Goal: Communication & Community: Answer question/provide support

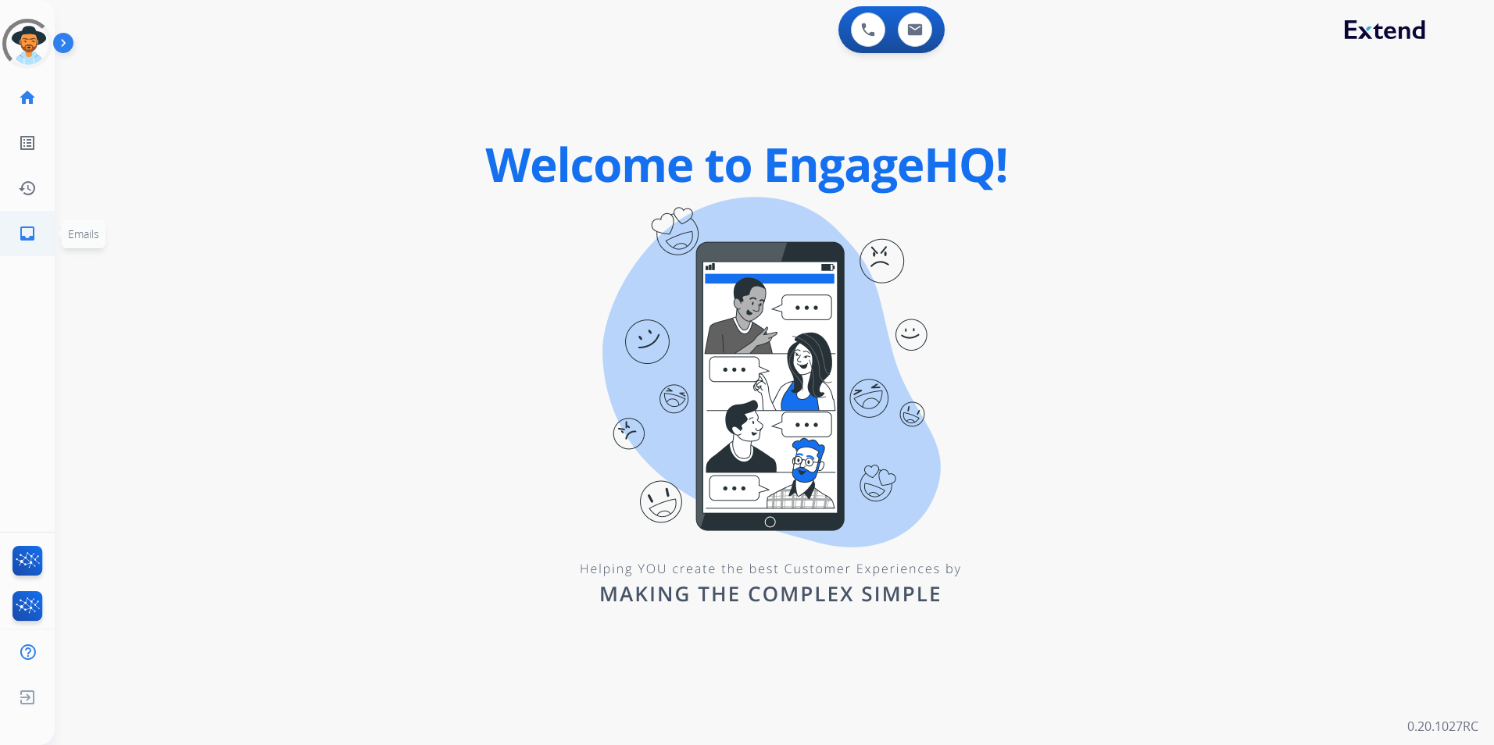
click at [18, 241] on mat-icon "inbox" at bounding box center [27, 233] width 19 height 19
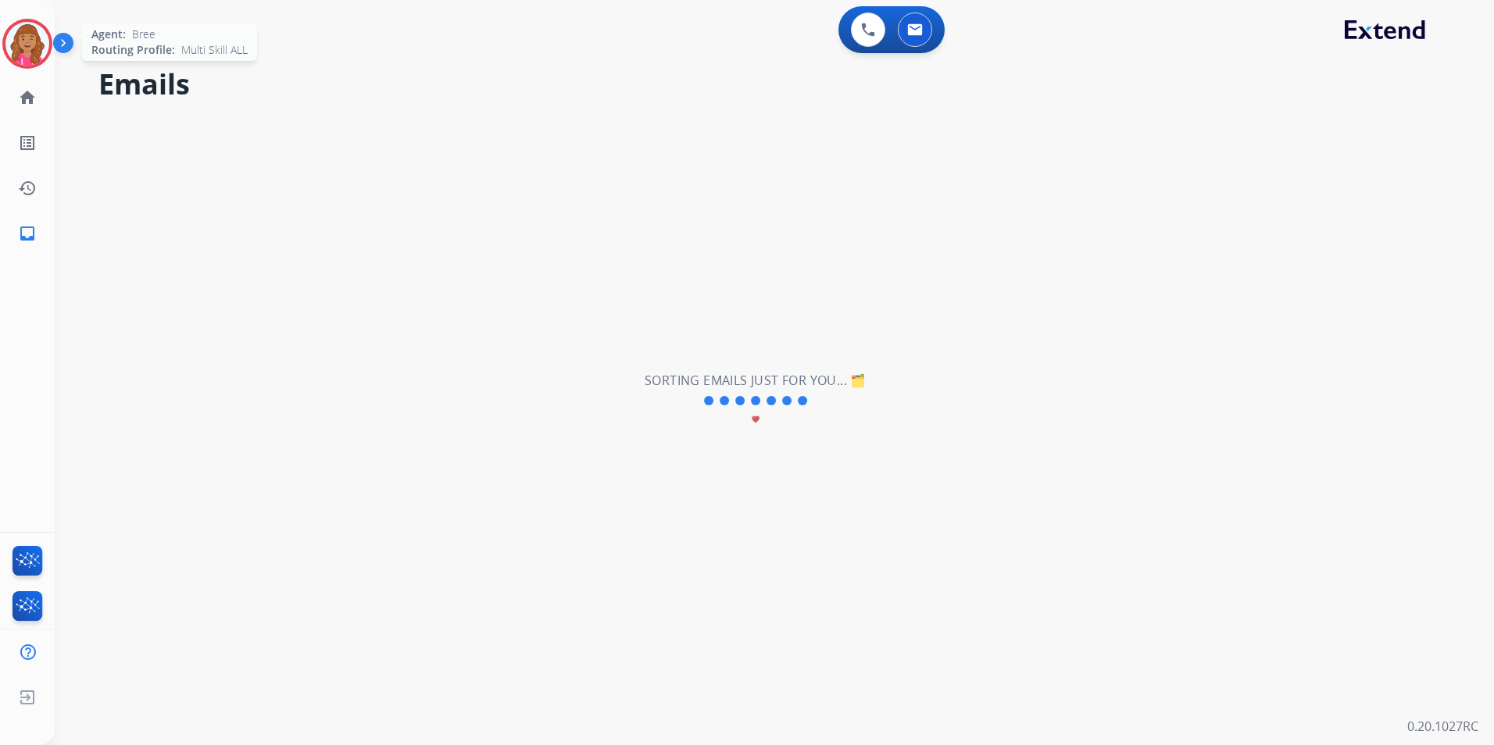
drag, startPoint x: 38, startPoint y: 46, endPoint x: 64, endPoint y: 53, distance: 26.7
click at [38, 45] on img at bounding box center [27, 44] width 44 height 44
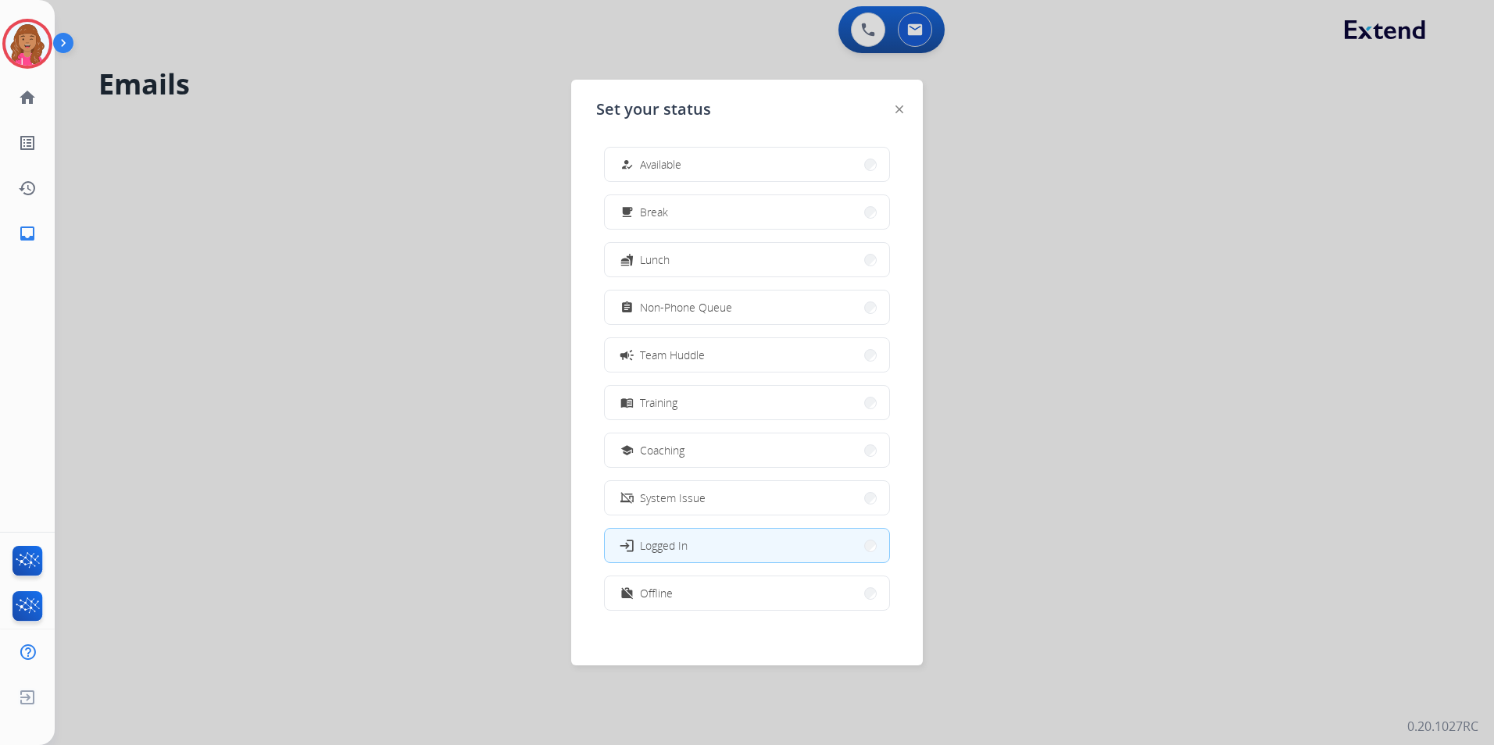
click at [704, 169] on button "how_to_reg Available" at bounding box center [747, 165] width 284 height 34
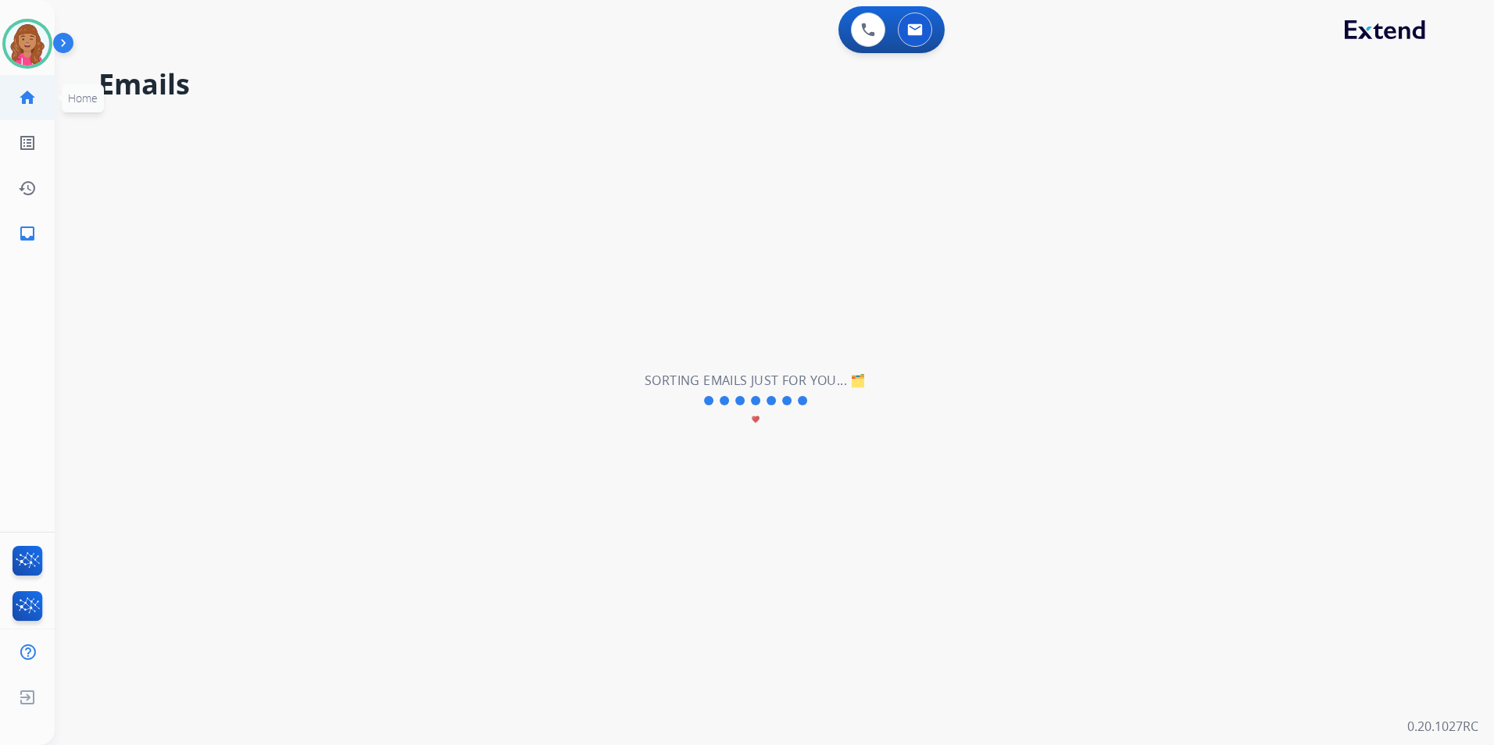
click at [41, 94] on link "home Home" at bounding box center [27, 98] width 44 height 44
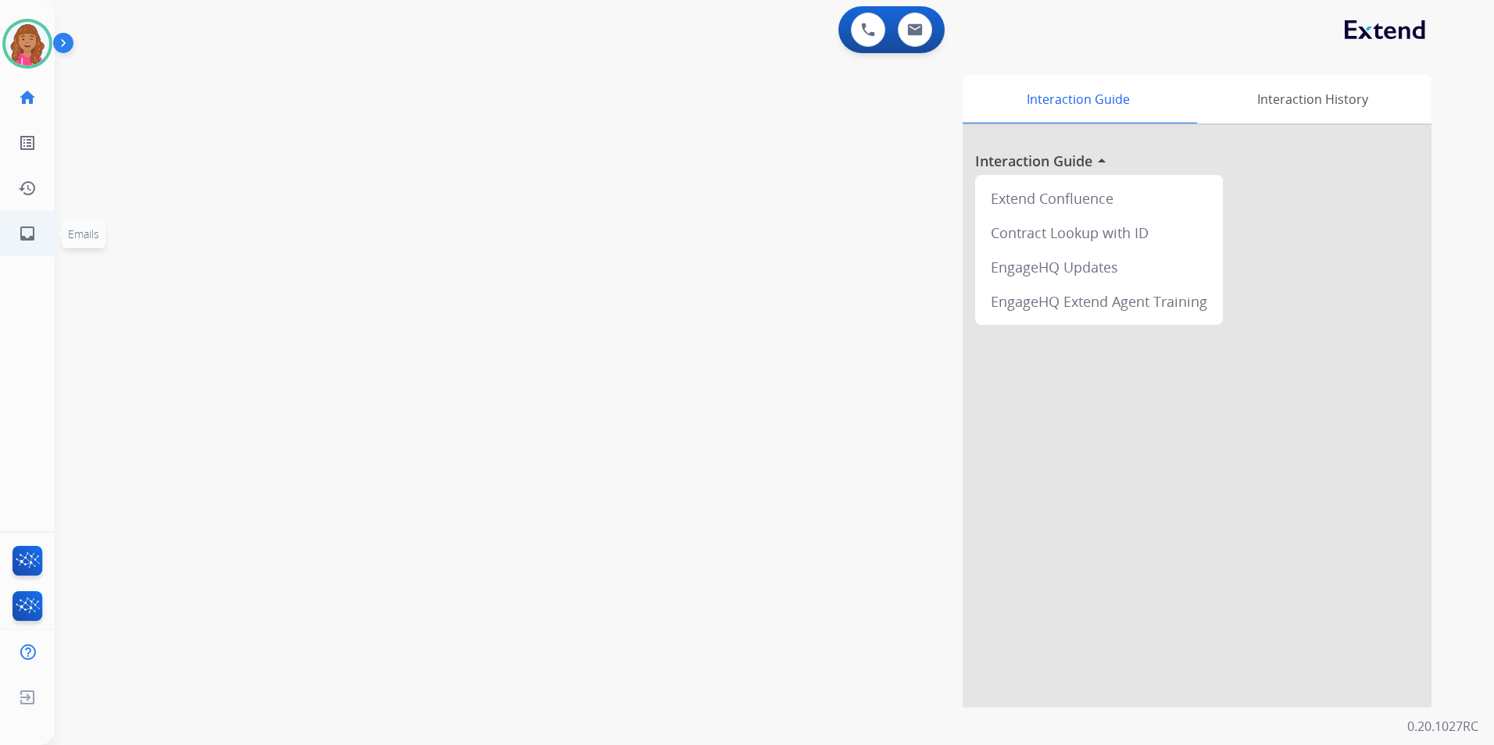
click at [34, 223] on link "inbox Emails" at bounding box center [27, 234] width 44 height 44
select select "**********"
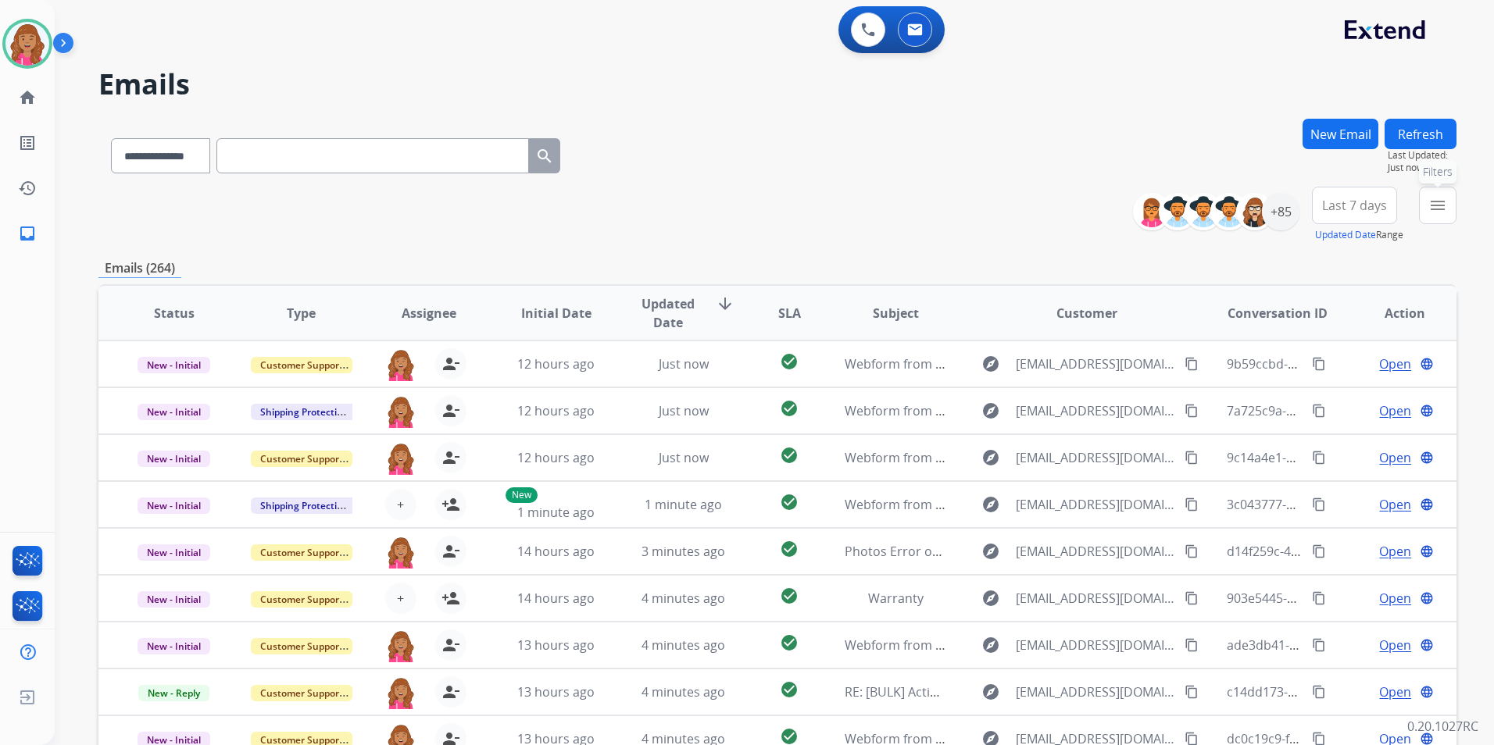
click at [1433, 204] on mat-icon "menu" at bounding box center [1437, 205] width 19 height 19
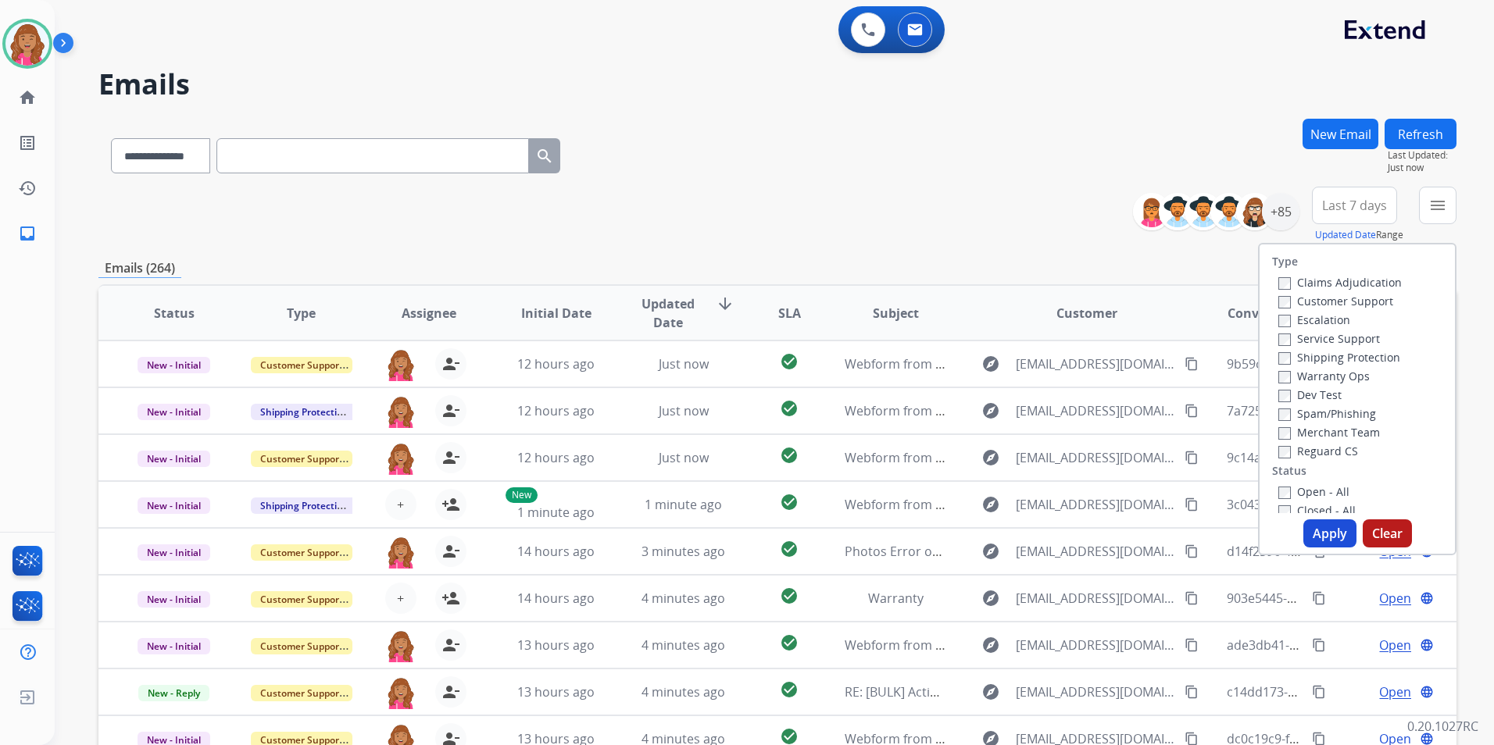
click at [1328, 496] on label "Open - All" at bounding box center [1313, 491] width 71 height 15
click at [1328, 456] on label "Reguard CS" at bounding box center [1318, 451] width 80 height 15
click at [1341, 358] on label "Shipping Protection" at bounding box center [1339, 357] width 122 height 15
click at [1367, 298] on label "Customer Support" at bounding box center [1335, 301] width 115 height 15
click at [1316, 521] on button "Apply" at bounding box center [1329, 534] width 53 height 28
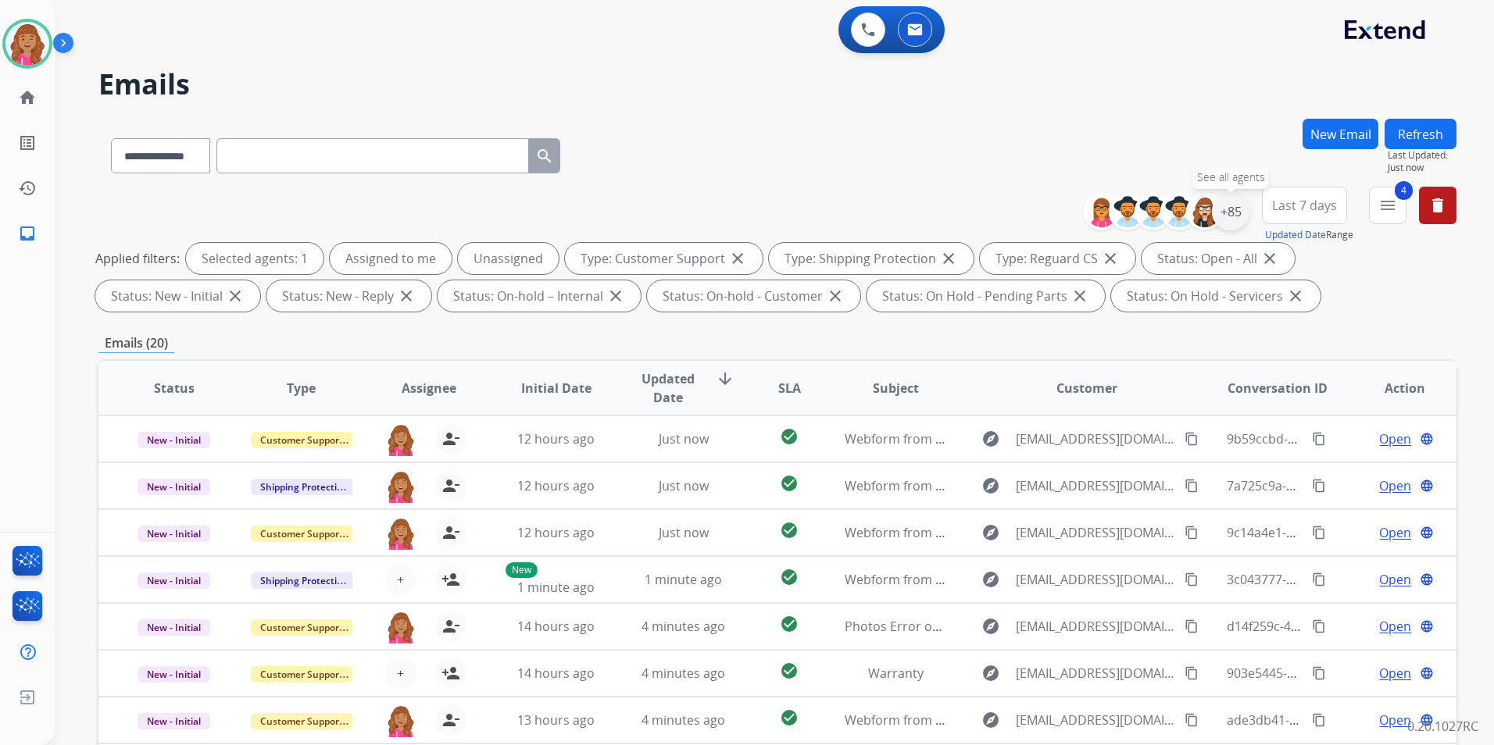
click at [1233, 220] on div "+85" at bounding box center [1231, 212] width 38 height 38
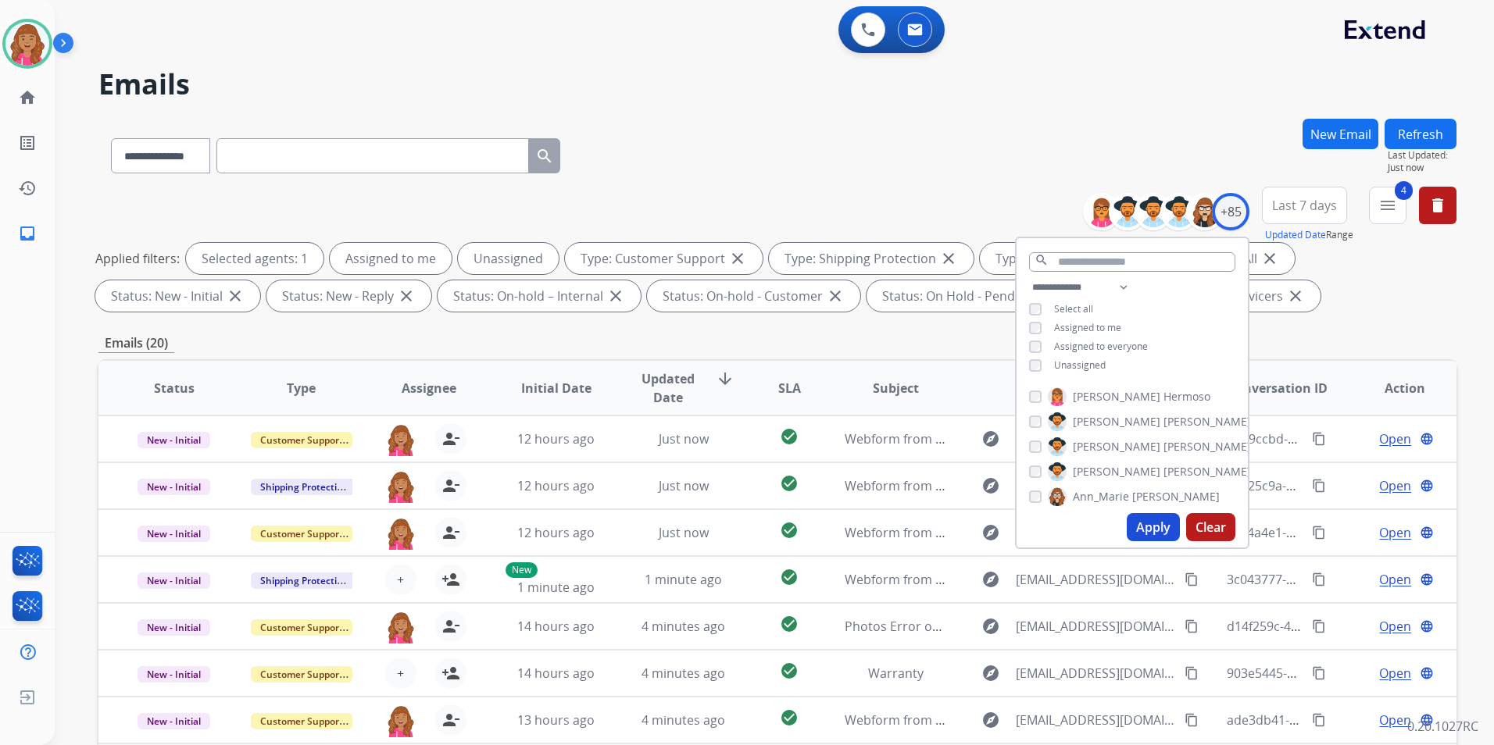
click at [1086, 359] on span "Unassigned" at bounding box center [1080, 365] width 52 height 13
click at [1151, 531] on button "Apply" at bounding box center [1153, 527] width 53 height 28
click at [626, 346] on div "Emails (10)" at bounding box center [777, 344] width 1358 height 20
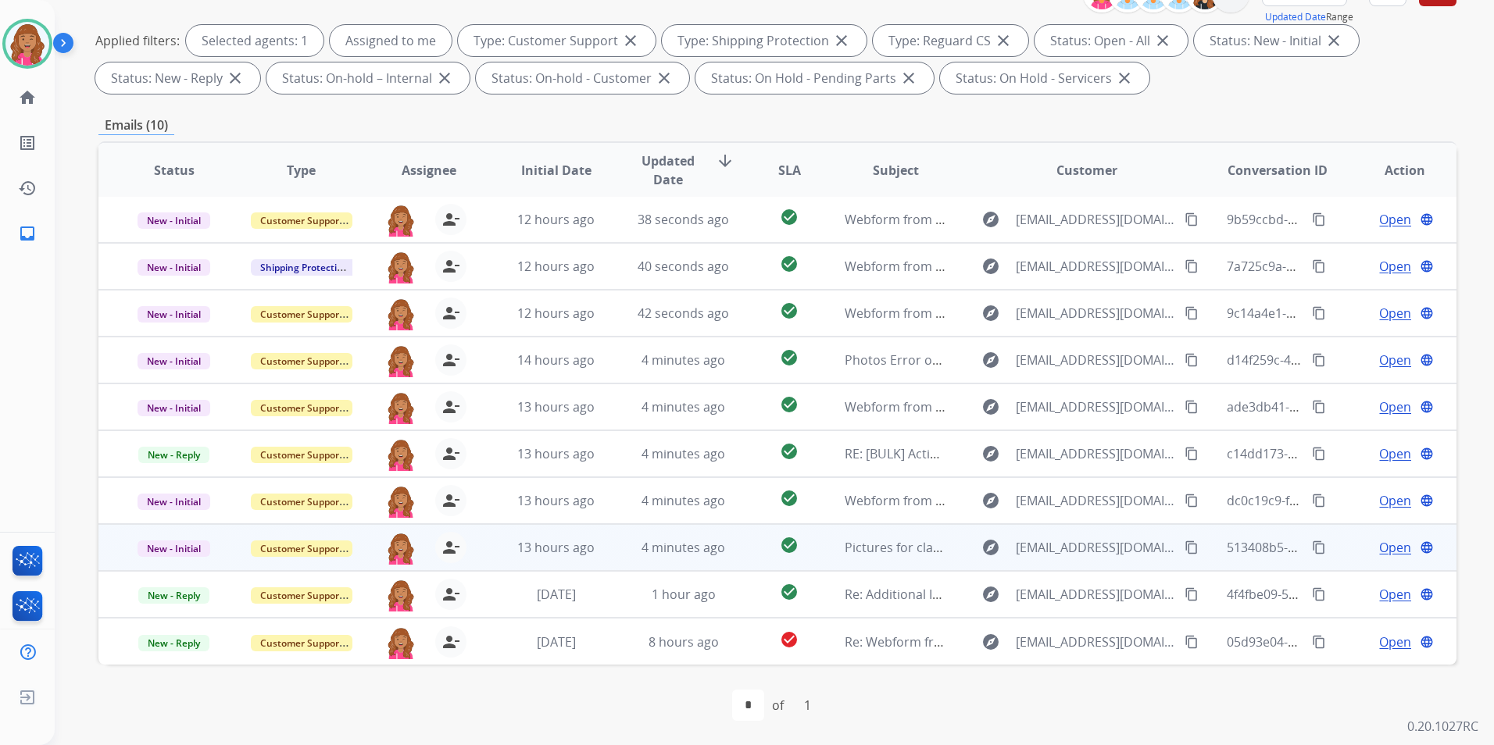
scroll to position [219, 0]
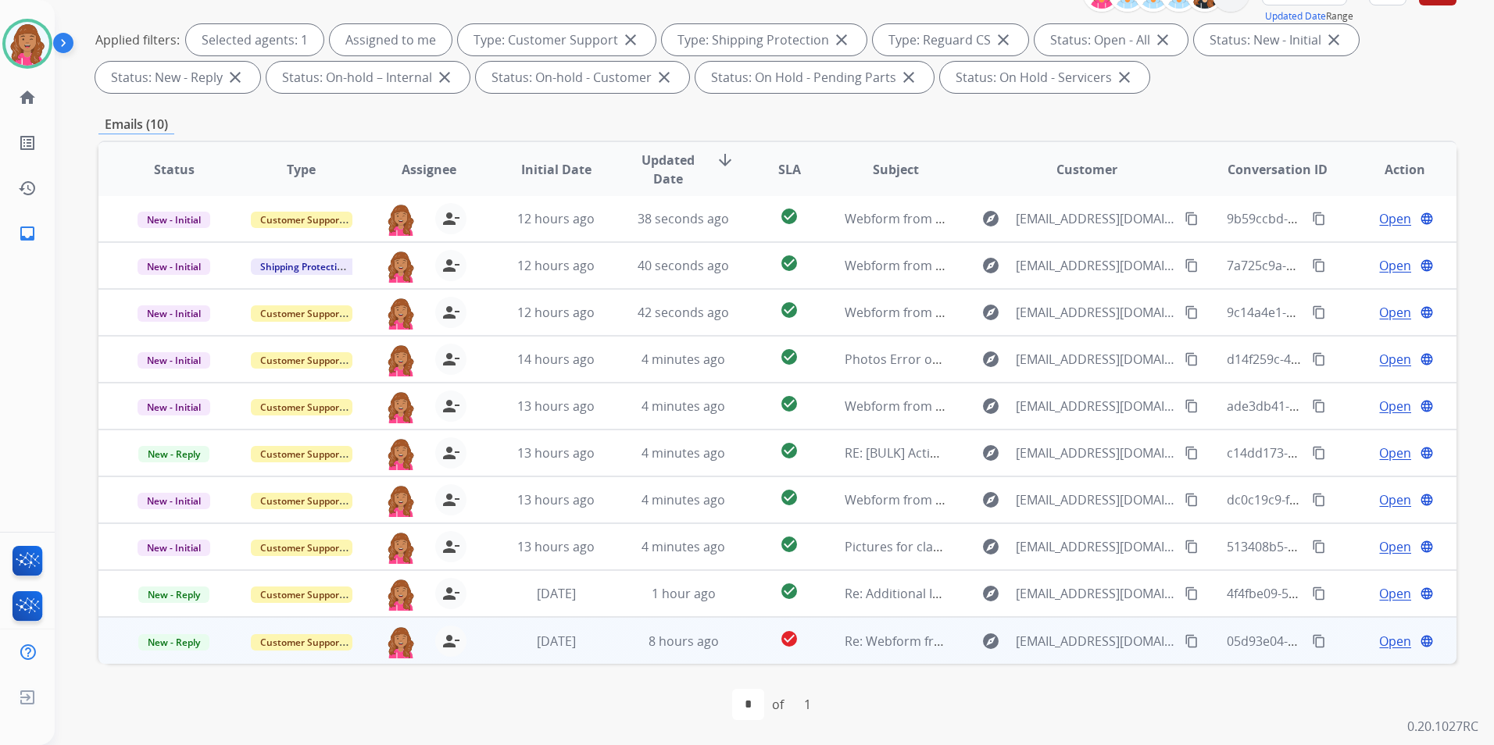
click at [1389, 636] on span "Open" at bounding box center [1395, 641] width 32 height 19
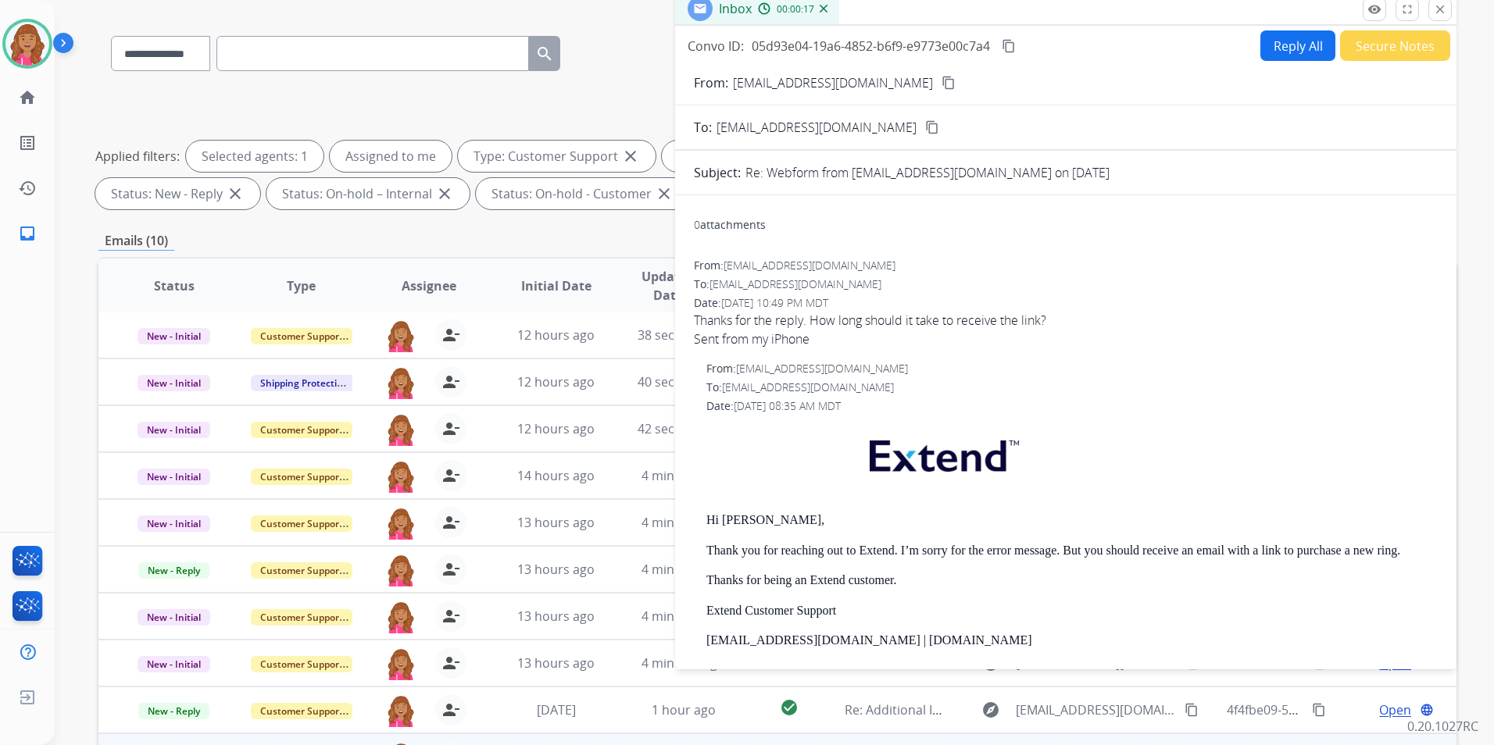
scroll to position [0, 0]
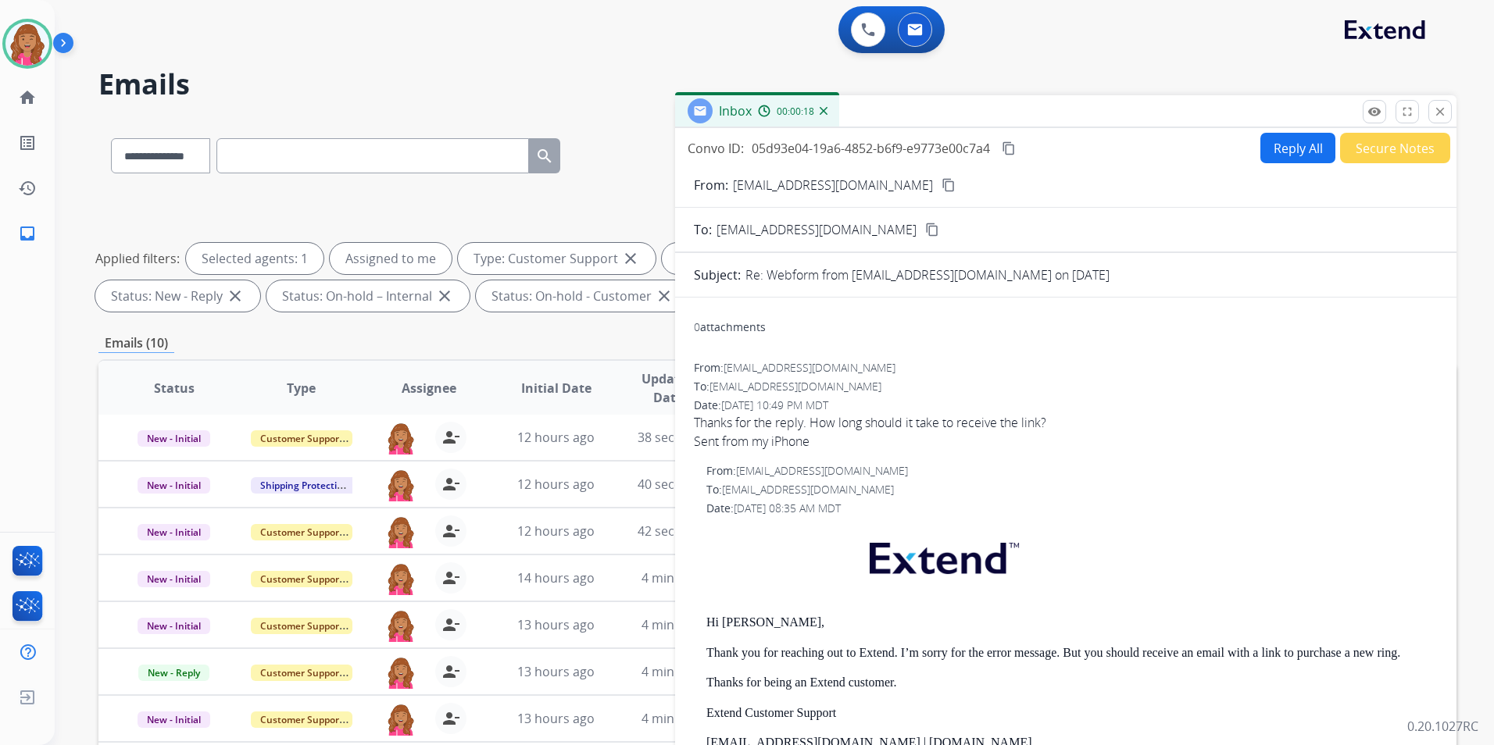
click at [1288, 159] on button "Reply All" at bounding box center [1297, 148] width 75 height 30
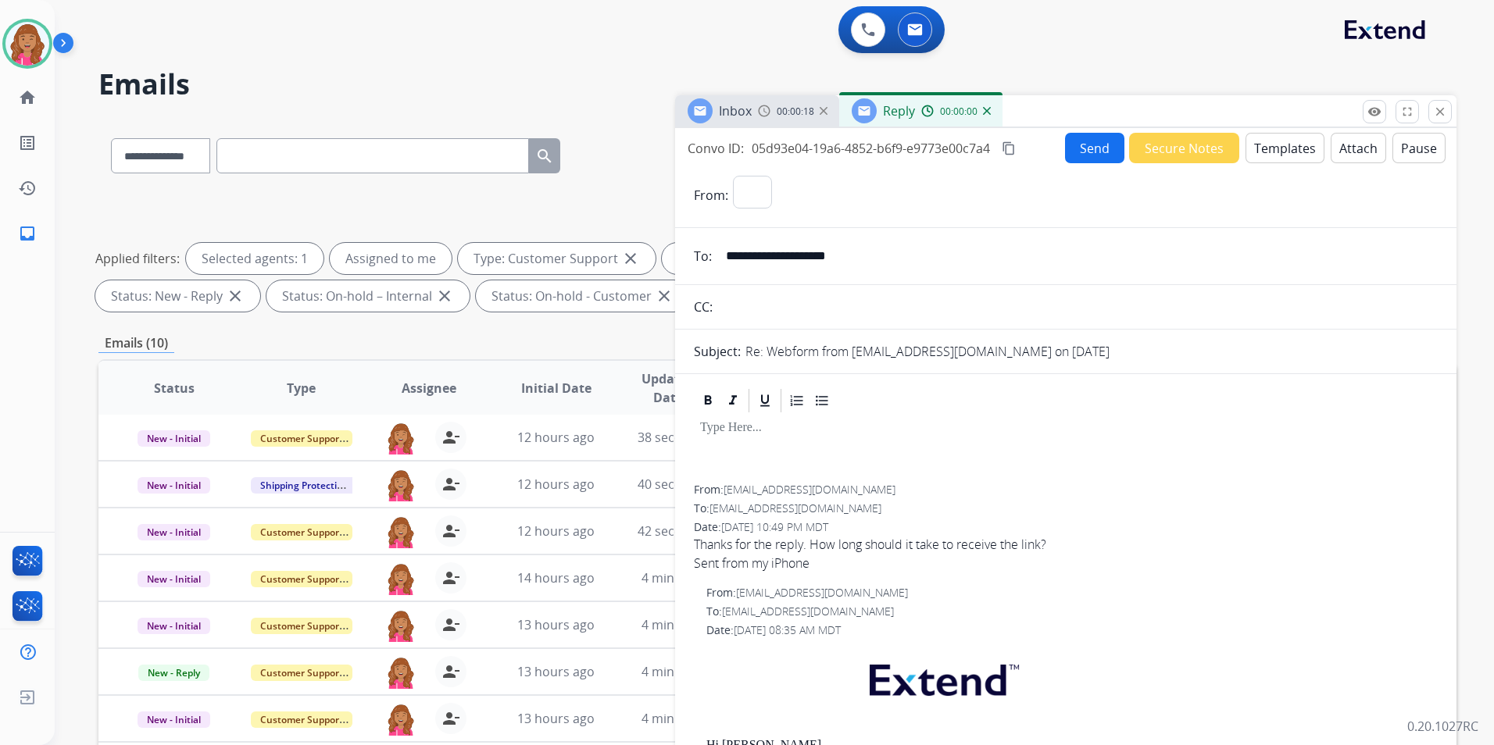
click at [1288, 152] on button "Templates" at bounding box center [1284, 148] width 79 height 30
select select "**********"
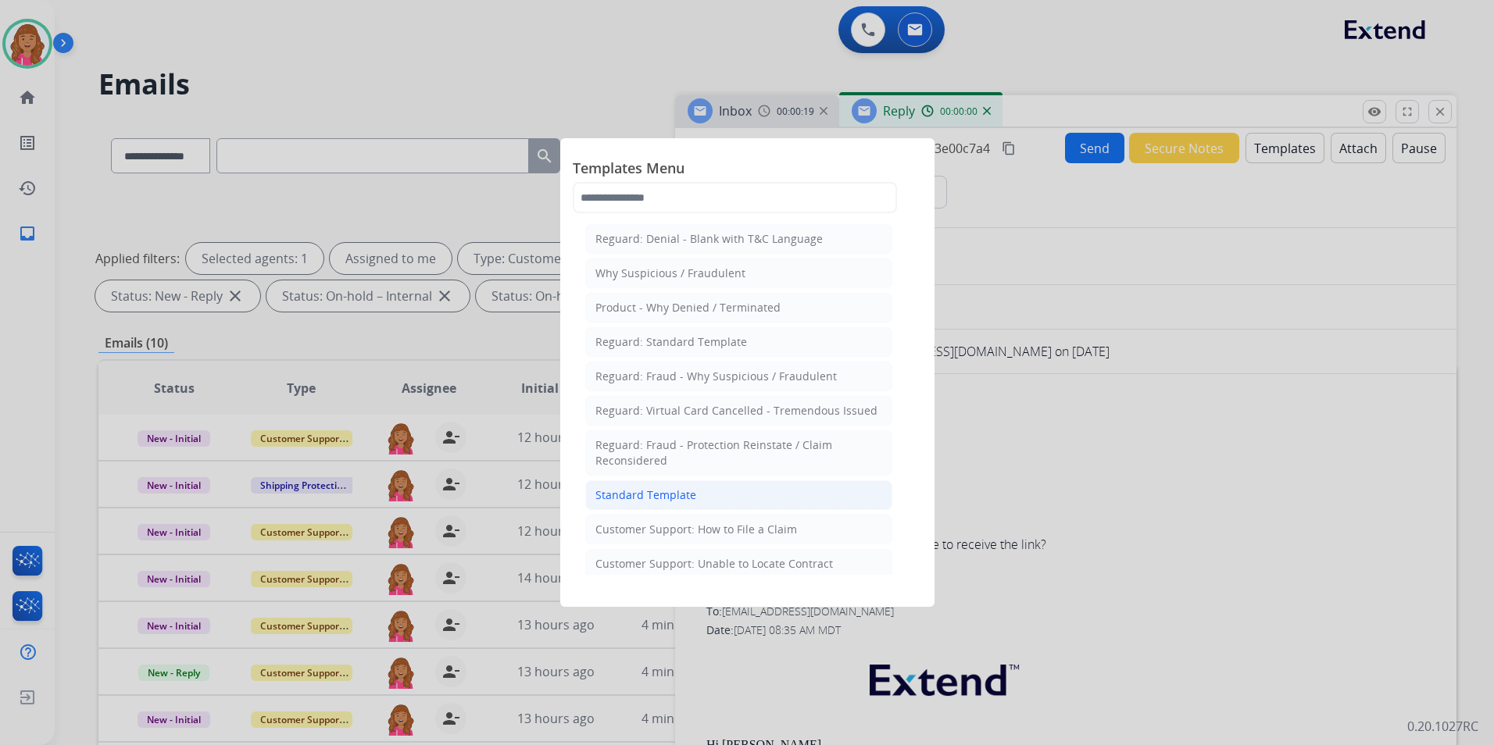
click at [755, 508] on li "Standard Template" at bounding box center [738, 496] width 307 height 30
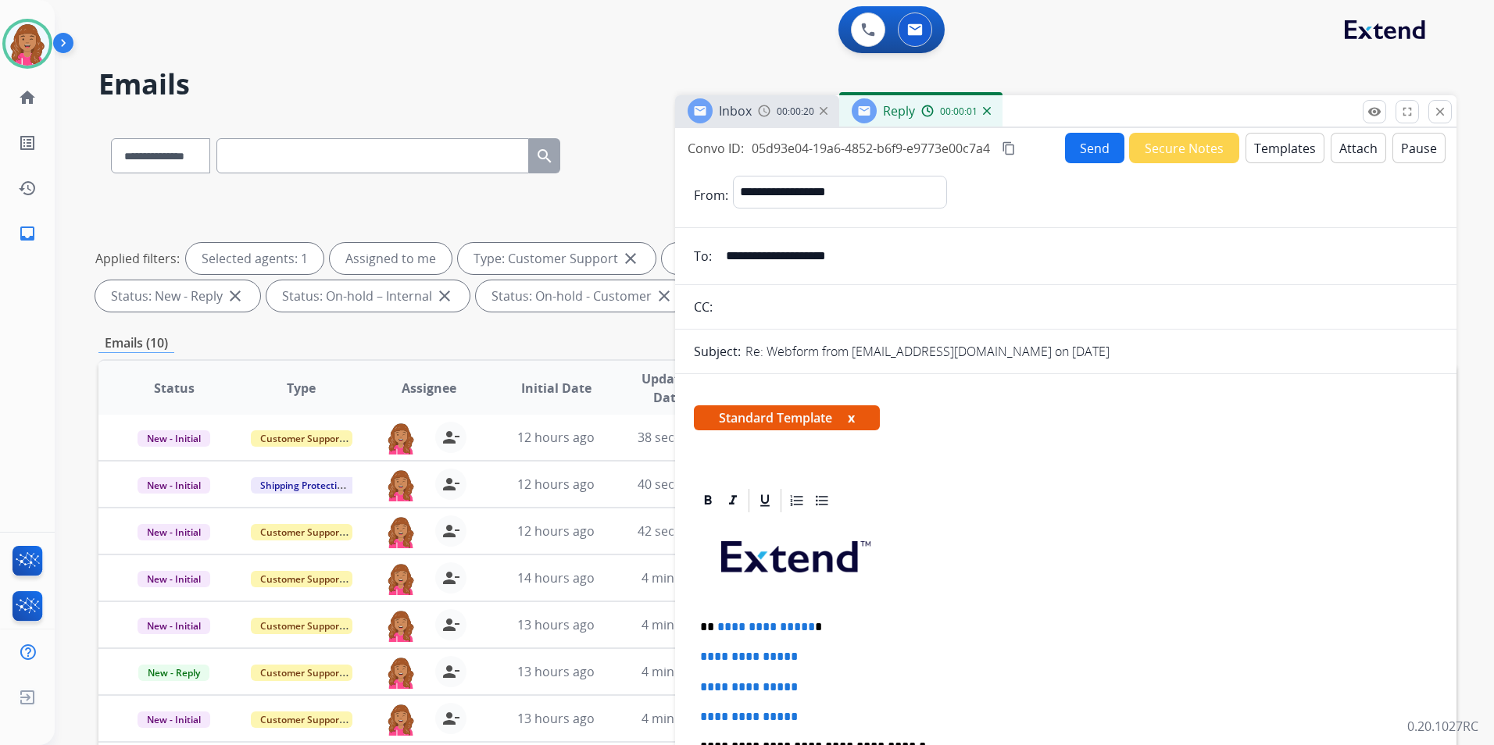
drag, startPoint x: 808, startPoint y: 628, endPoint x: 842, endPoint y: 707, distance: 86.1
click at [809, 627] on p "**********" at bounding box center [1059, 627] width 719 height 14
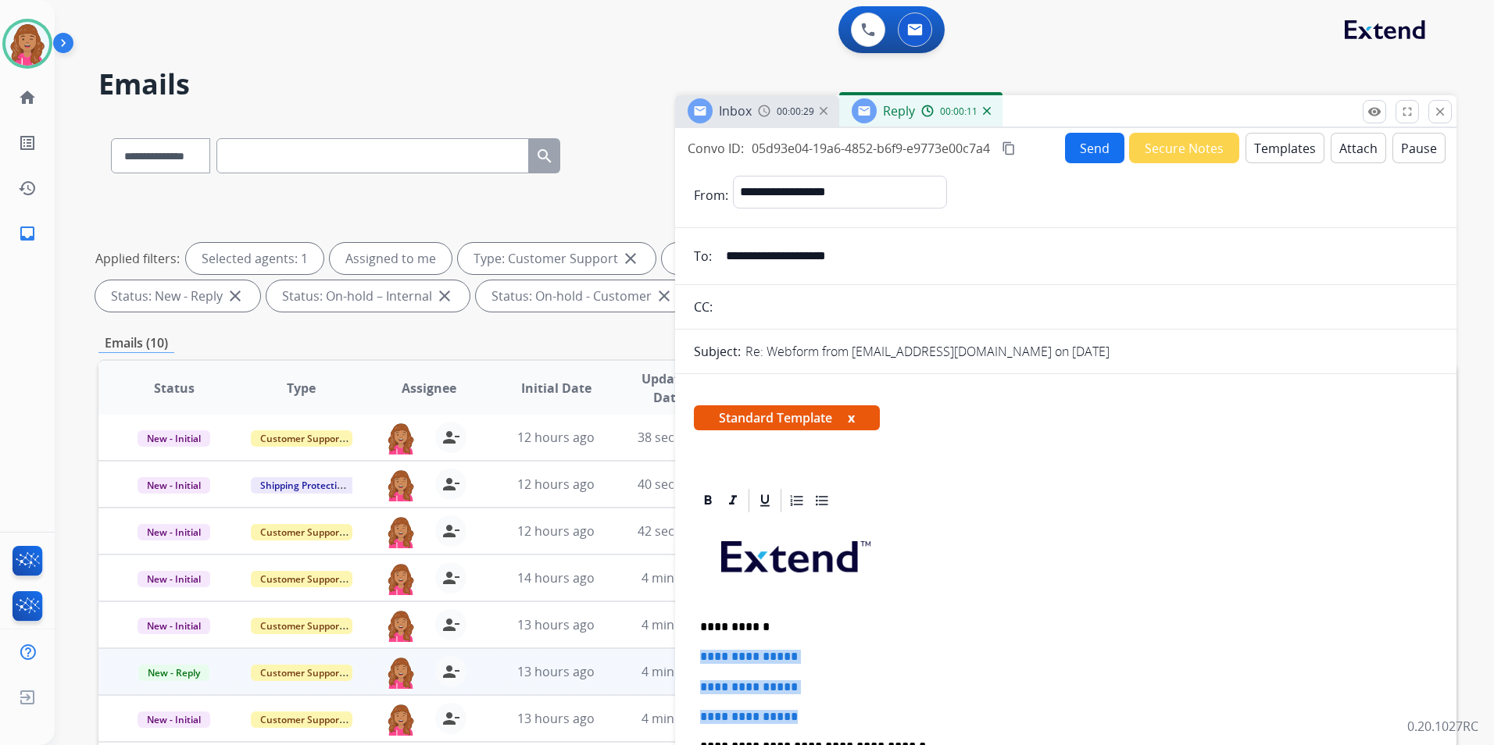
drag, startPoint x: 842, startPoint y: 707, endPoint x: 659, endPoint y: 651, distance: 191.3
click at [659, 651] on div "**********" at bounding box center [777, 541] width 1358 height 845
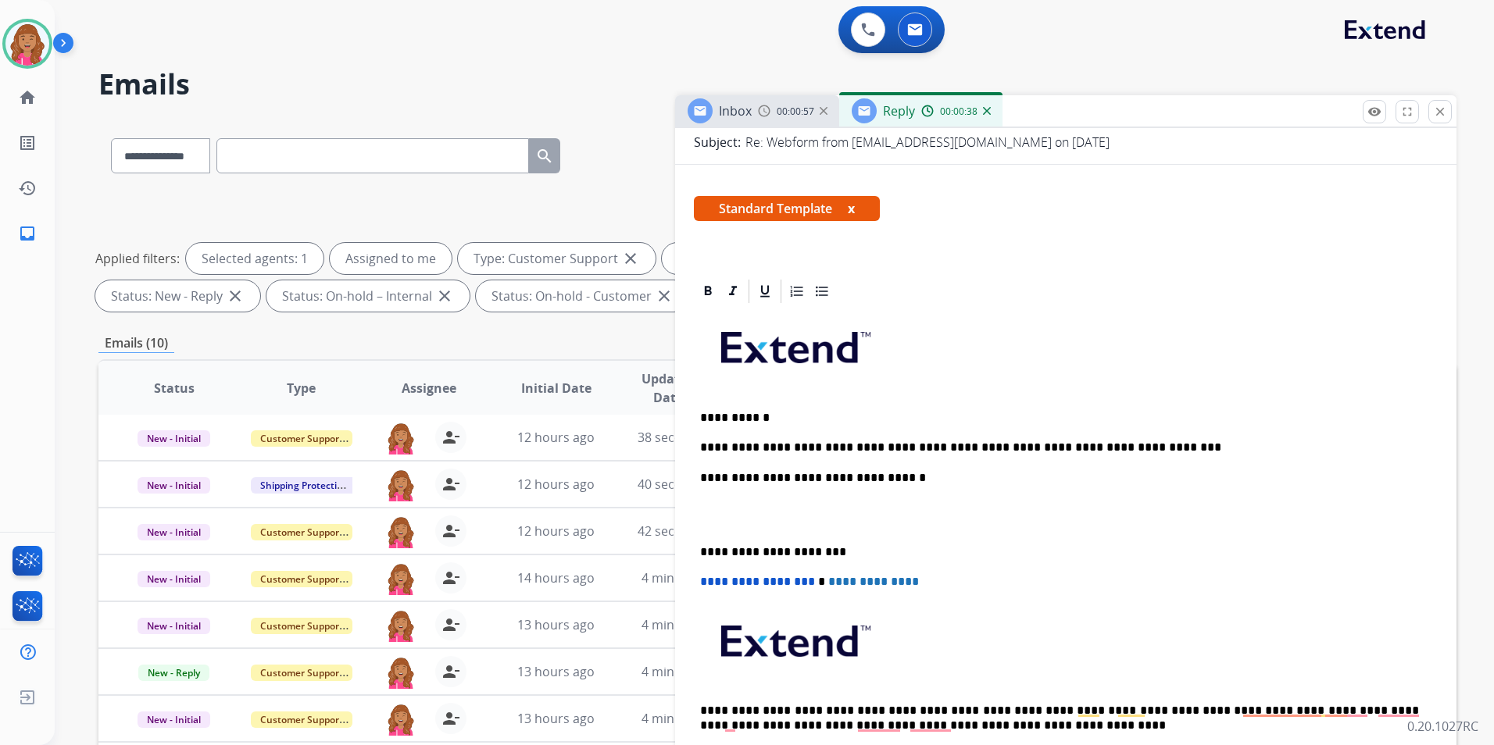
scroll to position [234, 0]
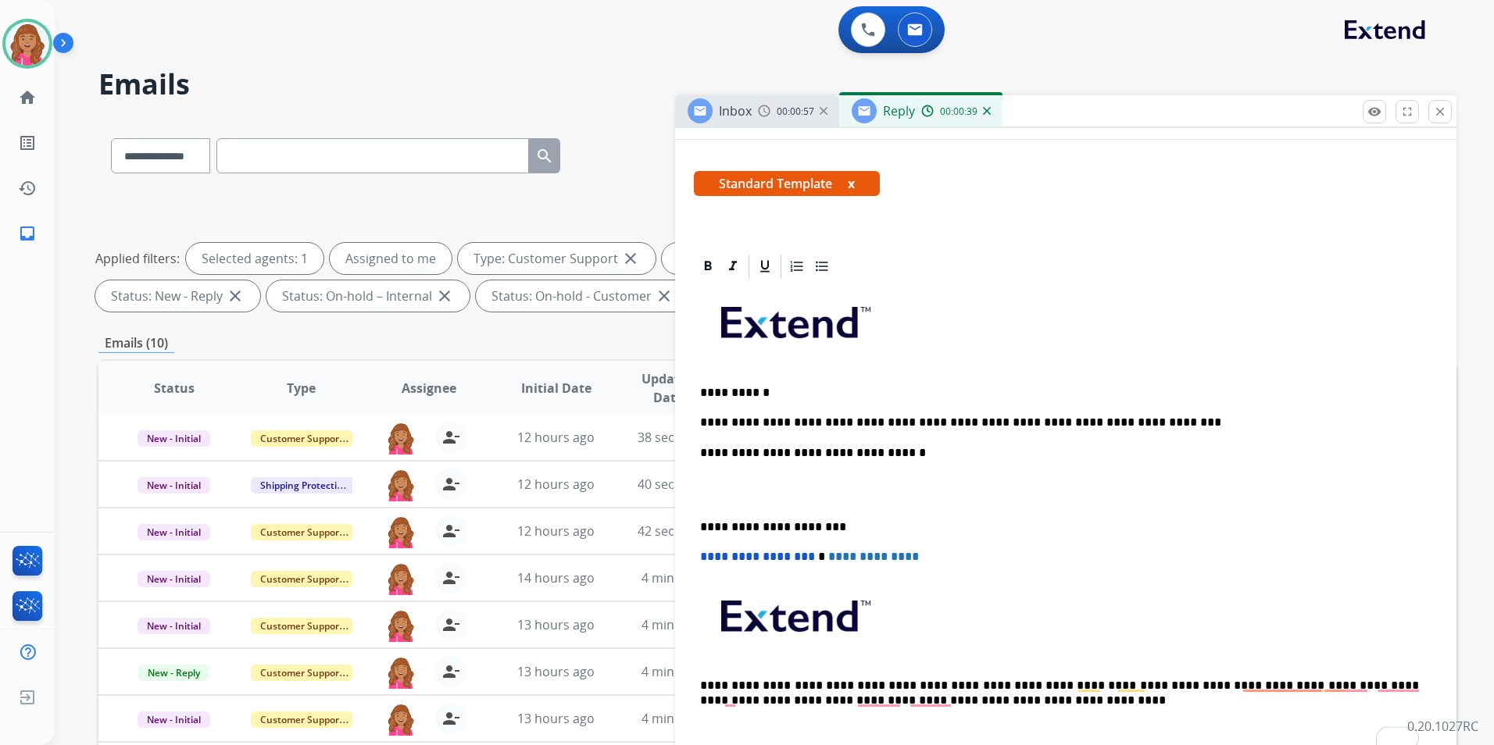
click at [724, 479] on p "To enrich screen reader interactions, please activate Accessibility in Grammarl…" at bounding box center [1065, 490] width 731 height 29
click at [719, 494] on p "To enrich screen reader interactions, please activate Accessibility in Grammarl…" at bounding box center [1065, 490] width 731 height 29
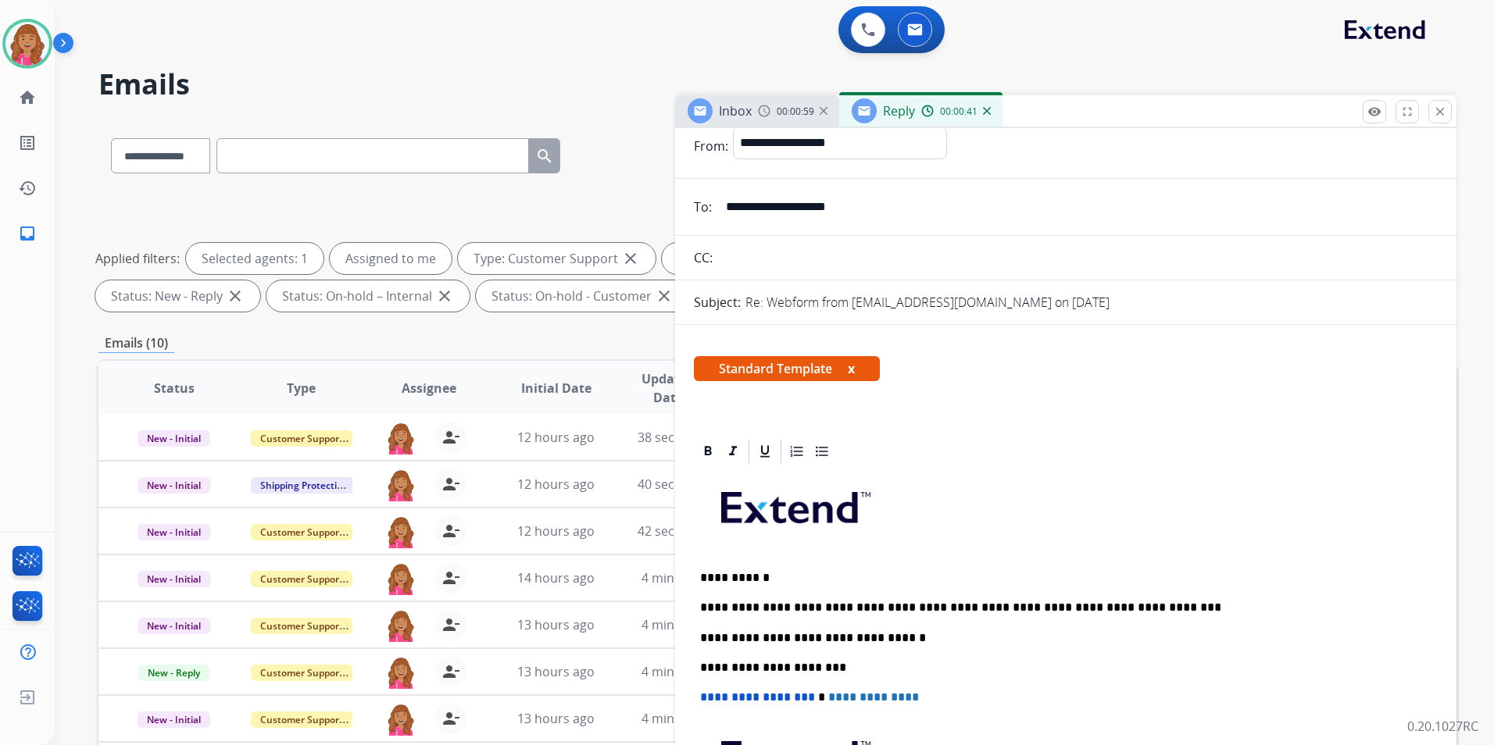
scroll to position [0, 0]
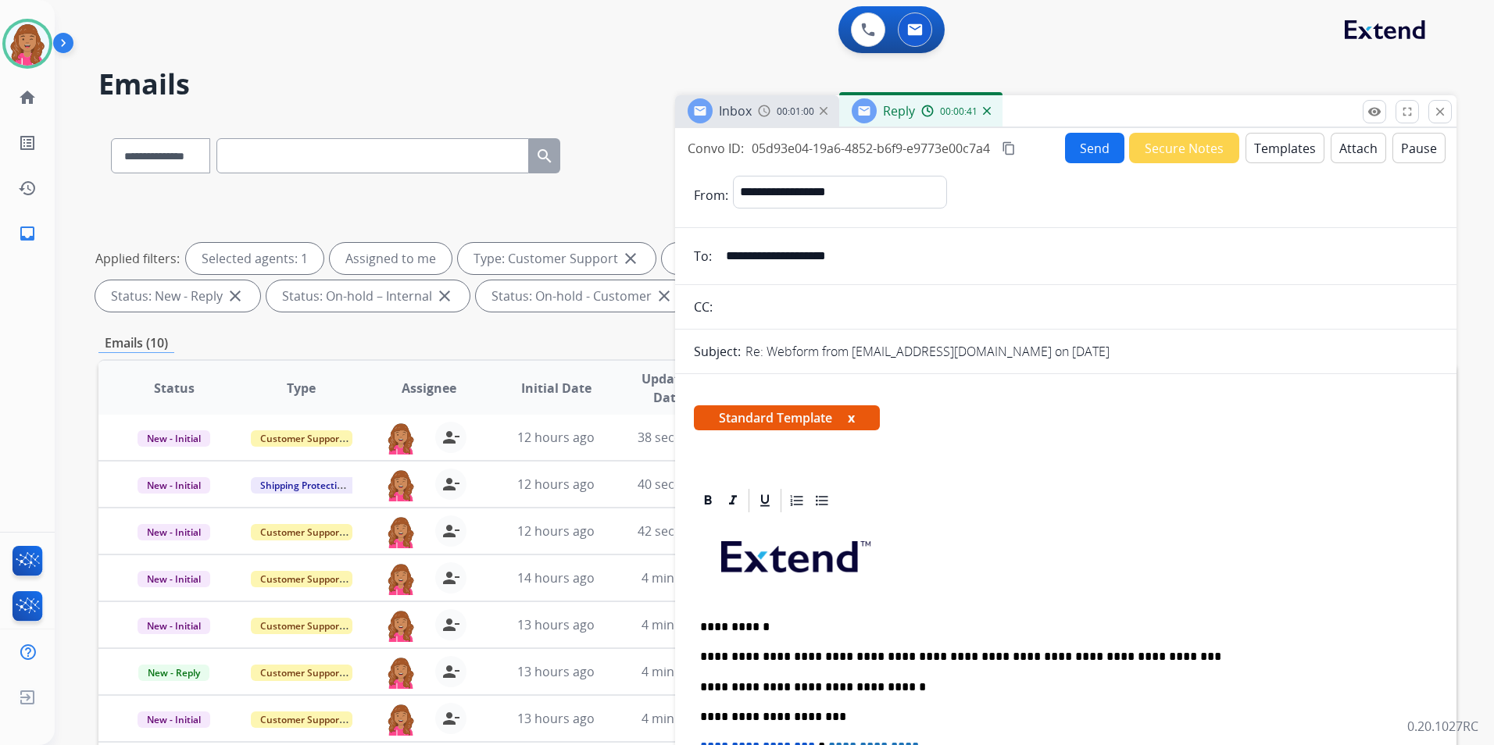
click at [1095, 142] on button "Send" at bounding box center [1094, 148] width 59 height 30
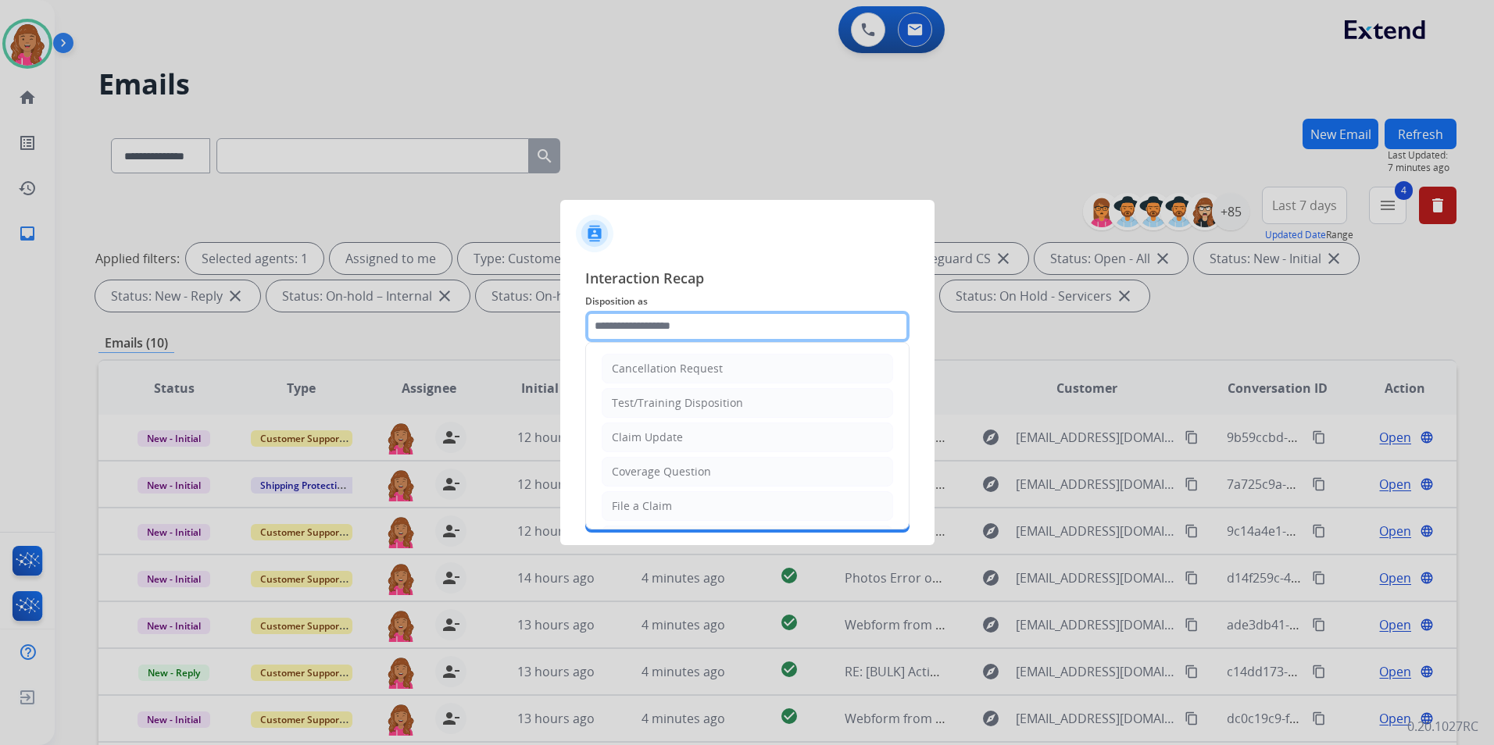
click at [678, 334] on input "text" at bounding box center [747, 326] width 324 height 31
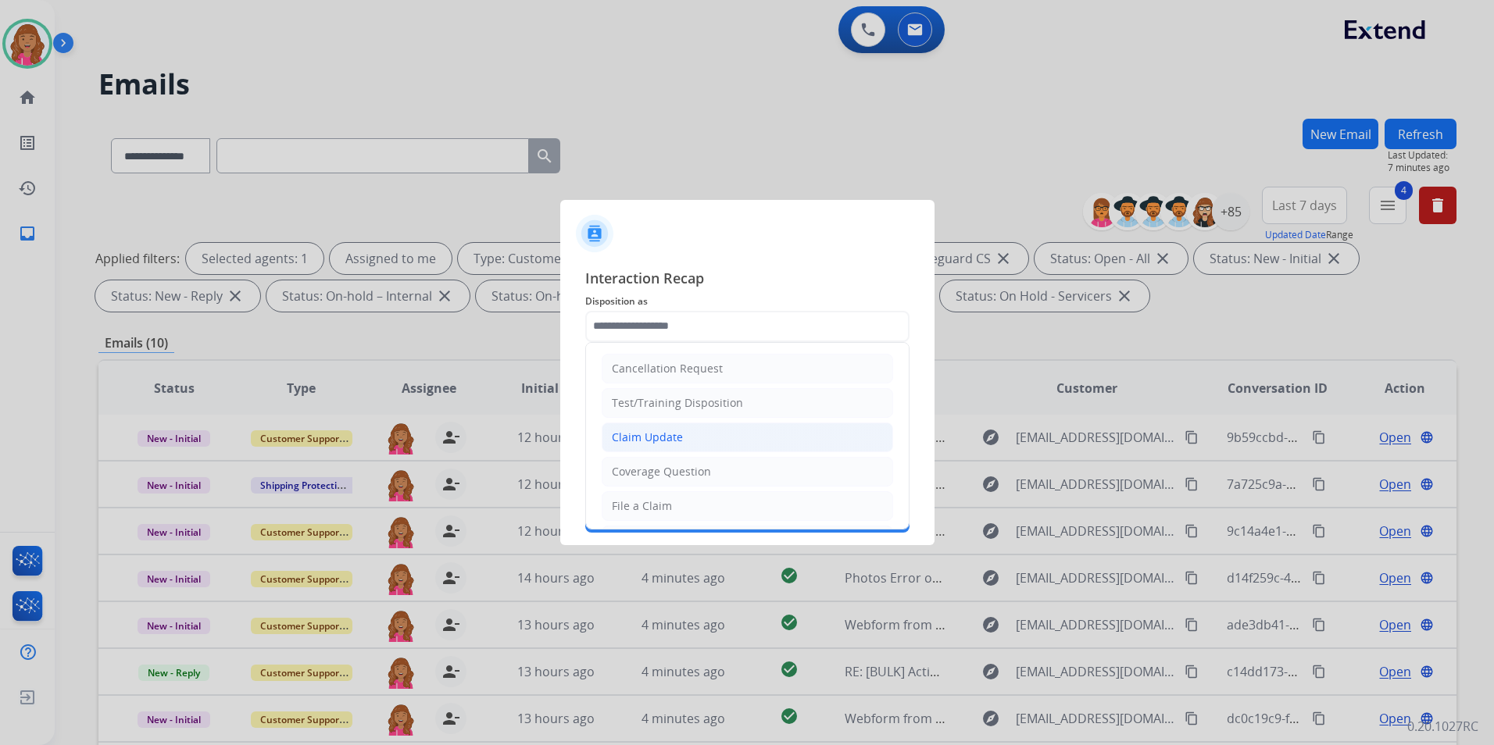
click at [672, 432] on div "Claim Update" at bounding box center [647, 438] width 71 height 16
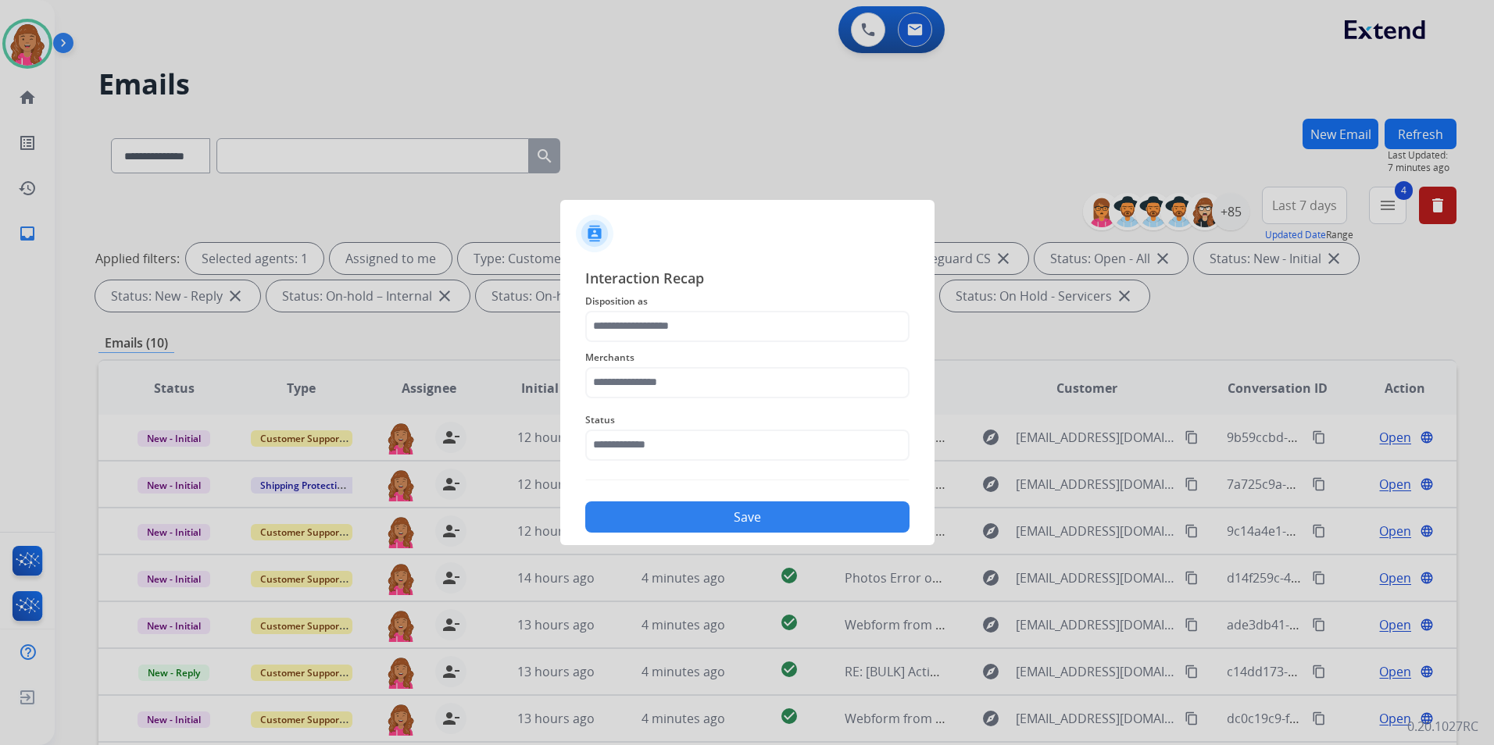
type input "**********"
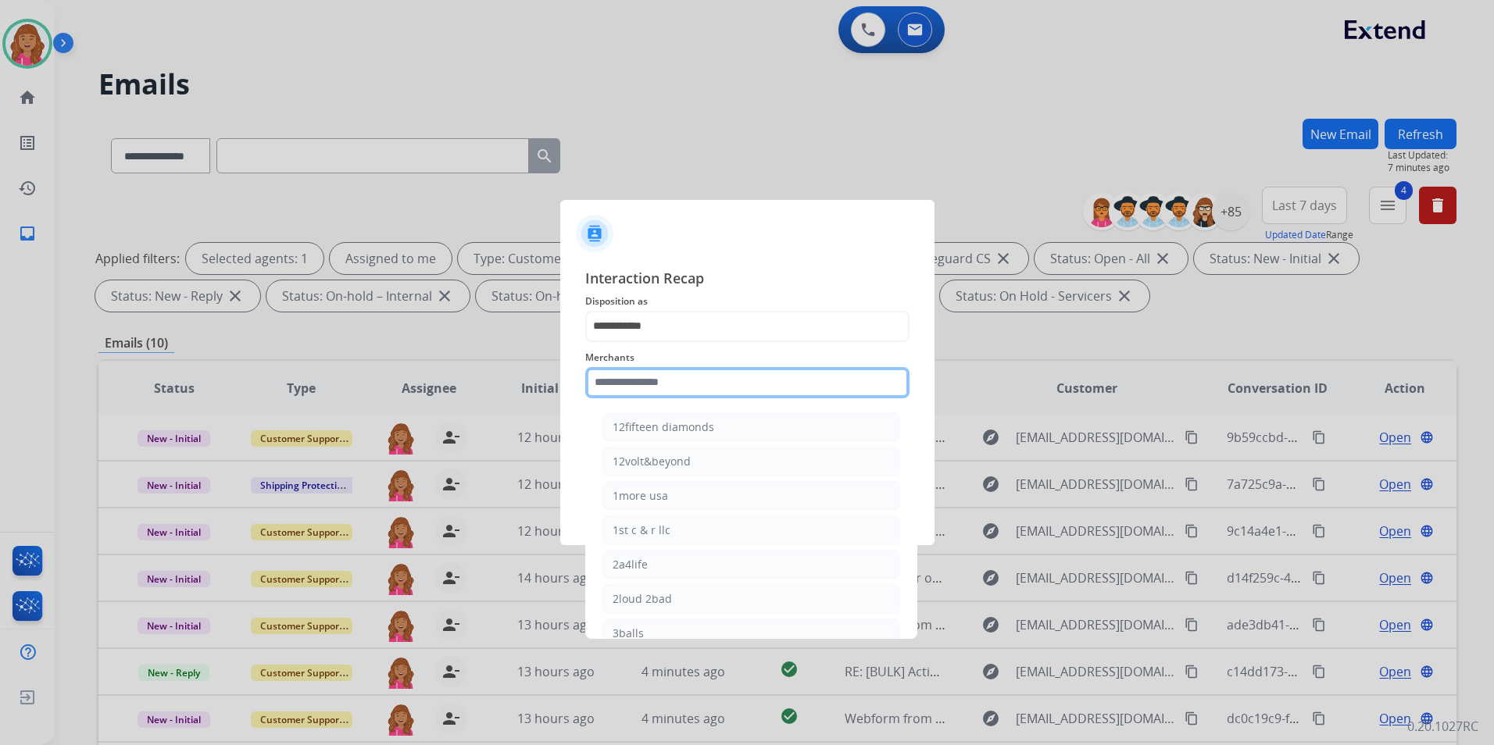
click at [669, 378] on input "text" at bounding box center [747, 382] width 324 height 31
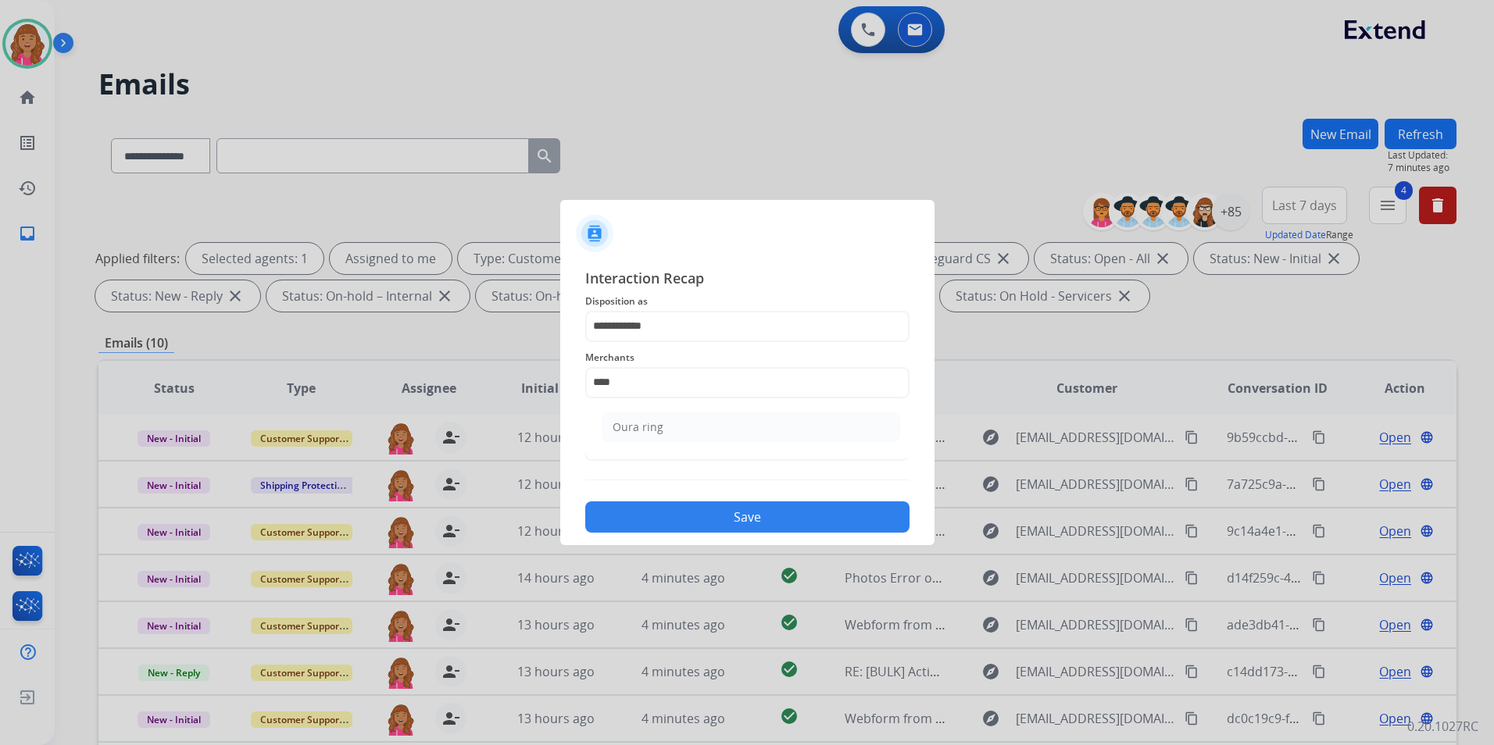
click at [720, 417] on li "Oura ring" at bounding box center [751, 428] width 298 height 30
type input "*********"
click at [689, 417] on span "Status" at bounding box center [747, 420] width 324 height 19
click at [683, 441] on input "text" at bounding box center [747, 445] width 324 height 31
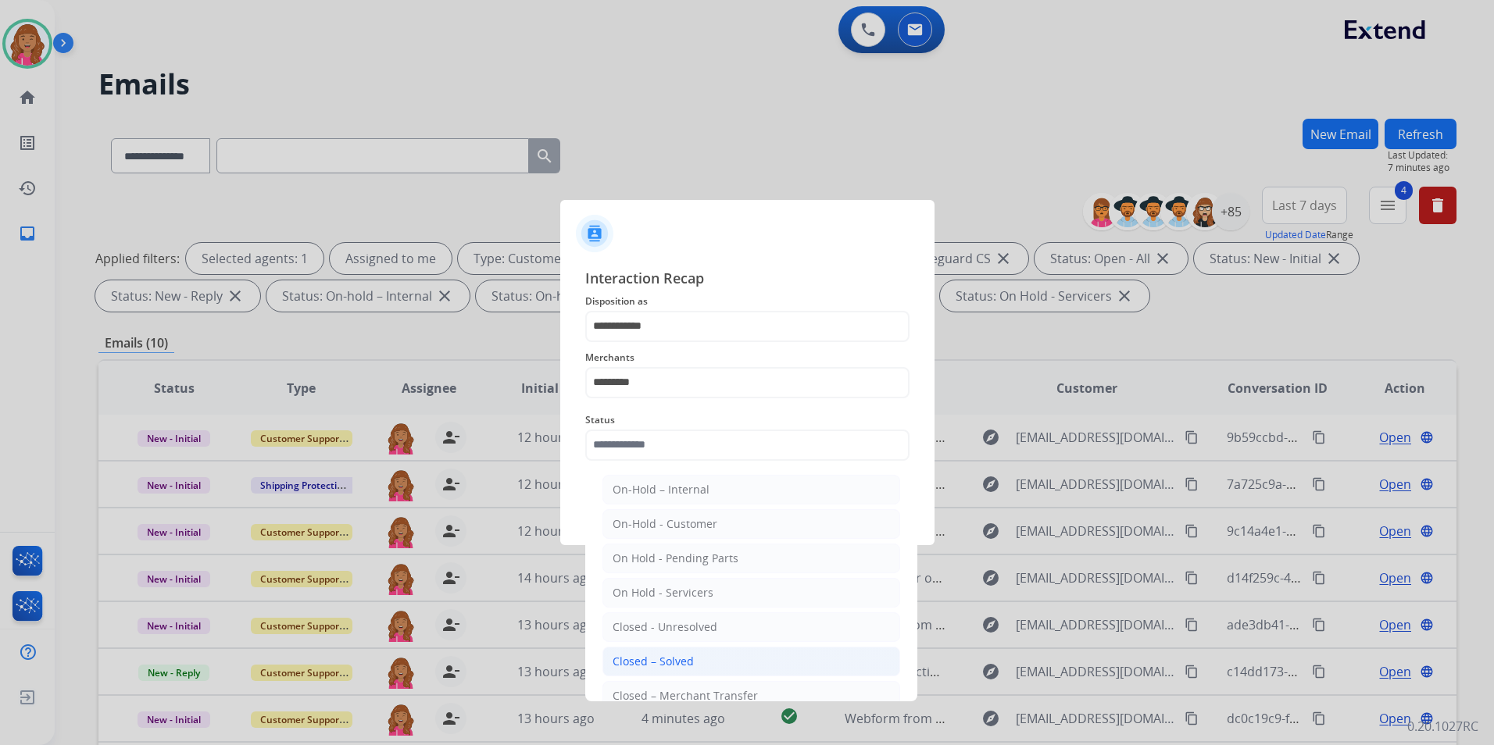
click at [651, 662] on div "Closed – Solved" at bounding box center [653, 662] width 81 height 16
type input "**********"
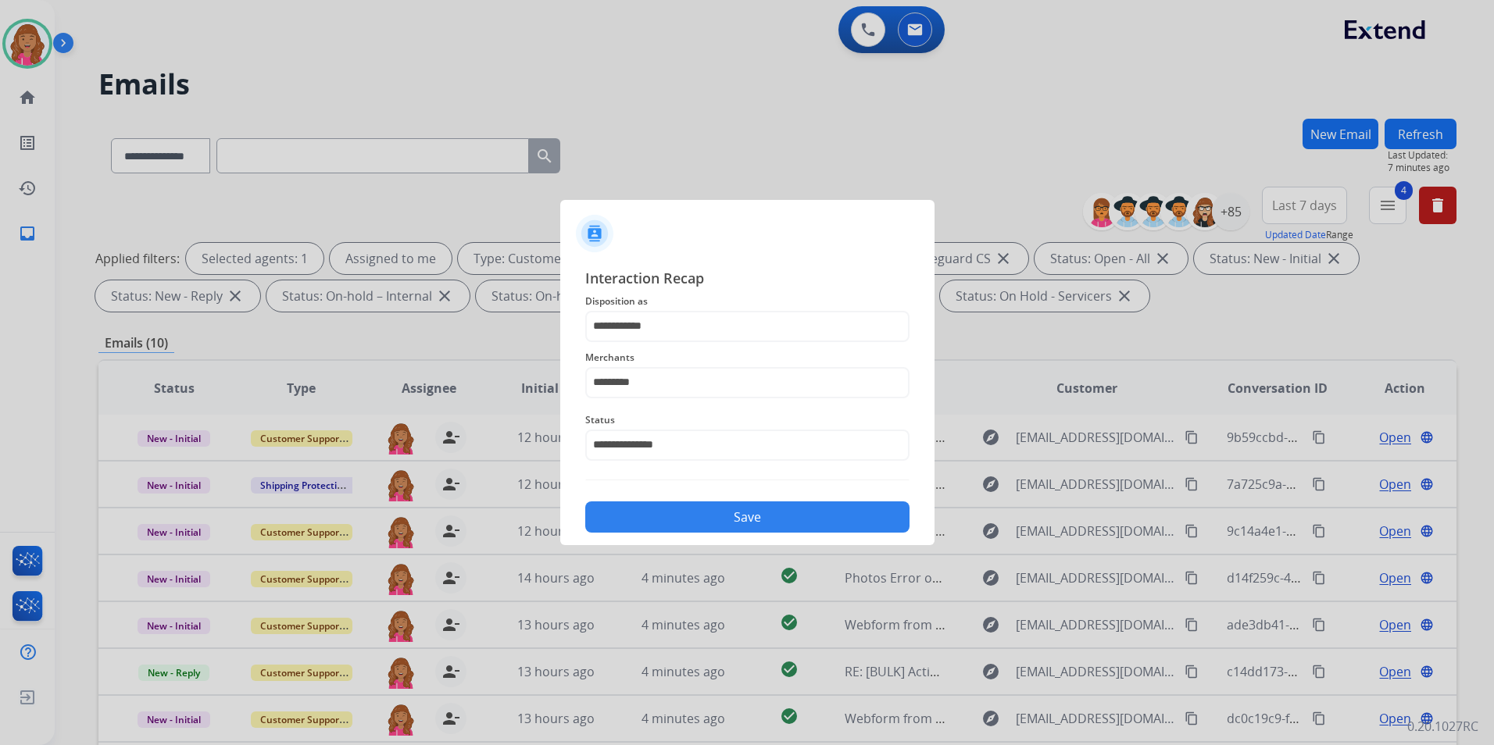
click at [646, 511] on button "Save" at bounding box center [747, 517] width 324 height 31
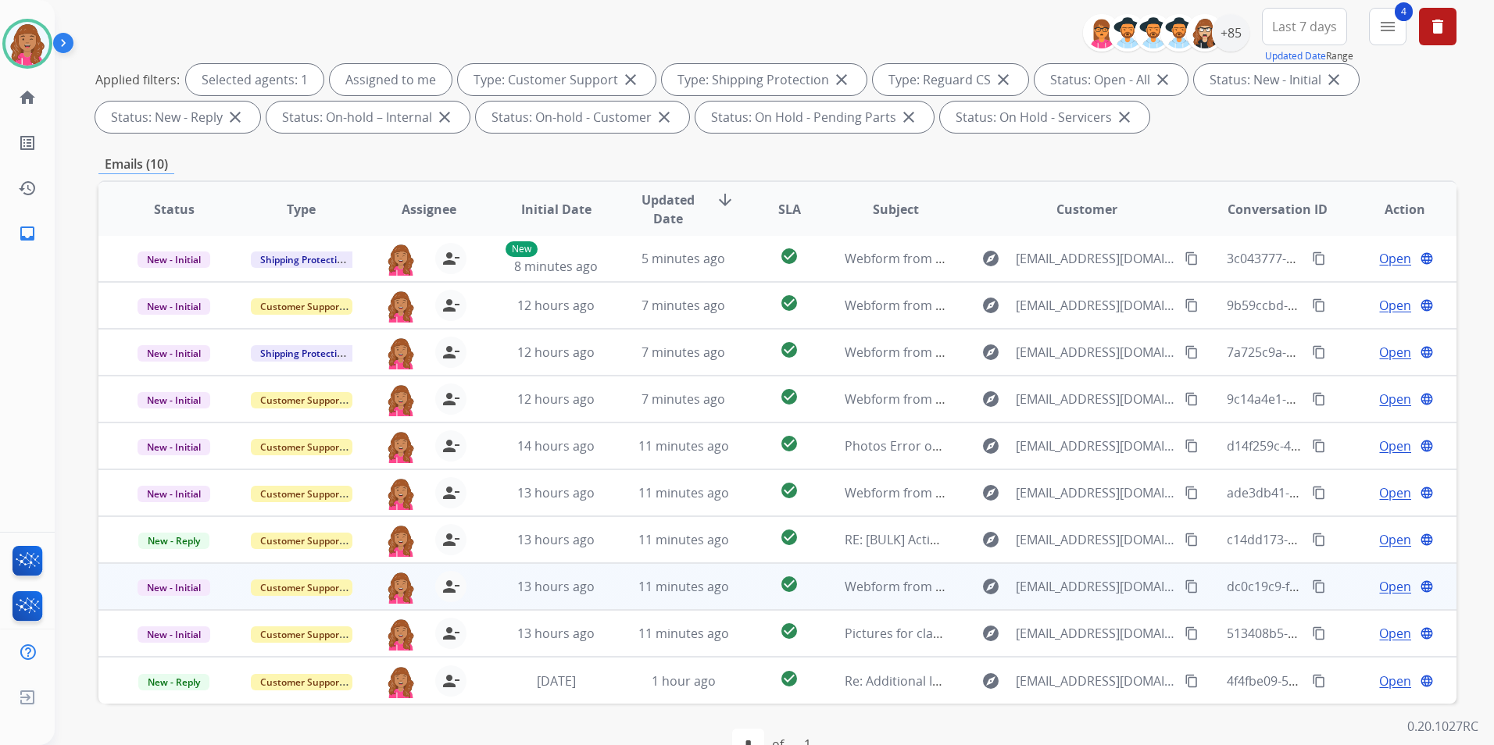
scroll to position [219, 0]
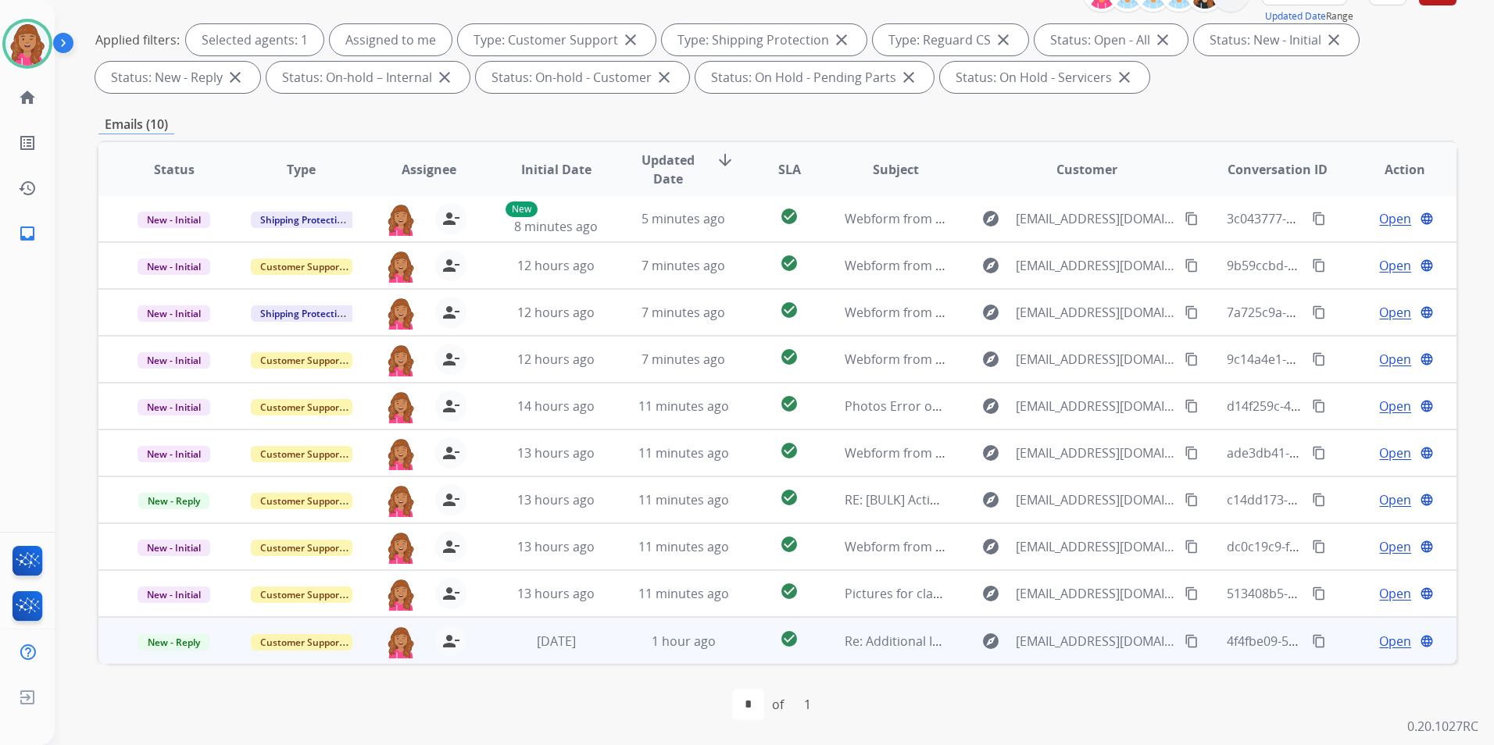
click at [1379, 639] on span "Open" at bounding box center [1395, 641] width 32 height 19
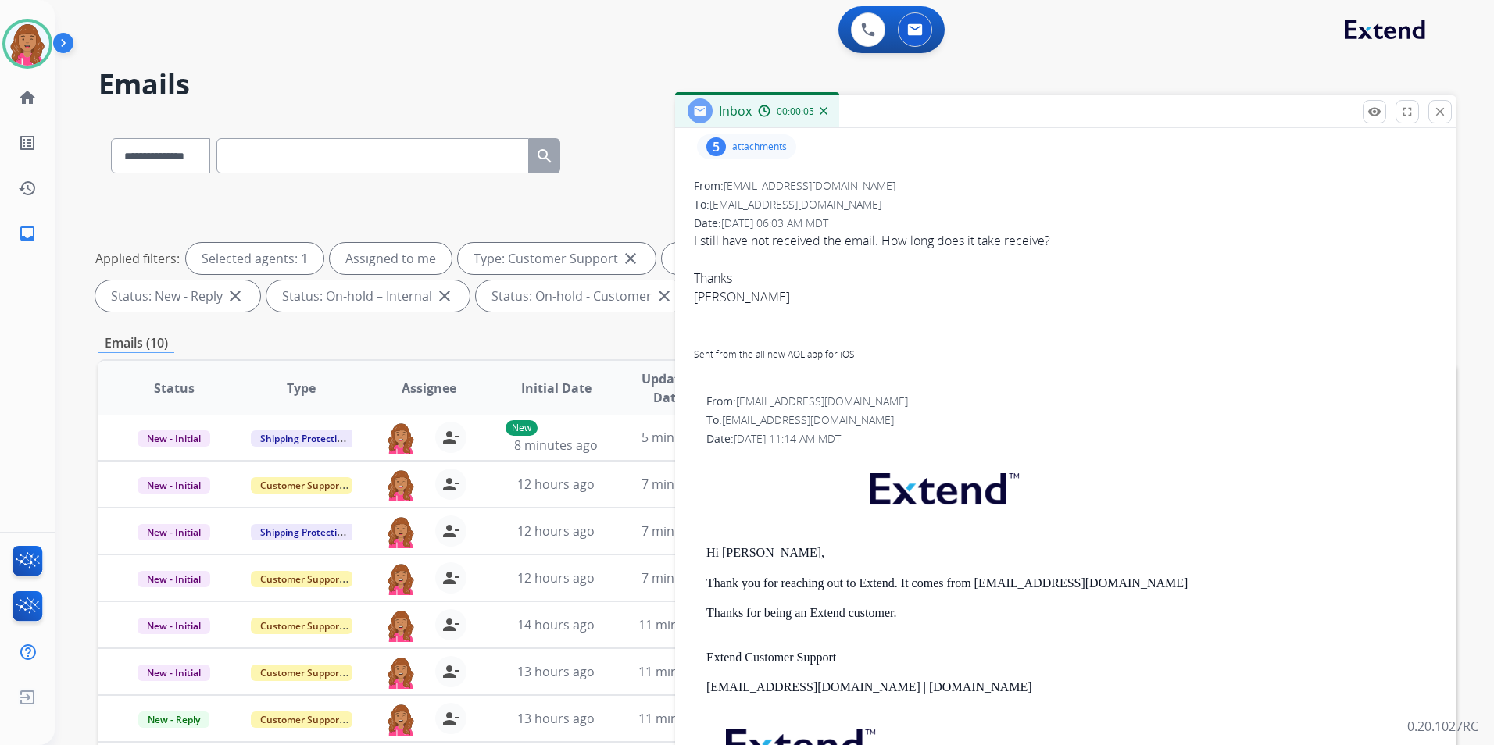
scroll to position [0, 0]
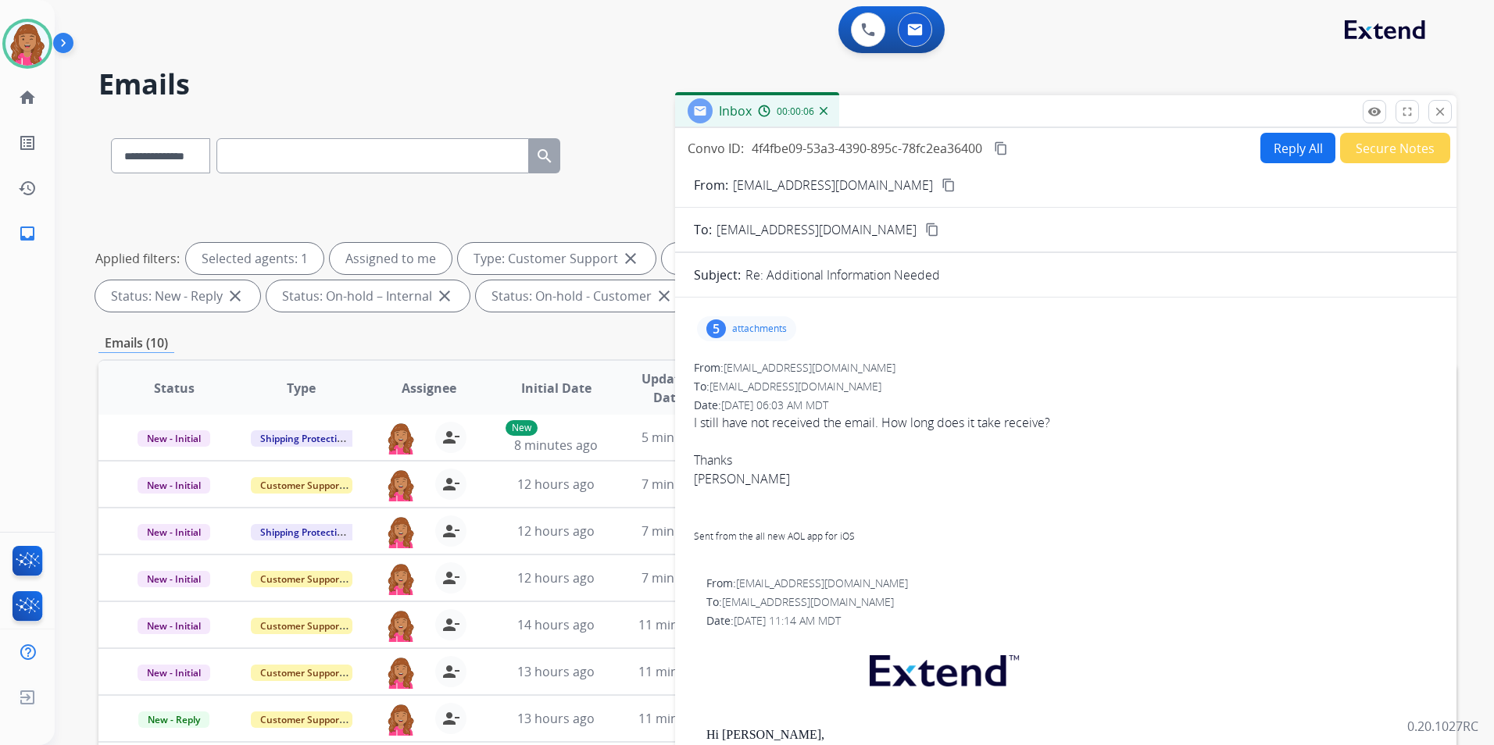
click at [842, 184] on div "From: stansel20@aol.com content_copy" at bounding box center [1065, 185] width 781 height 19
click at [941, 180] on mat-icon "content_copy" at bounding box center [948, 185] width 14 height 14
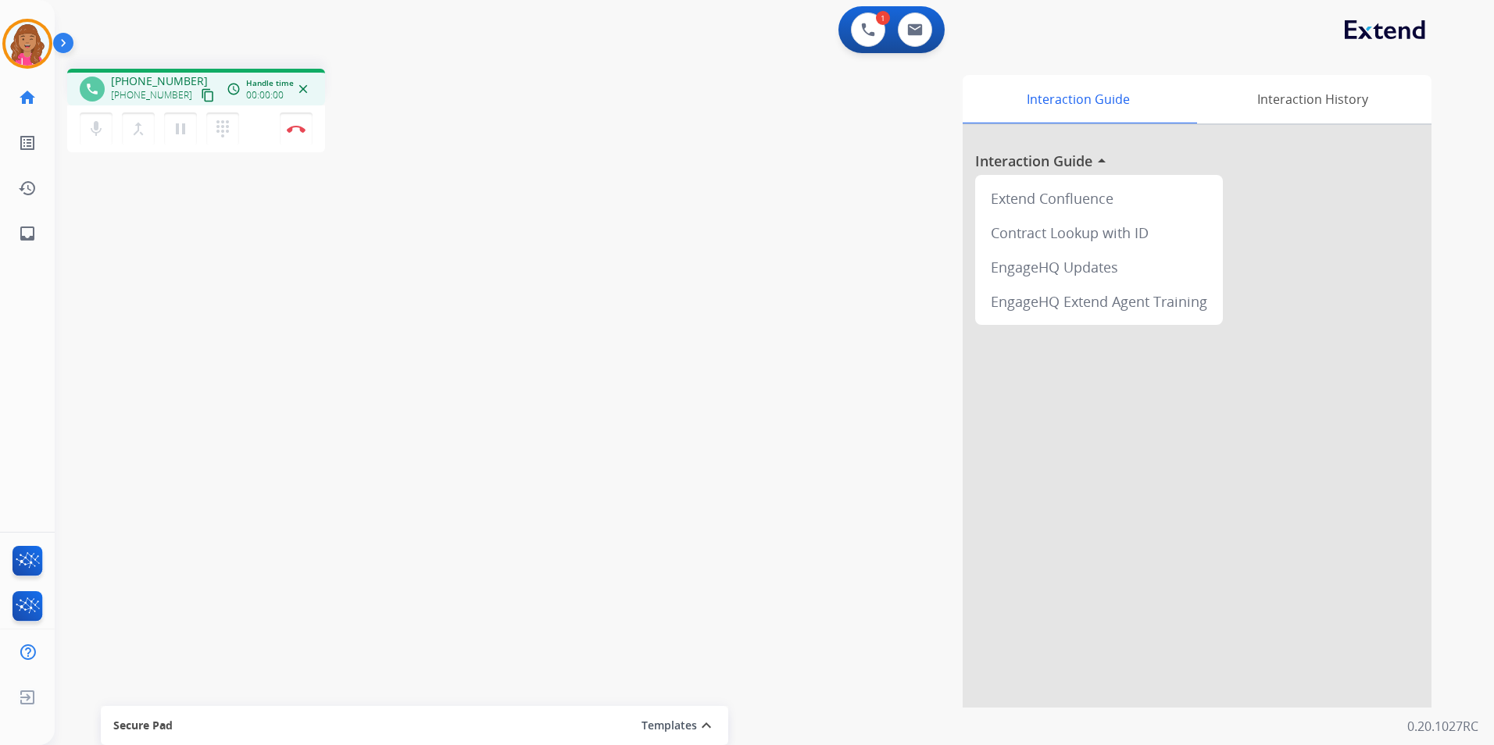
click at [201, 94] on mat-icon "content_copy" at bounding box center [208, 95] width 14 height 14
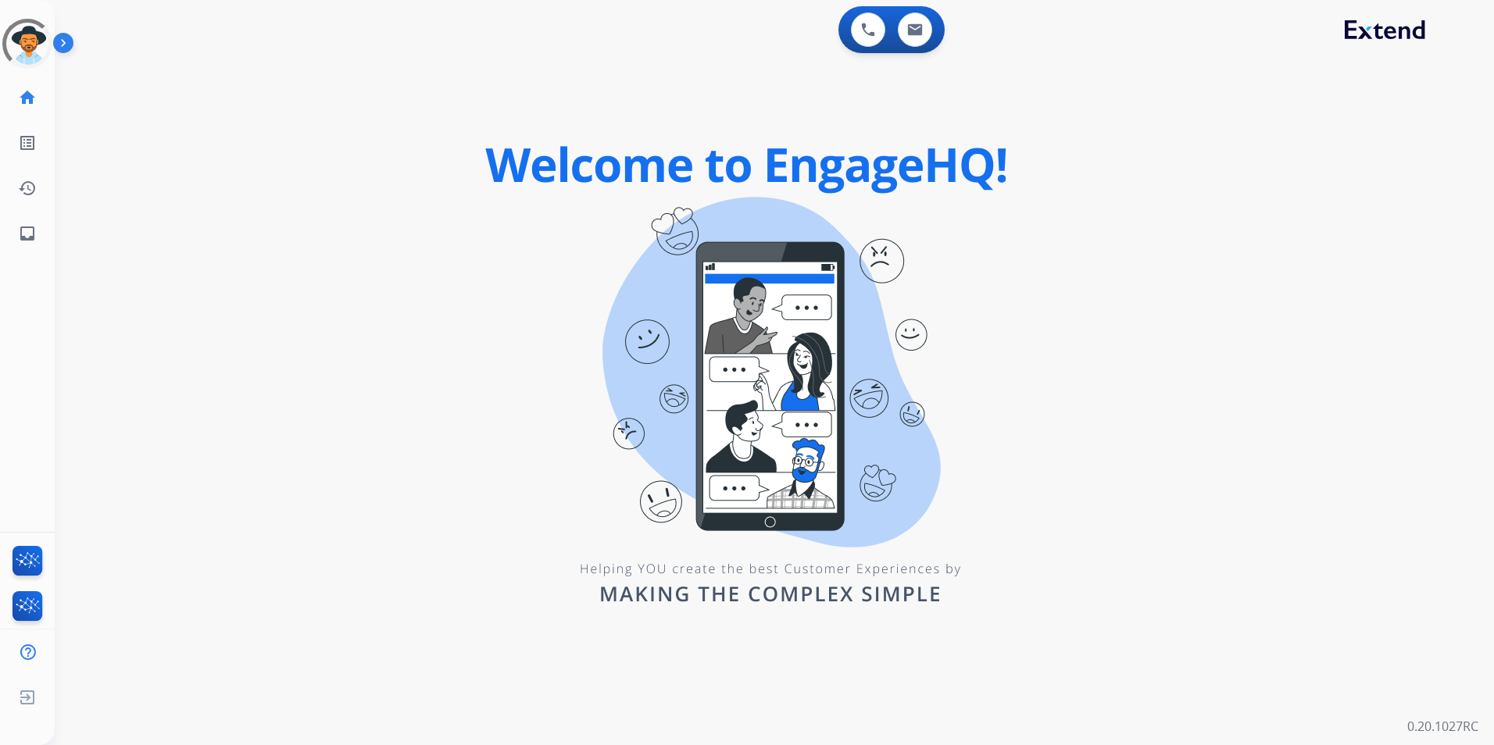
drag, startPoint x: 402, startPoint y: 211, endPoint x: 255, endPoint y: 202, distance: 147.1
click at [263, 206] on div "0 Voice Interactions 0 Email Interactions swap_horiz Break voice bridge close_f…" at bounding box center [774, 372] width 1439 height 745
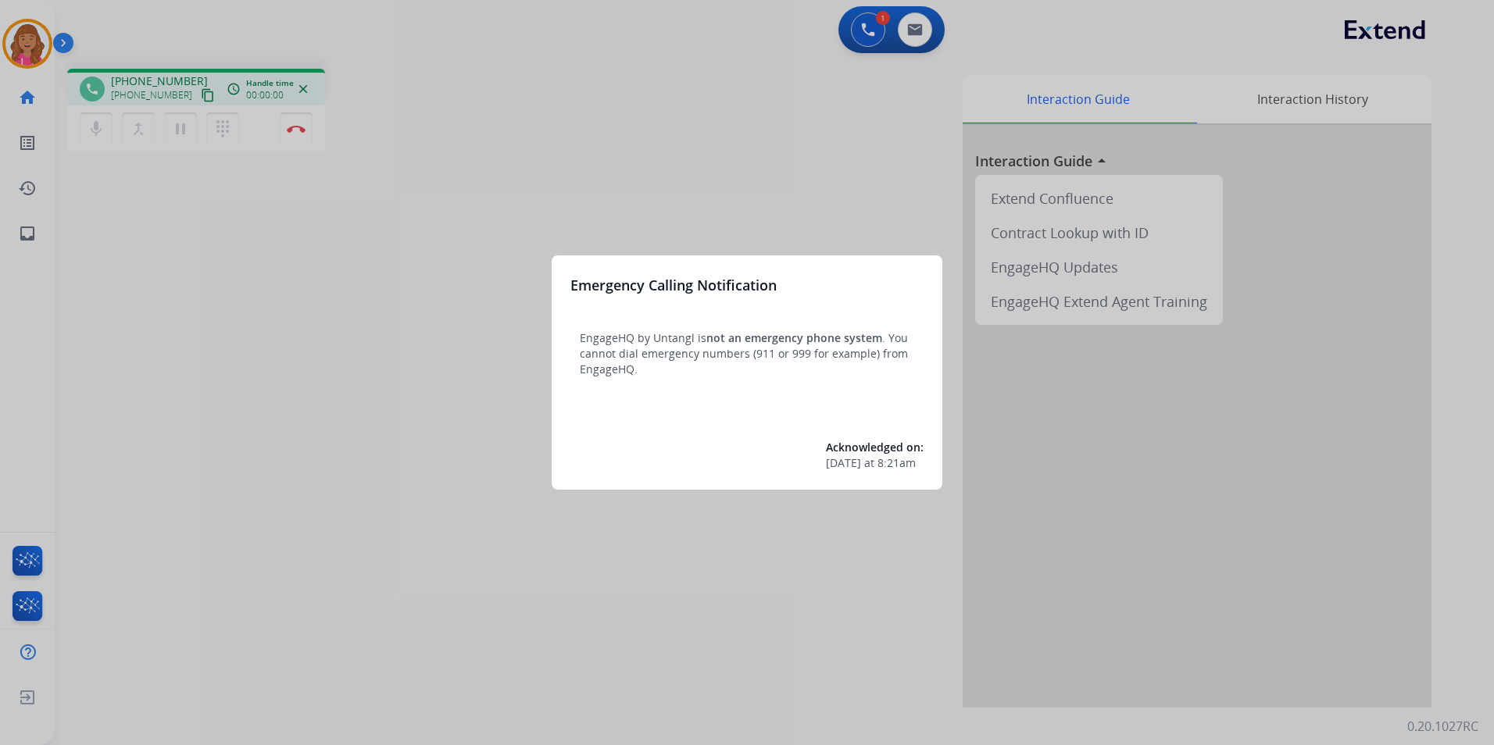
click at [188, 73] on div at bounding box center [747, 372] width 1494 height 745
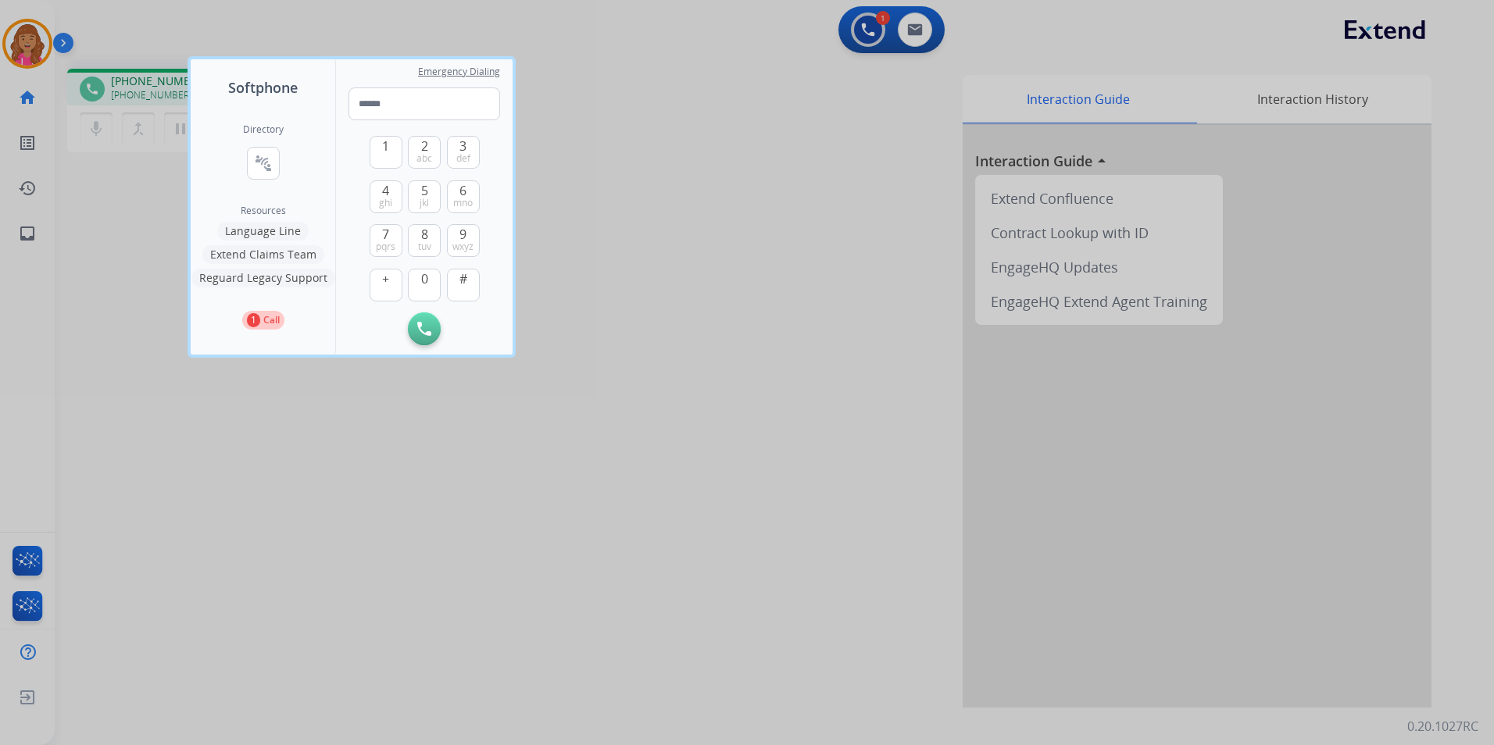
click at [638, 105] on div at bounding box center [747, 372] width 1494 height 745
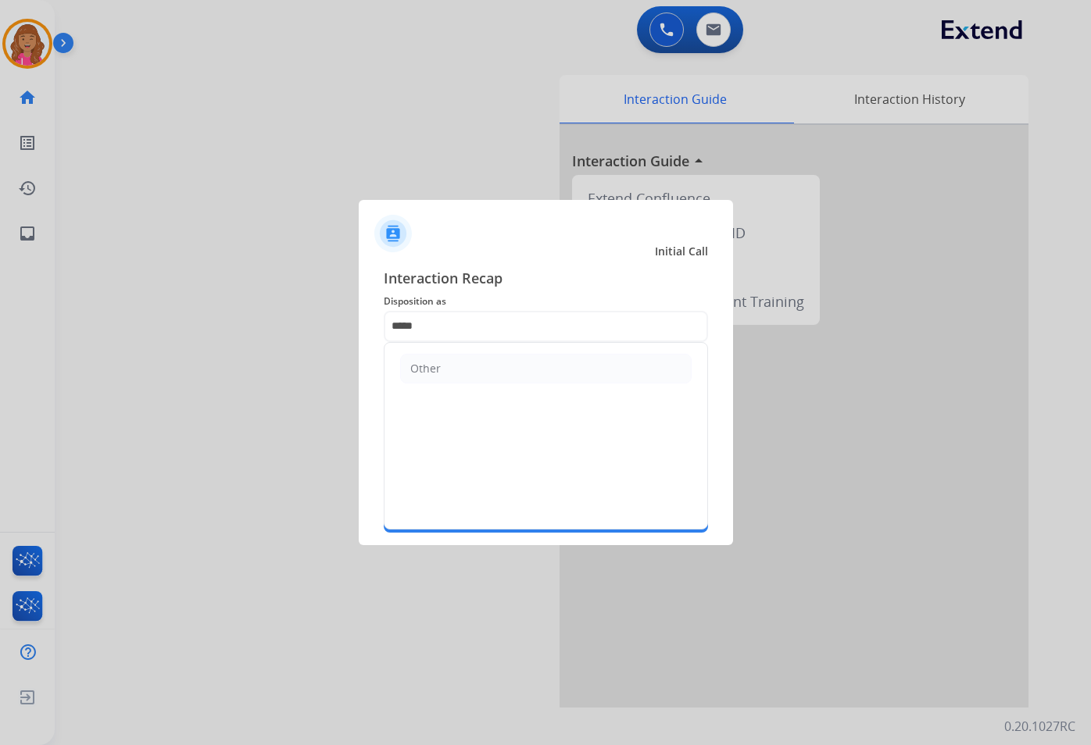
click at [533, 317] on input "*****" at bounding box center [546, 326] width 324 height 31
drag, startPoint x: 512, startPoint y: 357, endPoint x: 506, endPoint y: 372, distance: 15.8
click at [509, 367] on li "Other" at bounding box center [545, 369] width 291 height 30
type input "*****"
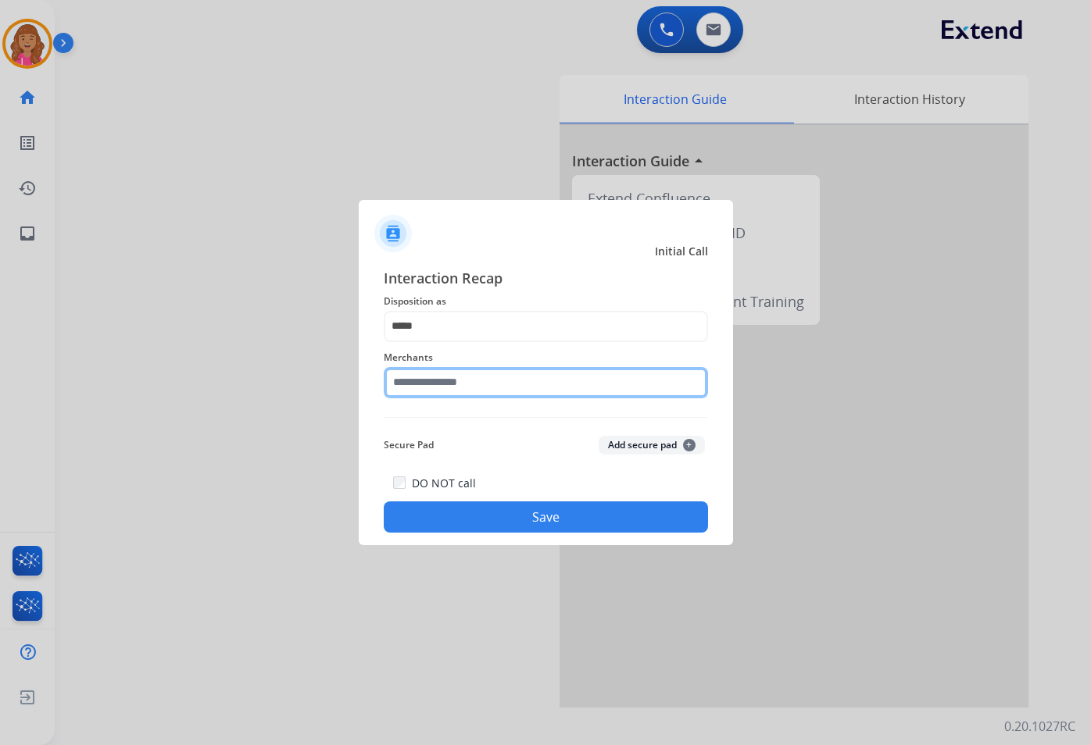
click at [495, 384] on input "text" at bounding box center [546, 382] width 324 height 31
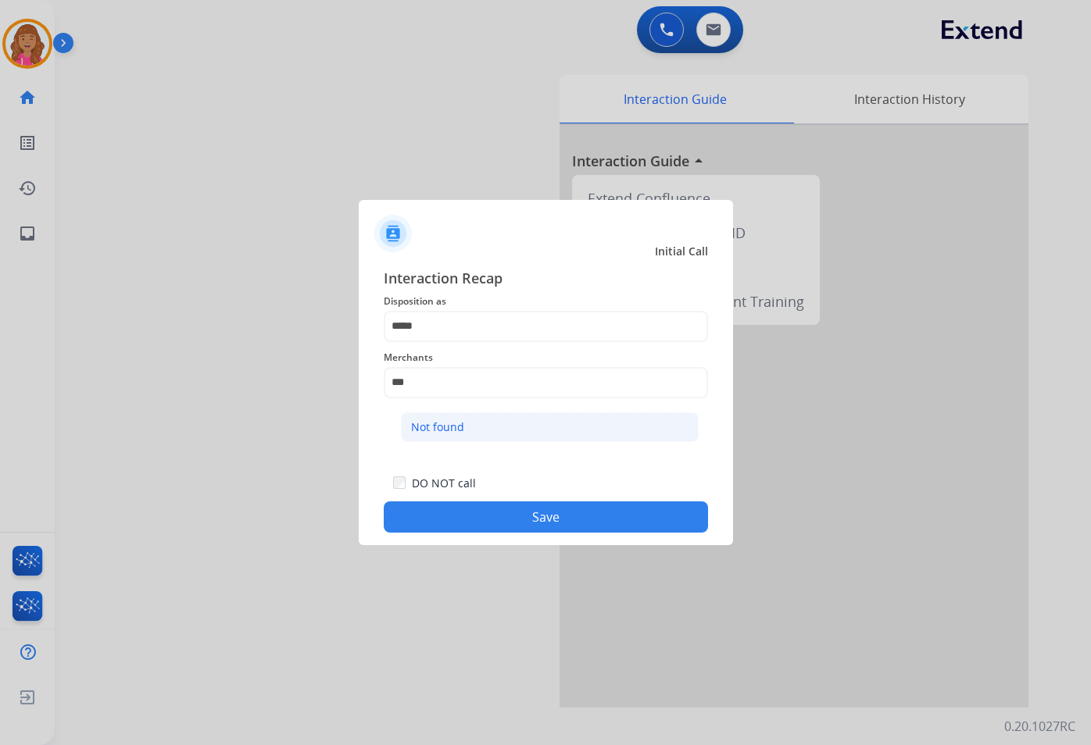
click at [439, 422] on div "Not found" at bounding box center [437, 428] width 53 height 16
type input "*********"
click at [505, 518] on button "Save" at bounding box center [546, 517] width 324 height 31
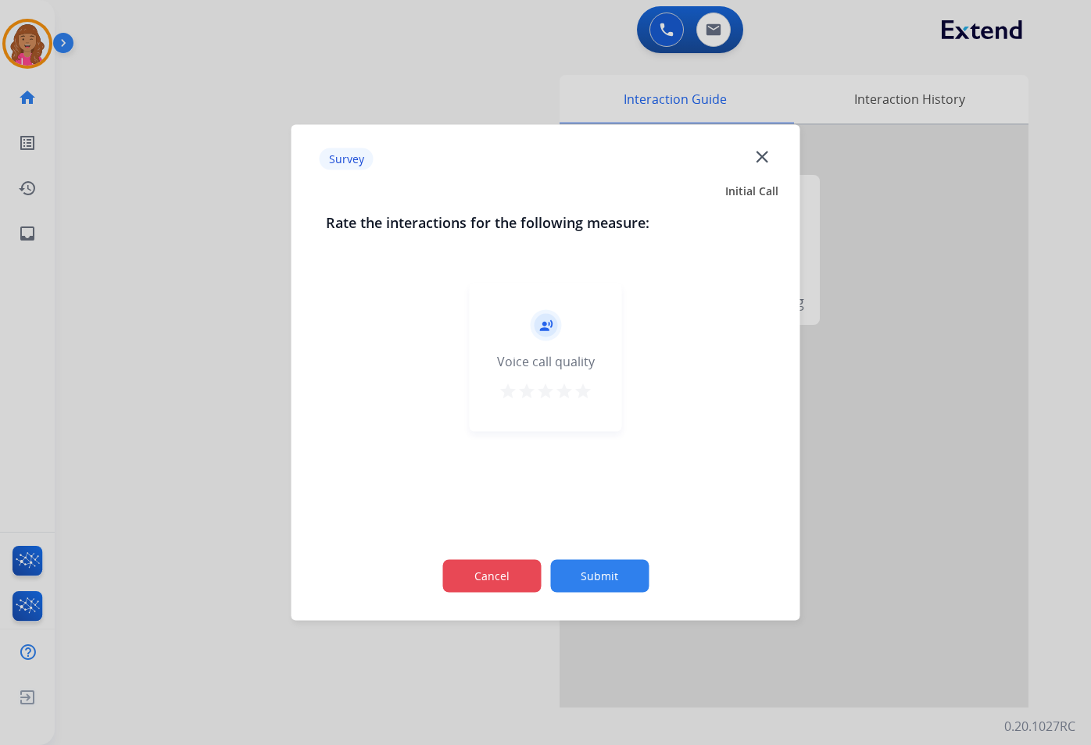
click at [517, 591] on button "Cancel" at bounding box center [491, 576] width 98 height 33
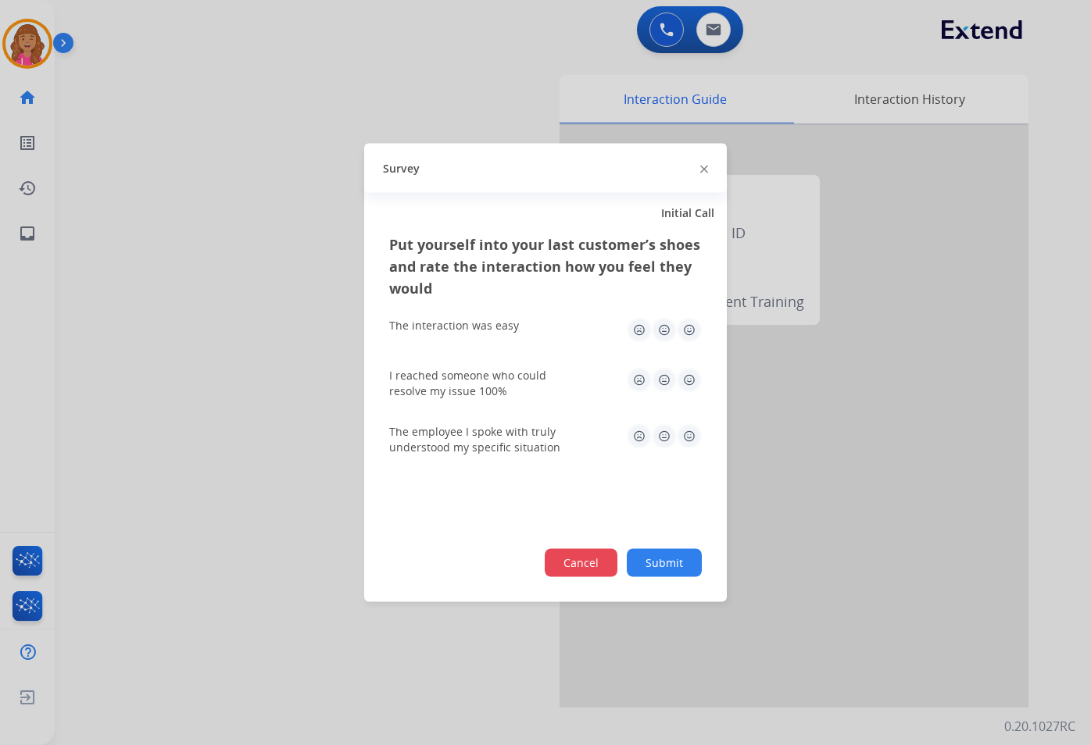
click at [600, 559] on button "Cancel" at bounding box center [581, 563] width 73 height 28
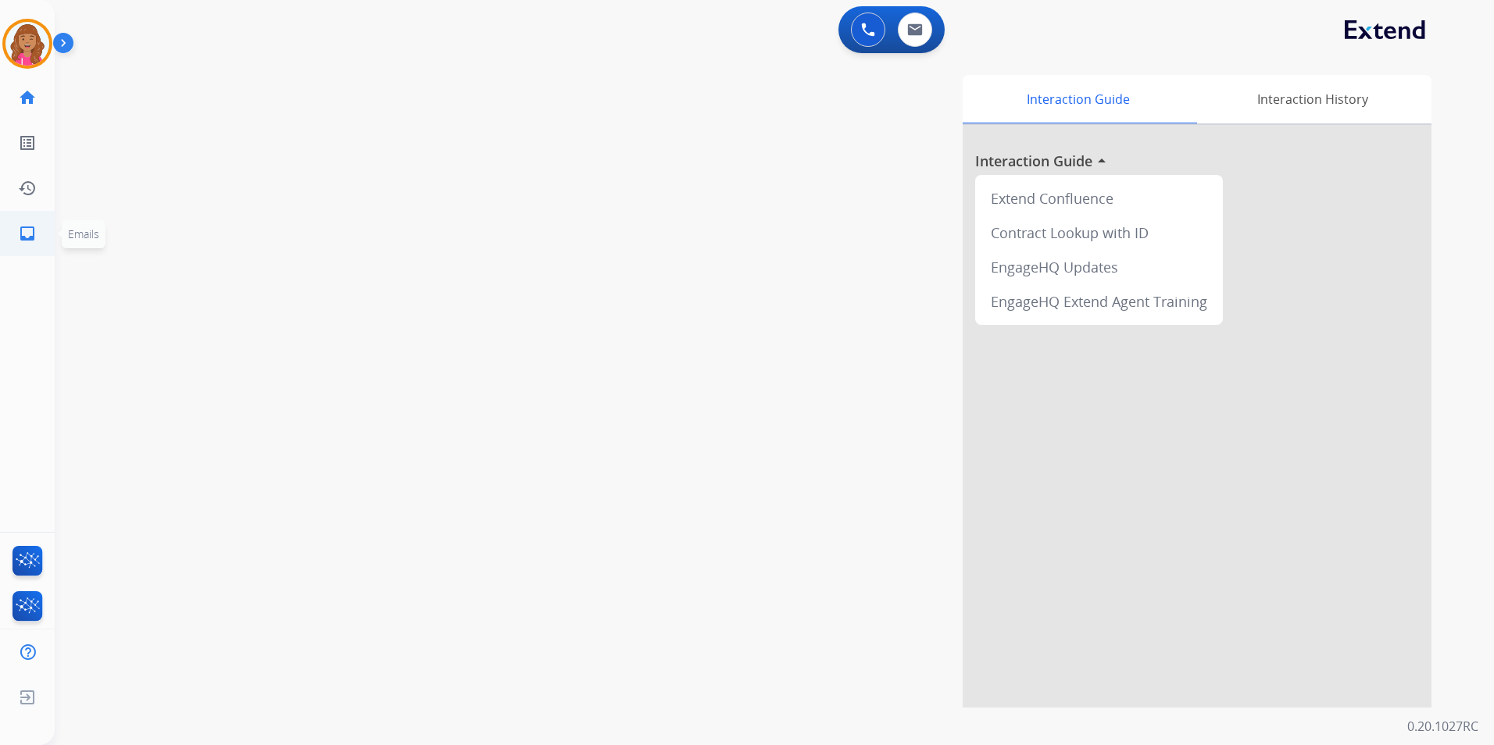
click at [9, 238] on link "inbox Emails" at bounding box center [27, 234] width 44 height 44
select select "**********"
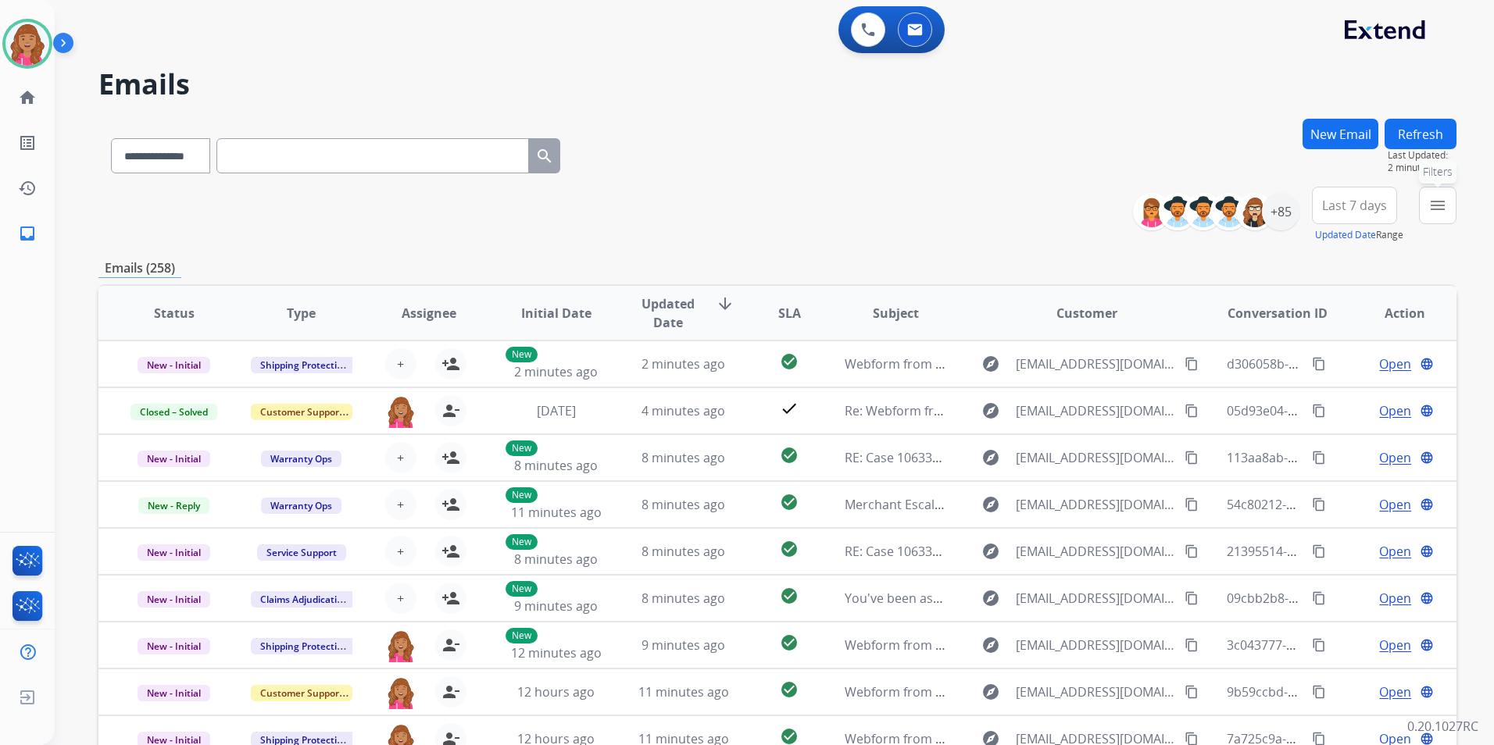
click at [1432, 201] on mat-icon "menu" at bounding box center [1437, 205] width 19 height 19
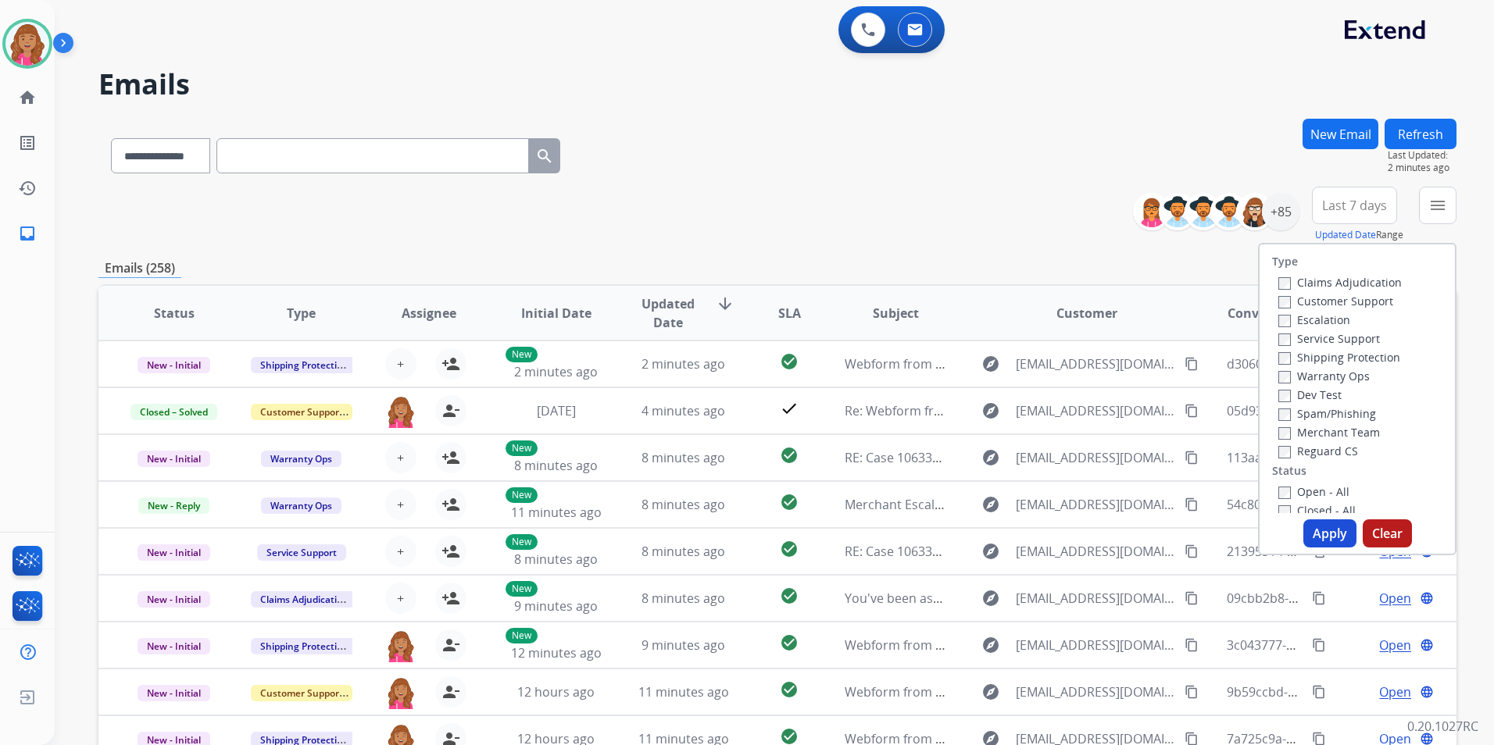
click at [1314, 495] on label "Open - All" at bounding box center [1313, 491] width 71 height 15
click at [1326, 456] on label "Reguard CS" at bounding box center [1318, 451] width 80 height 15
click at [1354, 353] on label "Shipping Protection" at bounding box center [1339, 357] width 122 height 15
click at [1349, 299] on label "Customer Support" at bounding box center [1335, 301] width 115 height 15
click at [1327, 533] on button "Apply" at bounding box center [1329, 534] width 53 height 28
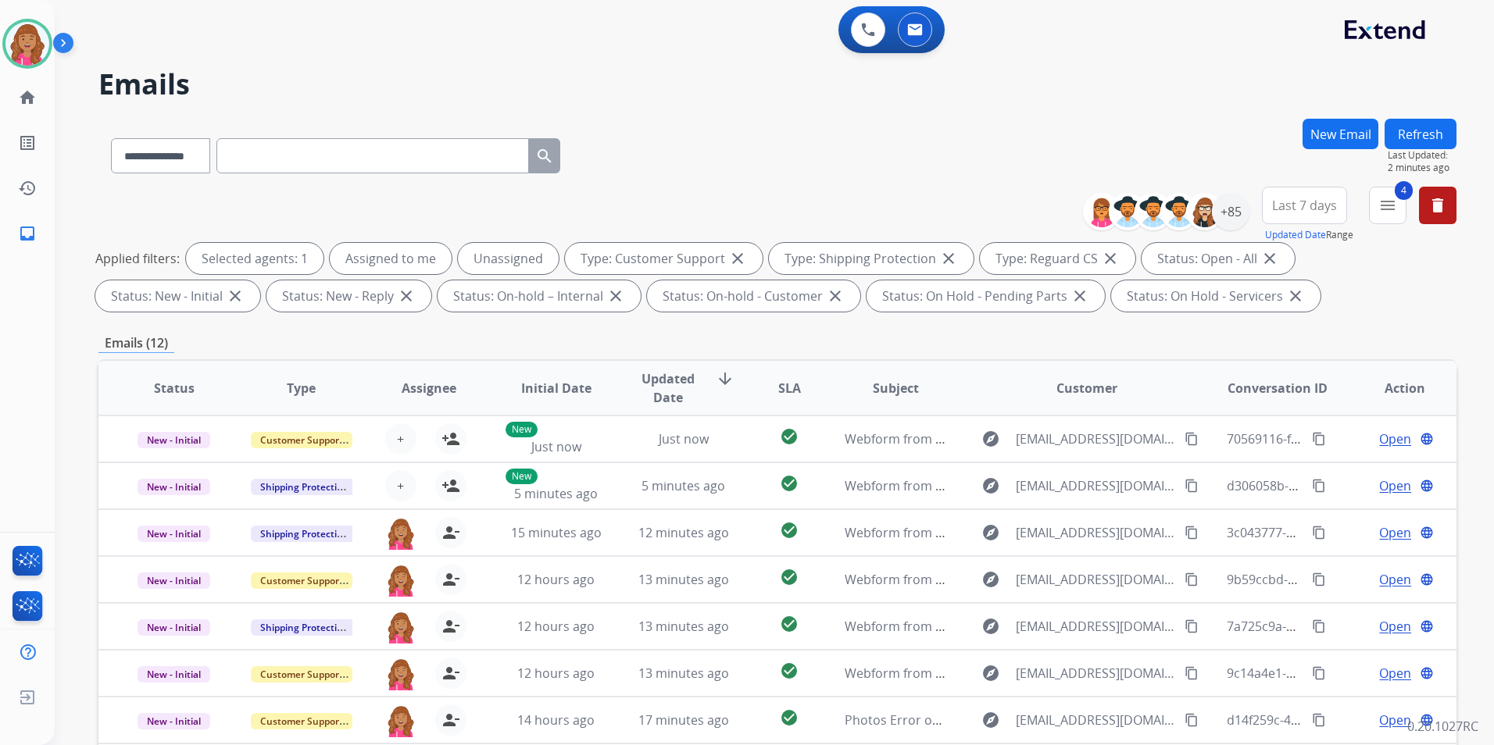
scroll to position [2, 0]
click at [1239, 209] on div "+85" at bounding box center [1231, 212] width 38 height 38
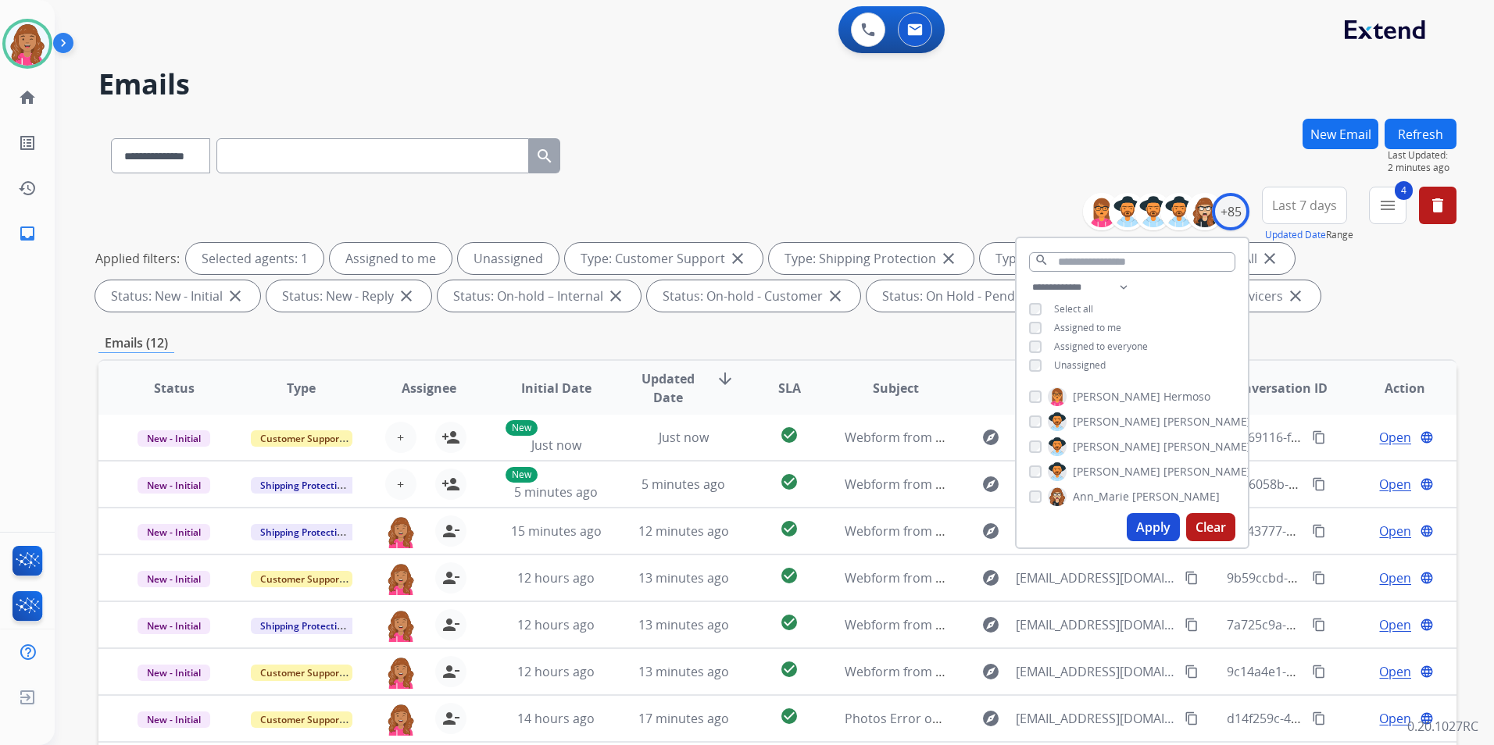
click at [1086, 363] on span "Unassigned" at bounding box center [1080, 365] width 52 height 13
click at [1138, 531] on button "Apply" at bounding box center [1153, 527] width 53 height 28
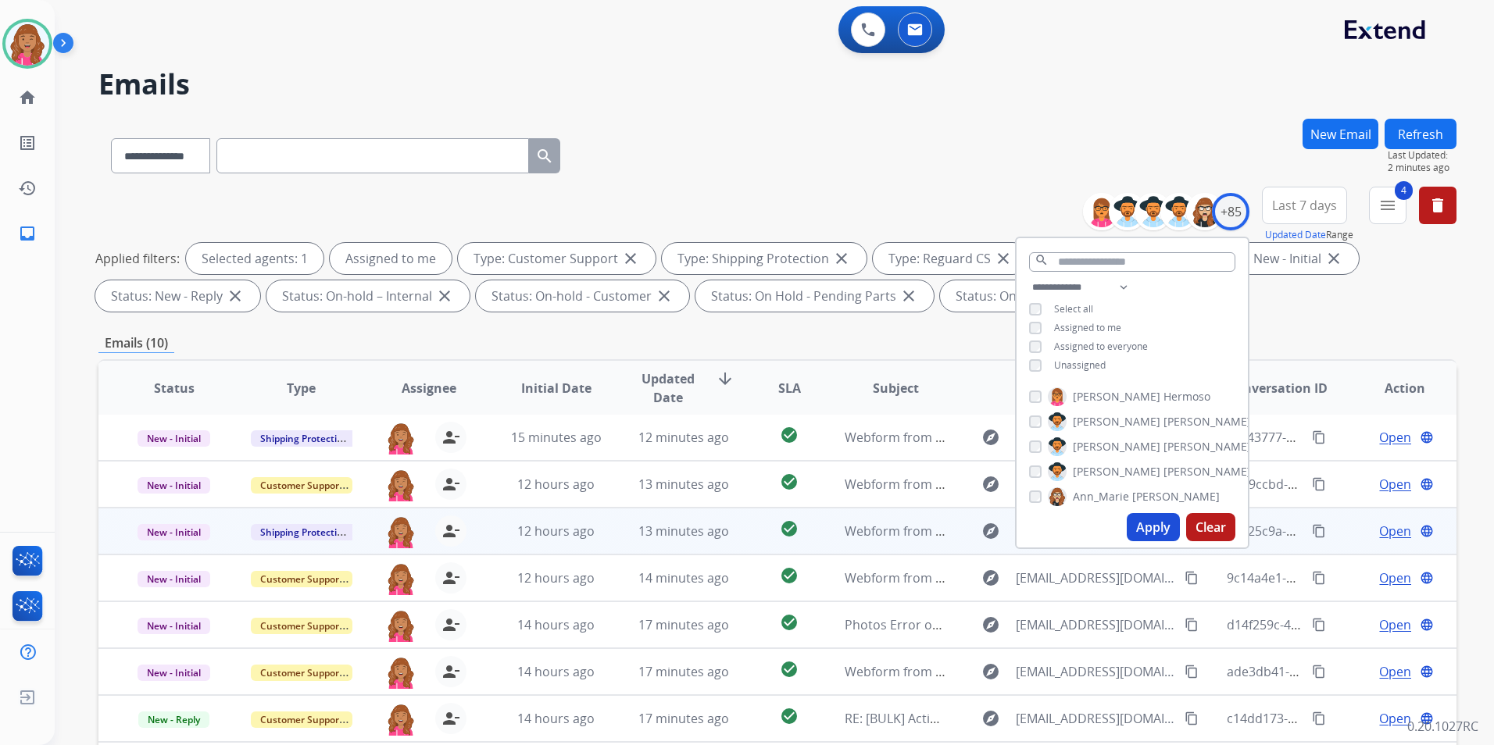
scroll to position [219, 0]
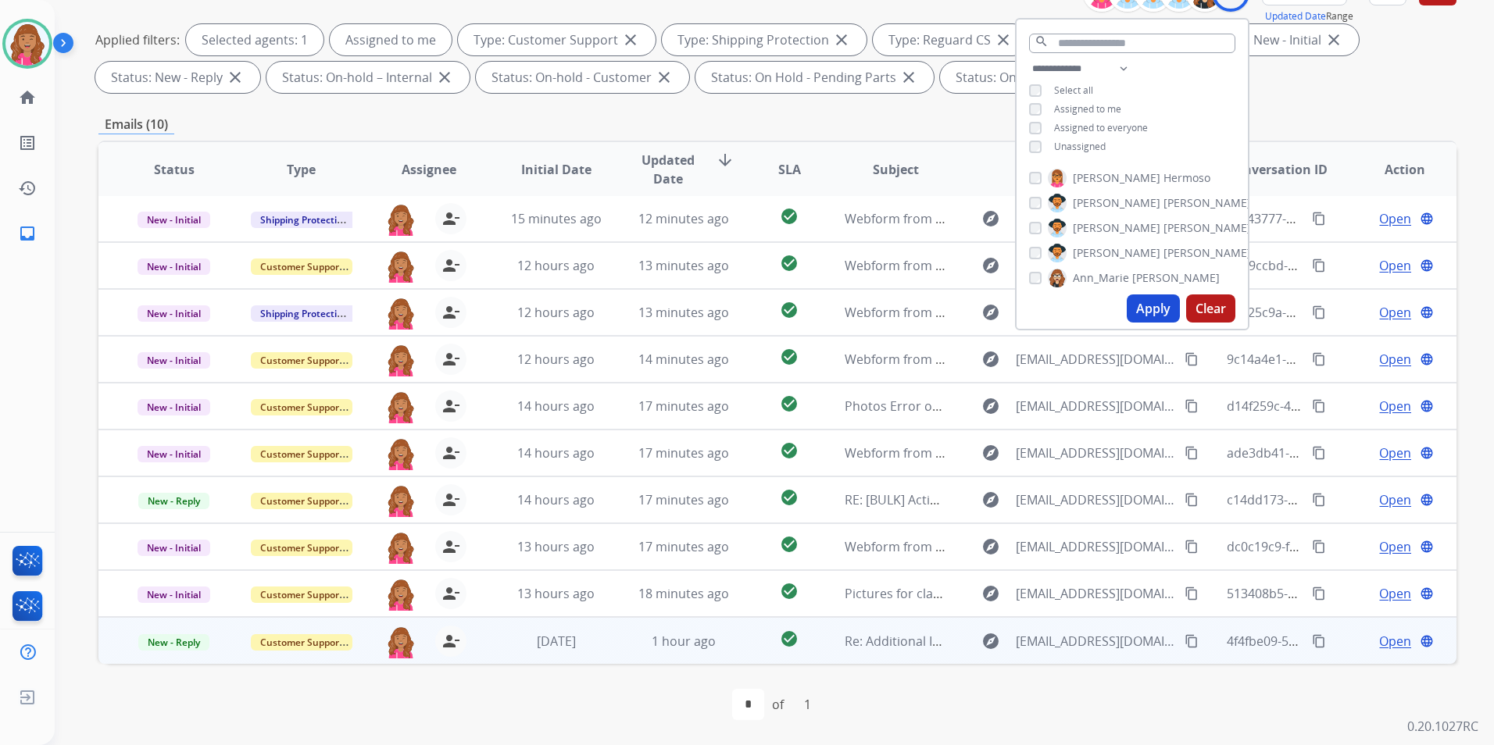
click at [1381, 639] on span "Open" at bounding box center [1395, 641] width 32 height 19
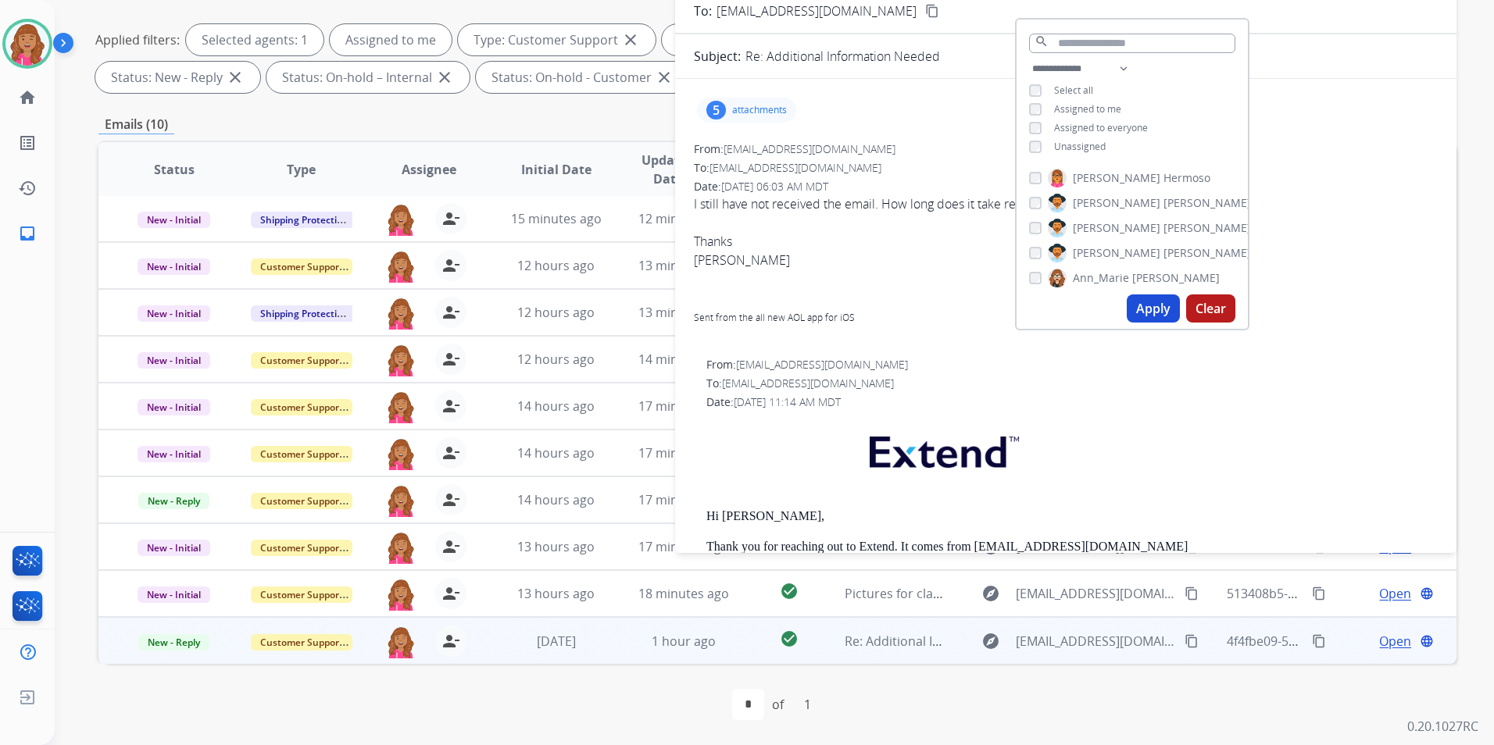
click at [1138, 453] on p at bounding box center [1071, 456] width 731 height 76
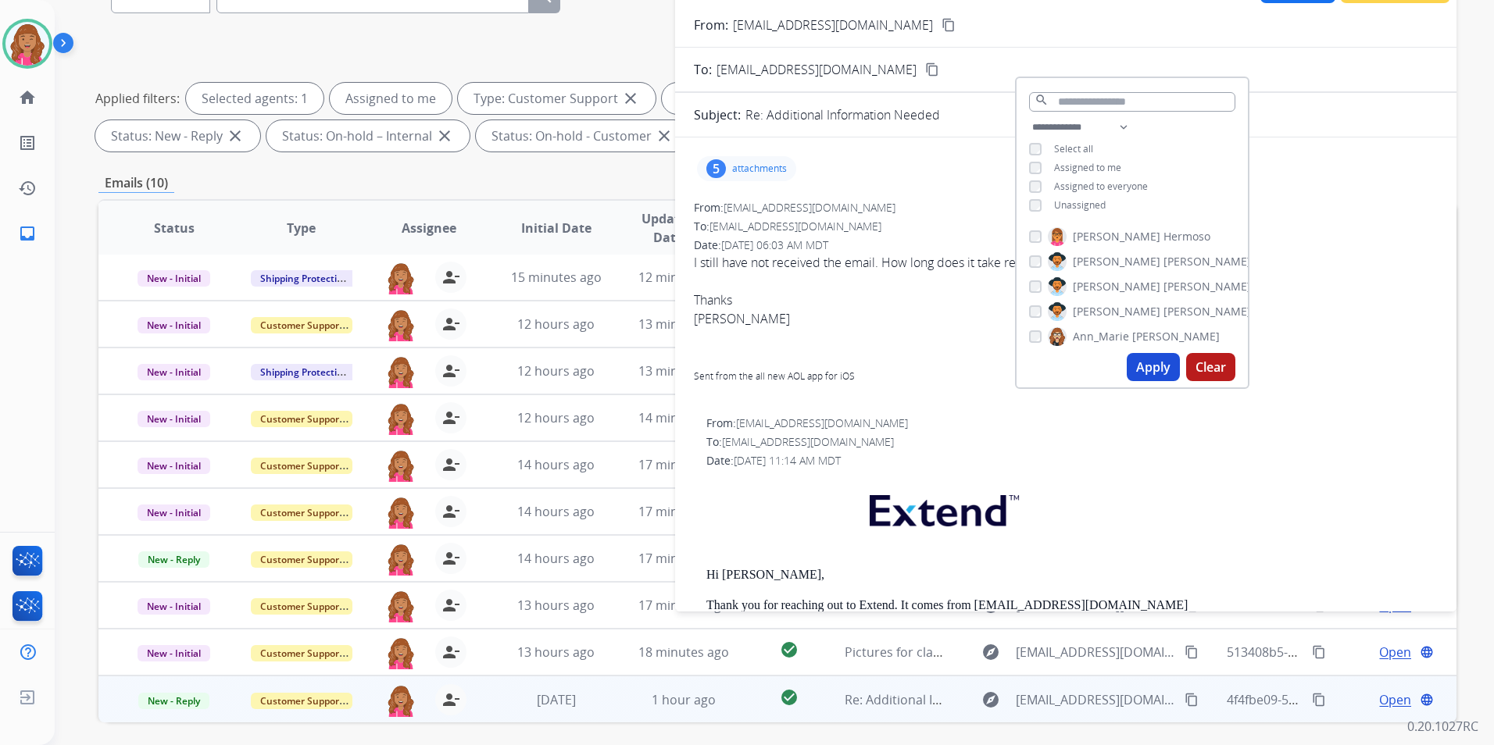
scroll to position [0, 0]
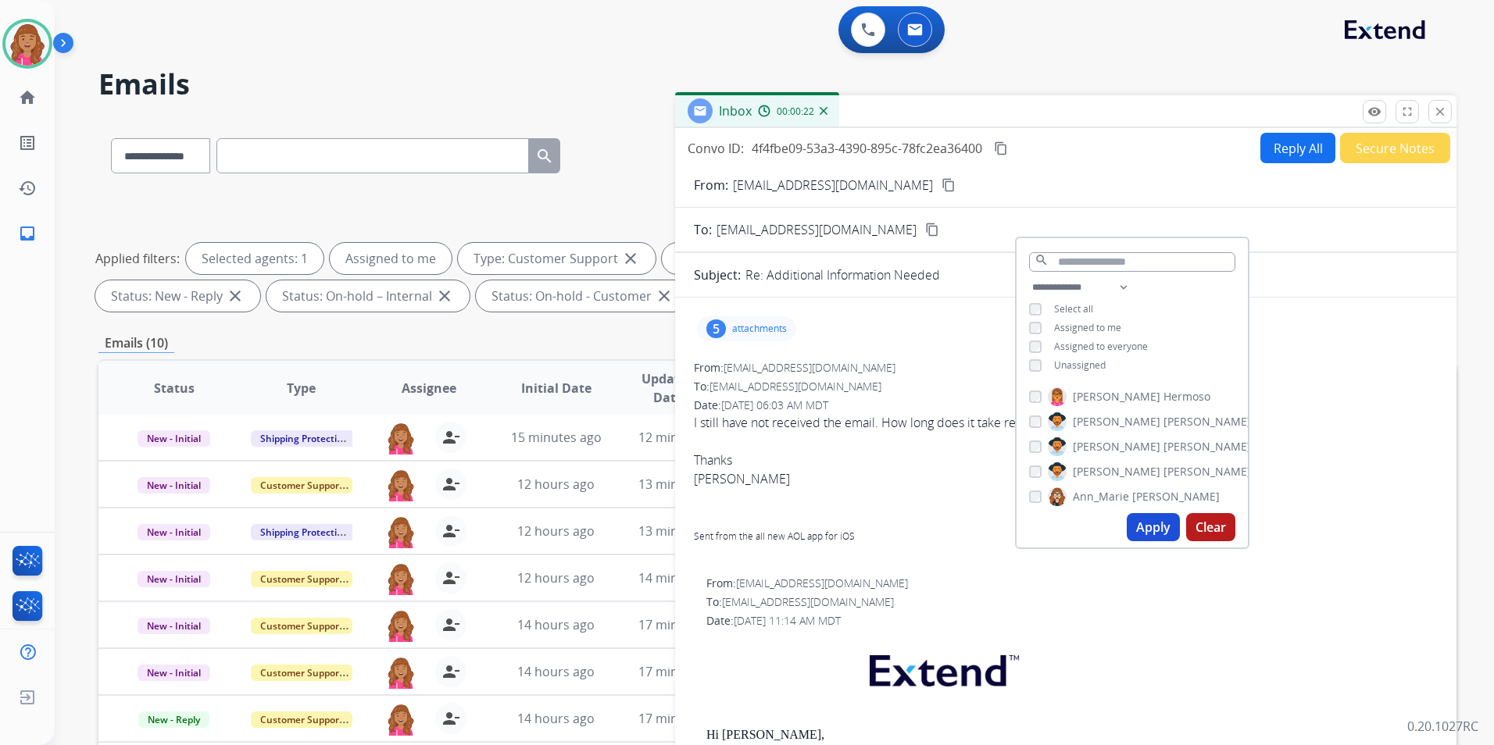
click at [935, 330] on div "5 attachments" at bounding box center [1066, 329] width 744 height 38
click at [751, 339] on div "5 attachments" at bounding box center [746, 328] width 99 height 25
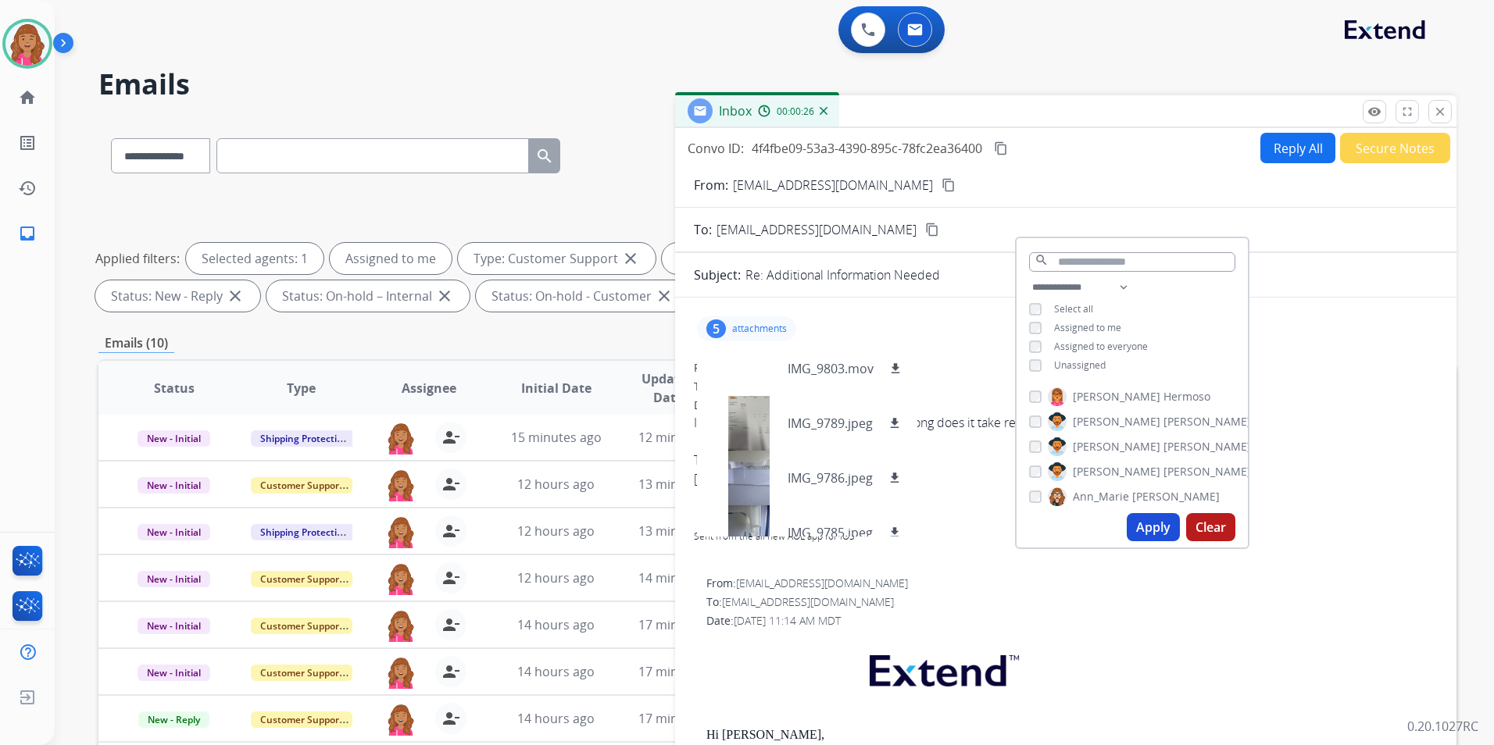
click at [752, 323] on p "attachments" at bounding box center [759, 329] width 55 height 13
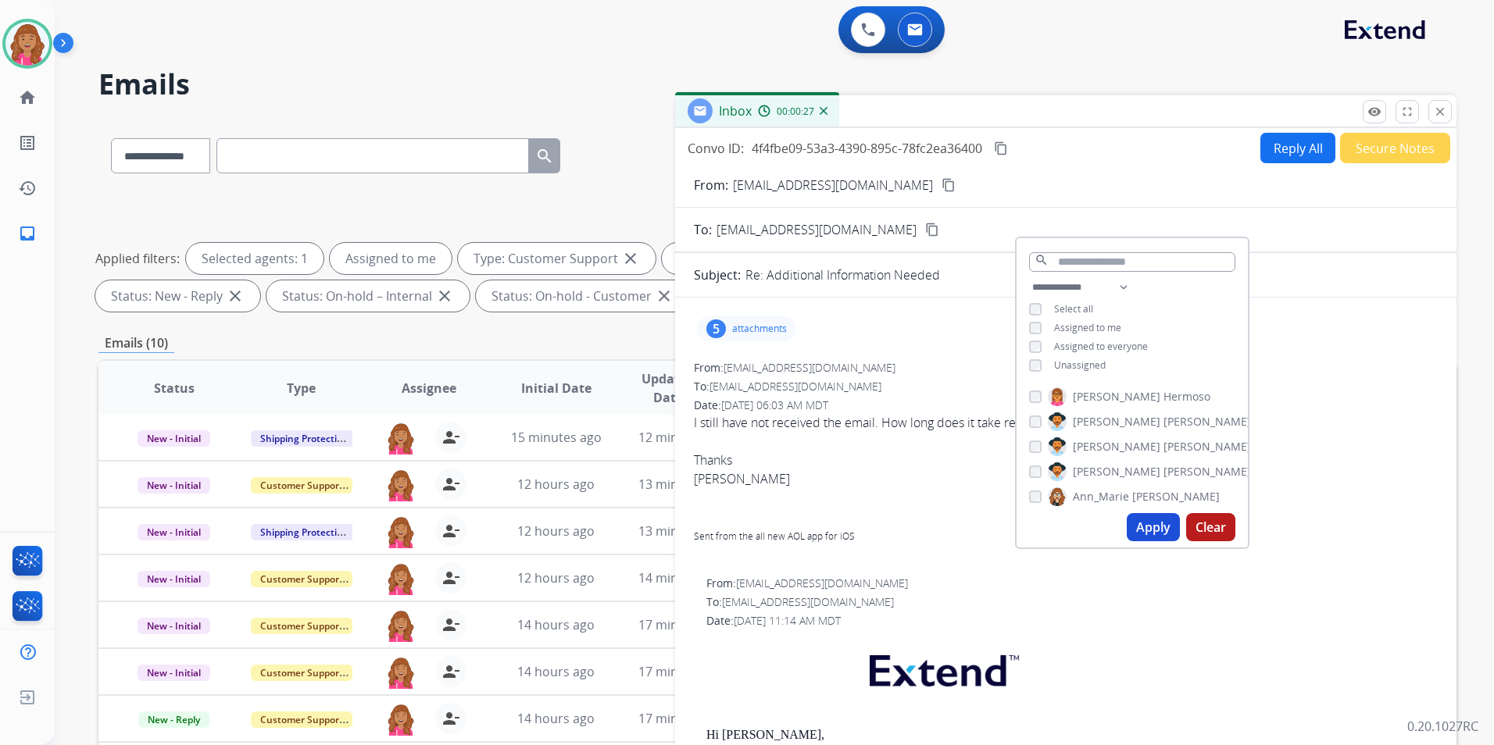
click at [852, 327] on div "5 attachments" at bounding box center [1066, 329] width 744 height 38
drag, startPoint x: 1302, startPoint y: 289, endPoint x: 1283, endPoint y: 291, distance: 19.7
click at [1190, 278] on div "**********" at bounding box center [1131, 328] width 231 height 100
click at [1165, 587] on div "From: support@extend.com" at bounding box center [1071, 584] width 731 height 16
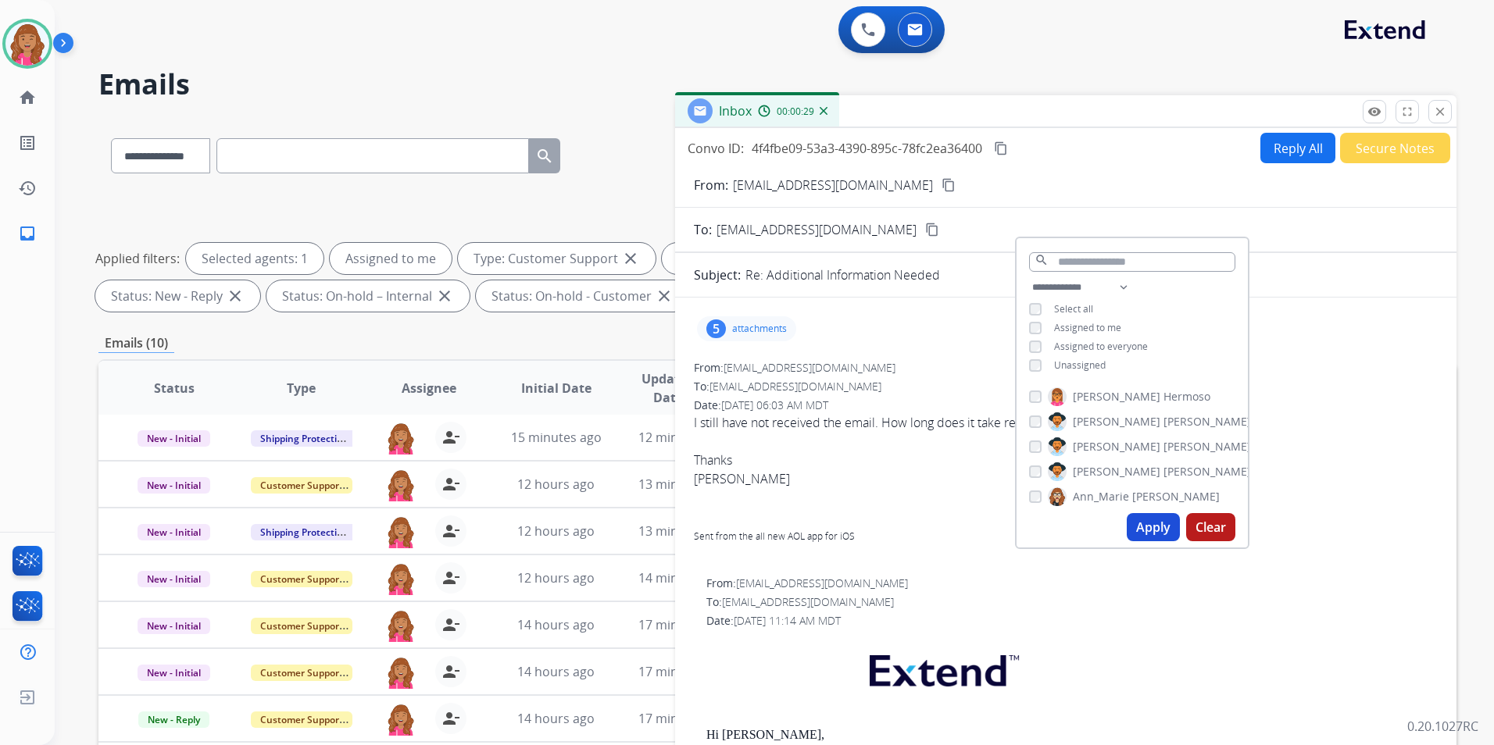
click at [1109, 616] on div "Date: 08/19/2025 - 11:14 AM MDT" at bounding box center [1071, 621] width 731 height 16
click at [1079, 624] on div "Date: 08/19/2025 - 11:14 AM MDT" at bounding box center [1071, 621] width 731 height 16
click at [1001, 31] on div "0 Voice Interactions 0 Email Interactions" at bounding box center [764, 31] width 1383 height 50
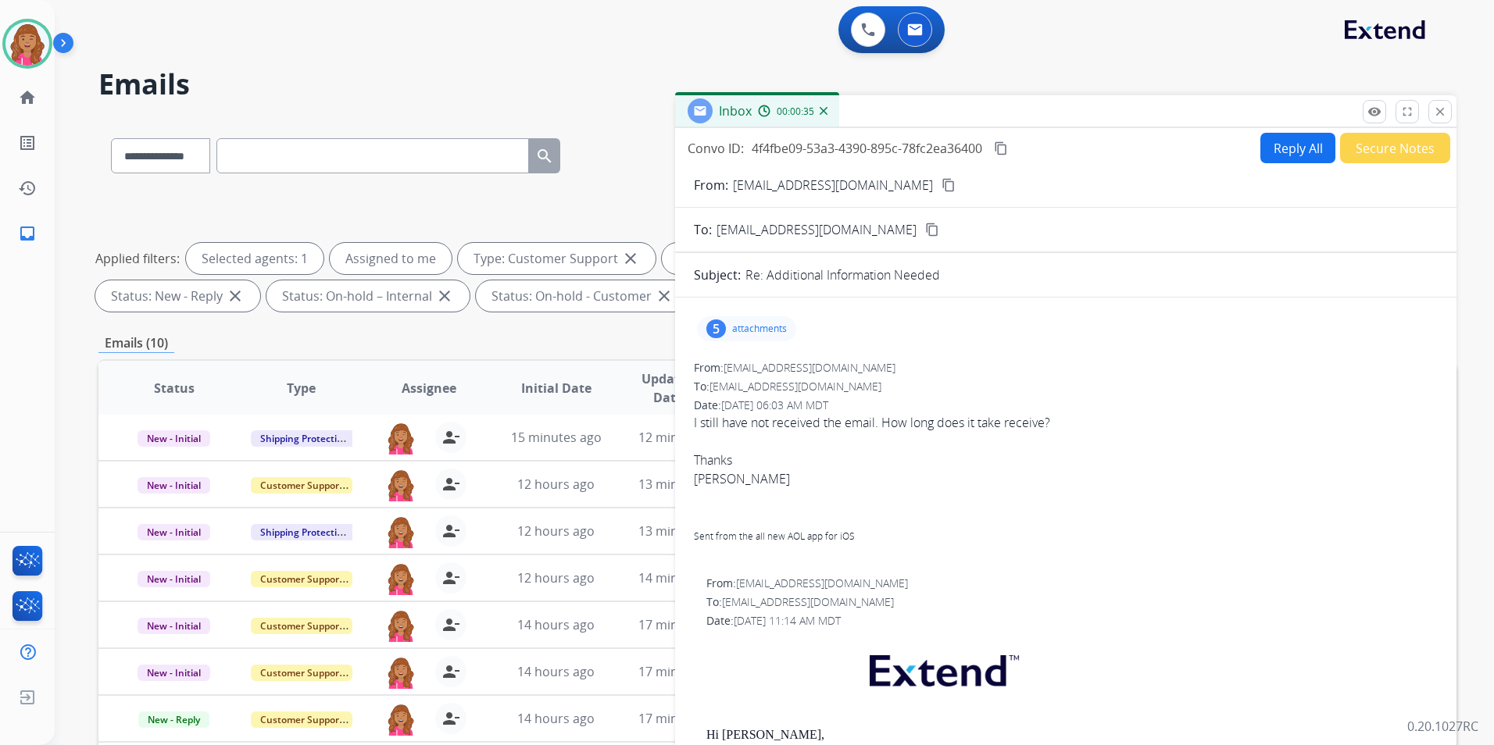
click at [941, 188] on mat-icon "content_copy" at bounding box center [948, 185] width 14 height 14
click at [1272, 143] on button "Reply All" at bounding box center [1297, 148] width 75 height 30
select select "**********"
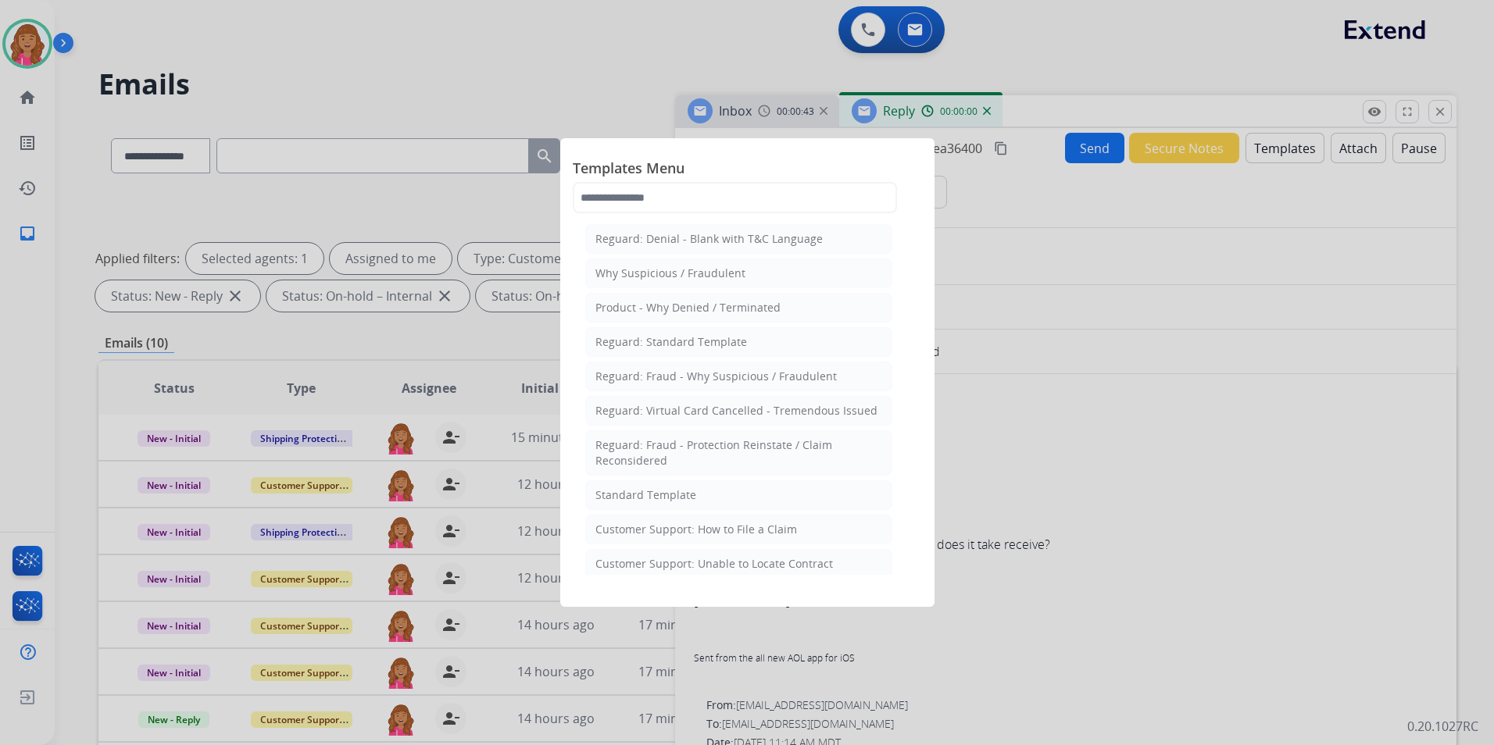
click at [688, 491] on div "Standard Template" at bounding box center [645, 496] width 101 height 16
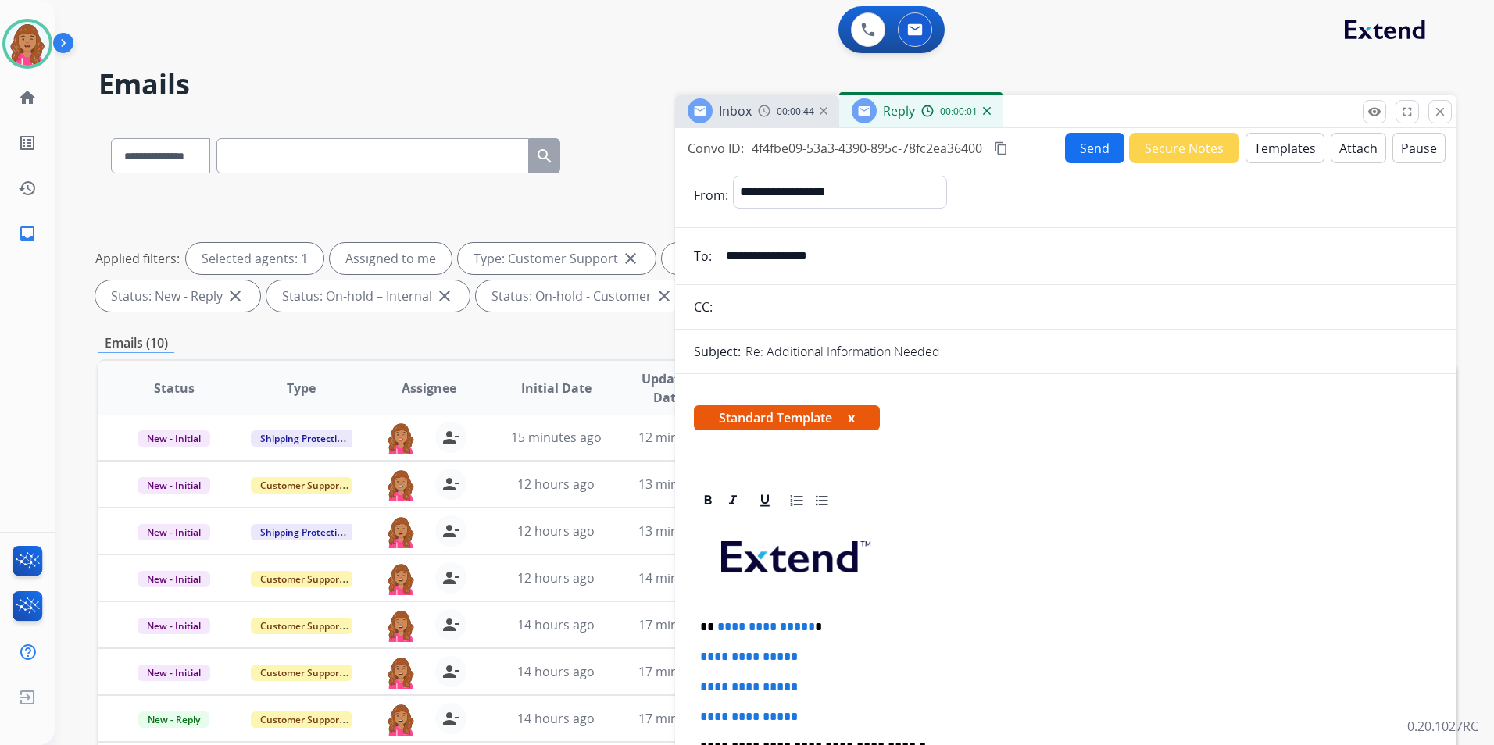
click at [811, 625] on p "**********" at bounding box center [1059, 627] width 719 height 14
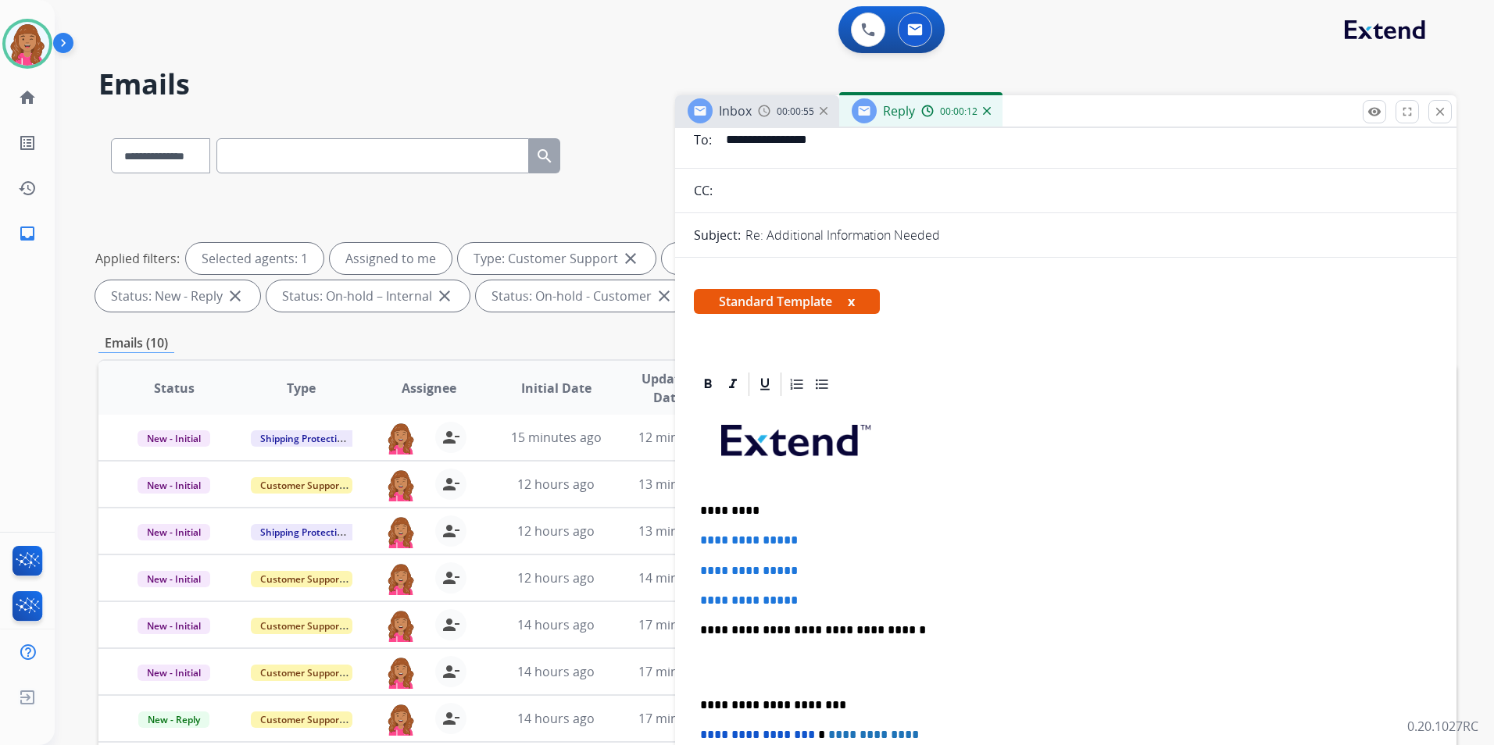
scroll to position [234, 0]
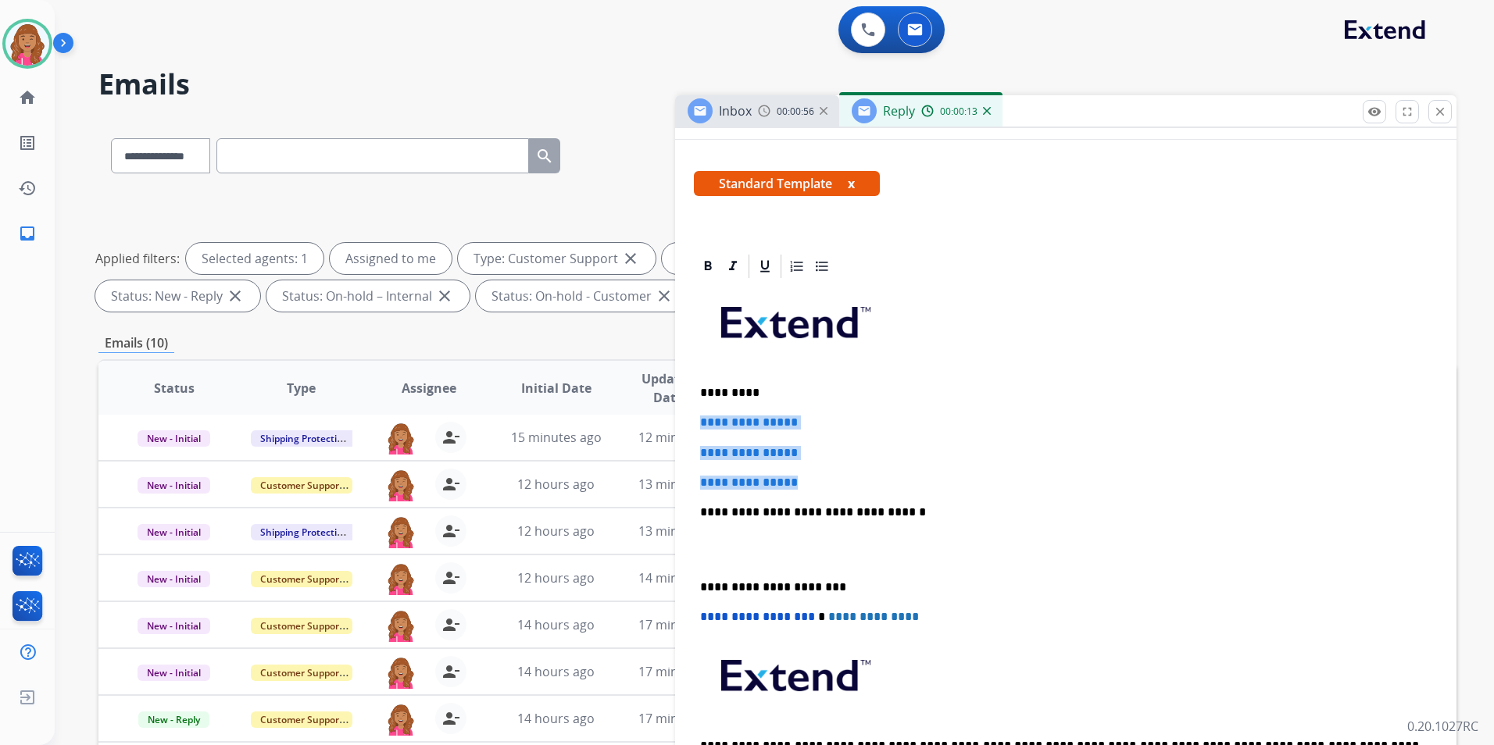
drag, startPoint x: 823, startPoint y: 478, endPoint x: 695, endPoint y: 412, distance: 144.3
click at [695, 412] on div "**********" at bounding box center [1066, 549] width 744 height 538
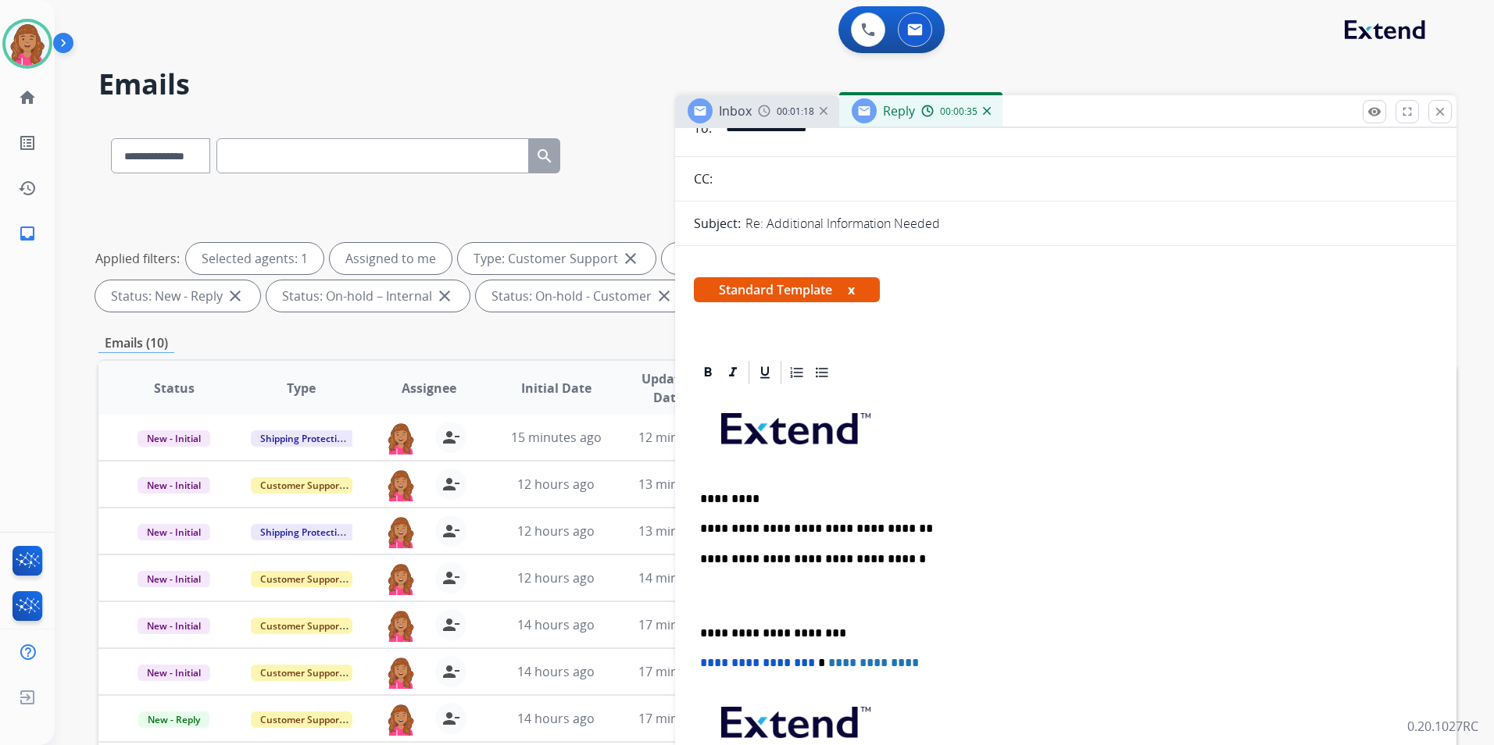
scroll to position [0, 0]
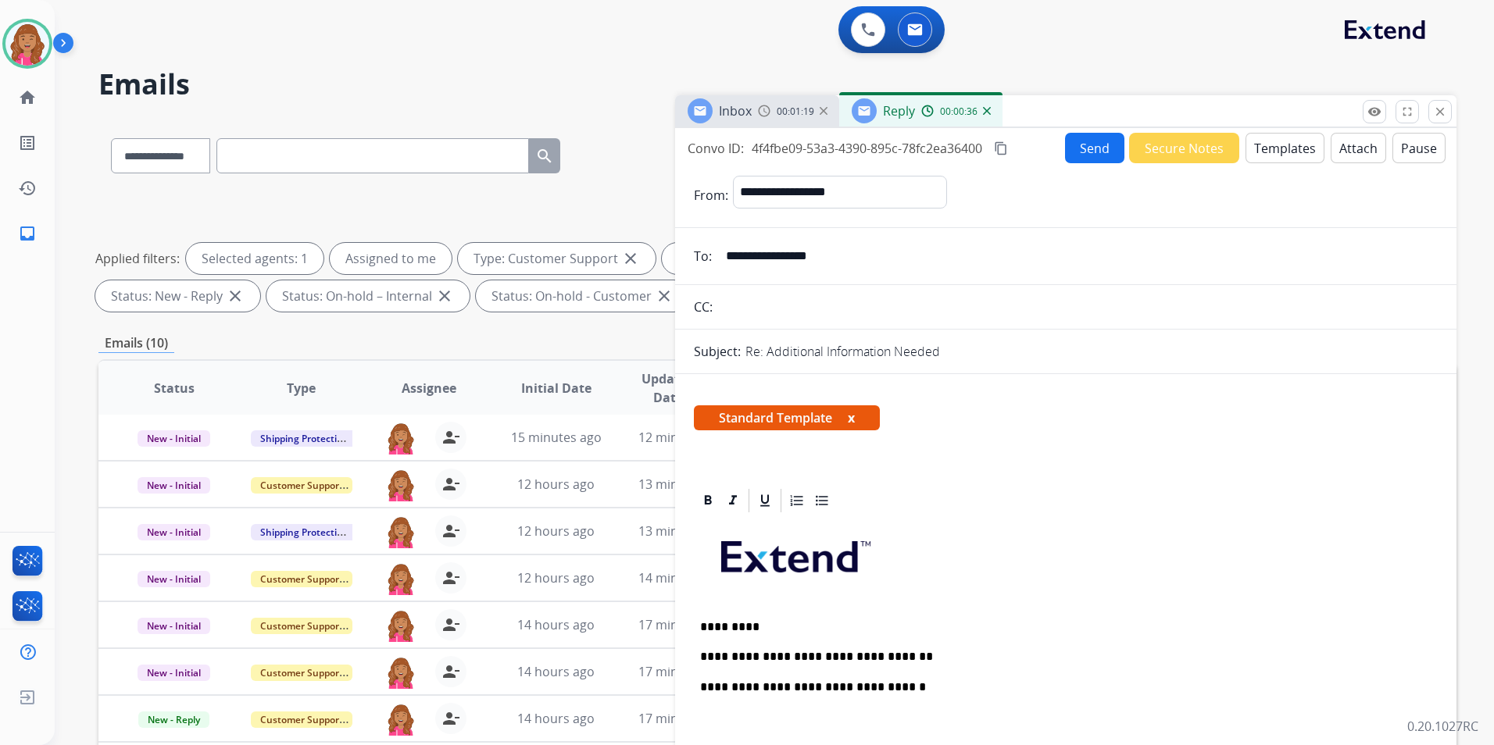
click at [1008, 146] on mat-icon "content_copy" at bounding box center [1001, 148] width 14 height 14
click at [913, 643] on div "**********" at bounding box center [1066, 753] width 744 height 477
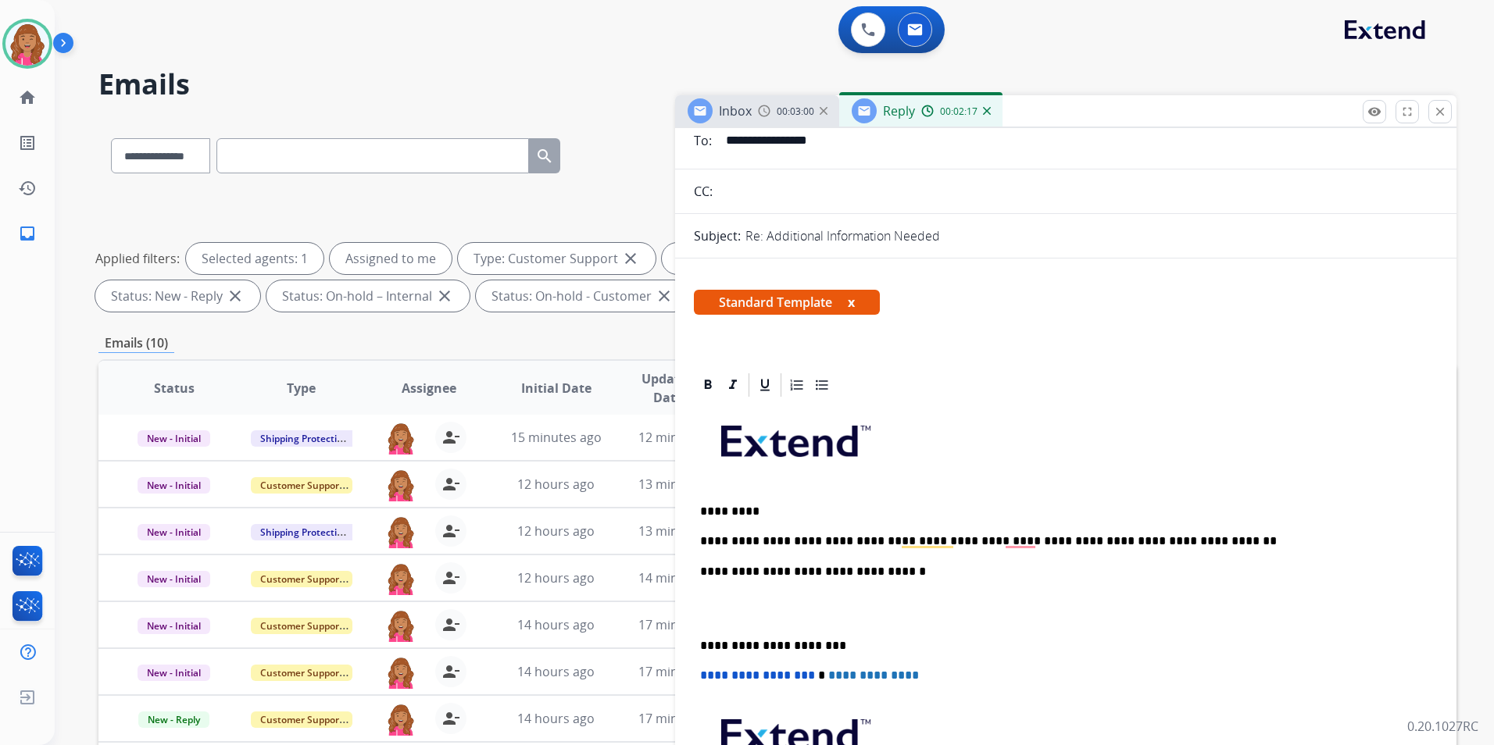
scroll to position [234, 0]
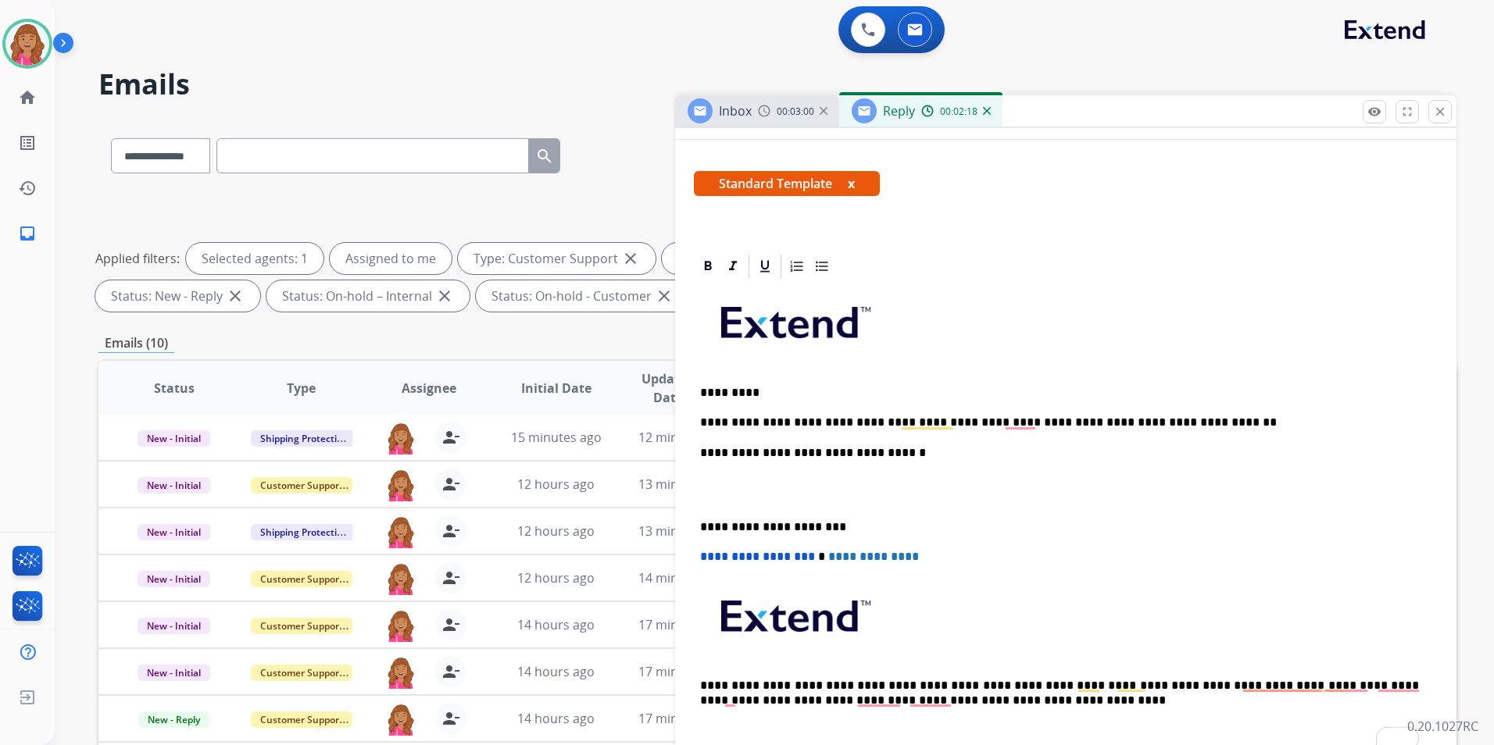
click at [763, 495] on p "To enrich screen reader interactions, please activate Accessibility in Grammarl…" at bounding box center [1065, 490] width 731 height 29
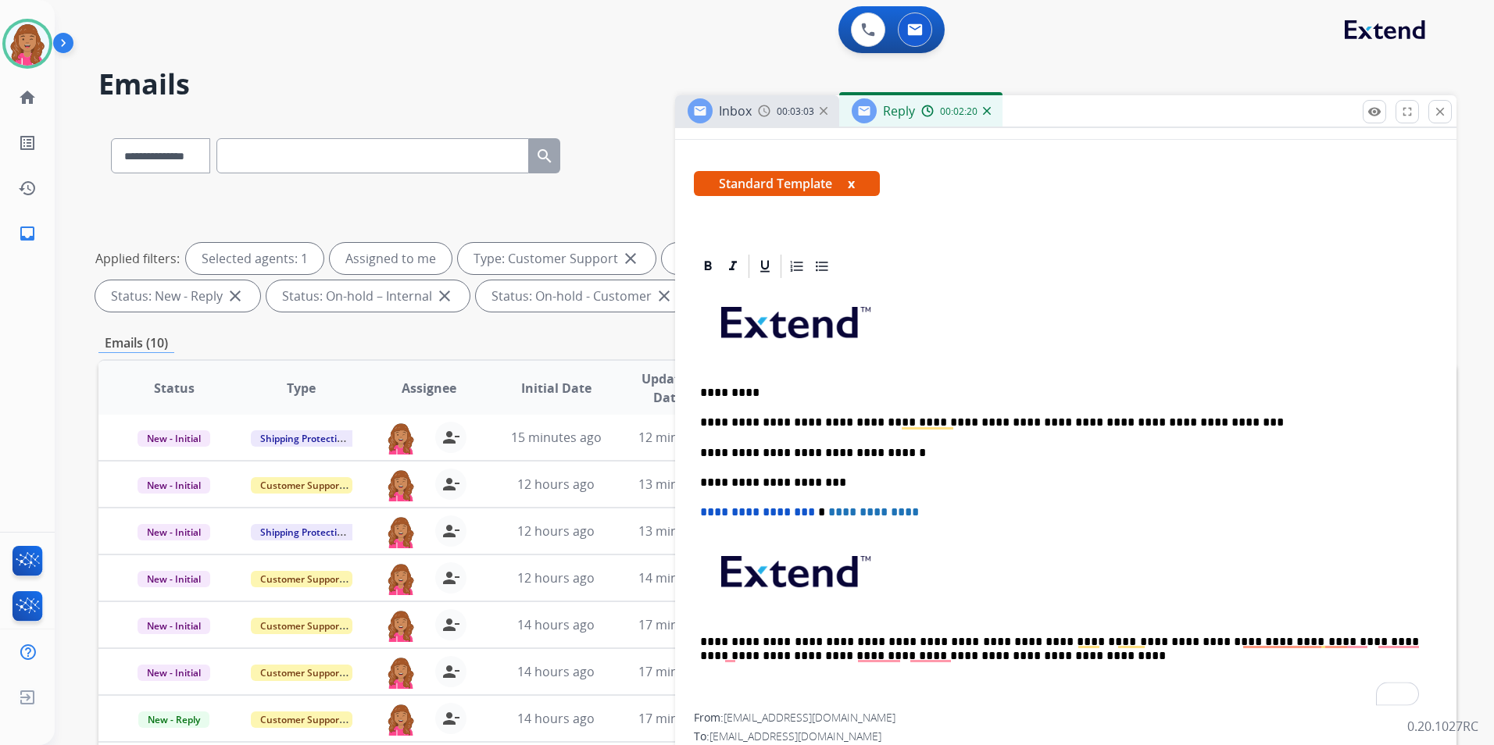
scroll to position [0, 0]
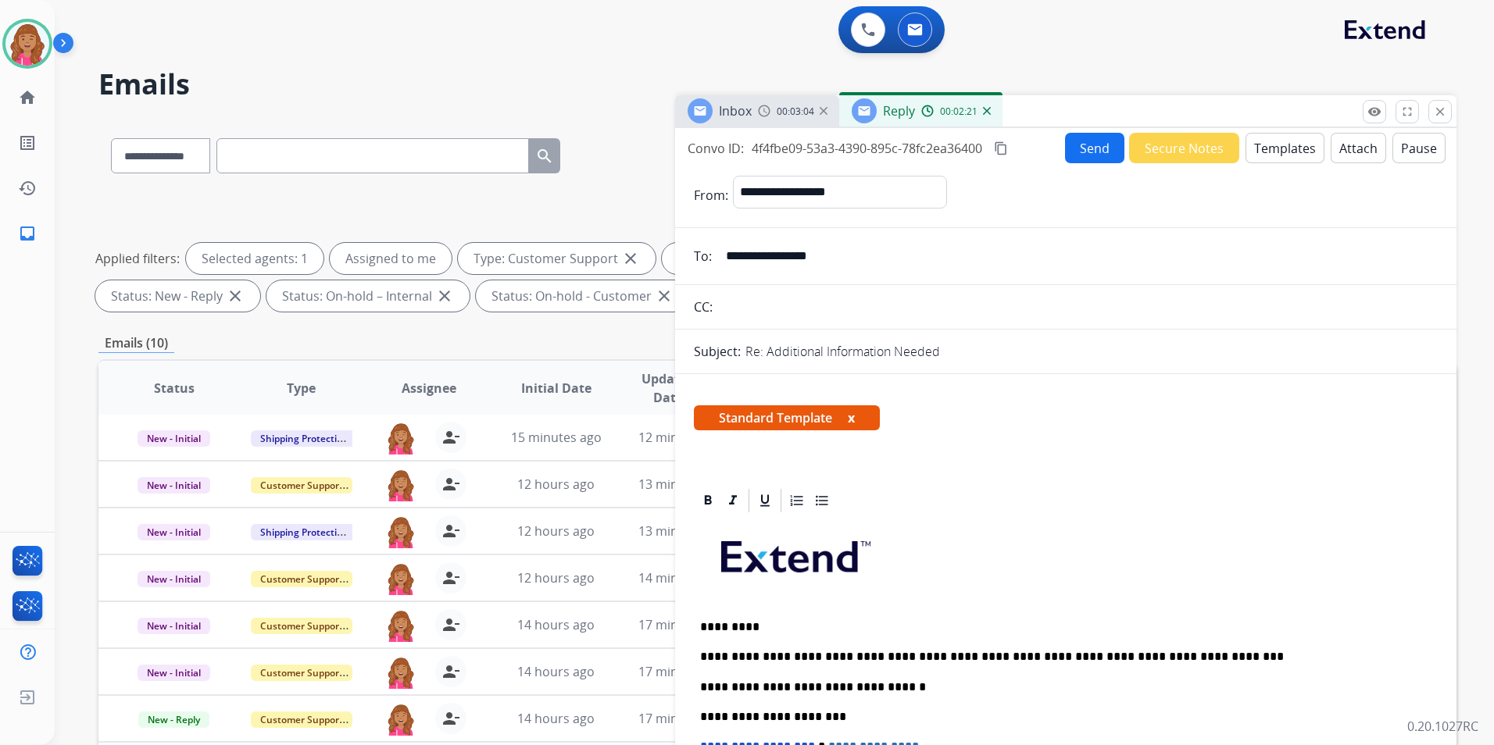
click at [1089, 151] on button "Send" at bounding box center [1094, 148] width 59 height 30
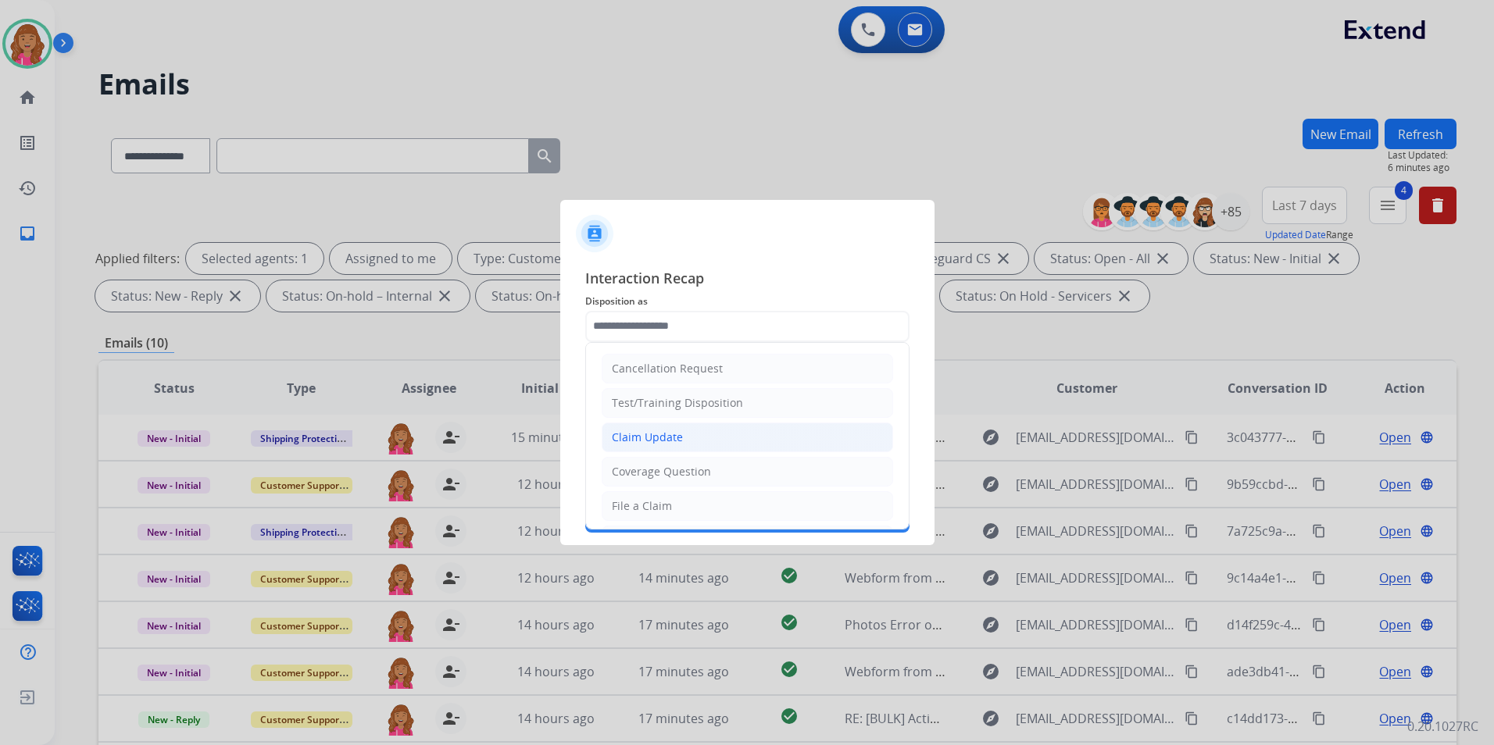
click at [688, 439] on li "Claim Update" at bounding box center [747, 438] width 291 height 30
type input "**********"
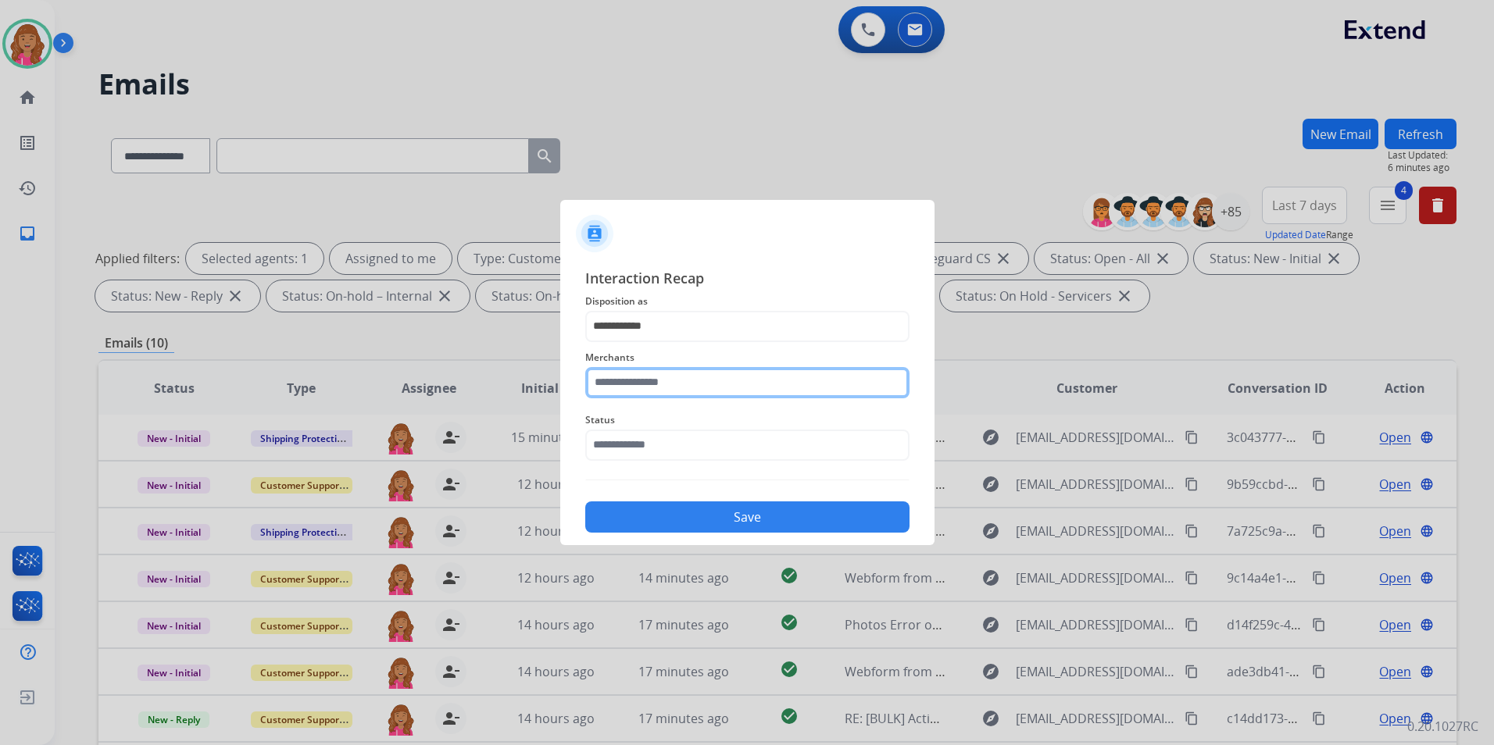
click at [684, 373] on input "text" at bounding box center [747, 382] width 324 height 31
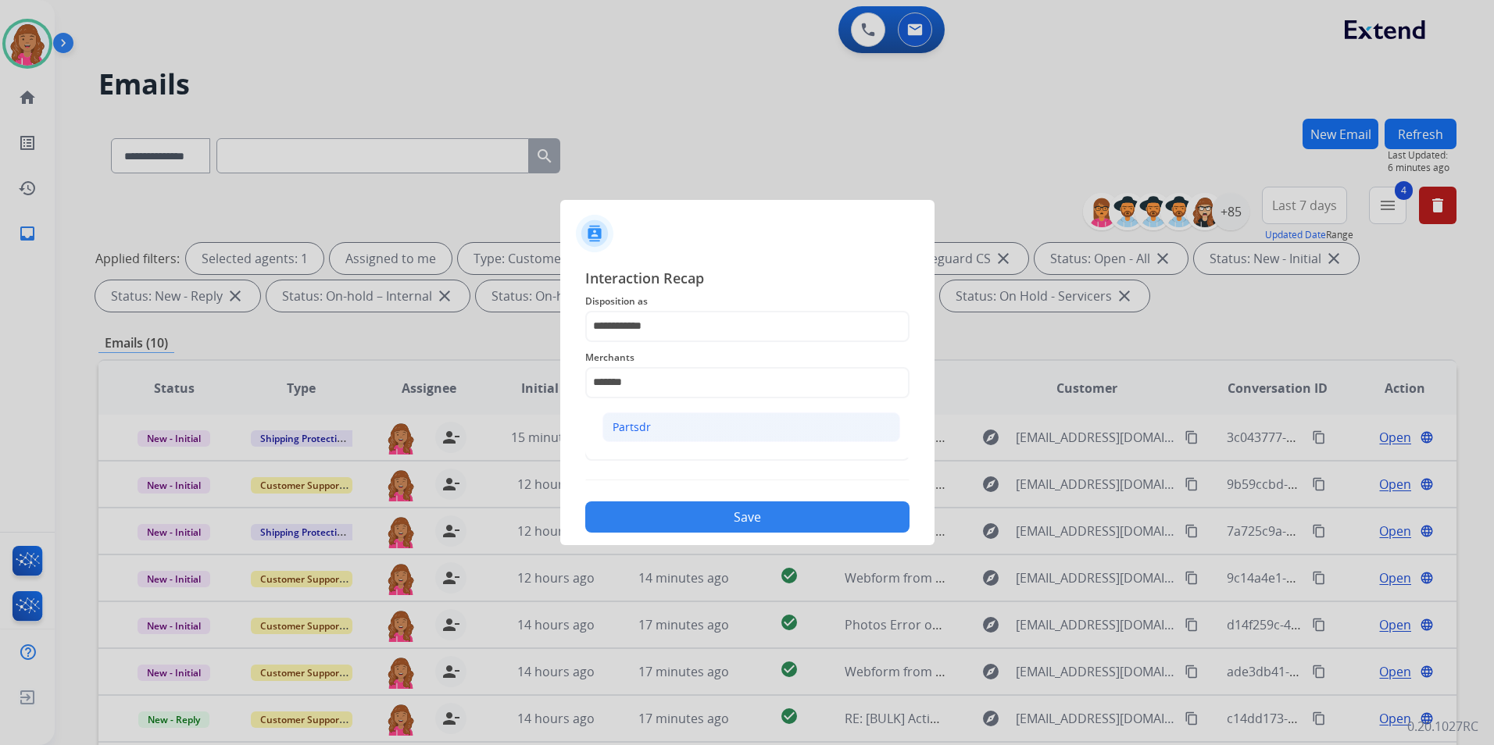
click at [676, 422] on li "Partsdr" at bounding box center [751, 428] width 298 height 30
type input "*******"
click at [673, 447] on input "text" at bounding box center [747, 445] width 324 height 31
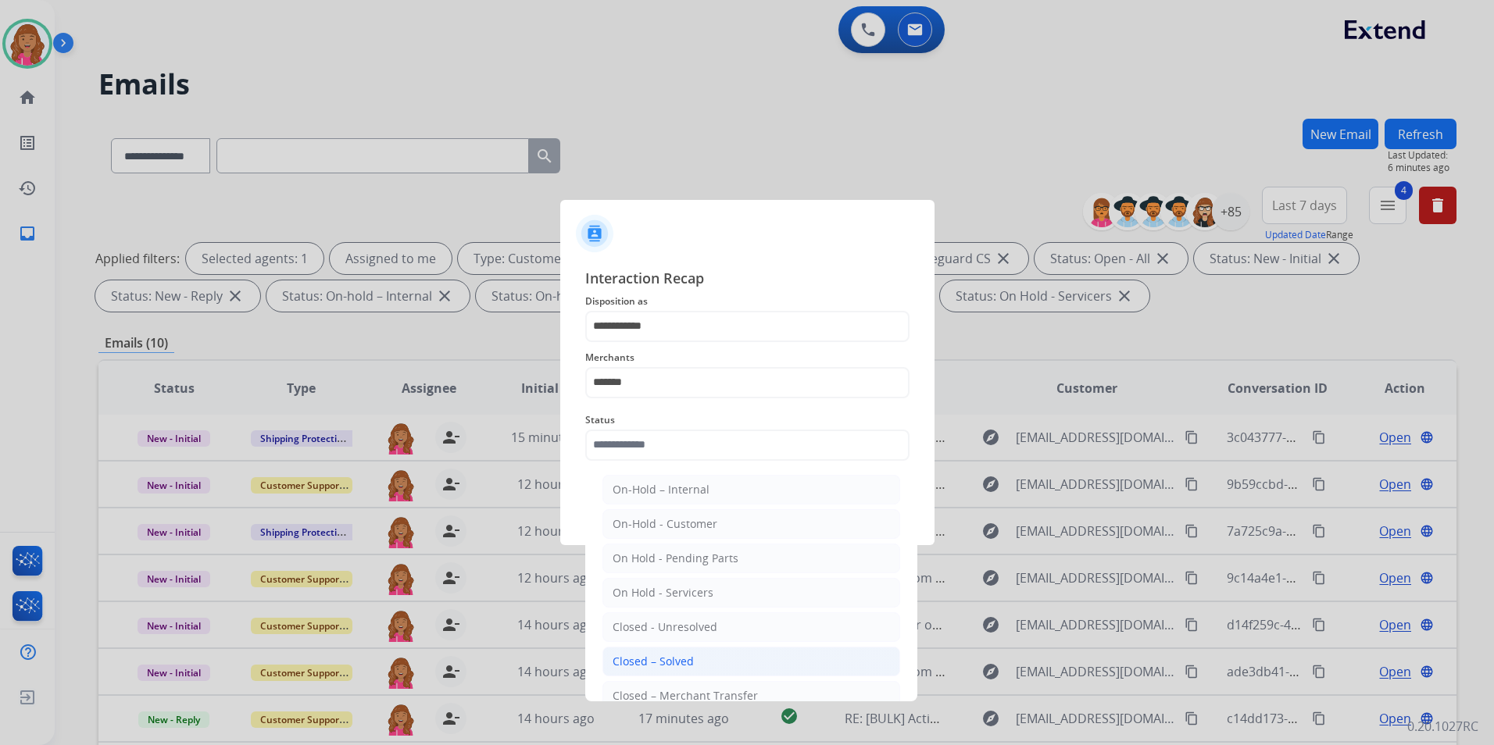
click at [662, 648] on li "Closed – Solved" at bounding box center [751, 662] width 298 height 30
type input "**********"
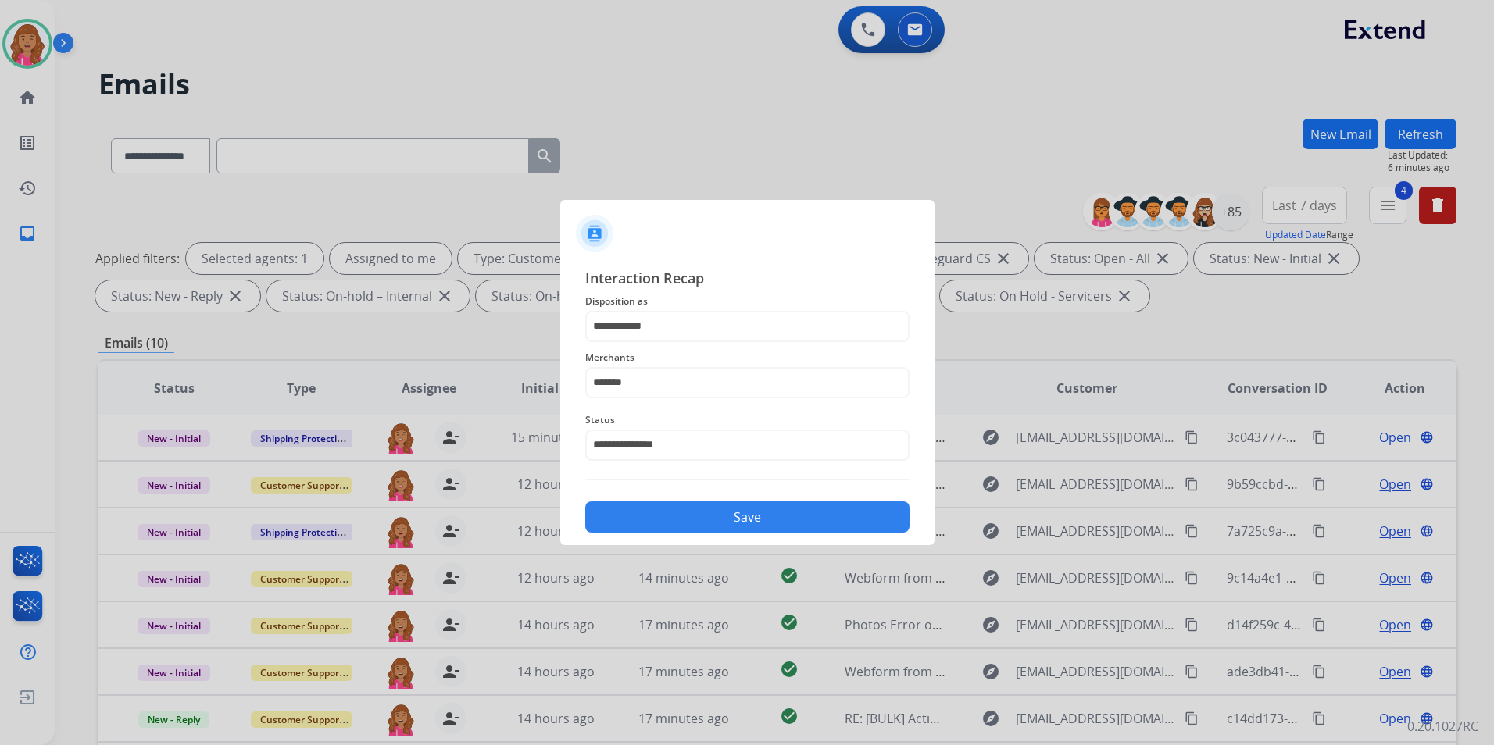
click at [665, 510] on button "Save" at bounding box center [747, 517] width 324 height 31
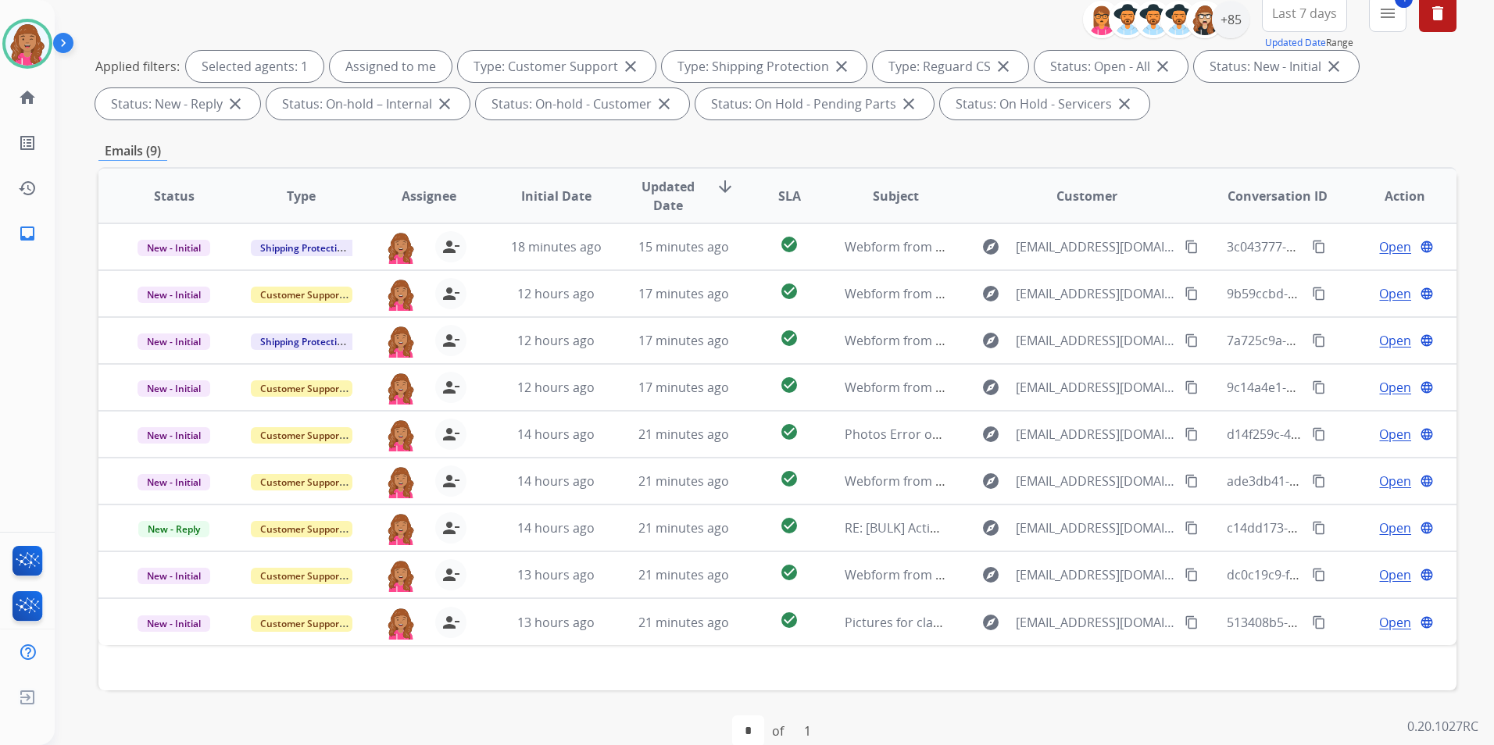
scroll to position [219, 0]
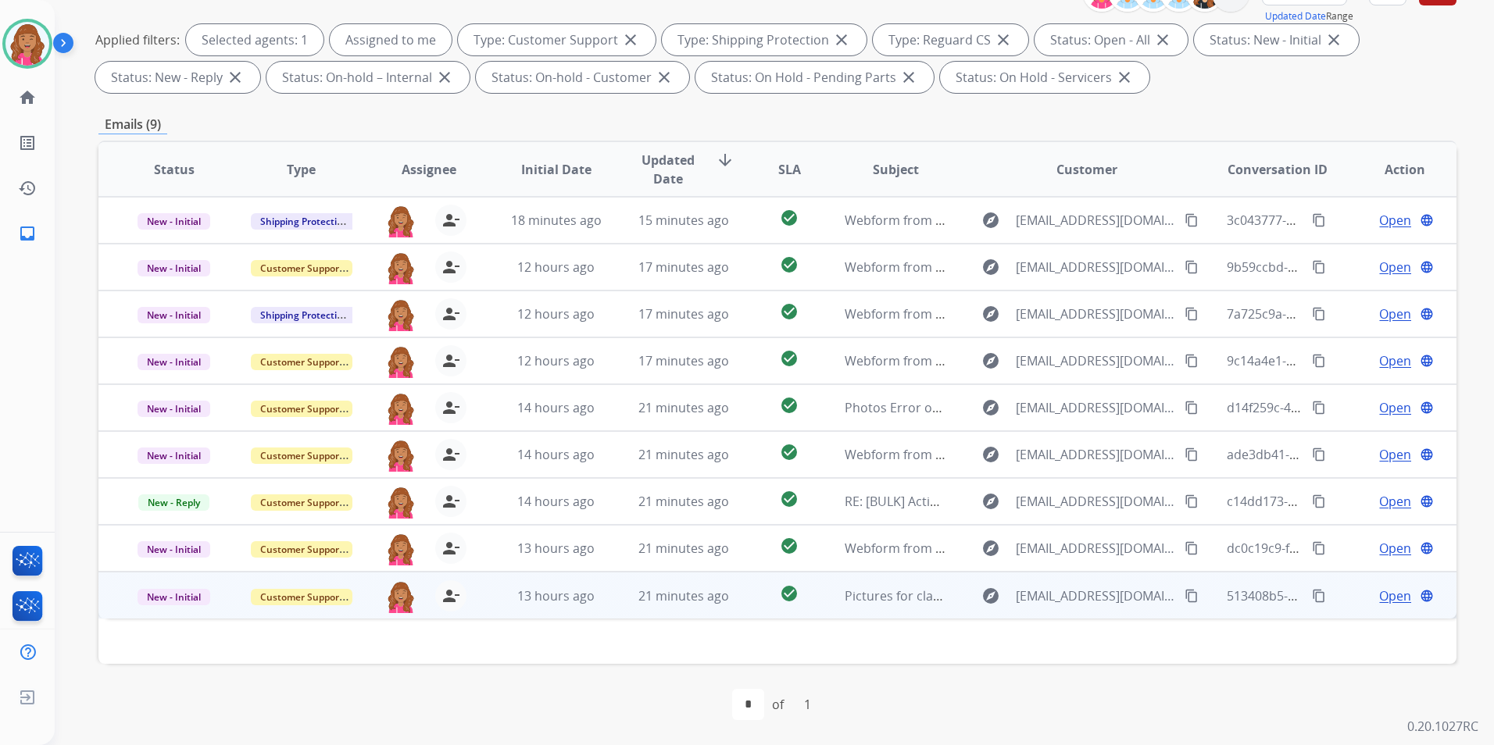
click at [1384, 598] on span "Open" at bounding box center [1395, 596] width 32 height 19
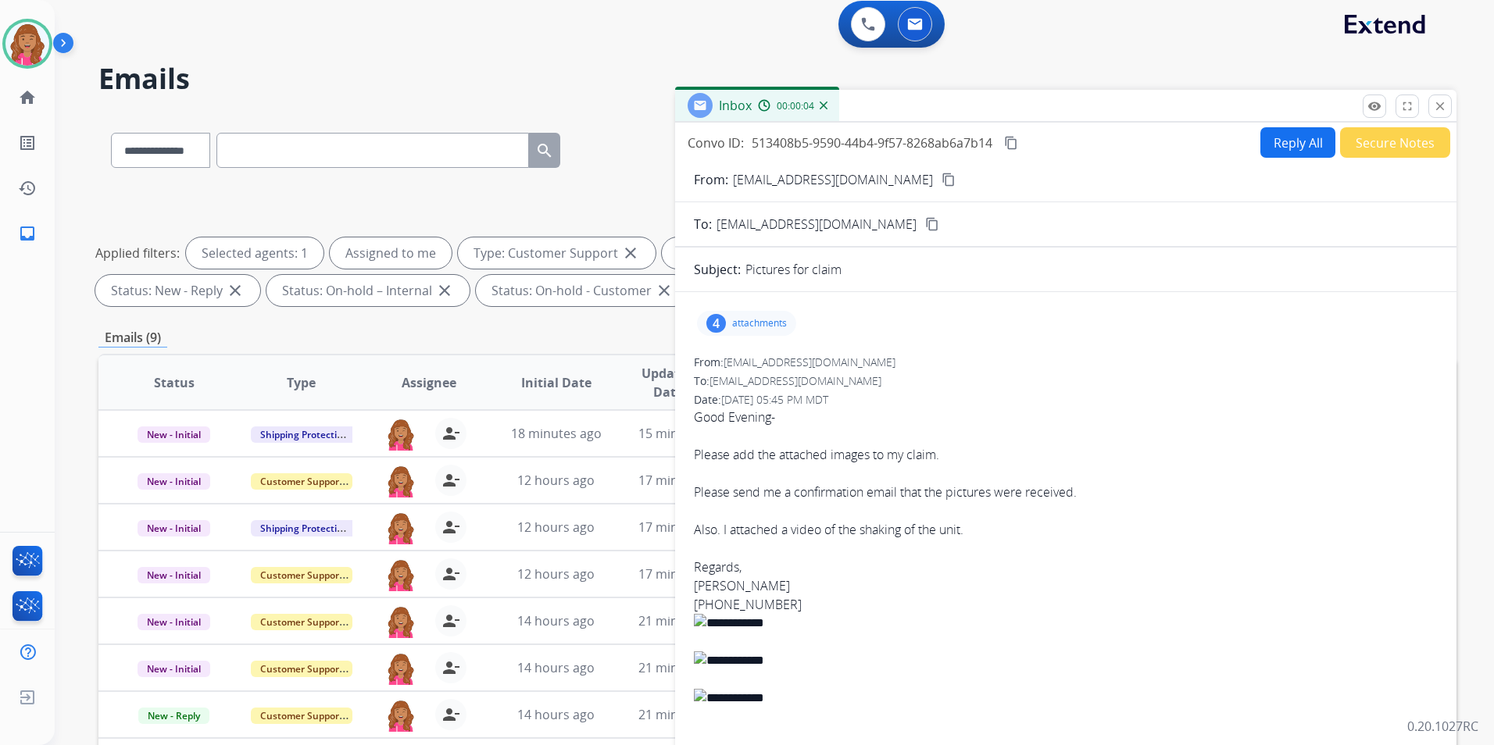
scroll to position [0, 0]
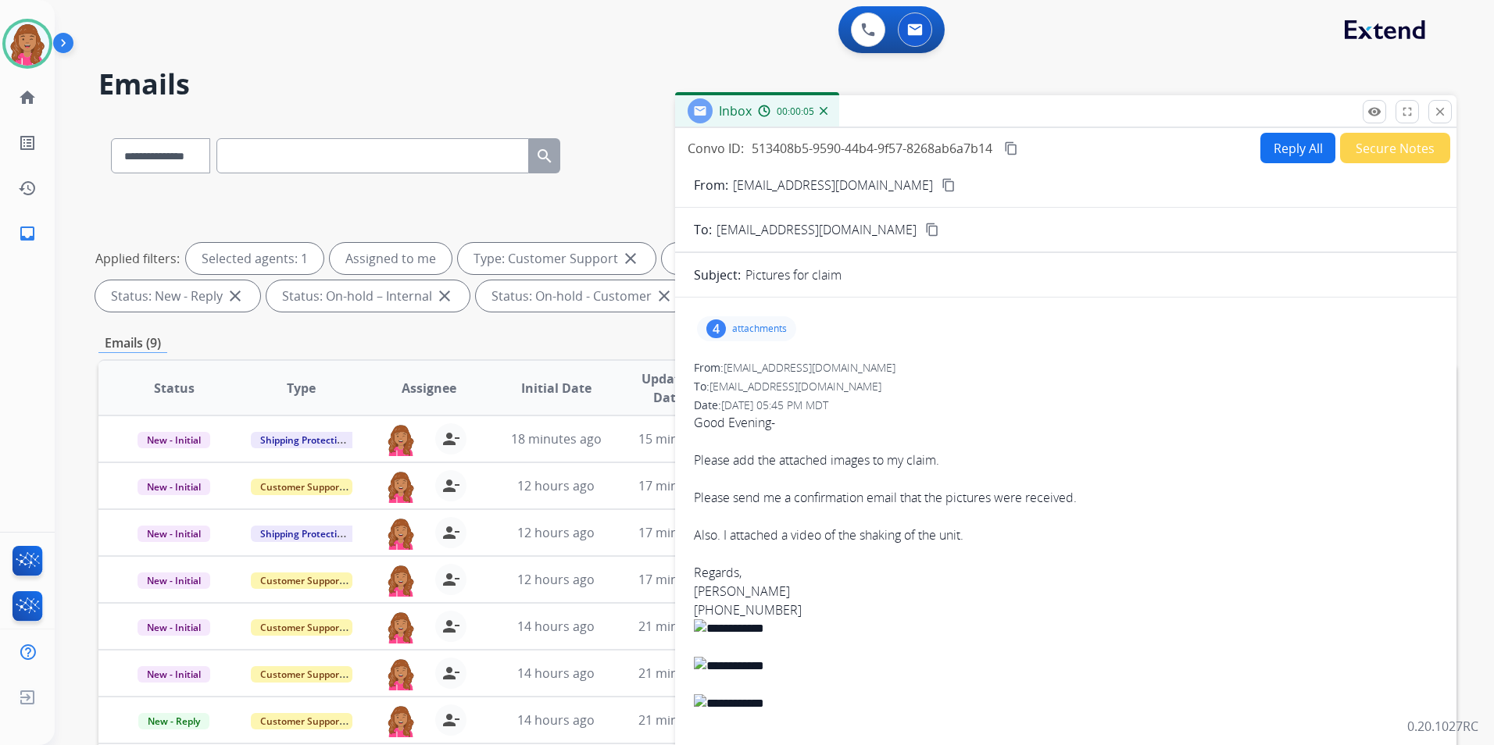
click at [939, 185] on button "content_copy" at bounding box center [948, 185] width 19 height 19
click at [767, 326] on p "attachments" at bounding box center [759, 329] width 55 height 13
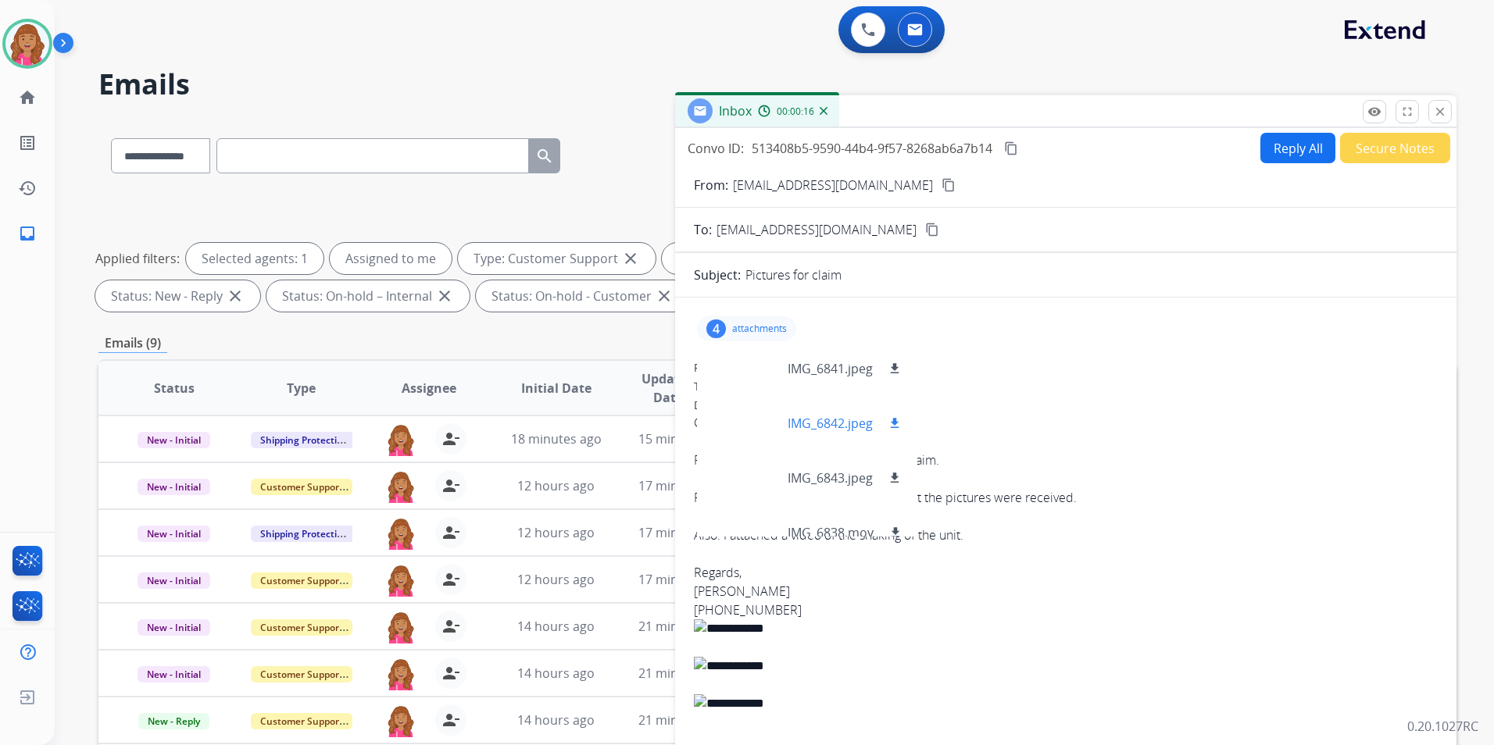
scroll to position [23, 0]
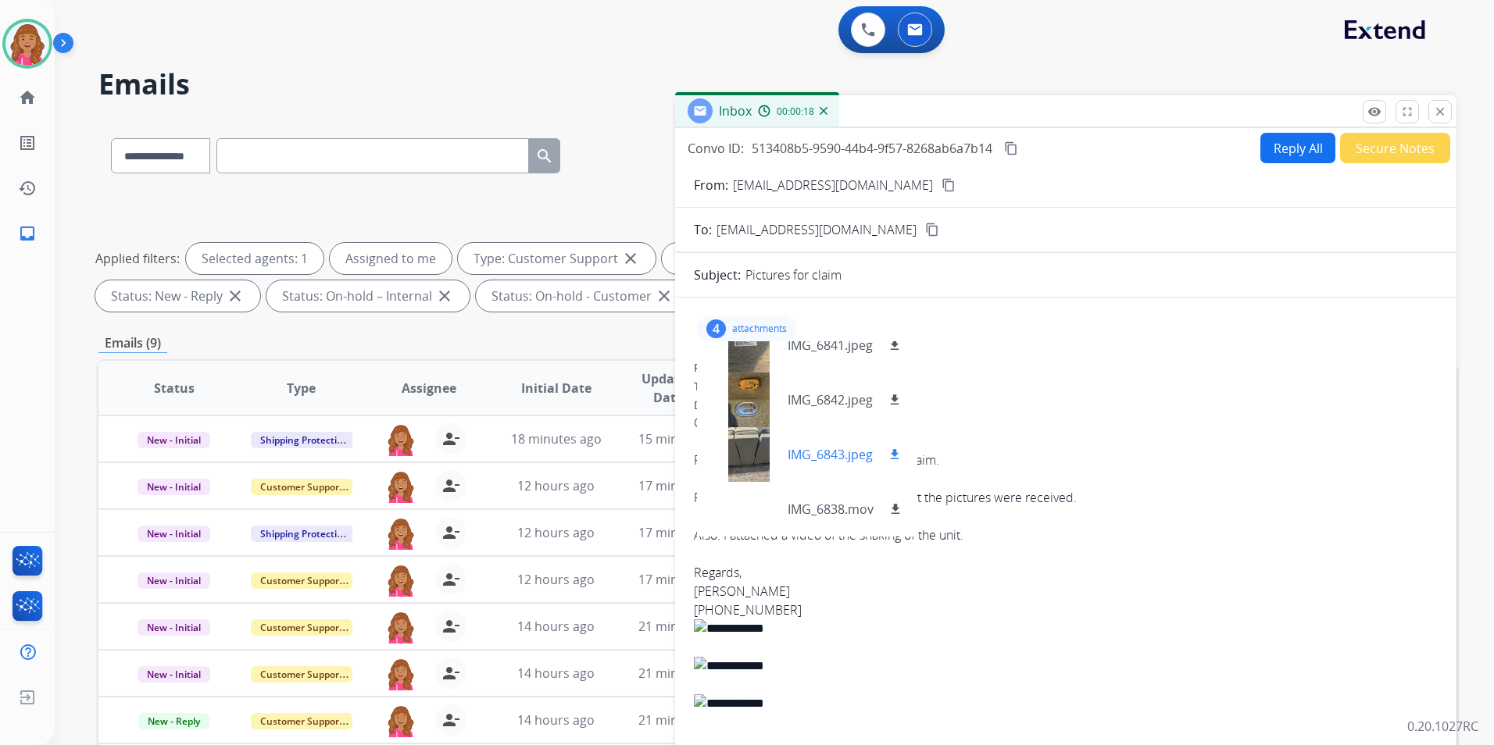
click at [758, 437] on div at bounding box center [748, 454] width 78 height 55
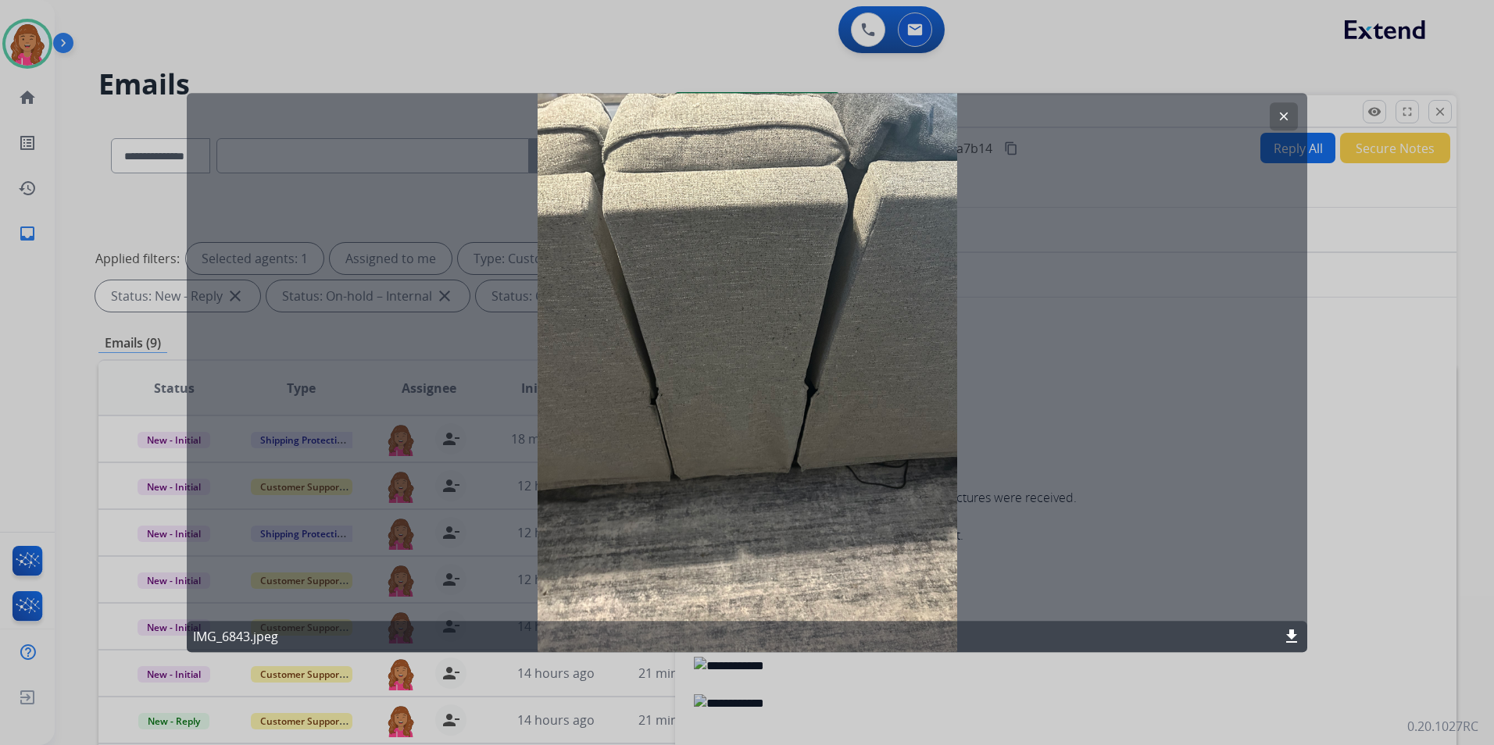
click at [1288, 119] on mat-icon "clear" at bounding box center [1284, 116] width 14 height 14
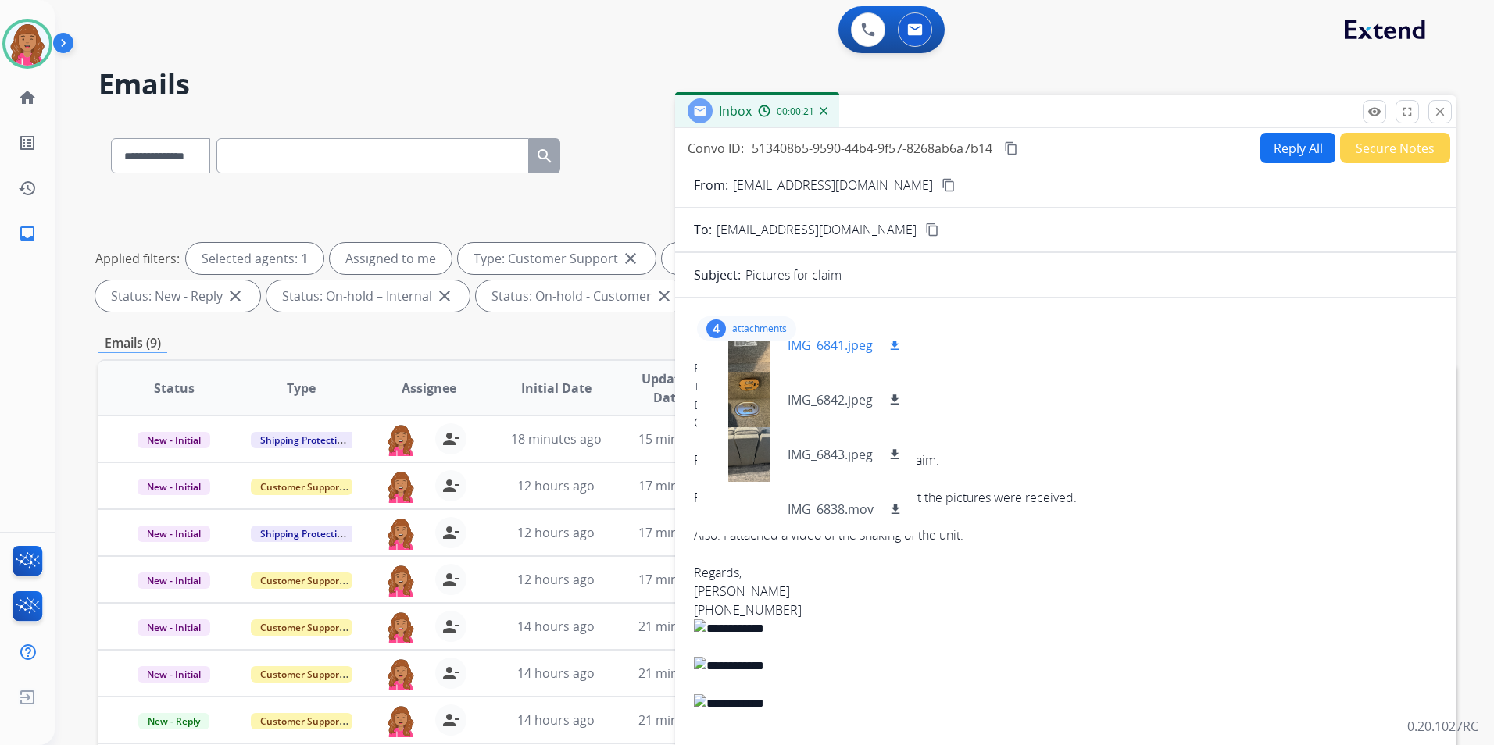
scroll to position [0, 0]
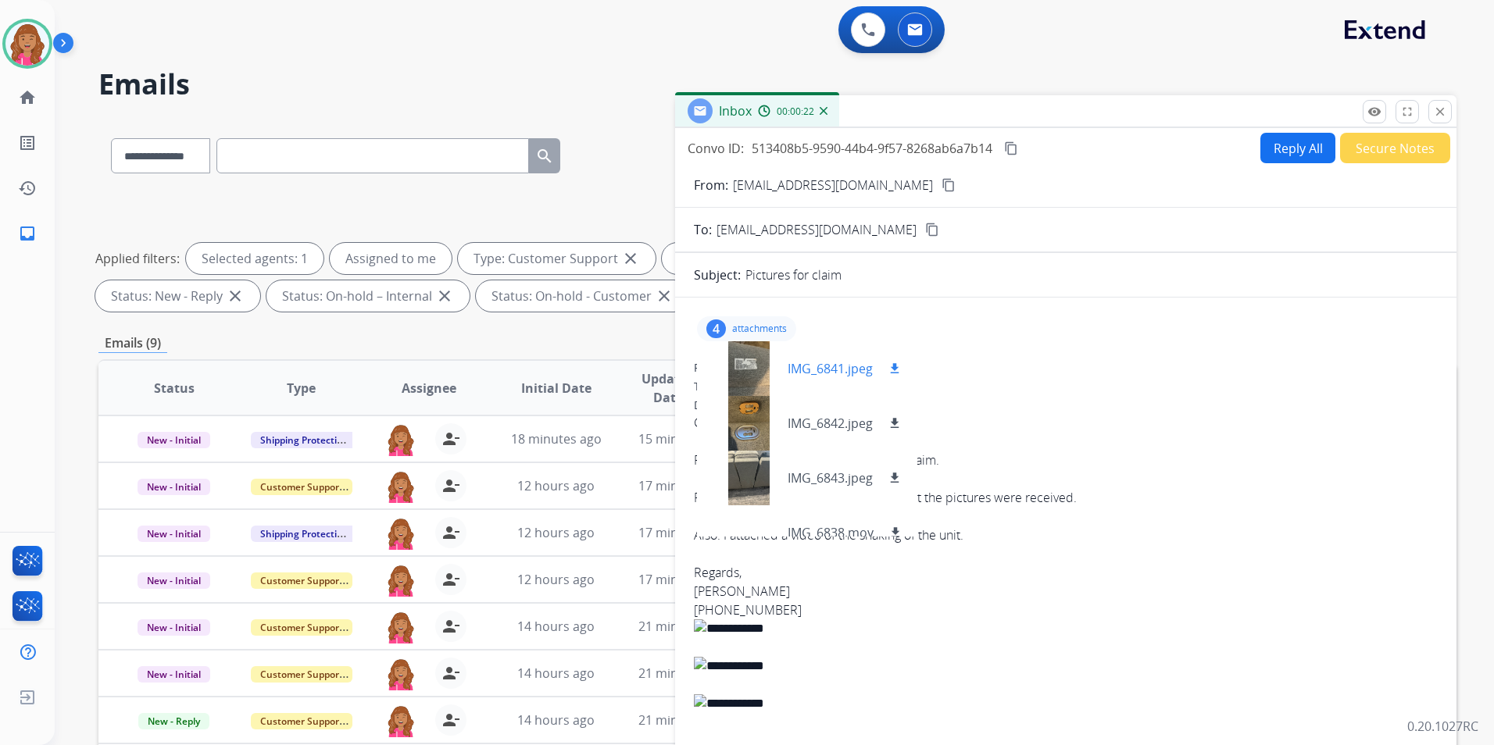
click at [759, 385] on div at bounding box center [748, 368] width 78 height 55
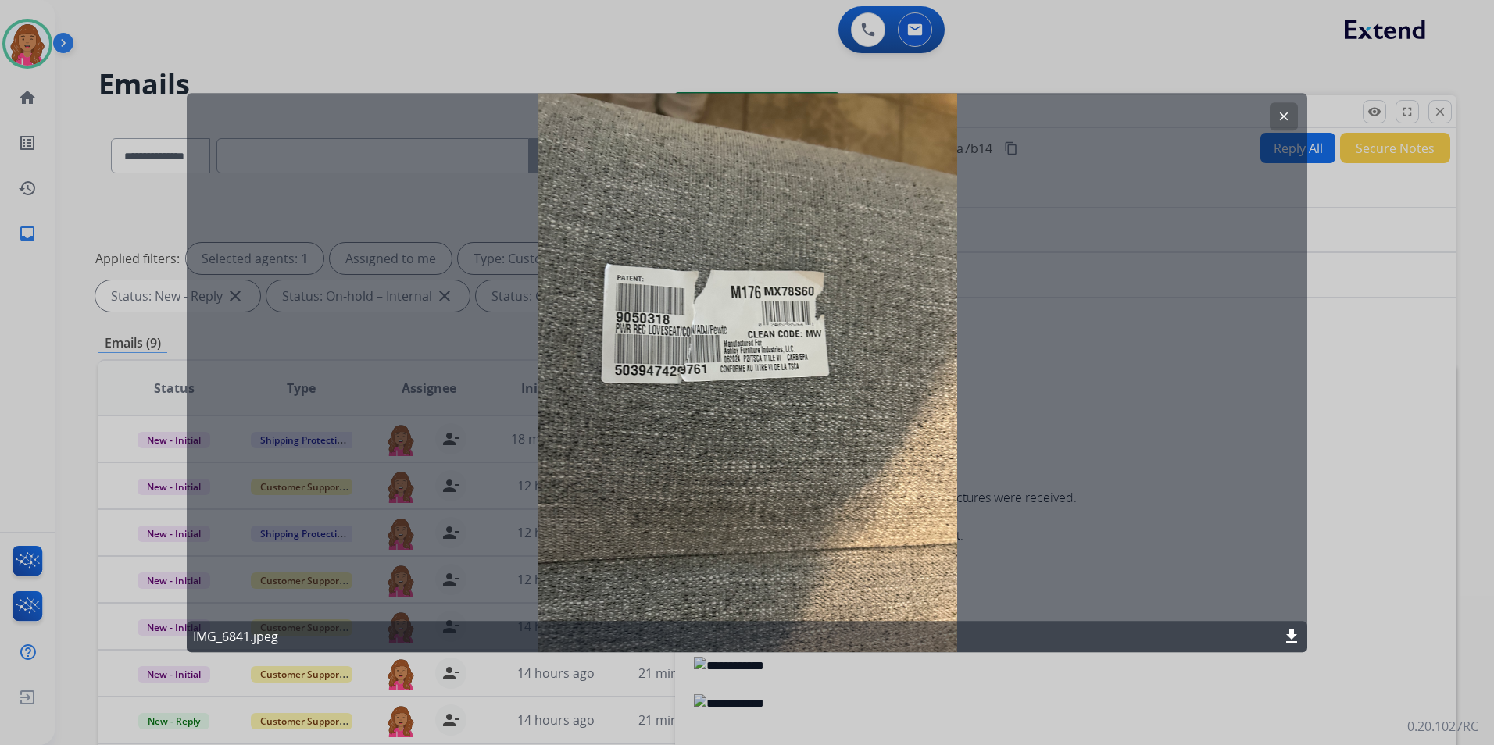
click at [1268, 116] on div "clear IMG_6841.jpeg download" at bounding box center [747, 372] width 1120 height 559
click at [1274, 118] on button "clear" at bounding box center [1284, 116] width 28 height 28
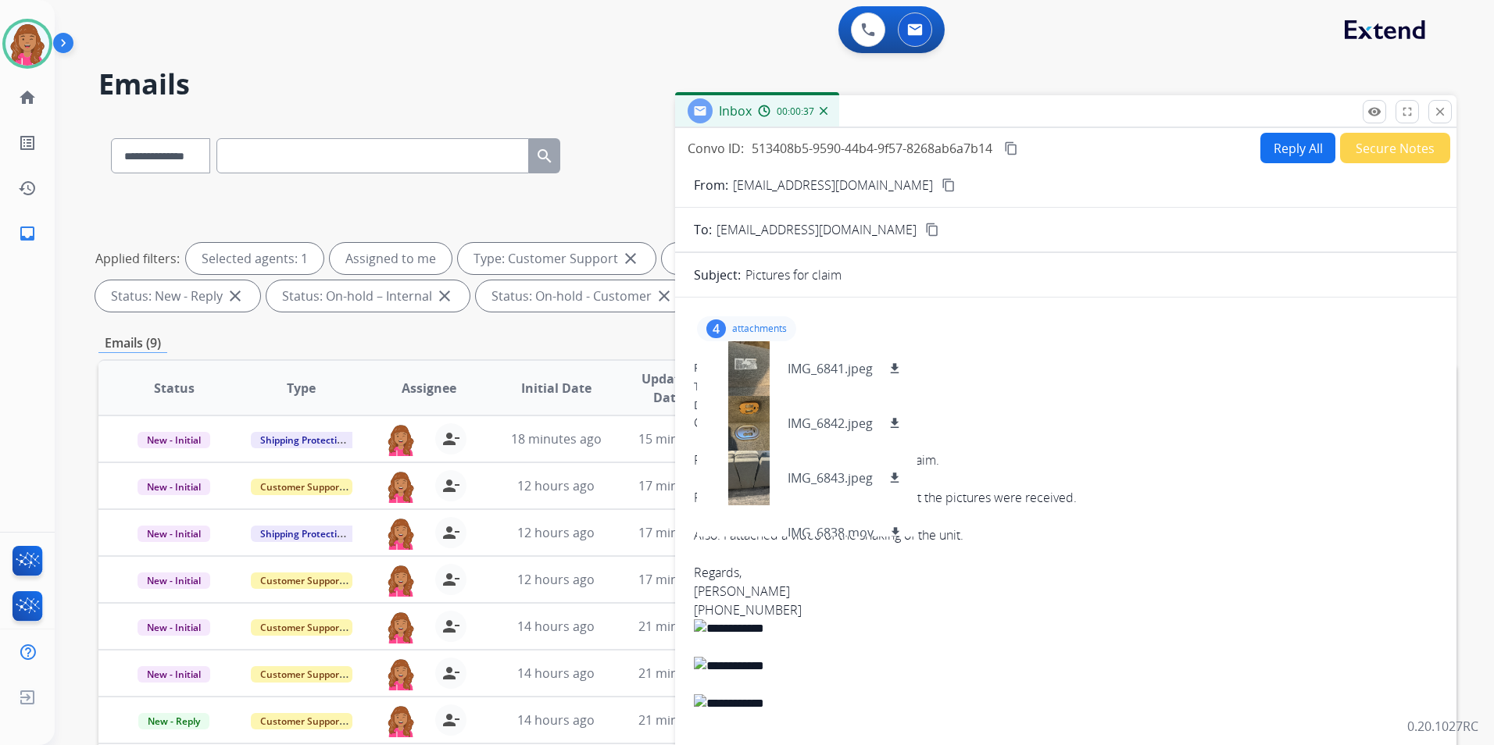
click at [1300, 136] on button "Reply All" at bounding box center [1297, 148] width 75 height 30
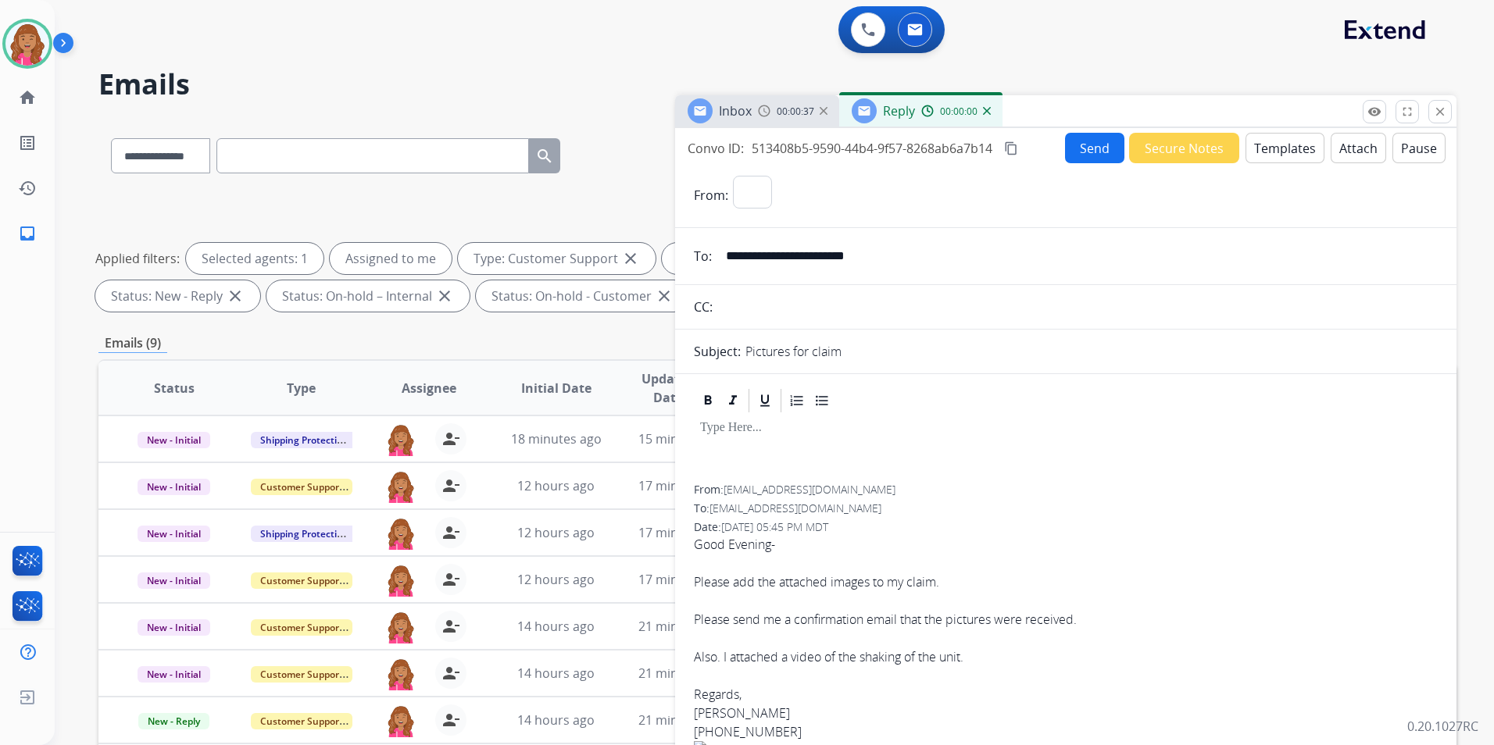
click at [1299, 136] on button "Templates" at bounding box center [1284, 148] width 79 height 30
select select "**********"
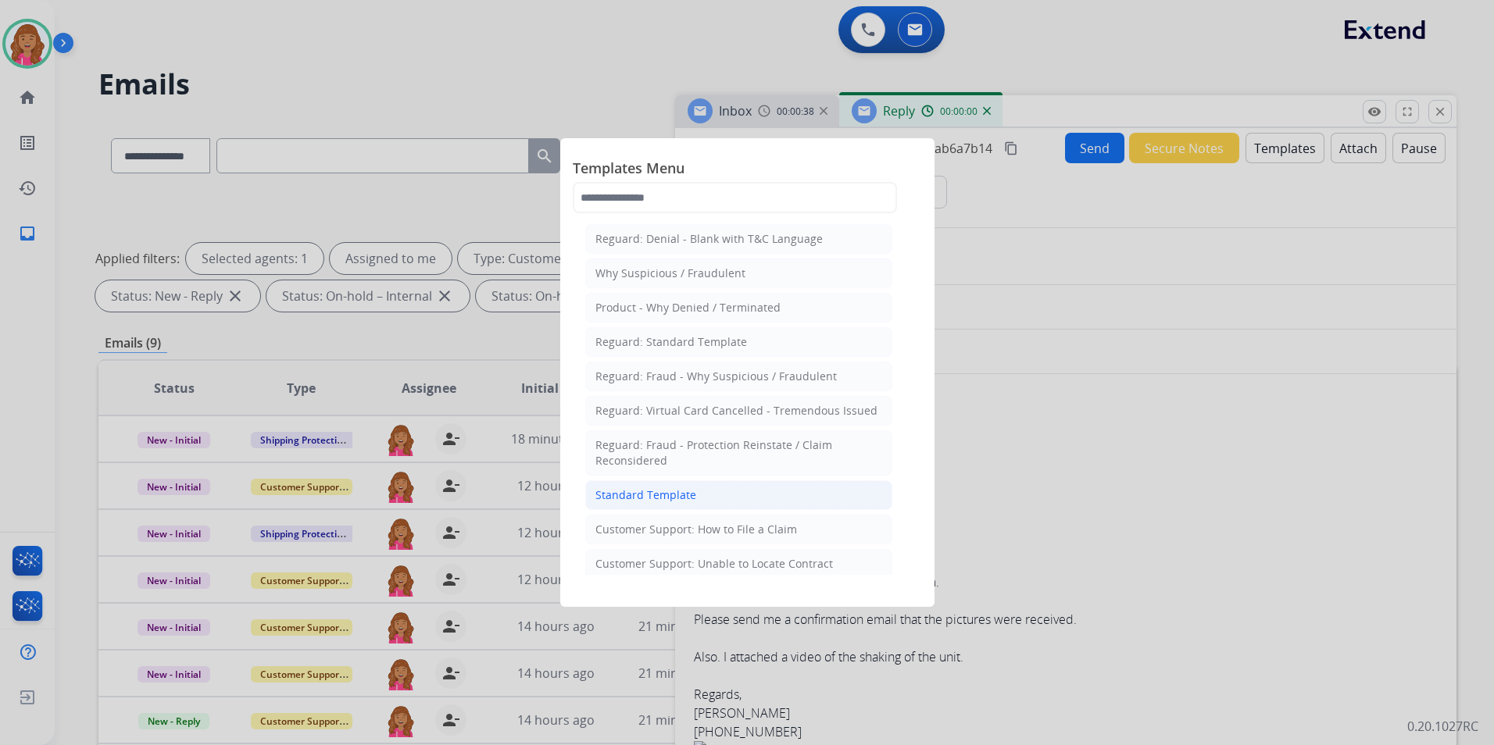
click at [749, 492] on li "Standard Template" at bounding box center [738, 496] width 307 height 30
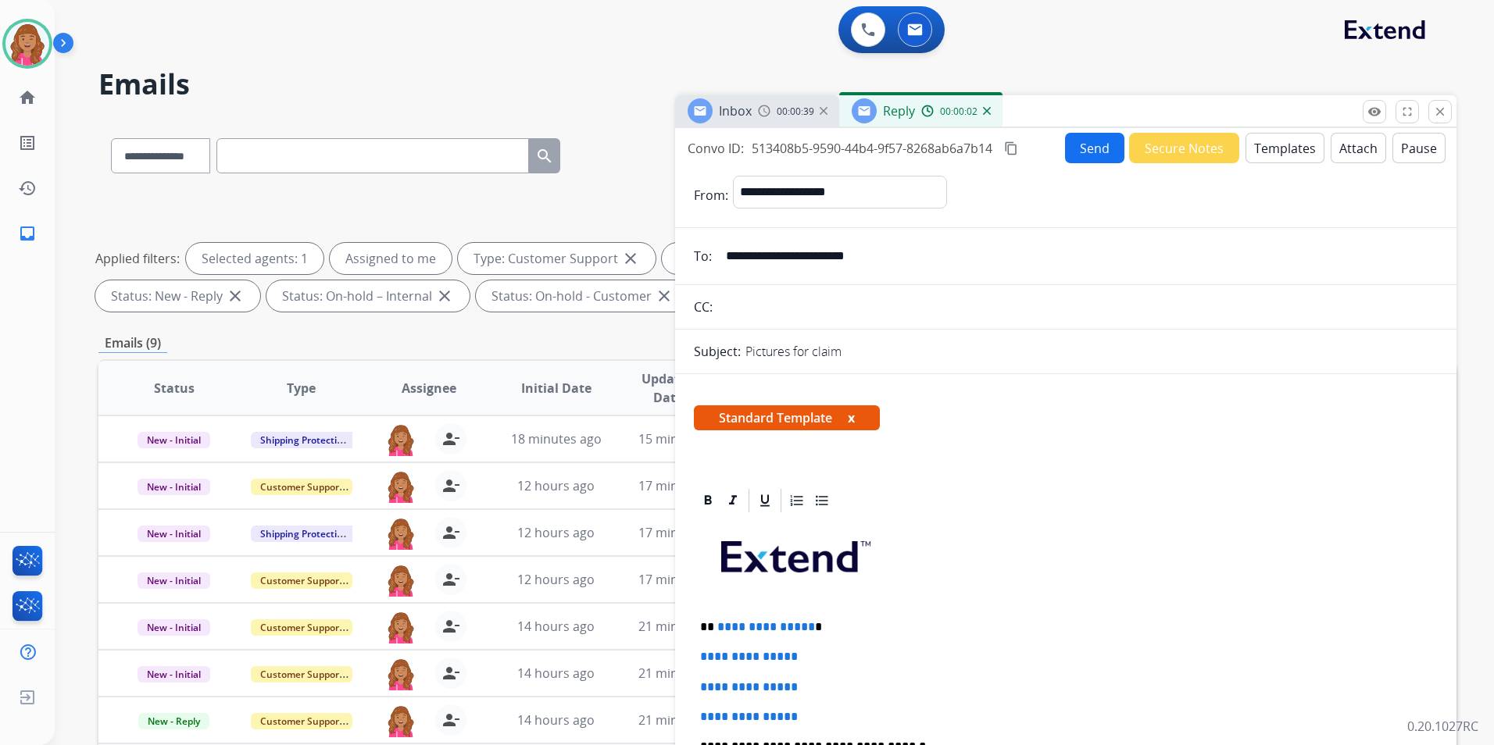
click at [805, 623] on span "**********" at bounding box center [766, 627] width 98 height 12
drag, startPoint x: 887, startPoint y: 709, endPoint x: 717, endPoint y: 645, distance: 181.2
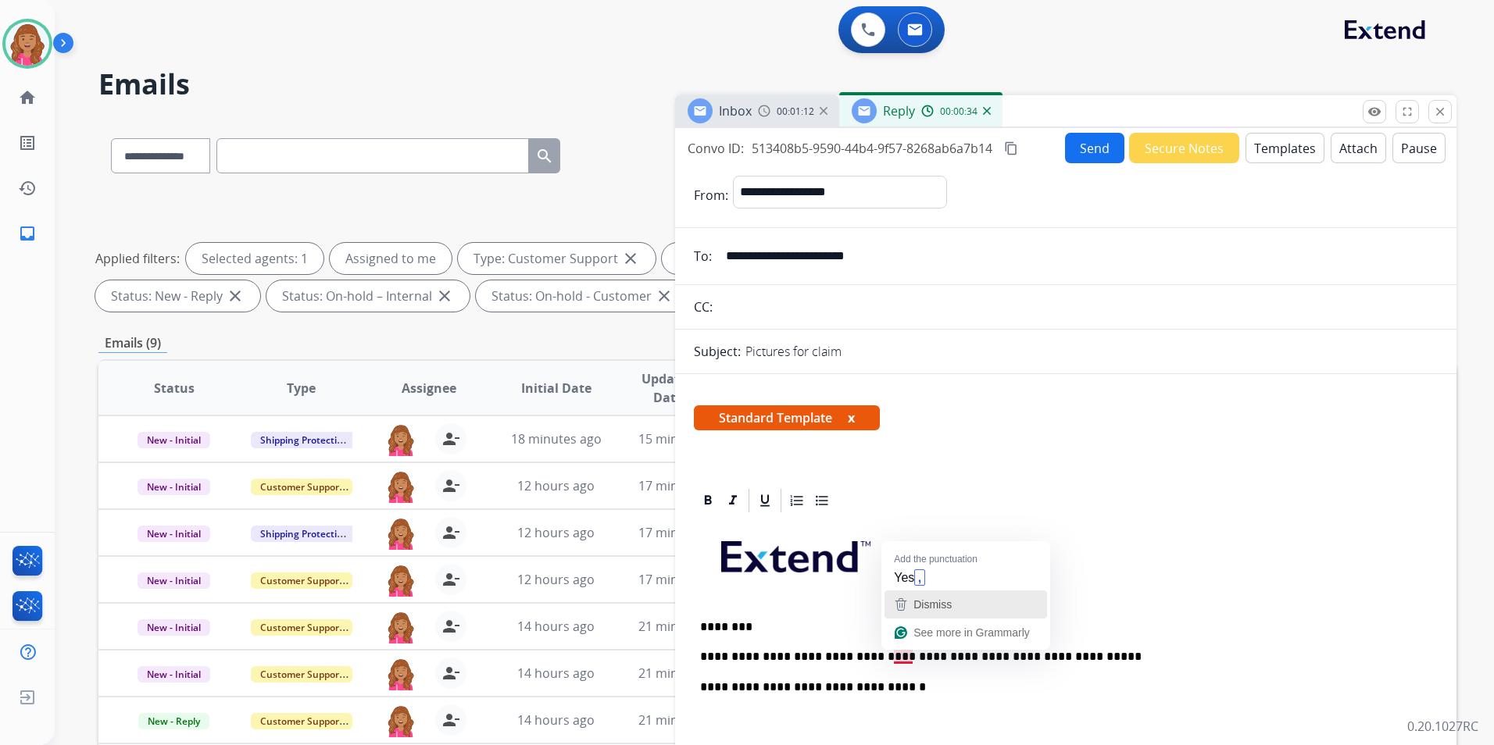
click at [947, 591] on button "Dismiss" at bounding box center [965, 605] width 163 height 28
click at [913, 657] on p "**********" at bounding box center [1059, 657] width 719 height 14
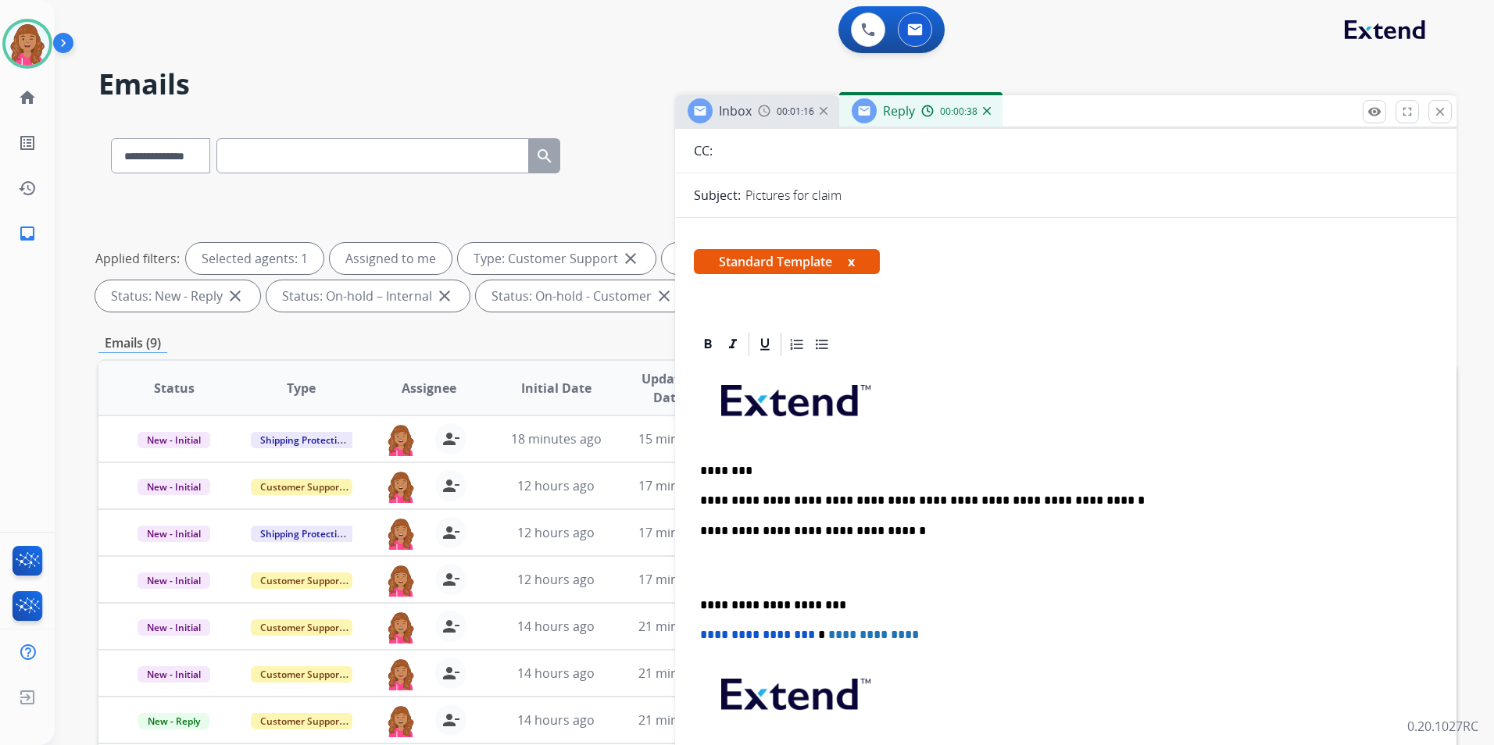
click at [759, 567] on p "To enrich screen reader interactions, please activate Accessibility in Grammarl…" at bounding box center [1065, 568] width 731 height 29
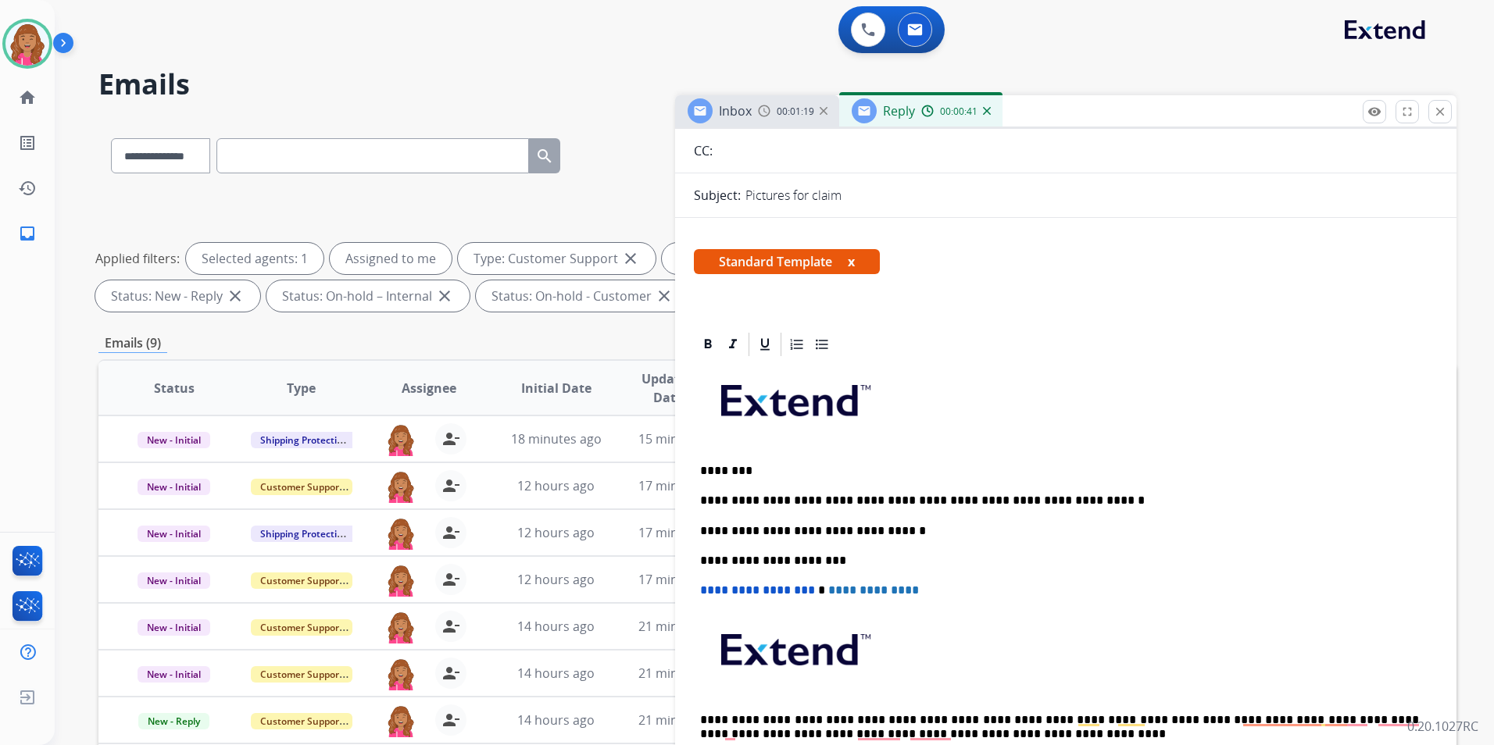
scroll to position [0, 0]
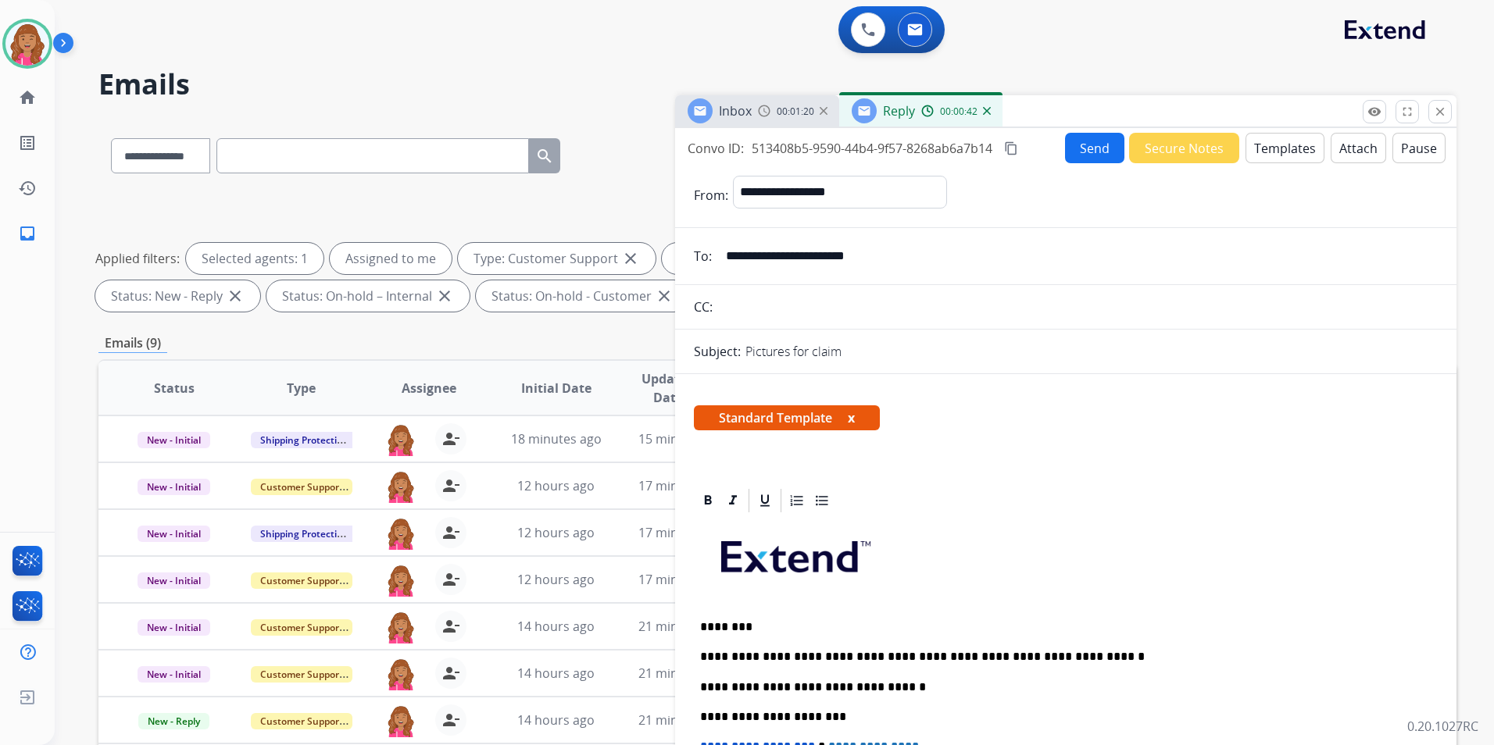
click at [1065, 145] on button "Send" at bounding box center [1094, 148] width 59 height 30
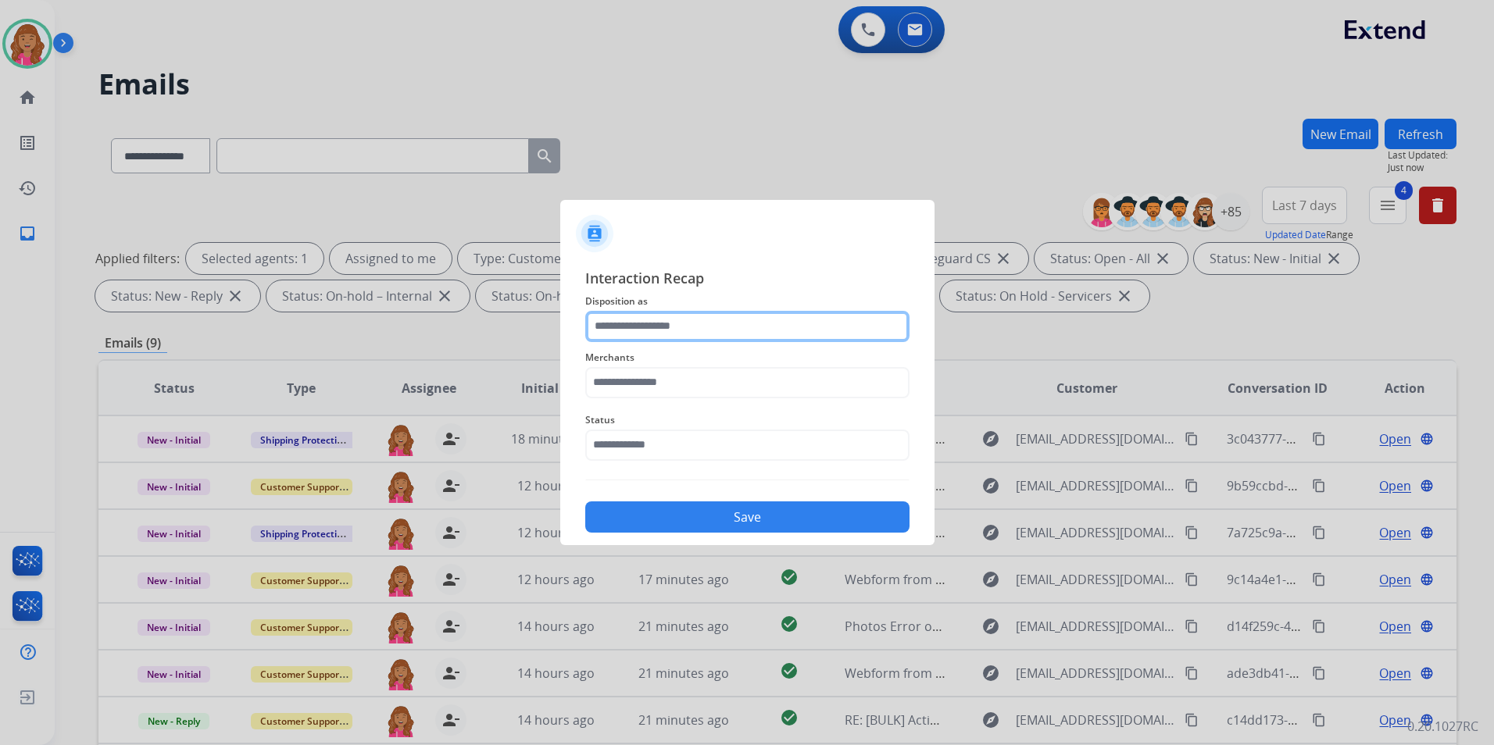
click at [646, 325] on input "text" at bounding box center [747, 326] width 324 height 31
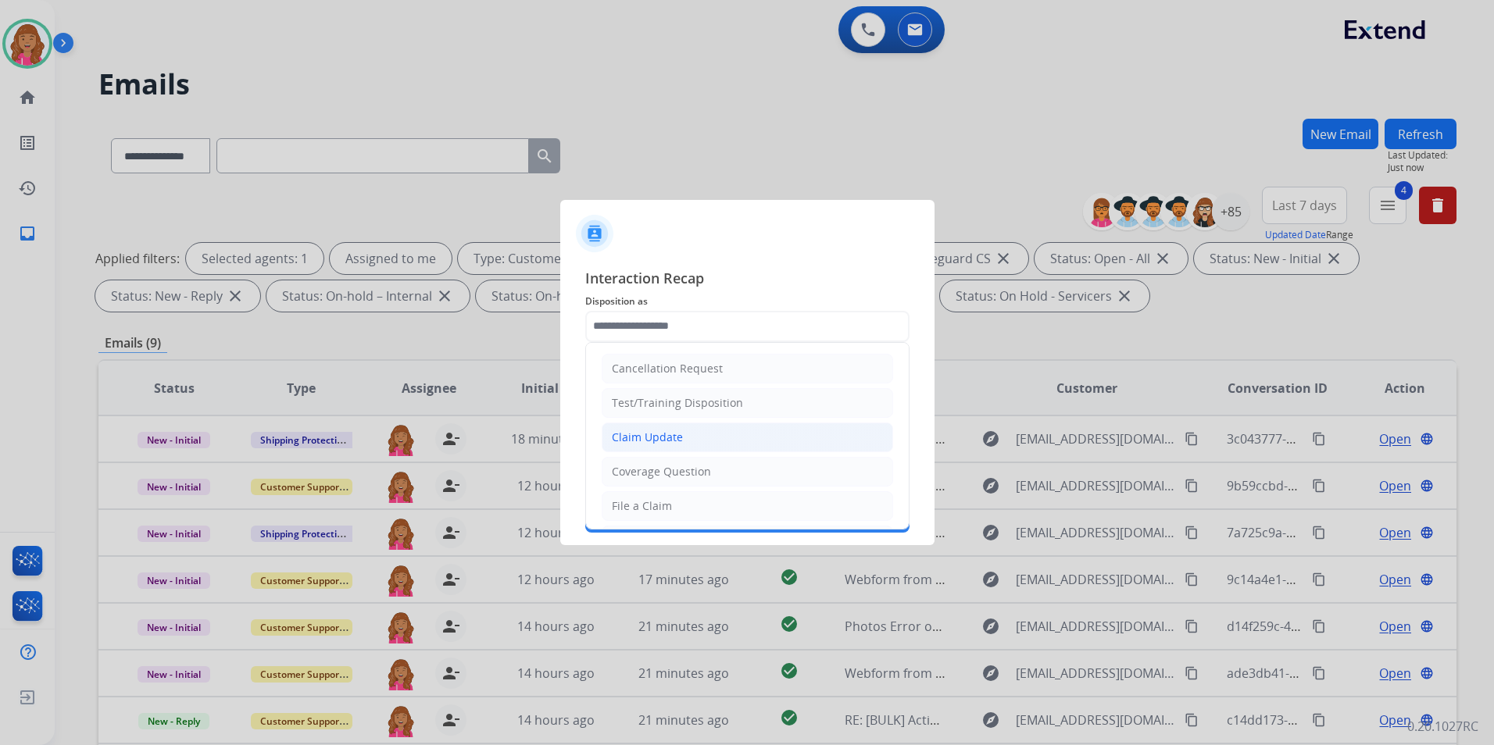
click at [660, 438] on div "Claim Update" at bounding box center [647, 438] width 71 height 16
type input "**********"
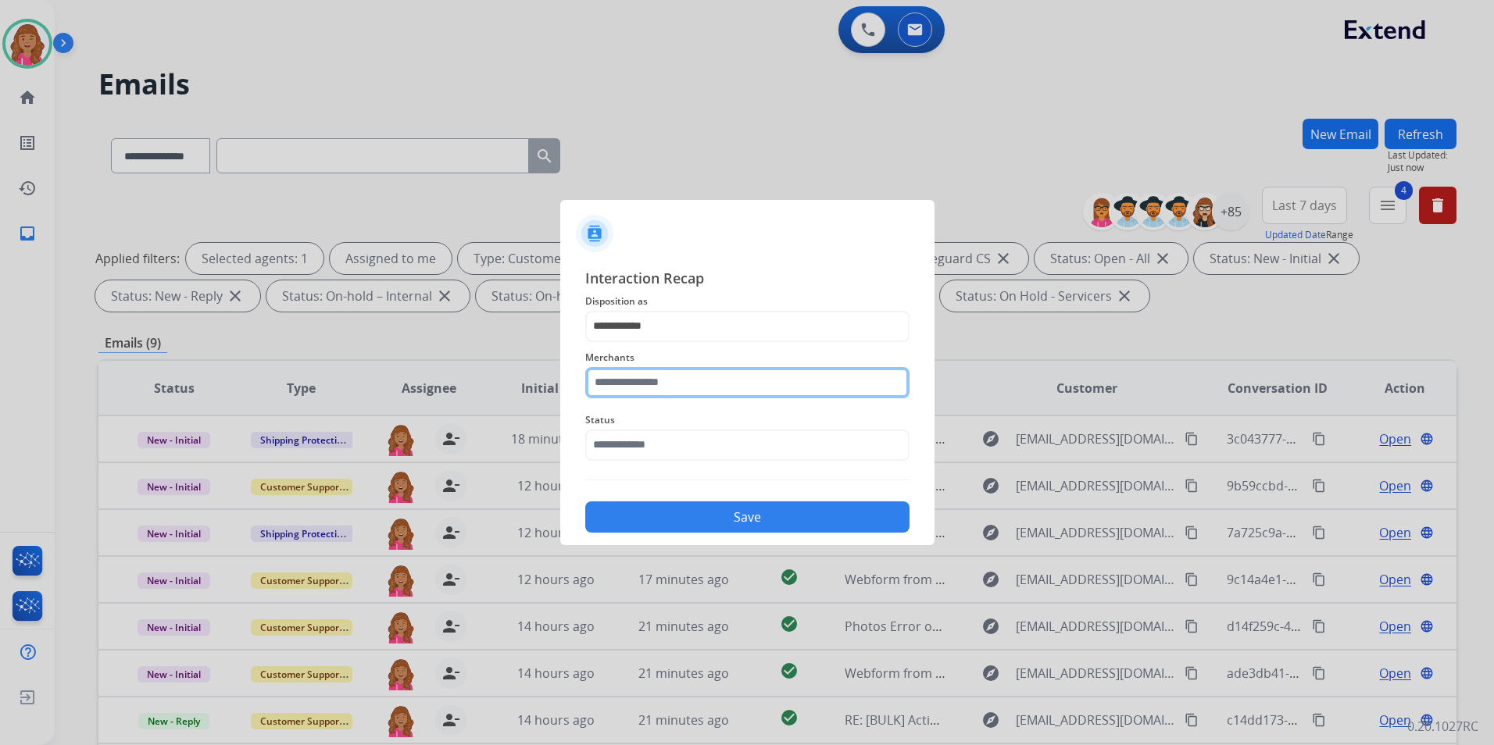
click at [663, 391] on input "text" at bounding box center [747, 382] width 324 height 31
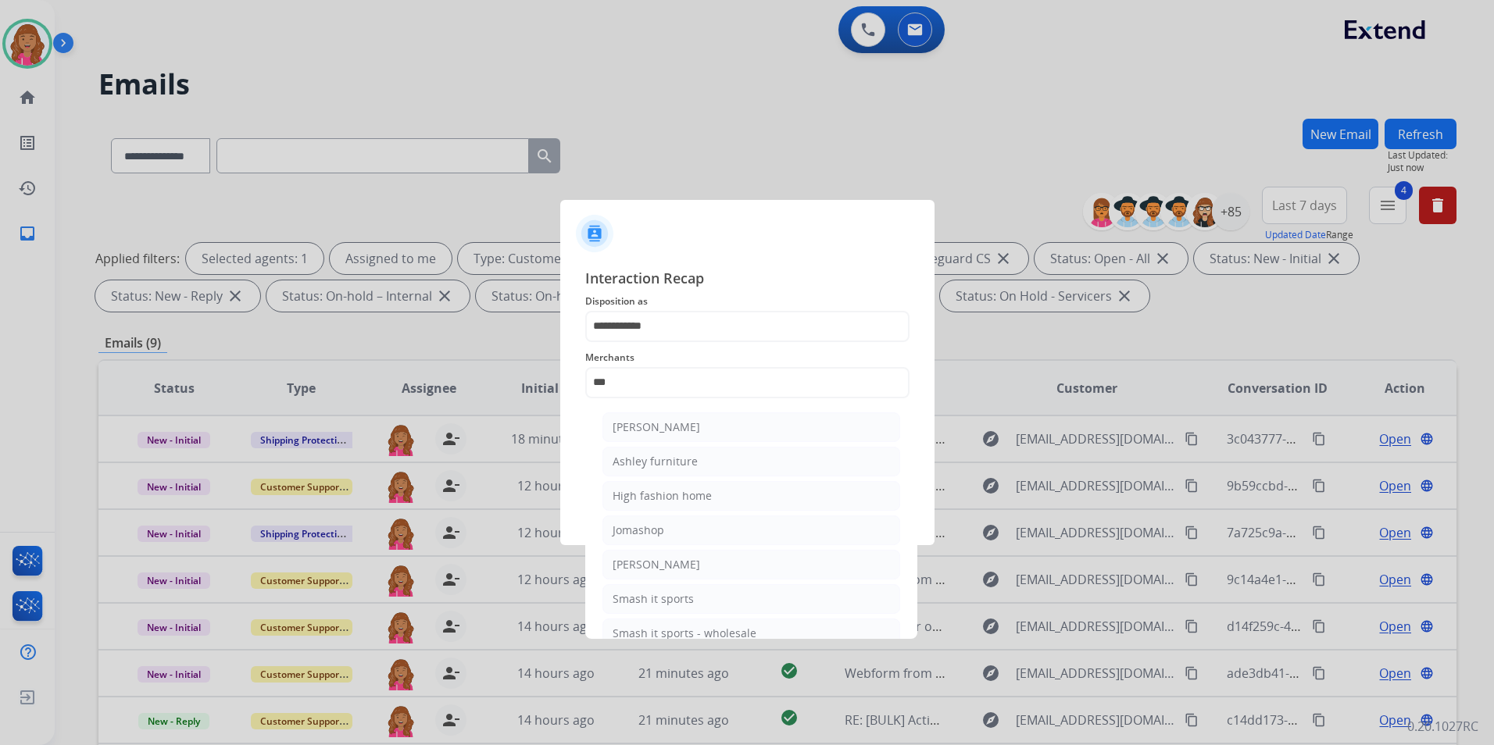
click at [795, 466] on li "Ashley furniture" at bounding box center [751, 462] width 298 height 30
type input "**********"
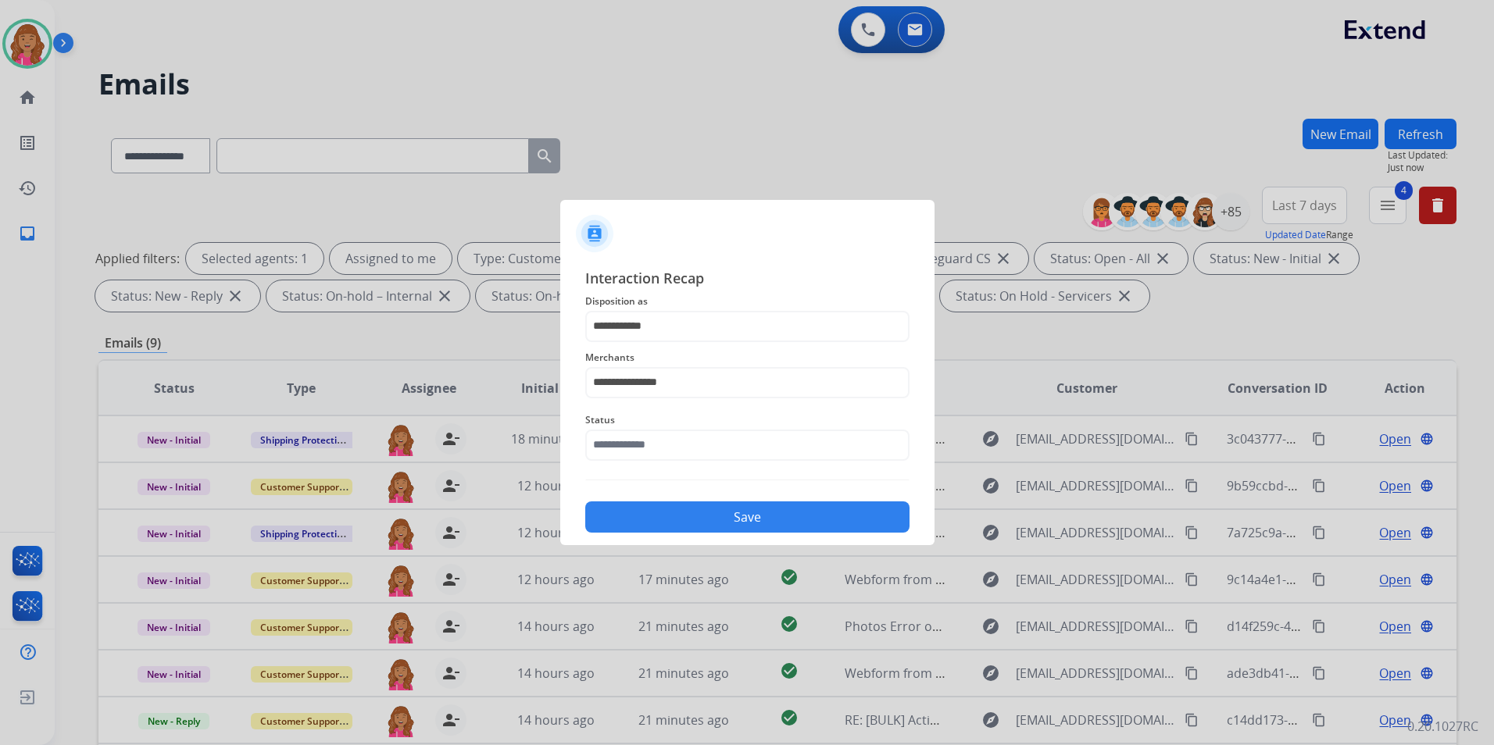
click at [746, 462] on div "Status" at bounding box center [747, 436] width 324 height 63
click at [733, 448] on input "text" at bounding box center [747, 445] width 324 height 31
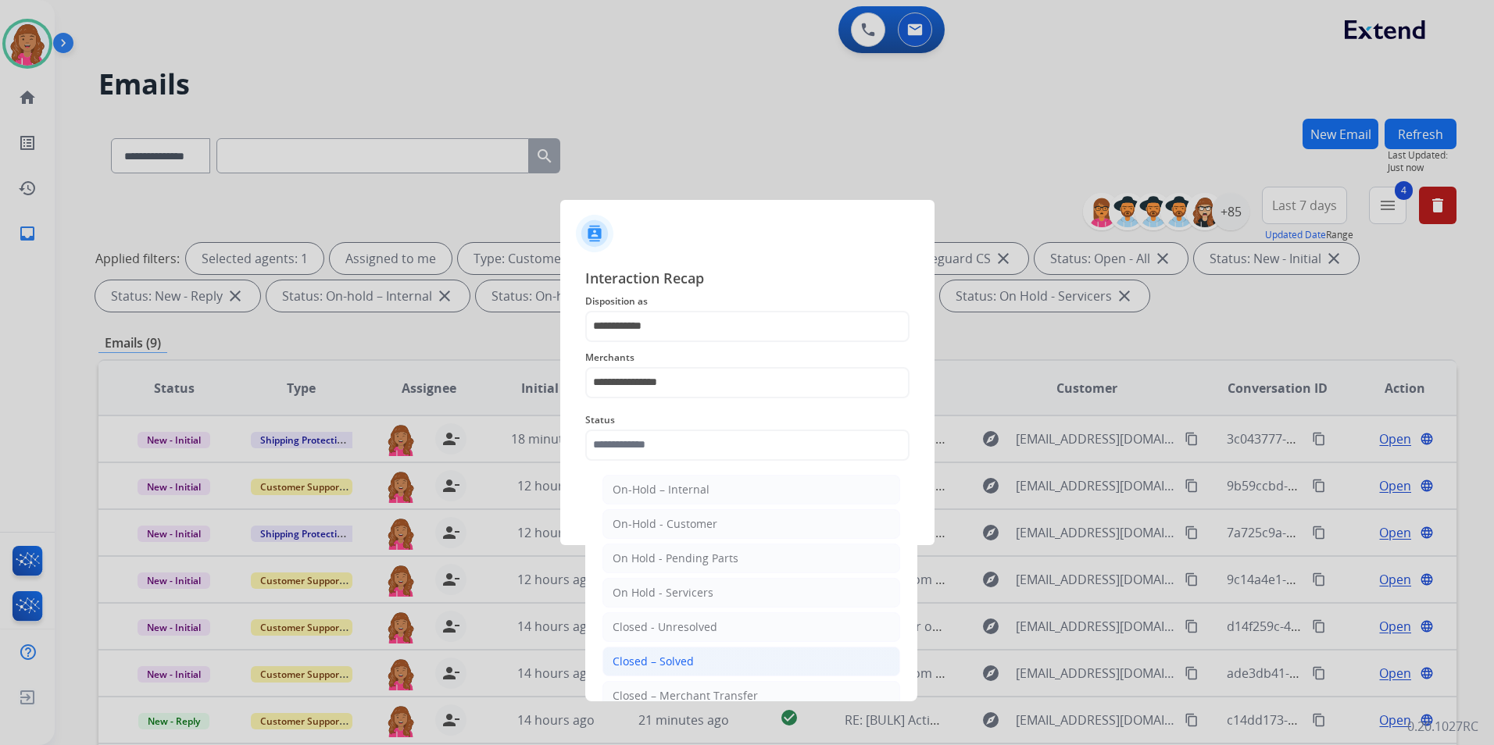
click at [689, 663] on div "Closed – Solved" at bounding box center [653, 662] width 81 height 16
type input "**********"
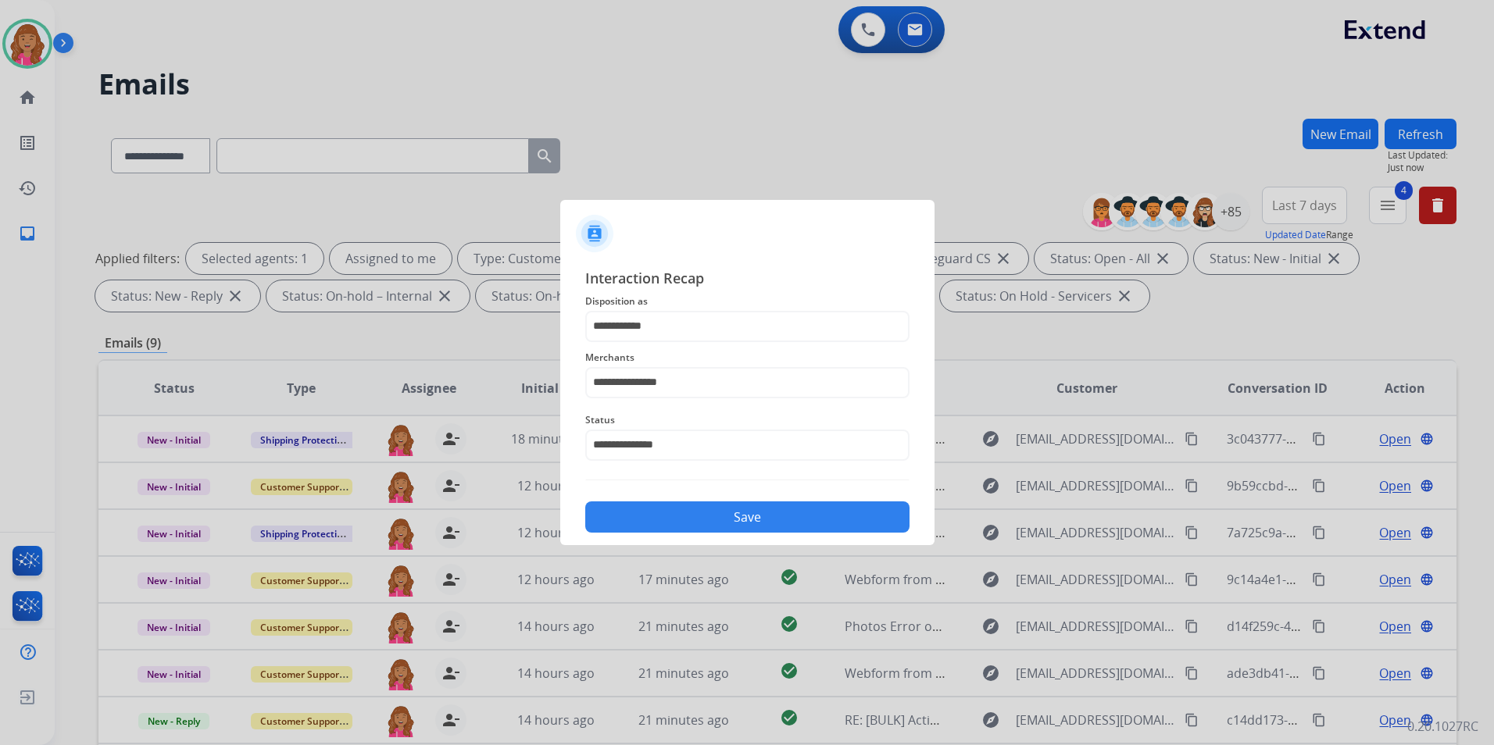
click at [707, 512] on button "Save" at bounding box center [747, 517] width 324 height 31
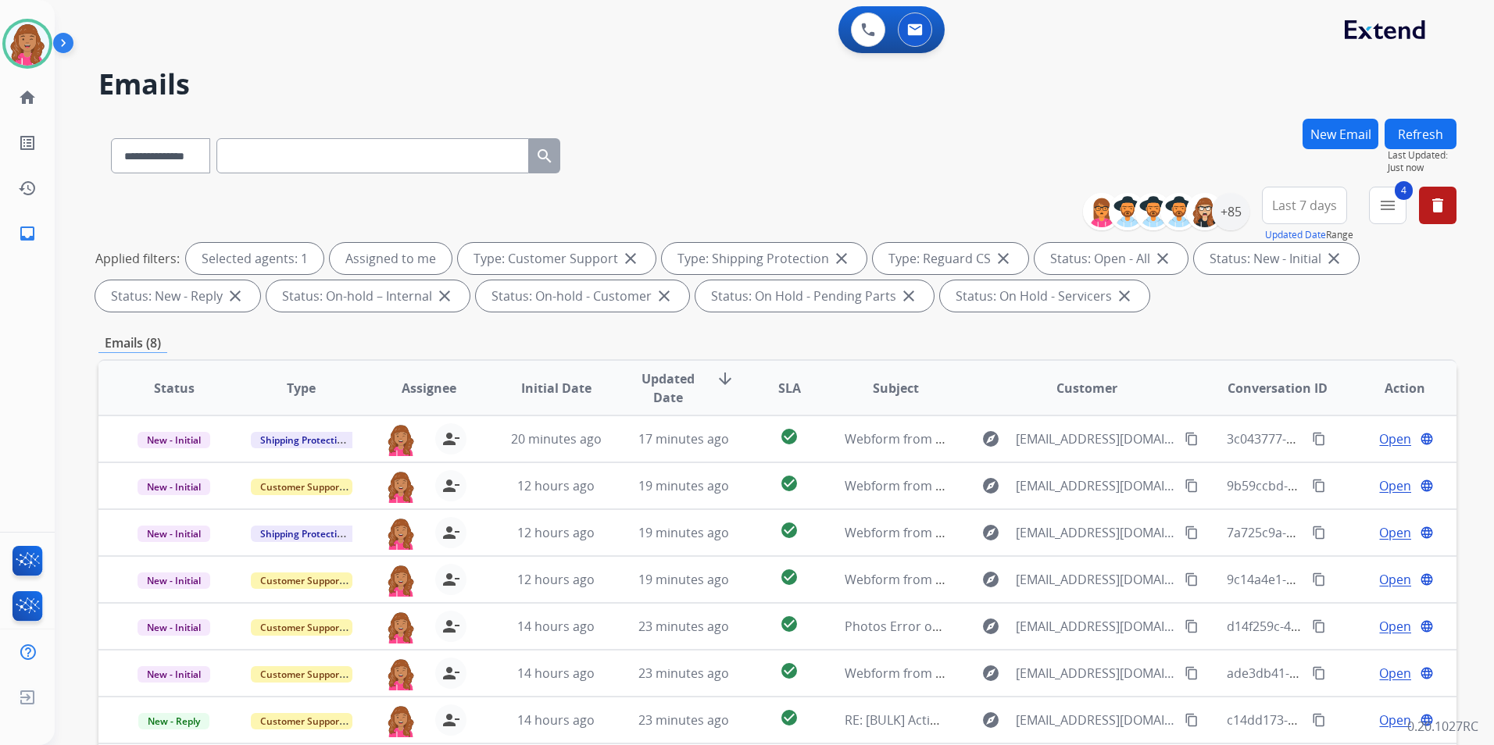
click at [1393, 215] on button "4 menu" at bounding box center [1388, 206] width 38 height 38
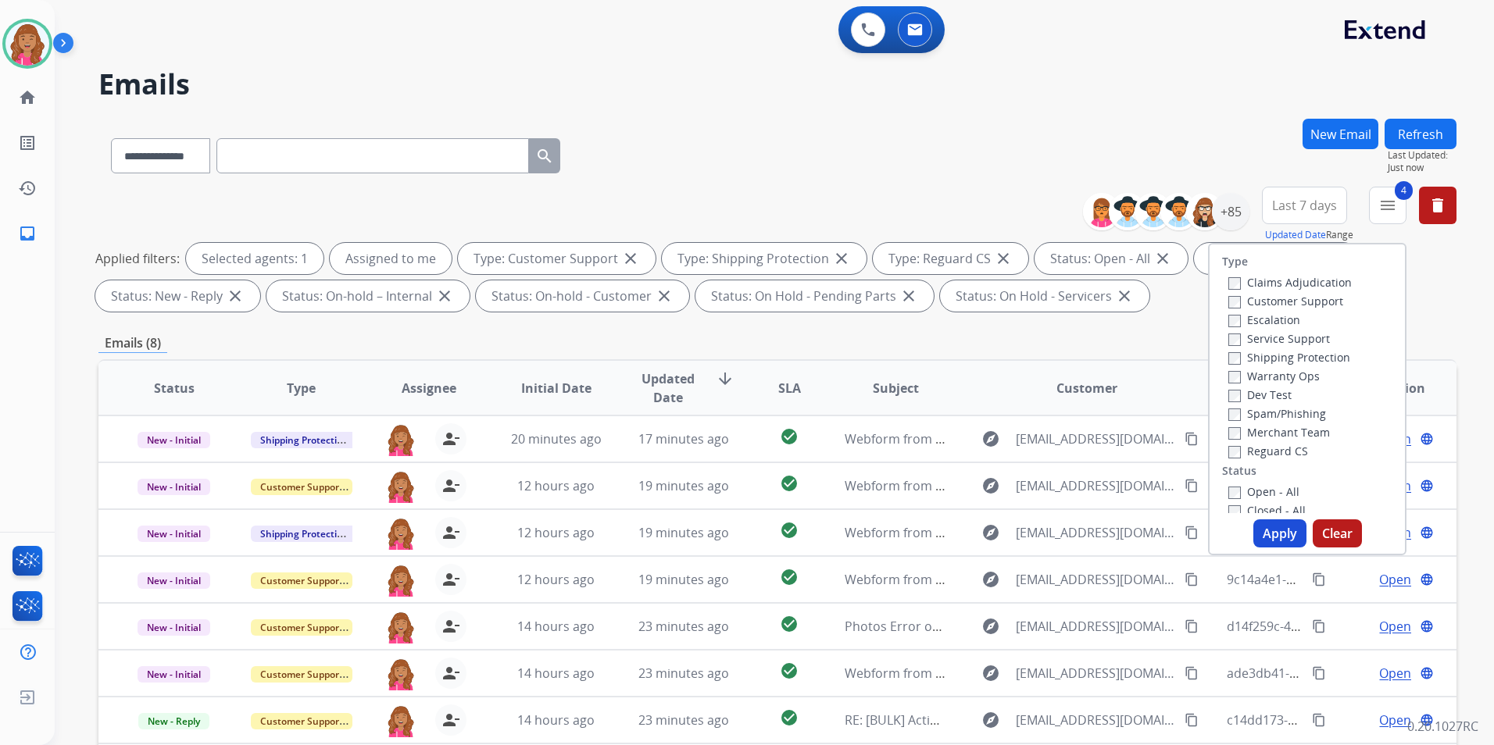
click at [1262, 494] on label "Open - All" at bounding box center [1263, 491] width 71 height 15
click at [1291, 539] on button "Apply" at bounding box center [1279, 534] width 53 height 28
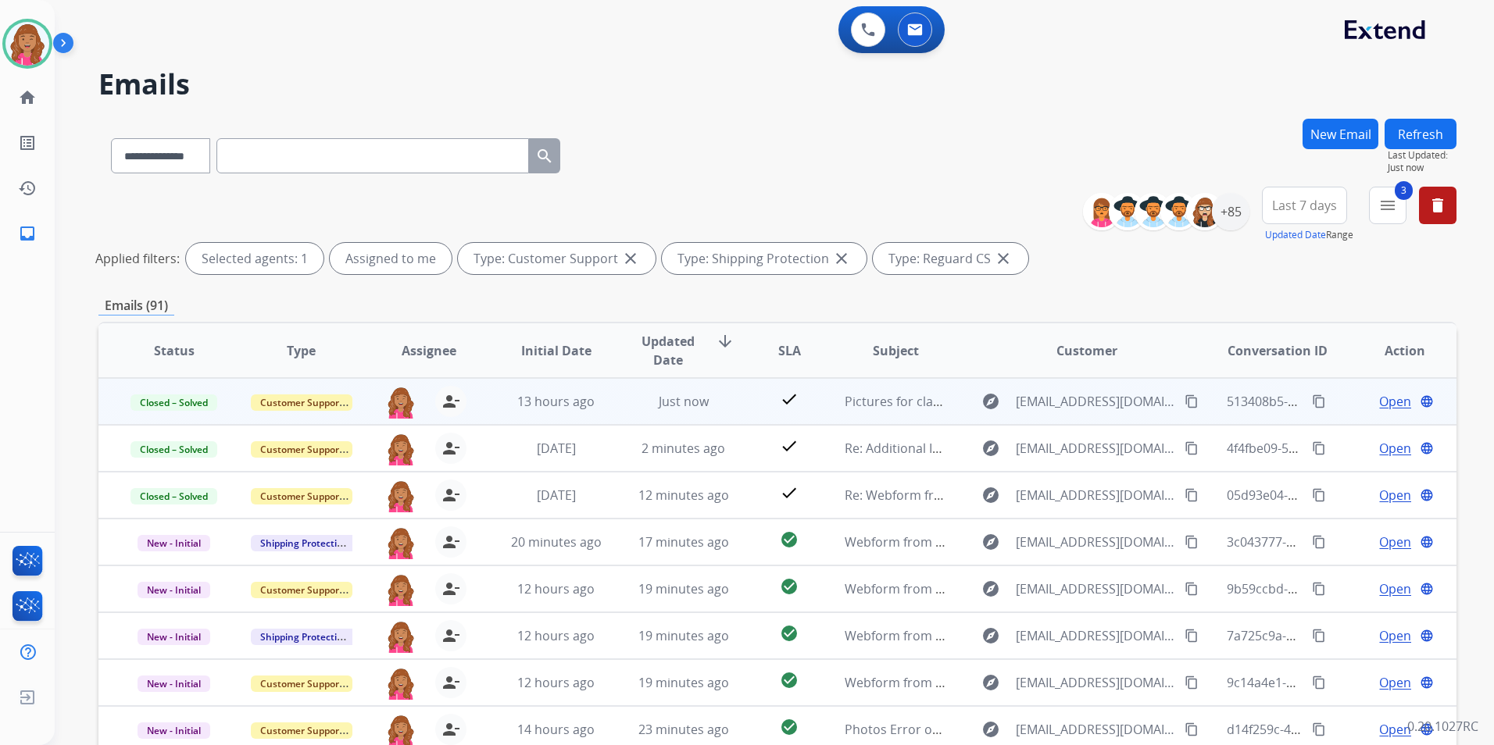
click at [1379, 405] on span "Open" at bounding box center [1395, 401] width 32 height 19
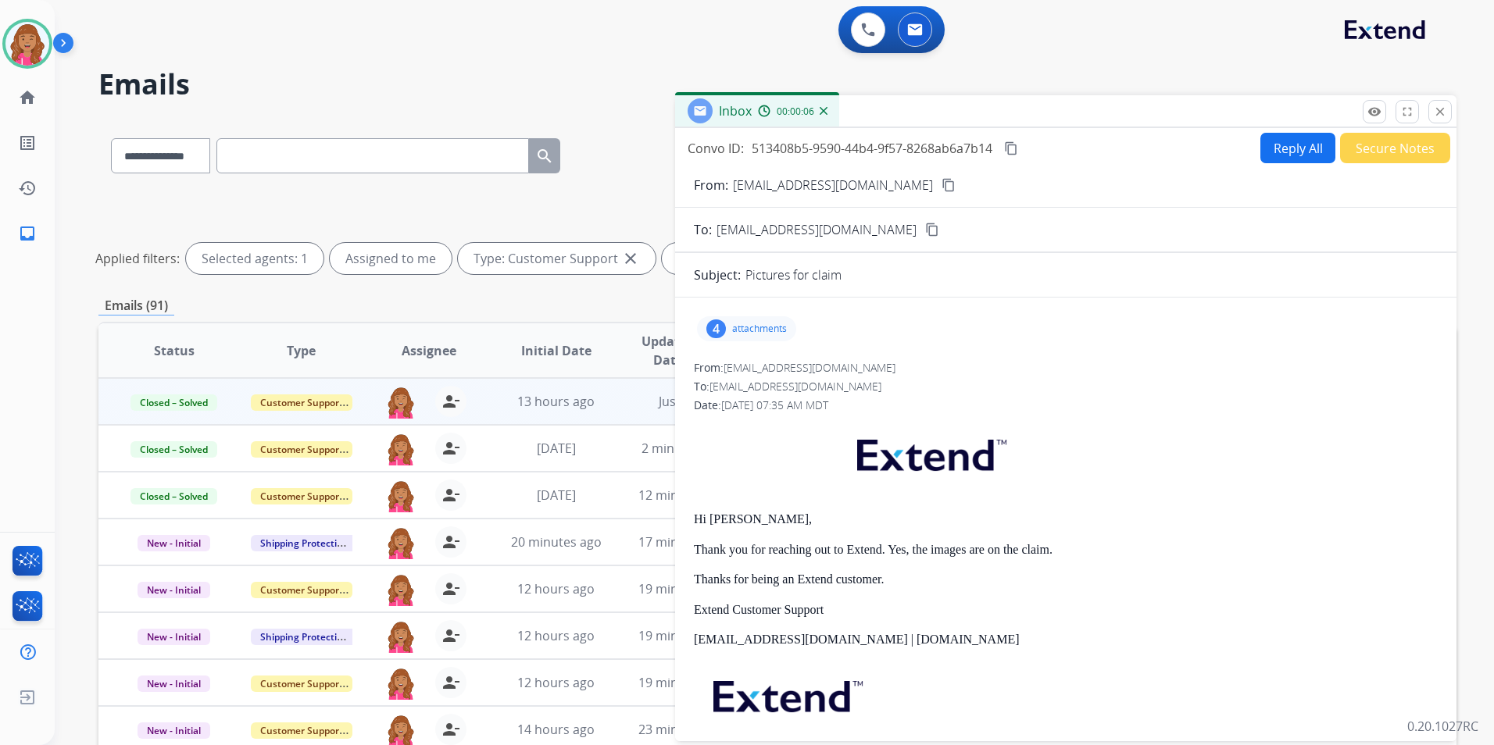
click at [765, 324] on p "attachments" at bounding box center [759, 329] width 55 height 13
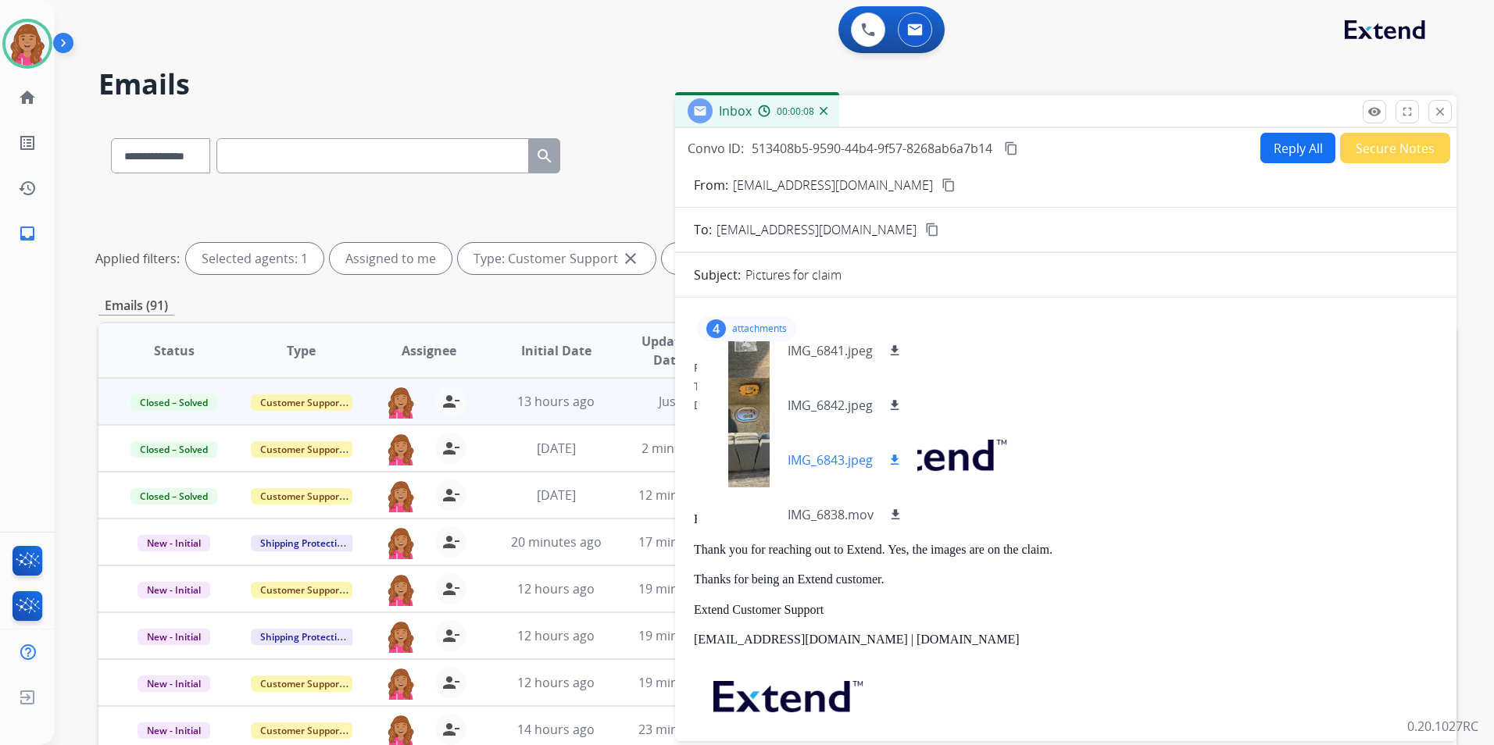
scroll to position [23, 0]
click at [897, 506] on mat-icon "download" at bounding box center [895, 509] width 14 height 14
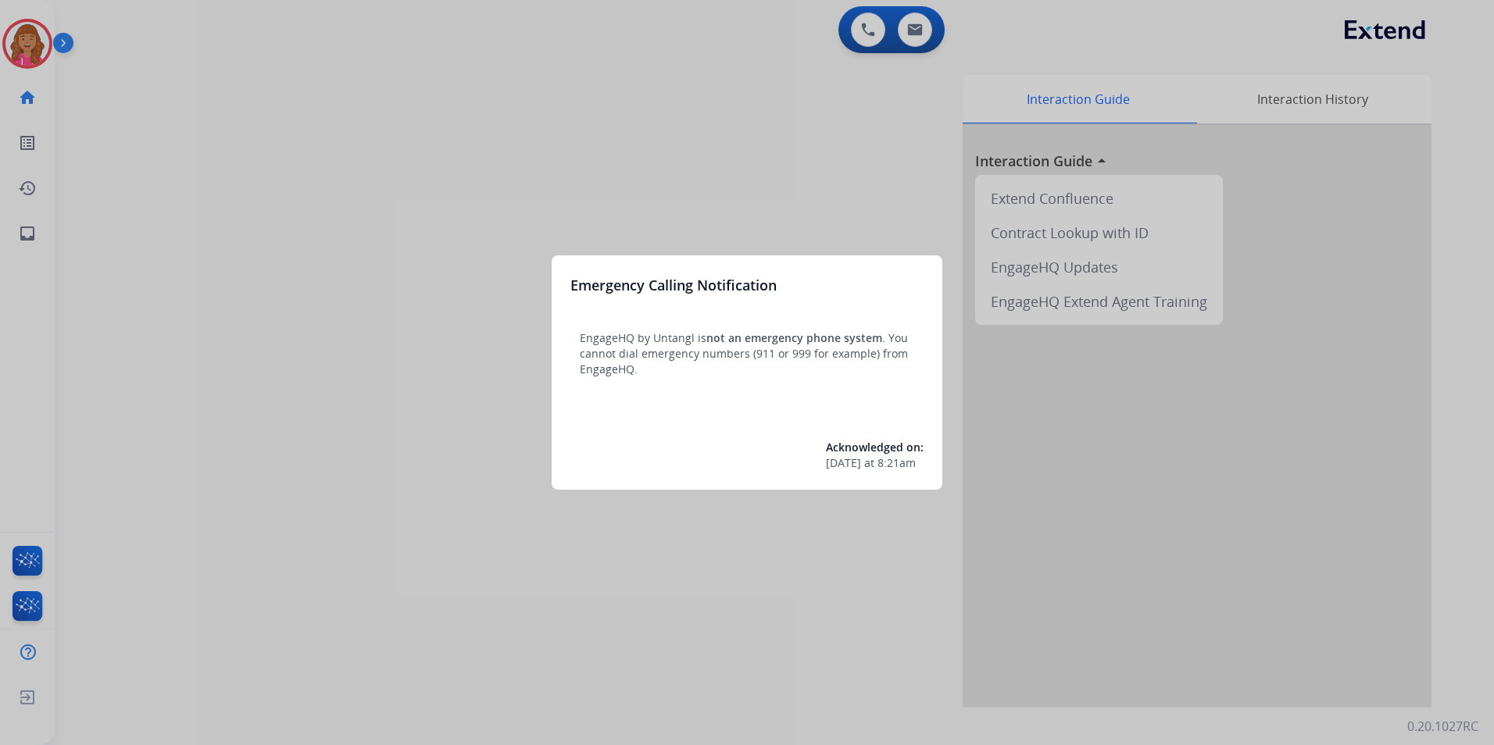
click at [347, 261] on div at bounding box center [747, 372] width 1494 height 745
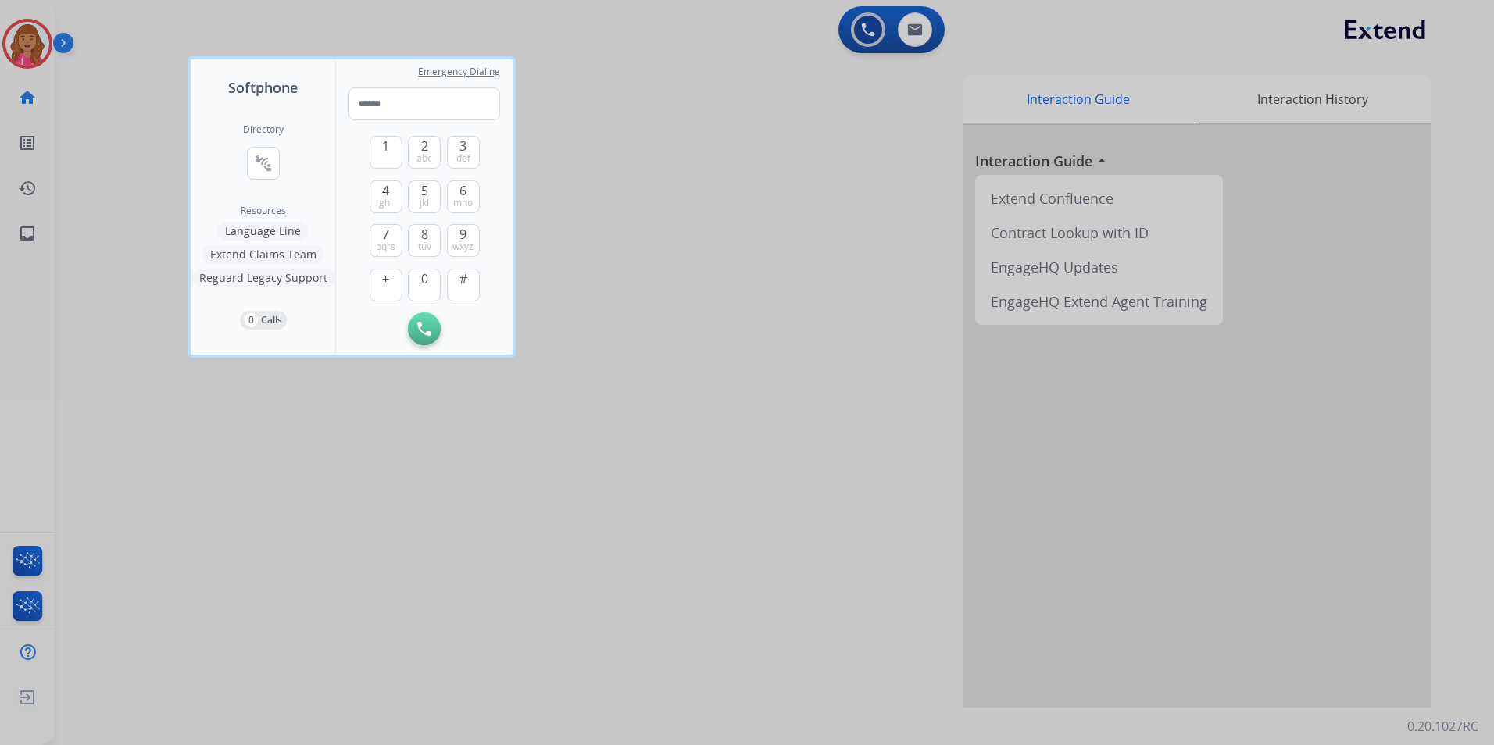
click at [113, 236] on div at bounding box center [747, 372] width 1494 height 745
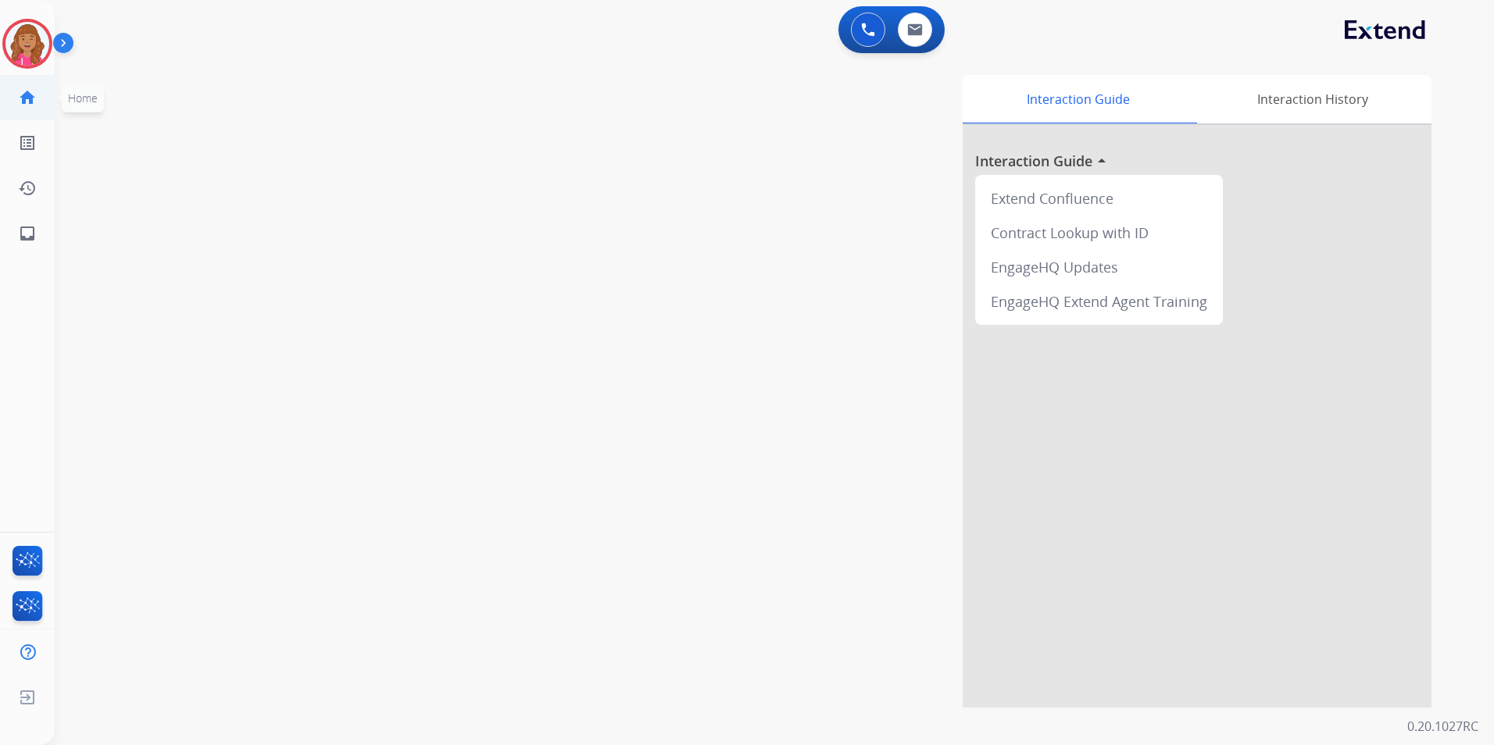
click at [28, 90] on mat-icon "home" at bounding box center [27, 97] width 19 height 19
click at [35, 52] on img at bounding box center [27, 44] width 44 height 44
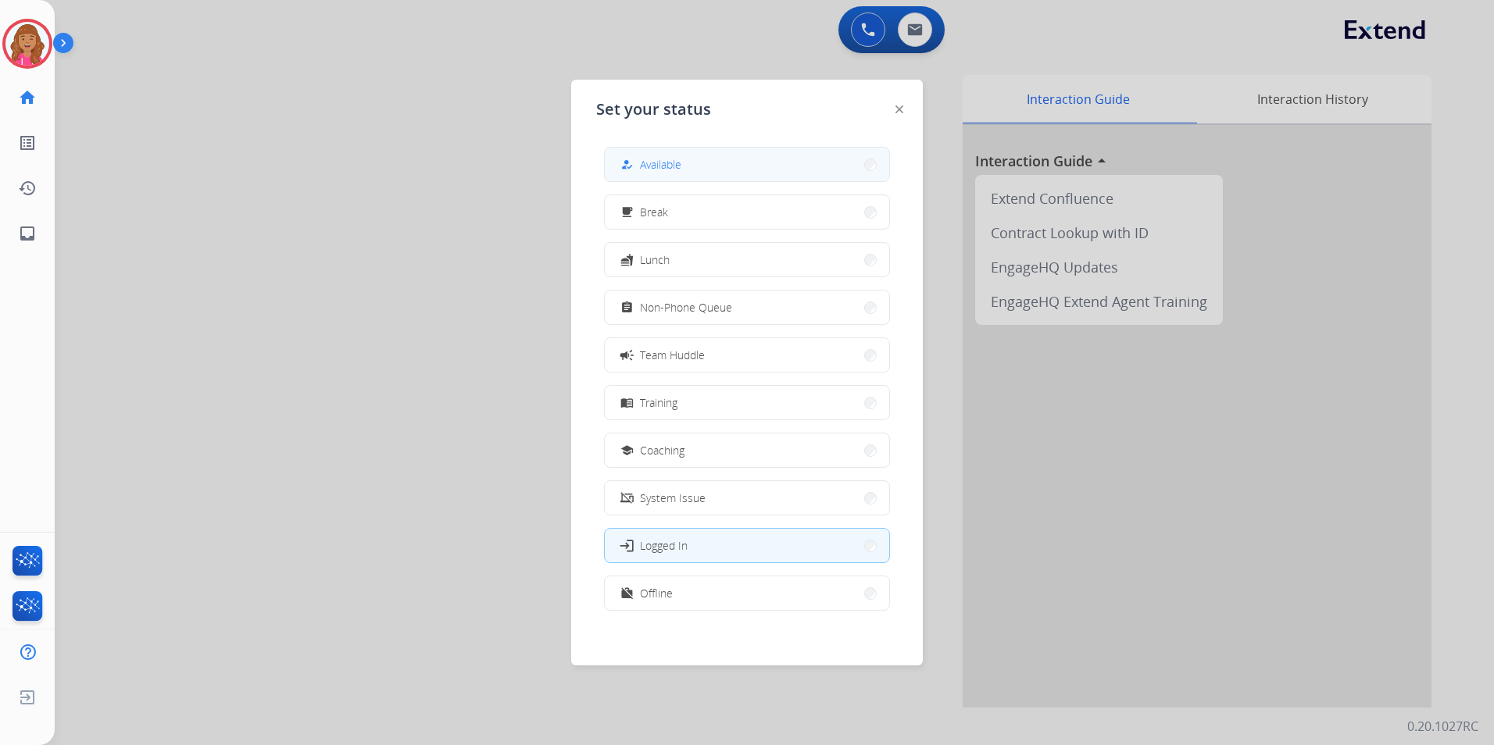
click at [702, 161] on button "how_to_reg Available" at bounding box center [747, 165] width 284 height 34
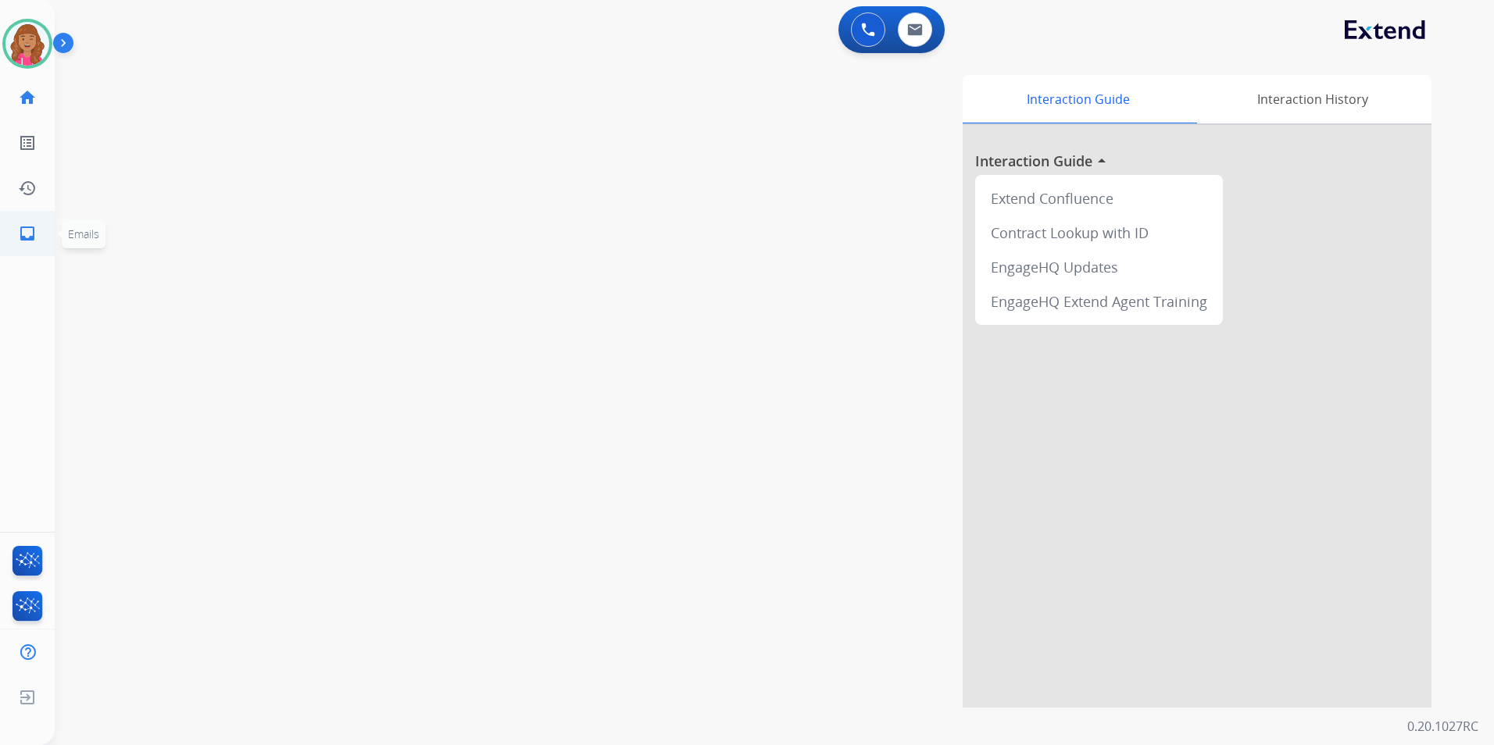
click at [35, 225] on mat-icon "inbox" at bounding box center [27, 233] width 19 height 19
select select "**********"
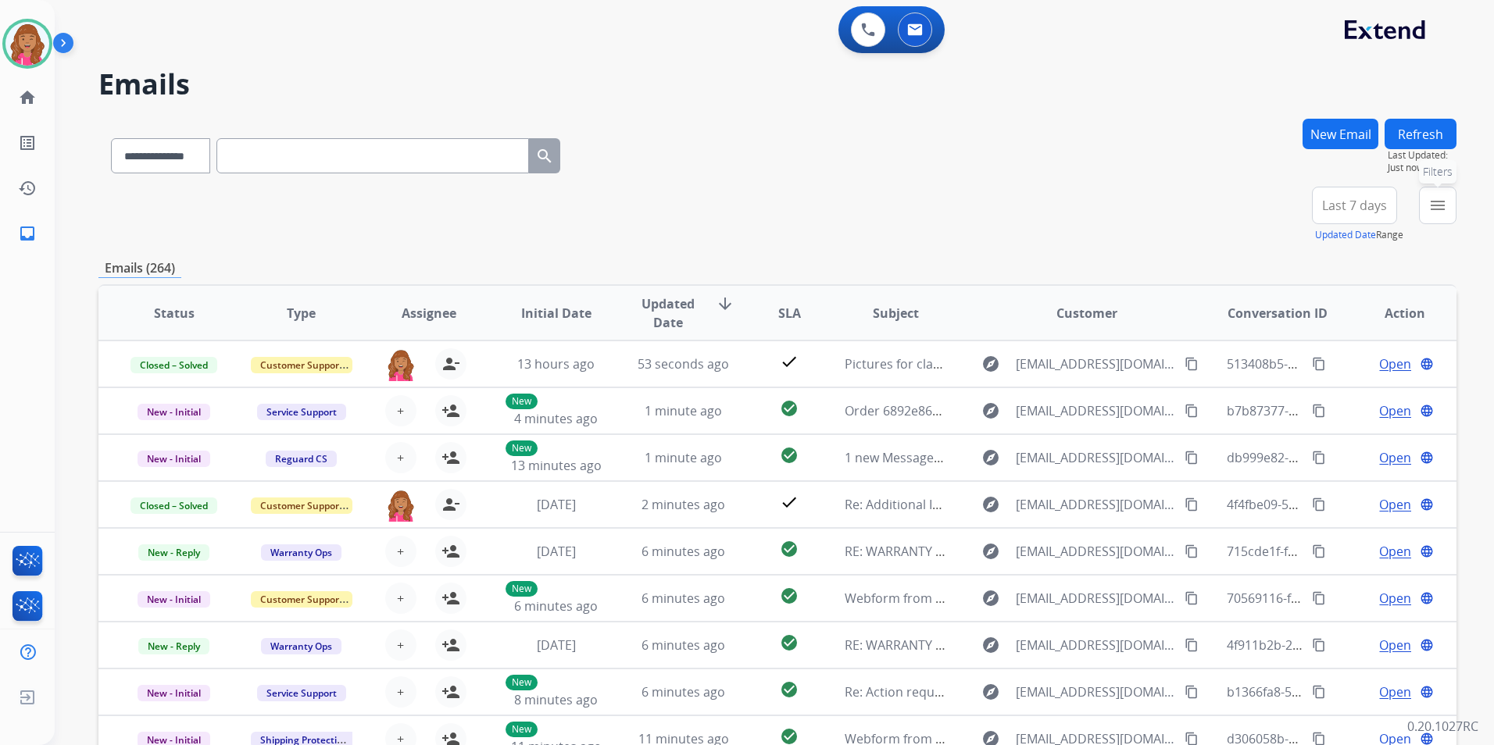
click at [1439, 204] on mat-icon "menu" at bounding box center [1437, 205] width 19 height 19
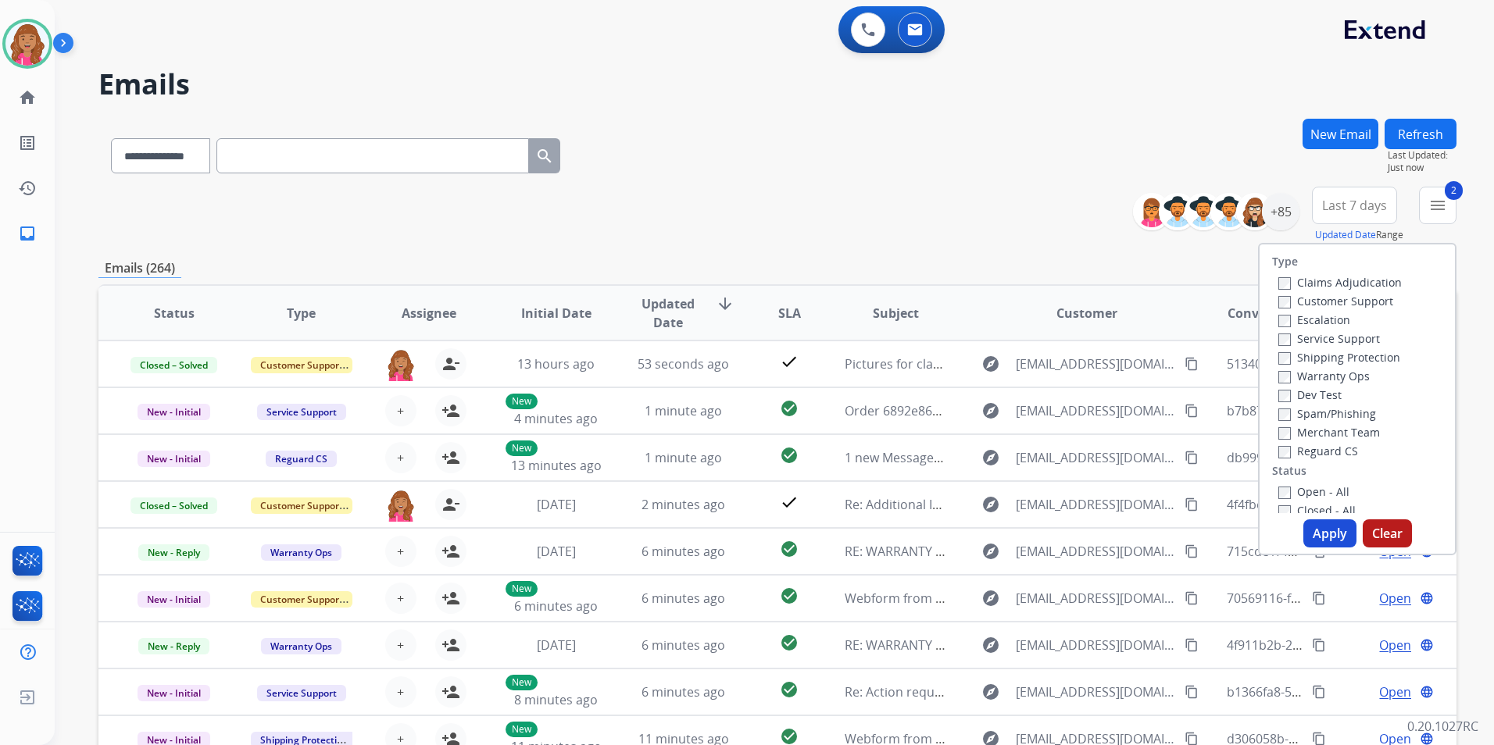
click at [1285, 355] on label "Shipping Protection" at bounding box center [1339, 357] width 122 height 15
click at [1288, 305] on label "Customer Support" at bounding box center [1335, 301] width 115 height 15
click at [1312, 539] on button "Apply" at bounding box center [1329, 534] width 53 height 28
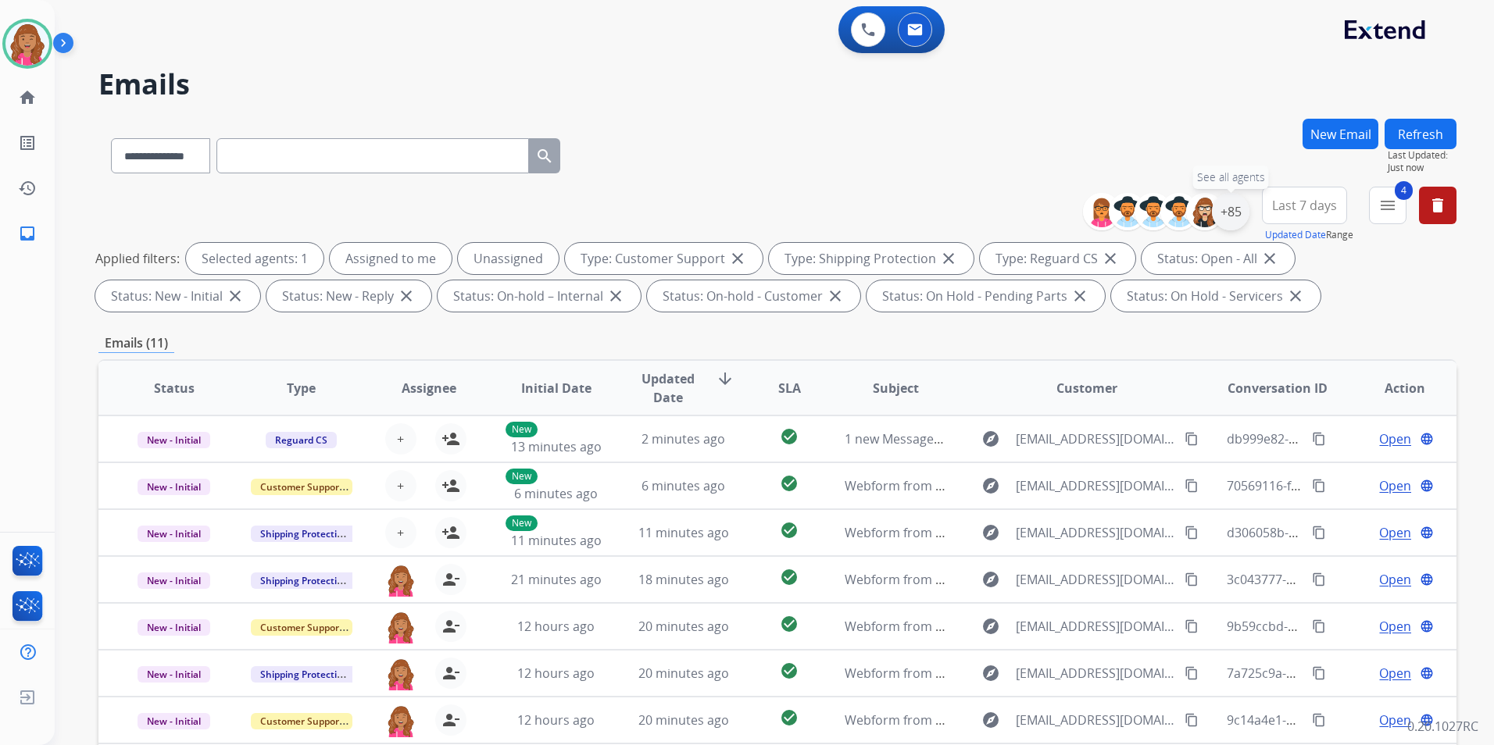
click at [1224, 209] on div "+85" at bounding box center [1231, 212] width 38 height 38
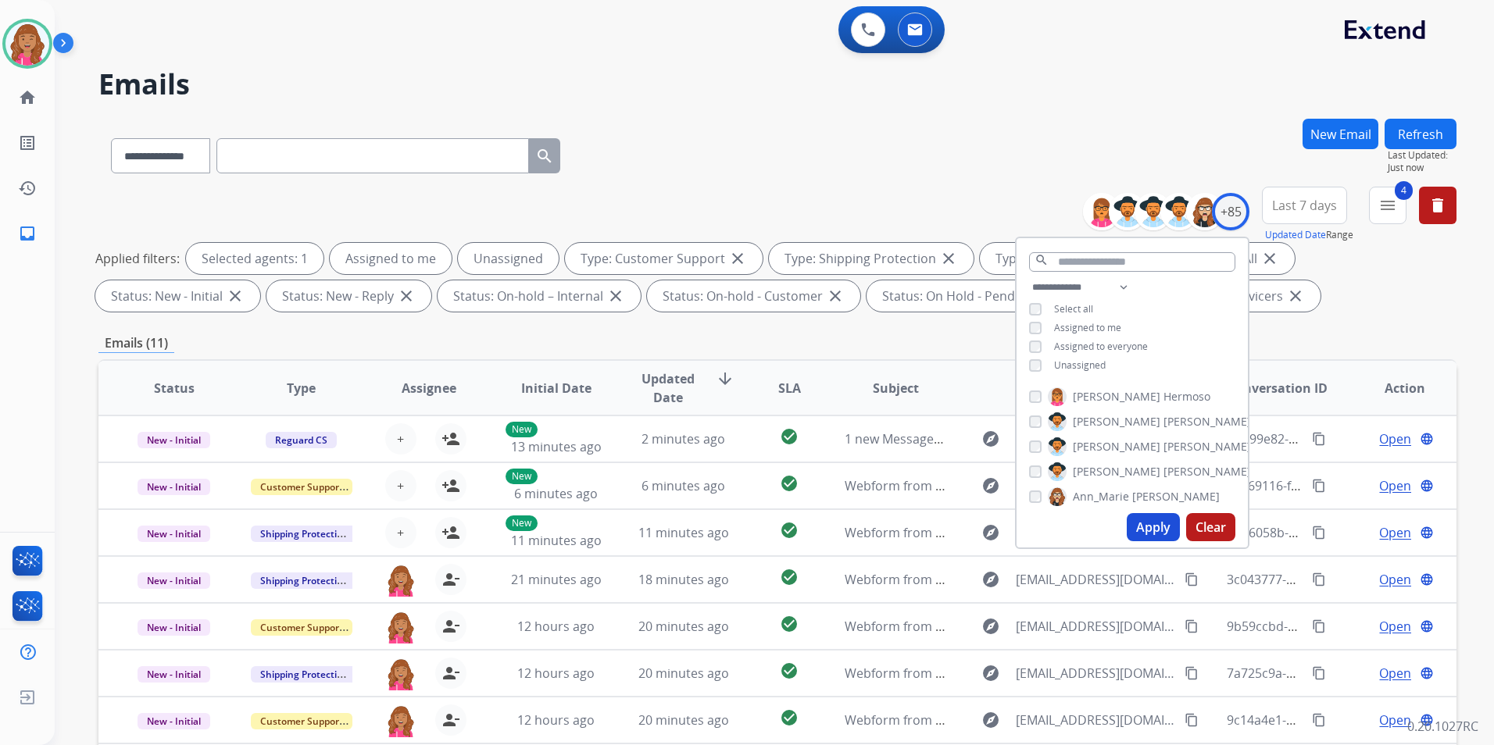
click at [1070, 361] on span "Unassigned" at bounding box center [1080, 365] width 52 height 13
click at [1160, 521] on button "Apply" at bounding box center [1153, 527] width 53 height 28
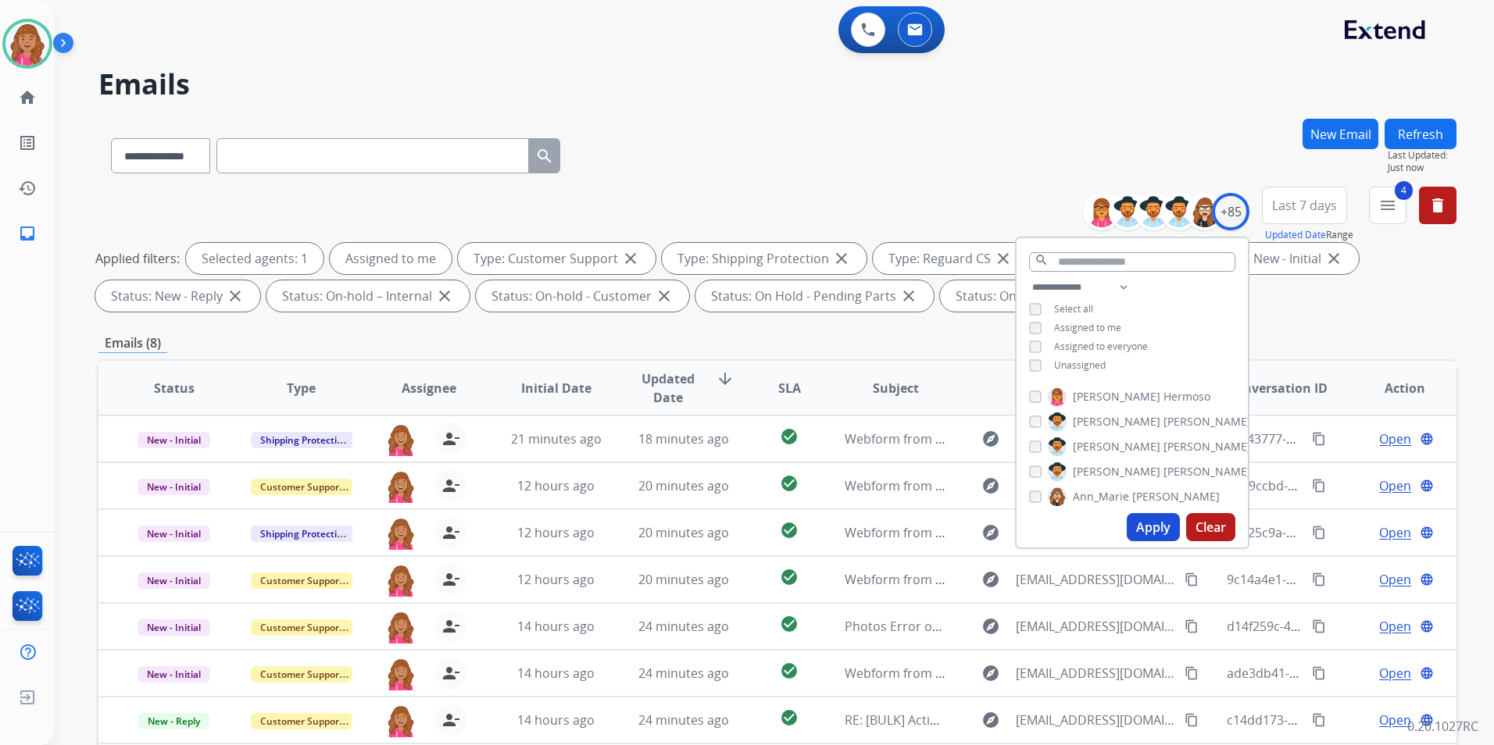
click at [779, 342] on div "Emails (8)" at bounding box center [777, 344] width 1358 height 20
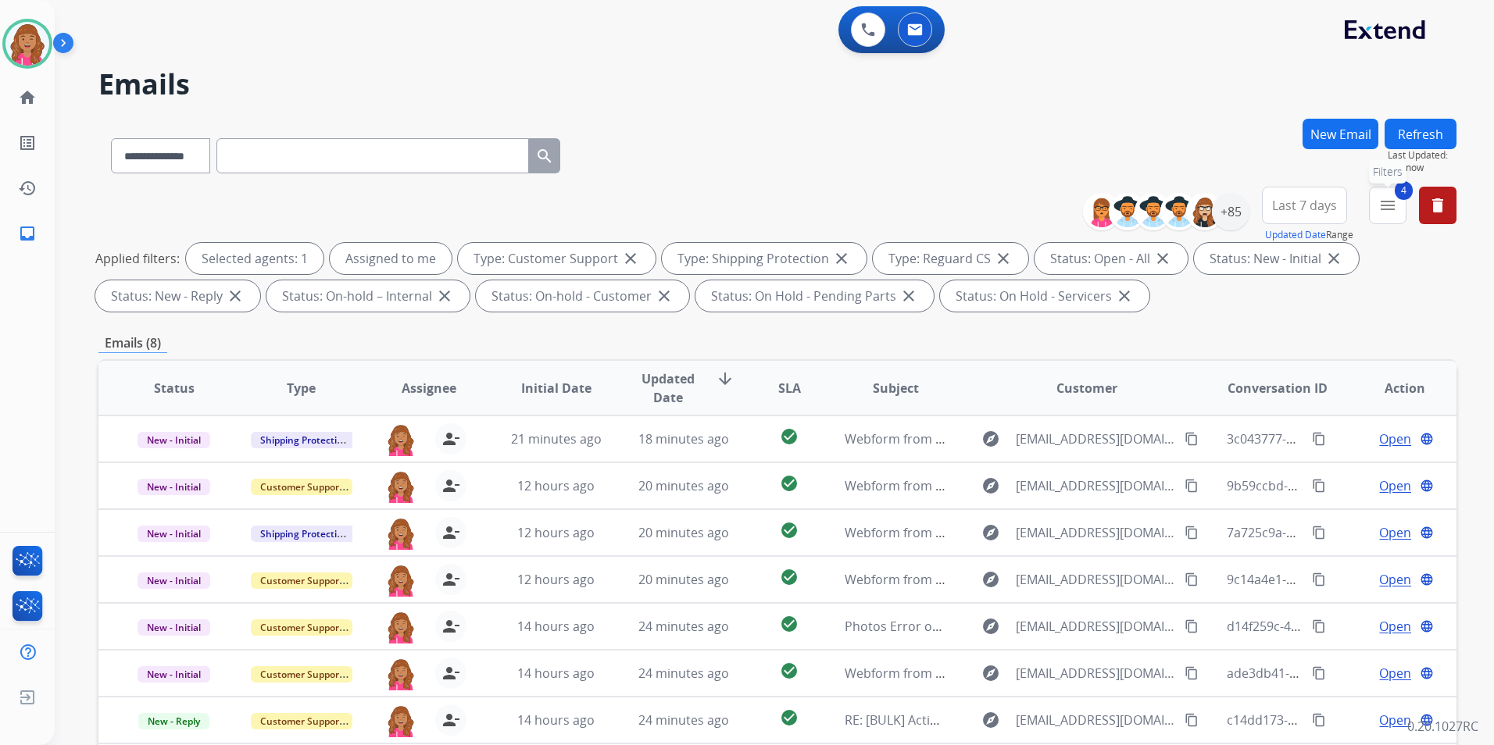
click at [1388, 205] on mat-icon "menu" at bounding box center [1387, 205] width 19 height 19
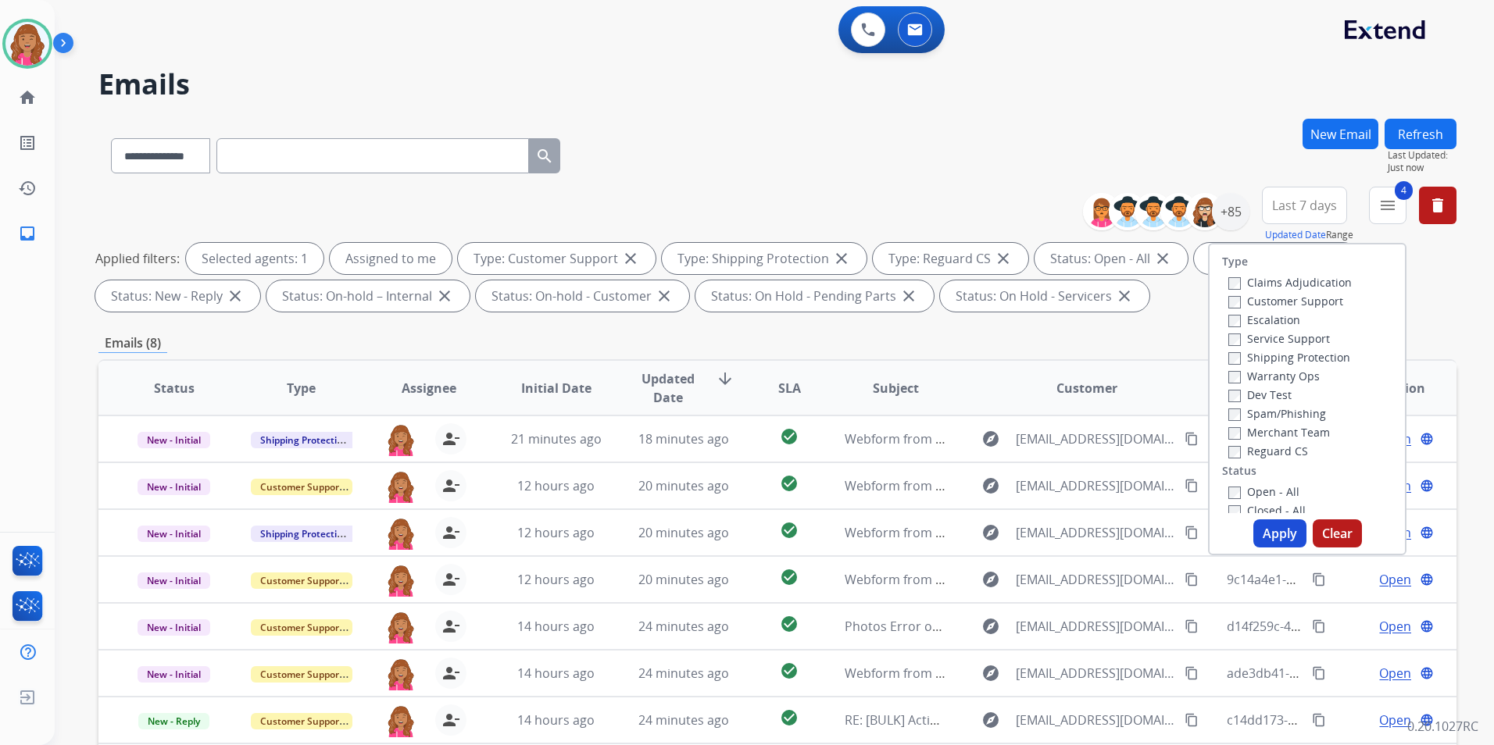
click at [1253, 491] on label "Open - All" at bounding box center [1263, 491] width 71 height 15
click at [1270, 537] on button "Apply" at bounding box center [1279, 534] width 53 height 28
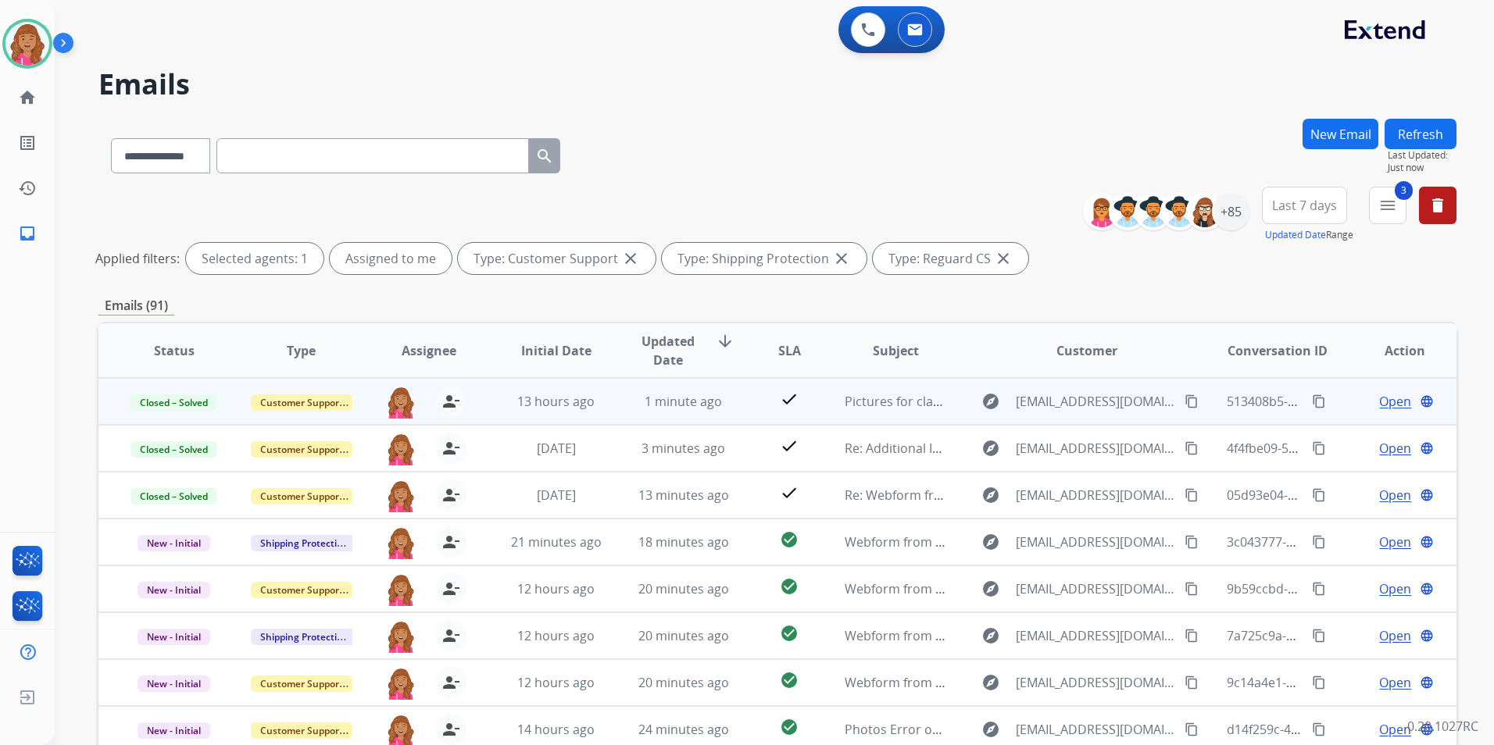
click at [1387, 395] on span "Open" at bounding box center [1395, 401] width 32 height 19
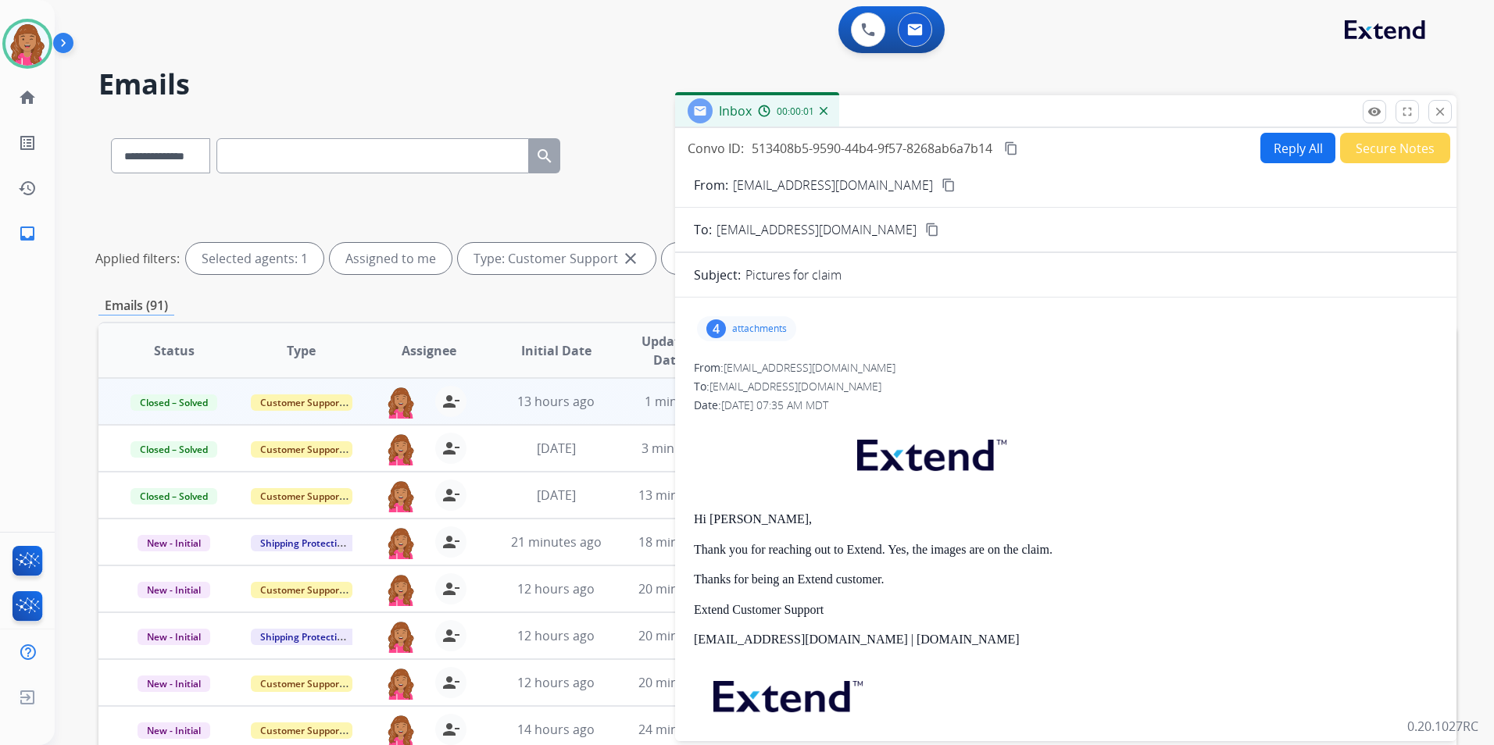
click at [745, 331] on p "attachments" at bounding box center [759, 329] width 55 height 13
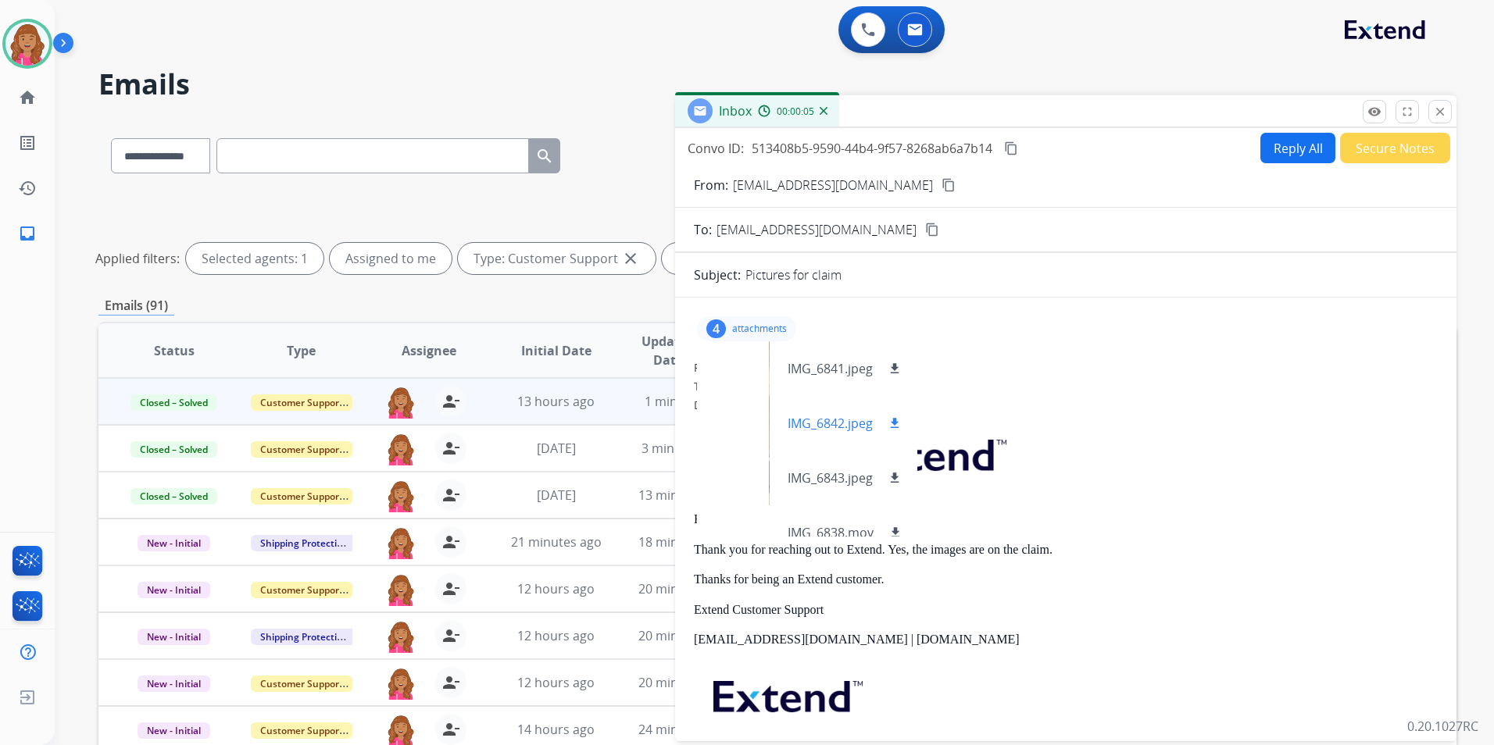
scroll to position [23, 0]
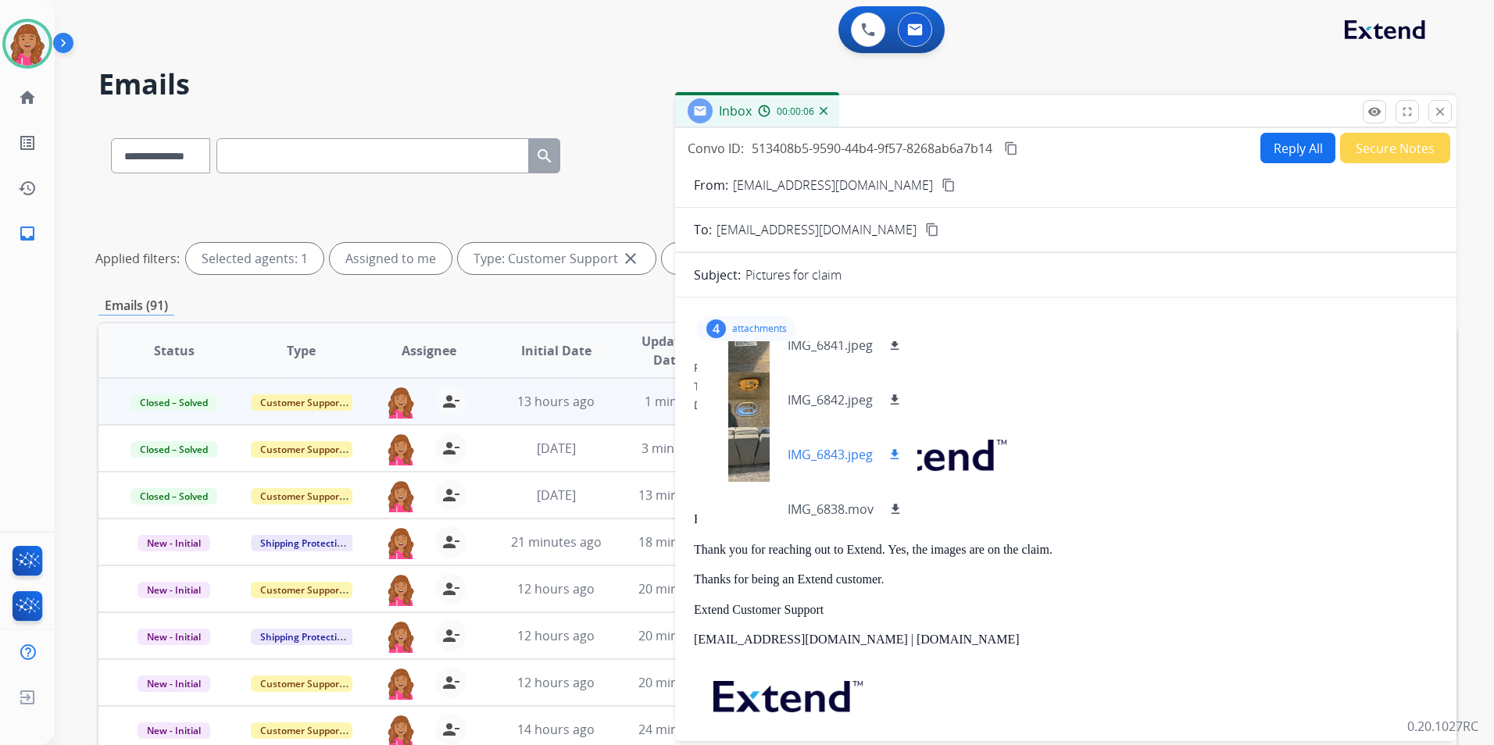
click at [770, 445] on div at bounding box center [748, 454] width 78 height 55
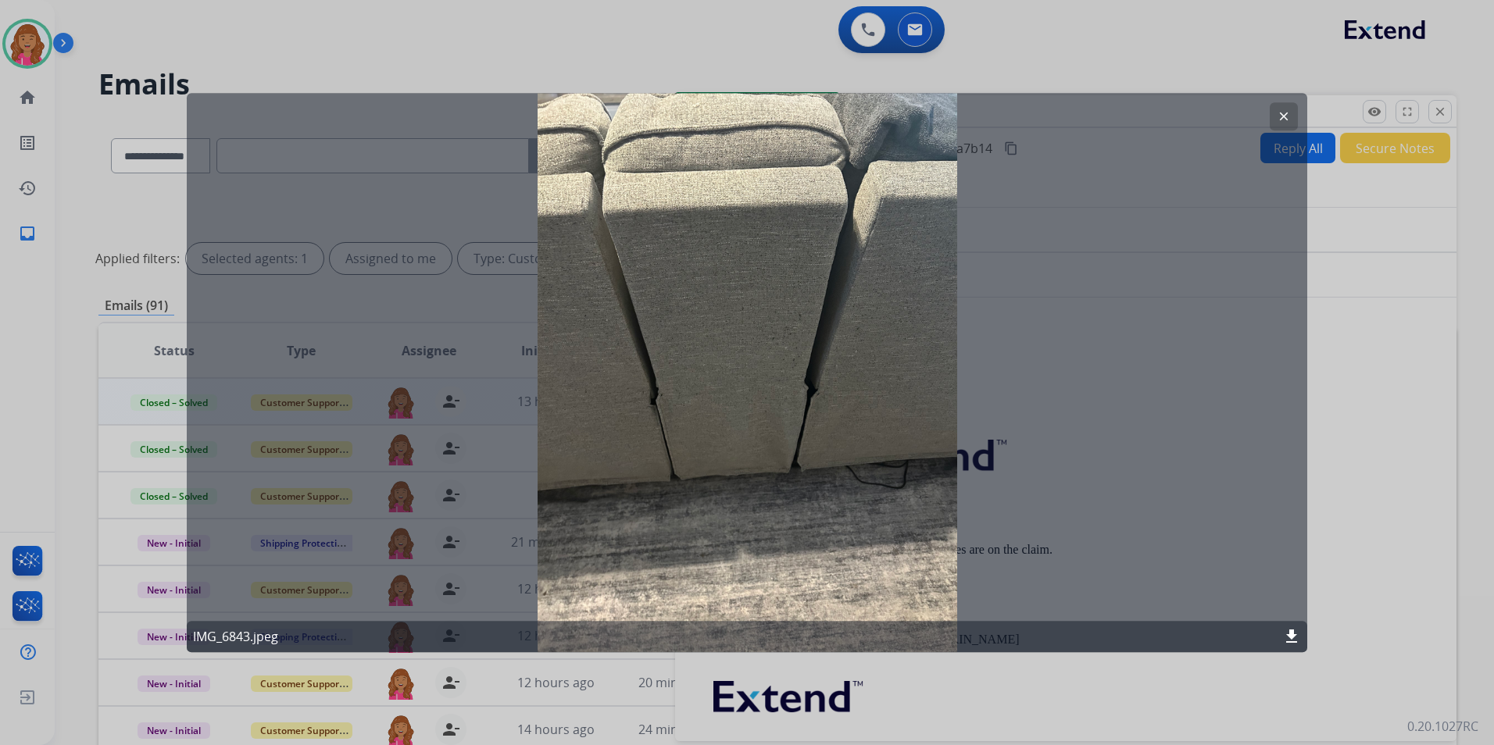
click at [1395, 377] on div at bounding box center [747, 372] width 1494 height 745
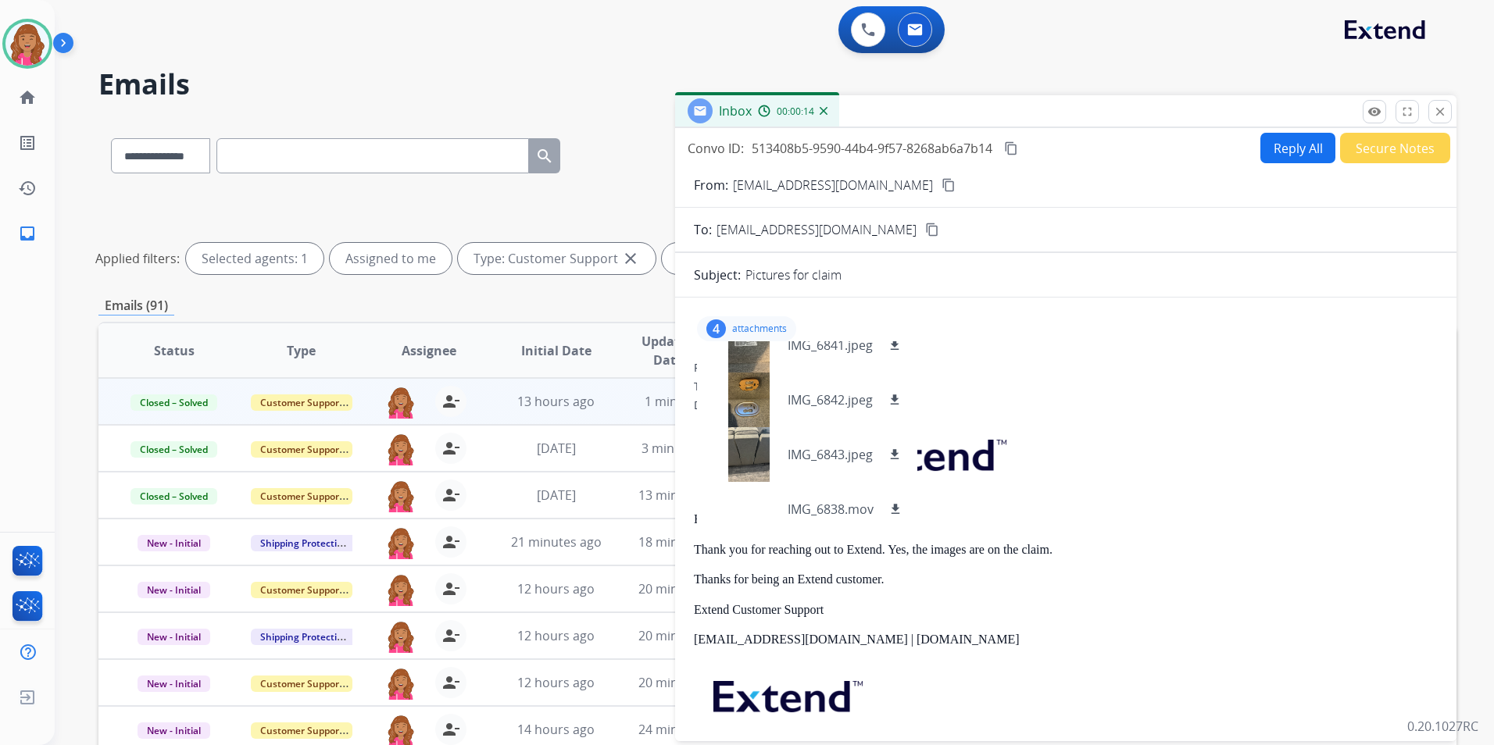
click at [1292, 148] on button "Reply All" at bounding box center [1297, 148] width 75 height 30
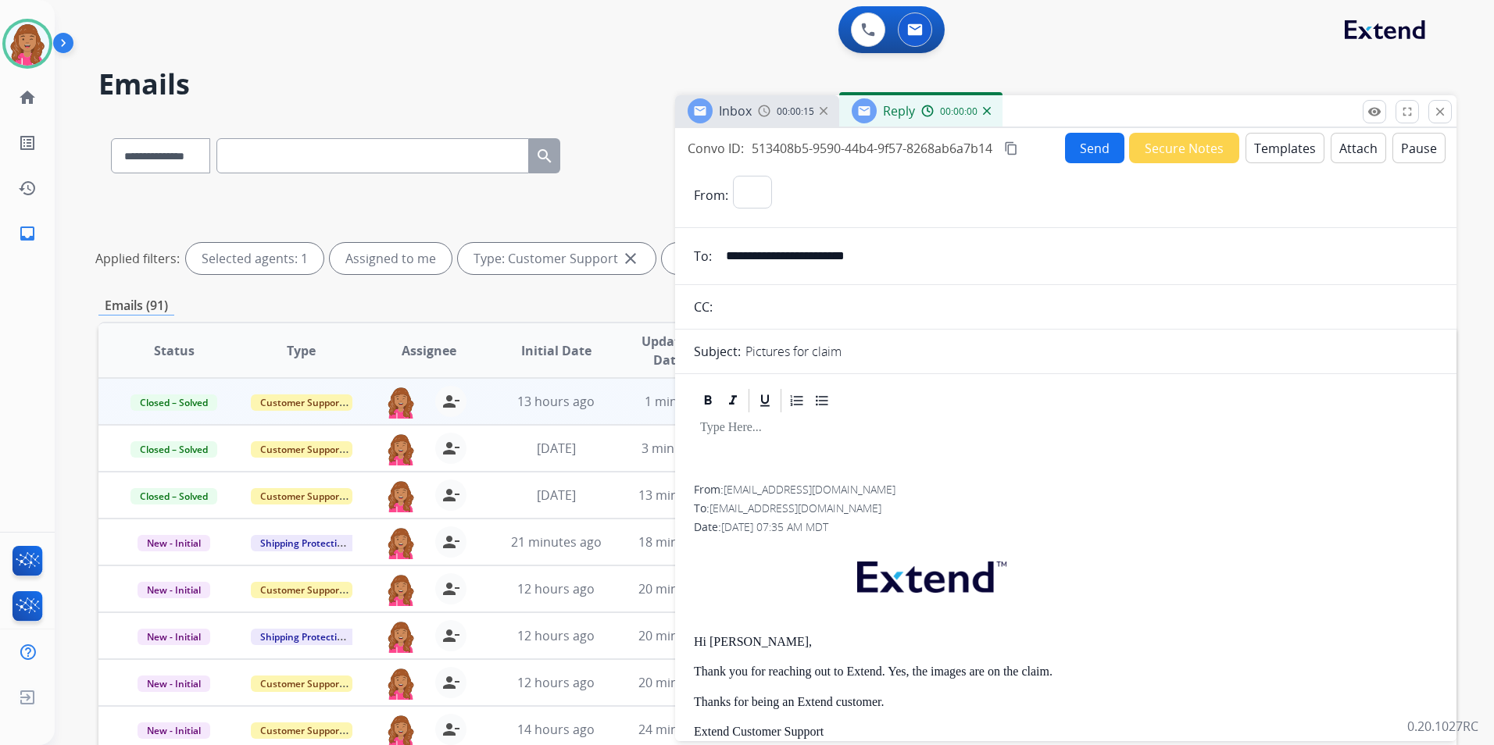
click at [1292, 148] on button "Templates" at bounding box center [1284, 148] width 79 height 30
select select "**********"
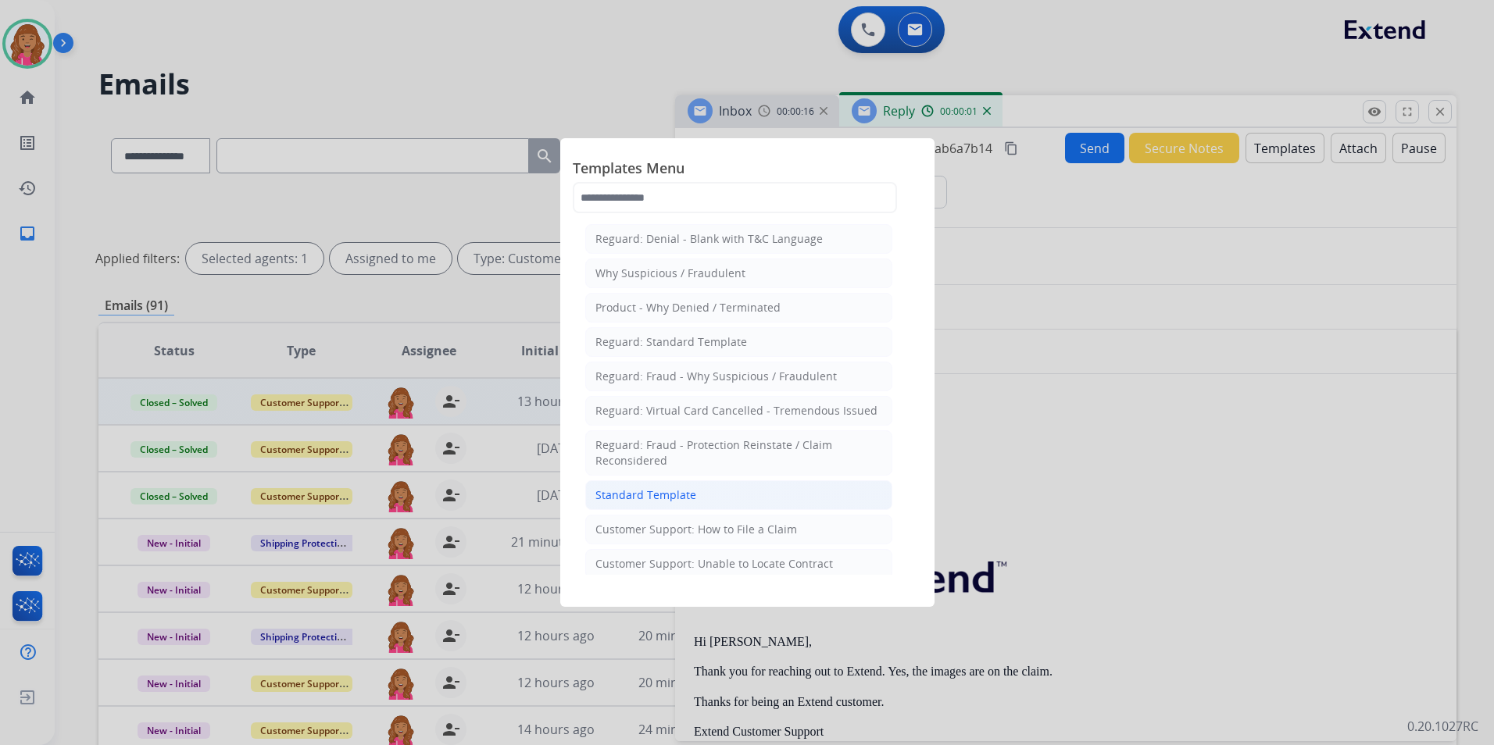
click at [713, 494] on li "Standard Template" at bounding box center [738, 496] width 307 height 30
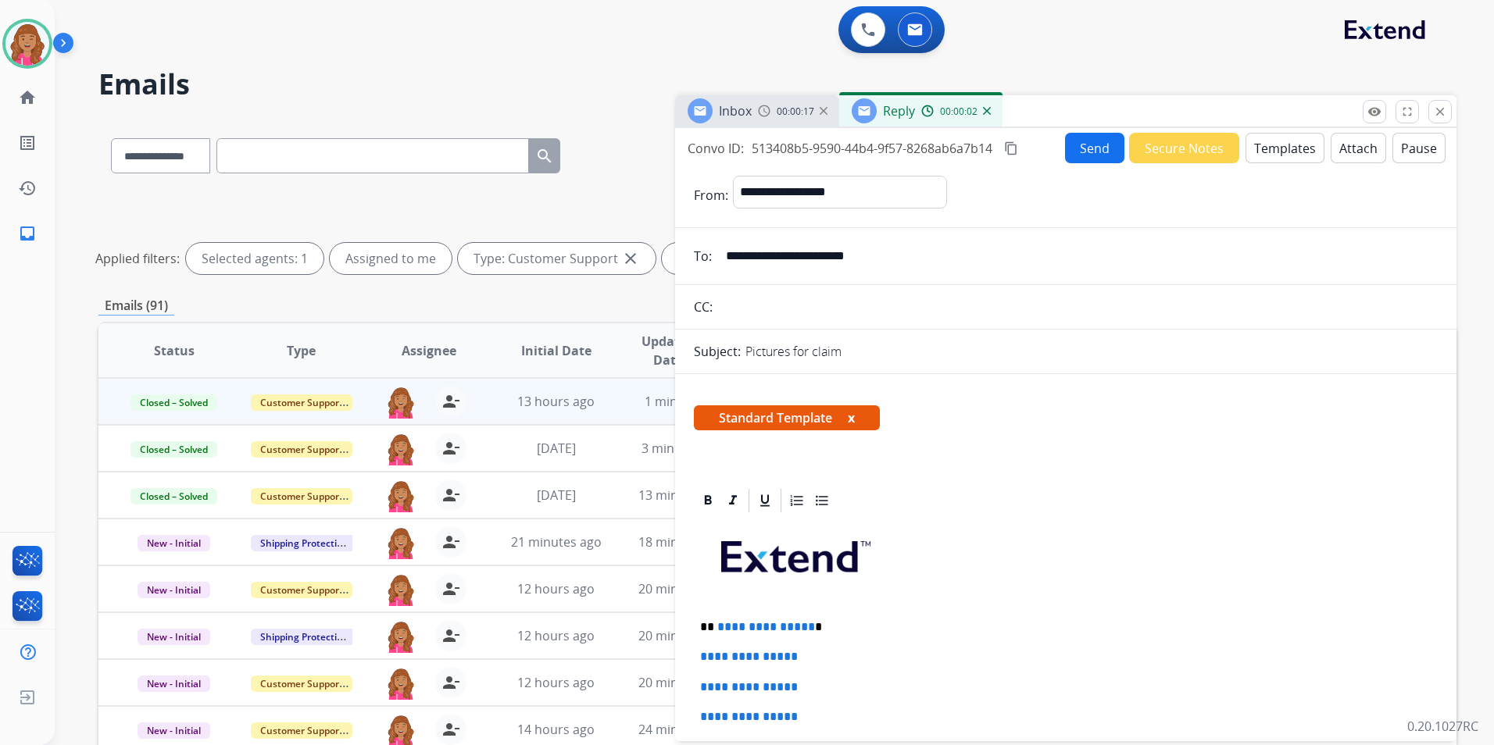
drag, startPoint x: 803, startPoint y: 623, endPoint x: 838, endPoint y: 706, distance: 90.0
click at [804, 623] on span "**********" at bounding box center [766, 627] width 98 height 12
drag, startPoint x: 838, startPoint y: 706, endPoint x: 687, endPoint y: 659, distance: 158.9
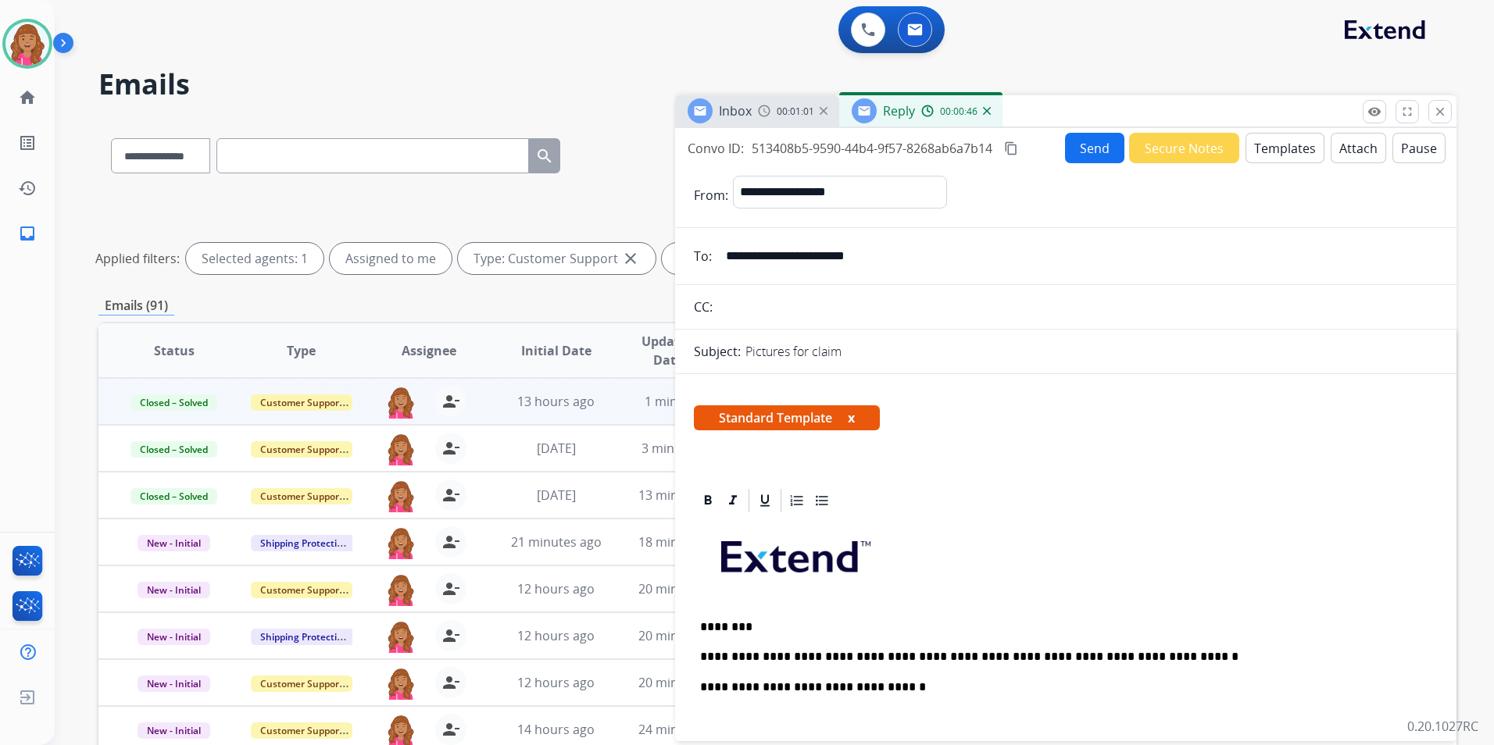
click at [1190, 639] on div "**********" at bounding box center [1066, 753] width 744 height 477
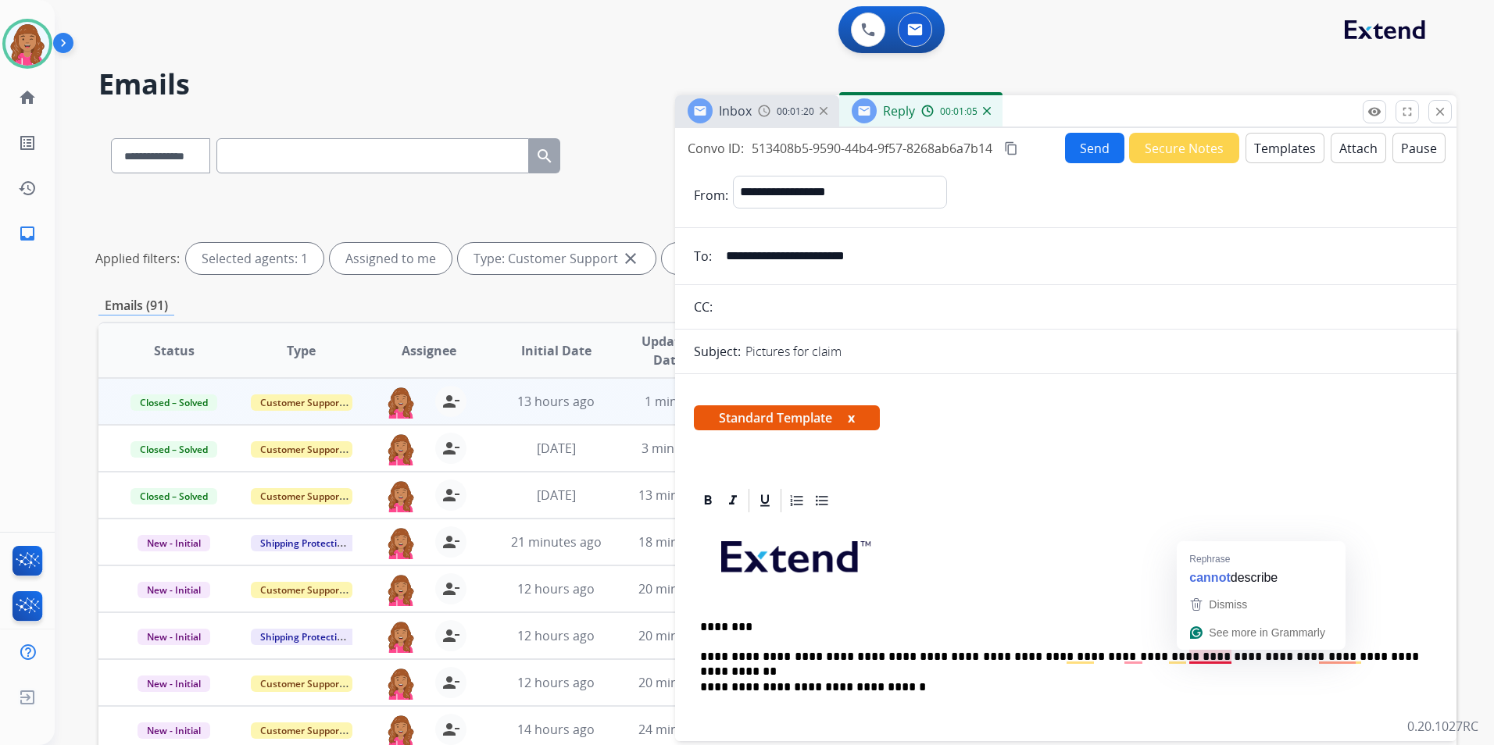
click at [1219, 682] on p "**********" at bounding box center [1059, 688] width 719 height 14
click at [1216, 660] on p "**********" at bounding box center [1059, 657] width 719 height 14
click at [1218, 602] on span "Dismiss" at bounding box center [1228, 604] width 38 height 13
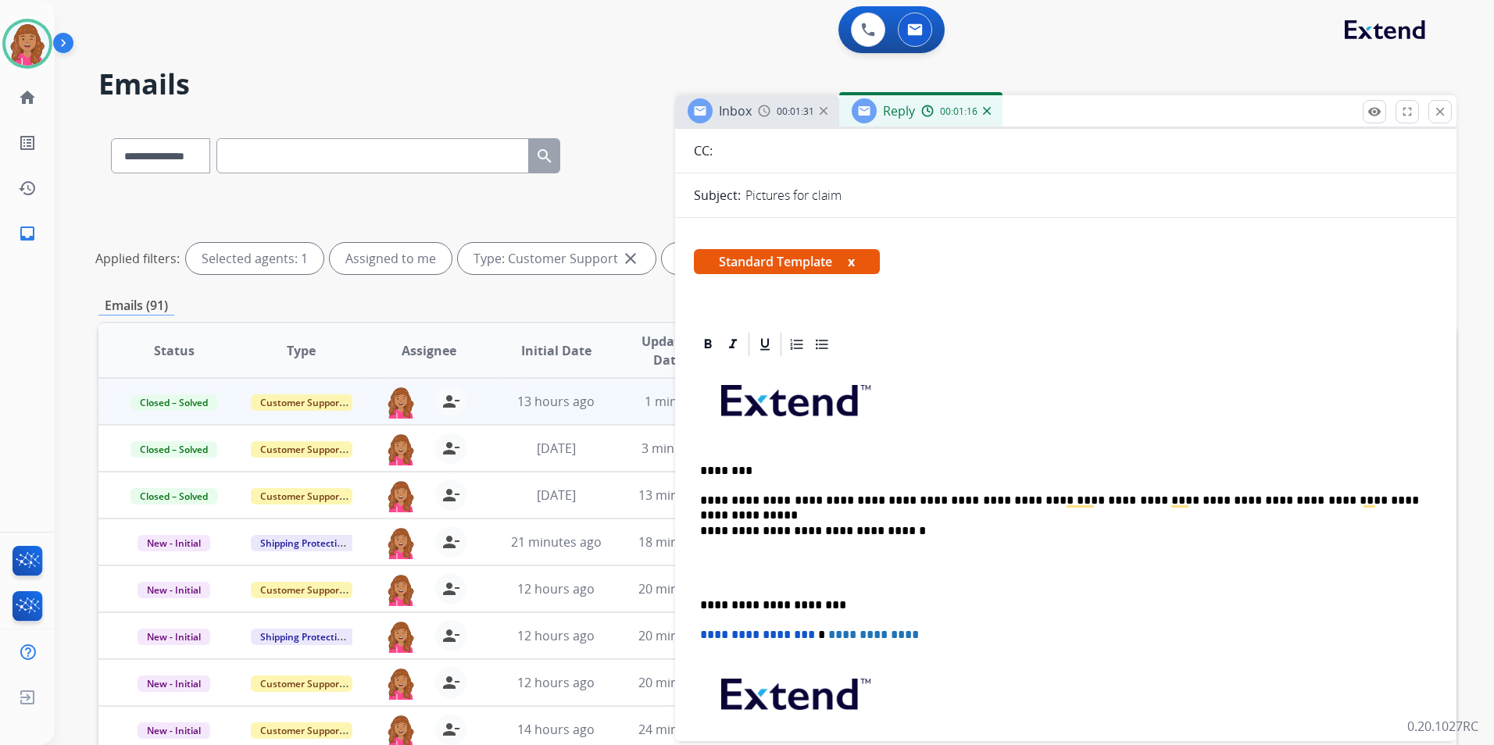
click at [710, 570] on p "To enrich screen reader interactions, please activate Accessibility in Grammarl…" at bounding box center [1065, 568] width 731 height 29
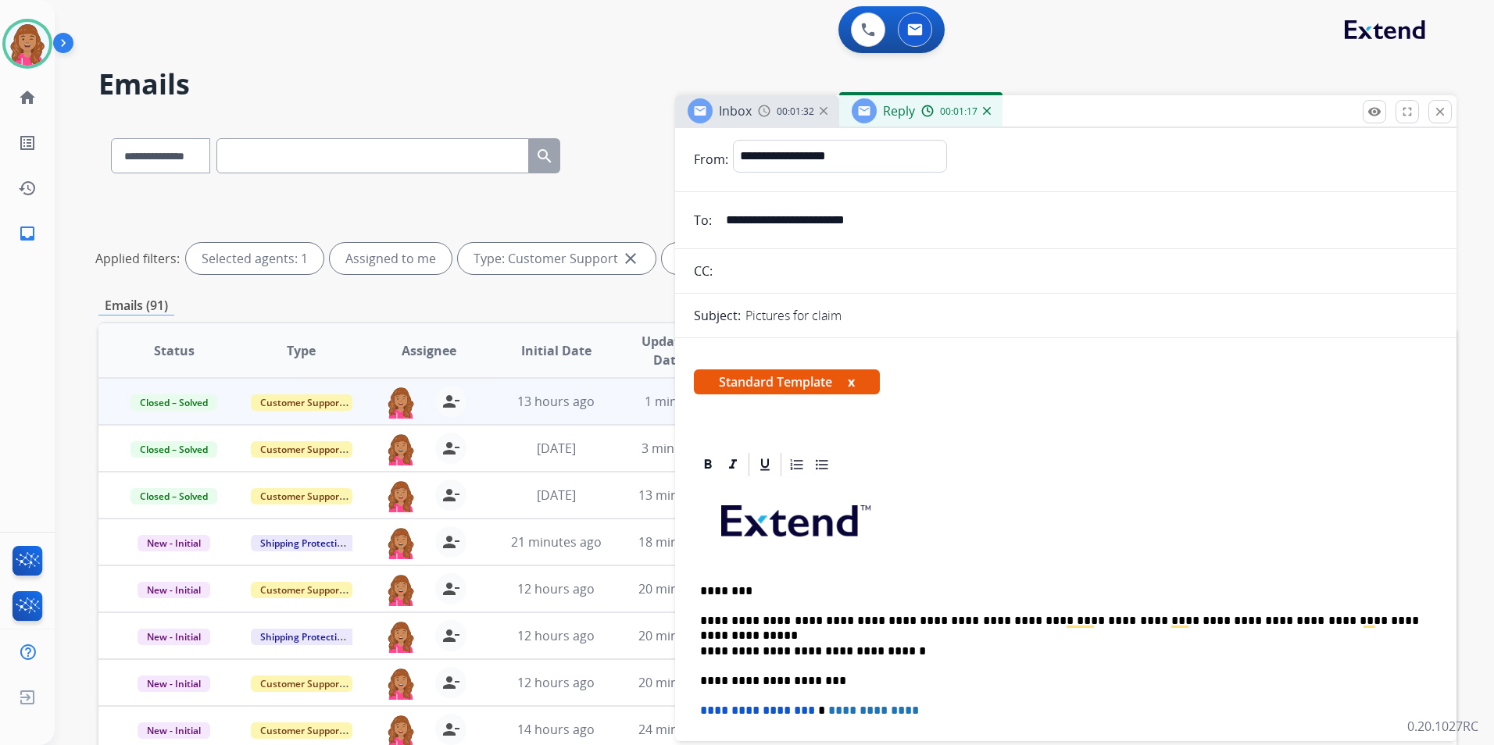
scroll to position [0, 0]
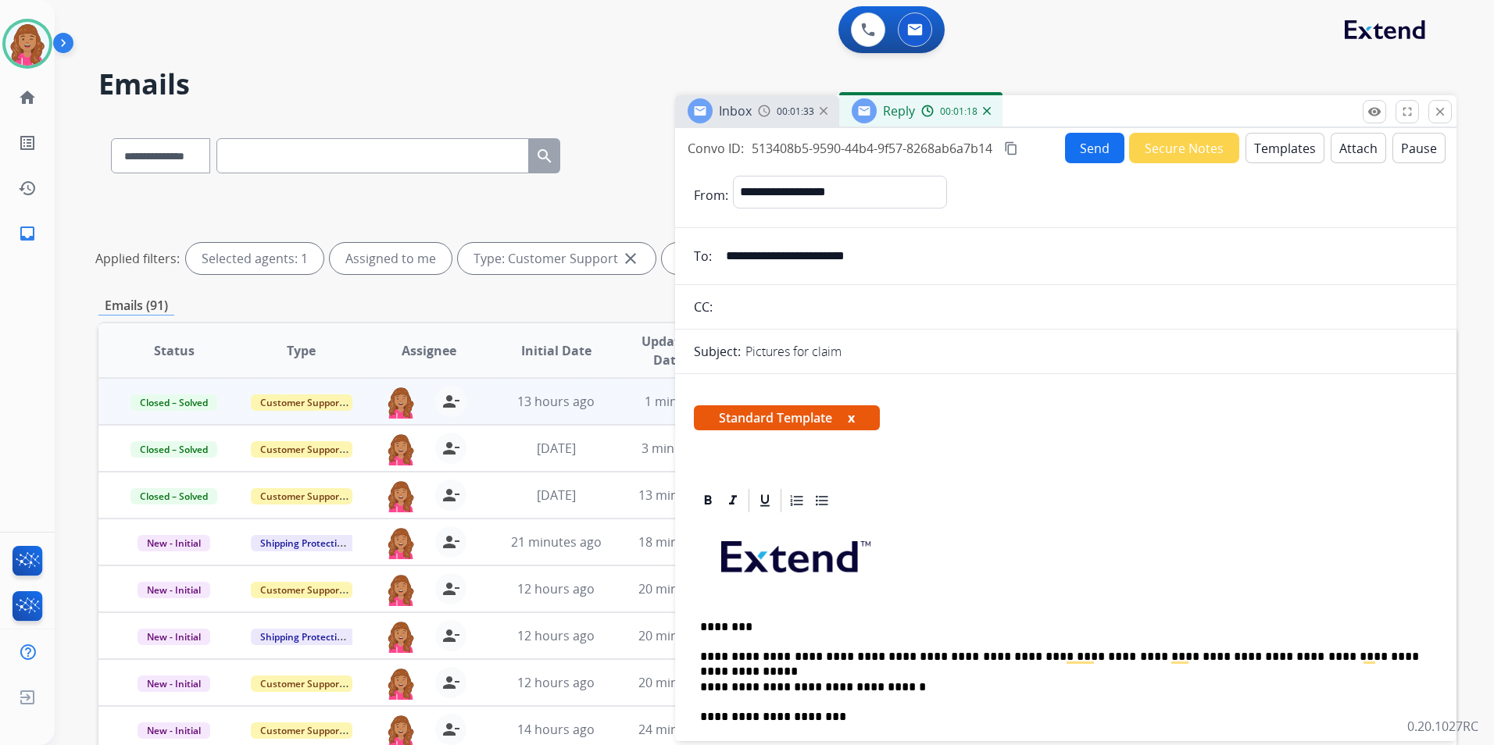
drag, startPoint x: 1020, startPoint y: 150, endPoint x: 971, endPoint y: 184, distance: 59.0
click at [1016, 150] on mat-icon "content_copy" at bounding box center [1011, 148] width 14 height 14
click at [1086, 160] on button "Send" at bounding box center [1094, 148] width 59 height 30
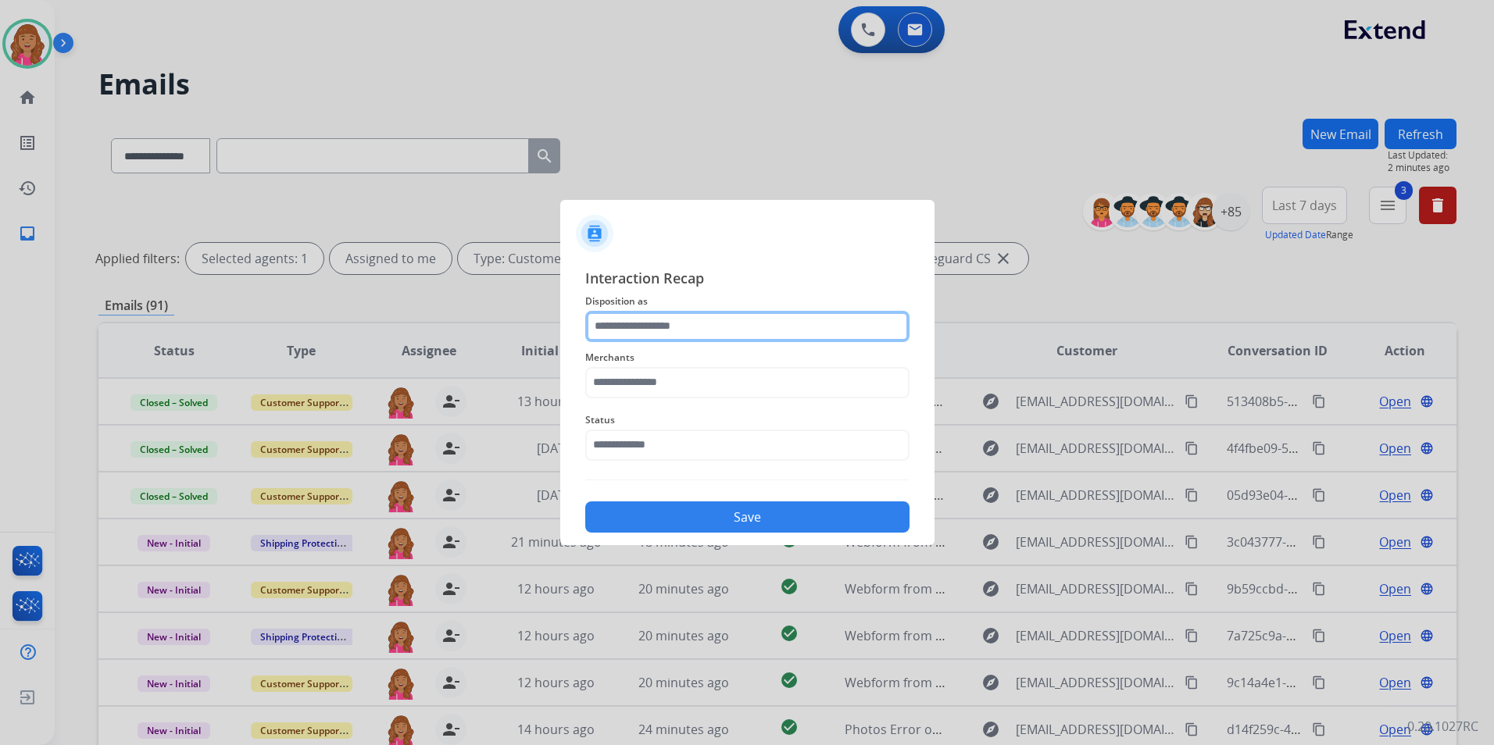
click at [669, 332] on input "text" at bounding box center [747, 326] width 324 height 31
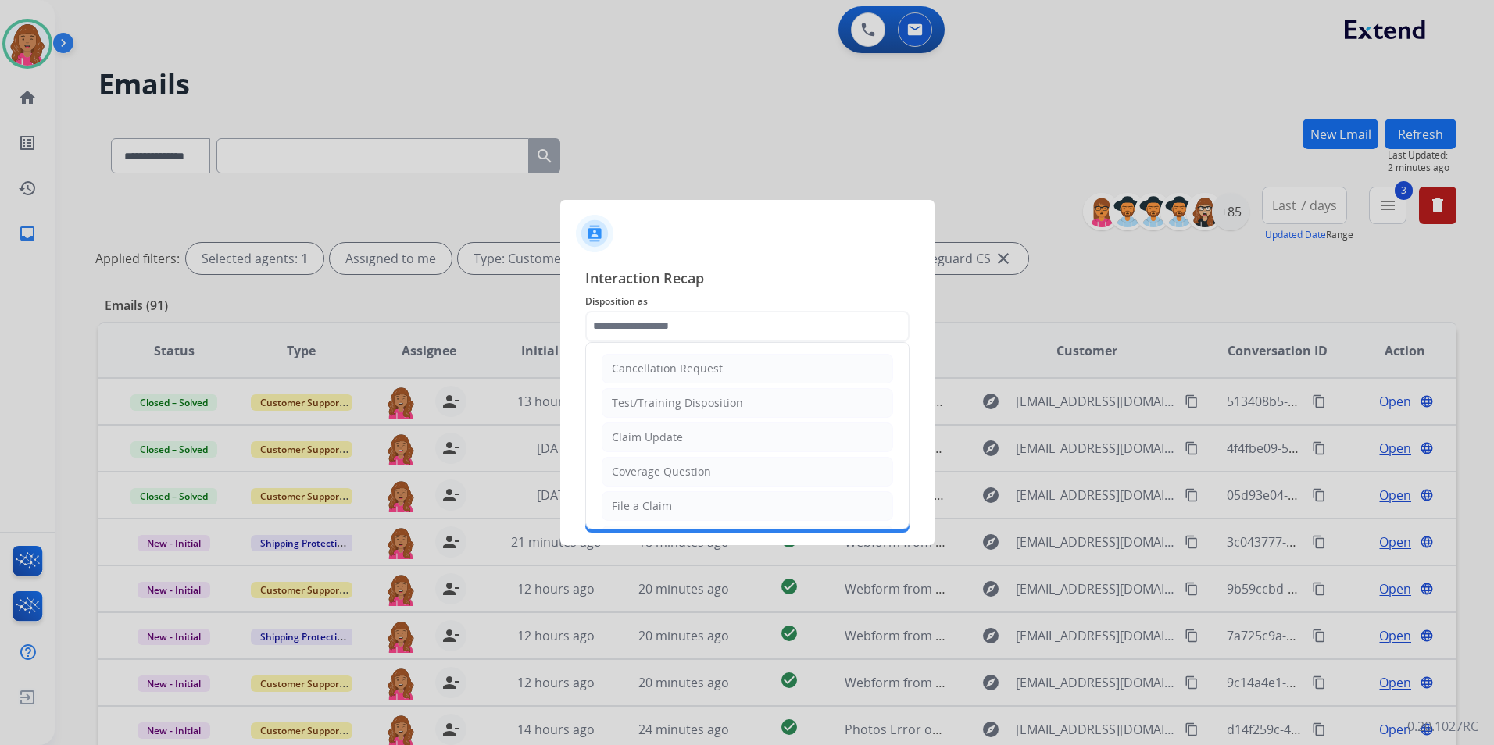
click at [674, 438] on div "Claim Update" at bounding box center [647, 438] width 71 height 16
type input "**********"
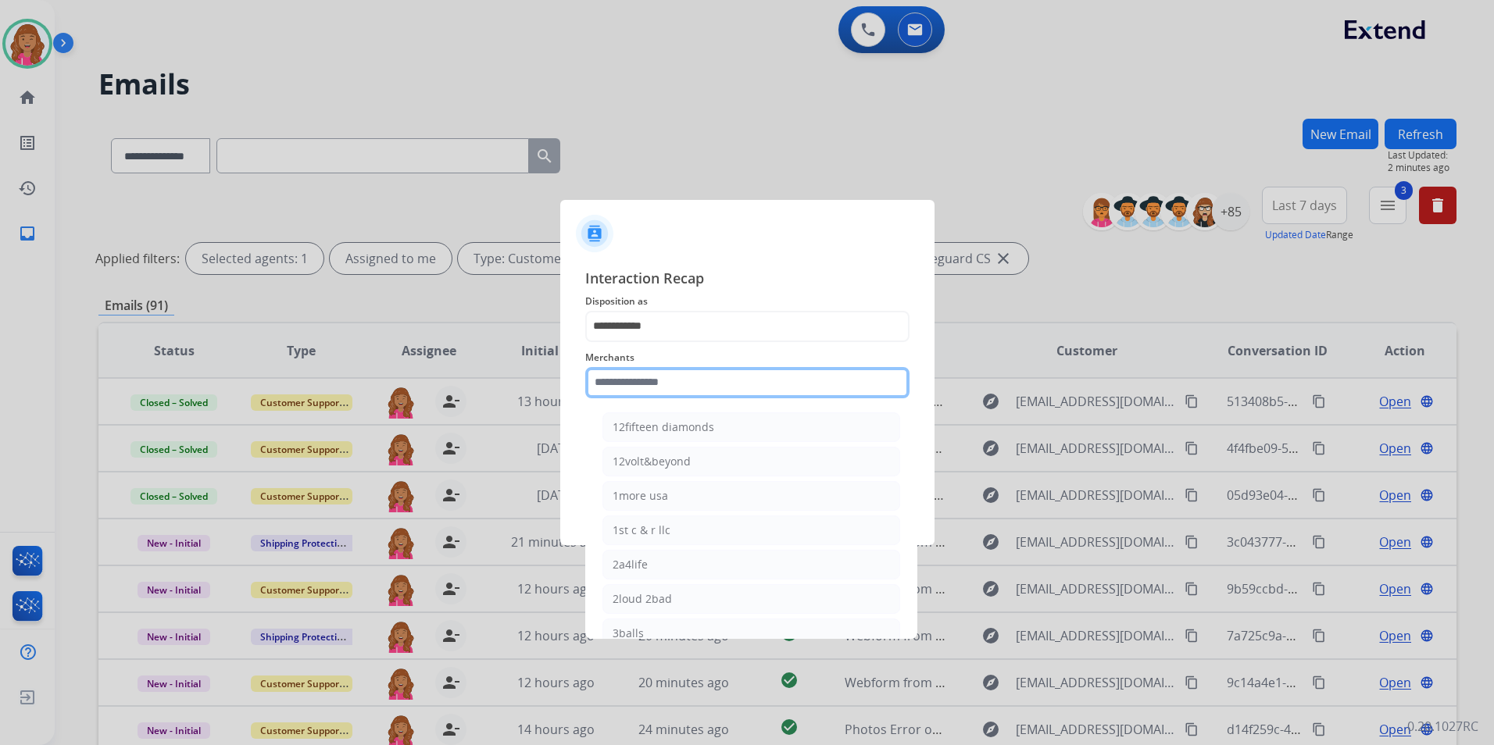
click at [660, 373] on input "text" at bounding box center [747, 382] width 324 height 31
click at [707, 477] on ul "Ashley - Reguard Ashley furniture High fashion home Jomashop Sam ash Smash it s…" at bounding box center [751, 534] width 307 height 259
click at [707, 466] on li "Ashley furniture" at bounding box center [751, 462] width 298 height 30
type input "**********"
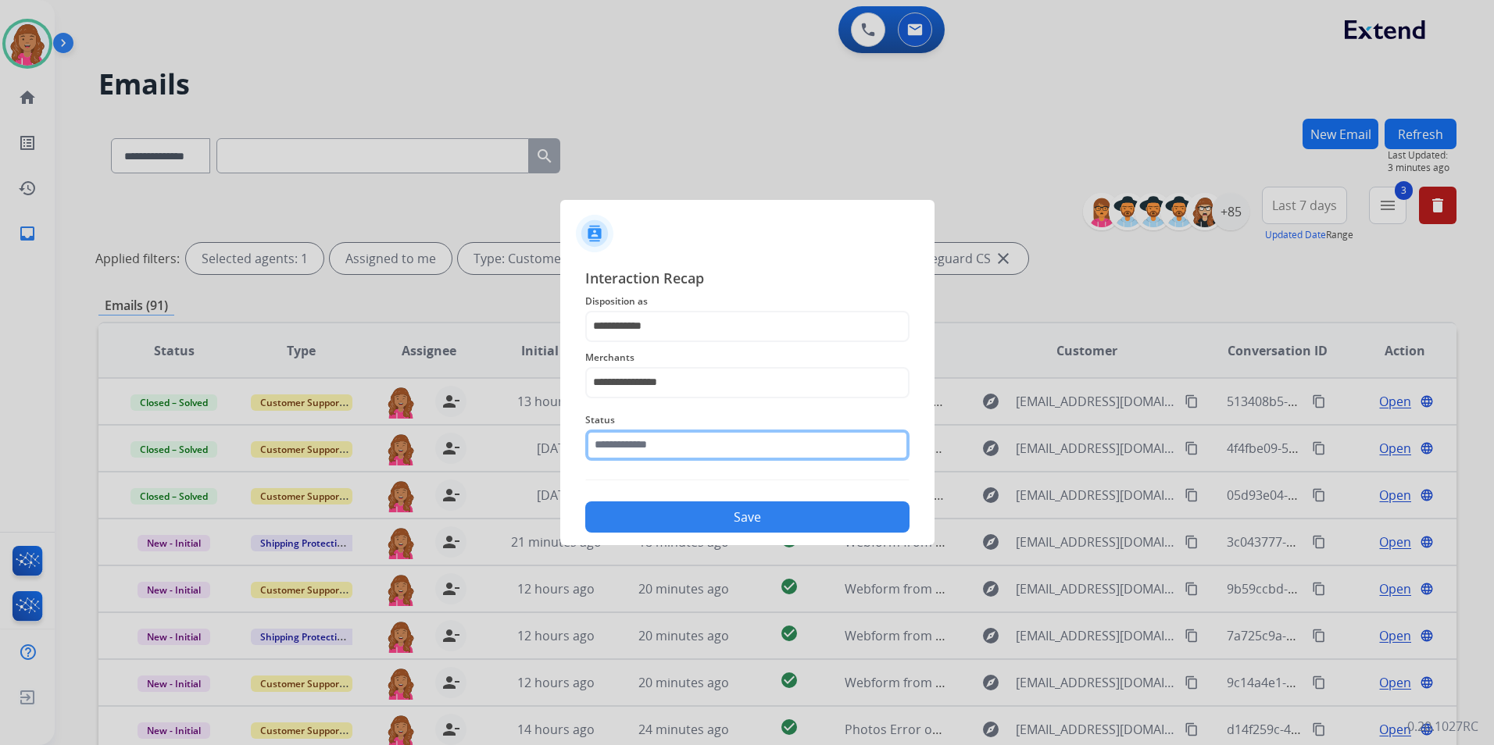
click at [677, 446] on input "text" at bounding box center [747, 445] width 324 height 31
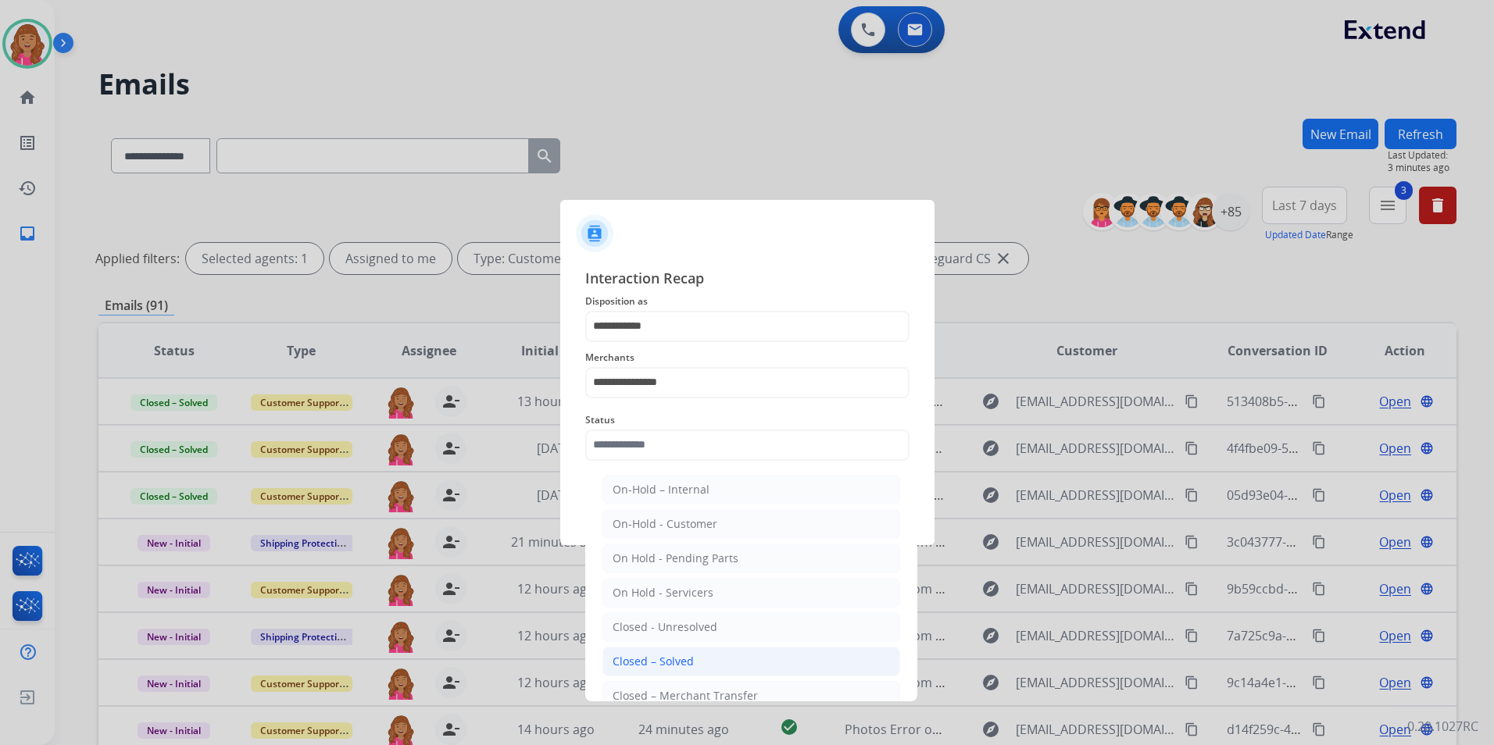
click at [646, 656] on div "Closed – Solved" at bounding box center [653, 662] width 81 height 16
type input "**********"
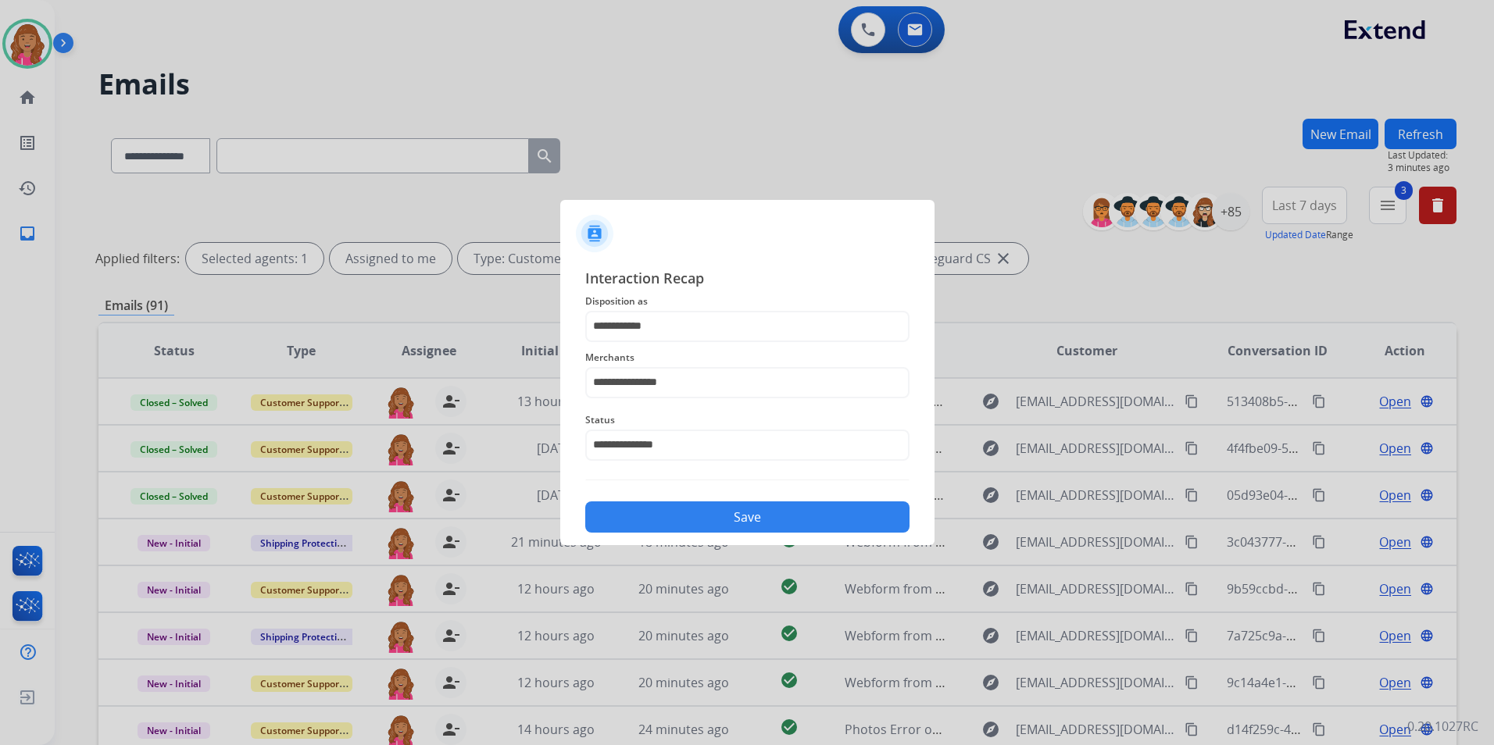
click at [659, 505] on button "Save" at bounding box center [747, 517] width 324 height 31
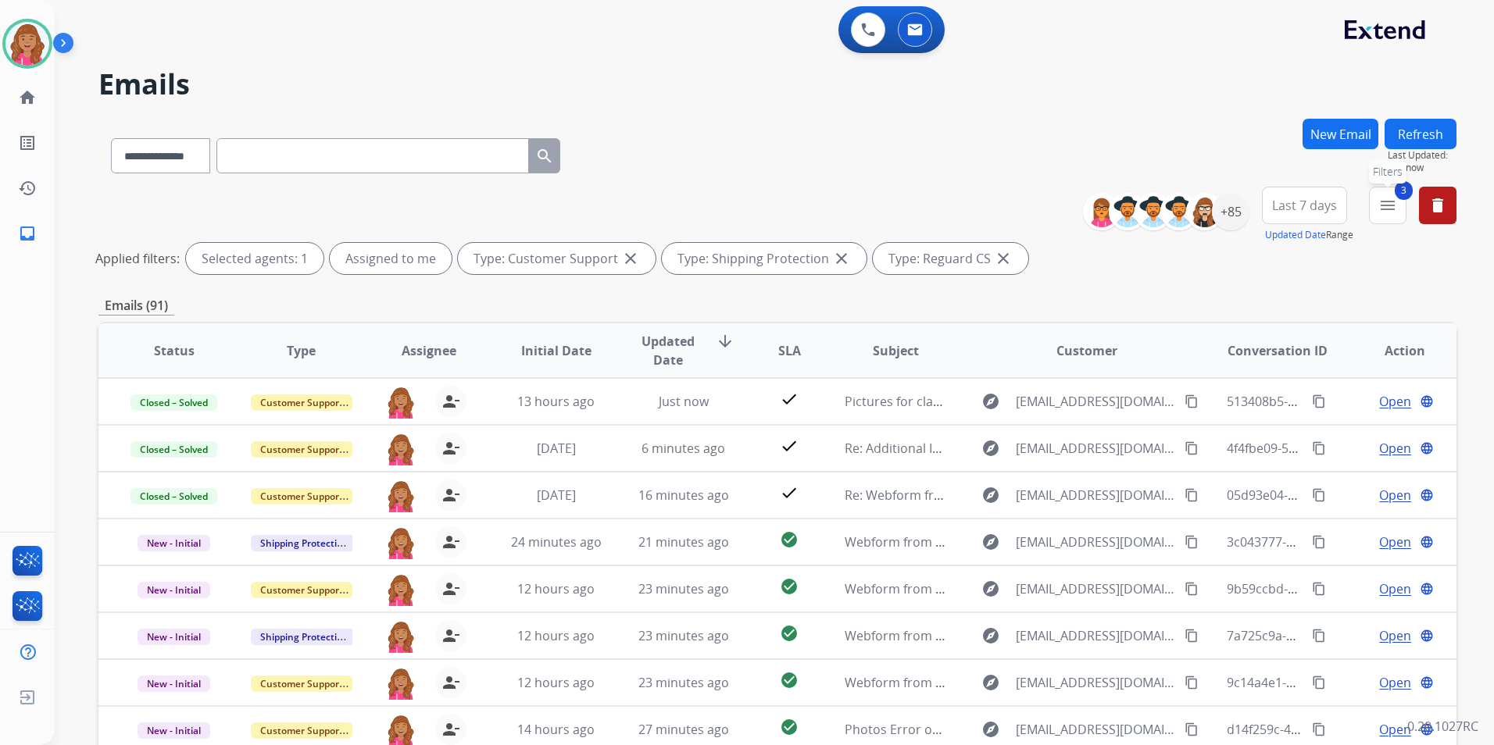
click at [1384, 206] on mat-icon "menu" at bounding box center [1387, 205] width 19 height 19
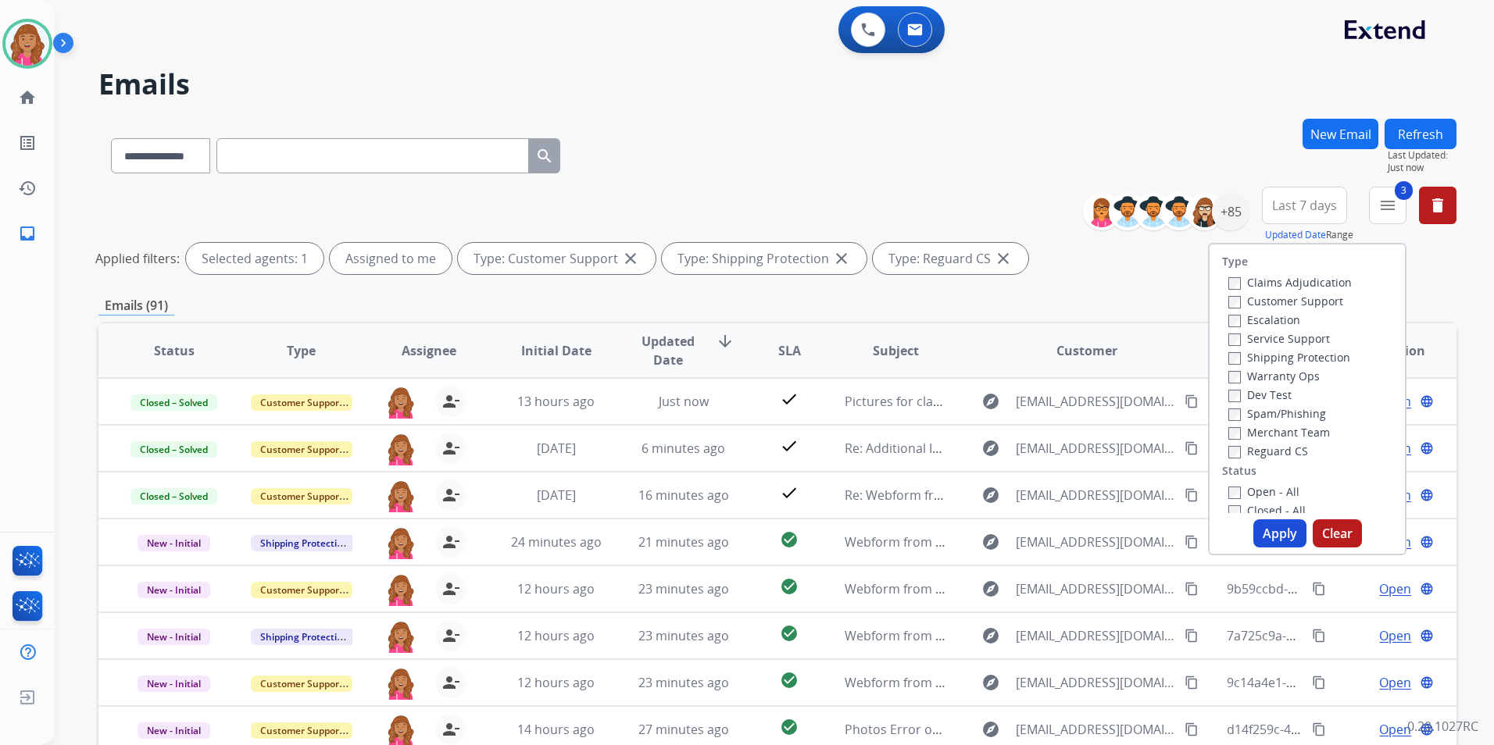
click at [1259, 494] on label "Open - All" at bounding box center [1263, 491] width 71 height 15
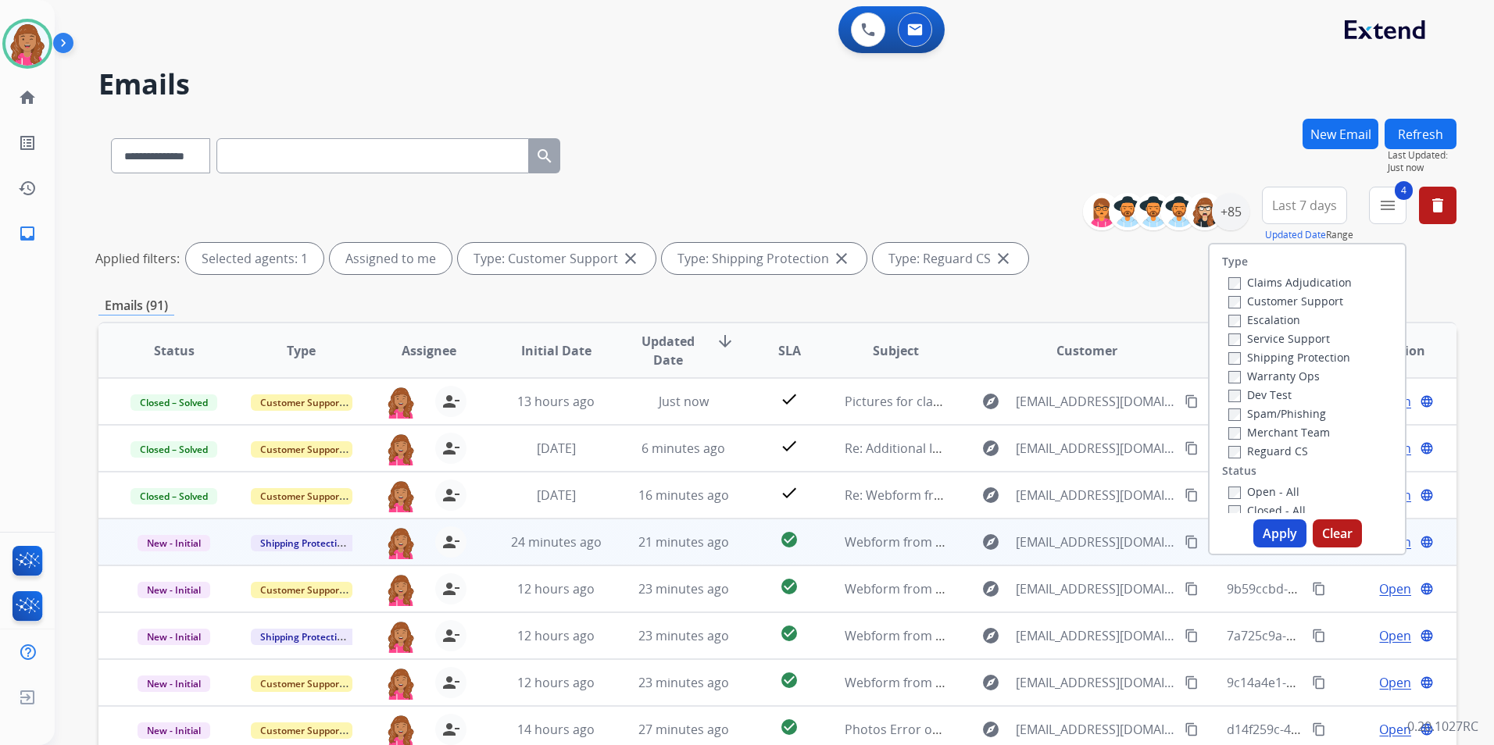
click at [1267, 556] on div "3c043777-6ecc-4789-9ba0-30374570d2a5 content_copy" at bounding box center [1278, 542] width 102 height 44
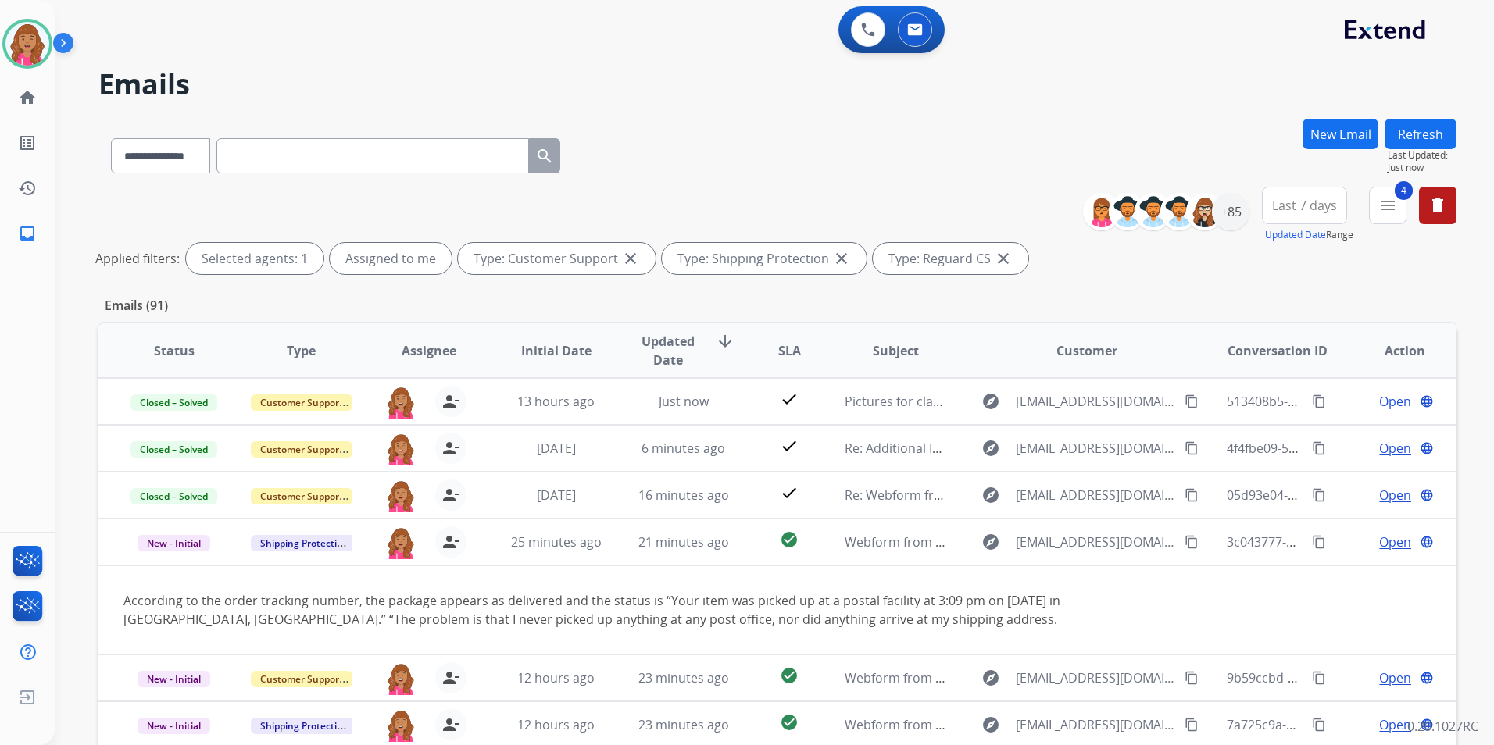
scroll to position [91, 0]
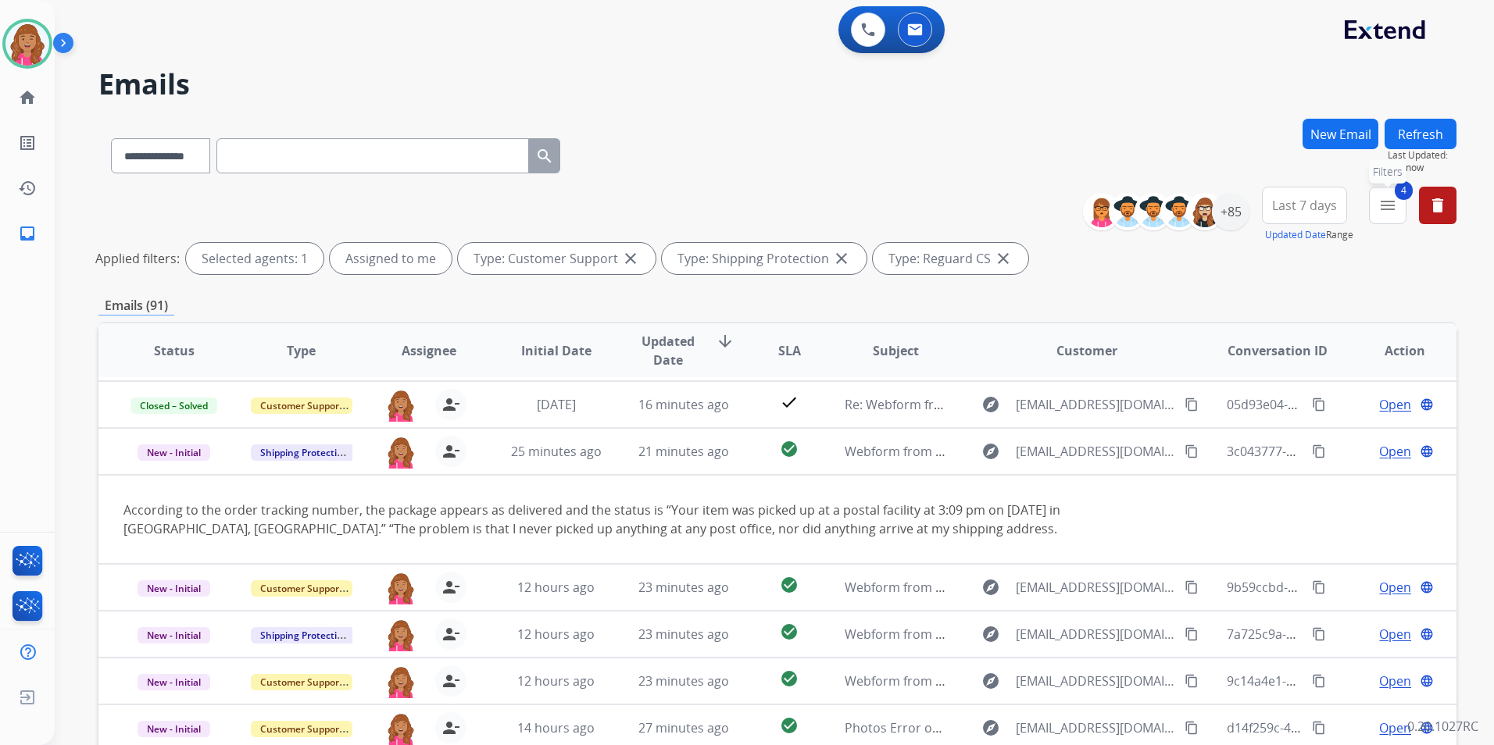
click at [1385, 205] on mat-icon "menu" at bounding box center [1387, 205] width 19 height 19
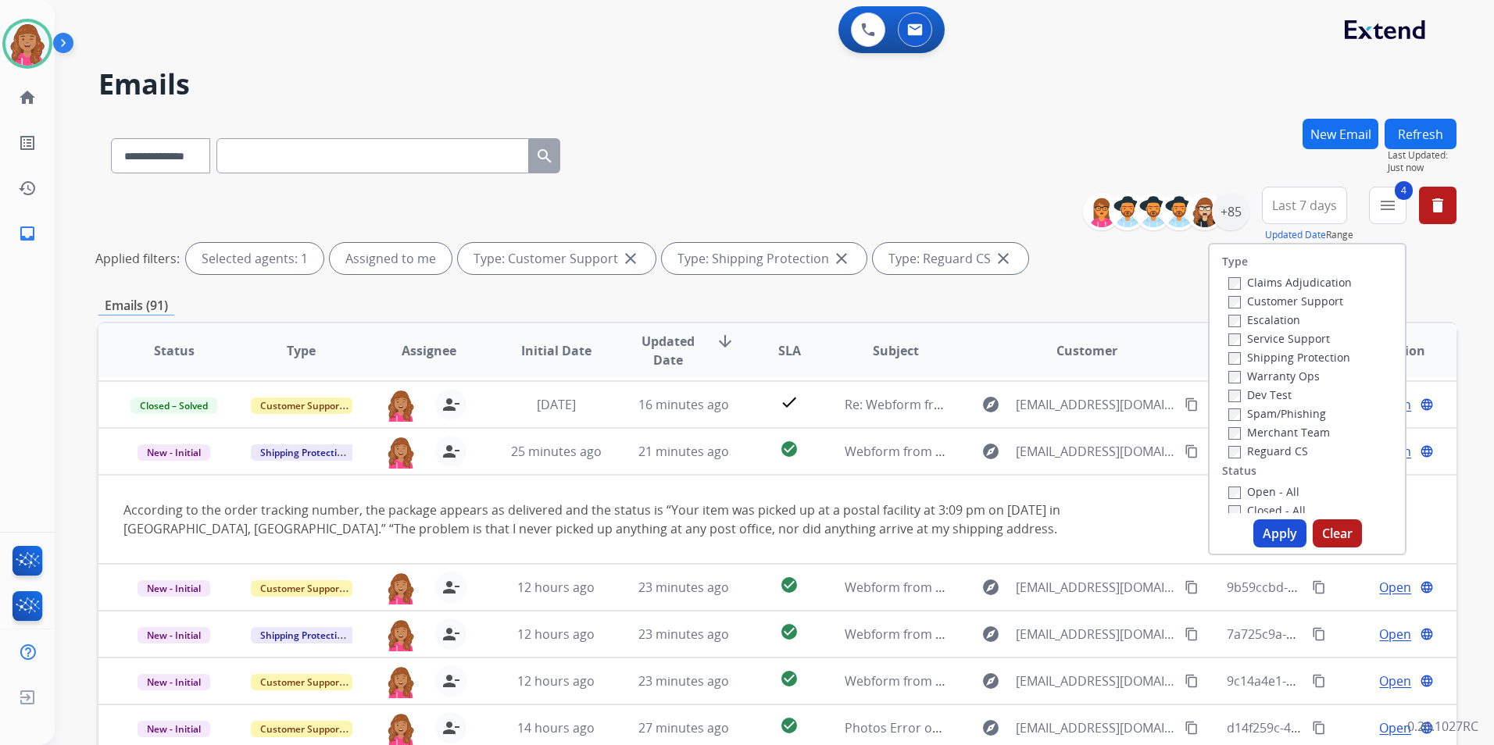
click at [1261, 527] on button "Apply" at bounding box center [1279, 534] width 53 height 28
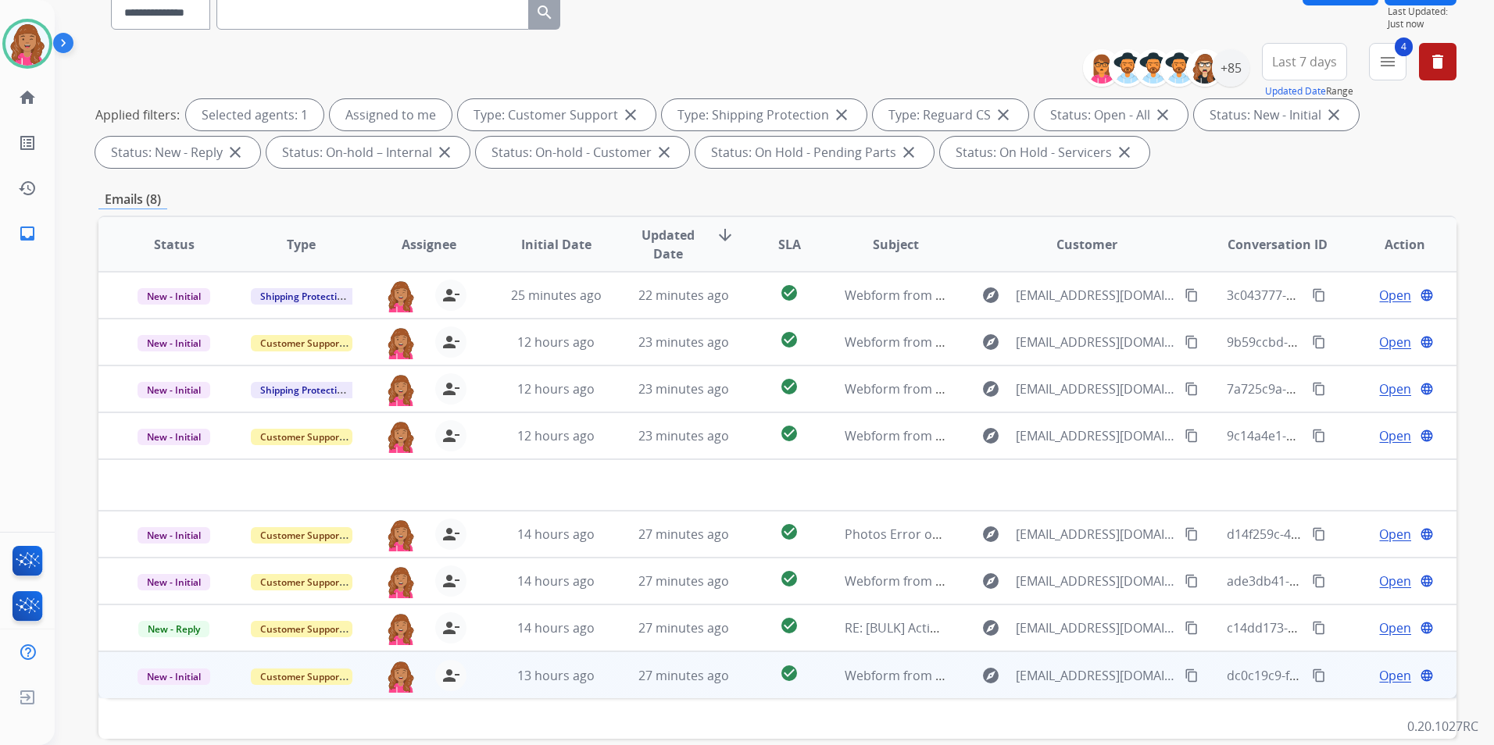
scroll to position [219, 0]
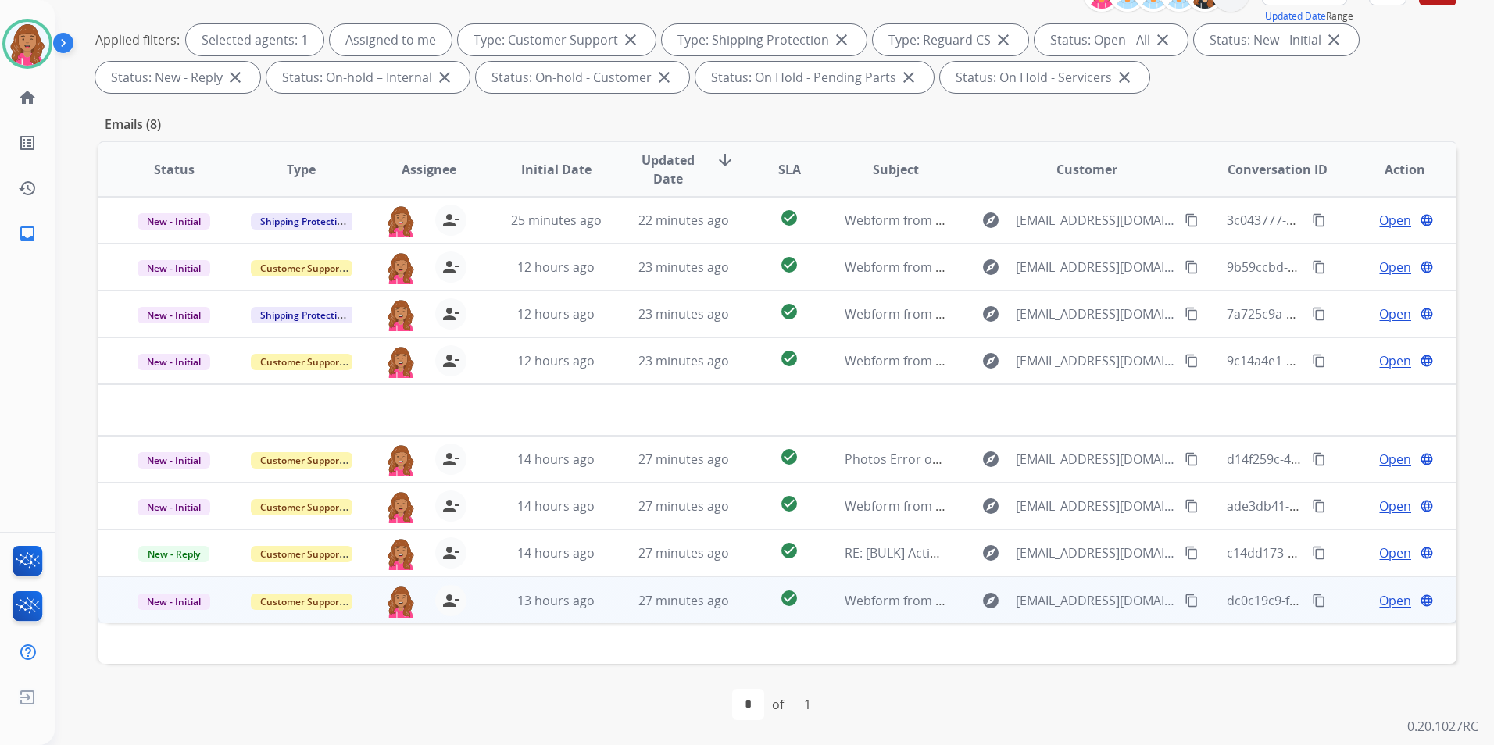
click at [1379, 595] on span "Open" at bounding box center [1395, 600] width 32 height 19
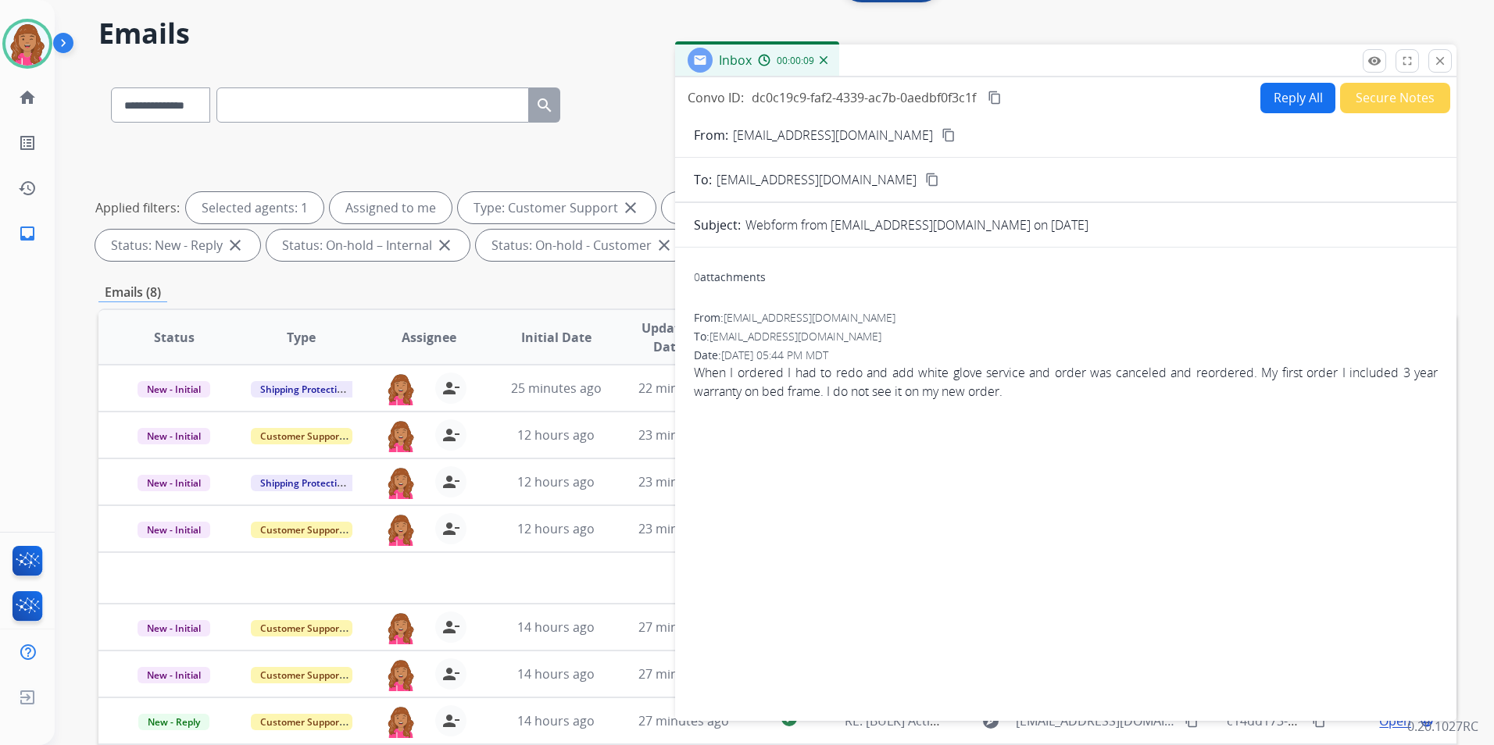
scroll to position [0, 0]
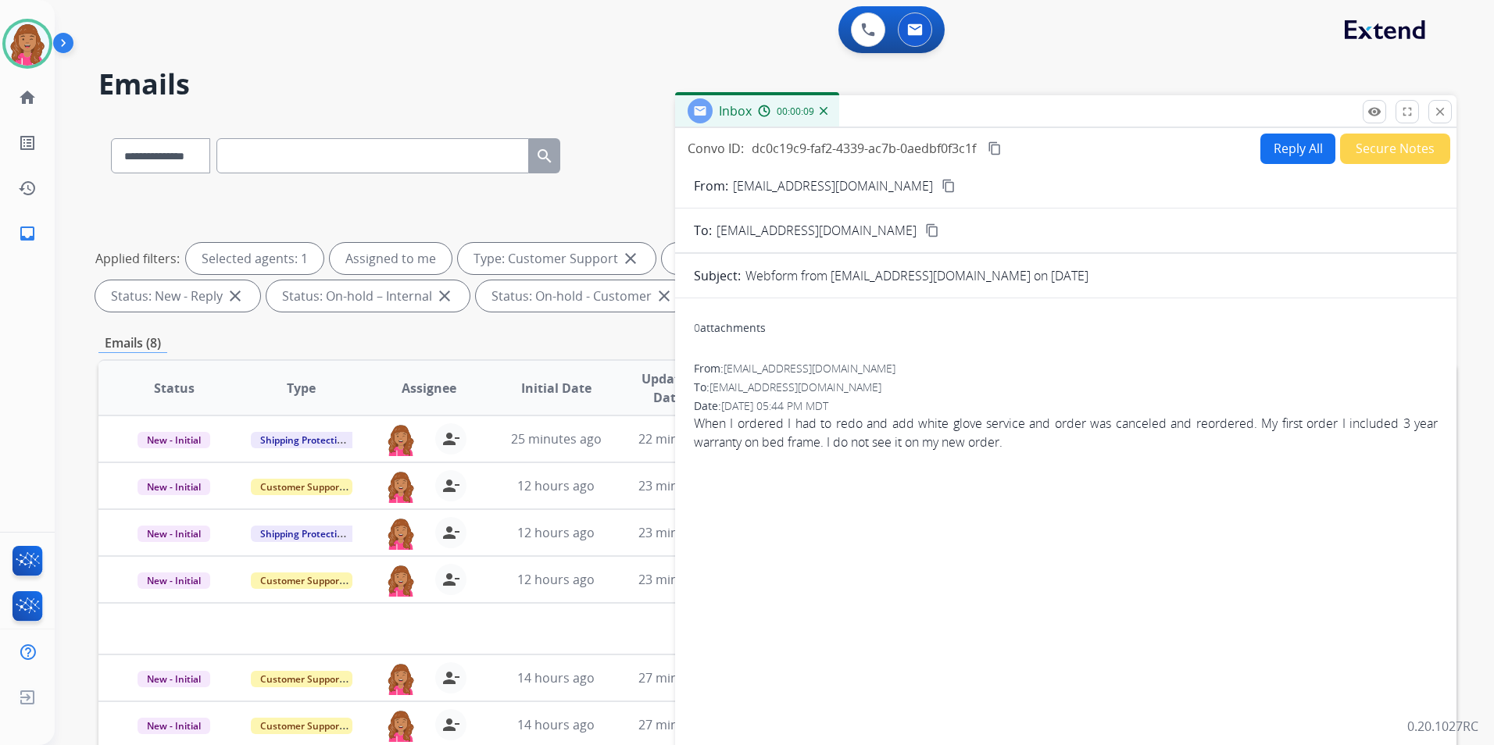
click at [939, 192] on button "content_copy" at bounding box center [948, 186] width 19 height 19
click at [1288, 138] on button "Reply All" at bounding box center [1297, 149] width 75 height 30
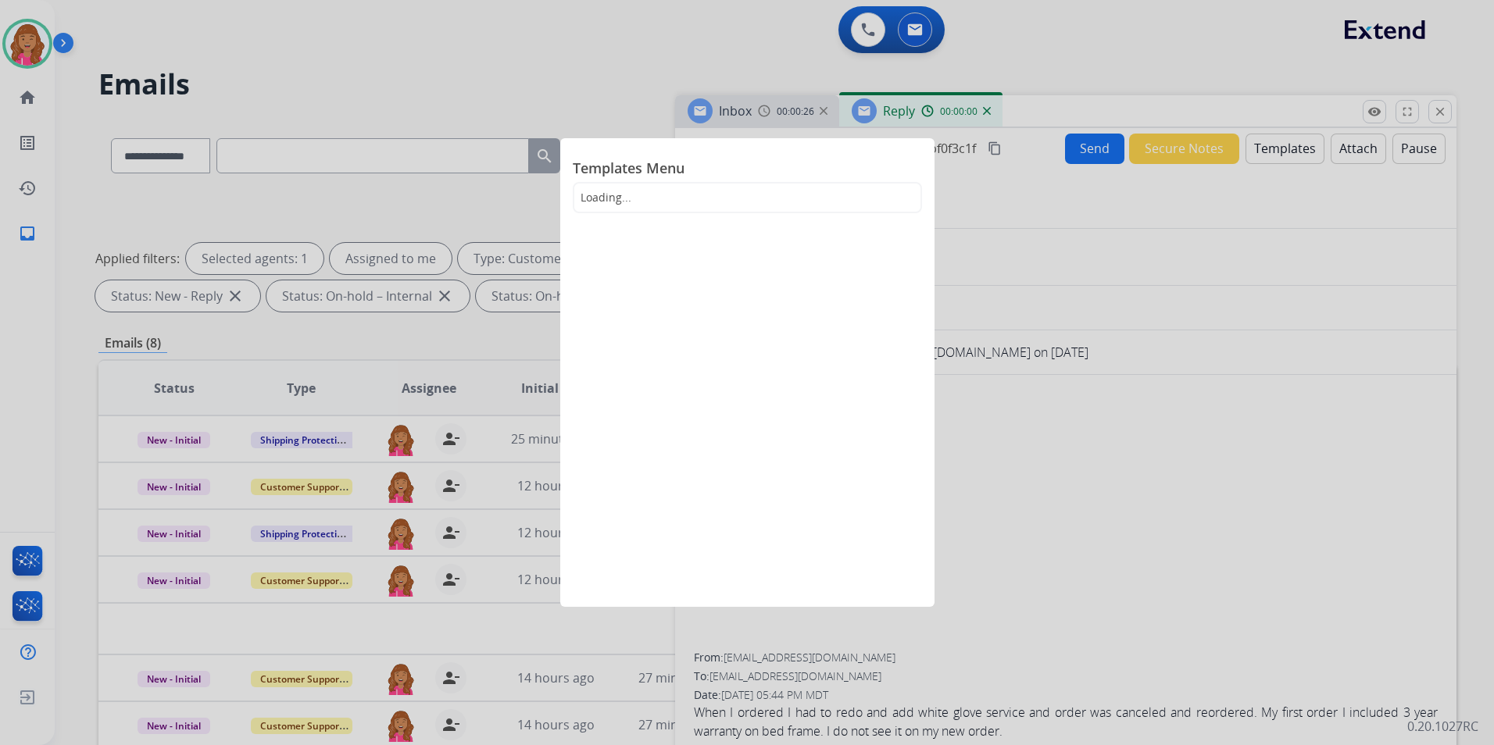
select select "**********"
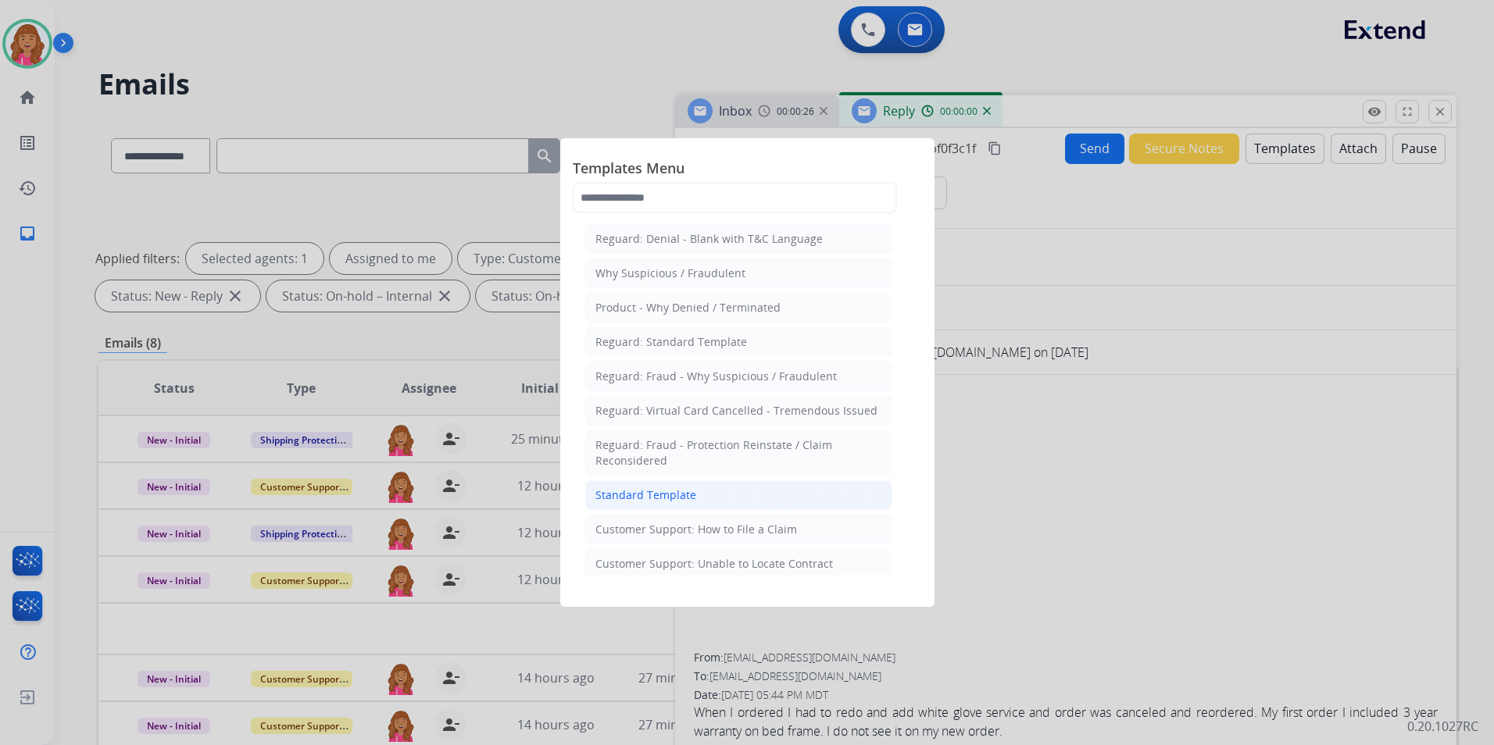
click at [720, 481] on li "Standard Template" at bounding box center [738, 496] width 307 height 30
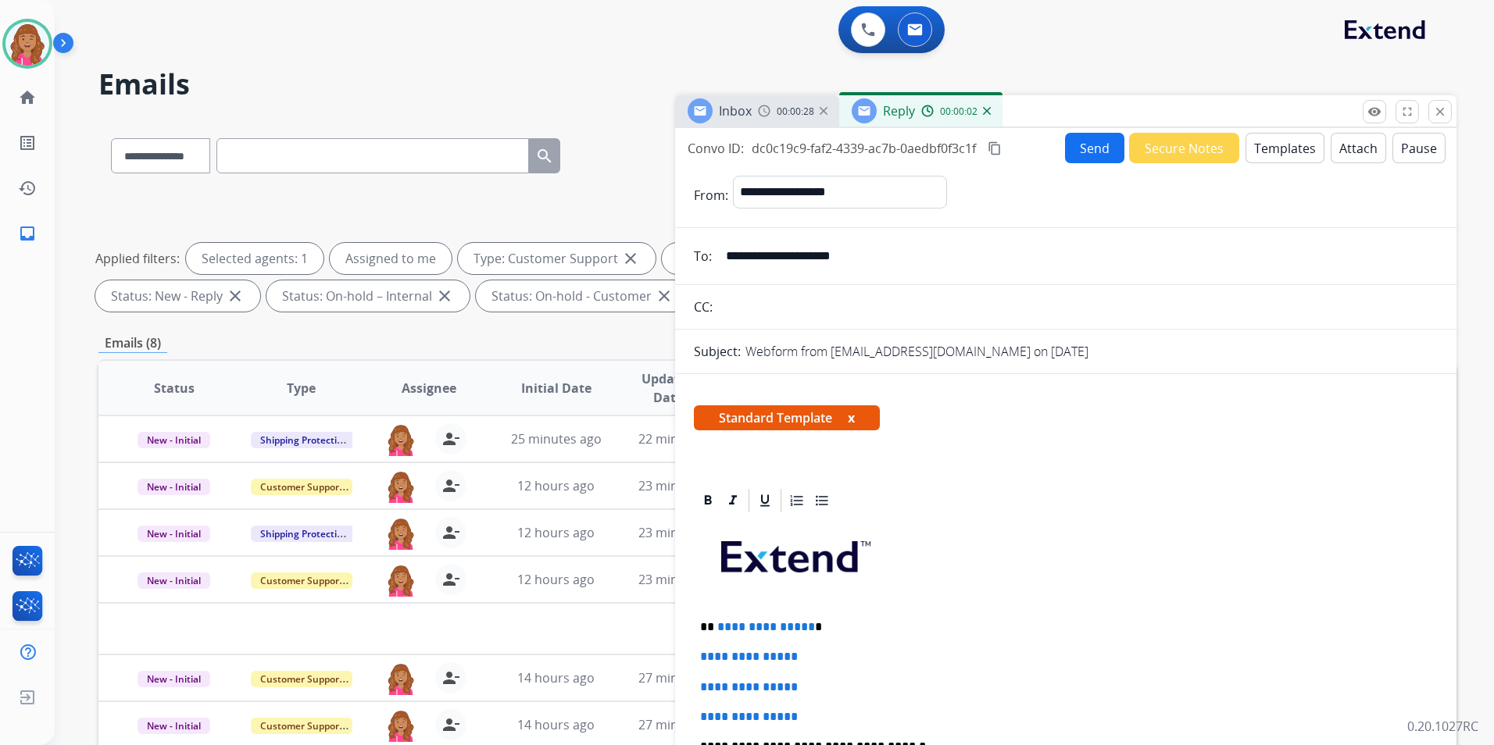
click at [807, 624] on p "**********" at bounding box center [1059, 627] width 719 height 14
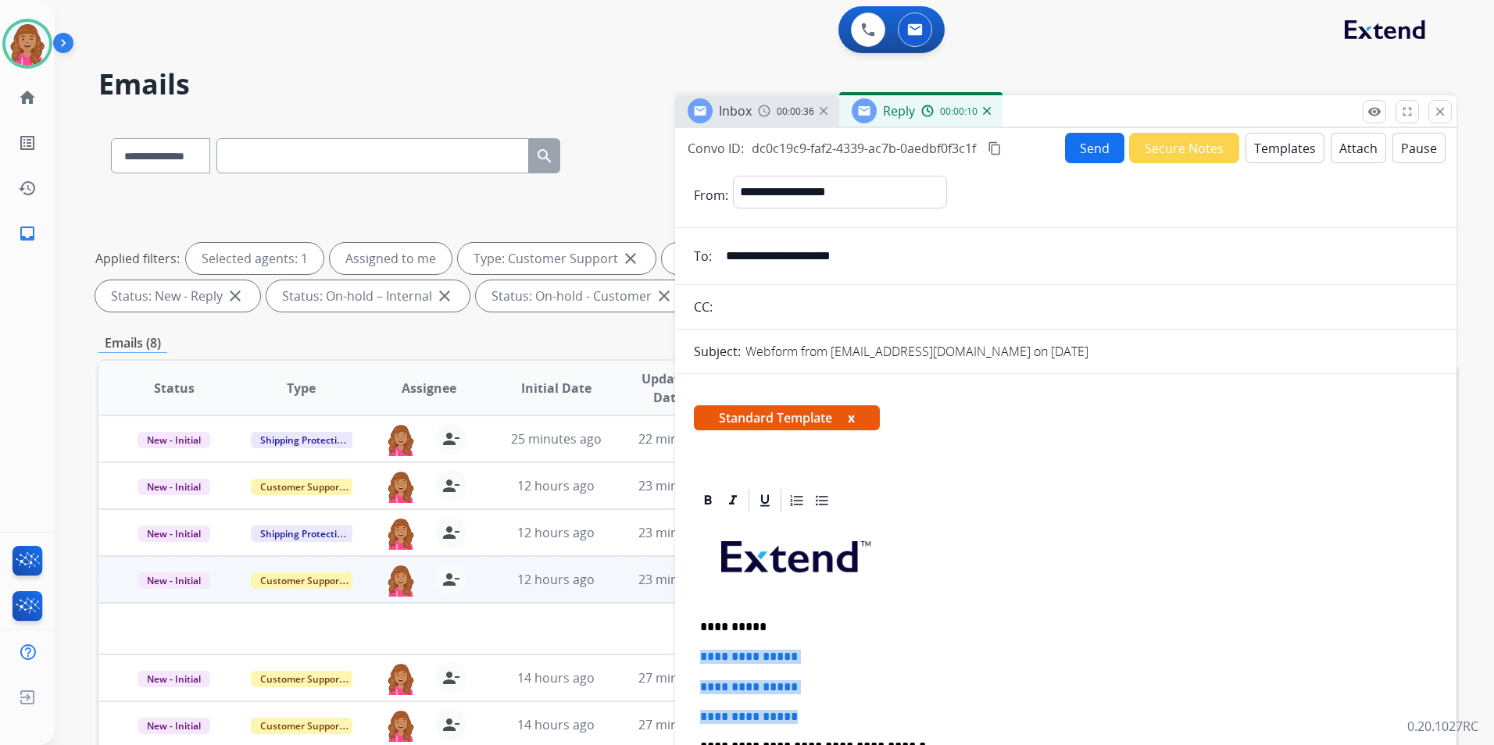
drag, startPoint x: 809, startPoint y: 712, endPoint x: 655, endPoint y: 641, distance: 169.9
click at [655, 641] on div "**********" at bounding box center [777, 541] width 1358 height 845
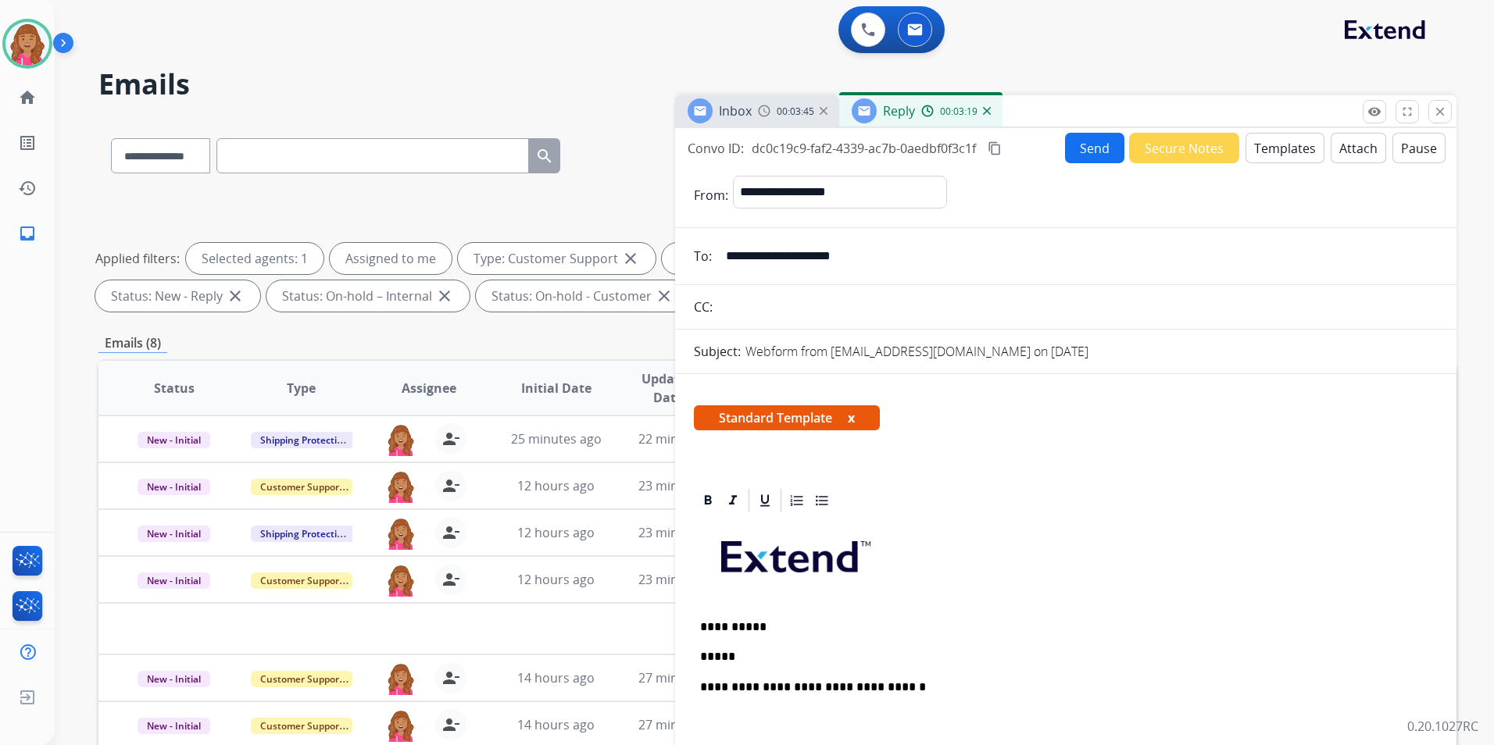
drag, startPoint x: 893, startPoint y: 249, endPoint x: 711, endPoint y: 263, distance: 182.6
click at [711, 263] on div "**********" at bounding box center [1065, 256] width 781 height 31
click at [770, 658] on p "*****" at bounding box center [1059, 657] width 719 height 14
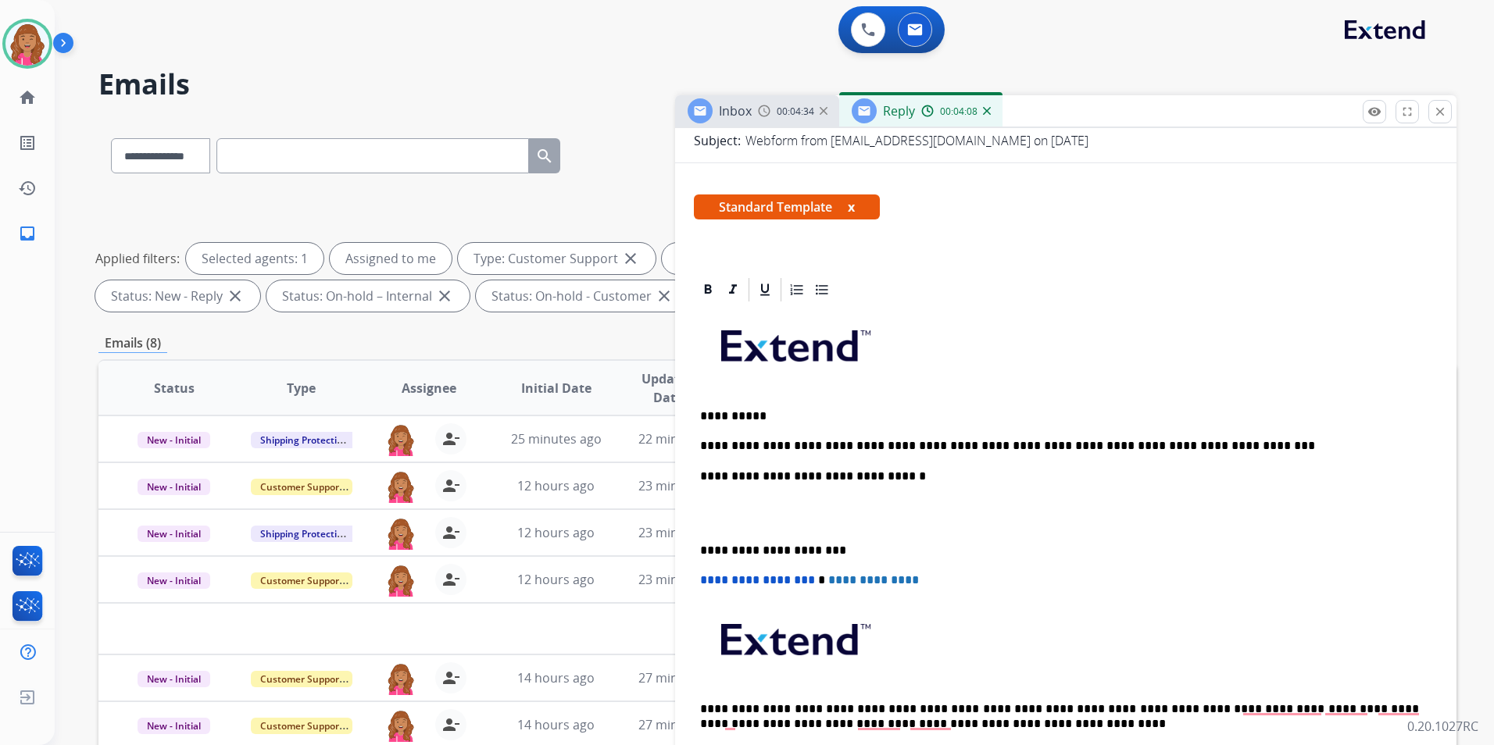
scroll to position [331, 0]
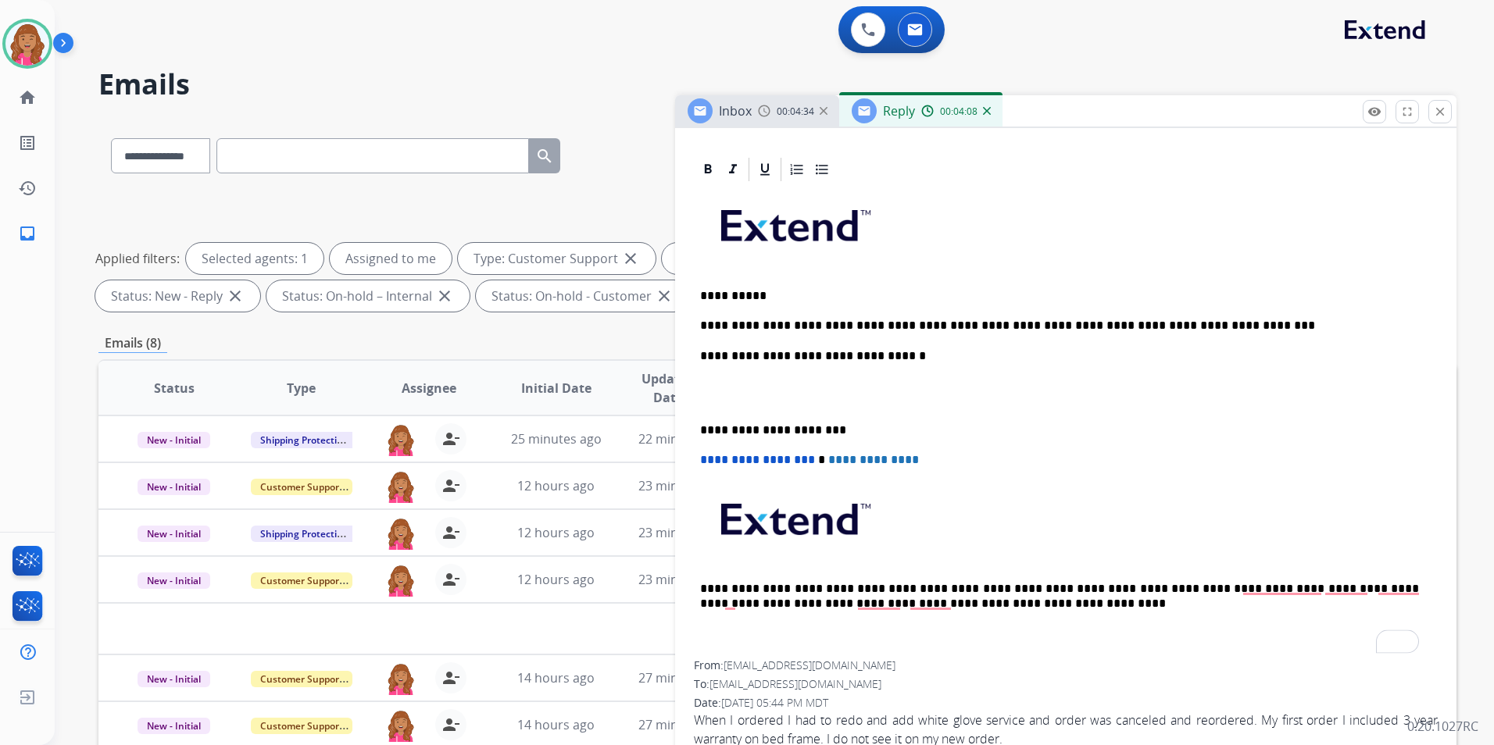
click at [738, 395] on p "To enrich screen reader interactions, please activate Accessibility in Grammarl…" at bounding box center [1065, 393] width 731 height 29
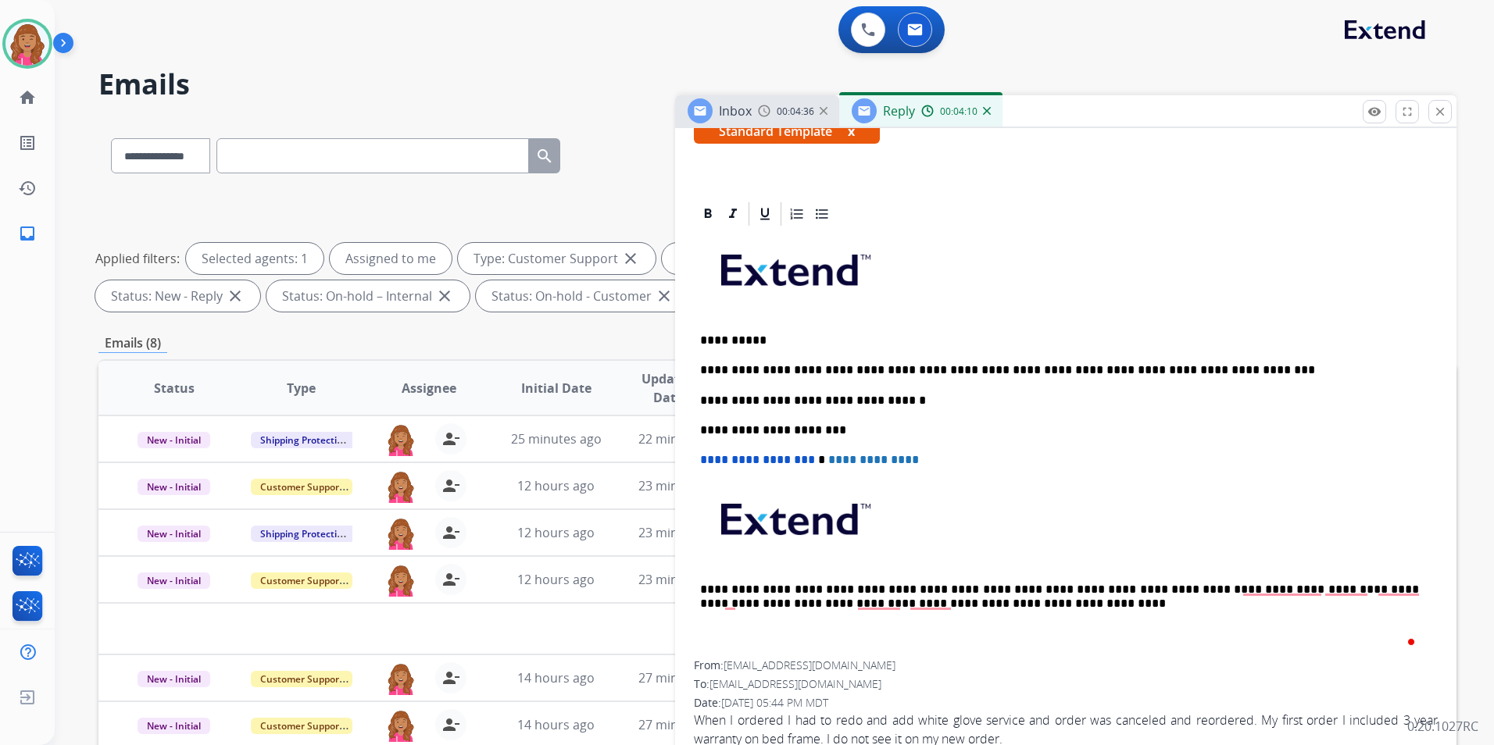
drag, startPoint x: 737, startPoint y: 394, endPoint x: 802, endPoint y: 225, distance: 181.1
click at [751, 306] on div "**********" at bounding box center [1065, 431] width 781 height 686
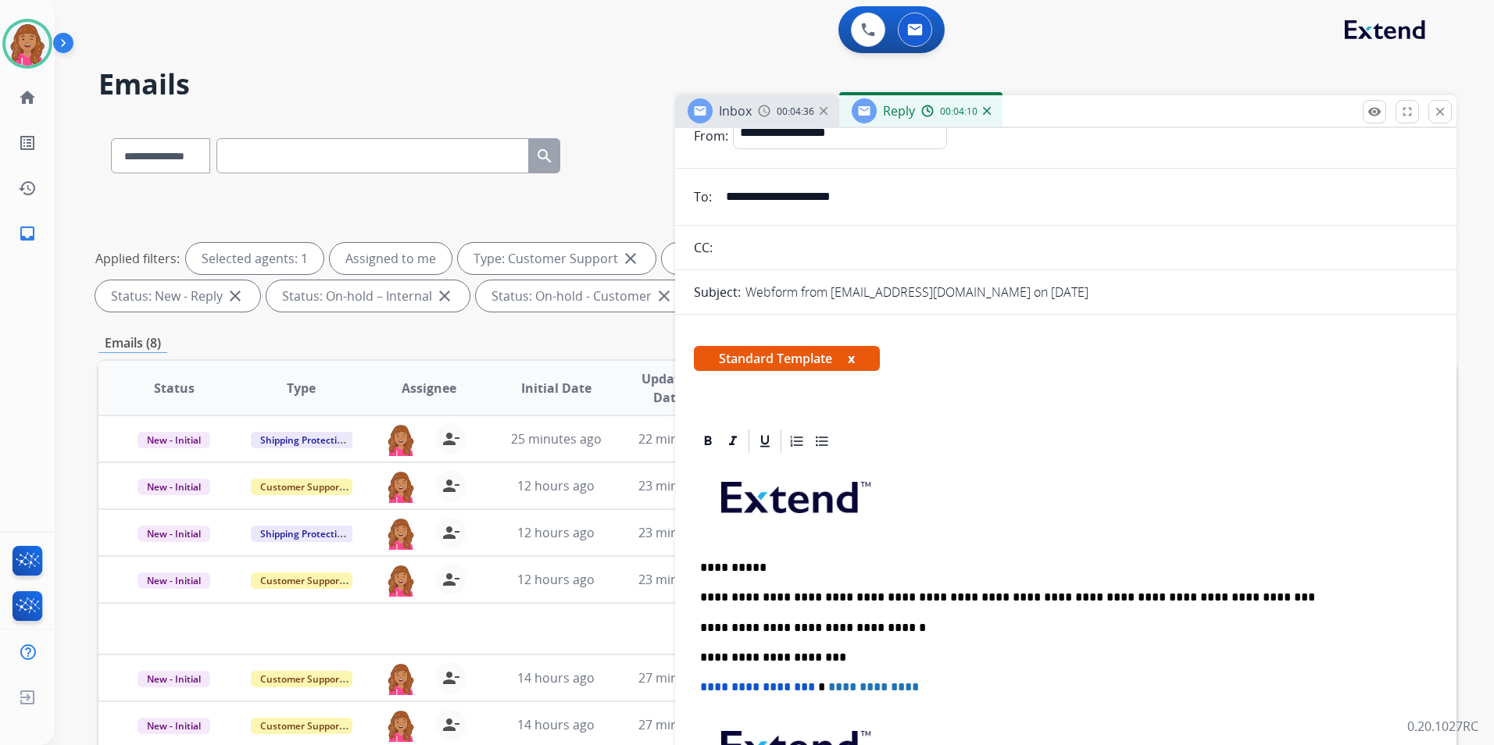
scroll to position [0, 0]
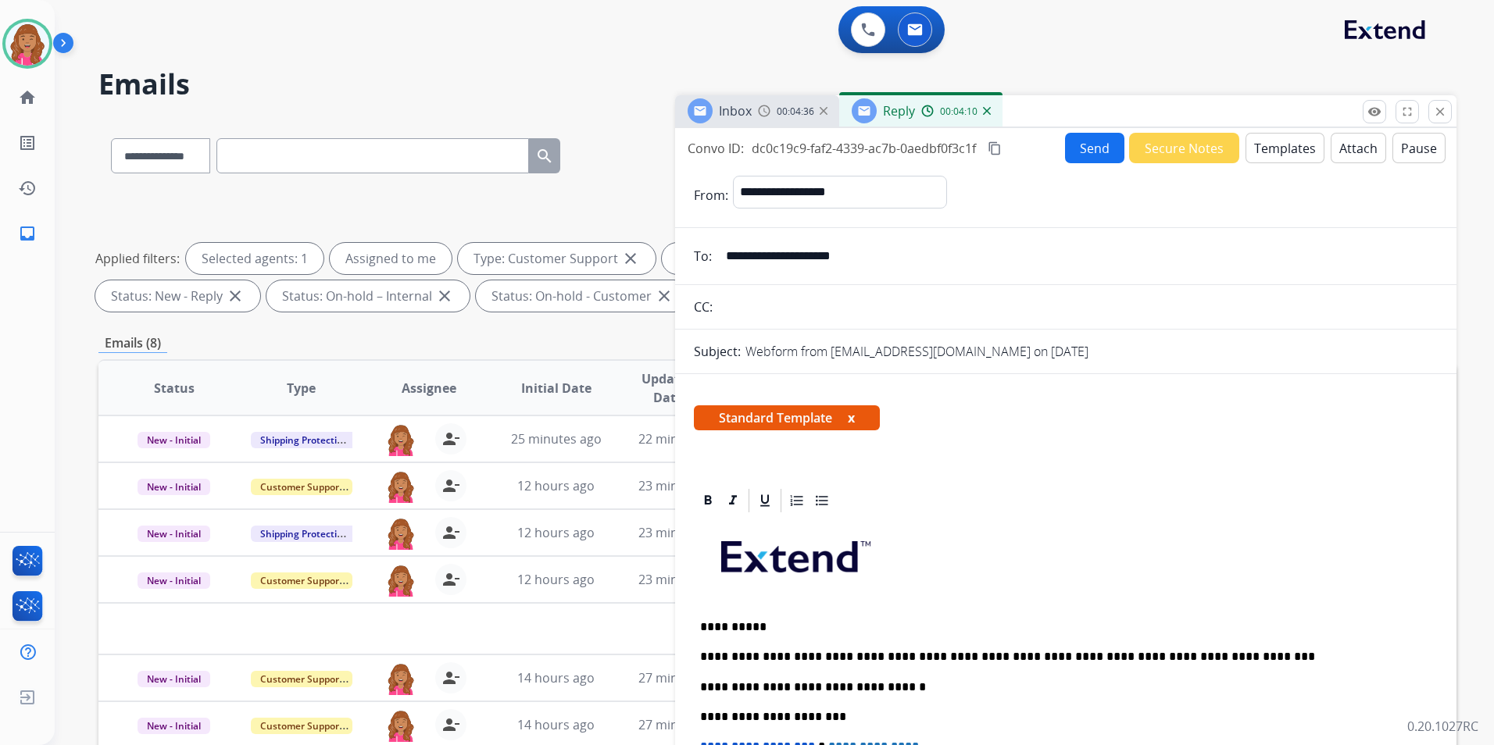
click at [995, 141] on button "content_copy" at bounding box center [994, 148] width 19 height 19
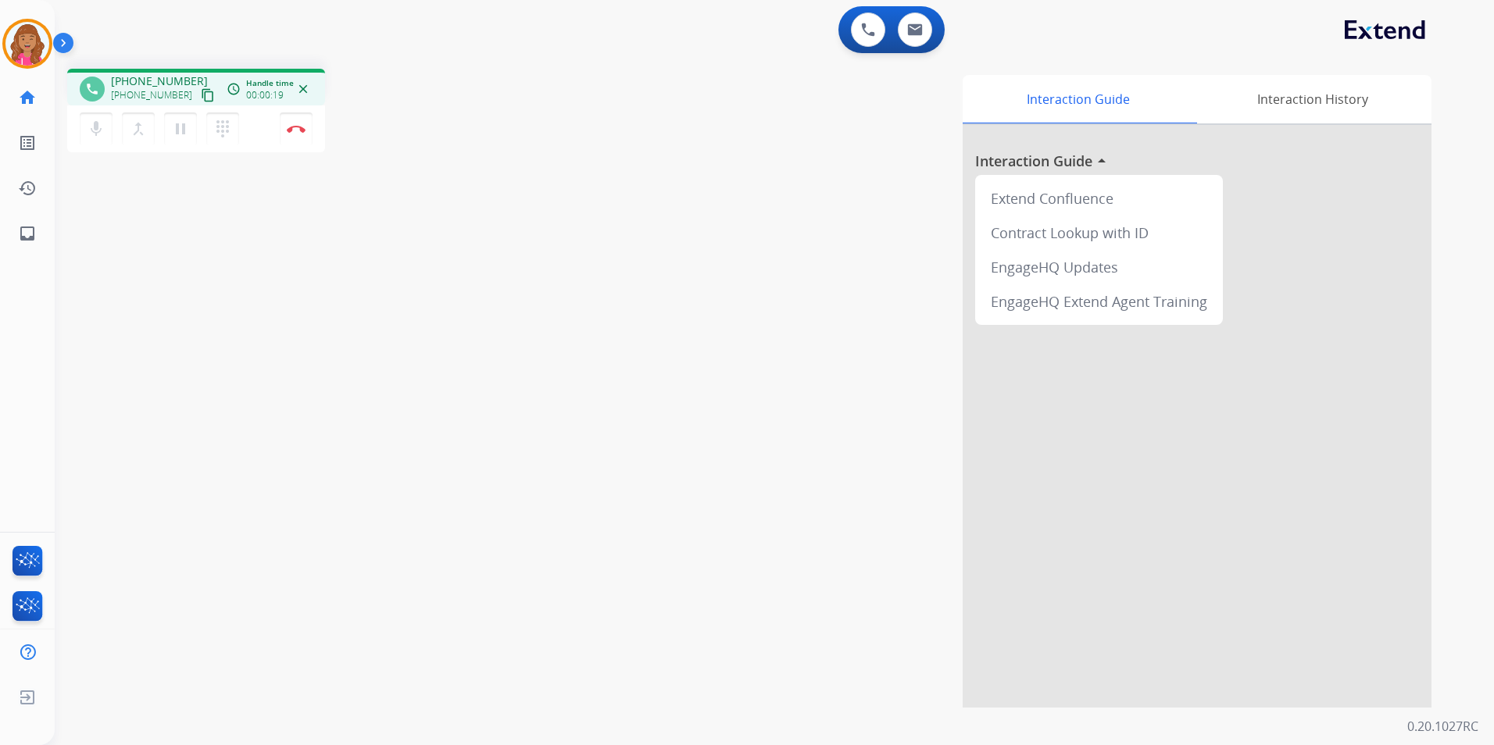
click at [201, 95] on mat-icon "content_copy" at bounding box center [208, 95] width 14 height 14
click at [299, 134] on button "Disconnect" at bounding box center [296, 129] width 33 height 33
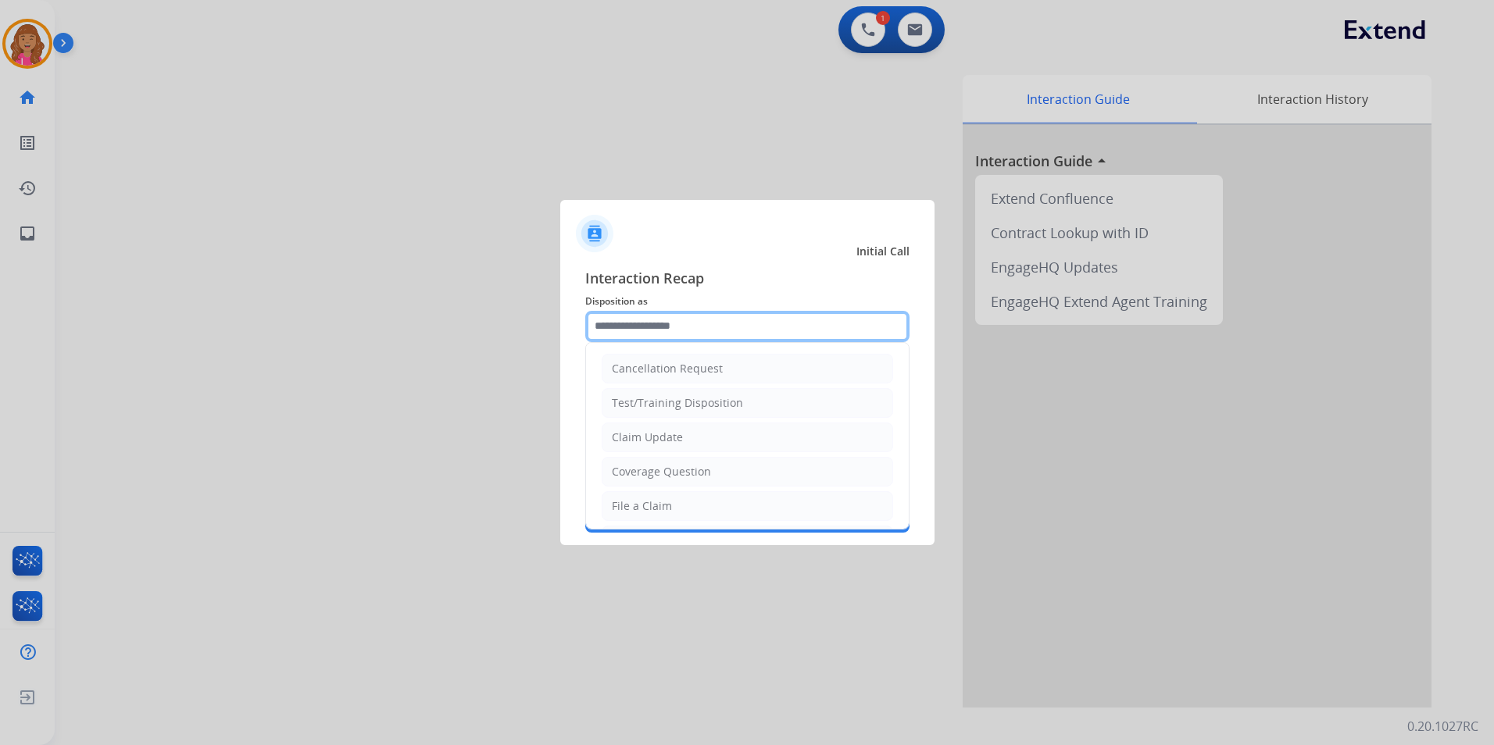
click at [704, 332] on input "text" at bounding box center [747, 326] width 324 height 31
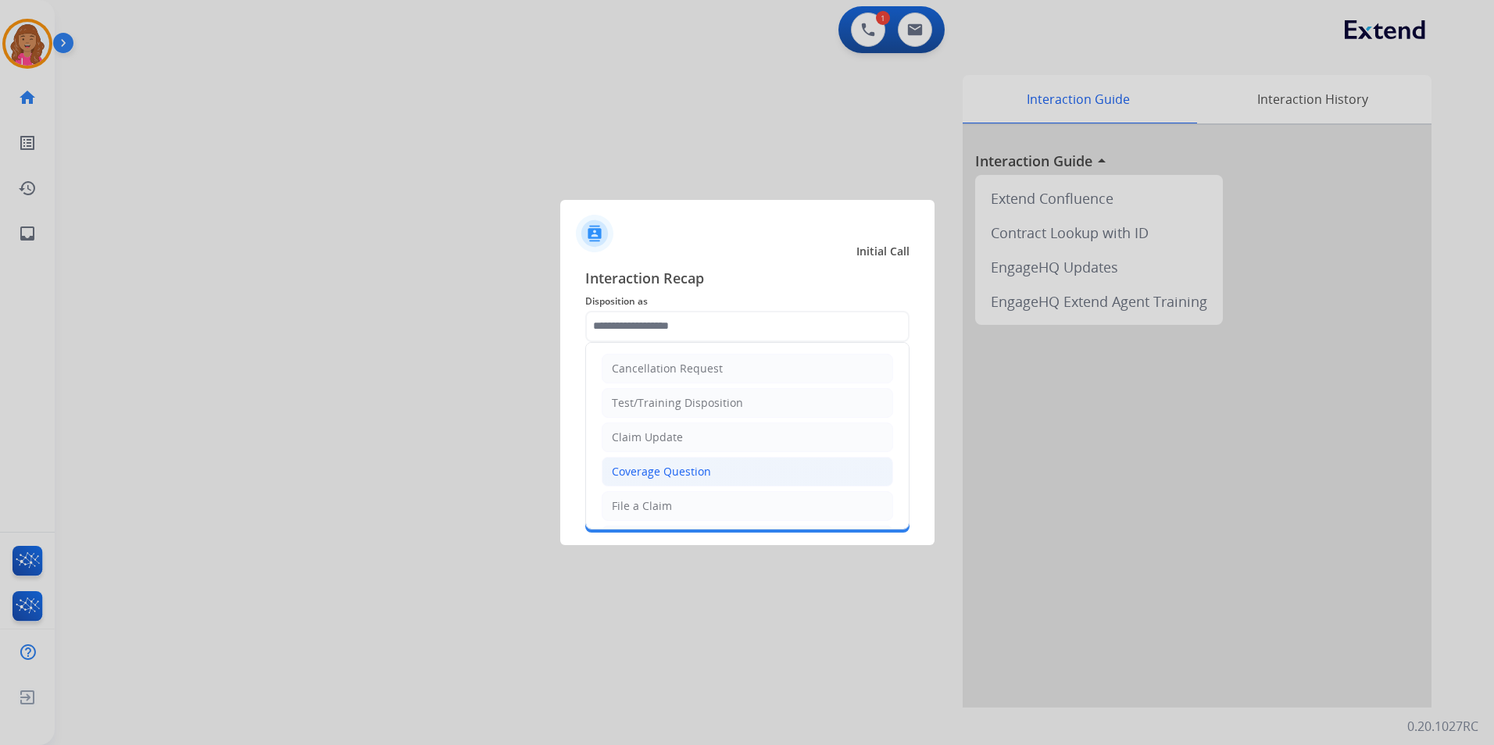
drag, startPoint x: 688, startPoint y: 471, endPoint x: 678, endPoint y: 400, distance: 71.7
click at [687, 471] on div "Coverage Question" at bounding box center [661, 472] width 99 height 16
type input "**********"
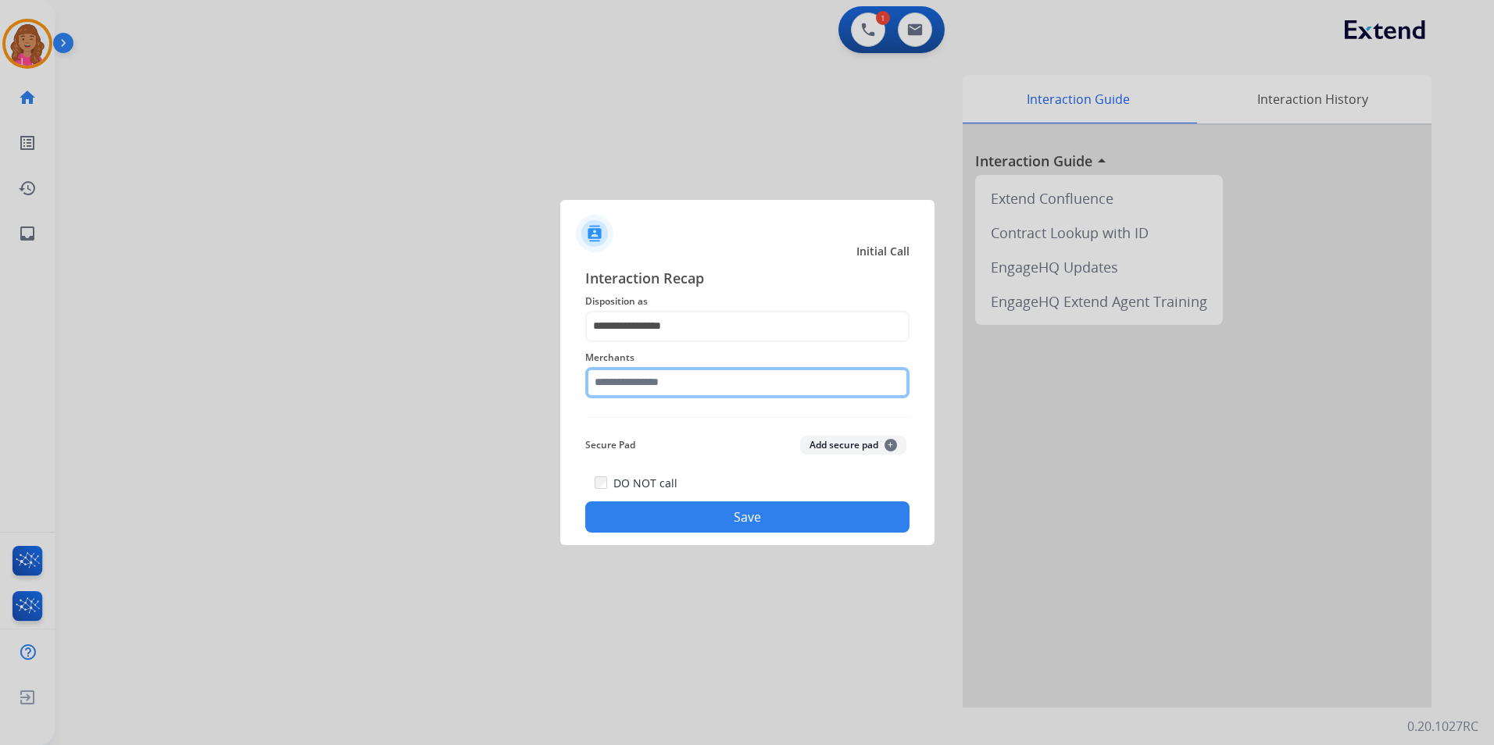
click at [677, 394] on input "text" at bounding box center [747, 382] width 324 height 31
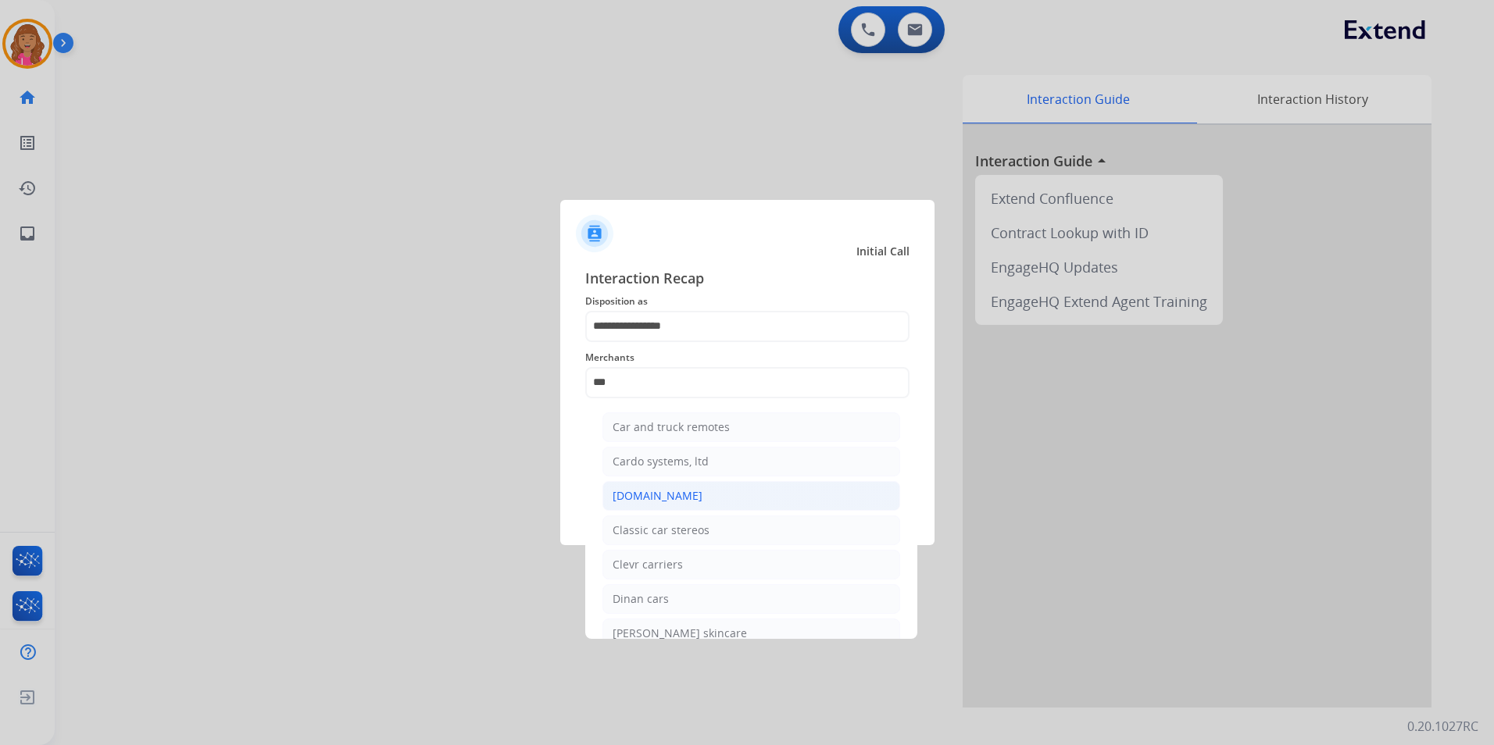
click at [725, 506] on li "[DOMAIN_NAME]" at bounding box center [751, 496] width 298 height 30
type input "**********"
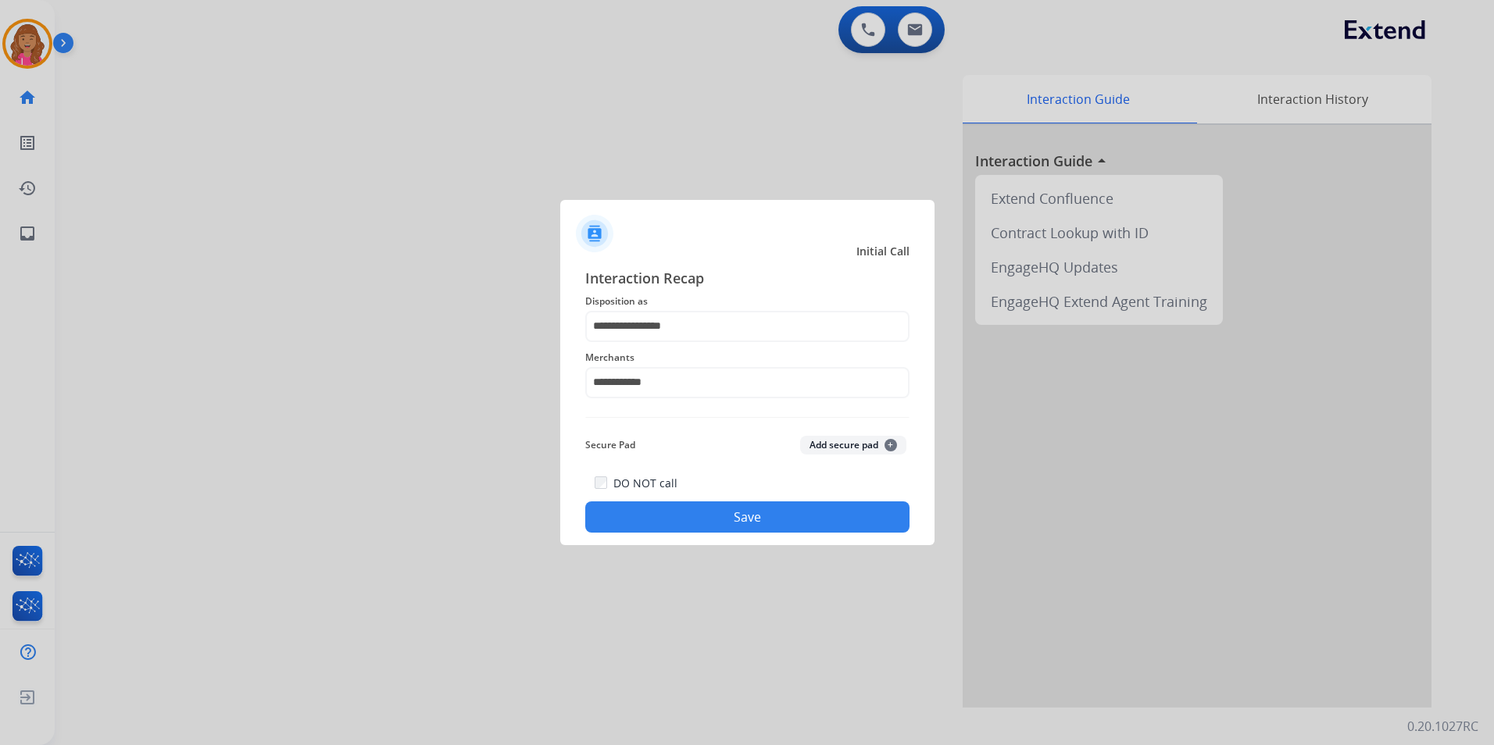
click at [705, 523] on button "Save" at bounding box center [747, 517] width 324 height 31
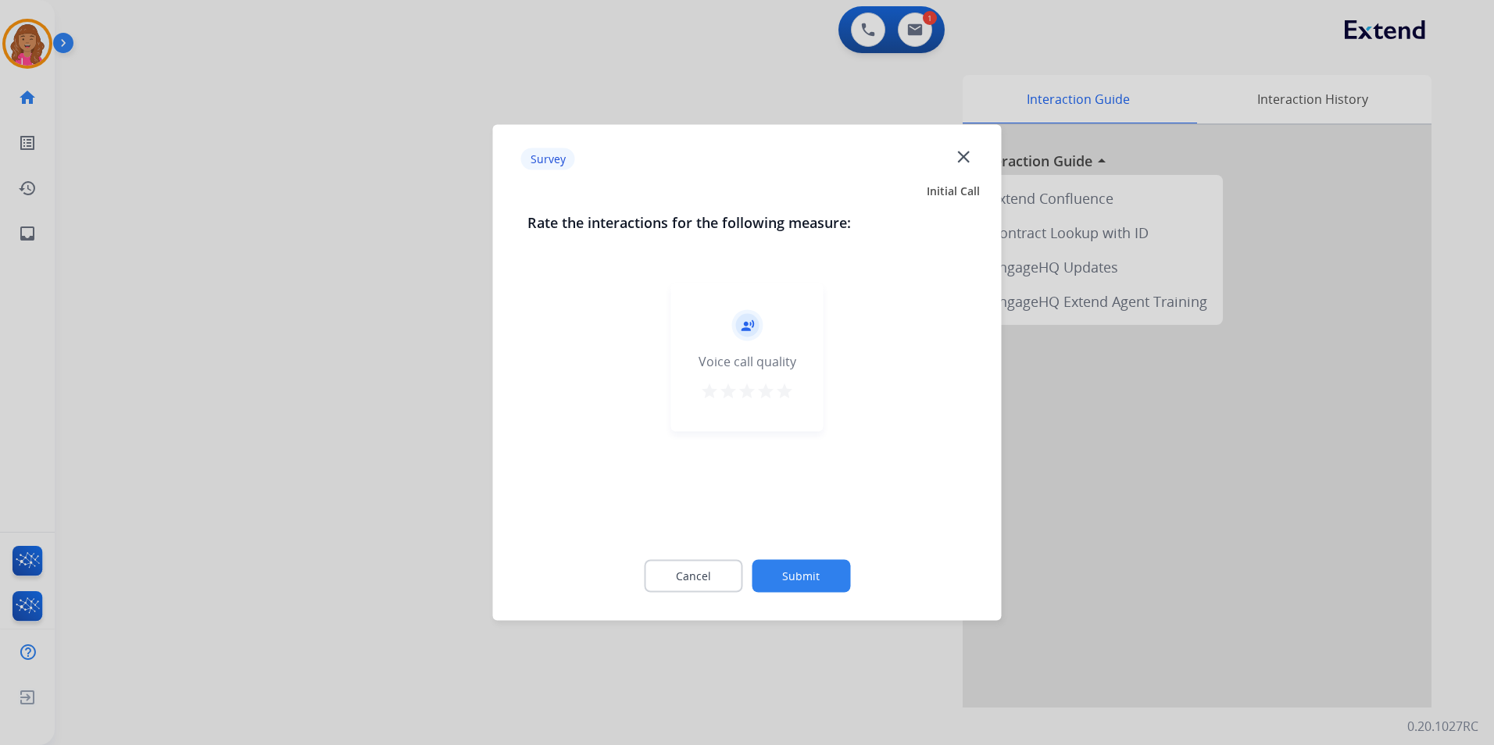
click at [734, 593] on div "Cancel Submit" at bounding box center [747, 576] width 440 height 70
click at [709, 582] on button "Cancel" at bounding box center [693, 576] width 98 height 33
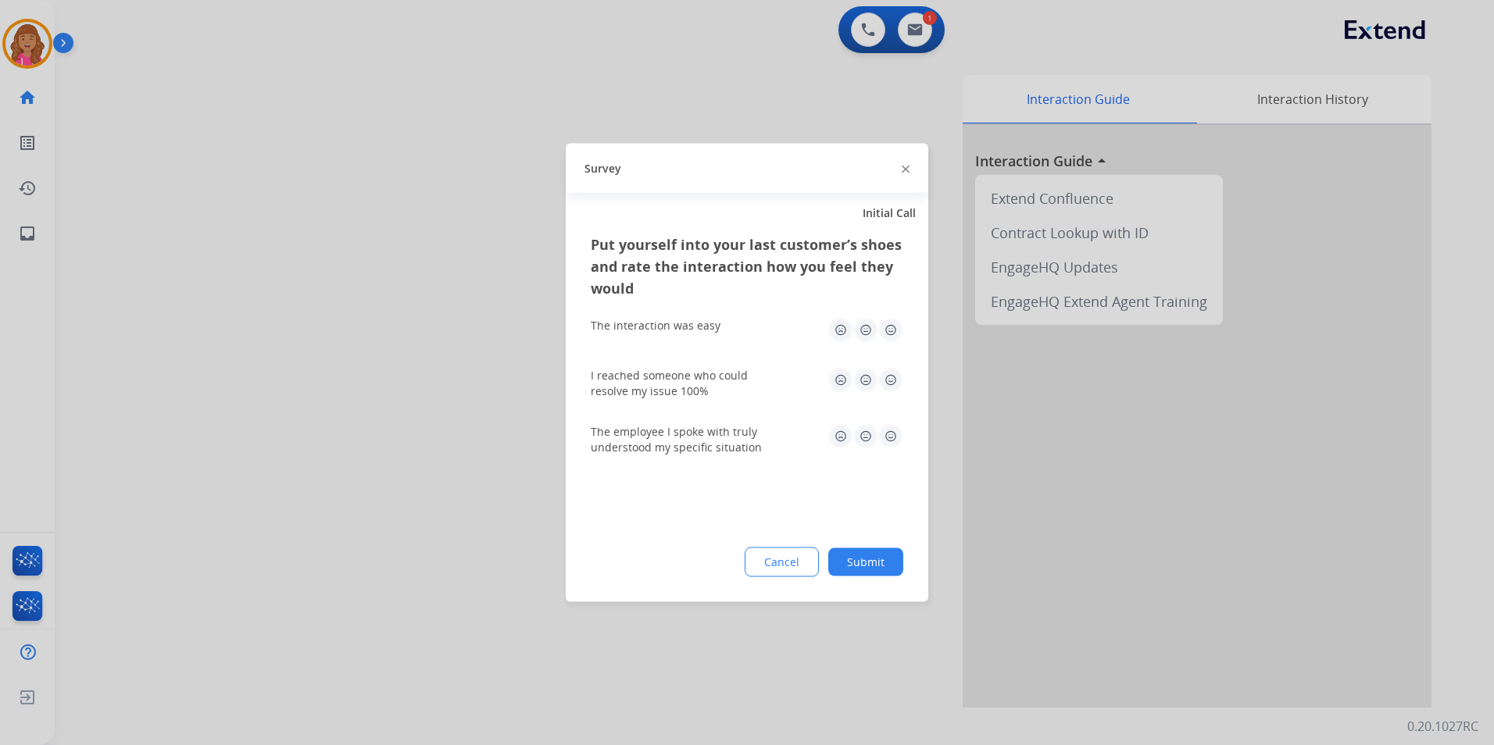
click at [783, 564] on button "Cancel" at bounding box center [782, 563] width 74 height 30
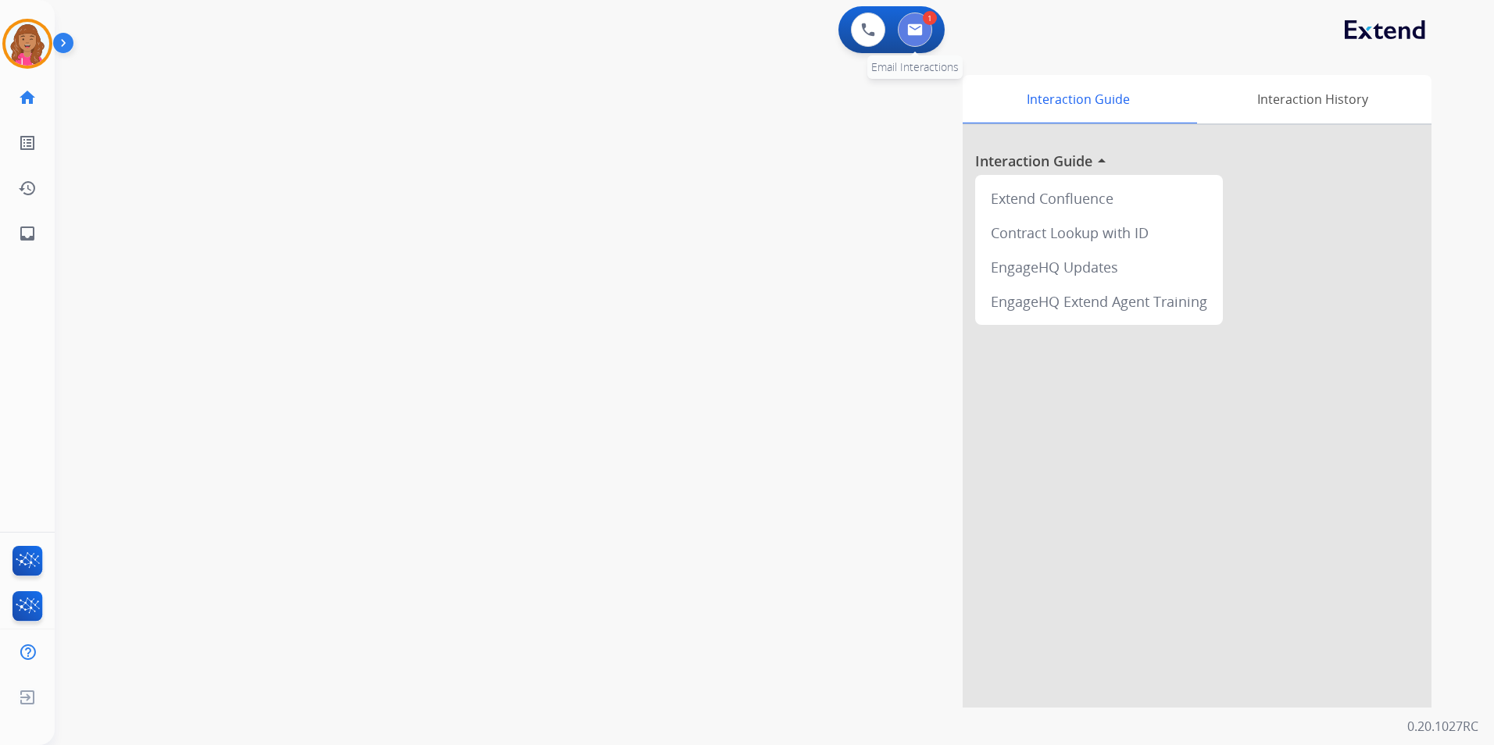
click at [913, 29] on img at bounding box center [915, 29] width 16 height 13
select select "**********"
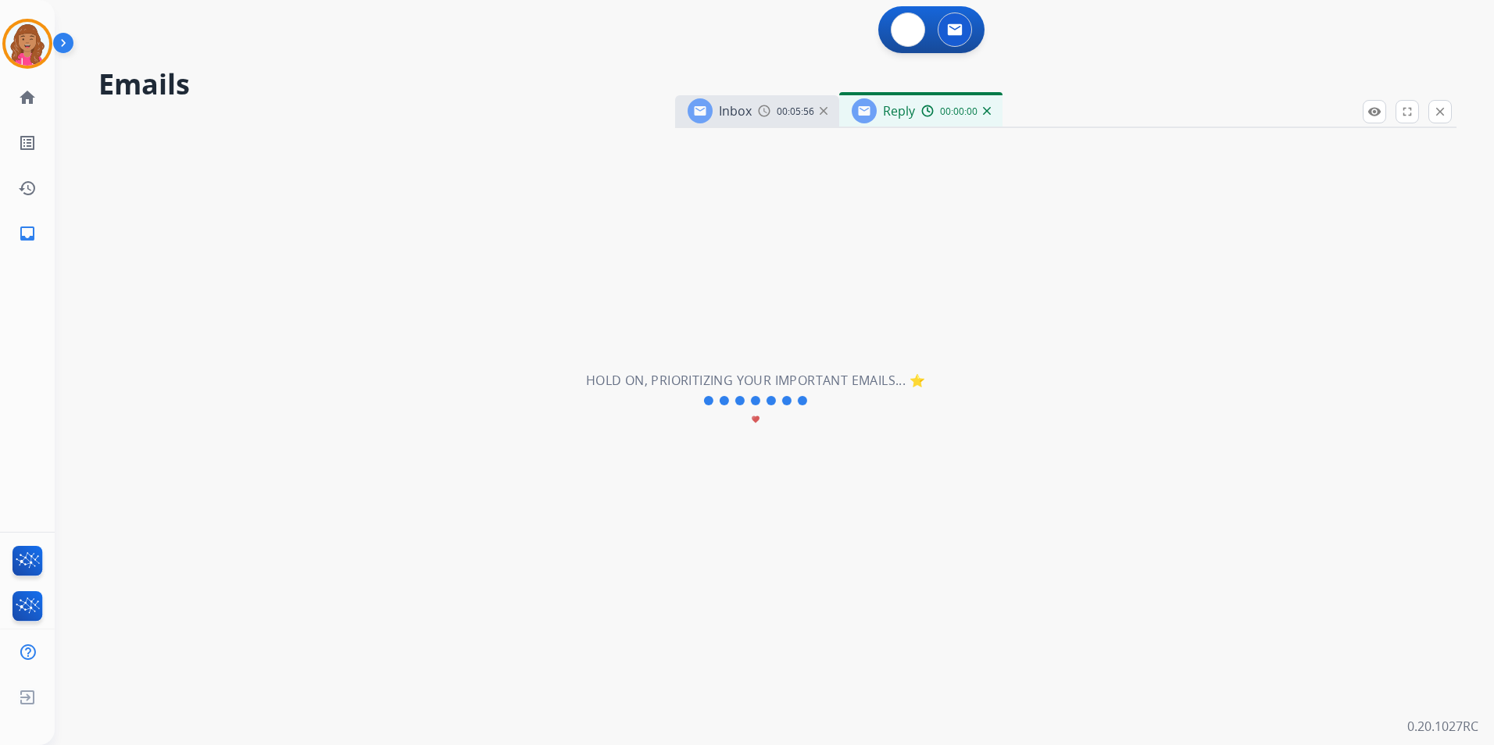
select select "**********"
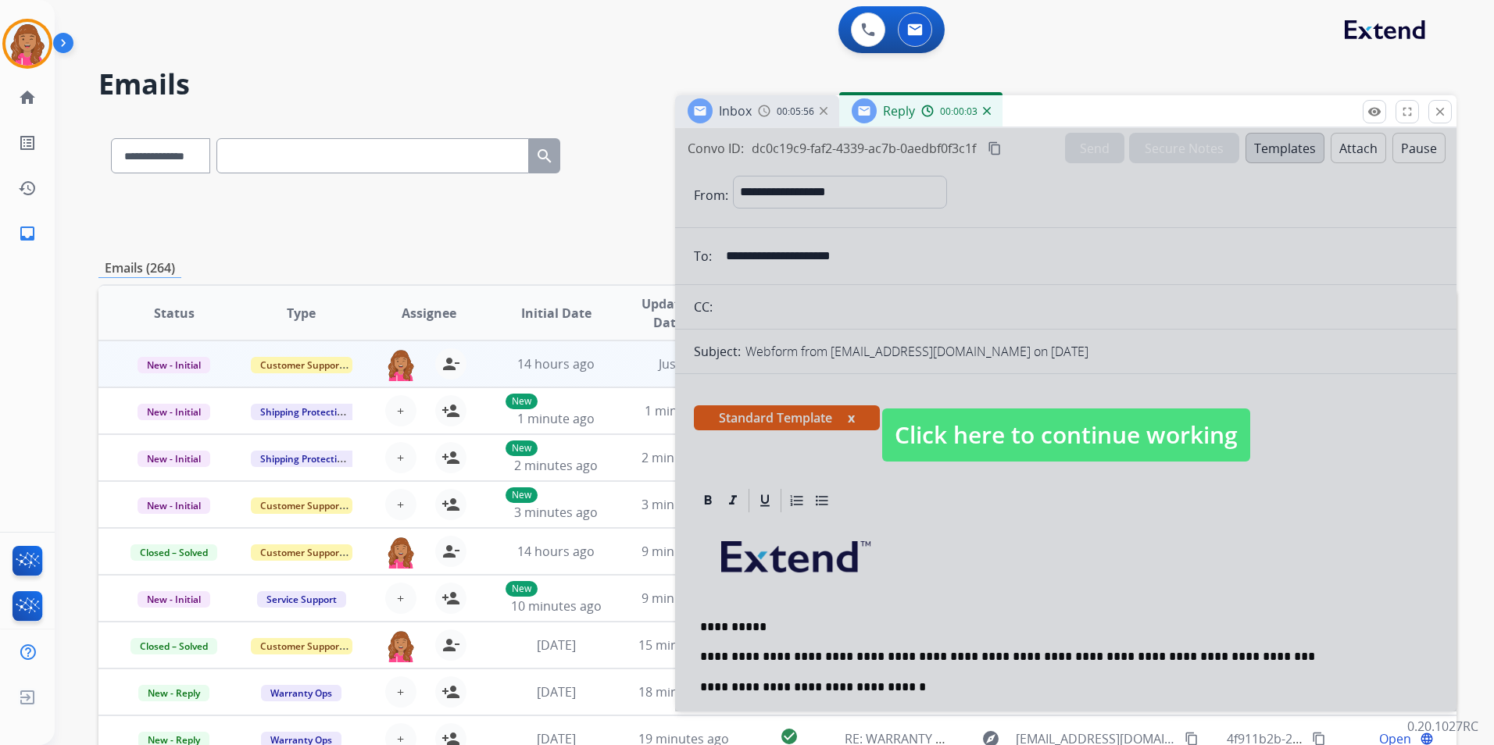
click at [974, 459] on span "Click here to continue working" at bounding box center [1066, 435] width 368 height 53
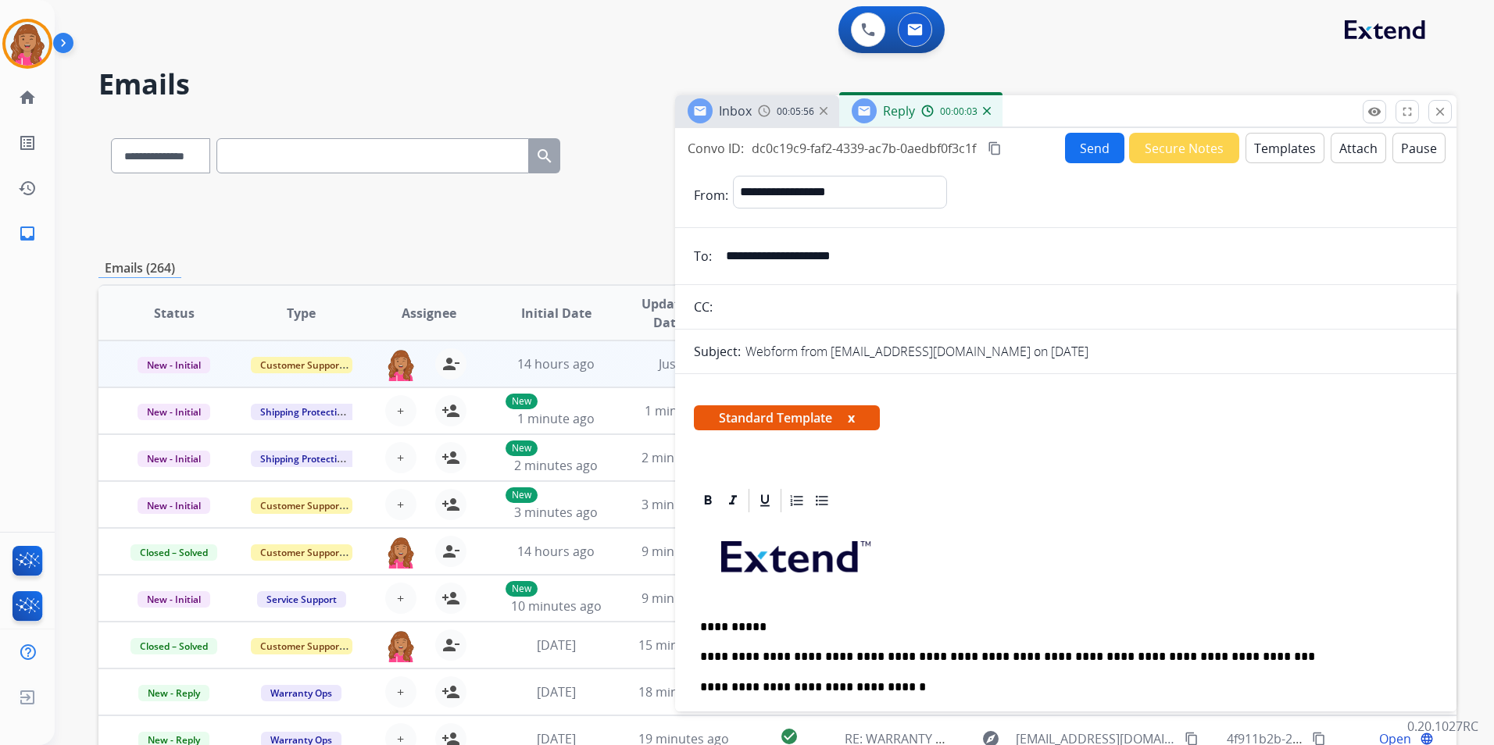
click at [1238, 658] on p "**********" at bounding box center [1059, 657] width 719 height 14
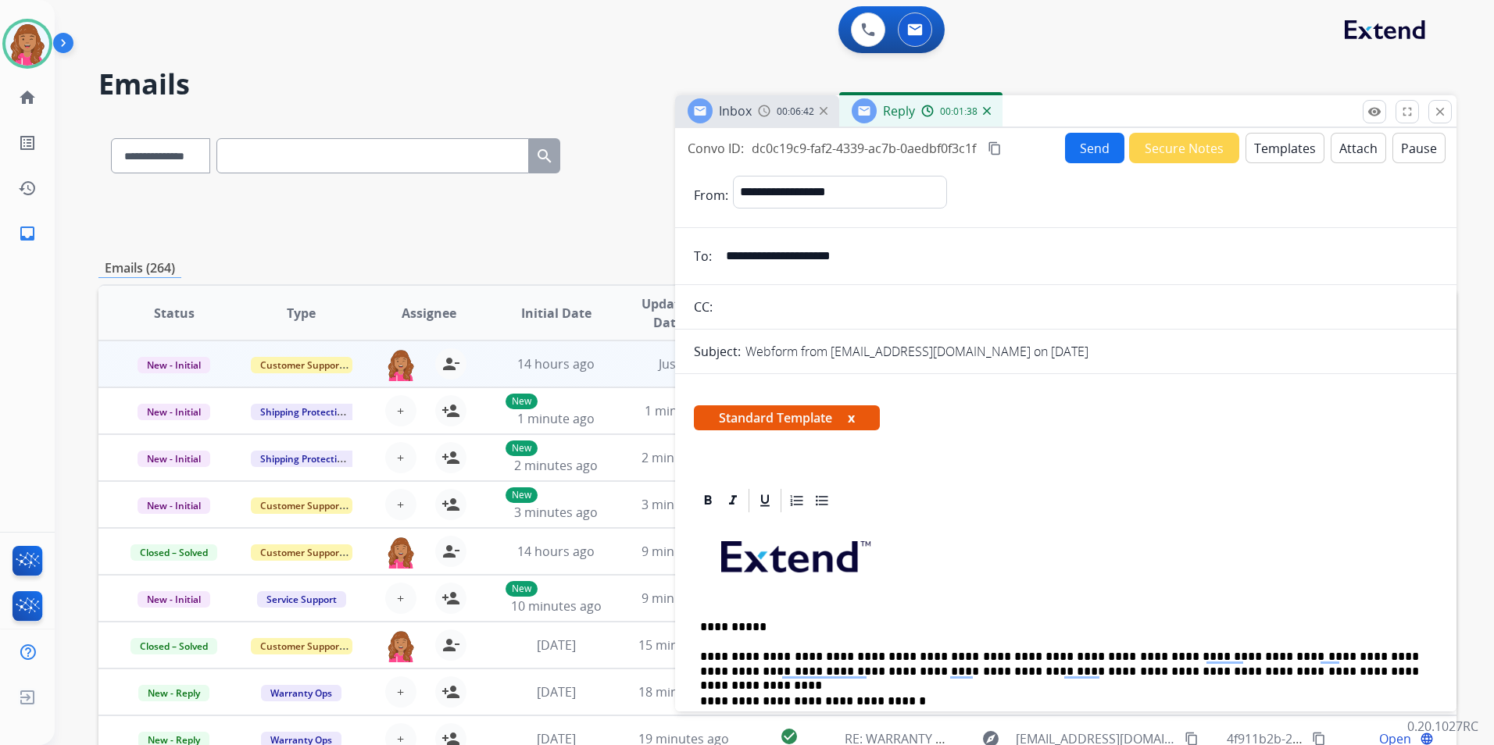
click at [1065, 145] on button "Send" at bounding box center [1094, 148] width 59 height 30
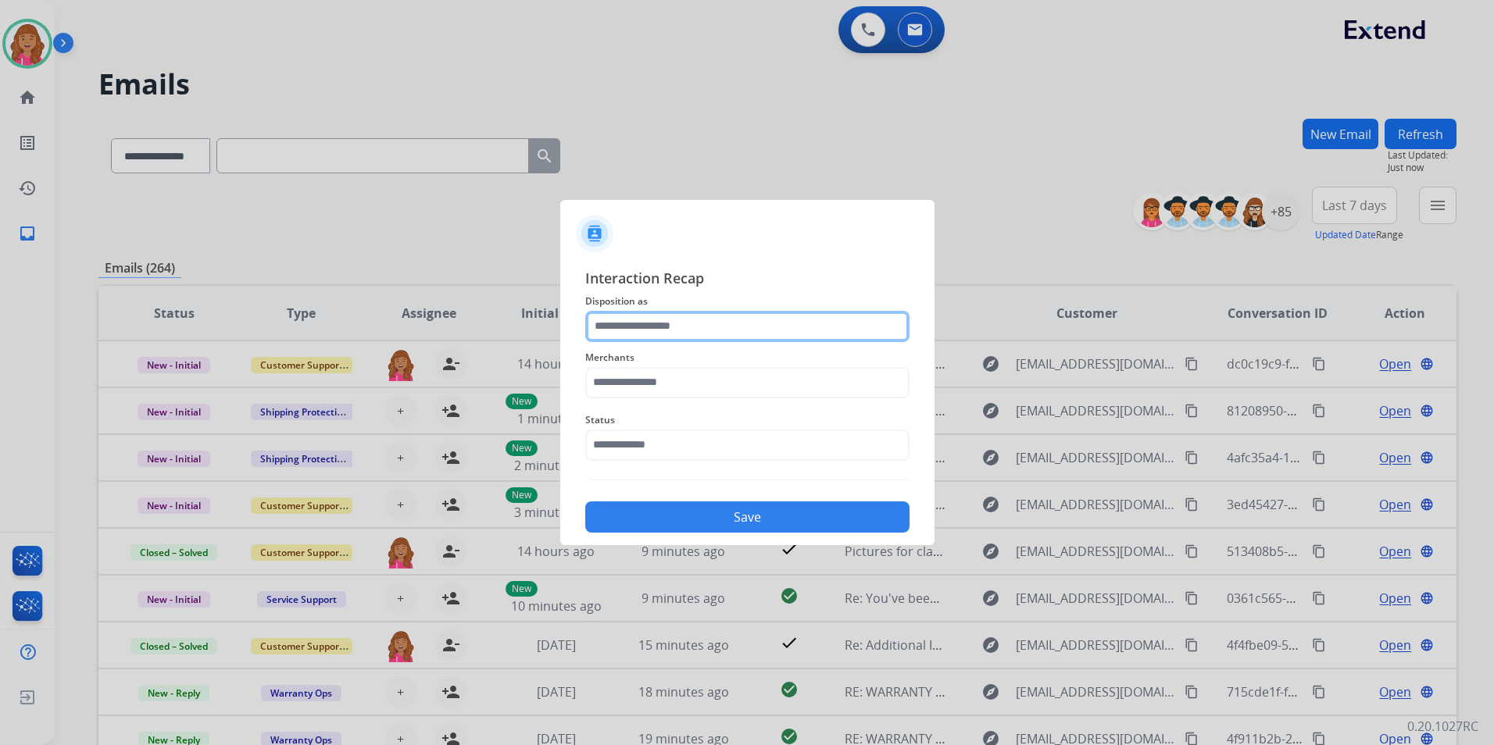
drag, startPoint x: 588, startPoint y: 335, endPoint x: 599, endPoint y: 334, distance: 11.0
click at [588, 335] on input "text" at bounding box center [747, 326] width 324 height 31
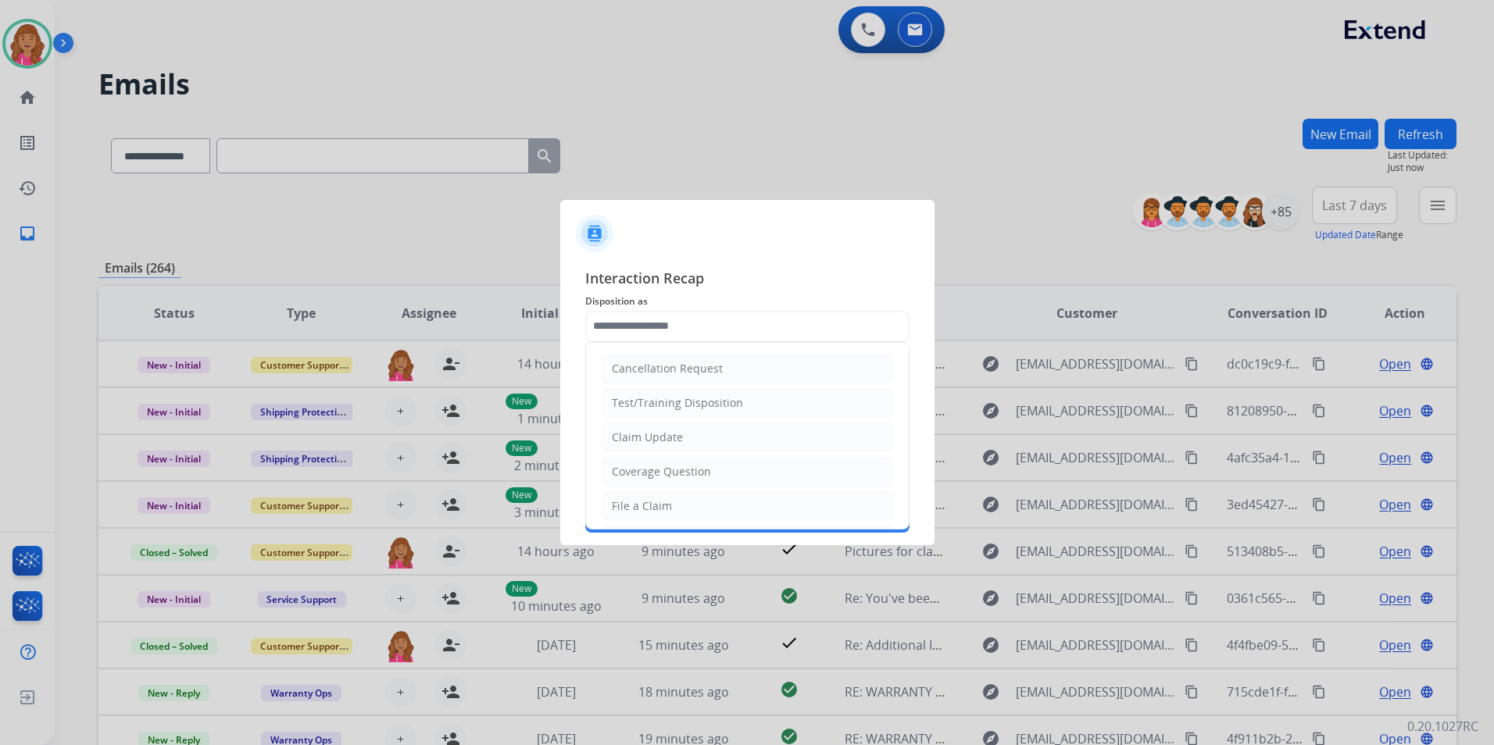
click at [649, 464] on div "Coverage Question" at bounding box center [661, 472] width 99 height 16
type input "**********"
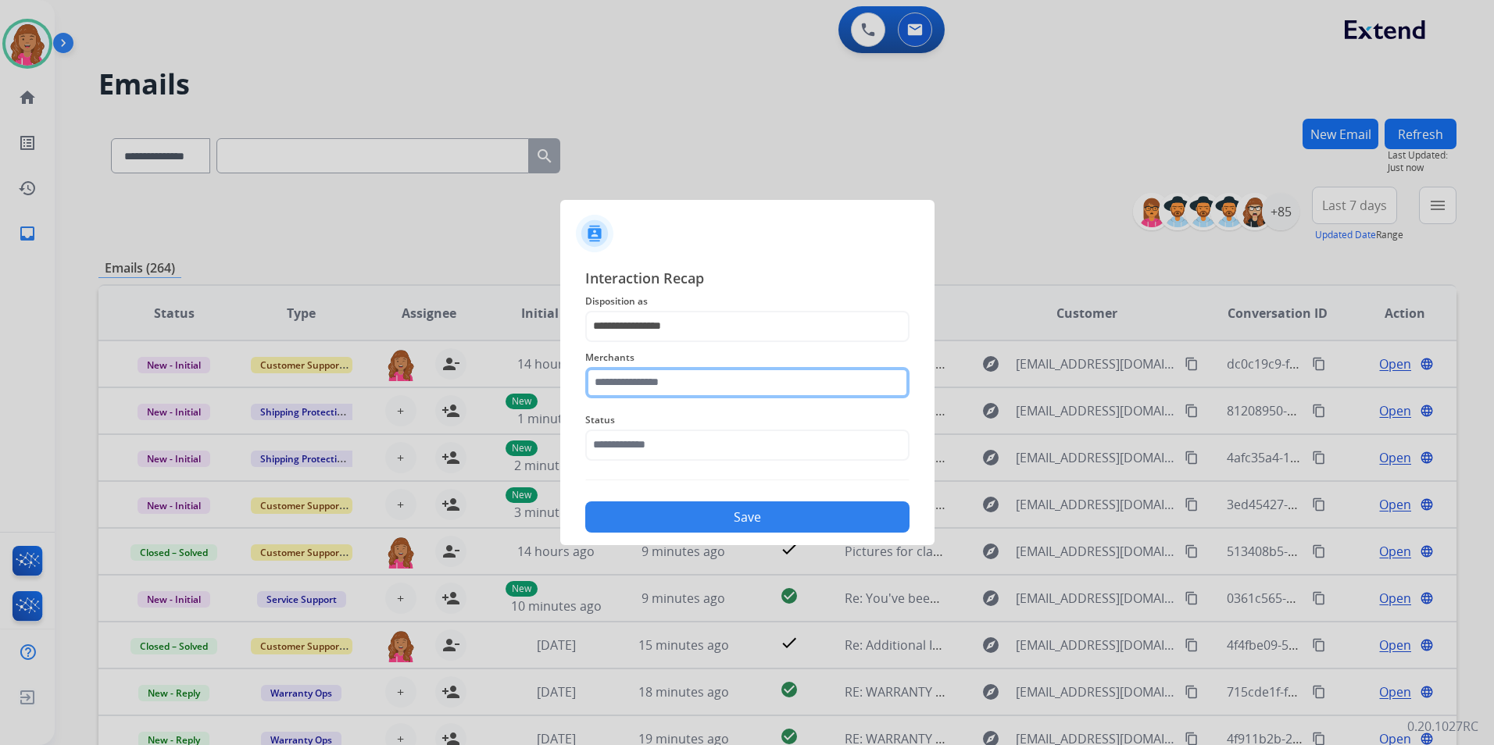
click at [630, 378] on input "text" at bounding box center [747, 382] width 324 height 31
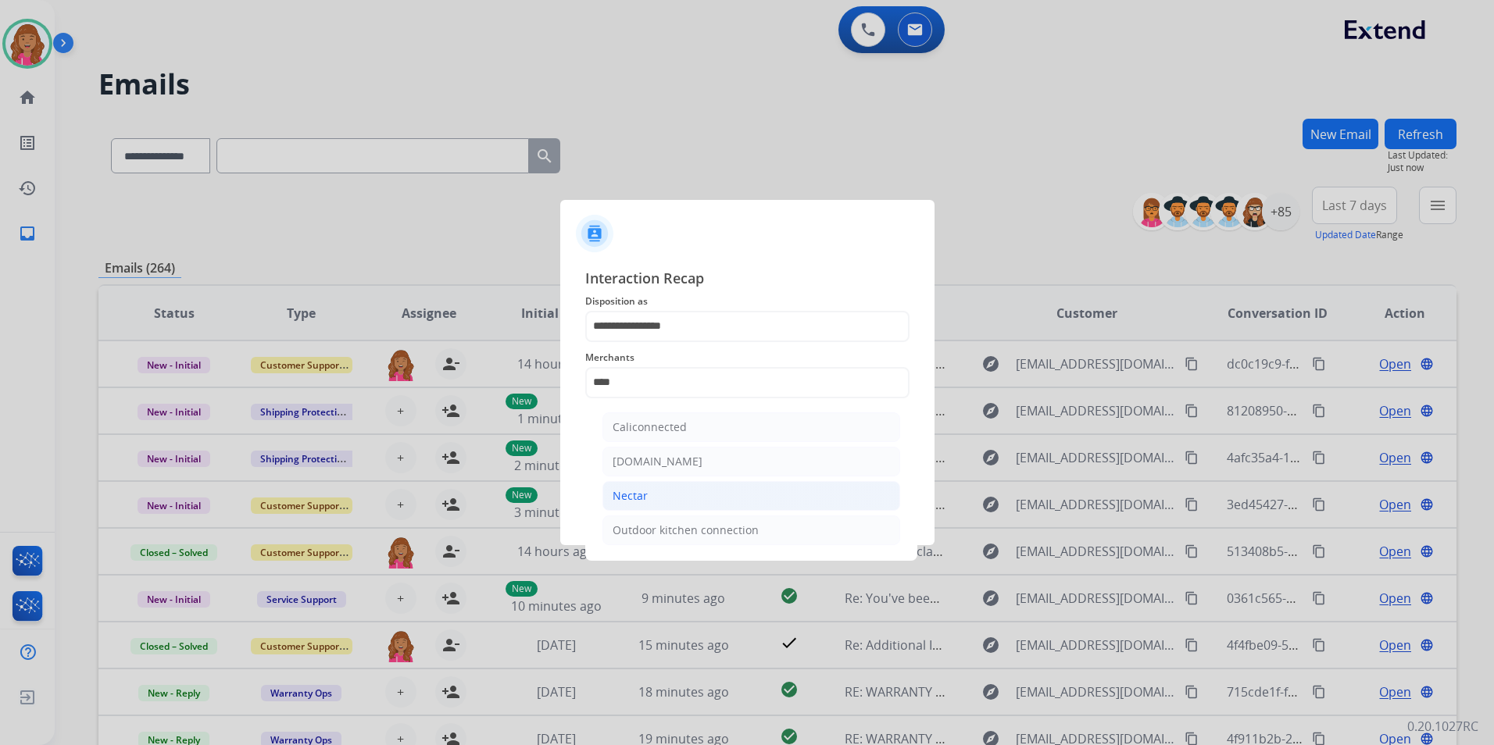
click at [652, 491] on li "Nectar" at bounding box center [751, 496] width 298 height 30
type input "******"
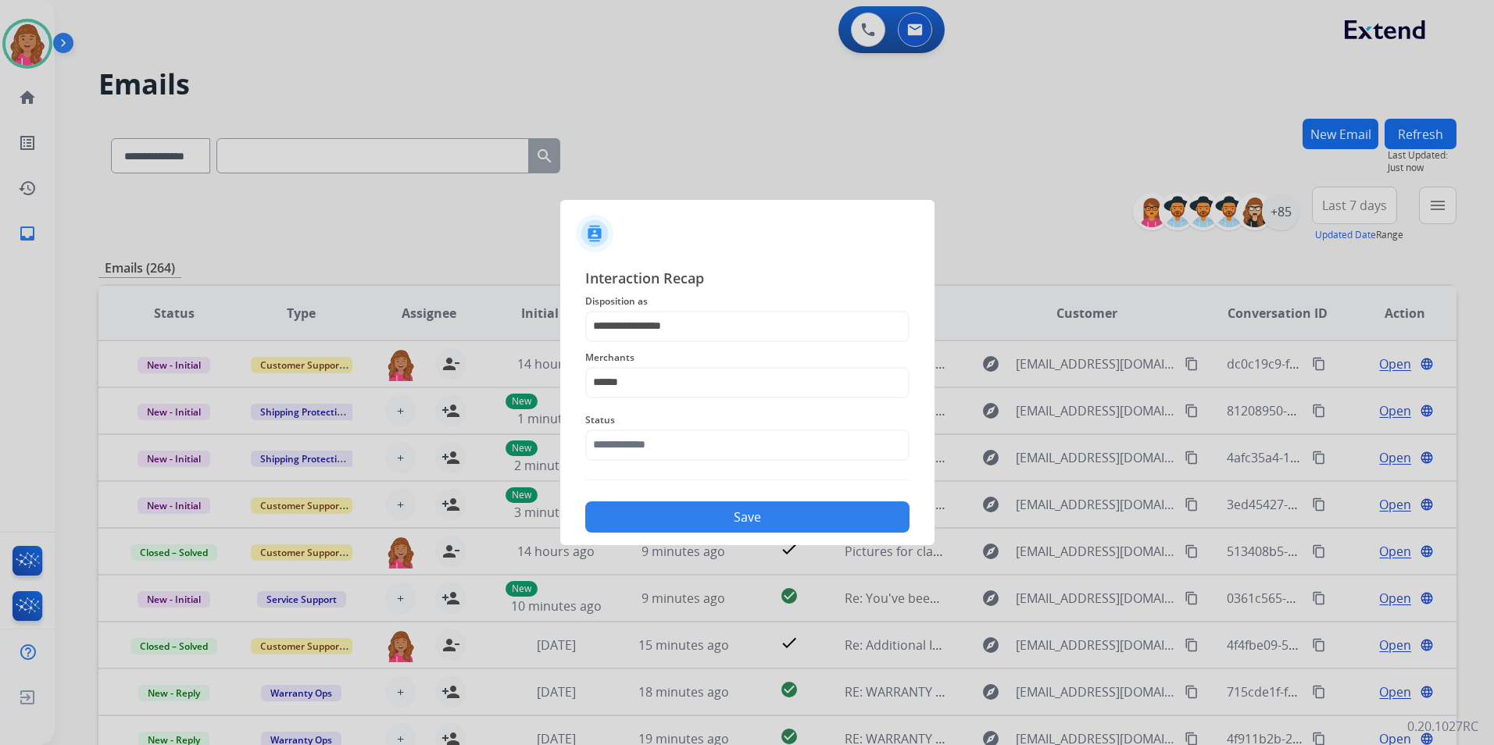
click at [643, 424] on span "Status" at bounding box center [747, 420] width 324 height 19
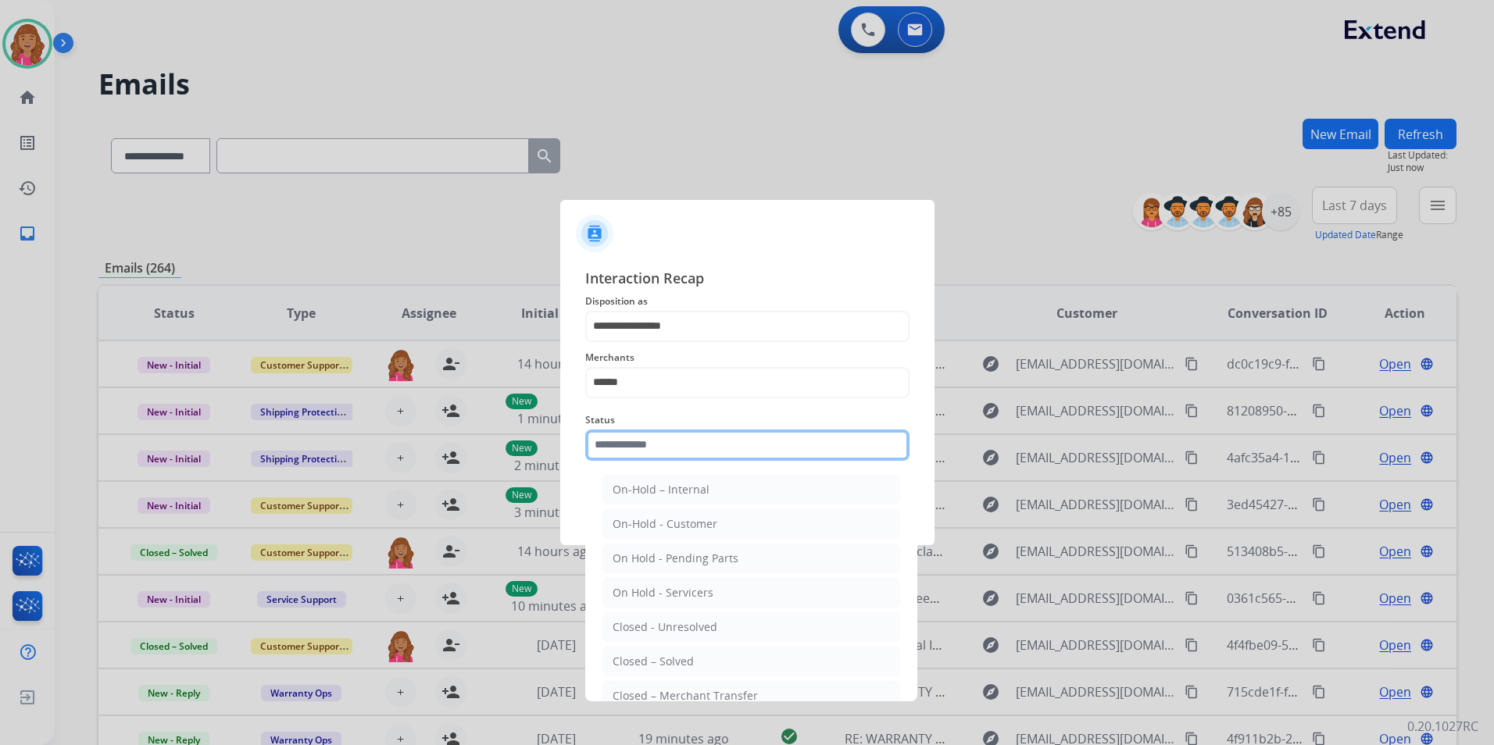
click at [645, 456] on input "text" at bounding box center [747, 445] width 324 height 31
click at [706, 660] on li "Closed – Solved" at bounding box center [751, 662] width 298 height 30
type input "**********"
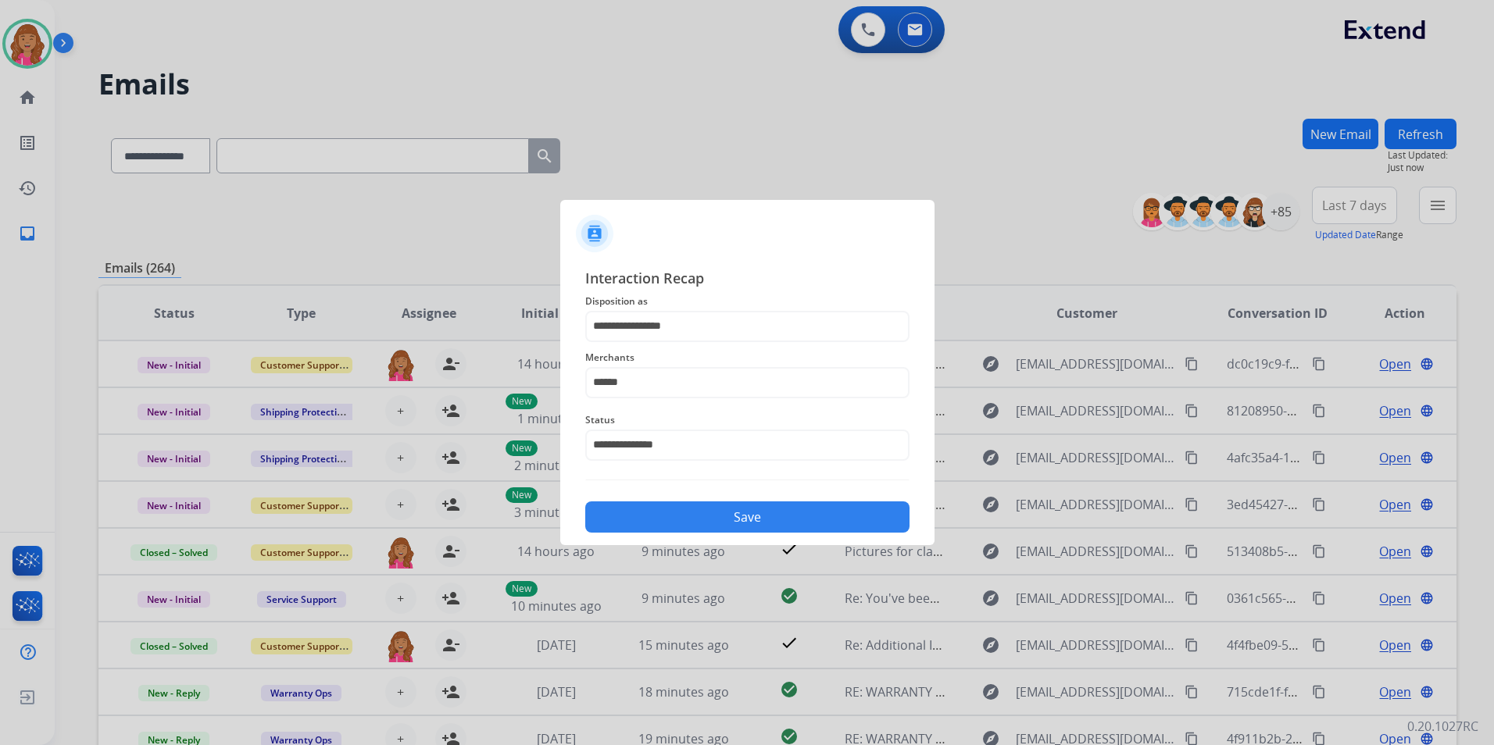
click at [681, 524] on button "Save" at bounding box center [747, 517] width 324 height 31
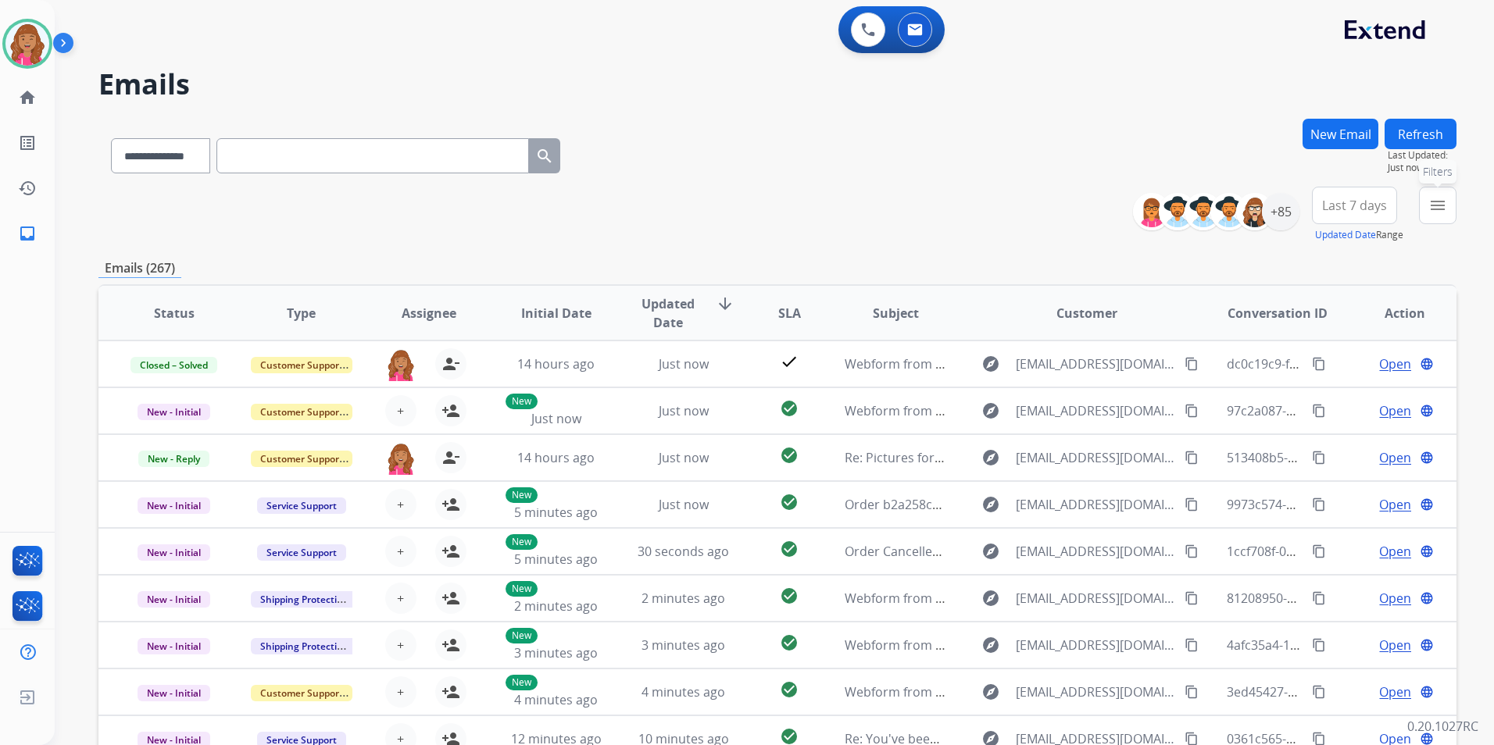
click at [1447, 205] on button "menu Filters" at bounding box center [1438, 206] width 38 height 38
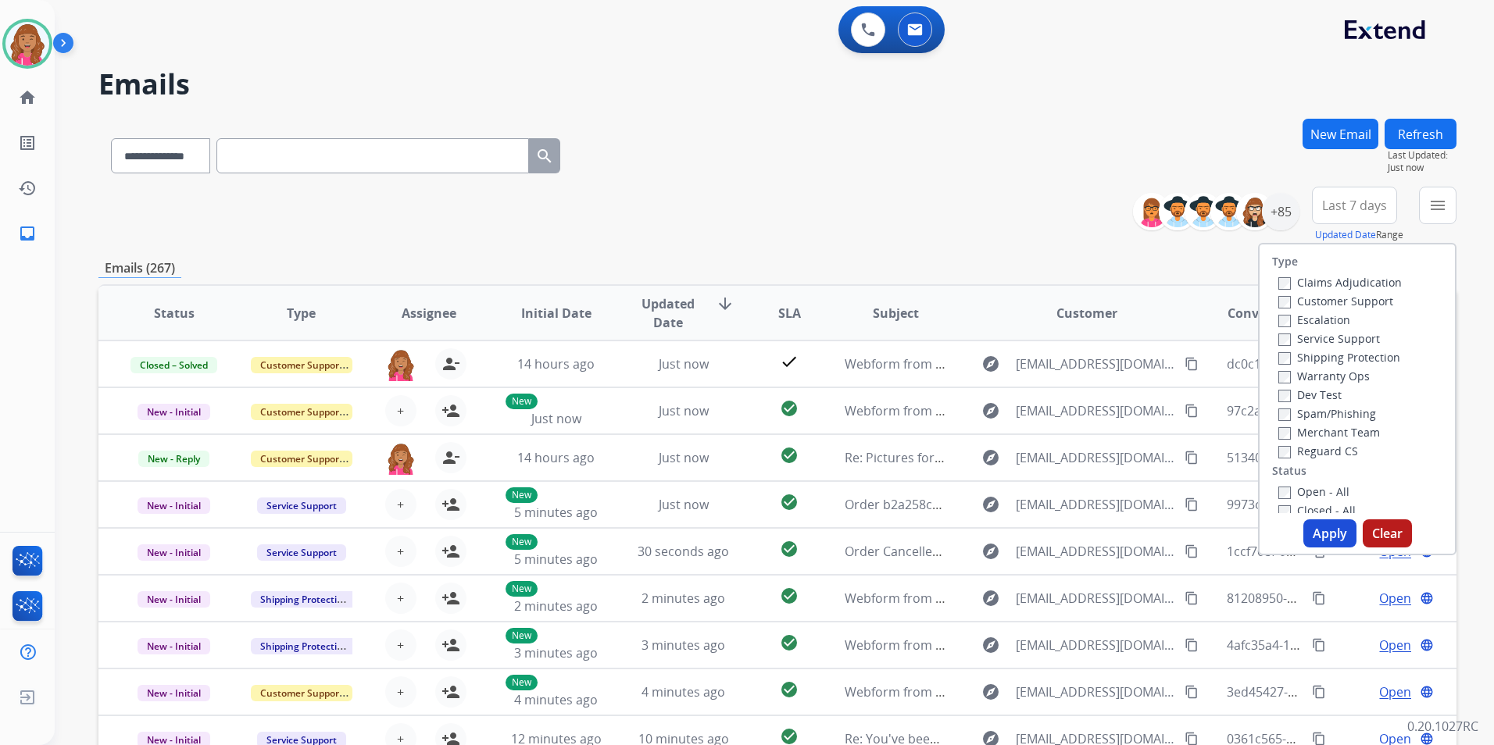
click at [1315, 490] on label "Open - All" at bounding box center [1313, 491] width 71 height 15
click at [1327, 454] on label "Reguard CS" at bounding box center [1318, 451] width 80 height 15
click at [1320, 350] on label "Shipping Protection" at bounding box center [1339, 357] width 122 height 15
click at [1331, 302] on label "Customer Support" at bounding box center [1335, 301] width 115 height 15
click at [1322, 523] on button "Apply" at bounding box center [1329, 534] width 53 height 28
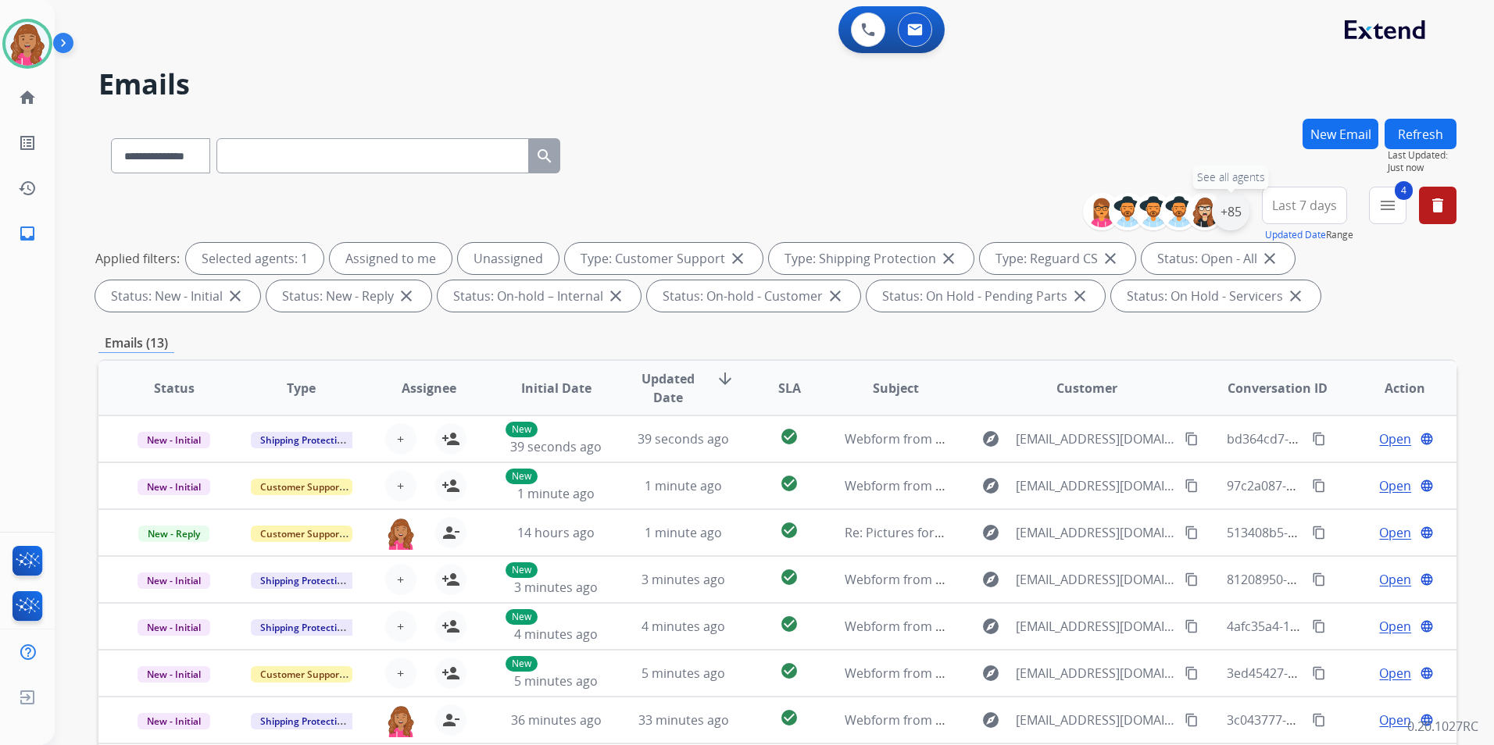
click at [1225, 212] on div "+85" at bounding box center [1231, 212] width 38 height 38
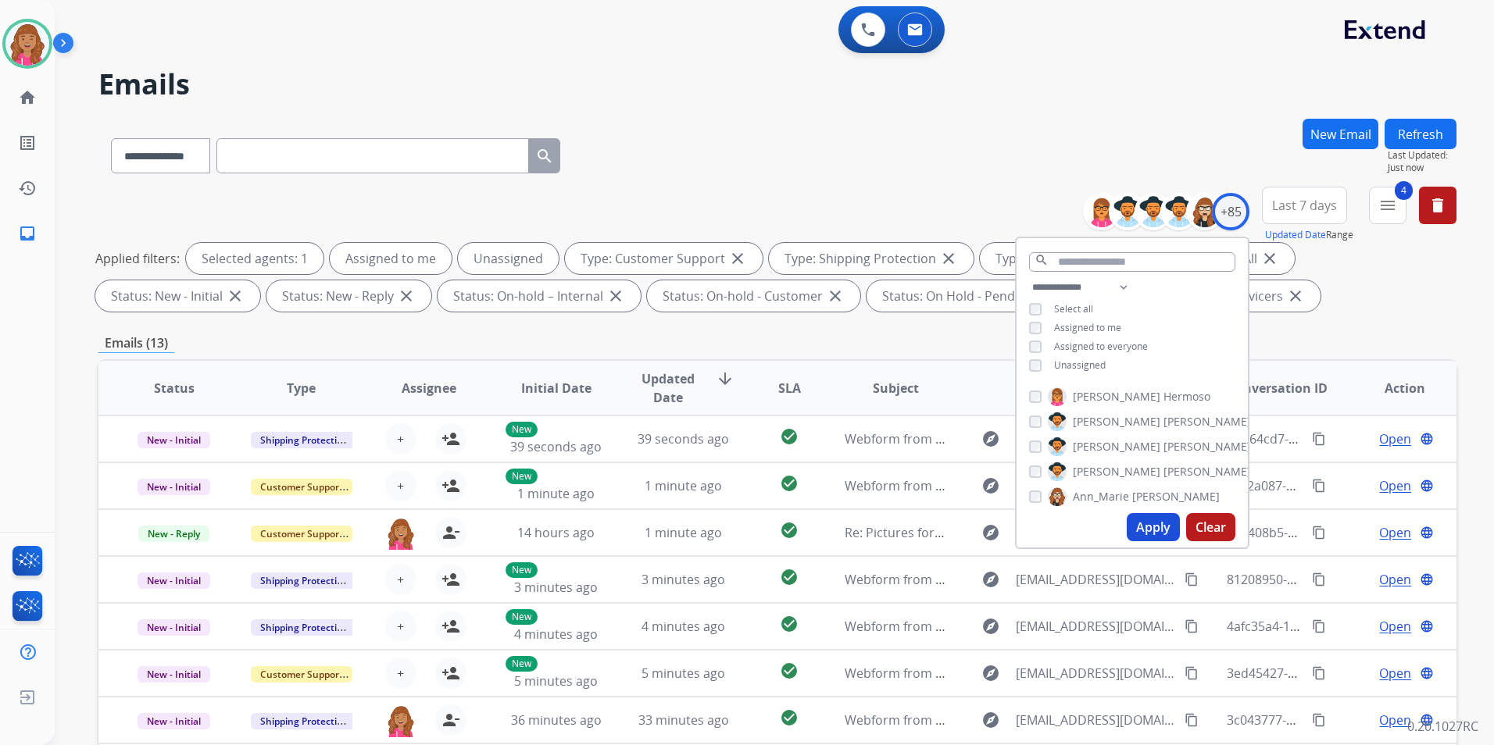
click at [1086, 367] on span "Unassigned" at bounding box center [1080, 365] width 52 height 13
click at [1173, 532] on button "Apply" at bounding box center [1153, 527] width 53 height 28
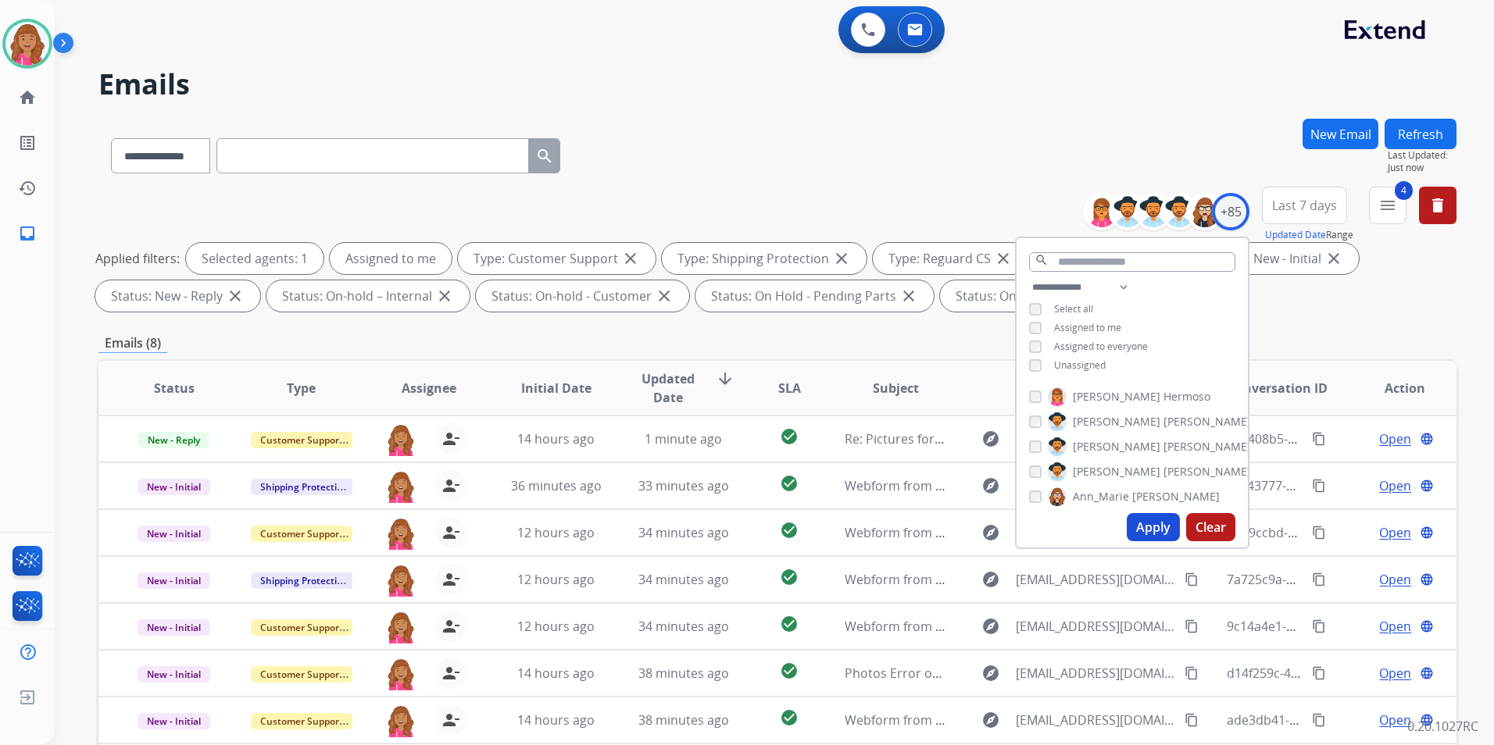
click at [811, 353] on div "**********" at bounding box center [777, 541] width 1358 height 845
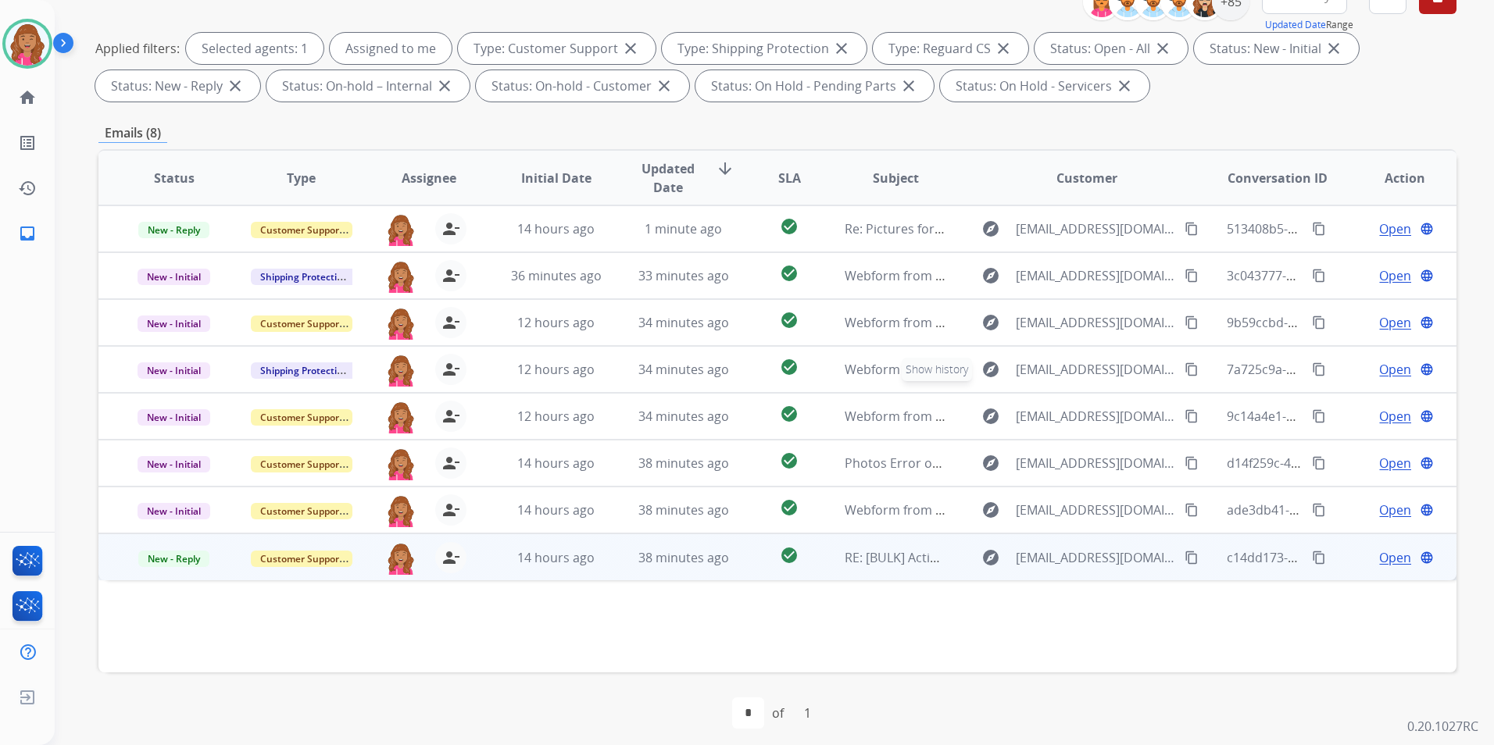
scroll to position [219, 0]
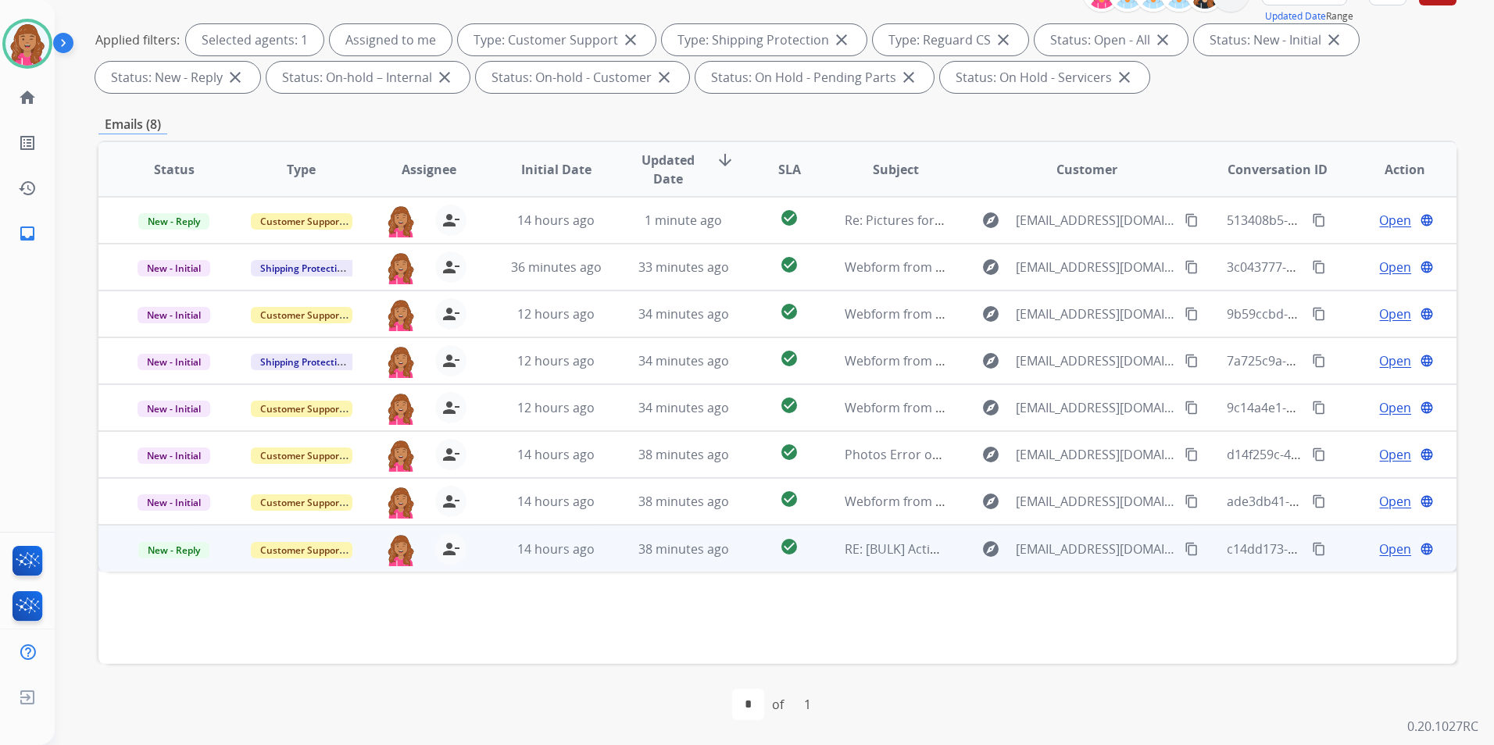
click at [1390, 542] on span "Open" at bounding box center [1395, 549] width 32 height 19
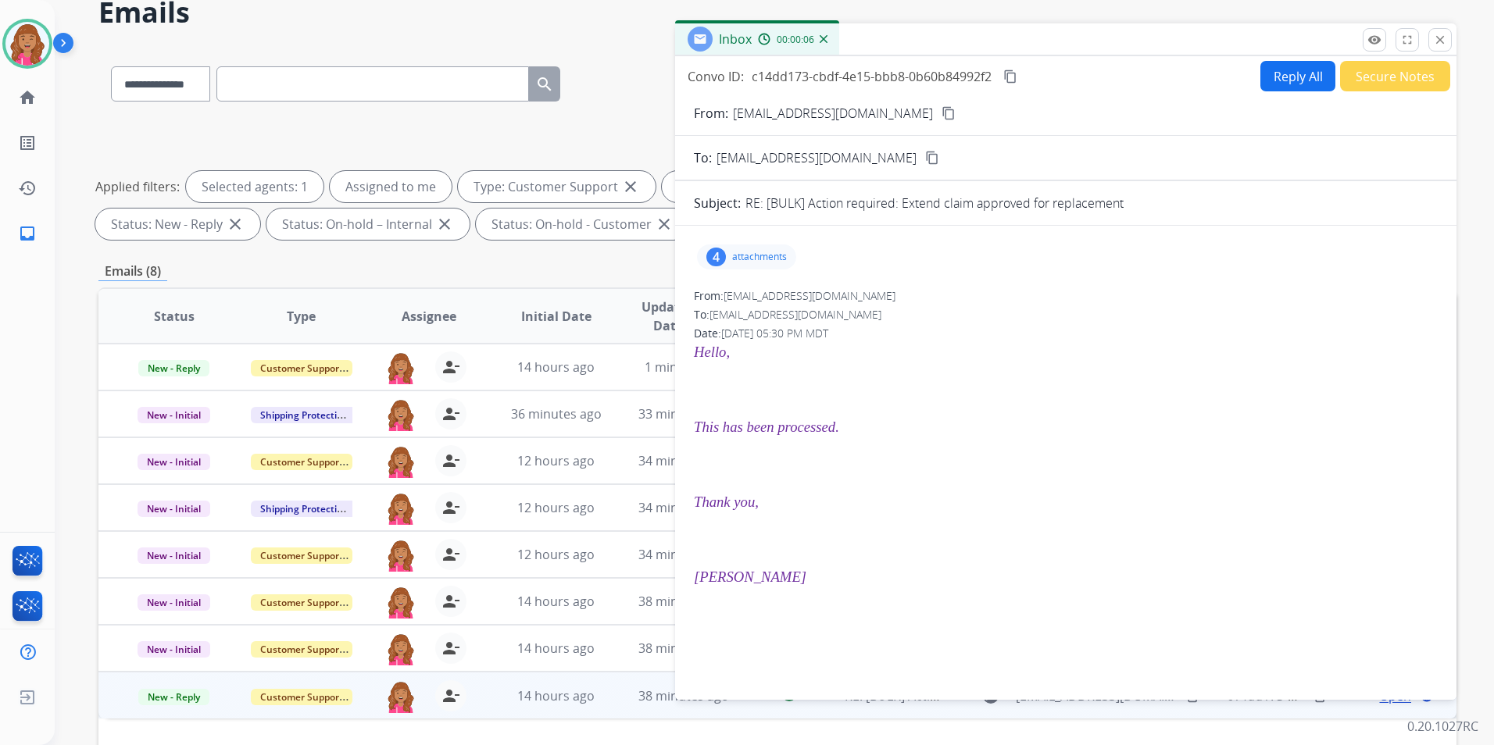
scroll to position [0, 0]
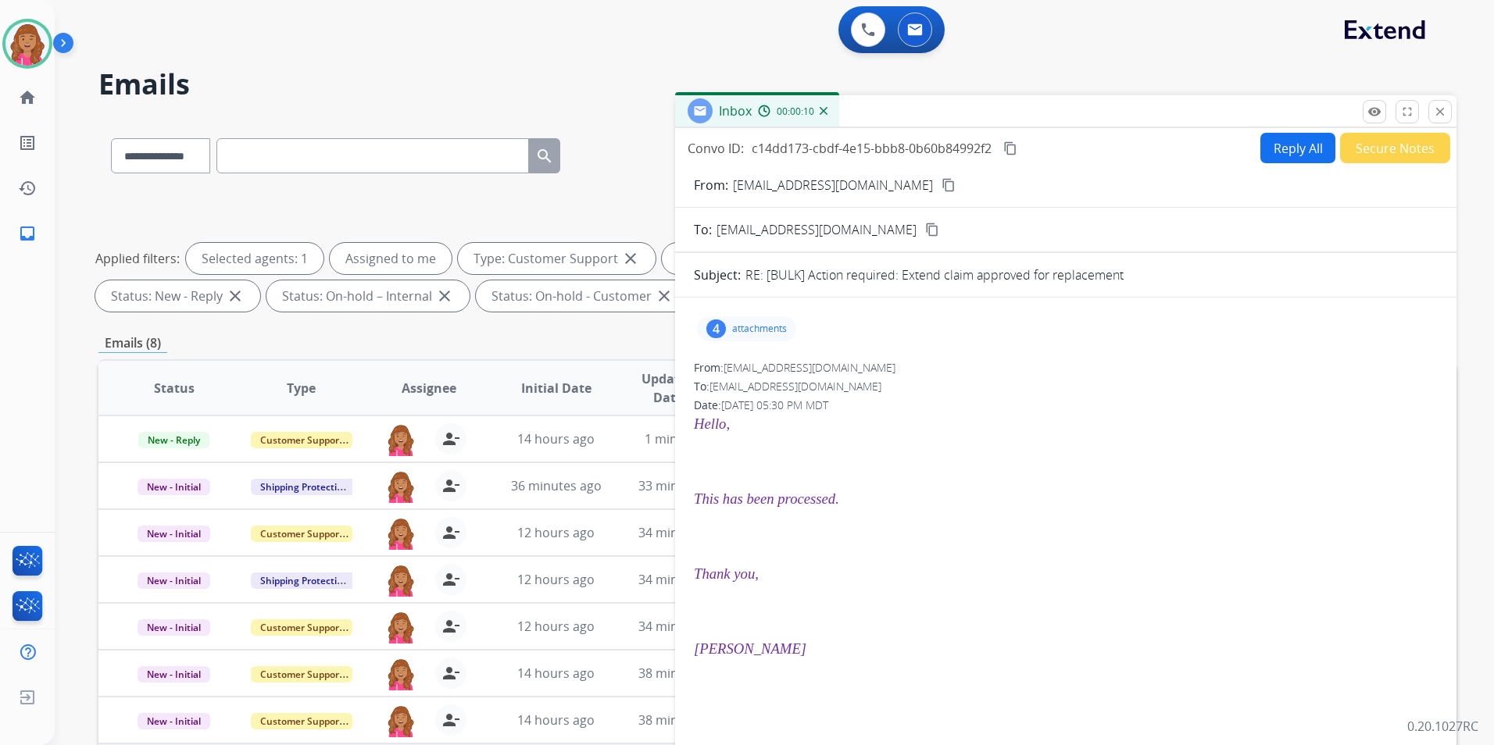
click at [763, 327] on p "attachments" at bounding box center [759, 329] width 55 height 13
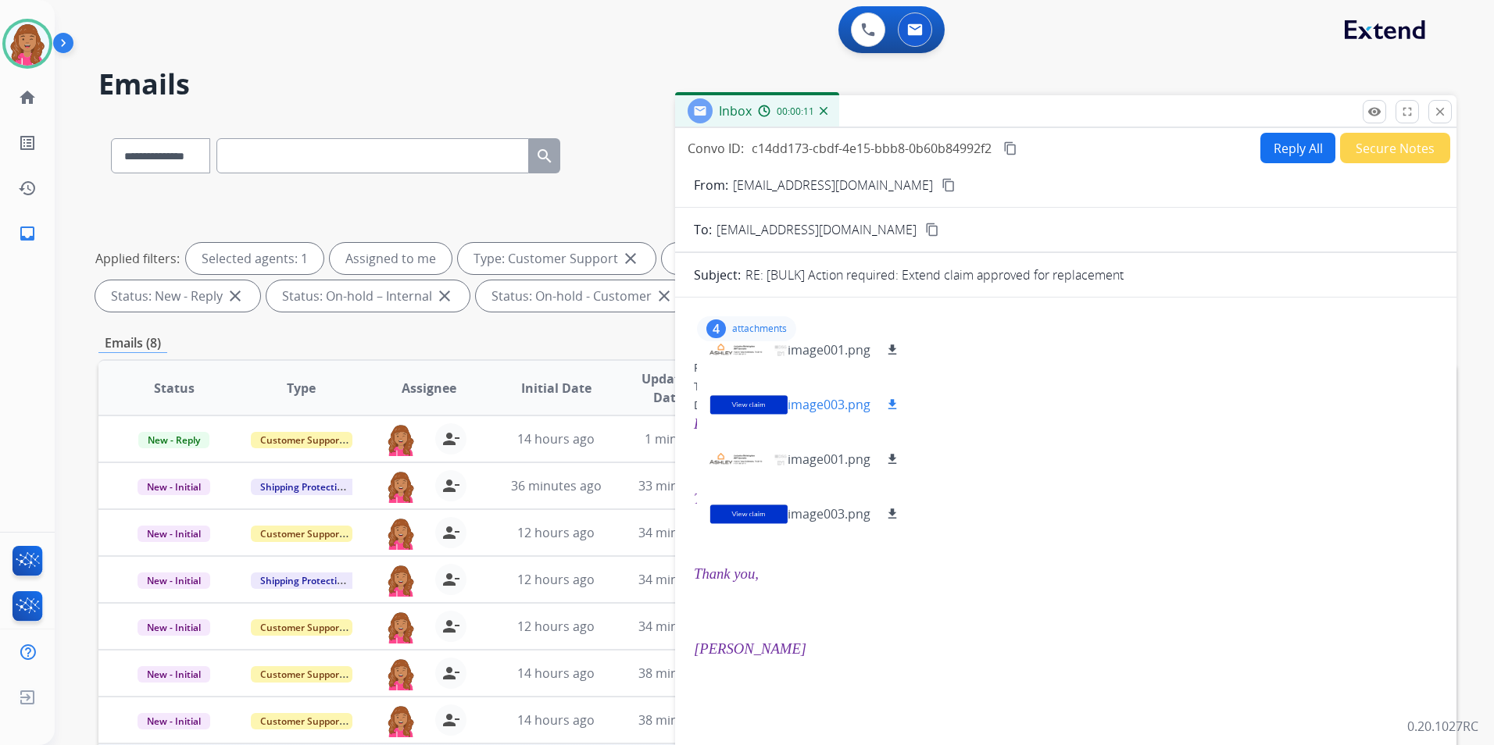
scroll to position [23, 0]
click at [1013, 476] on div "Hello, This has been processed. Thank you, Latasha" at bounding box center [1066, 665] width 744 height 505
click at [1431, 115] on button "close Close" at bounding box center [1439, 111] width 23 height 23
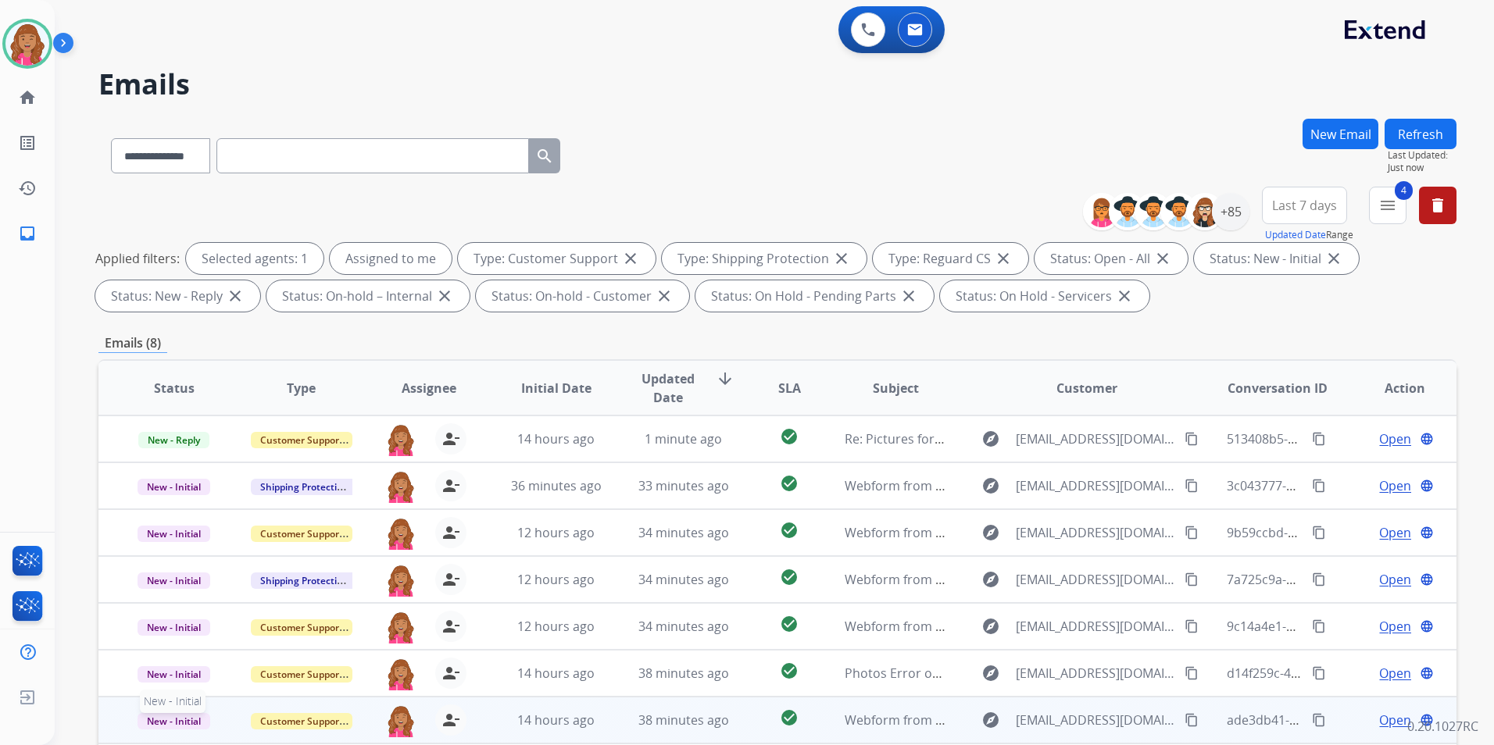
click at [193, 715] on span "New - Initial" at bounding box center [174, 721] width 73 height 16
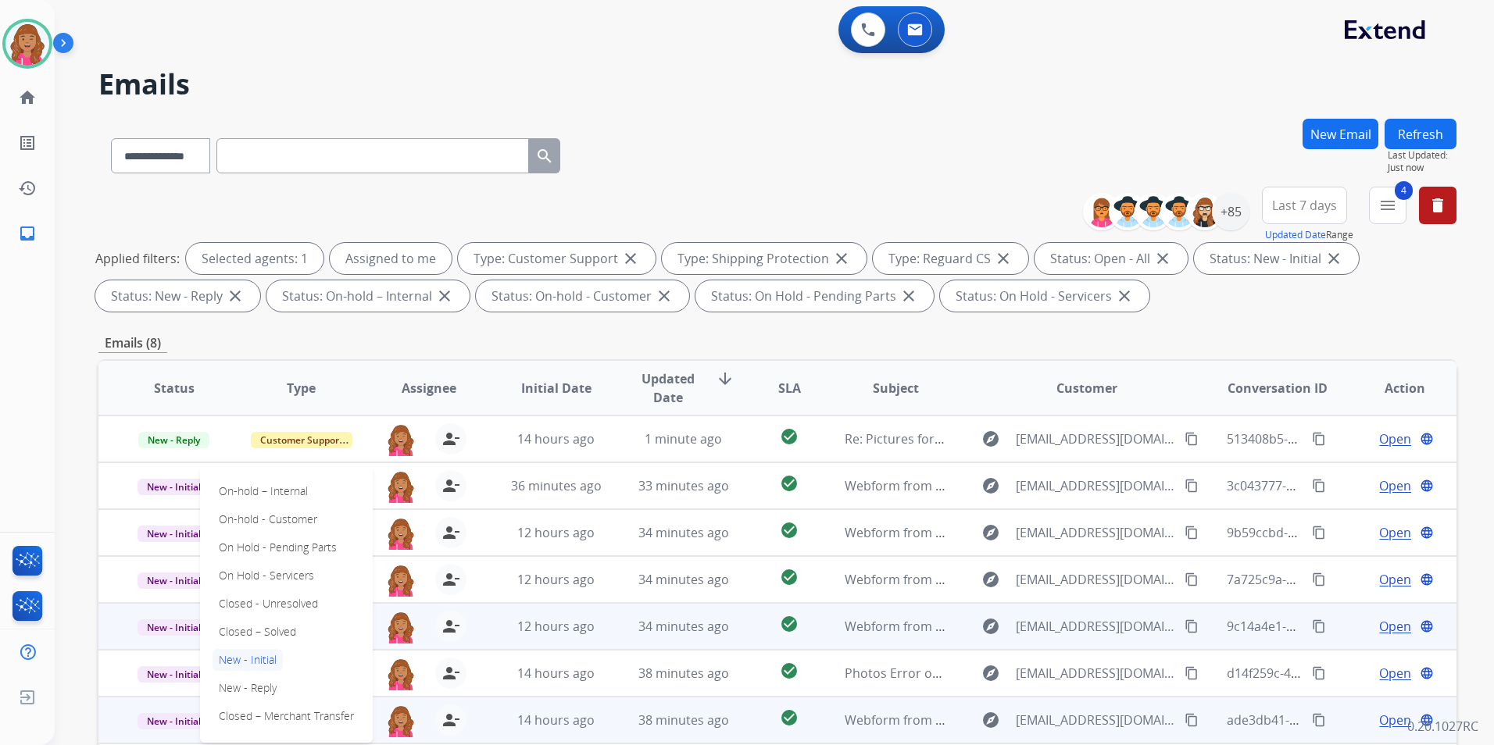
click at [292, 634] on p "Closed – Solved" at bounding box center [258, 632] width 90 height 22
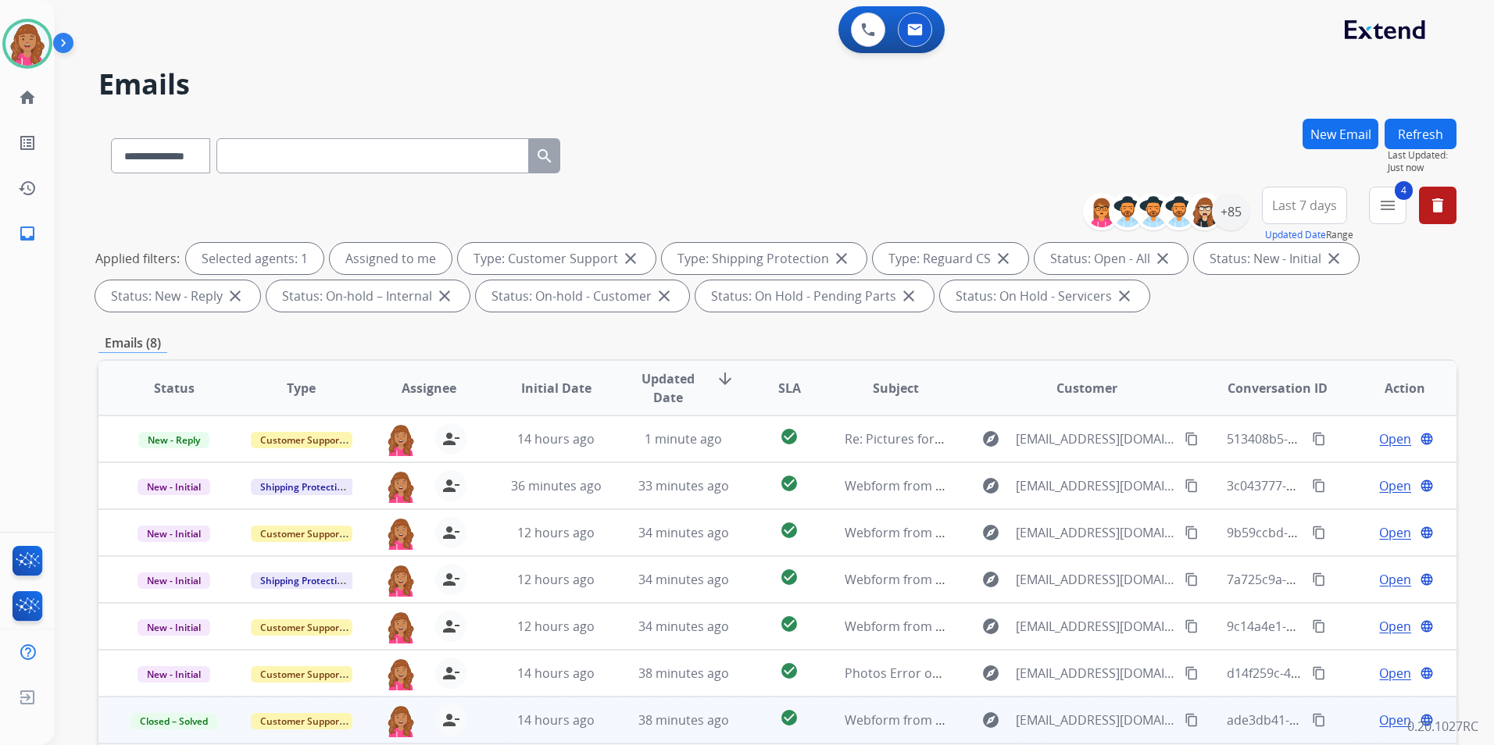
scroll to position [78, 0]
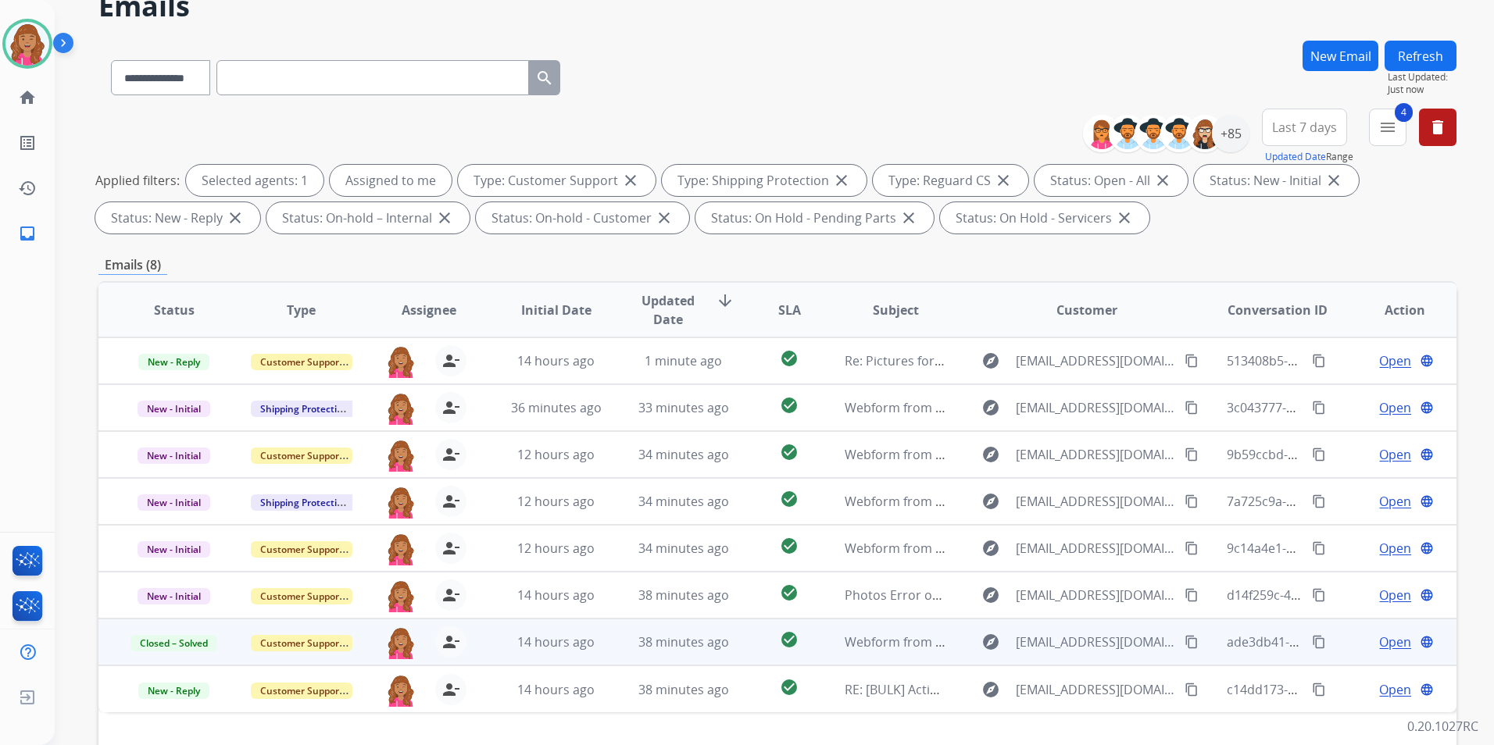
click at [1381, 636] on span "Open" at bounding box center [1395, 642] width 32 height 19
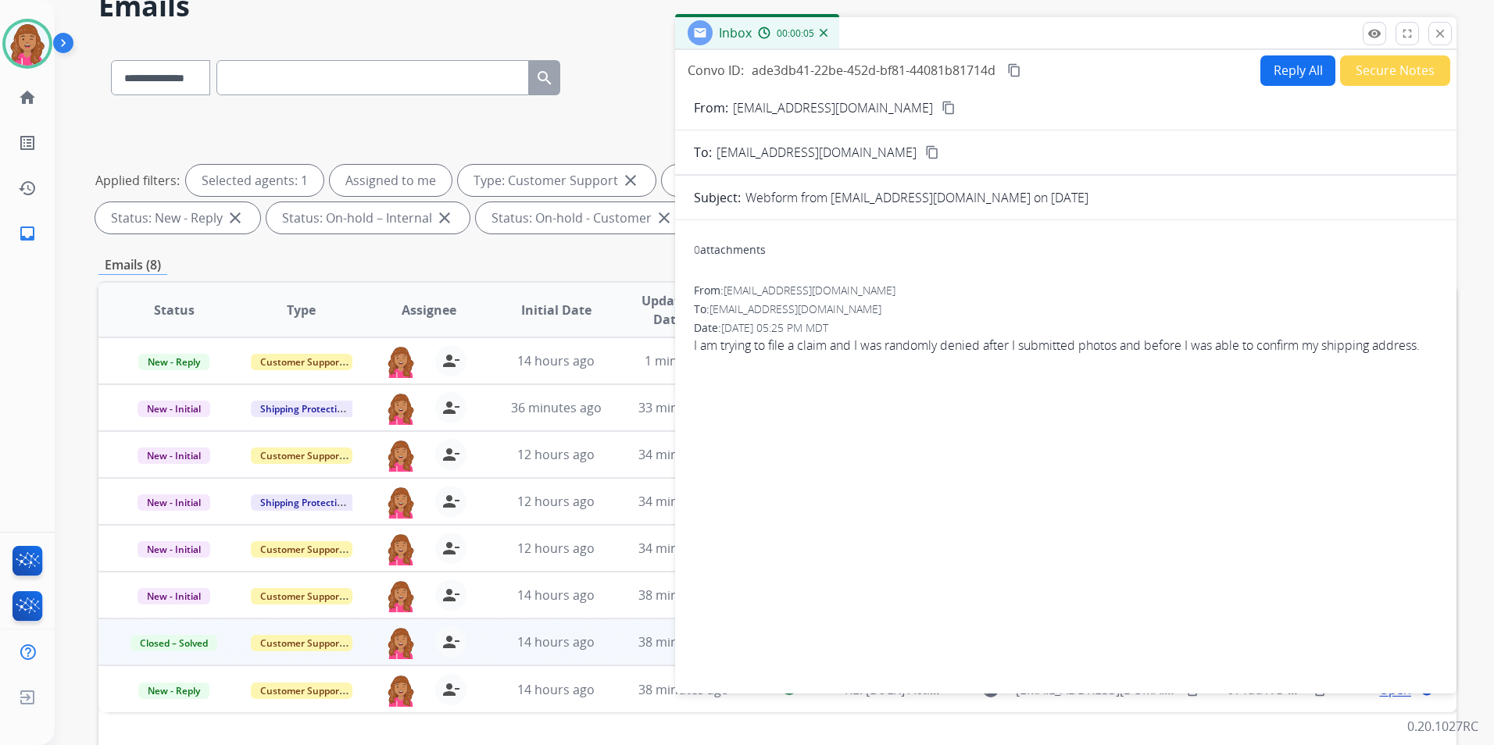
click at [941, 101] on mat-icon "content_copy" at bounding box center [948, 108] width 14 height 14
click at [1295, 79] on button "Reply All" at bounding box center [1297, 70] width 75 height 30
select select "**********"
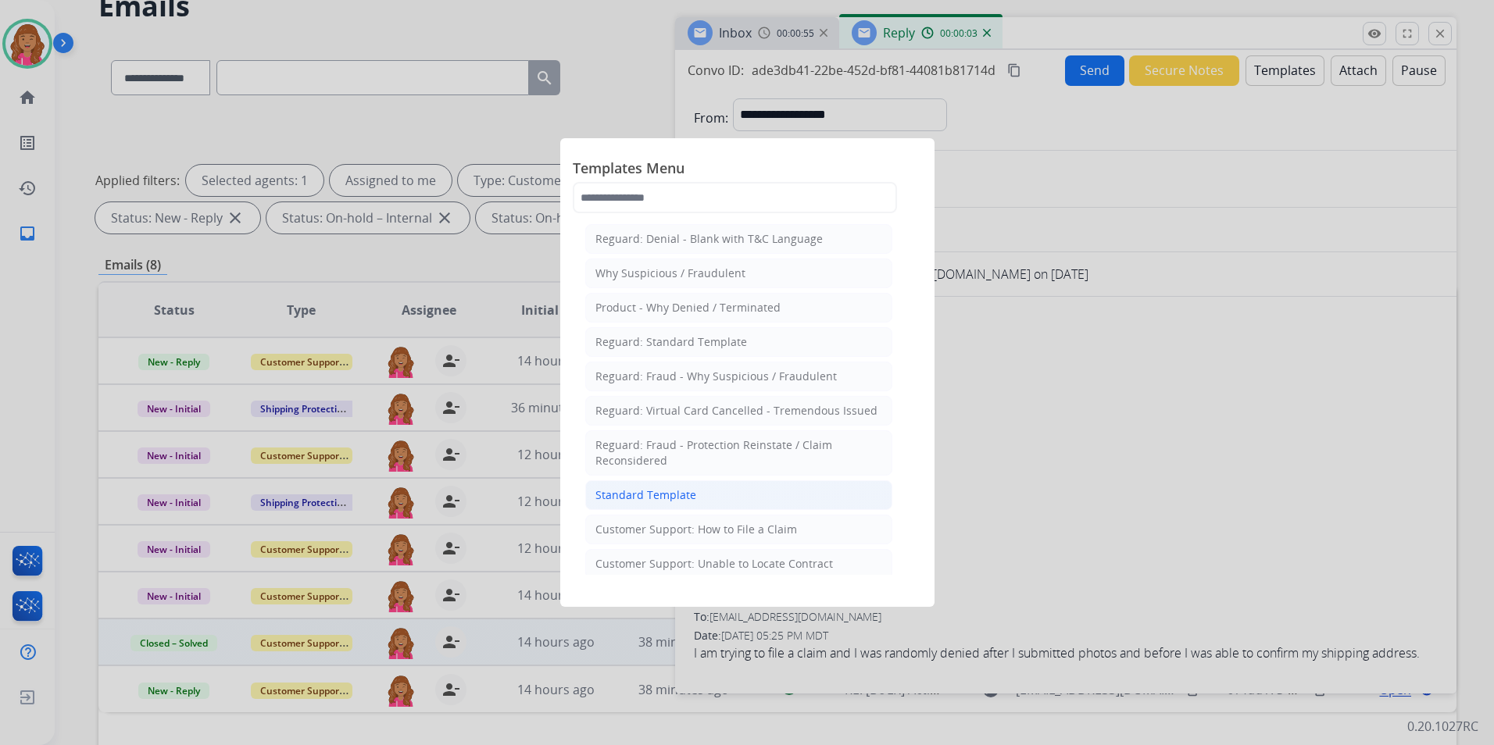
scroll to position [234, 0]
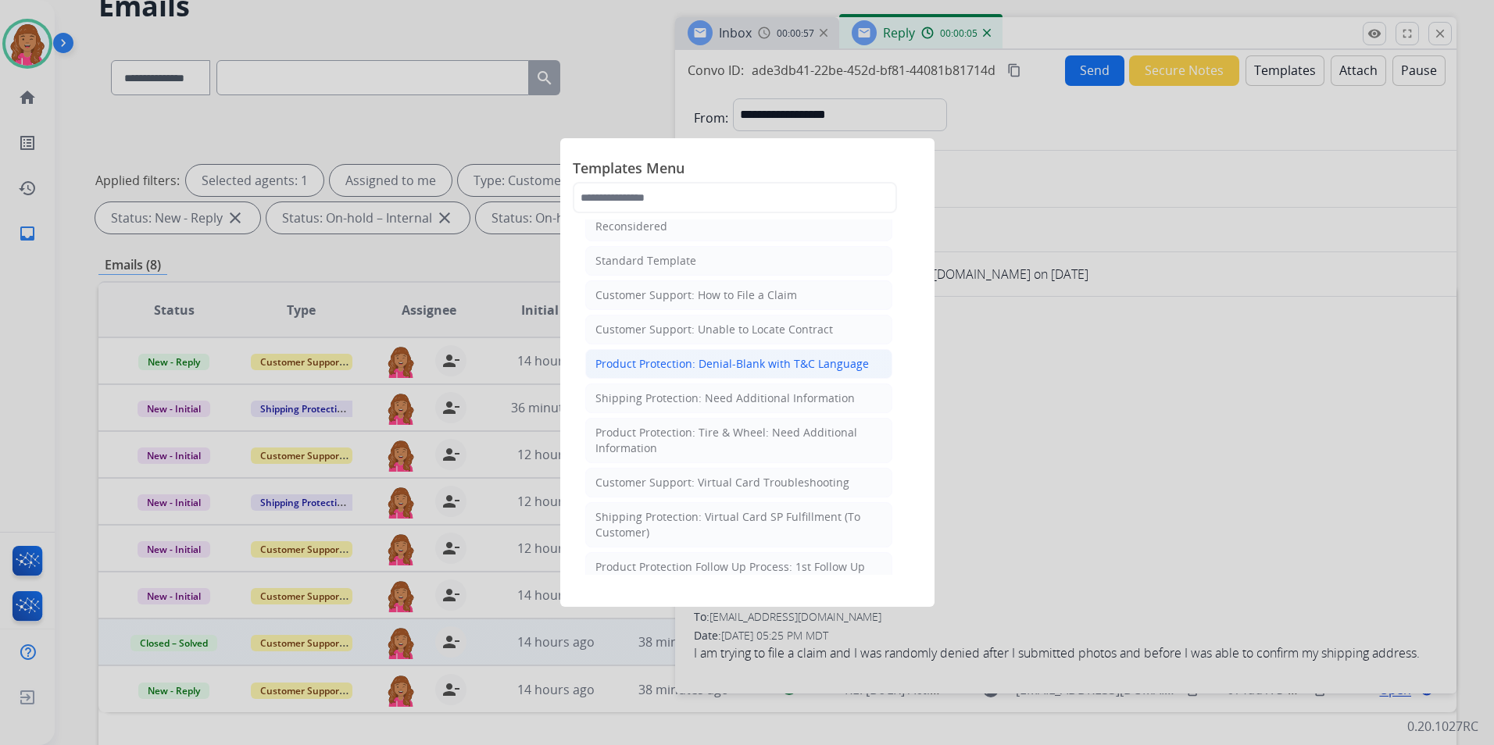
click at [779, 366] on div "Product Protection: Denial-Blank with T&C Language" at bounding box center [731, 364] width 273 height 16
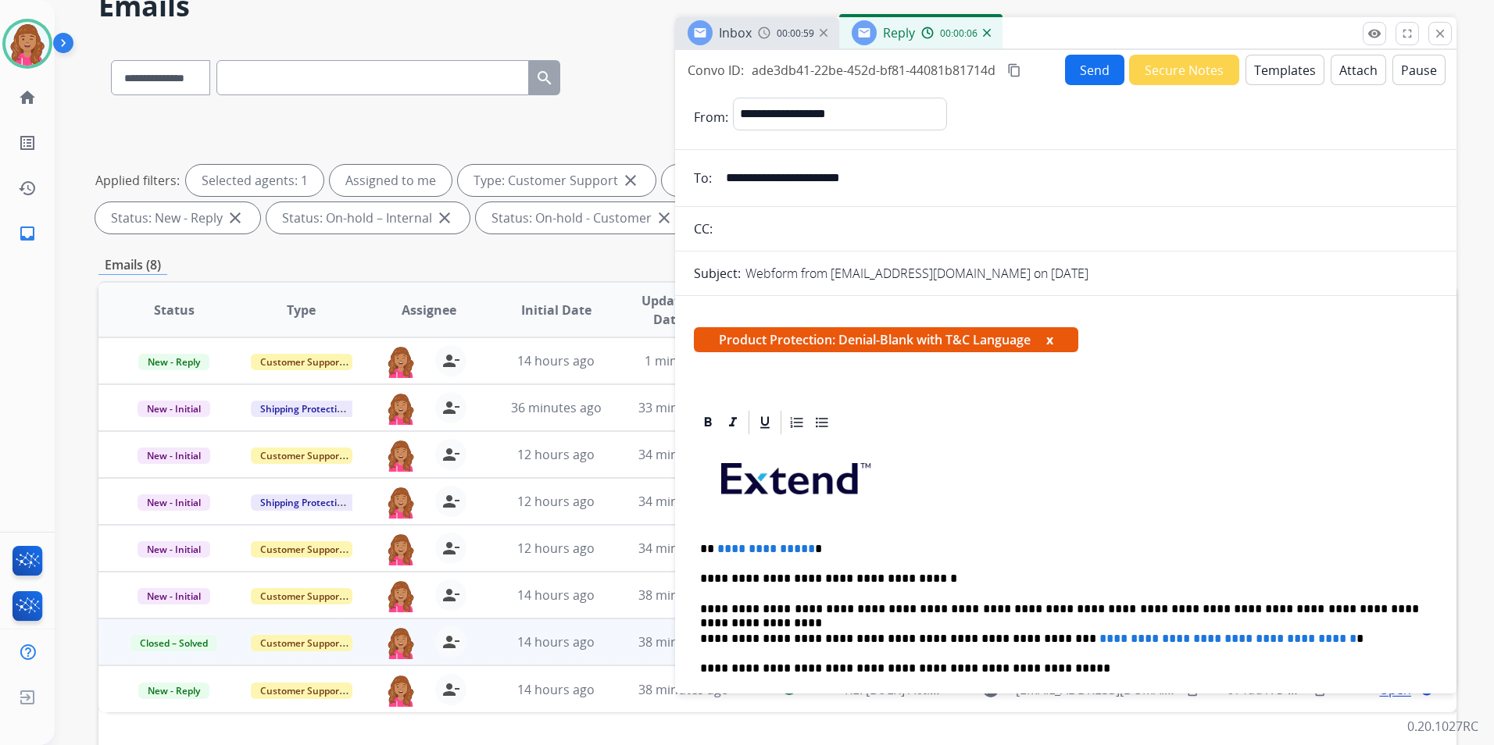
click at [802, 543] on span "**********" at bounding box center [766, 549] width 98 height 12
drag, startPoint x: 1326, startPoint y: 639, endPoint x: 1024, endPoint y: 632, distance: 302.4
click at [1099, 633] on span "**********" at bounding box center [1227, 639] width 257 height 12
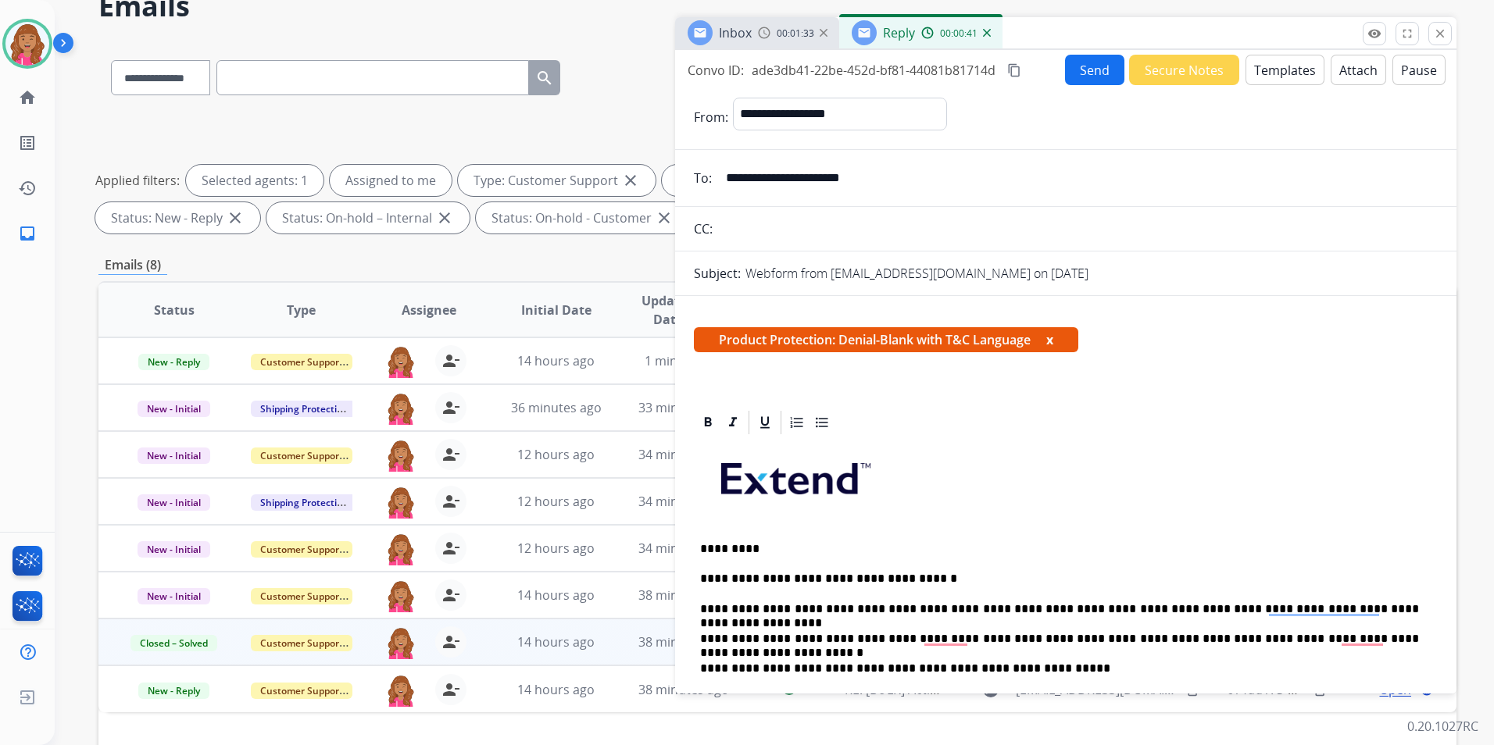
scroll to position [0, 0]
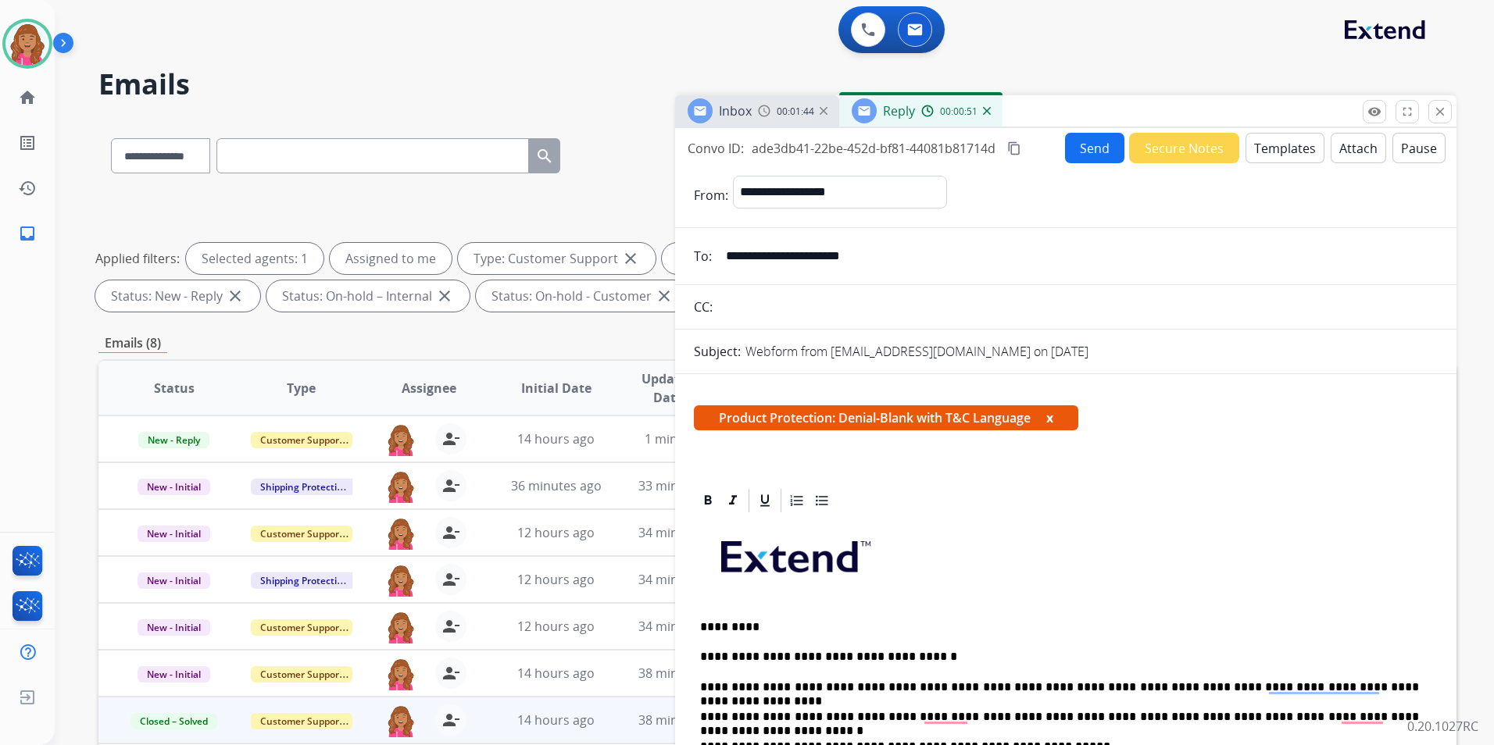
click at [1345, 151] on button "Attach" at bounding box center [1358, 148] width 55 height 30
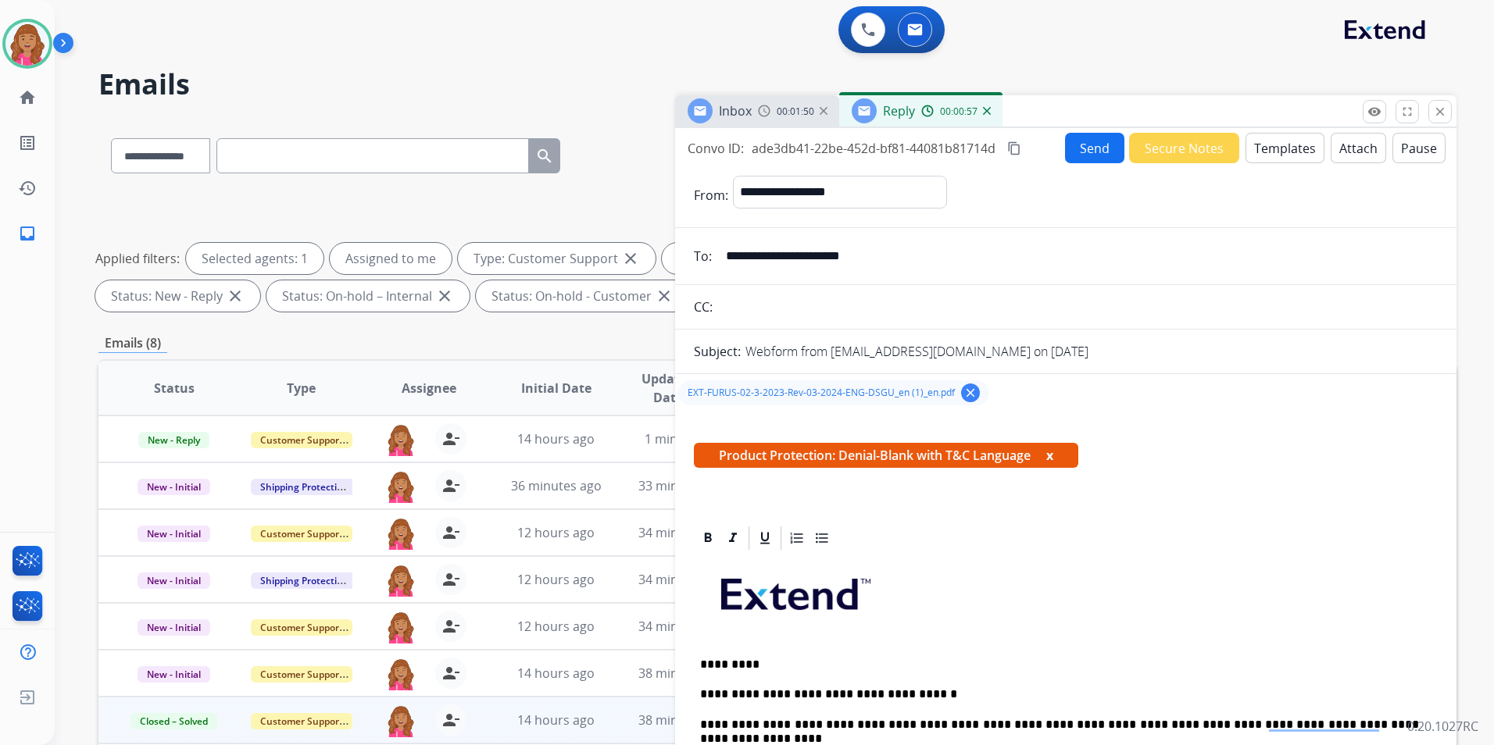
click at [1018, 153] on mat-icon "content_copy" at bounding box center [1014, 148] width 14 height 14
click at [1091, 146] on button "Send" at bounding box center [1094, 148] width 59 height 30
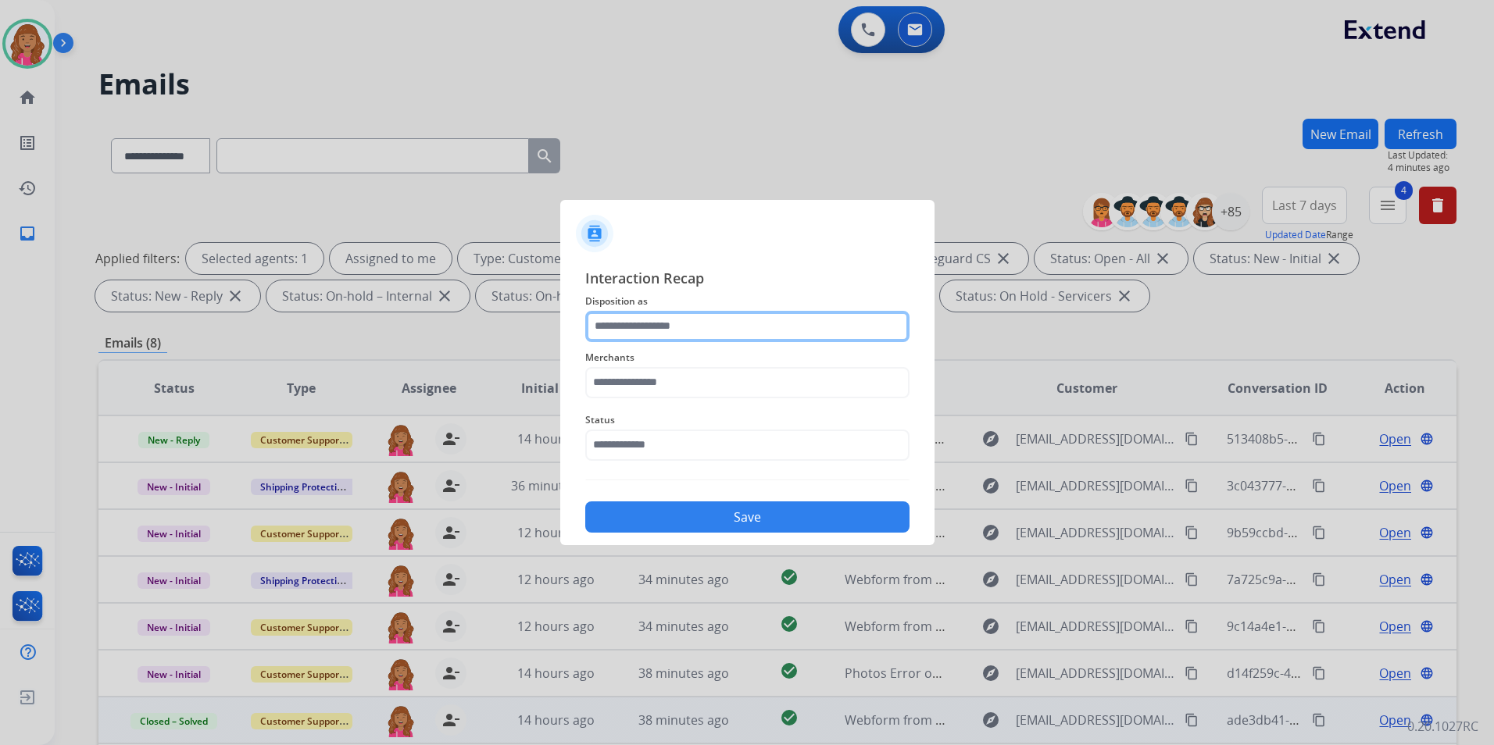
click at [687, 313] on input "text" at bounding box center [747, 326] width 324 height 31
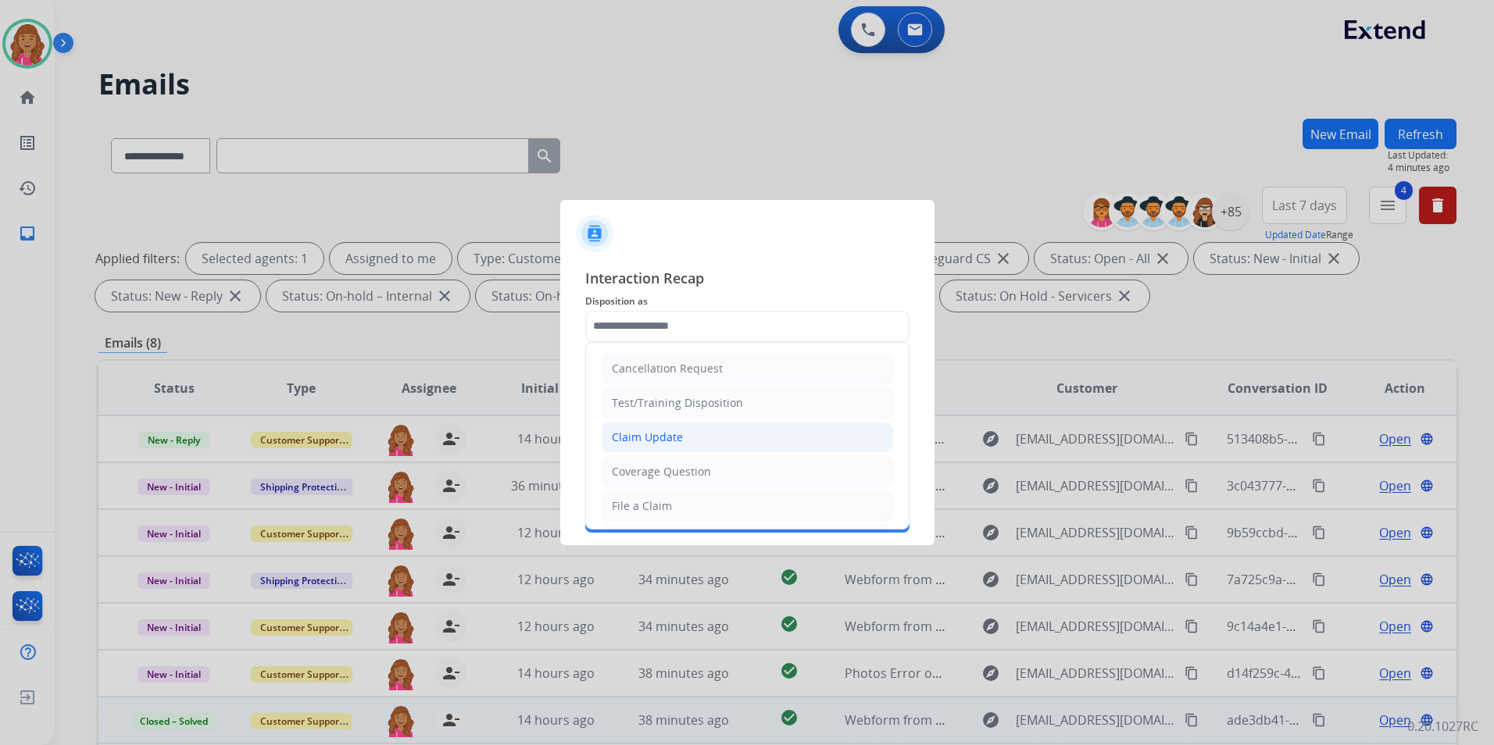
click at [660, 423] on li "Claim Update" at bounding box center [747, 438] width 291 height 30
type input "**********"
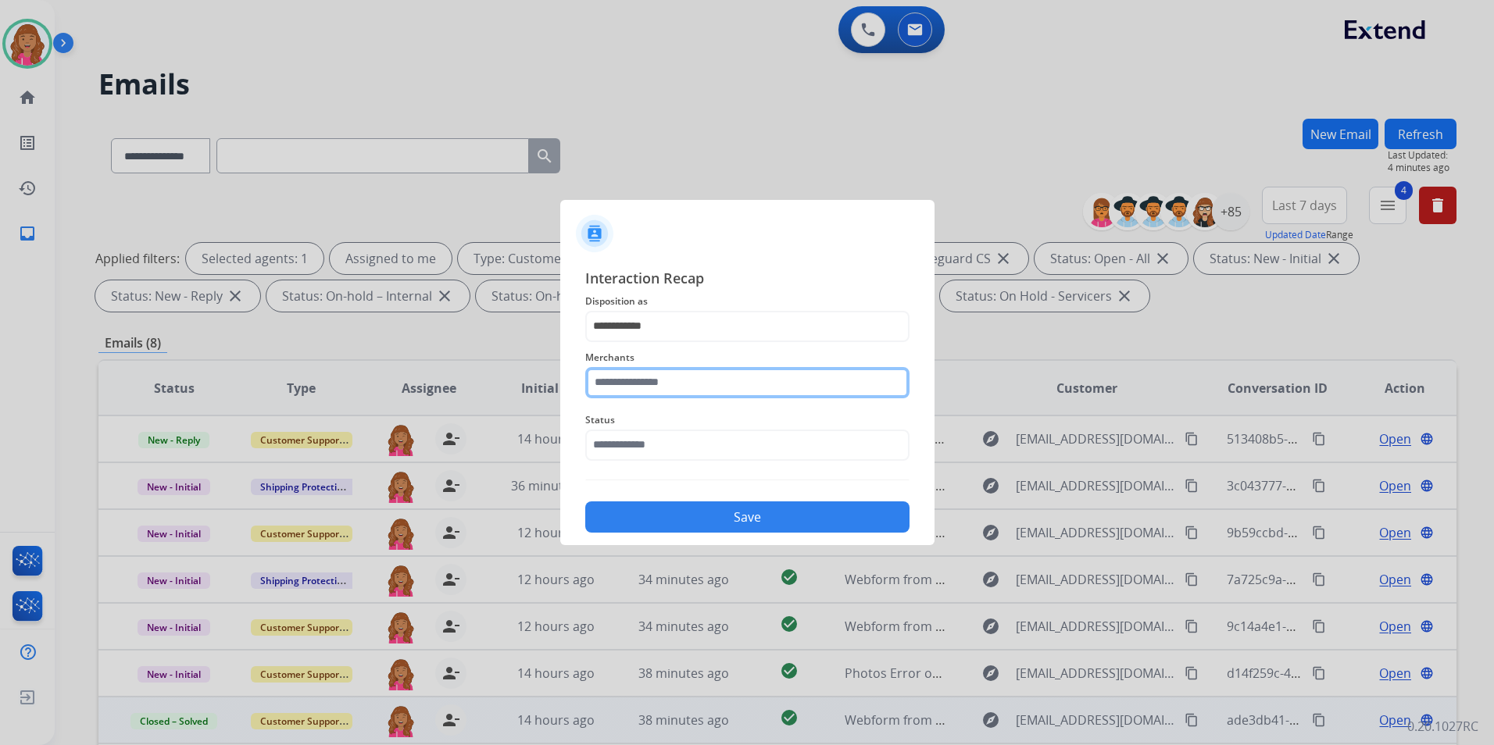
click at [686, 385] on input "text" at bounding box center [747, 382] width 324 height 31
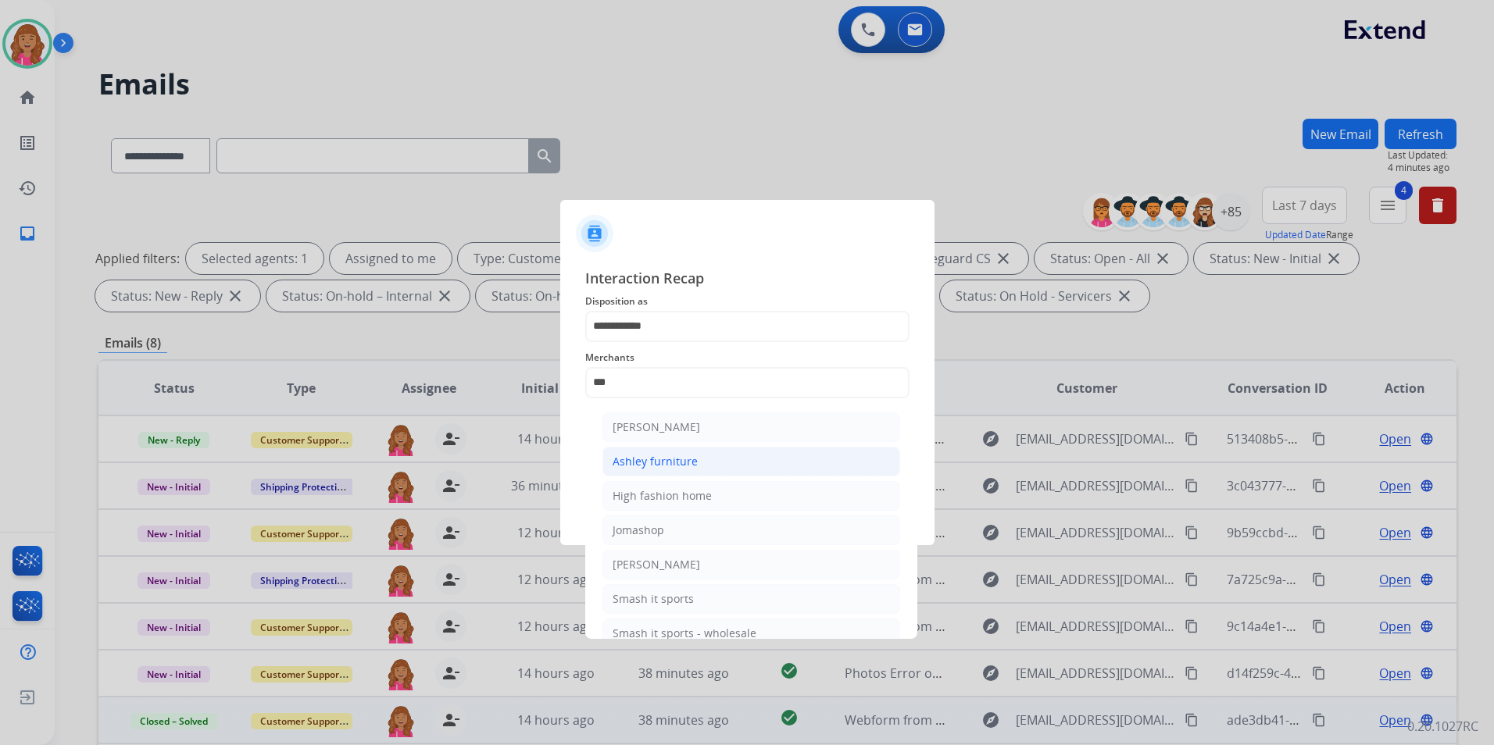
click at [668, 460] on div "Ashley furniture" at bounding box center [655, 462] width 85 height 16
type input "**********"
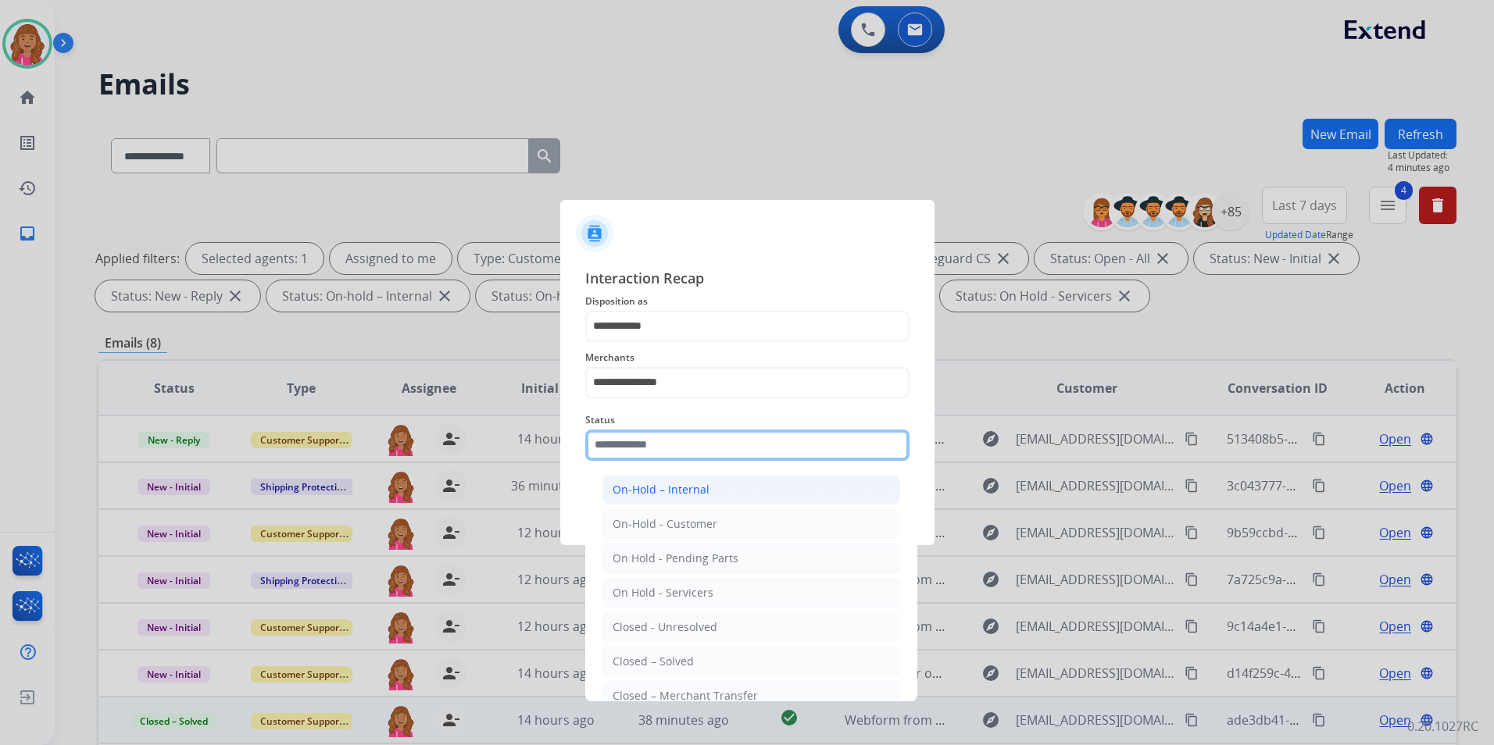
drag, startPoint x: 666, startPoint y: 448, endPoint x: 676, endPoint y: 497, distance: 50.3
click at [666, 447] on input "text" at bounding box center [747, 445] width 324 height 31
click at [663, 658] on div "Closed – Solved" at bounding box center [653, 662] width 81 height 16
type input "**********"
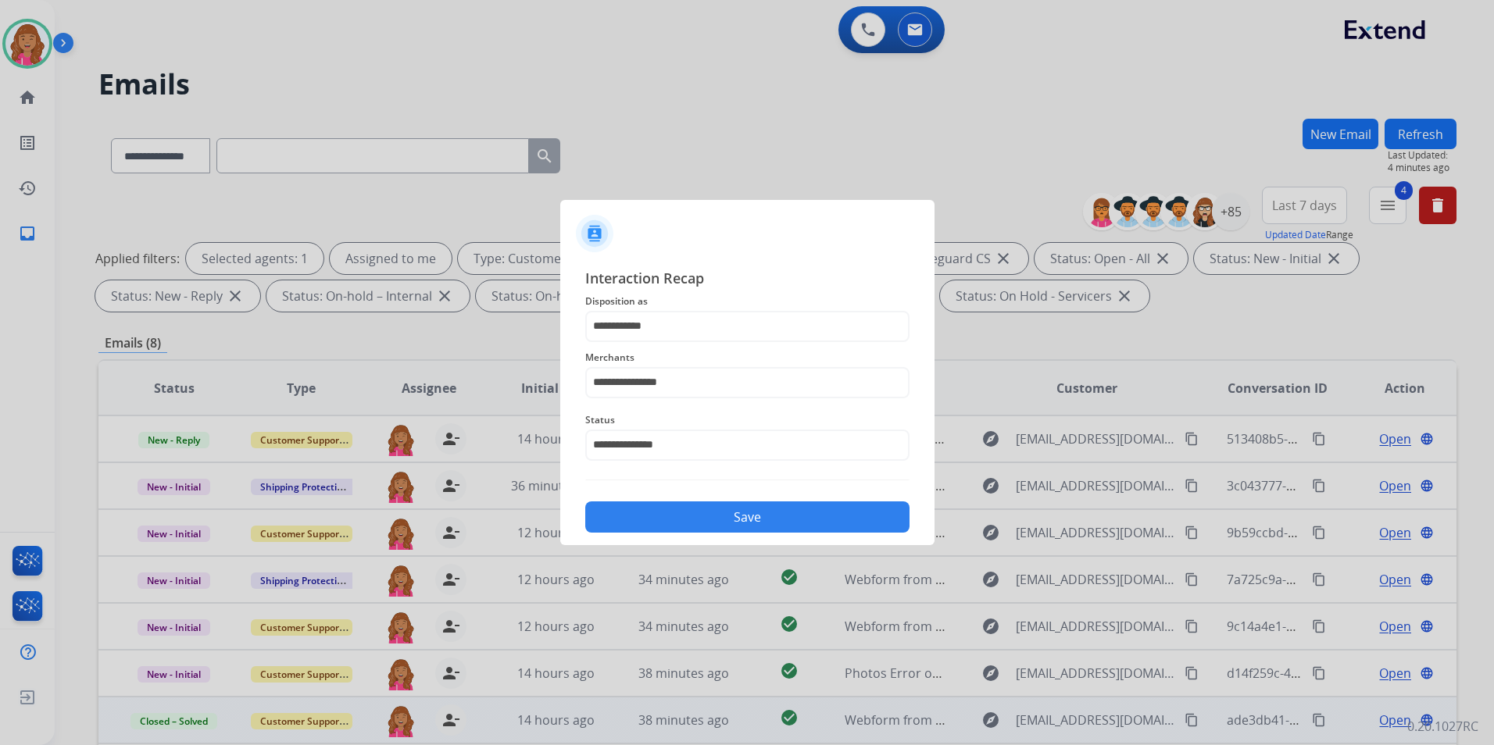
click at [652, 522] on button "Save" at bounding box center [747, 517] width 324 height 31
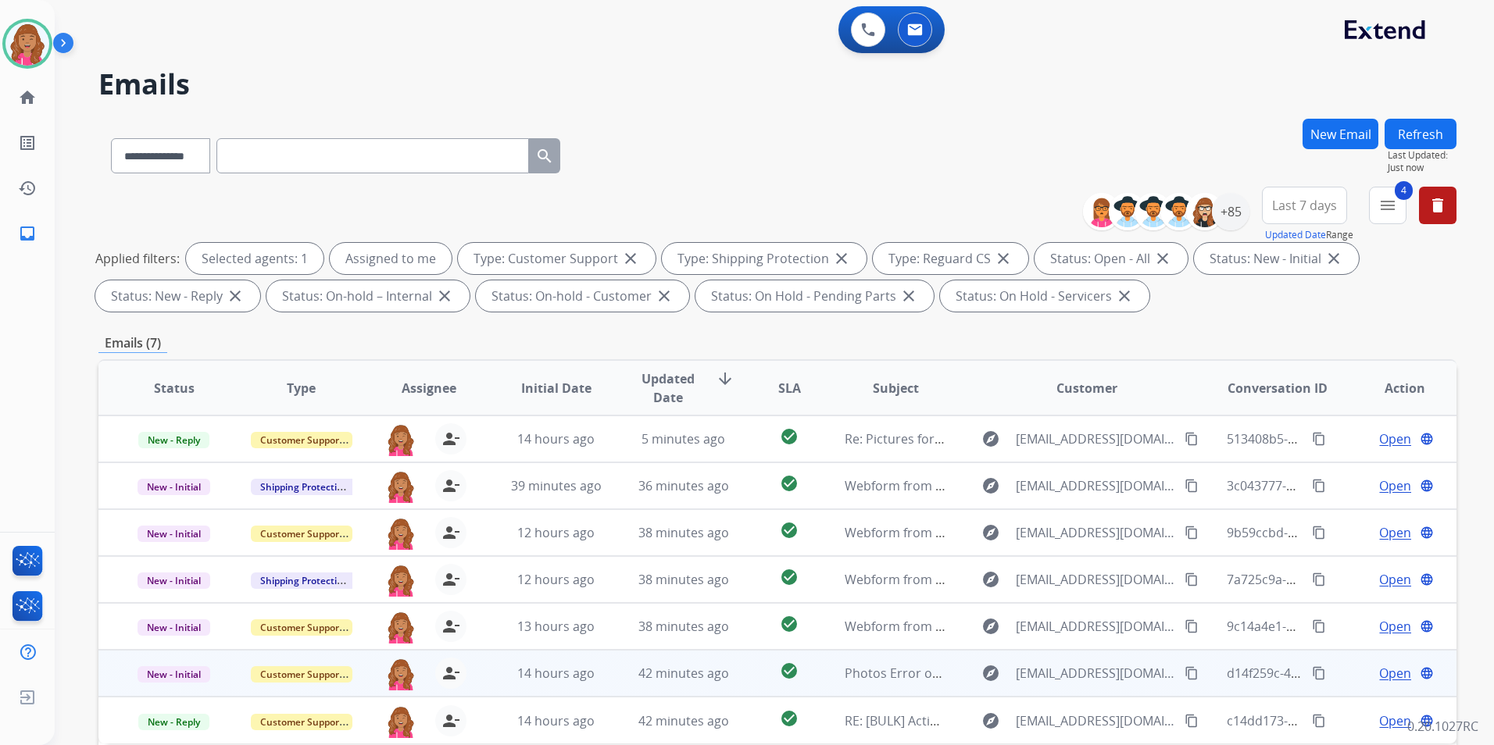
scroll to position [219, 0]
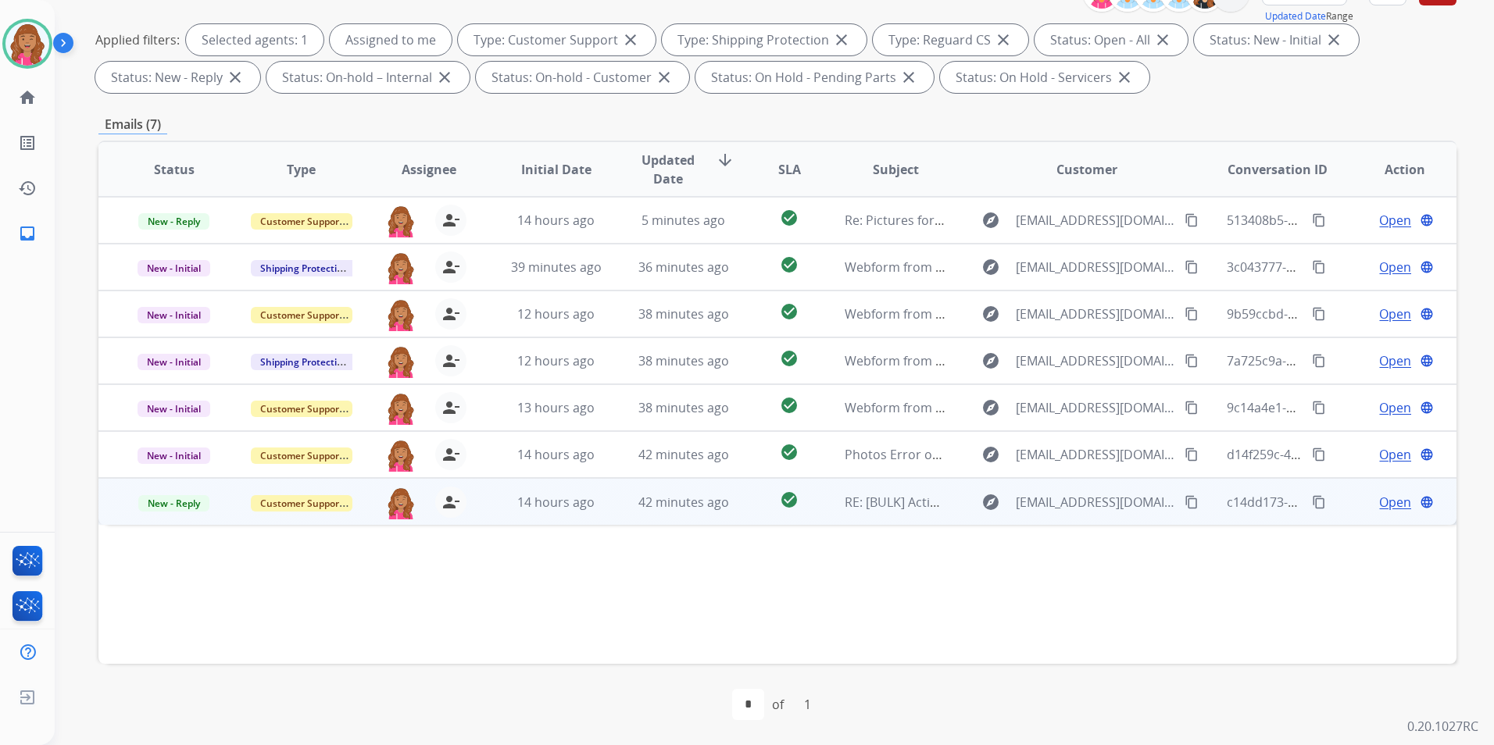
click at [1379, 500] on span "Open" at bounding box center [1395, 502] width 32 height 19
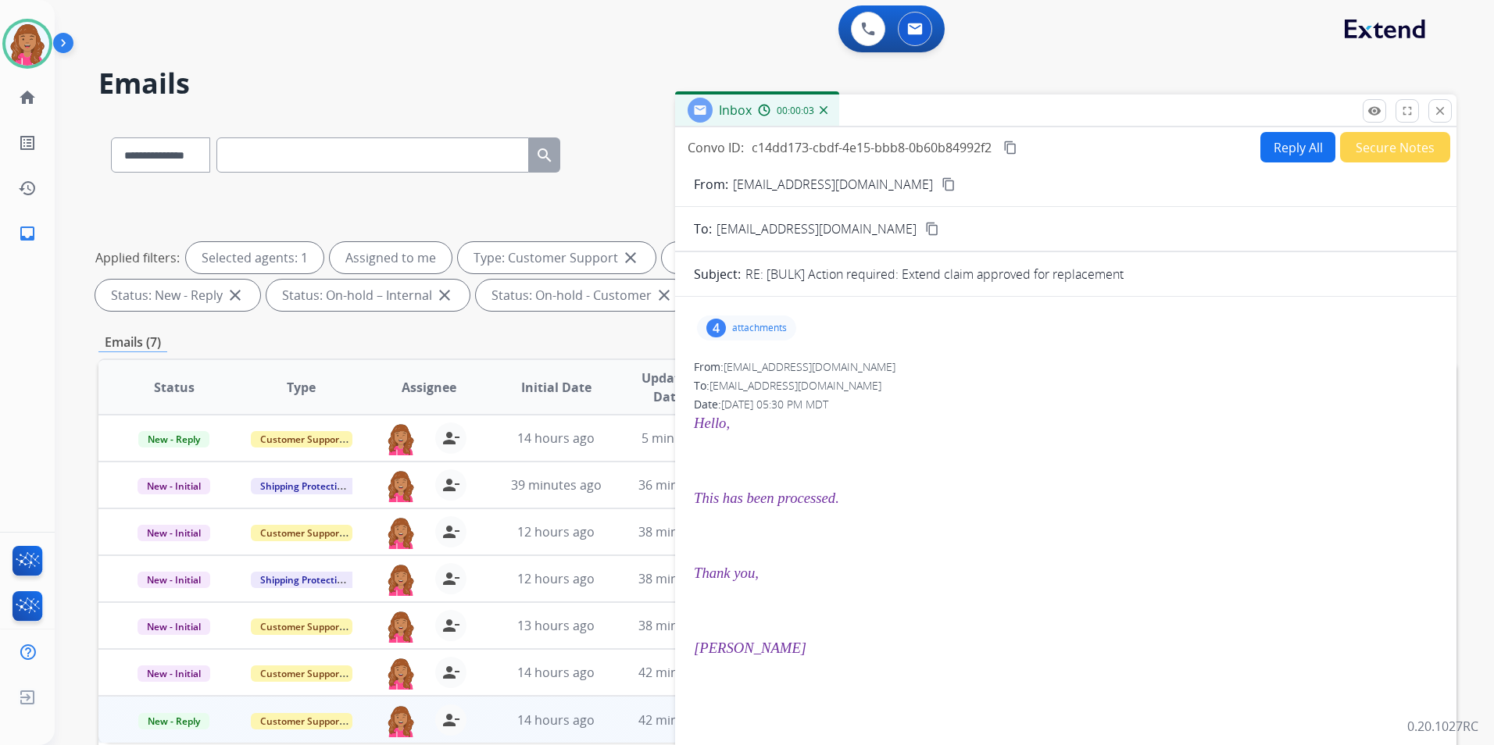
scroll to position [0, 0]
click at [941, 188] on mat-icon "content_copy" at bounding box center [948, 185] width 14 height 14
click at [1432, 123] on div "remove_red_eye Logs fullscreen Expand close Close" at bounding box center [1407, 111] width 89 height 23
click at [1442, 112] on mat-icon "close" at bounding box center [1440, 112] width 14 height 14
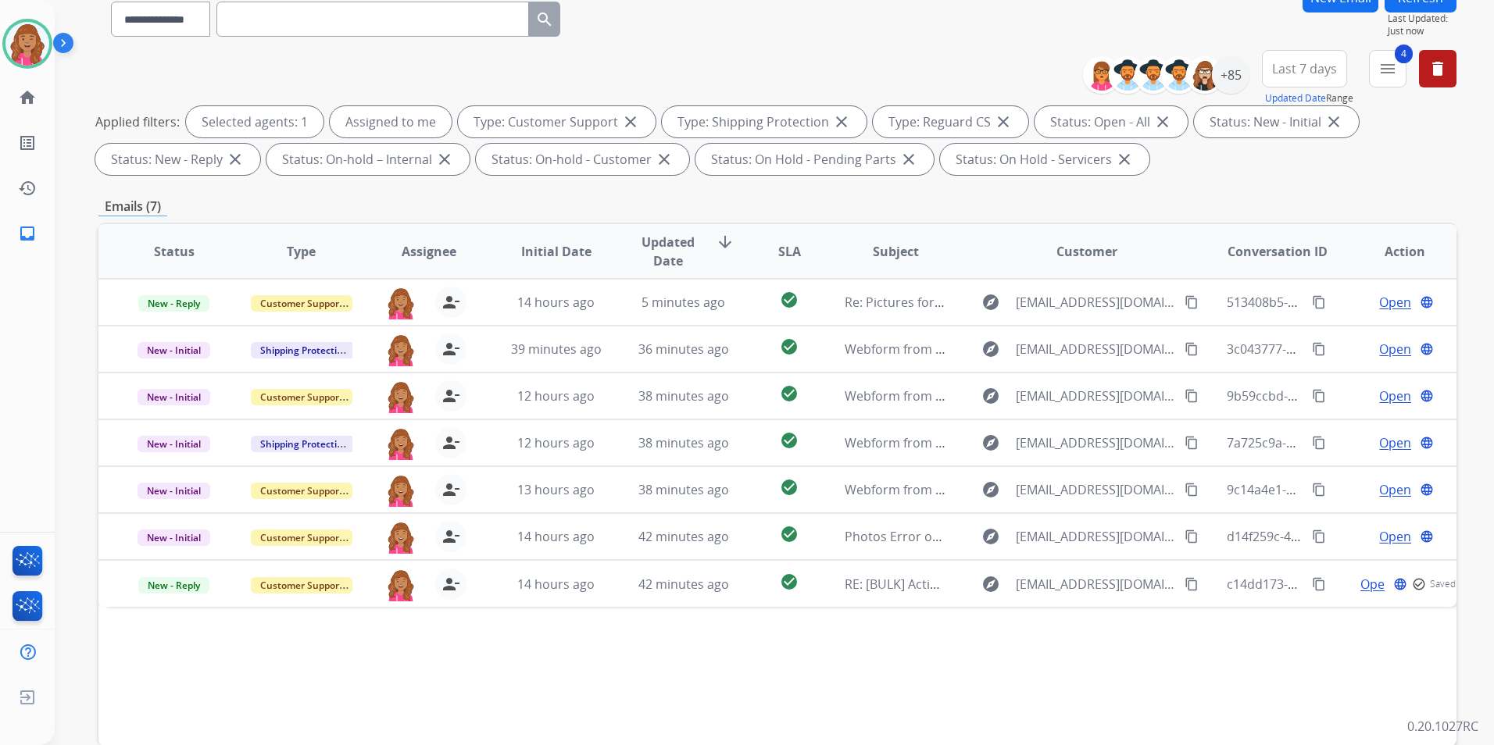
scroll to position [219, 0]
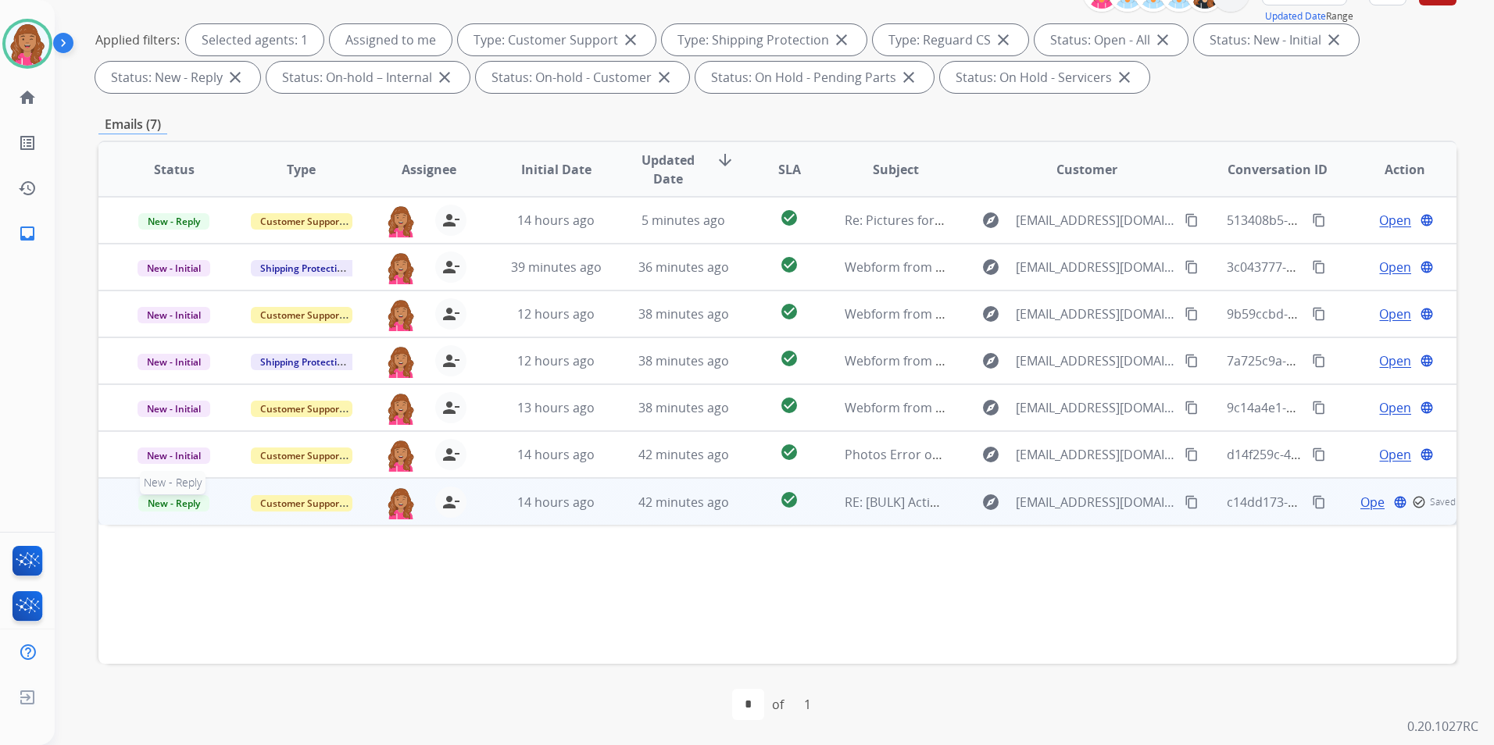
click at [184, 506] on span "New - Reply" at bounding box center [173, 503] width 71 height 16
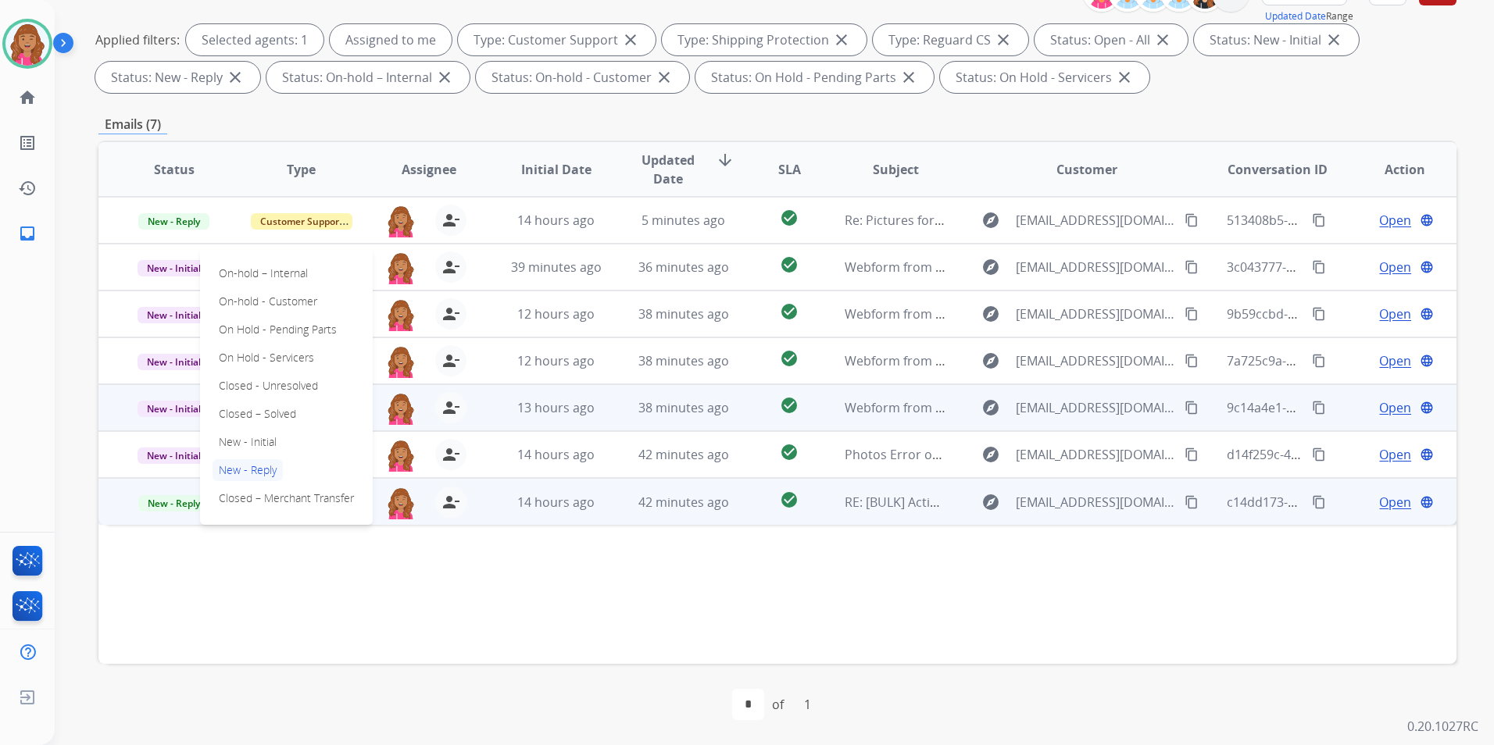
drag, startPoint x: 273, startPoint y: 417, endPoint x: 291, endPoint y: 427, distance: 21.0
click at [273, 416] on p "Closed – Solved" at bounding box center [258, 414] width 90 height 22
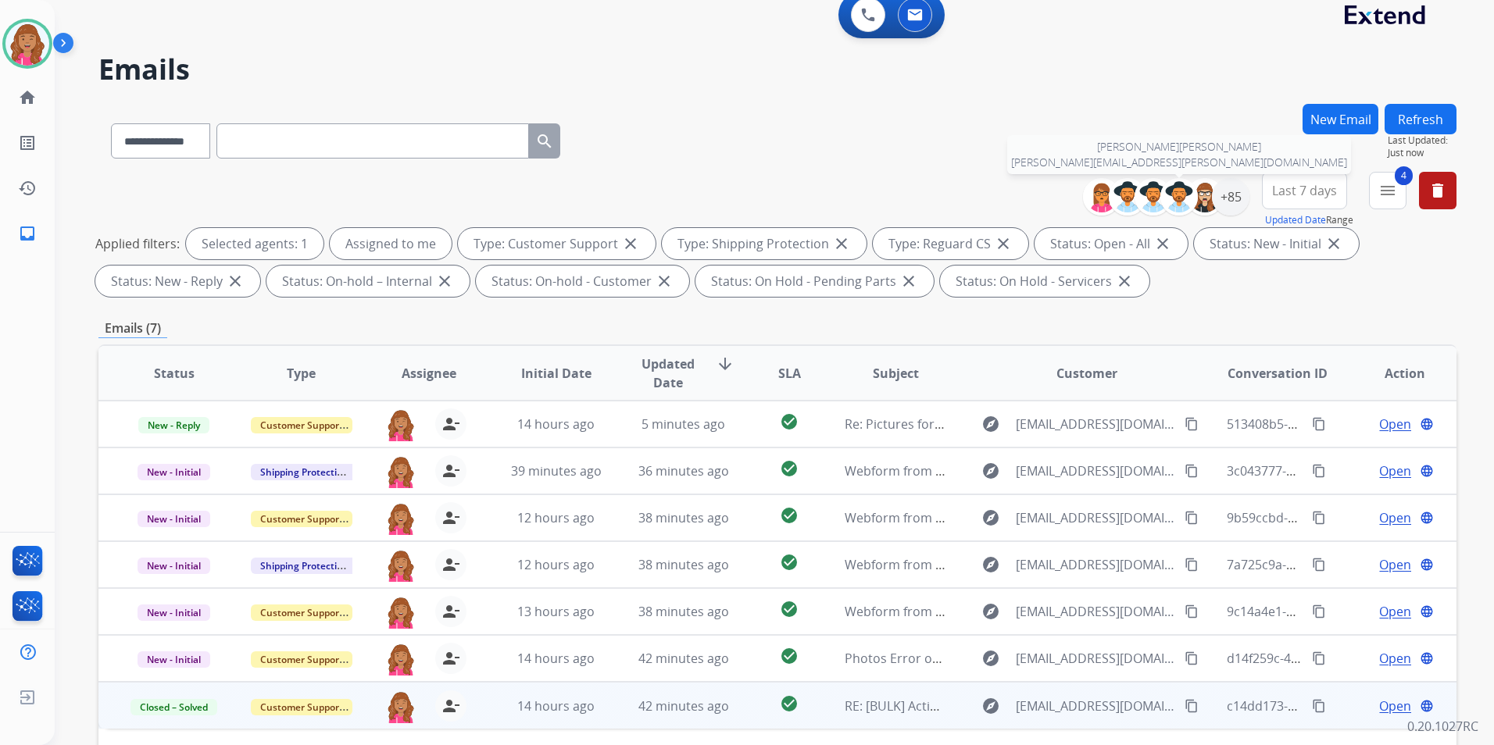
scroll to position [0, 0]
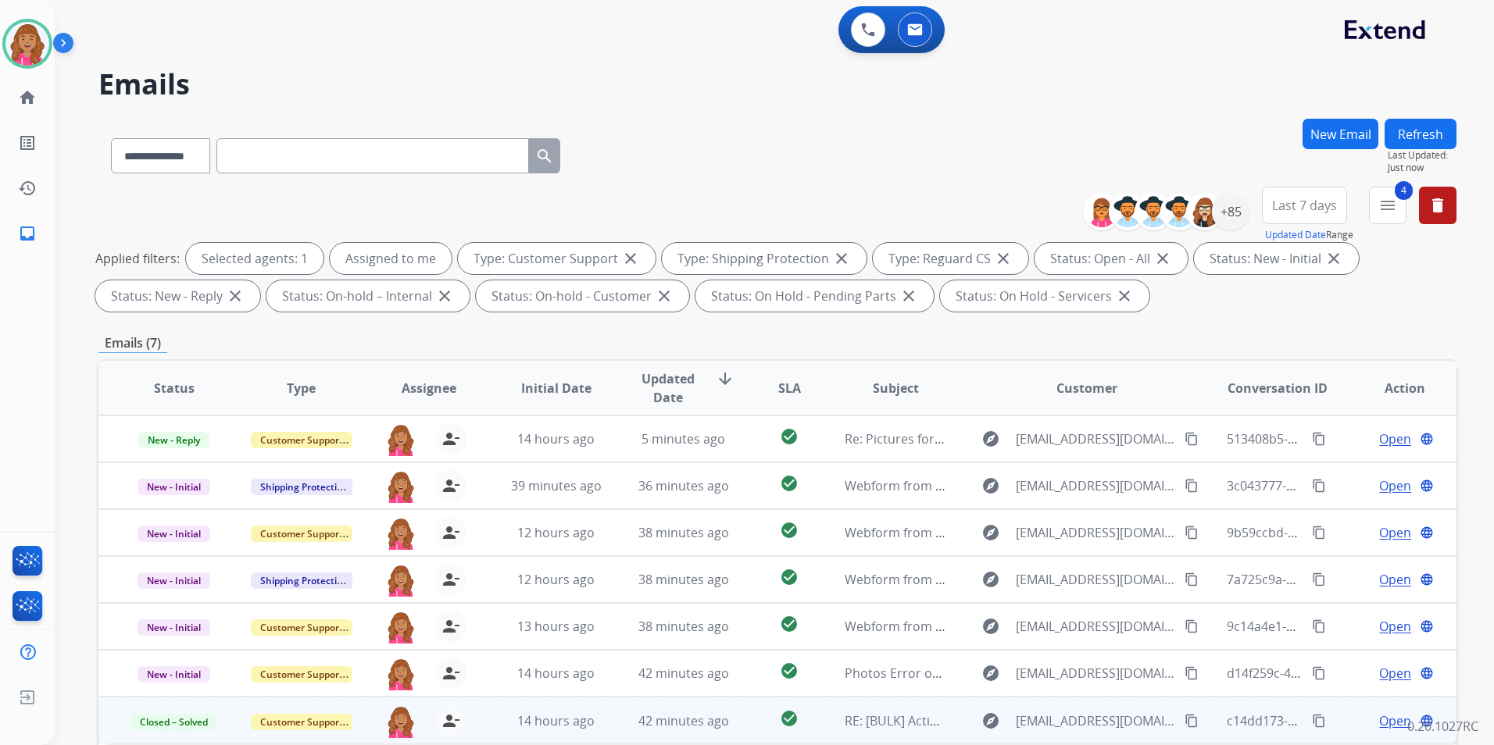
click at [1402, 144] on button "Refresh" at bounding box center [1420, 134] width 72 height 30
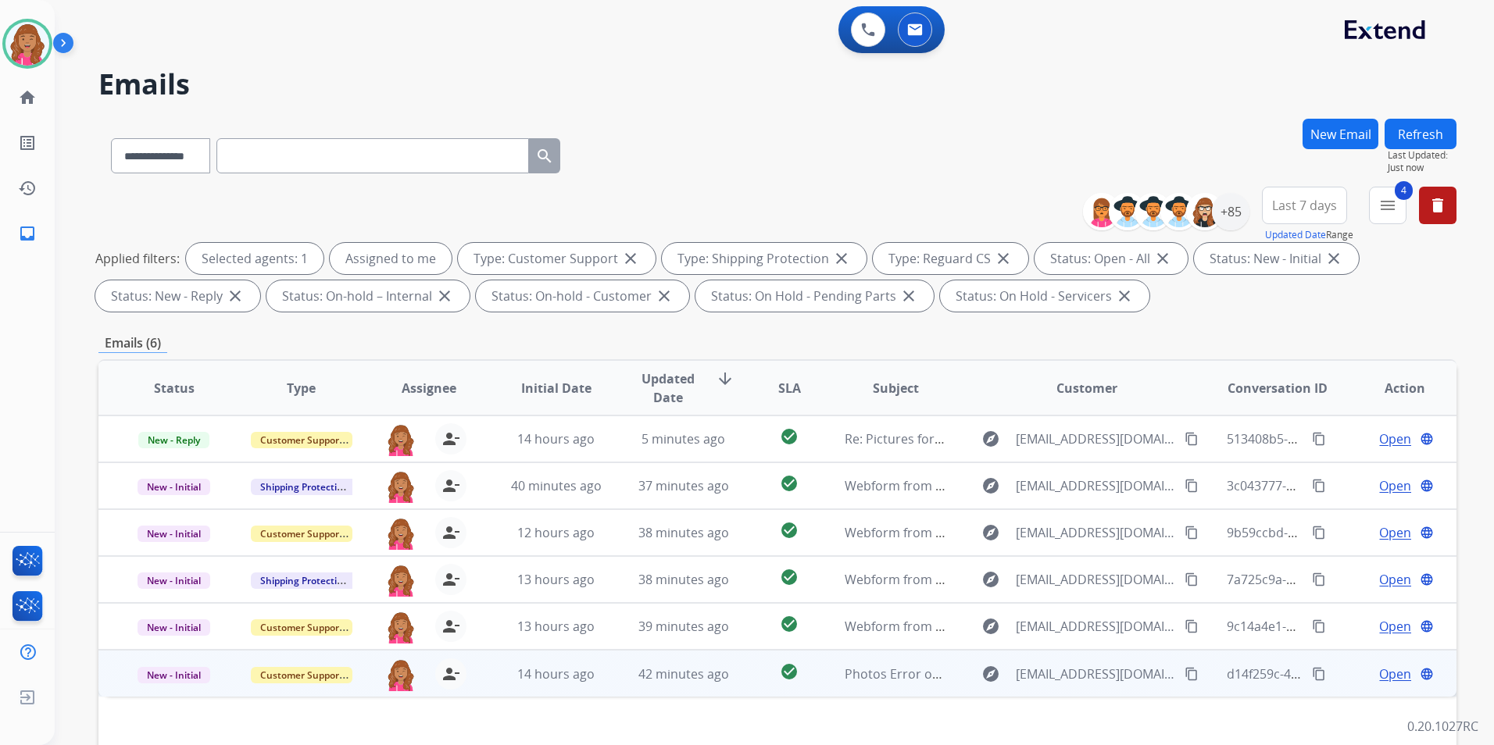
click at [1384, 670] on span "Open" at bounding box center [1395, 674] width 32 height 19
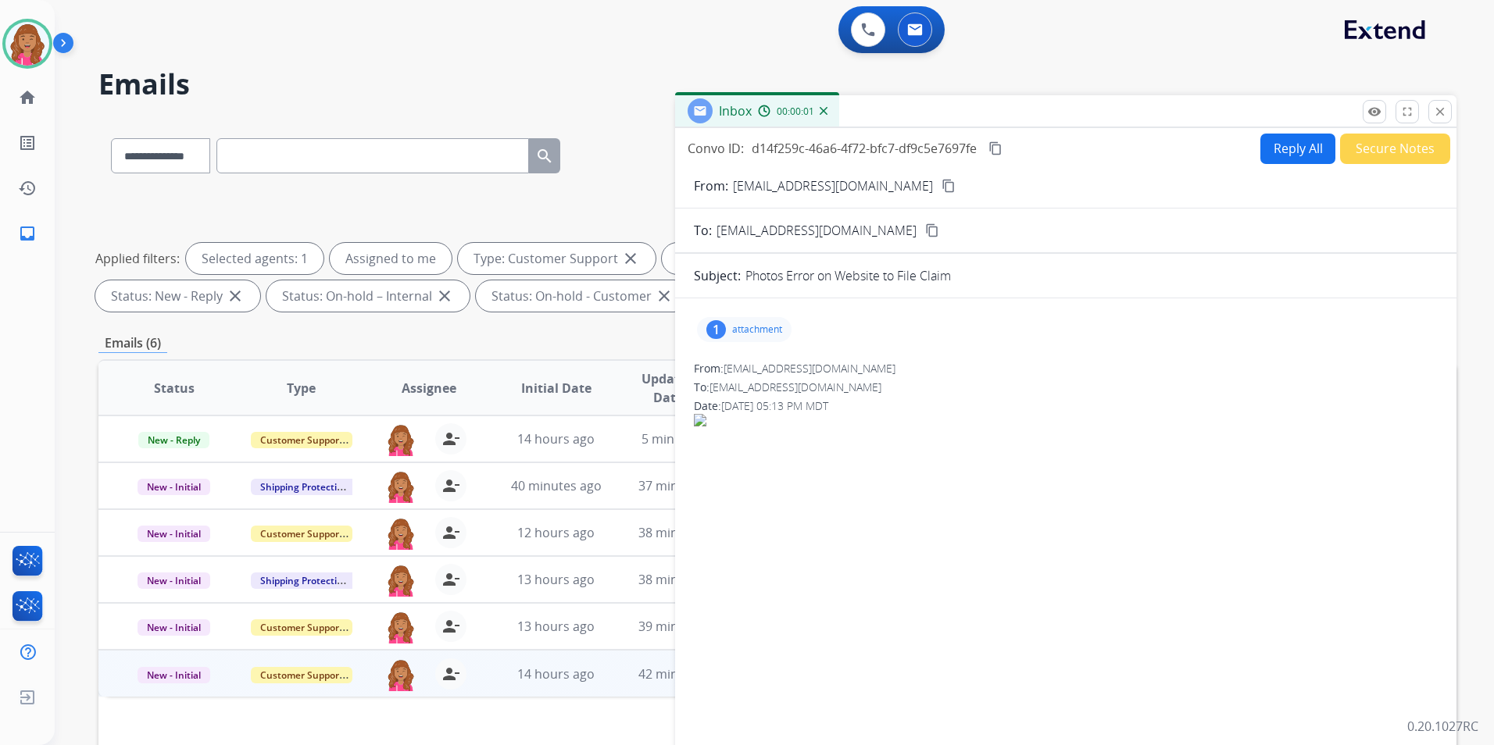
click at [756, 338] on div "1 attachment" at bounding box center [744, 329] width 95 height 25
click at [746, 370] on div at bounding box center [748, 369] width 78 height 55
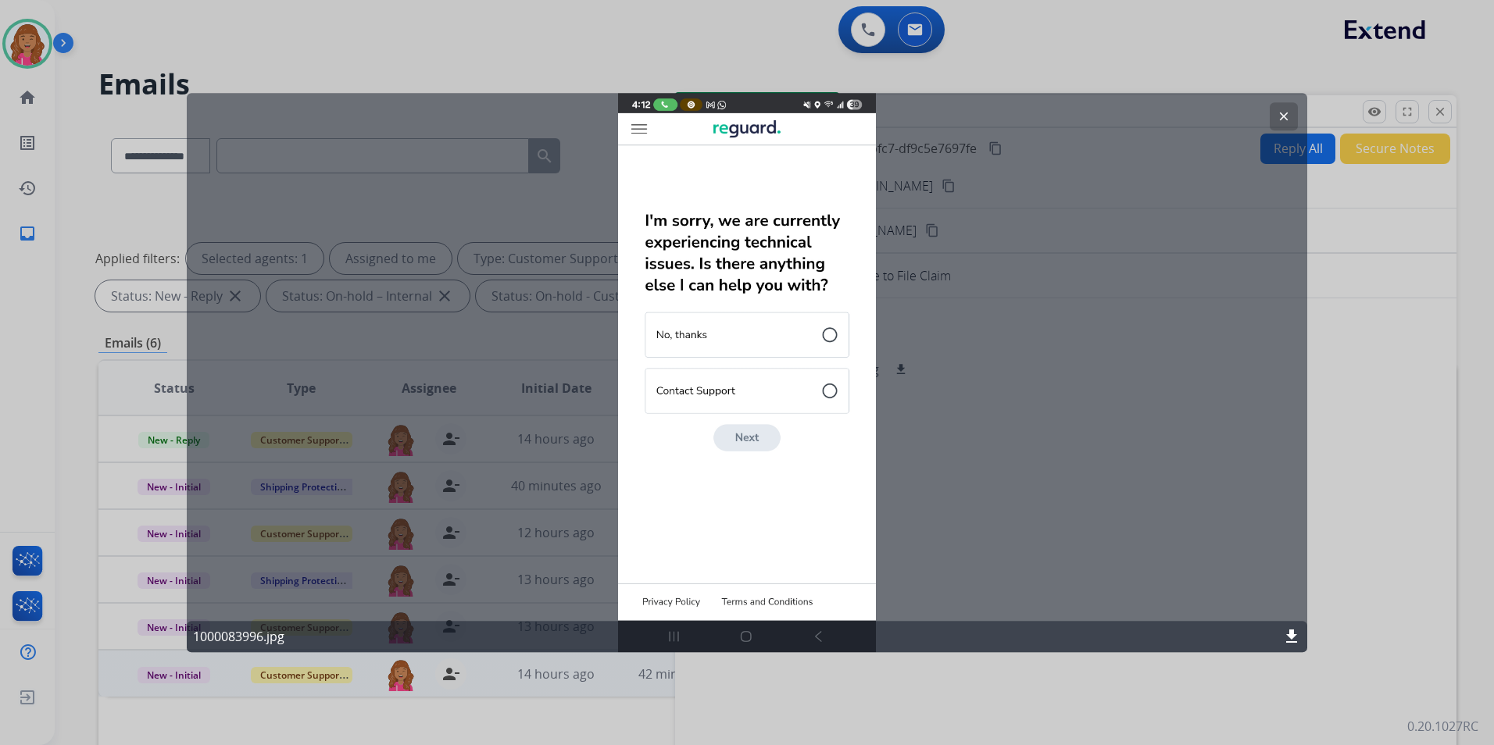
click at [1279, 116] on mat-icon "clear" at bounding box center [1284, 116] width 14 height 14
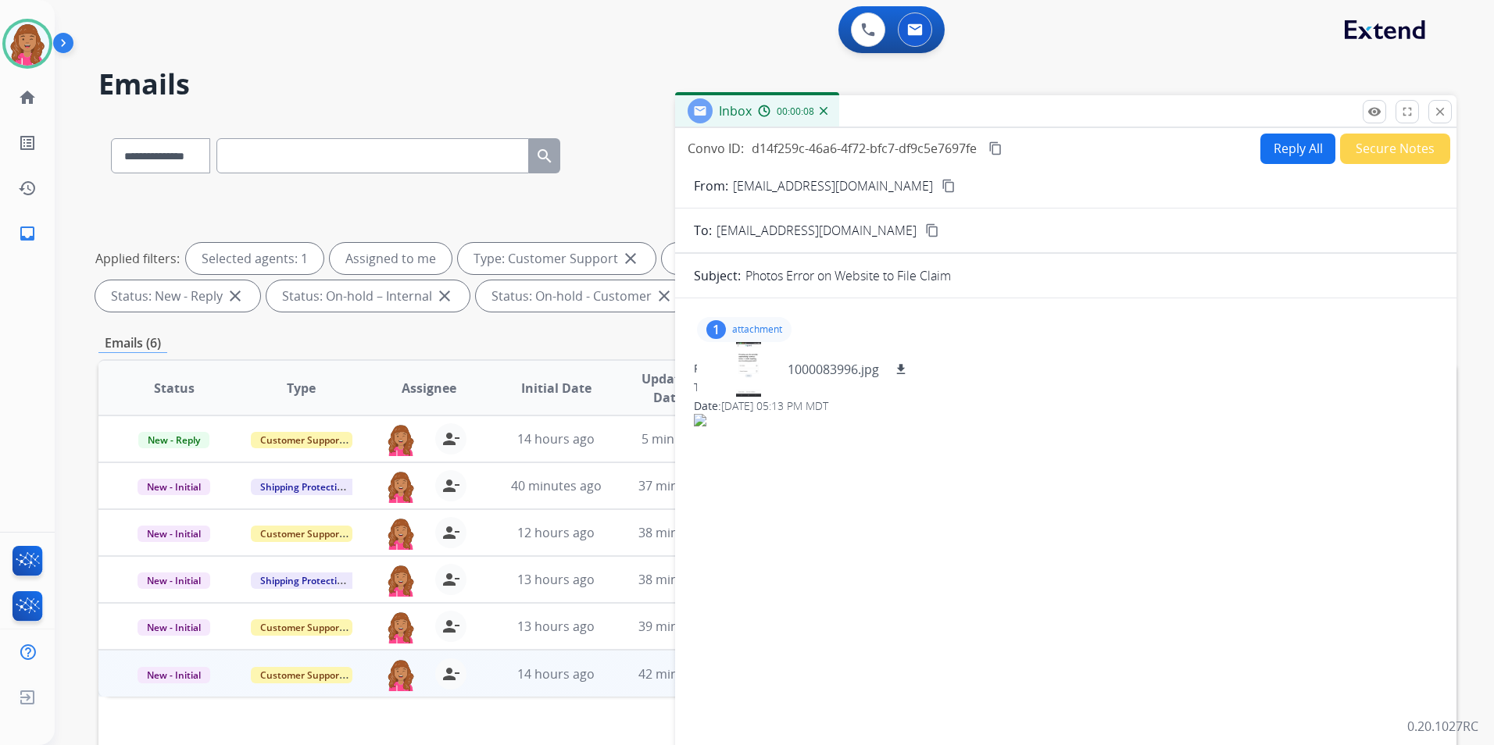
click at [941, 189] on mat-icon "content_copy" at bounding box center [948, 186] width 14 height 14
click at [1271, 159] on button "Reply All" at bounding box center [1297, 149] width 75 height 30
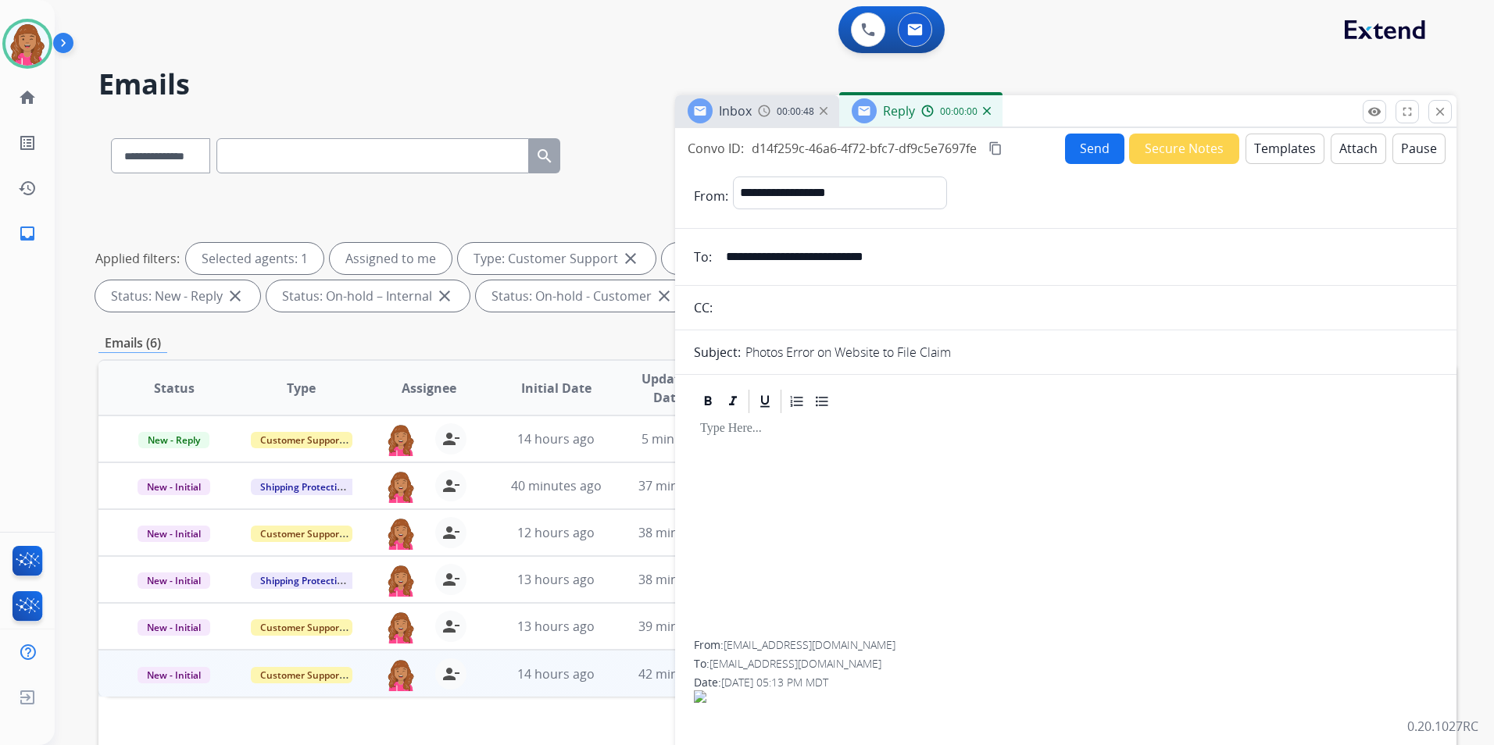
click at [1271, 159] on button "Templates" at bounding box center [1284, 149] width 79 height 30
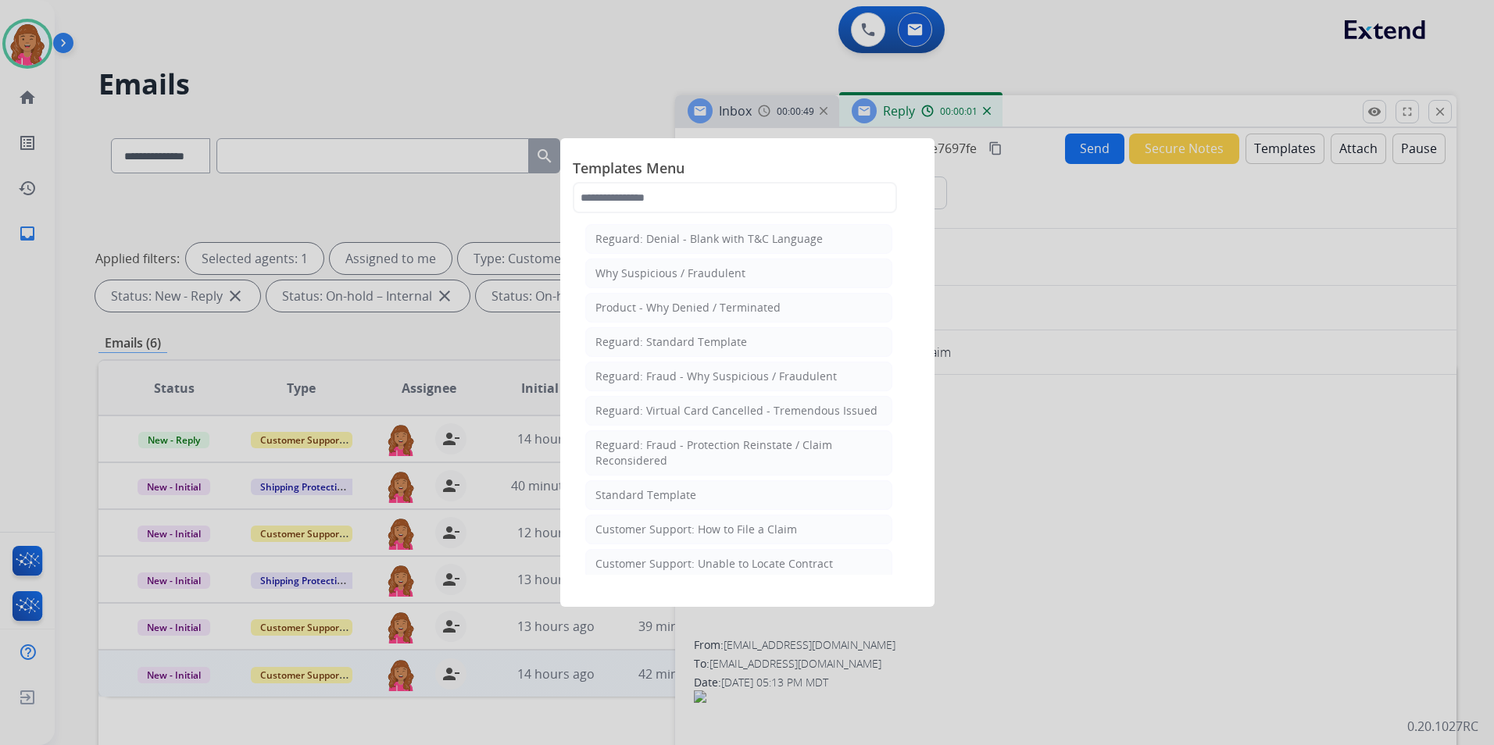
click at [1147, 553] on div at bounding box center [747, 372] width 1494 height 745
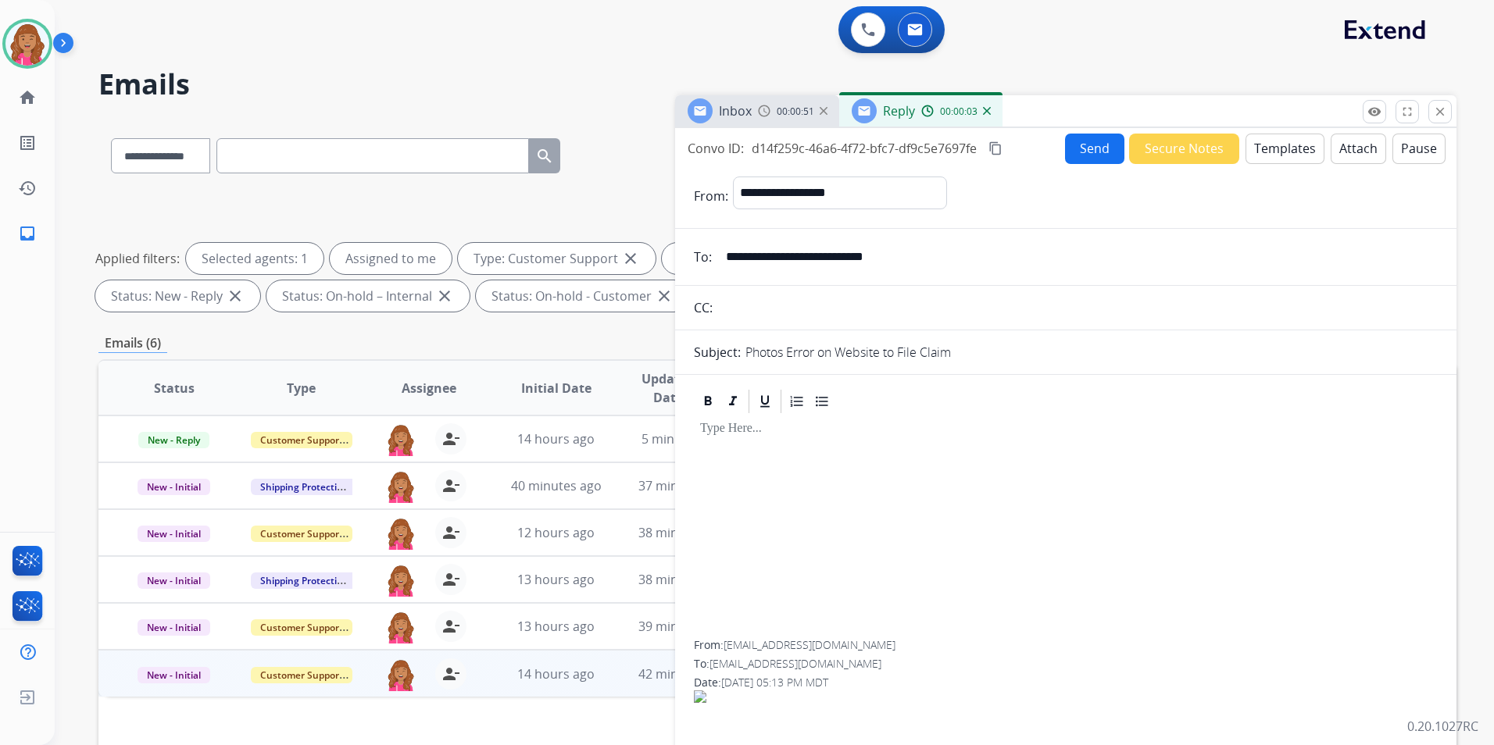
click at [1263, 158] on button "Templates" at bounding box center [1284, 149] width 79 height 30
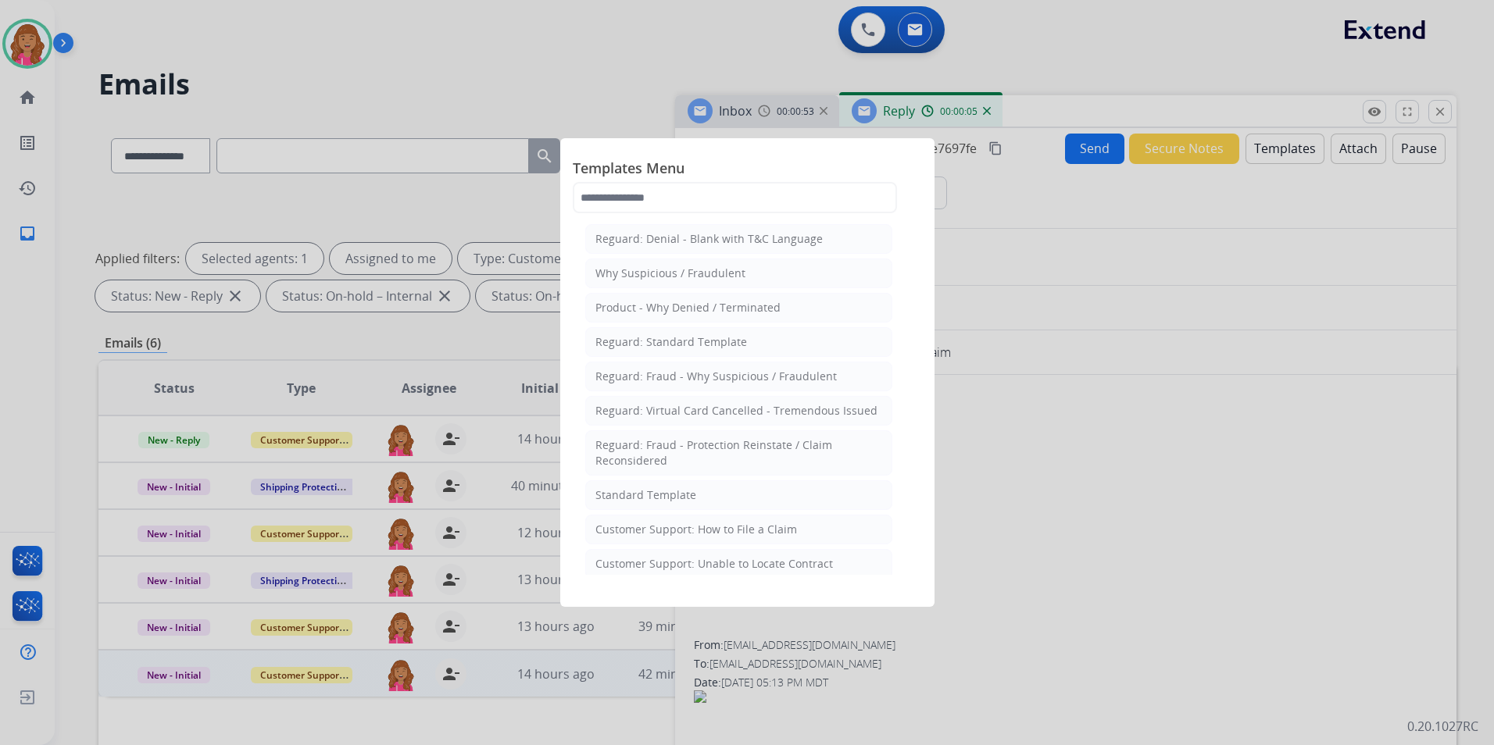
click at [738, 351] on li "Reguard: Standard Template" at bounding box center [738, 342] width 307 height 30
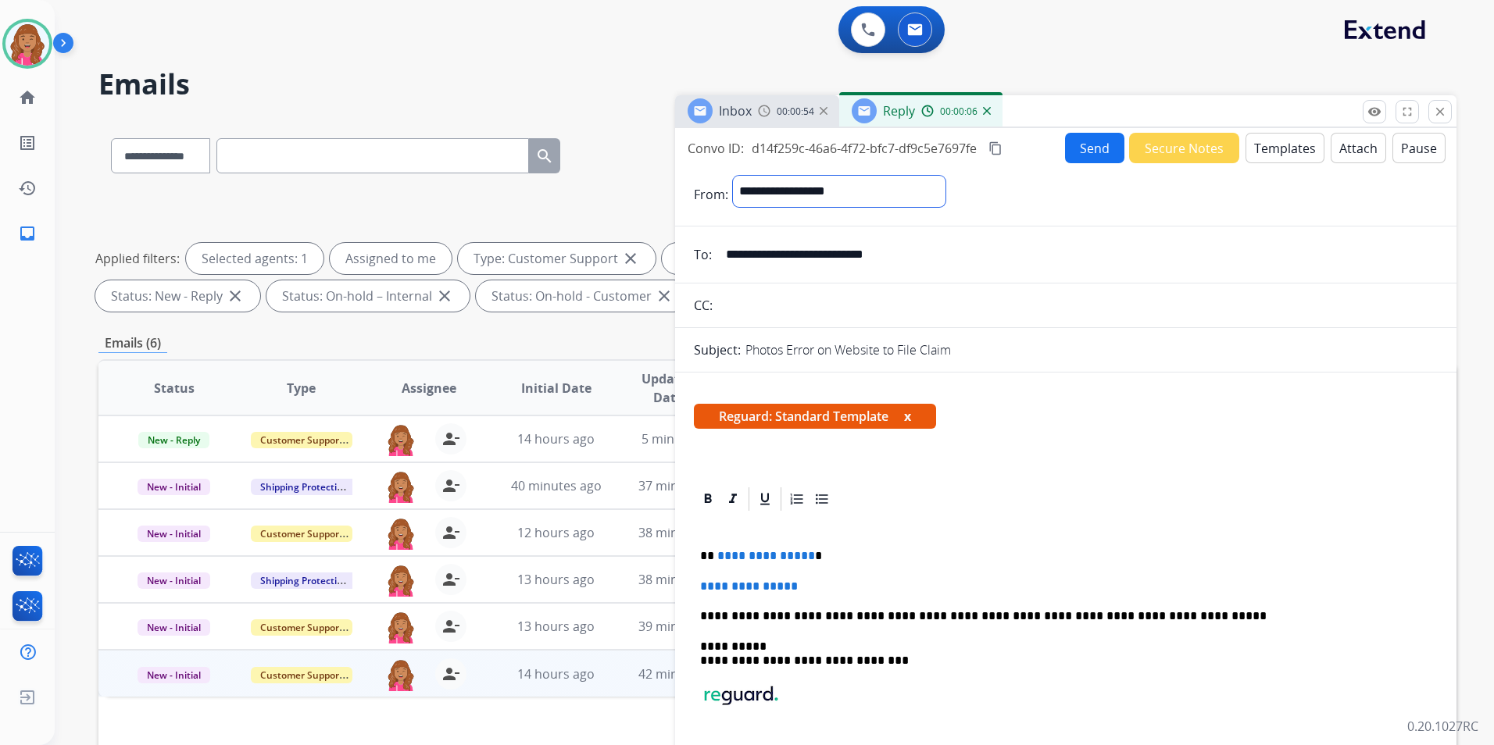
click at [874, 190] on select "**********" at bounding box center [839, 191] width 213 height 31
select select "**********"
click at [733, 176] on select "**********" at bounding box center [839, 191] width 213 height 31
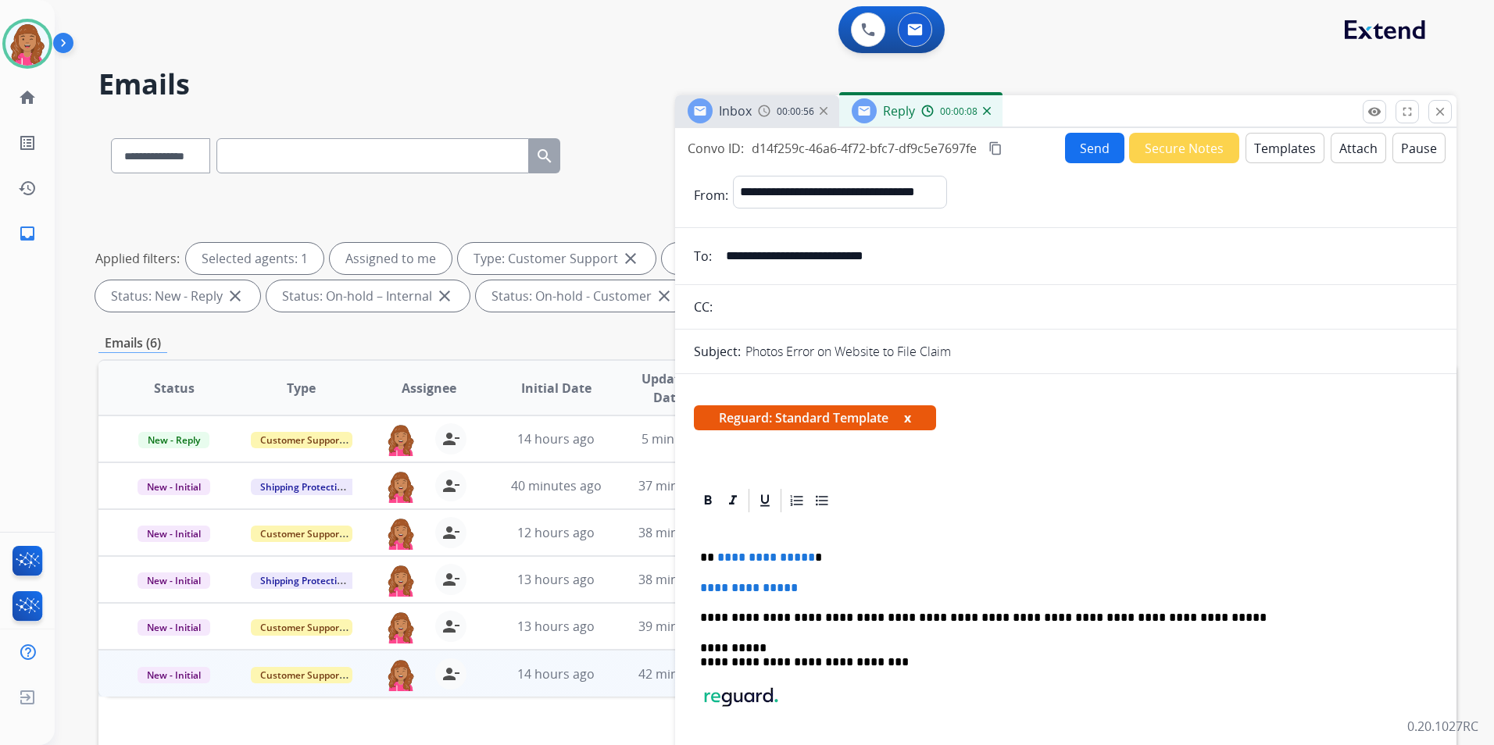
click at [808, 558] on p "**********" at bounding box center [1059, 558] width 719 height 14
click at [808, 556] on p "**********" at bounding box center [1059, 558] width 719 height 14
drag, startPoint x: 832, startPoint y: 590, endPoint x: 690, endPoint y: 586, distance: 142.3
click at [690, 586] on div "**********" at bounding box center [1065, 711] width 781 height 449
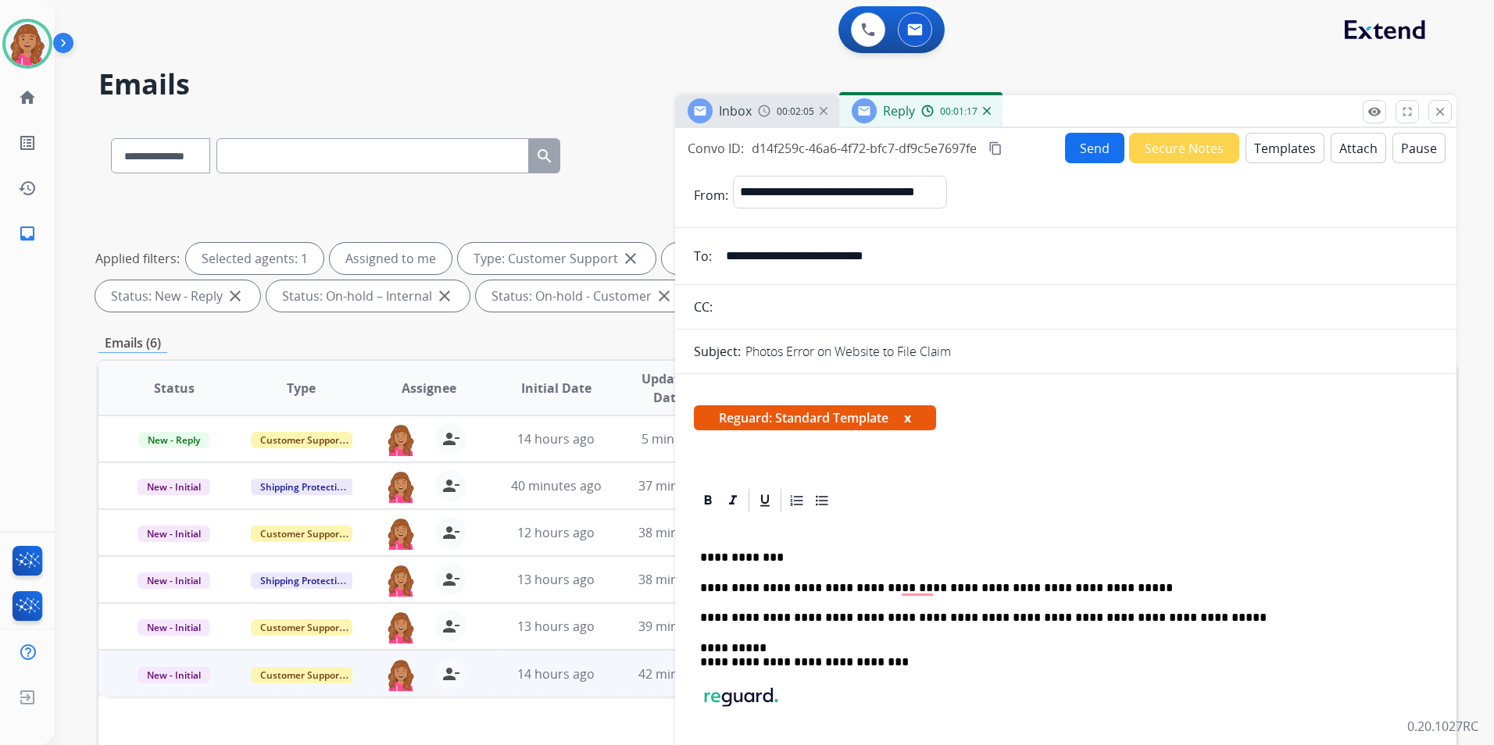
click at [999, 143] on mat-icon "content_copy" at bounding box center [995, 148] width 14 height 14
drag, startPoint x: 1050, startPoint y: 153, endPoint x: 1063, endPoint y: 153, distance: 13.3
click at [1052, 153] on div "Convo ID: d14f259c-46a6-4f72-bfc7-df9c5e7697fe content_copy Copied! Send Secure…" at bounding box center [1065, 148] width 781 height 30
click at [1077, 149] on button "Send" at bounding box center [1094, 148] width 59 height 30
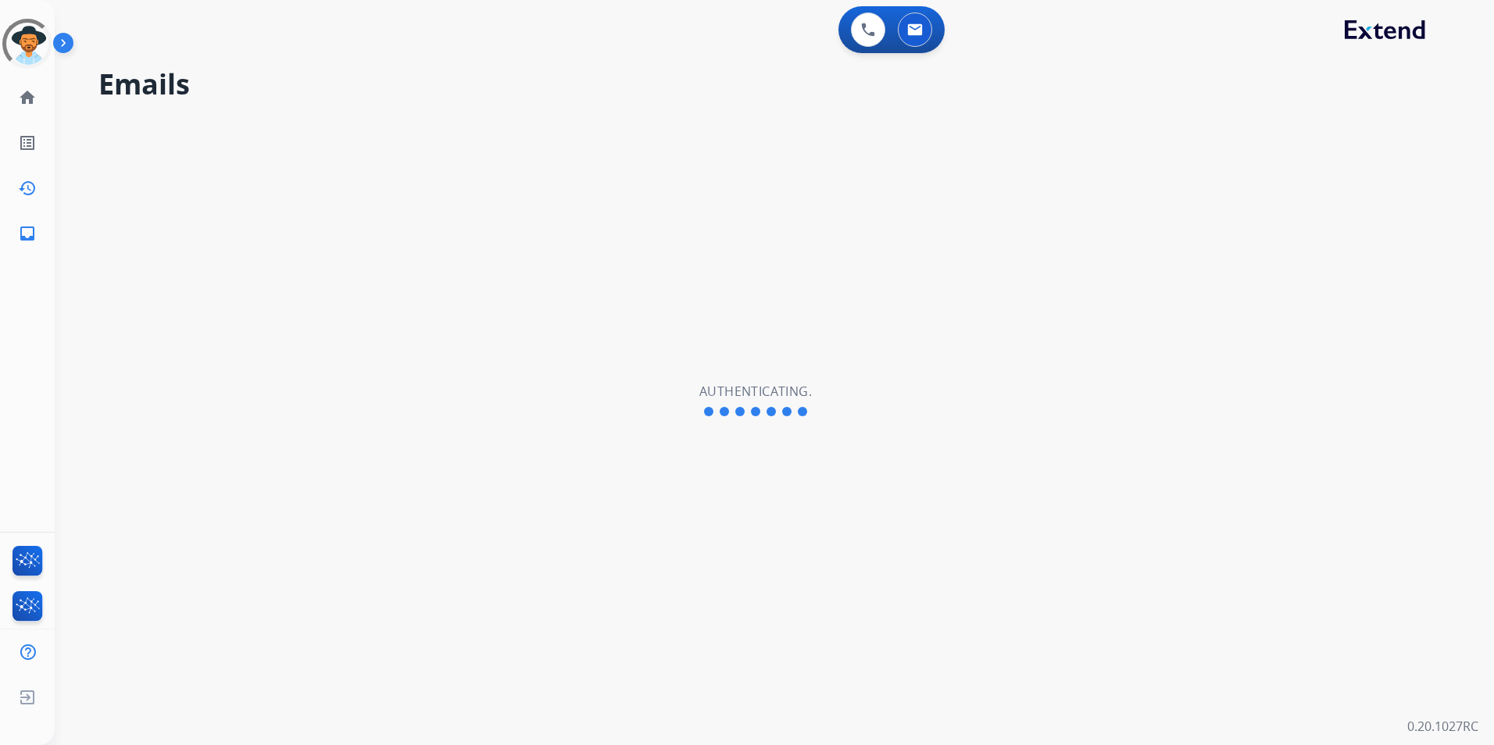
select select "**********"
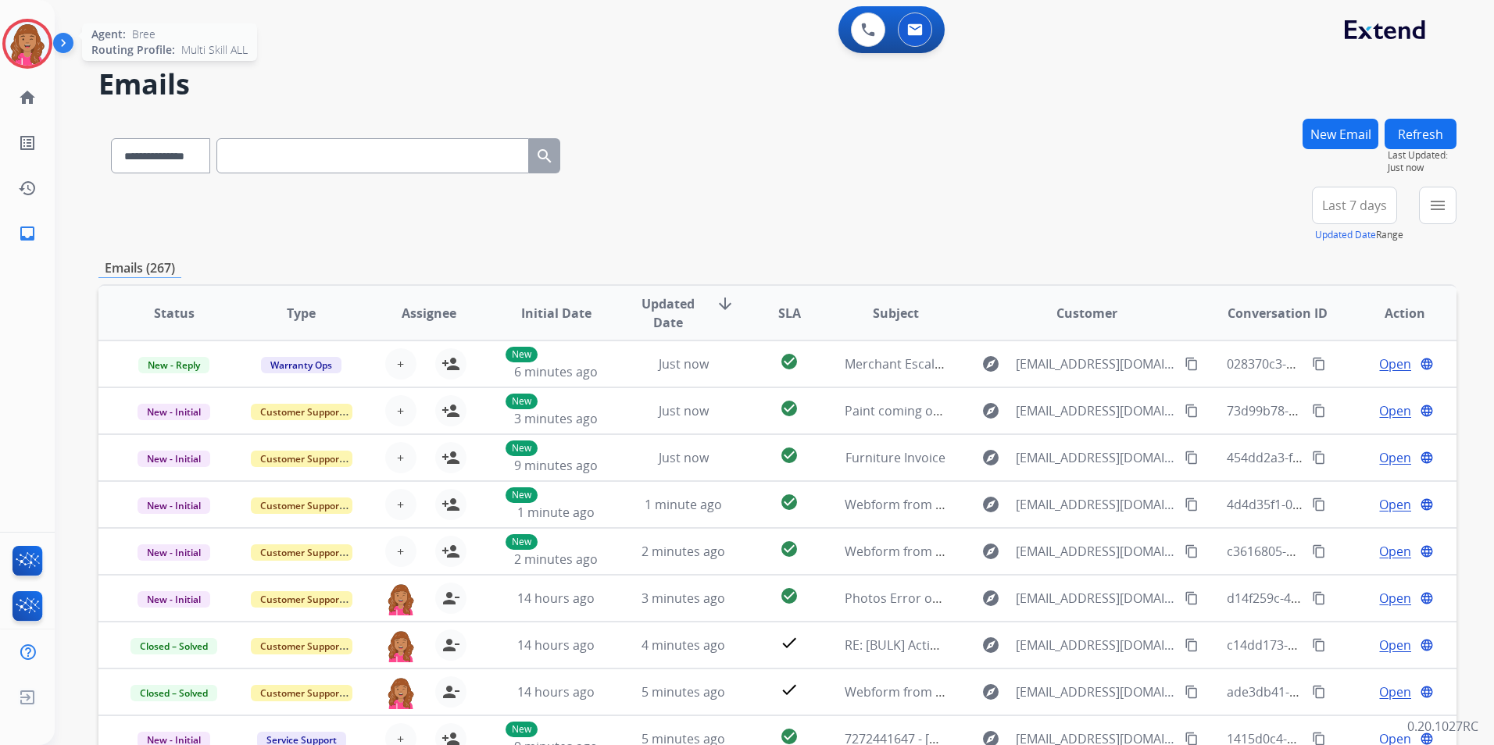
drag, startPoint x: 42, startPoint y: 55, endPoint x: 50, endPoint y: 63, distance: 11.0
click at [42, 54] on img at bounding box center [27, 44] width 44 height 44
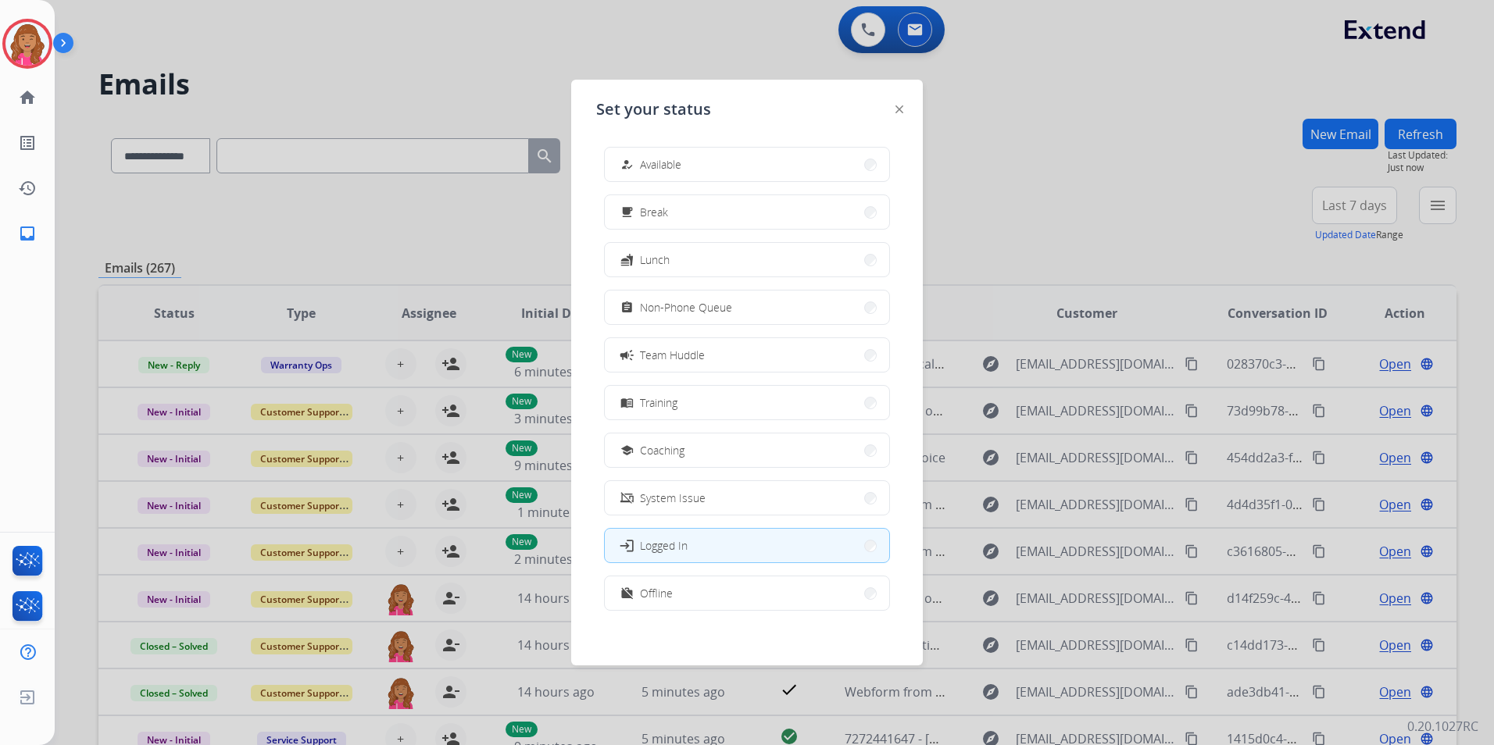
click at [698, 170] on button "how_to_reg Available" at bounding box center [747, 165] width 284 height 34
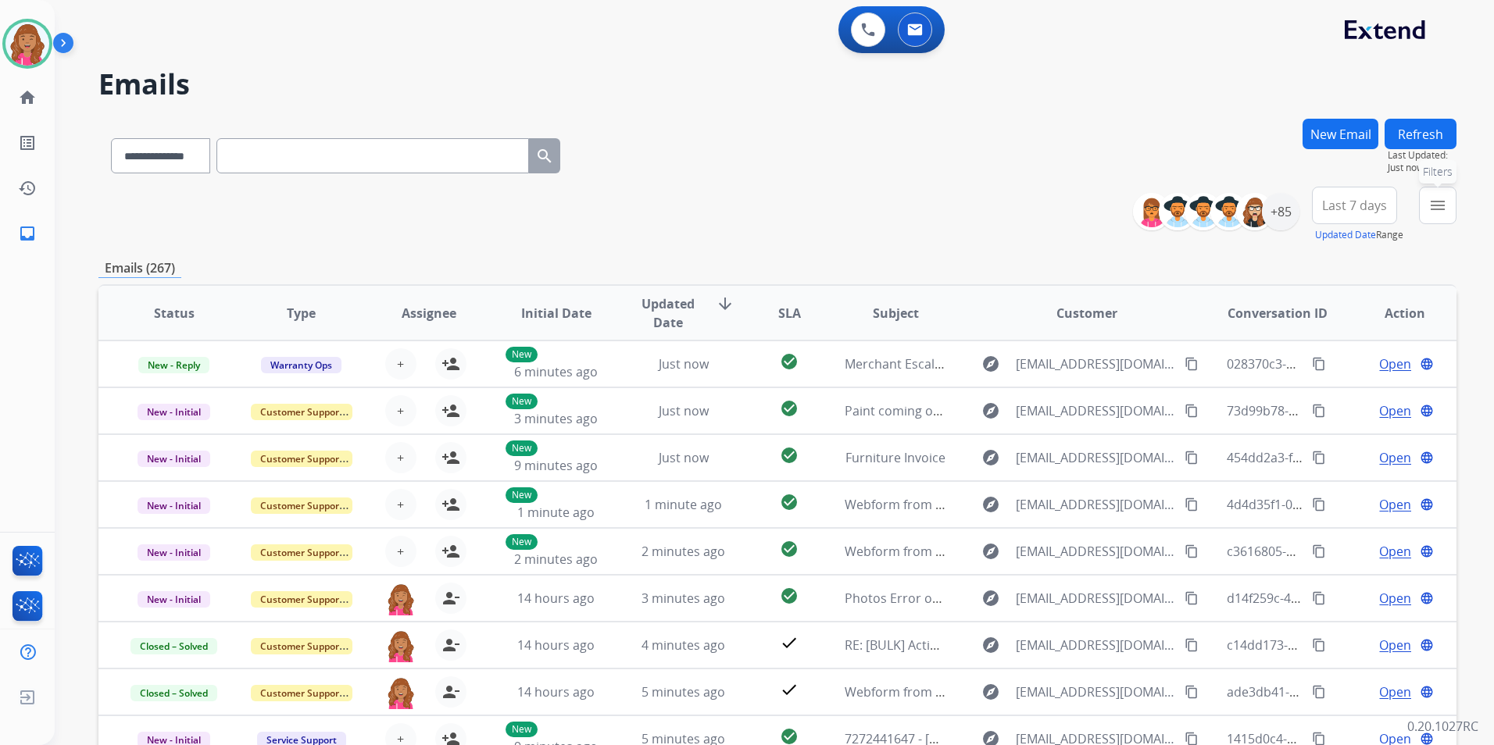
click at [1432, 209] on mat-icon "menu" at bounding box center [1437, 205] width 19 height 19
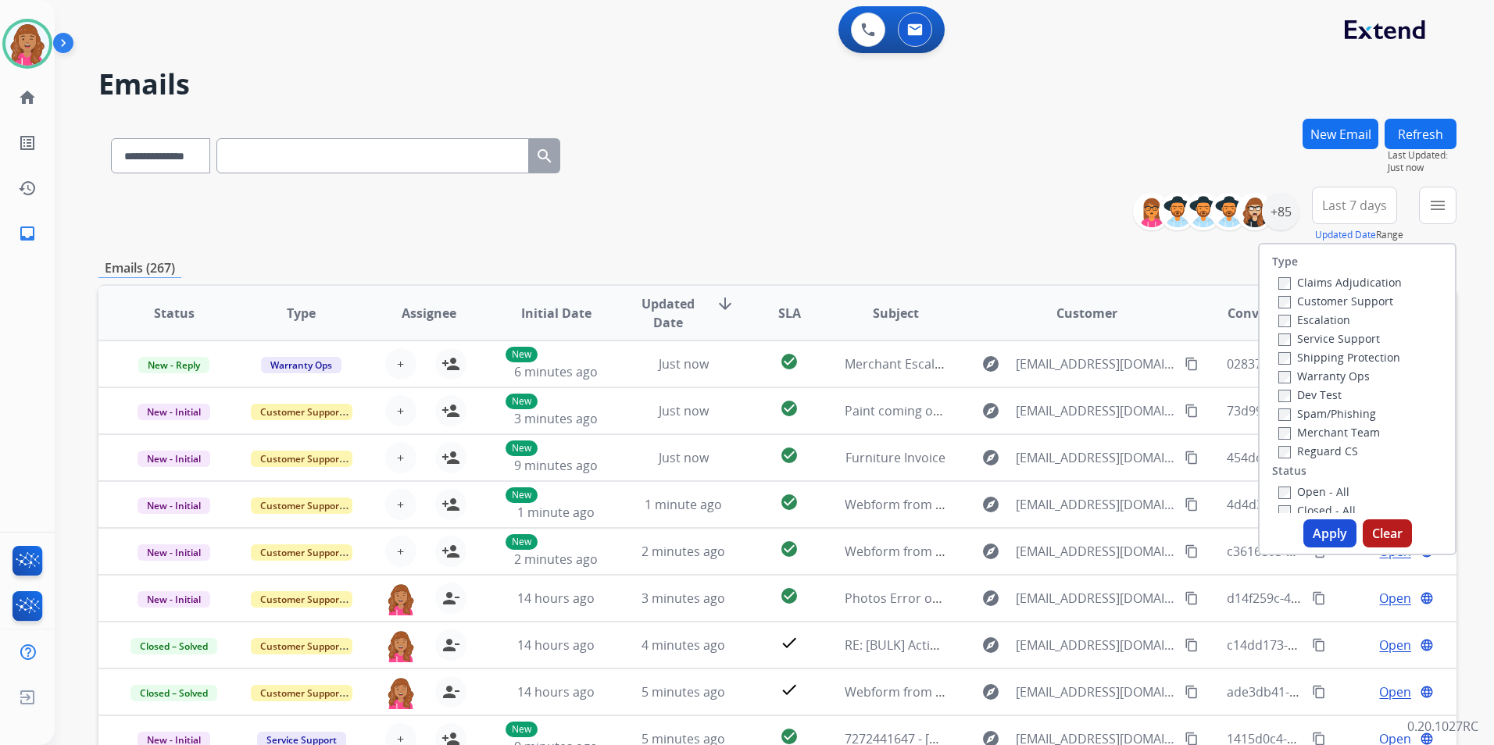
click at [1313, 490] on label "Open - All" at bounding box center [1313, 491] width 71 height 15
click at [1312, 452] on label "Reguard CS" at bounding box center [1318, 451] width 80 height 15
click at [1340, 362] on label "Shipping Protection" at bounding box center [1339, 357] width 122 height 15
drag, startPoint x: 1339, startPoint y: 313, endPoint x: 1329, endPoint y: 298, distance: 17.3
click at [1339, 311] on div "Escalation" at bounding box center [1339, 319] width 123 height 19
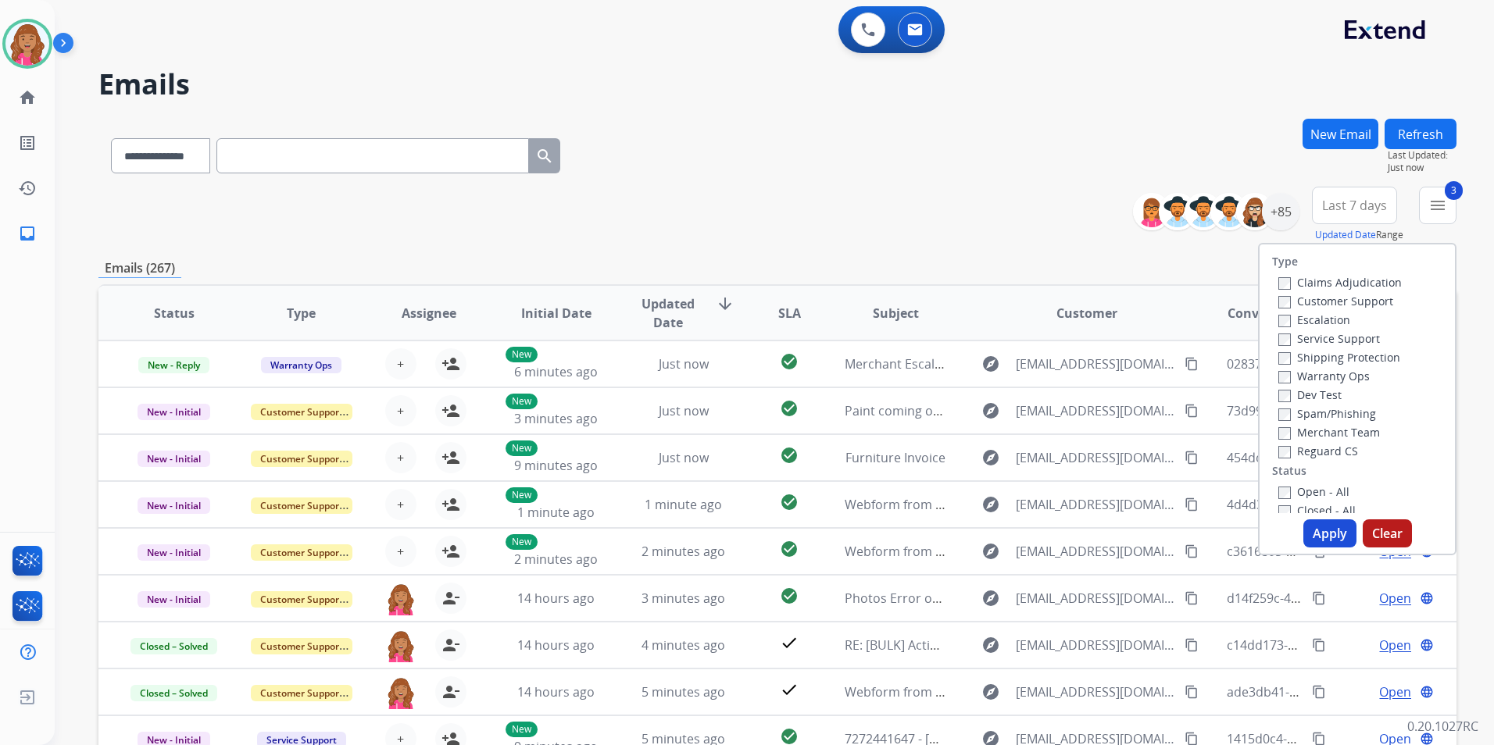
click at [1322, 299] on label "Customer Support" at bounding box center [1335, 301] width 115 height 15
click at [1337, 523] on button "Apply" at bounding box center [1329, 534] width 53 height 28
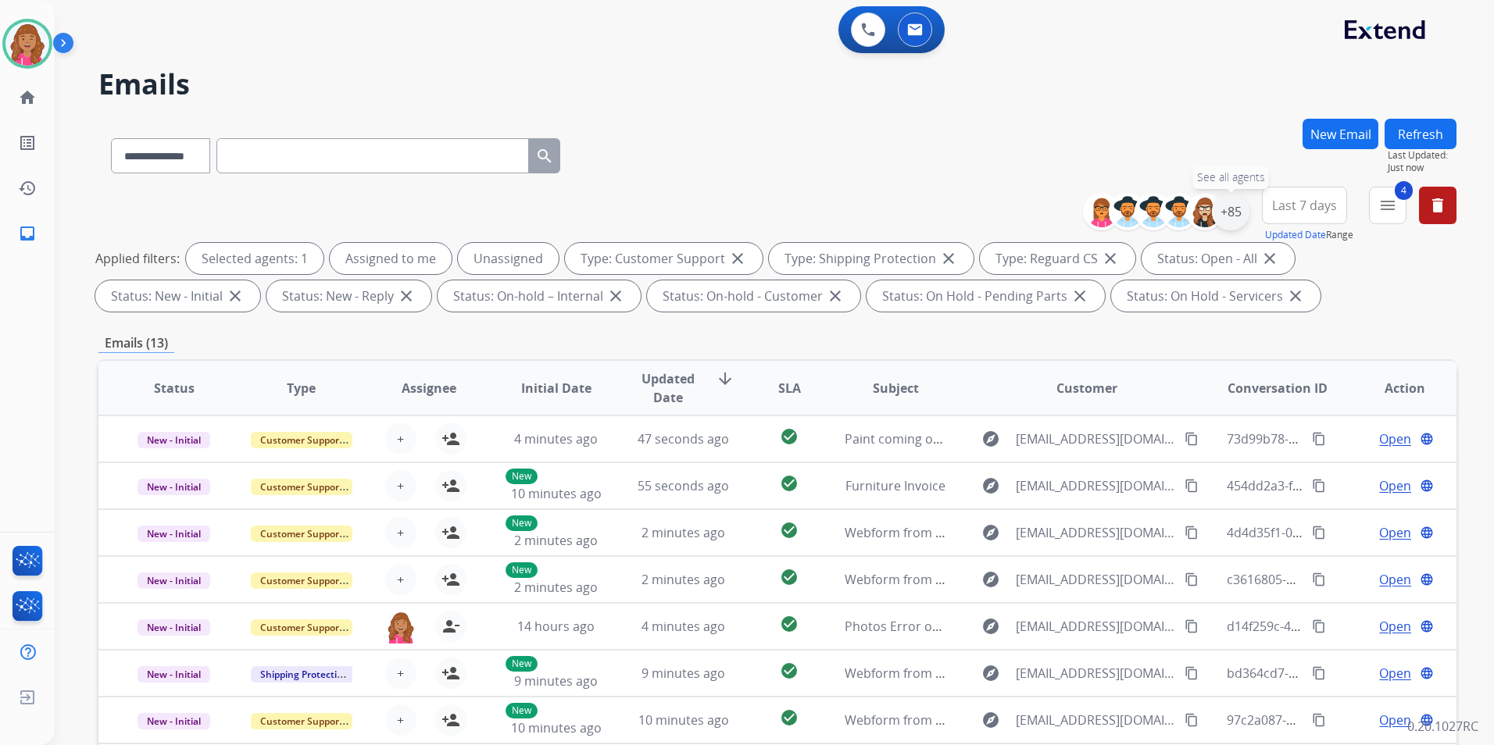
click at [1227, 211] on div "+85" at bounding box center [1231, 212] width 38 height 38
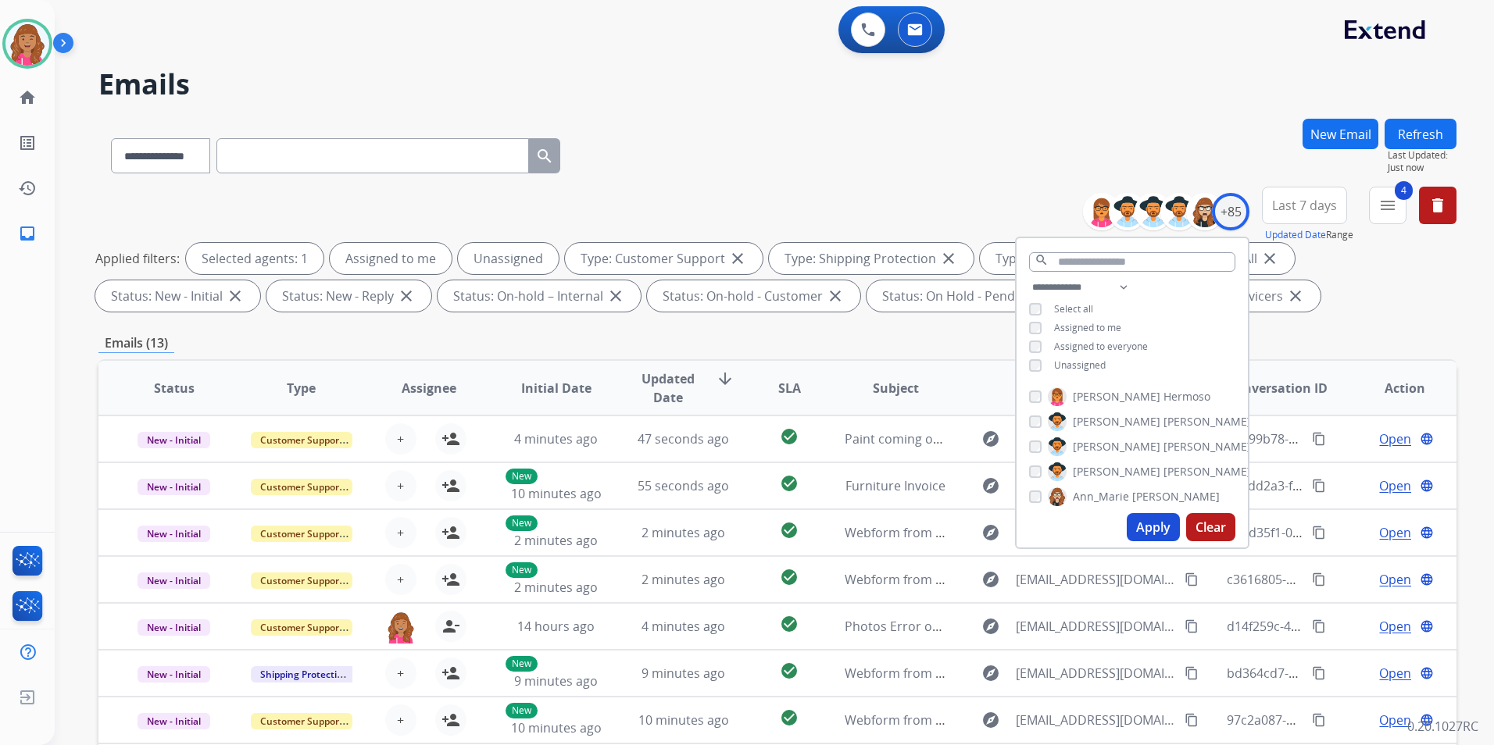
click at [1076, 365] on span "Unassigned" at bounding box center [1080, 365] width 52 height 13
click at [1146, 533] on button "Apply" at bounding box center [1153, 527] width 53 height 28
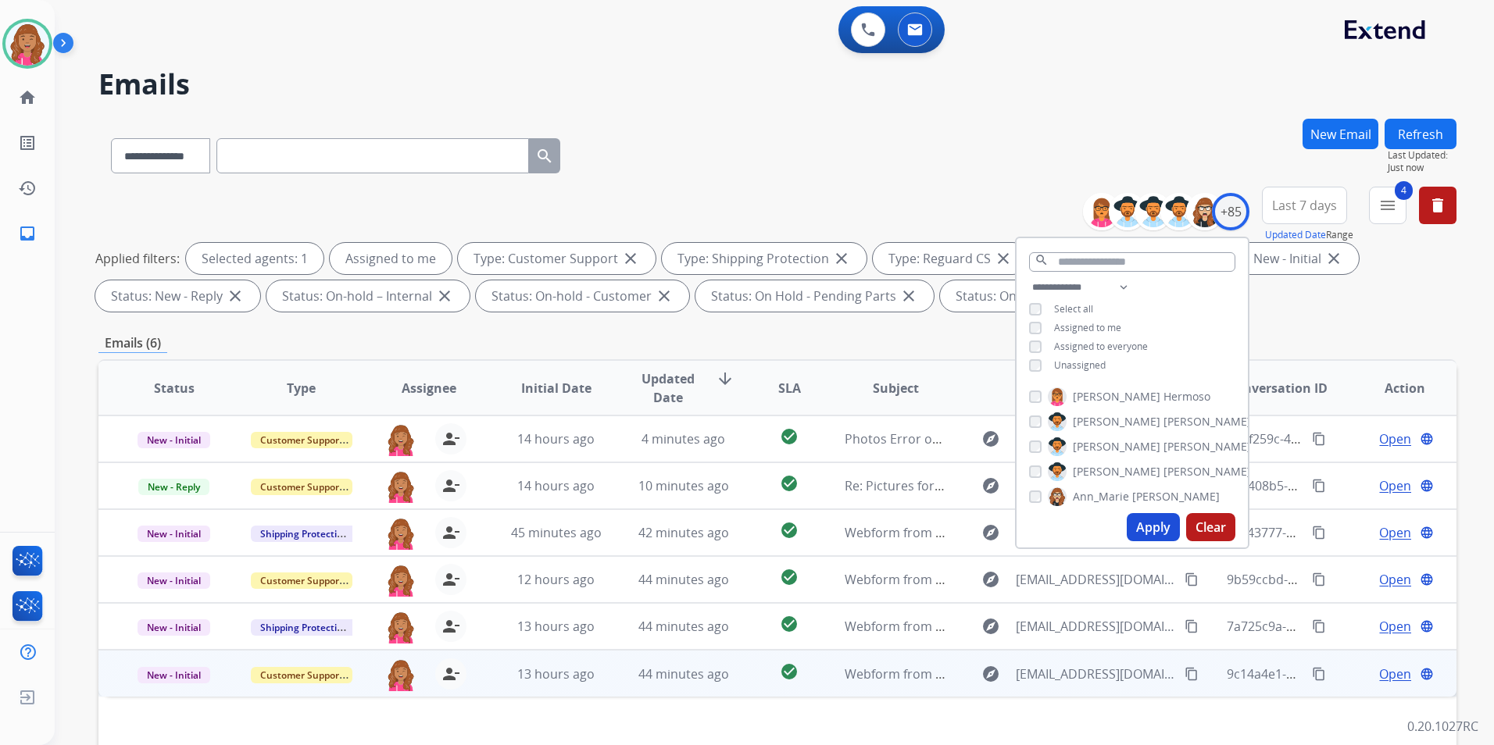
click at [1385, 670] on span "Open" at bounding box center [1395, 674] width 32 height 19
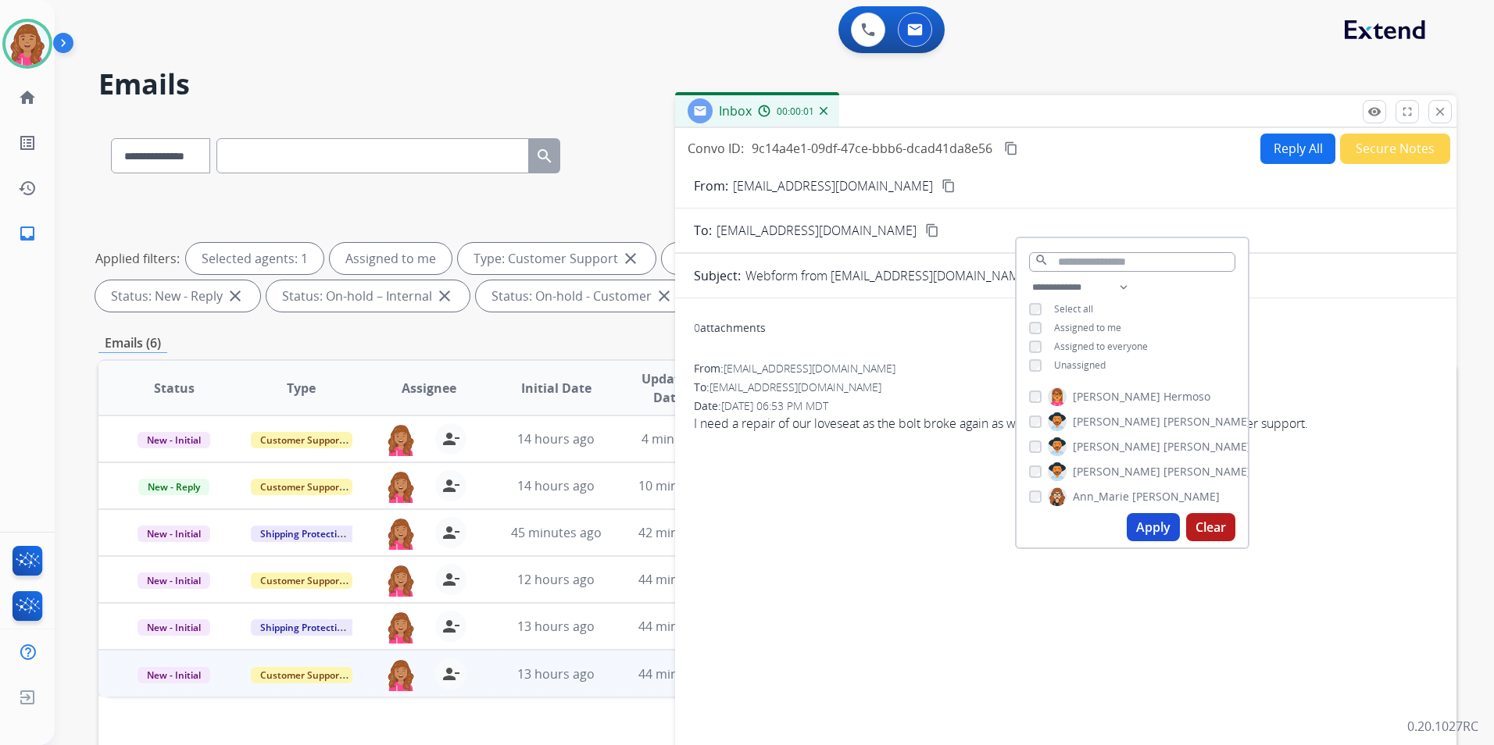
click at [881, 538] on div "0 attachments From: 4heaps@gmail.com To: support@extend.com Date: 08/20/2025 - …" at bounding box center [1065, 532] width 781 height 442
click at [896, 338] on div "0 attachments" at bounding box center [1066, 330] width 744 height 38
click at [1129, 70] on h2 "Emails" at bounding box center [777, 84] width 1358 height 31
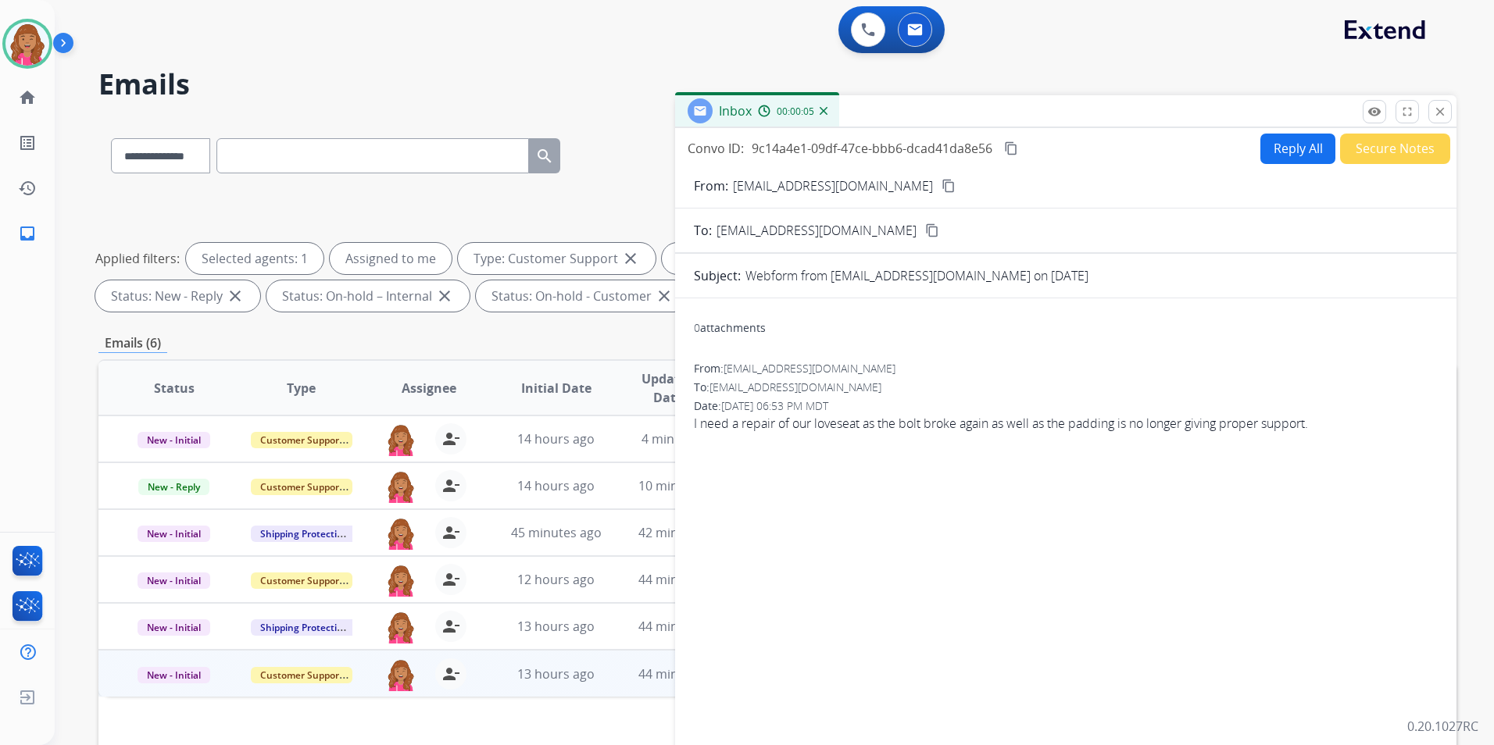
click at [941, 180] on mat-icon "content_copy" at bounding box center [948, 186] width 14 height 14
click at [1282, 159] on button "Reply All" at bounding box center [1297, 149] width 75 height 30
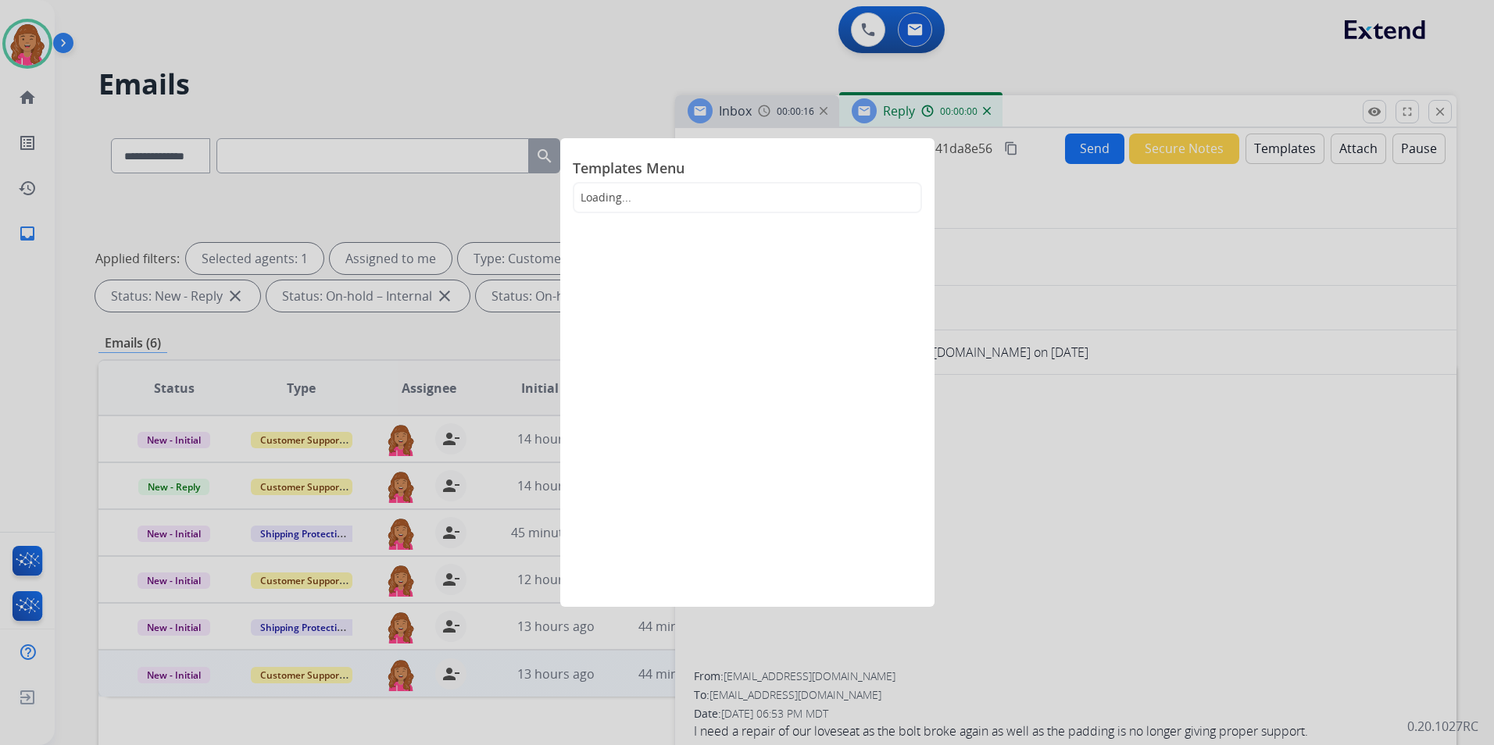
select select "**********"
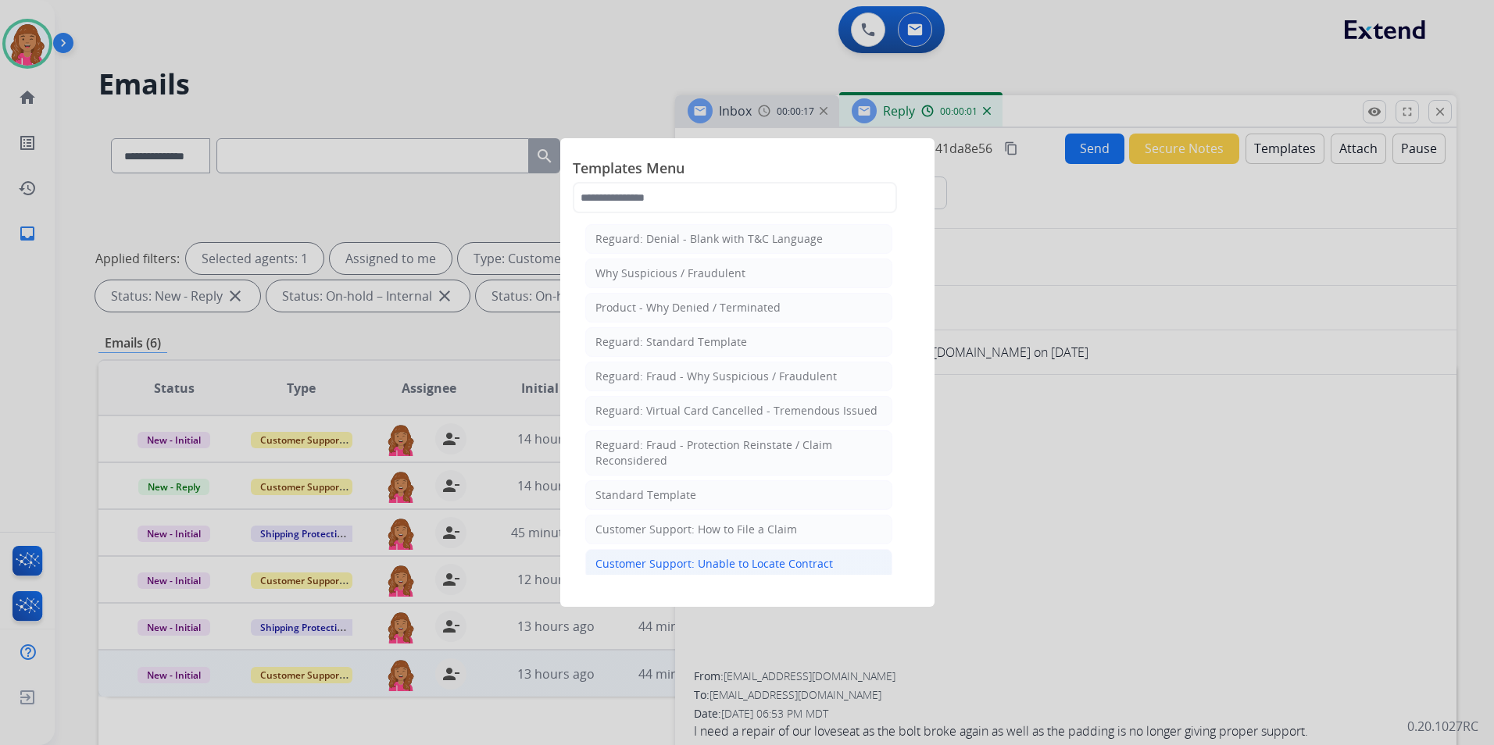
click at [735, 570] on div "Customer Support: Unable to Locate Contract" at bounding box center [714, 564] width 238 height 16
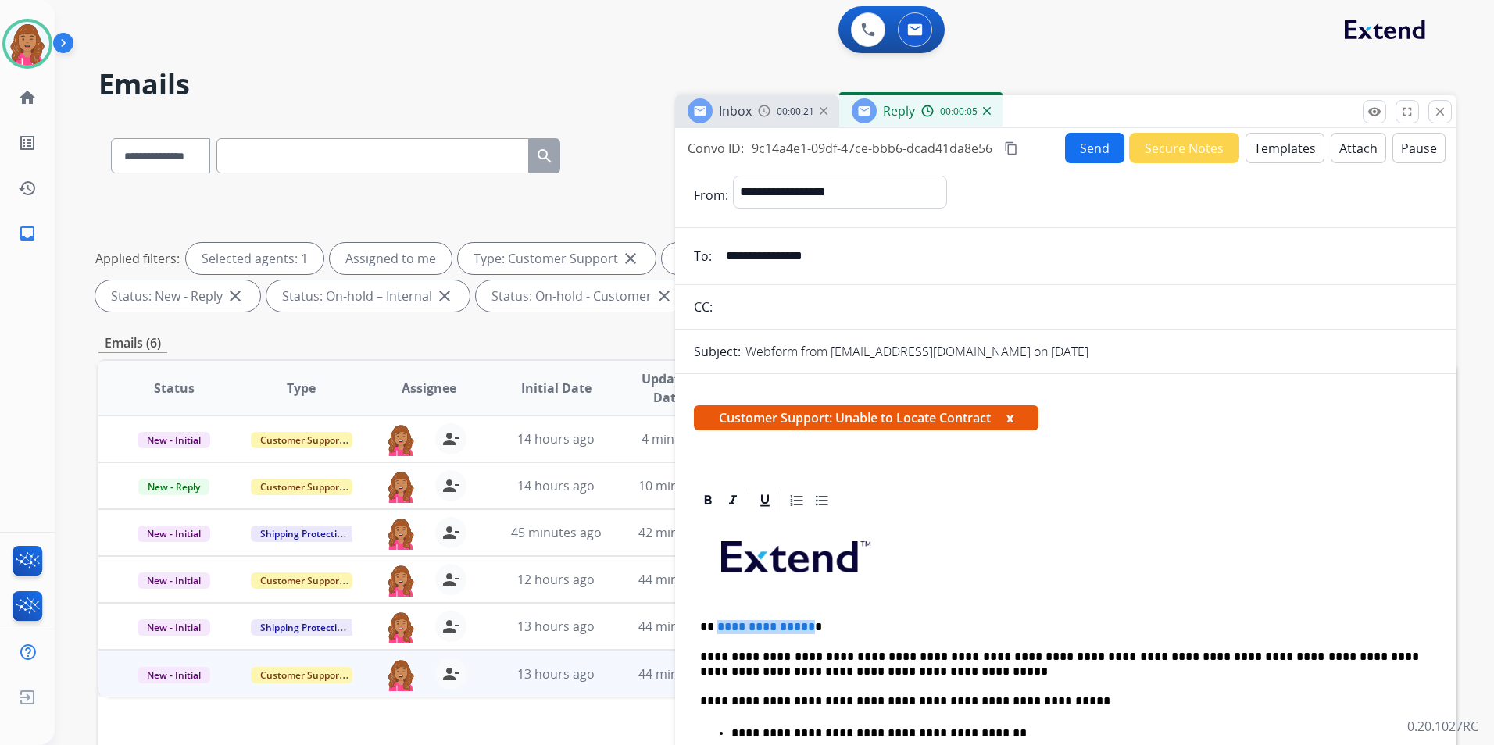
drag, startPoint x: 806, startPoint y: 626, endPoint x: 716, endPoint y: 624, distance: 90.6
click at [716, 624] on p "**********" at bounding box center [1059, 627] width 719 height 14
click at [1070, 150] on button "Send" at bounding box center [1094, 148] width 59 height 30
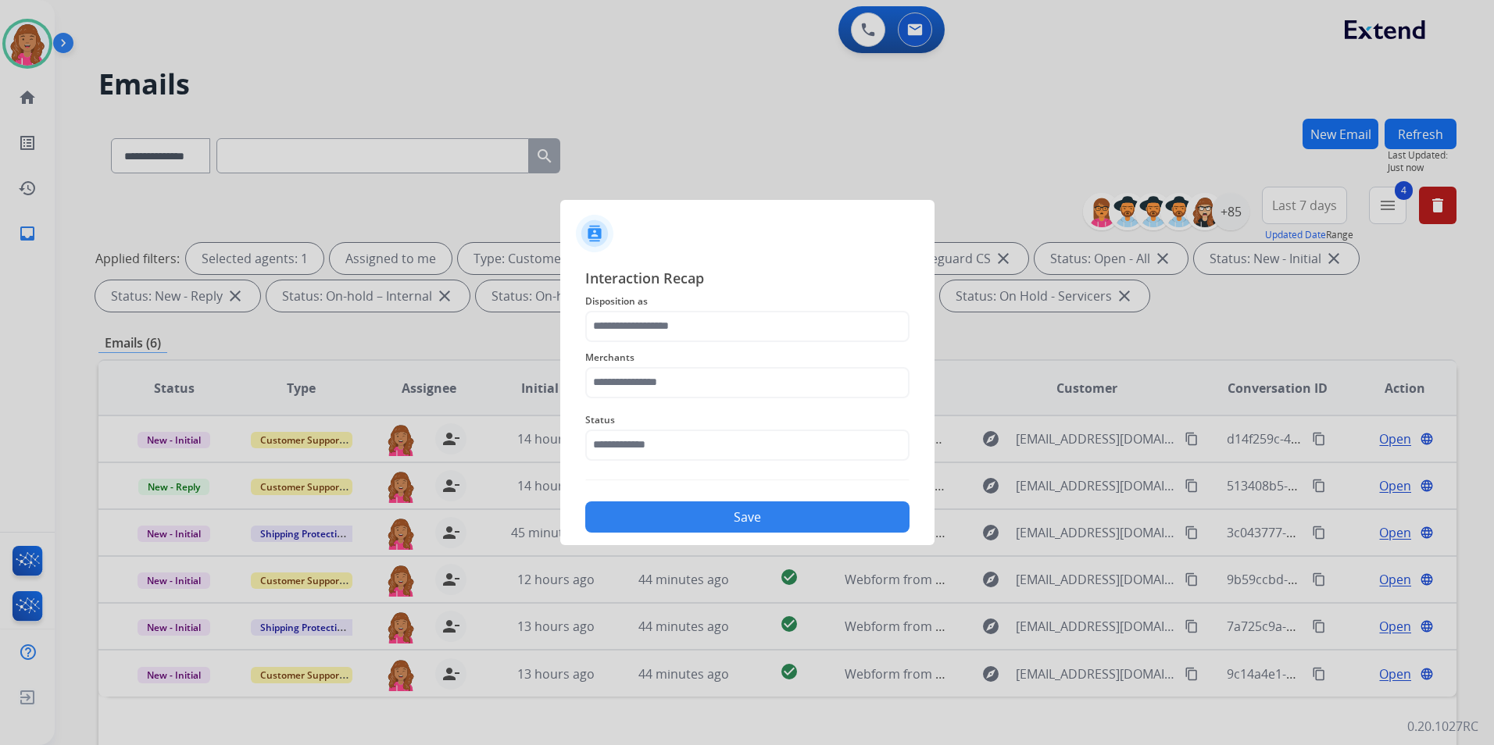
click at [674, 308] on span "Disposition as" at bounding box center [747, 301] width 324 height 19
click at [675, 321] on input "text" at bounding box center [747, 326] width 324 height 31
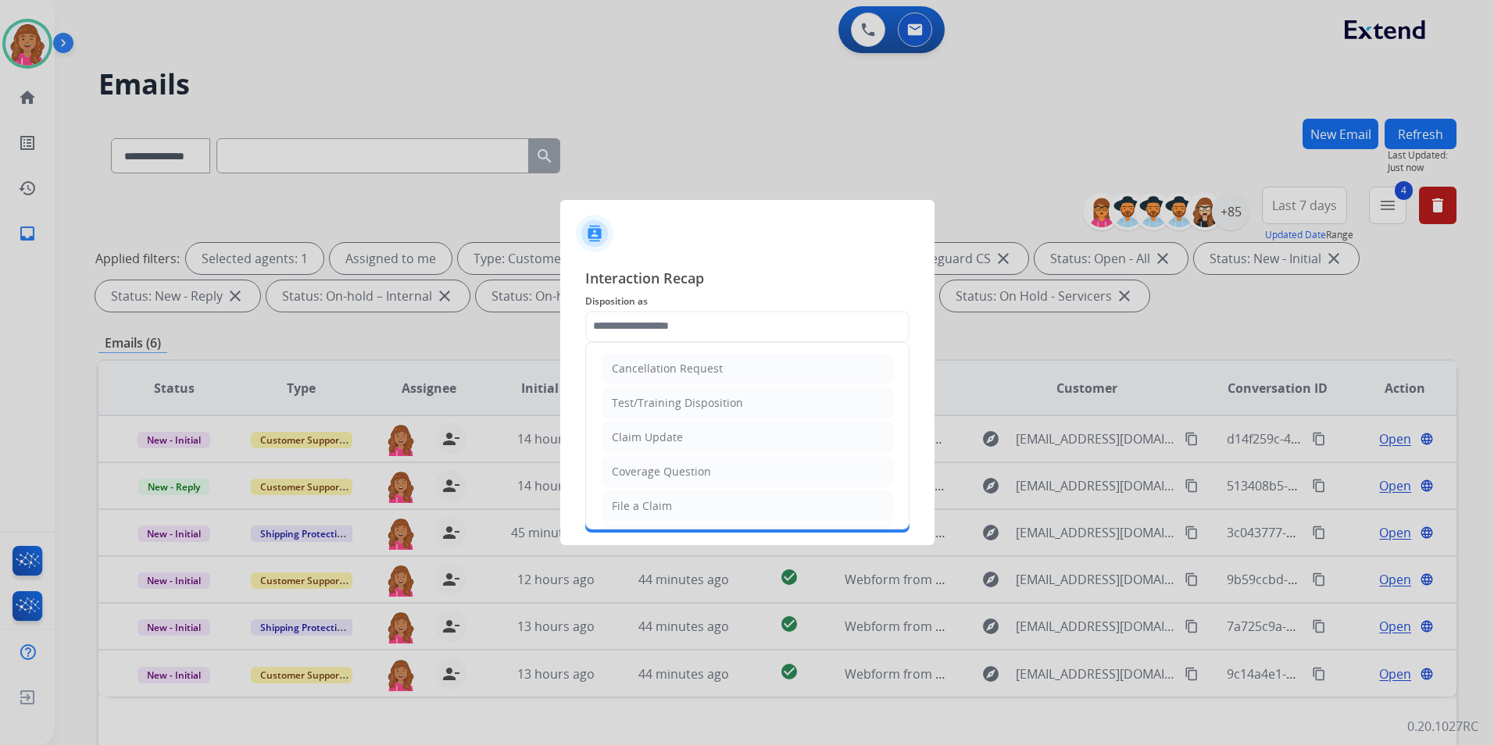
drag, startPoint x: 635, startPoint y: 509, endPoint x: 629, endPoint y: 467, distance: 41.9
click at [634, 509] on div "File a Claim" at bounding box center [642, 506] width 60 height 16
type input "**********"
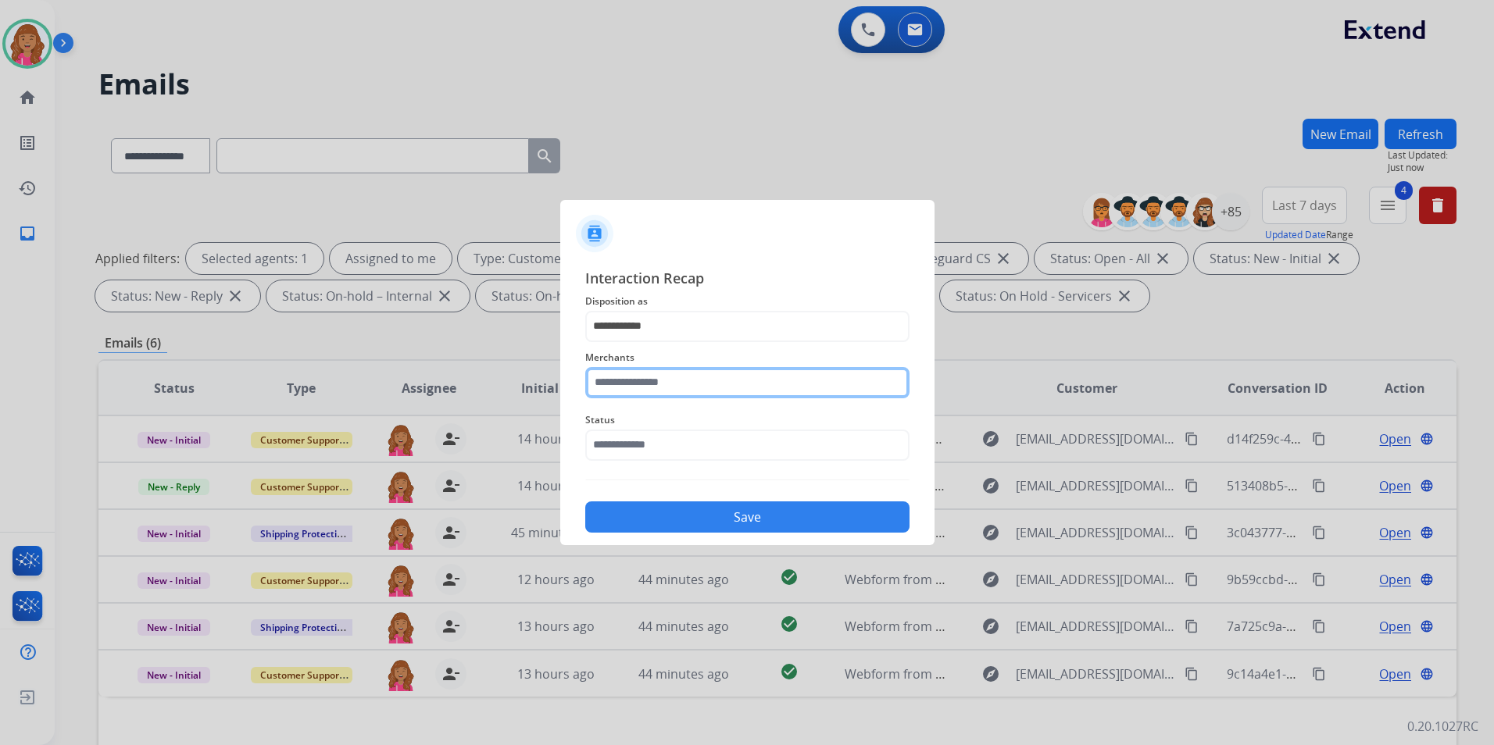
click at [632, 373] on input "text" at bounding box center [747, 382] width 324 height 31
click at [684, 411] on ul "Not found" at bounding box center [751, 431] width 307 height 53
click at [665, 434] on li "Not found" at bounding box center [751, 428] width 298 height 30
type input "*********"
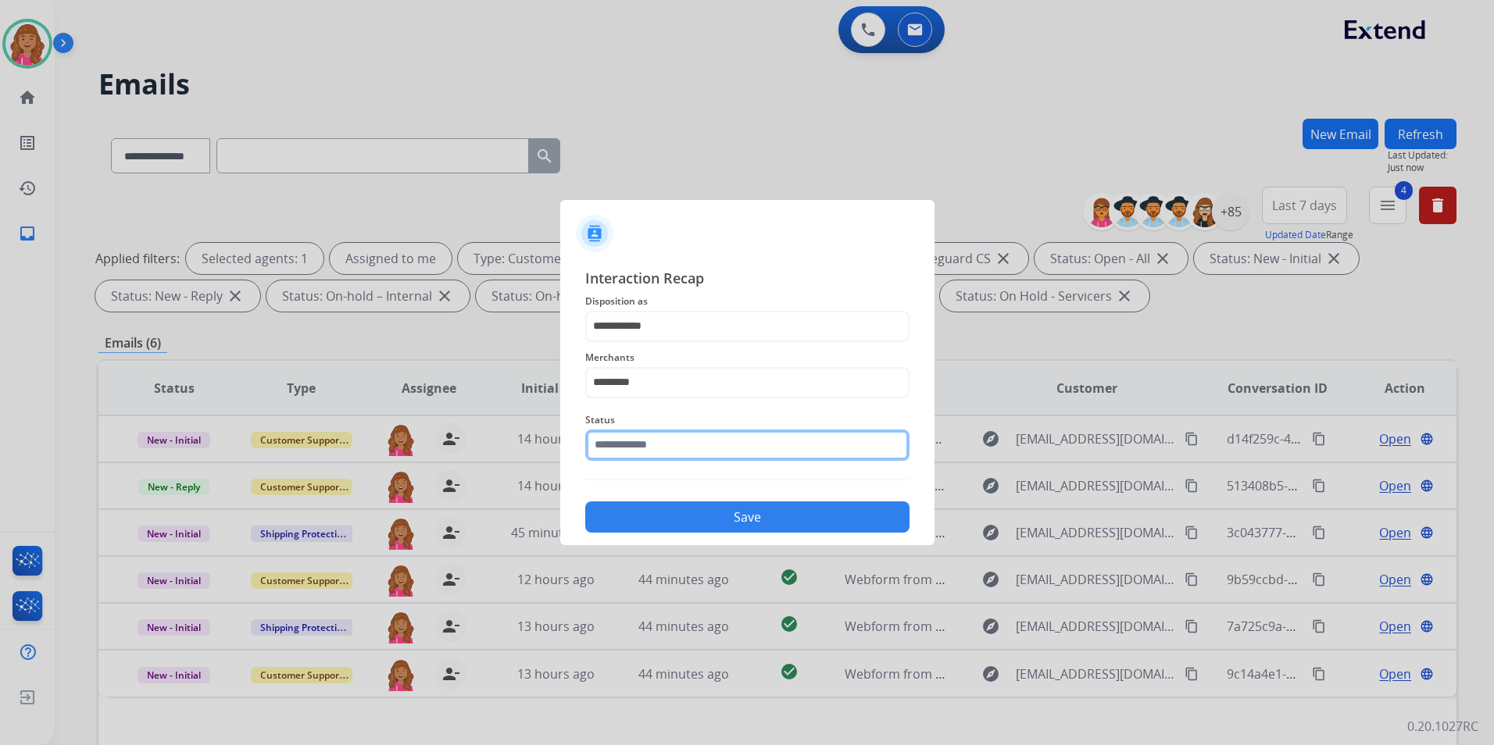
click at [652, 445] on input "text" at bounding box center [747, 445] width 324 height 31
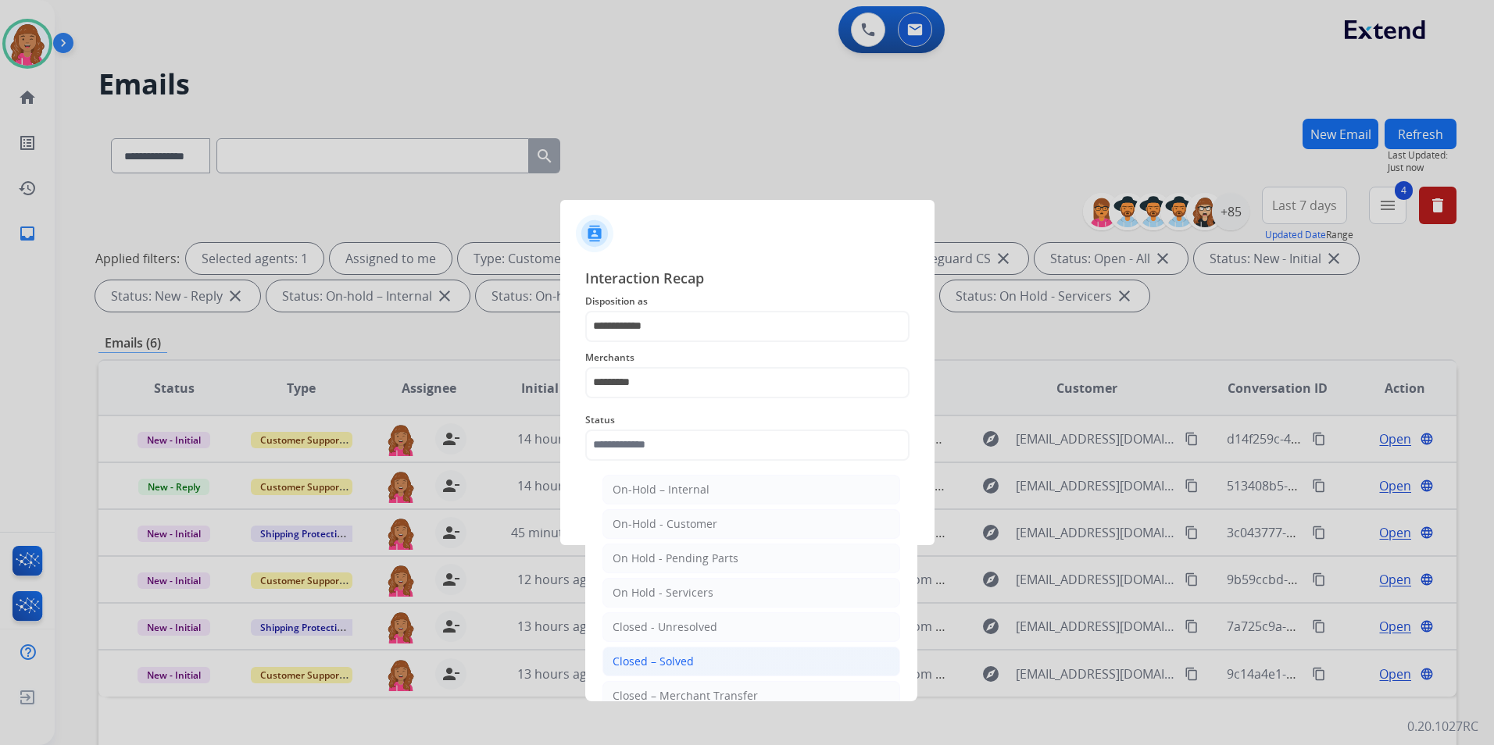
click at [644, 660] on div "Closed – Solved" at bounding box center [653, 662] width 81 height 16
type input "**********"
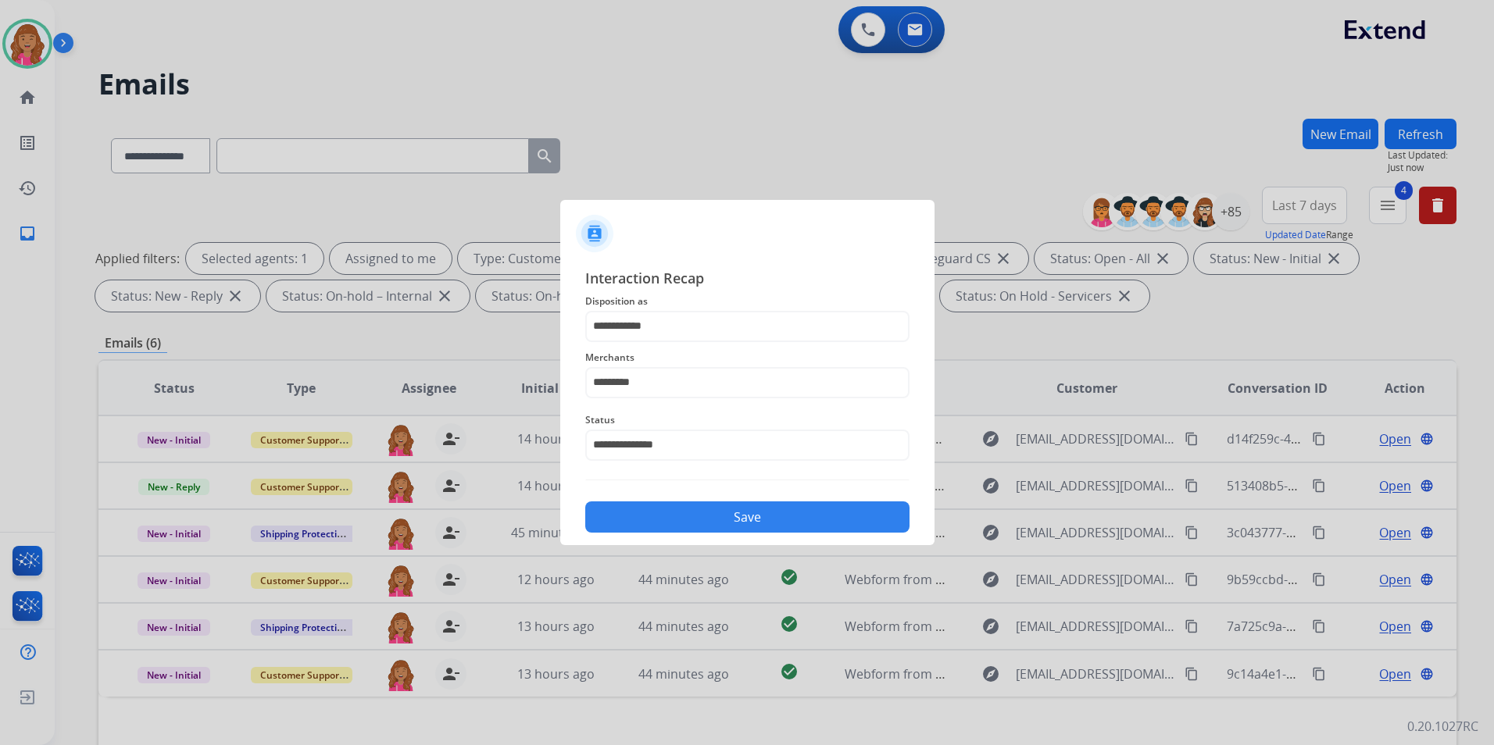
click at [709, 516] on button "Save" at bounding box center [747, 517] width 324 height 31
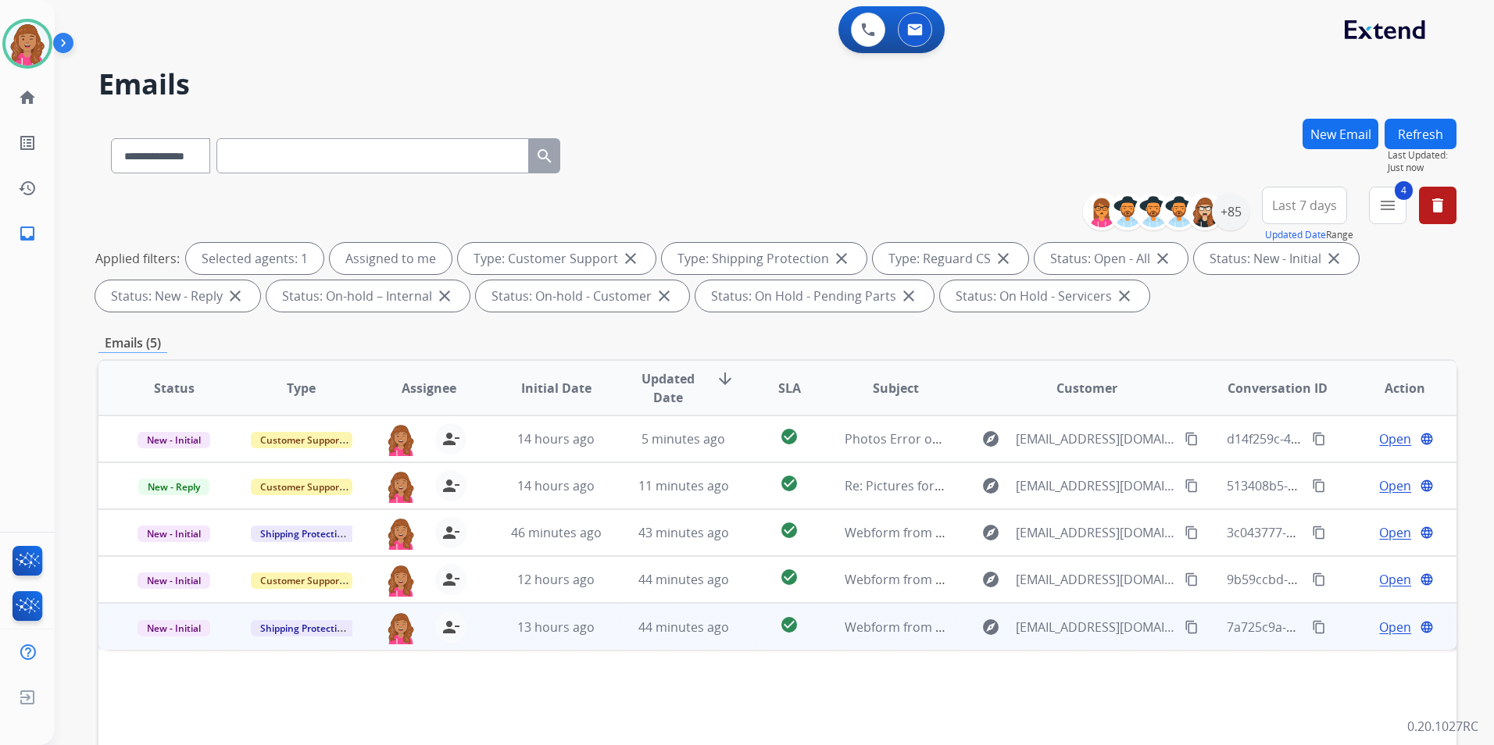
click at [1380, 622] on span "Open" at bounding box center [1395, 627] width 32 height 19
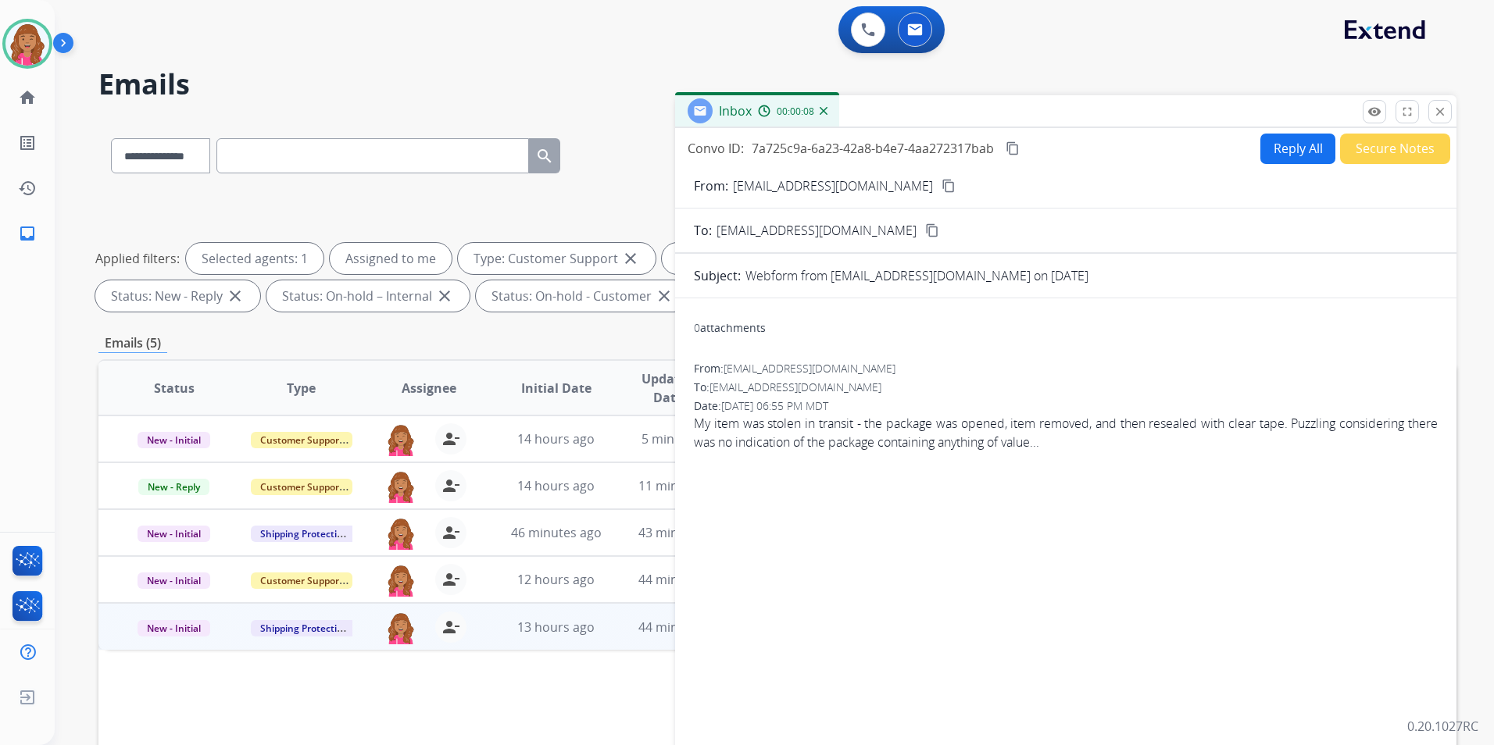
click at [941, 180] on mat-icon "content_copy" at bounding box center [948, 186] width 14 height 14
click at [1268, 151] on button "Reply All" at bounding box center [1297, 149] width 75 height 30
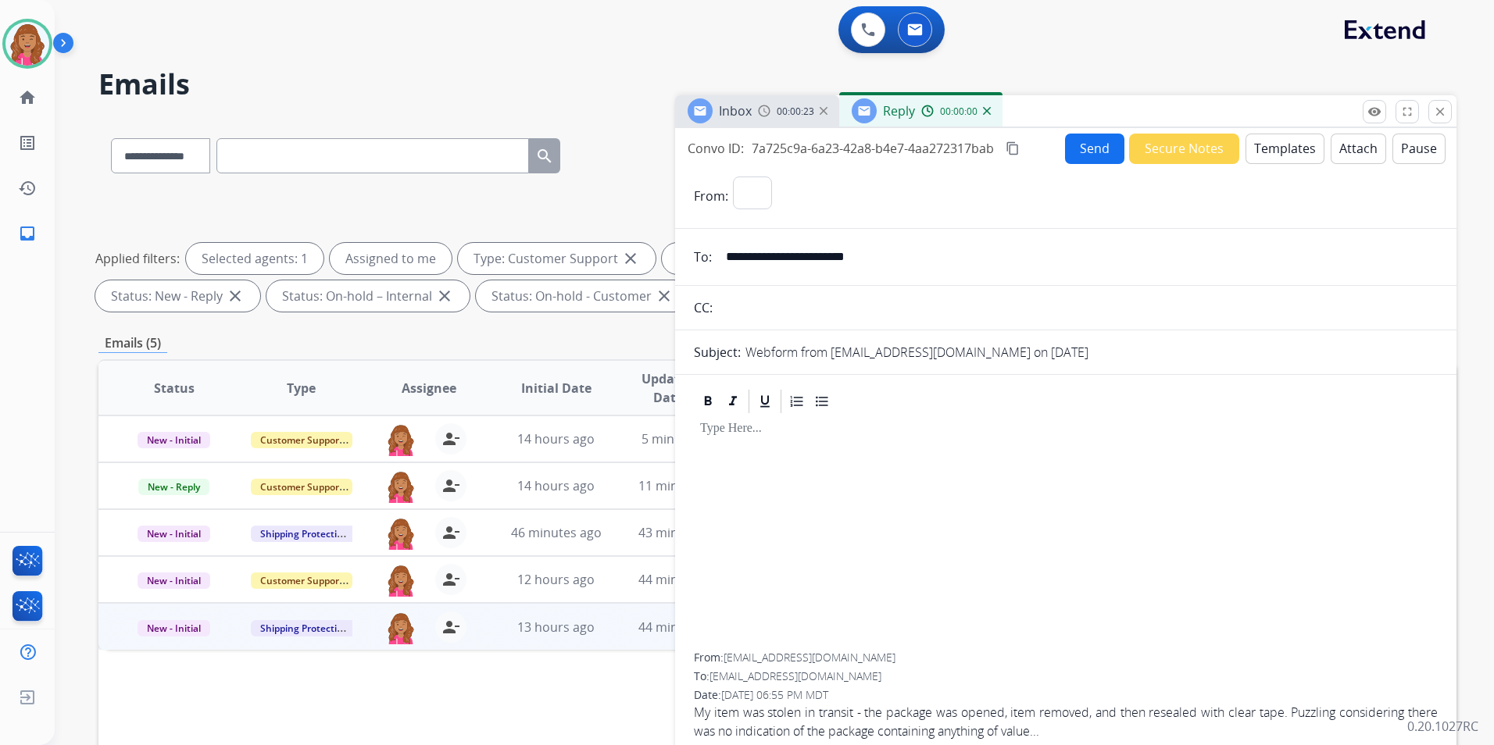
click at [1268, 151] on button "Templates" at bounding box center [1284, 149] width 79 height 30
select select "**********"
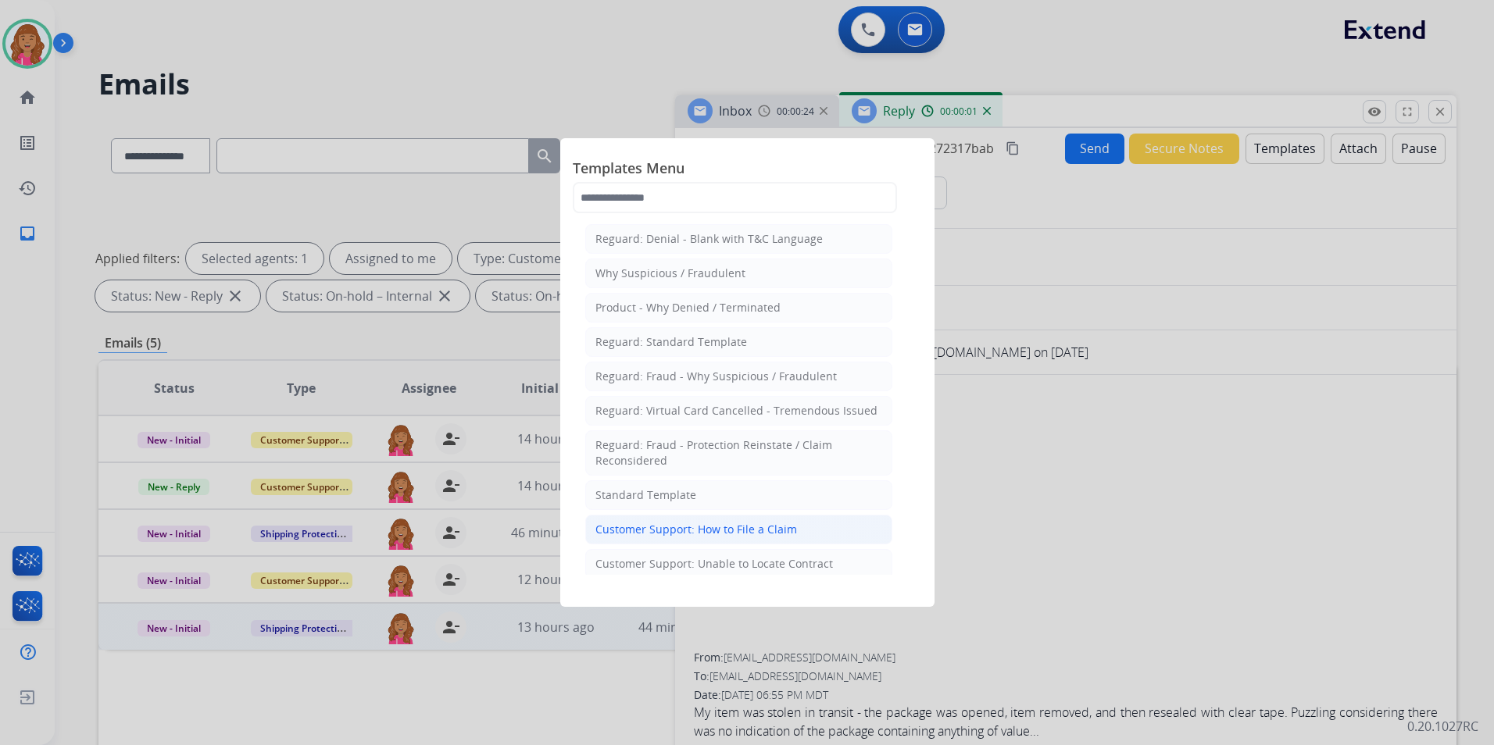
click at [754, 522] on div "Customer Support: How to File a Claim" at bounding box center [696, 530] width 202 height 16
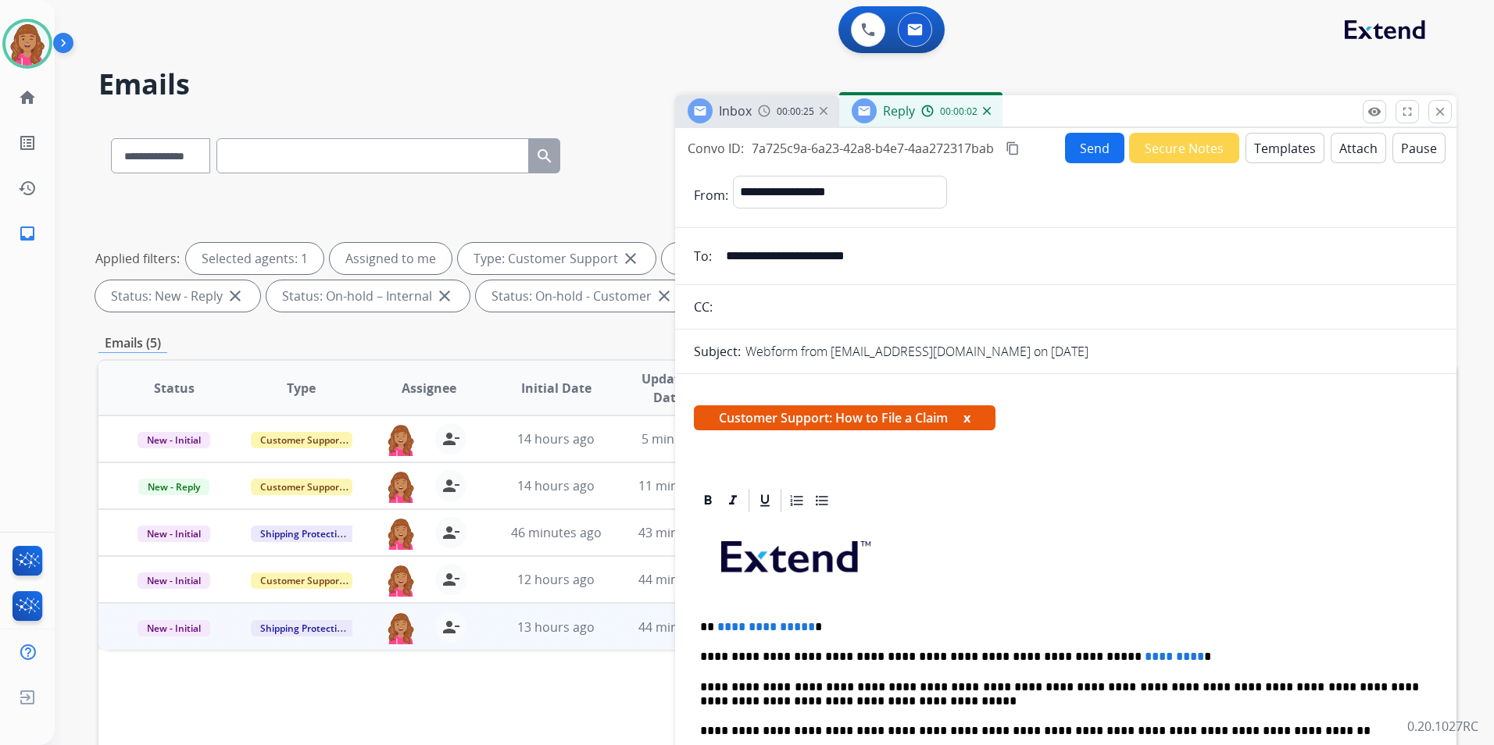
click at [805, 627] on span "**********" at bounding box center [766, 627] width 98 height 12
drag, startPoint x: 1129, startPoint y: 654, endPoint x: 1060, endPoint y: 661, distance: 69.1
click at [1060, 661] on p "**********" at bounding box center [1059, 657] width 719 height 14
click at [1192, 681] on p "**********" at bounding box center [1059, 695] width 719 height 29
drag, startPoint x: 1130, startPoint y: 658, endPoint x: 1063, endPoint y: 659, distance: 66.4
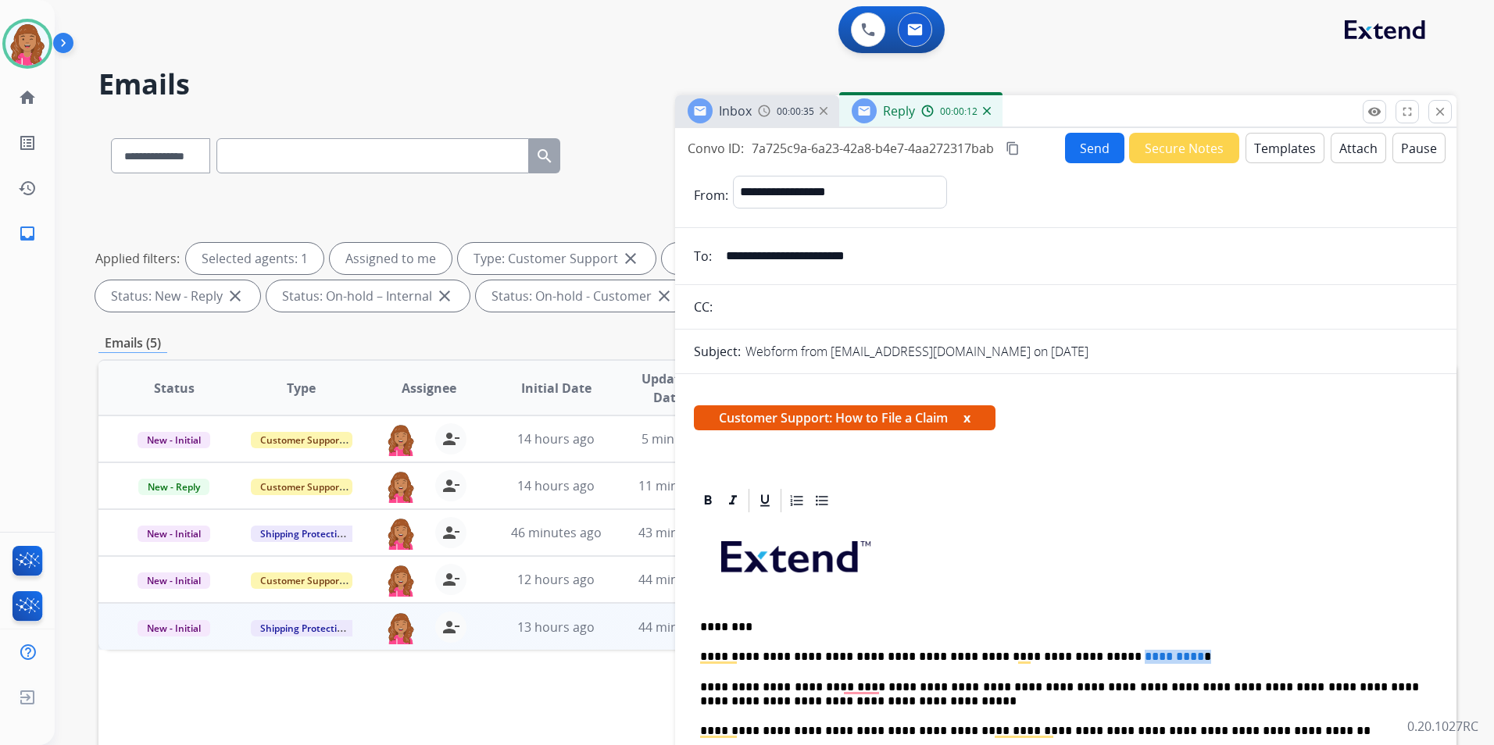
click at [1059, 656] on p "**********" at bounding box center [1059, 657] width 719 height 14
click at [1080, 650] on p "**********" at bounding box center [1059, 657] width 719 height 14
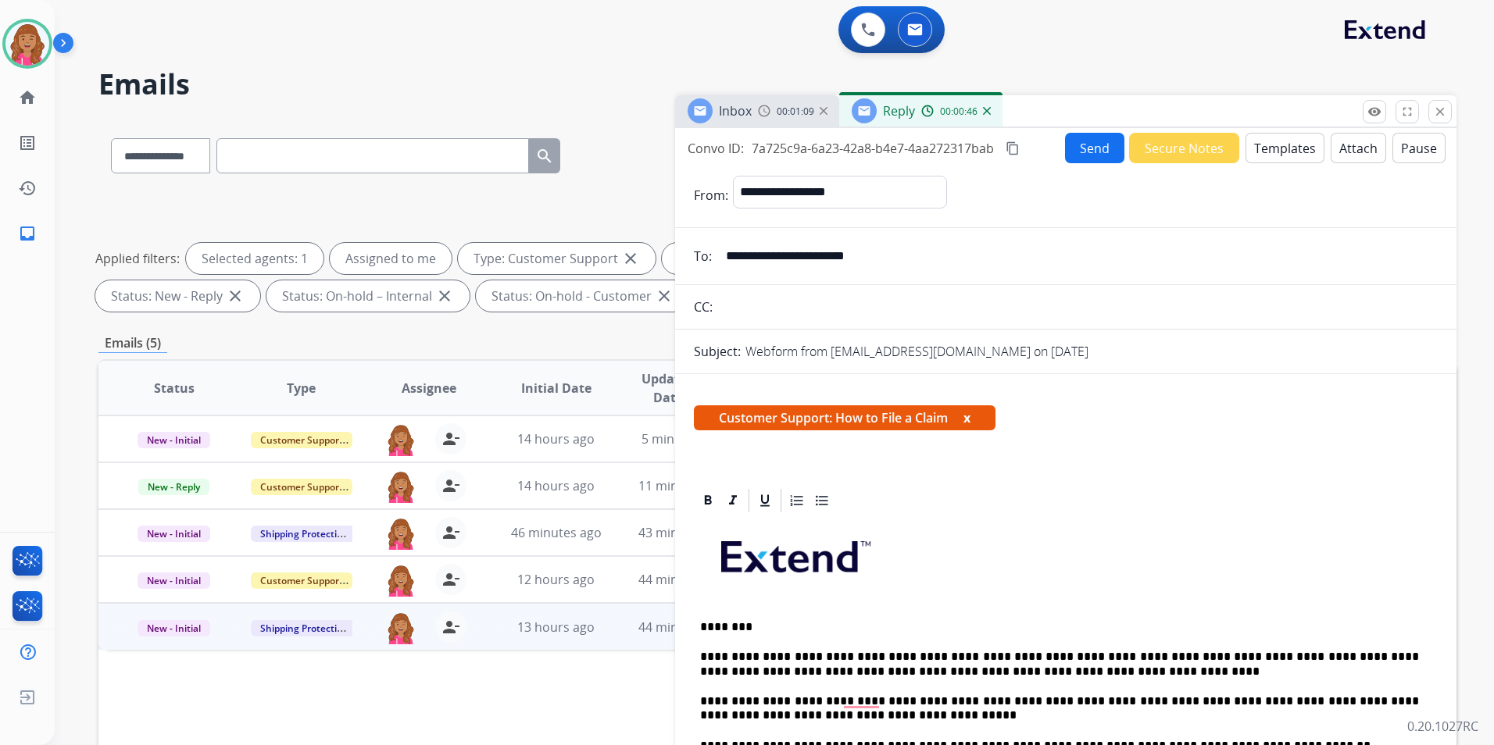
click at [1013, 152] on mat-icon "content_copy" at bounding box center [1013, 148] width 14 height 14
click at [1097, 154] on button "Send" at bounding box center [1095, 149] width 59 height 30
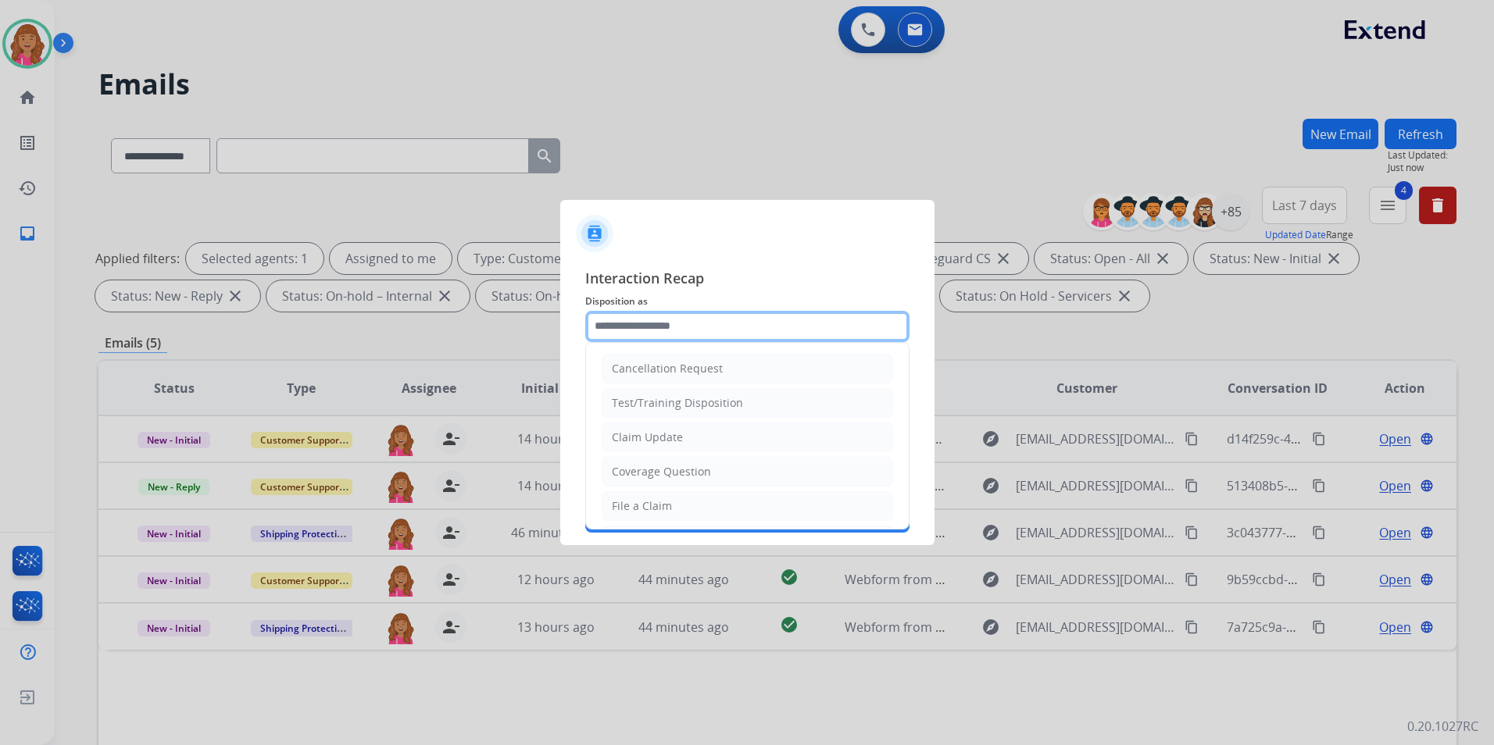
click at [799, 341] on div "Cancellation Request Test/Training Disposition Claim Update Coverage Question F…" at bounding box center [747, 326] width 324 height 31
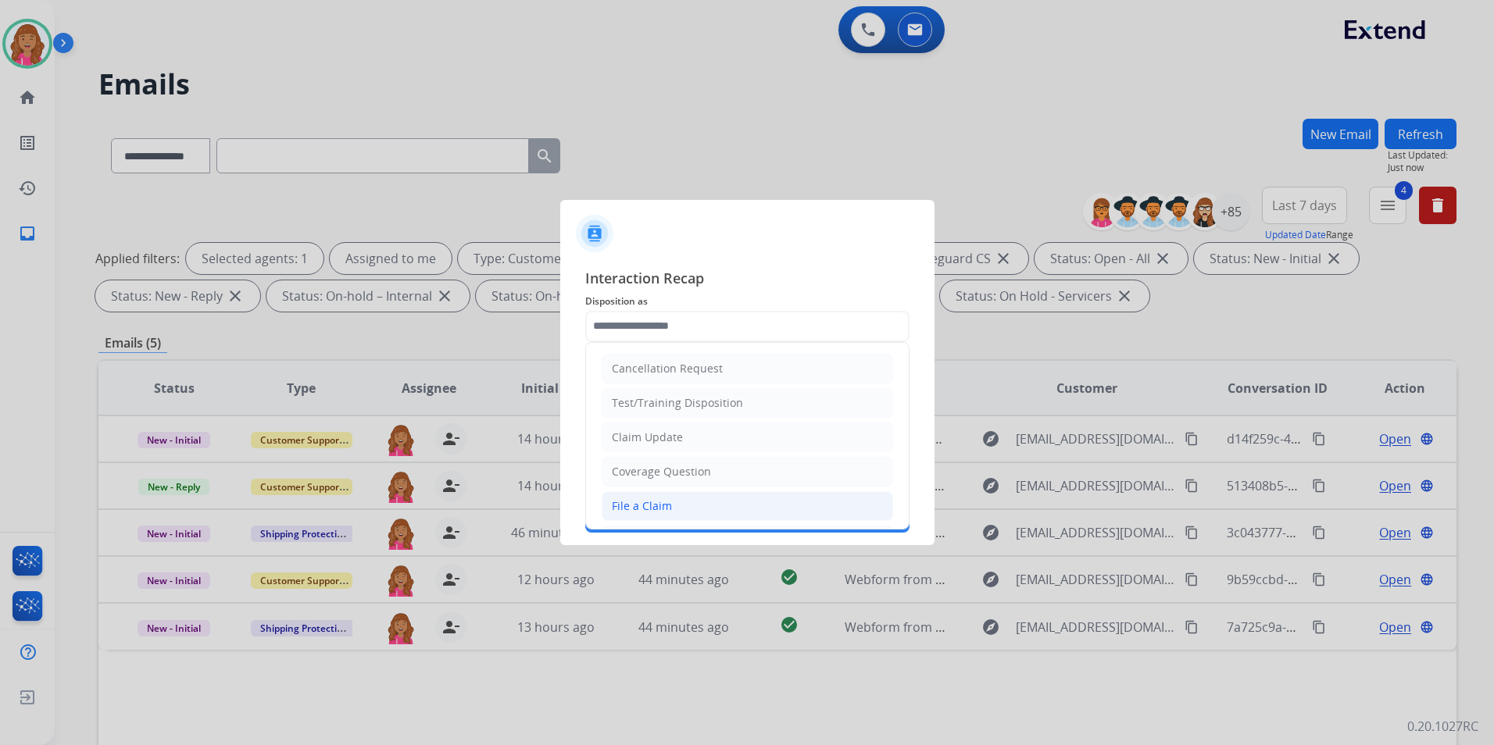
click at [679, 501] on li "File a Claim" at bounding box center [747, 506] width 291 height 30
type input "**********"
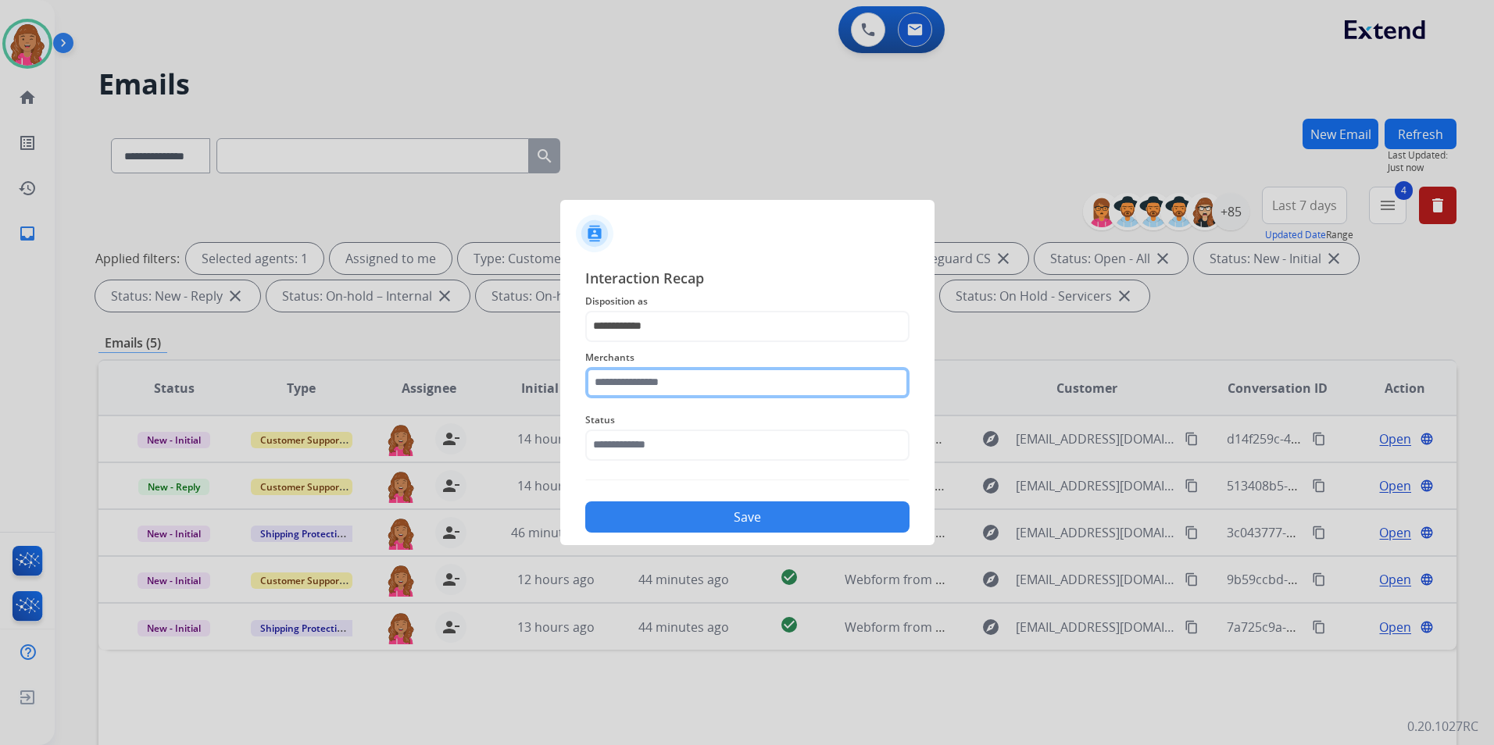
click at [659, 396] on input "text" at bounding box center [747, 382] width 324 height 31
click at [701, 454] on div "Staghead designs" at bounding box center [659, 462] width 93 height 16
type input "**********"
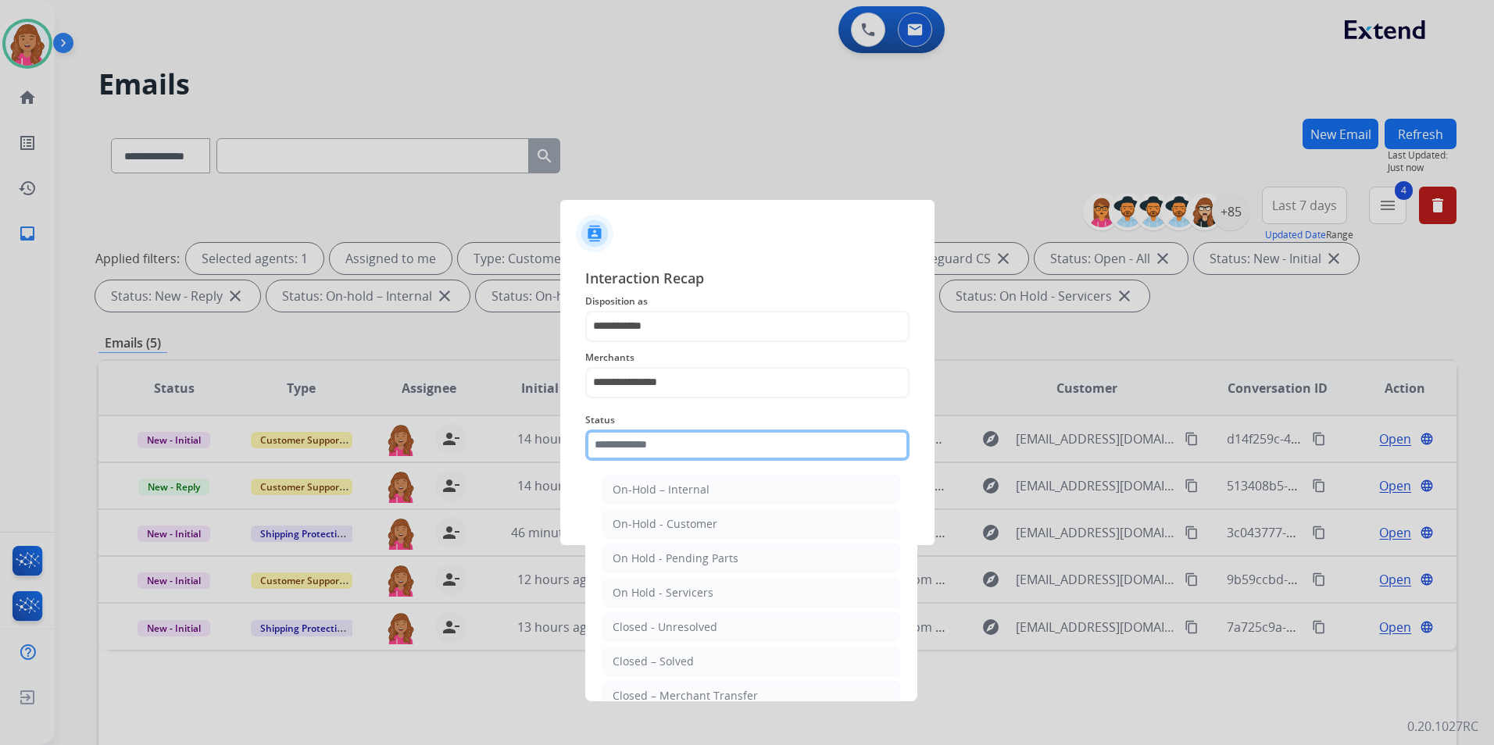
click at [705, 445] on input "text" at bounding box center [747, 445] width 324 height 31
click at [699, 664] on li "Closed – Solved" at bounding box center [751, 662] width 298 height 30
type input "**********"
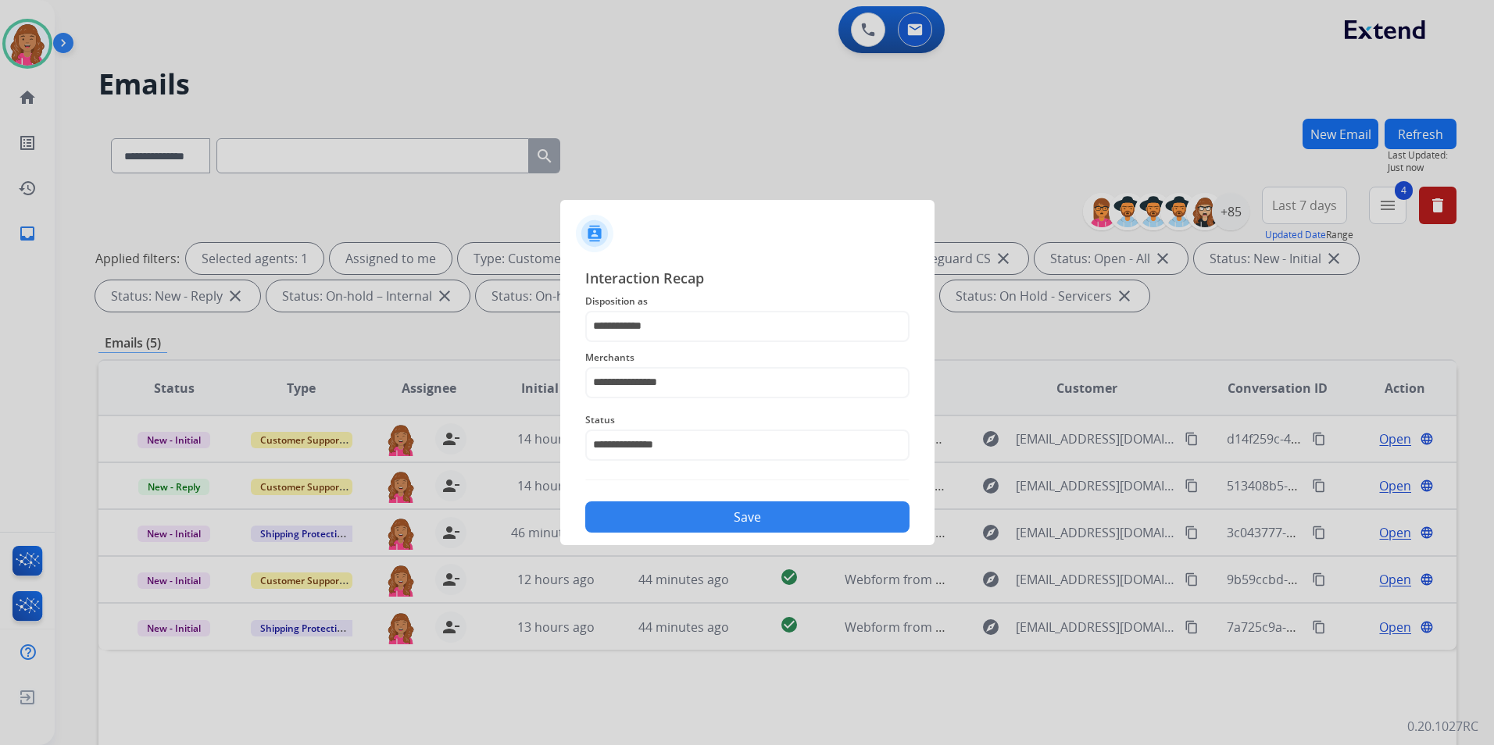
click at [715, 527] on button "Save" at bounding box center [747, 517] width 324 height 31
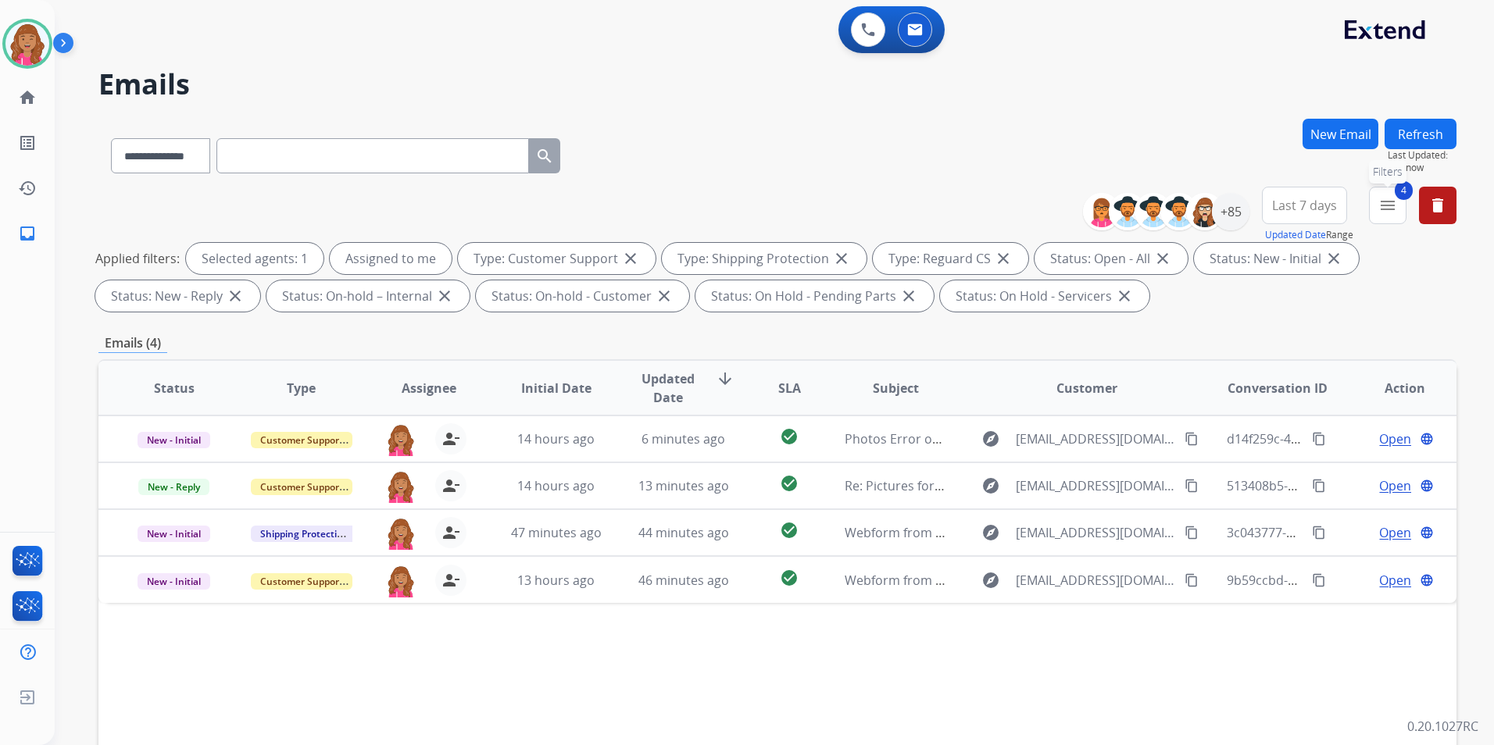
click at [1381, 218] on button "4 menu Filters" at bounding box center [1388, 206] width 38 height 38
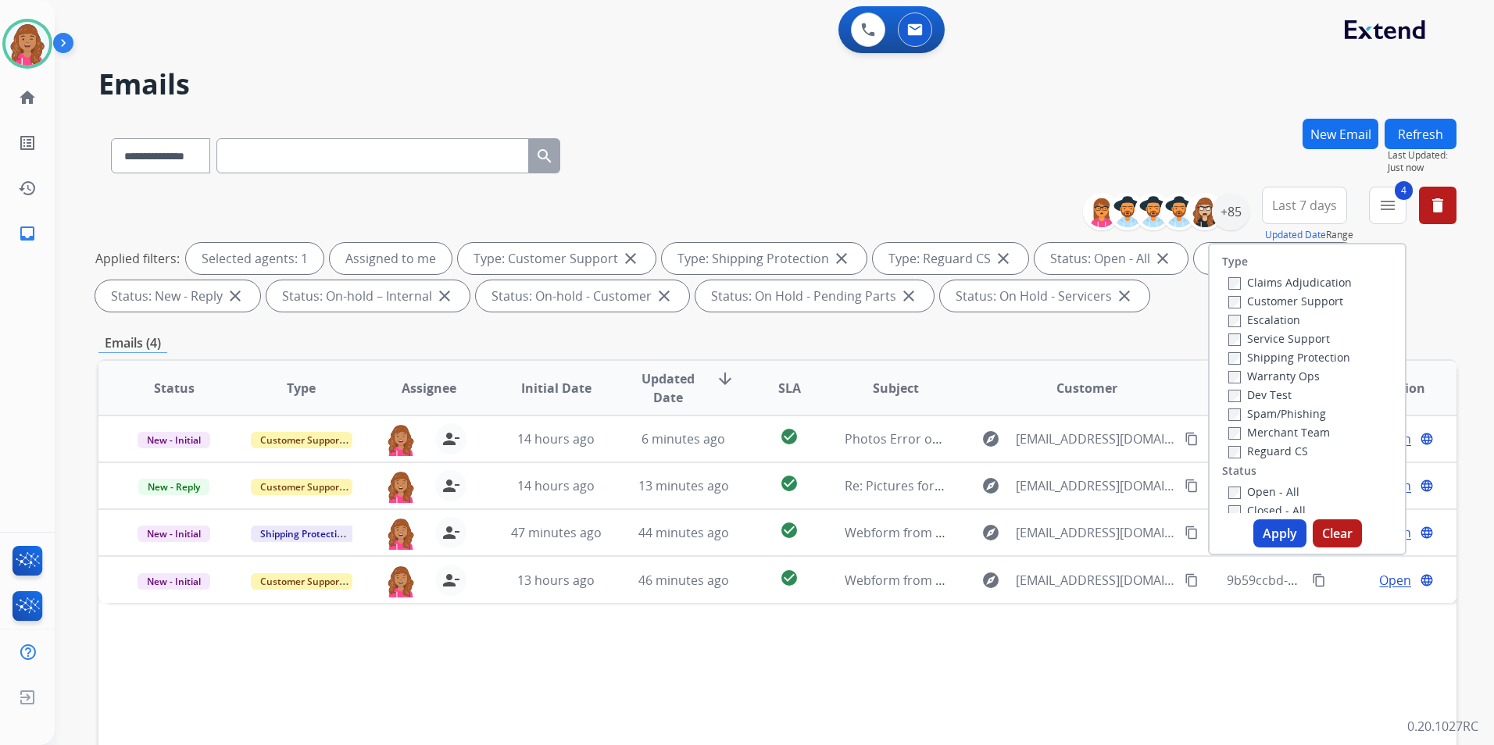
click at [1259, 489] on label "Open - All" at bounding box center [1263, 491] width 71 height 15
click at [1283, 541] on button "Apply" at bounding box center [1279, 534] width 53 height 28
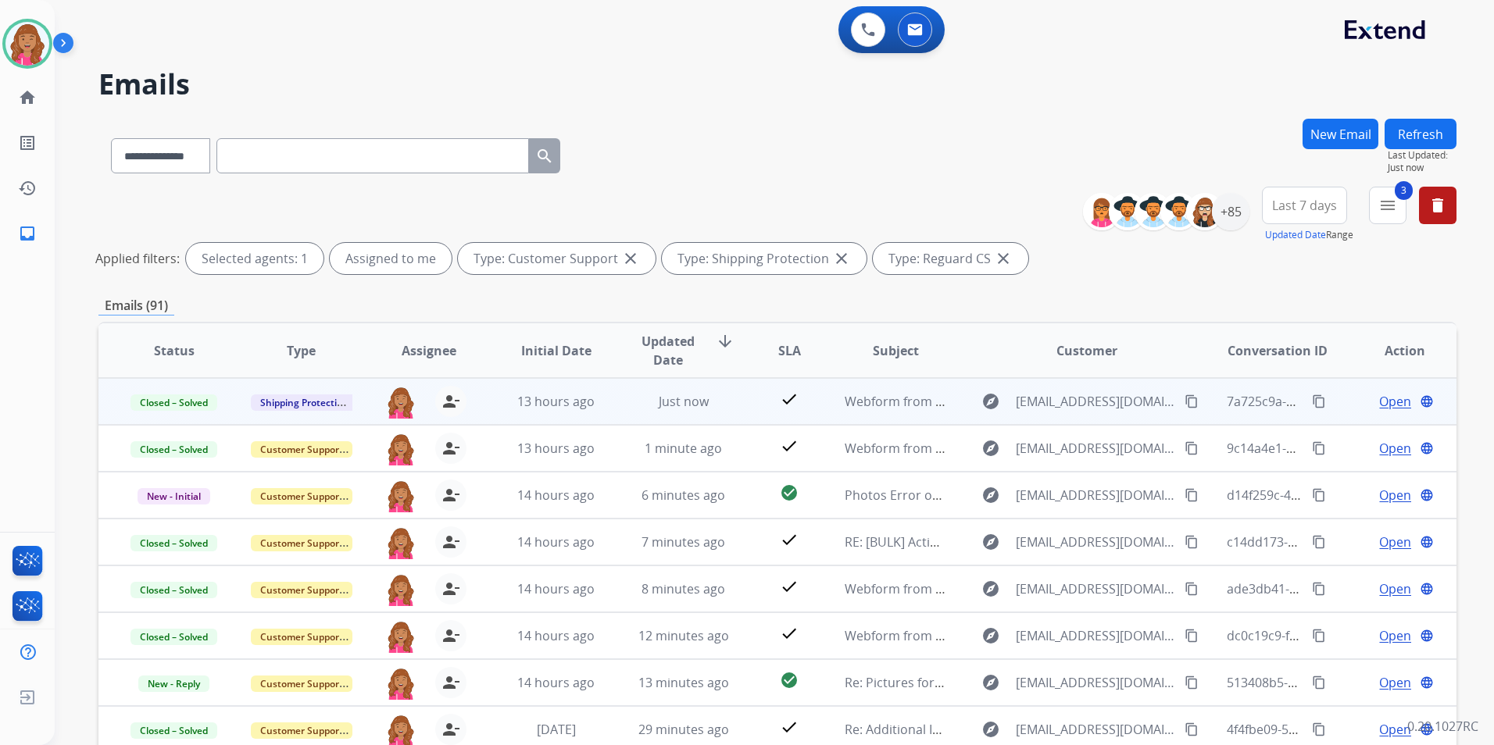
click at [1379, 400] on span "Open" at bounding box center [1395, 401] width 32 height 19
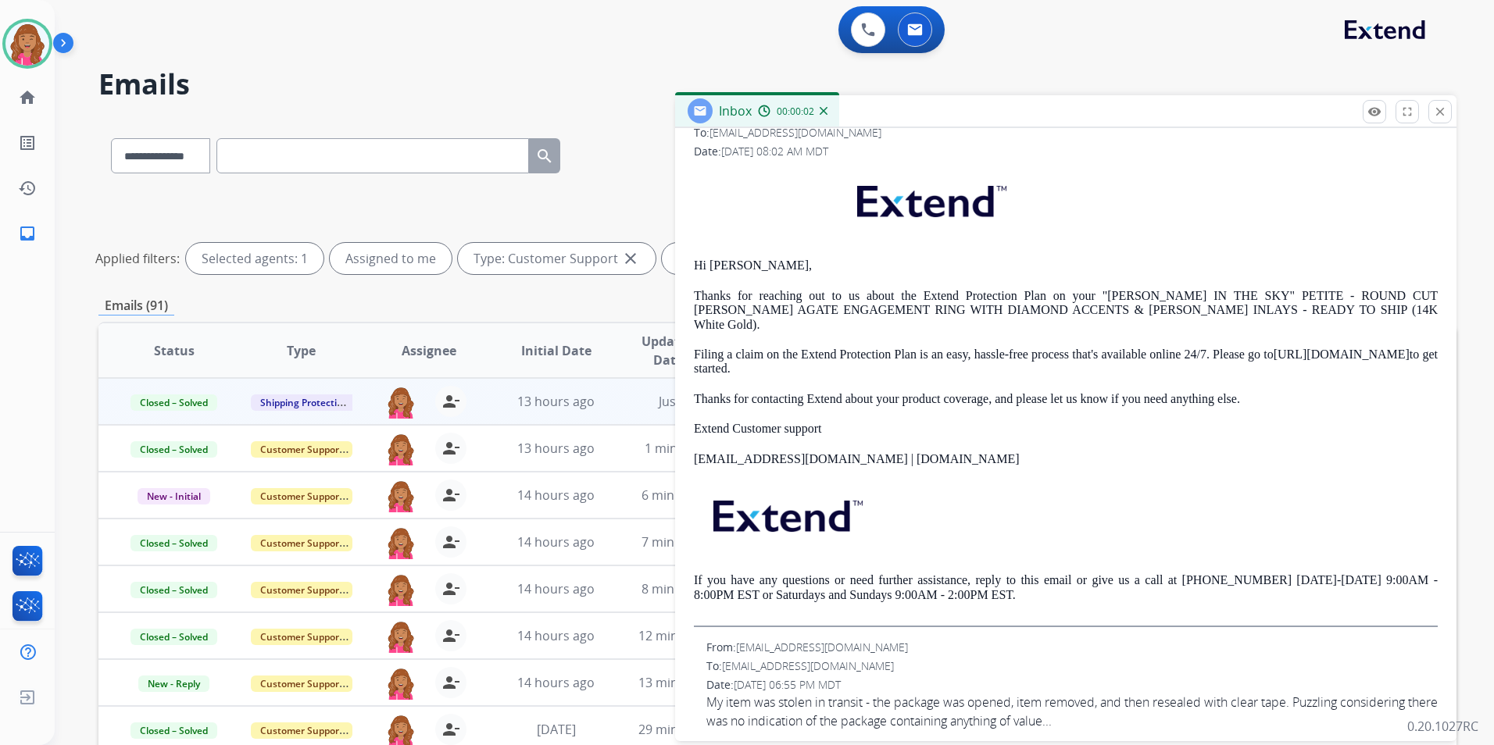
scroll to position [156, 0]
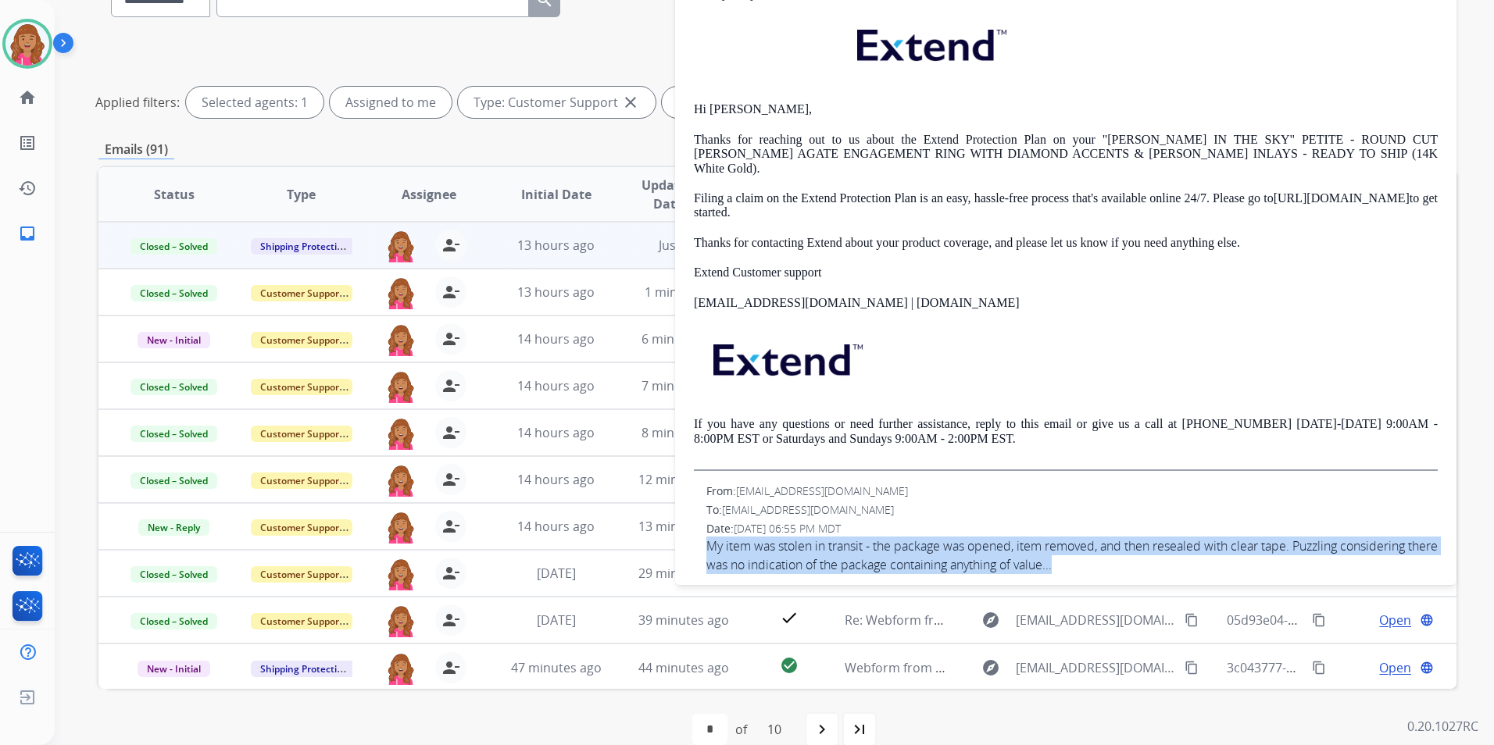
drag, startPoint x: 709, startPoint y: 536, endPoint x: 1092, endPoint y: 558, distance: 384.2
click at [1092, 558] on span "My item was stolen in transit - the package was opened, item removed, and then …" at bounding box center [1071, 556] width 731 height 38
copy span "My item was stolen in transit - the package was opened, item removed, and then …"
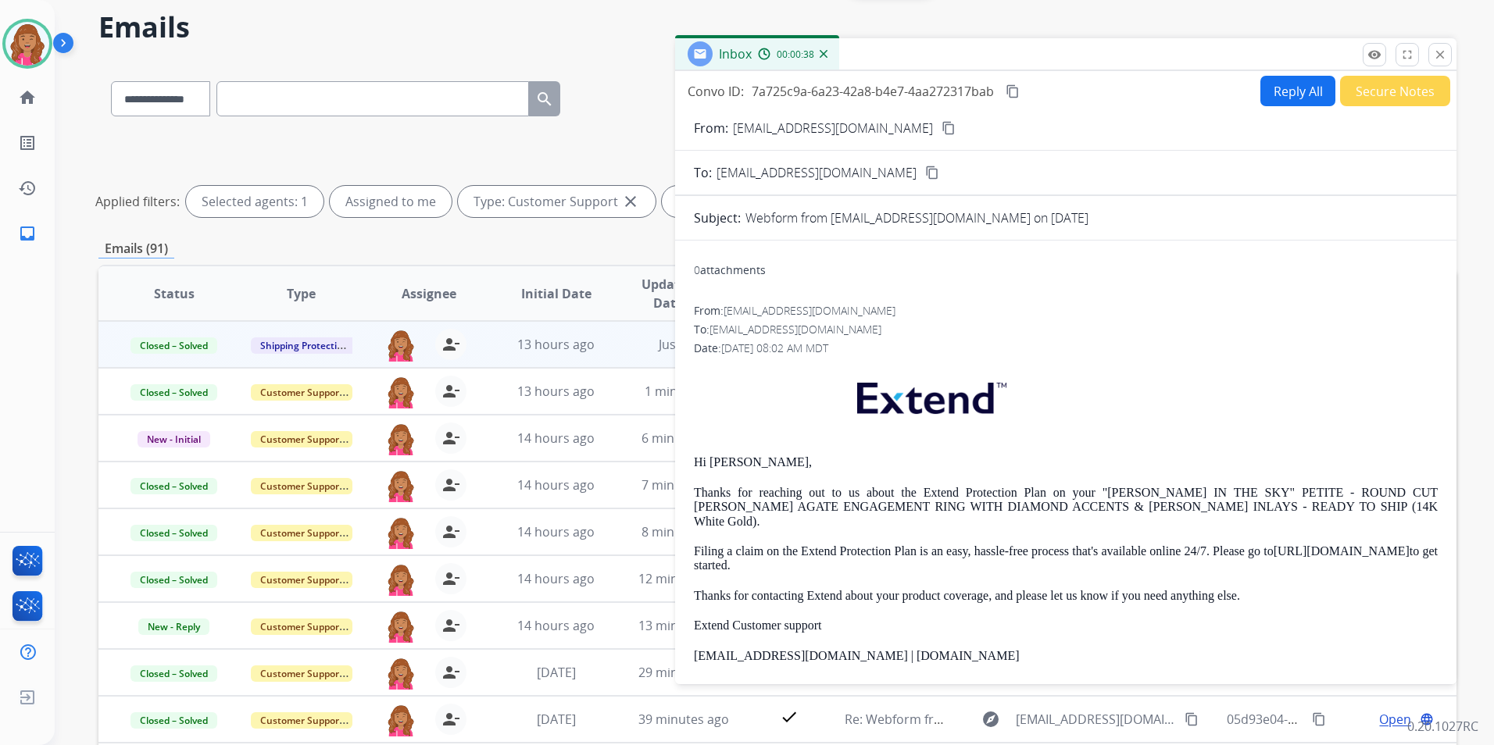
scroll to position [0, 0]
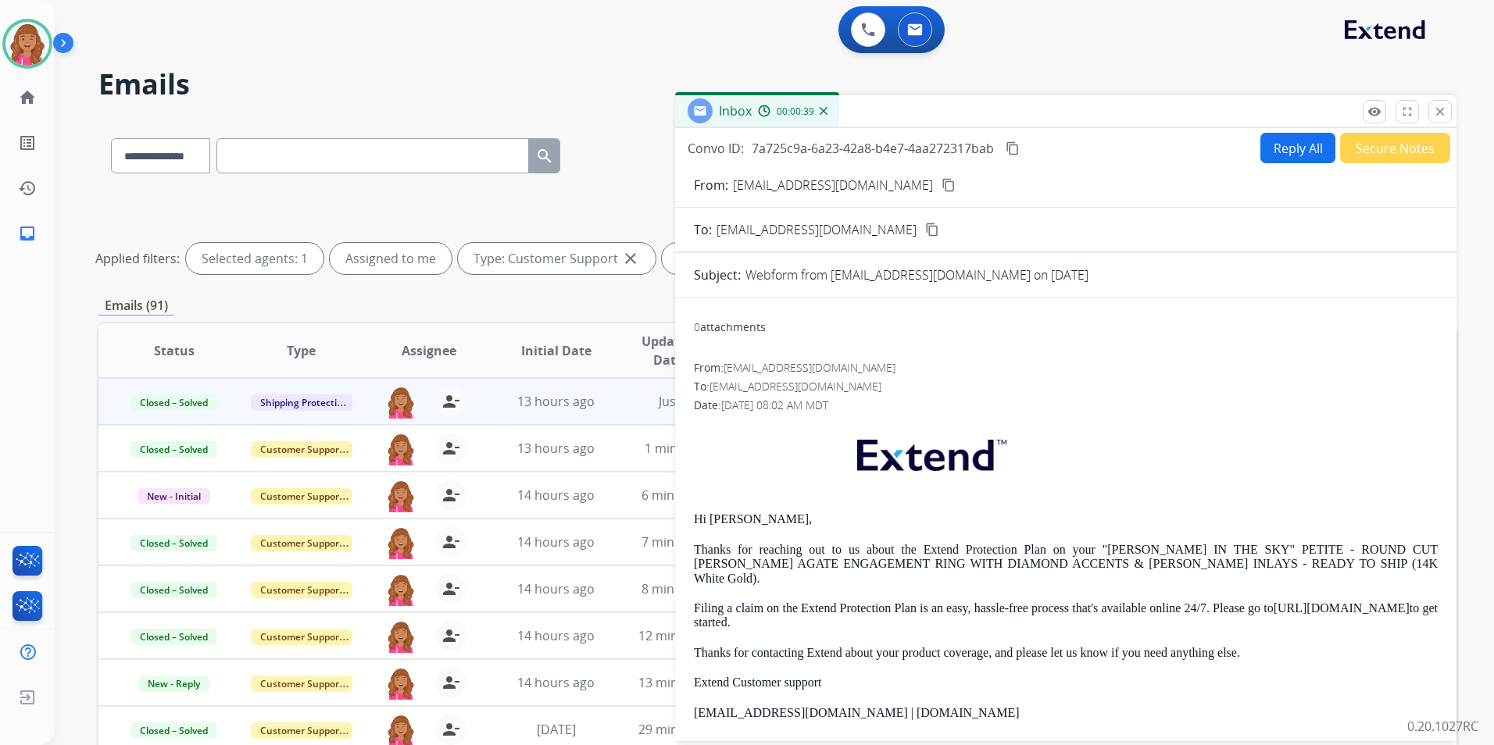
drag, startPoint x: 1439, startPoint y: 119, endPoint x: 1442, endPoint y: 138, distance: 19.8
click at [1439, 118] on button "close Close" at bounding box center [1439, 111] width 23 height 23
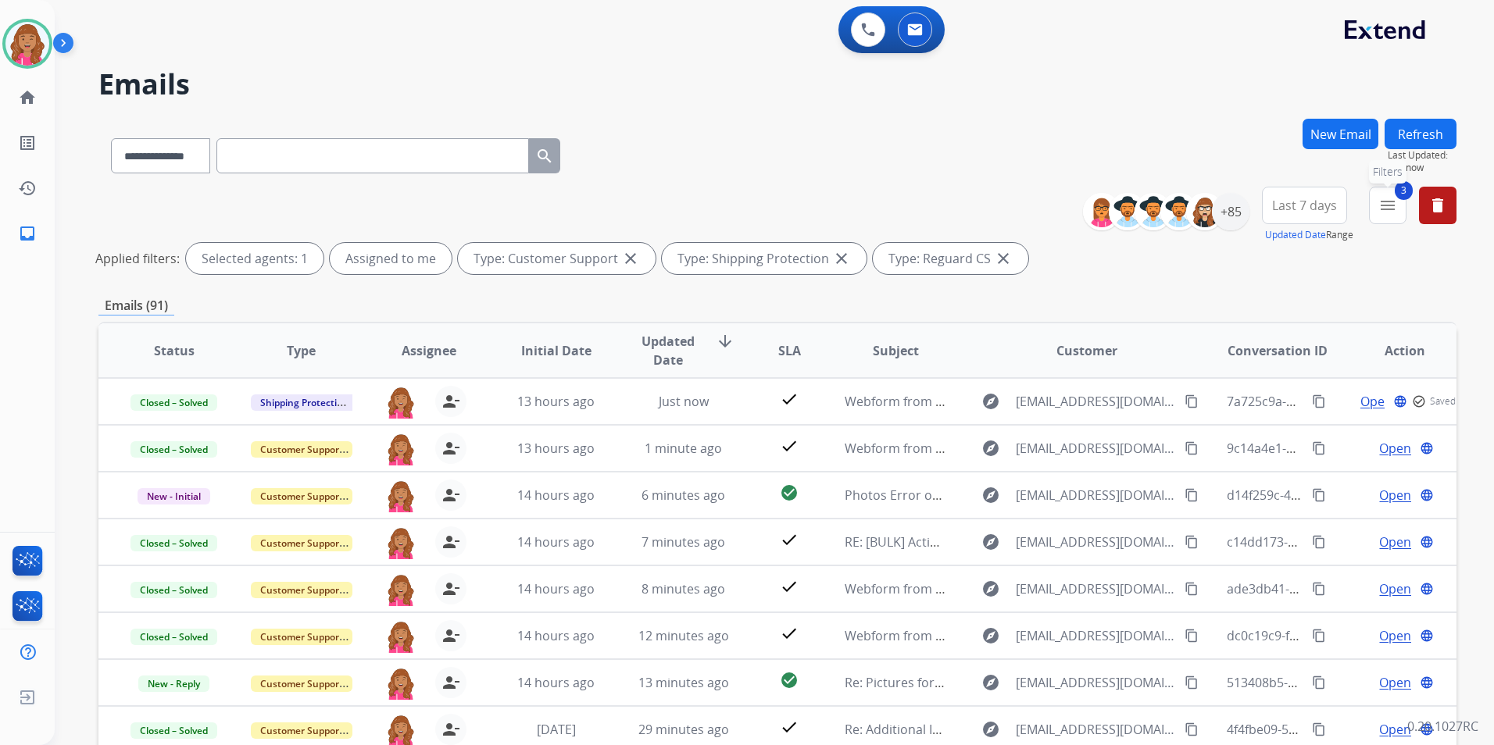
click at [1389, 203] on mat-icon "menu" at bounding box center [1387, 205] width 19 height 19
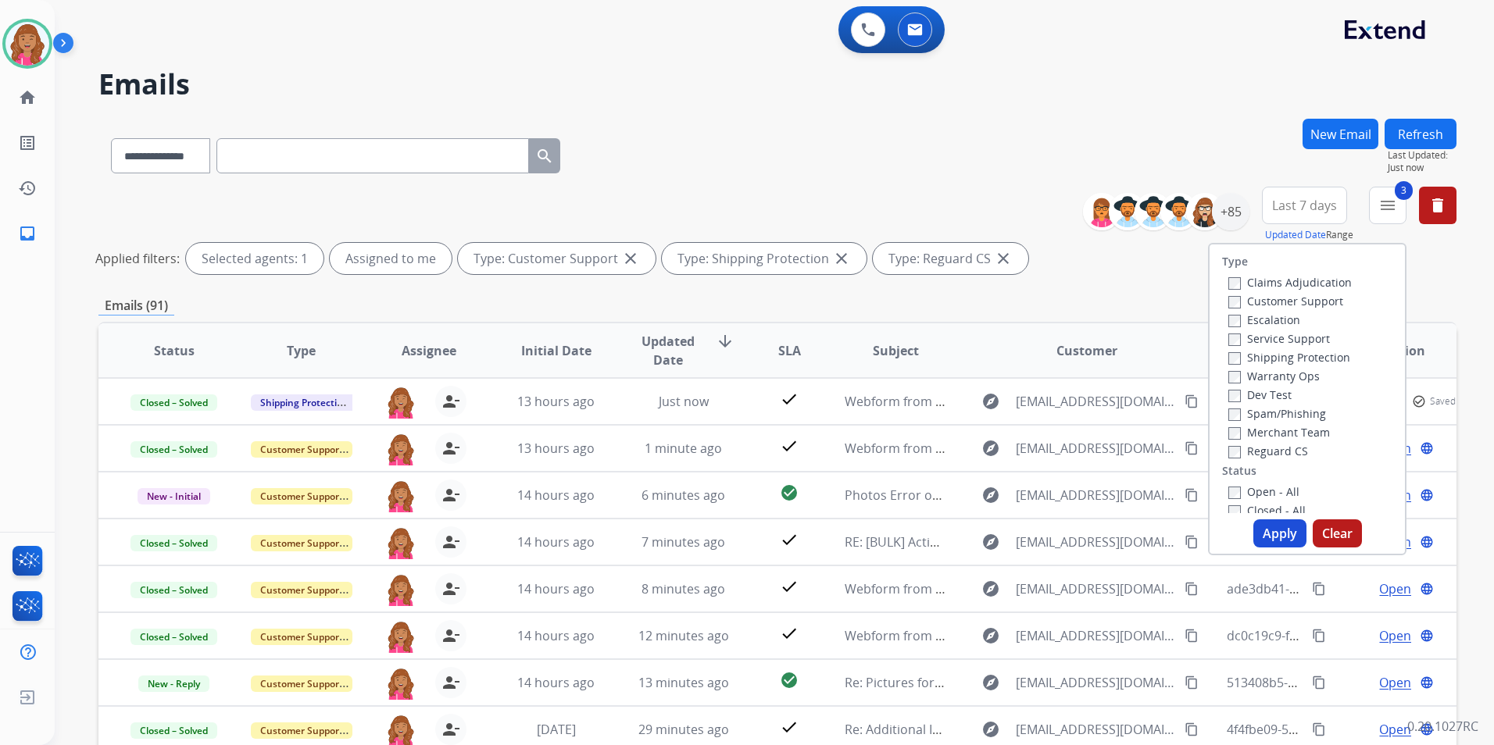
click at [1259, 477] on div "Type Claims Adjudication Customer Support Escalation Service Support Shipping P…" at bounding box center [1306, 379] width 195 height 269
click at [1257, 489] on label "Open - All" at bounding box center [1263, 491] width 71 height 15
click at [1277, 538] on button "Apply" at bounding box center [1279, 534] width 53 height 28
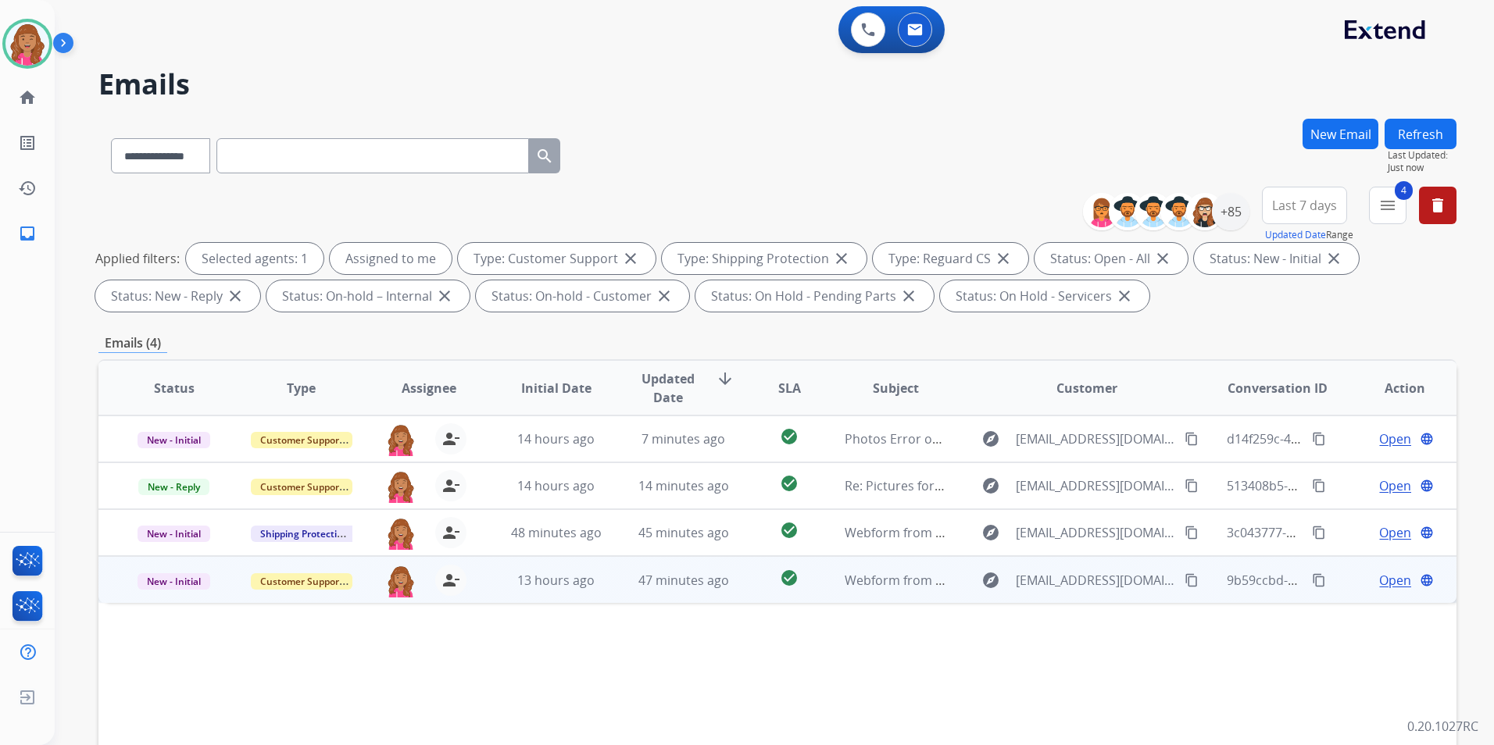
click at [1379, 578] on span "Open" at bounding box center [1395, 580] width 32 height 19
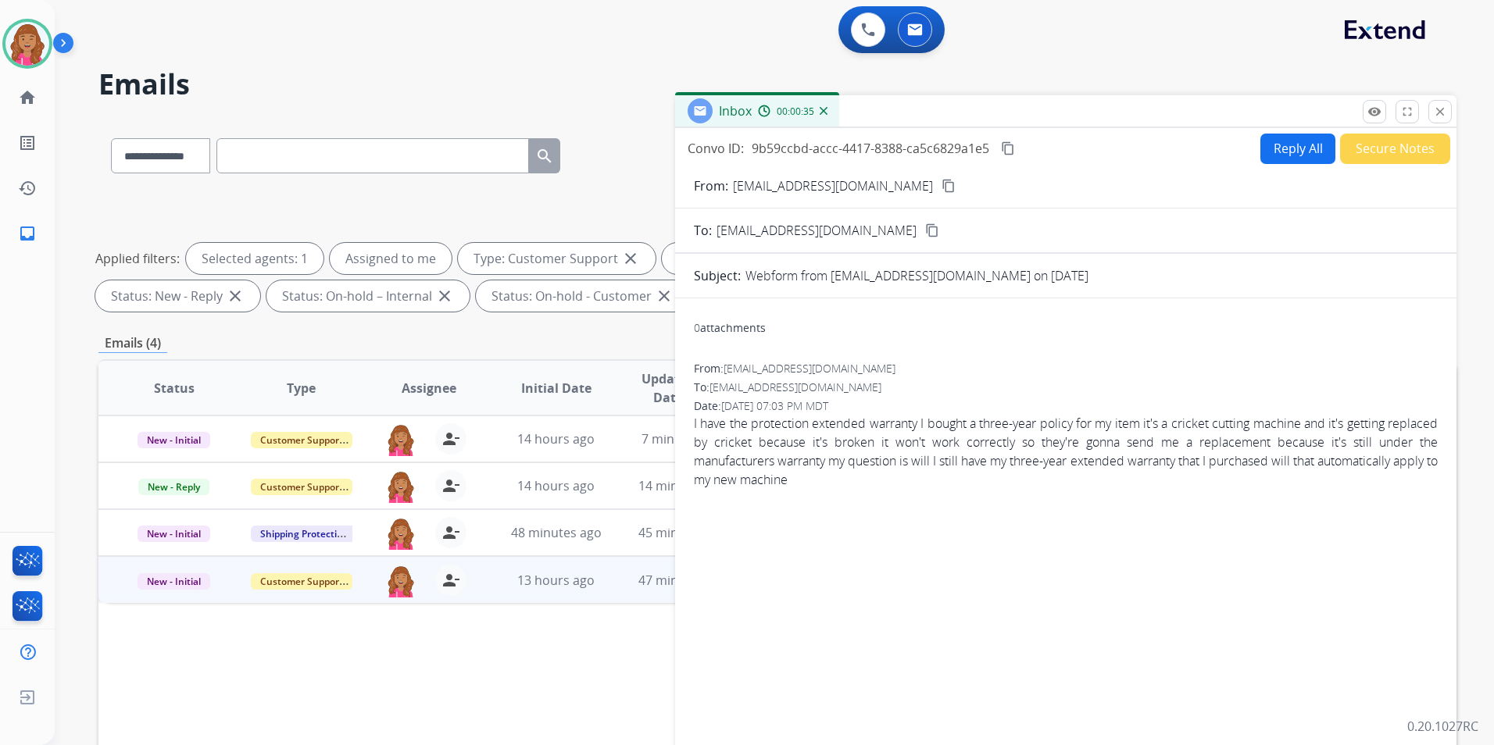
click at [1279, 153] on button "Reply All" at bounding box center [1297, 149] width 75 height 30
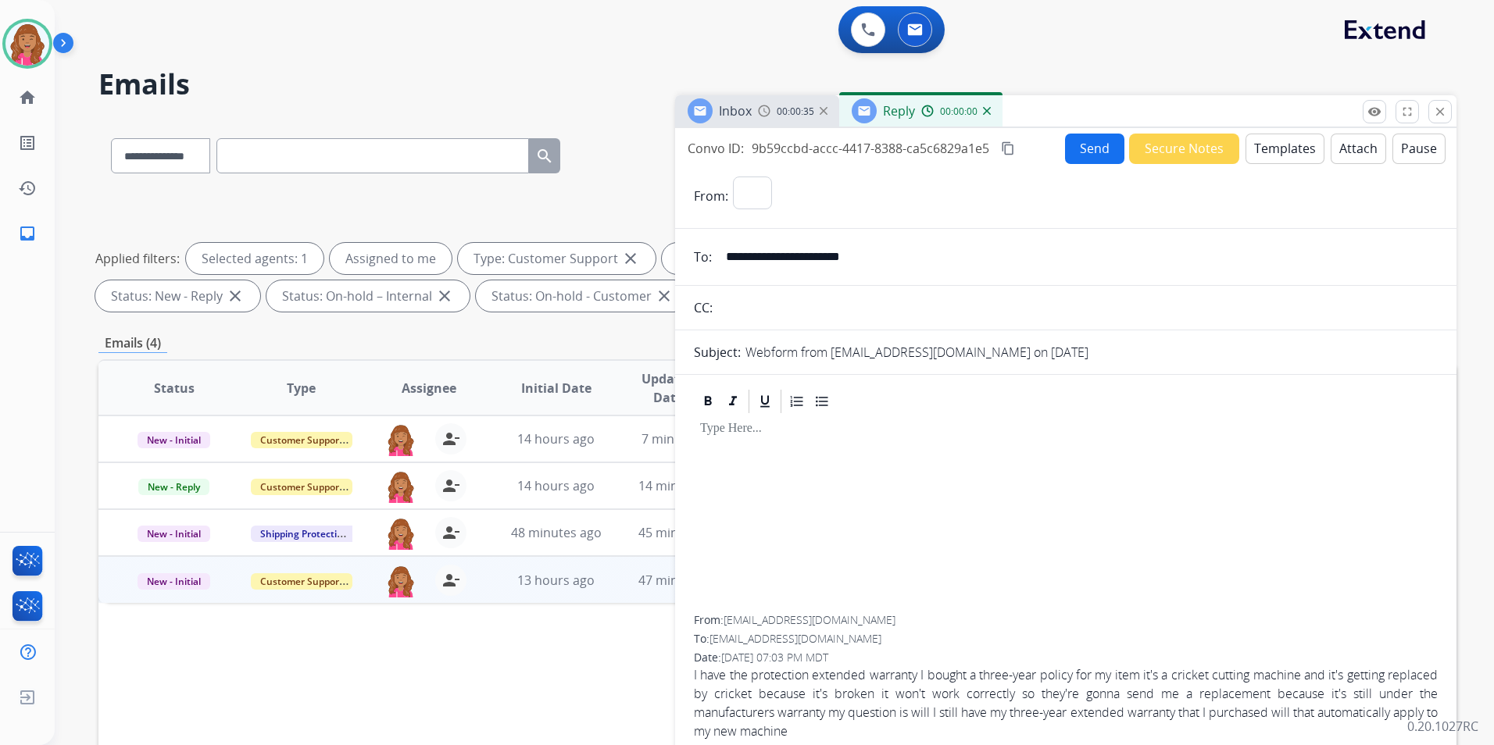
click at [1279, 153] on button "Templates" at bounding box center [1284, 149] width 79 height 30
select select "**********"
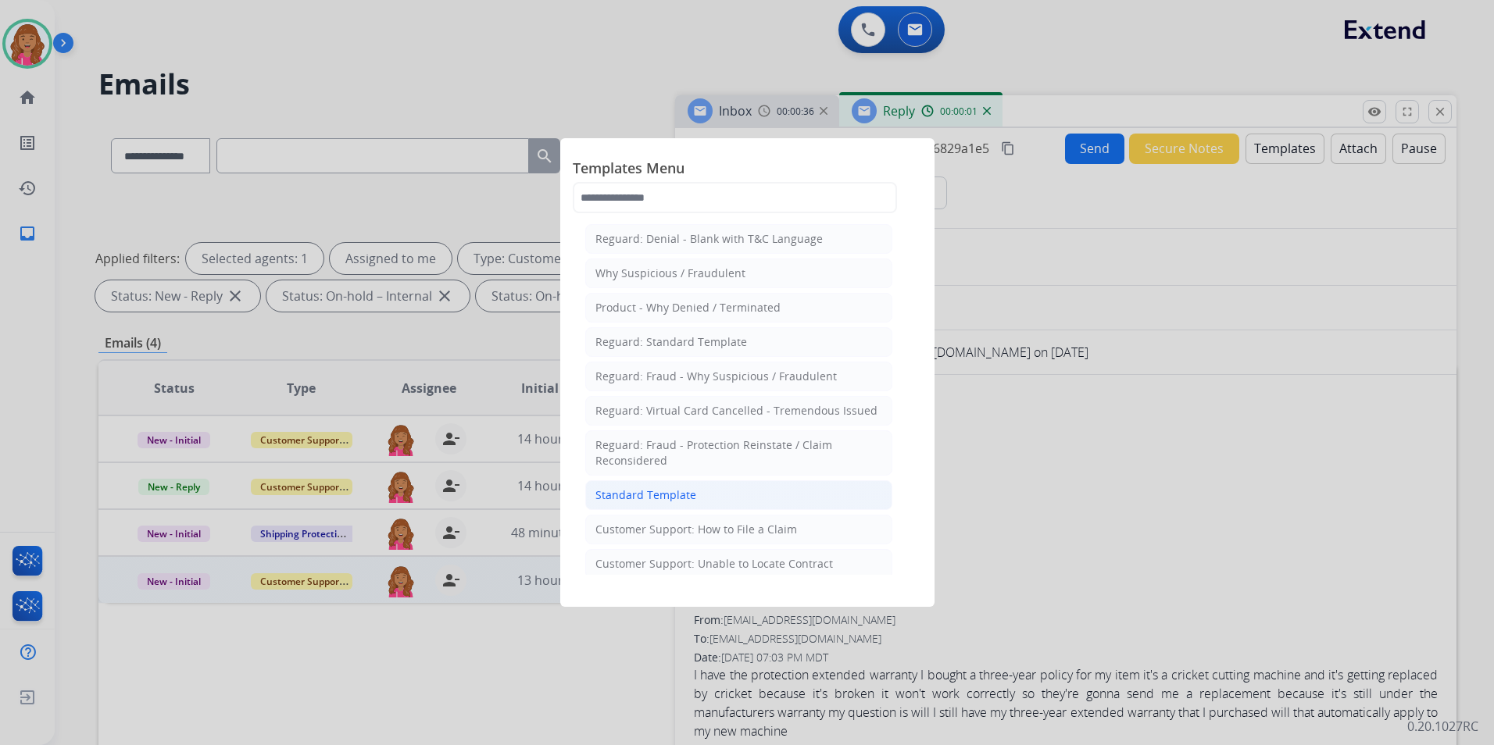
click at [697, 489] on li "Standard Template" at bounding box center [738, 496] width 307 height 30
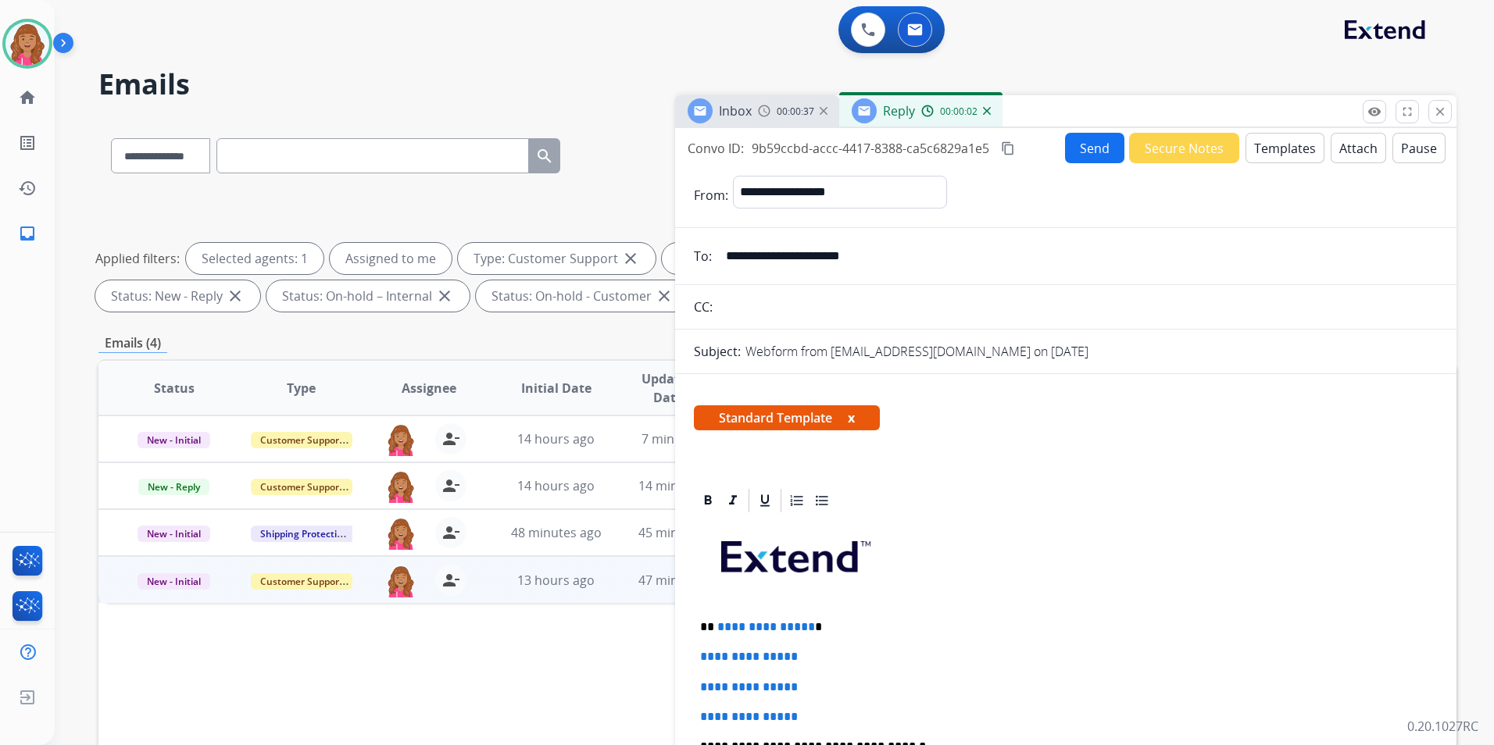
click at [807, 629] on p "**********" at bounding box center [1059, 627] width 719 height 14
drag, startPoint x: 933, startPoint y: 269, endPoint x: 725, endPoint y: 267, distance: 207.8
click at [725, 267] on input "**********" at bounding box center [1076, 256] width 721 height 31
click at [719, 625] on p "****" at bounding box center [1059, 627] width 719 height 14
drag, startPoint x: 828, startPoint y: 697, endPoint x: 638, endPoint y: 661, distance: 193.2
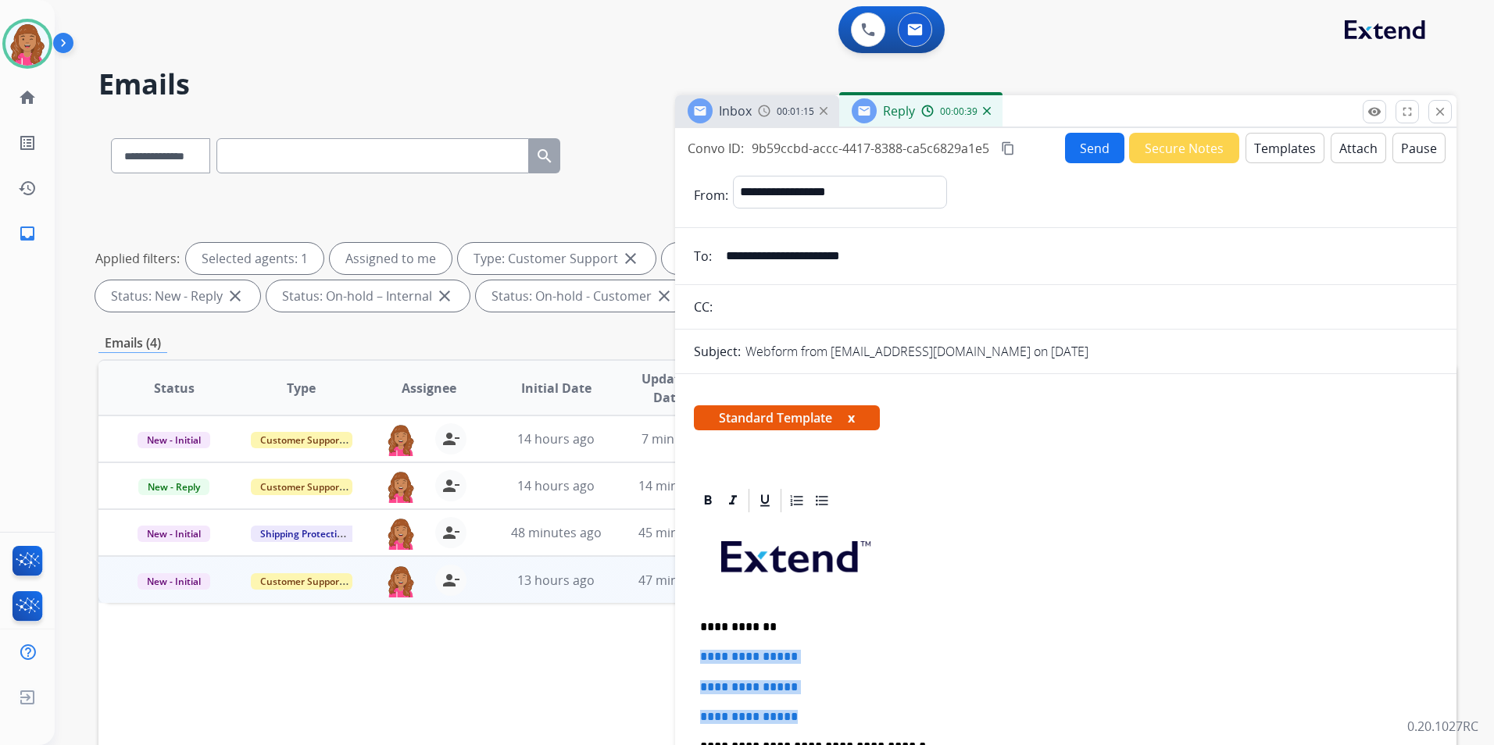
click at [638, 661] on div "**********" at bounding box center [777, 541] width 1358 height 845
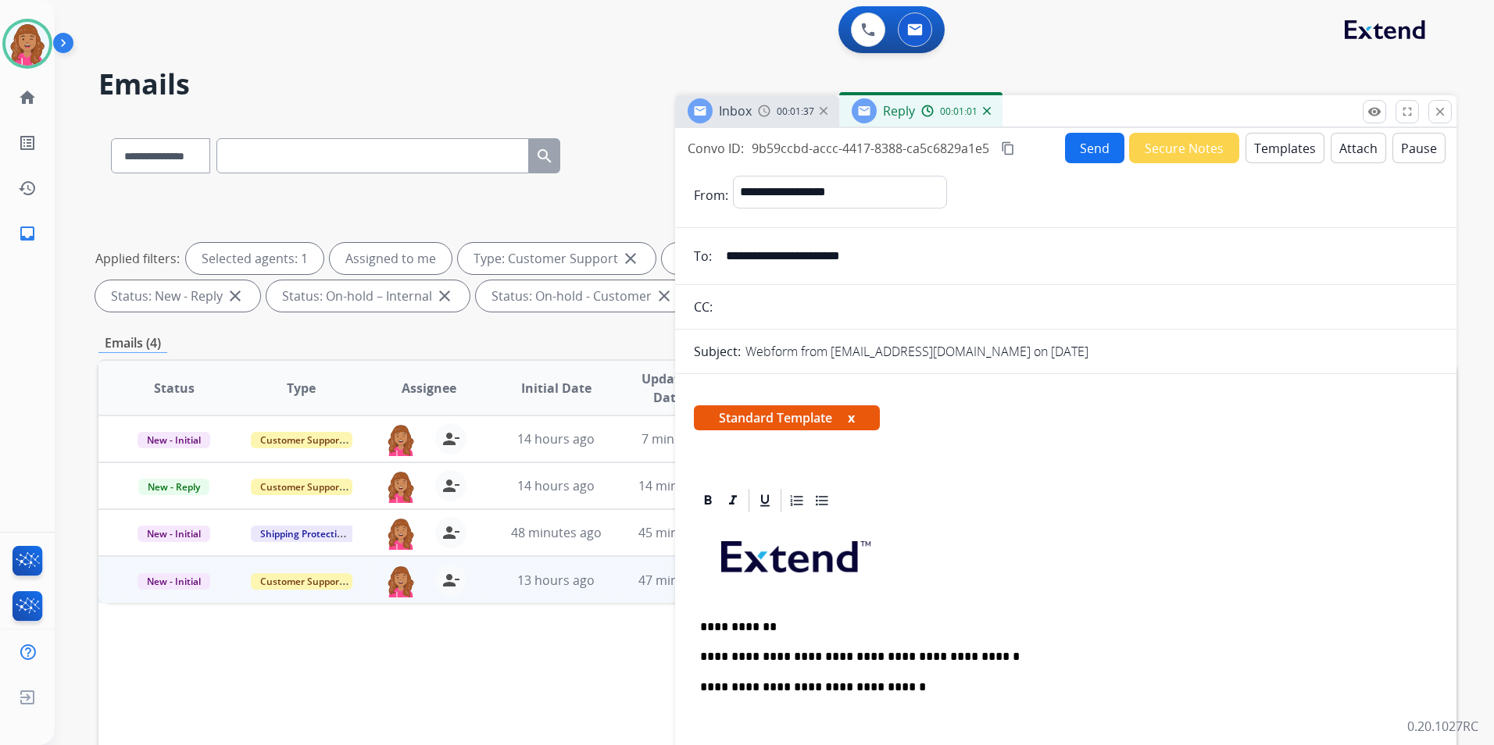
click at [763, 725] on p "To enrich screen reader interactions, please activate Accessibility in Grammarl…" at bounding box center [1065, 724] width 731 height 29
click at [1090, 142] on button "Send" at bounding box center [1094, 148] width 59 height 30
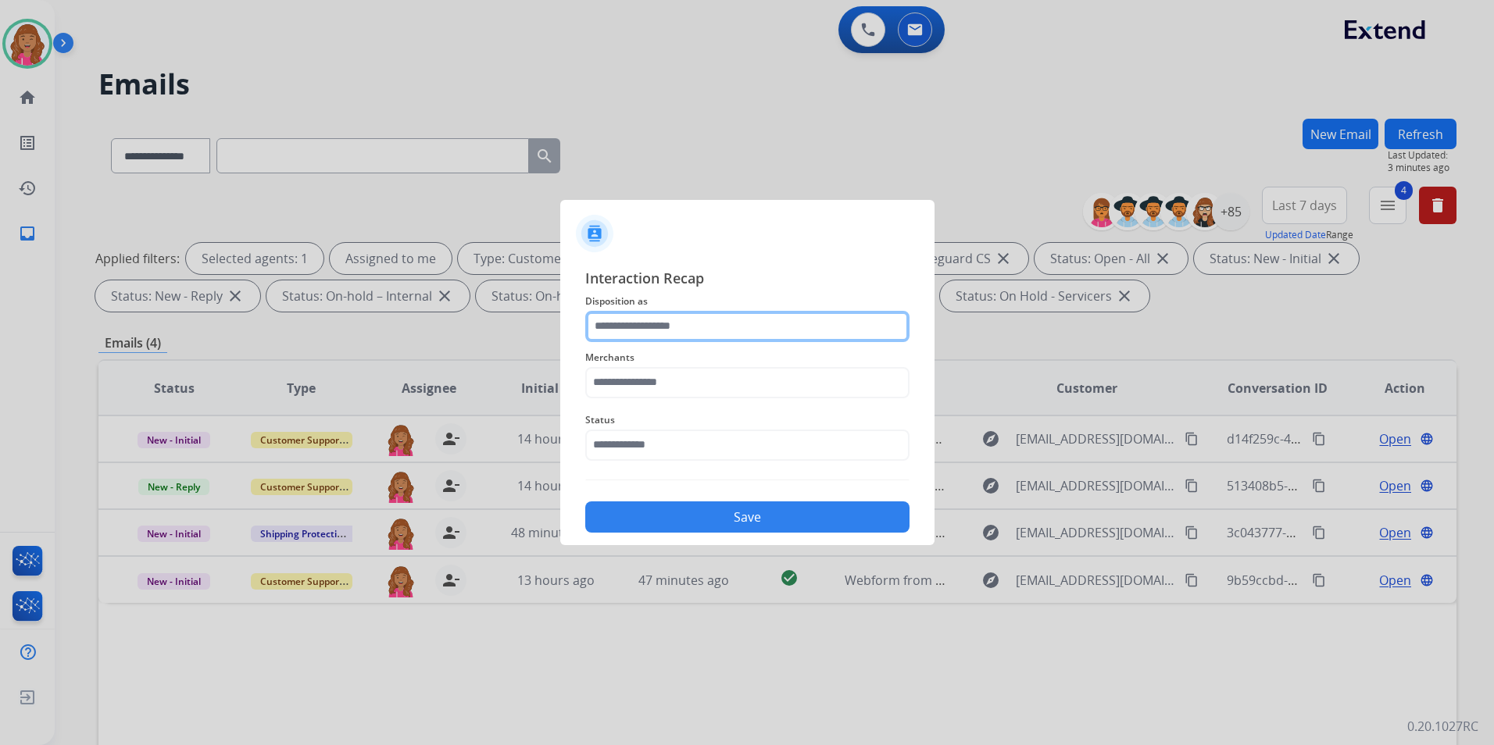
click at [735, 336] on input "text" at bounding box center [747, 326] width 324 height 31
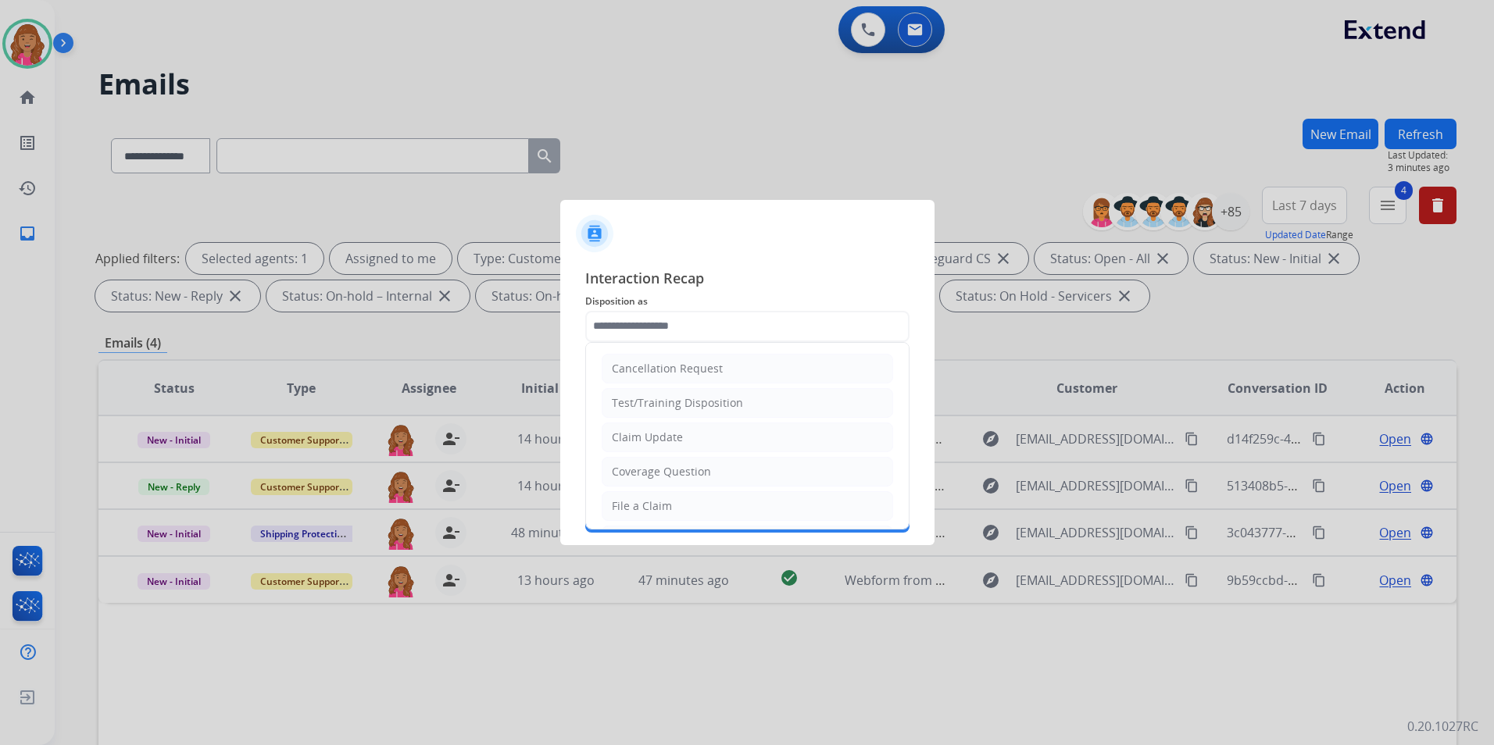
click at [689, 464] on div "Coverage Question" at bounding box center [661, 472] width 99 height 16
type input "**********"
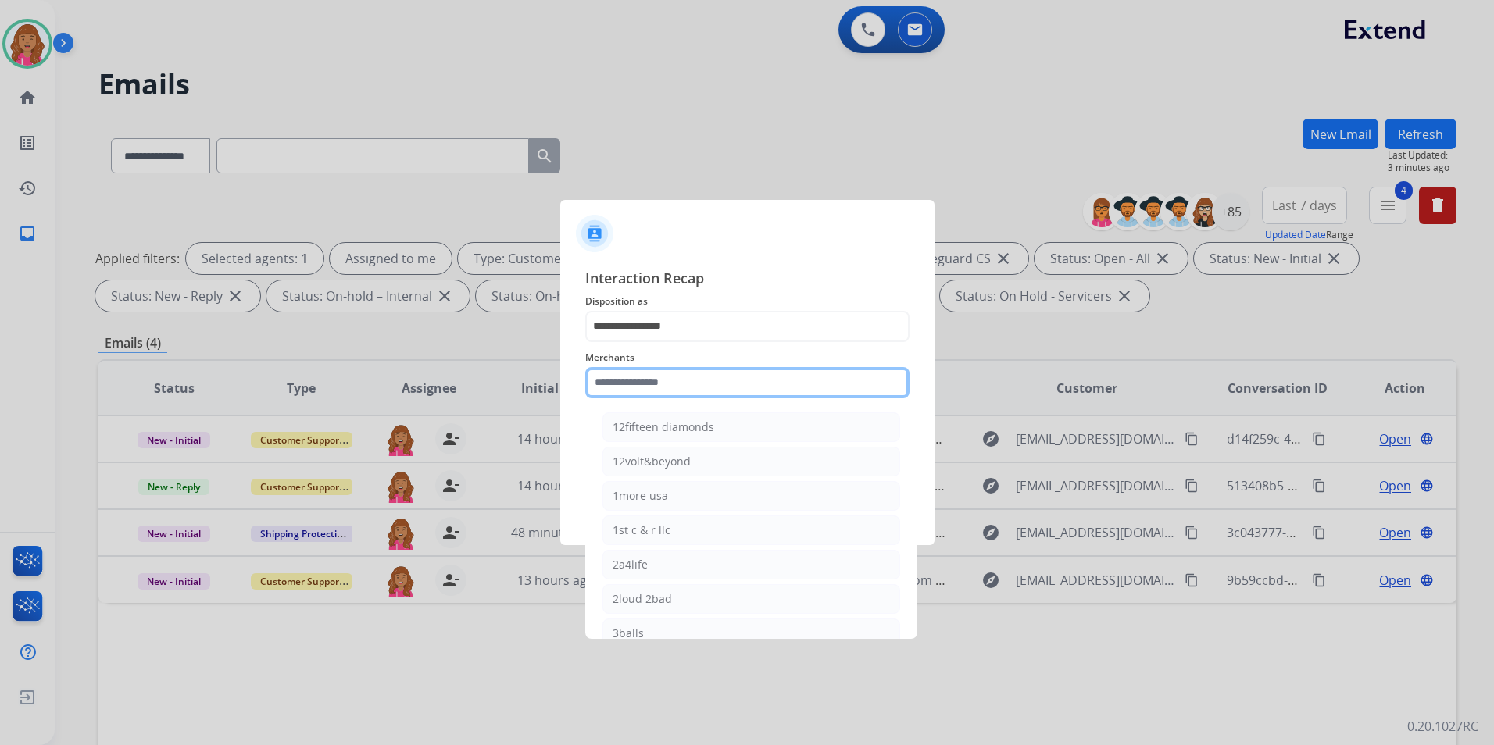
click at [688, 395] on input "text" at bounding box center [747, 382] width 324 height 31
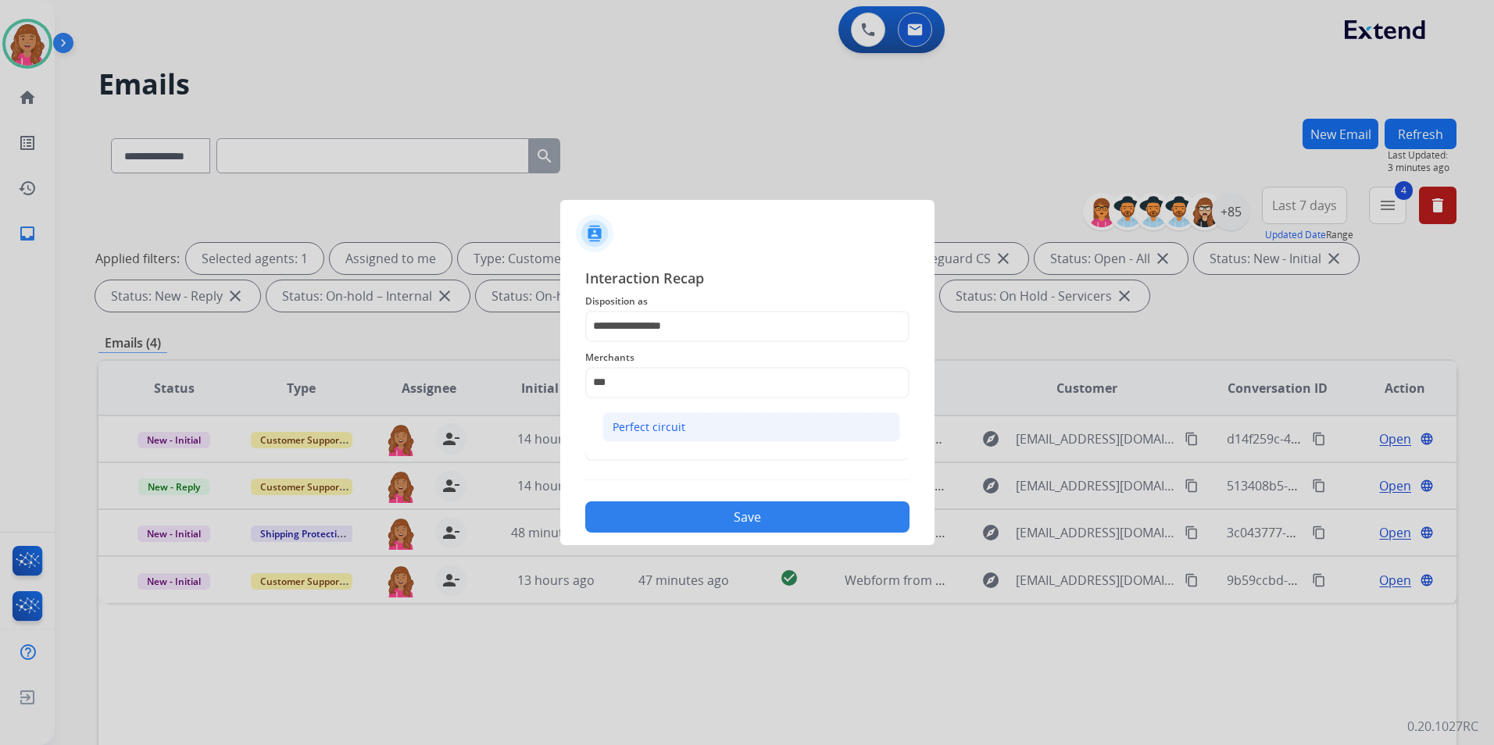
click at [665, 417] on li "Perfect circuit" at bounding box center [751, 428] width 298 height 30
type input "**********"
click at [658, 423] on span "Status" at bounding box center [747, 420] width 324 height 19
click at [656, 441] on input "text" at bounding box center [747, 445] width 324 height 31
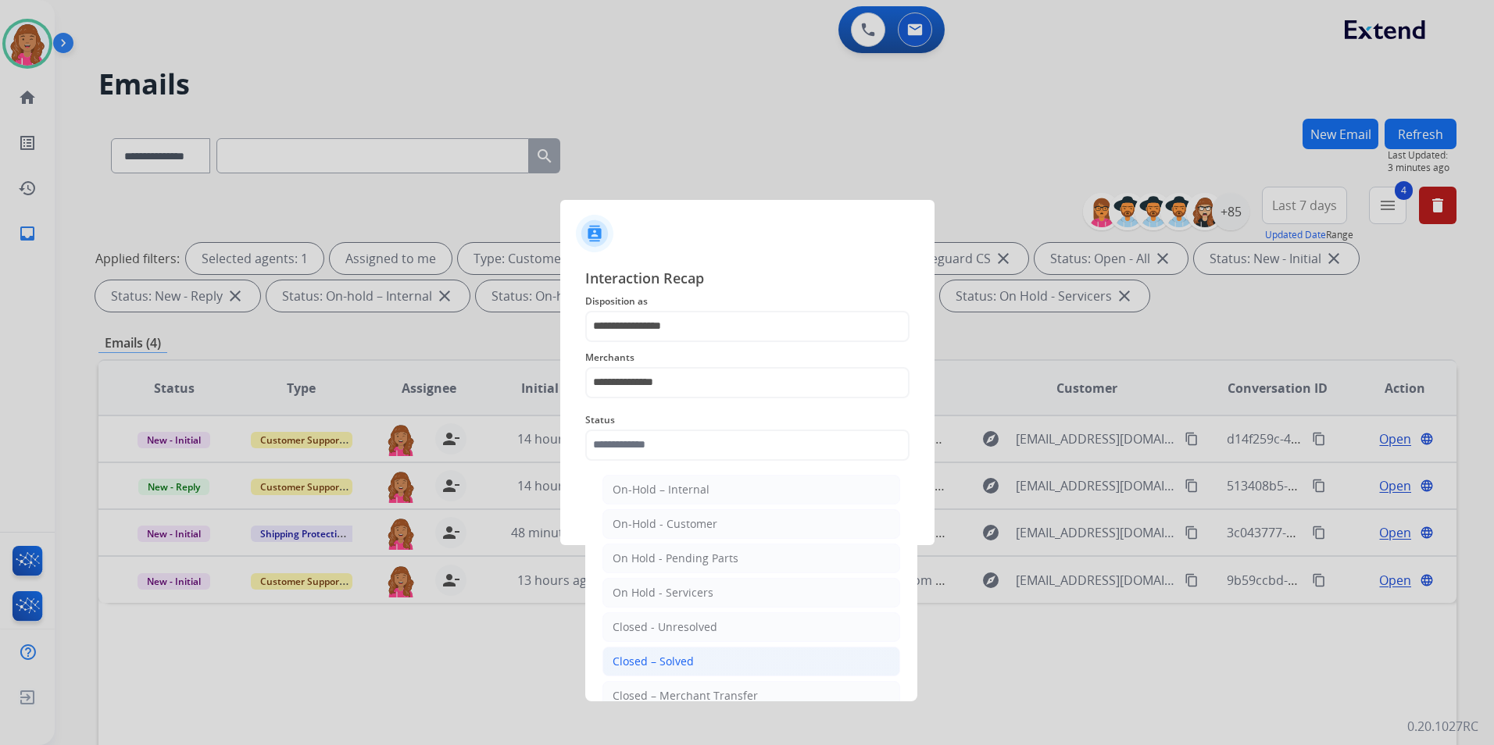
click at [659, 656] on div "Closed – Solved" at bounding box center [653, 662] width 81 height 16
type input "**********"
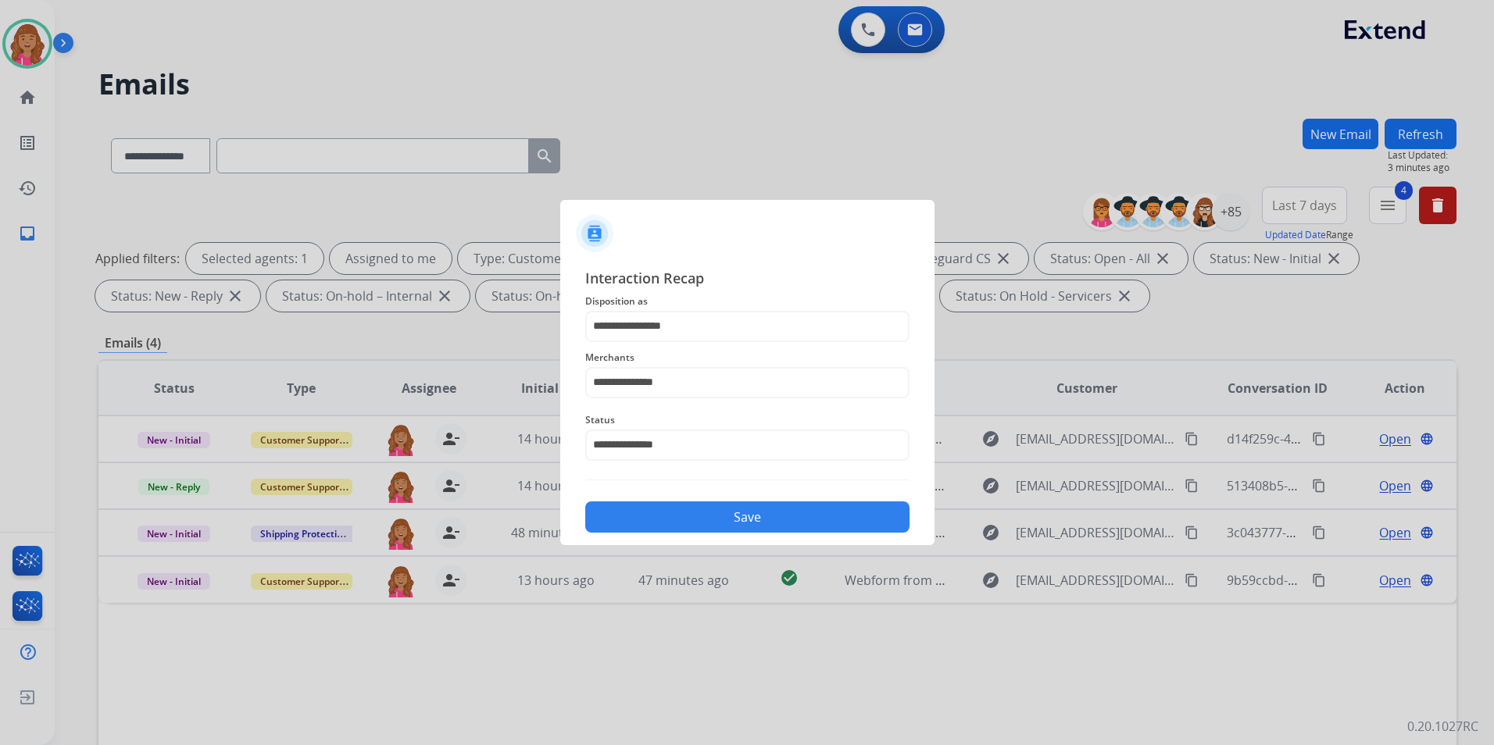
click at [654, 511] on button "Save" at bounding box center [747, 517] width 324 height 31
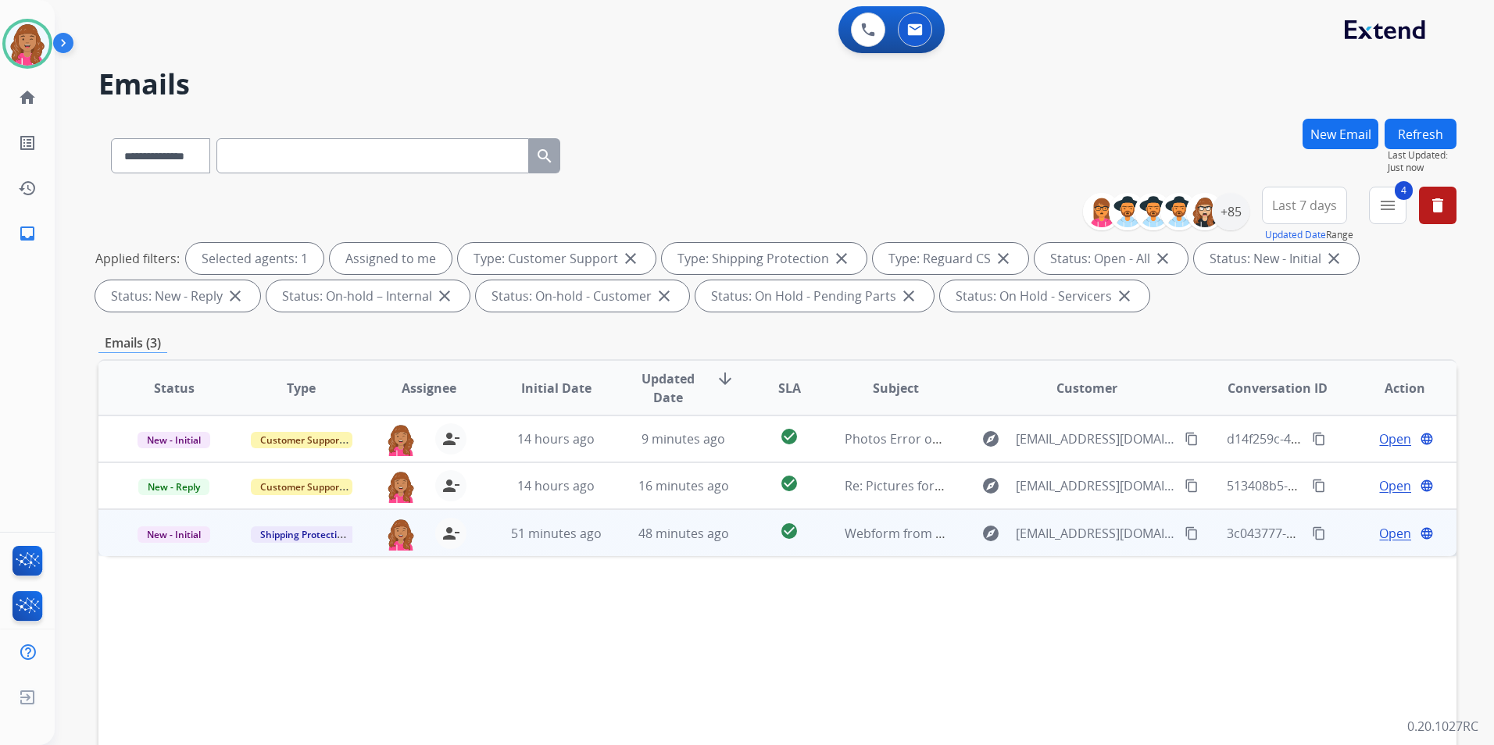
click at [1379, 530] on span "Open" at bounding box center [1395, 533] width 32 height 19
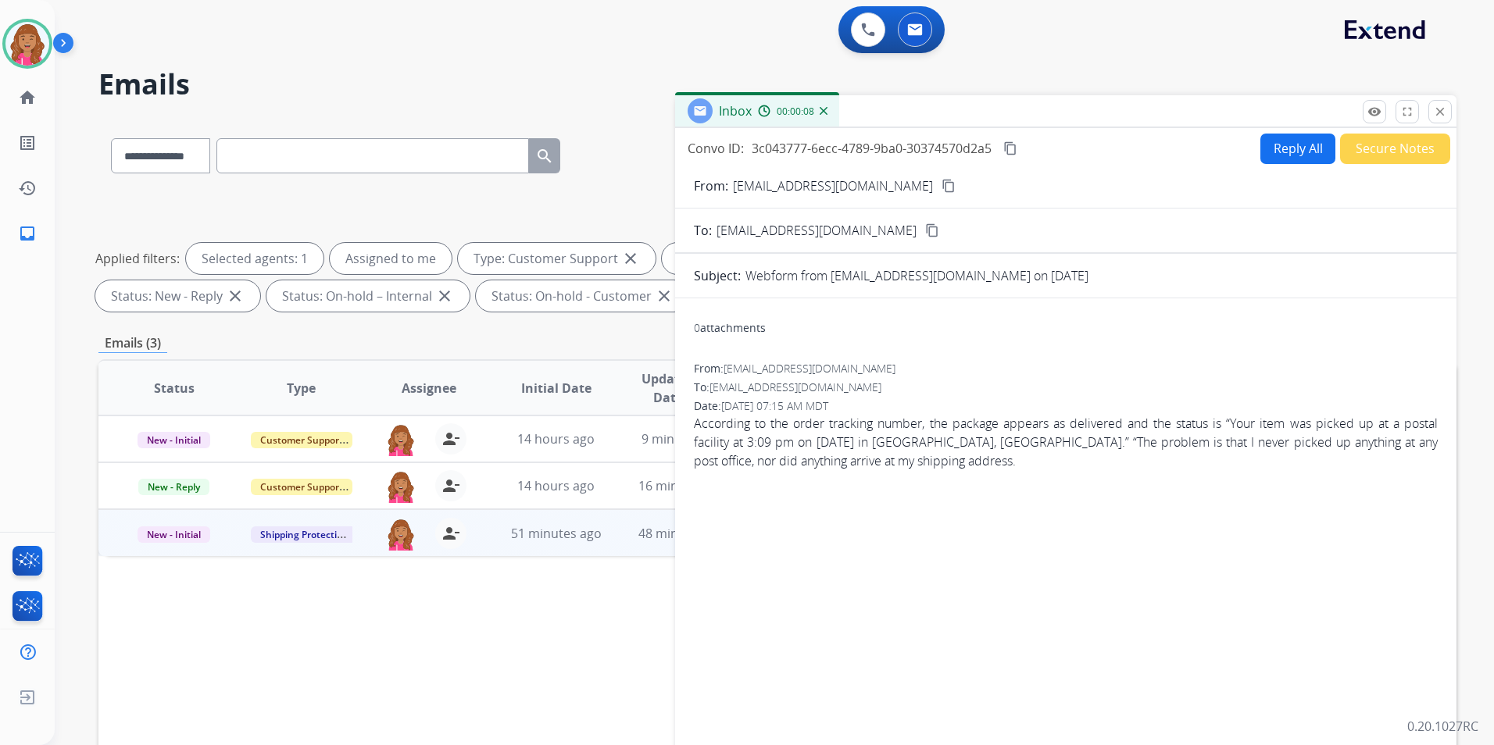
click at [1005, 543] on div "0 attachments From: manzuroubed@gmail.com To: support@extend.com Date: 08/21/20…" at bounding box center [1065, 532] width 781 height 442
click at [941, 185] on mat-icon "content_copy" at bounding box center [948, 186] width 14 height 14
click at [1274, 151] on button "Reply All" at bounding box center [1297, 149] width 75 height 30
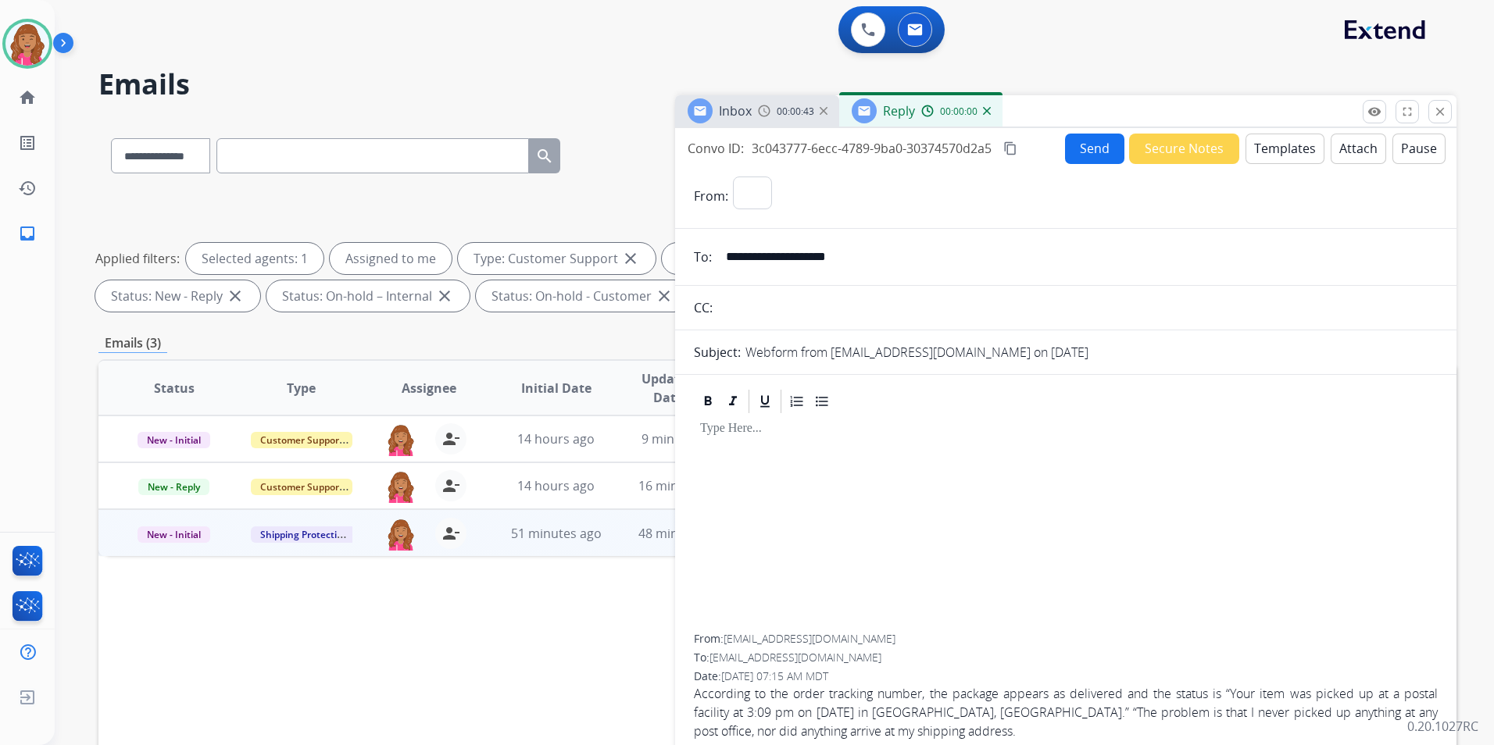
click at [1275, 151] on button "Templates" at bounding box center [1284, 149] width 79 height 30
select select "**********"
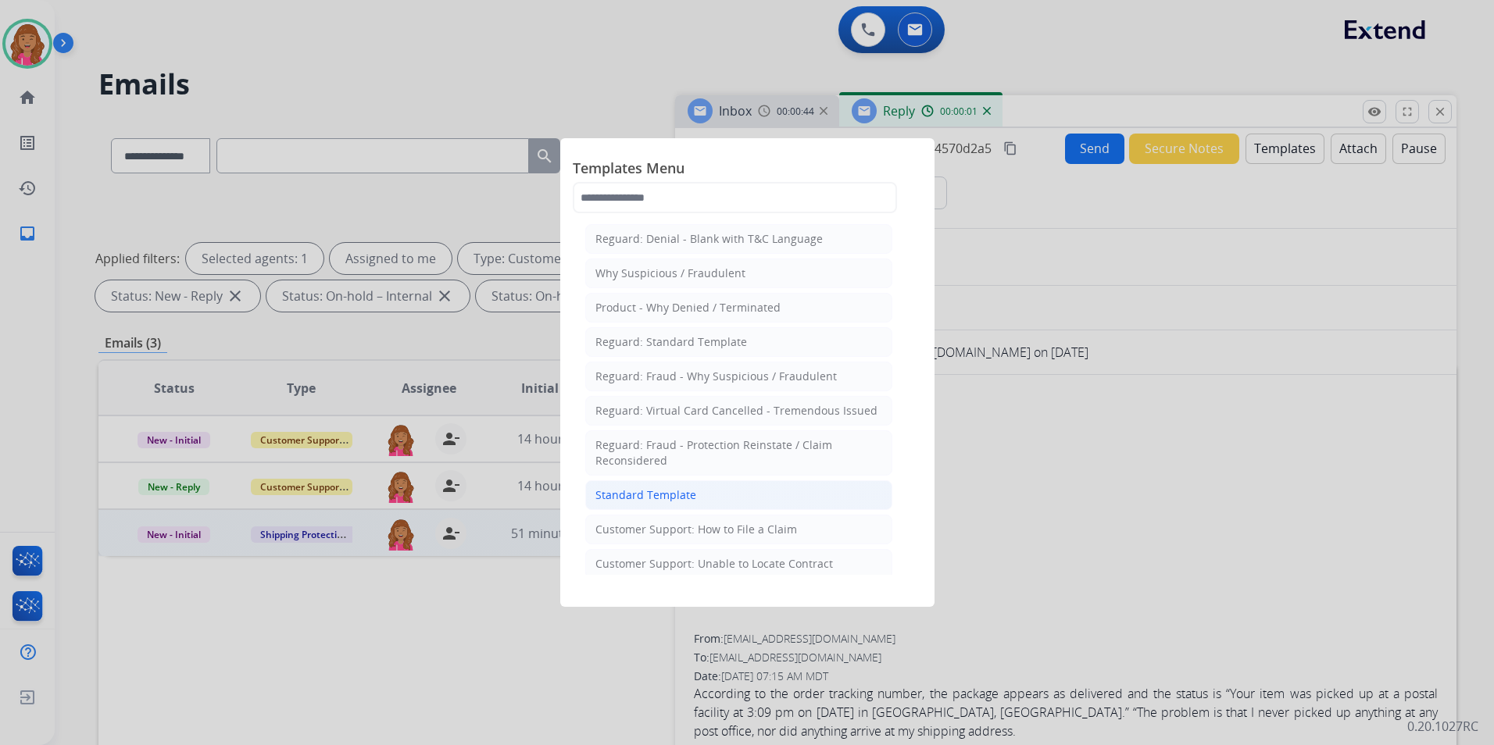
click at [745, 491] on li "Standard Template" at bounding box center [738, 496] width 307 height 30
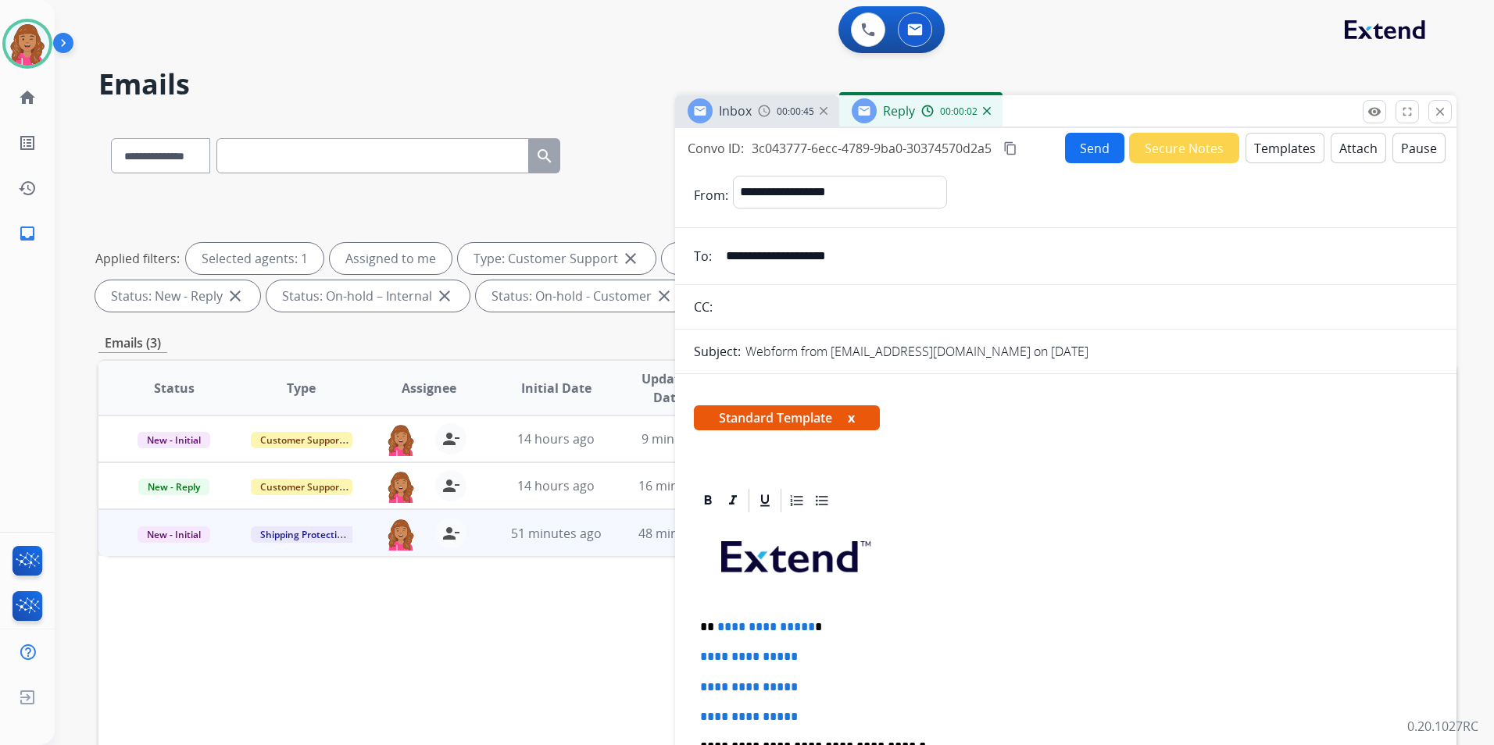
click at [803, 625] on span "**********" at bounding box center [766, 627] width 98 height 12
drag, startPoint x: 716, startPoint y: 628, endPoint x: 741, endPoint y: 653, distance: 35.9
click at [716, 628] on p "****" at bounding box center [1059, 627] width 719 height 14
drag, startPoint x: 830, startPoint y: 709, endPoint x: 675, endPoint y: 643, distance: 168.0
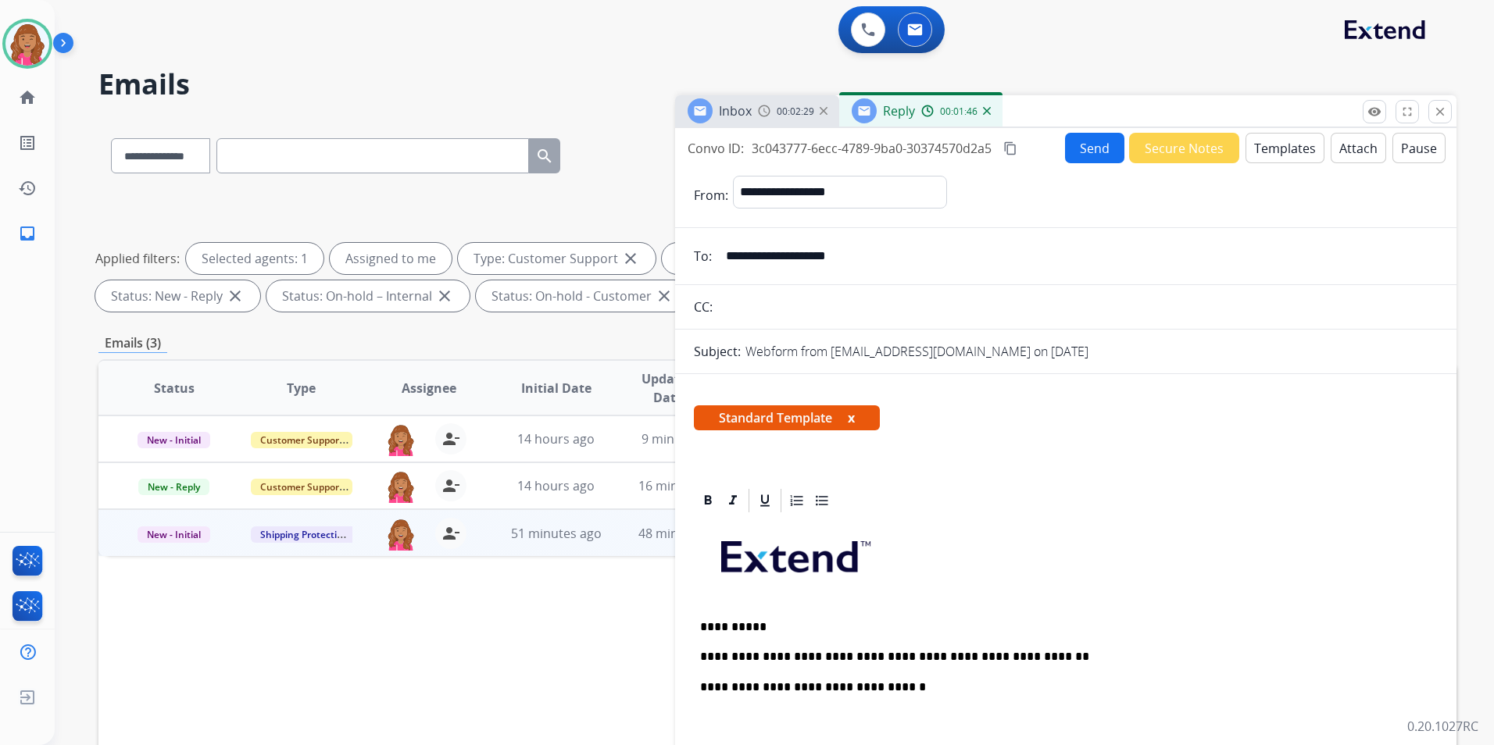
click at [1064, 657] on p "**********" at bounding box center [1059, 657] width 719 height 14
click at [1105, 653] on p "**********" at bounding box center [1059, 657] width 719 height 14
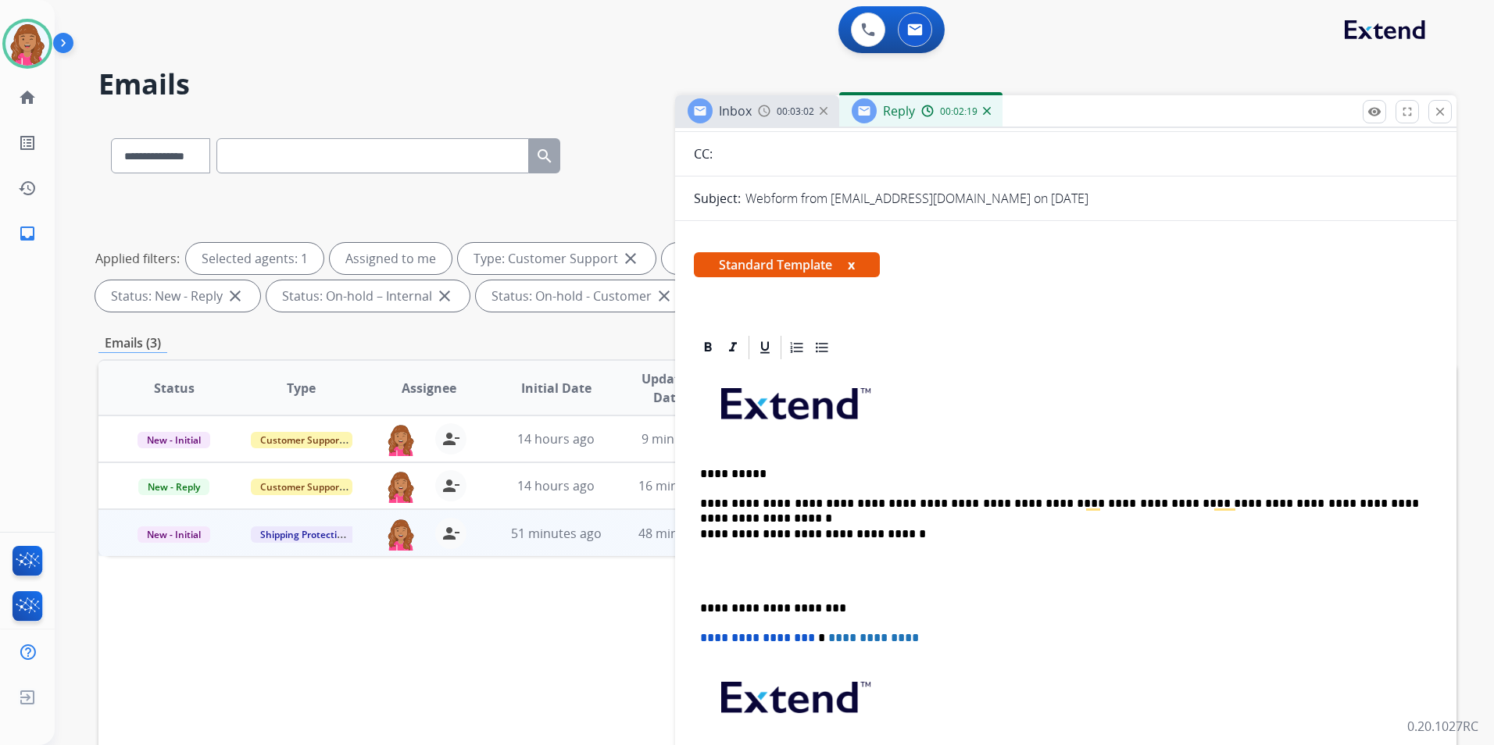
scroll to position [234, 0]
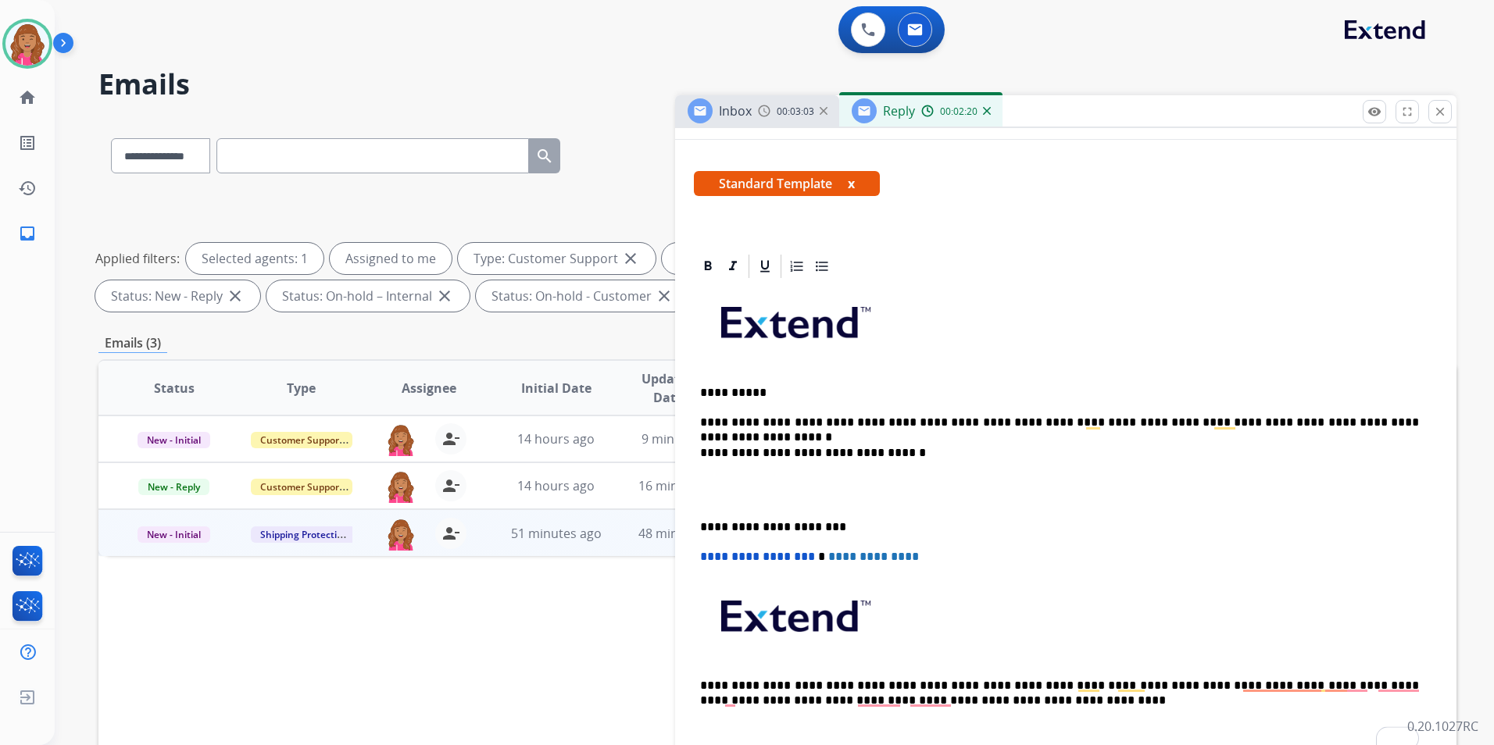
click at [764, 497] on p "To enrich screen reader interactions, please activate Accessibility in Grammarl…" at bounding box center [1065, 490] width 731 height 29
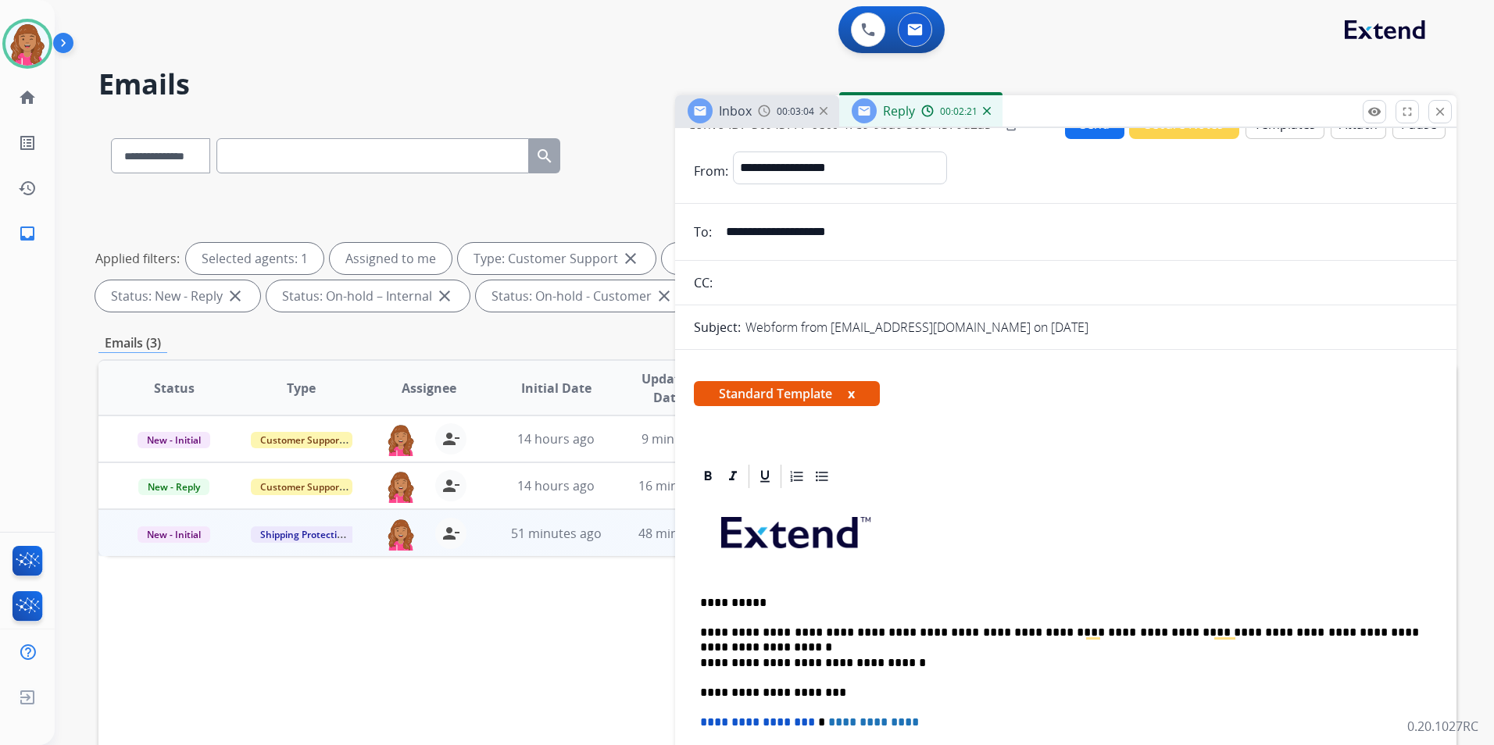
scroll to position [0, 0]
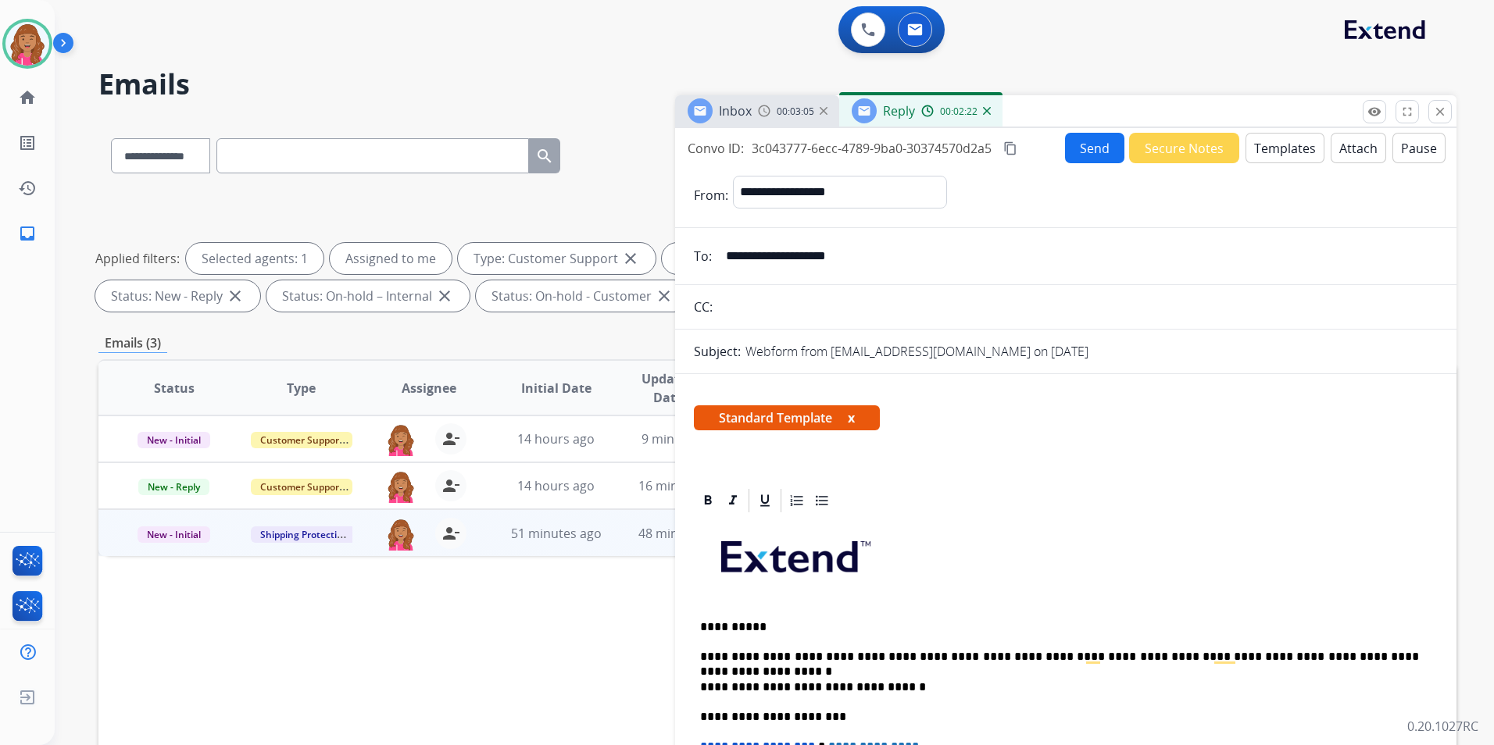
click at [1011, 145] on mat-icon "content_copy" at bounding box center [1010, 148] width 14 height 14
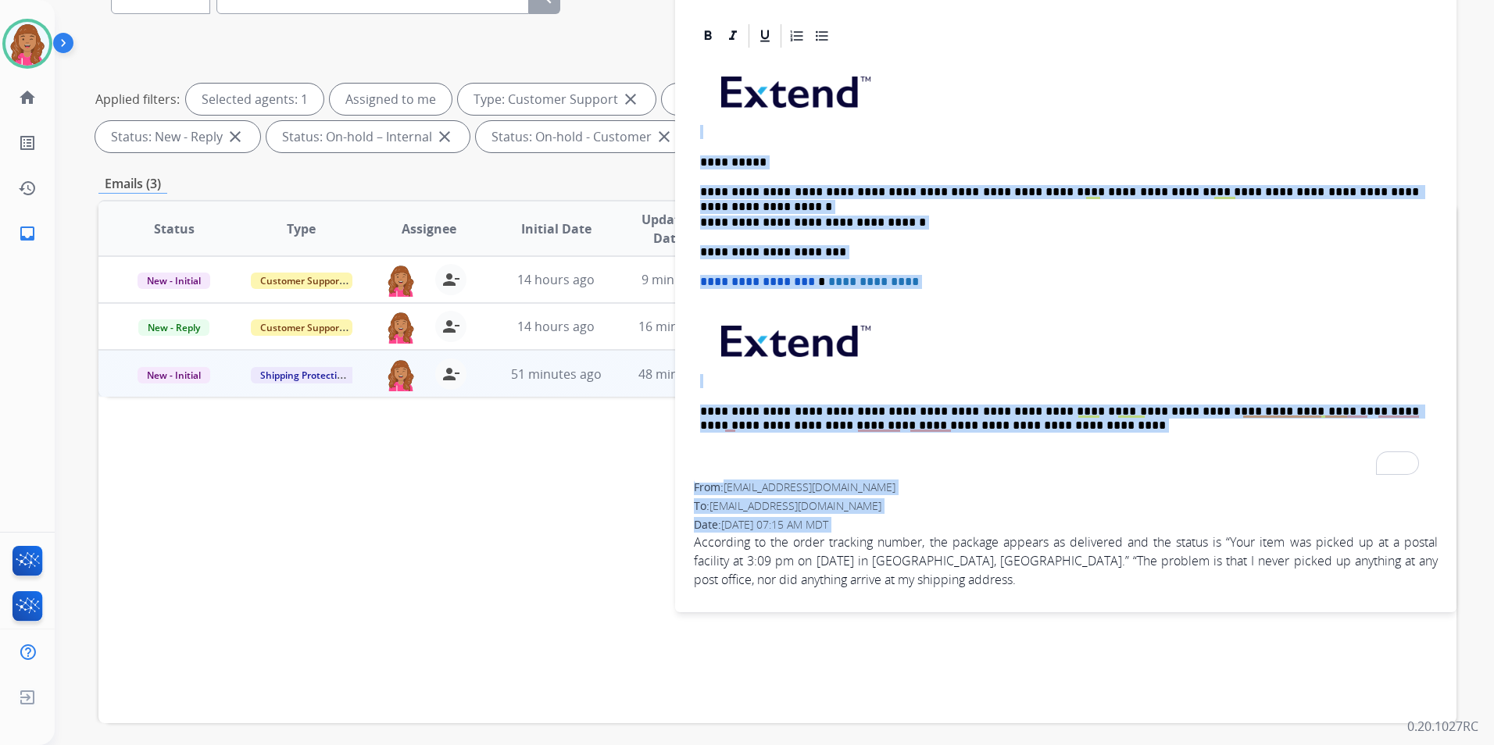
scroll to position [187, 0]
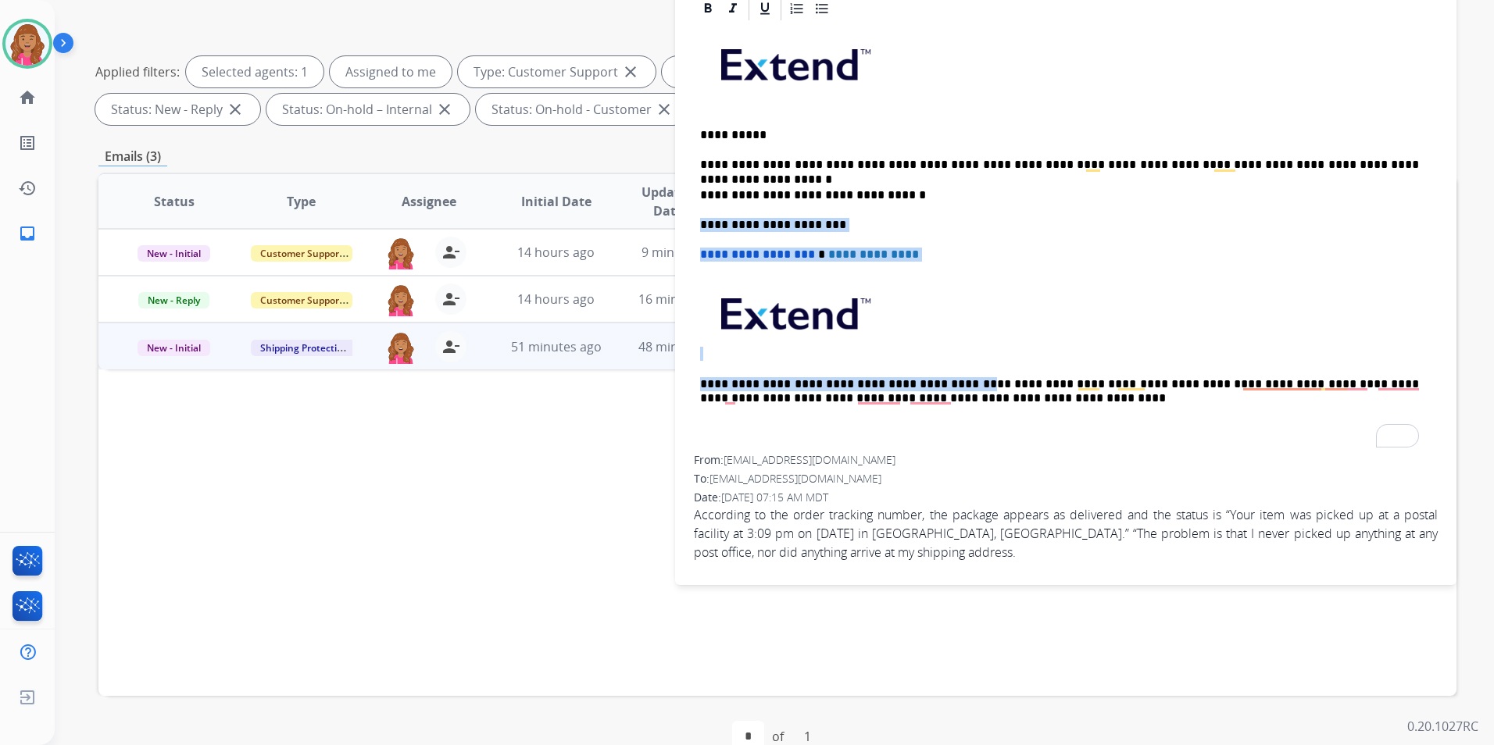
drag, startPoint x: 713, startPoint y: 701, endPoint x: 962, endPoint y: 223, distance: 538.9
click at [956, 202] on div "**********" at bounding box center [1065, 285] width 781 height 580
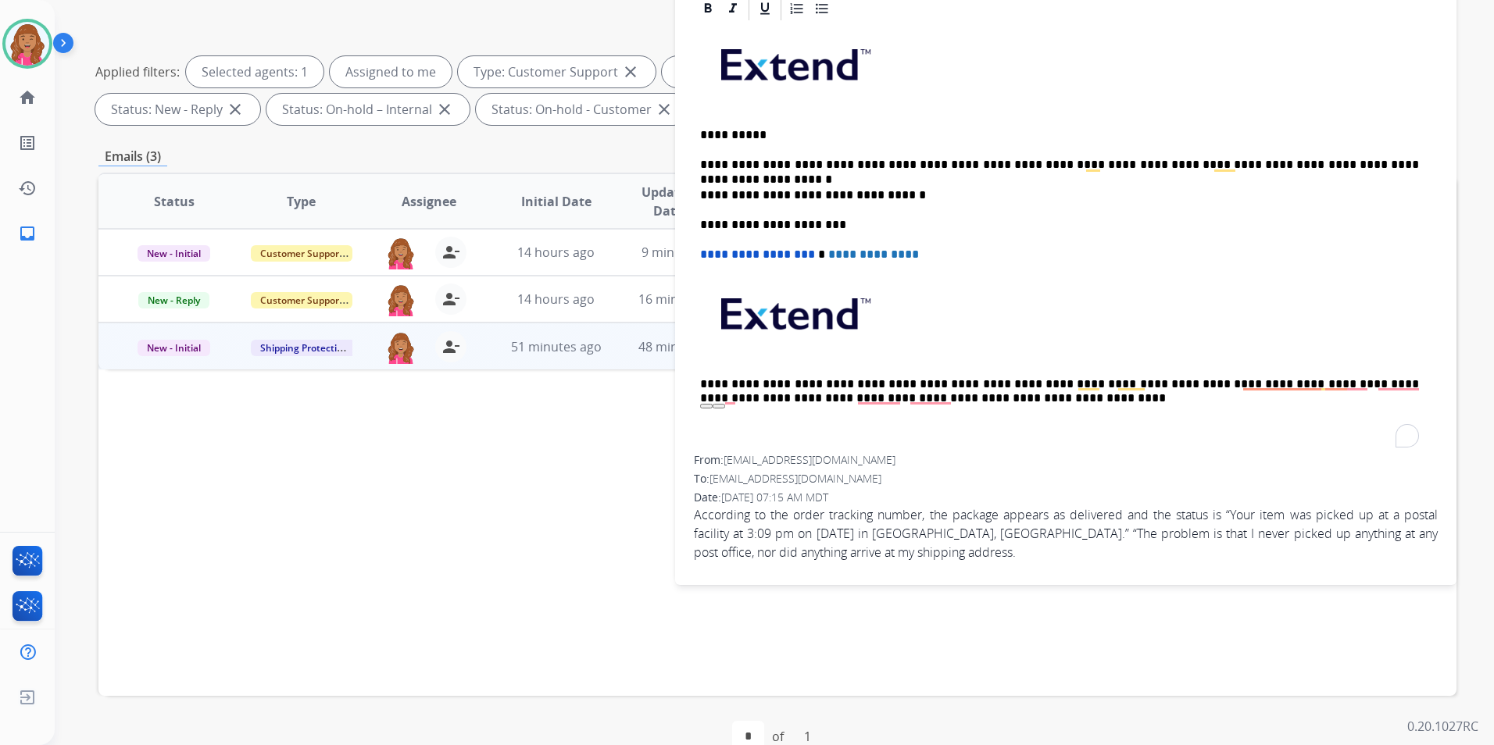
click at [927, 461] on div "From: manzuroubed@gmail.com" at bounding box center [1066, 460] width 744 height 16
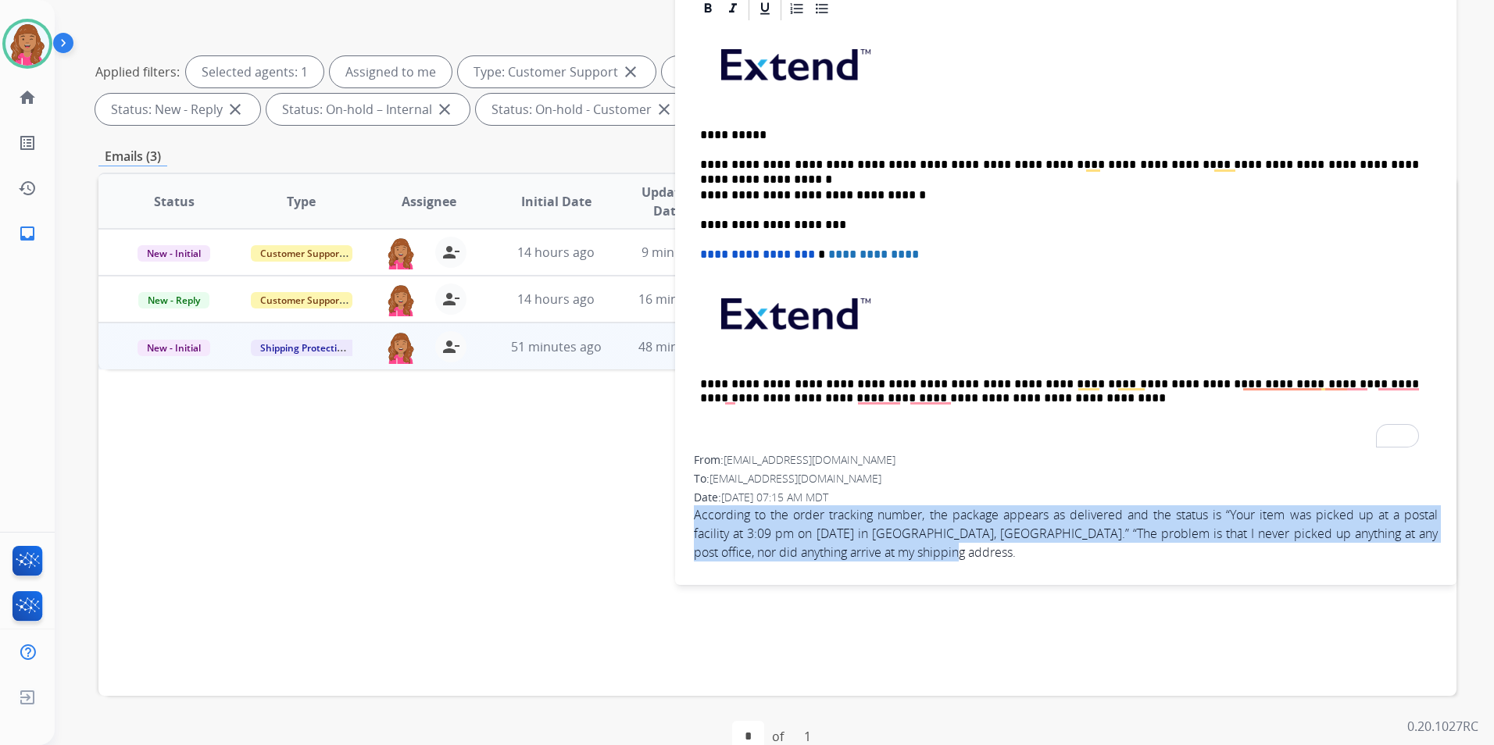
drag, startPoint x: 956, startPoint y: 549, endPoint x: 687, endPoint y: 516, distance: 270.8
click at [687, 516] on div "**********" at bounding box center [1065, 285] width 781 height 580
copy span "According to the order tracking number, the package appears as delivered and th…"
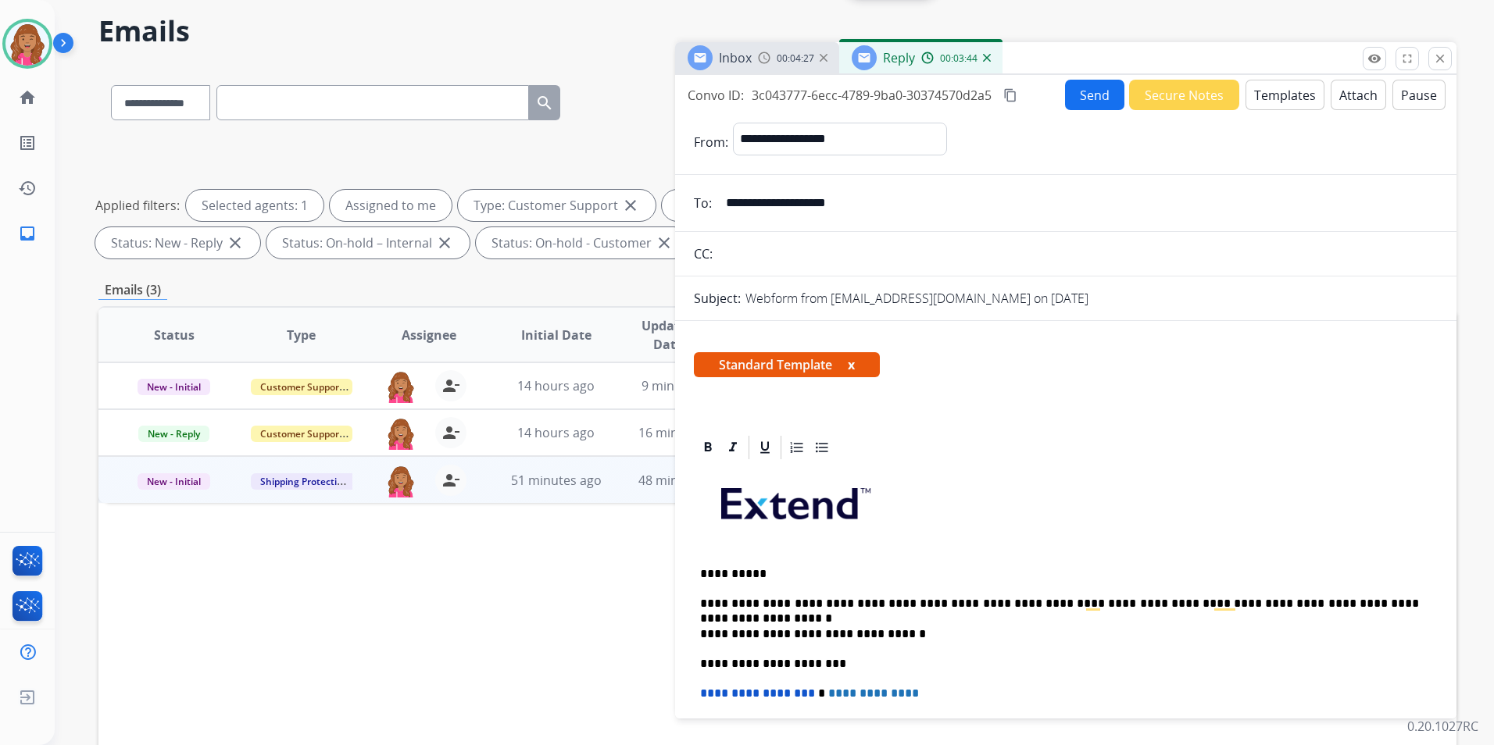
scroll to position [0, 0]
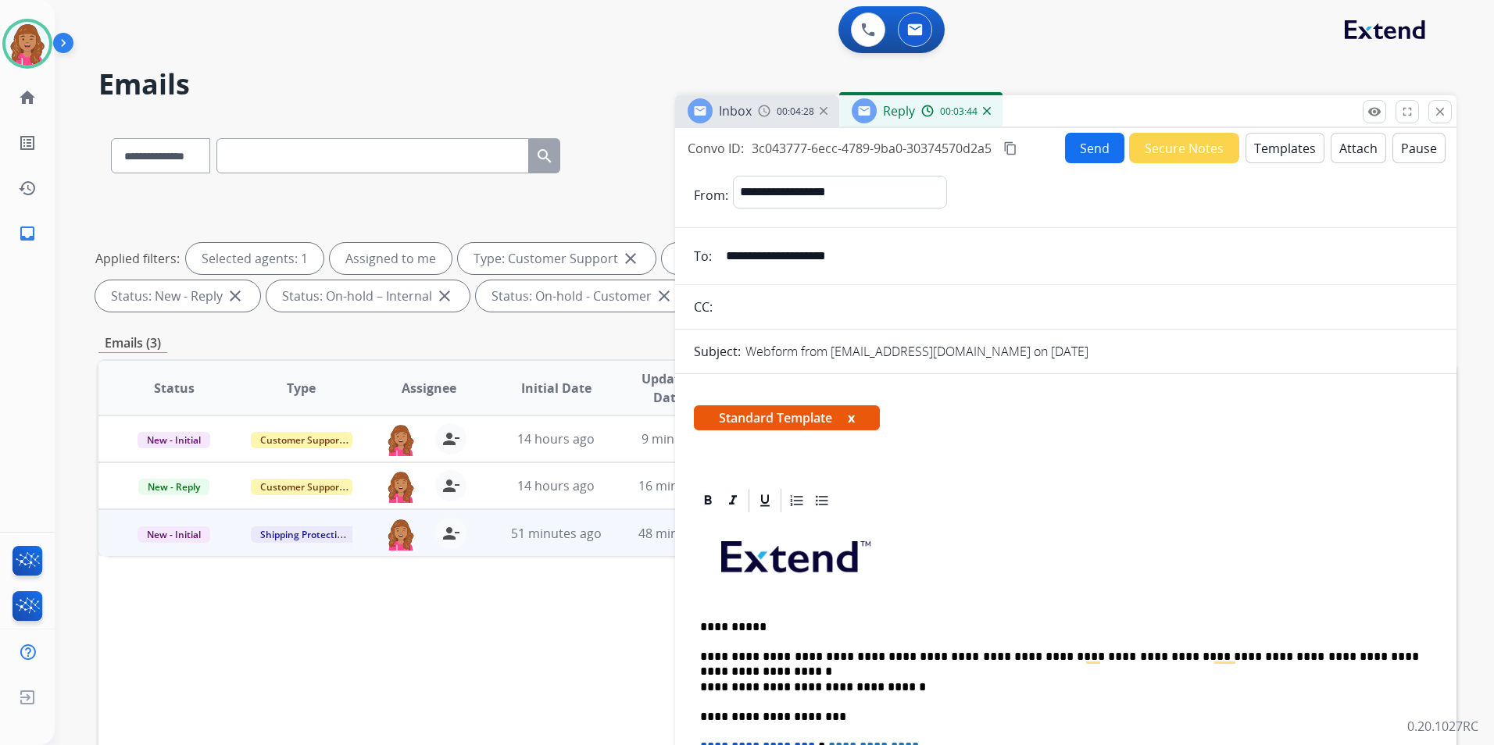
click at [1091, 141] on button "Send" at bounding box center [1094, 148] width 59 height 30
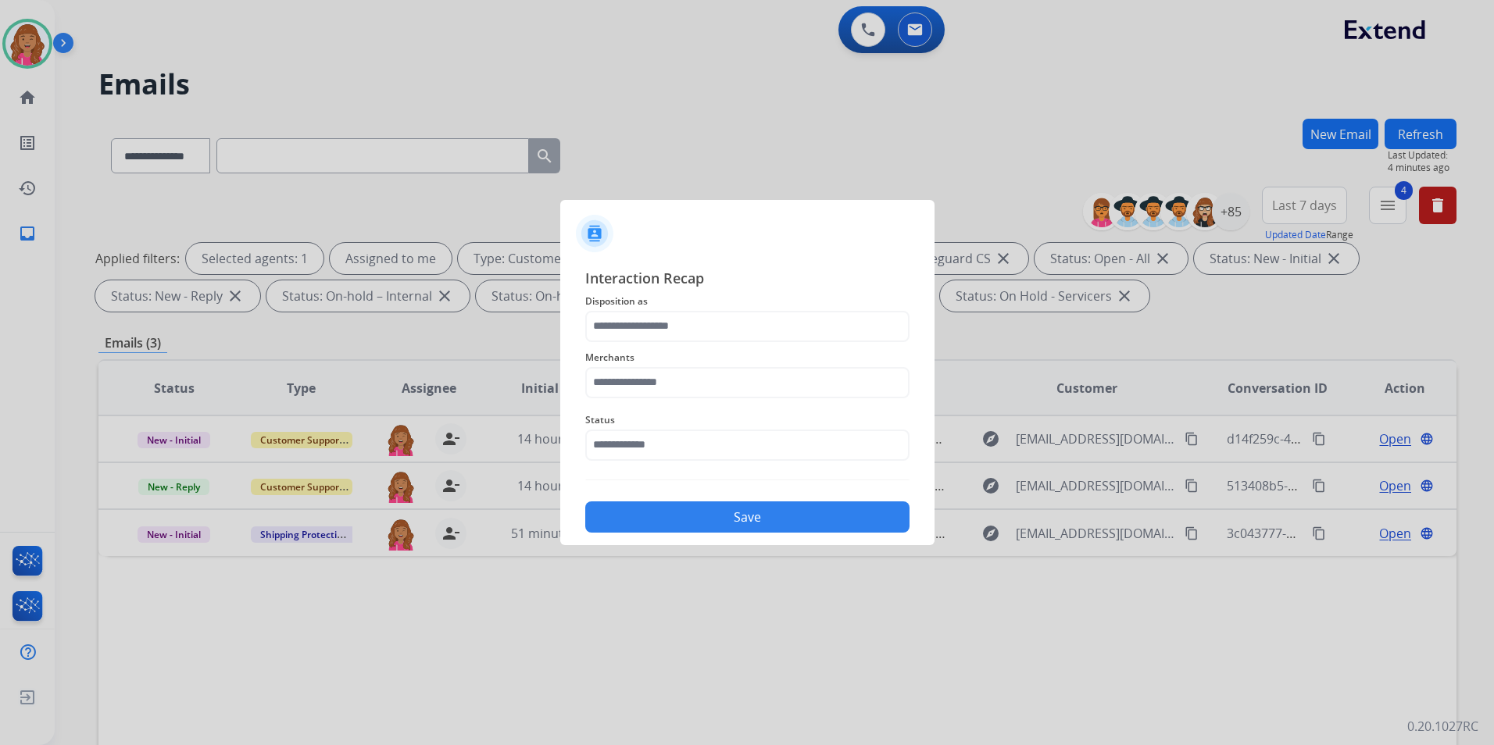
click at [713, 304] on span "Disposition as" at bounding box center [747, 301] width 324 height 19
click at [702, 330] on input "text" at bounding box center [747, 326] width 324 height 31
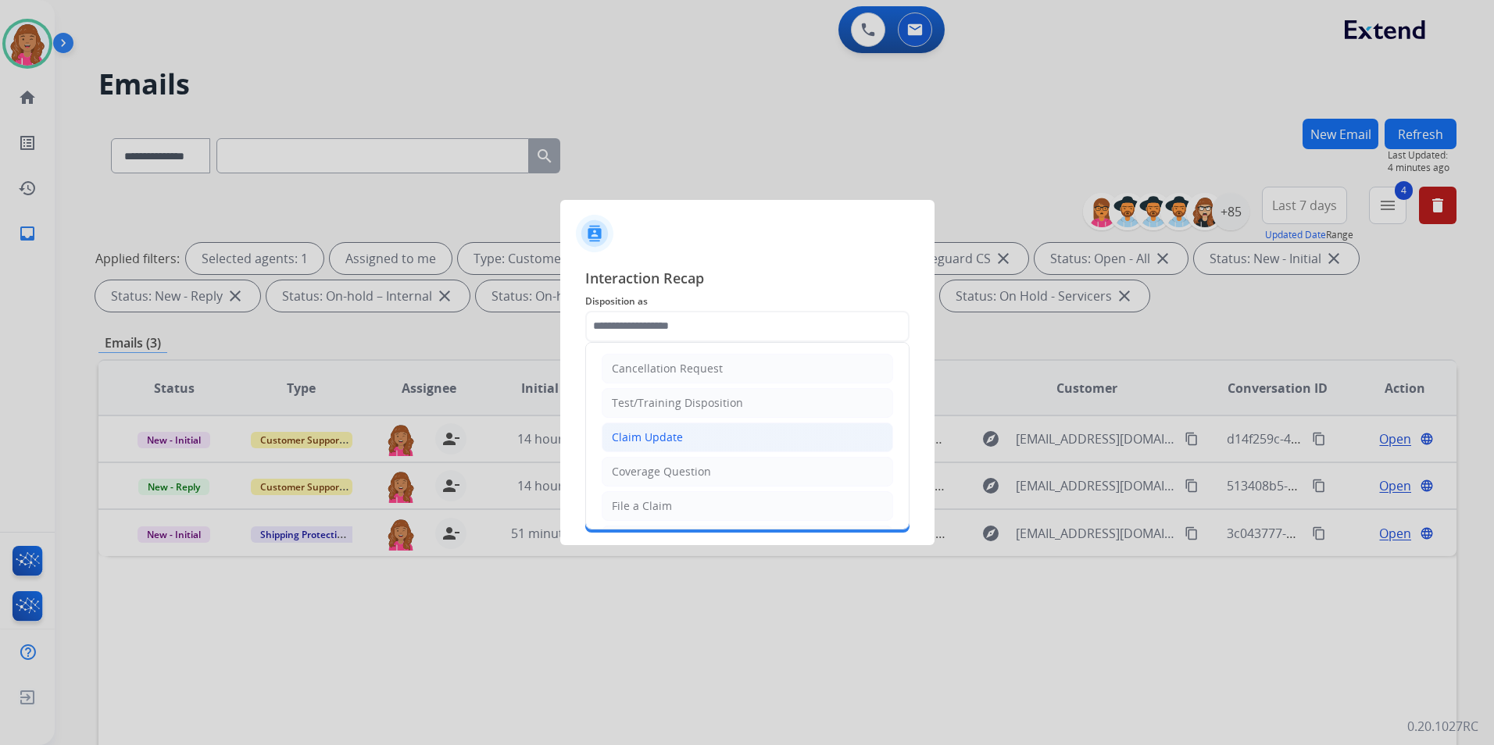
click at [683, 442] on li "Claim Update" at bounding box center [747, 438] width 291 height 30
type input "**********"
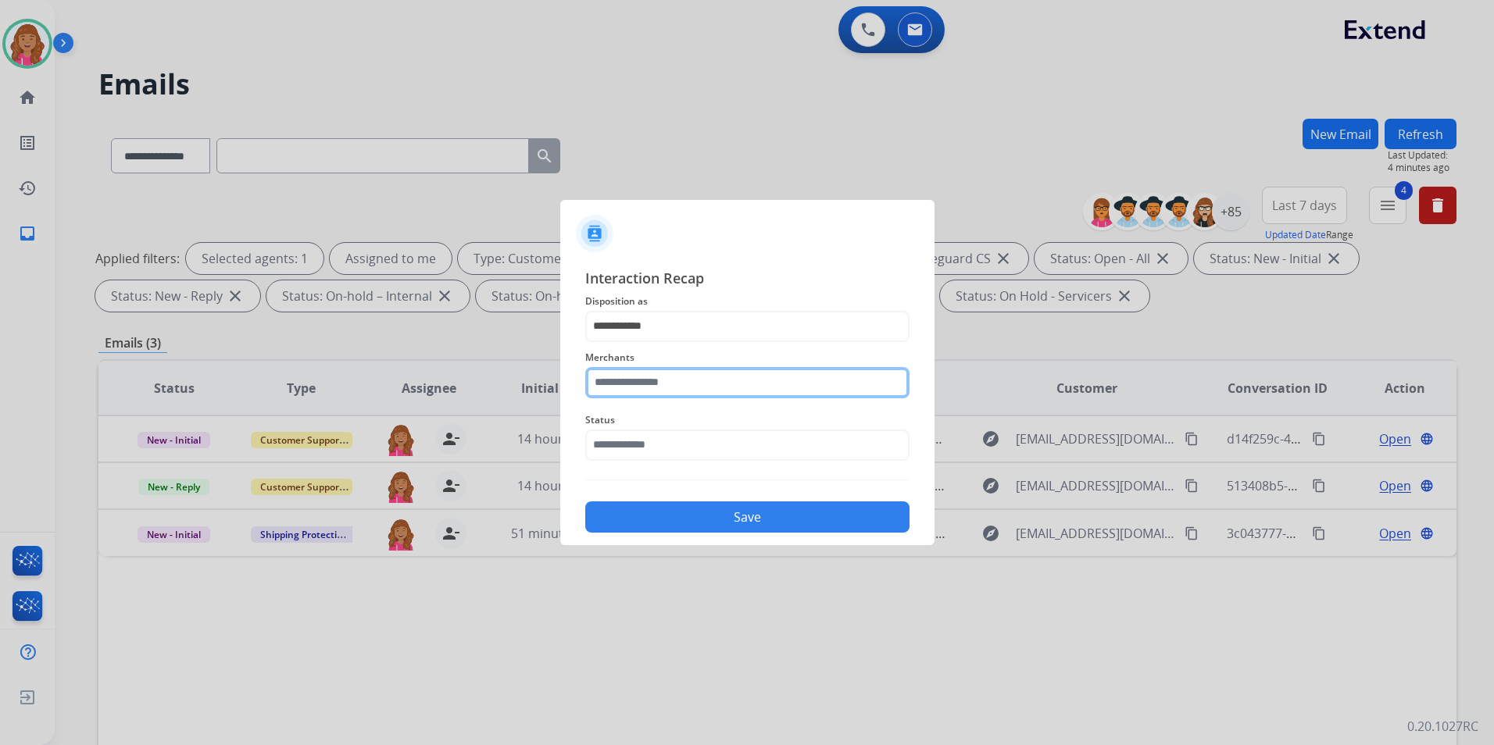
click at [685, 378] on input "text" at bounding box center [747, 382] width 324 height 31
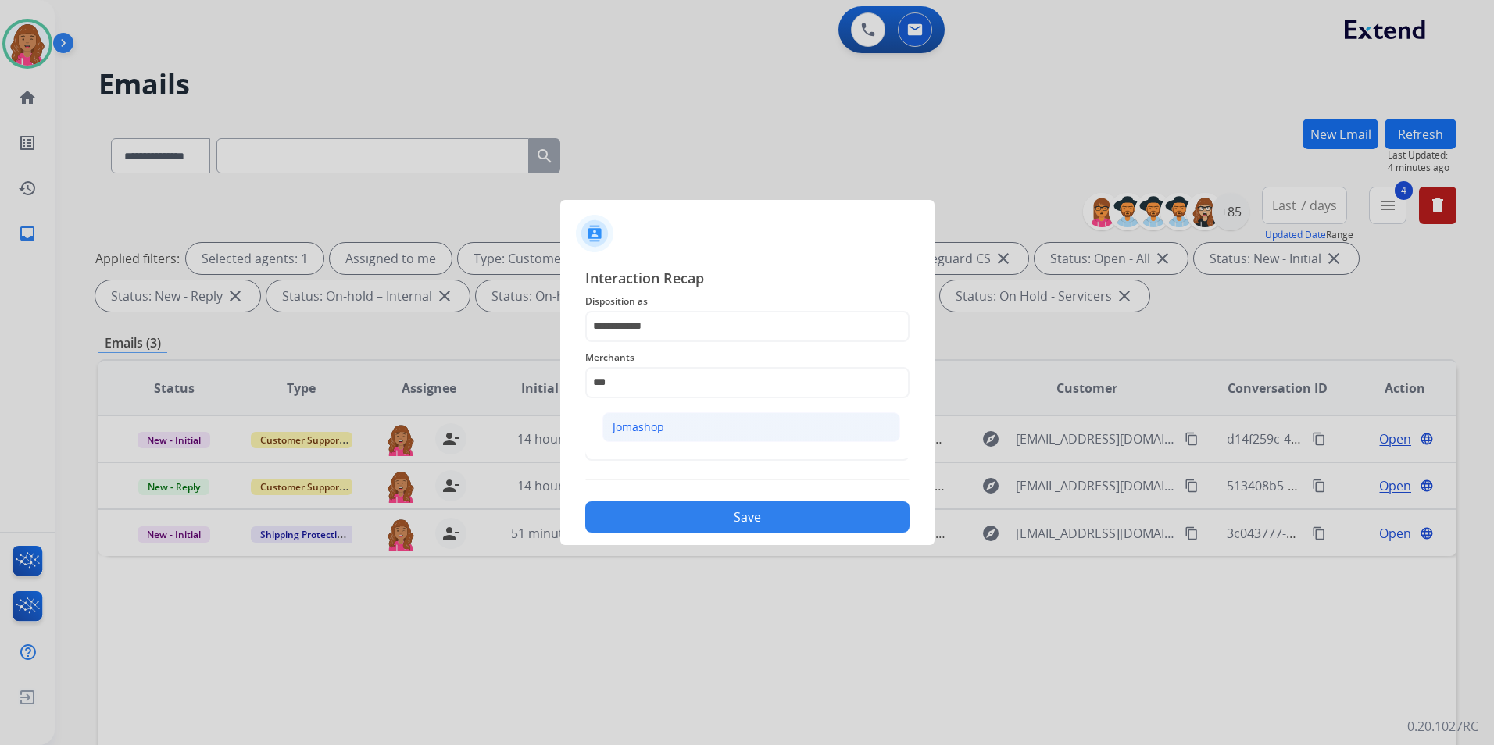
click at [670, 433] on li "Jomashop" at bounding box center [751, 428] width 298 height 30
type input "********"
click at [661, 460] on div "Status" at bounding box center [747, 436] width 324 height 63
click at [666, 470] on div "**********" at bounding box center [747, 400] width 324 height 266
click at [669, 452] on input "text" at bounding box center [747, 445] width 324 height 31
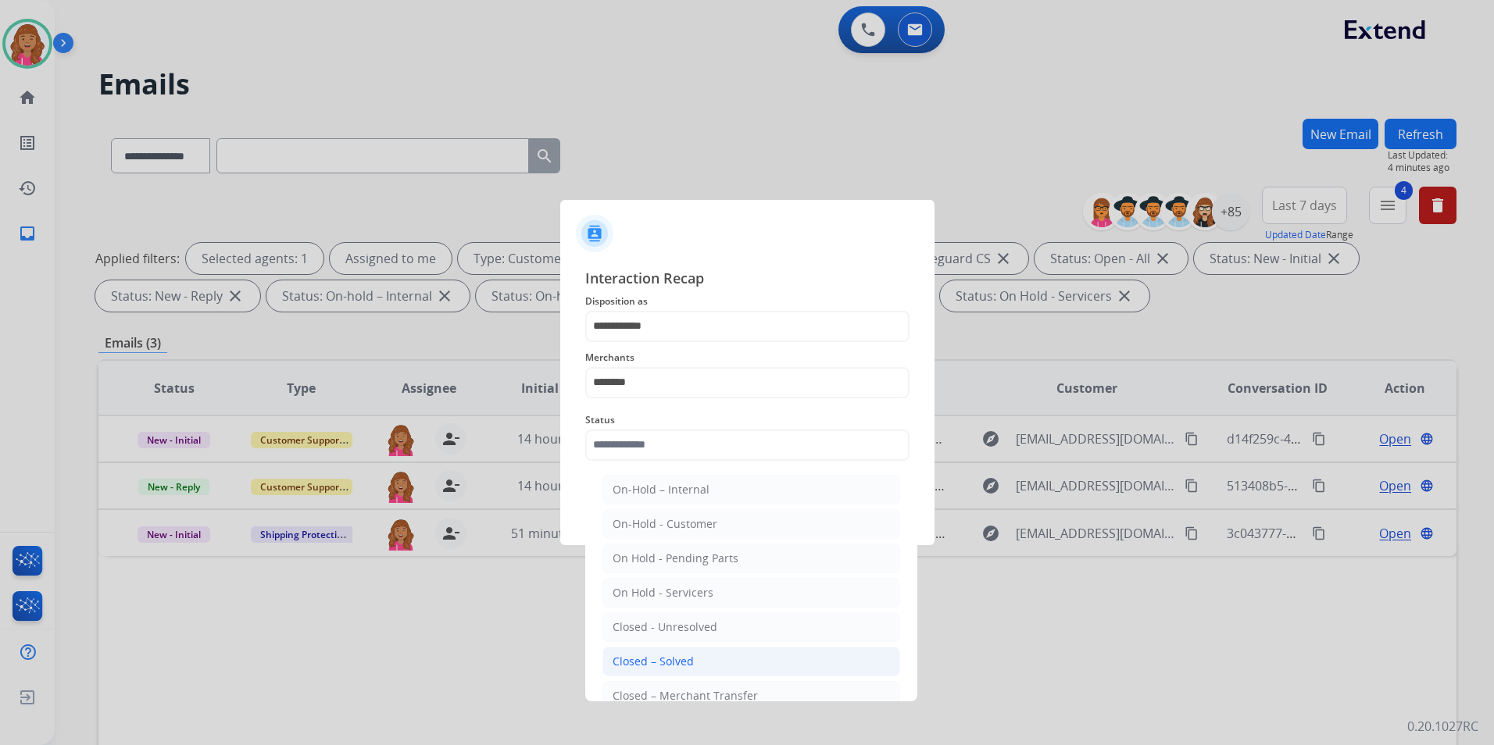
click at [672, 663] on div "Closed – Solved" at bounding box center [653, 662] width 81 height 16
type input "**********"
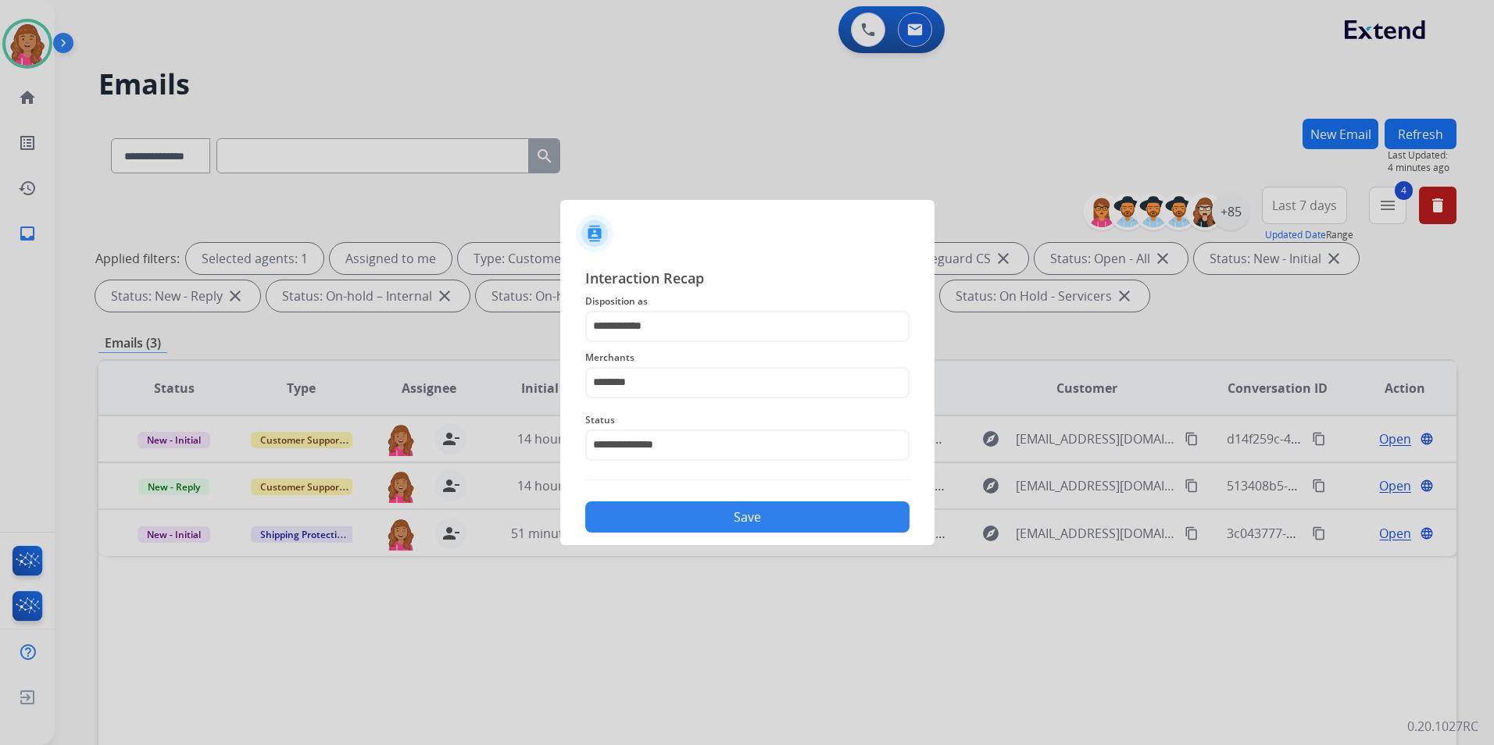
click at [667, 543] on div "**********" at bounding box center [747, 400] width 374 height 291
click at [666, 520] on button "Save" at bounding box center [747, 517] width 324 height 31
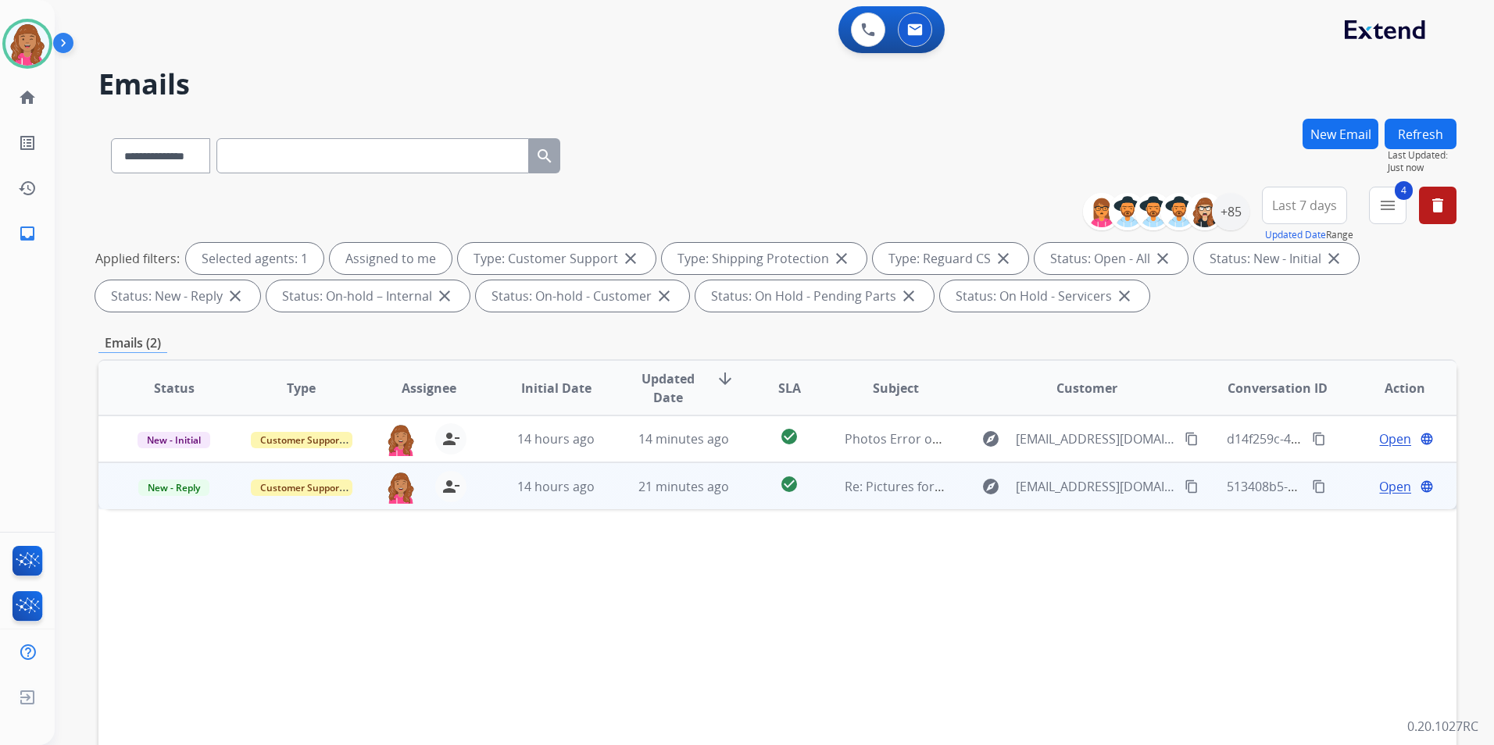
click at [1384, 481] on span "Open" at bounding box center [1395, 486] width 32 height 19
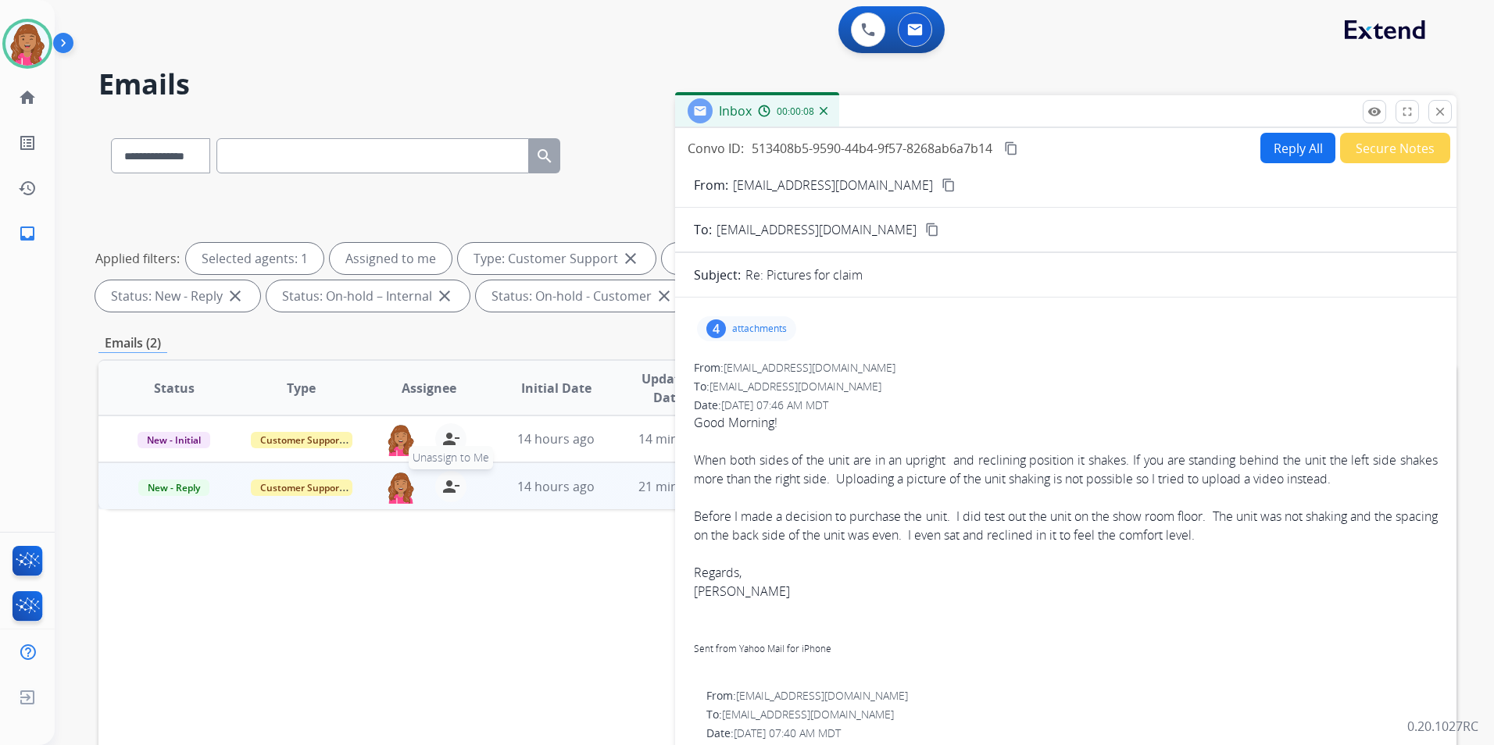
click at [452, 491] on mat-icon "person_remove" at bounding box center [450, 486] width 19 height 19
click at [385, 495] on button "+ Select agent" at bounding box center [400, 486] width 31 height 31
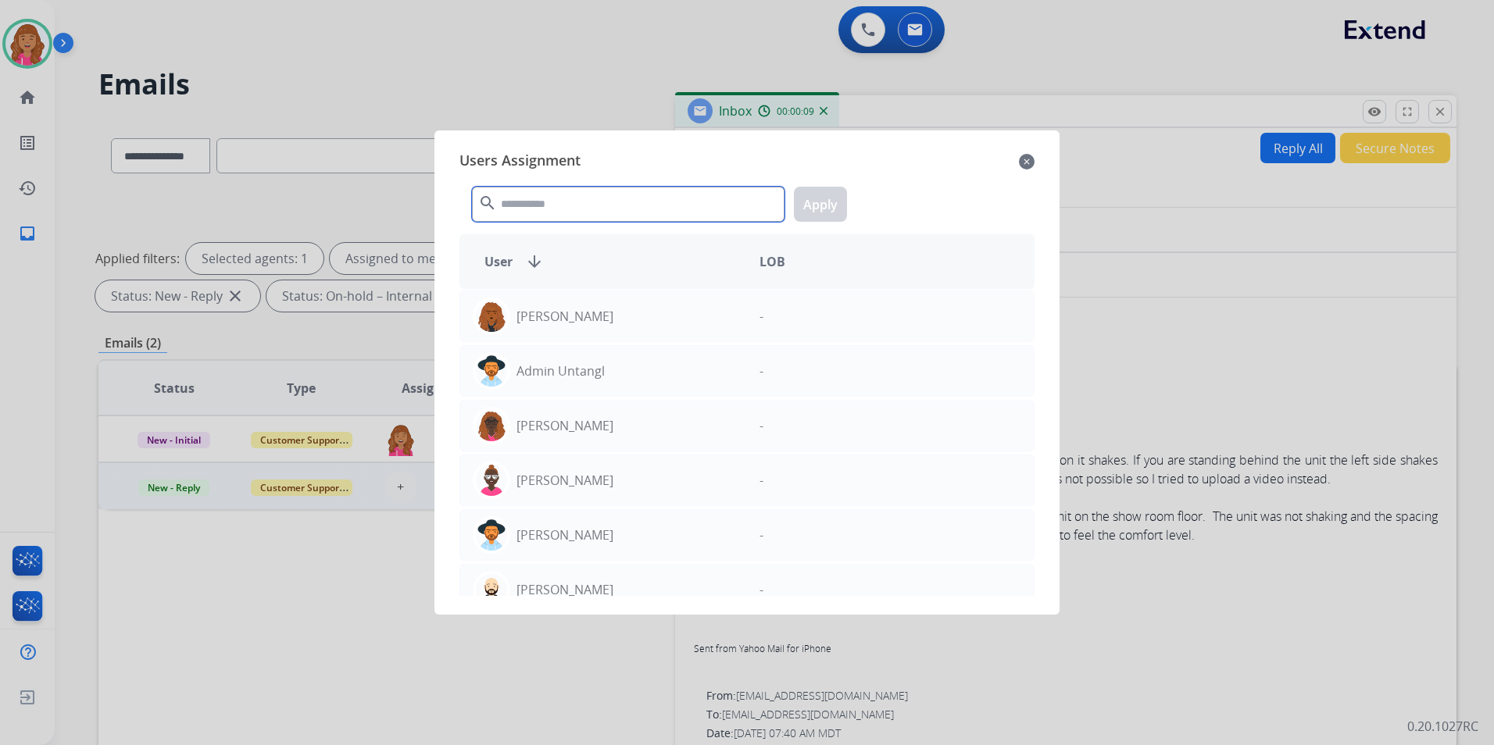
click at [509, 193] on input "text" at bounding box center [628, 204] width 313 height 35
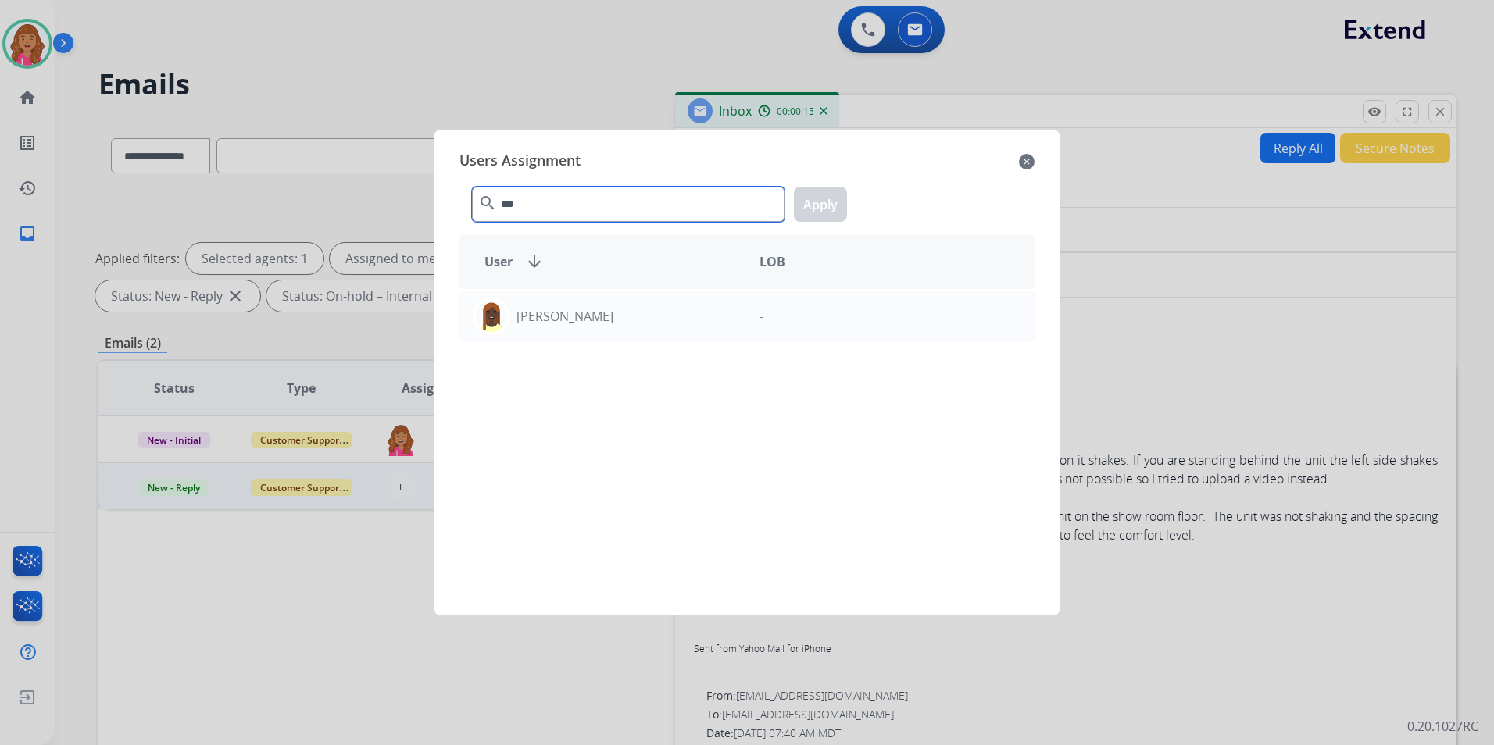
type input "***"
click at [323, 566] on div at bounding box center [747, 372] width 1494 height 745
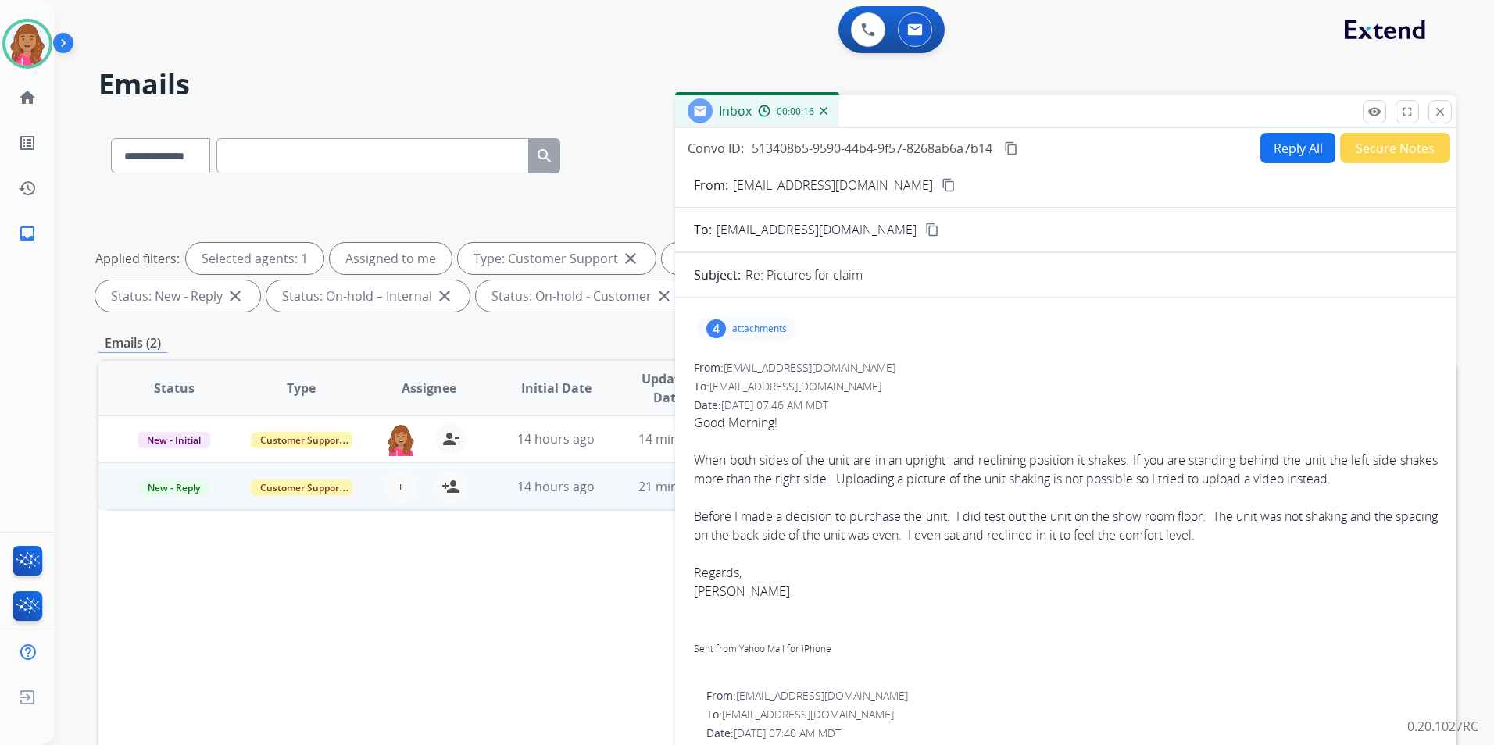
click at [941, 185] on mat-icon "content_copy" at bounding box center [948, 185] width 14 height 14
click at [770, 320] on div "4 attachments" at bounding box center [746, 328] width 99 height 25
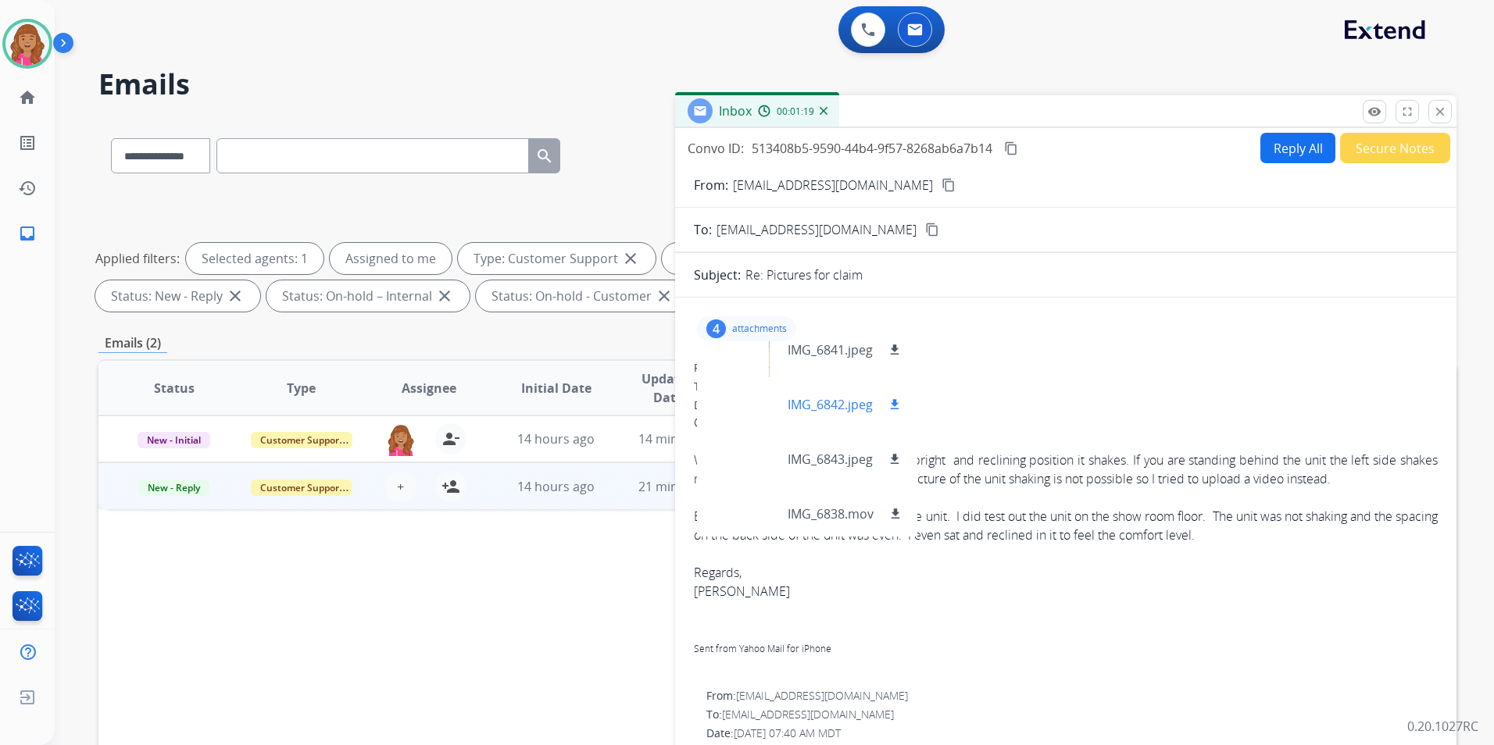
scroll to position [23, 0]
click at [1066, 398] on div "Date: 08/21/2025 - 07:46 AM MDT" at bounding box center [1066, 406] width 744 height 16
click at [1011, 150] on mat-icon "content_copy" at bounding box center [1011, 148] width 14 height 14
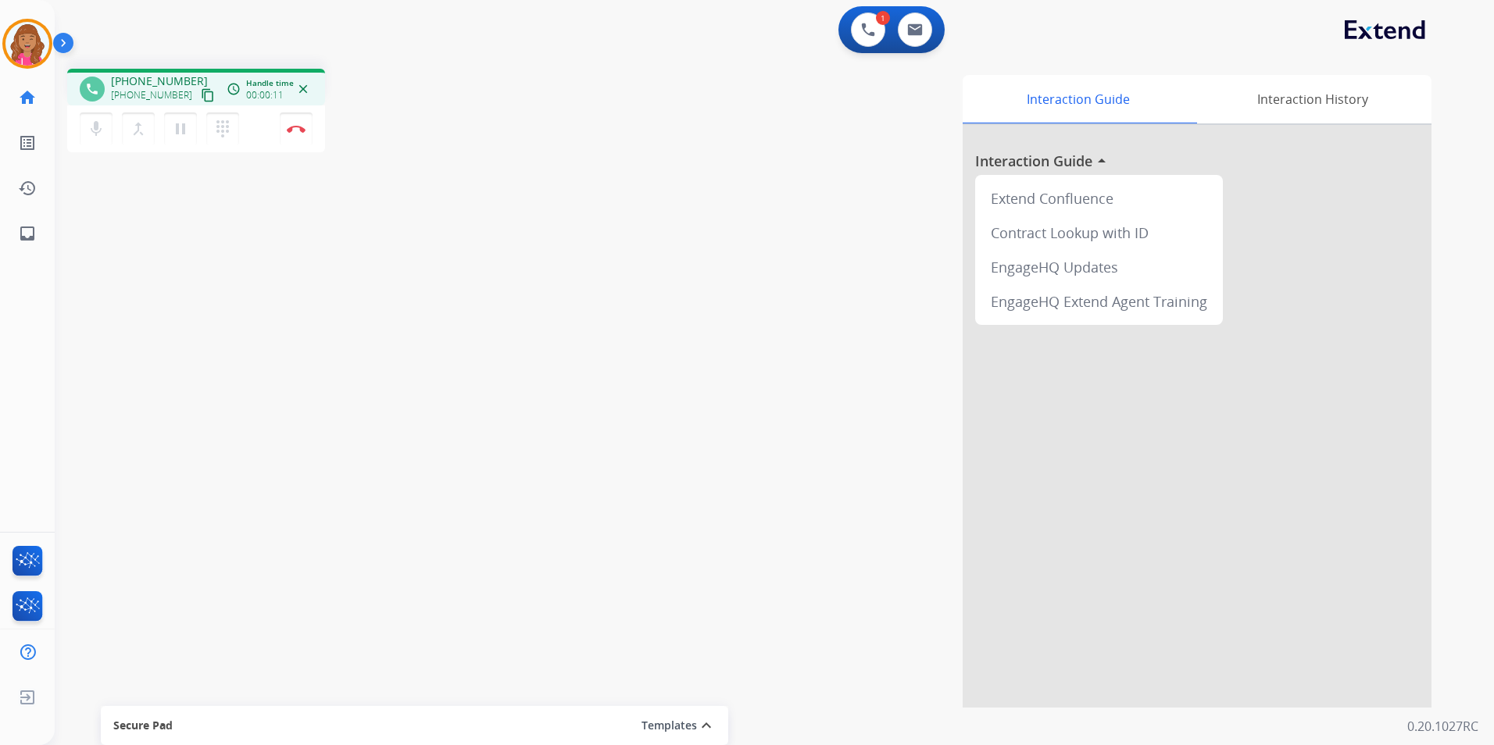
click at [201, 100] on mat-icon "content_copy" at bounding box center [208, 95] width 14 height 14
click at [918, 34] on img at bounding box center [915, 29] width 16 height 13
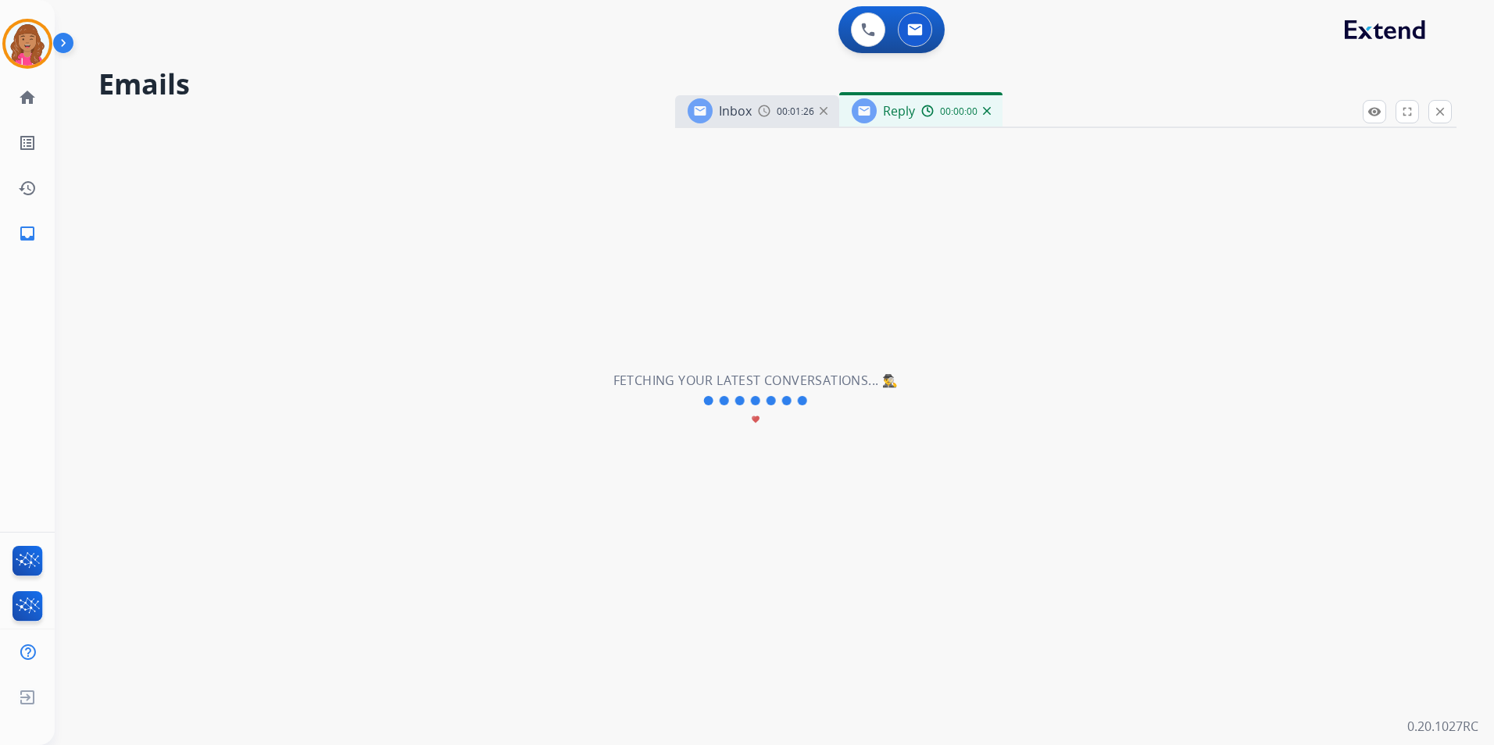
select select "**********"
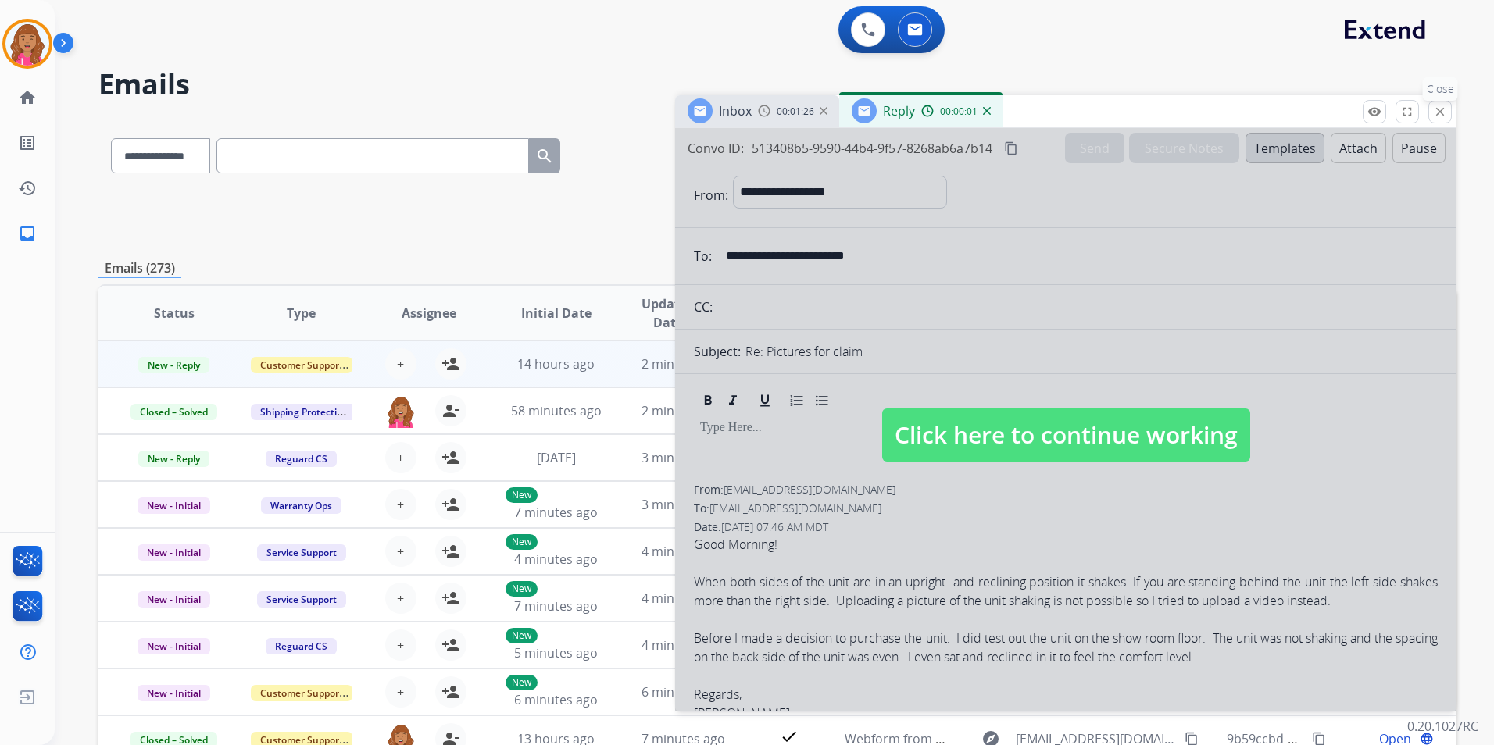
click at [1433, 113] on mat-icon "close" at bounding box center [1440, 112] width 14 height 14
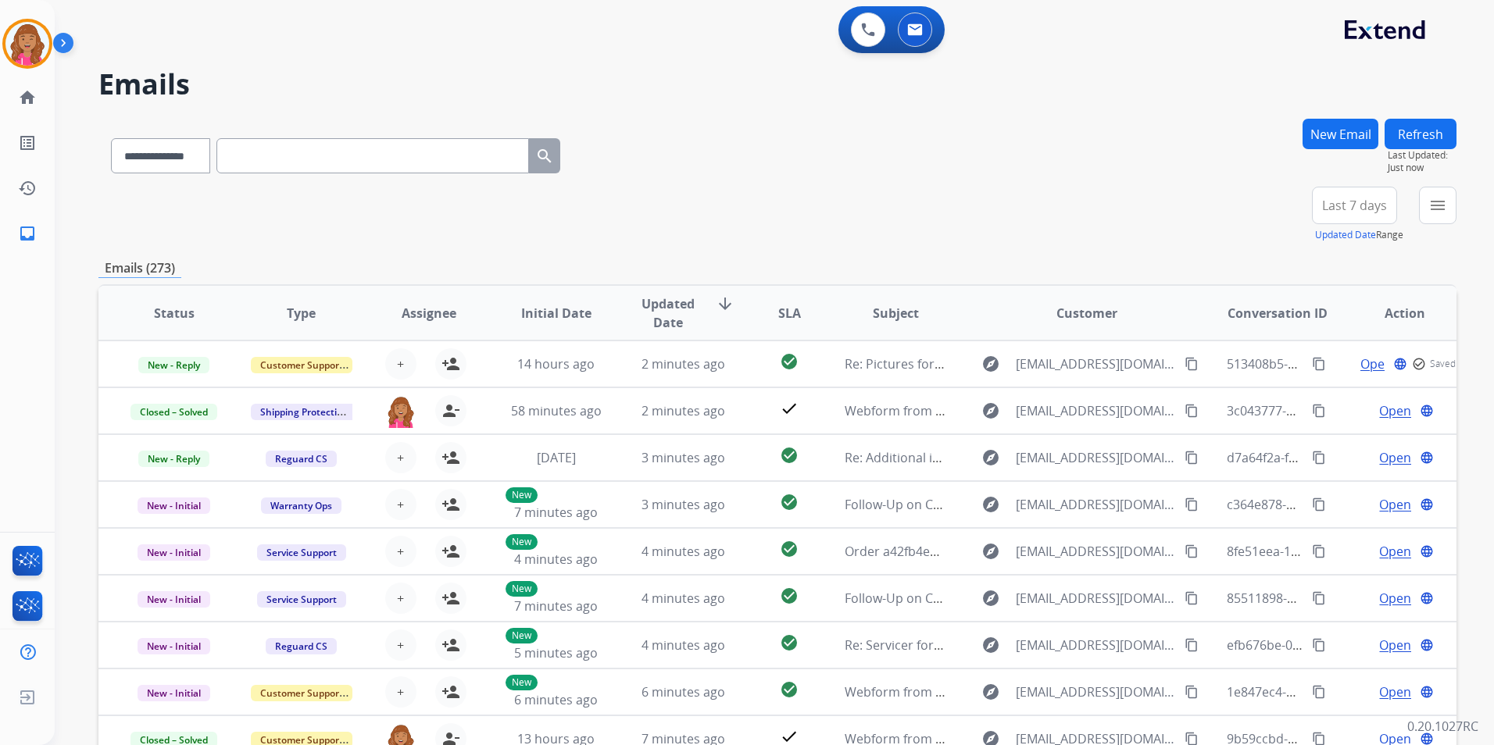
click at [444, 167] on input "text" at bounding box center [372, 155] width 313 height 35
click at [163, 141] on select "**********" at bounding box center [160, 155] width 98 height 35
select select "**********"
click at [111, 138] on select "**********" at bounding box center [160, 155] width 98 height 35
click at [263, 168] on input "text" at bounding box center [372, 155] width 313 height 35
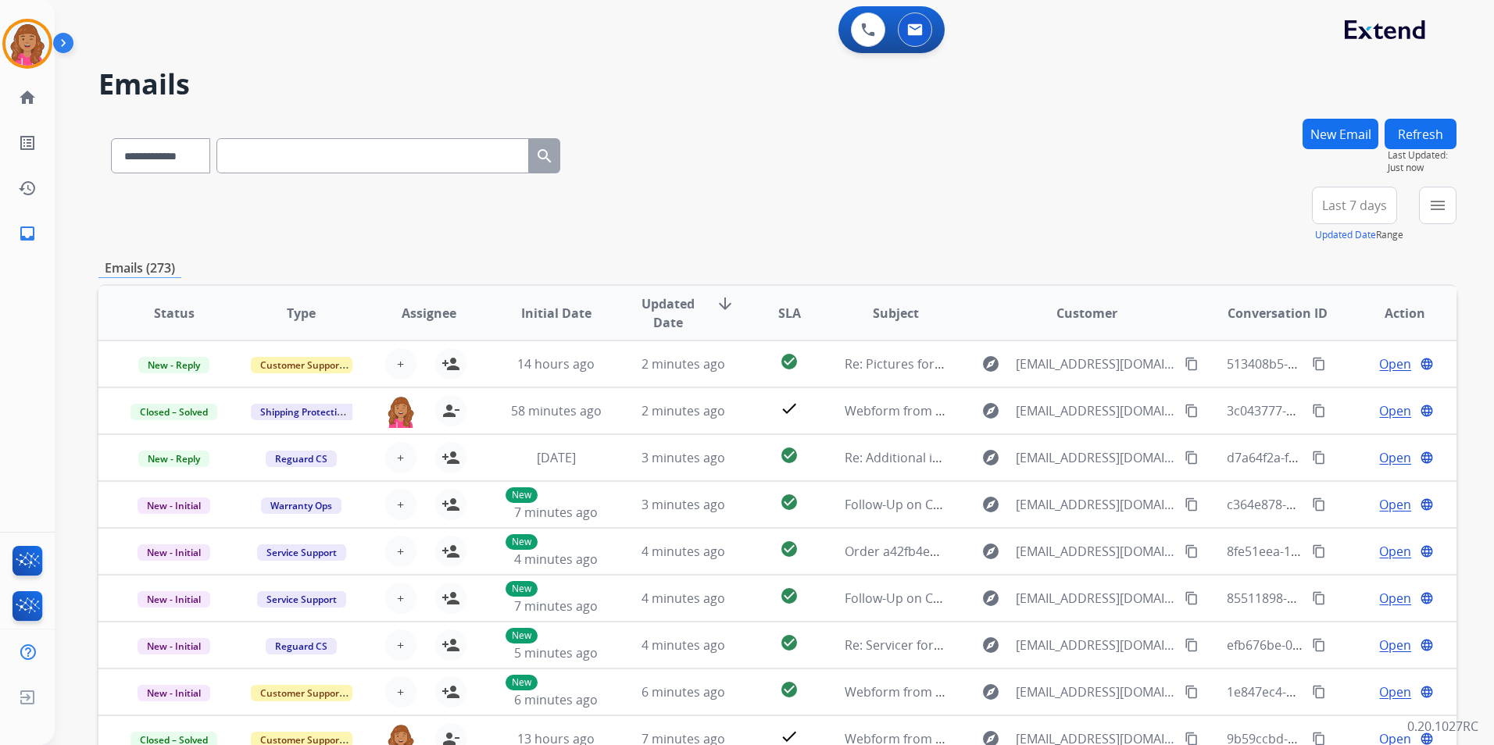
paste input "**********"
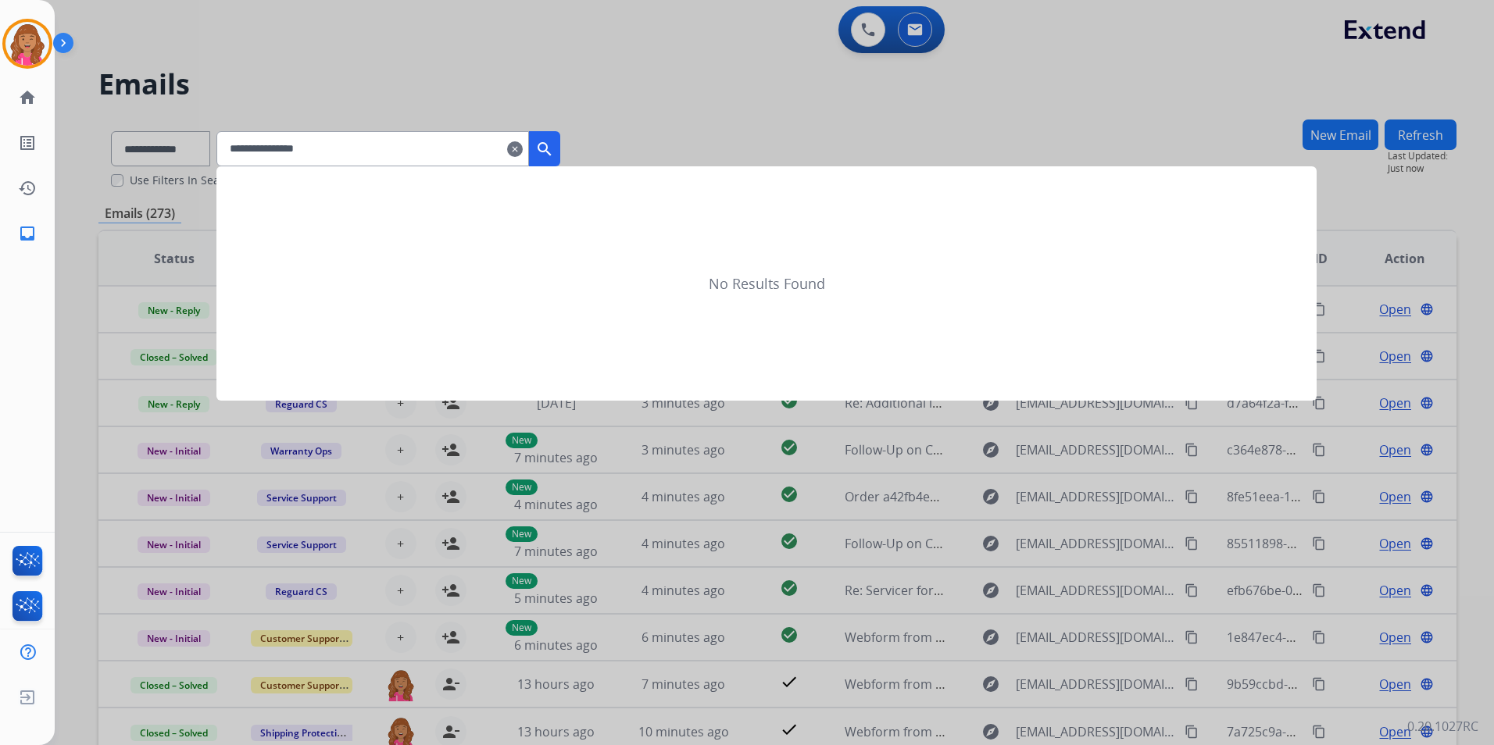
type input "**********"
click at [554, 148] on mat-icon "search" at bounding box center [544, 149] width 19 height 19
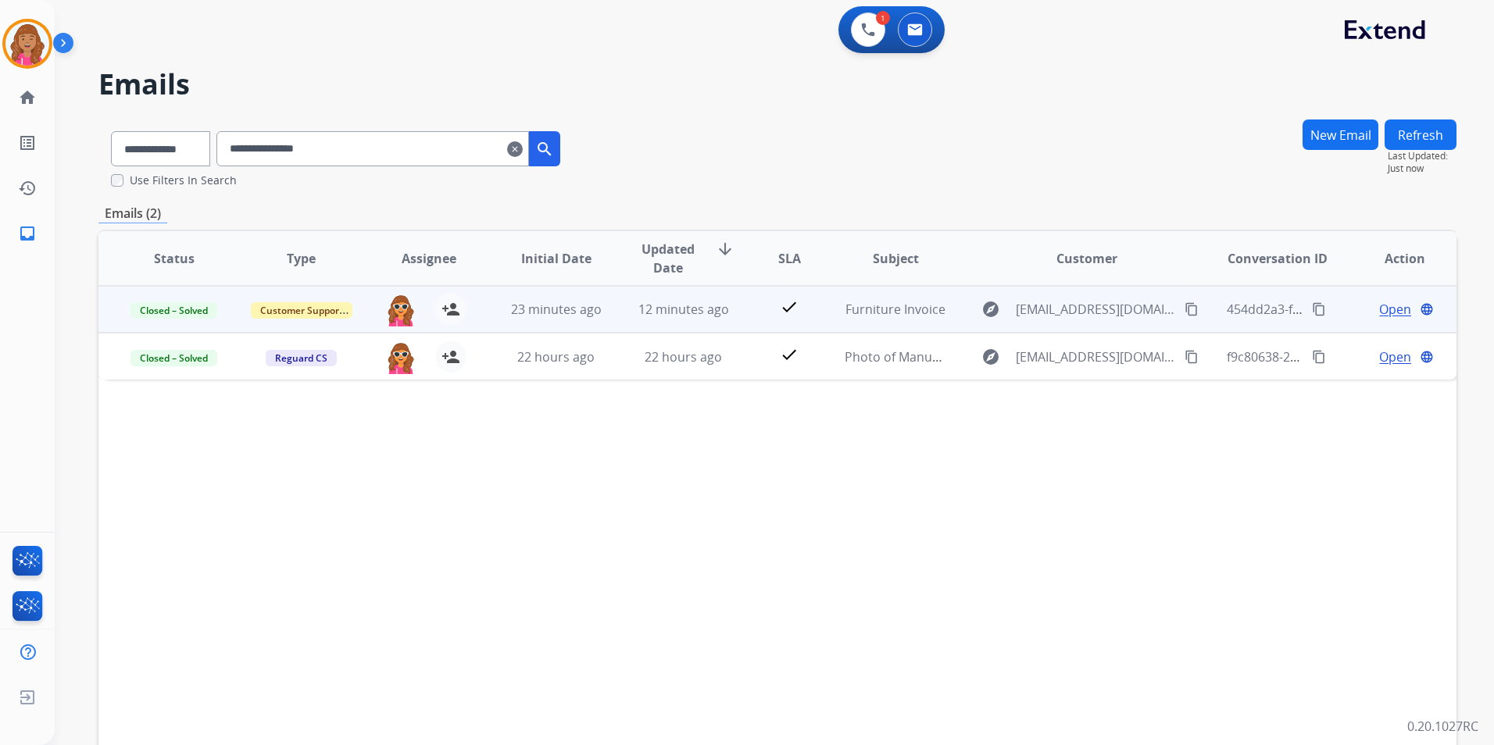
click at [1387, 306] on span "Open" at bounding box center [1395, 309] width 32 height 19
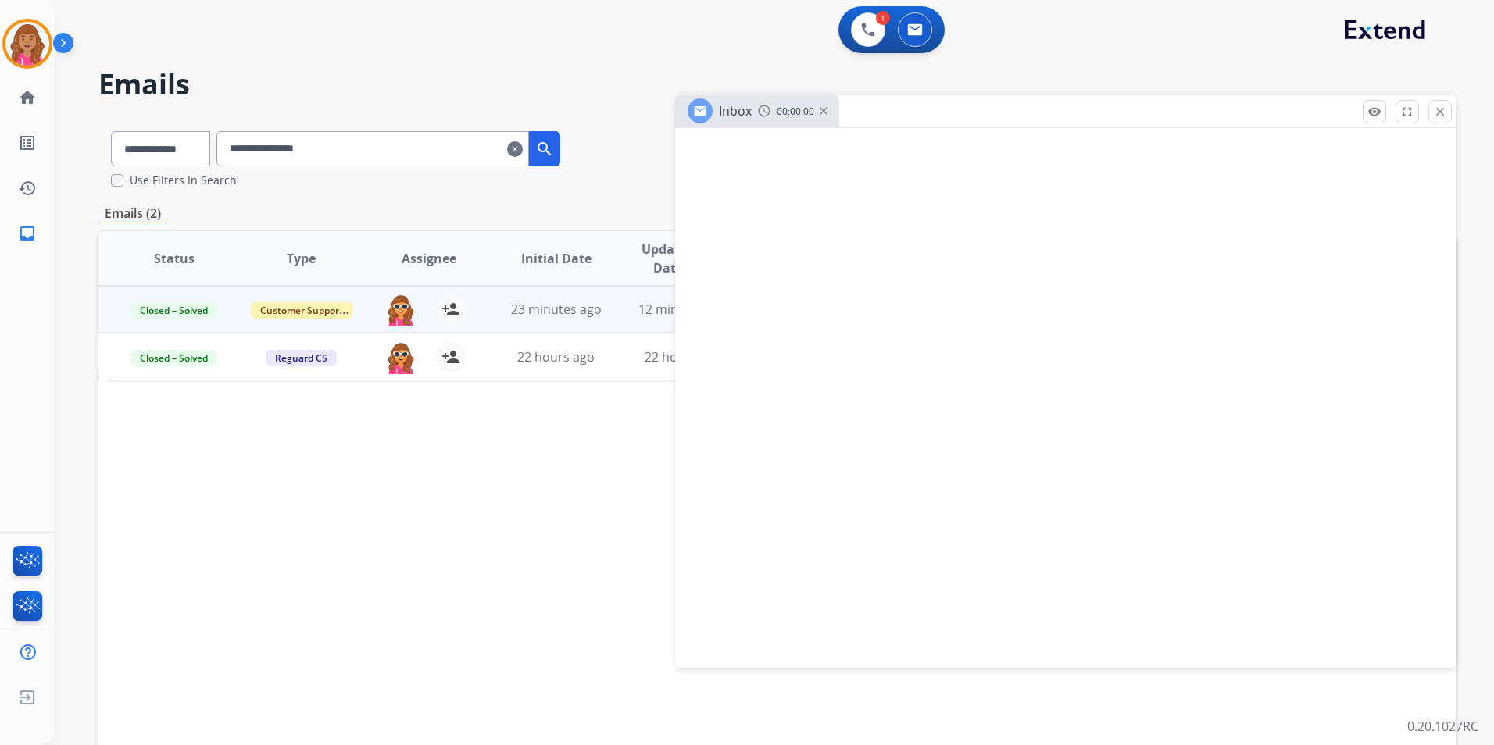
select select "**********"
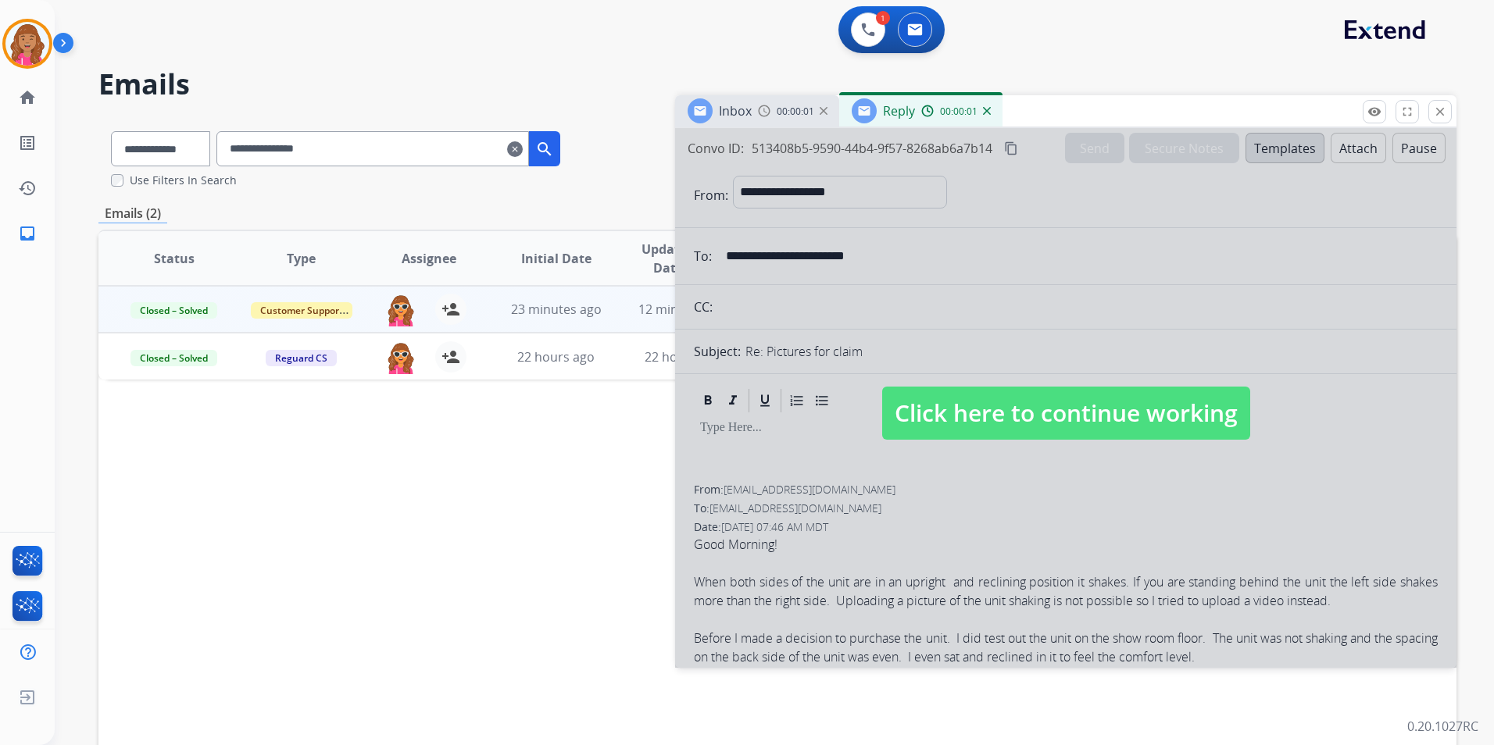
click at [1103, 398] on span "Click here to continue working" at bounding box center [1066, 413] width 368 height 53
select select
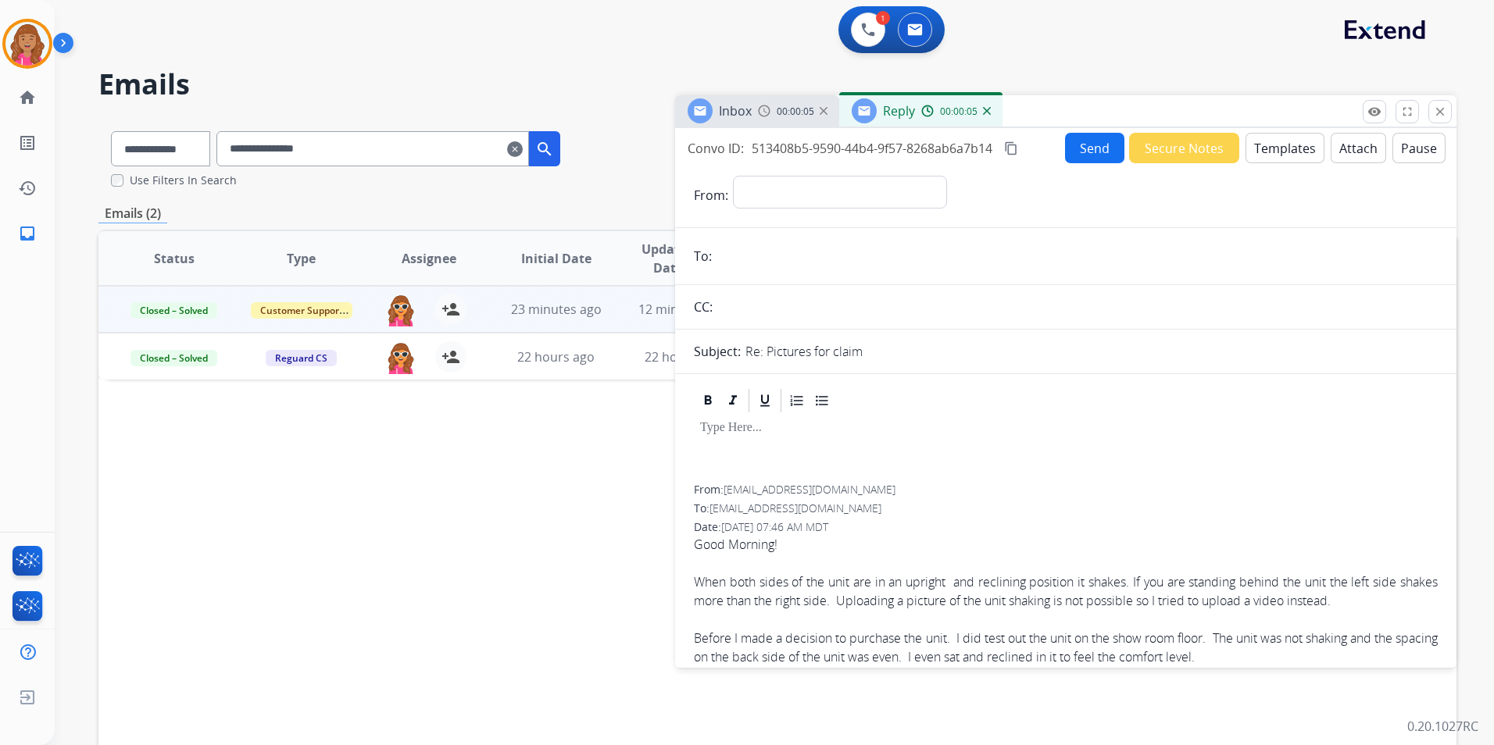
click at [983, 109] on img at bounding box center [987, 111] width 8 height 8
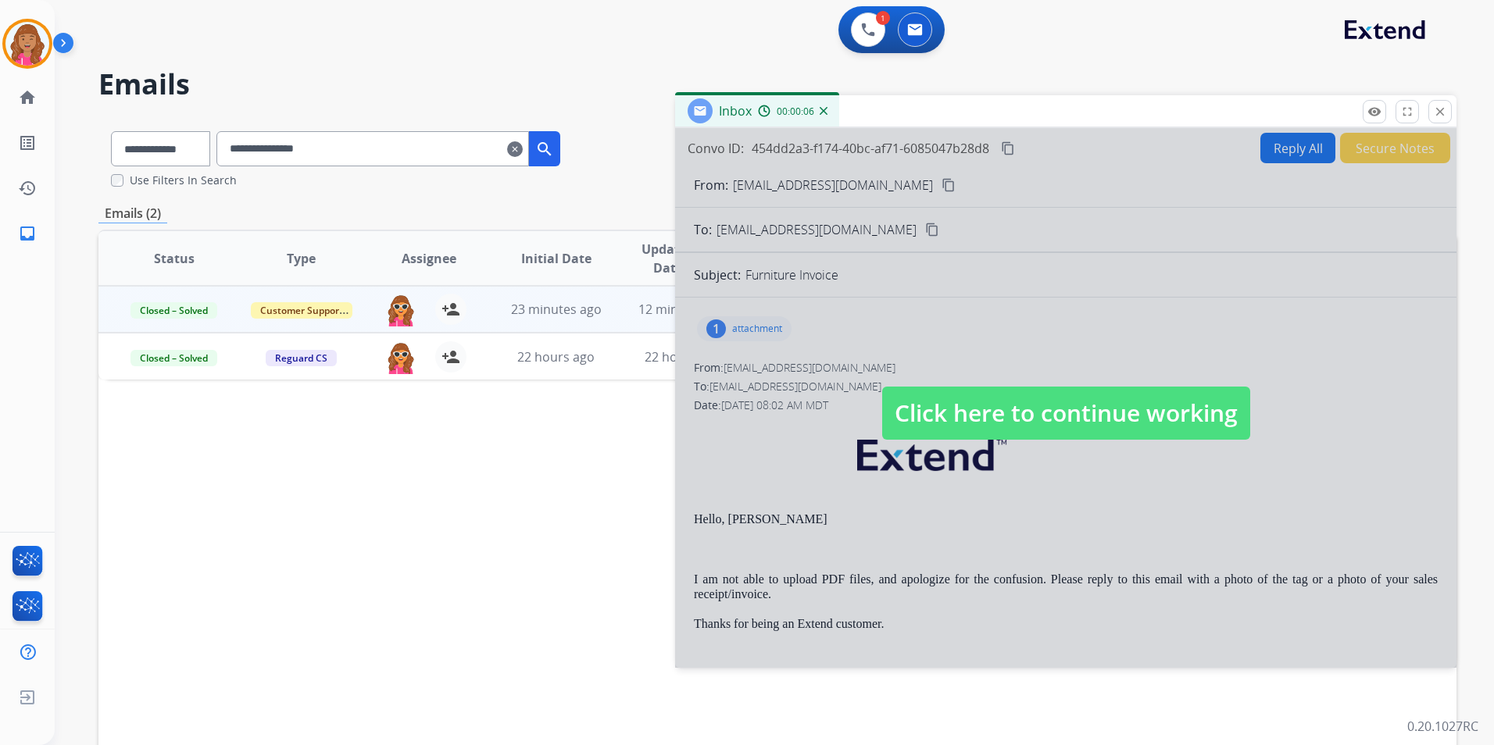
click at [1071, 380] on div at bounding box center [1065, 398] width 781 height 540
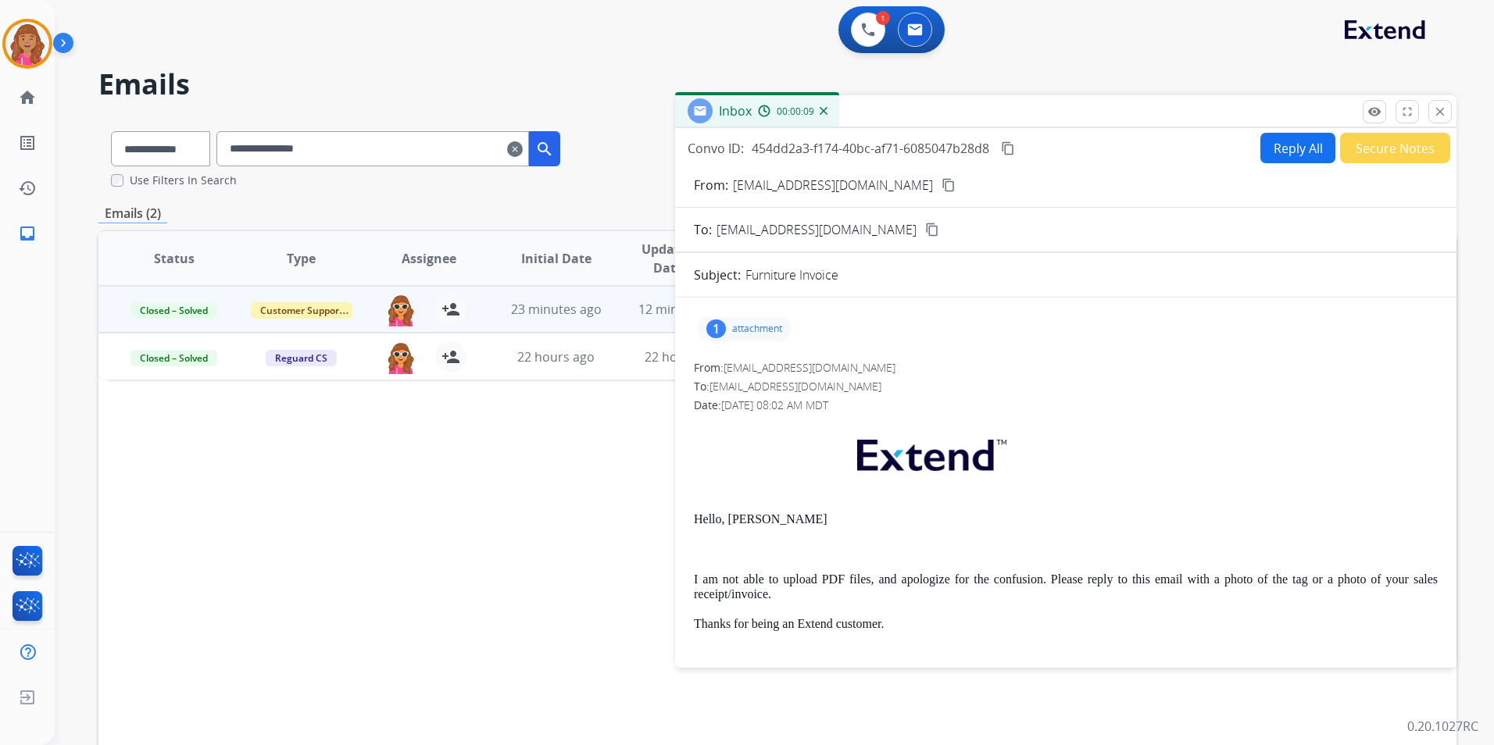
click at [772, 327] on p "attachment" at bounding box center [757, 329] width 50 height 13
click at [813, 364] on p "311280470_311280480_CULMDEL_20240330.pdf" at bounding box center [848, 368] width 279 height 19
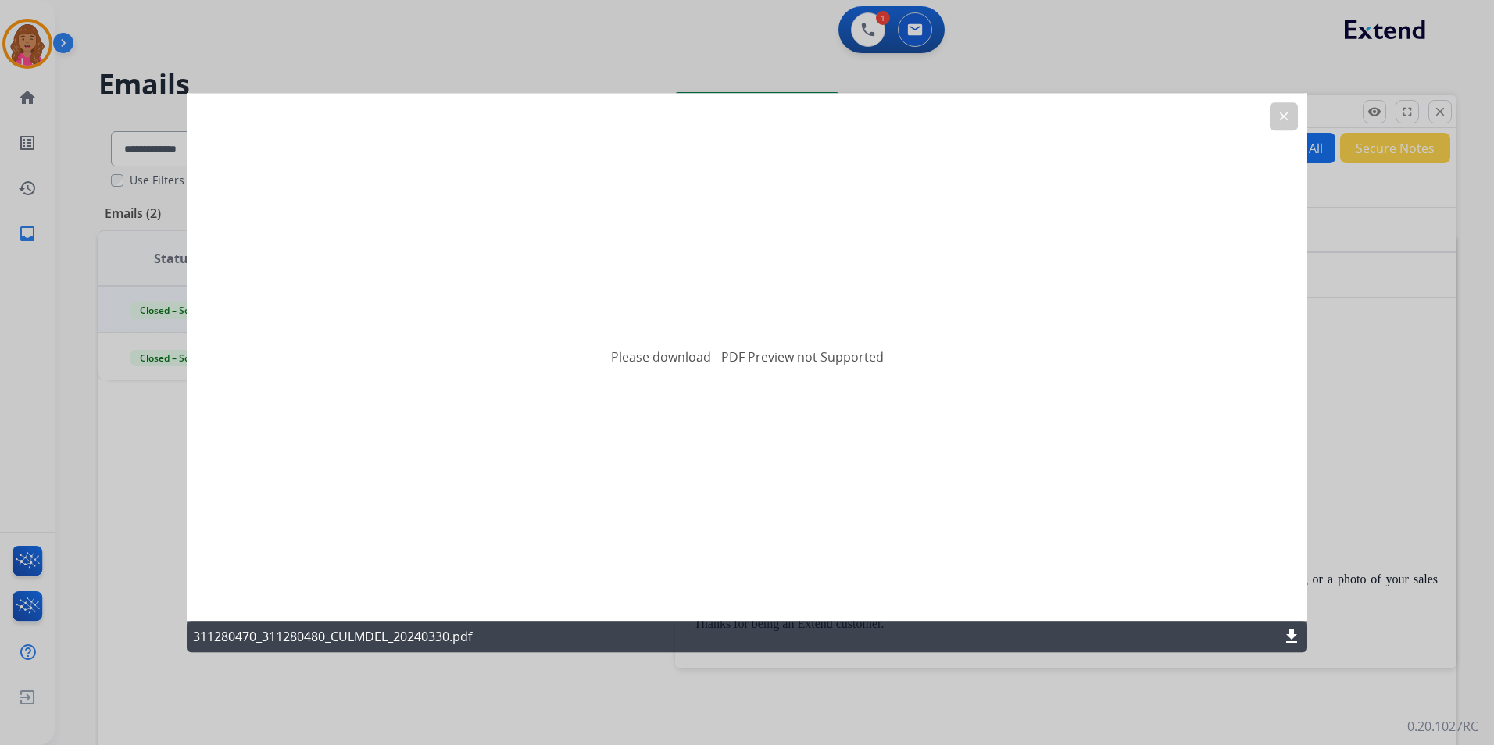
click at [1295, 631] on mat-icon "download" at bounding box center [1291, 636] width 19 height 19
click at [1289, 630] on mat-icon "download" at bounding box center [1291, 636] width 19 height 19
click at [1281, 116] on mat-icon "clear" at bounding box center [1284, 116] width 14 height 14
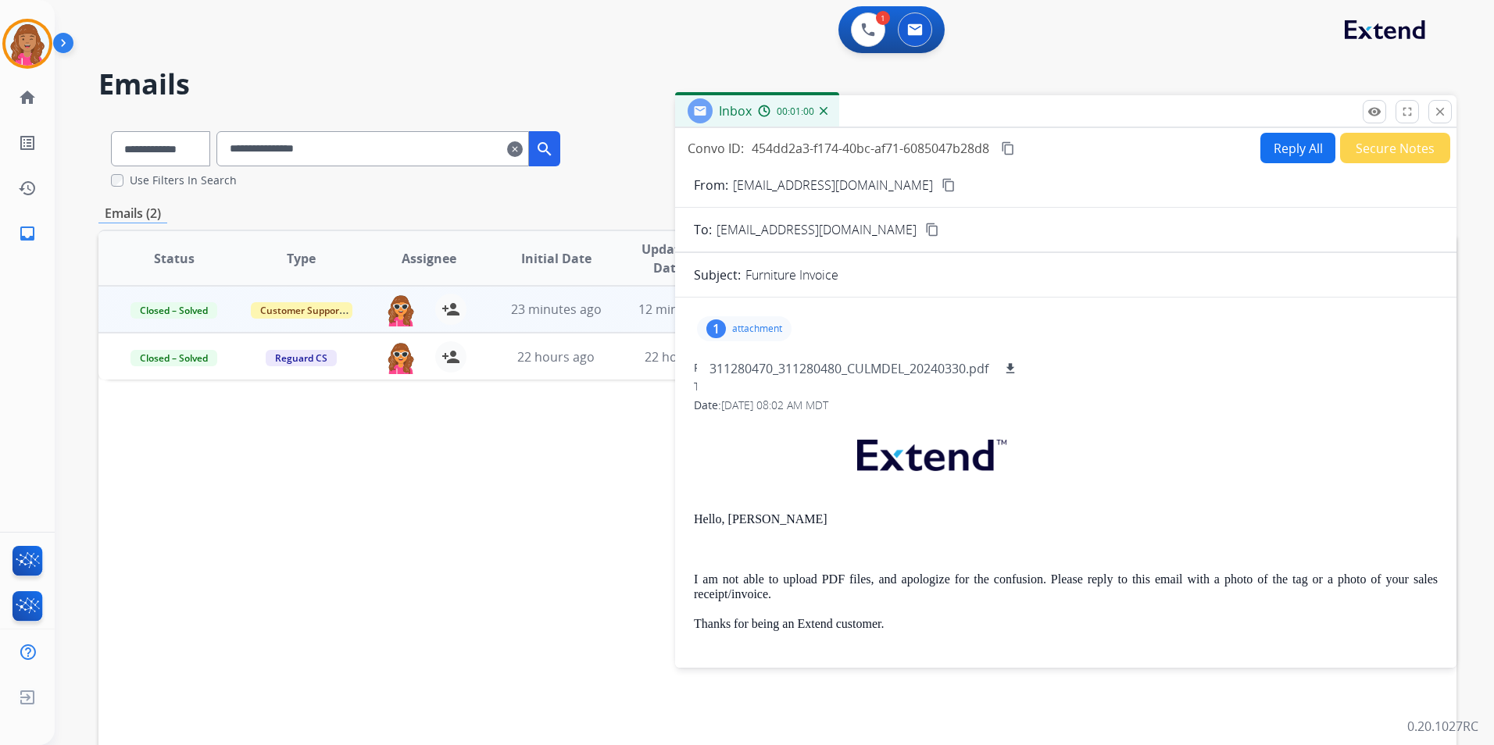
click at [571, 429] on div "Status Type Assignee Initial Date Updated Date arrow_downward SLA Subject Custo…" at bounding box center [777, 491] width 1358 height 523
click at [766, 438] on p at bounding box center [1066, 459] width 744 height 76
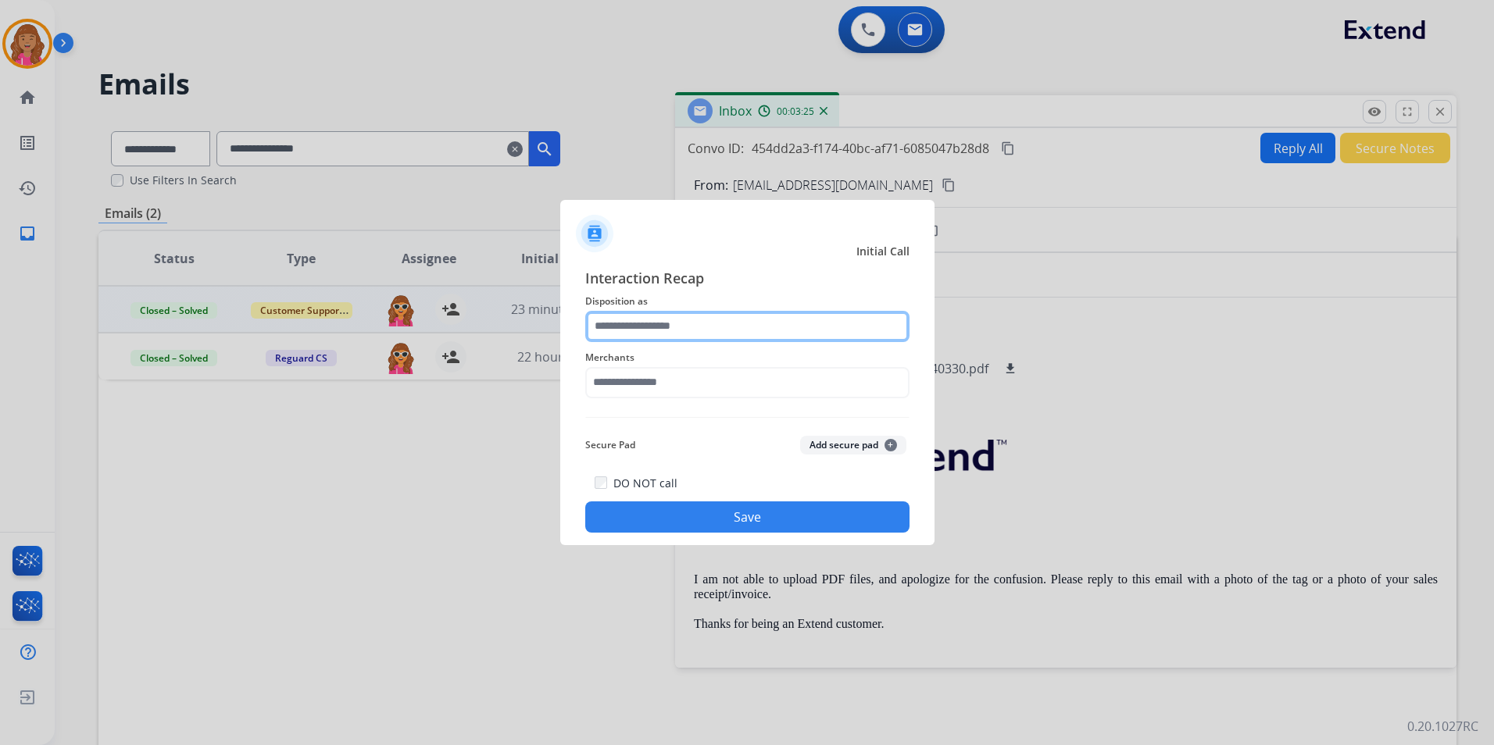
click at [688, 332] on input "text" at bounding box center [747, 326] width 324 height 31
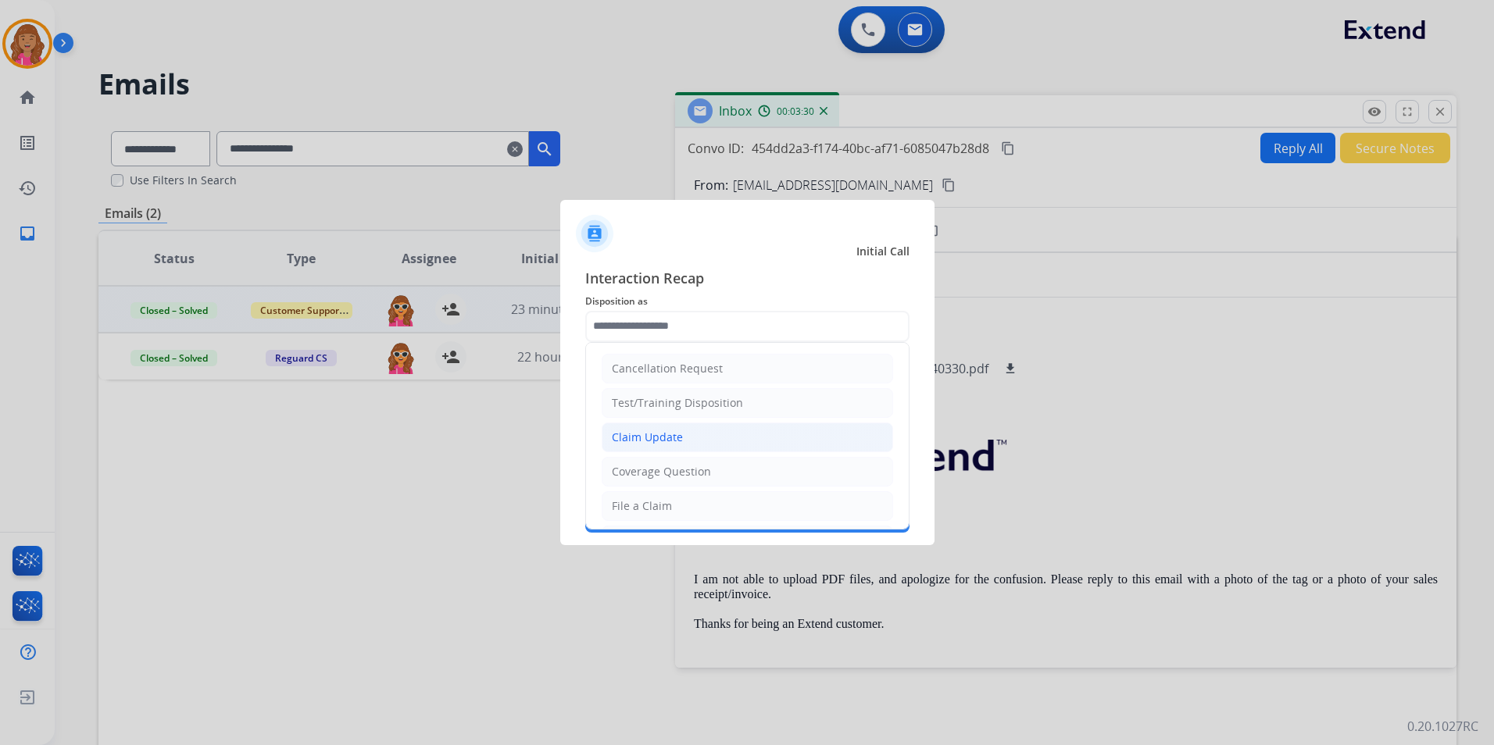
click at [668, 441] on div "Claim Update" at bounding box center [647, 438] width 71 height 16
type input "**********"
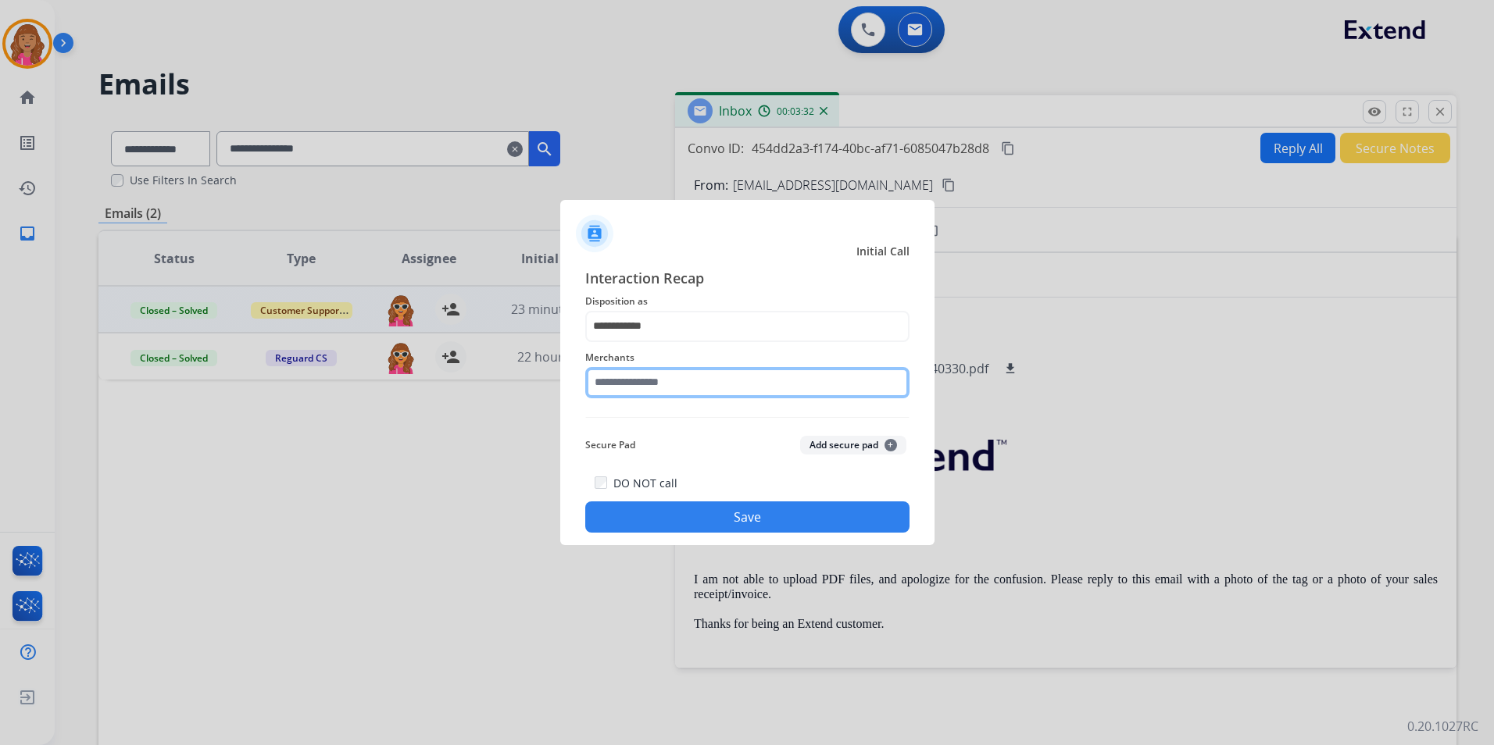
click at [691, 386] on input "text" at bounding box center [747, 382] width 324 height 31
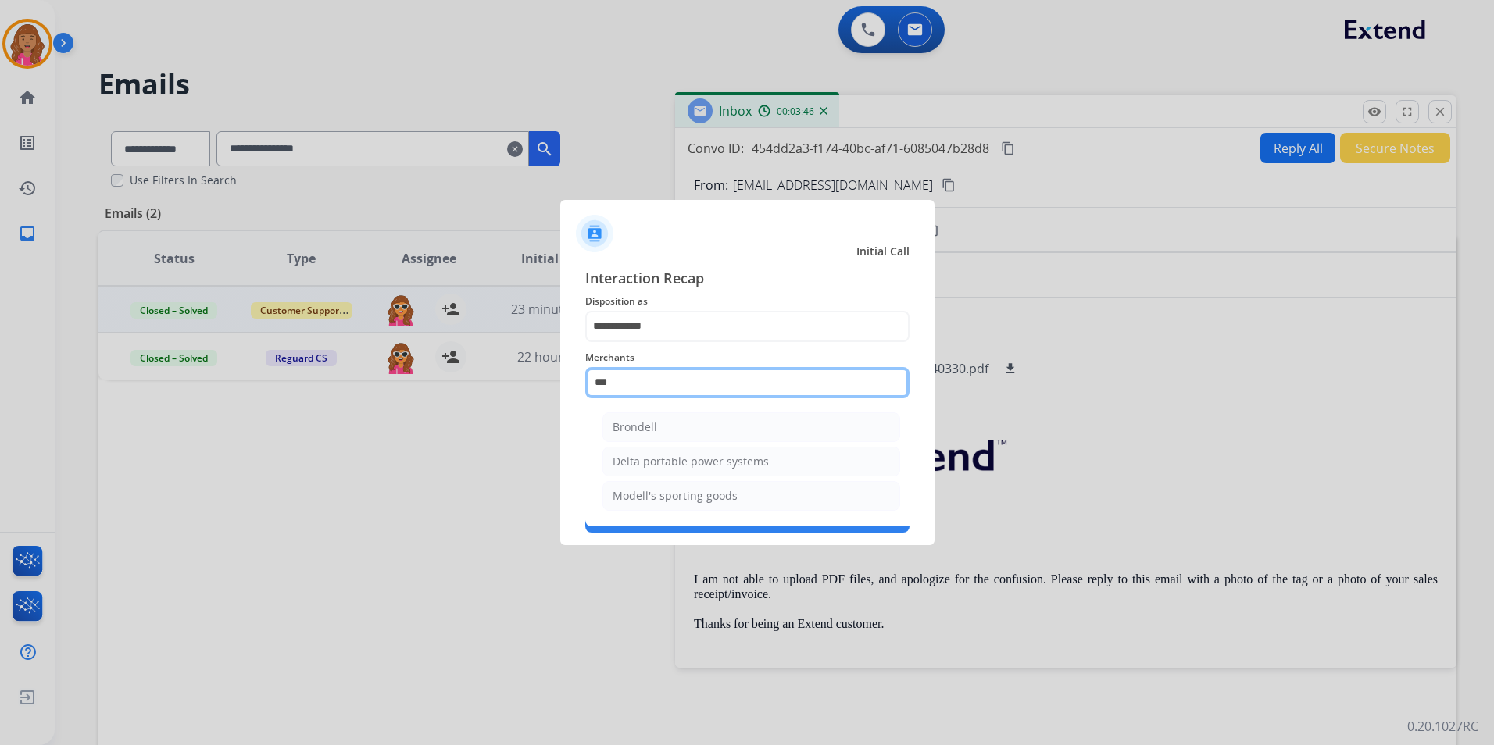
click at [691, 384] on input "***" at bounding box center [747, 382] width 324 height 31
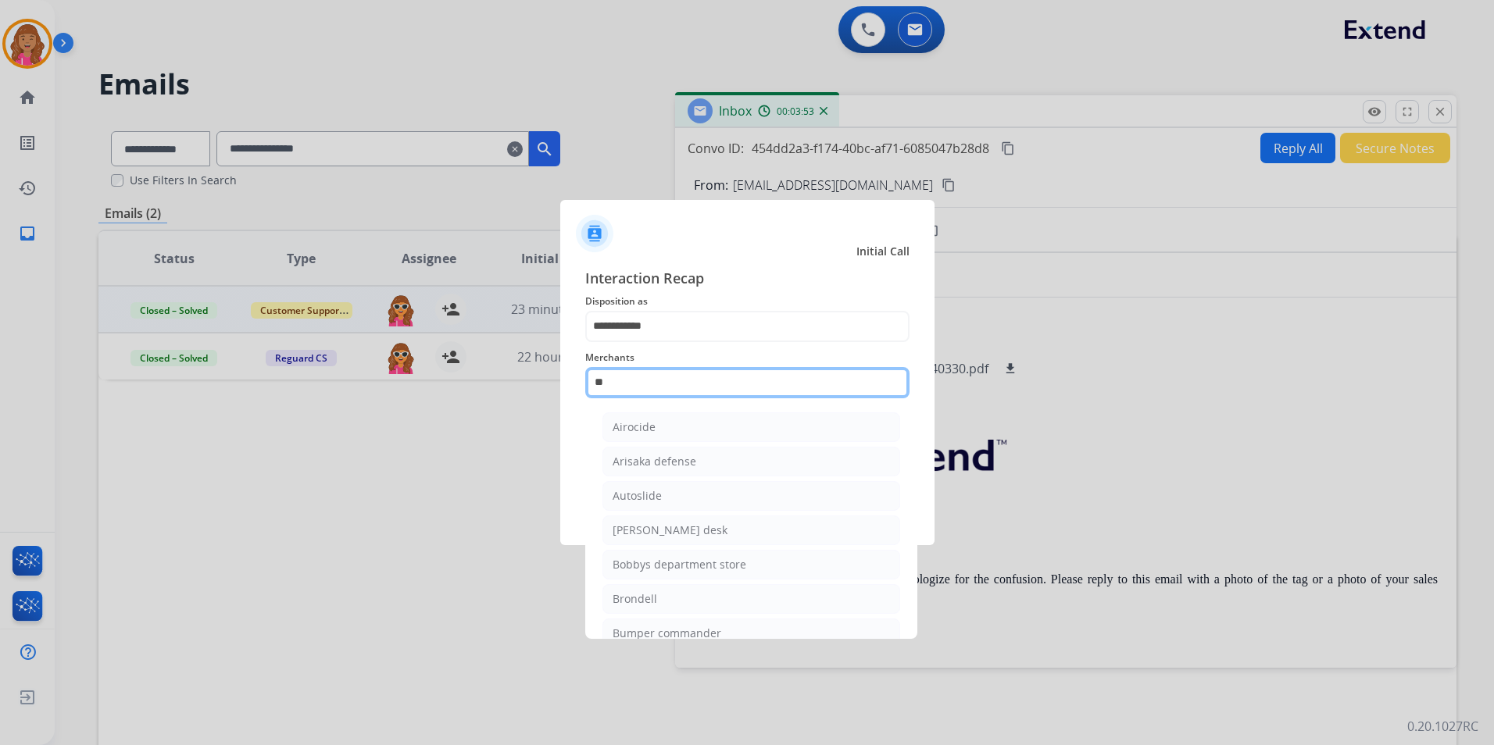
type input "*"
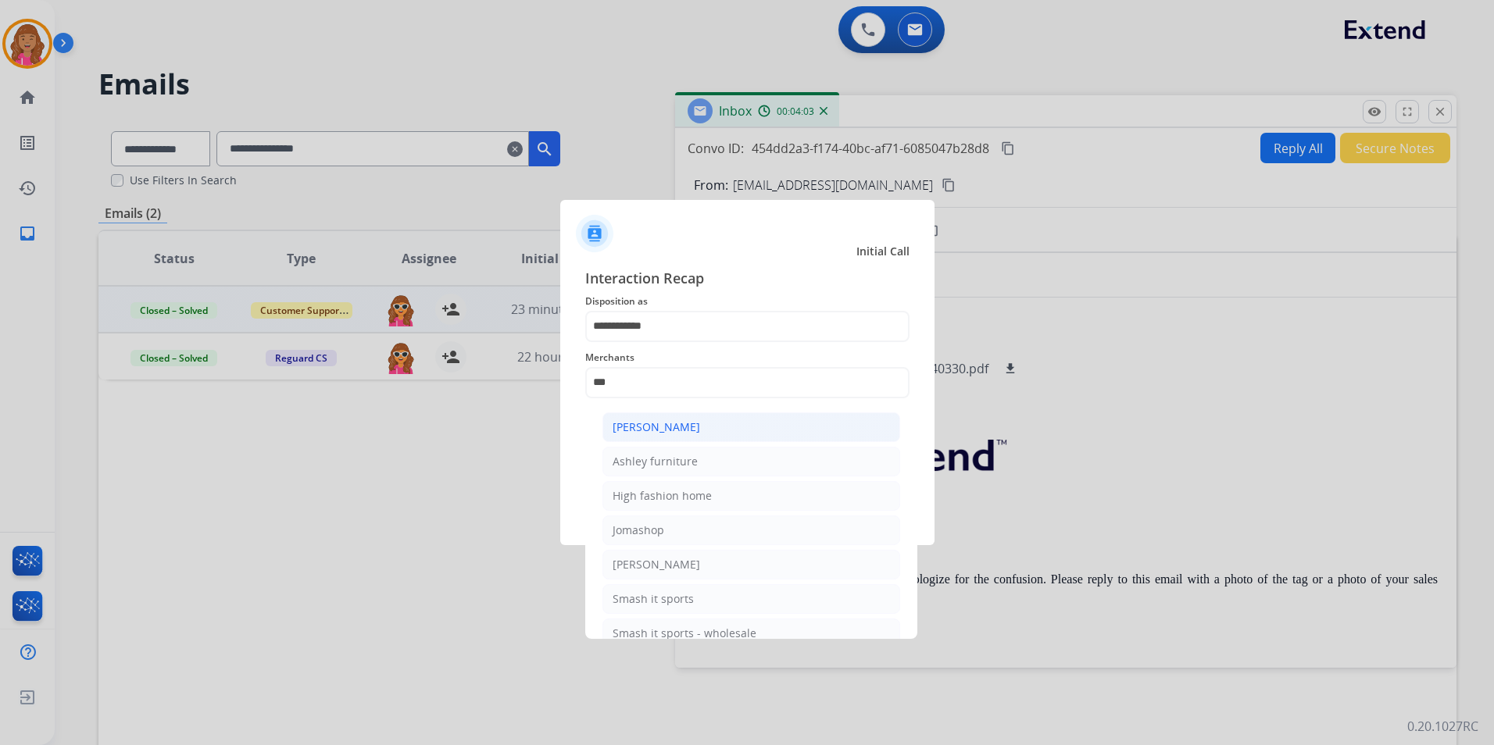
click at [688, 434] on div "[PERSON_NAME]" at bounding box center [657, 428] width 88 height 16
type input "**********"
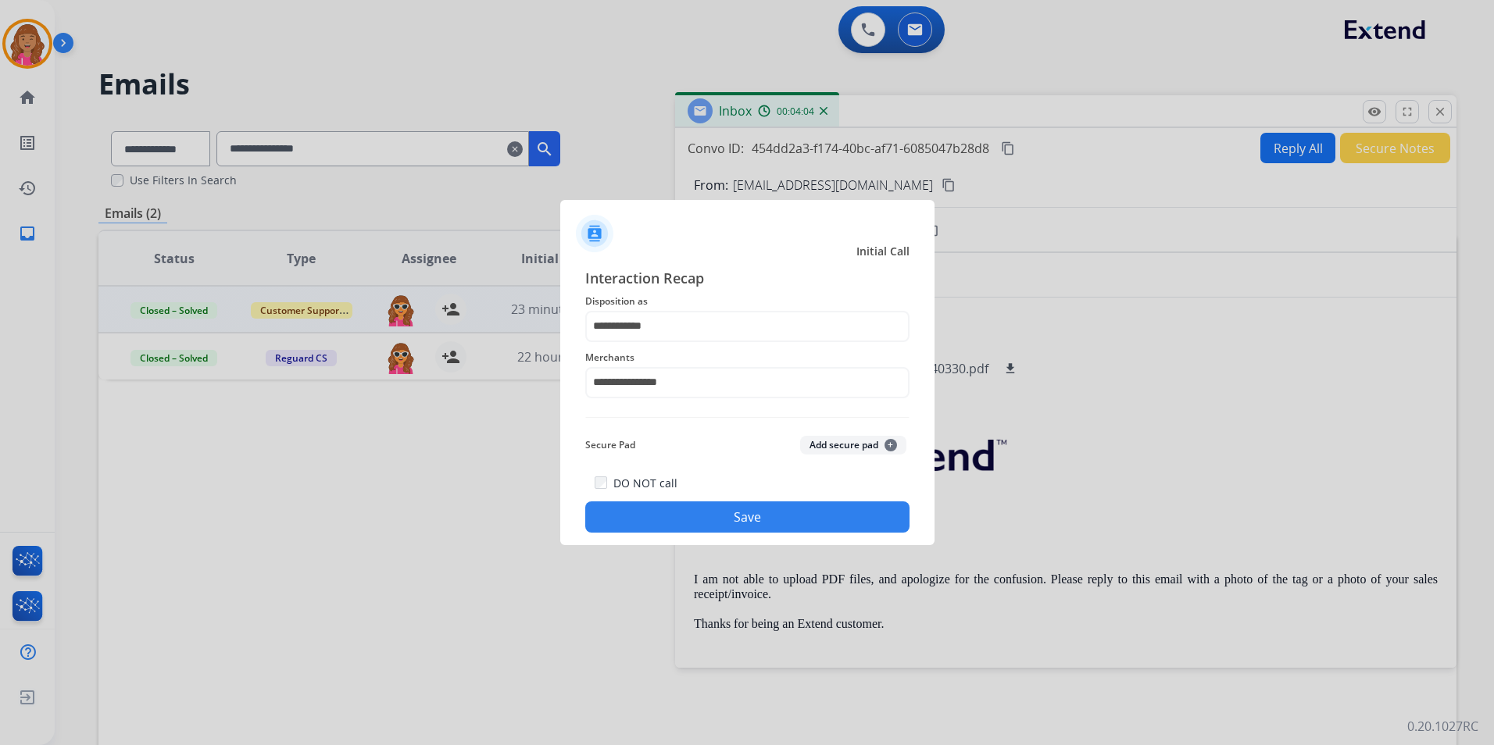
click at [756, 518] on button "Save" at bounding box center [747, 517] width 324 height 31
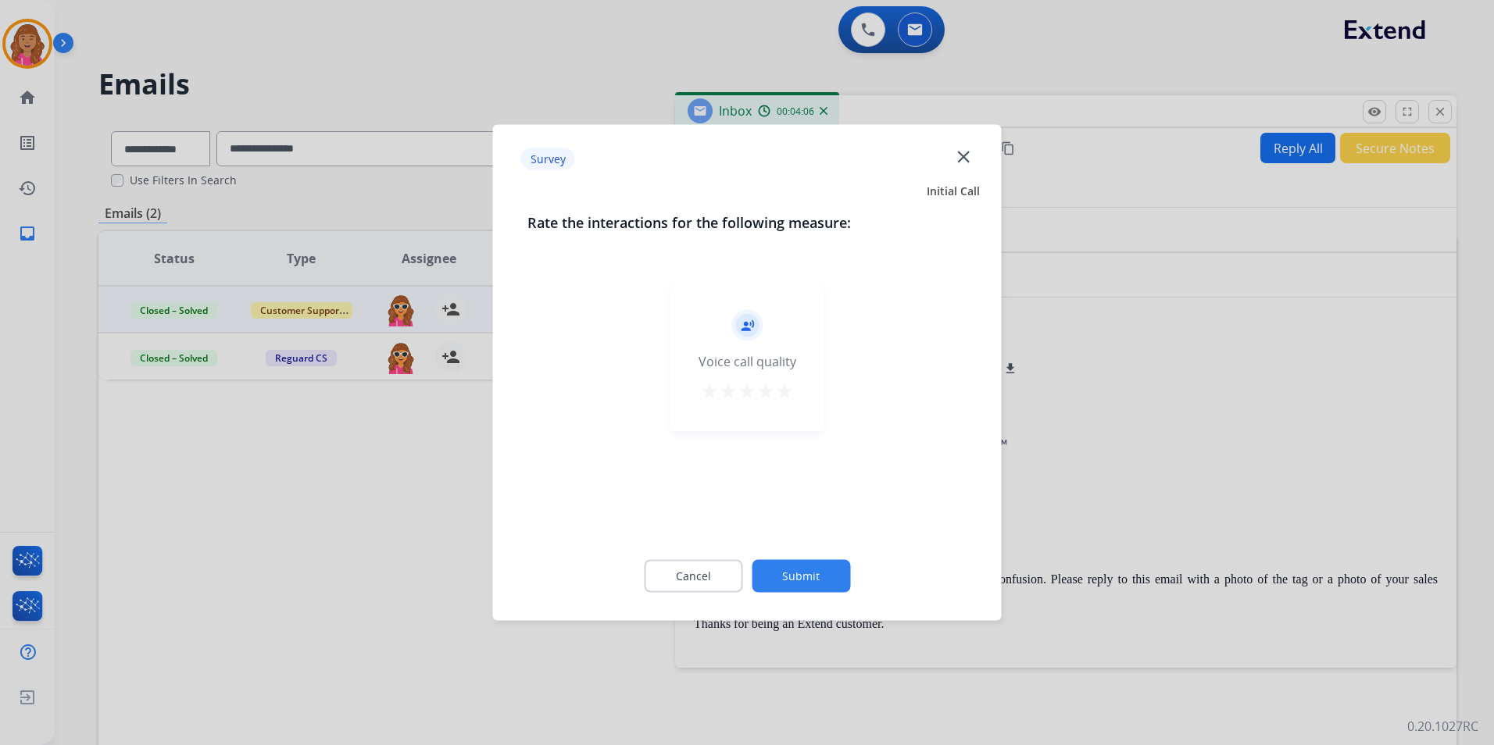
click at [715, 584] on button "Cancel" at bounding box center [693, 576] width 98 height 33
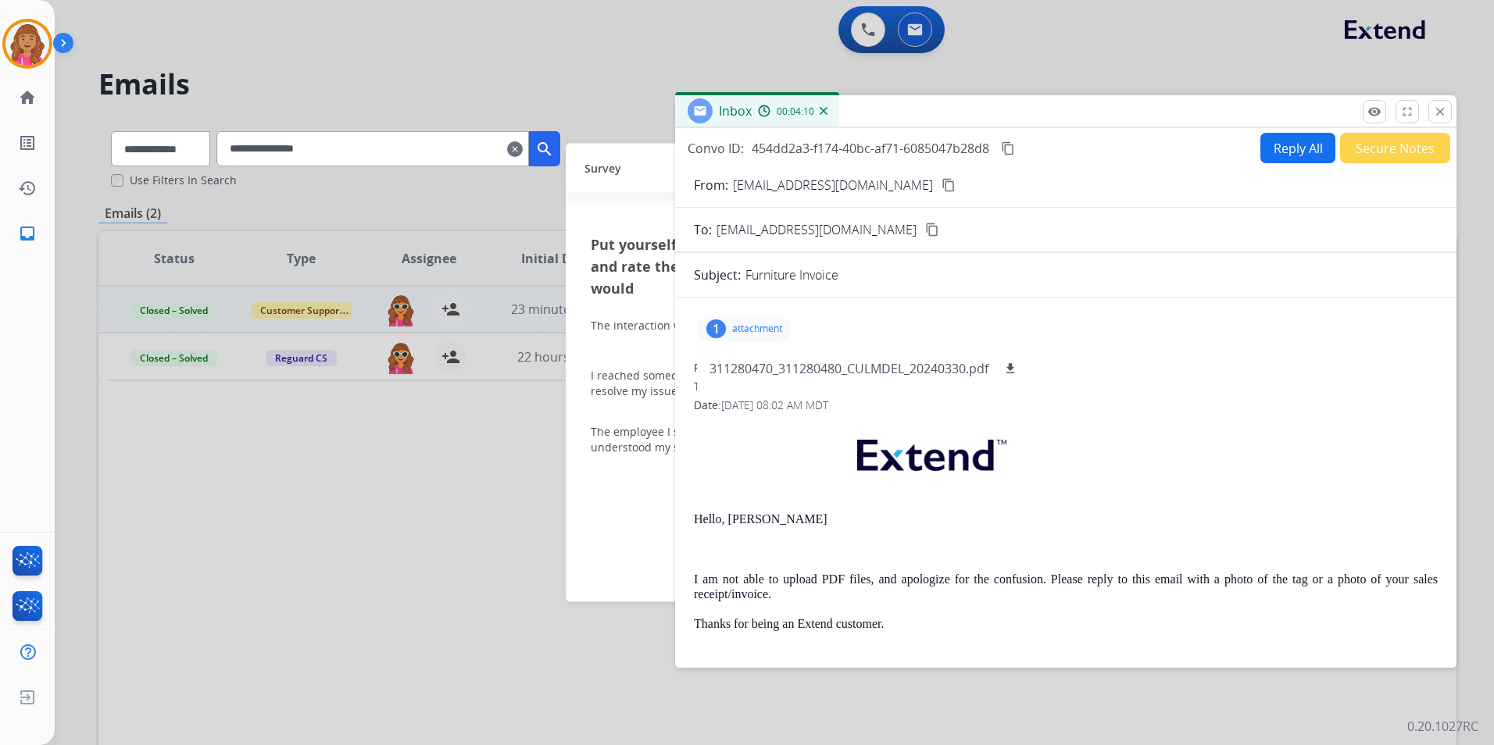
click at [470, 463] on div at bounding box center [747, 372] width 1494 height 745
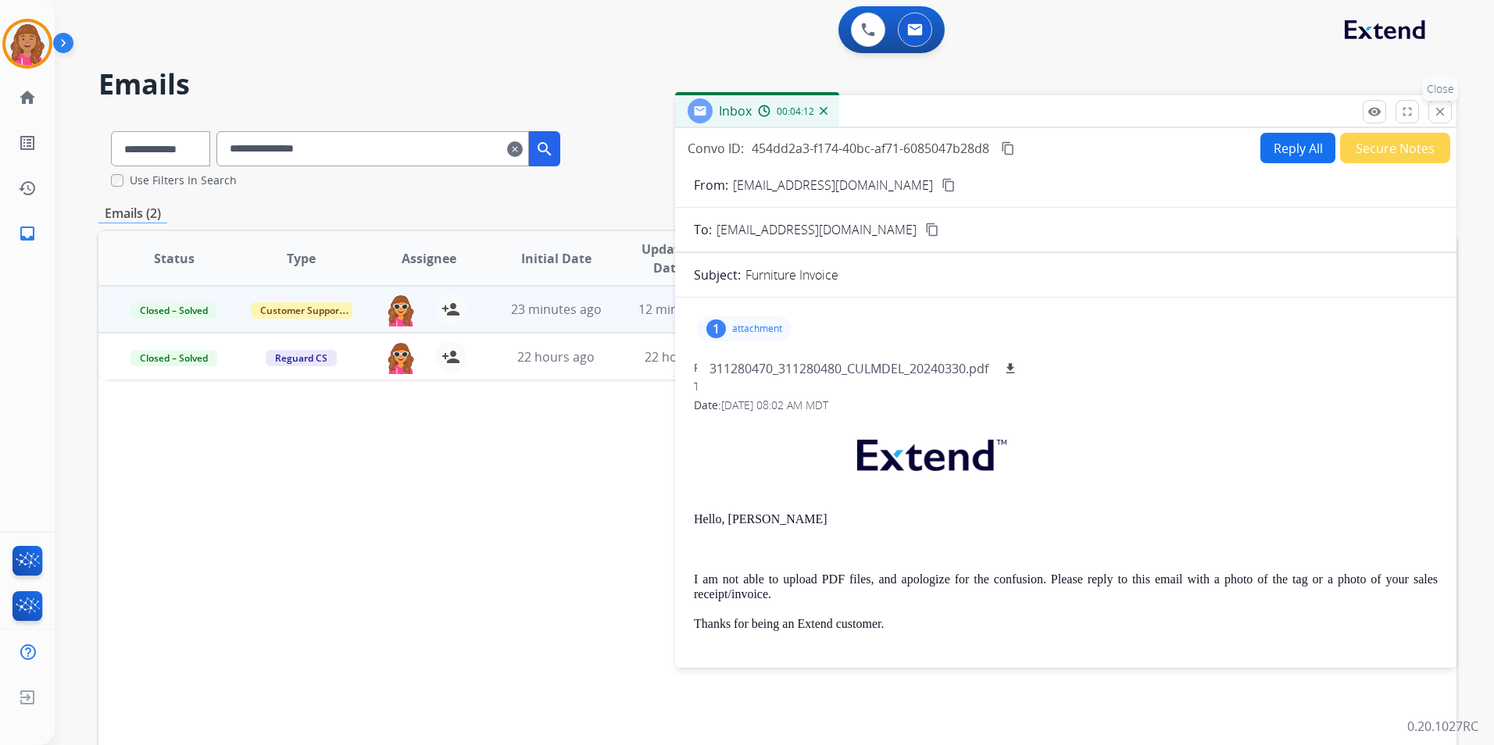
click at [1438, 110] on mat-icon "close" at bounding box center [1440, 112] width 14 height 14
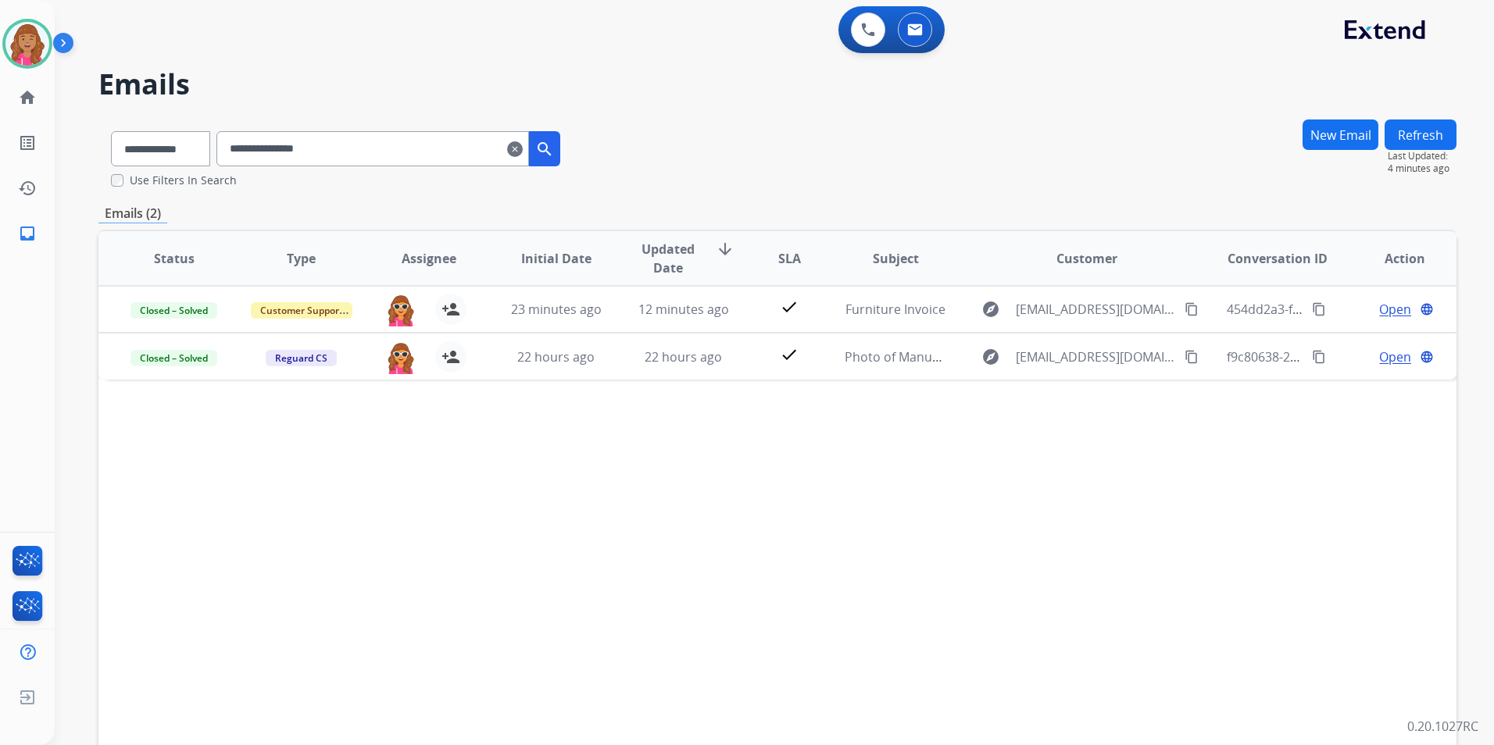
click at [523, 151] on mat-icon "clear" at bounding box center [515, 149] width 16 height 19
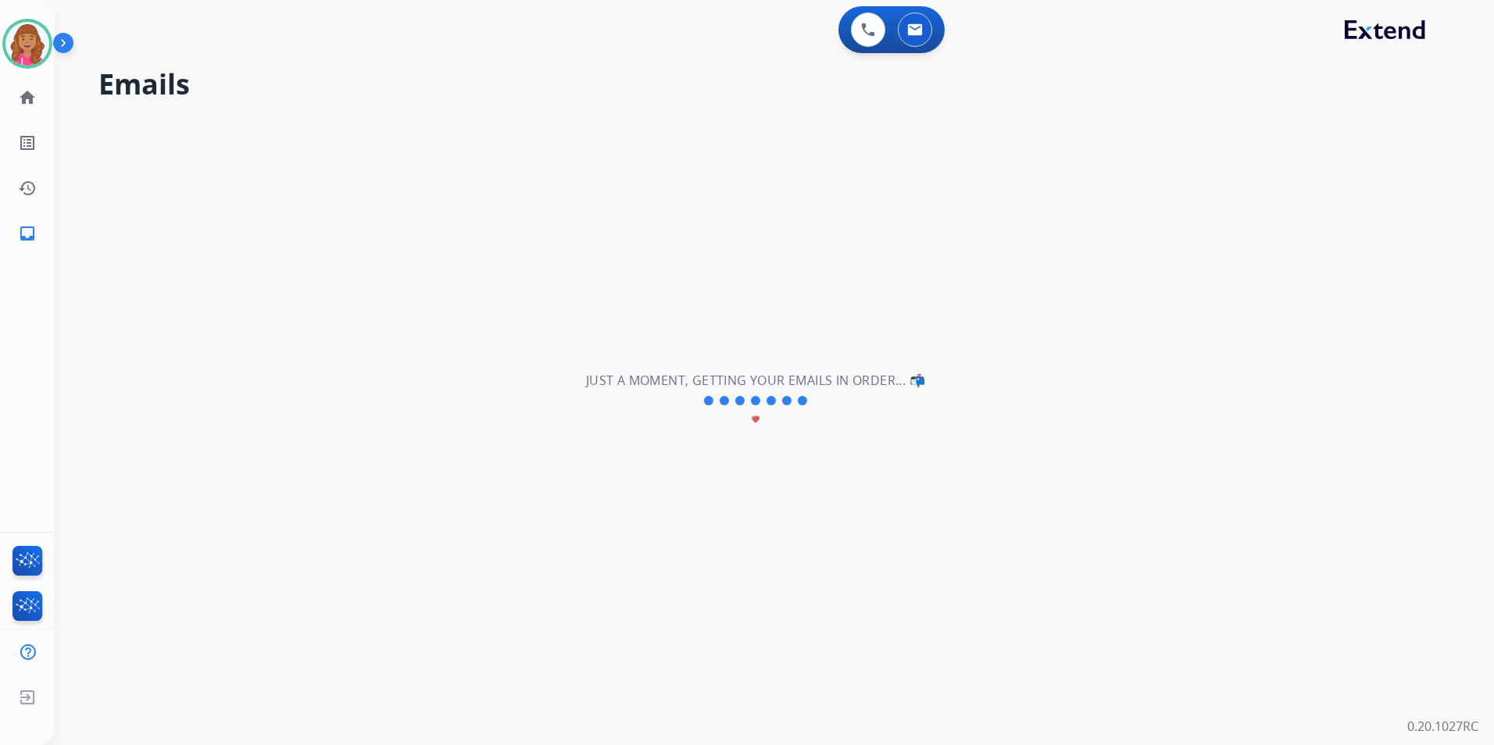
select select "**********"
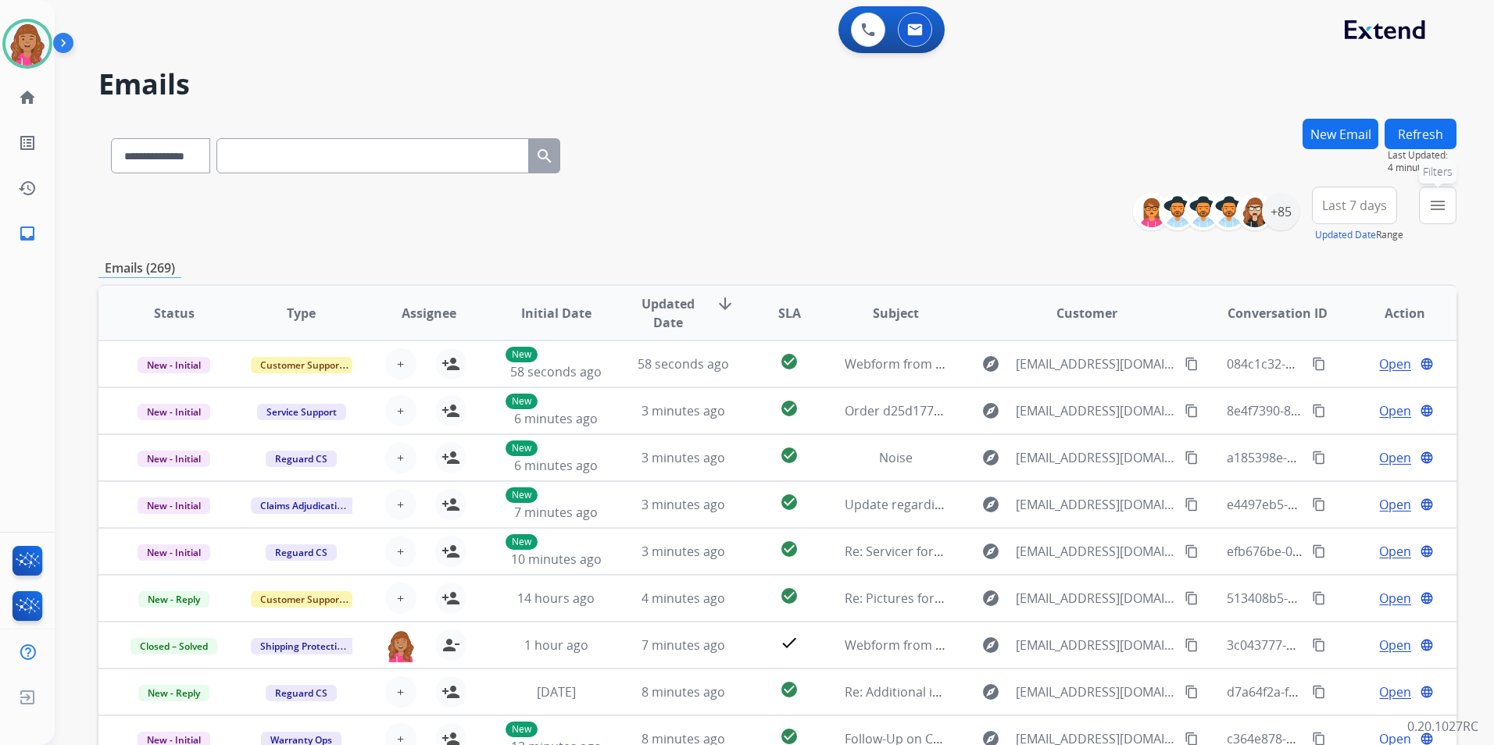
click at [1442, 206] on mat-icon "menu" at bounding box center [1437, 205] width 19 height 19
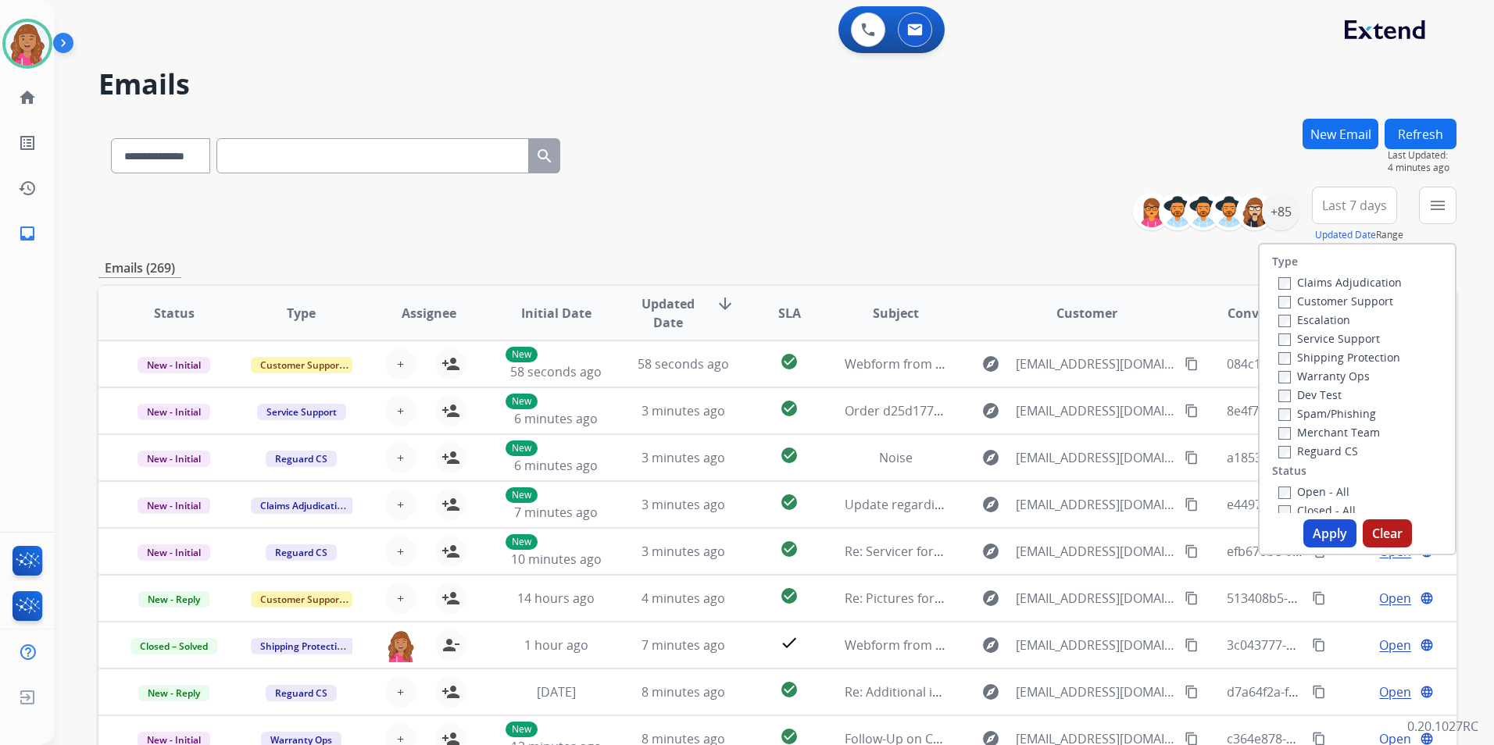
click at [1309, 487] on label "Open - All" at bounding box center [1313, 491] width 71 height 15
click at [1322, 450] on label "Reguard CS" at bounding box center [1318, 451] width 80 height 15
click at [1361, 363] on label "Shipping Protection" at bounding box center [1339, 357] width 122 height 15
click at [1345, 305] on label "Customer Support" at bounding box center [1335, 301] width 115 height 15
click at [1332, 527] on button "Apply" at bounding box center [1329, 534] width 53 height 28
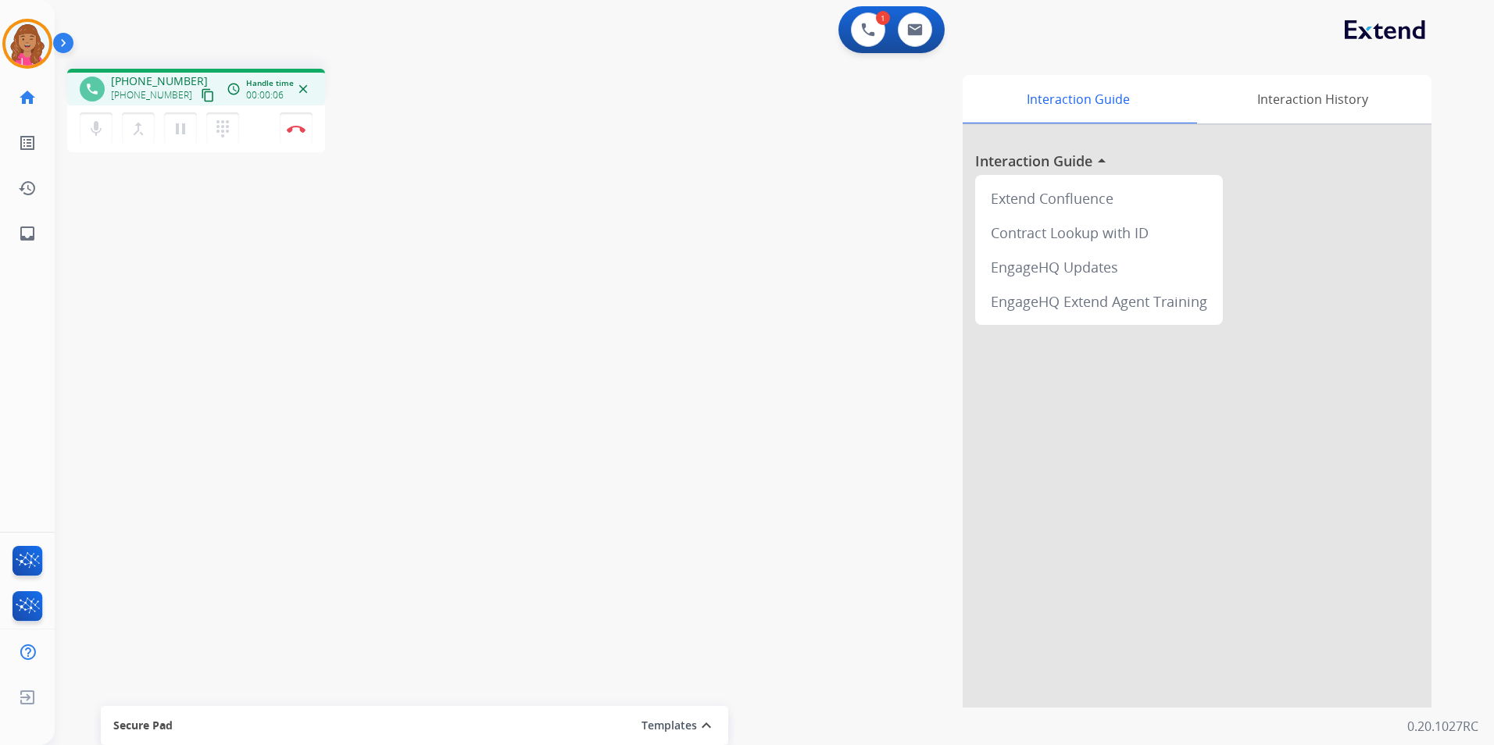
click at [198, 102] on button "content_copy" at bounding box center [207, 95] width 19 height 19
click at [299, 137] on button "Disconnect" at bounding box center [296, 129] width 33 height 33
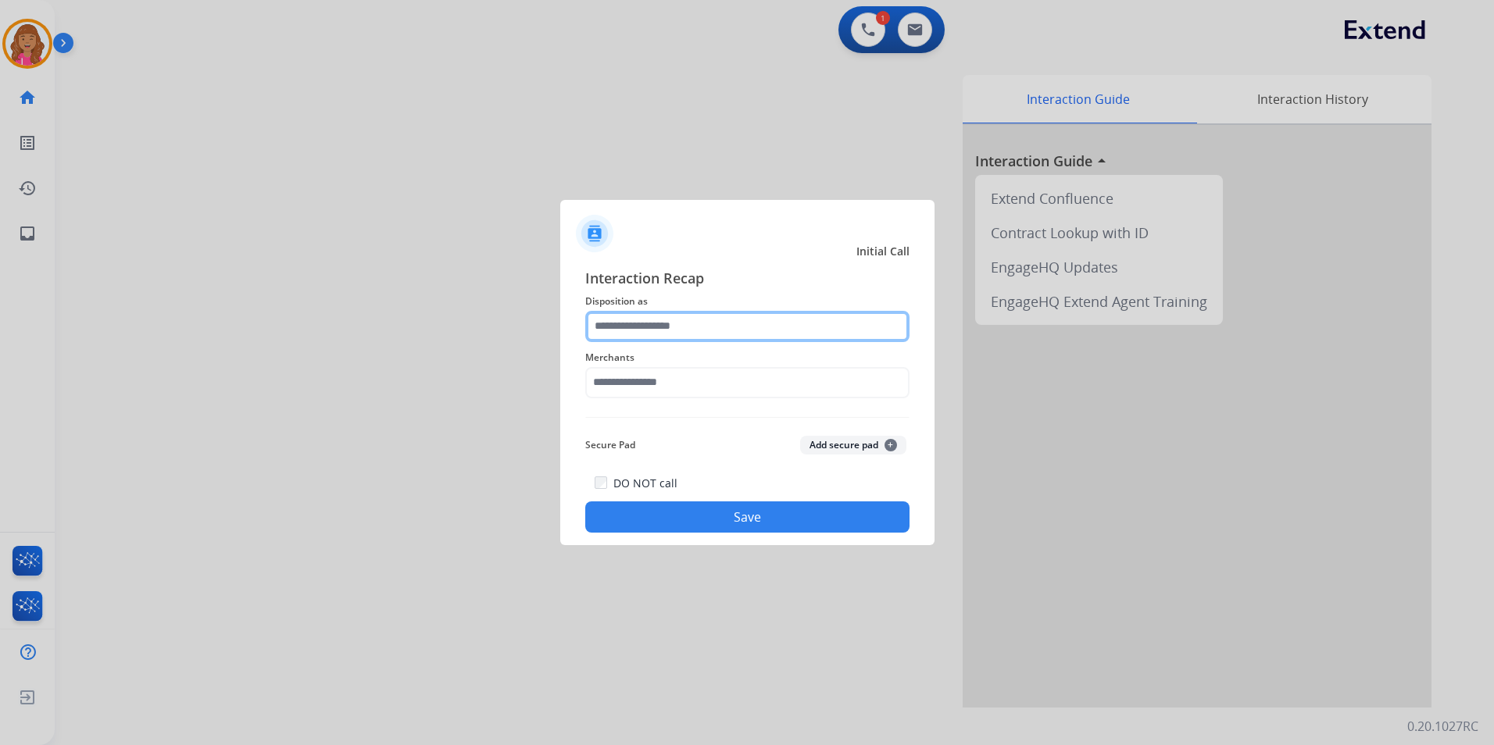
click at [659, 312] on input "text" at bounding box center [747, 326] width 324 height 31
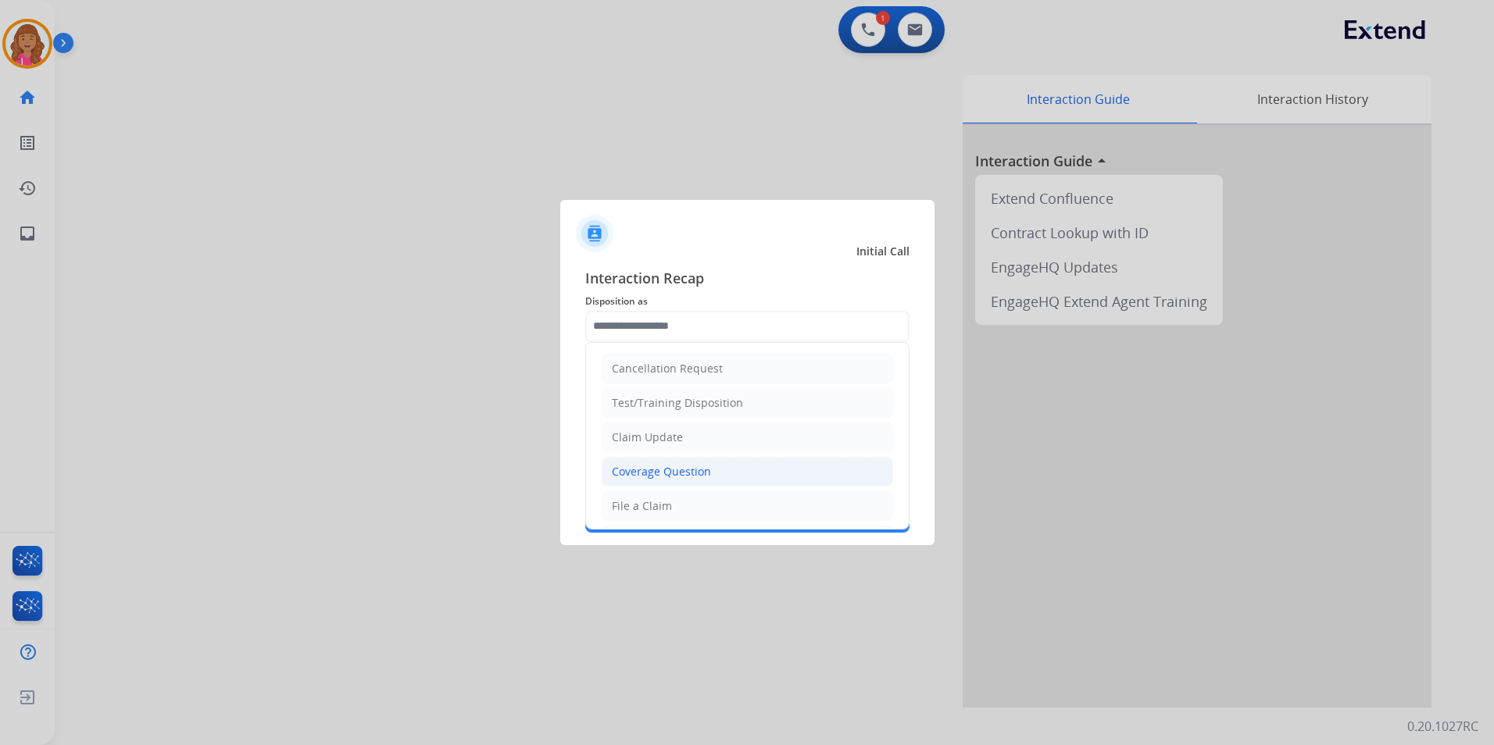
click at [661, 461] on li "Coverage Question" at bounding box center [747, 472] width 291 height 30
type input "**********"
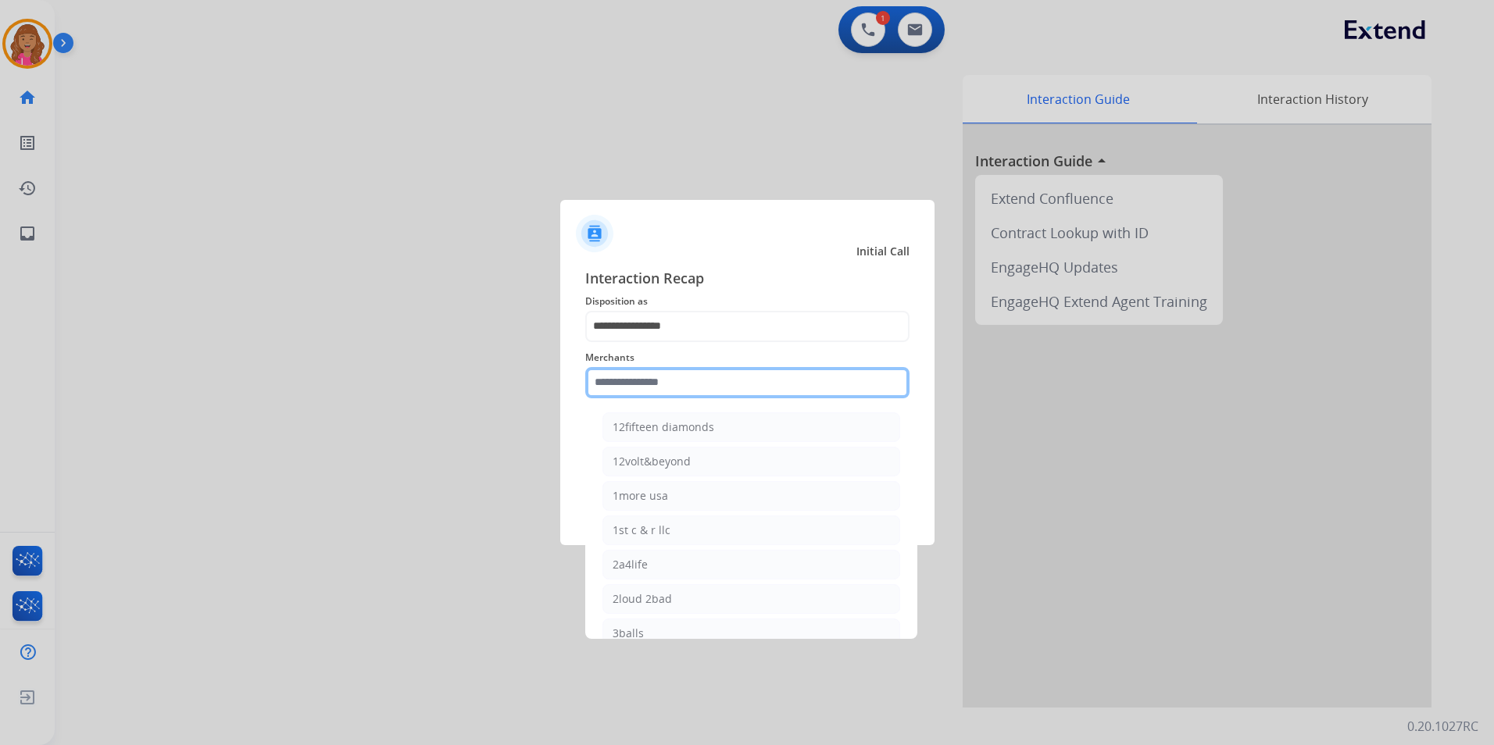
click at [654, 377] on input "text" at bounding box center [747, 382] width 324 height 31
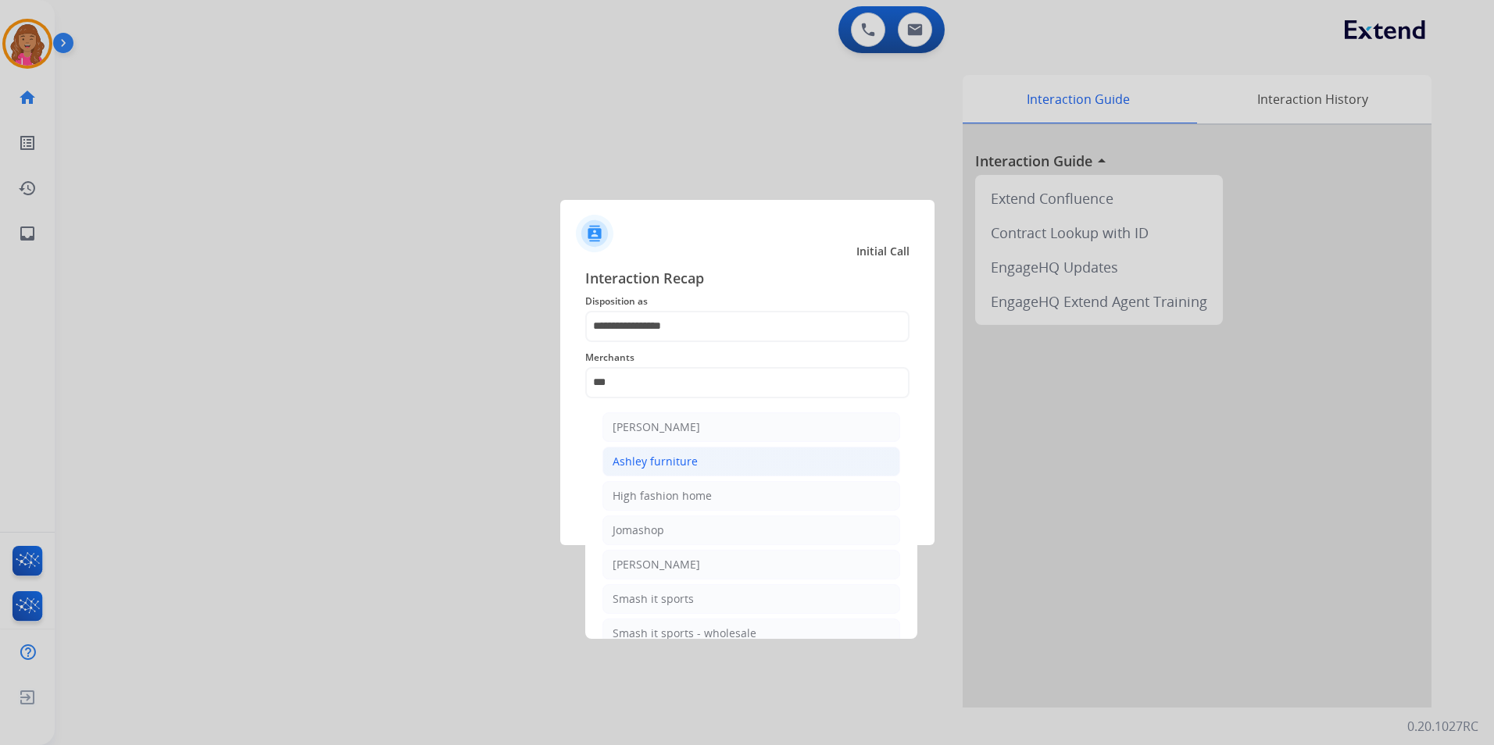
click at [651, 463] on div "Ashley furniture" at bounding box center [655, 462] width 85 height 16
type input "**********"
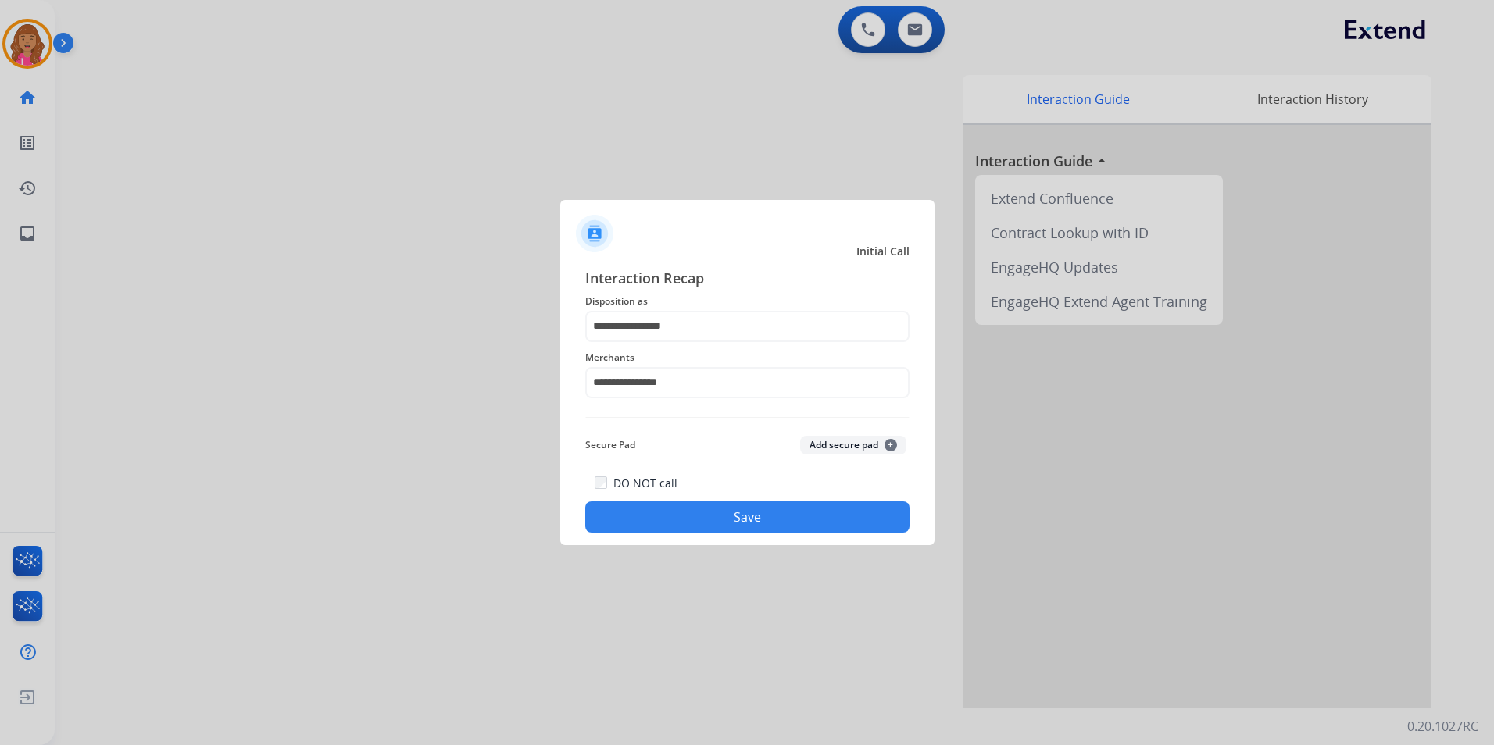
click at [643, 503] on button "Save" at bounding box center [747, 517] width 324 height 31
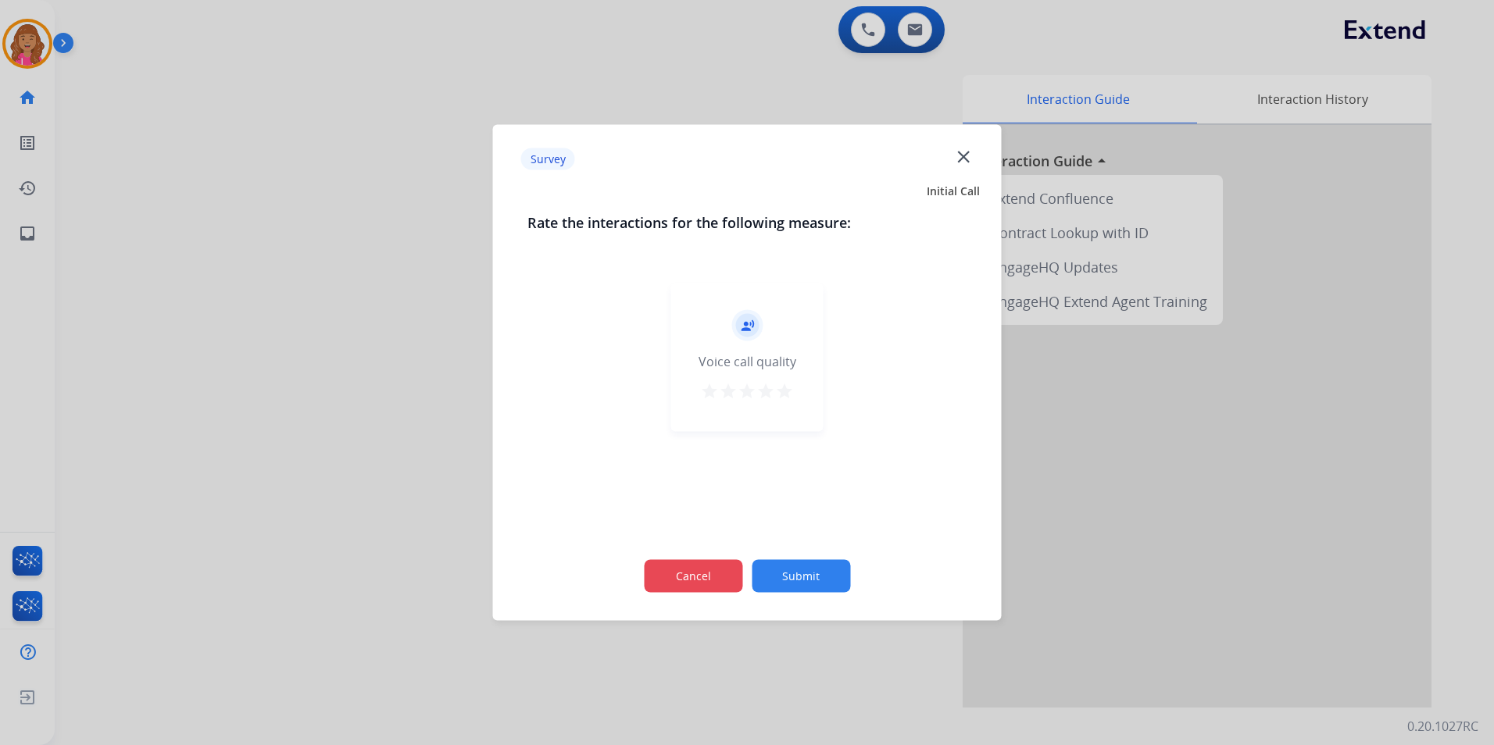
click at [691, 579] on button "Cancel" at bounding box center [693, 576] width 98 height 33
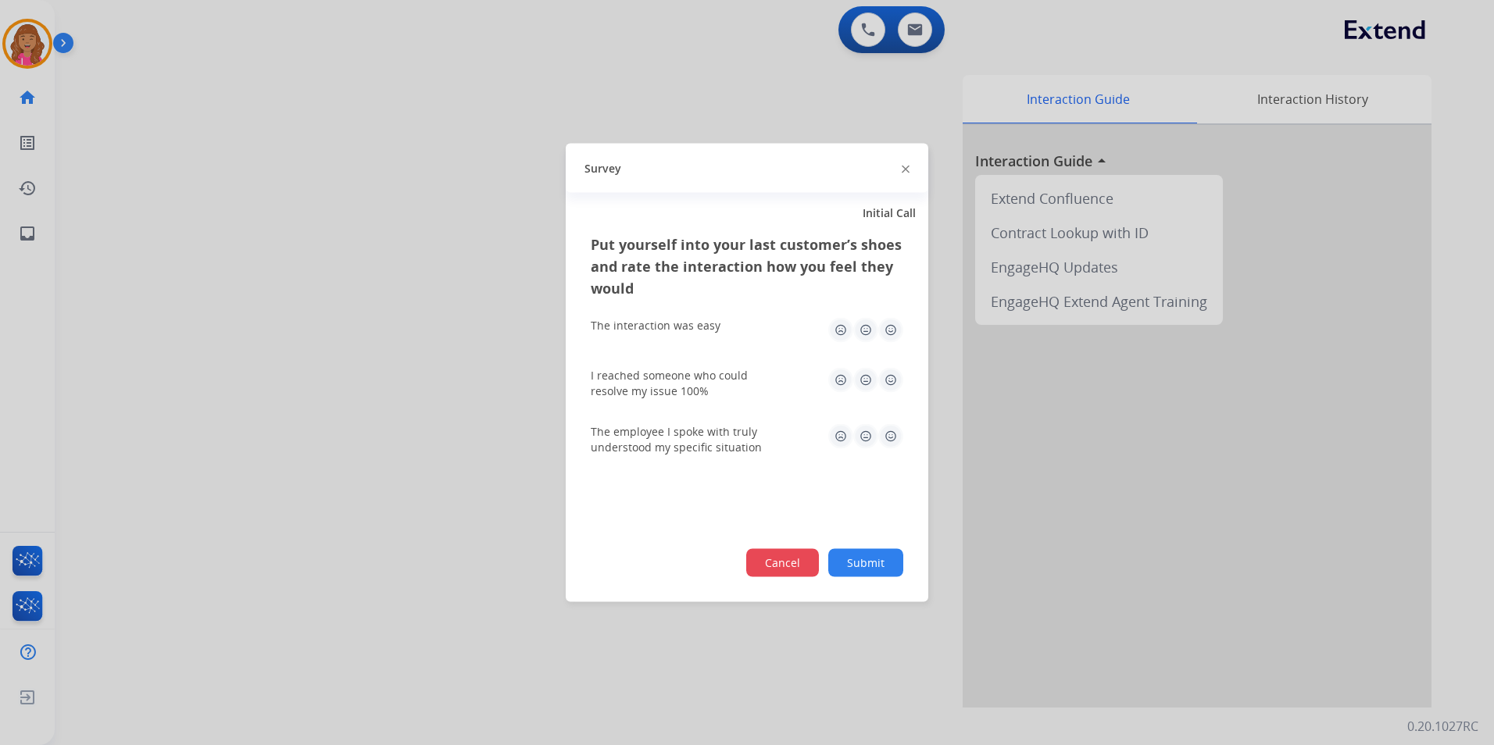
click at [788, 561] on button "Cancel" at bounding box center [782, 563] width 73 height 28
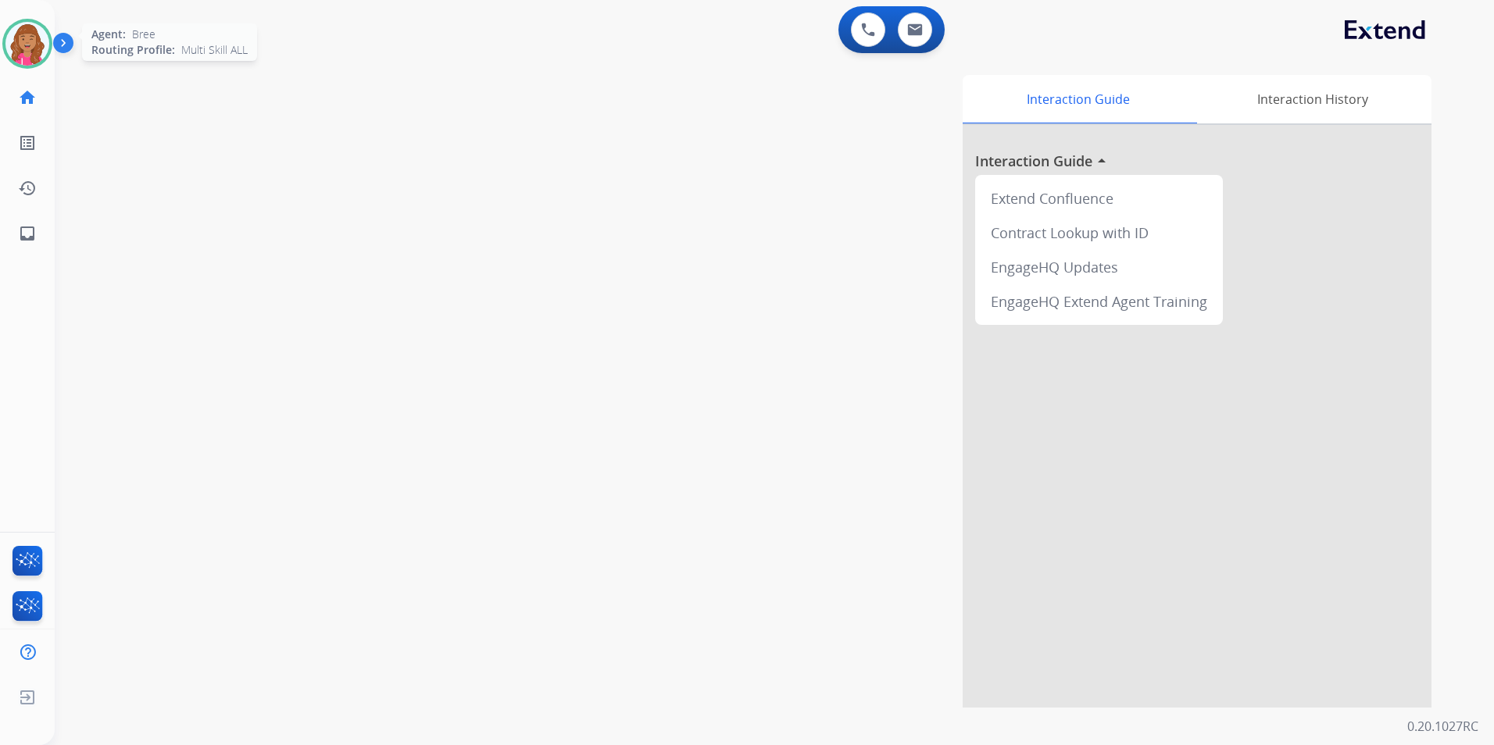
click at [27, 50] on img at bounding box center [27, 44] width 44 height 44
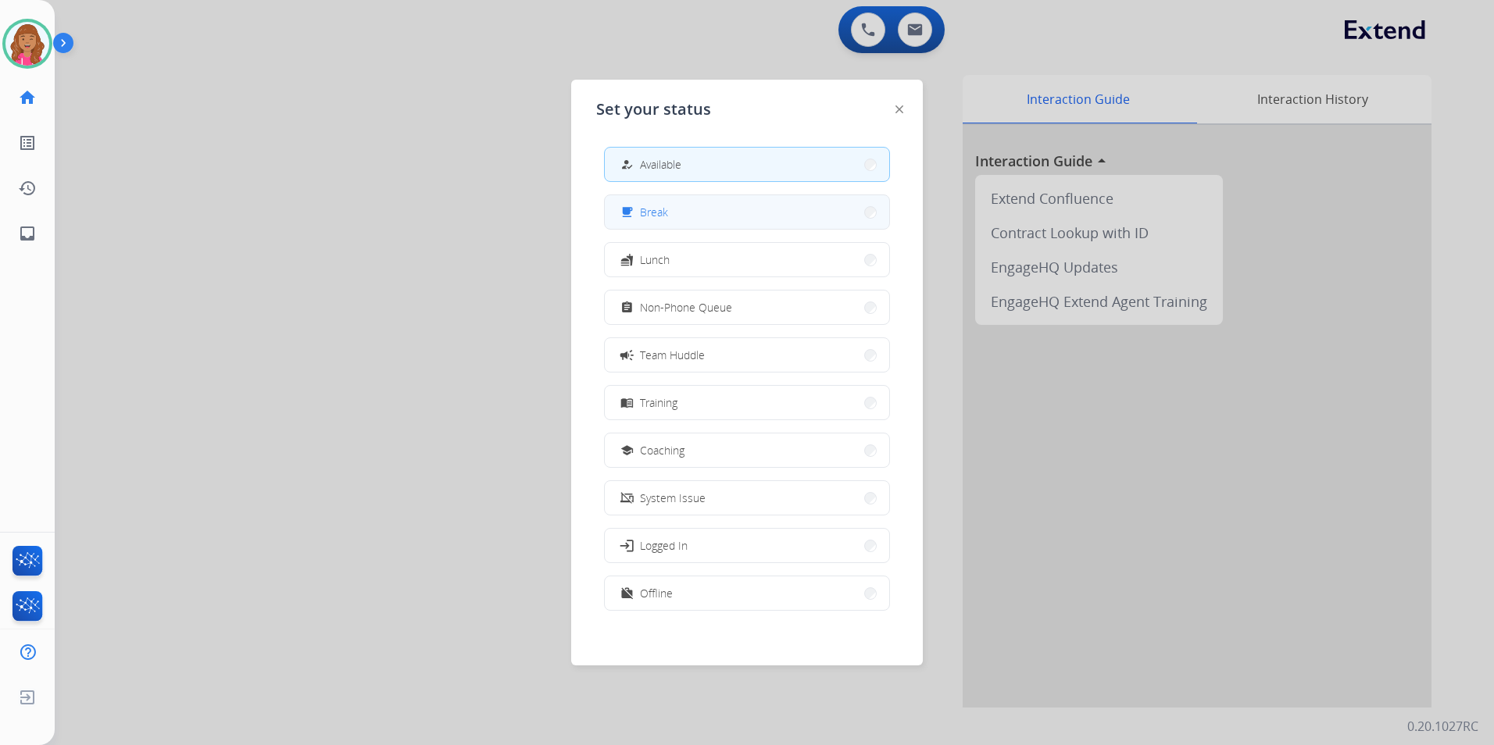
click at [670, 219] on button "free_breakfast Break" at bounding box center [747, 212] width 284 height 34
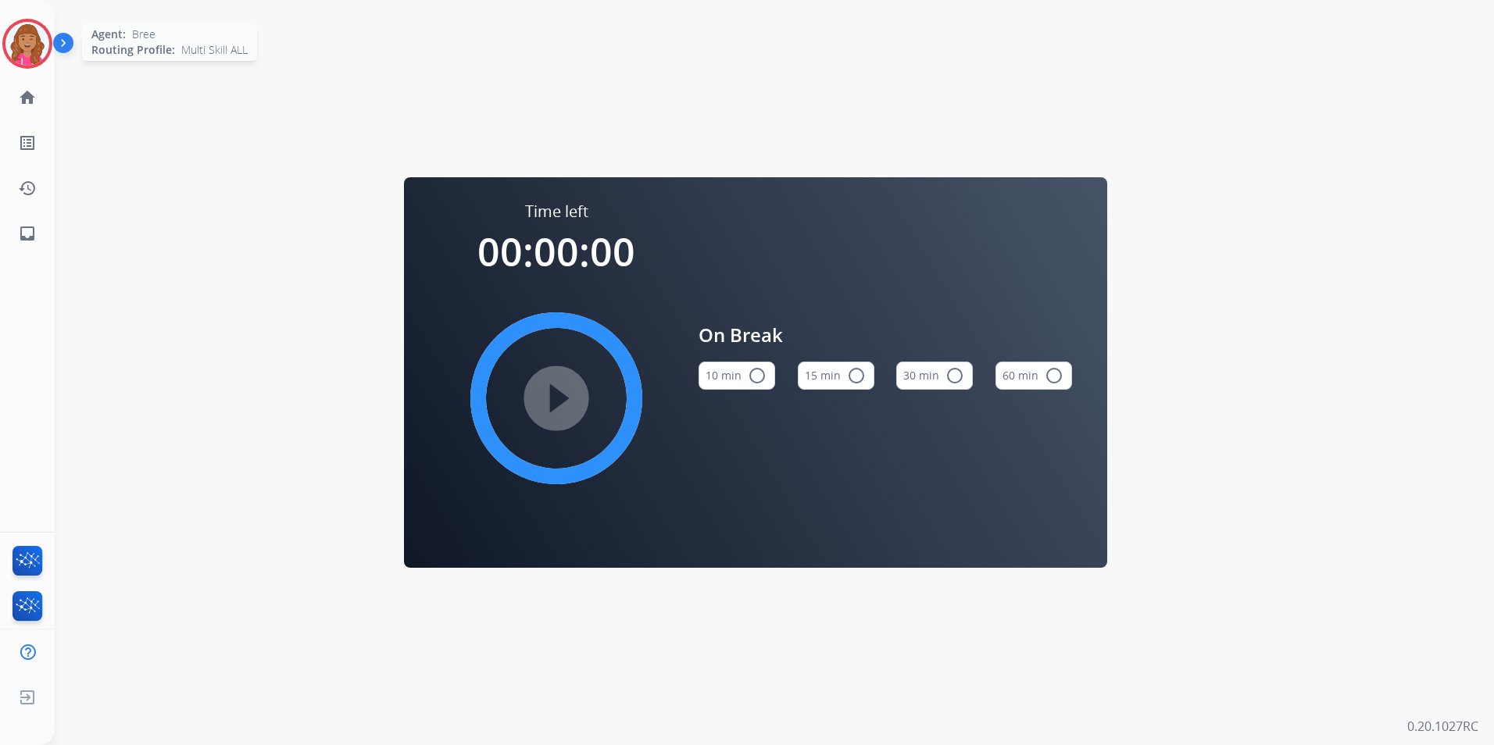
click at [26, 58] on img at bounding box center [27, 44] width 44 height 44
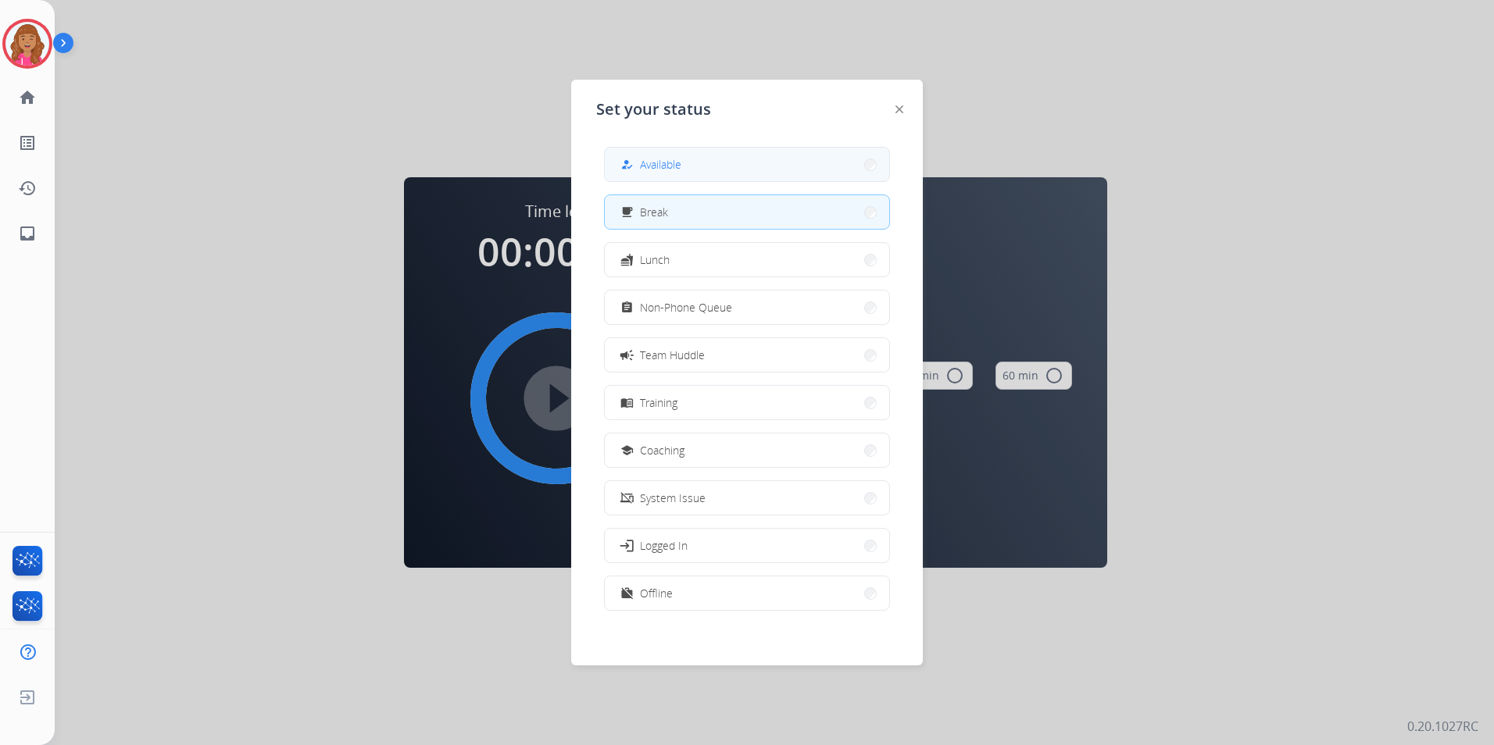
click at [773, 161] on button "how_to_reg Available" at bounding box center [747, 165] width 284 height 34
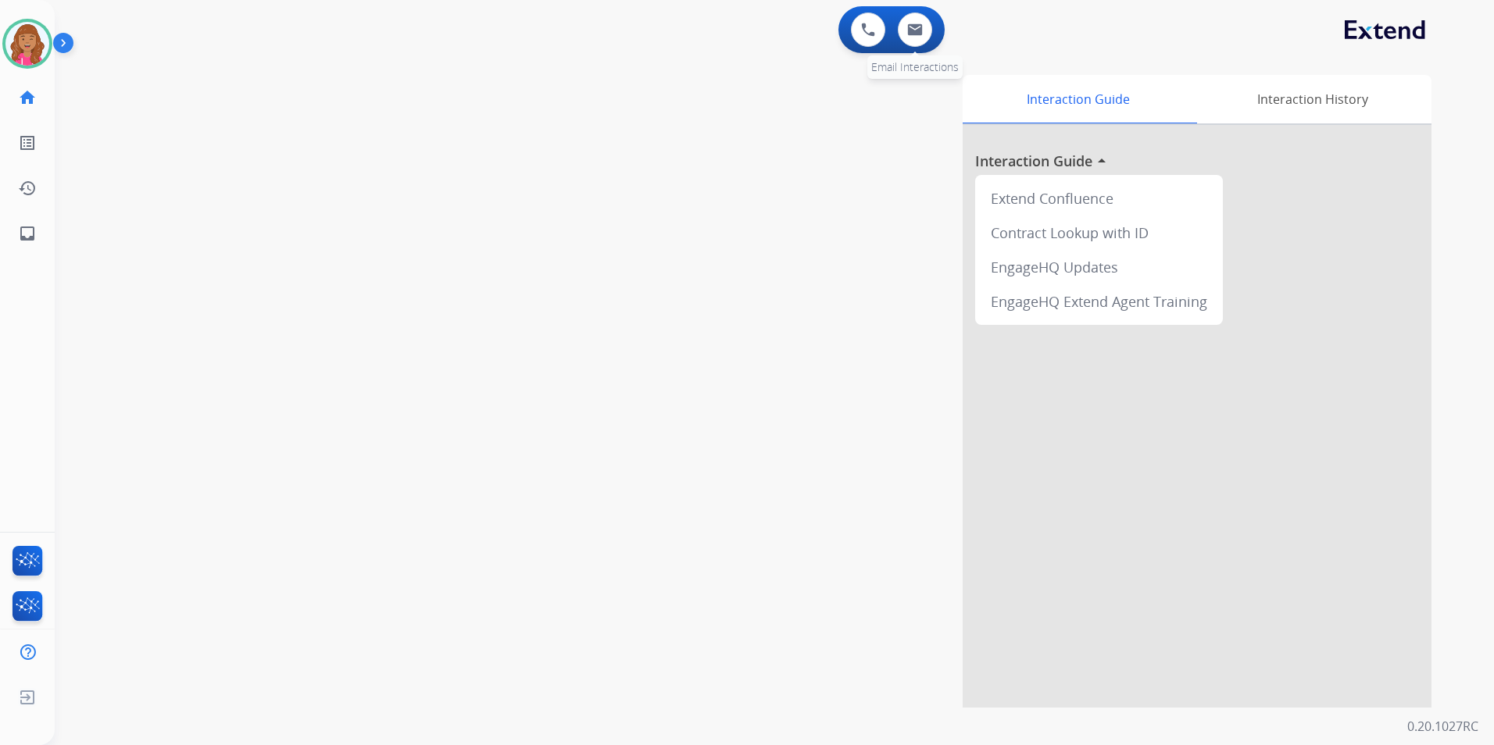
click at [931, 44] on div "0 Email Interactions" at bounding box center [914, 30] width 47 height 34
click at [927, 37] on button at bounding box center [915, 30] width 34 height 34
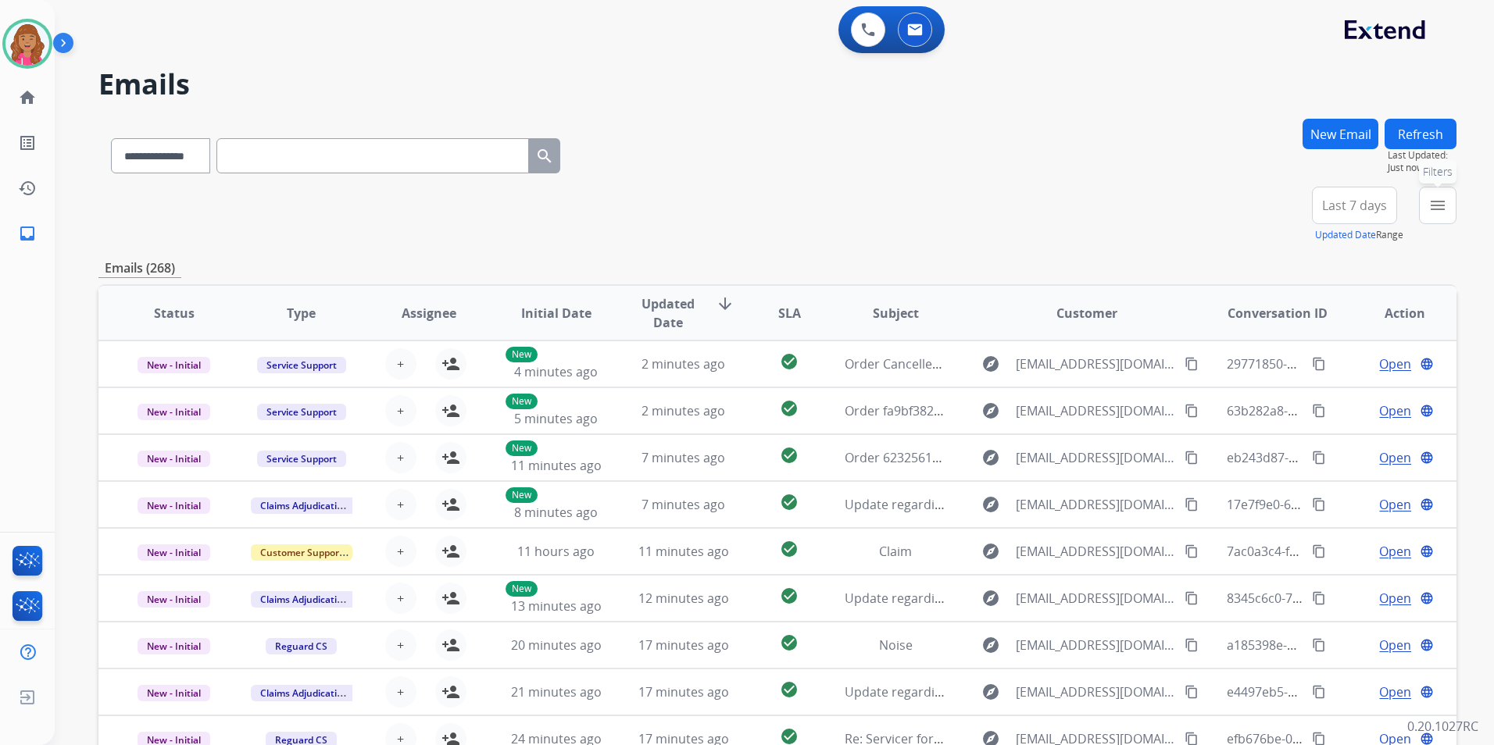
click at [1424, 209] on button "menu Filters" at bounding box center [1438, 206] width 38 height 38
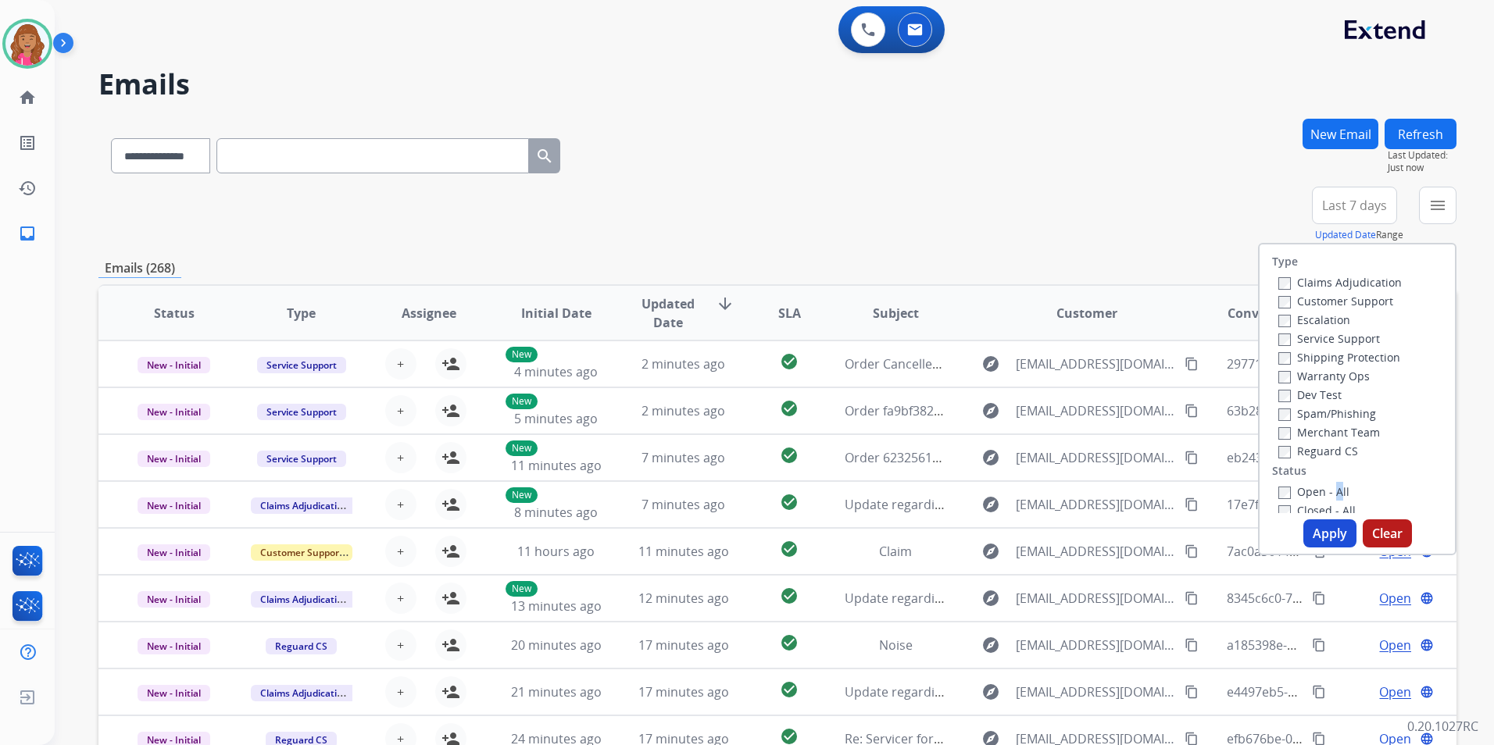
click at [1327, 489] on label "Open - All" at bounding box center [1313, 491] width 71 height 15
click at [1327, 449] on label "Reguard CS" at bounding box center [1318, 451] width 80 height 15
click at [1292, 362] on label "Shipping Protection" at bounding box center [1339, 357] width 122 height 15
click at [1315, 313] on label "Escalation" at bounding box center [1314, 320] width 72 height 15
click at [1307, 323] on label "Escalation" at bounding box center [1314, 320] width 72 height 15
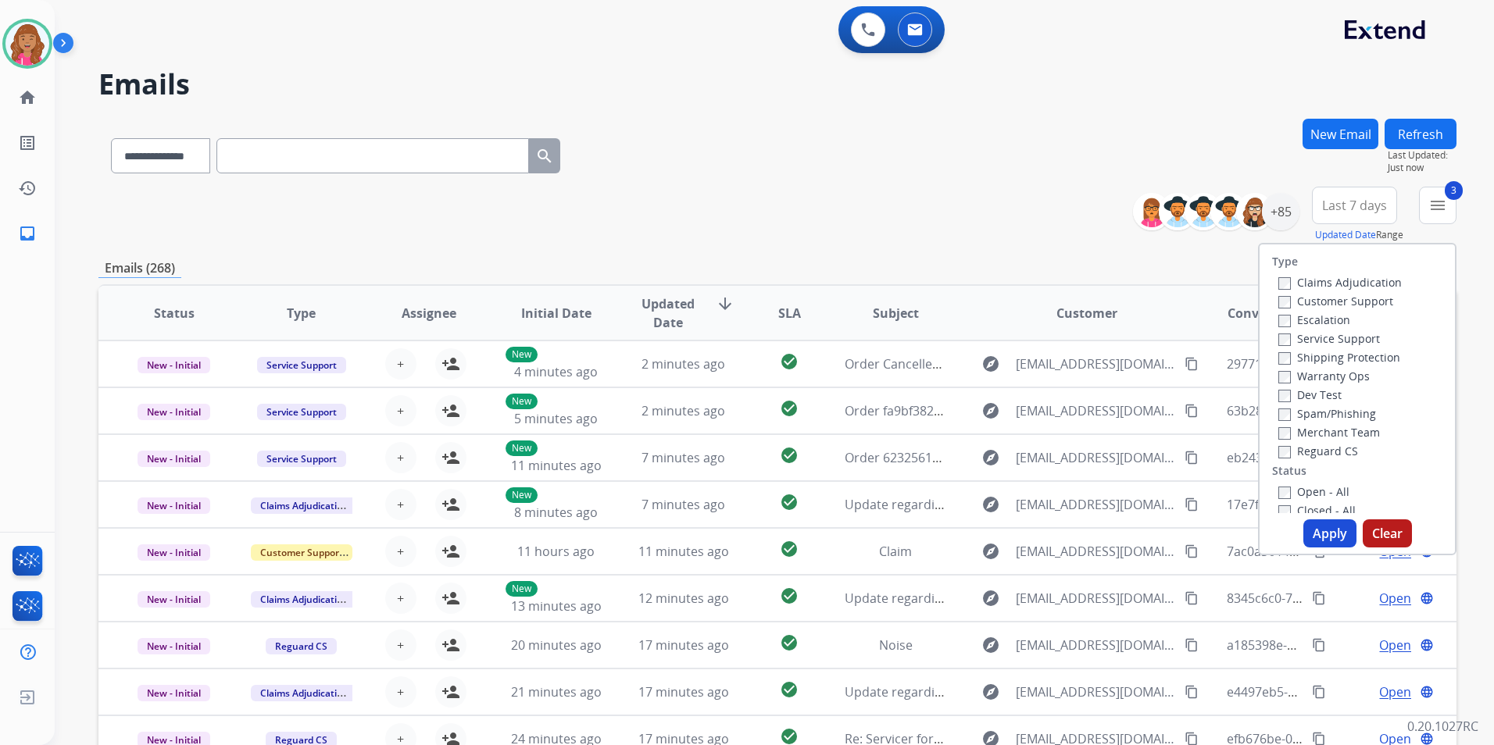
click at [1310, 302] on label "Customer Support" at bounding box center [1335, 301] width 115 height 15
click at [1334, 547] on button "Apply" at bounding box center [1329, 534] width 53 height 28
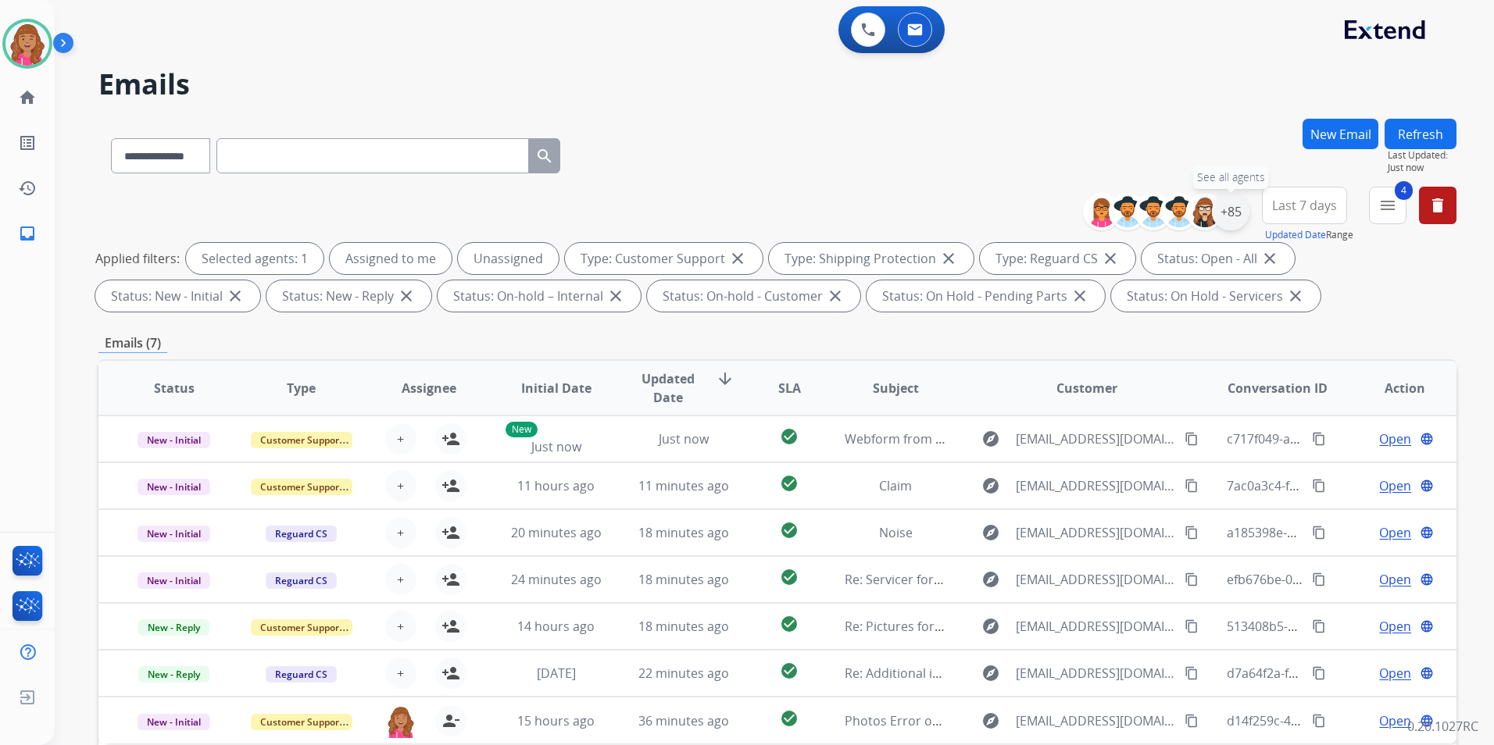
click at [1238, 199] on div "+85" at bounding box center [1231, 212] width 38 height 38
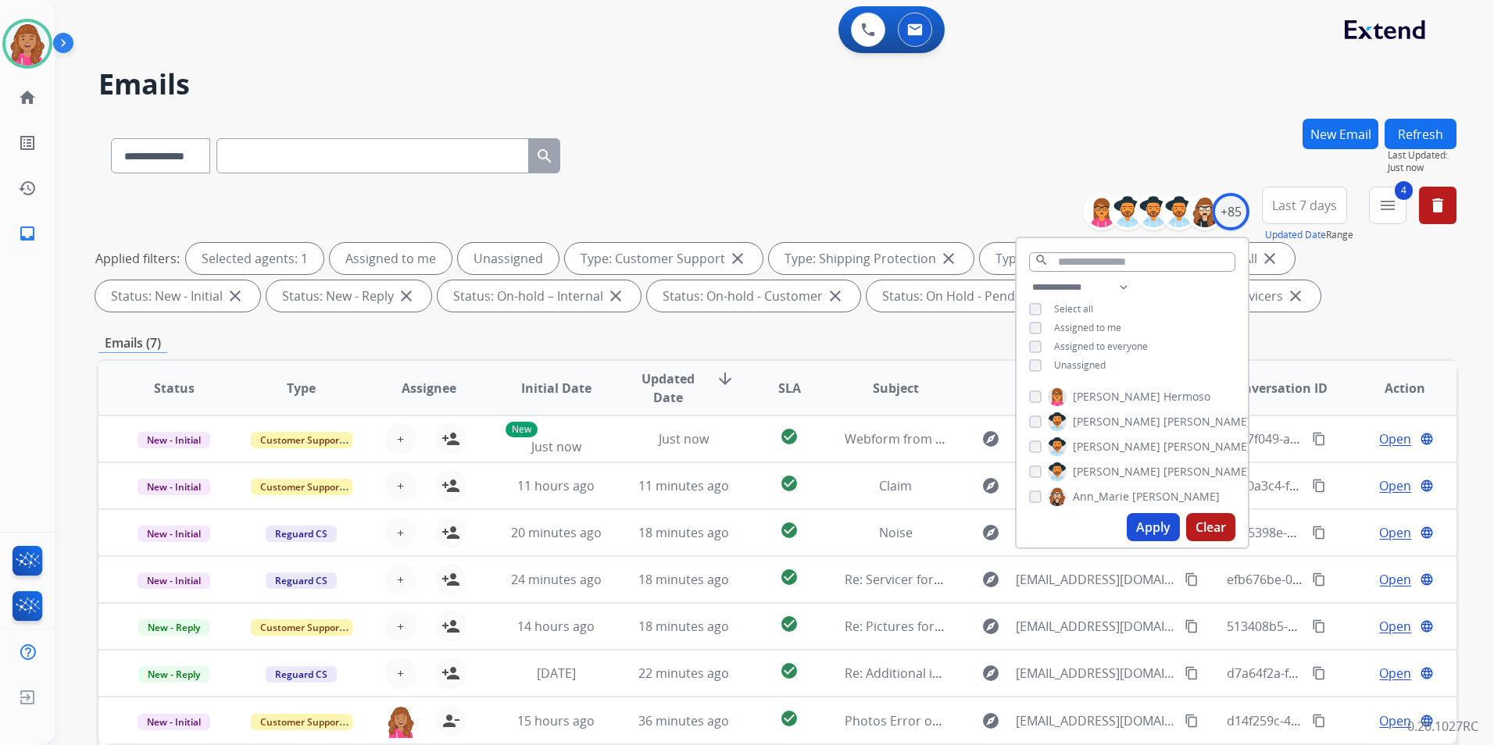
click at [1082, 359] on span "Unassigned" at bounding box center [1080, 365] width 52 height 13
click at [1144, 528] on button "Apply" at bounding box center [1153, 527] width 53 height 28
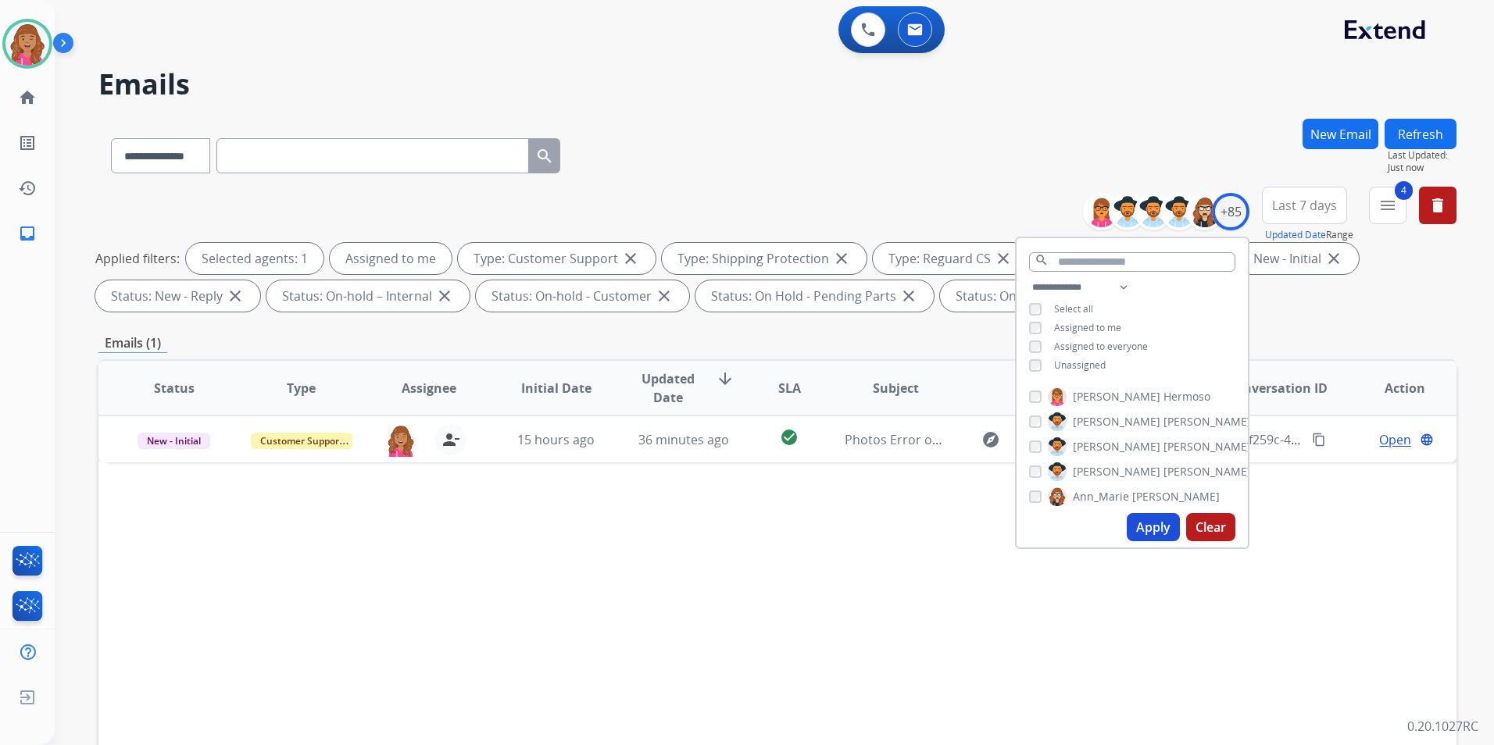
click at [880, 598] on div "Status Type Assignee Initial Date Updated Date arrow_downward SLA Subject Custo…" at bounding box center [777, 620] width 1358 height 523
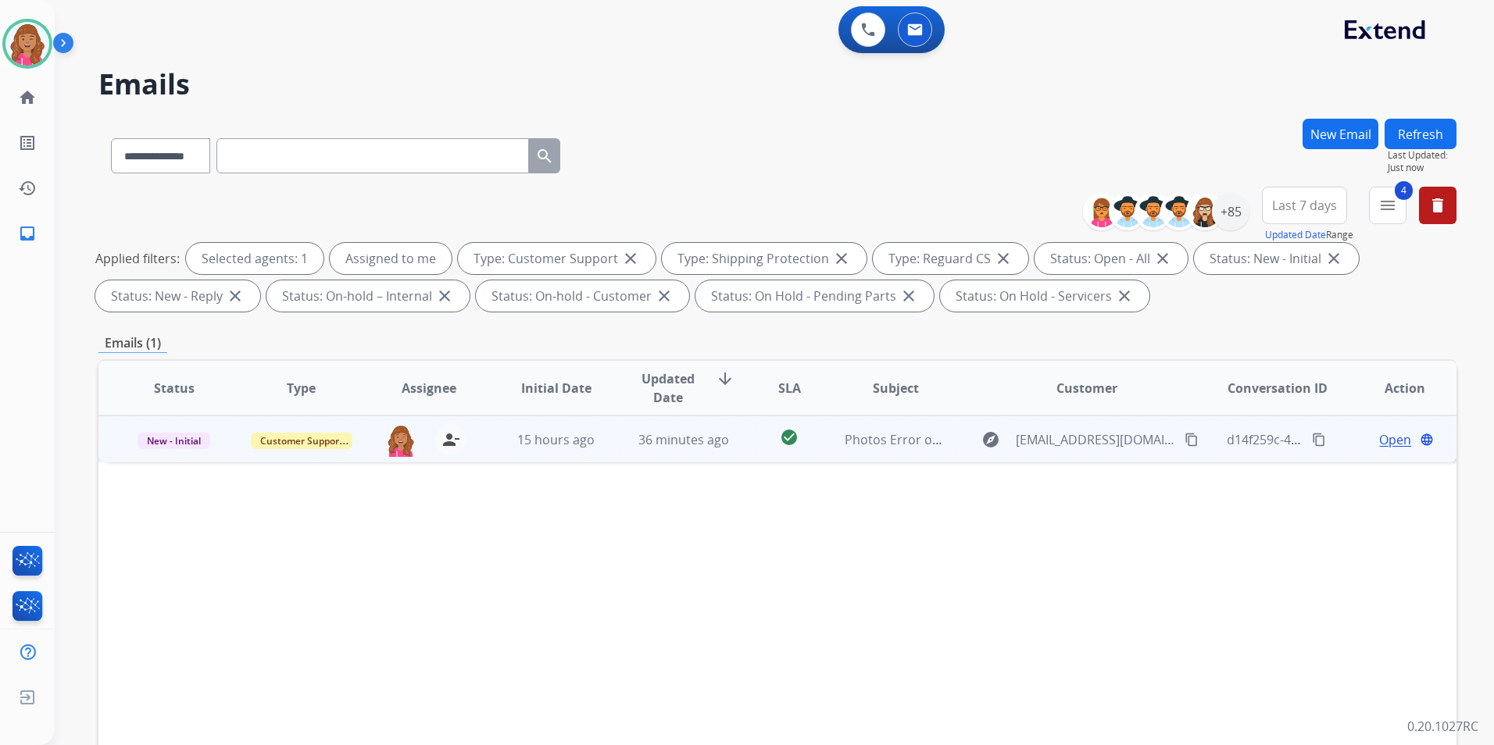
click at [1379, 438] on span "Open" at bounding box center [1395, 440] width 32 height 19
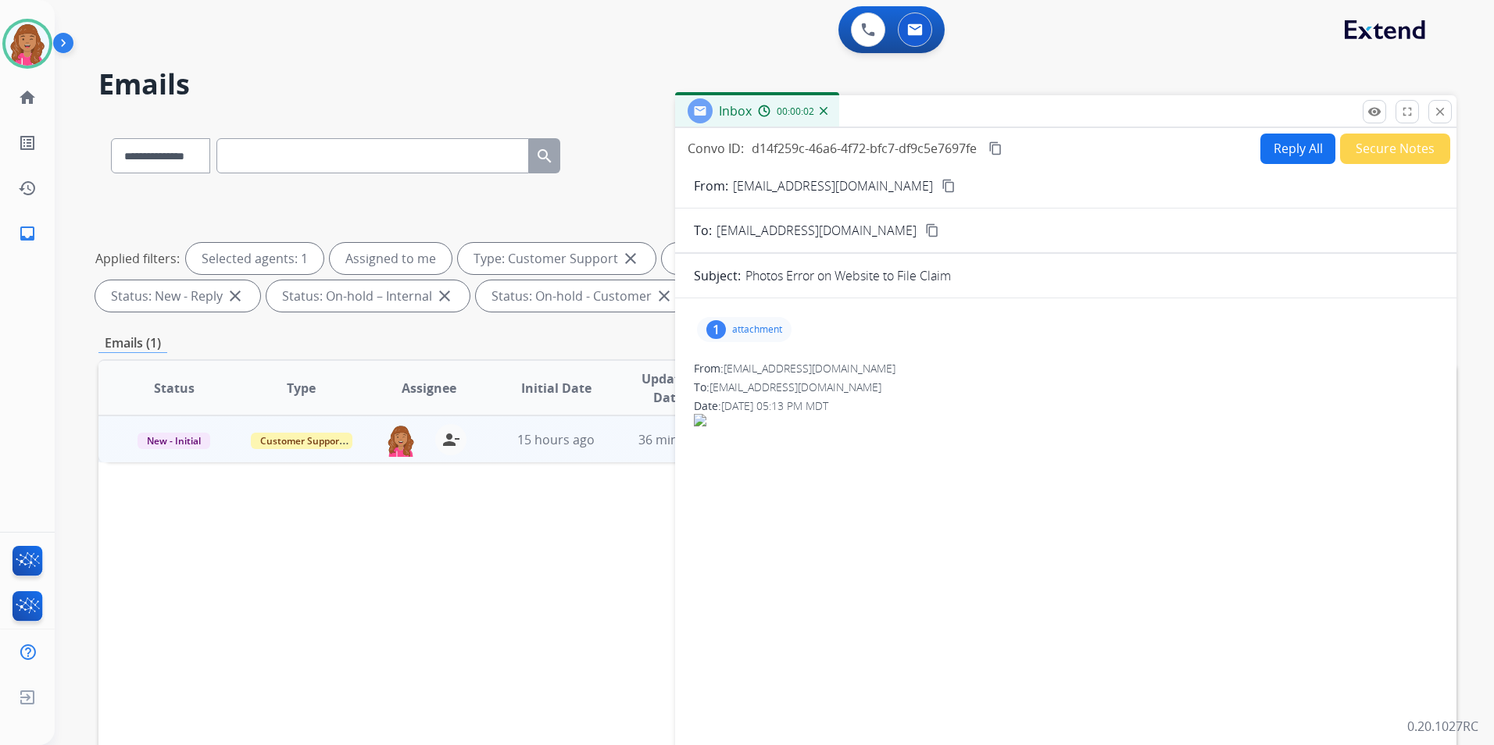
click at [749, 331] on p "attachment" at bounding box center [757, 329] width 50 height 13
click at [756, 355] on div at bounding box center [748, 369] width 78 height 55
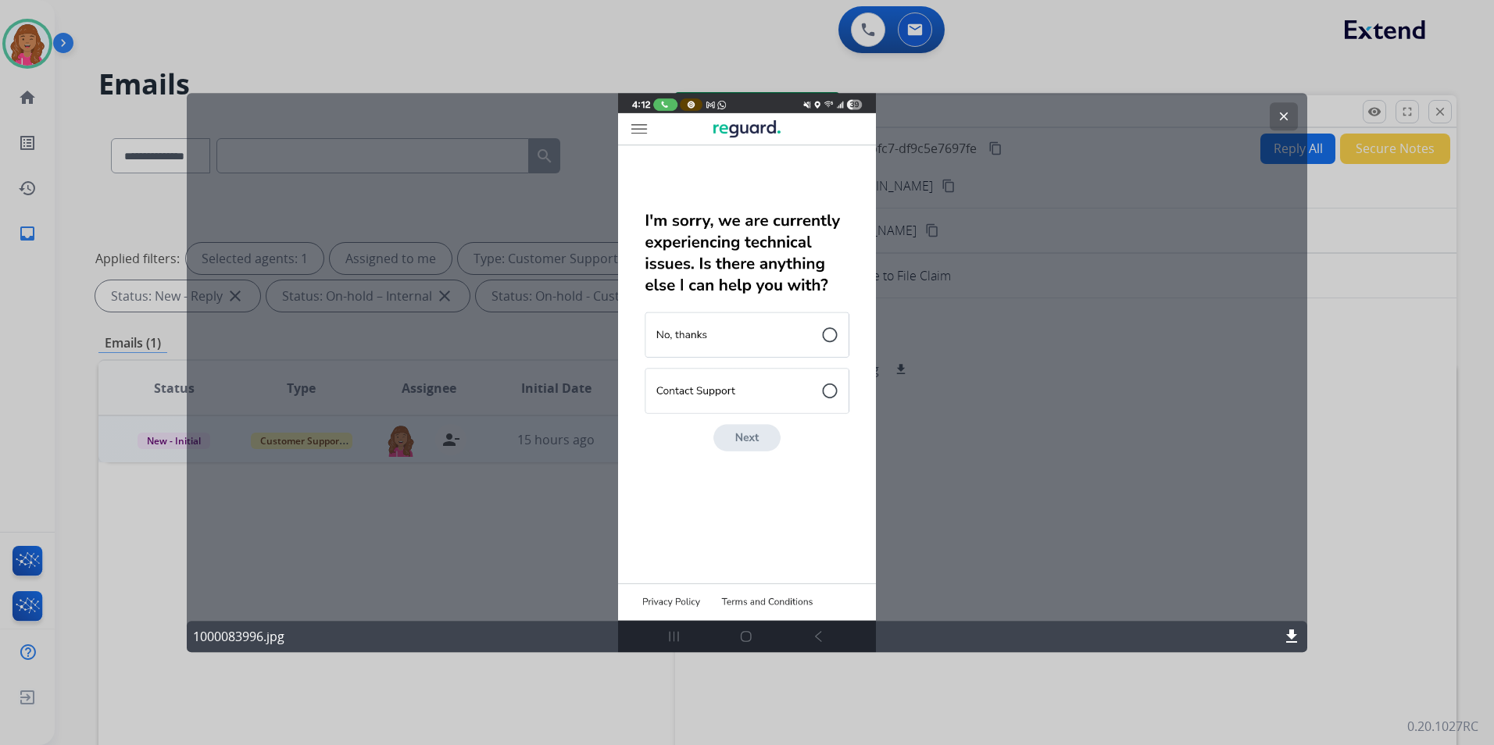
click at [1289, 117] on mat-icon "clear" at bounding box center [1284, 116] width 14 height 14
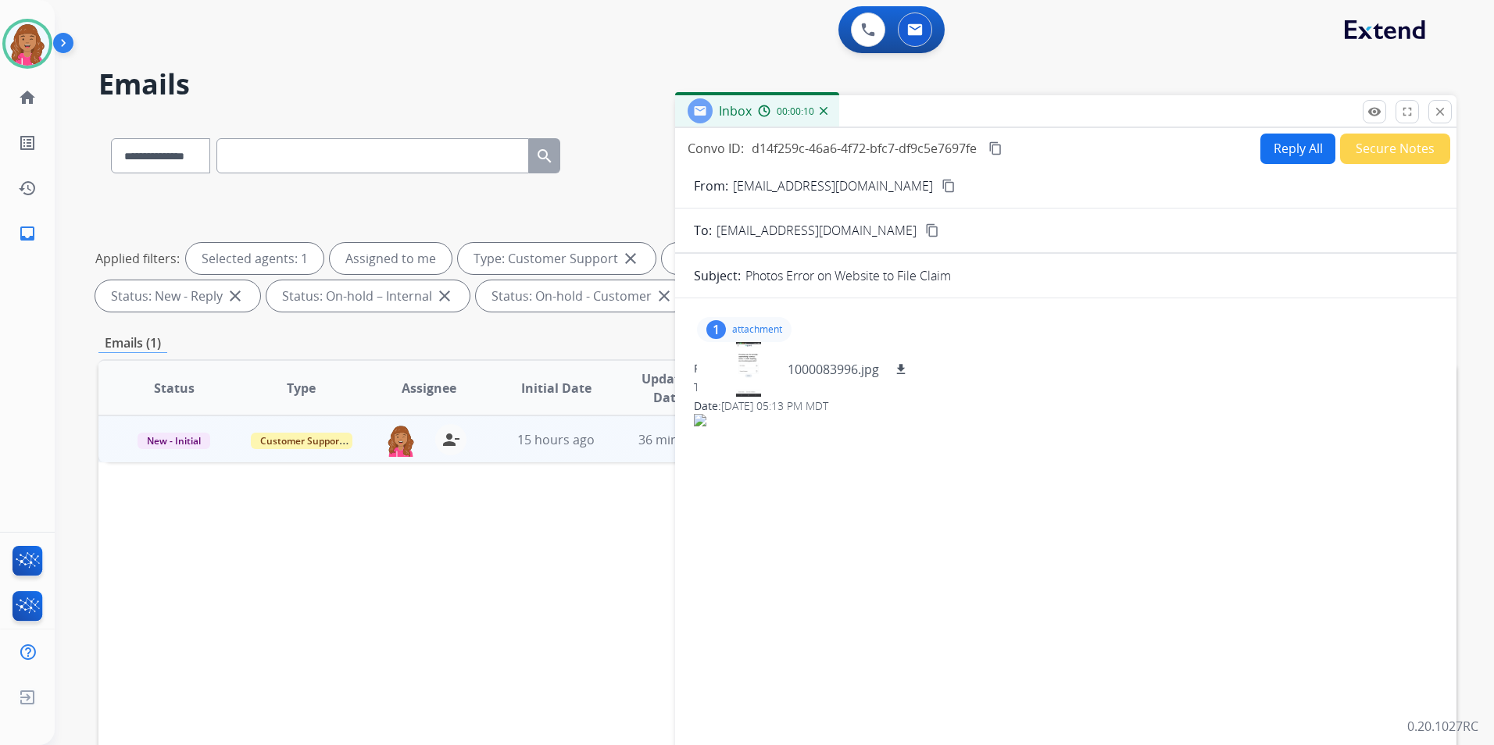
click at [769, 316] on div "1 attachment 1000083996.jpg download" at bounding box center [1066, 330] width 744 height 38
click at [769, 323] on div "1 attachment 1000083996.jpg download" at bounding box center [744, 329] width 95 height 25
click at [147, 438] on span "New - Initial" at bounding box center [174, 441] width 73 height 16
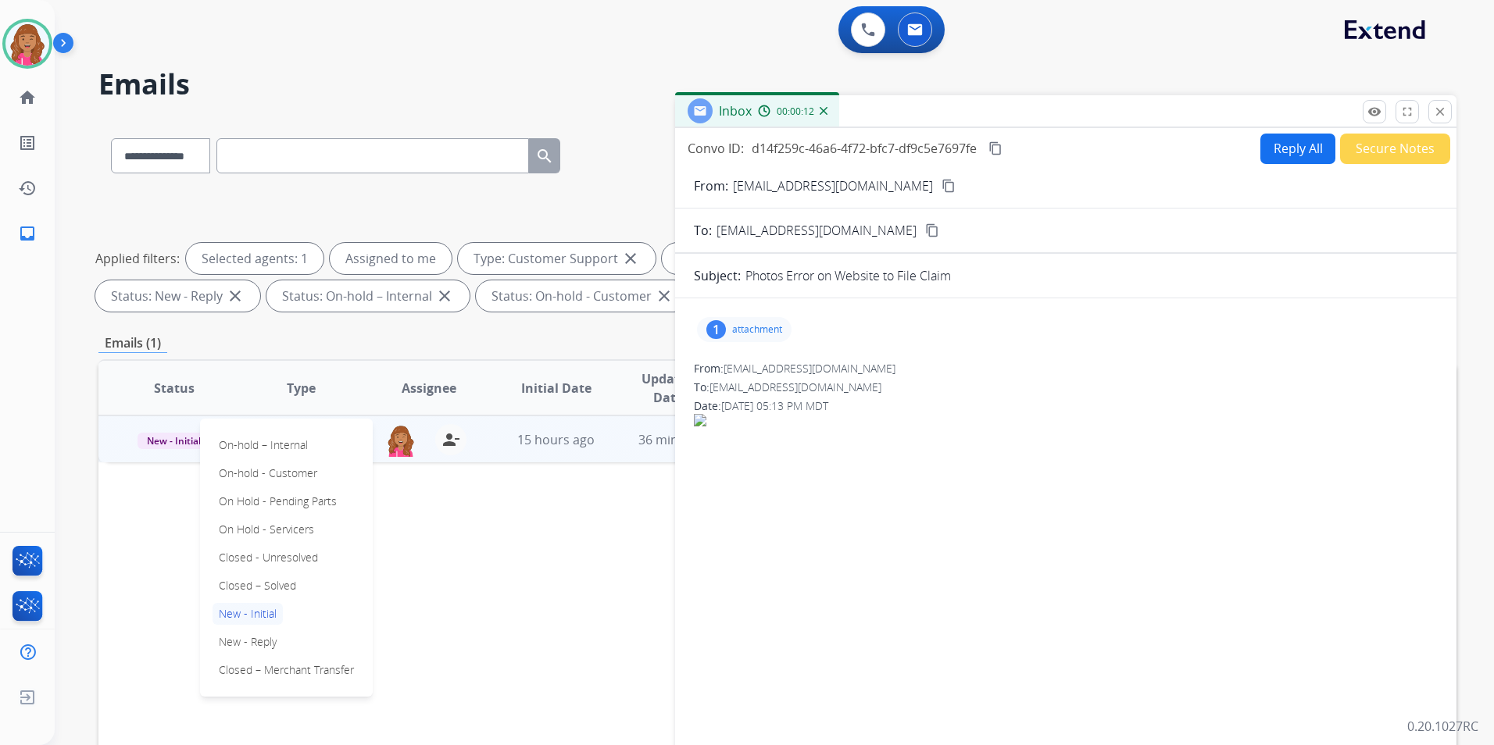
click at [280, 581] on p "Closed – Solved" at bounding box center [258, 586] width 90 height 22
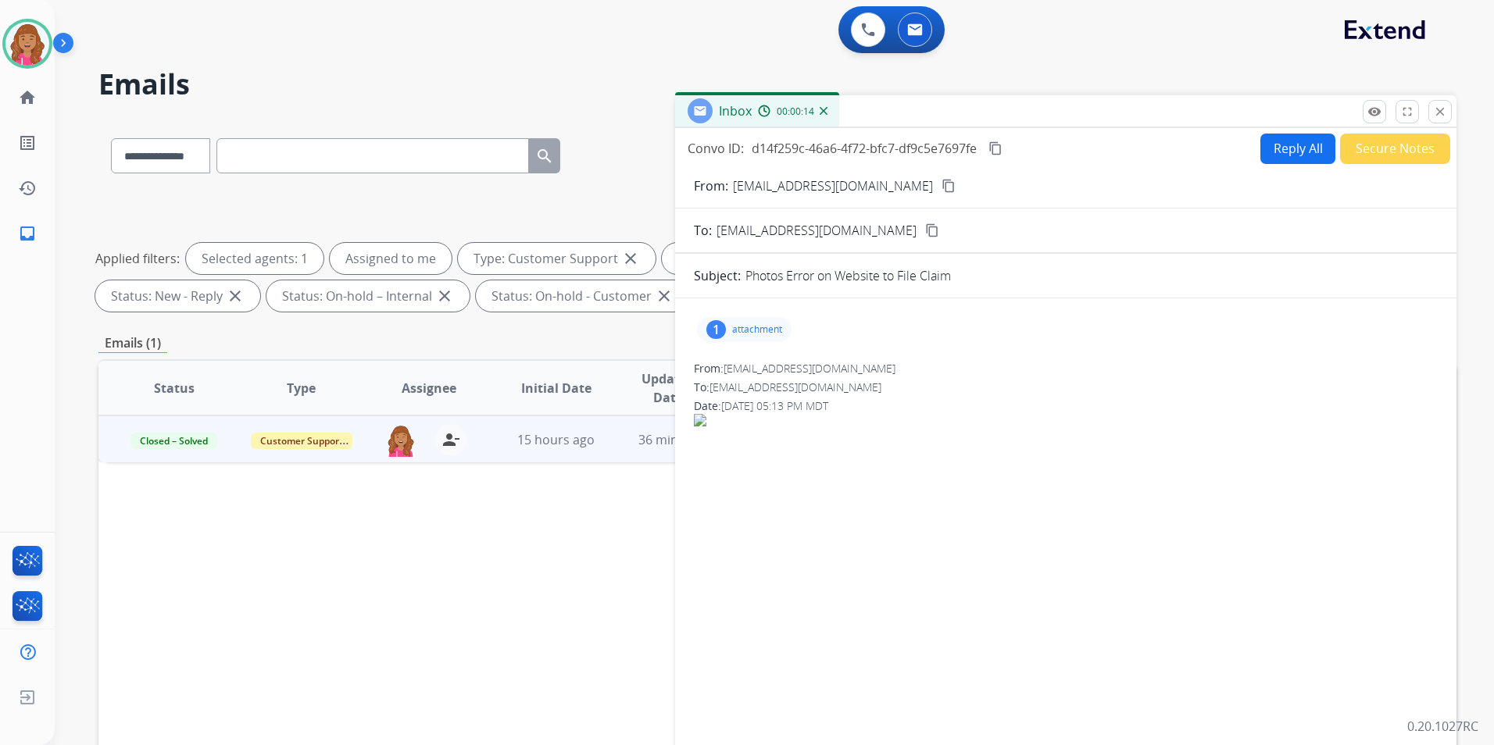
click at [1425, 119] on div "remove_red_eye Logs fullscreen Expand close Close" at bounding box center [1407, 111] width 89 height 23
click at [1443, 120] on button "close Close" at bounding box center [1439, 111] width 23 height 23
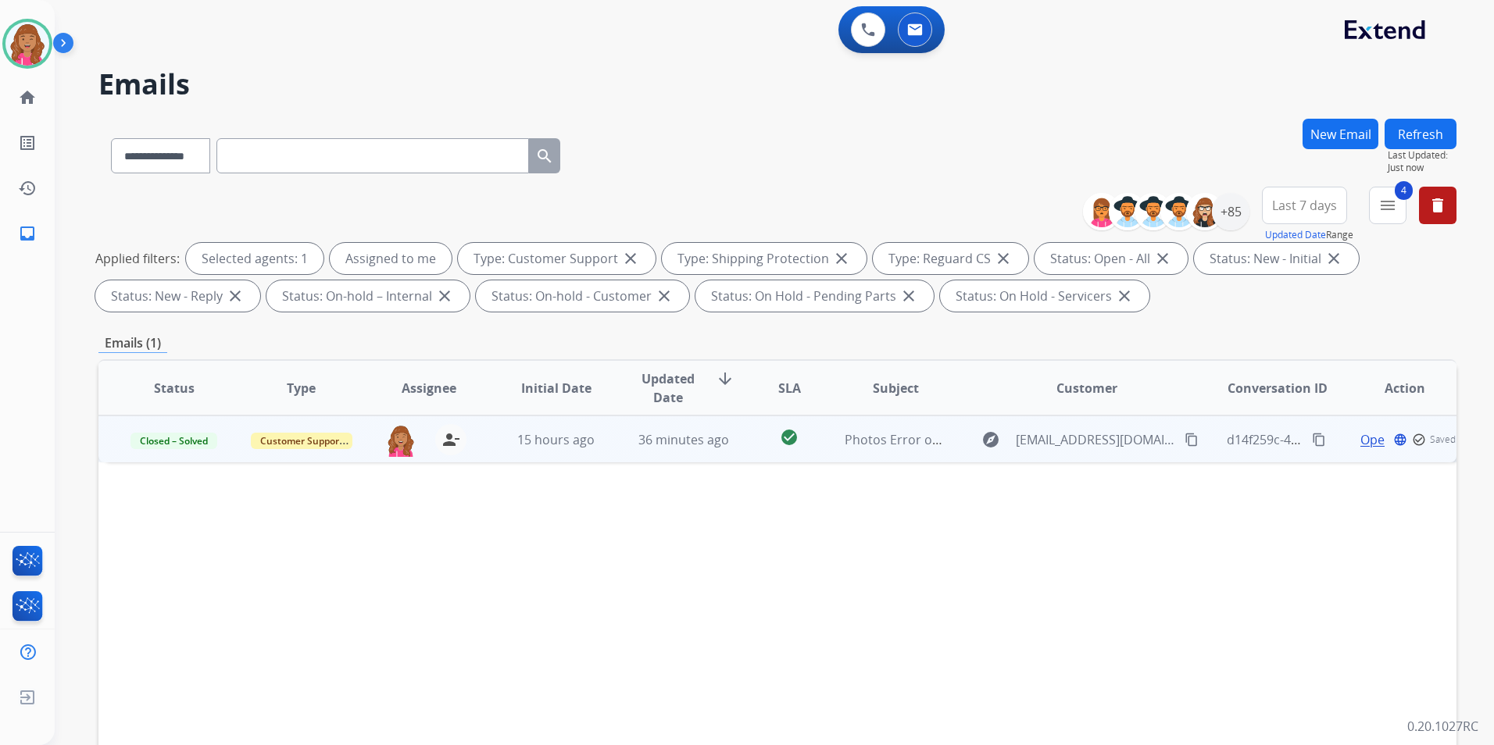
click at [1414, 137] on button "Refresh" at bounding box center [1420, 134] width 72 height 30
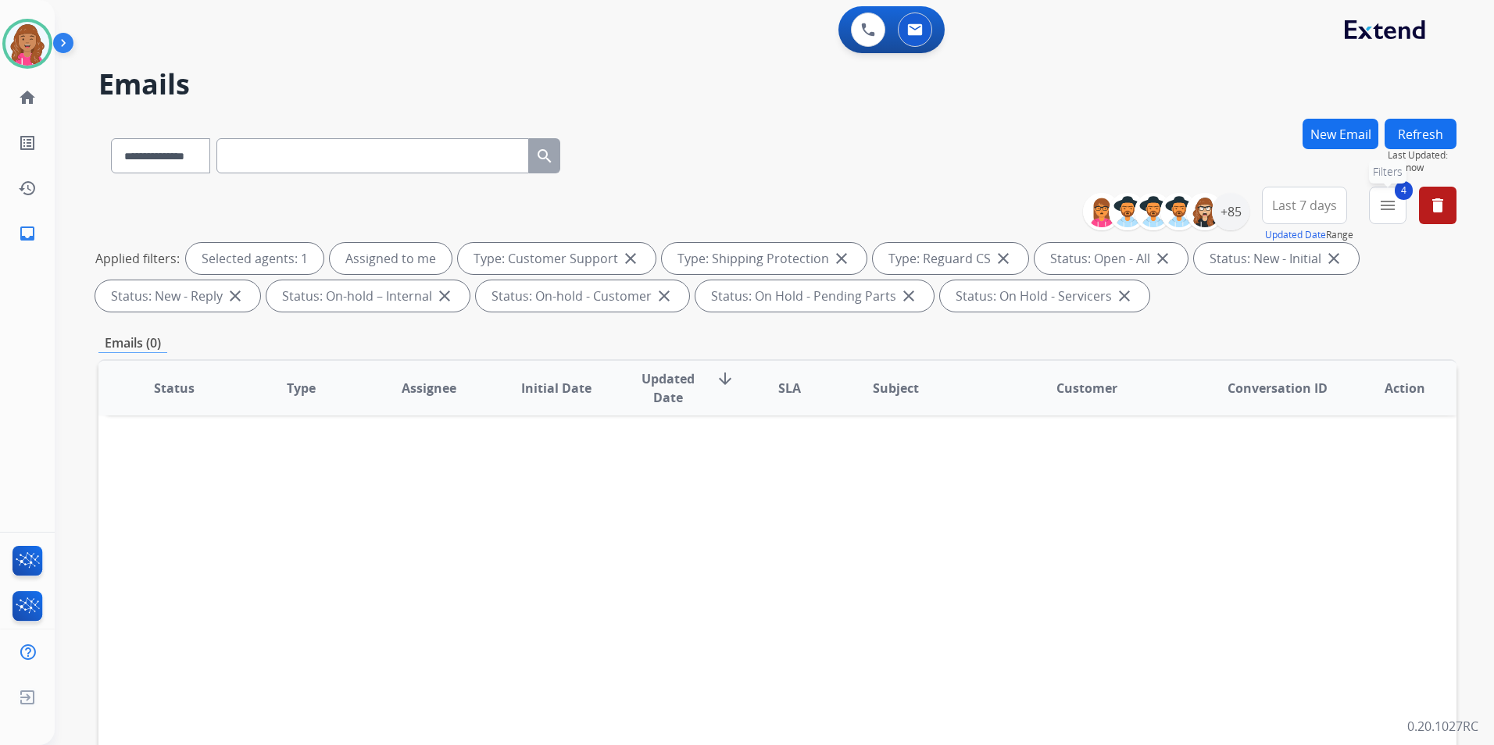
click at [1393, 213] on mat-icon "menu" at bounding box center [1387, 205] width 19 height 19
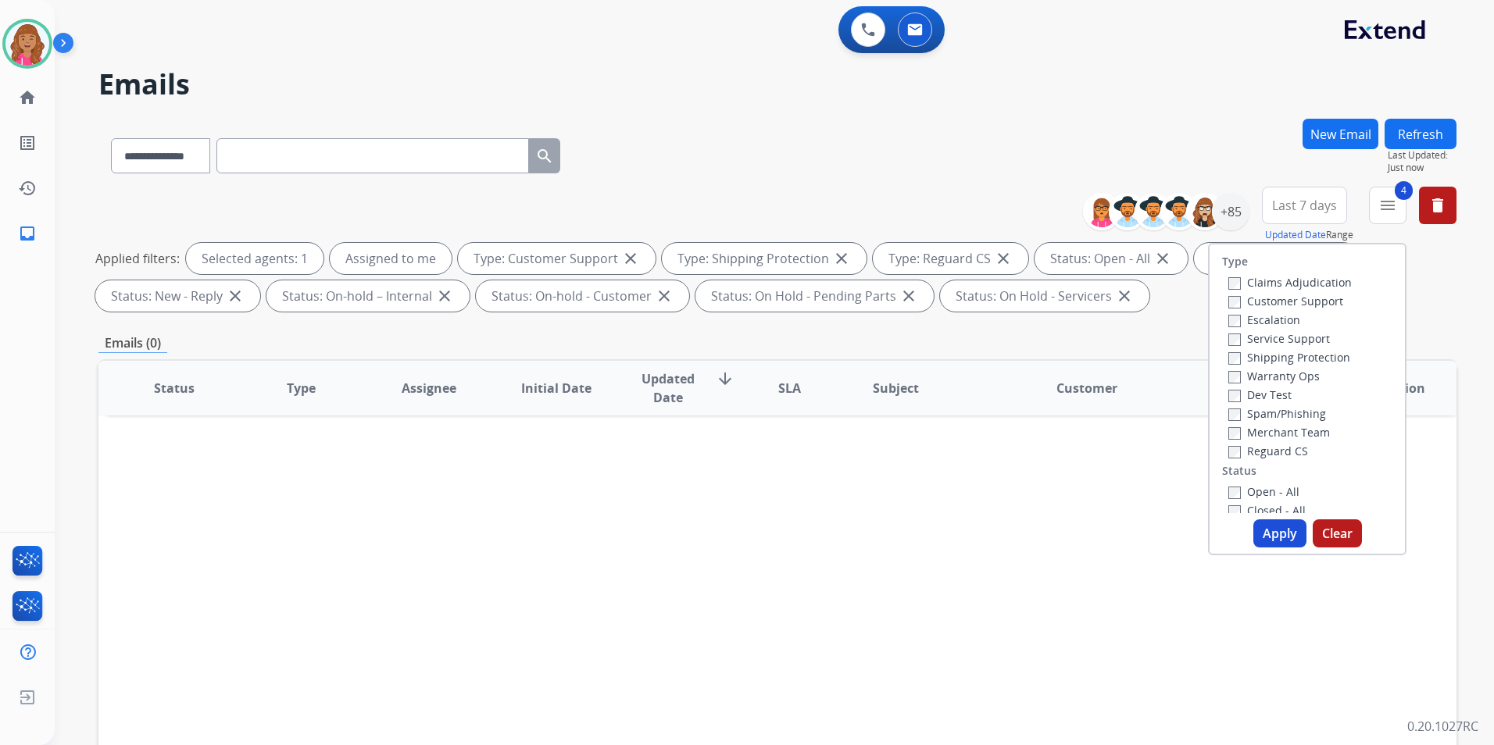
click at [1267, 498] on label "Open - All" at bounding box center [1263, 491] width 71 height 15
click at [1274, 530] on button "Apply" at bounding box center [1279, 534] width 53 height 28
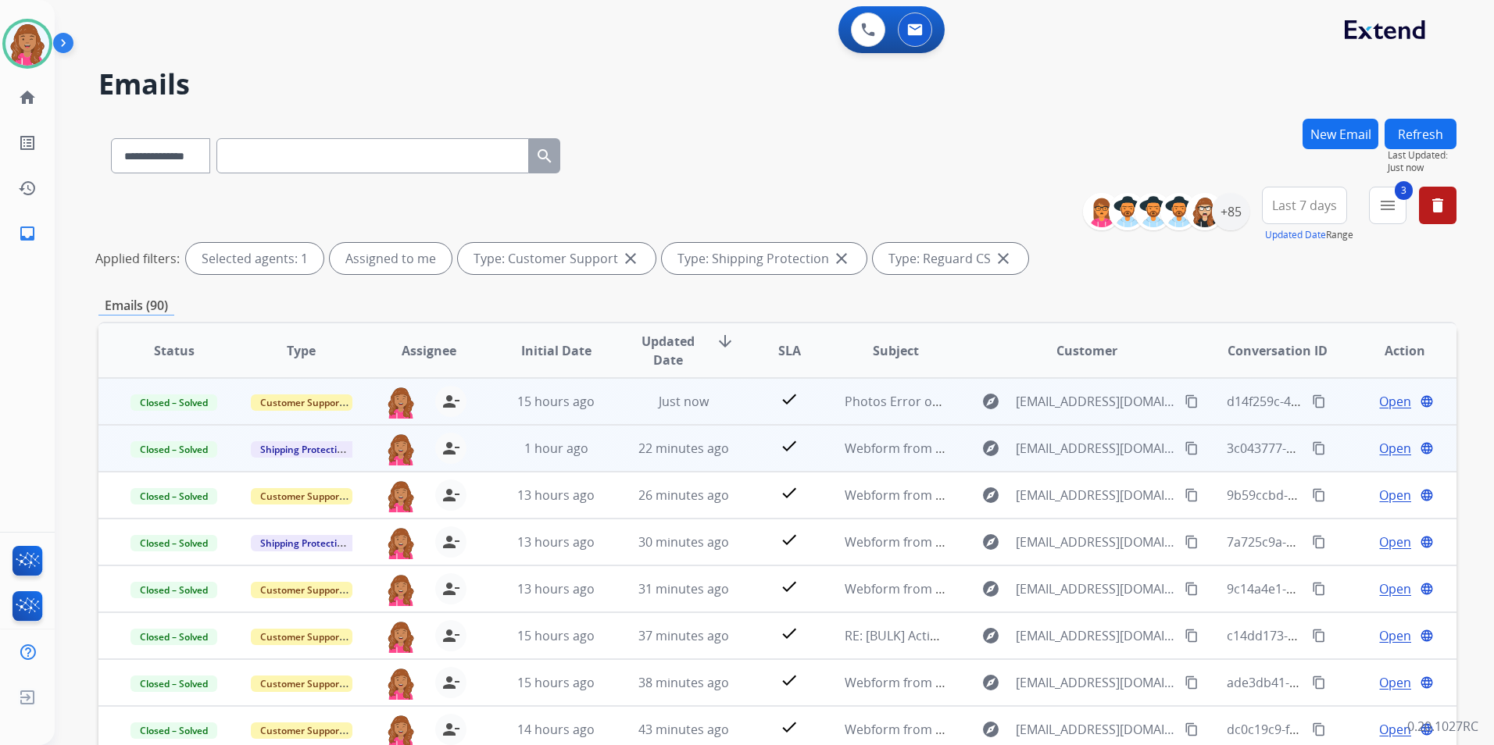
click at [1379, 445] on span "Open" at bounding box center [1395, 448] width 32 height 19
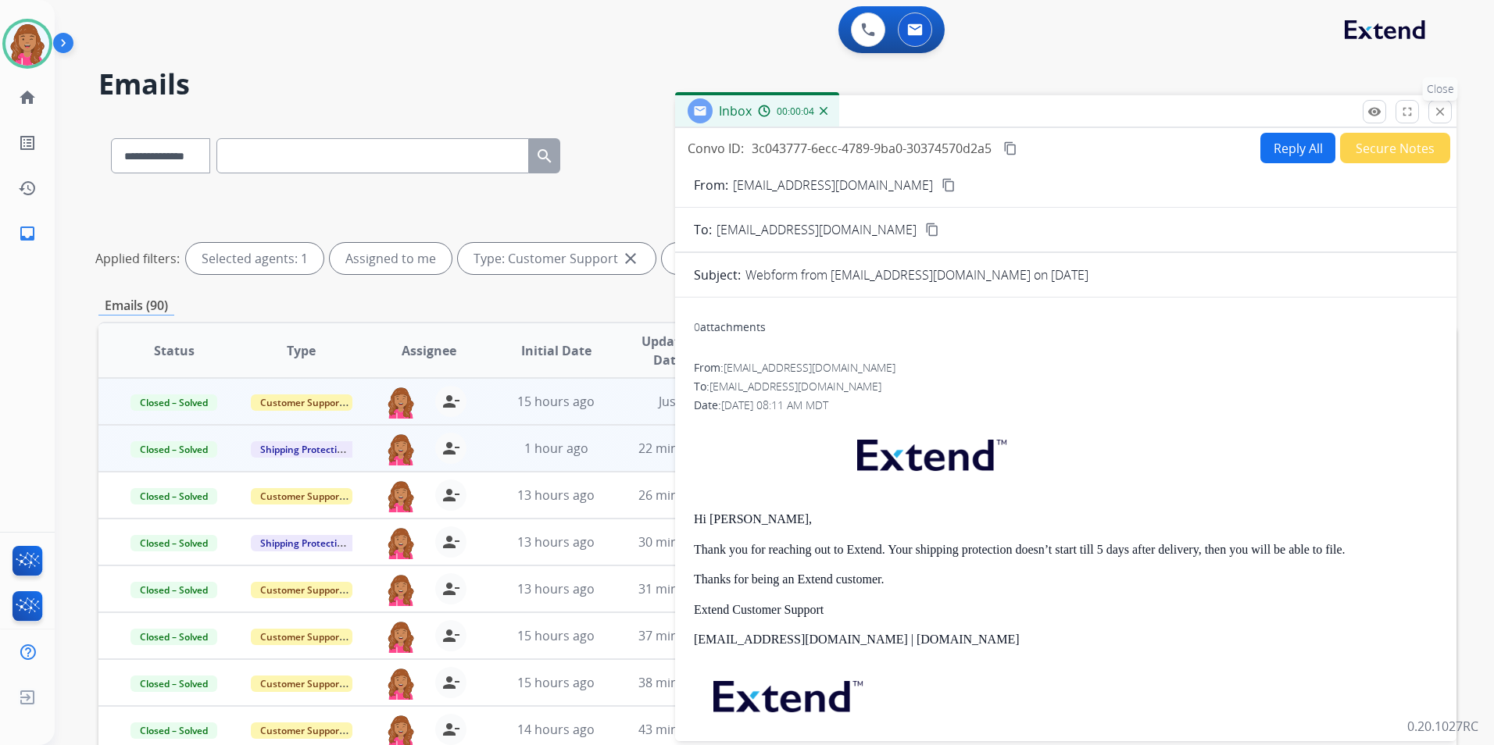
click at [1437, 120] on button "close Close" at bounding box center [1439, 111] width 23 height 23
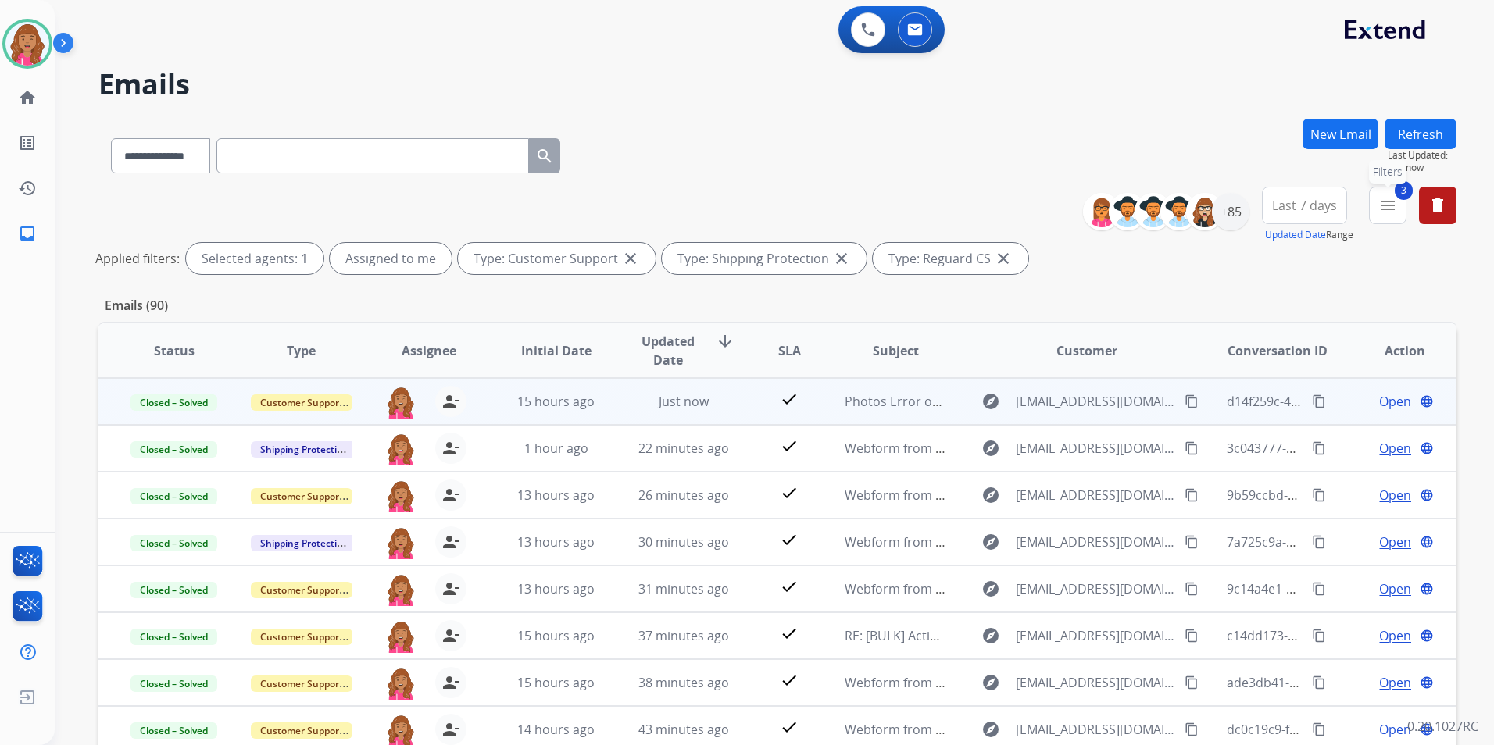
click at [1399, 191] on span "3" at bounding box center [1404, 190] width 18 height 19
click at [1386, 202] on mat-icon "menu" at bounding box center [1387, 205] width 19 height 19
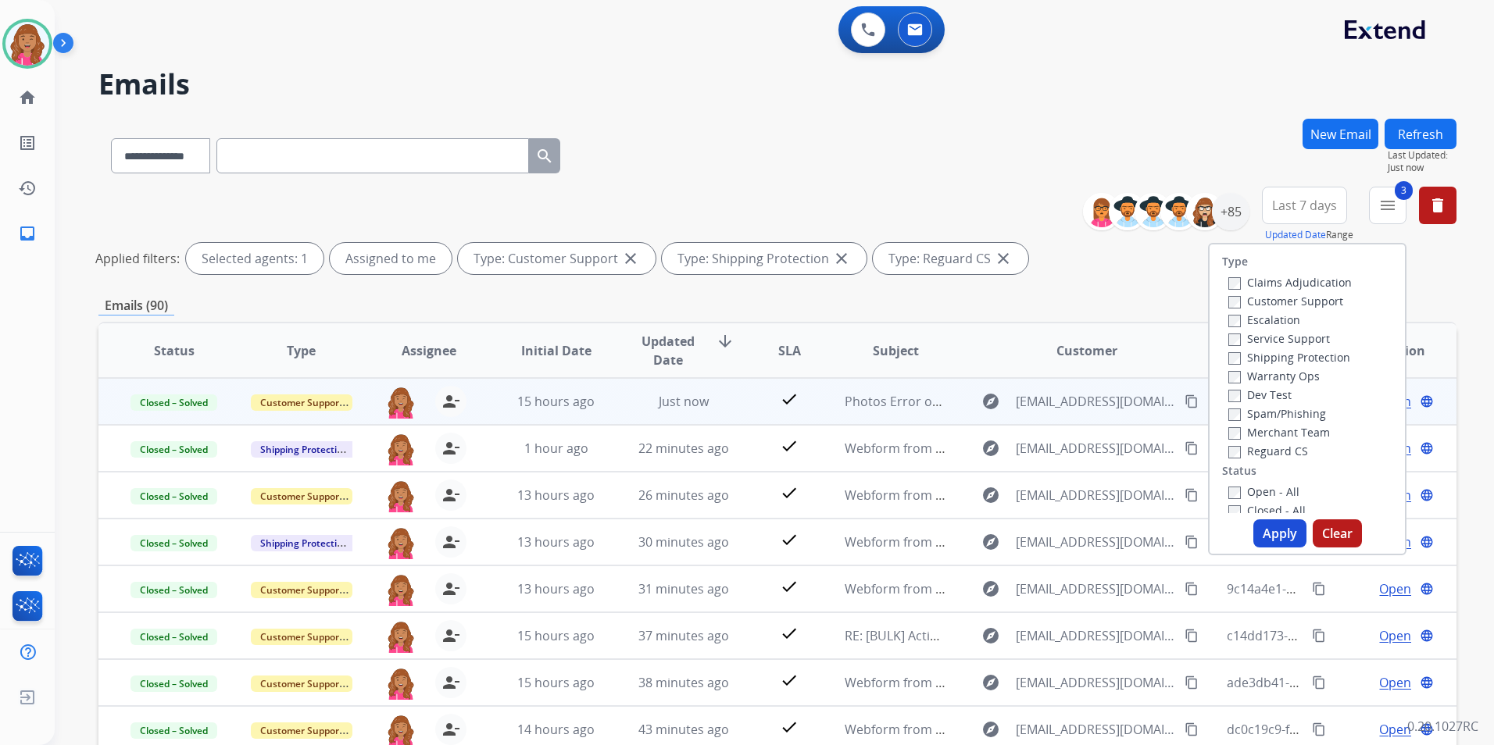
click at [1267, 491] on label "Open - All" at bounding box center [1263, 491] width 71 height 15
click at [1283, 528] on button "Apply" at bounding box center [1279, 534] width 53 height 28
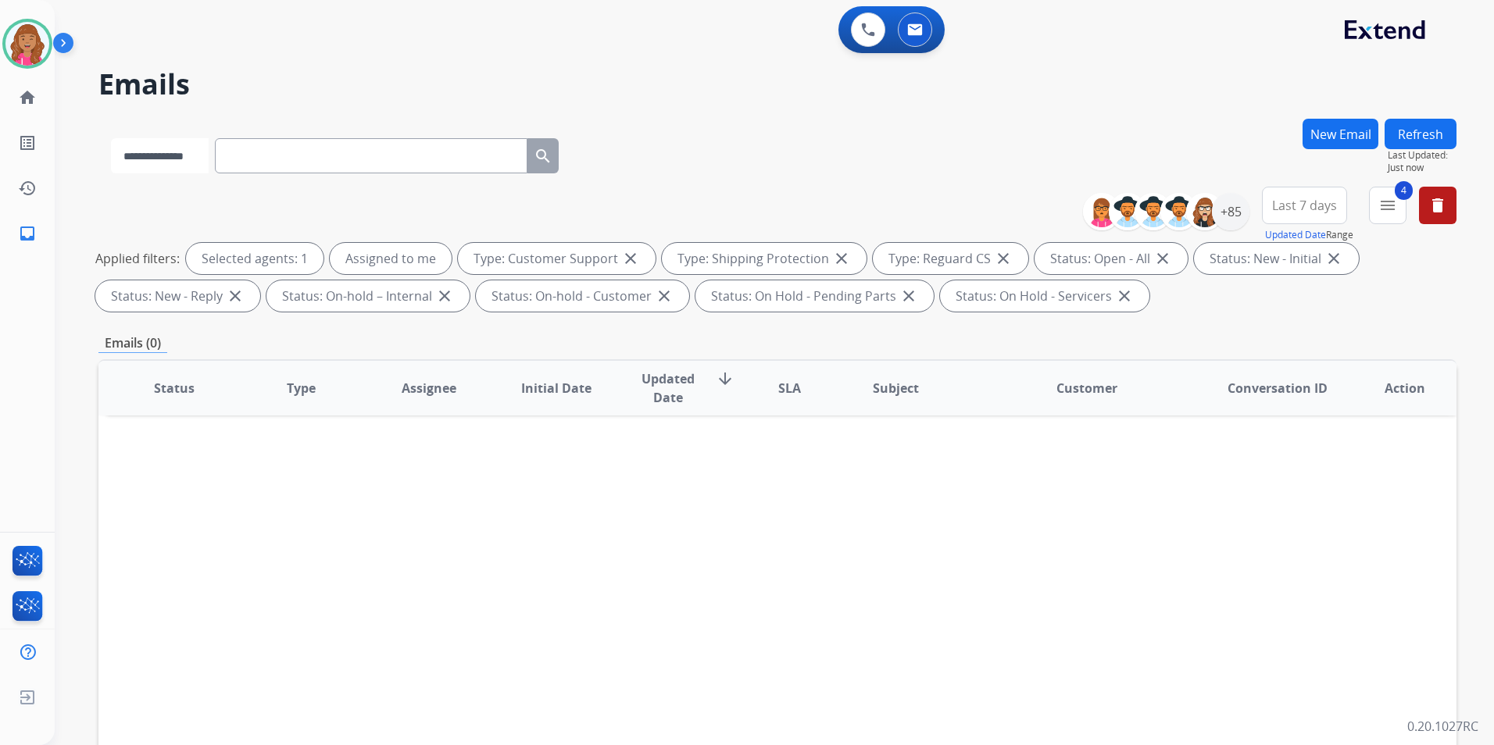
click at [135, 157] on select "**********" at bounding box center [160, 155] width 98 height 35
select select "**********"
click at [111, 138] on select "**********" at bounding box center [160, 155] width 98 height 35
click at [331, 172] on div "**********" at bounding box center [335, 153] width 474 height 54
click at [313, 170] on input "text" at bounding box center [372, 155] width 313 height 35
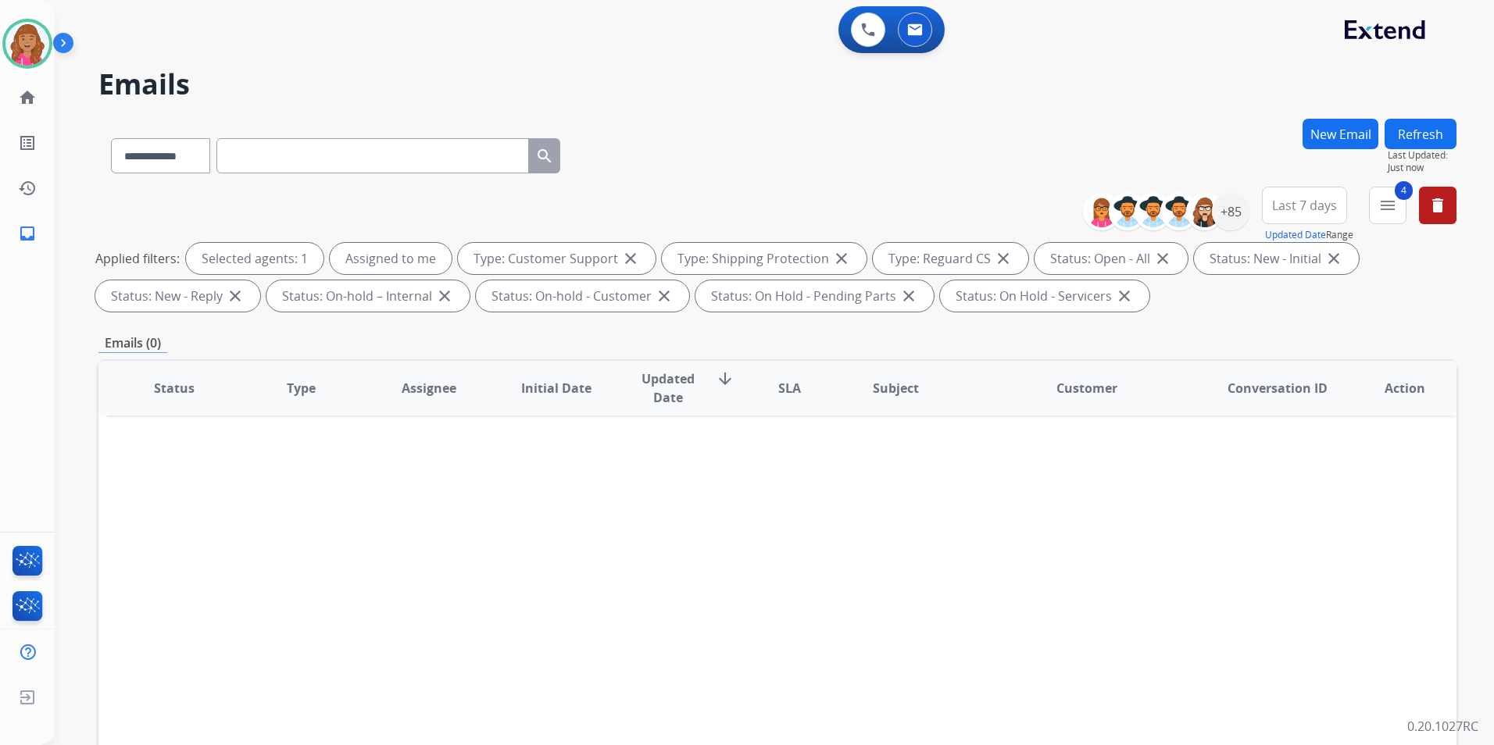
paste input "**********"
type input "**********"
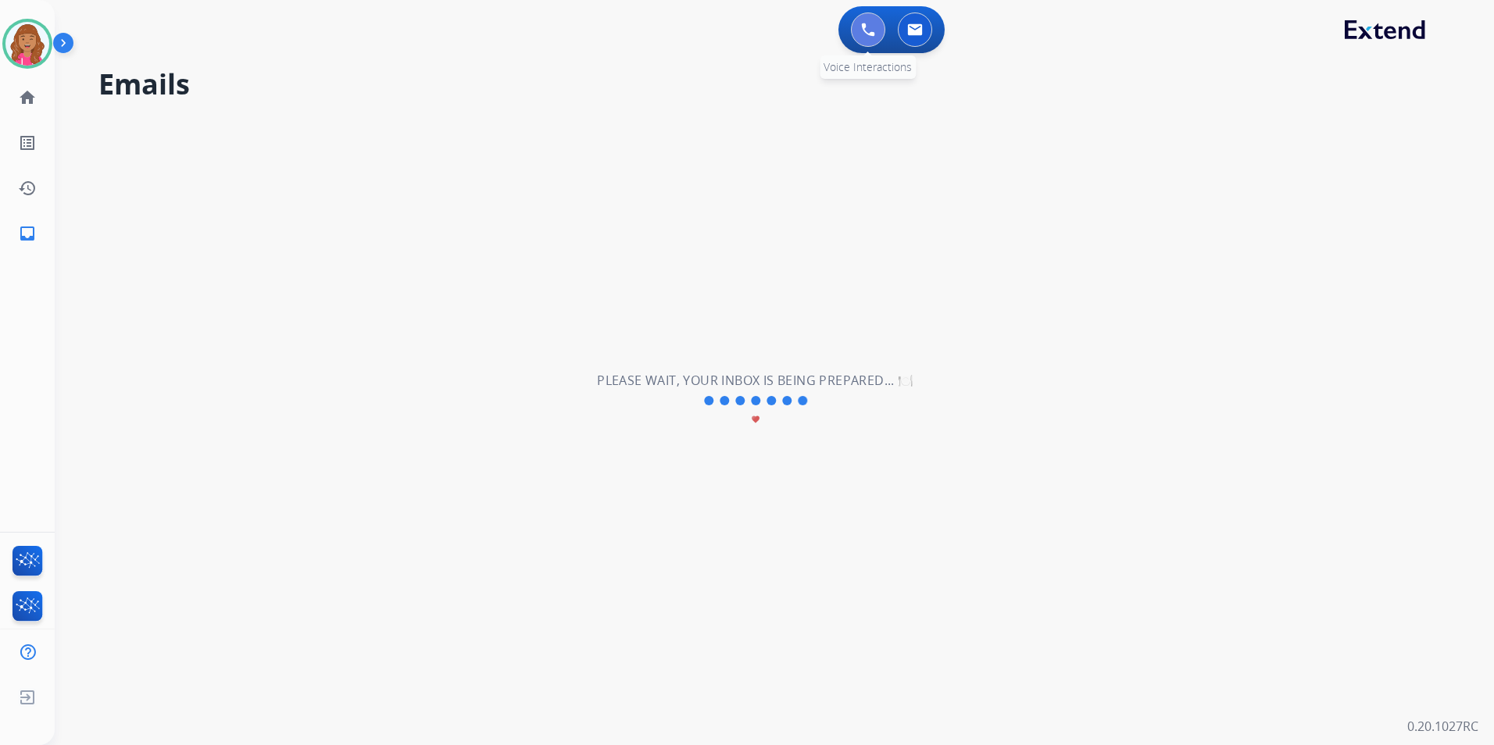
click at [853, 32] on button at bounding box center [868, 30] width 34 height 34
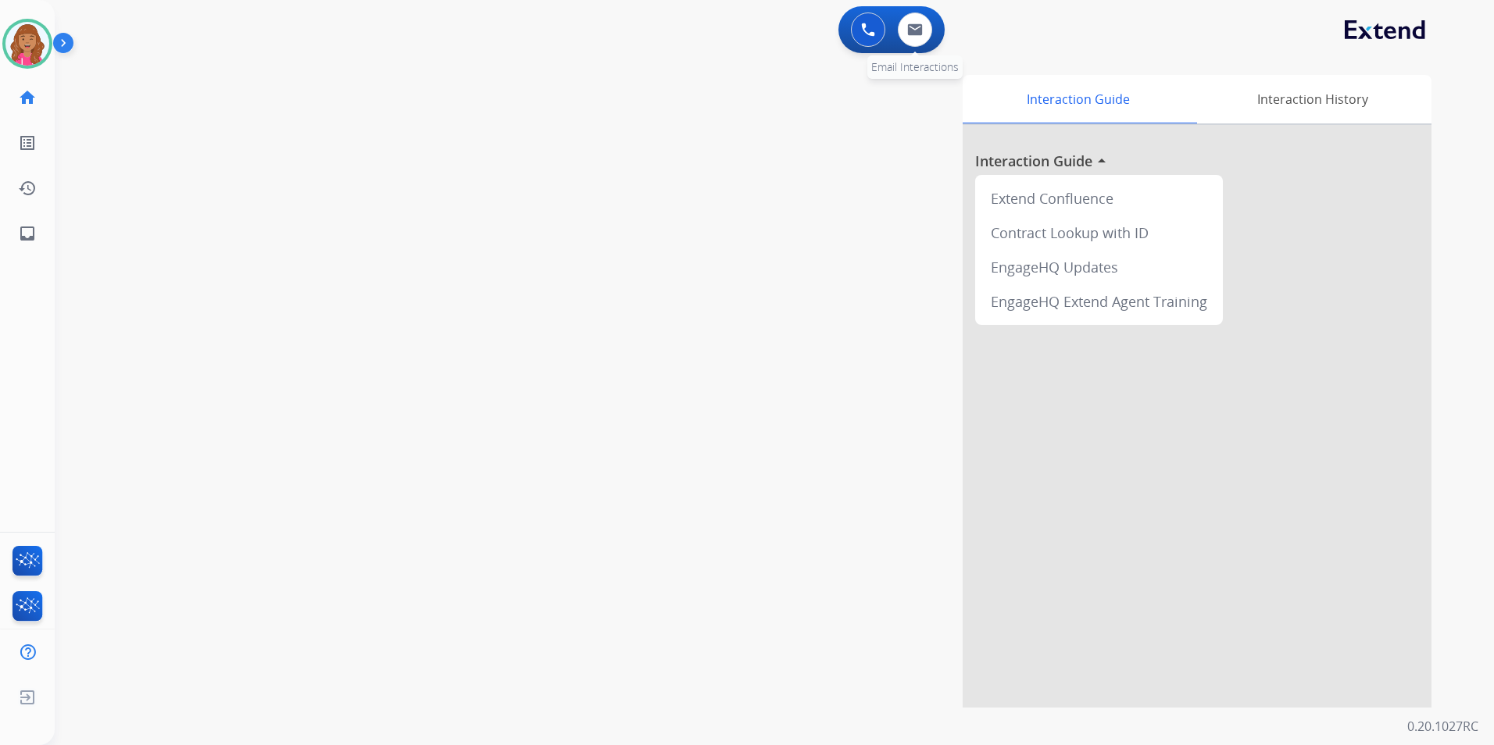
click at [896, 30] on div "0 Email Interactions" at bounding box center [914, 30] width 47 height 34
click at [913, 31] on img at bounding box center [915, 29] width 16 height 13
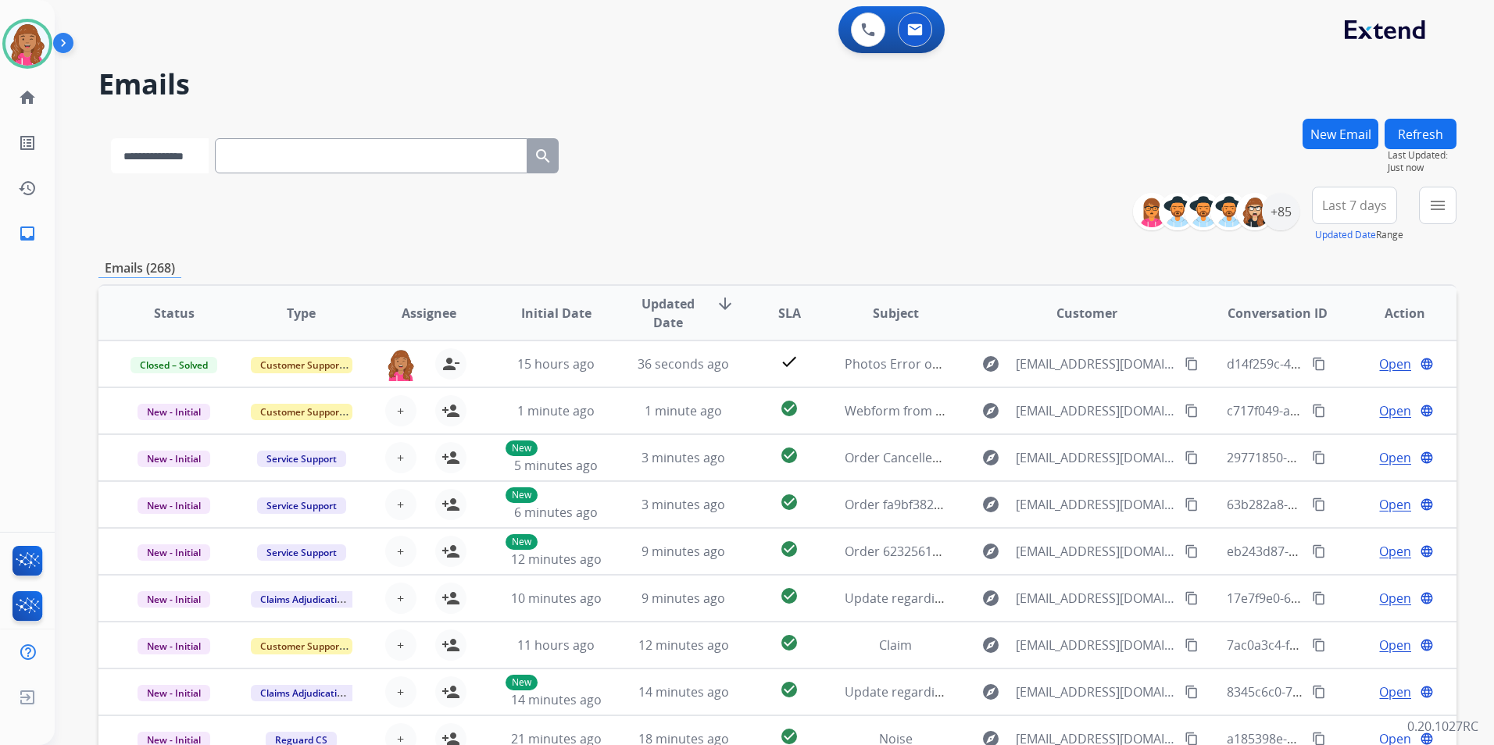
click at [177, 148] on select "**********" at bounding box center [160, 155] width 98 height 35
select select "**********"
click at [111, 138] on select "**********" at bounding box center [160, 155] width 98 height 35
click at [292, 154] on input "text" at bounding box center [372, 155] width 313 height 35
paste input "**********"
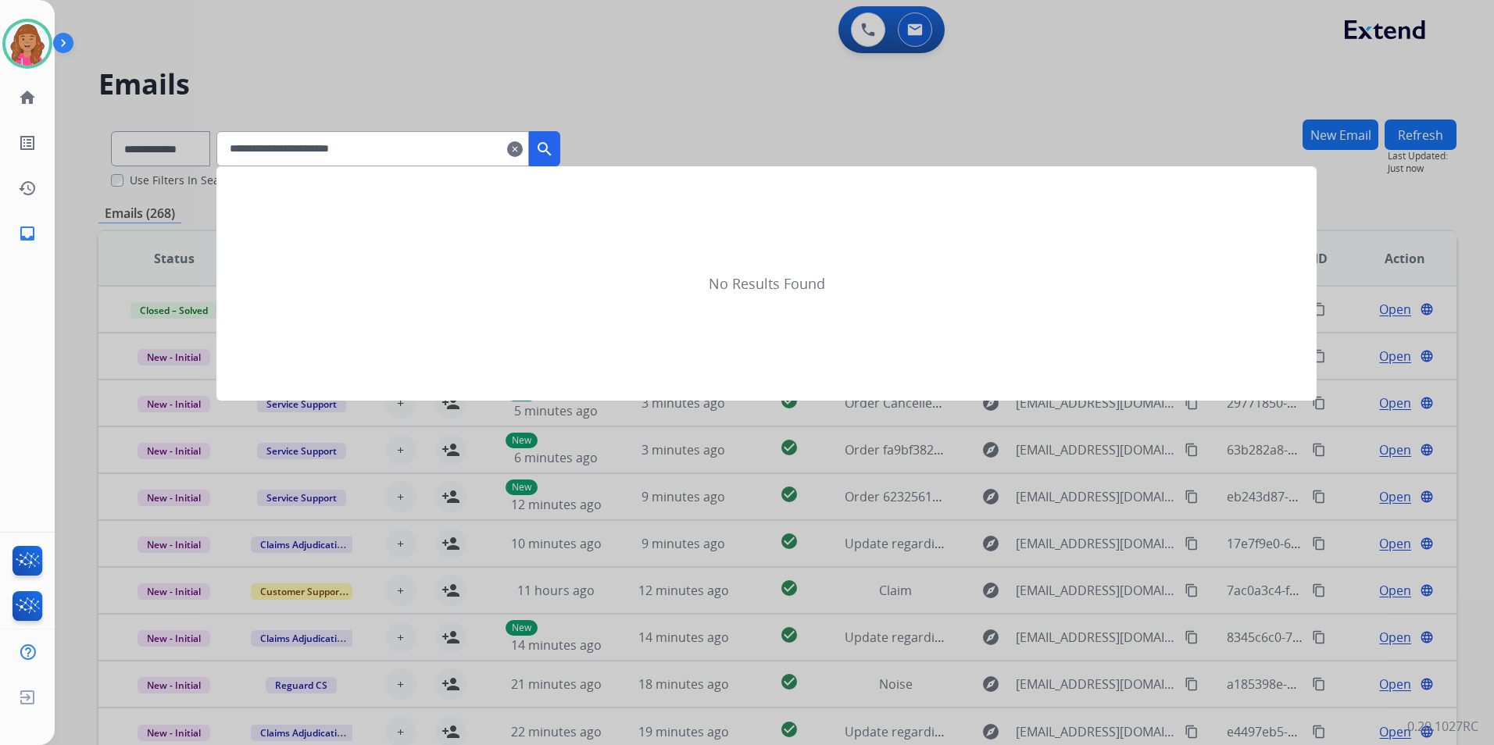
type input "**********"
click at [554, 146] on mat-icon "search" at bounding box center [544, 149] width 19 height 19
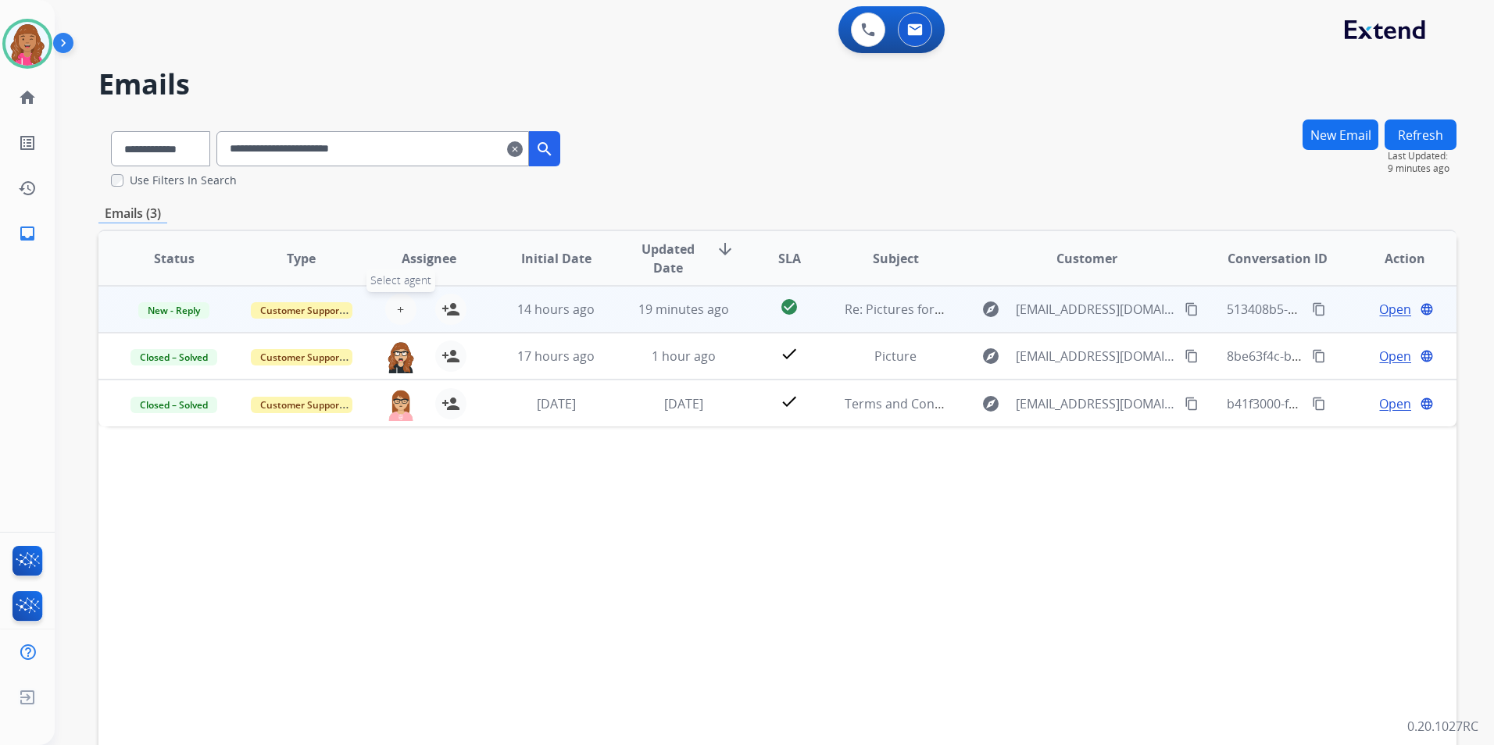
click at [397, 309] on span "+" at bounding box center [400, 309] width 7 height 19
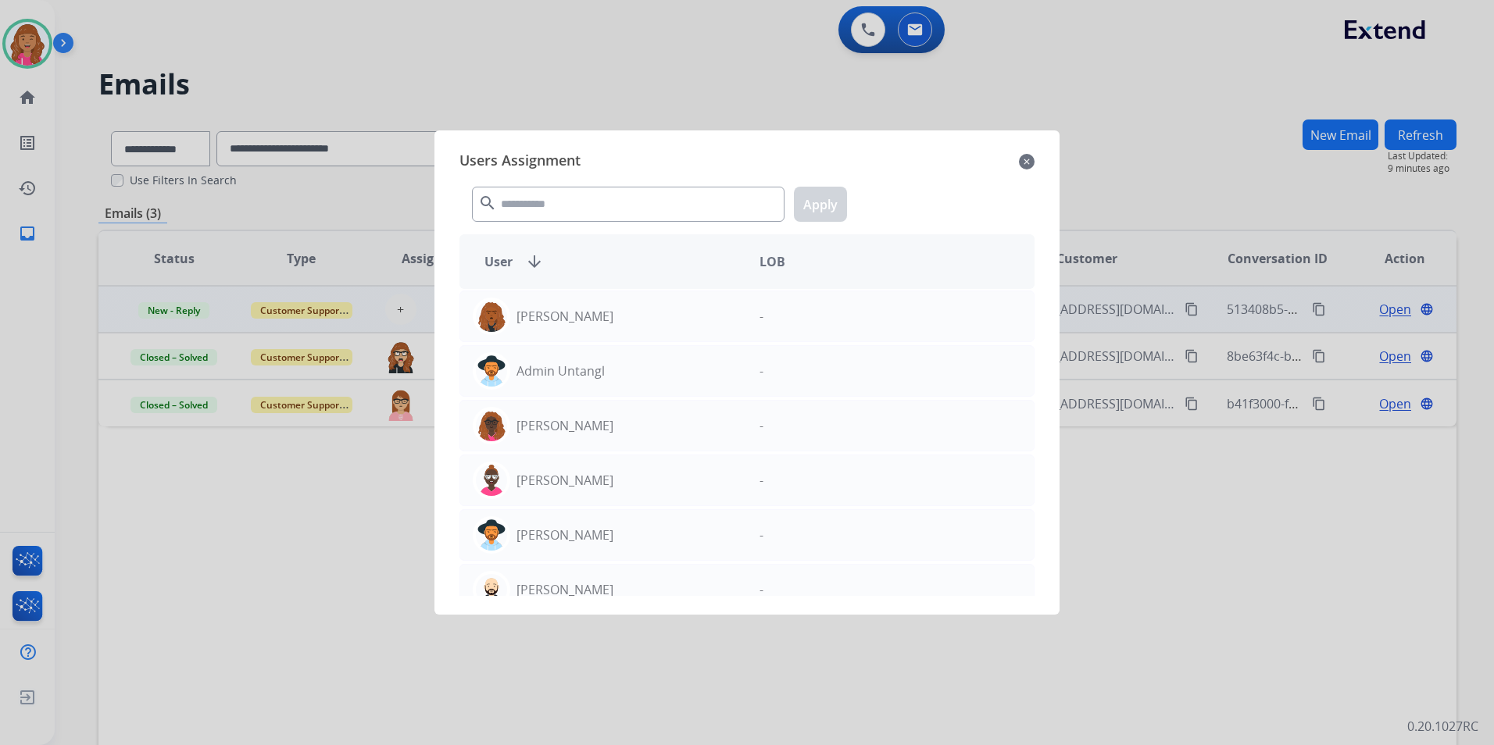
click at [370, 504] on div at bounding box center [747, 372] width 1494 height 745
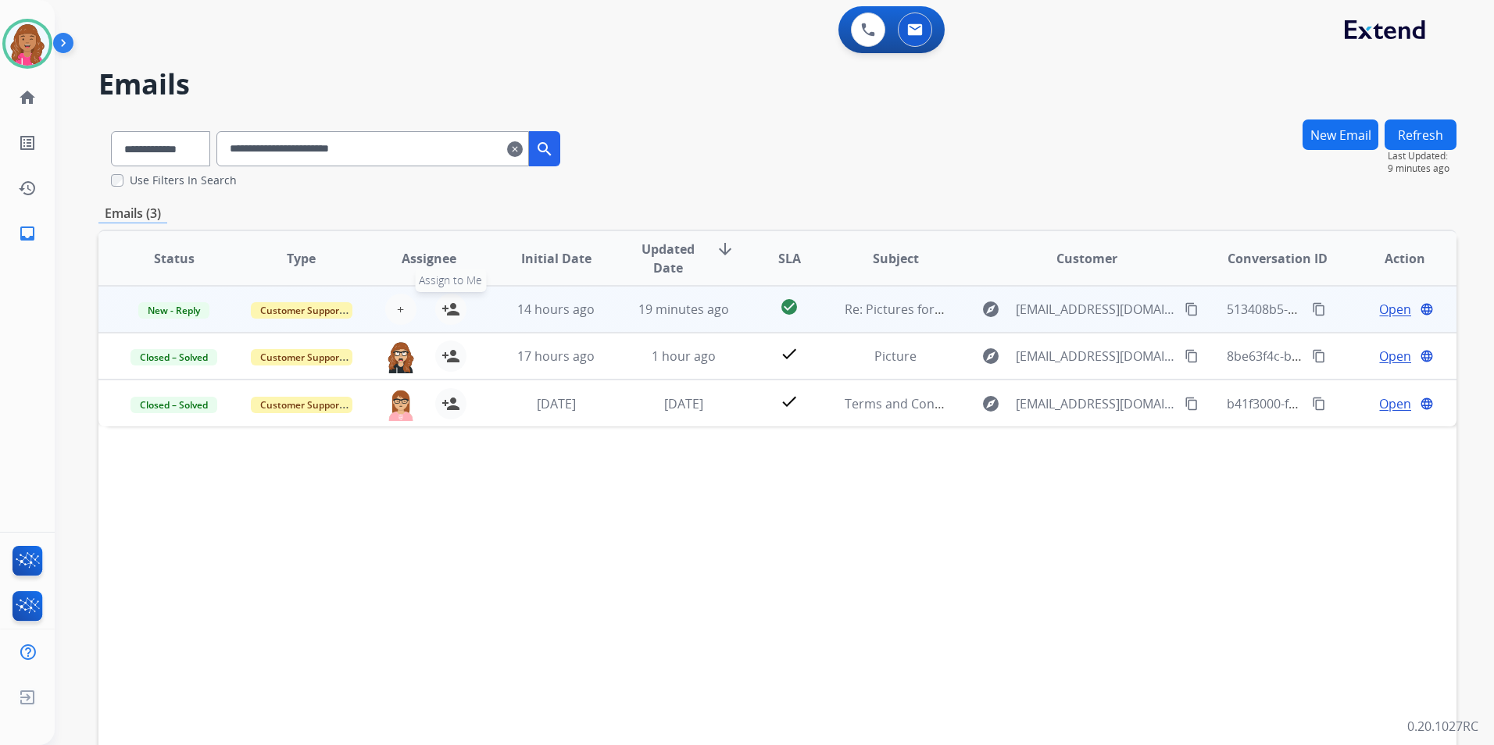
click at [452, 304] on mat-icon "person_add" at bounding box center [450, 309] width 19 height 19
click at [1377, 297] on td "Open language" at bounding box center [1392, 309] width 127 height 47
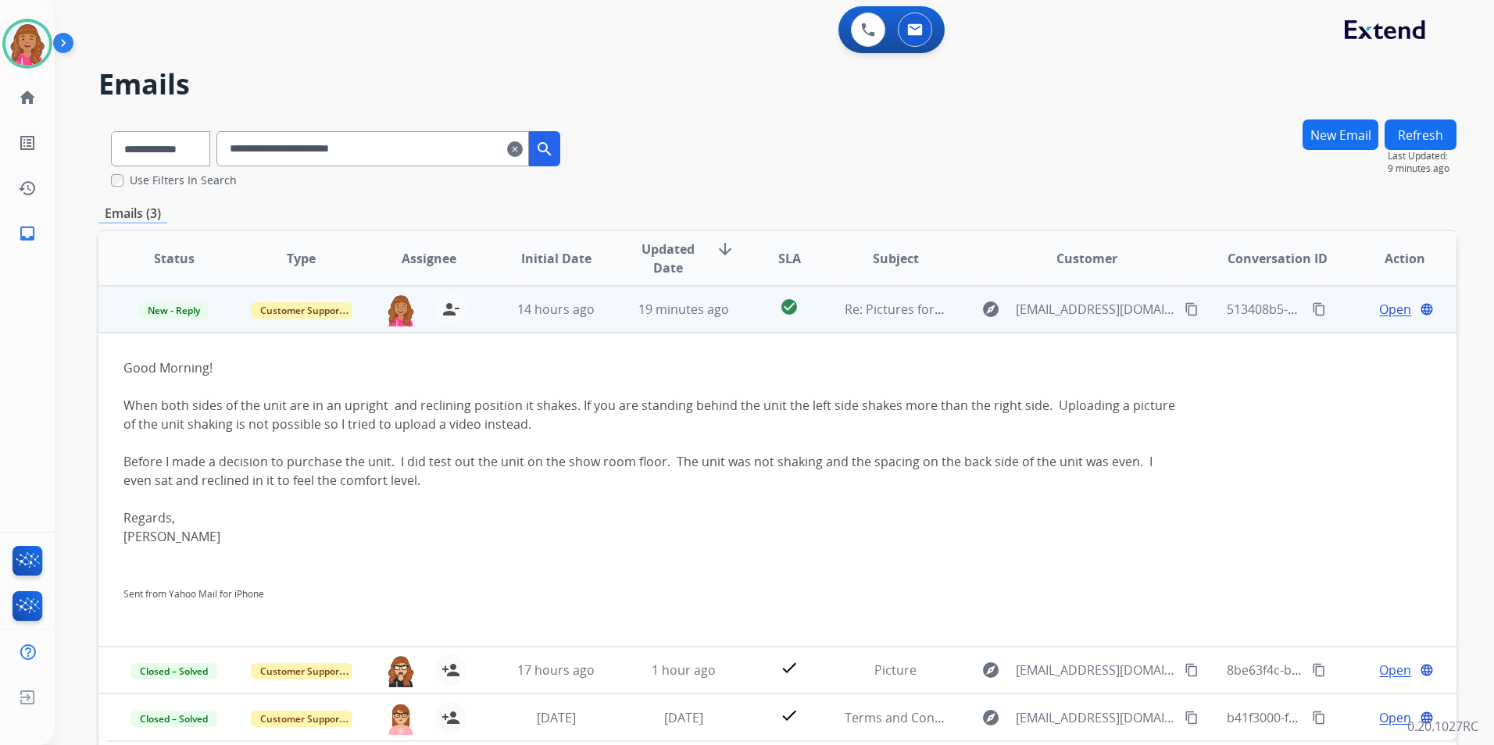
click at [1380, 305] on span "Open" at bounding box center [1395, 309] width 32 height 19
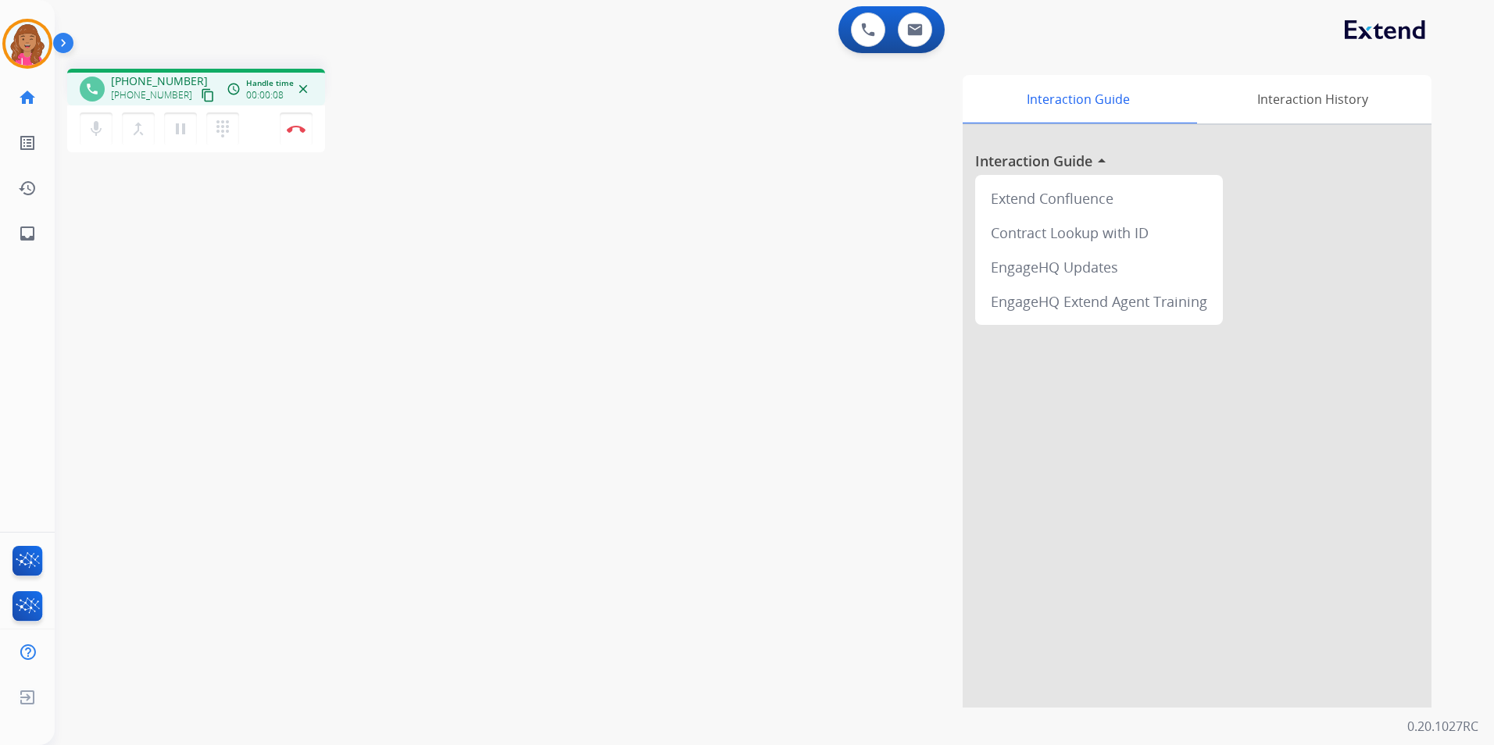
click at [201, 94] on mat-icon "content_copy" at bounding box center [208, 95] width 14 height 14
click at [105, 130] on button "mic Mute" at bounding box center [96, 129] width 33 height 33
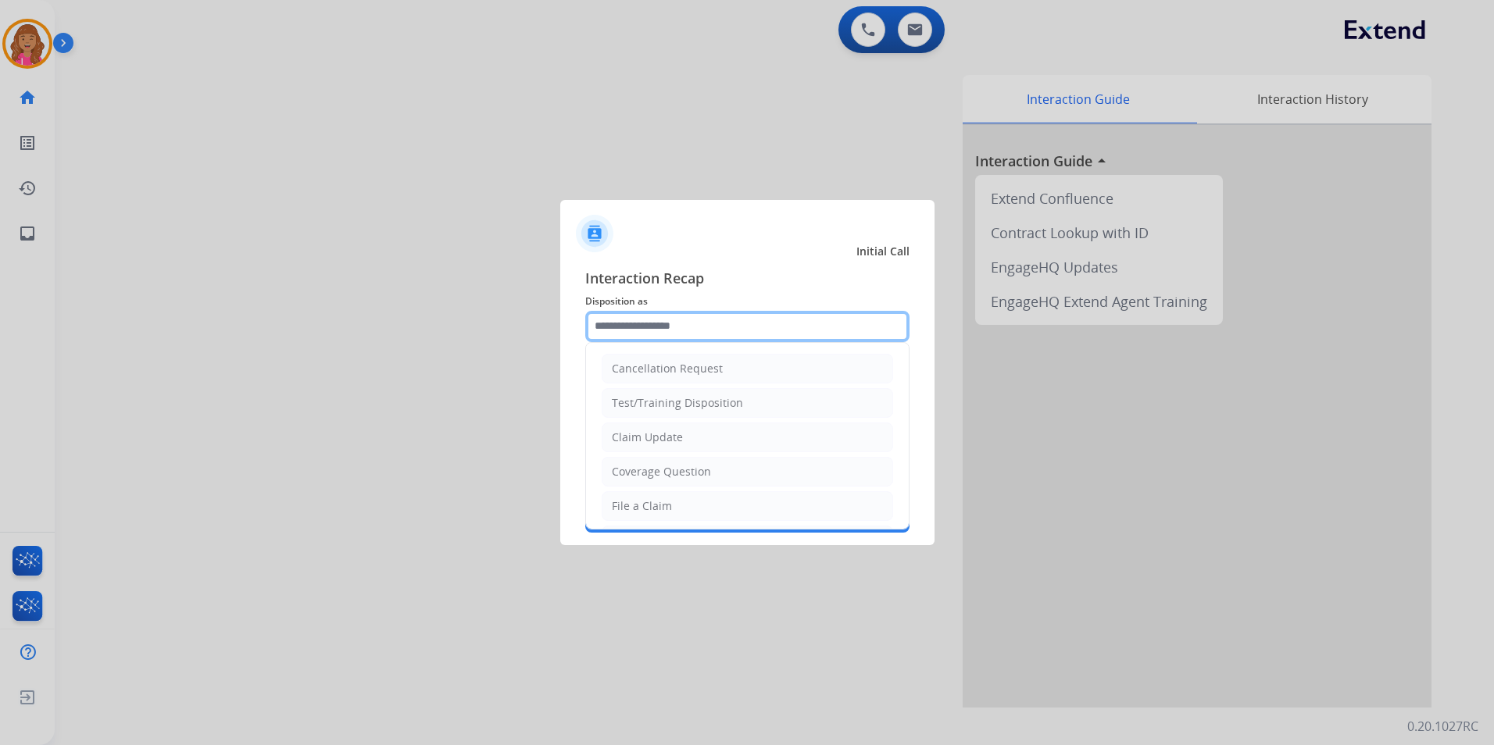
click at [716, 320] on input "text" at bounding box center [747, 326] width 324 height 31
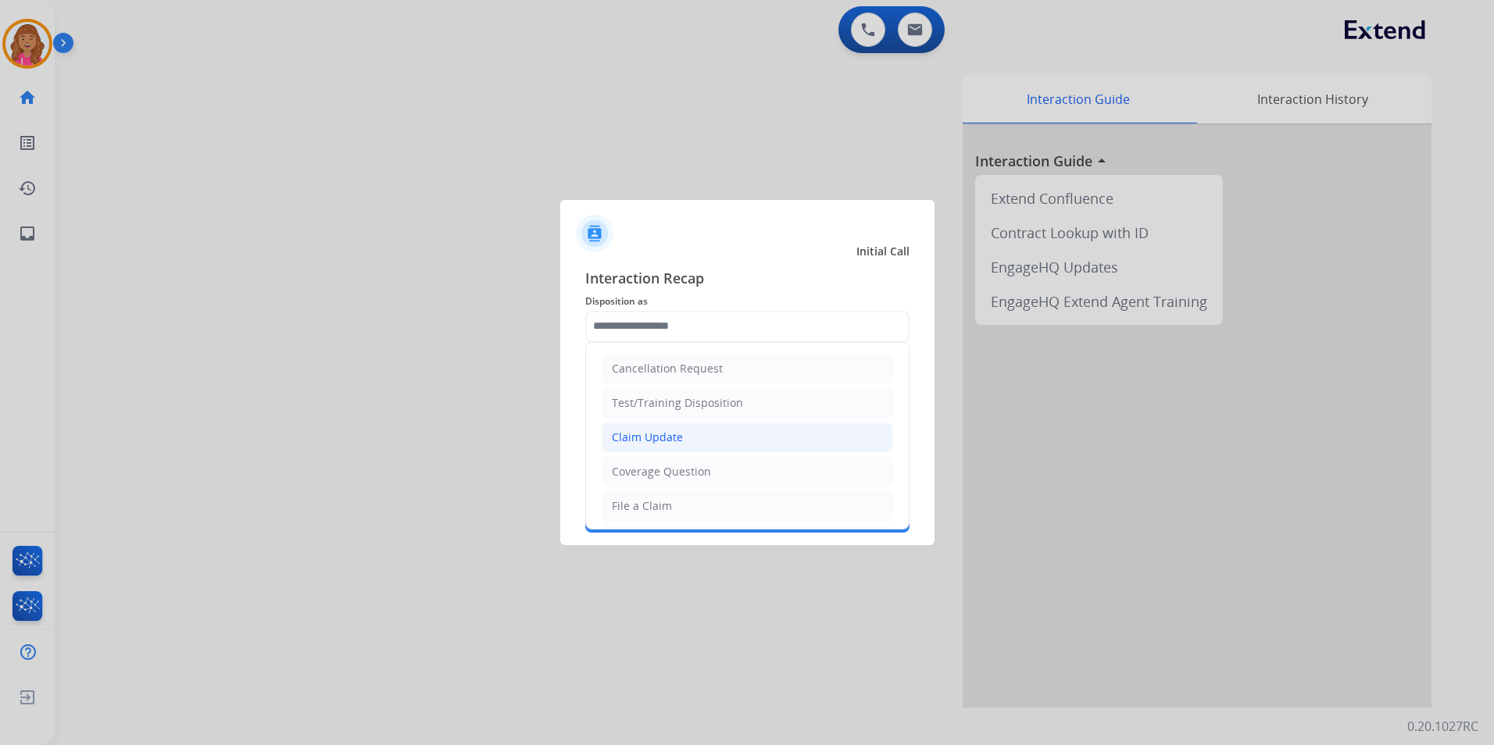
click at [677, 450] on li "Claim Update" at bounding box center [747, 438] width 291 height 30
type input "**********"
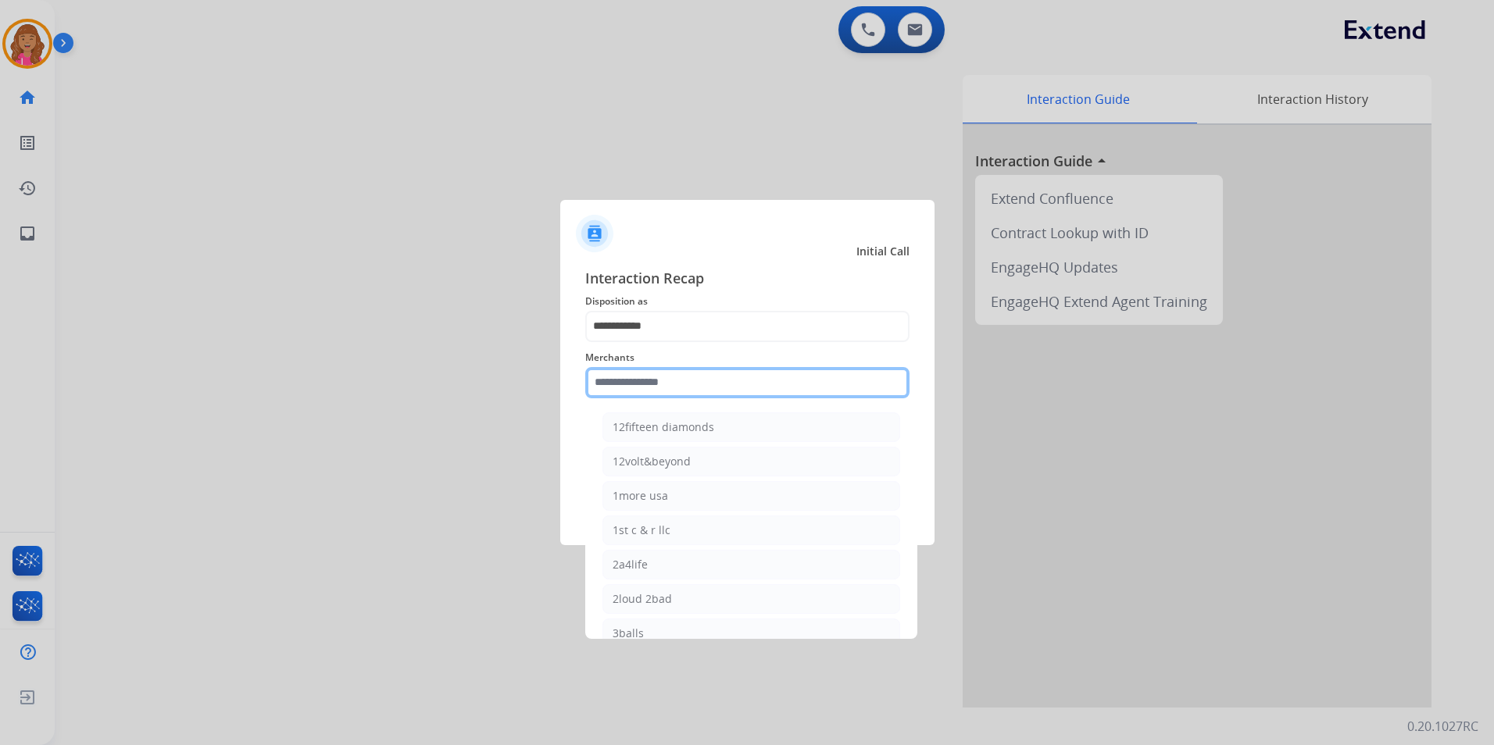
click at [645, 389] on input "text" at bounding box center [747, 382] width 324 height 31
click at [684, 494] on li "[DOMAIN_NAME]" at bounding box center [751, 496] width 298 height 30
type input "**********"
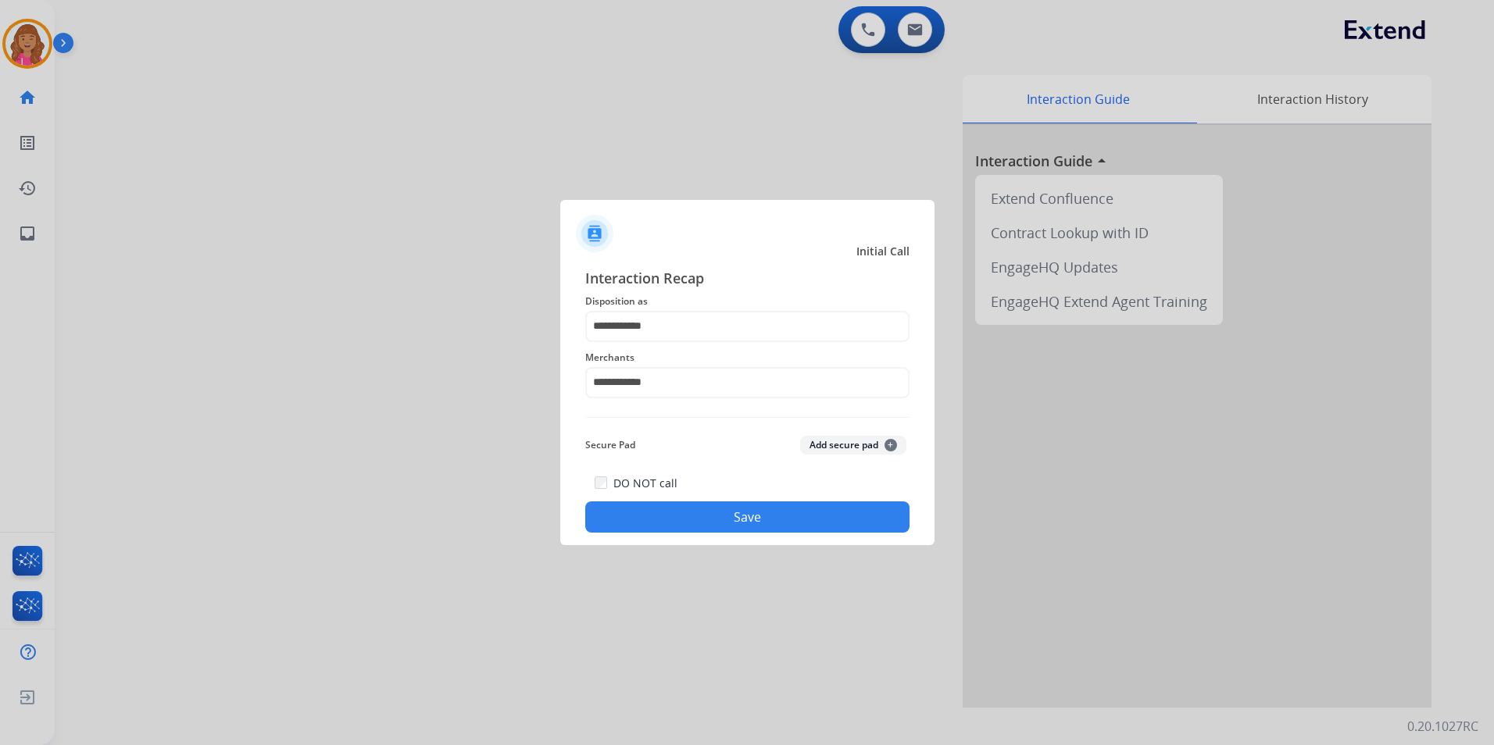
click at [673, 511] on button "Save" at bounding box center [747, 517] width 324 height 31
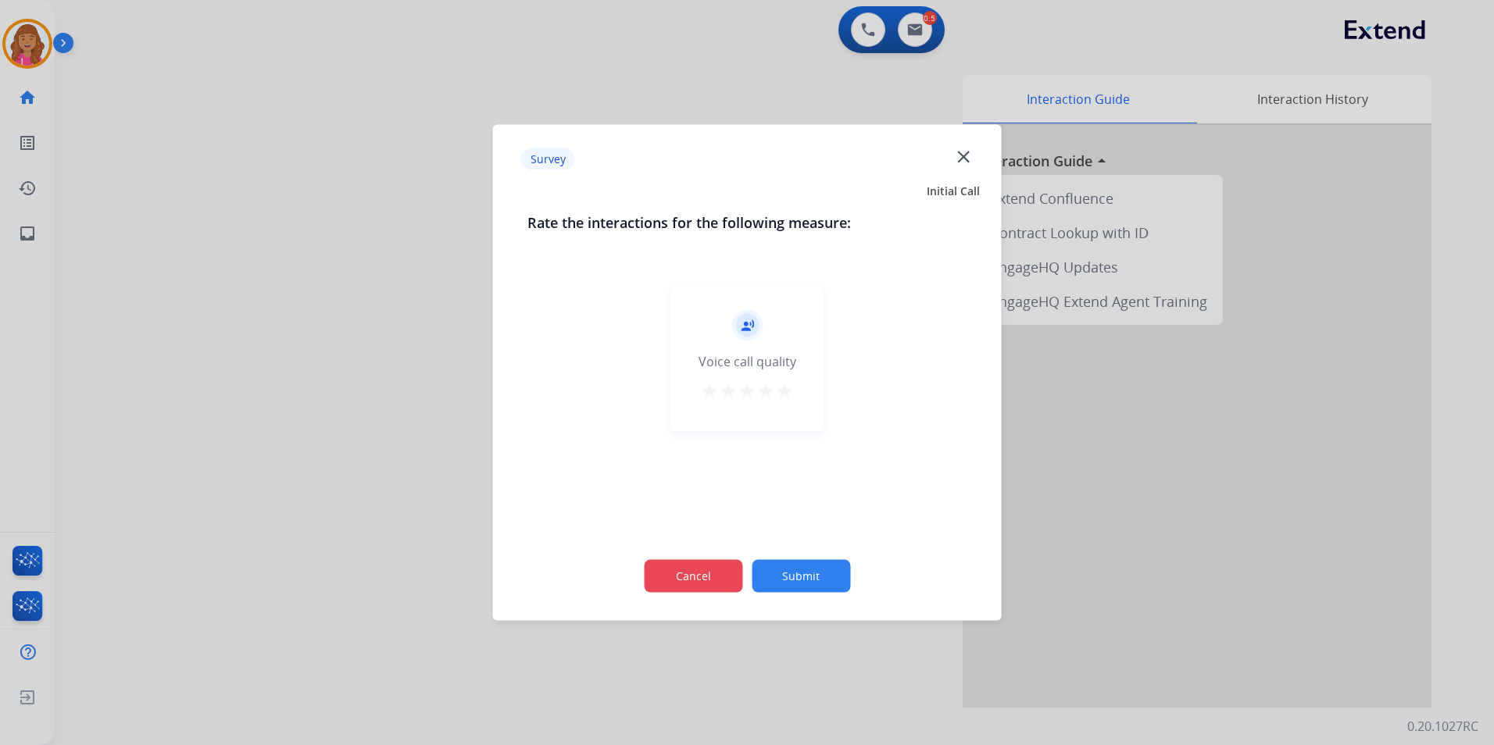
click at [706, 566] on button "Cancel" at bounding box center [693, 576] width 98 height 33
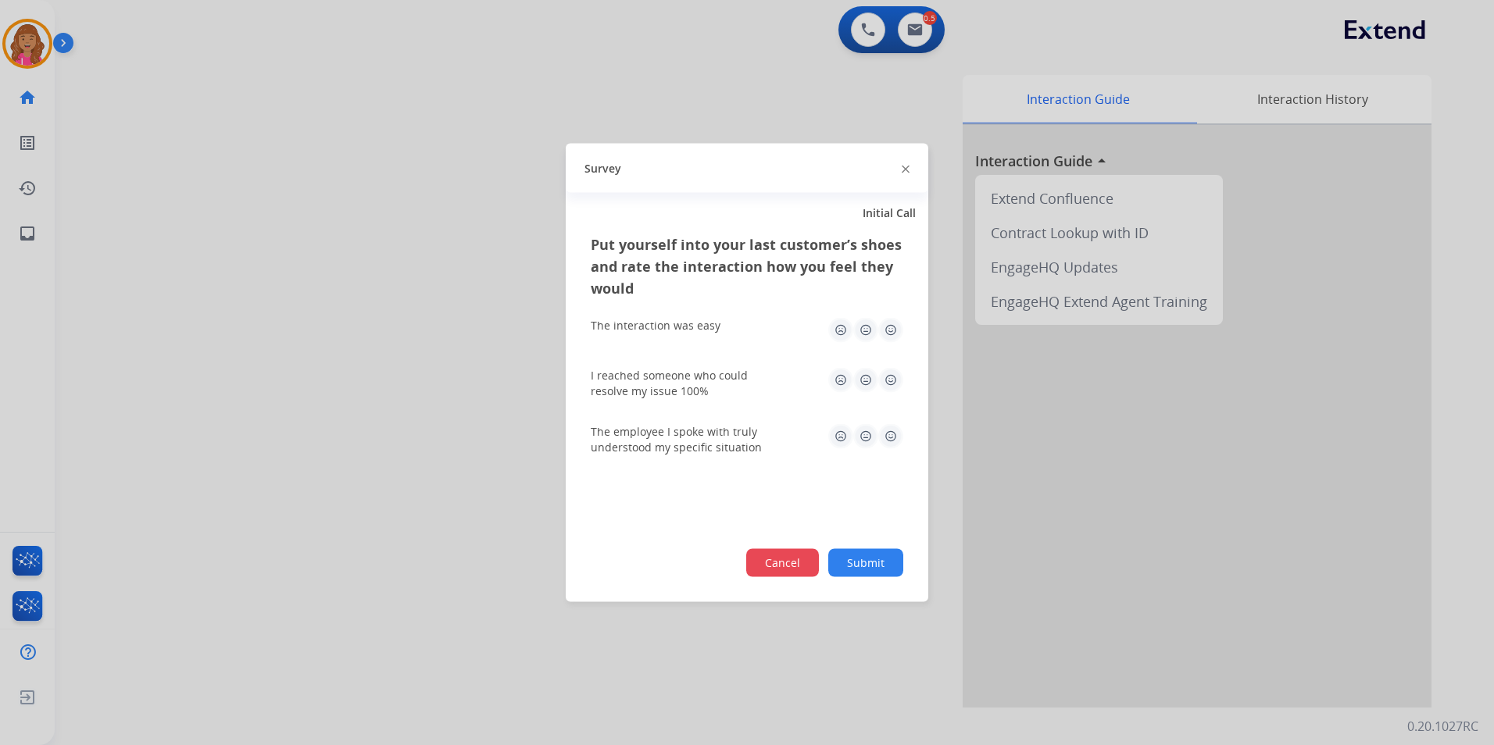
click at [776, 572] on button "Cancel" at bounding box center [782, 563] width 73 height 28
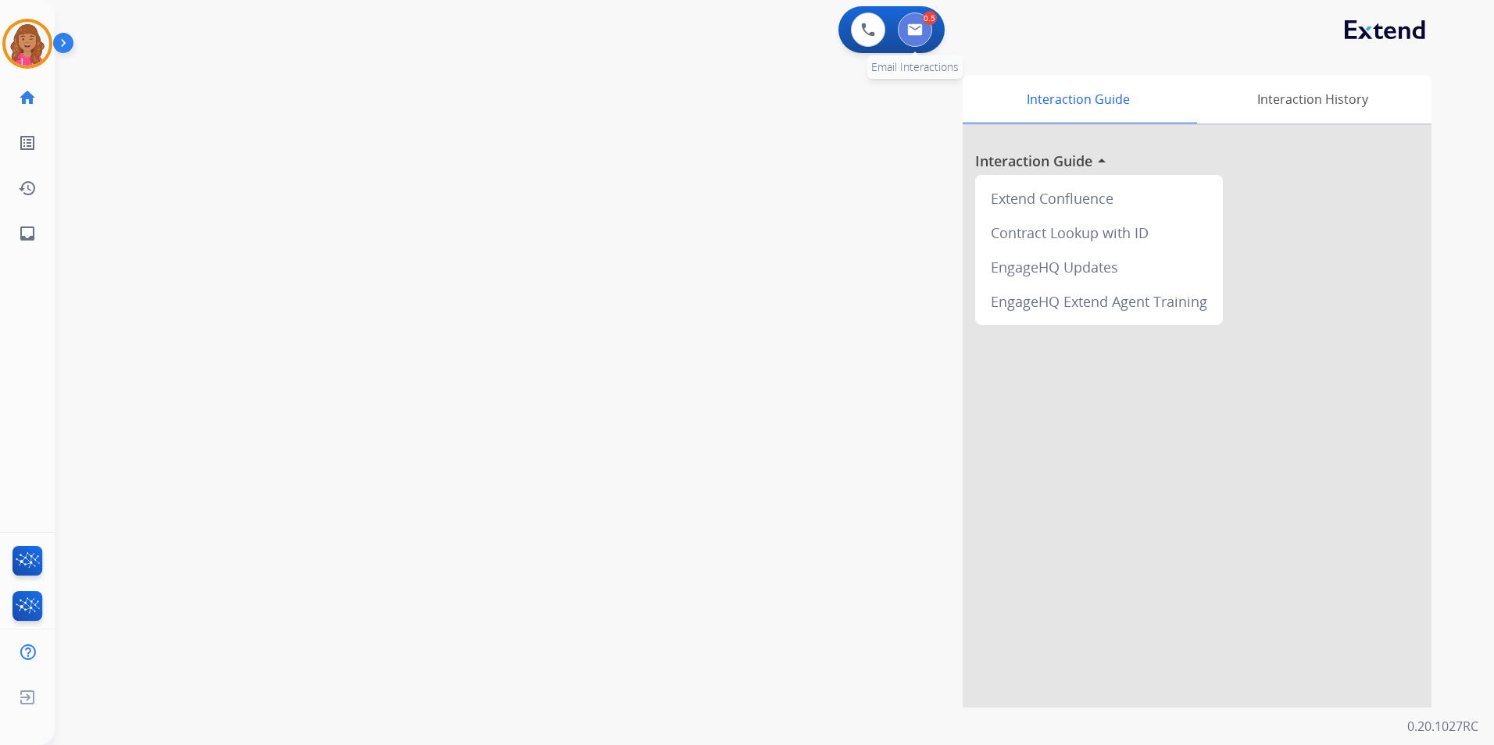
click at [910, 33] on img at bounding box center [915, 29] width 16 height 13
select select "**********"
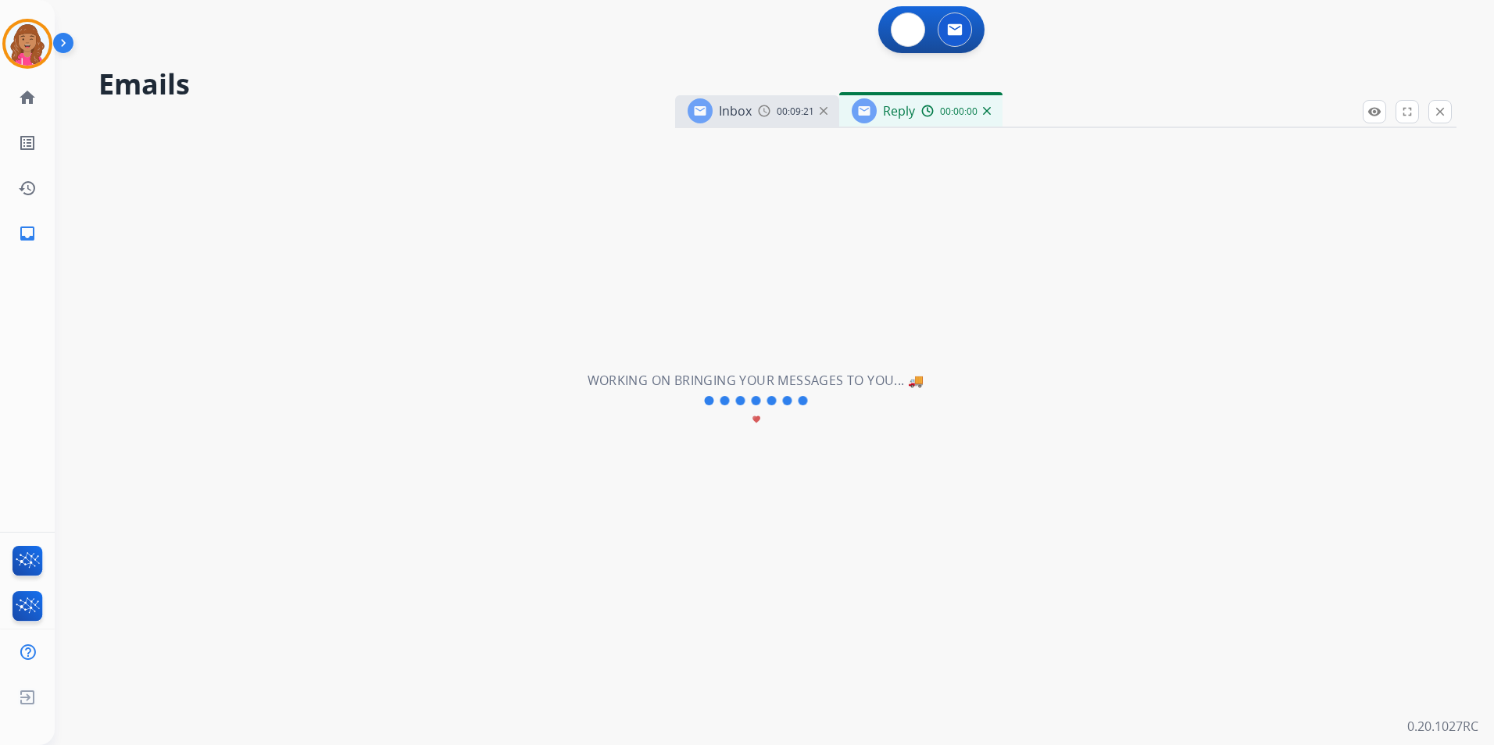
select select "**********"
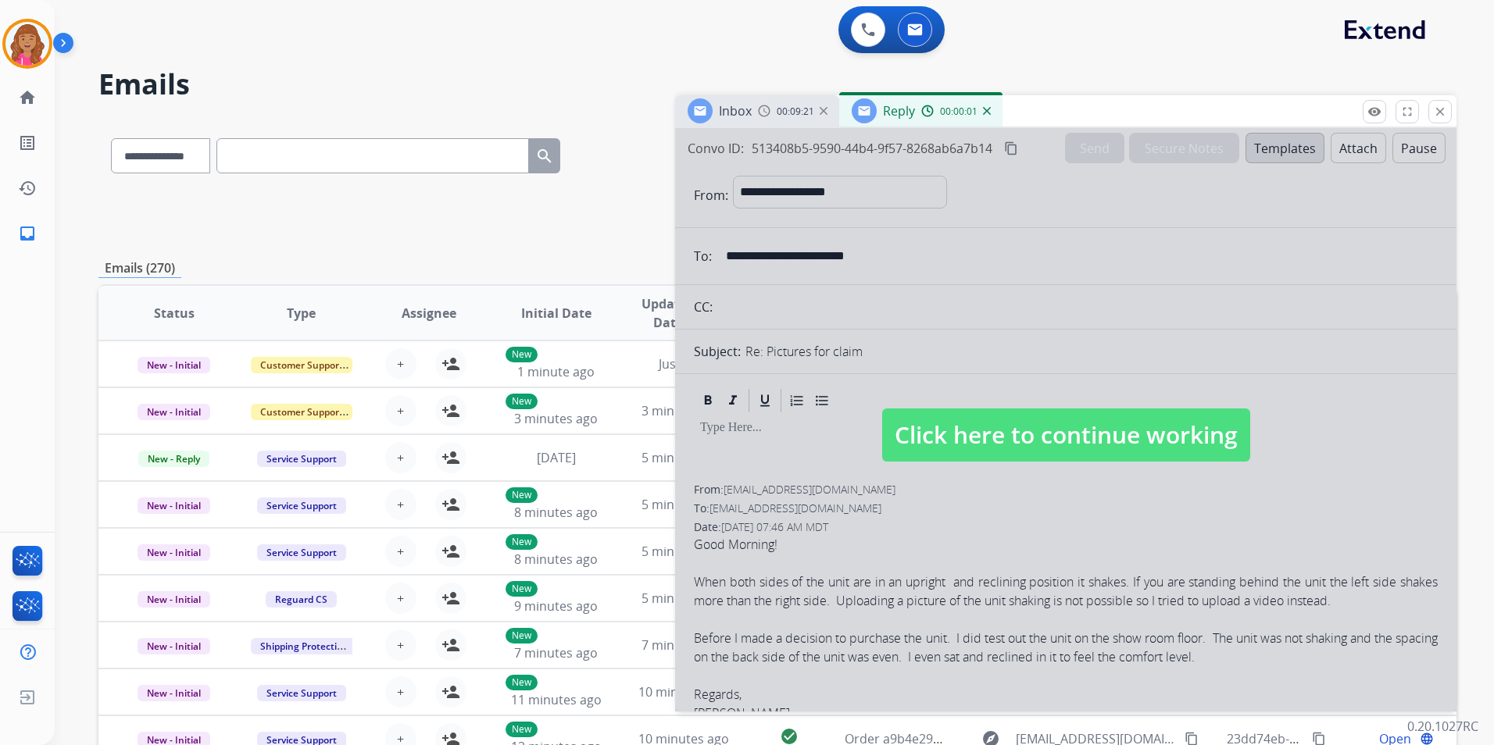
click at [957, 431] on span "Click here to continue working" at bounding box center [1066, 435] width 368 height 53
select select
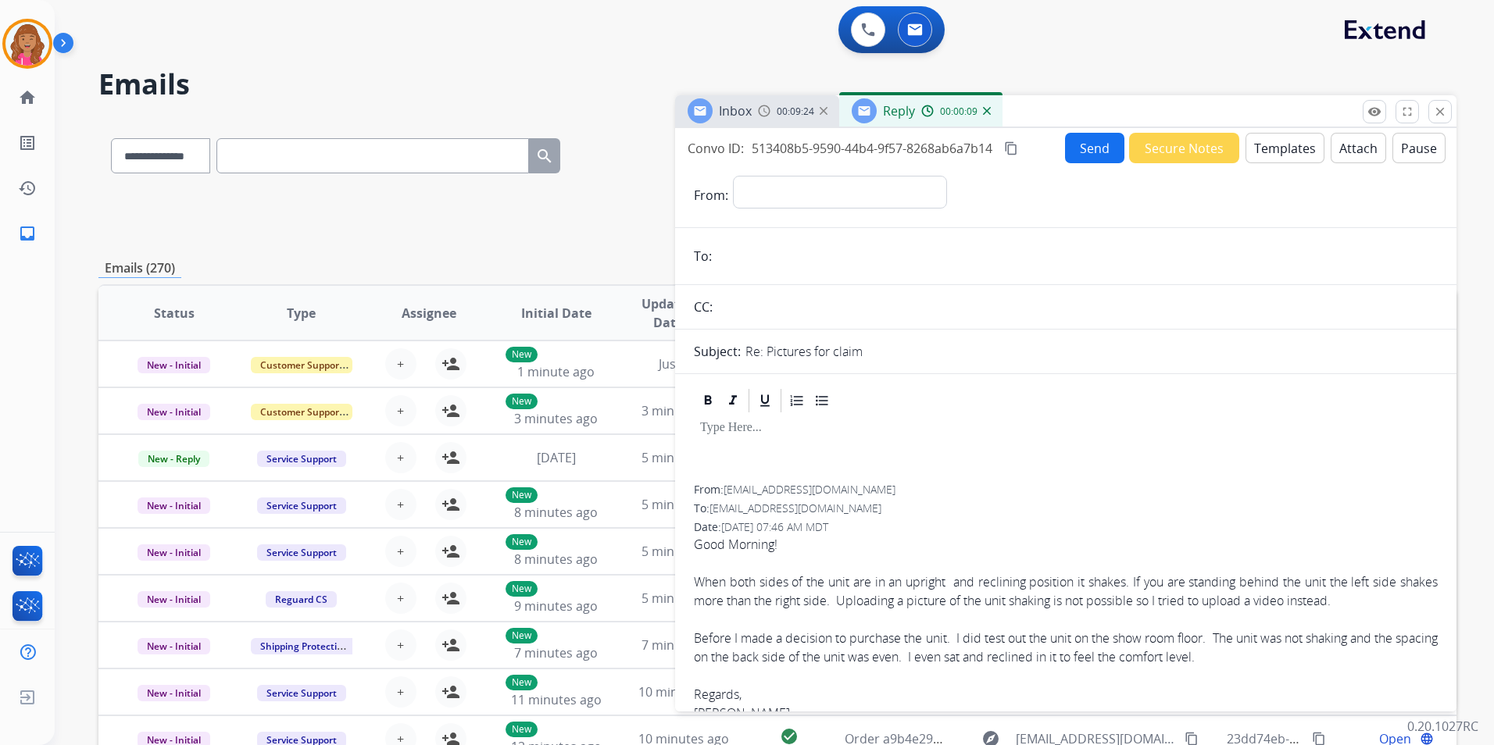
click at [985, 110] on img at bounding box center [987, 111] width 8 height 8
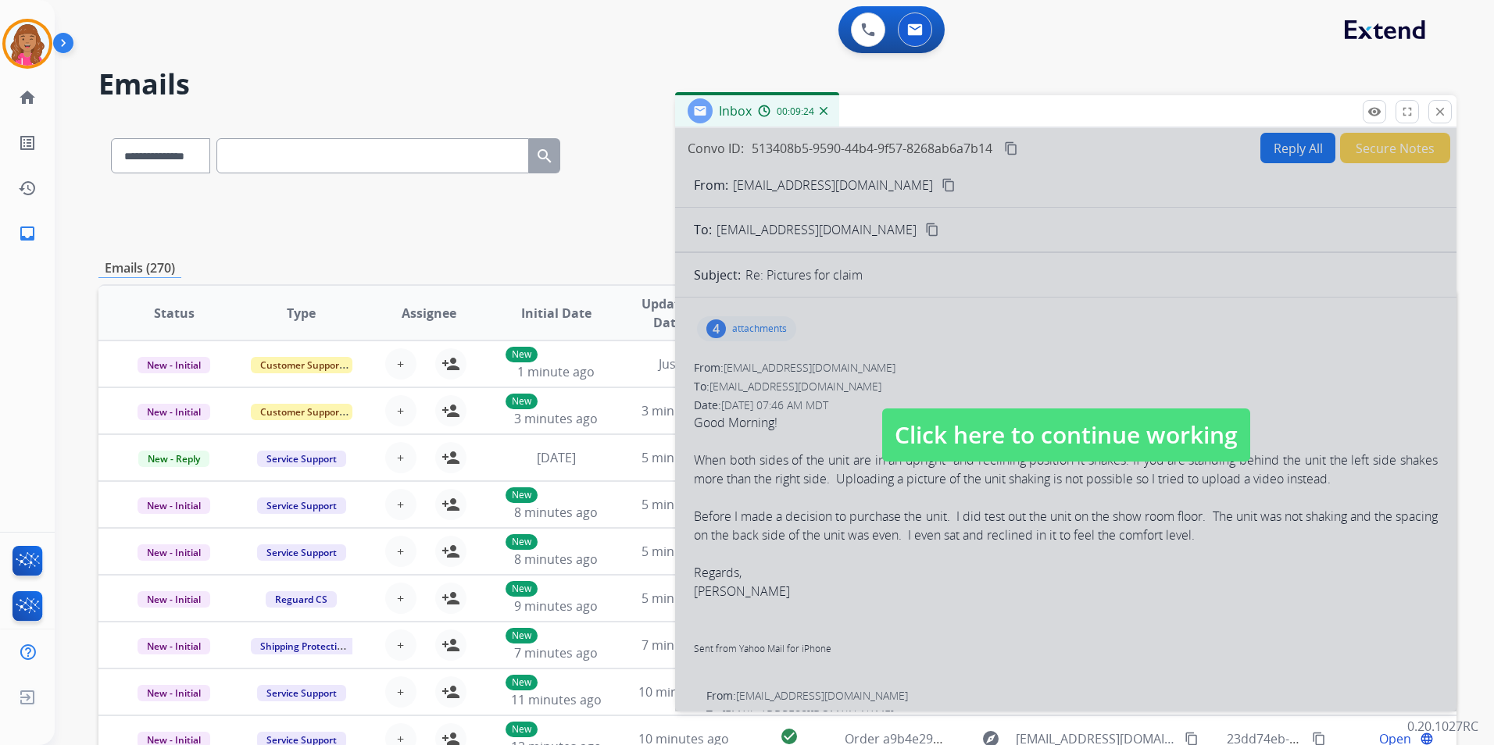
click at [1124, 434] on span "Click here to continue working" at bounding box center [1066, 435] width 368 height 53
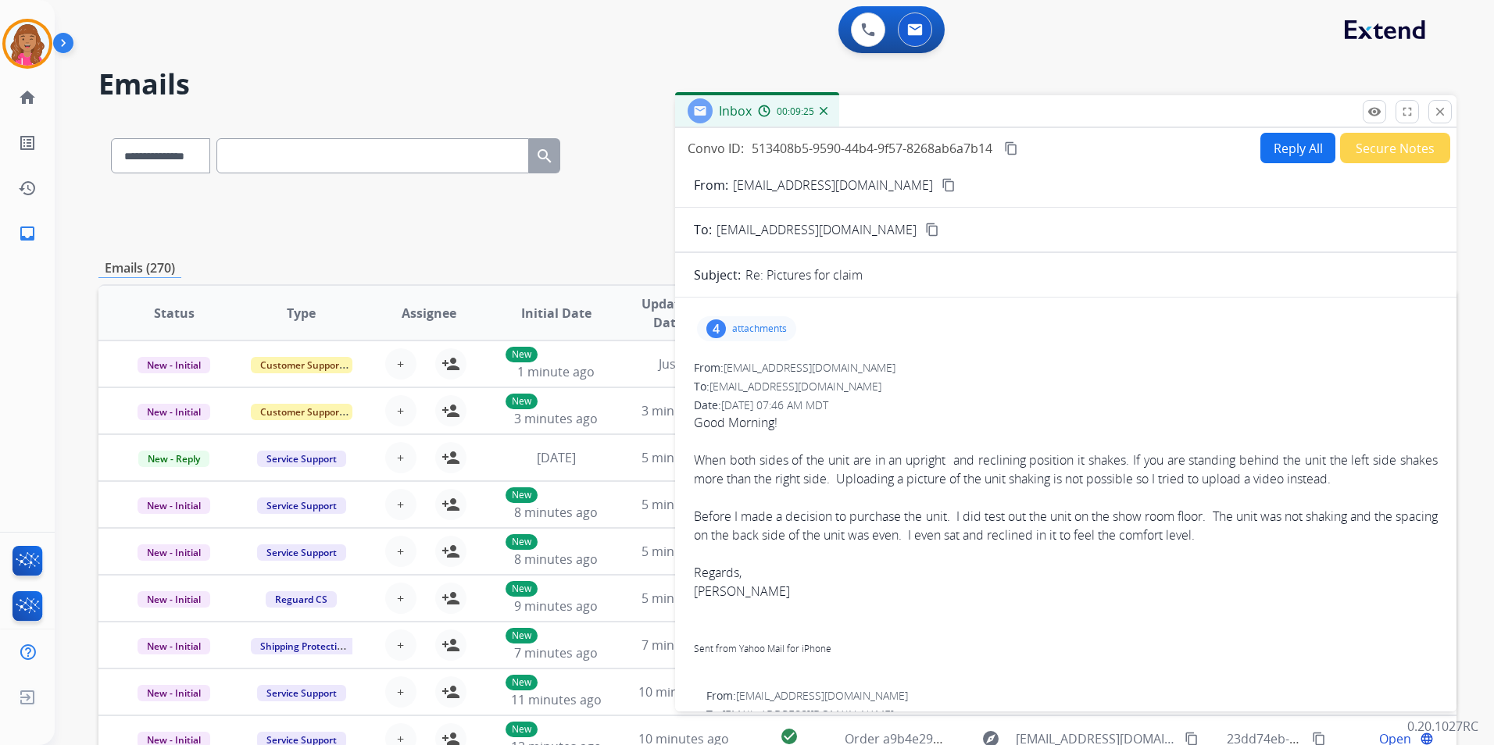
click at [1280, 152] on button "Reply All" at bounding box center [1297, 148] width 75 height 30
select select "**********"
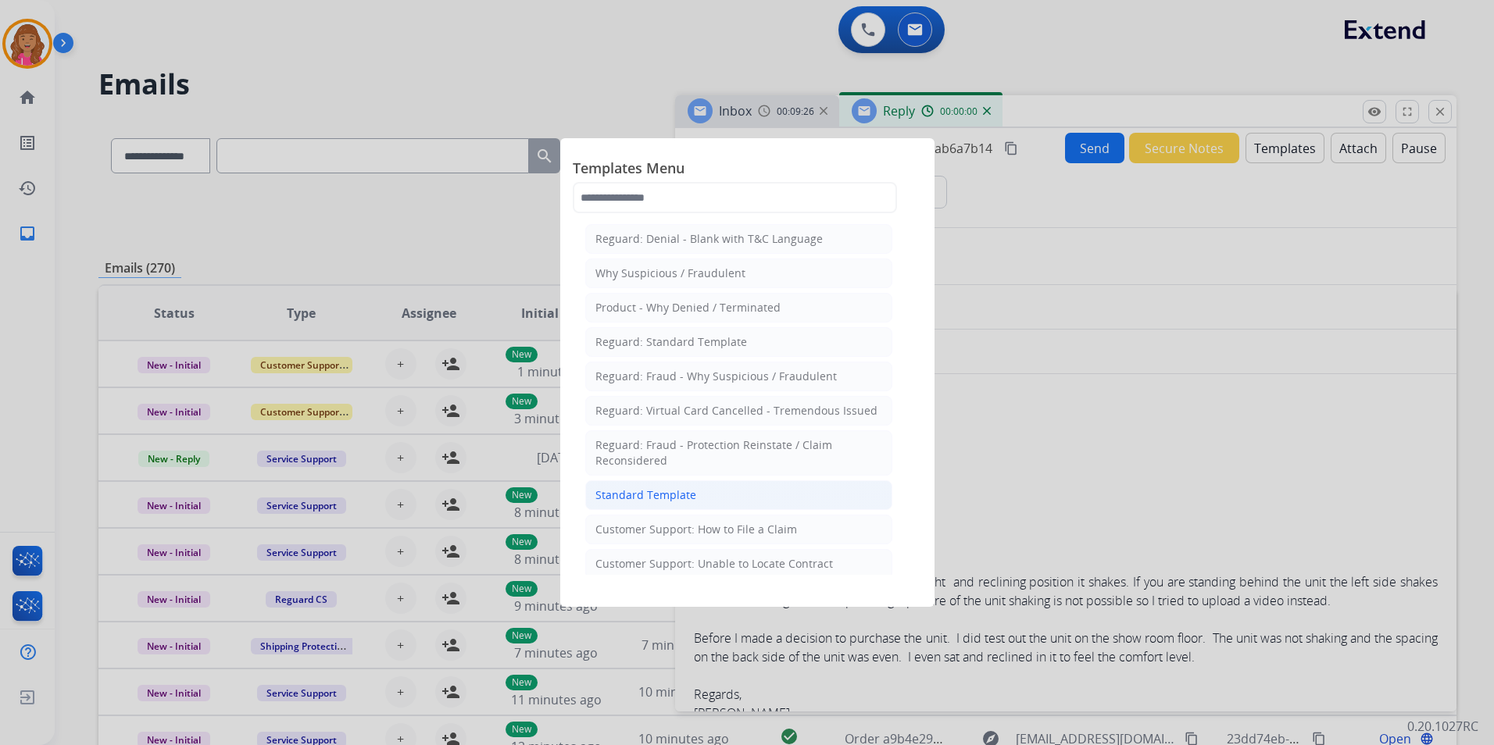
click at [710, 491] on li "Standard Template" at bounding box center [738, 496] width 307 height 30
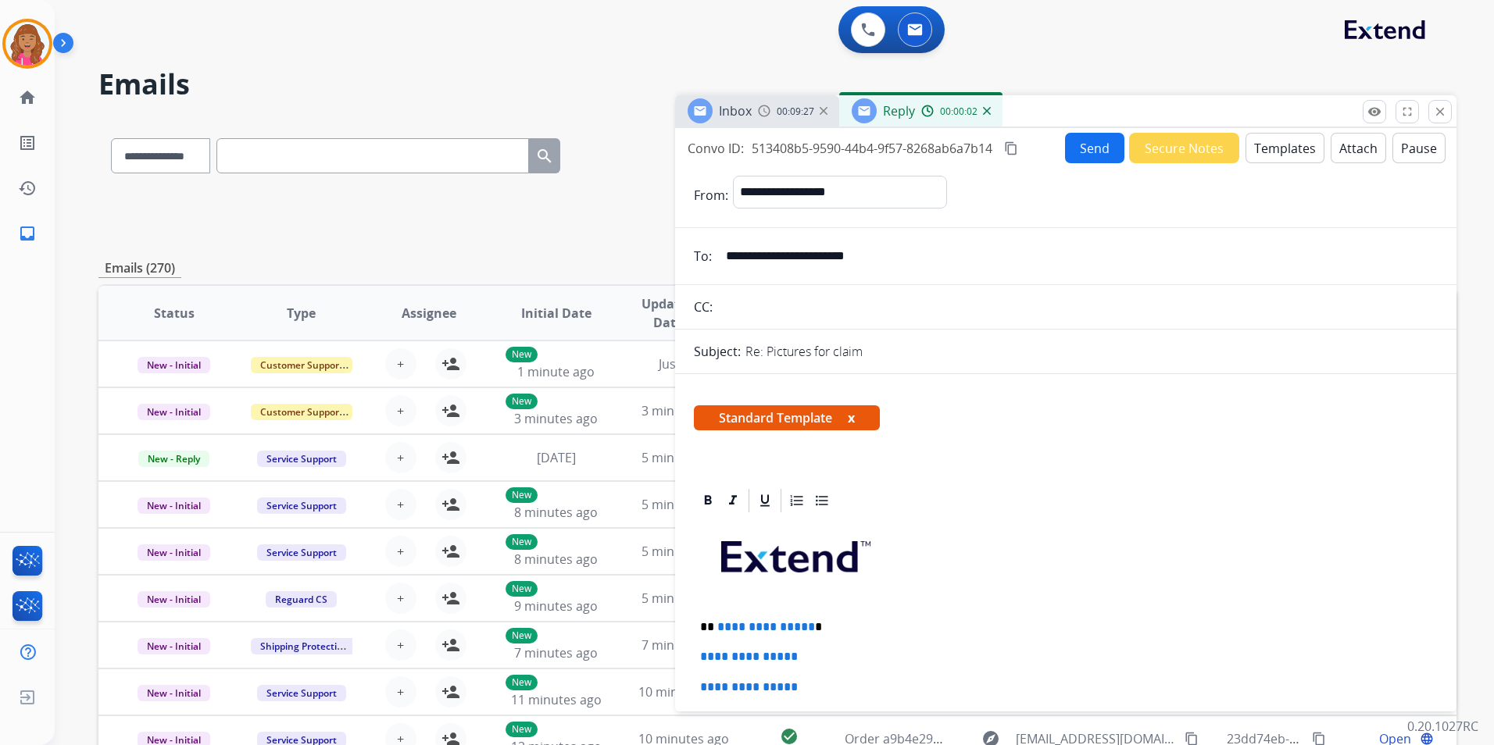
click at [809, 627] on p "**********" at bounding box center [1059, 627] width 719 height 14
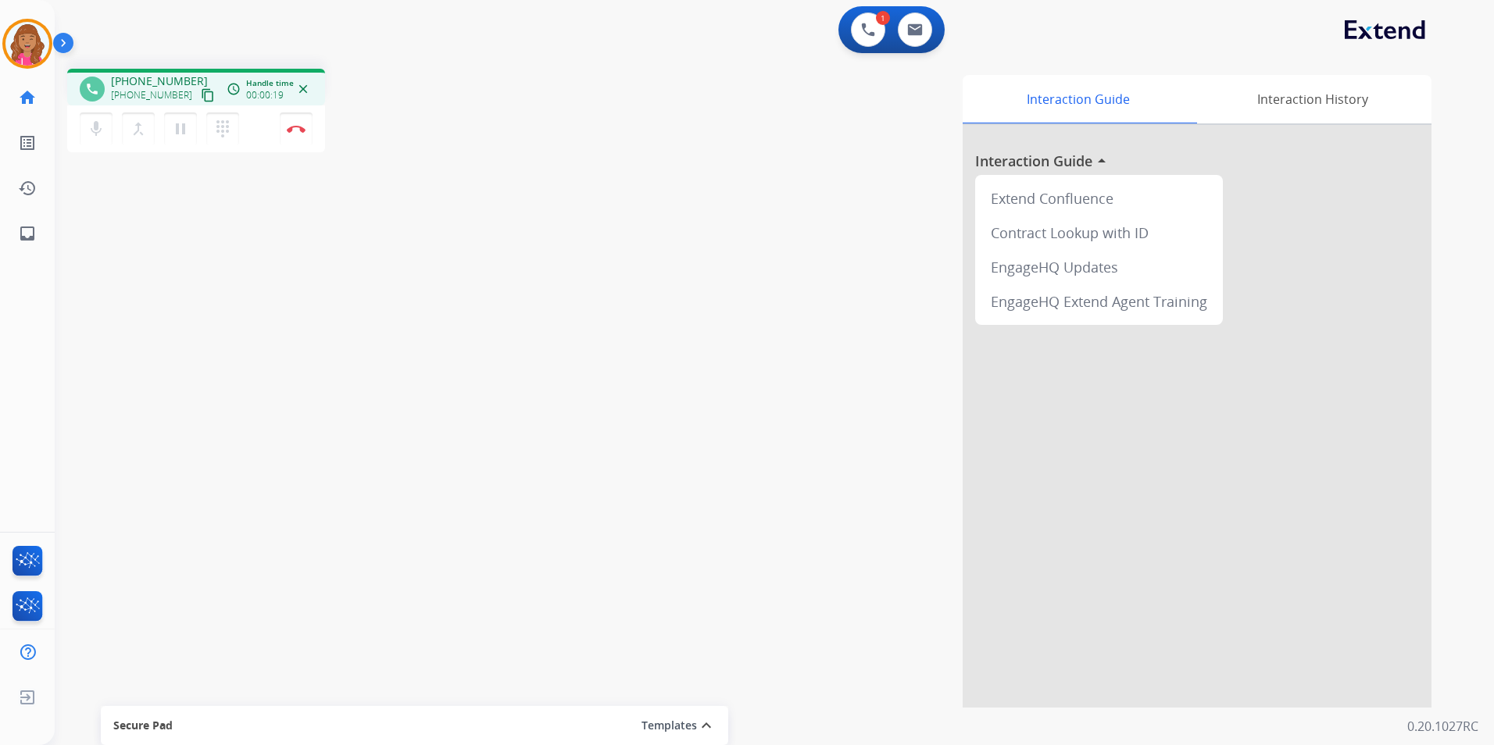
click at [198, 103] on button "content_copy" at bounding box center [207, 95] width 19 height 19
click at [295, 134] on button "Disconnect" at bounding box center [296, 129] width 33 height 33
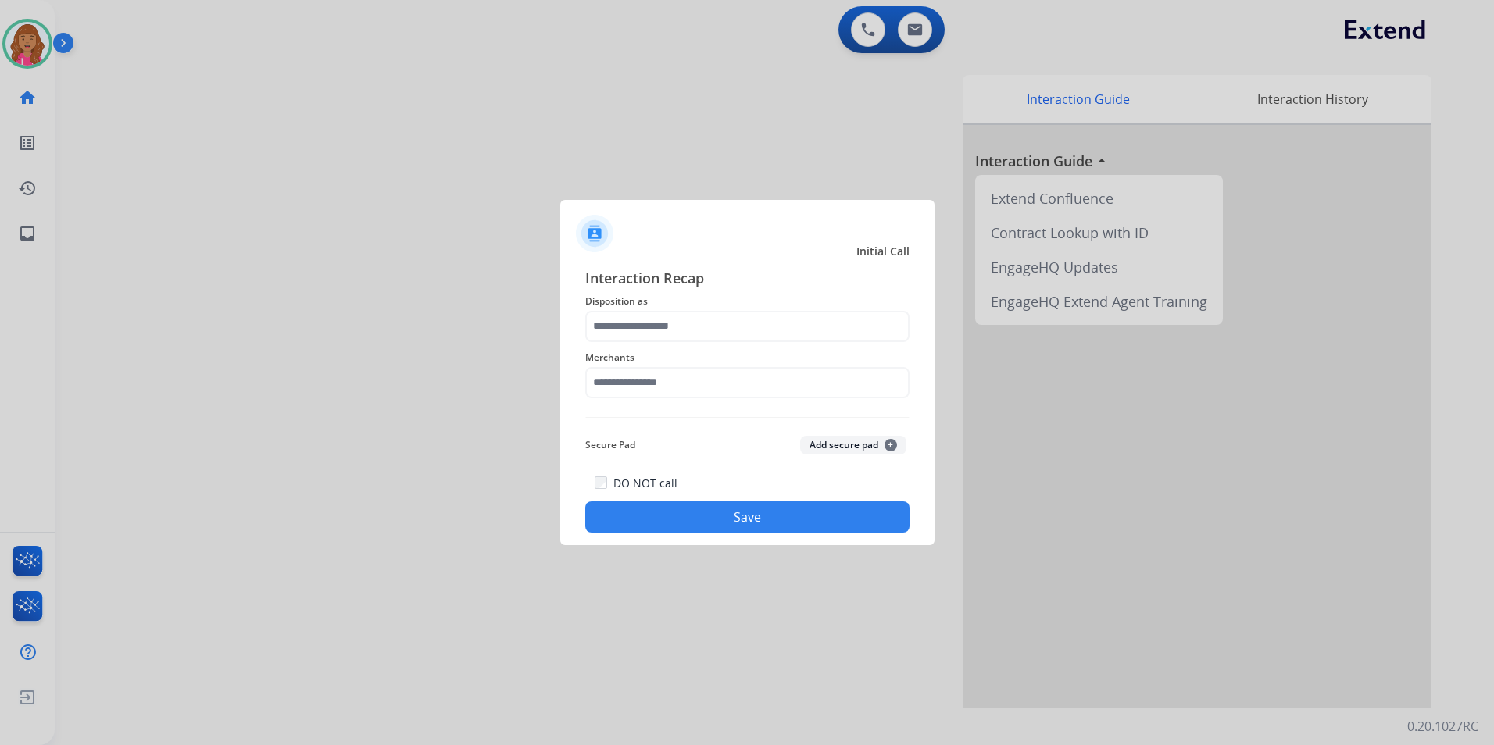
drag, startPoint x: 623, startPoint y: 358, endPoint x: 613, endPoint y: 350, distance: 12.2
click at [623, 356] on span "Merchants" at bounding box center [747, 357] width 324 height 19
click at [609, 332] on input "text" at bounding box center [747, 326] width 324 height 31
click at [741, 330] on input "text" at bounding box center [747, 326] width 324 height 31
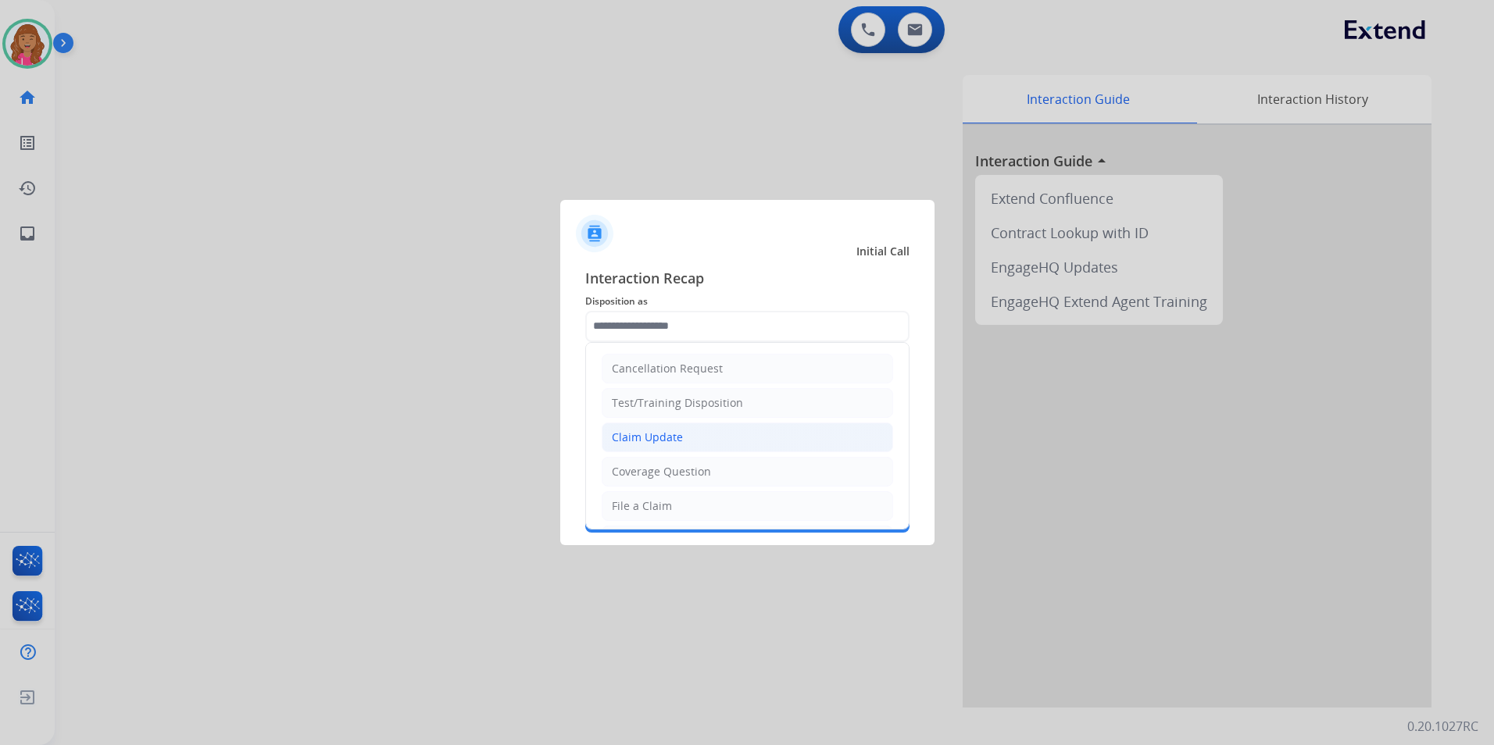
click at [655, 430] on div "Claim Update" at bounding box center [647, 438] width 71 height 16
type input "**********"
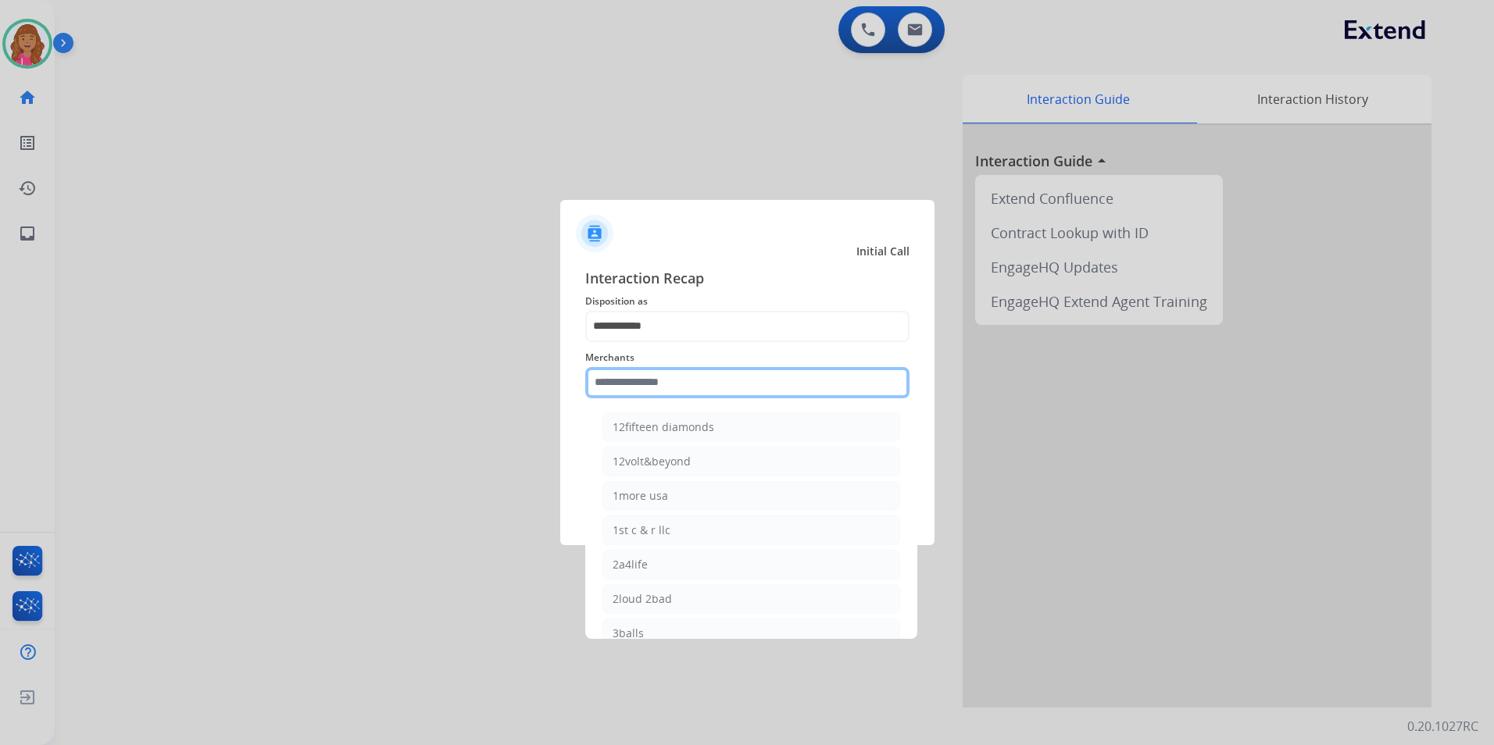
click at [656, 381] on input "text" at bounding box center [747, 382] width 324 height 31
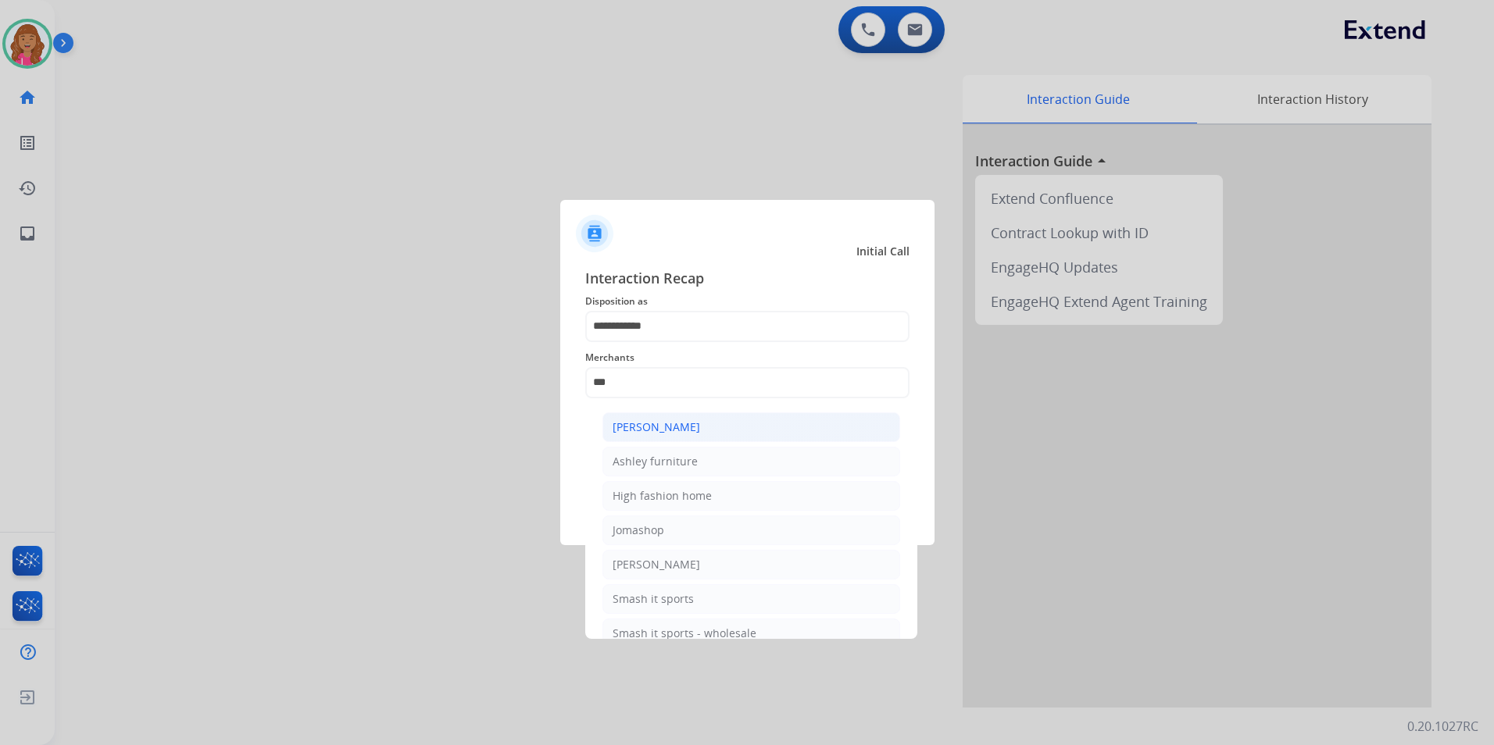
click at [681, 432] on div "[PERSON_NAME]" at bounding box center [657, 428] width 88 height 16
type input "**********"
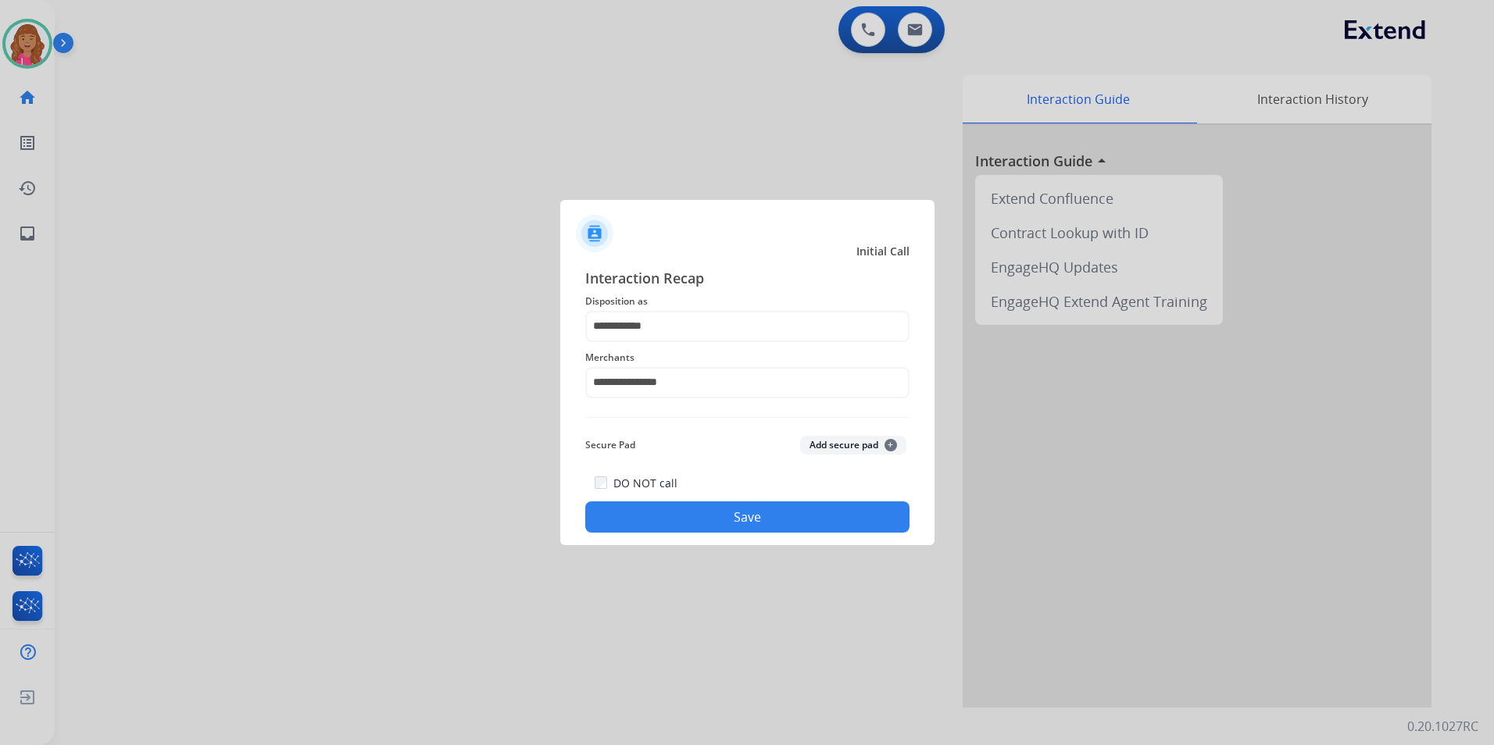
click at [663, 506] on button "Save" at bounding box center [747, 517] width 324 height 31
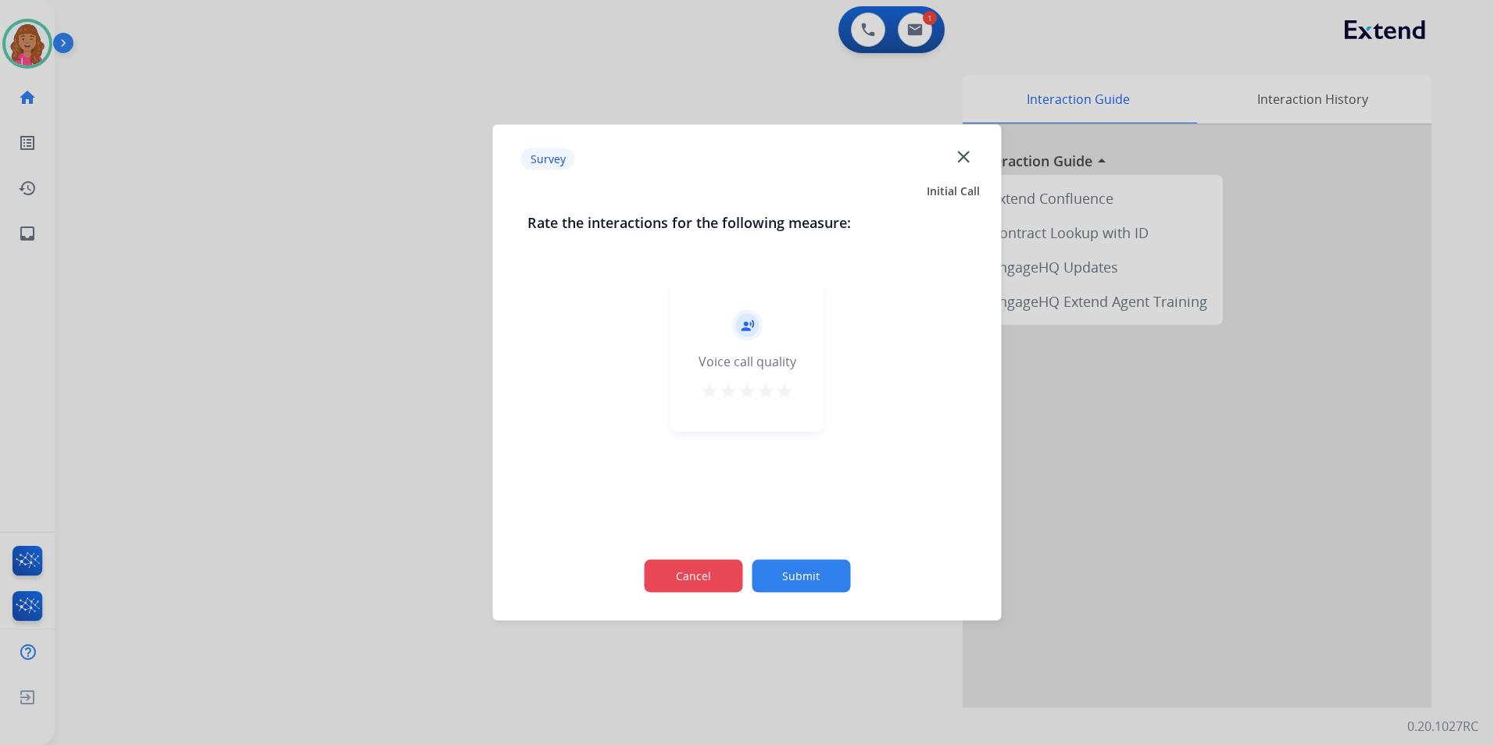
click at [691, 565] on button "Cancel" at bounding box center [693, 576] width 98 height 33
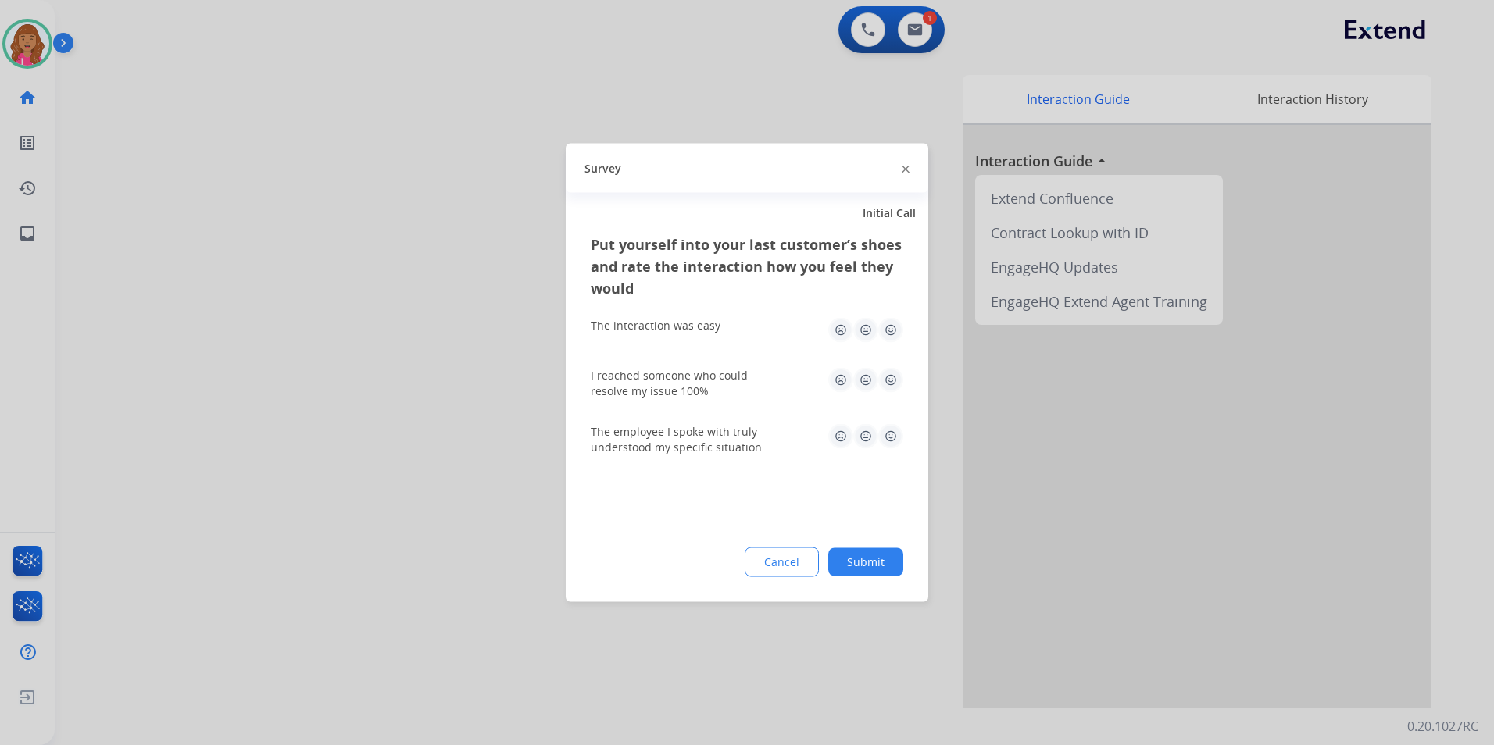
click at [788, 564] on button "Cancel" at bounding box center [782, 563] width 74 height 30
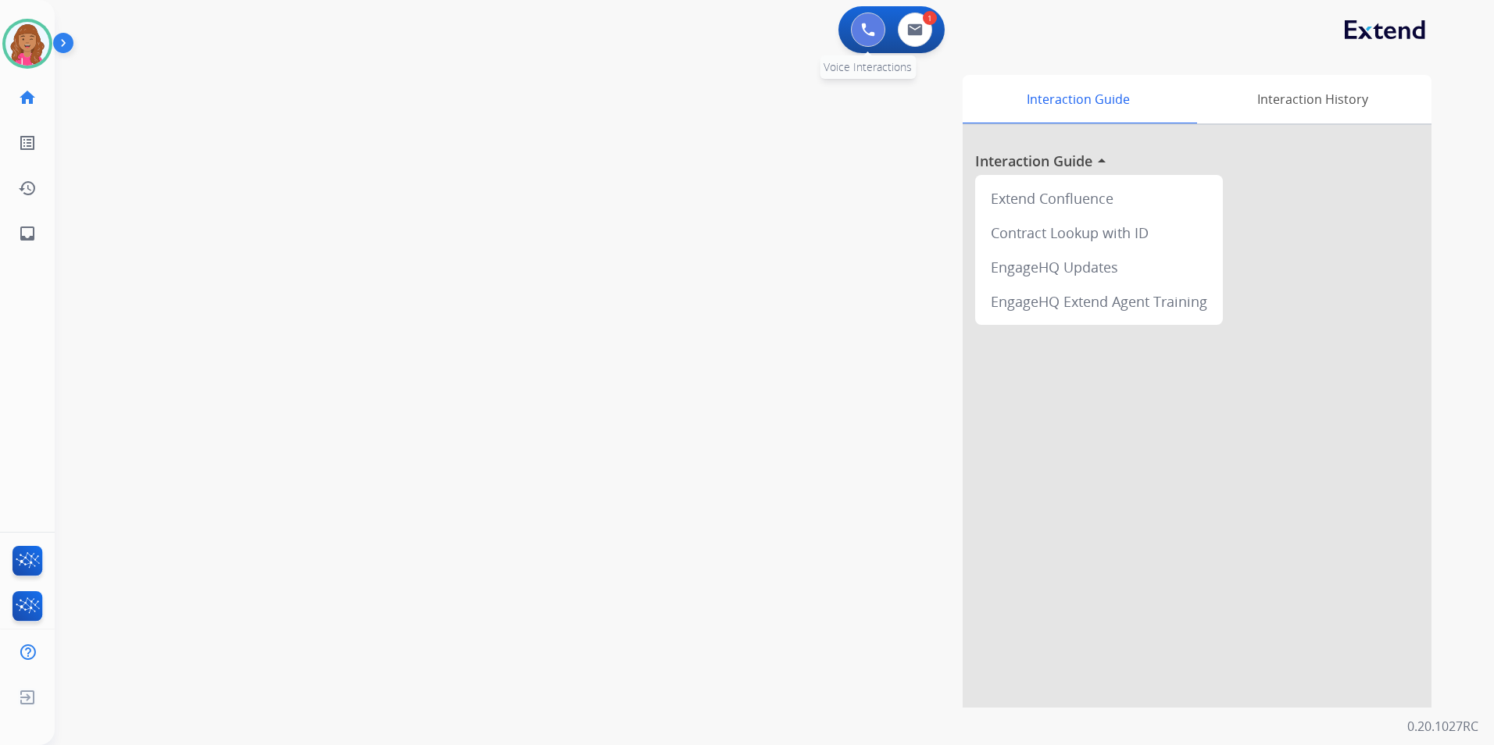
click at [866, 22] on button at bounding box center [868, 30] width 34 height 34
click at [869, 33] on img at bounding box center [868, 30] width 14 height 14
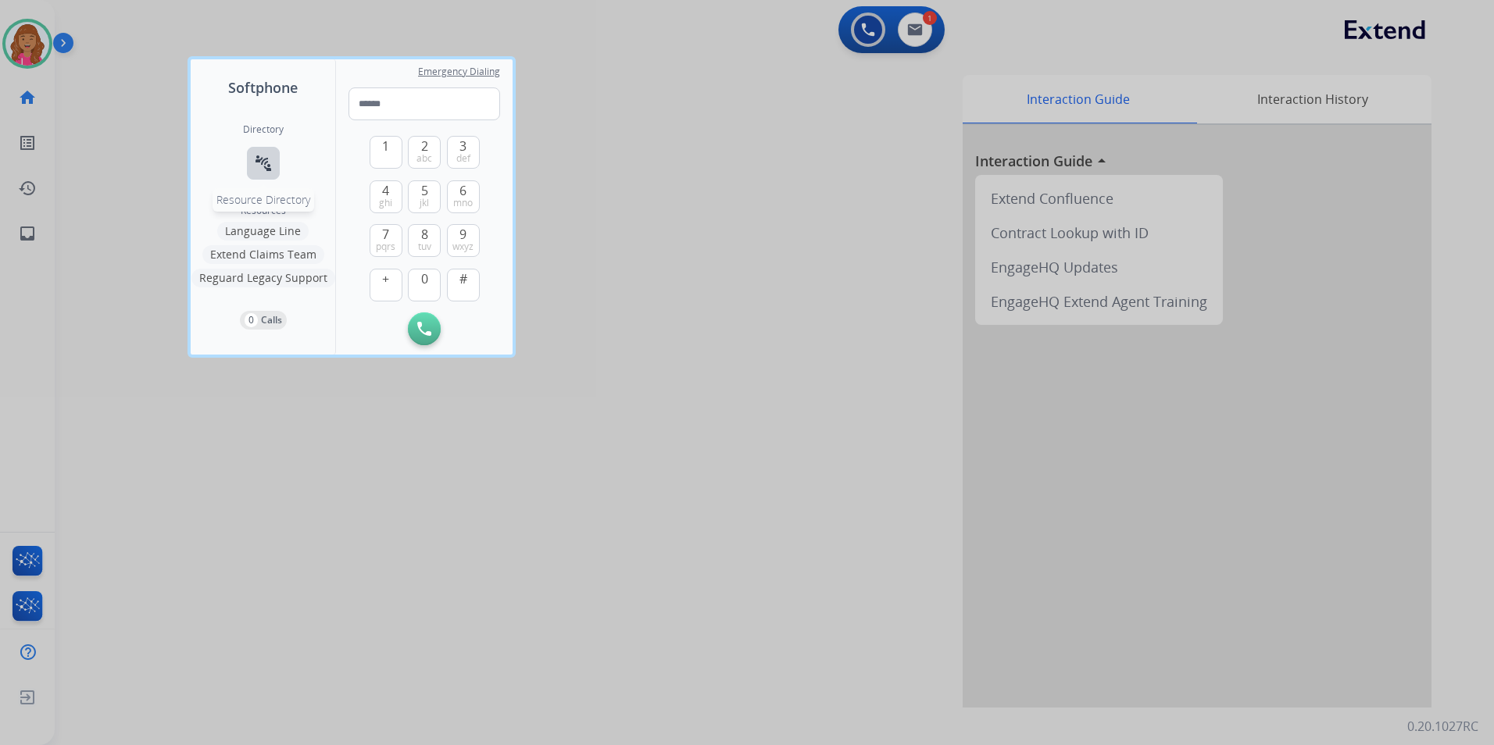
click at [261, 172] on mat-icon "connect_without_contact" at bounding box center [263, 163] width 19 height 19
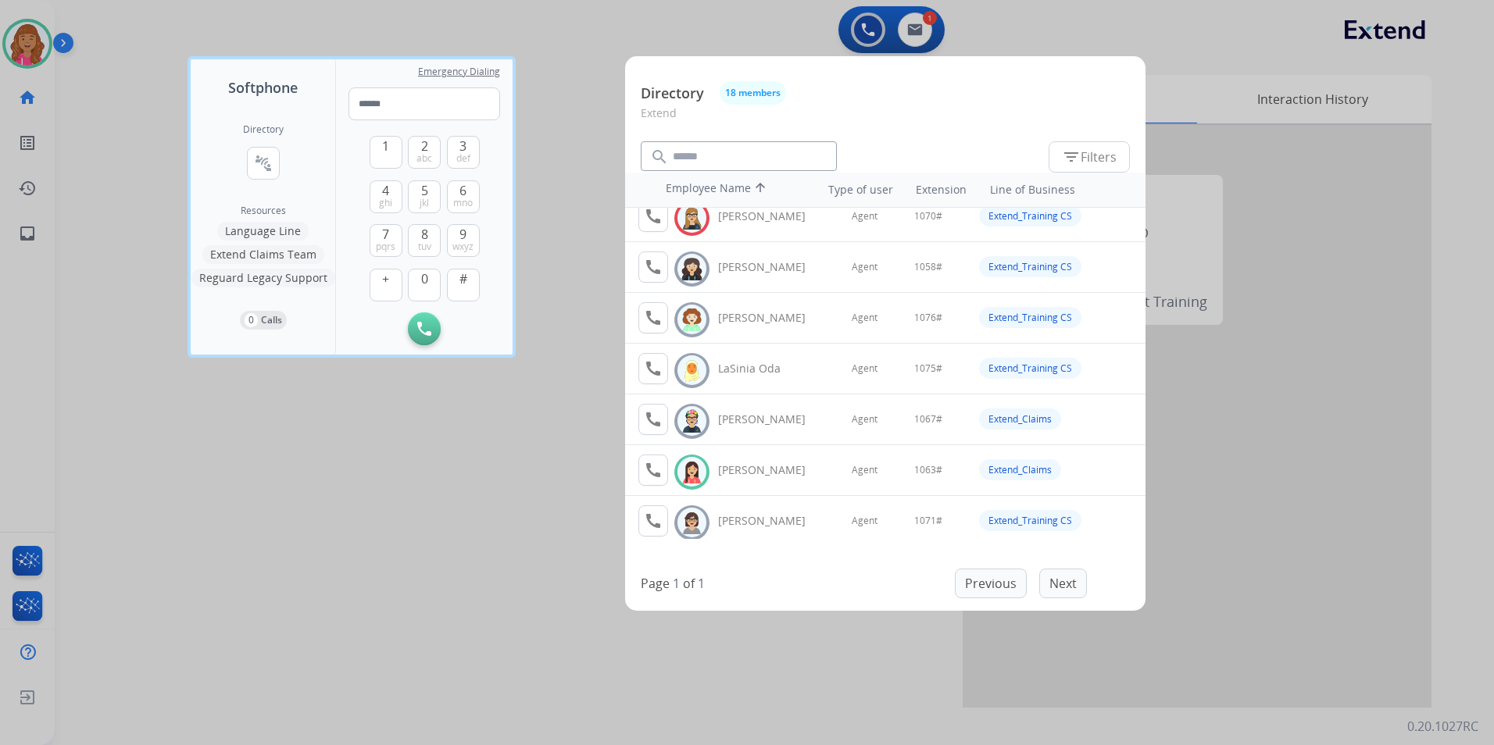
scroll to position [469, 0]
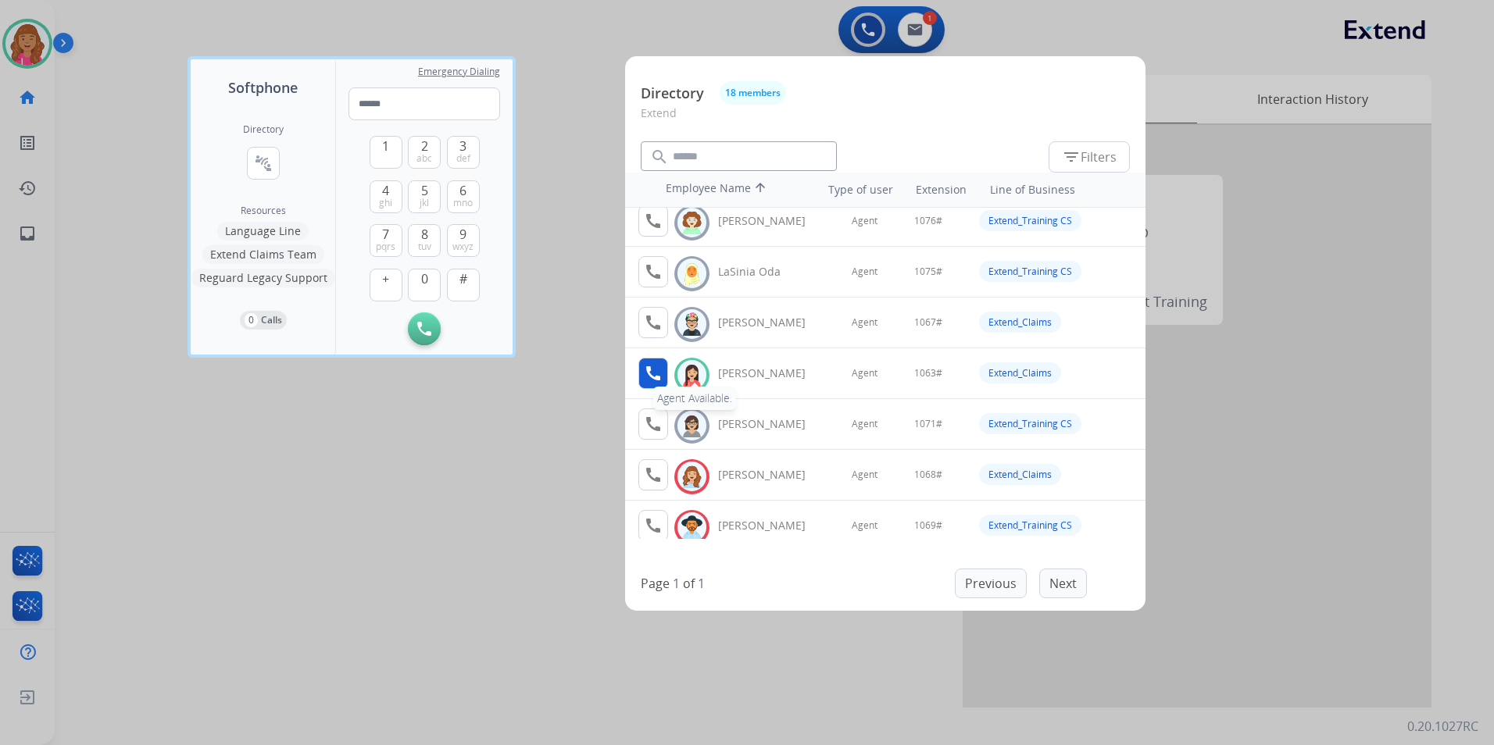
click at [663, 380] on button "call Agent Available." at bounding box center [653, 373] width 30 height 31
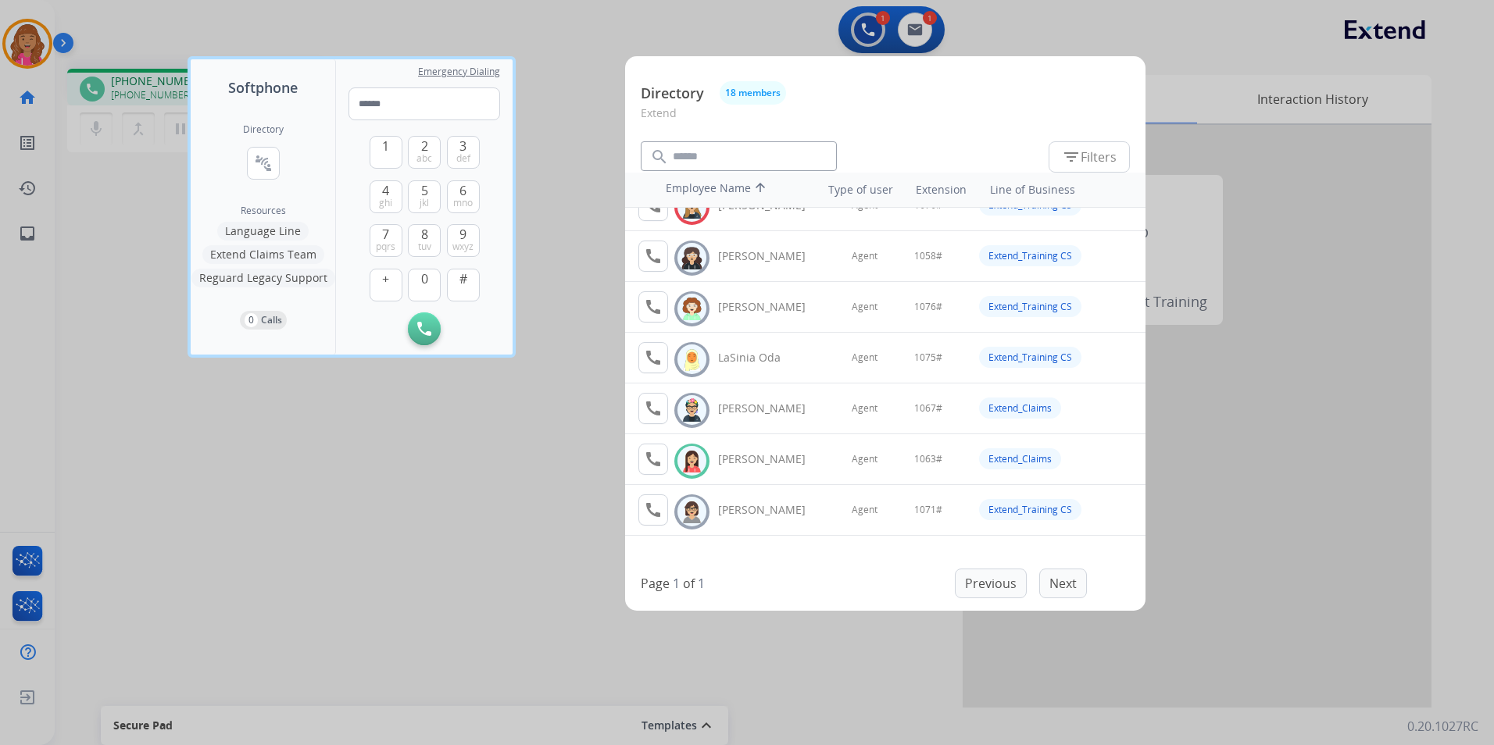
scroll to position [391, 0]
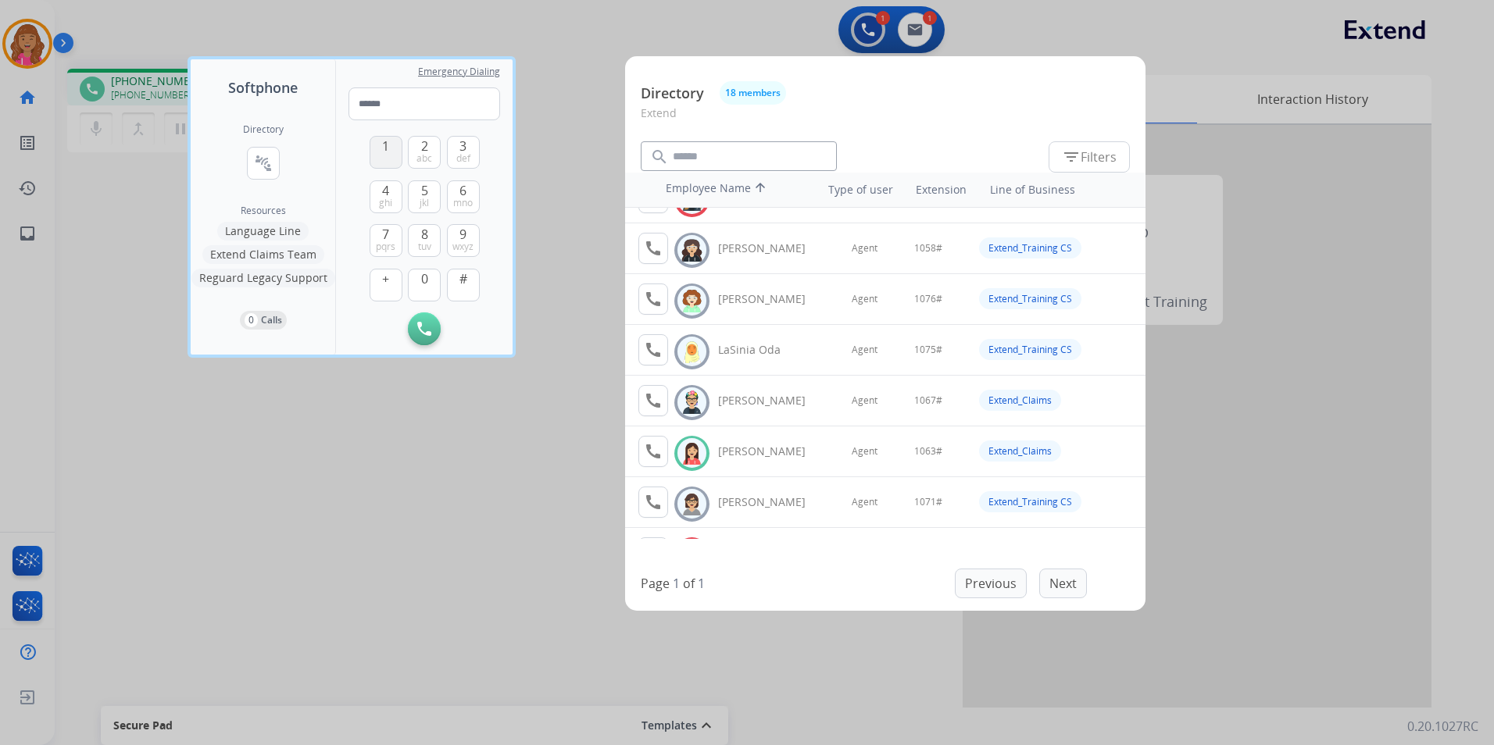
click at [389, 162] on button "1" at bounding box center [386, 152] width 33 height 33
click at [430, 275] on button "0" at bounding box center [424, 285] width 33 height 33
click at [458, 210] on button "6 mno" at bounding box center [463, 196] width 33 height 33
click at [479, 146] on div "3 def" at bounding box center [463, 152] width 33 height 33
click at [469, 151] on button "3 def" at bounding box center [463, 152] width 33 height 33
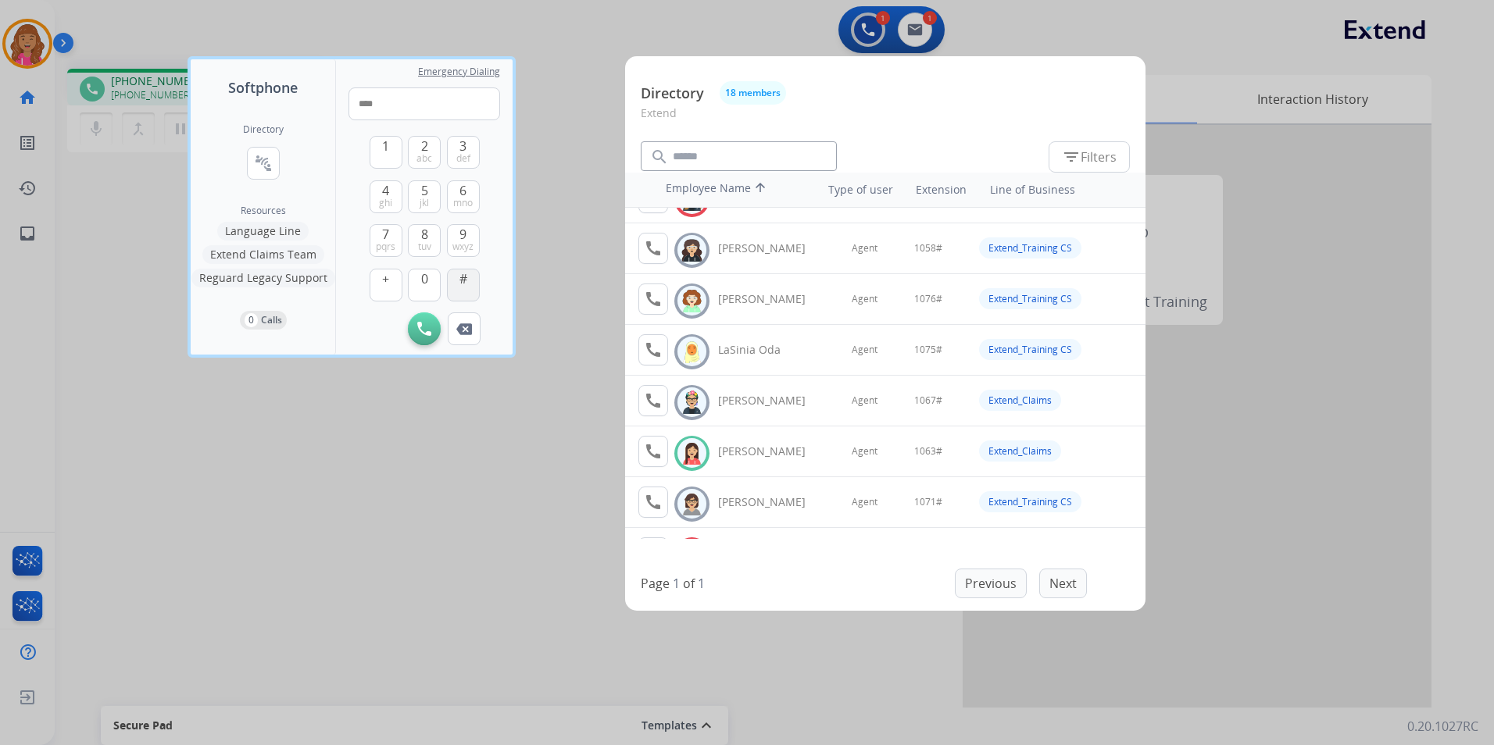
click at [467, 280] on button "#" at bounding box center [463, 285] width 33 height 33
type input "******"
click at [591, 466] on div at bounding box center [747, 372] width 1494 height 745
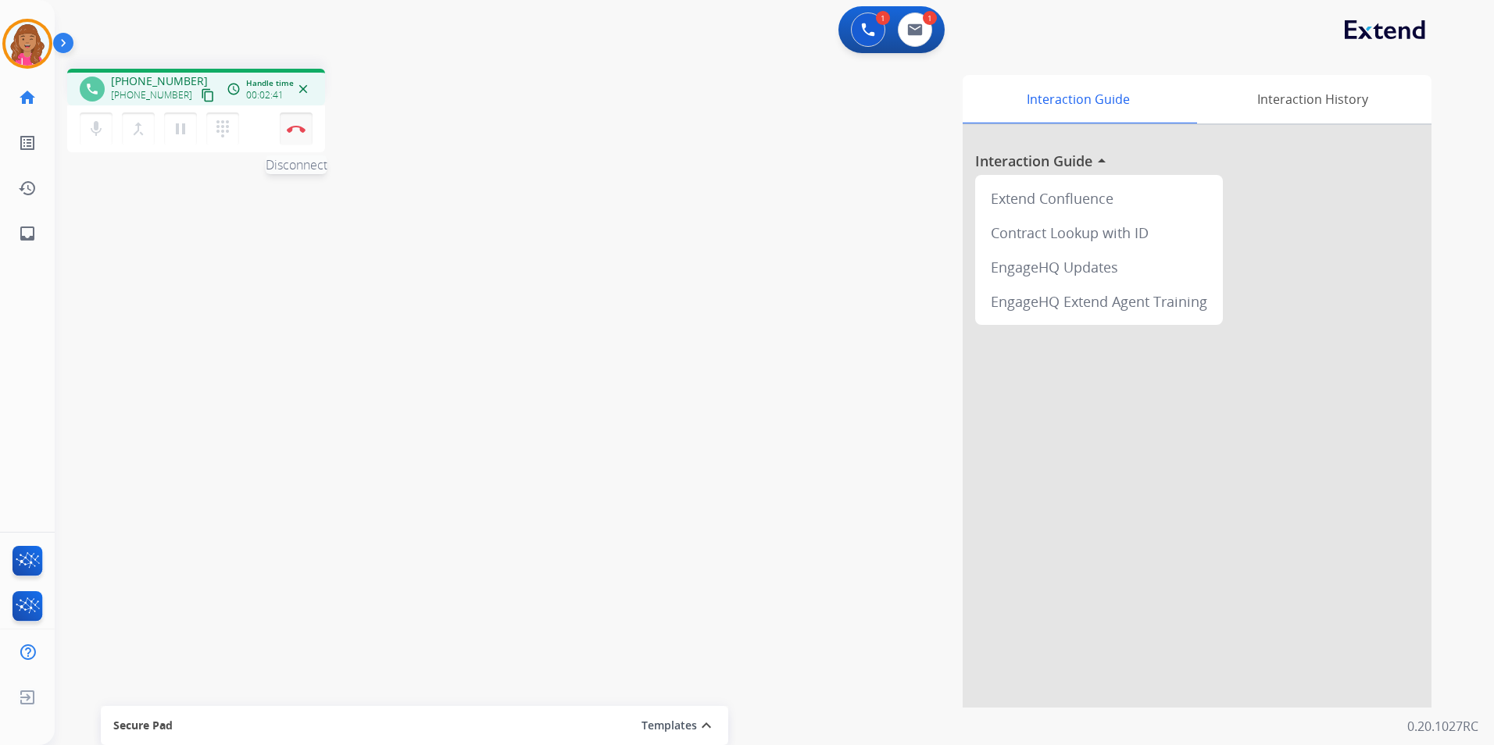
click at [286, 133] on button "Disconnect" at bounding box center [296, 129] width 33 height 33
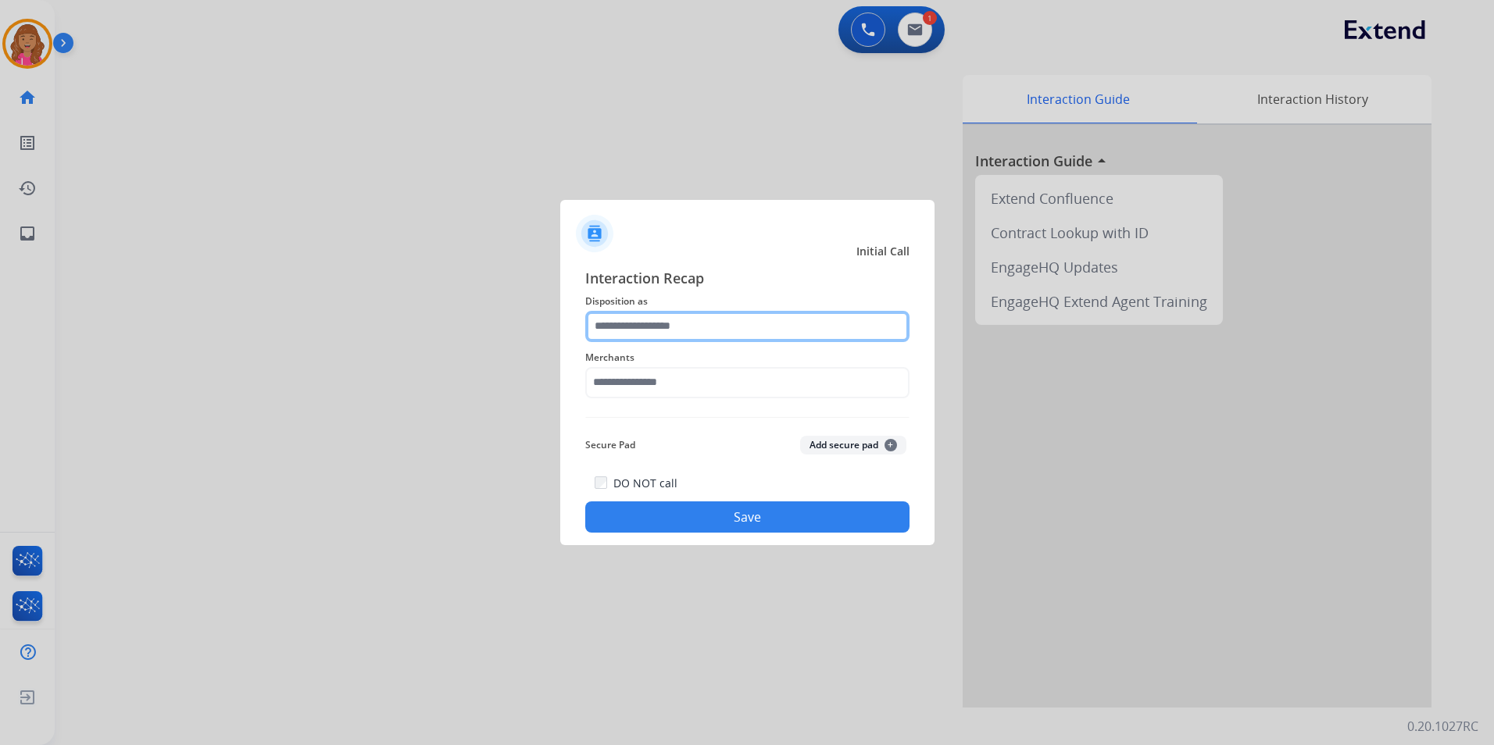
click at [673, 332] on input "text" at bounding box center [747, 326] width 324 height 31
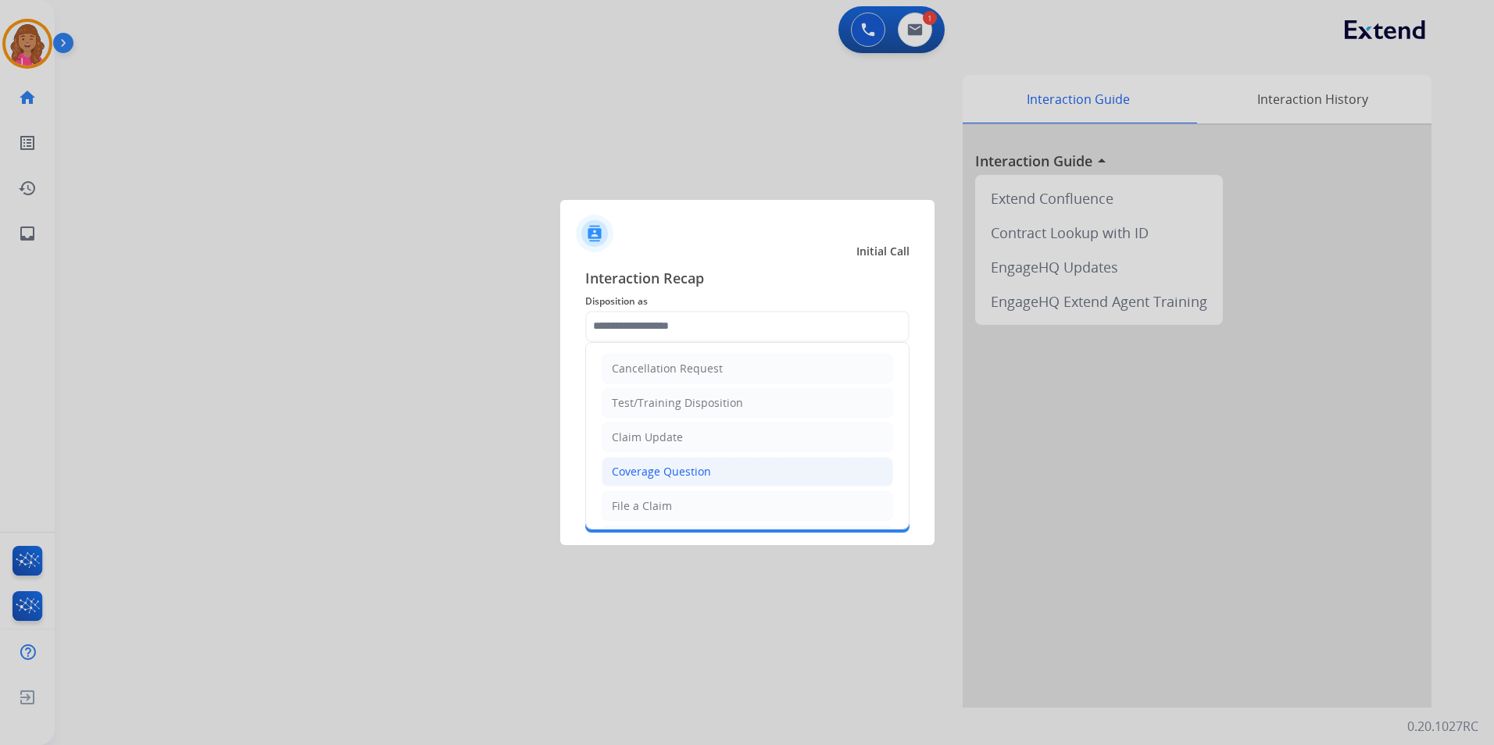
click at [680, 465] on div "Coverage Question" at bounding box center [661, 472] width 99 height 16
type input "**********"
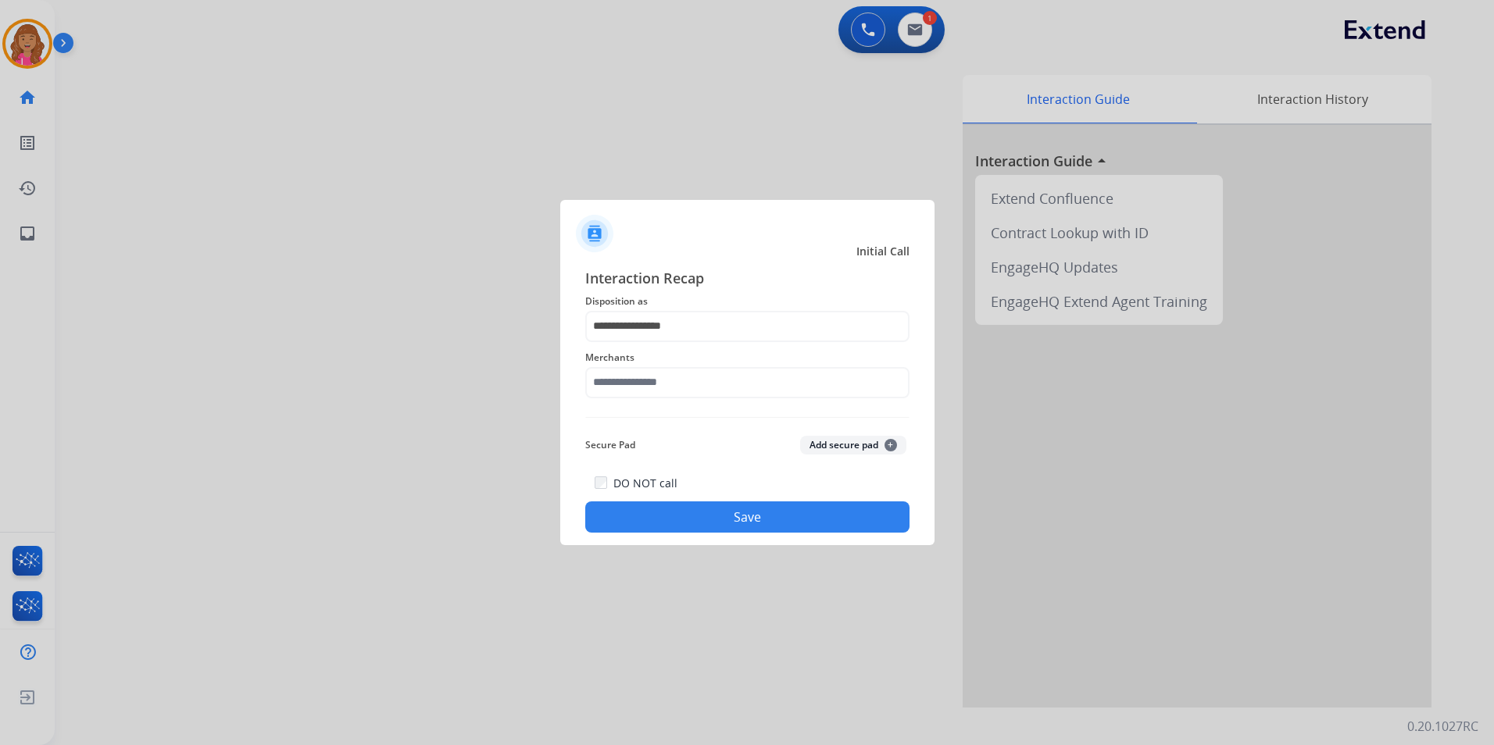
click at [670, 359] on span "Merchants" at bounding box center [747, 357] width 324 height 19
click at [686, 384] on input "text" at bounding box center [747, 382] width 324 height 31
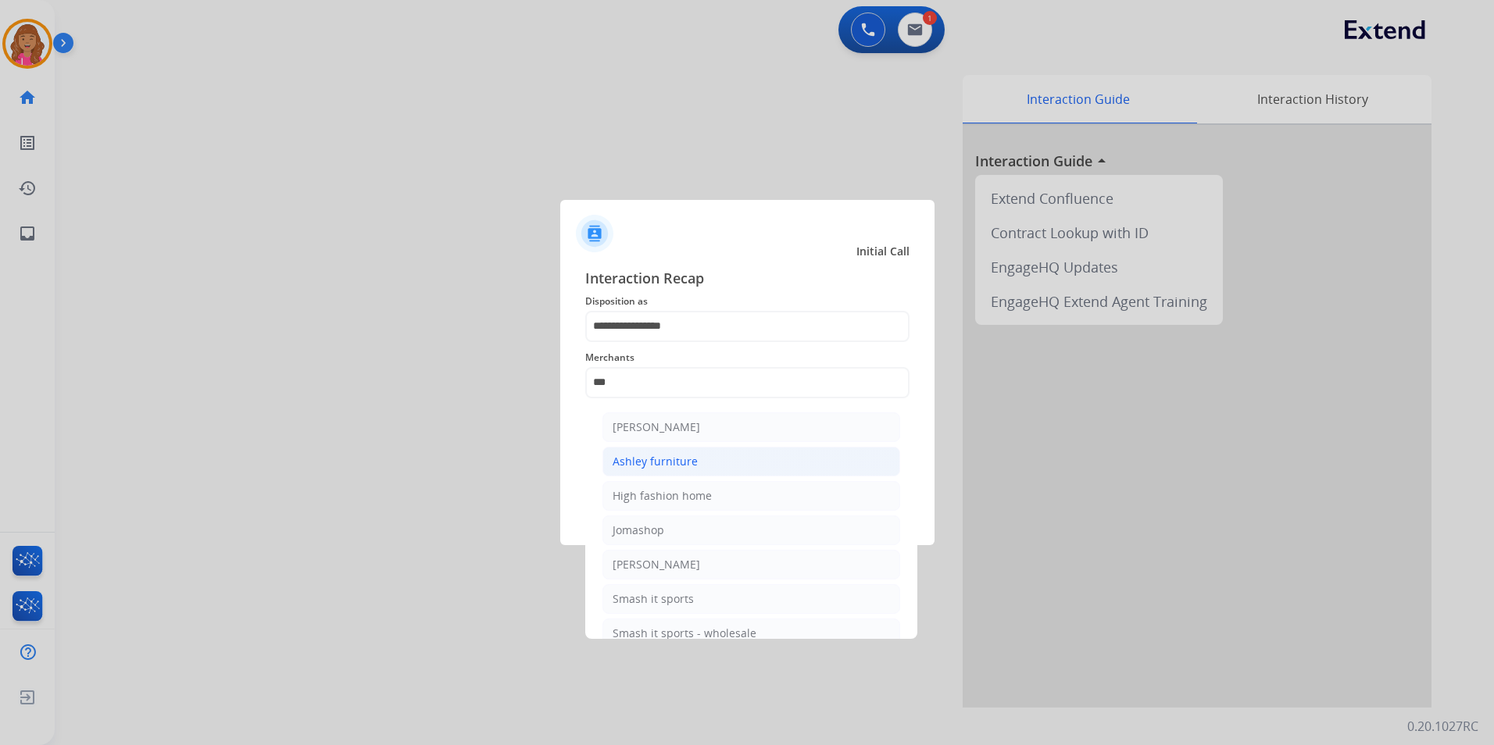
click at [781, 466] on li "Ashley furniture" at bounding box center [751, 462] width 298 height 30
type input "**********"
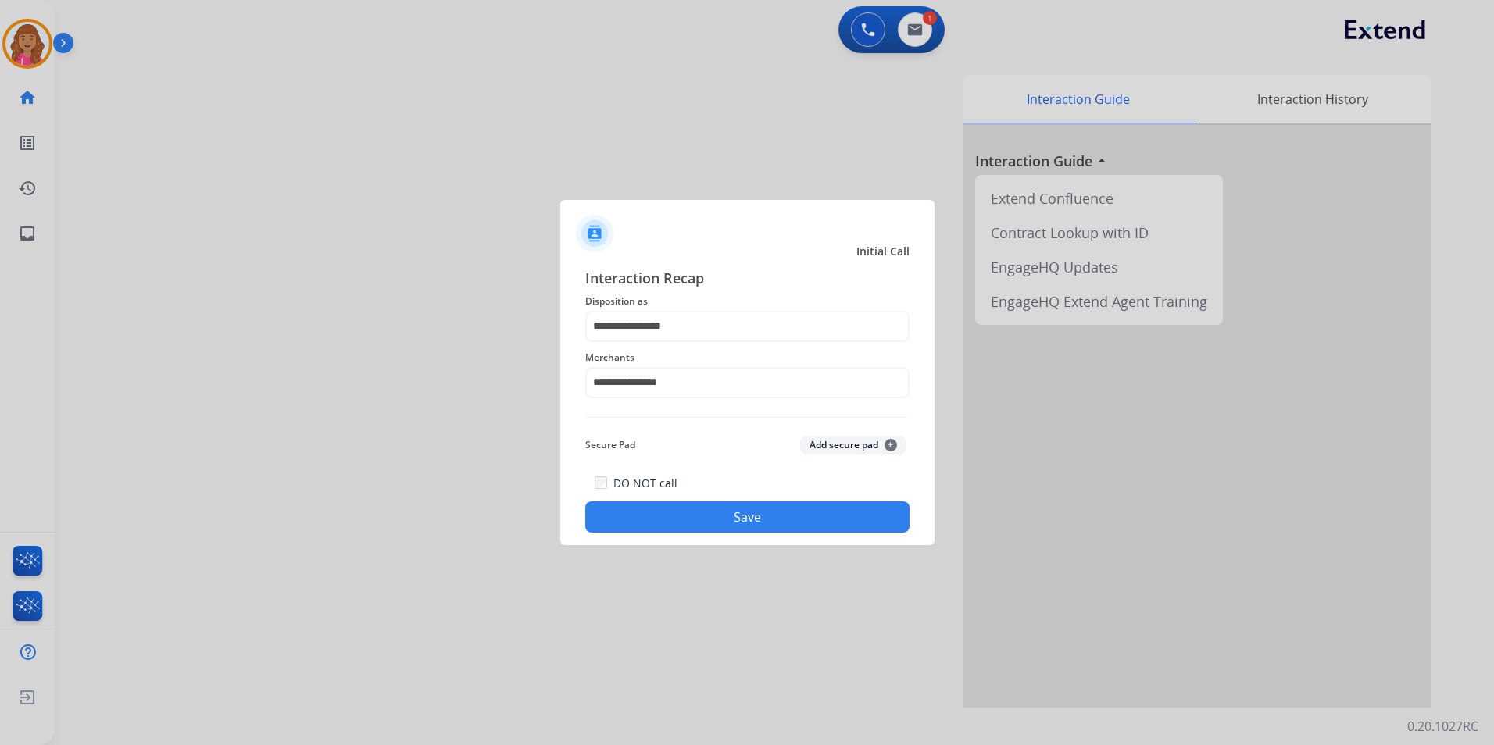
click at [697, 532] on div "DO NOT call Save" at bounding box center [747, 502] width 324 height 59
click at [695, 527] on button "Save" at bounding box center [747, 517] width 324 height 31
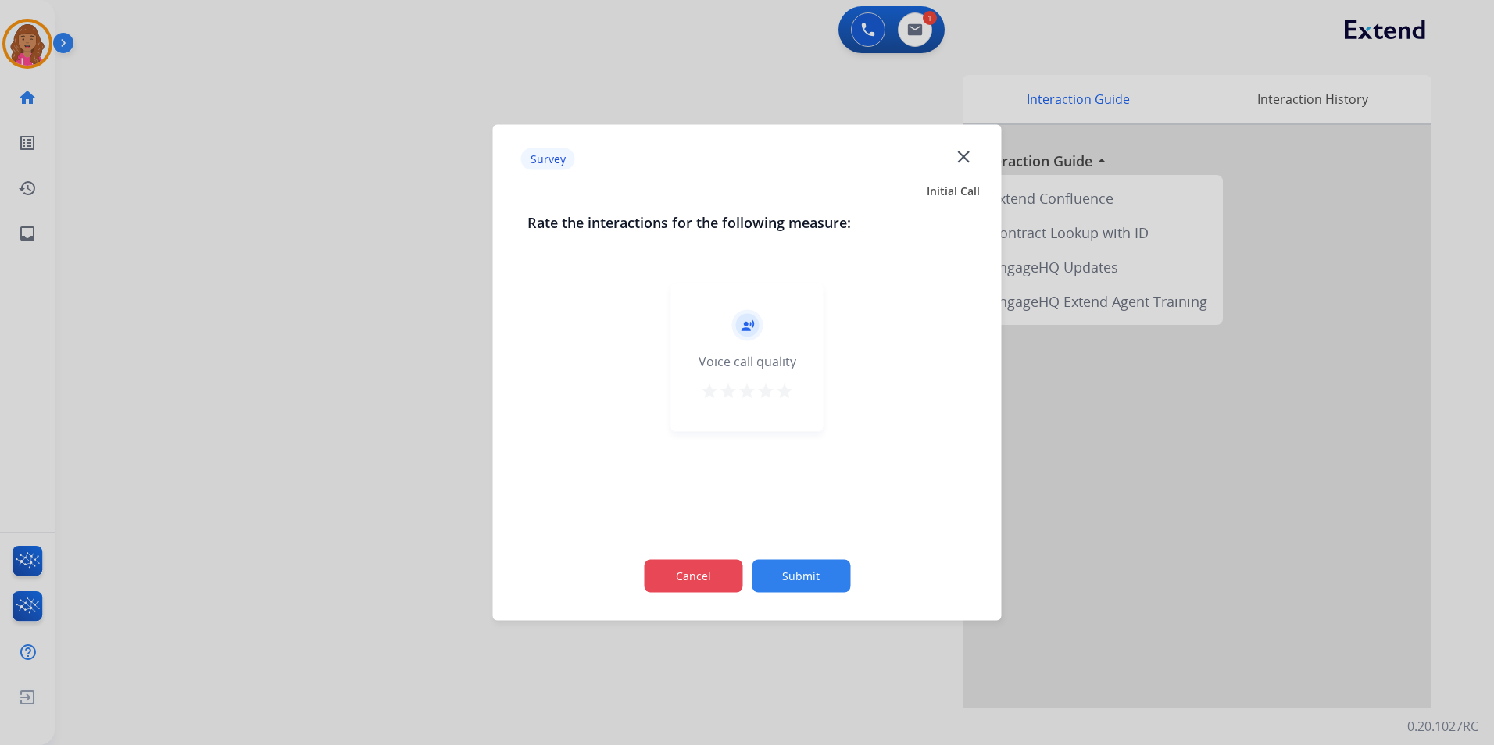
click at [699, 570] on button "Cancel" at bounding box center [693, 576] width 98 height 33
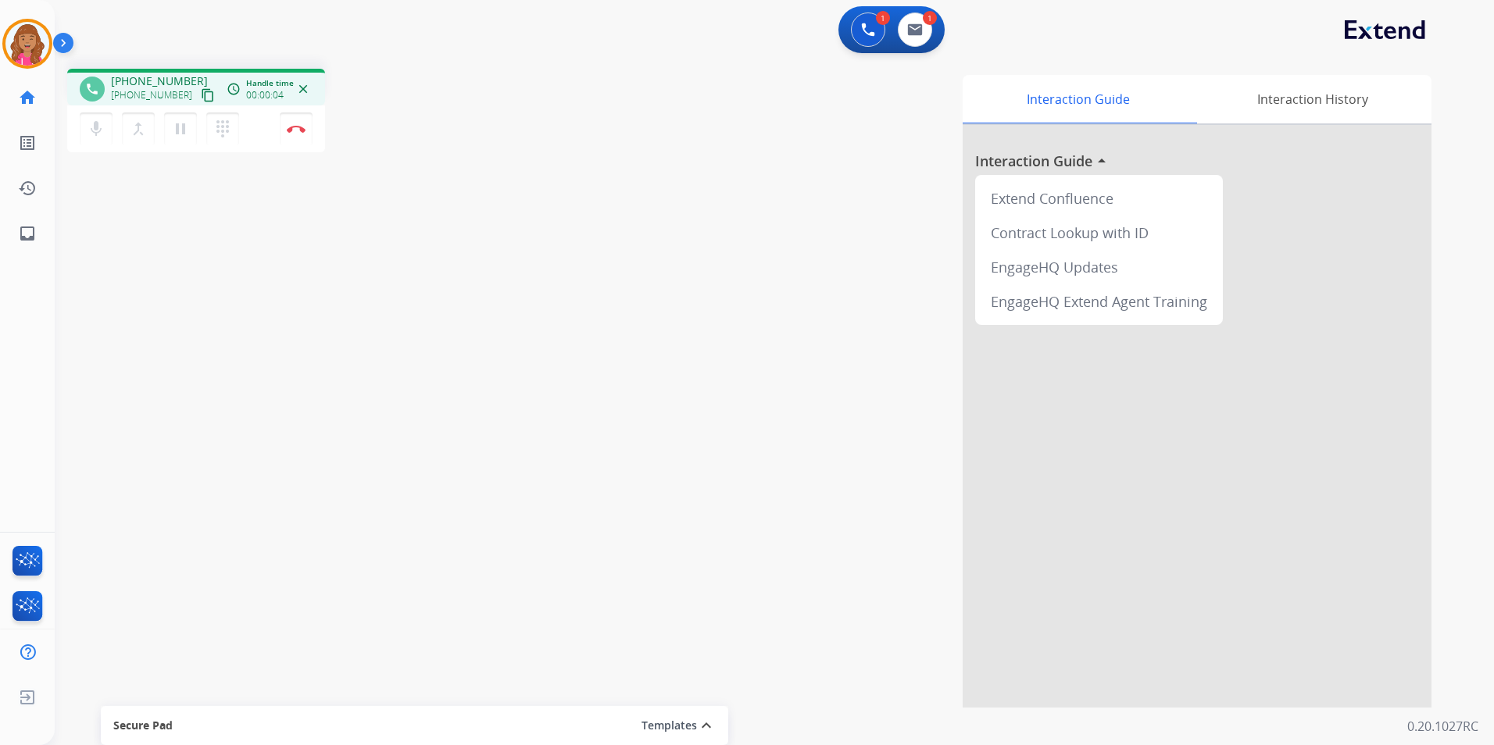
click at [201, 98] on mat-icon "content_copy" at bounding box center [208, 95] width 14 height 14
click at [293, 132] on img at bounding box center [296, 129] width 19 height 8
click at [293, 131] on img at bounding box center [296, 129] width 19 height 8
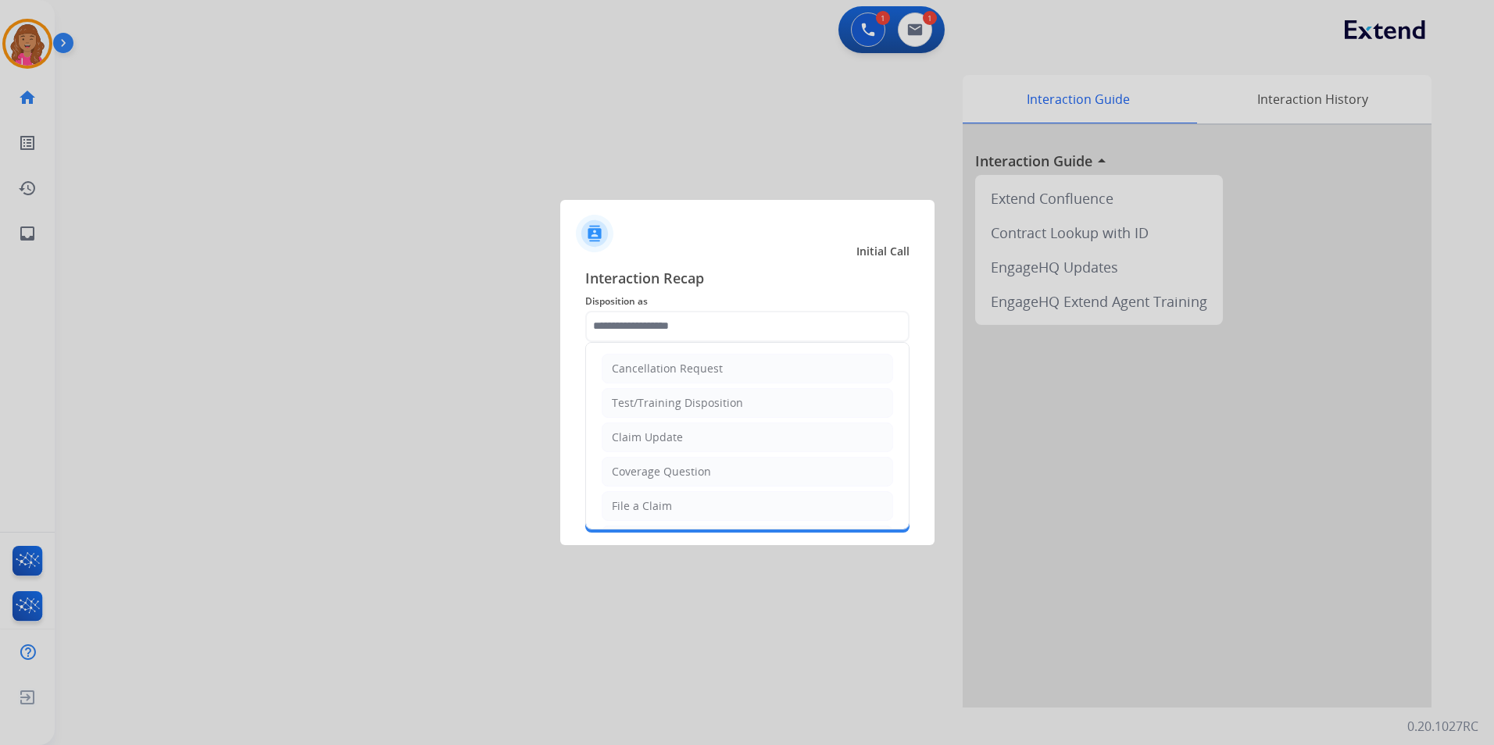
click at [722, 324] on input "text" at bounding box center [747, 326] width 324 height 31
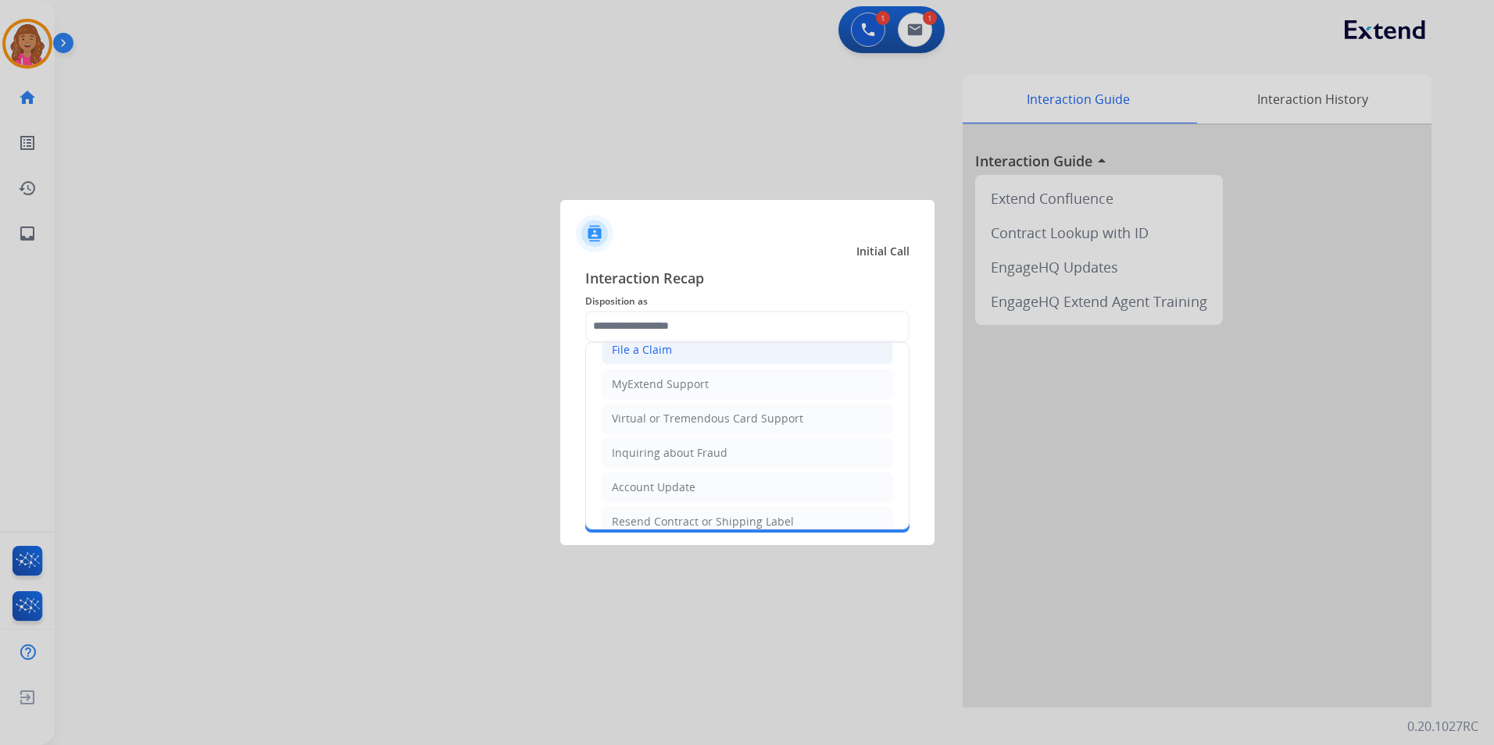
click at [690, 358] on li "File a Claim" at bounding box center [747, 350] width 291 height 30
type input "**********"
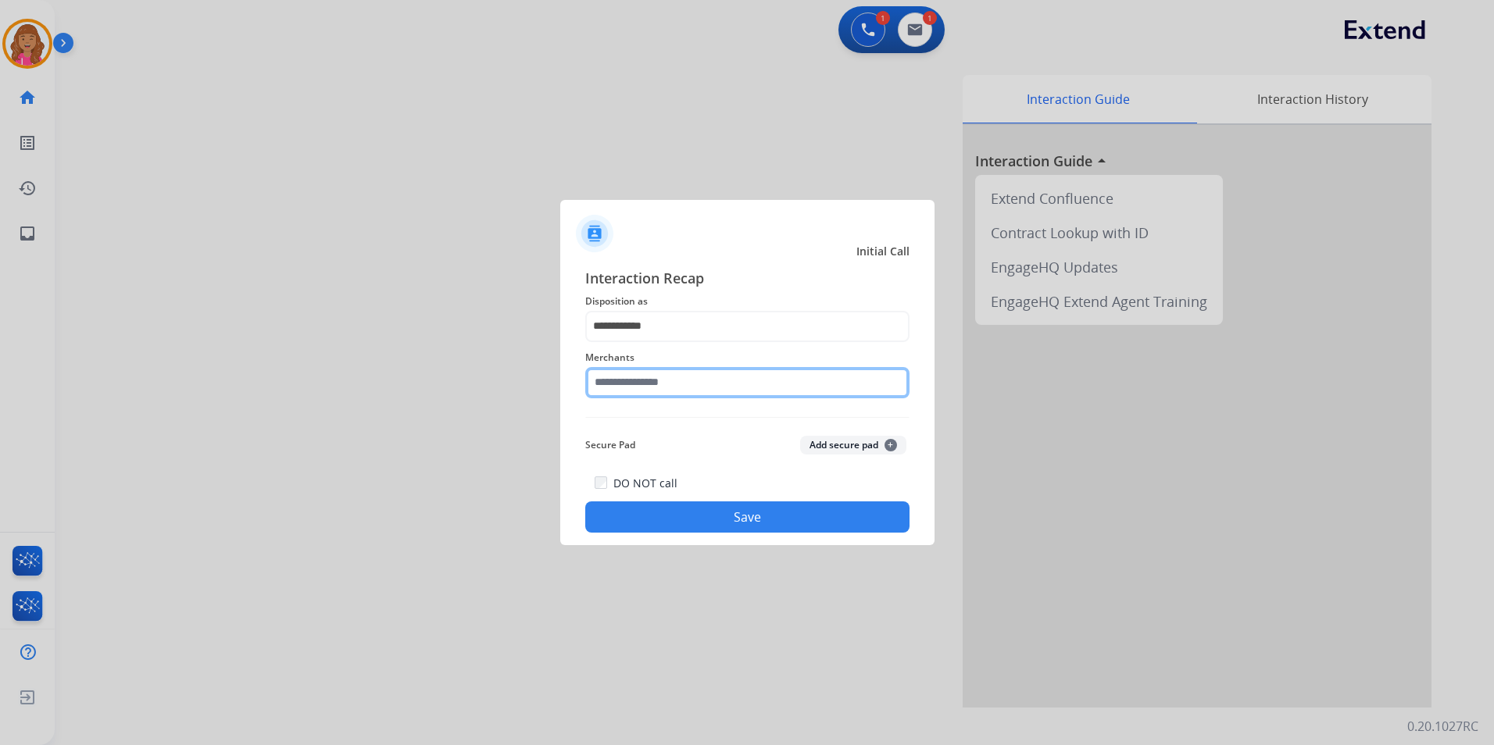
click at [644, 375] on input "text" at bounding box center [747, 382] width 324 height 31
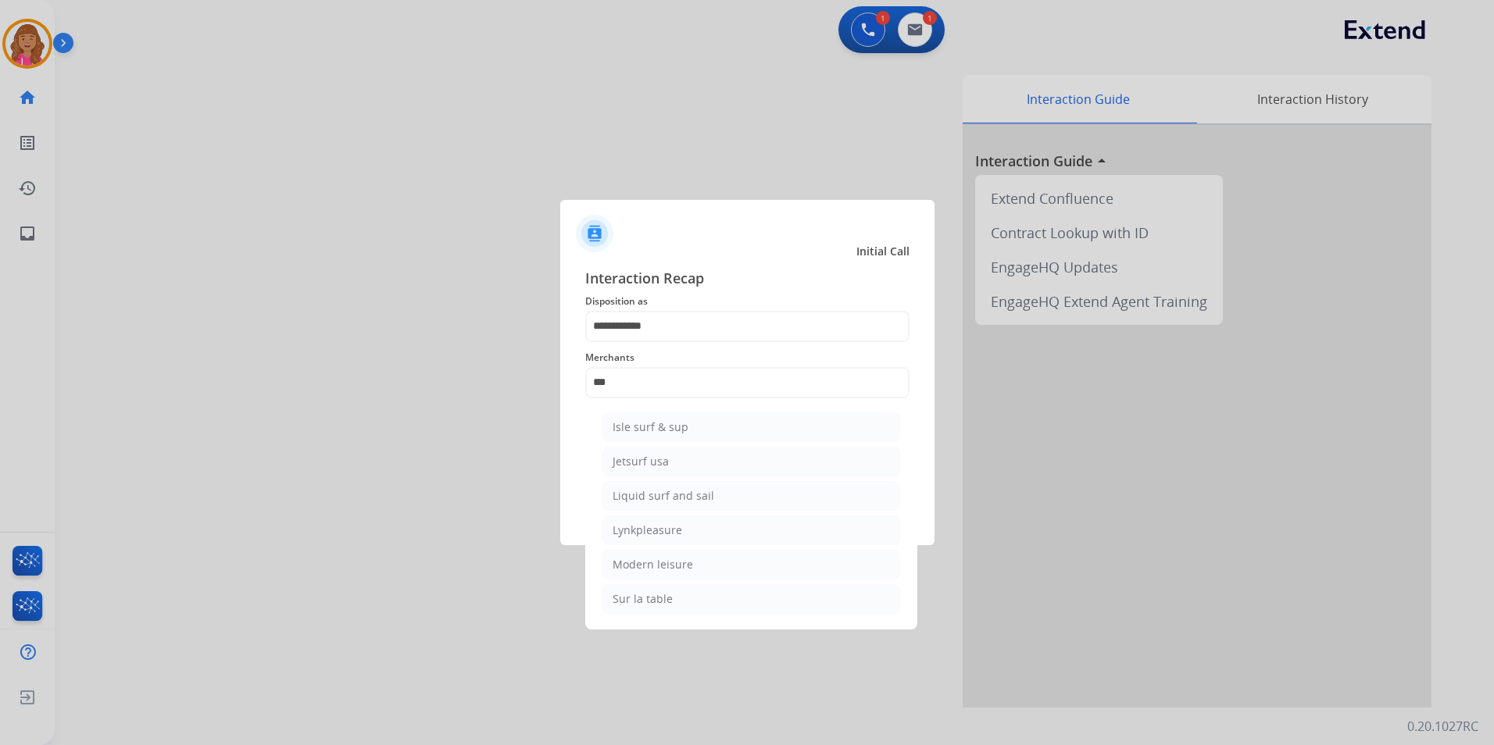
click at [650, 600] on div "Sur la table" at bounding box center [643, 599] width 60 height 16
type input "**********"
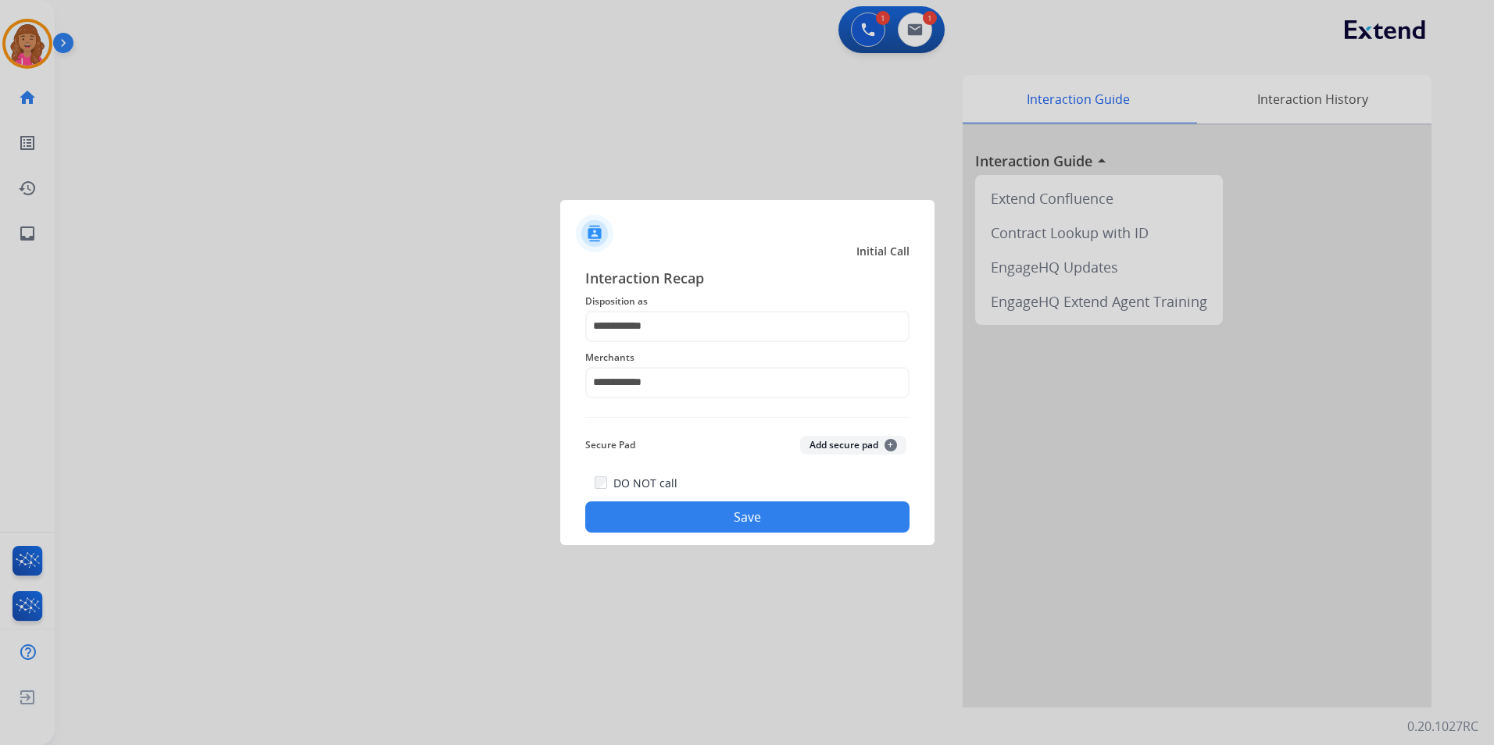
click at [684, 523] on button "Save" at bounding box center [747, 517] width 324 height 31
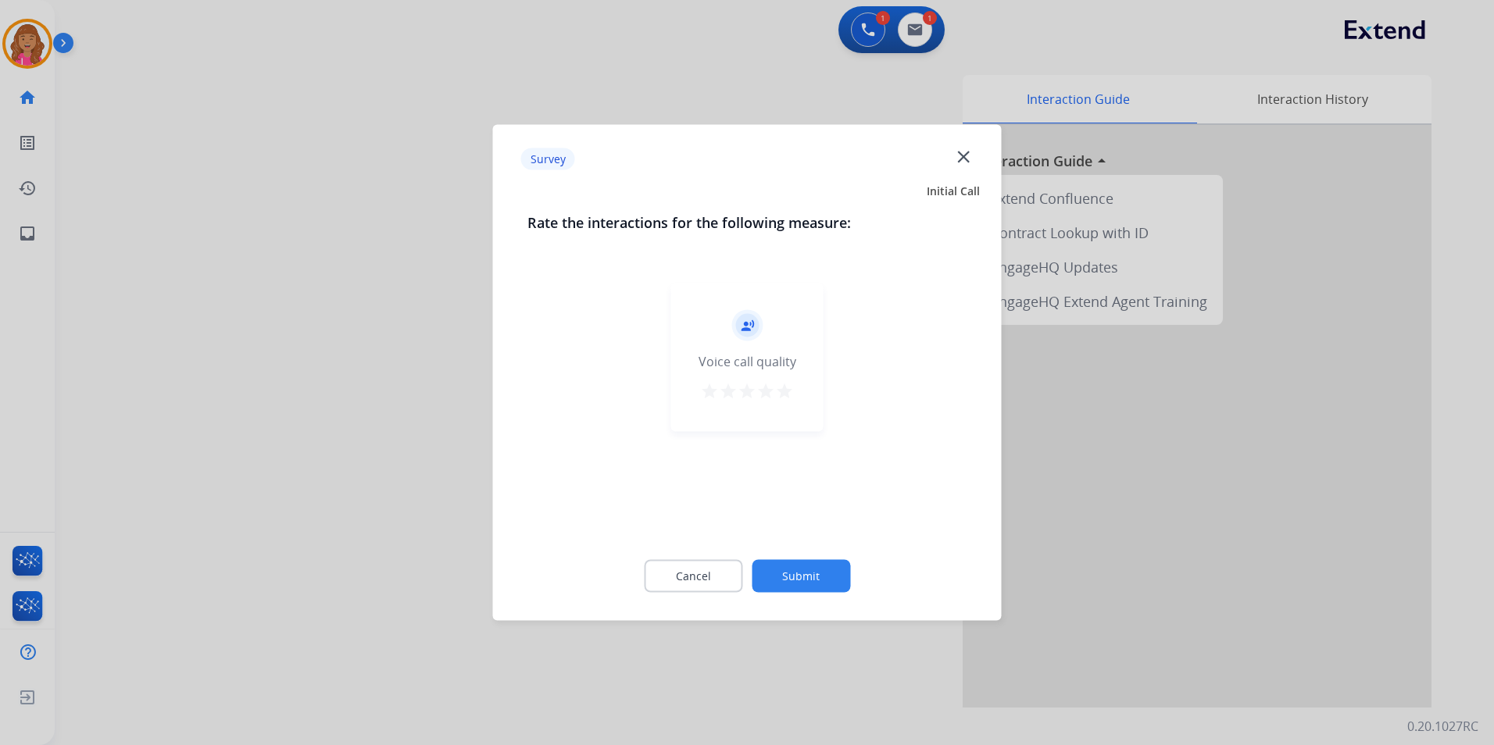
click at [700, 556] on div "Cancel Submit" at bounding box center [747, 576] width 440 height 70
click at [702, 570] on button "Cancel" at bounding box center [693, 576] width 98 height 33
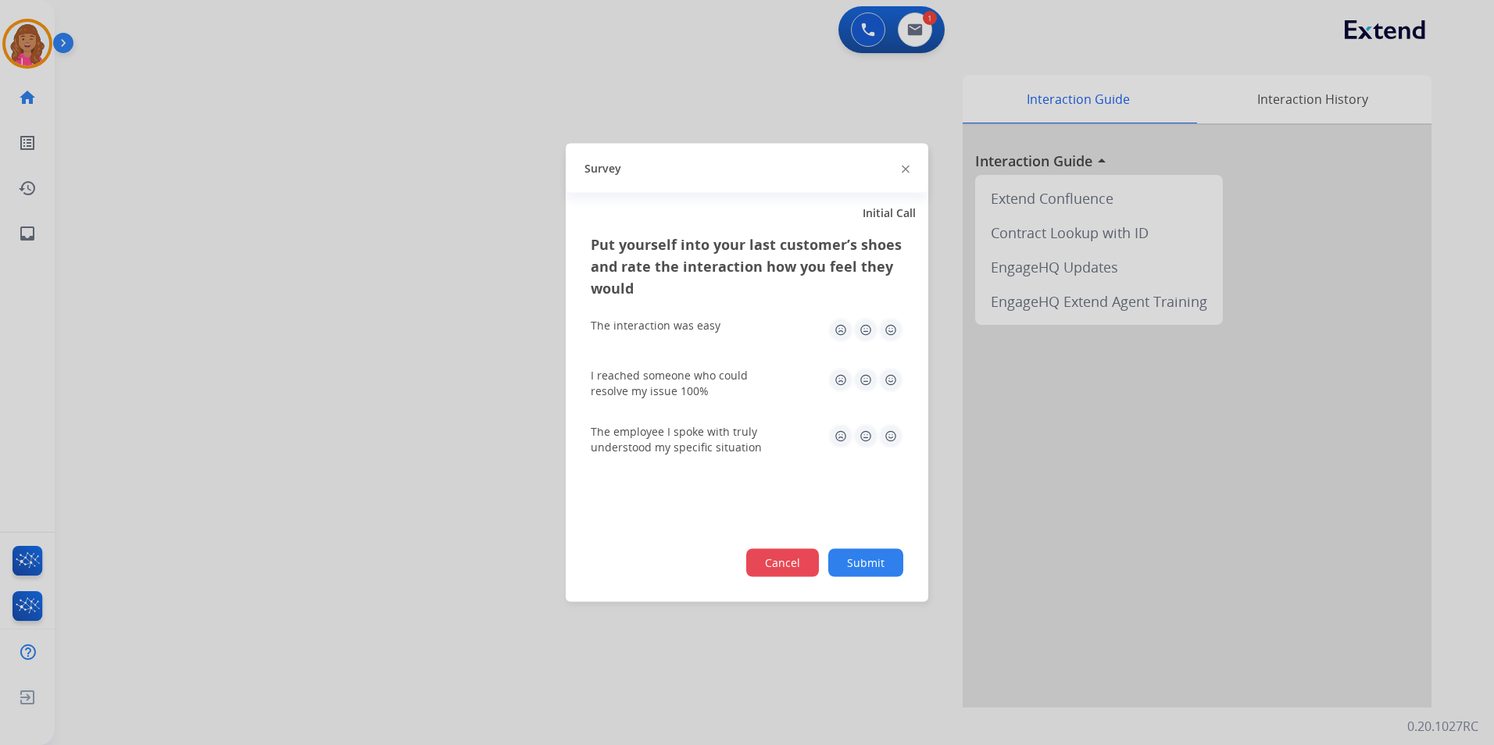
click at [757, 556] on button "Cancel" at bounding box center [782, 563] width 73 height 28
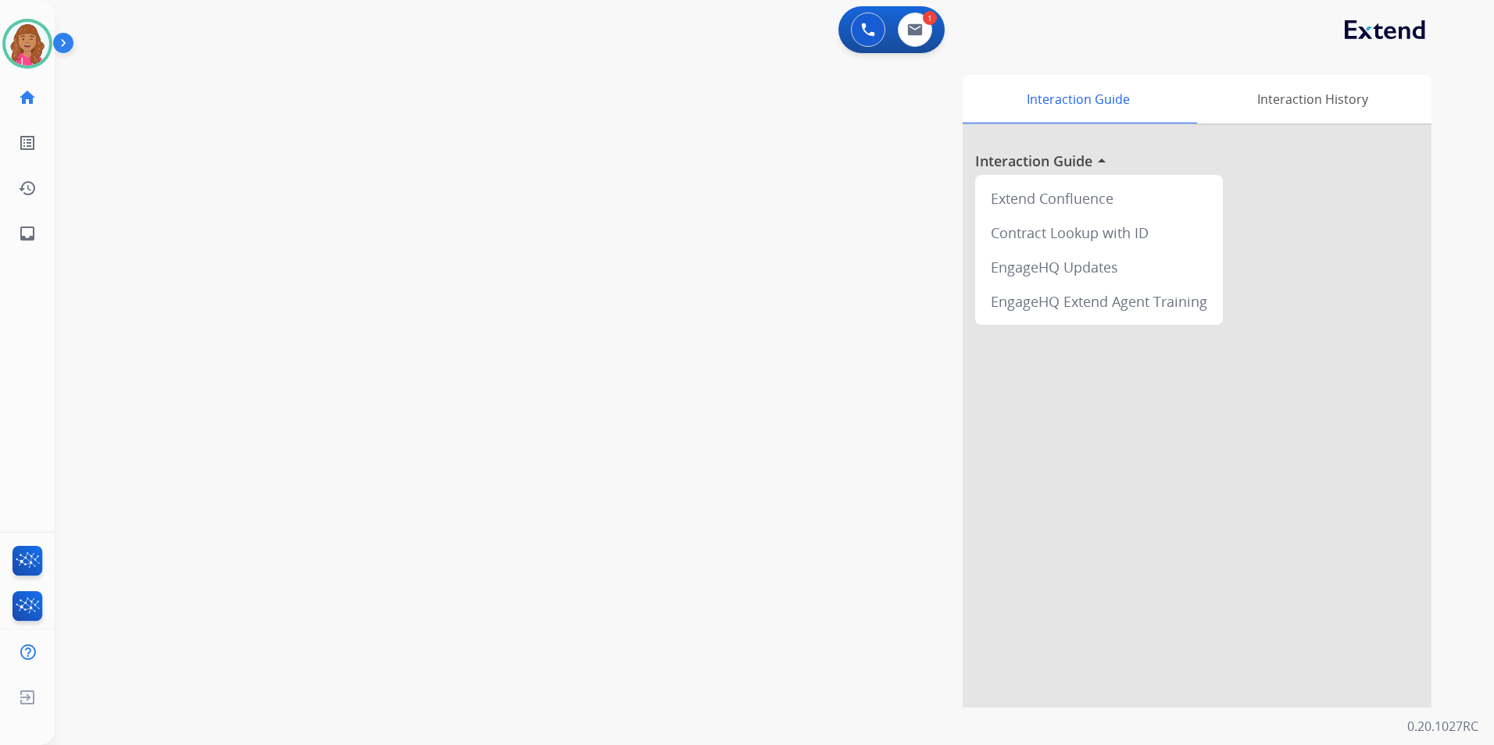
click at [945, 340] on div "Interaction Guide Interaction History Interaction Guide arrow_drop_up Extend Co…" at bounding box center [973, 391] width 915 height 633
click at [920, 34] on img at bounding box center [915, 29] width 16 height 13
select select "**********"
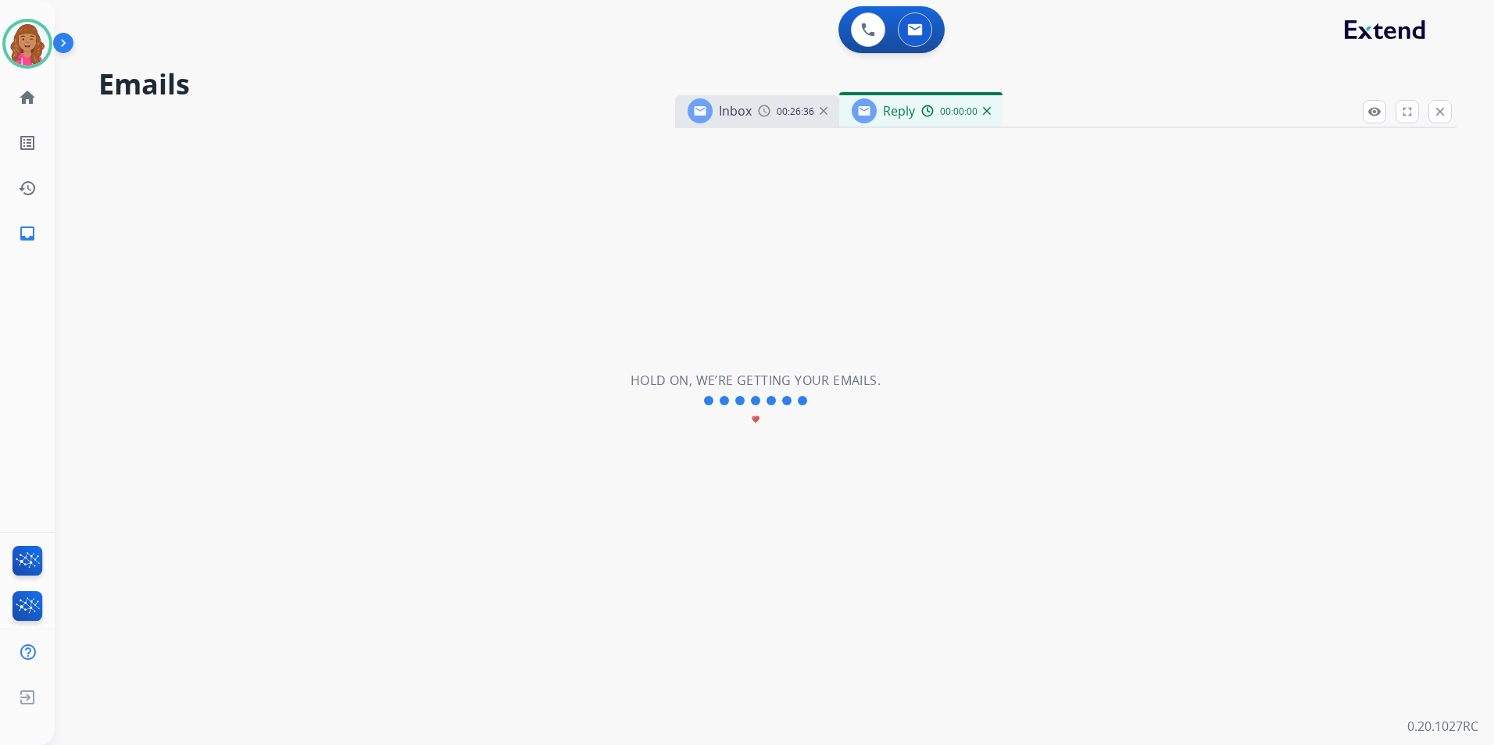
select select "**********"
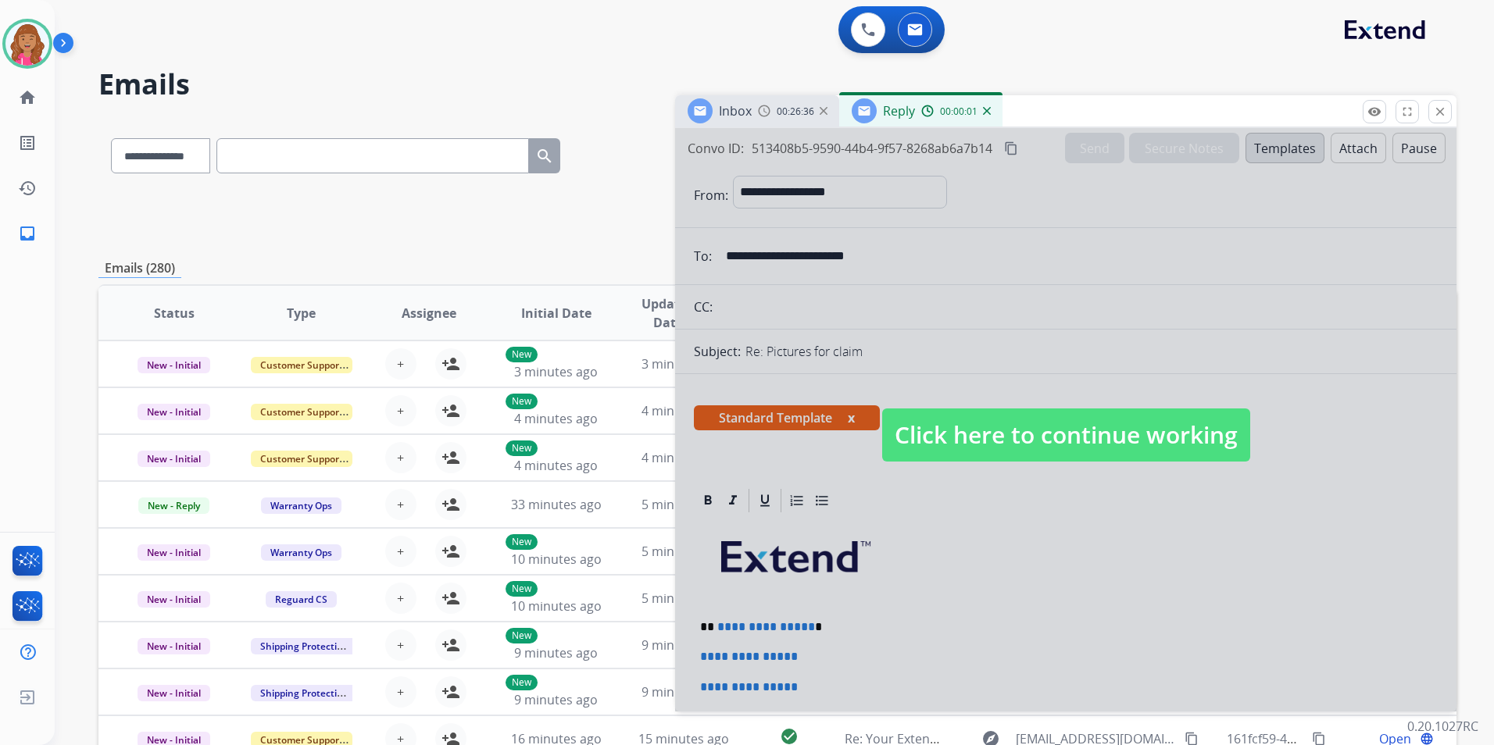
click at [1112, 411] on span "Click here to continue working" at bounding box center [1066, 435] width 368 height 53
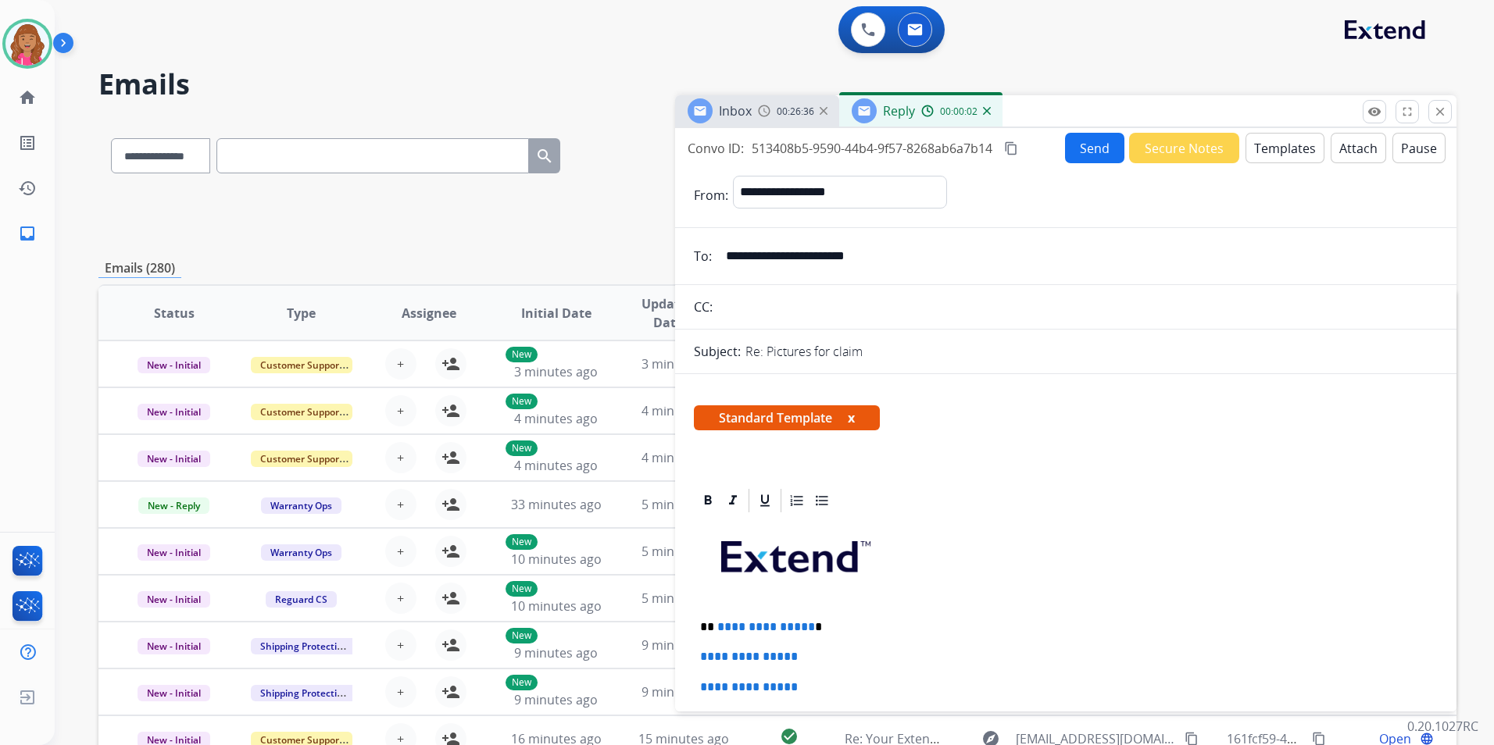
click at [1284, 157] on button "Templates" at bounding box center [1284, 148] width 79 height 30
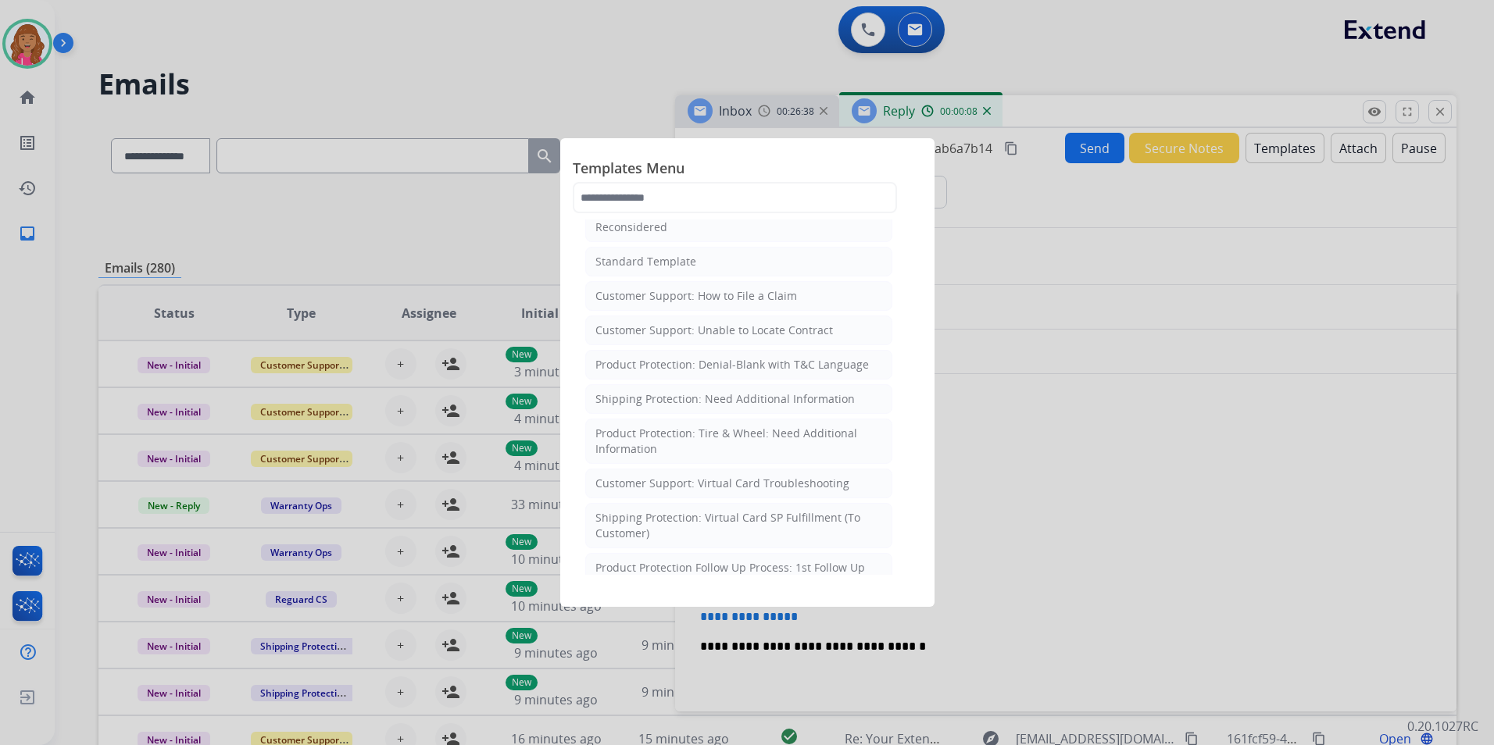
scroll to position [234, 0]
click at [763, 366] on div "Product Protection: Denial-Blank with T&C Language" at bounding box center [731, 364] width 273 height 16
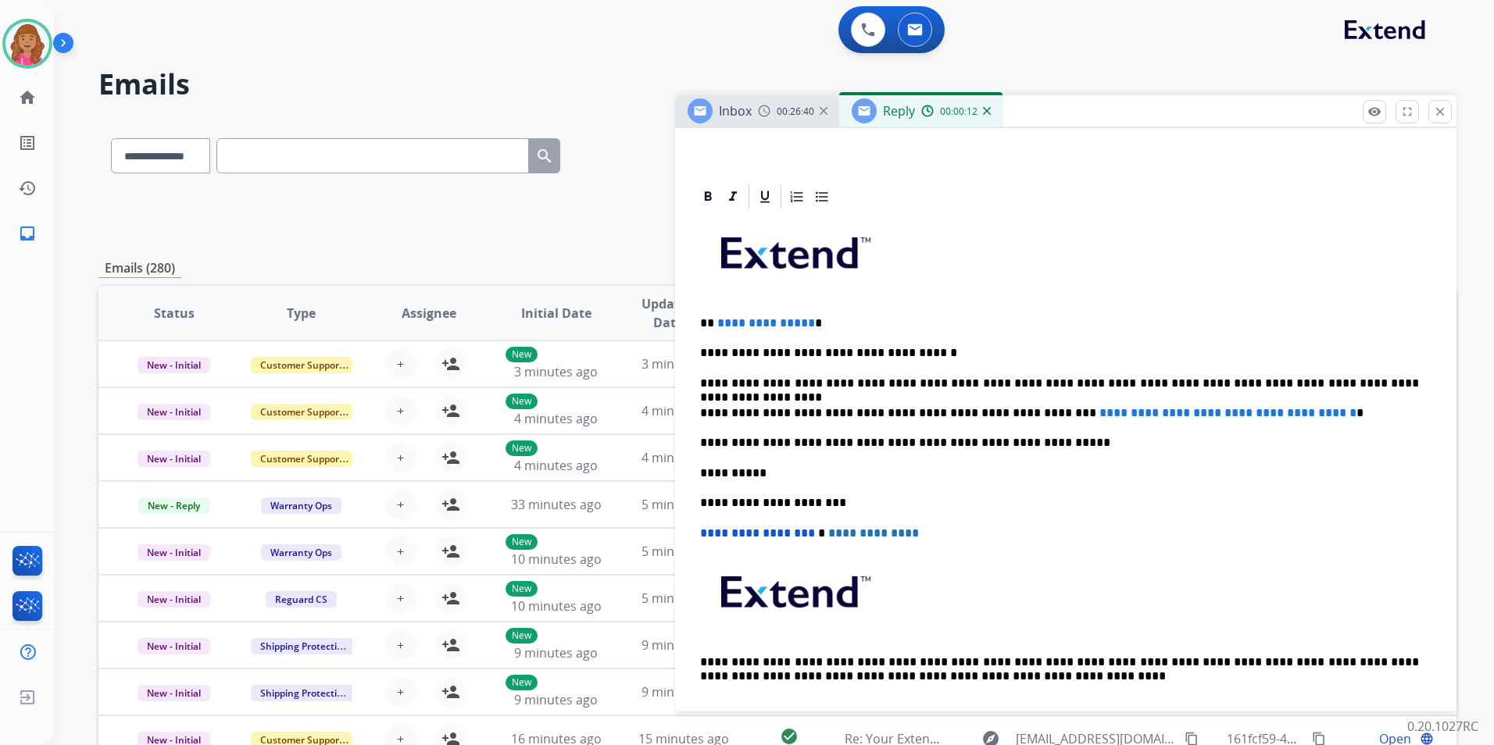
scroll to position [313, 0]
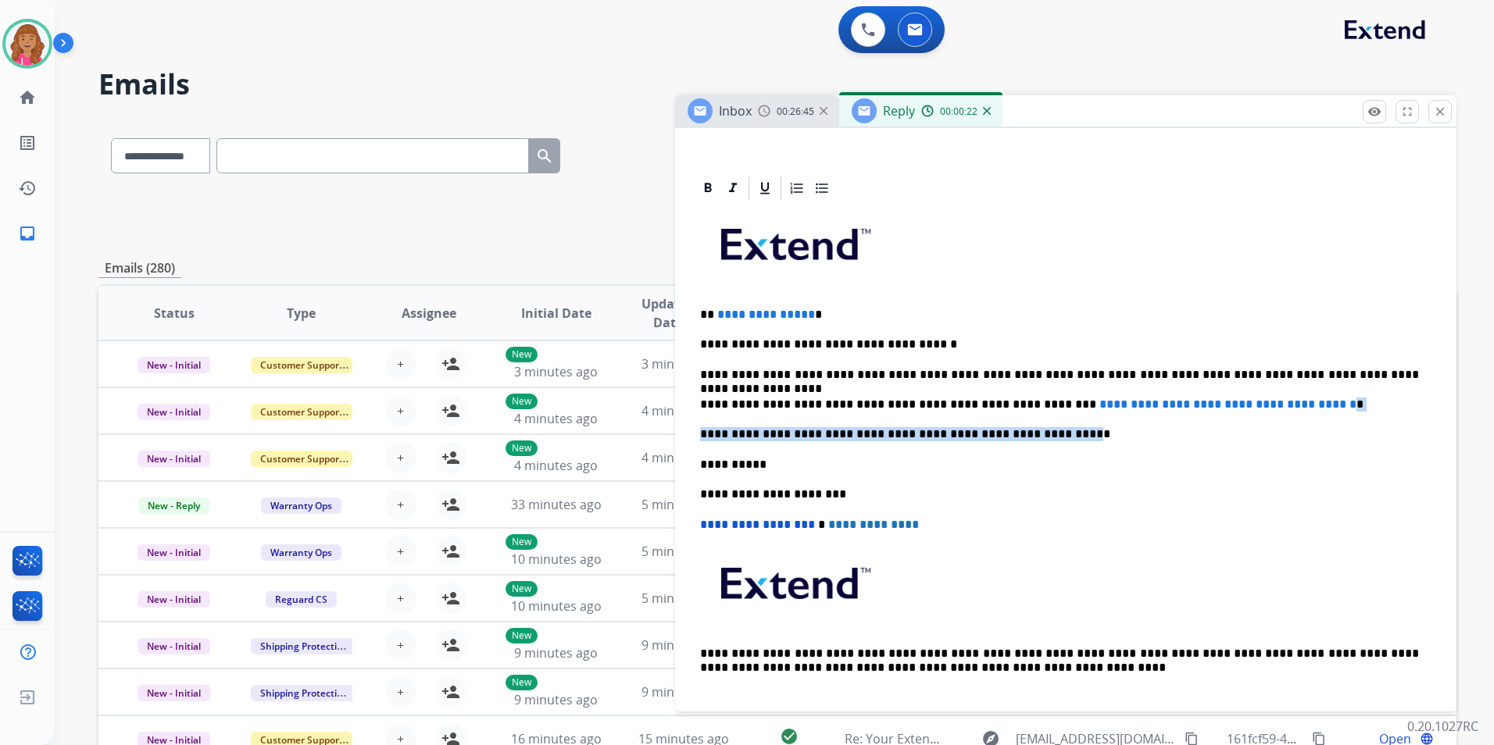
drag, startPoint x: 1327, startPoint y: 406, endPoint x: 1019, endPoint y: 412, distance: 308.7
click at [1019, 412] on div "**********" at bounding box center [1066, 463] width 744 height 523
click at [1031, 410] on p "**********" at bounding box center [1059, 405] width 719 height 14
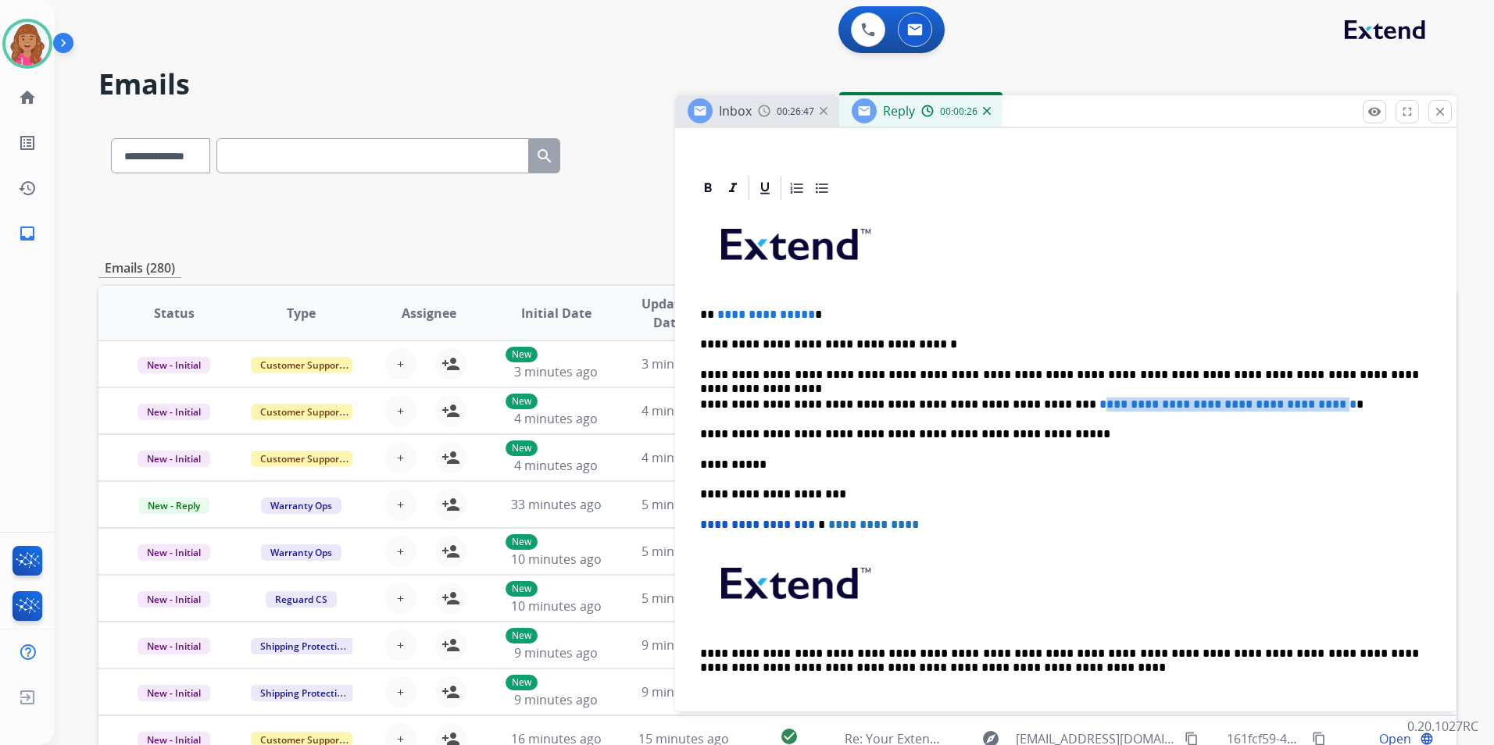
drag, startPoint x: 1024, startPoint y: 403, endPoint x: 1322, endPoint y: 407, distance: 297.7
click at [1322, 407] on span "**********" at bounding box center [1227, 404] width 257 height 12
click at [1099, 407] on span "**********" at bounding box center [1227, 404] width 257 height 12
drag, startPoint x: 1018, startPoint y: 406, endPoint x: 1330, endPoint y: 409, distance: 311.8
click at [1330, 409] on p "**********" at bounding box center [1059, 405] width 719 height 14
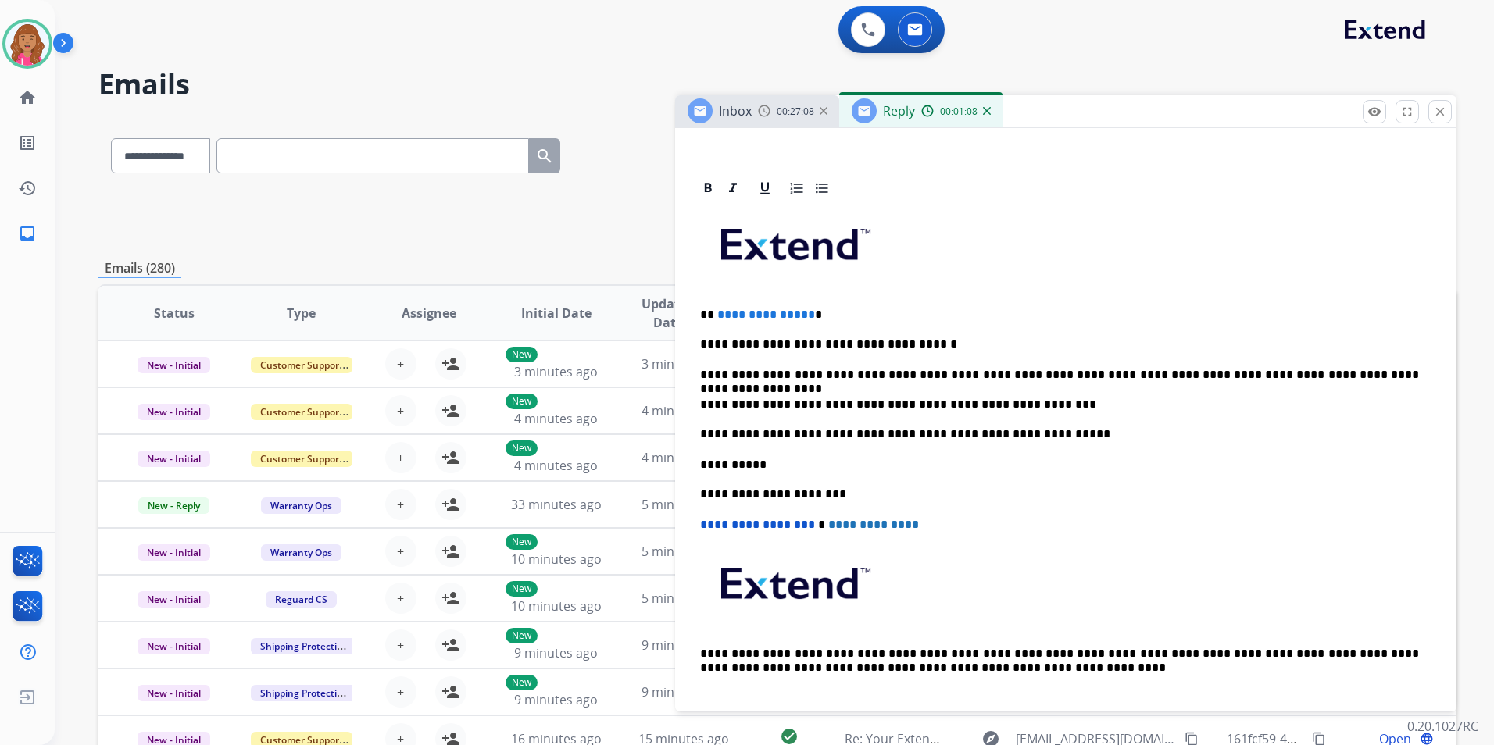
paste div
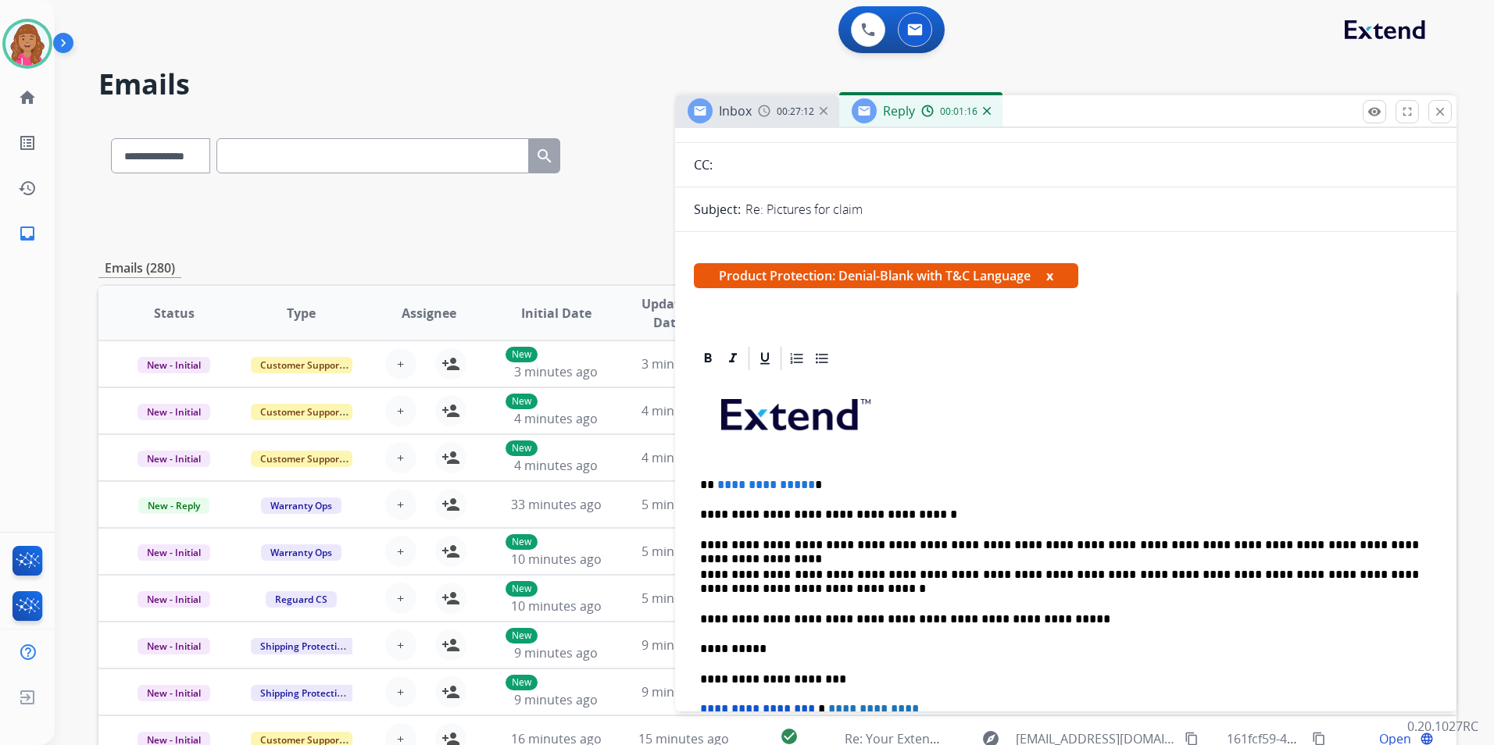
scroll to position [0, 0]
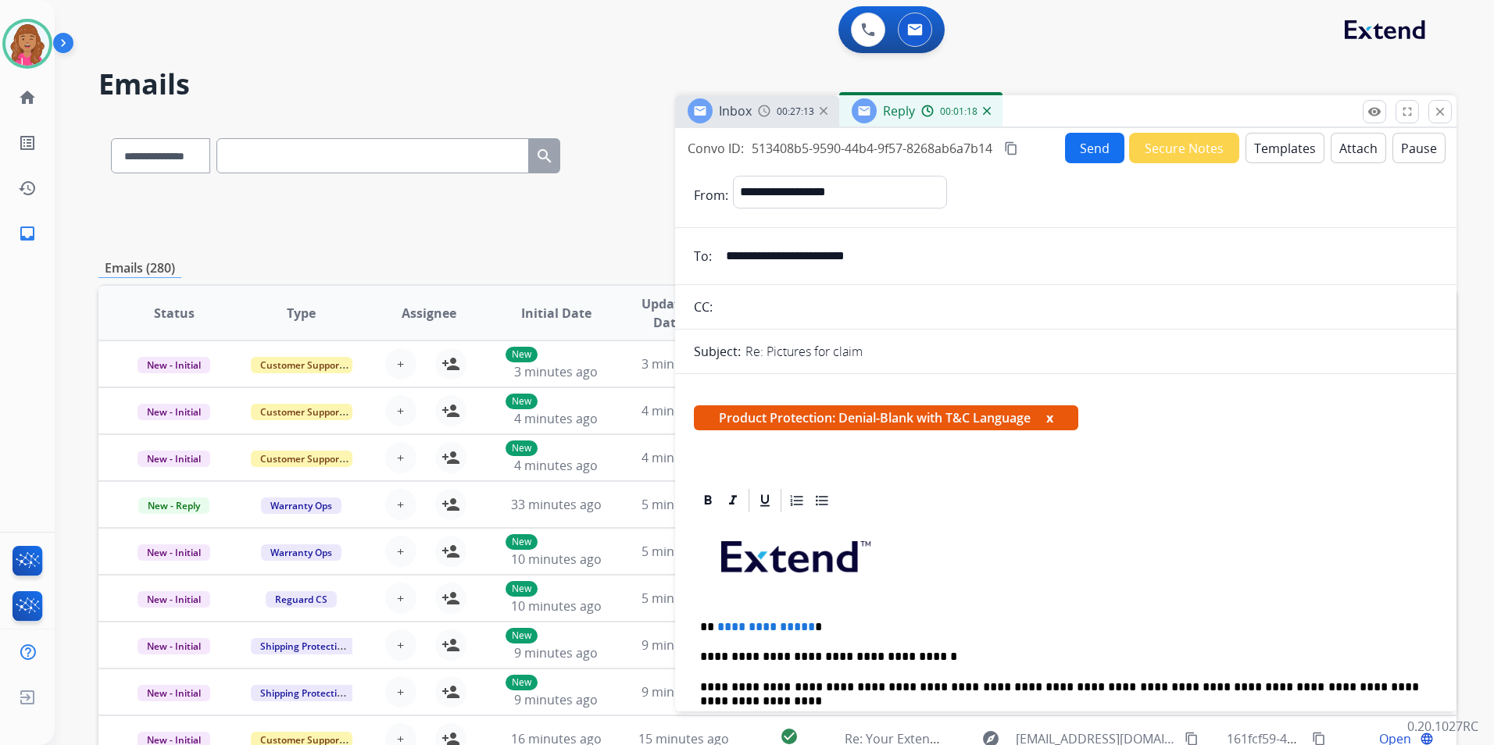
click at [806, 627] on p "**********" at bounding box center [1059, 627] width 719 height 14
click at [1331, 155] on button "Attach" at bounding box center [1358, 148] width 55 height 30
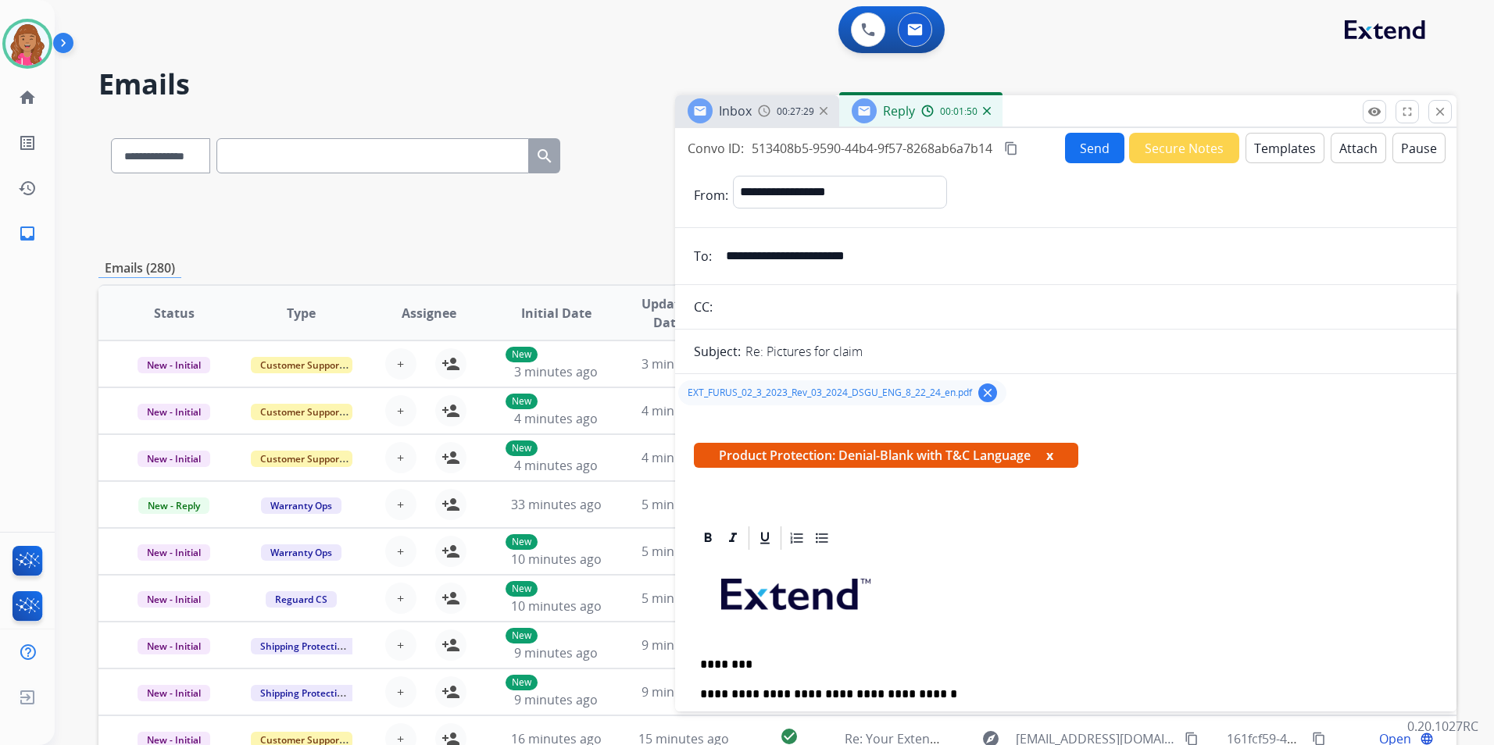
click at [1065, 146] on button "Send" at bounding box center [1094, 148] width 59 height 30
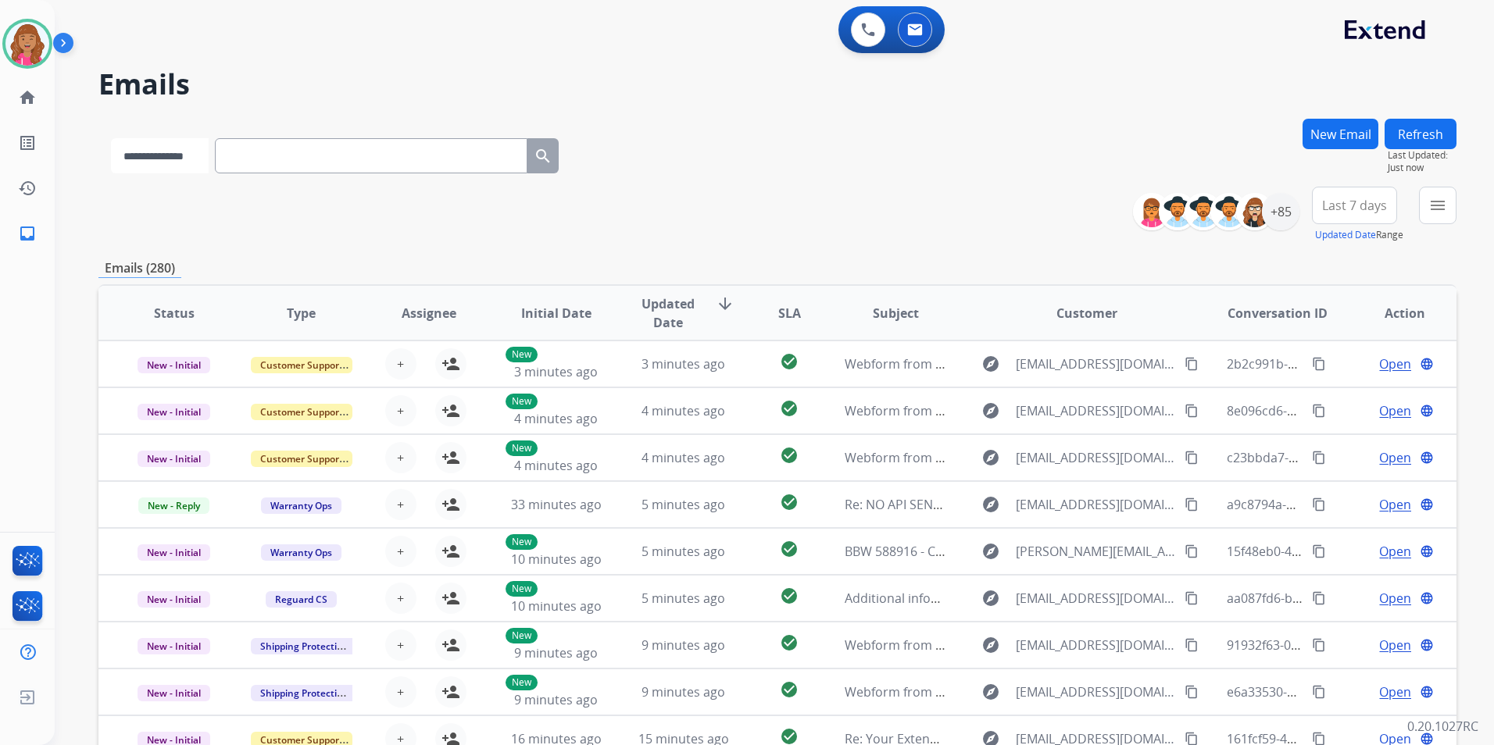
click at [209, 149] on select "**********" at bounding box center [160, 155] width 98 height 35
select select "**********"
click at [111, 138] on select "**********" at bounding box center [160, 155] width 98 height 35
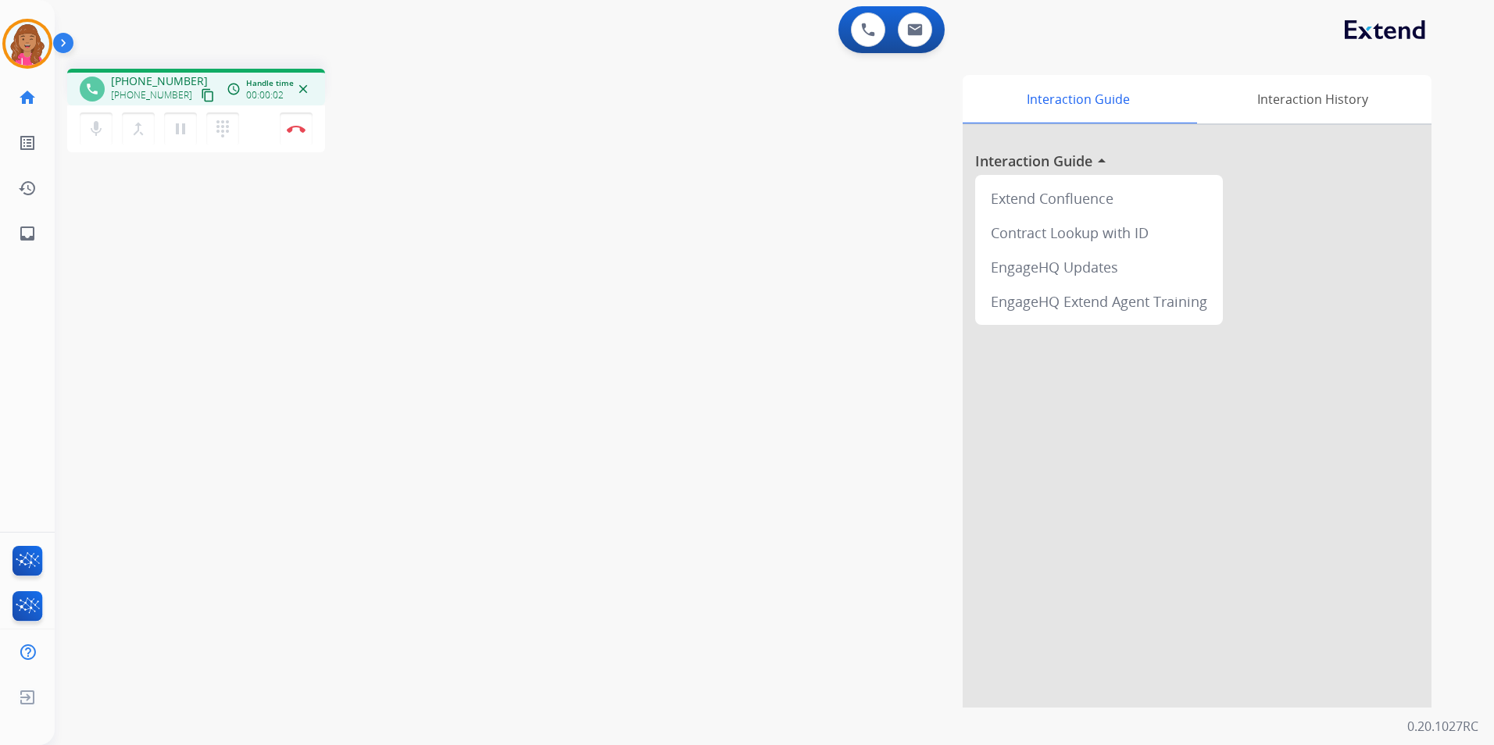
click at [201, 93] on mat-icon "content_copy" at bounding box center [208, 95] width 14 height 14
click at [176, 138] on button "pause Hold" at bounding box center [180, 129] width 33 height 33
click at [184, 131] on mat-icon "play_arrow" at bounding box center [180, 129] width 19 height 19
click at [186, 136] on mat-icon "pause" at bounding box center [180, 129] width 19 height 19
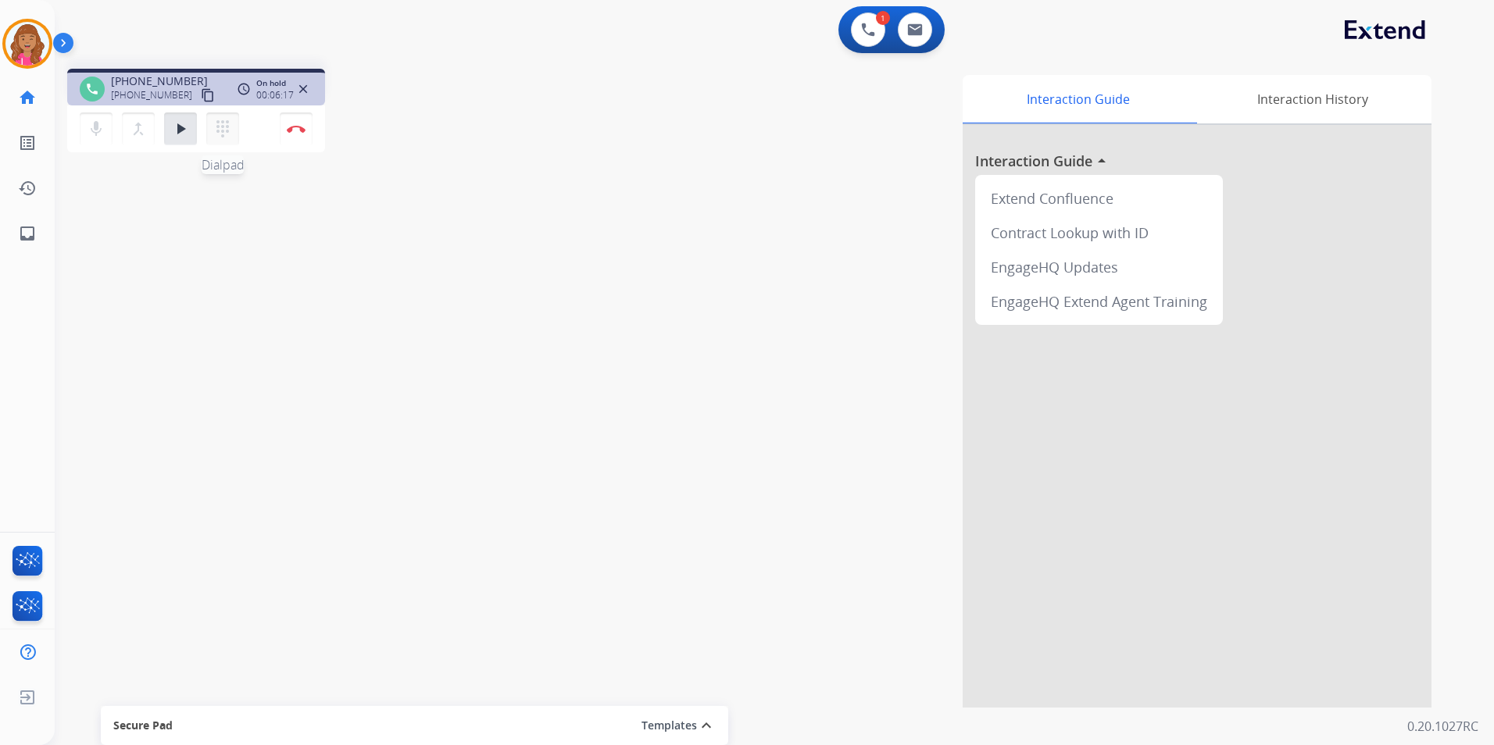
click at [227, 135] on mat-icon "dialpad" at bounding box center [222, 129] width 19 height 19
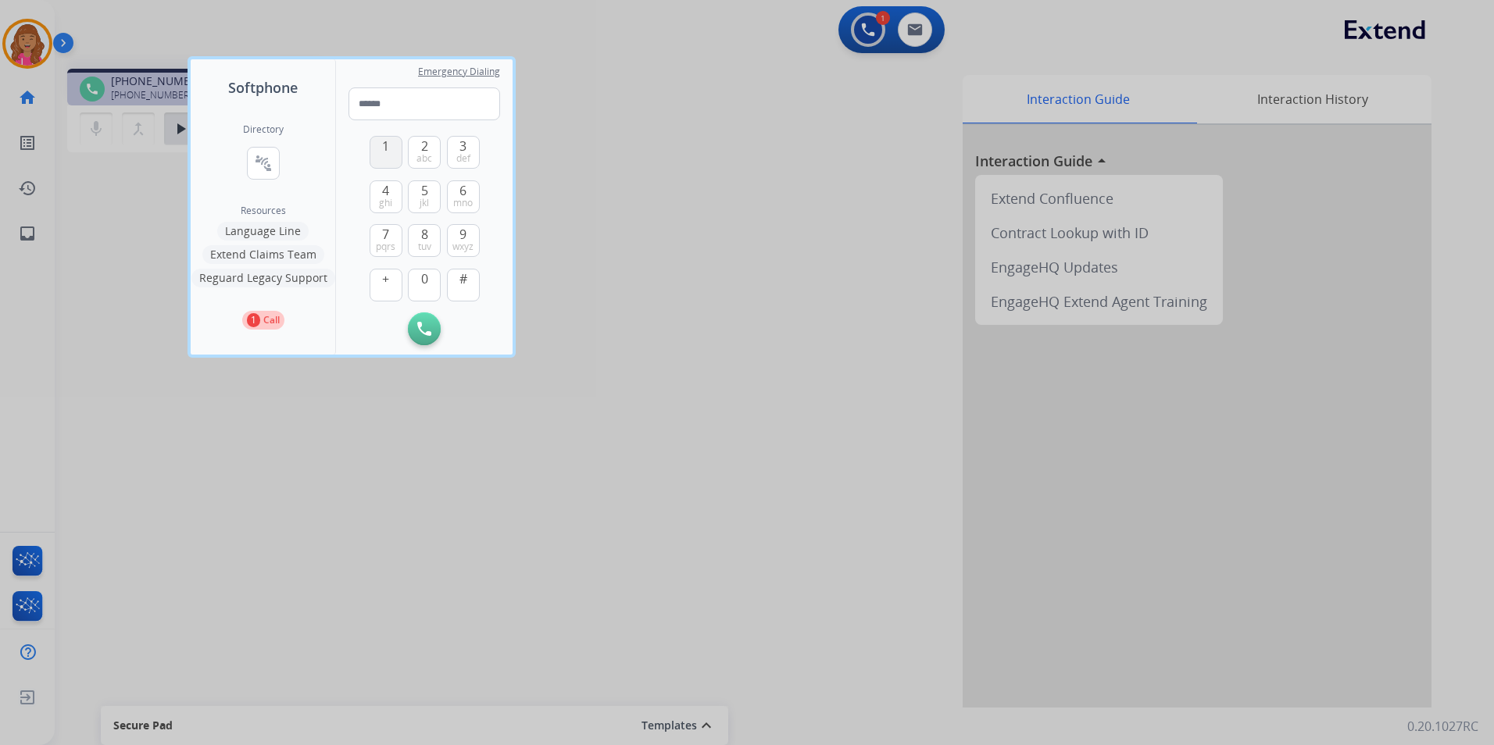
click at [387, 145] on span "1" at bounding box center [385, 146] width 7 height 19
click at [420, 244] on span "tuv" at bounding box center [424, 247] width 13 height 13
click at [429, 279] on button "0" at bounding box center [424, 285] width 33 height 33
click at [384, 238] on span "7" at bounding box center [385, 234] width 7 height 19
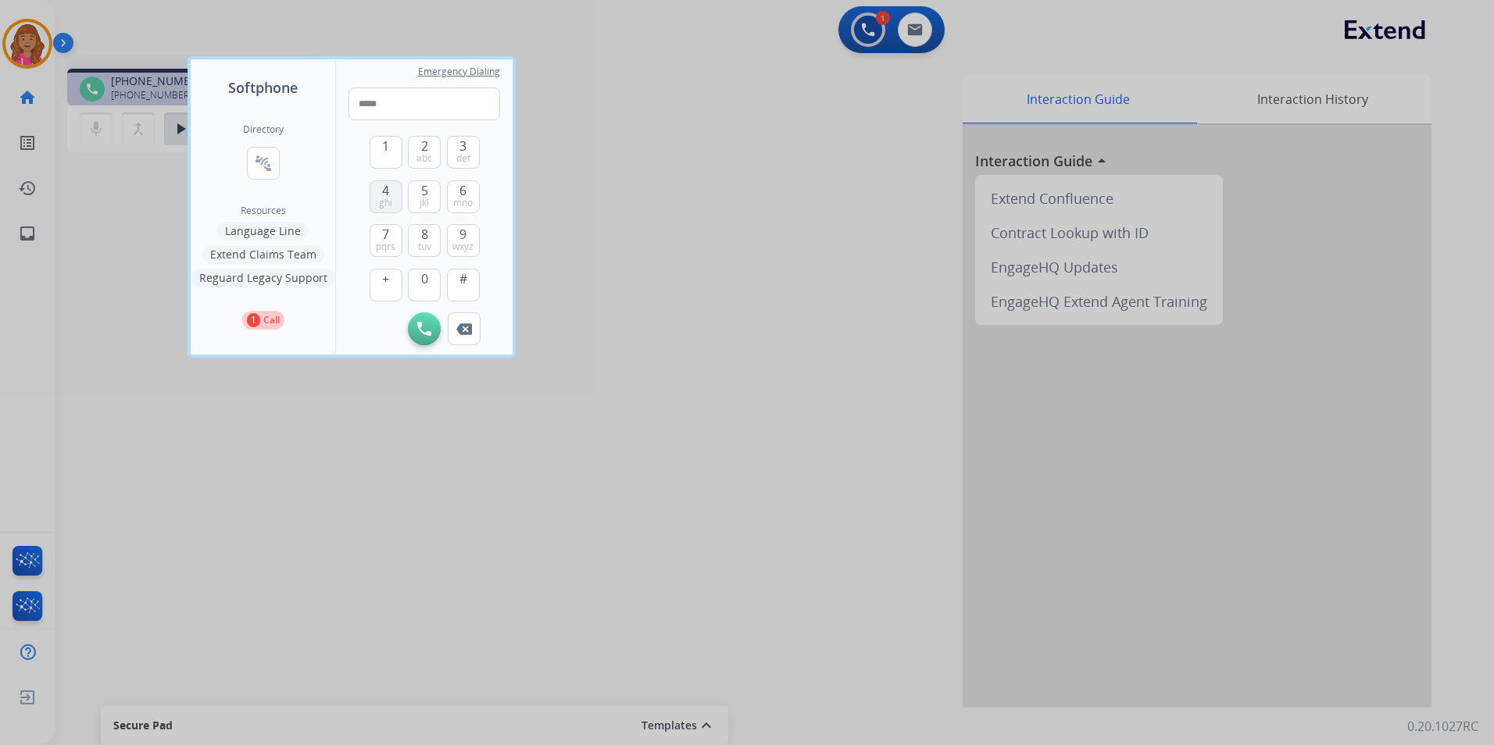
click at [389, 183] on span "4" at bounding box center [385, 190] width 7 height 19
click at [423, 152] on span "abc" at bounding box center [424, 158] width 16 height 13
click at [424, 197] on span "jkl" at bounding box center [424, 203] width 9 height 13
click at [435, 238] on button "8 tuv" at bounding box center [424, 240] width 33 height 33
click at [378, 241] on span "pqrs" at bounding box center [386, 247] width 20 height 13
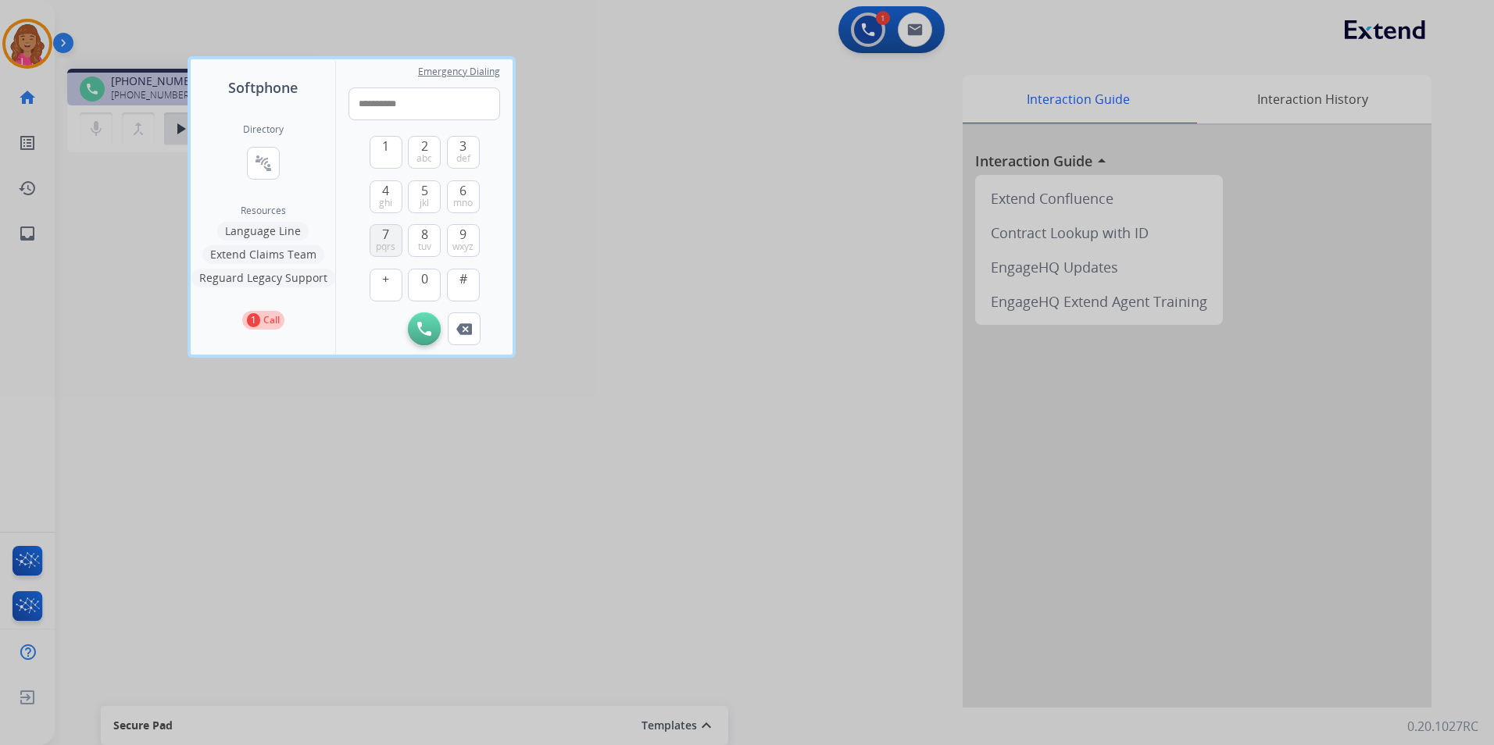
click at [378, 239] on button "7 pqrs" at bounding box center [386, 240] width 33 height 33
type input "**********"
click at [420, 321] on button "Initiate Call" at bounding box center [424, 329] width 33 height 33
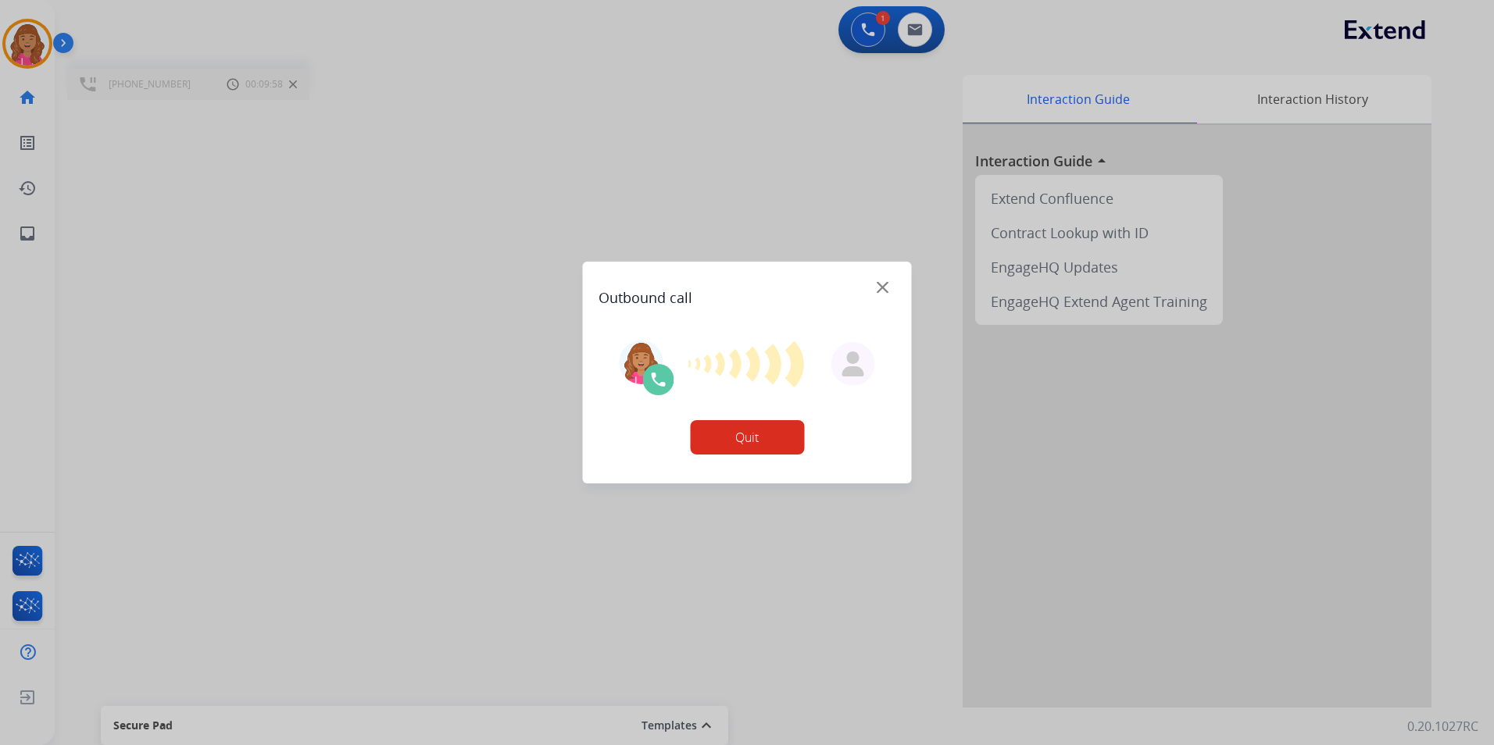
click at [748, 437] on button "Quit" at bounding box center [747, 437] width 114 height 34
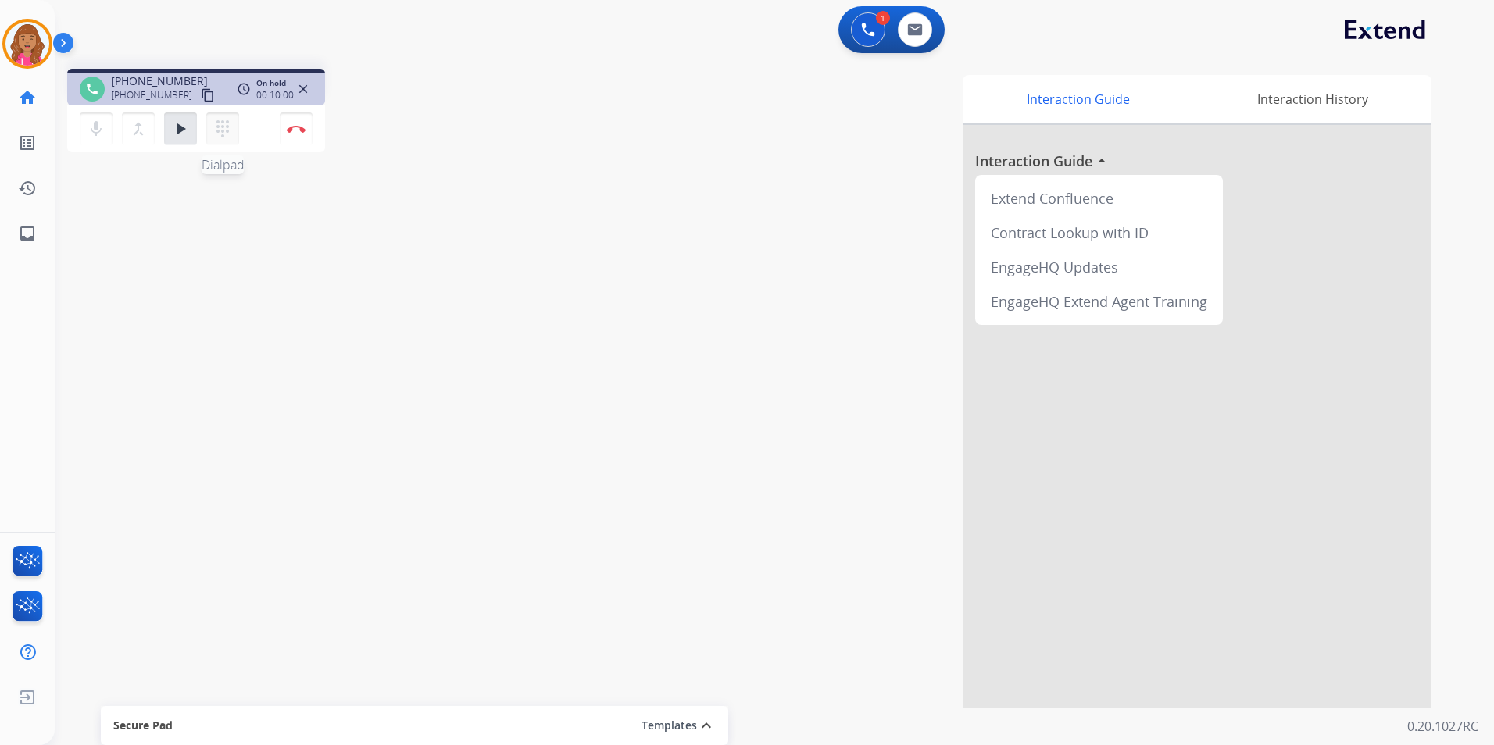
click at [235, 137] on button "dialpad Dialpad" at bounding box center [222, 129] width 33 height 33
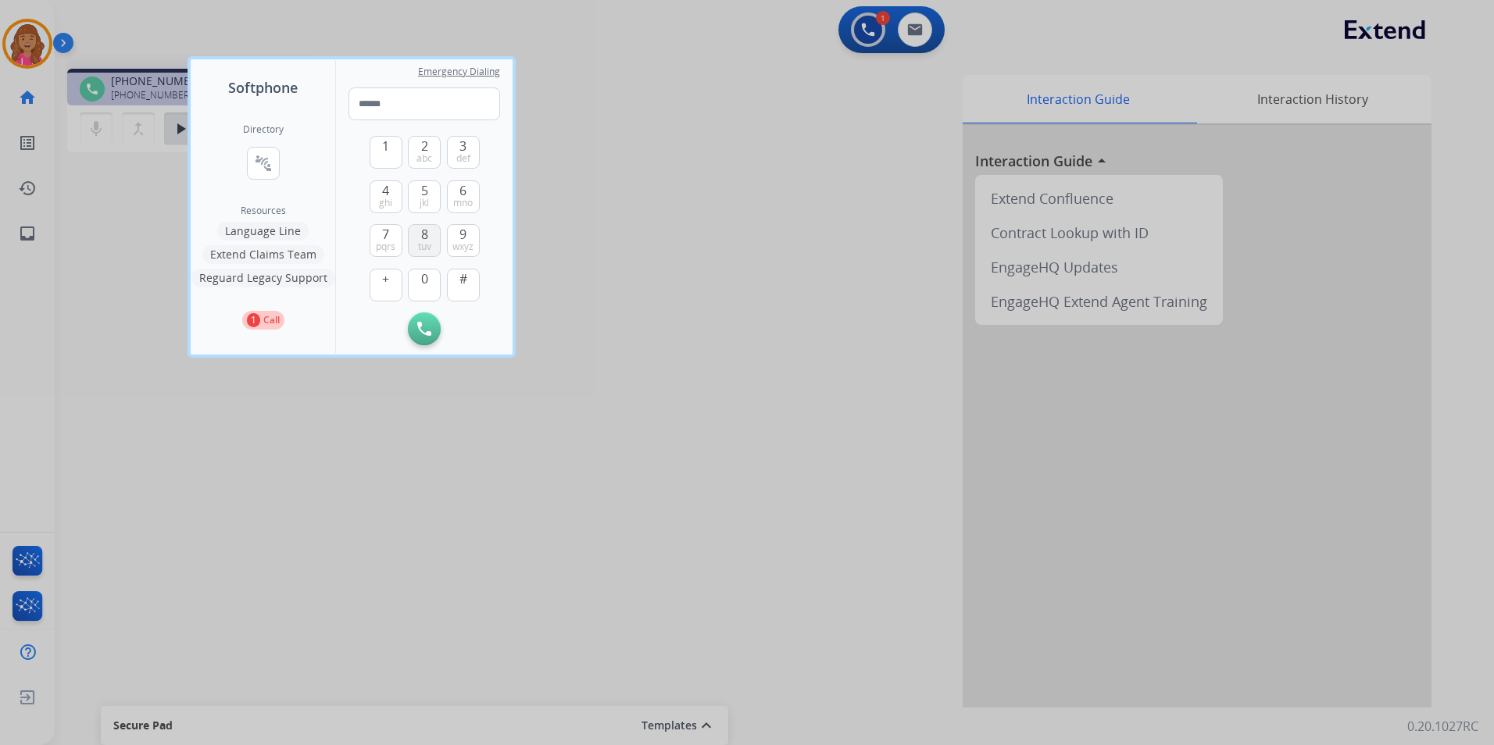
click at [423, 234] on span "8" at bounding box center [424, 234] width 7 height 19
click at [423, 286] on span "0" at bounding box center [424, 279] width 7 height 19
click at [377, 234] on button "7 pqrs" at bounding box center [386, 240] width 33 height 33
click at [391, 185] on button "4 ghi" at bounding box center [386, 196] width 33 height 33
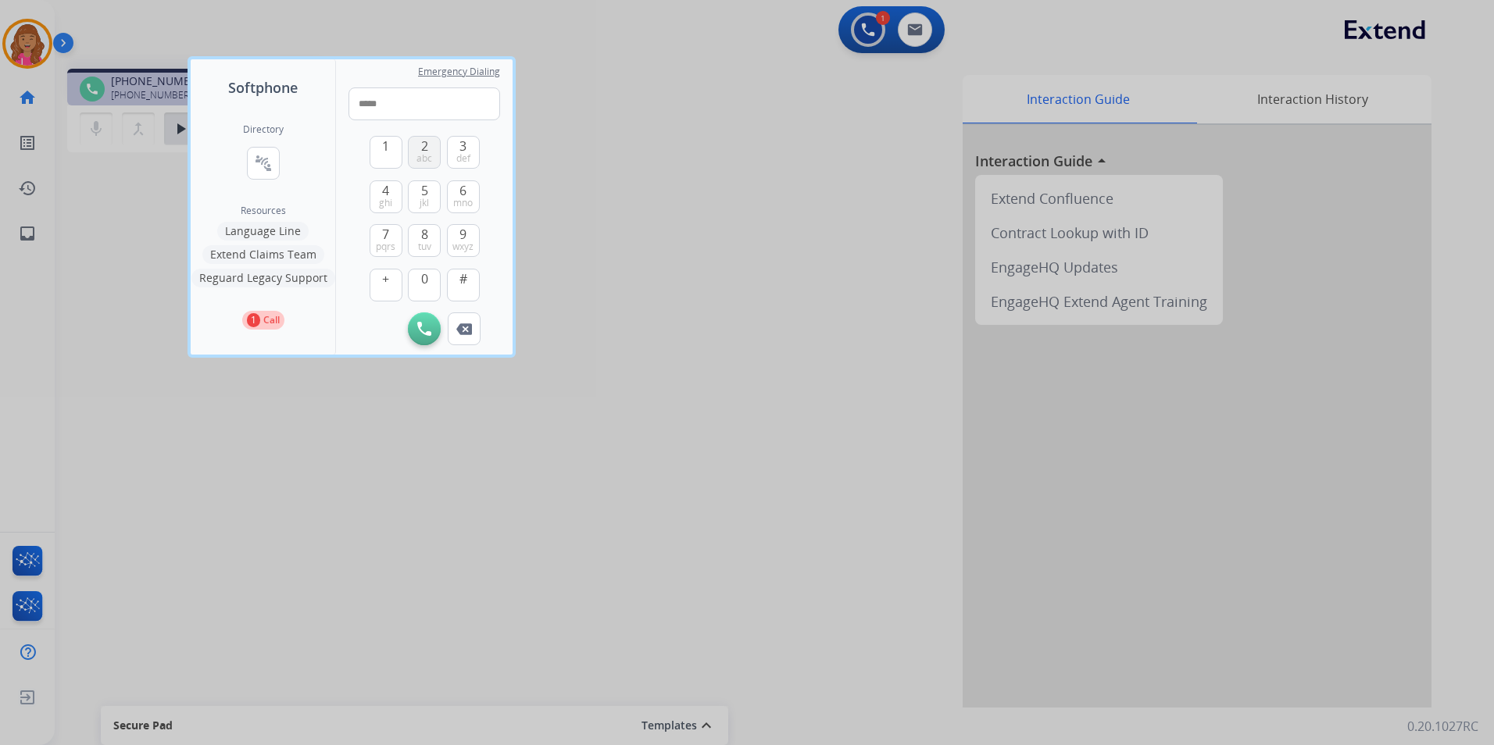
click at [426, 137] on button "2 abc" at bounding box center [424, 152] width 33 height 33
click at [431, 204] on button "5 jkl" at bounding box center [424, 196] width 33 height 33
click at [427, 241] on span "tuv" at bounding box center [424, 247] width 13 height 13
click at [391, 241] on span "pqrs" at bounding box center [386, 247] width 20 height 13
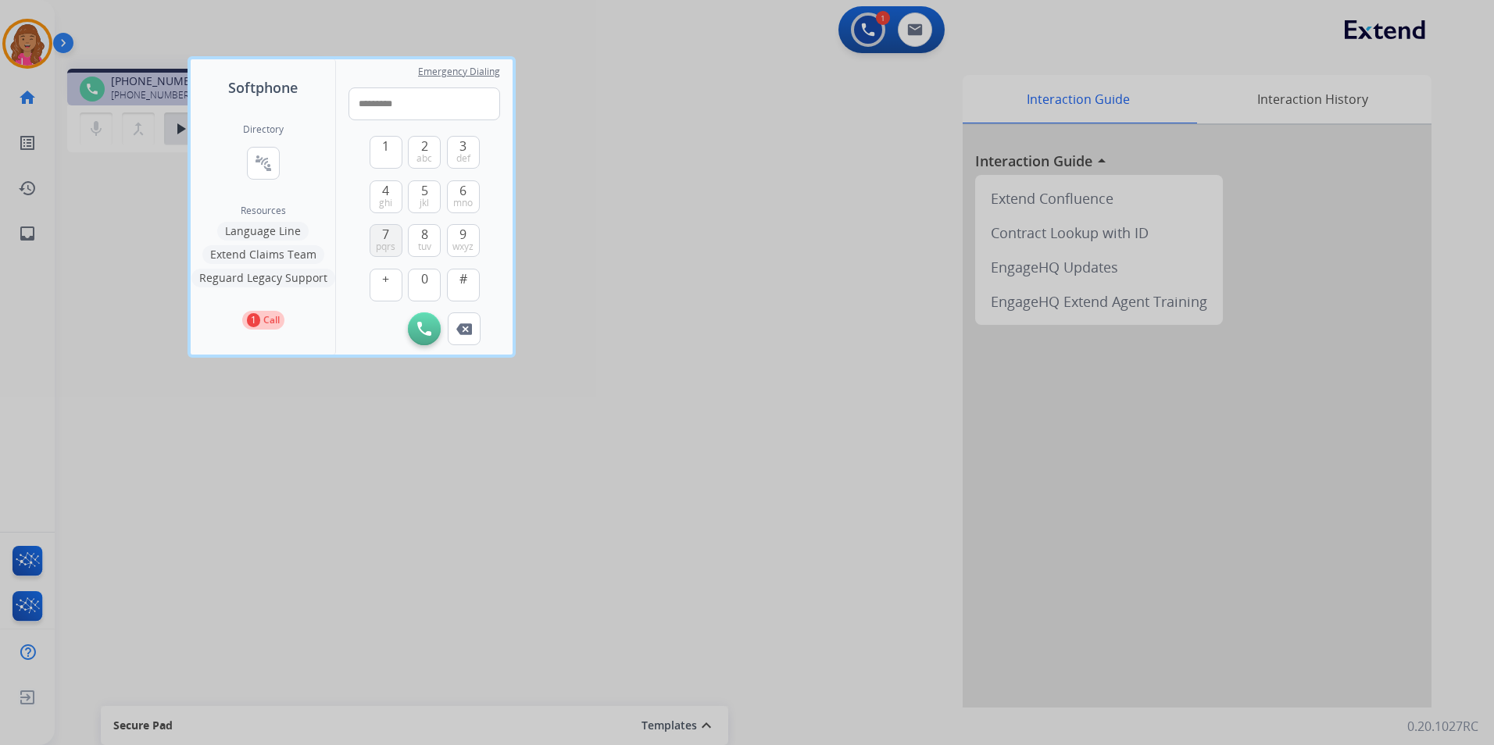
type input "**********"
click at [442, 325] on div "Initiate Call Remove Number" at bounding box center [424, 329] width 152 height 33
click at [416, 324] on button "Initiate Call" at bounding box center [424, 329] width 33 height 33
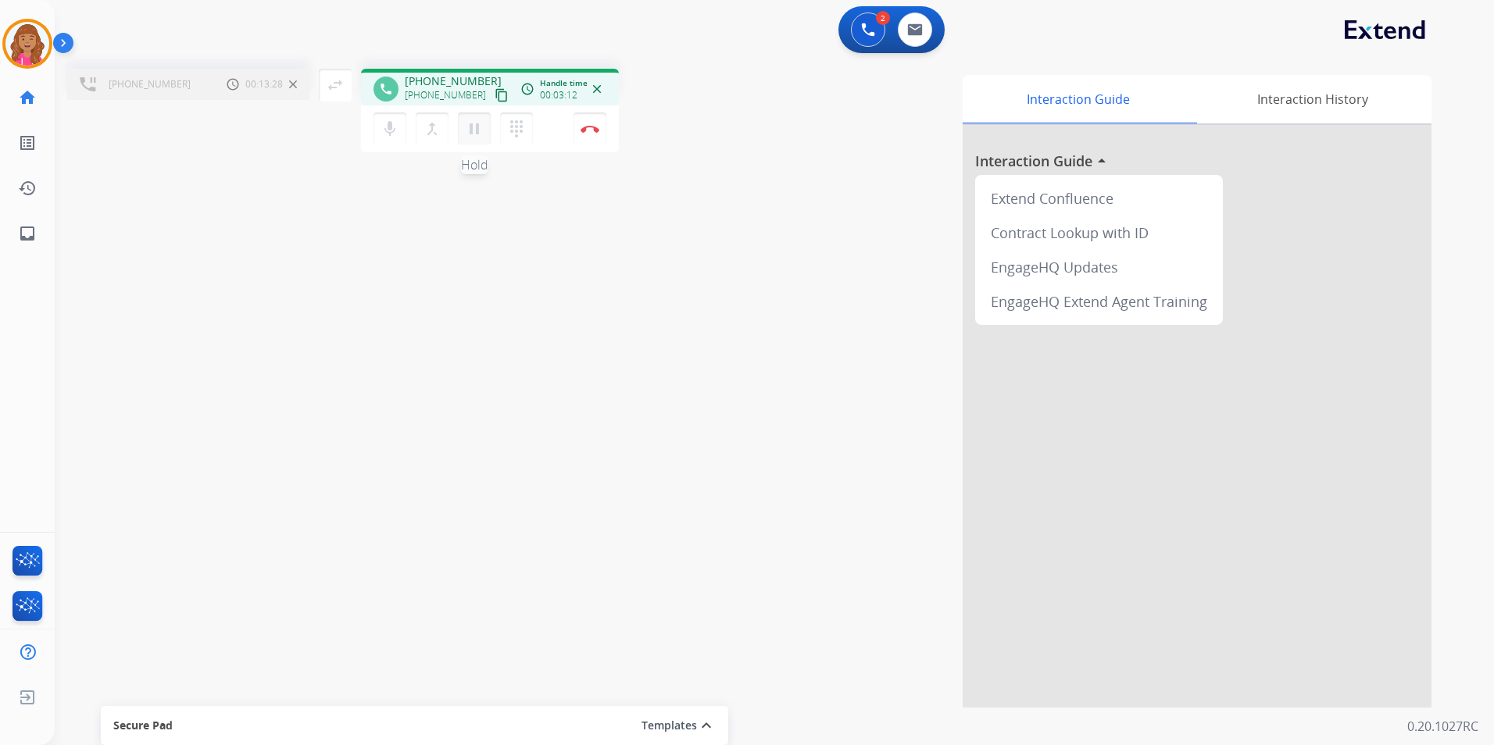
click at [482, 136] on mat-icon "pause" at bounding box center [474, 129] width 19 height 19
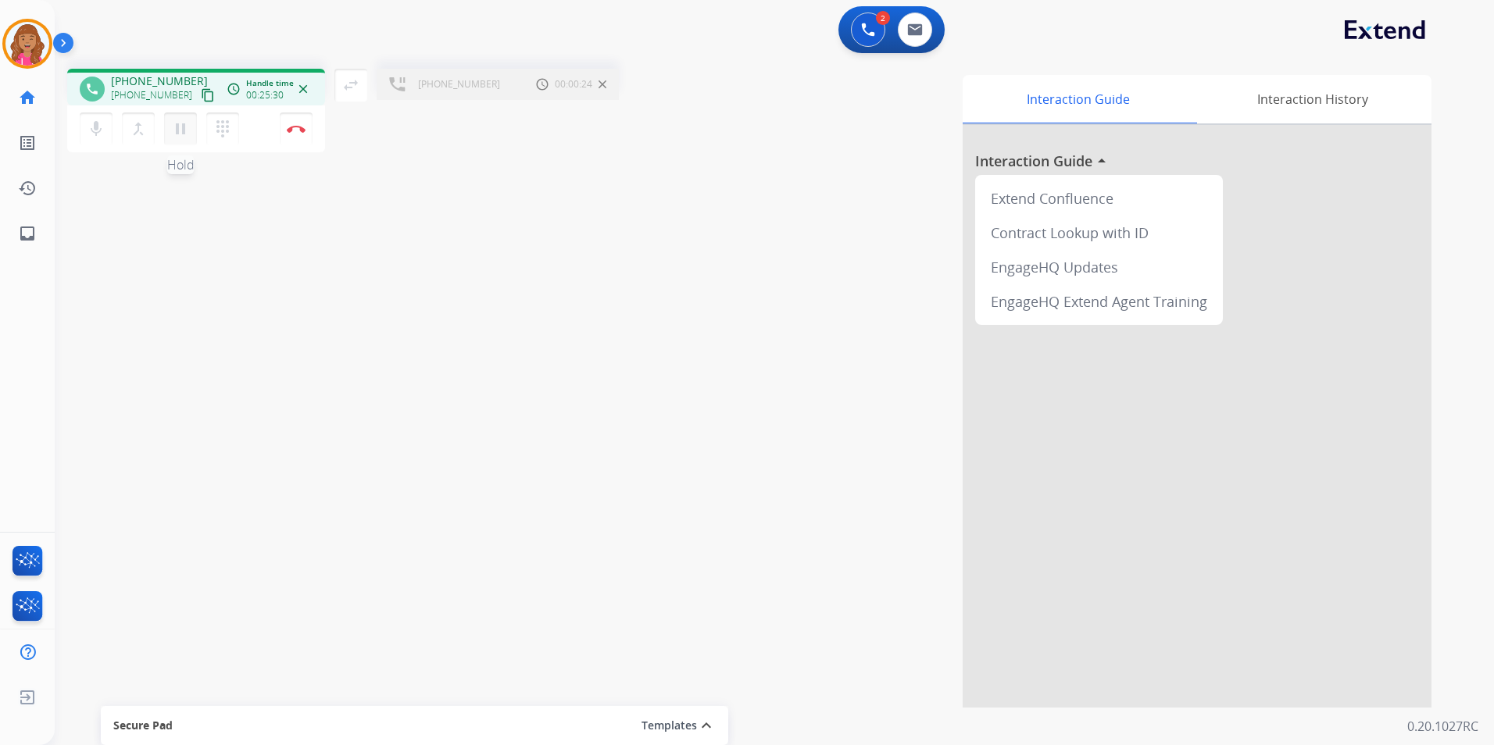
click at [185, 140] on button "pause Hold" at bounding box center [180, 129] width 33 height 33
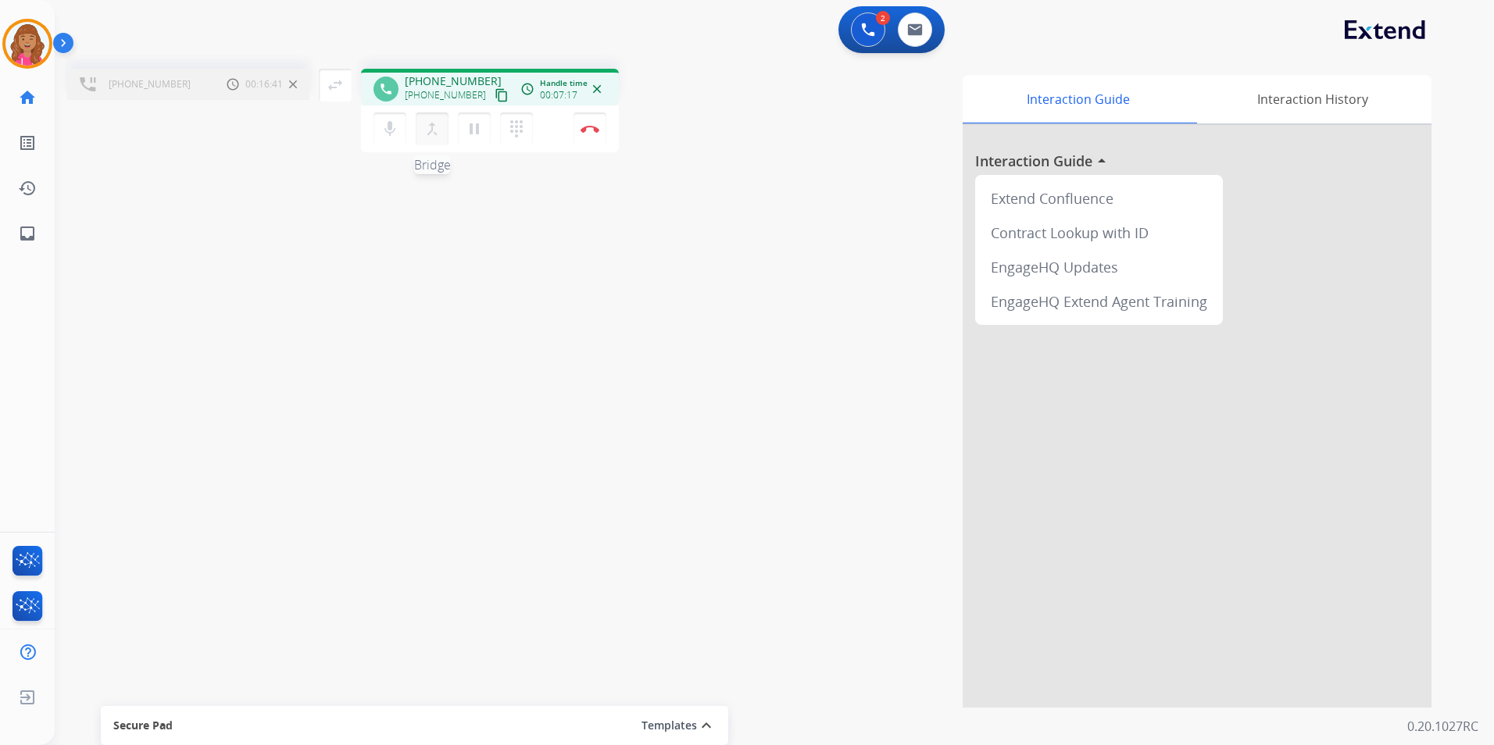
click at [427, 130] on mat-icon "merge_type" at bounding box center [432, 129] width 19 height 19
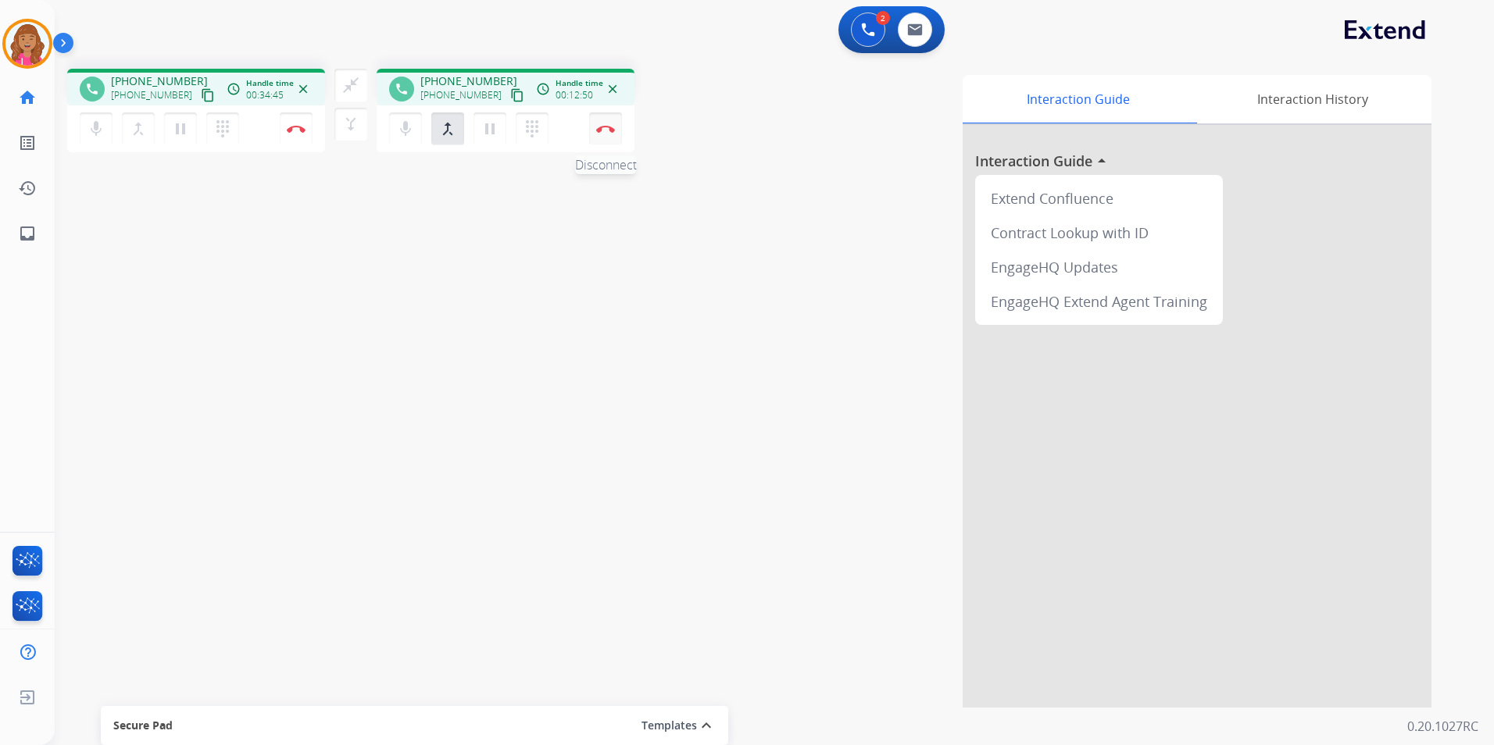
click at [313, 139] on button "Disconnect" at bounding box center [296, 129] width 33 height 33
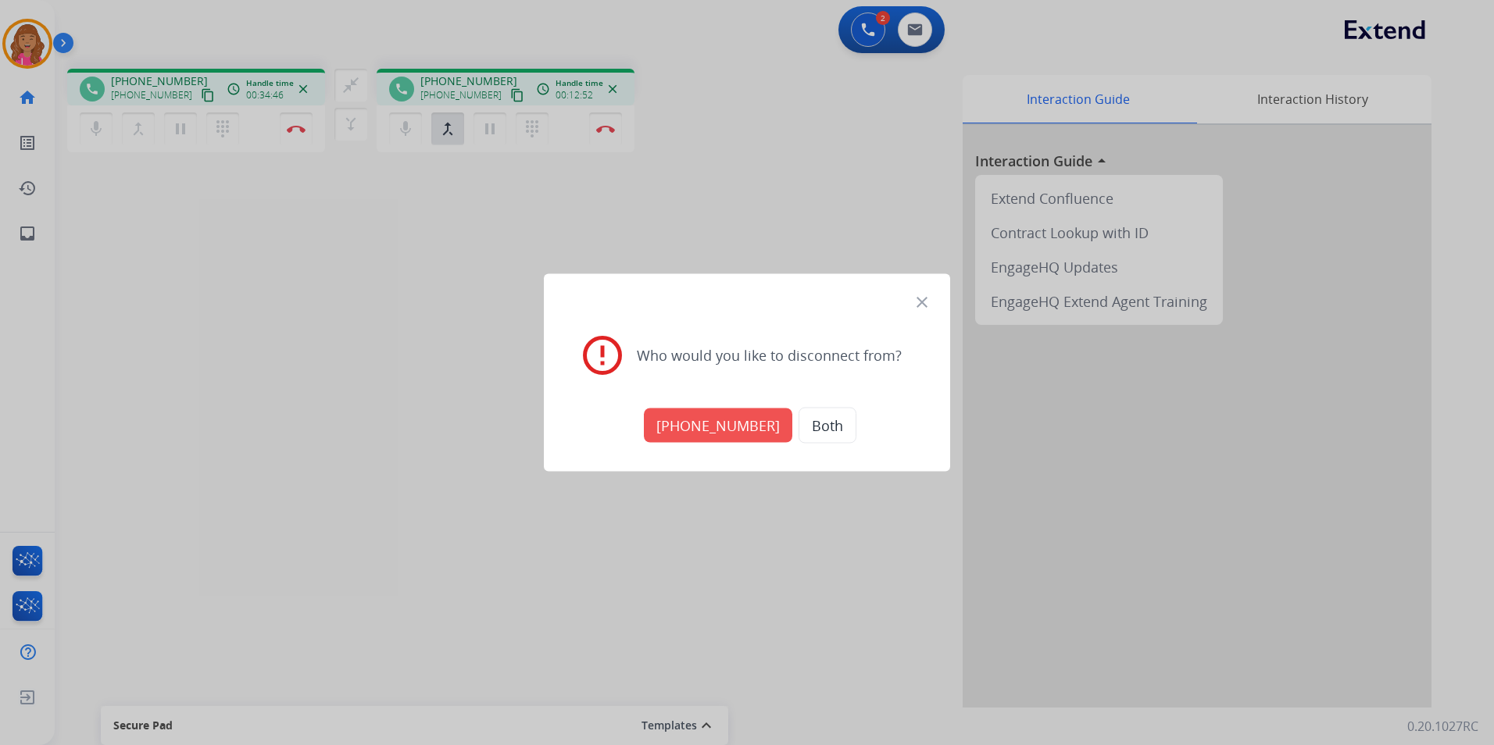
click at [715, 429] on button "[PHONE_NUMBER]" at bounding box center [718, 426] width 148 height 34
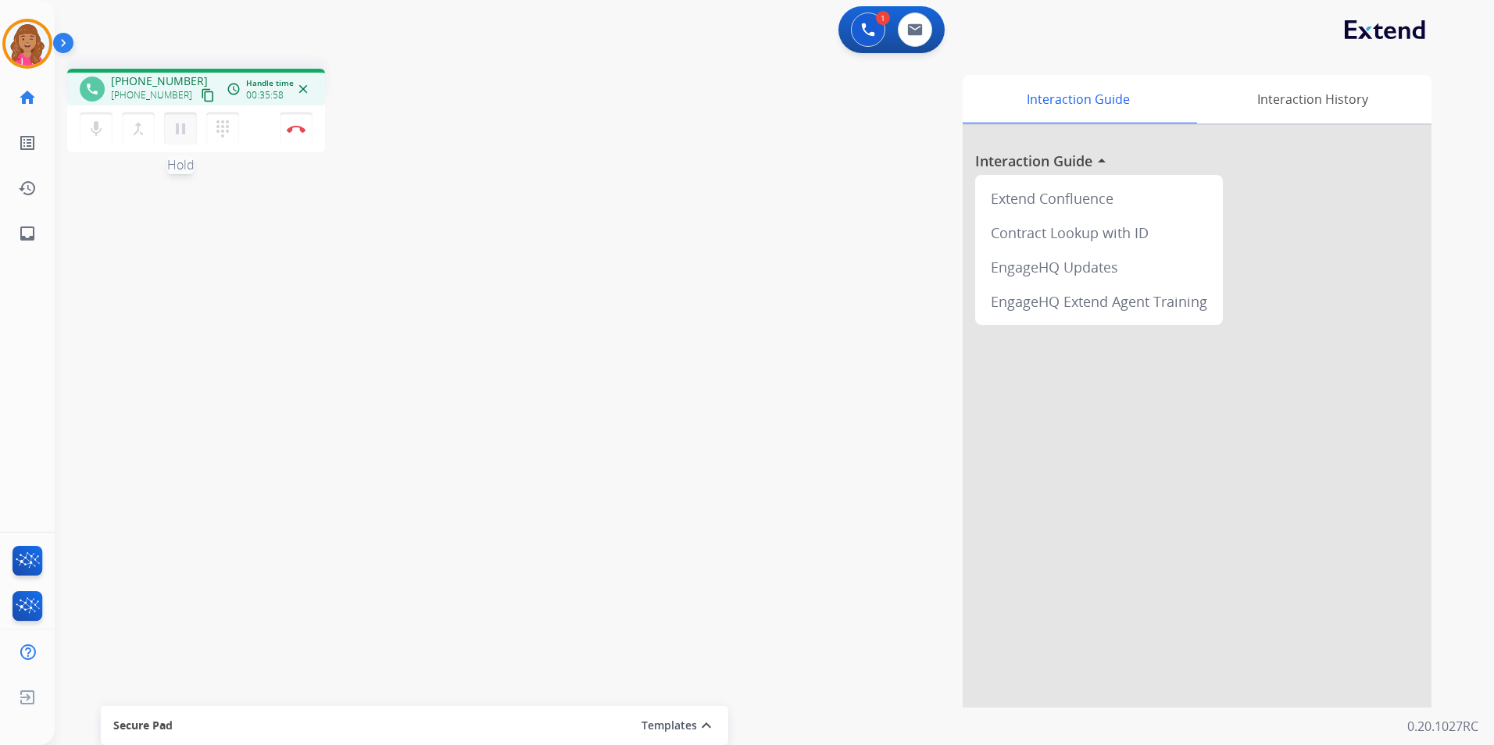
click at [183, 131] on mat-icon "pause" at bounding box center [180, 129] width 19 height 19
click at [224, 126] on mat-icon "dialpad" at bounding box center [222, 129] width 19 height 19
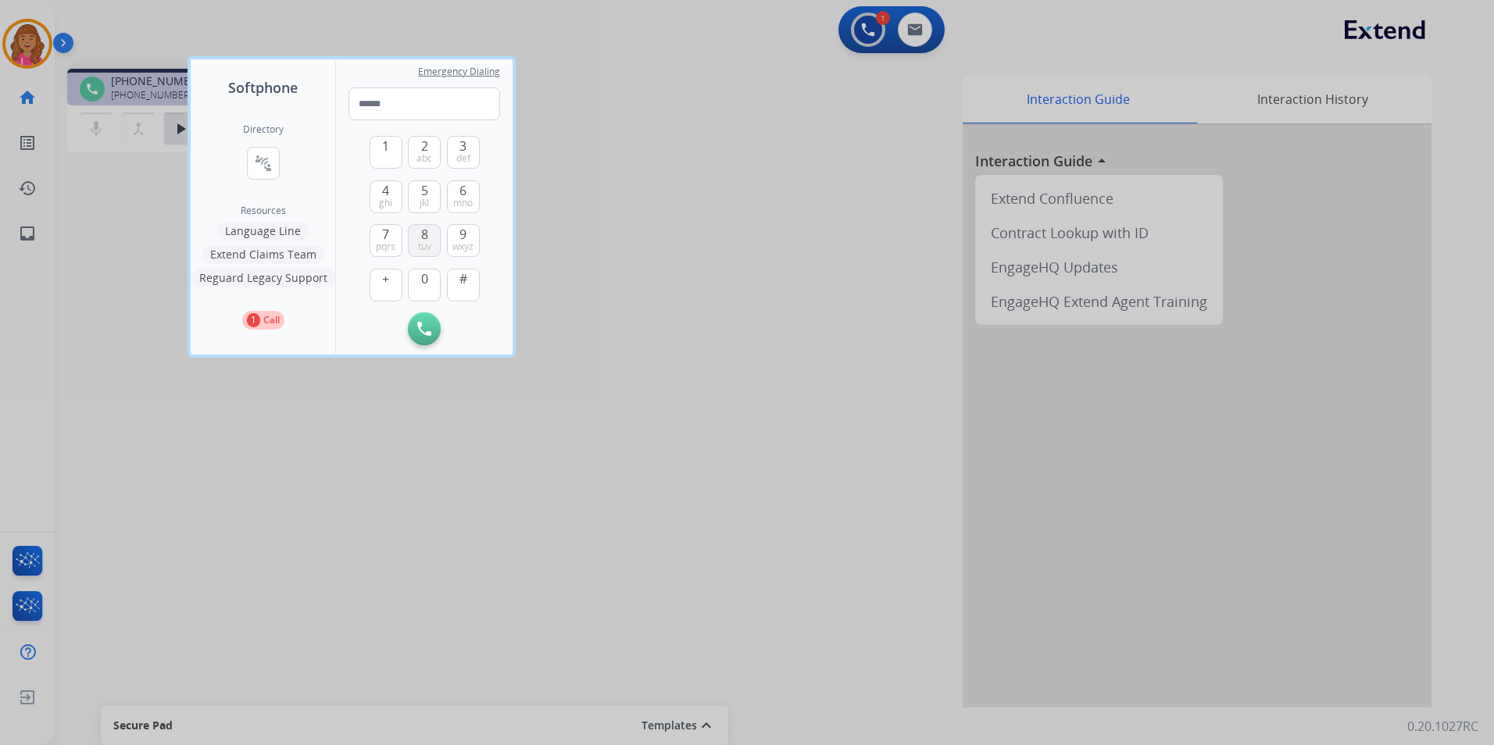
click at [422, 237] on span "8" at bounding box center [424, 234] width 7 height 19
click at [427, 284] on span "0" at bounding box center [424, 279] width 7 height 19
click at [433, 239] on button "8 tuv" at bounding box center [424, 240] width 33 height 33
click at [395, 196] on button "4 ghi" at bounding box center [386, 196] width 33 height 33
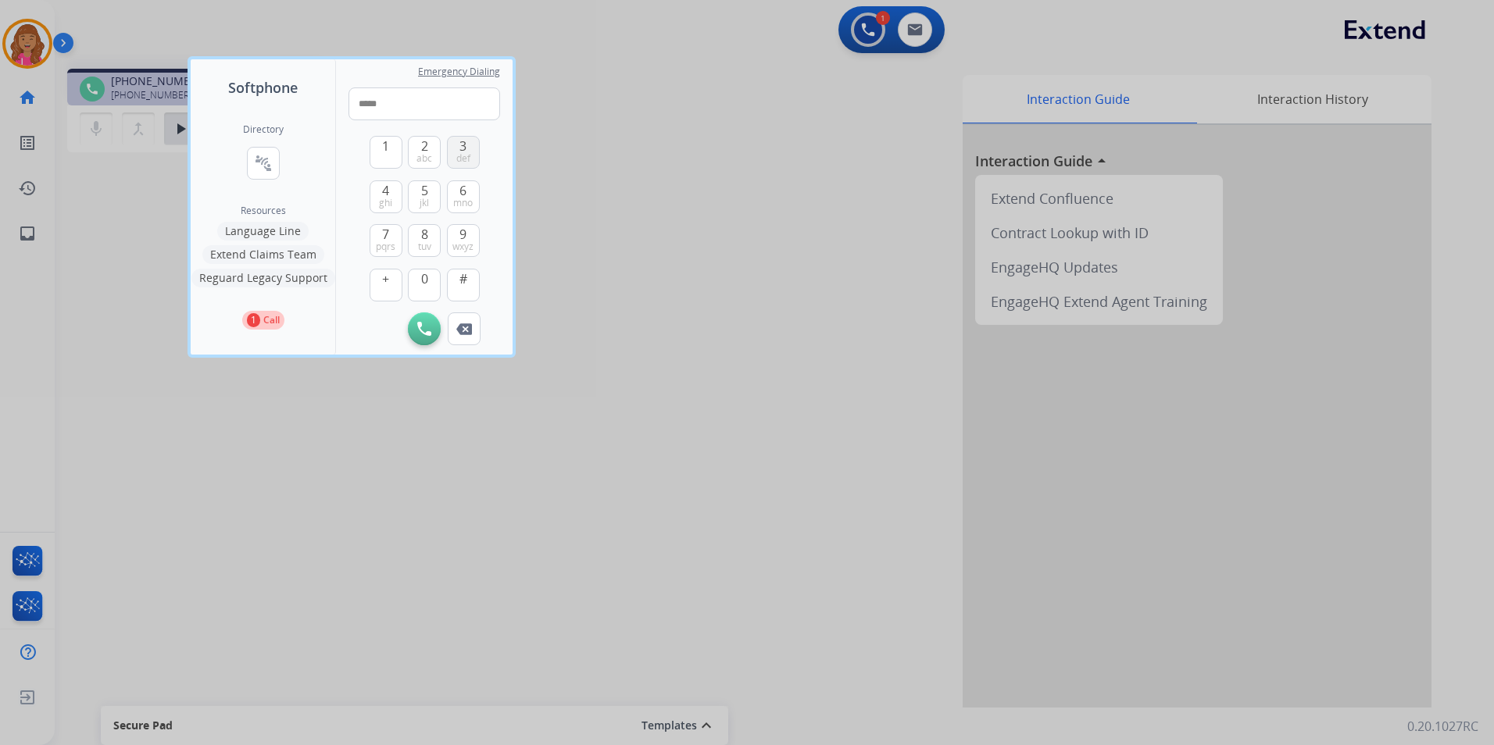
click at [461, 152] on span "def" at bounding box center [463, 158] width 14 height 13
click at [414, 148] on button "2 abc" at bounding box center [424, 152] width 33 height 33
click at [388, 198] on span "ghi" at bounding box center [385, 203] width 13 height 13
click at [389, 198] on span "ghi" at bounding box center [385, 203] width 13 height 13
click at [477, 195] on button "6 mno" at bounding box center [463, 196] width 33 height 33
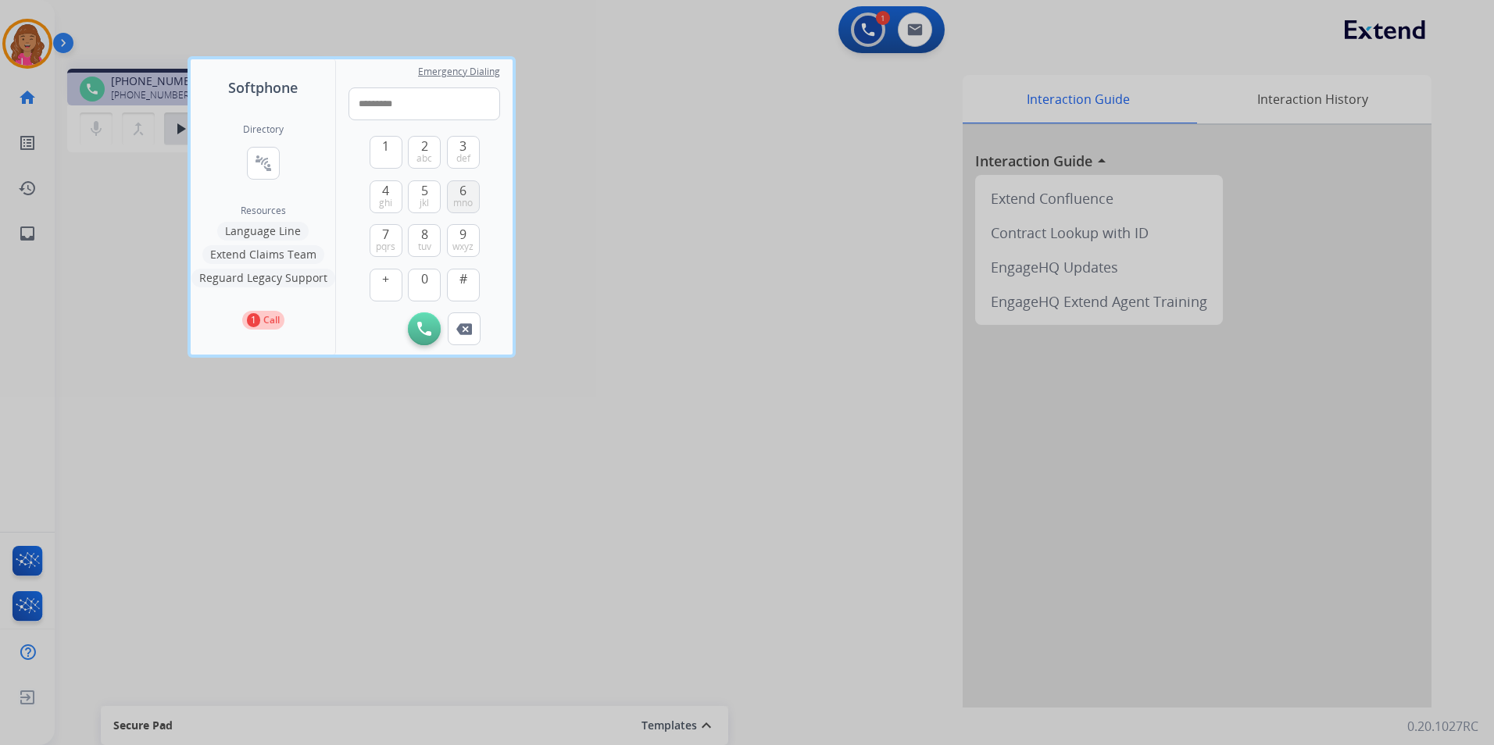
type input "**********"
click at [427, 323] on img at bounding box center [424, 329] width 14 height 14
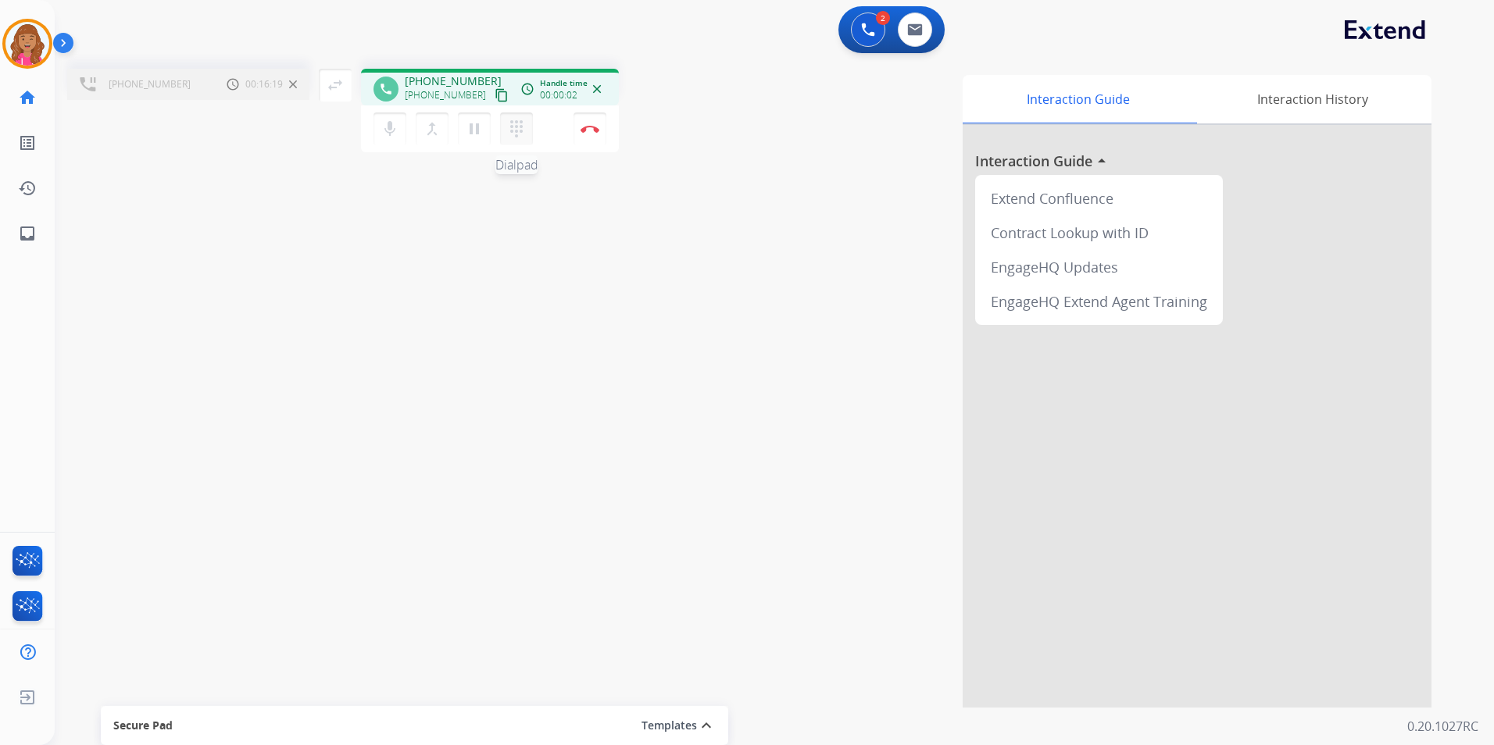
click at [520, 130] on mat-icon "dialpad" at bounding box center [516, 129] width 19 height 19
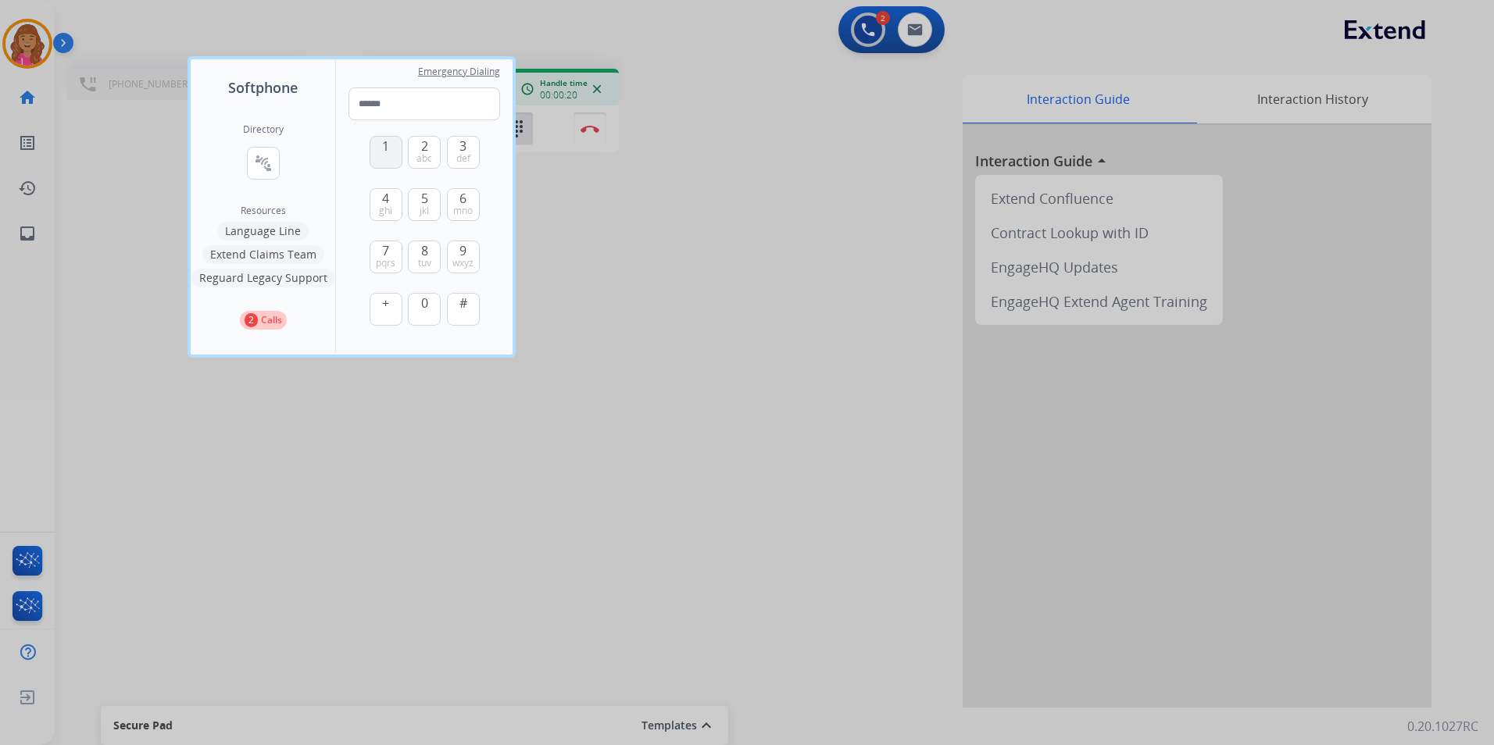
click at [383, 150] on span "1" at bounding box center [385, 146] width 7 height 19
click at [460, 202] on span "6" at bounding box center [462, 198] width 7 height 19
click at [416, 263] on button "8 tuv" at bounding box center [424, 257] width 33 height 33
click at [424, 148] on span "2" at bounding box center [424, 146] width 7 height 19
click at [430, 205] on button "5 jkl" at bounding box center [424, 204] width 33 height 33
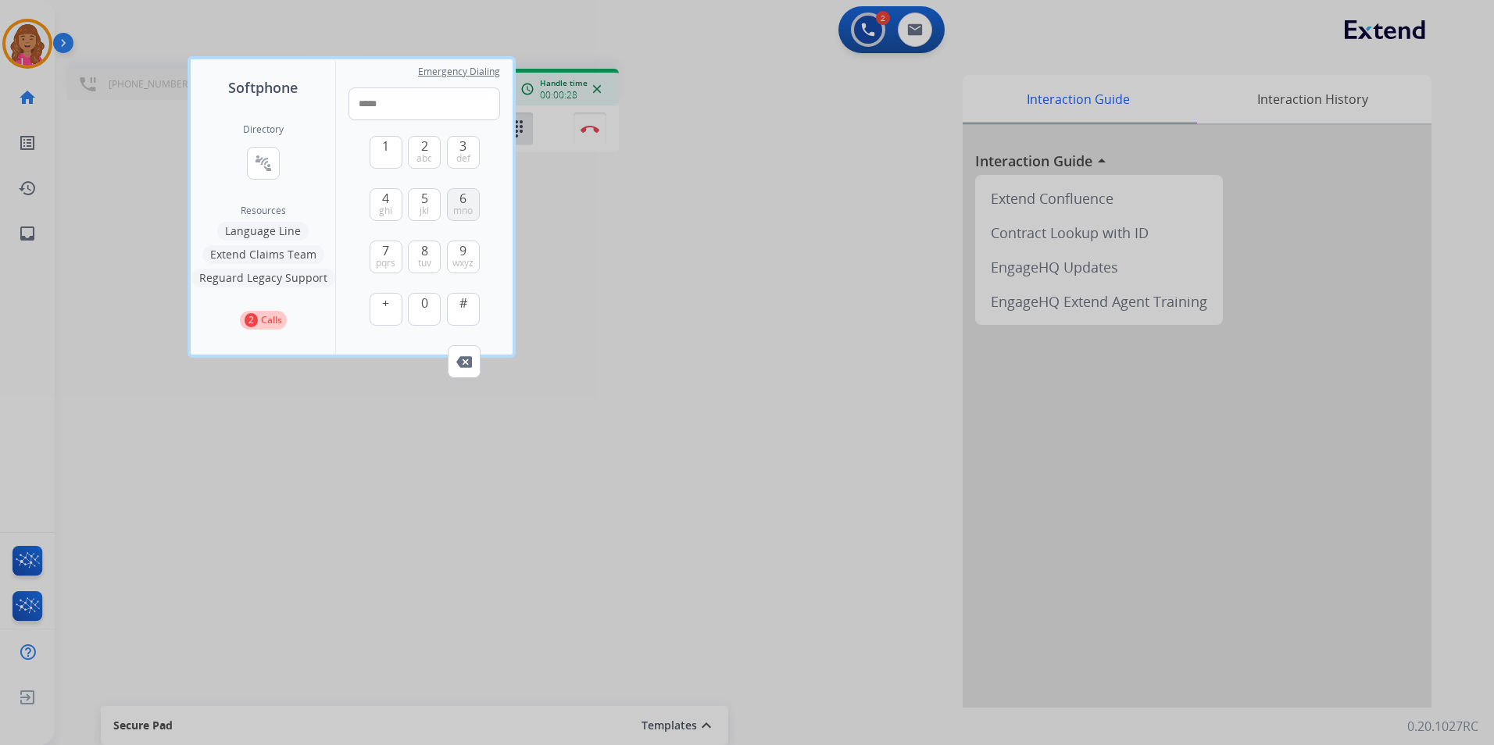
click at [466, 205] on span "mno" at bounding box center [463, 211] width 20 height 13
click at [382, 206] on span "ghi" at bounding box center [385, 211] width 13 height 13
click at [467, 159] on span "def" at bounding box center [463, 158] width 14 height 13
click at [375, 148] on button "1" at bounding box center [386, 152] width 33 height 33
click at [462, 146] on span "3" at bounding box center [462, 146] width 7 height 19
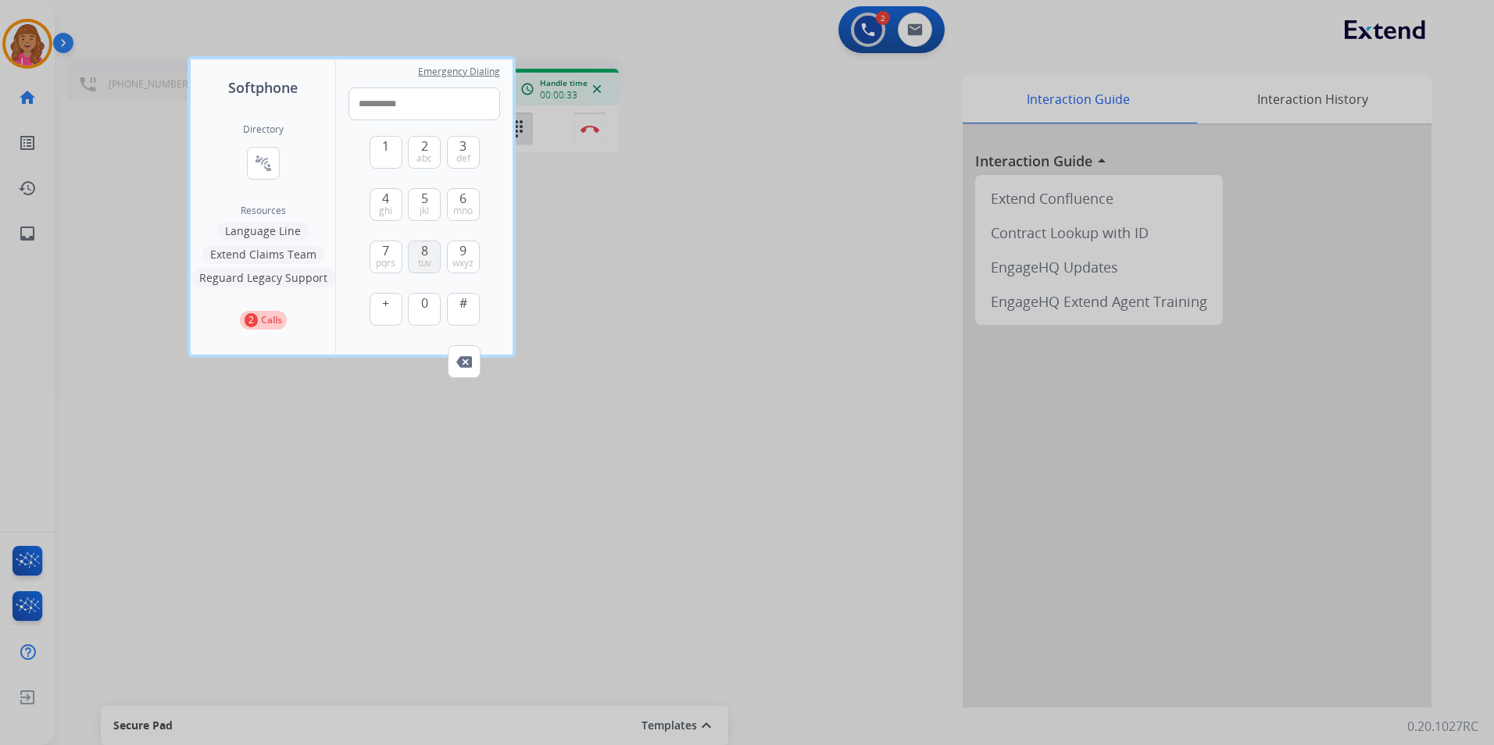
click at [423, 246] on span "8" at bounding box center [424, 250] width 7 height 19
click at [470, 310] on button "#" at bounding box center [463, 309] width 33 height 33
click at [394, 147] on button "1" at bounding box center [386, 152] width 33 height 33
click at [433, 309] on button "0" at bounding box center [424, 309] width 33 height 33
type input "**********"
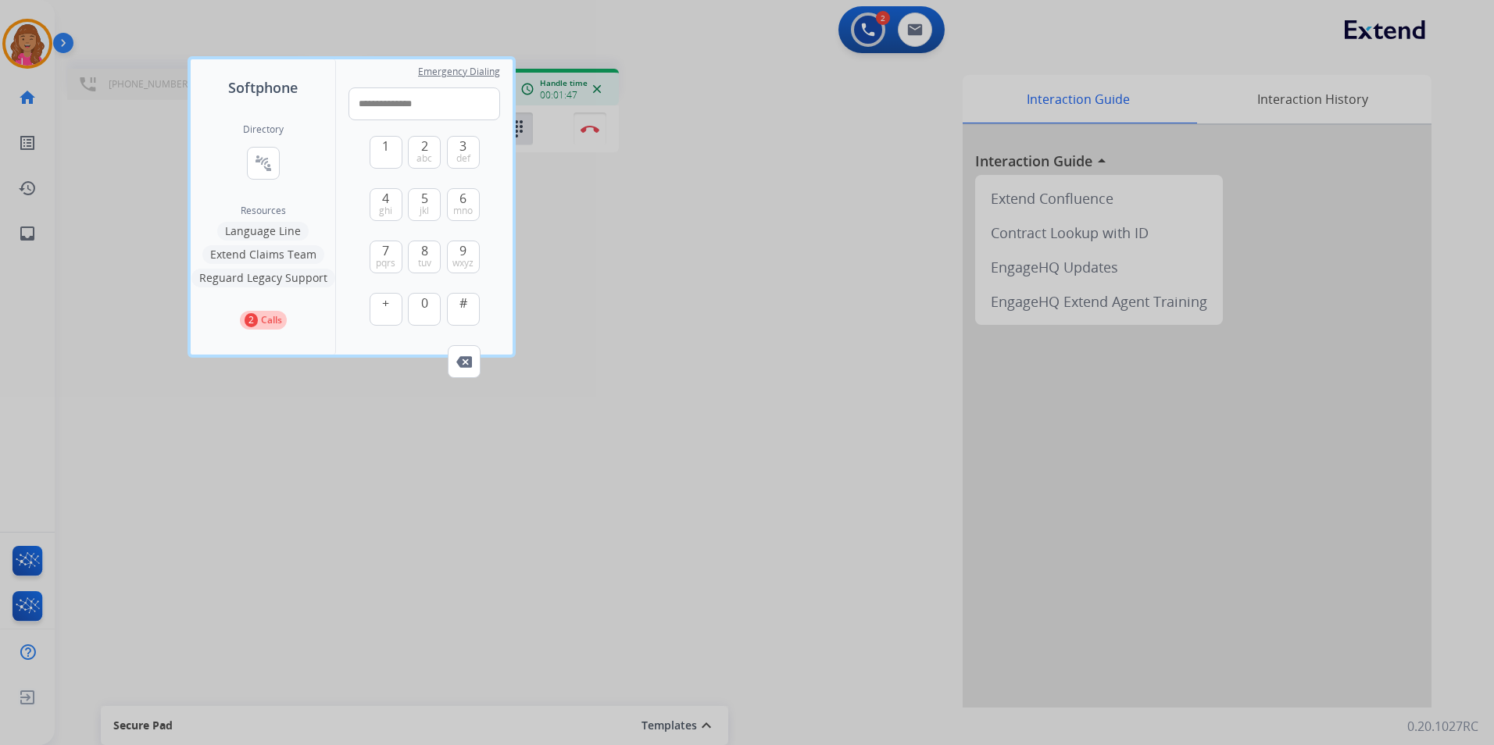
click at [676, 468] on div at bounding box center [747, 372] width 1494 height 745
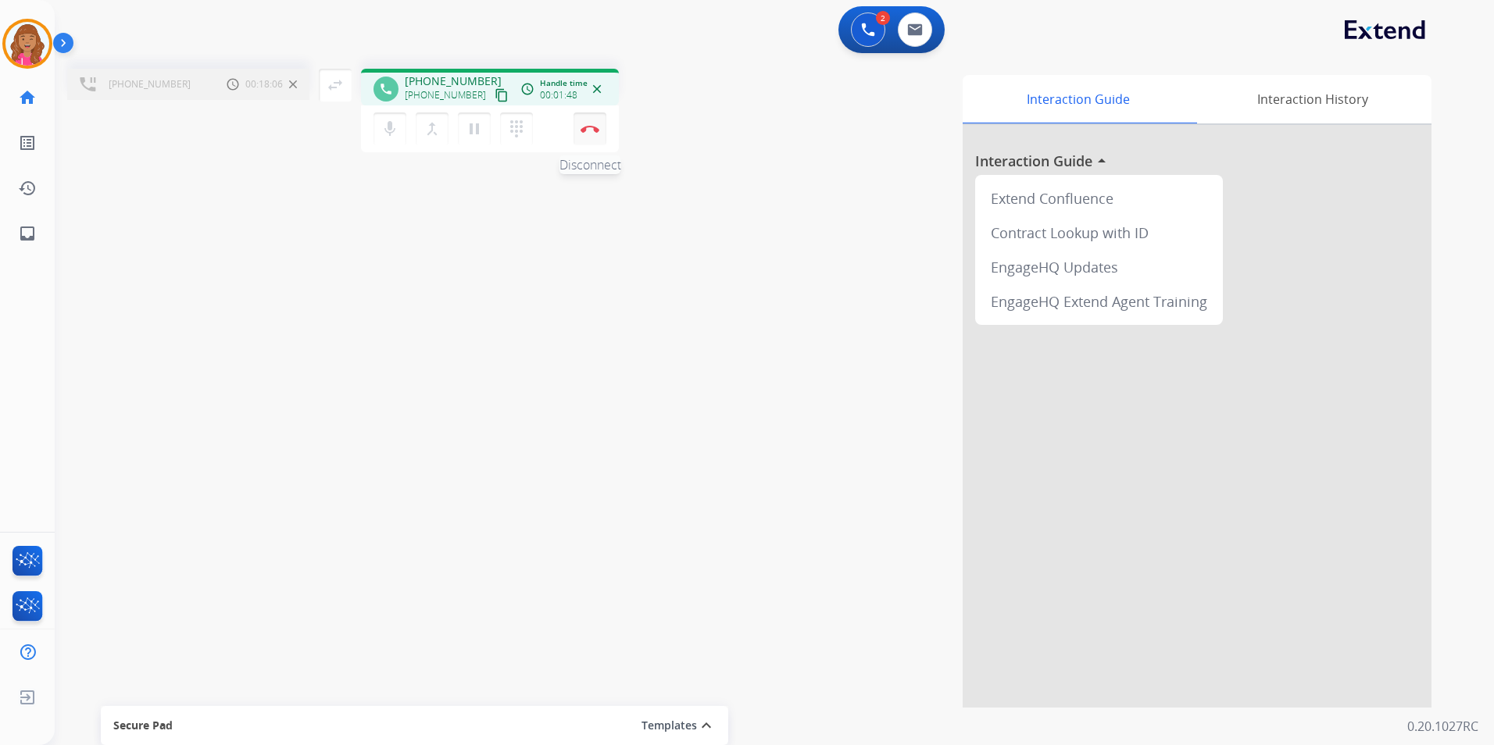
click at [584, 124] on button "Disconnect" at bounding box center [589, 129] width 33 height 33
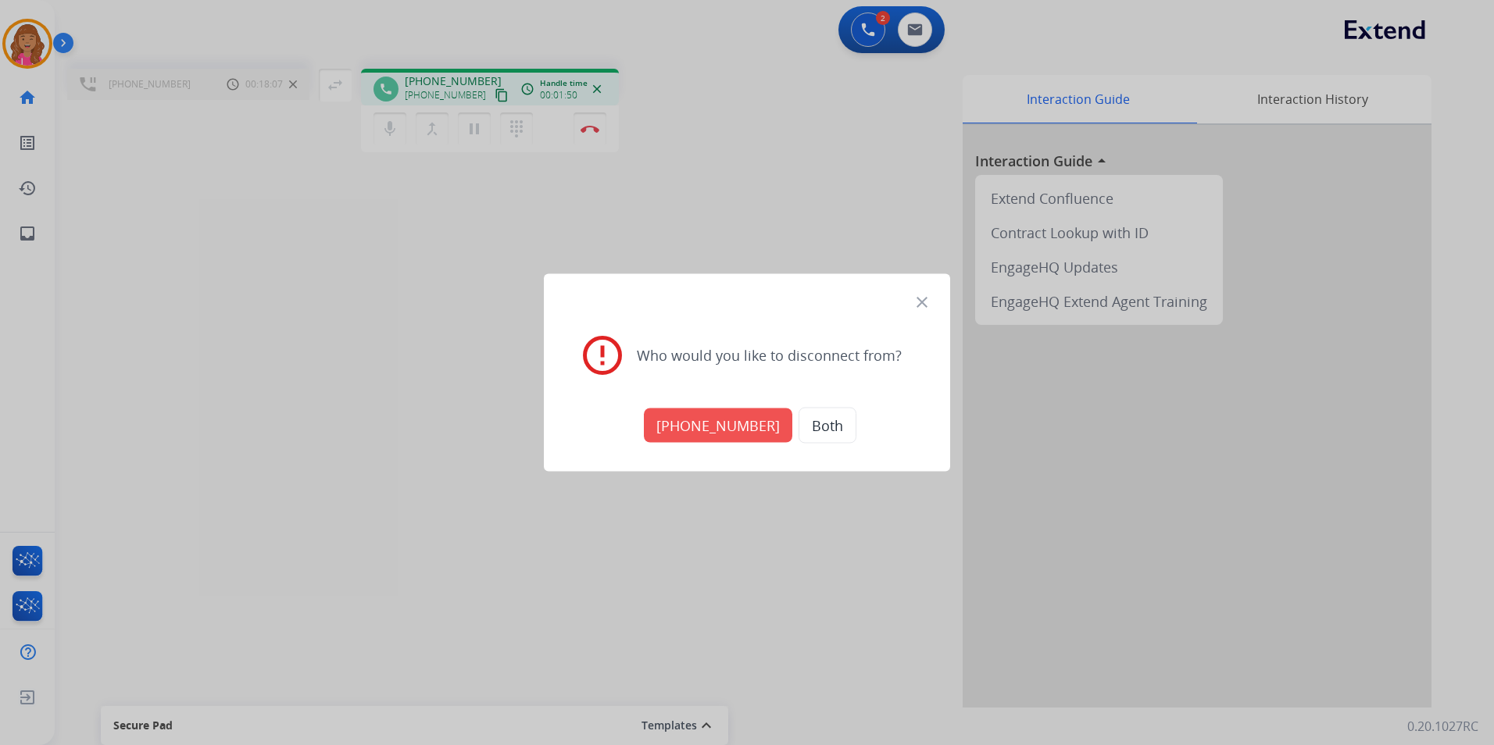
click at [713, 432] on button "[PHONE_NUMBER]" at bounding box center [718, 426] width 148 height 34
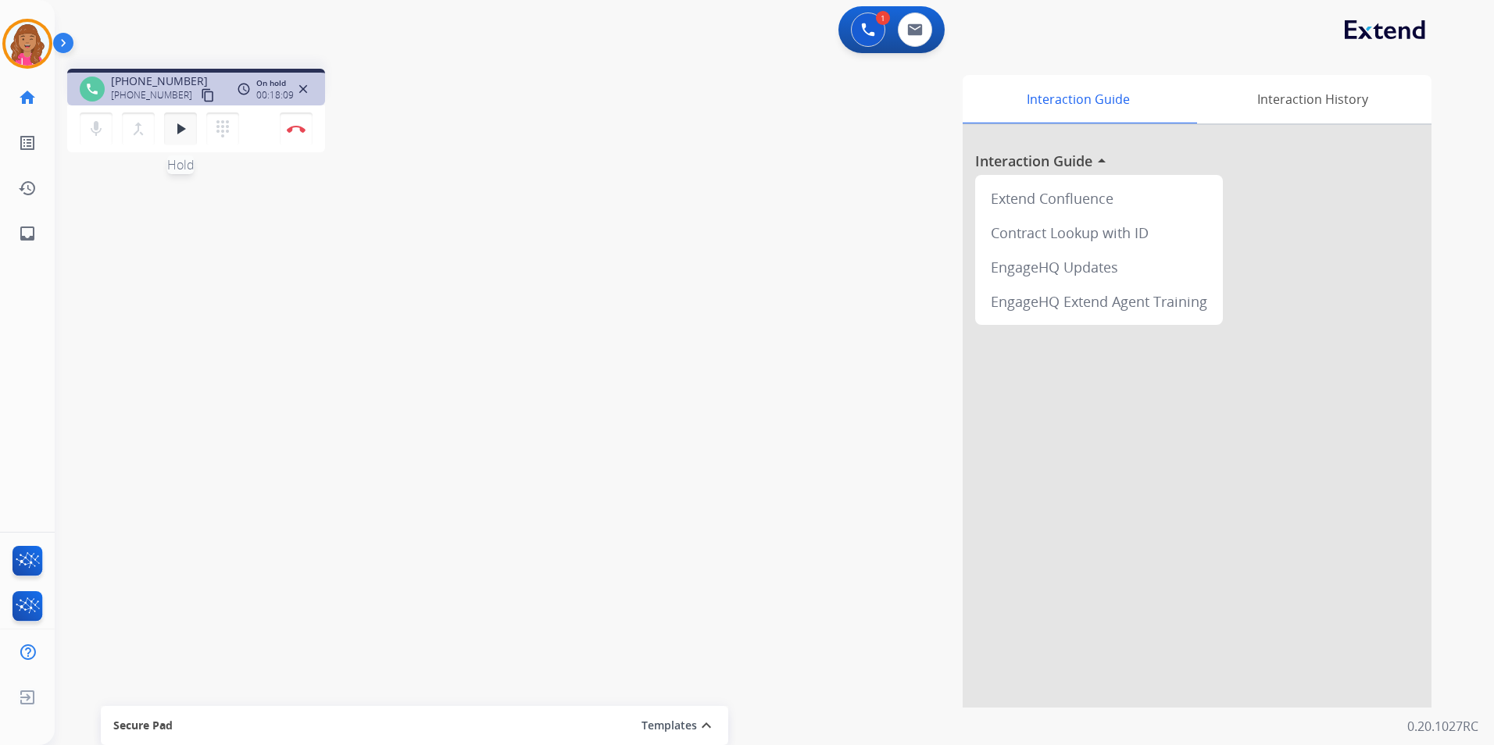
click at [185, 133] on mat-icon "play_arrow" at bounding box center [180, 129] width 19 height 19
click at [298, 129] on img at bounding box center [296, 129] width 19 height 8
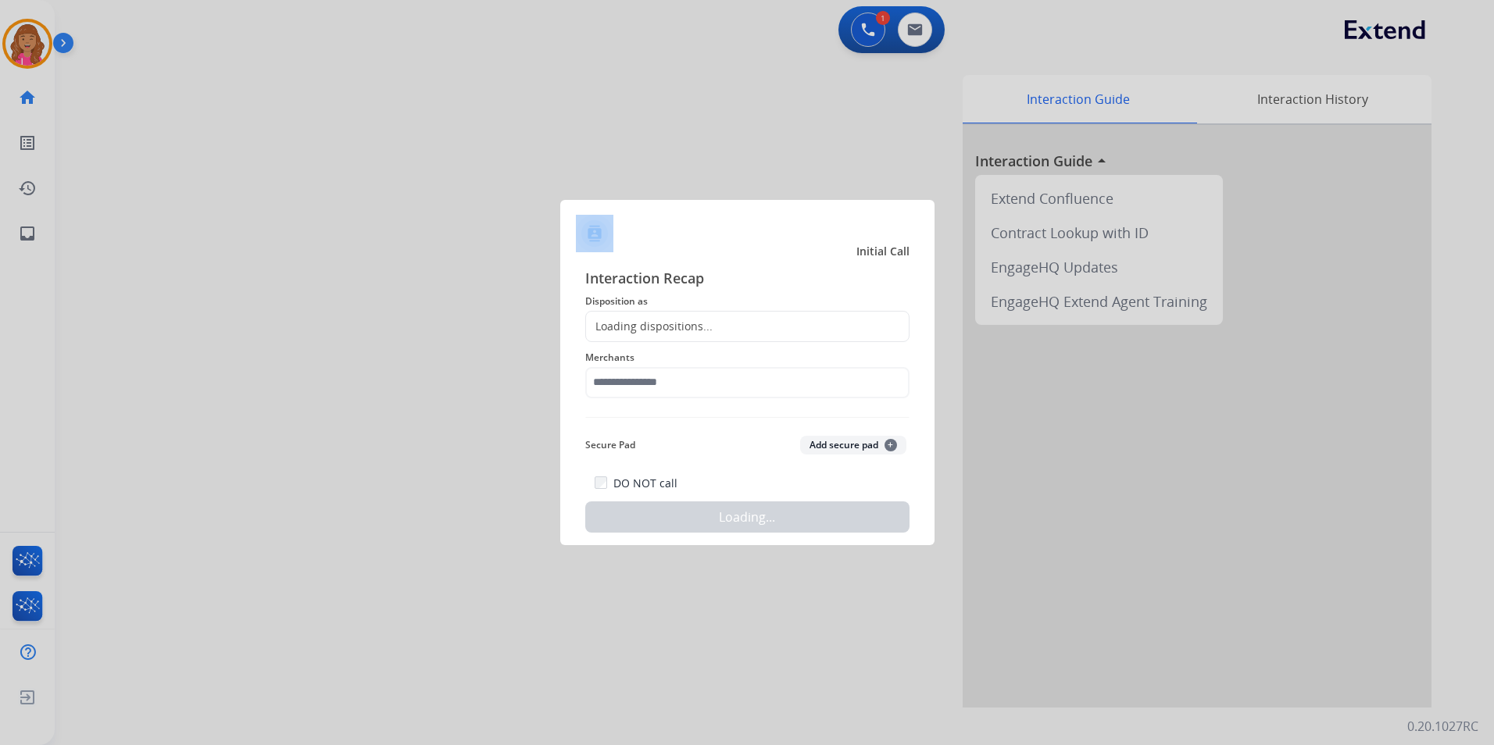
click at [298, 129] on div at bounding box center [747, 372] width 1494 height 745
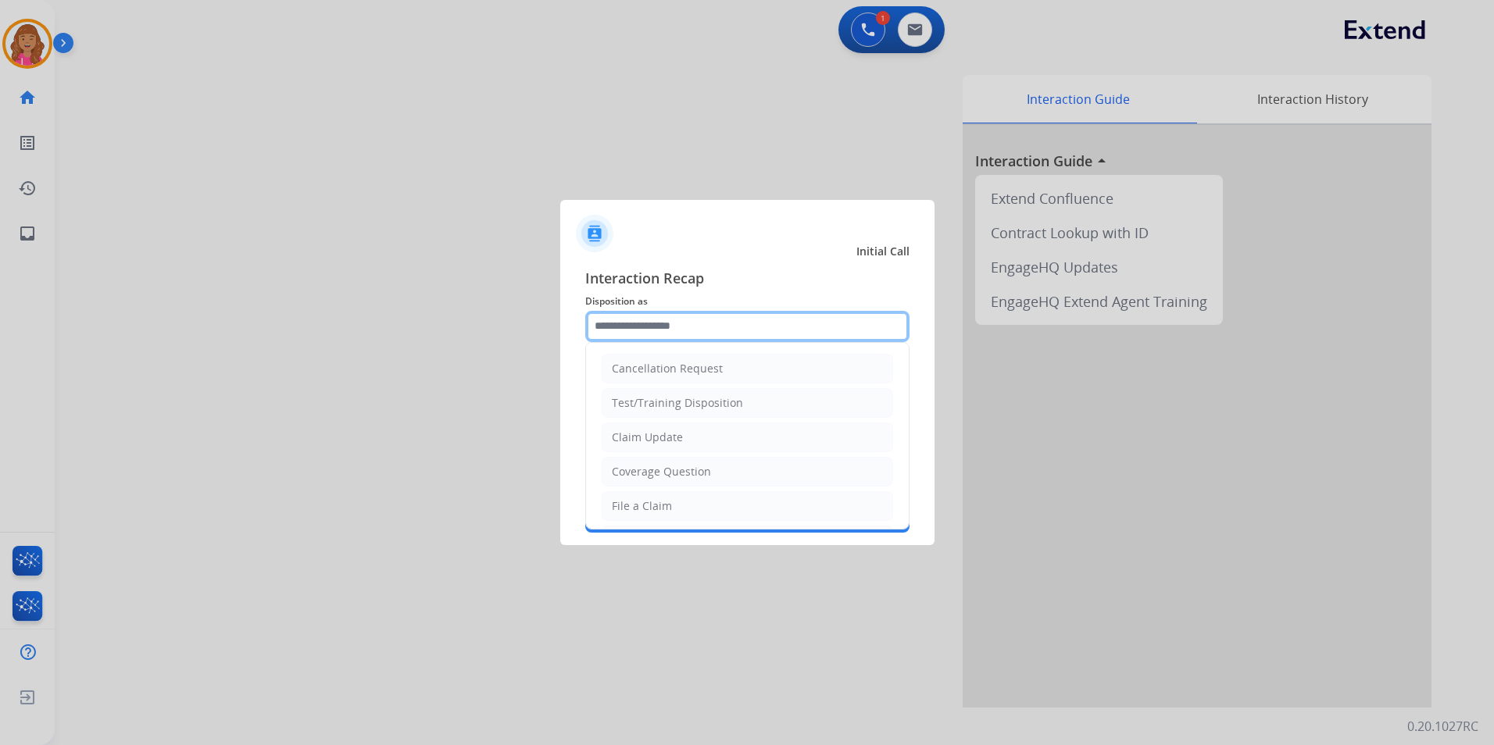
click at [711, 323] on input "text" at bounding box center [747, 326] width 324 height 31
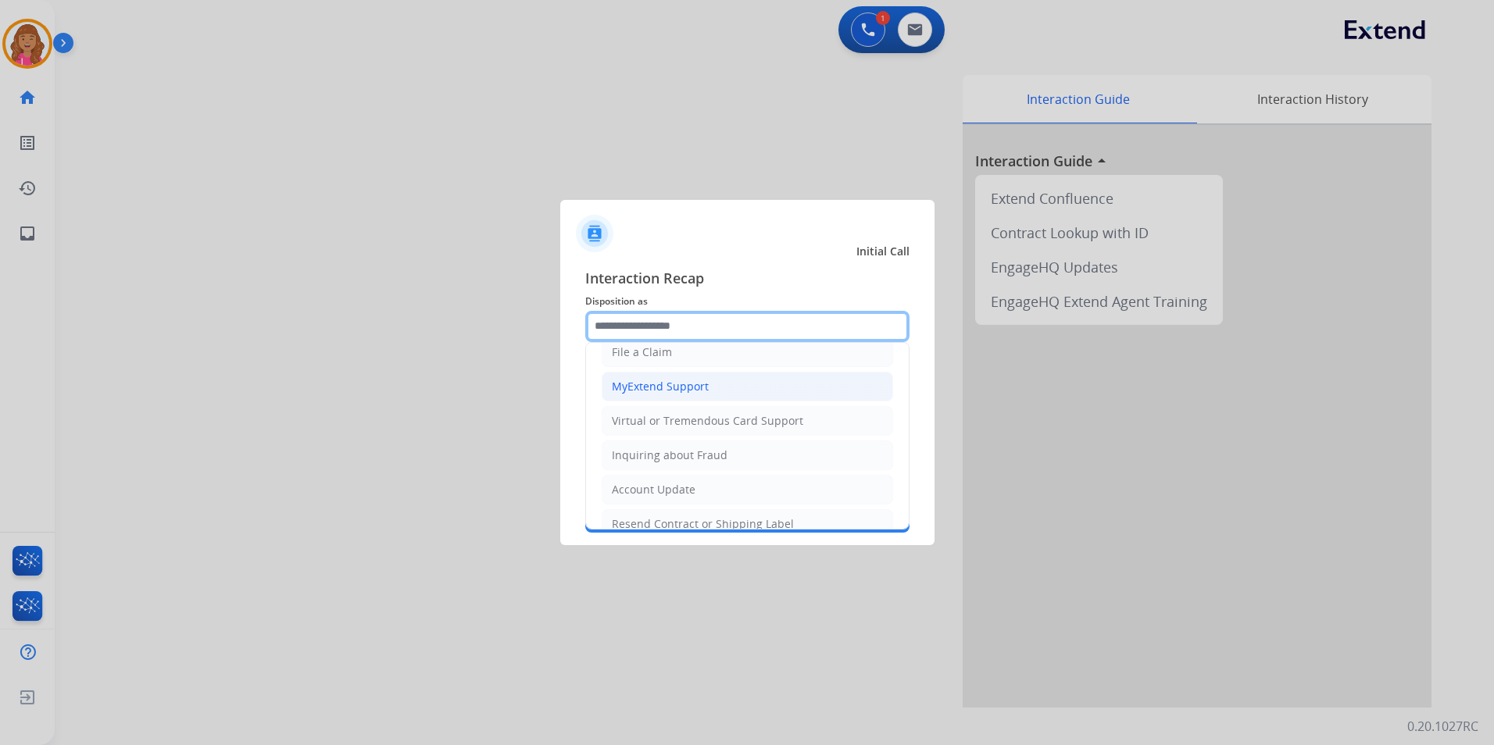
scroll to position [244, 0]
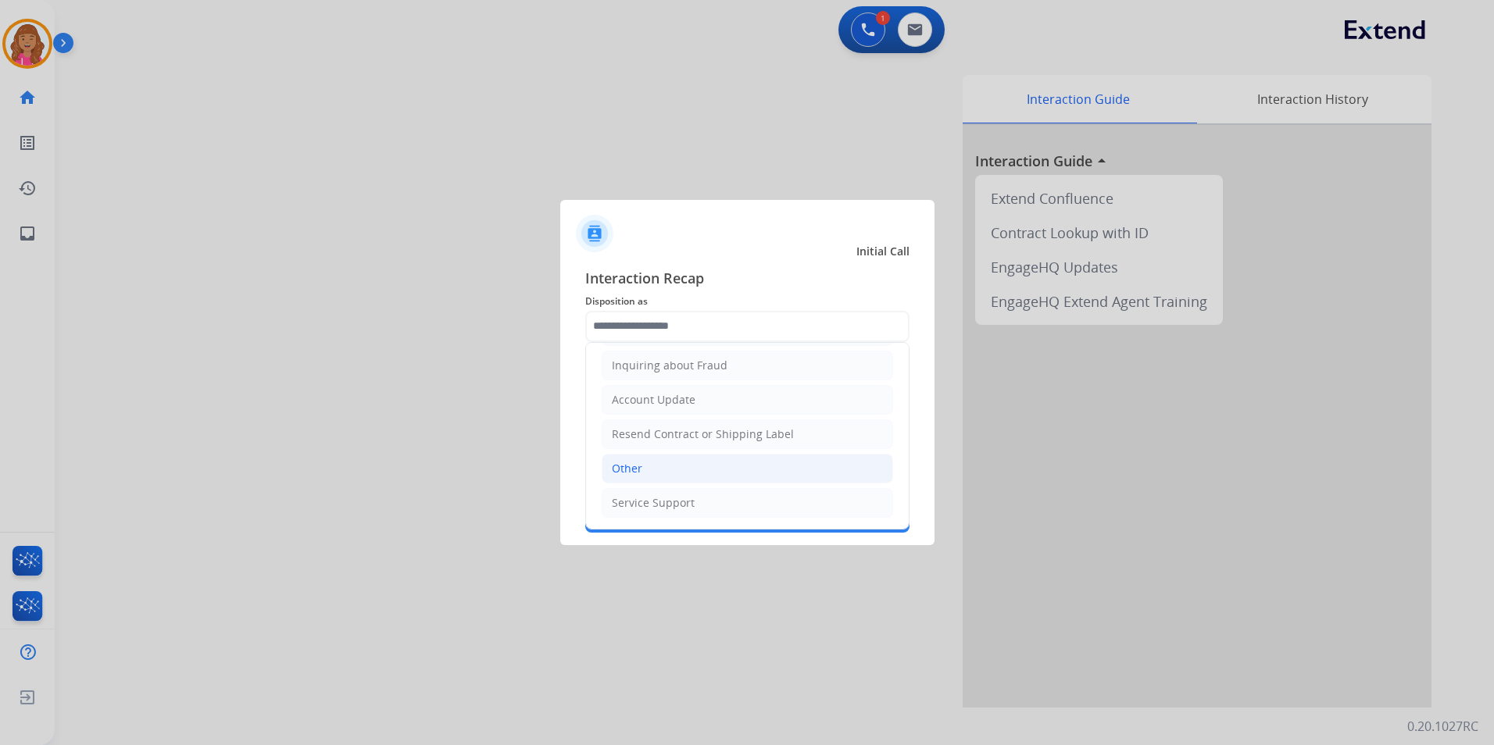
click at [626, 466] on div "Other" at bounding box center [627, 469] width 30 height 16
type input "*****"
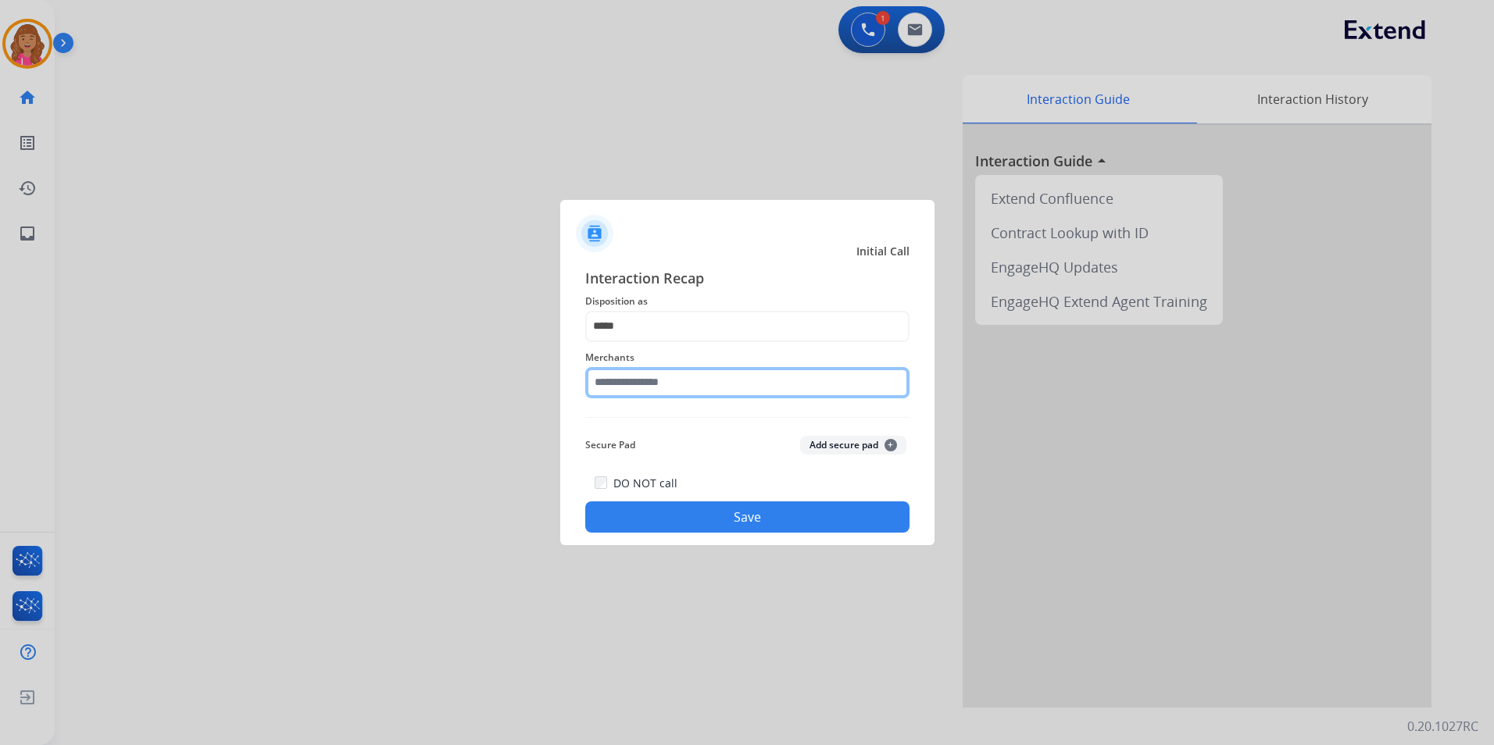
click at [709, 382] on input "text" at bounding box center [747, 382] width 324 height 31
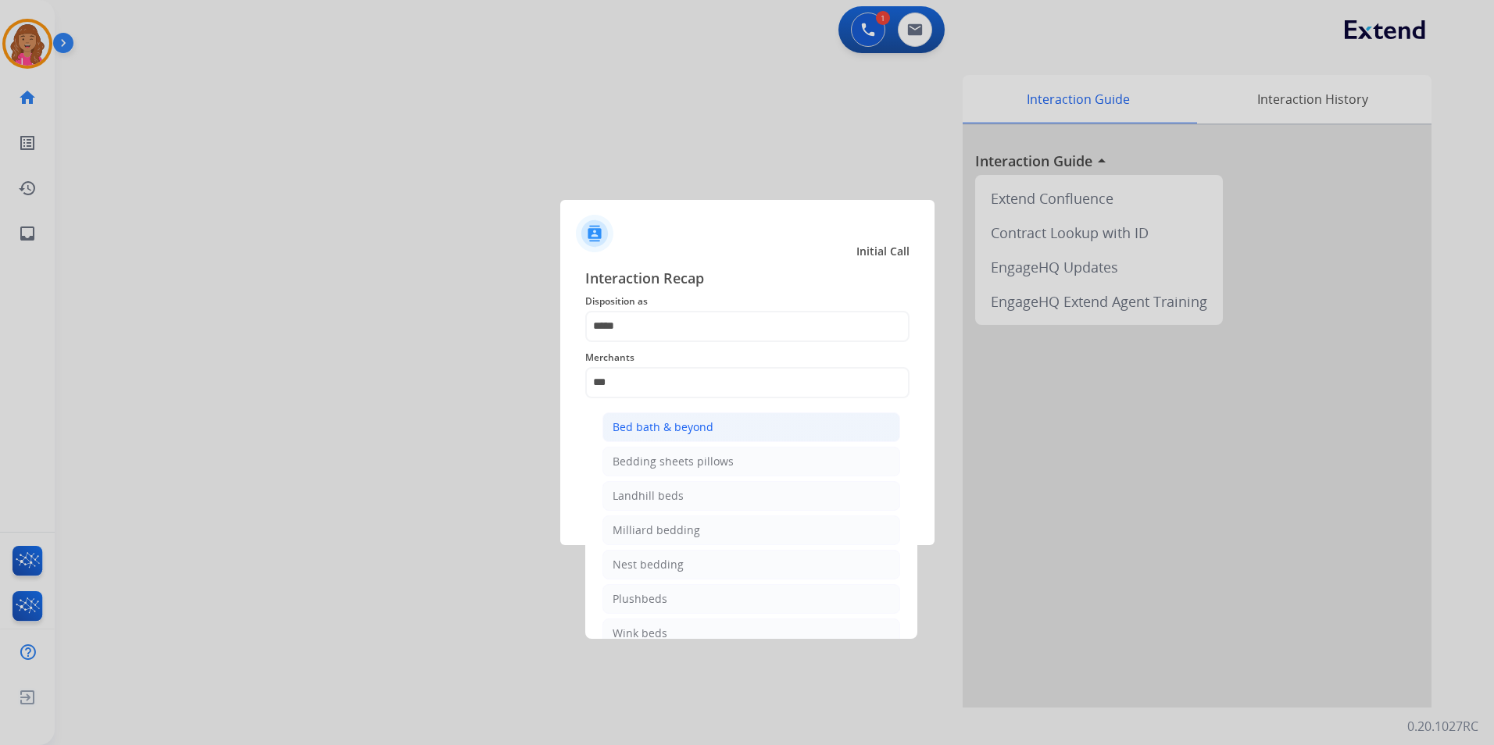
click at [738, 433] on li "Bed bath & beyond" at bounding box center [751, 428] width 298 height 30
type input "**********"
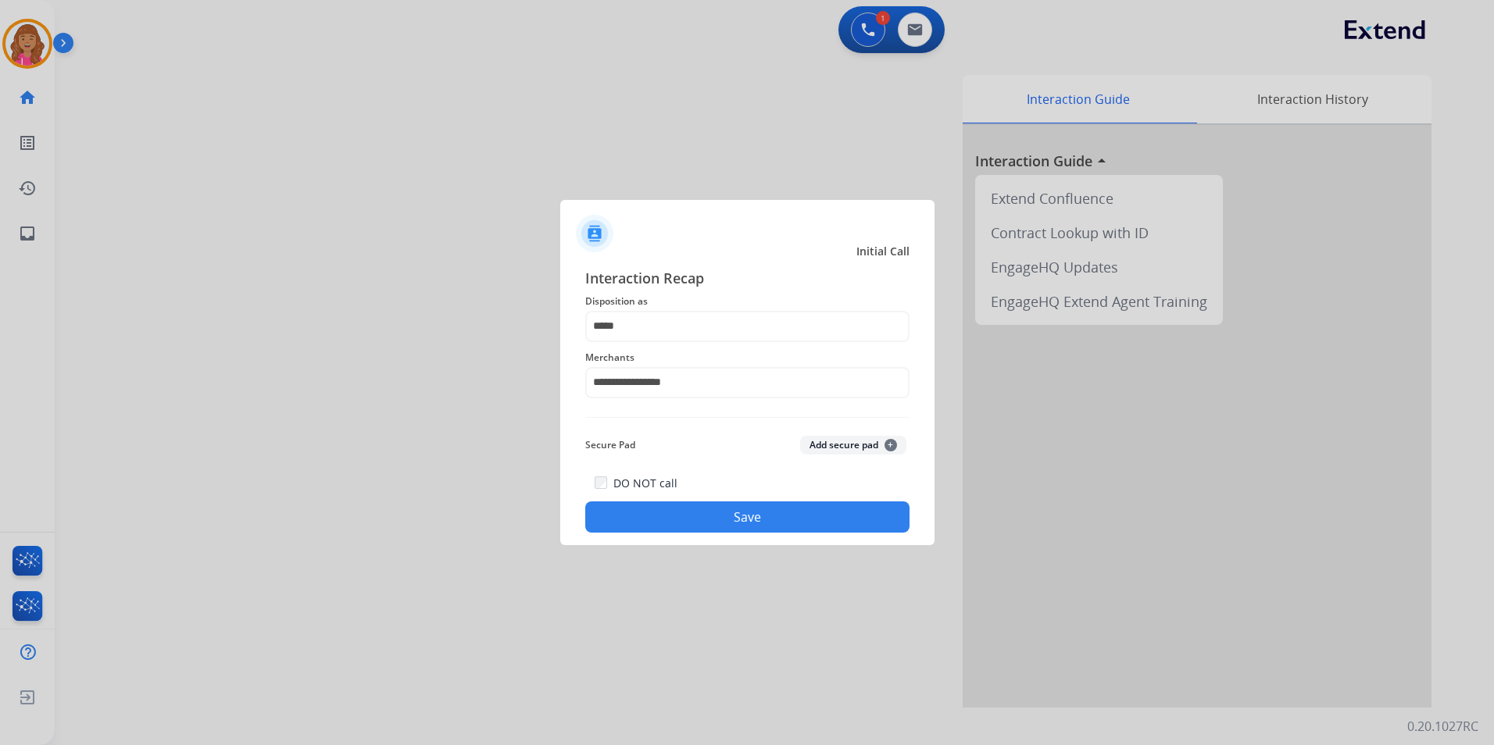
click at [765, 520] on button "Save" at bounding box center [747, 517] width 324 height 31
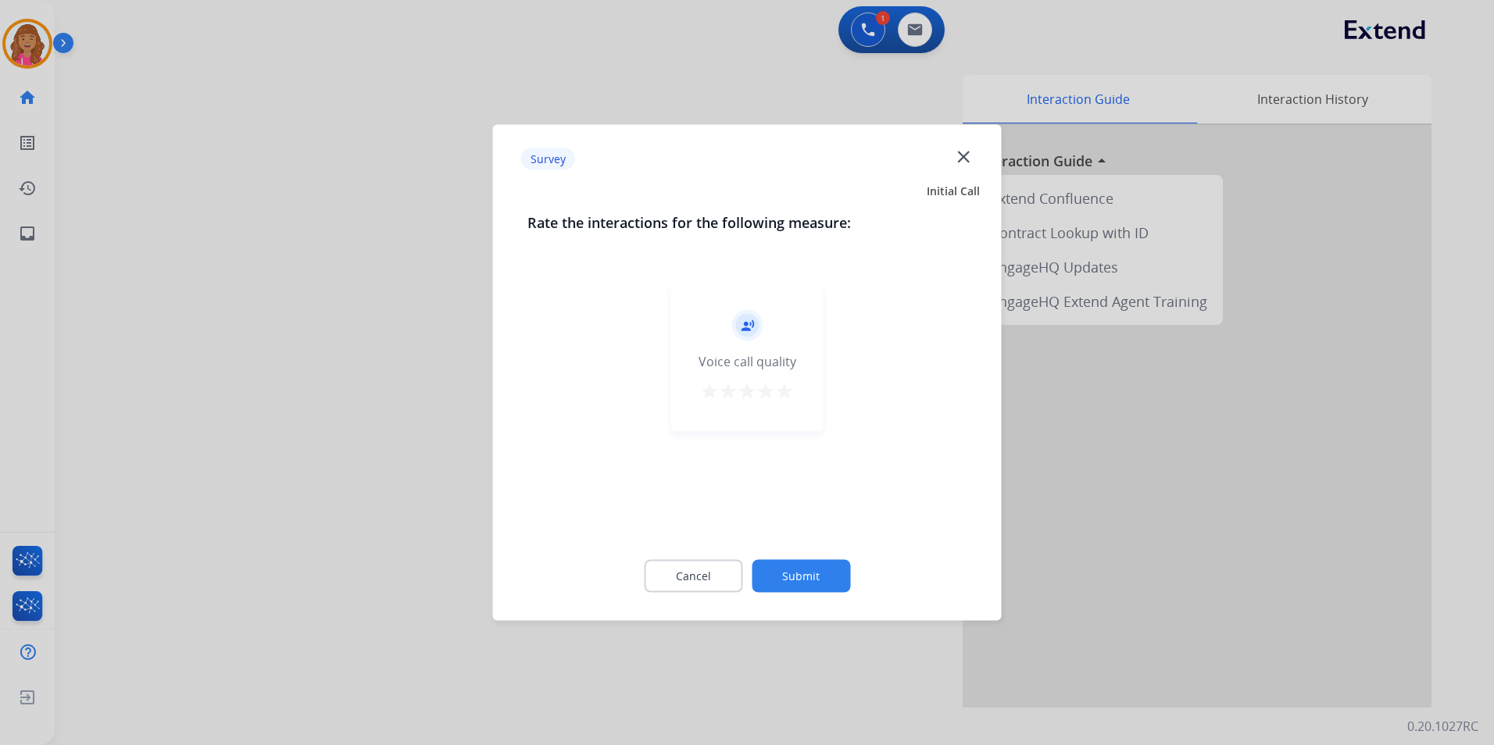
click at [792, 395] on mat-icon "star" at bounding box center [784, 391] width 19 height 19
click at [804, 572] on button "Submit" at bounding box center [801, 576] width 98 height 33
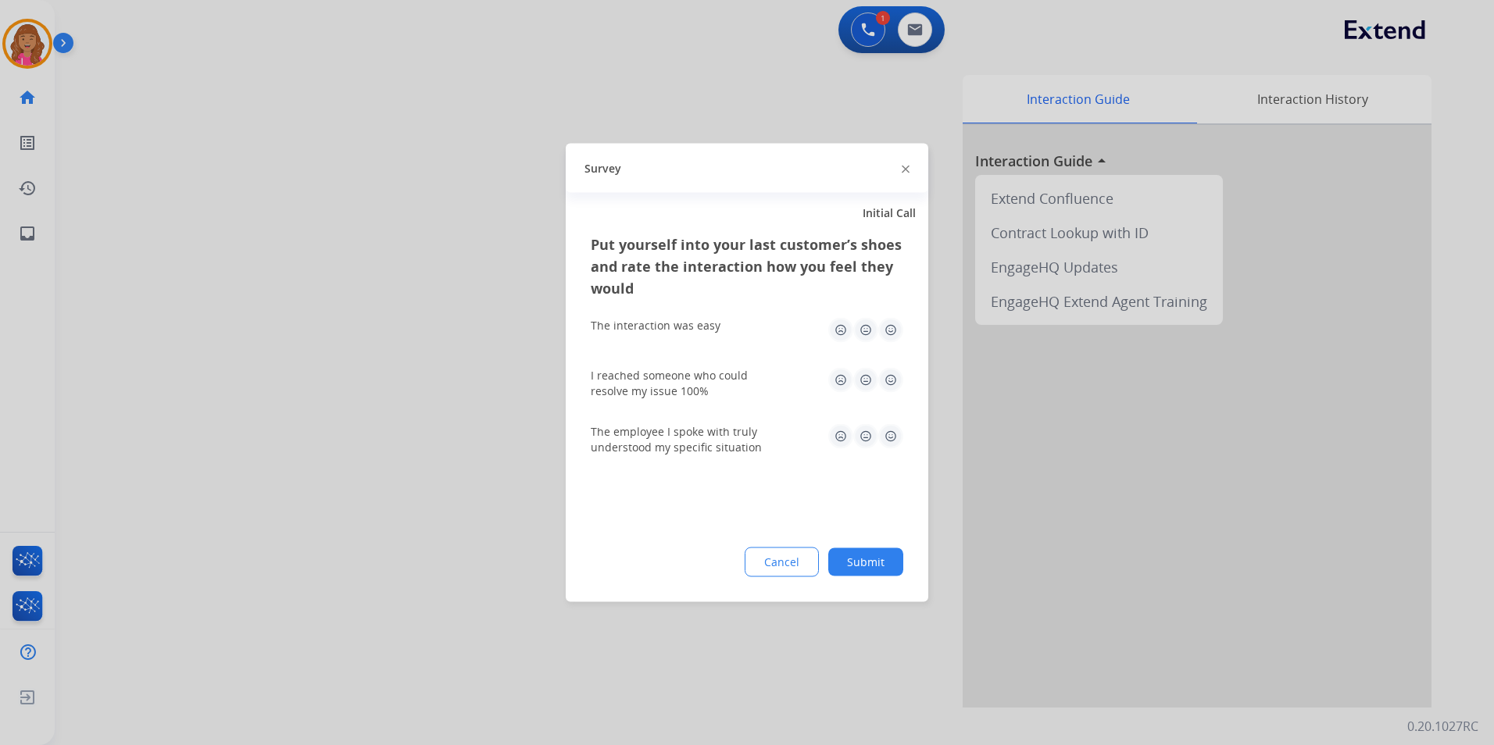
click at [901, 328] on img at bounding box center [890, 330] width 25 height 25
click at [894, 377] on img at bounding box center [890, 380] width 25 height 25
click at [891, 438] on img at bounding box center [890, 436] width 25 height 25
click at [863, 559] on button "Submit" at bounding box center [865, 562] width 75 height 28
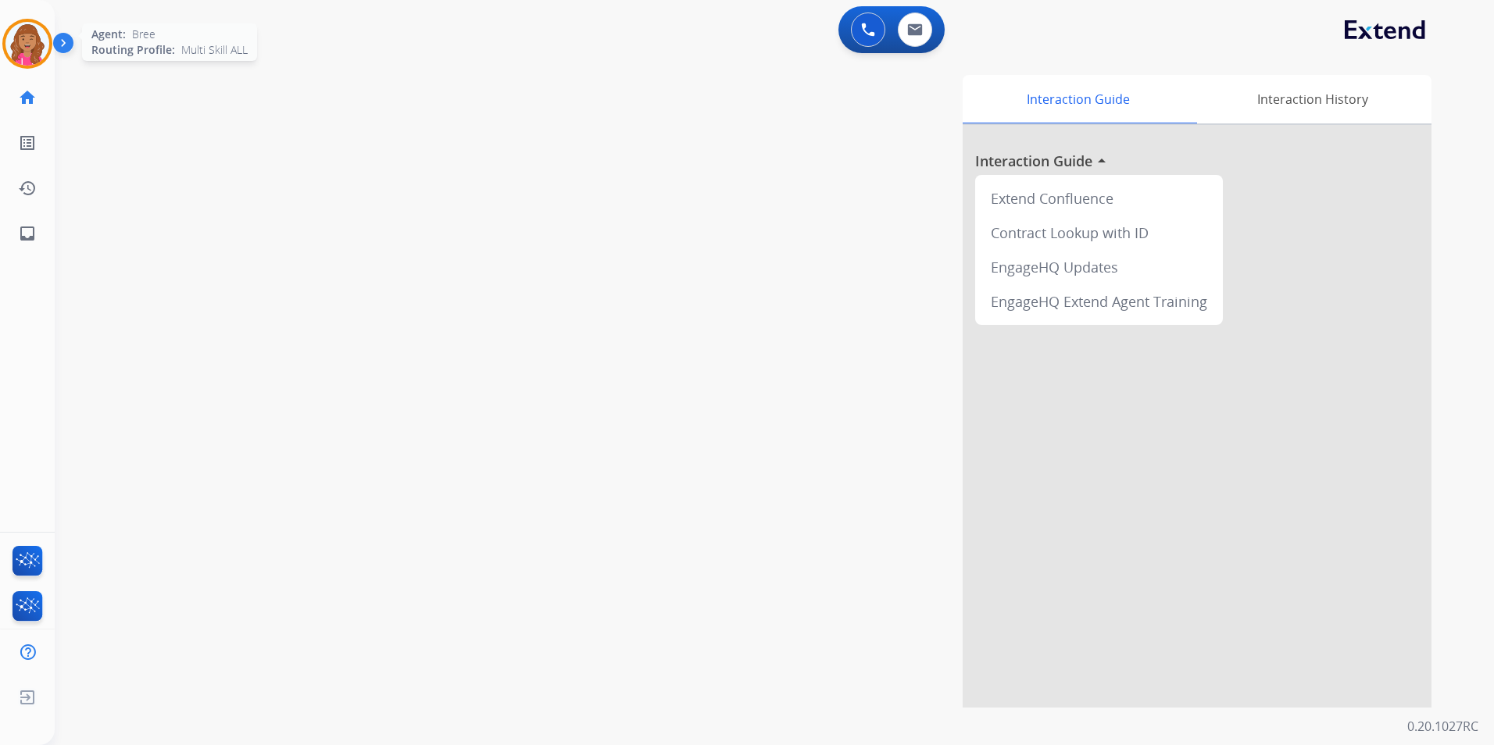
click at [21, 44] on img at bounding box center [27, 44] width 44 height 44
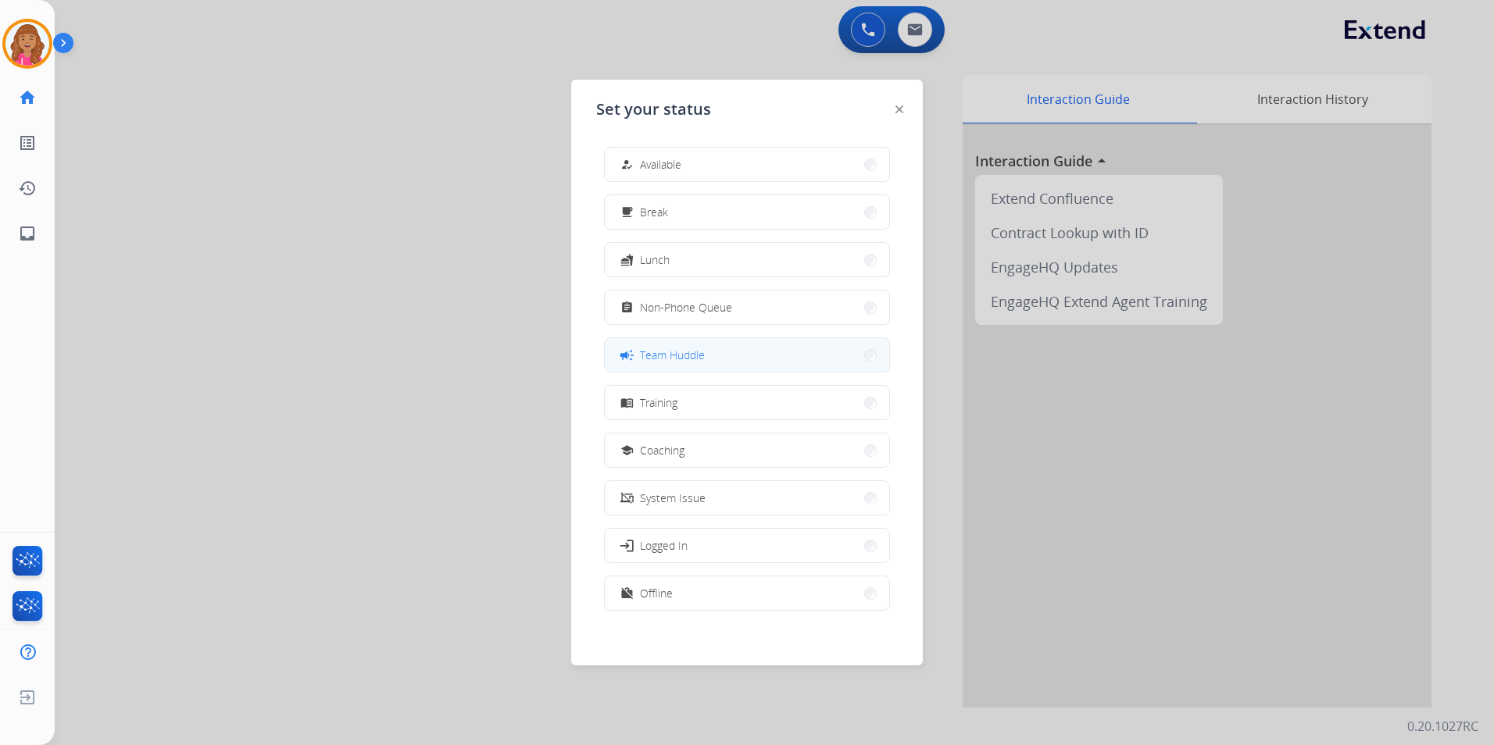
click at [708, 352] on button "campaign Team Huddle" at bounding box center [747, 355] width 284 height 34
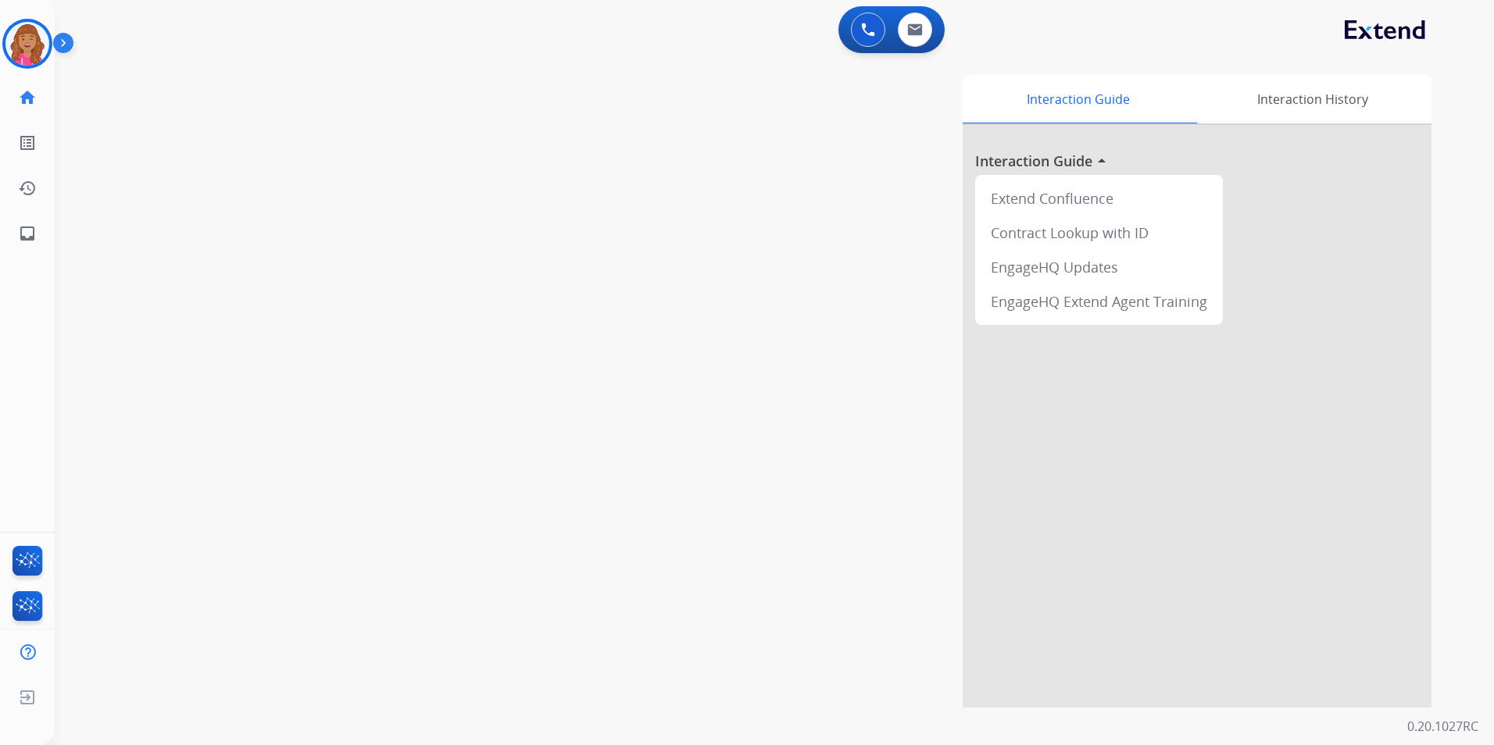
click at [384, 182] on div "swap_horiz Break voice bridge close_fullscreen Connect 3-Way Call merge_type Se…" at bounding box center [756, 382] width 1402 height 652
click at [38, 43] on img at bounding box center [27, 44] width 44 height 44
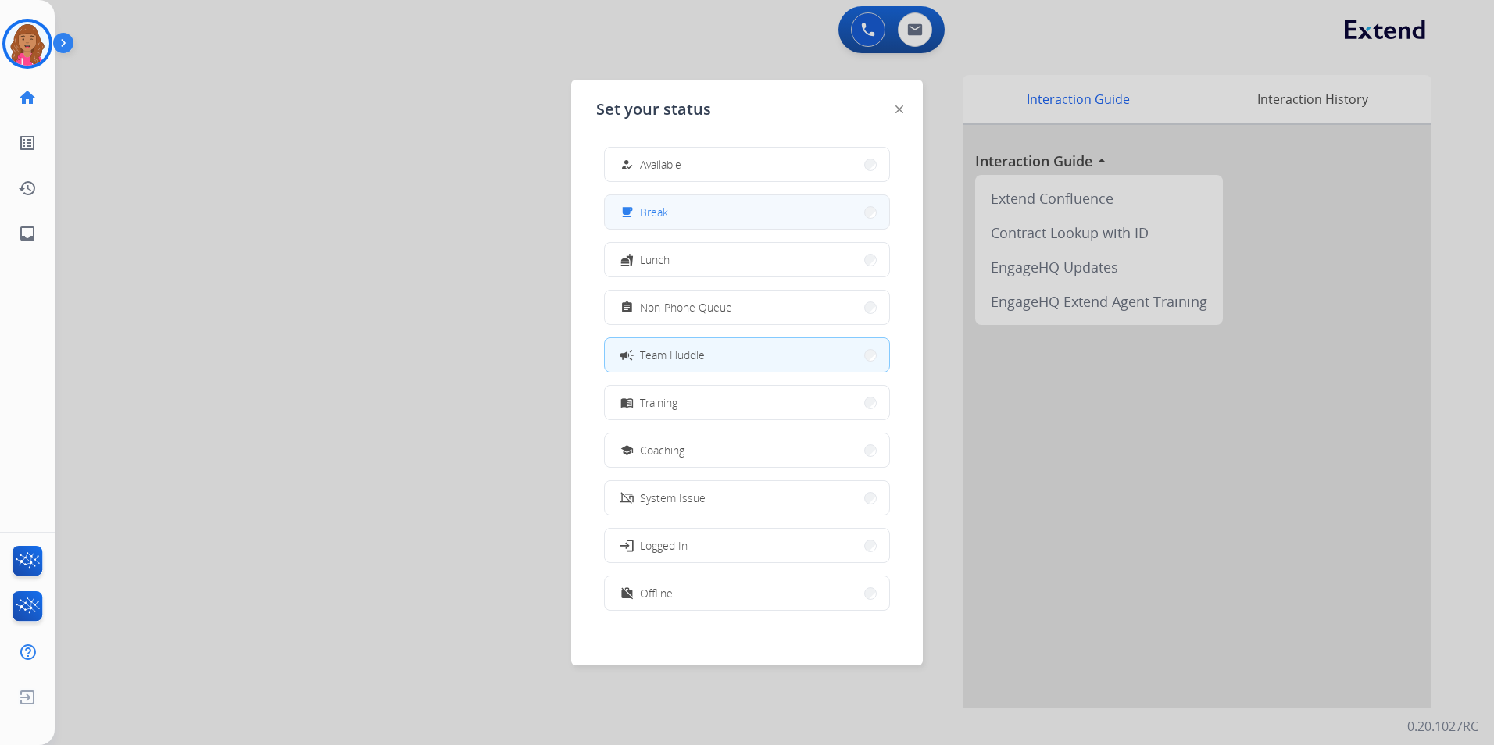
click at [689, 227] on button "free_breakfast Break" at bounding box center [747, 212] width 284 height 34
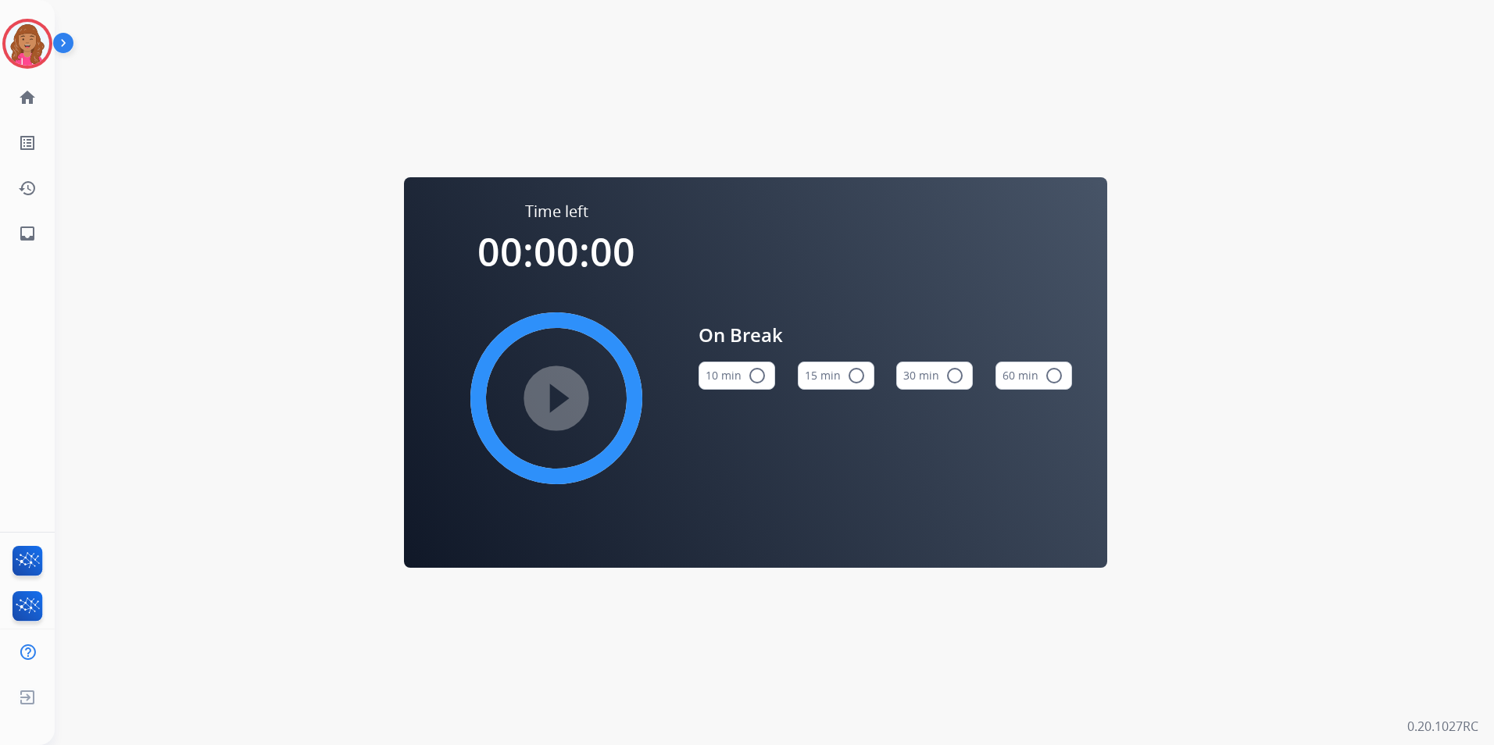
click at [834, 383] on button "15 min radio_button_unchecked" at bounding box center [836, 376] width 77 height 28
click at [35, 44] on img at bounding box center [27, 44] width 44 height 44
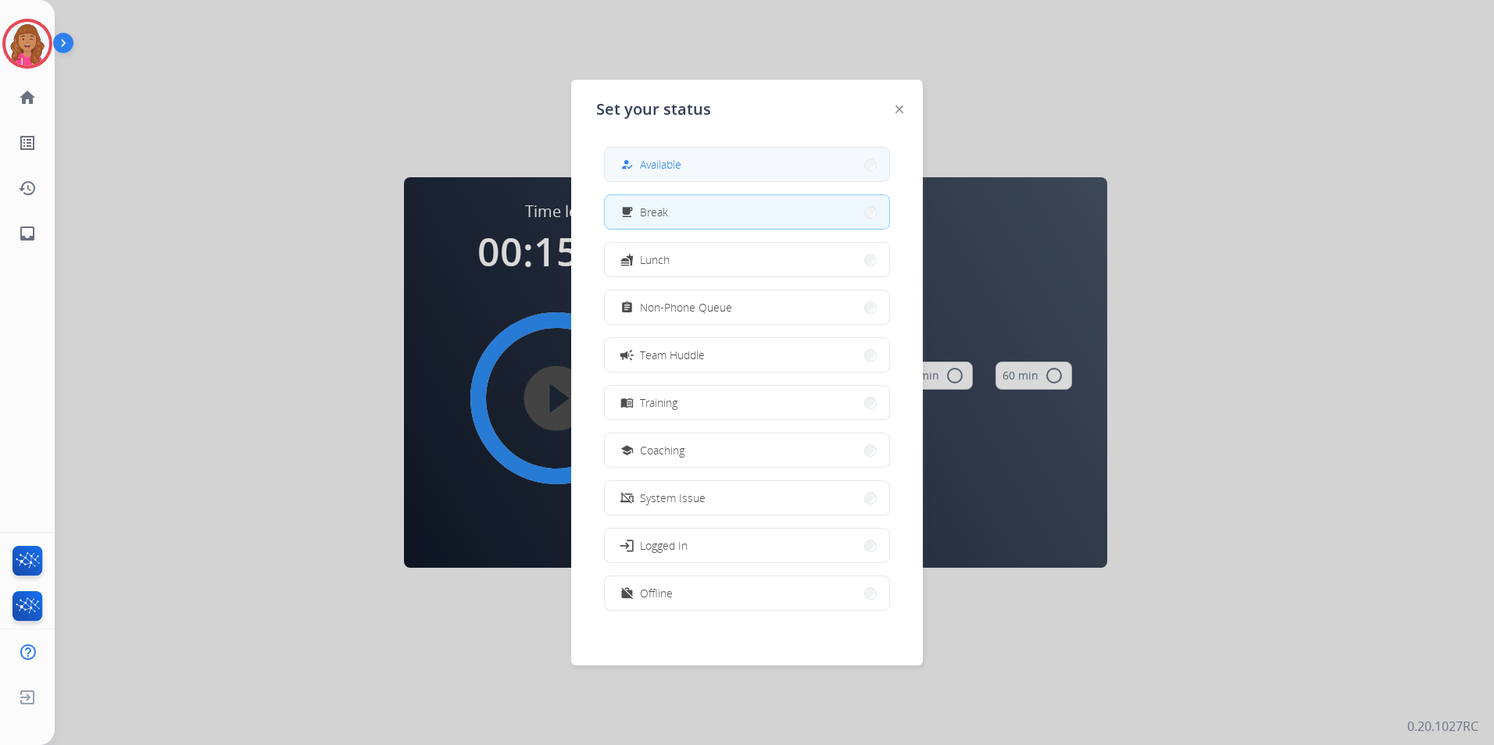
click at [718, 160] on button "how_to_reg Available" at bounding box center [747, 165] width 284 height 34
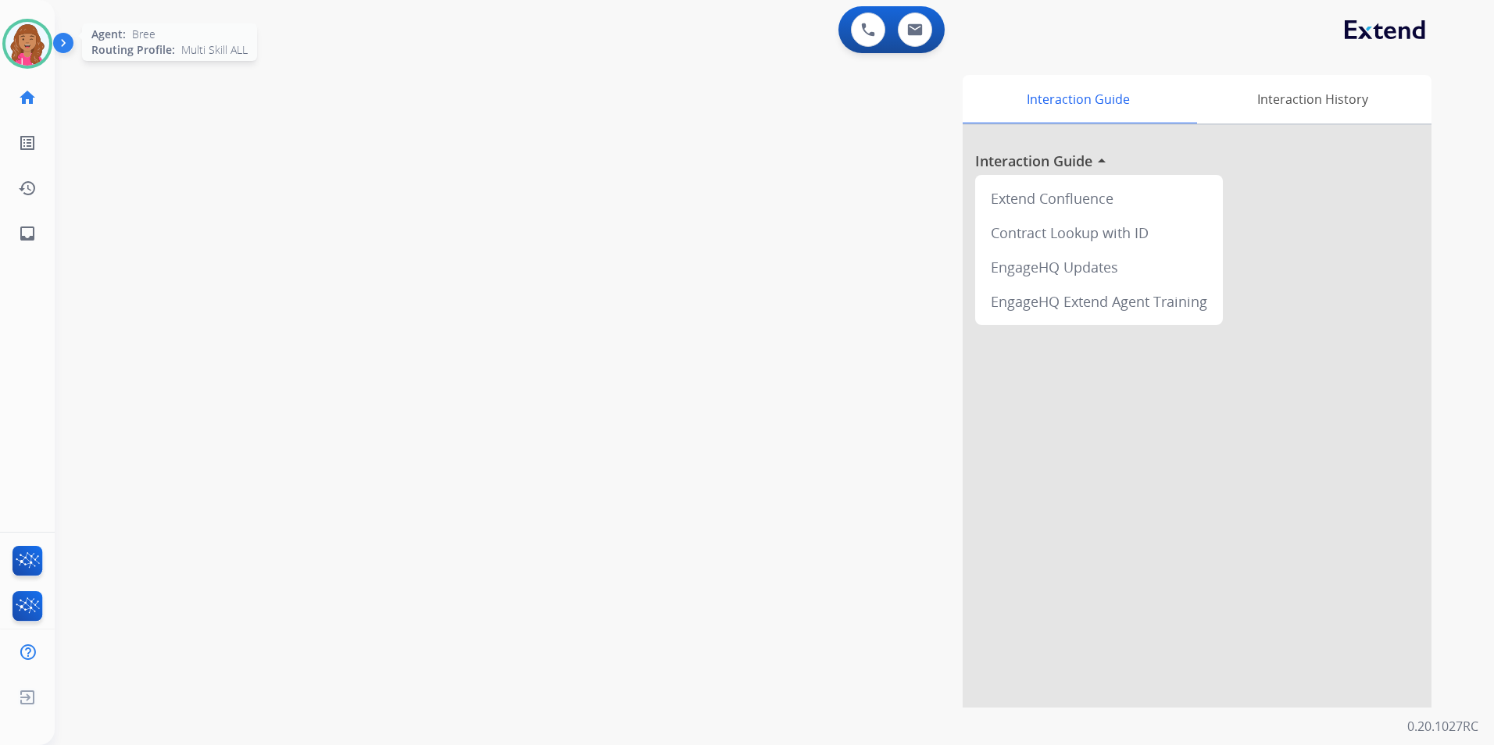
click at [48, 27] on div "Agent: [PERSON_NAME] Profile: Multi Skill ALL" at bounding box center [27, 44] width 50 height 50
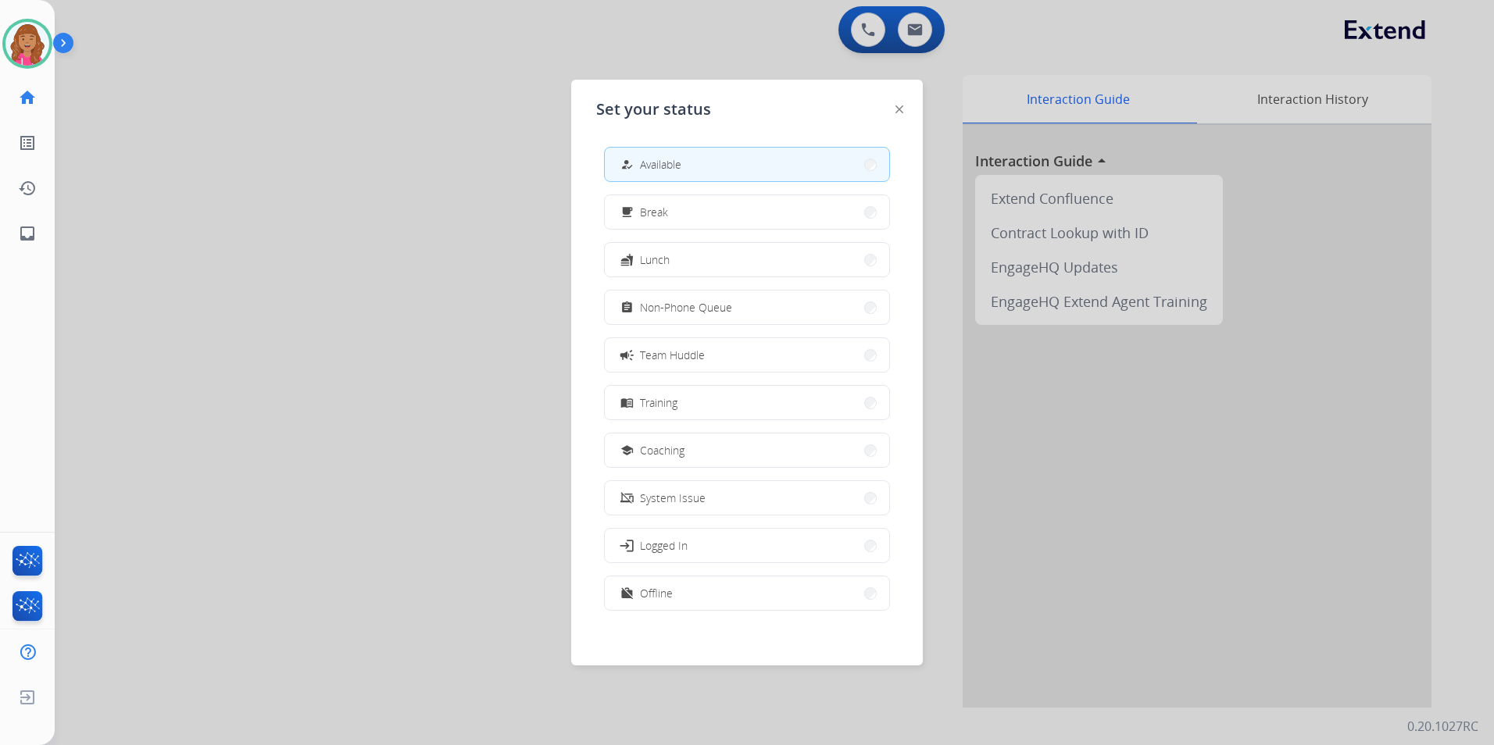
click at [714, 445] on button "school Coaching" at bounding box center [747, 451] width 284 height 34
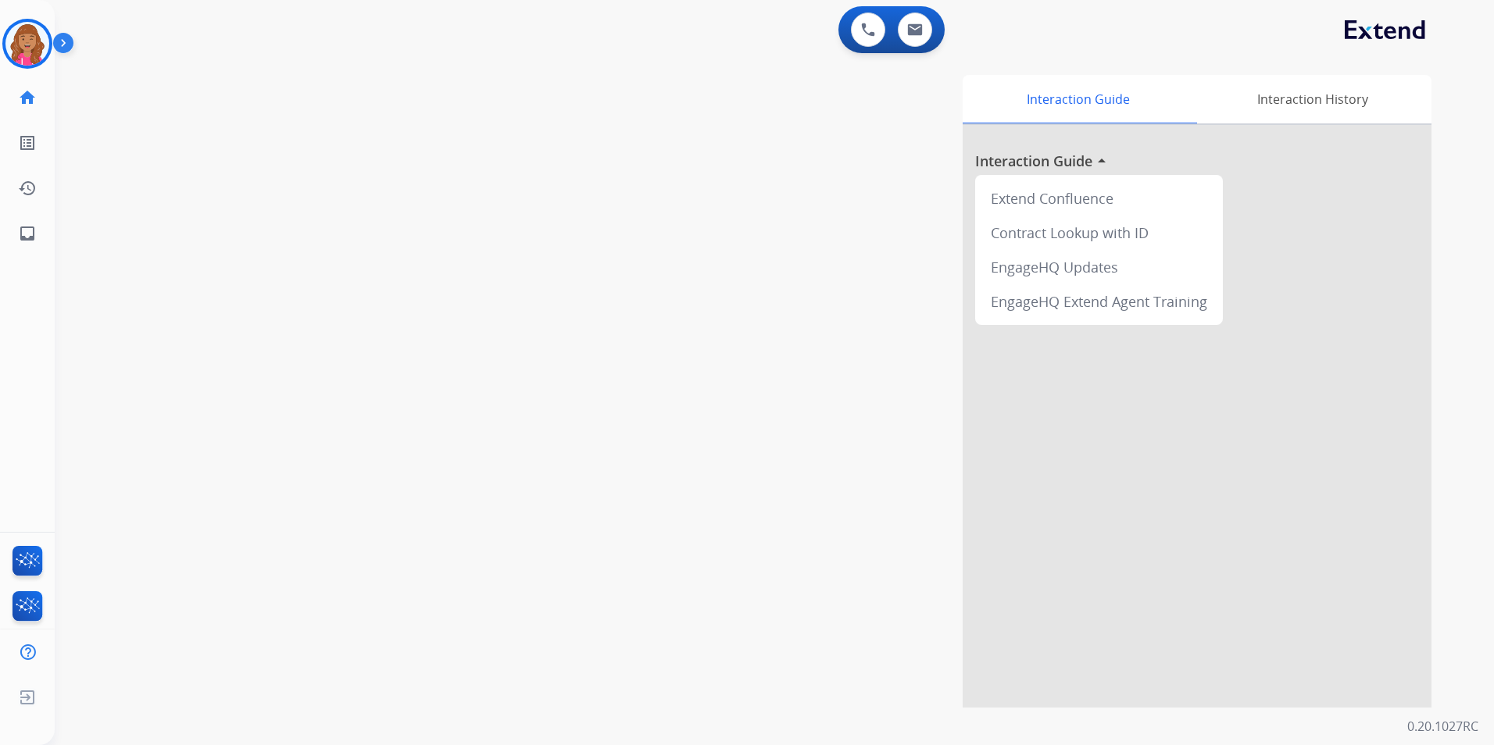
drag, startPoint x: 714, startPoint y: 440, endPoint x: 726, endPoint y: 452, distance: 16.6
click at [718, 441] on div "Interaction Guide Interaction History Interaction Guide arrow_drop_up Extend Co…" at bounding box center [973, 391] width 915 height 633
drag, startPoint x: 245, startPoint y: 462, endPoint x: 430, endPoint y: 465, distance: 184.4
click at [252, 463] on div "swap_horiz Break voice bridge close_fullscreen Connect 3-Way Call merge_type Se…" at bounding box center [756, 382] width 1402 height 652
click at [21, 33] on img at bounding box center [27, 44] width 44 height 44
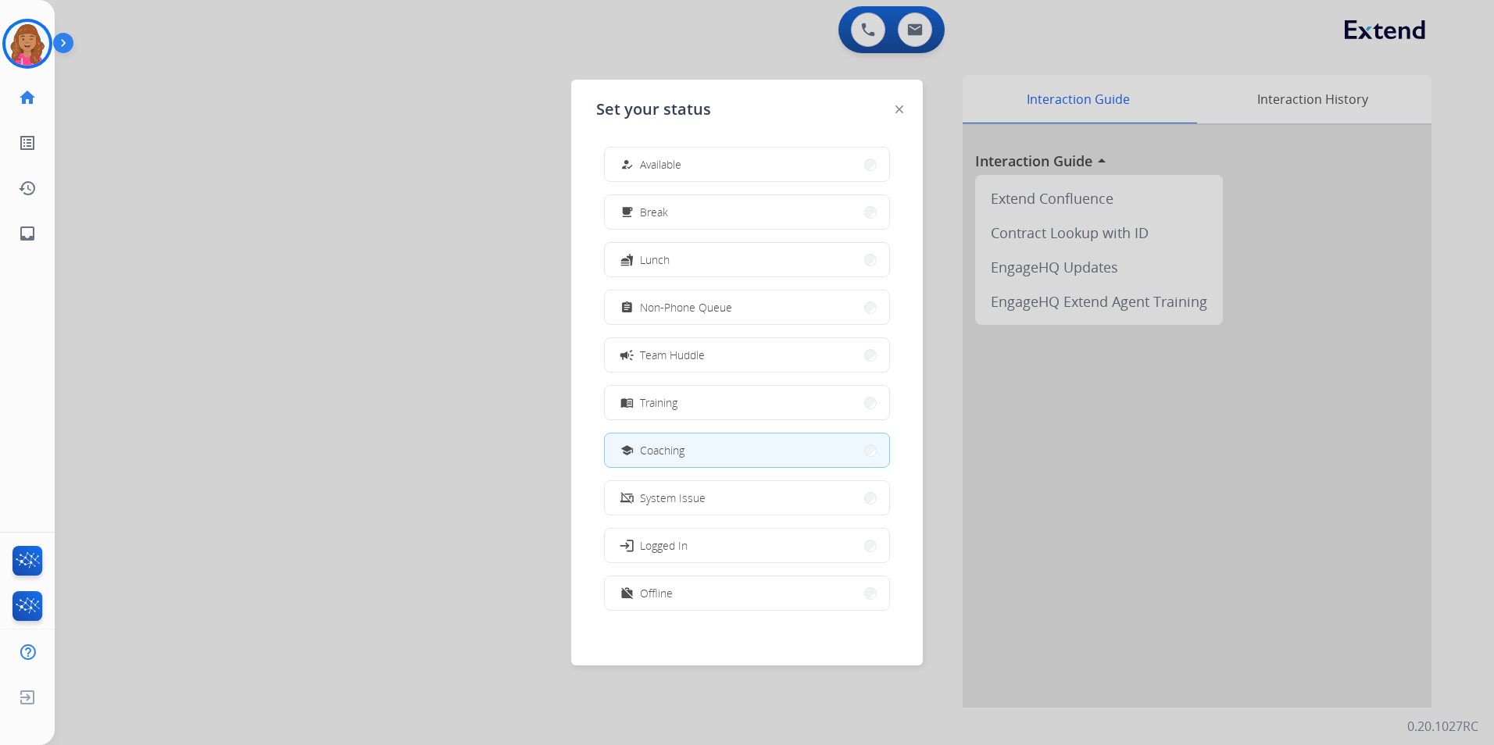
click at [671, 163] on span "Available" at bounding box center [660, 164] width 41 height 16
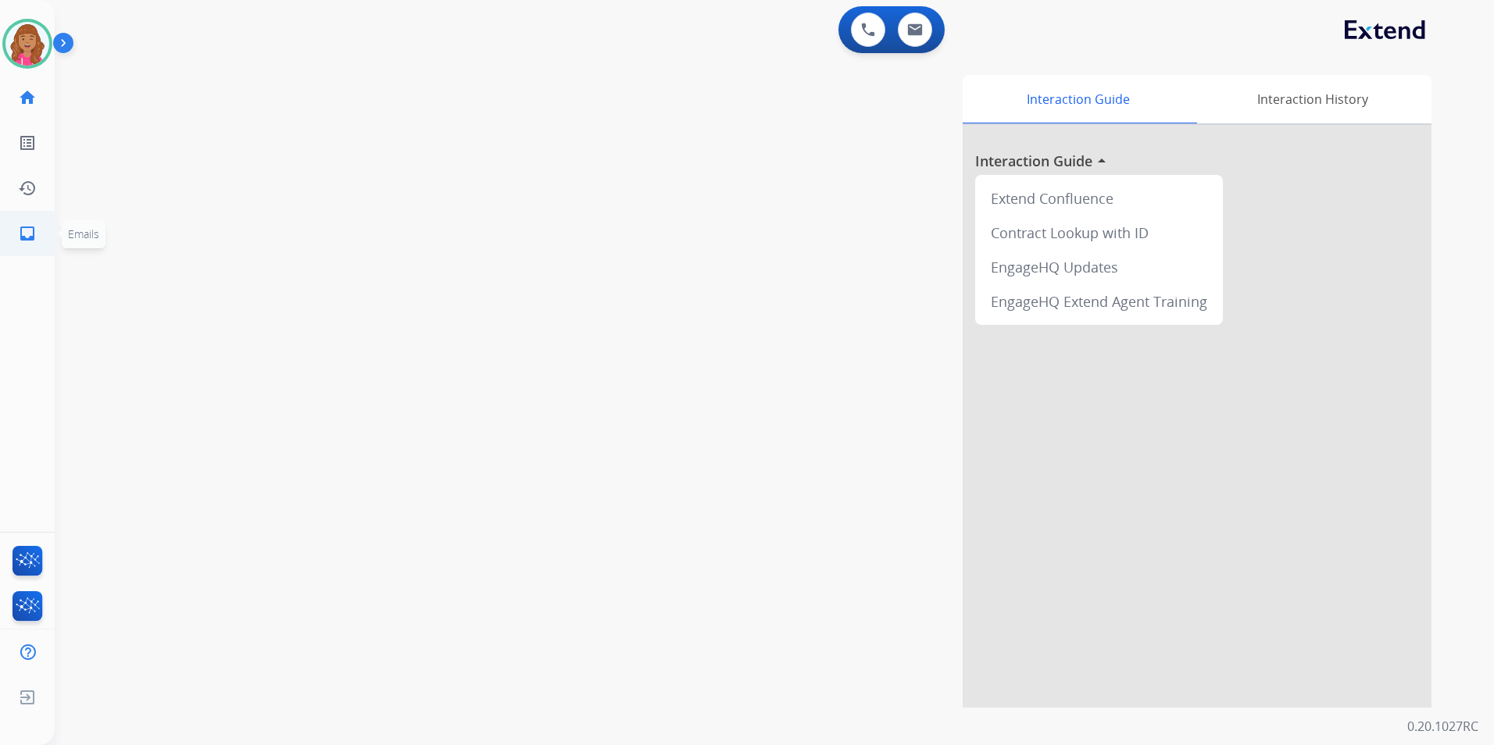
click at [45, 227] on link "inbox Emails" at bounding box center [27, 234] width 44 height 44
select select "**********"
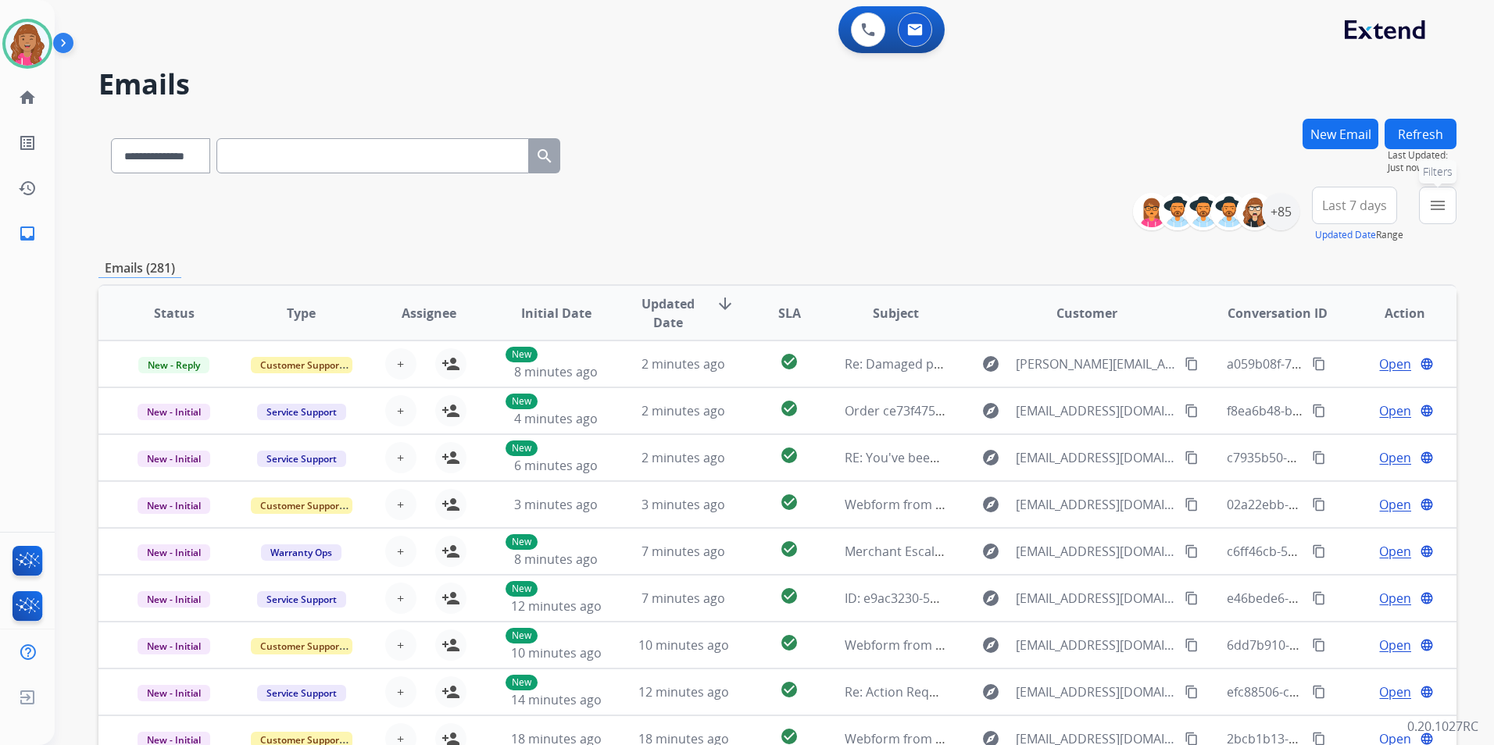
click at [1441, 196] on mat-icon "menu" at bounding box center [1437, 205] width 19 height 19
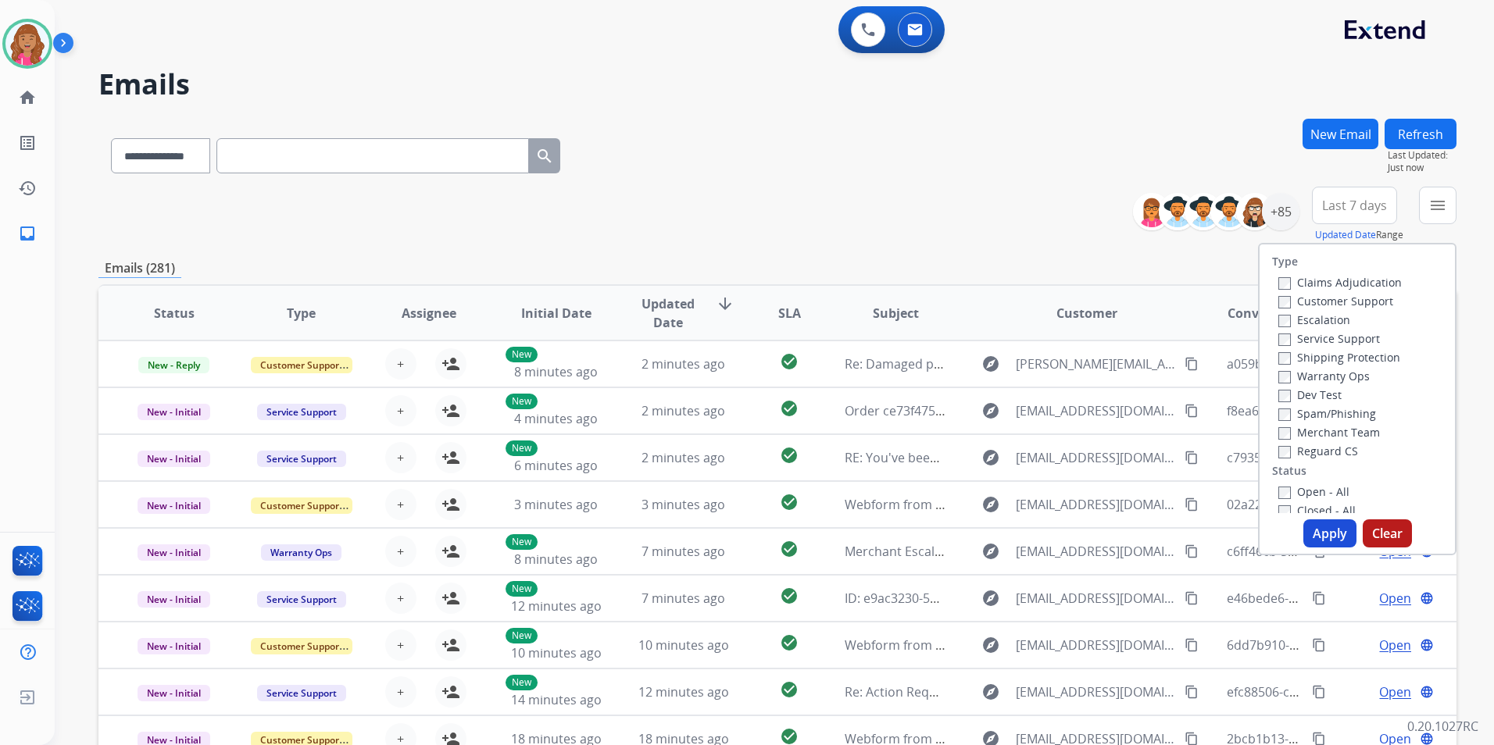
click at [1328, 487] on label "Open - All" at bounding box center [1313, 491] width 71 height 15
click at [1324, 455] on label "Reguard CS" at bounding box center [1318, 451] width 80 height 15
click at [1355, 362] on label "Shipping Protection" at bounding box center [1339, 357] width 122 height 15
click at [1364, 305] on label "Customer Support" at bounding box center [1335, 301] width 115 height 15
click at [1340, 532] on button "Apply" at bounding box center [1329, 534] width 53 height 28
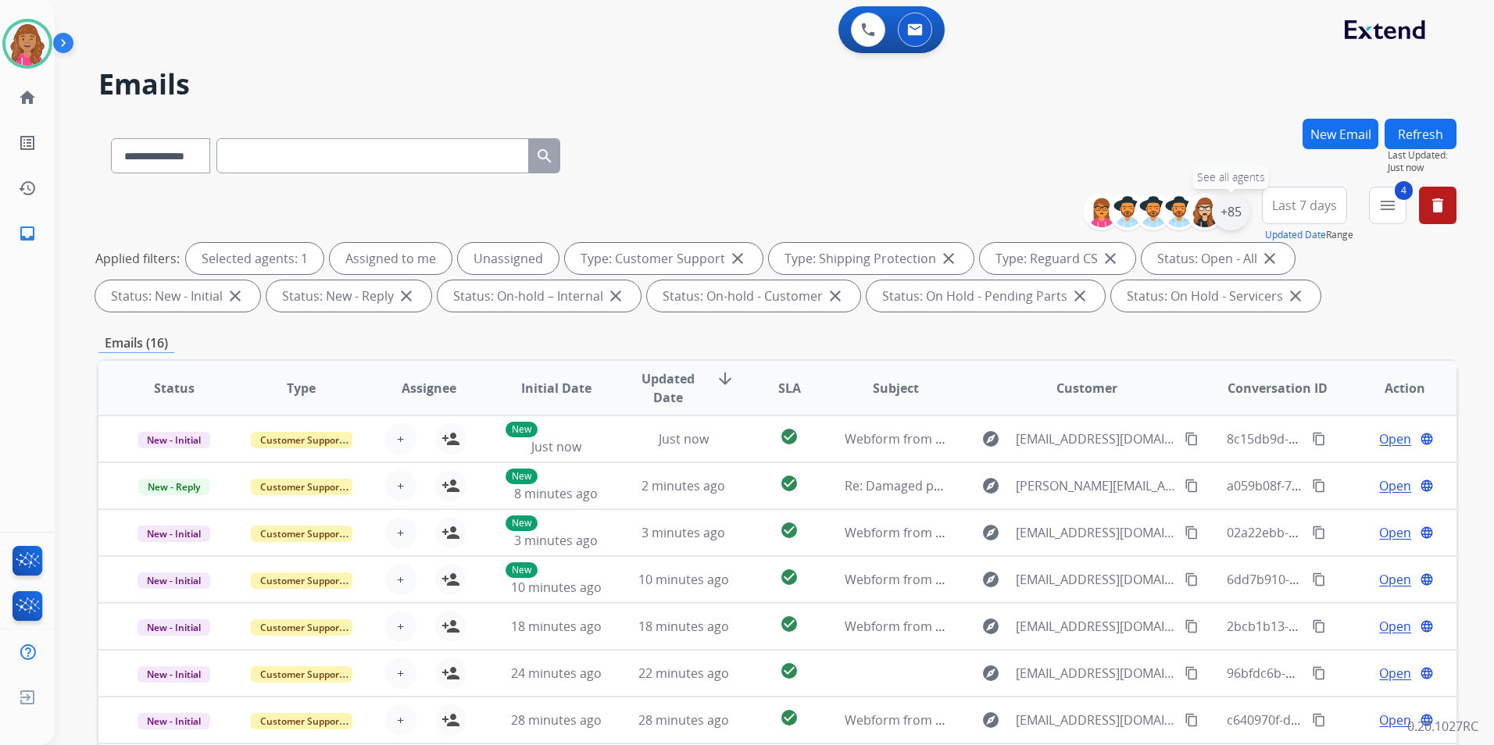
click at [1224, 224] on div "+85" at bounding box center [1231, 212] width 38 height 38
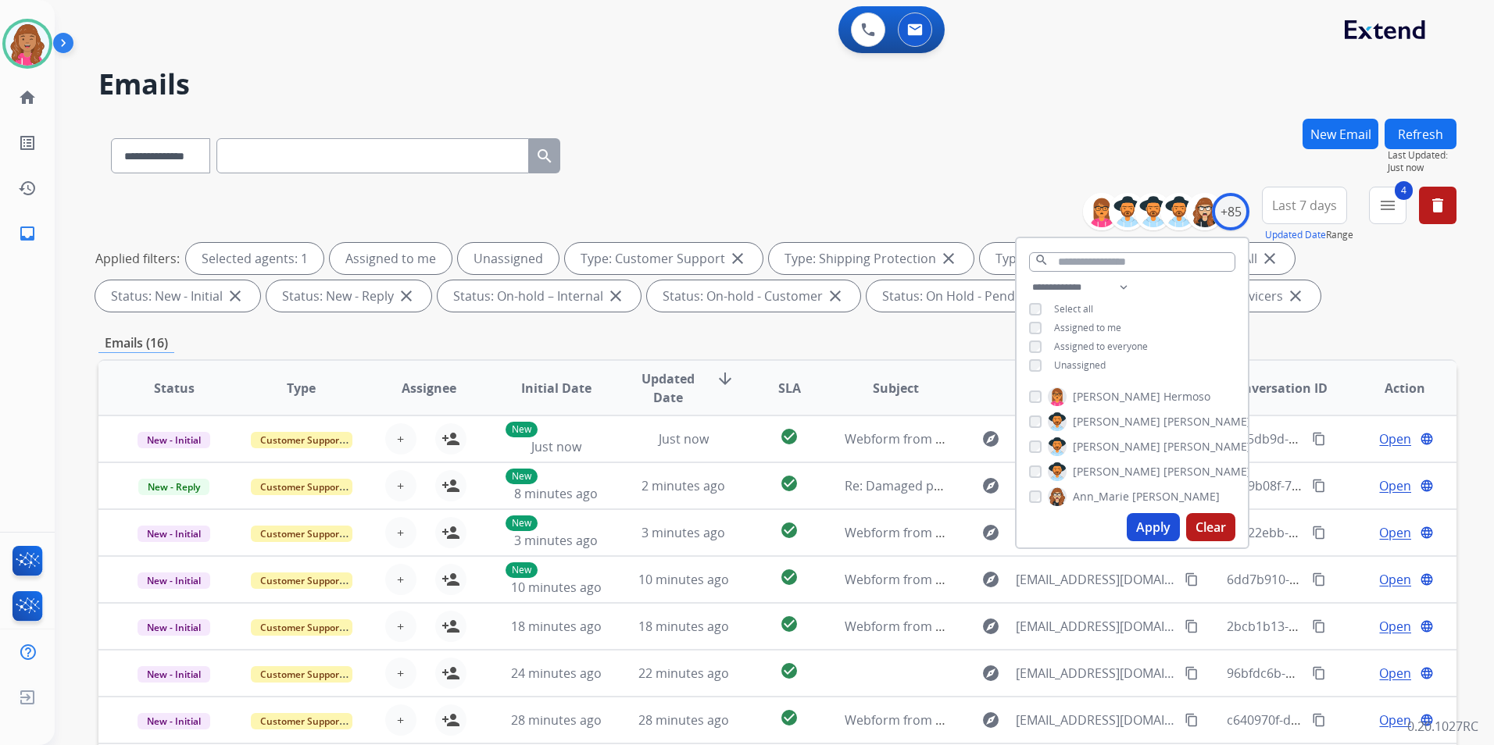
click at [1074, 359] on span "Unassigned" at bounding box center [1080, 365] width 52 height 13
click at [1165, 526] on button "Apply" at bounding box center [1153, 527] width 53 height 28
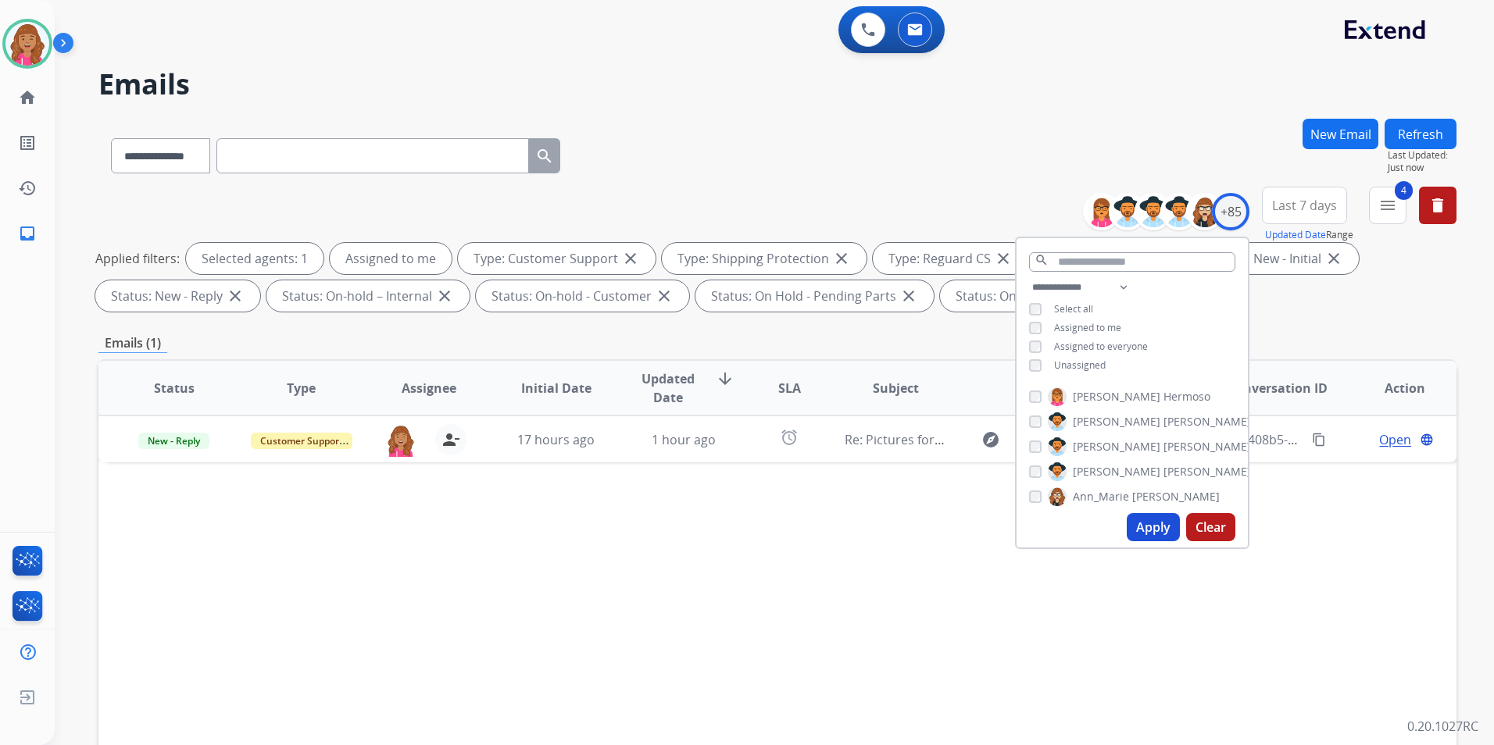
click at [639, 534] on div "Status Type Assignee Initial Date Updated Date arrow_downward SLA Subject Custo…" at bounding box center [777, 620] width 1358 height 523
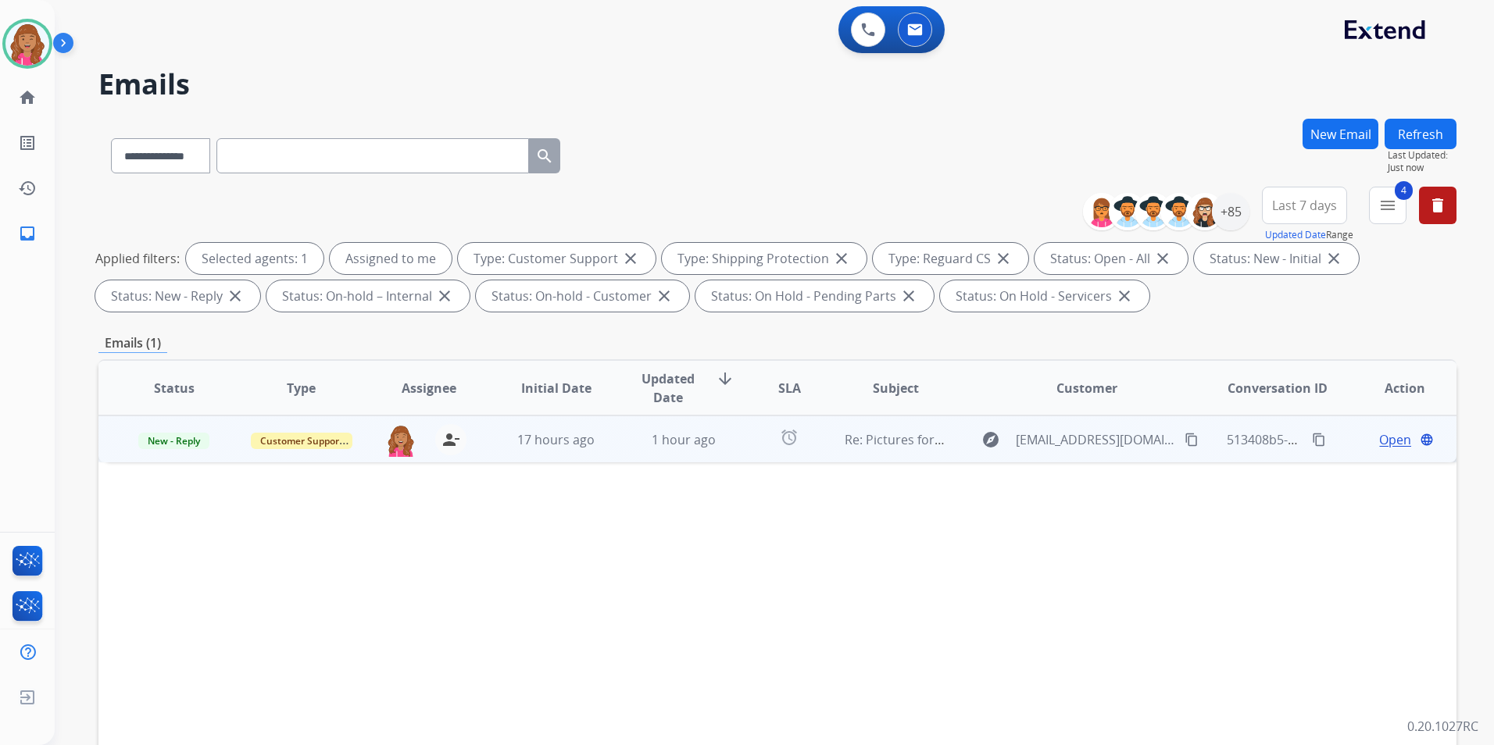
click at [1388, 443] on span "Open" at bounding box center [1395, 440] width 32 height 19
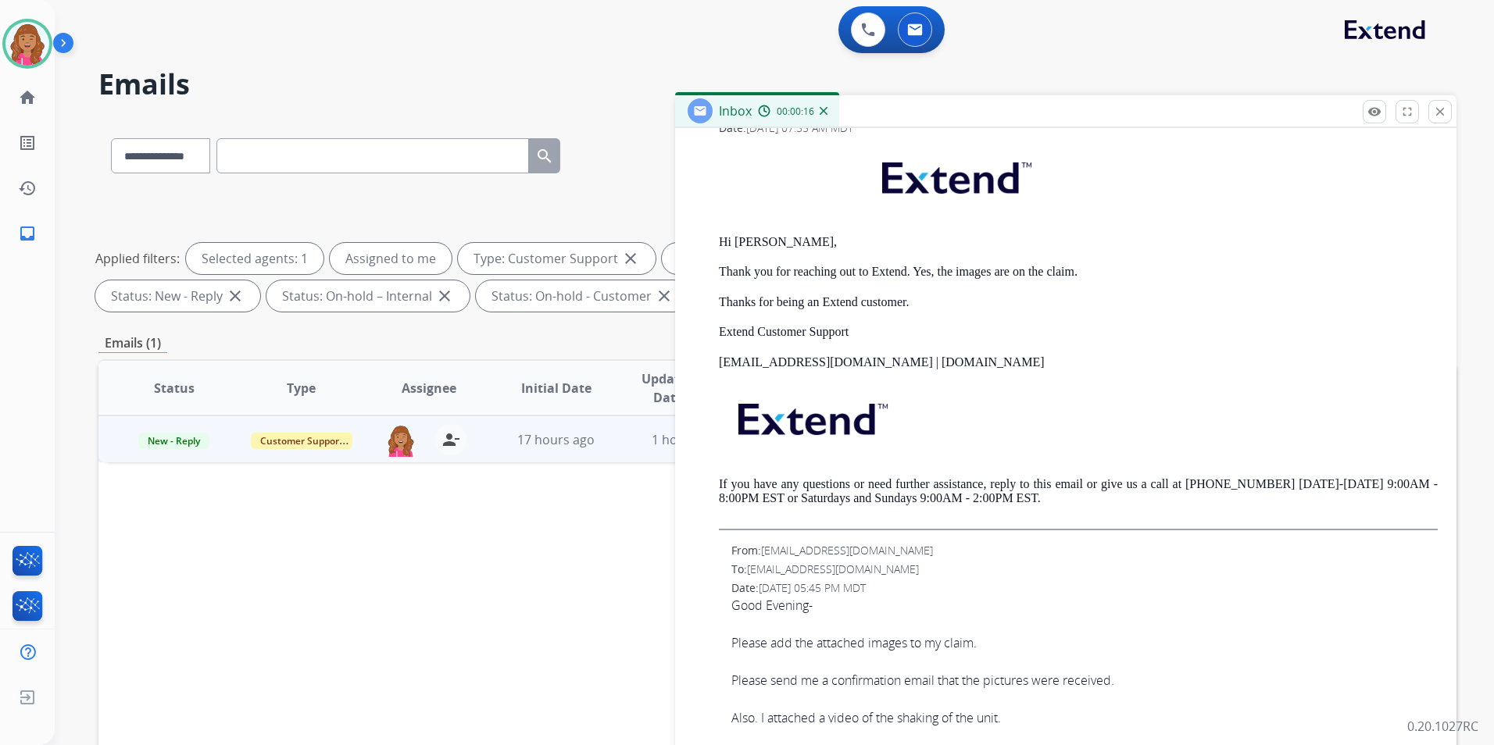
scroll to position [1291, 0]
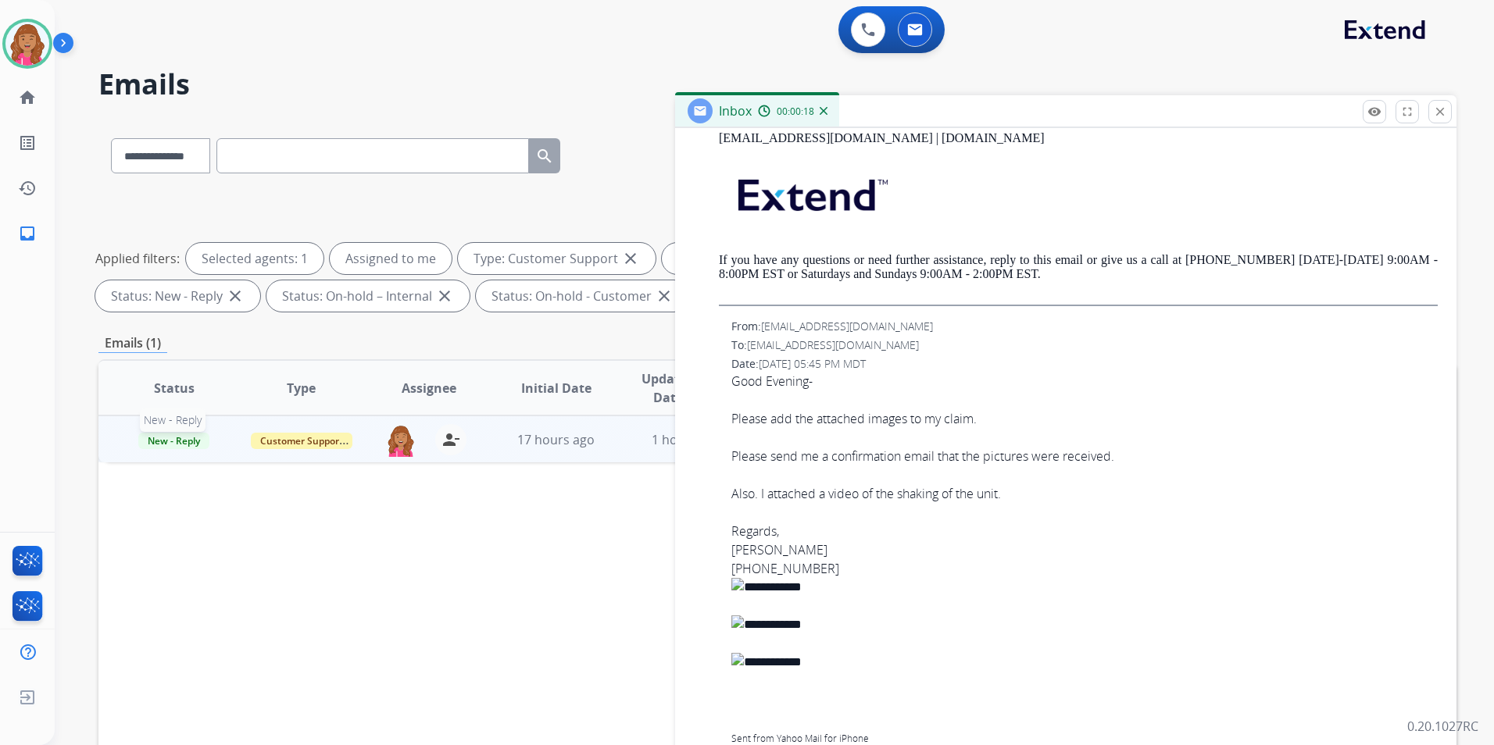
click at [167, 438] on span "New - Reply" at bounding box center [173, 441] width 71 height 16
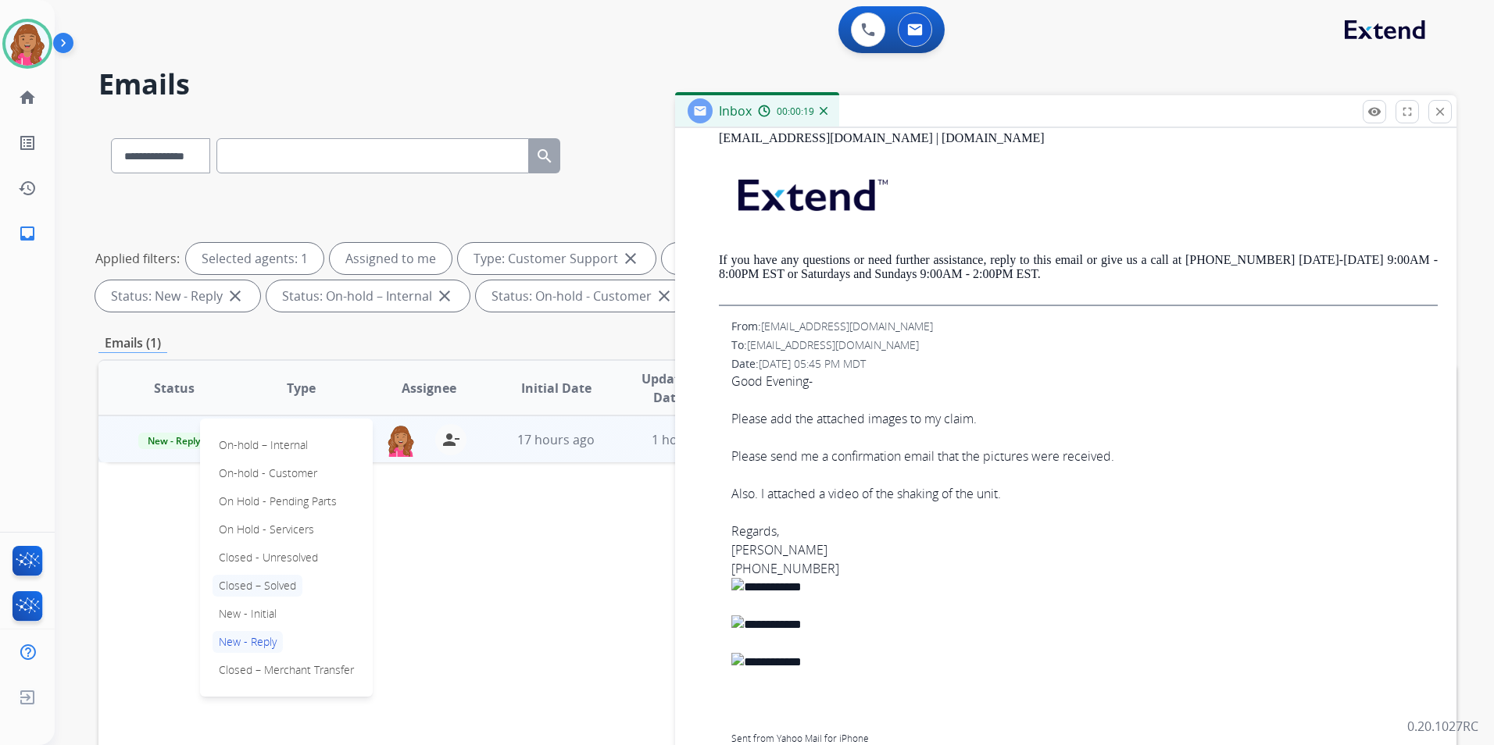
click at [262, 580] on p "Closed – Solved" at bounding box center [258, 586] width 90 height 22
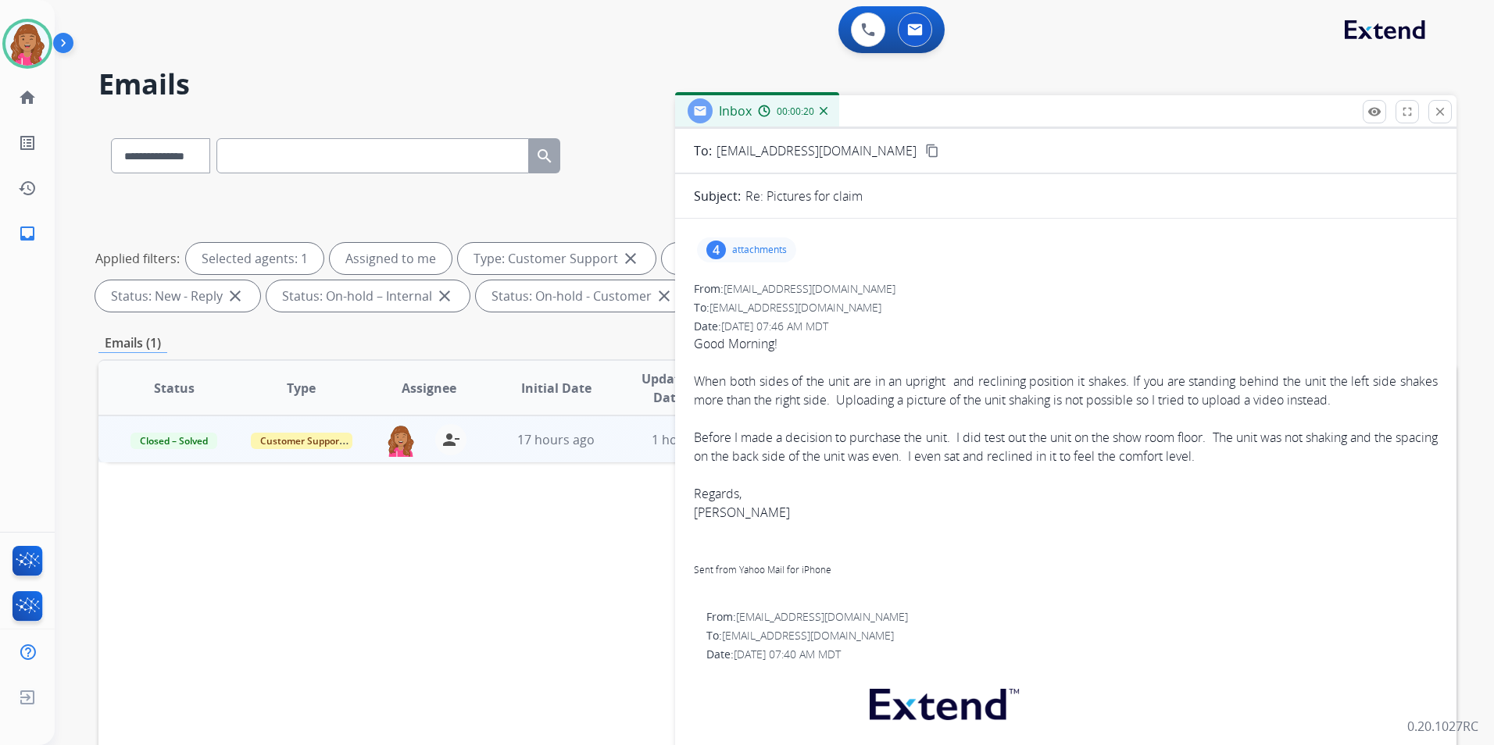
scroll to position [0, 0]
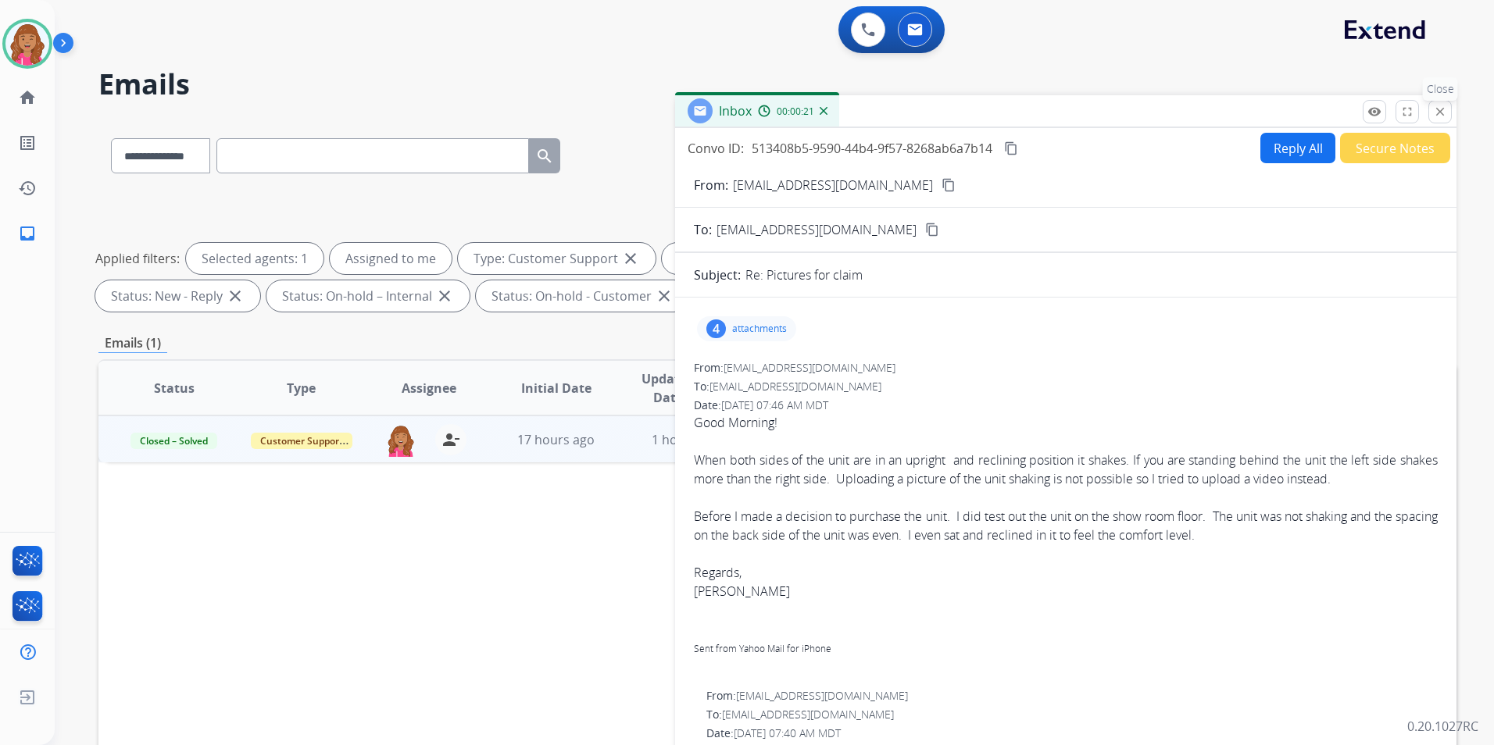
click at [1443, 109] on mat-icon "close" at bounding box center [1440, 112] width 14 height 14
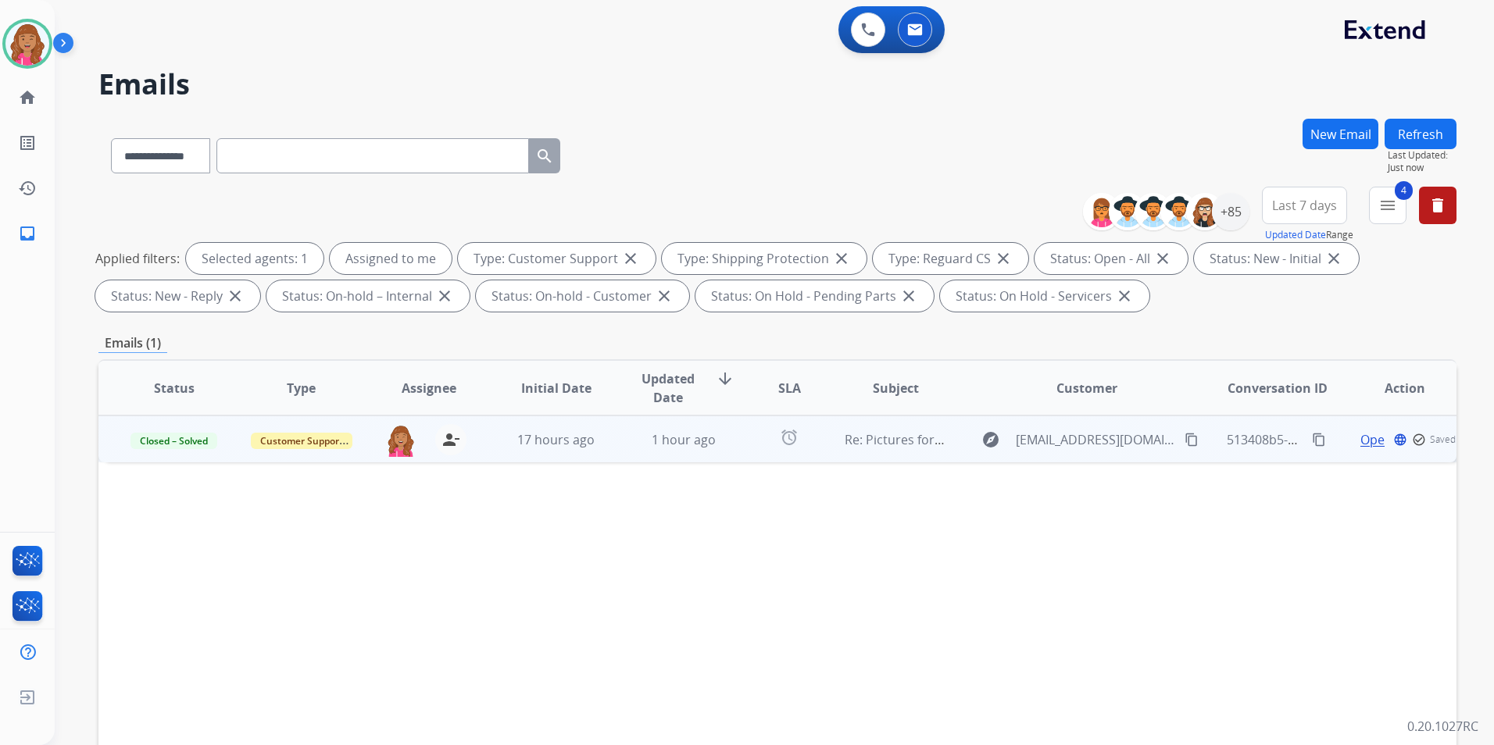
drag, startPoint x: 1431, startPoint y: 130, endPoint x: 1417, endPoint y: 147, distance: 22.1
click at [1431, 130] on button "Refresh" at bounding box center [1420, 134] width 72 height 30
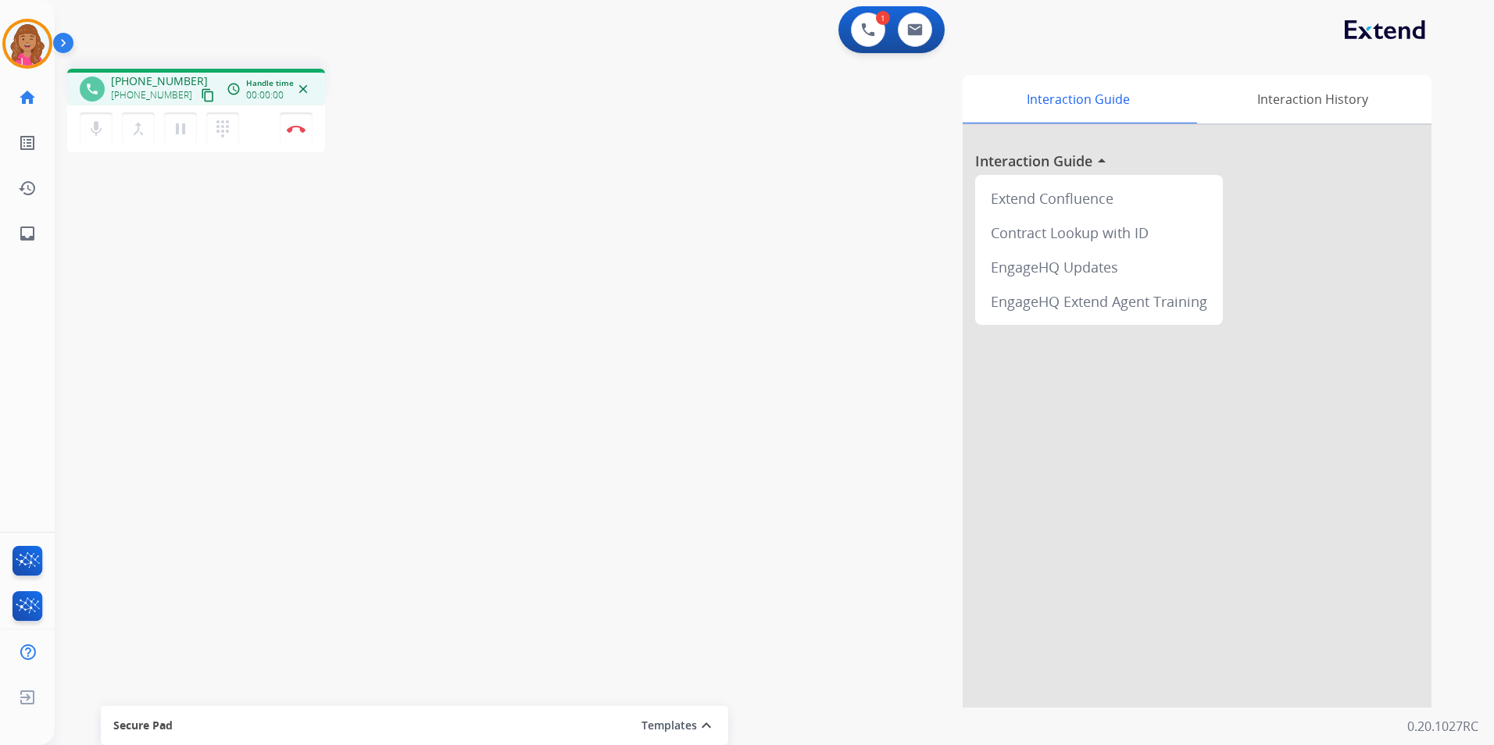
click at [201, 92] on mat-icon "content_copy" at bounding box center [208, 95] width 14 height 14
click at [185, 138] on button "pause Hold" at bounding box center [180, 129] width 33 height 33
click at [869, 45] on button at bounding box center [868, 30] width 34 height 34
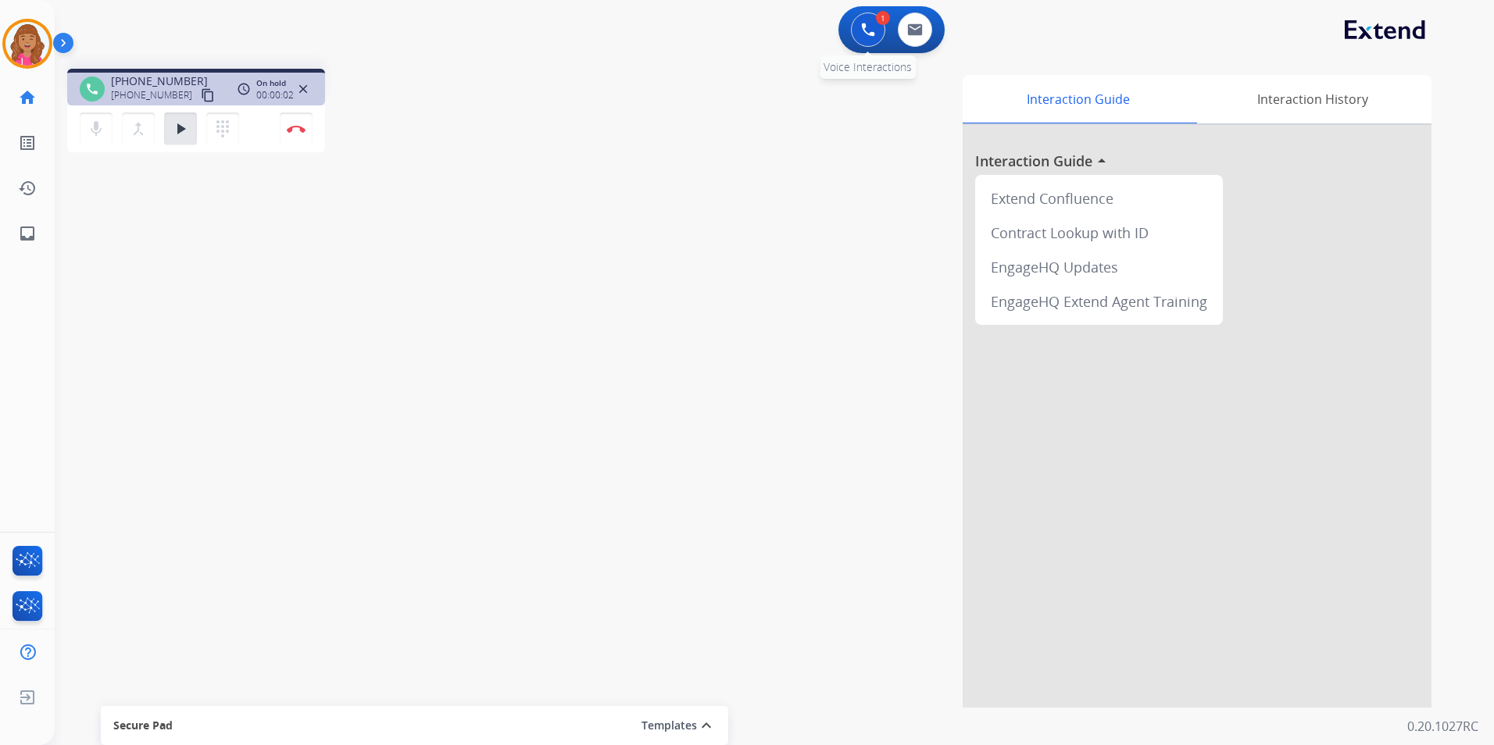
click at [879, 34] on button at bounding box center [868, 30] width 34 height 34
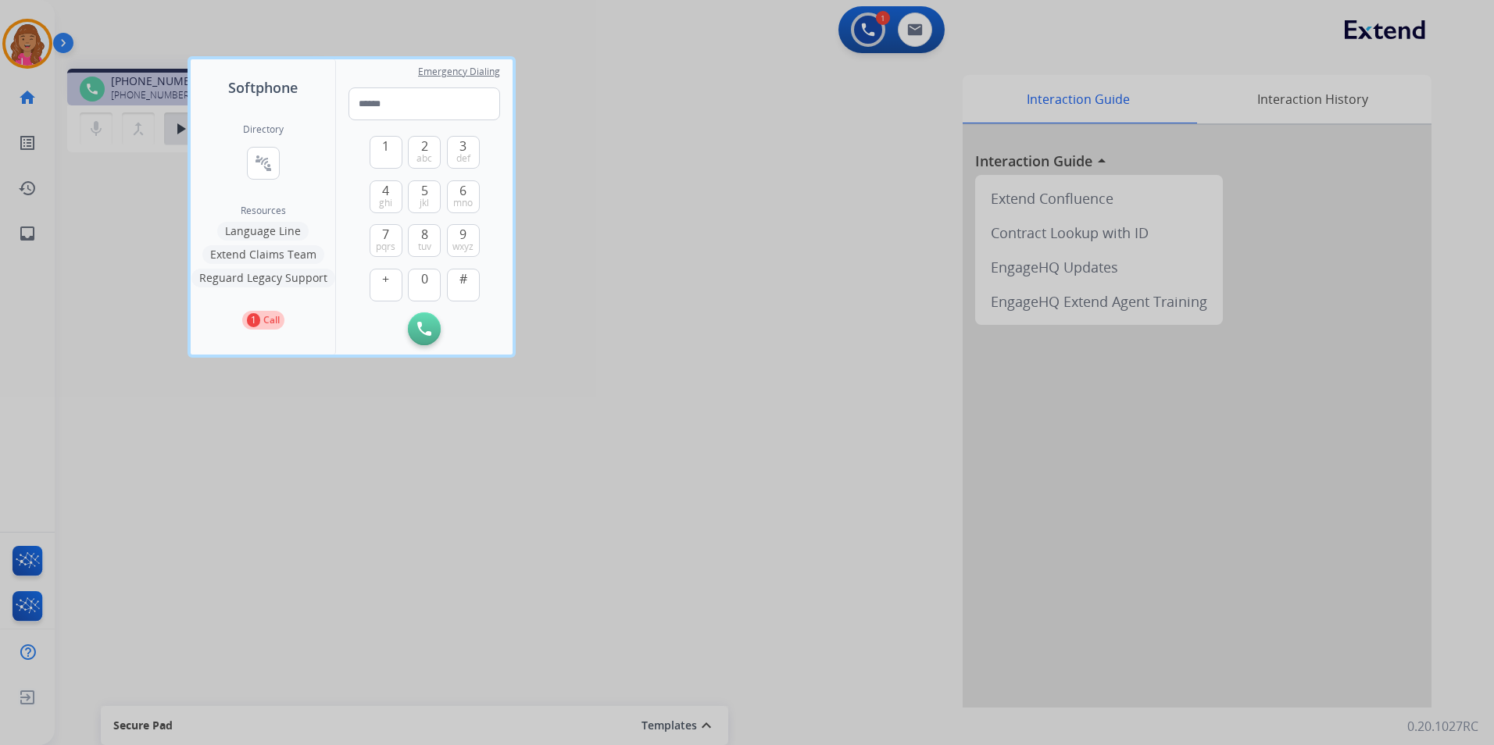
click at [262, 223] on button "Language Line" at bounding box center [262, 231] width 91 height 19
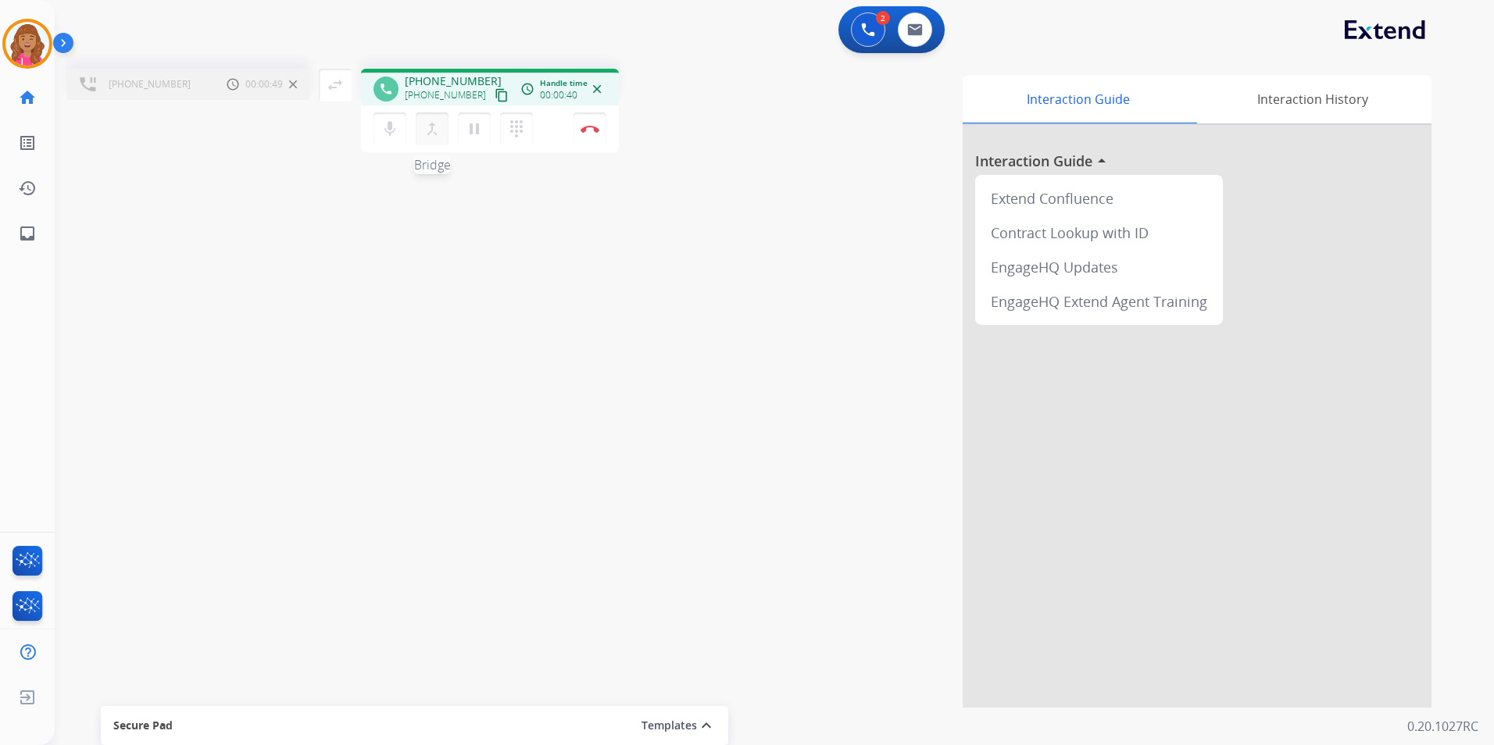
click at [425, 130] on mat-icon "merge_type" at bounding box center [432, 129] width 19 height 19
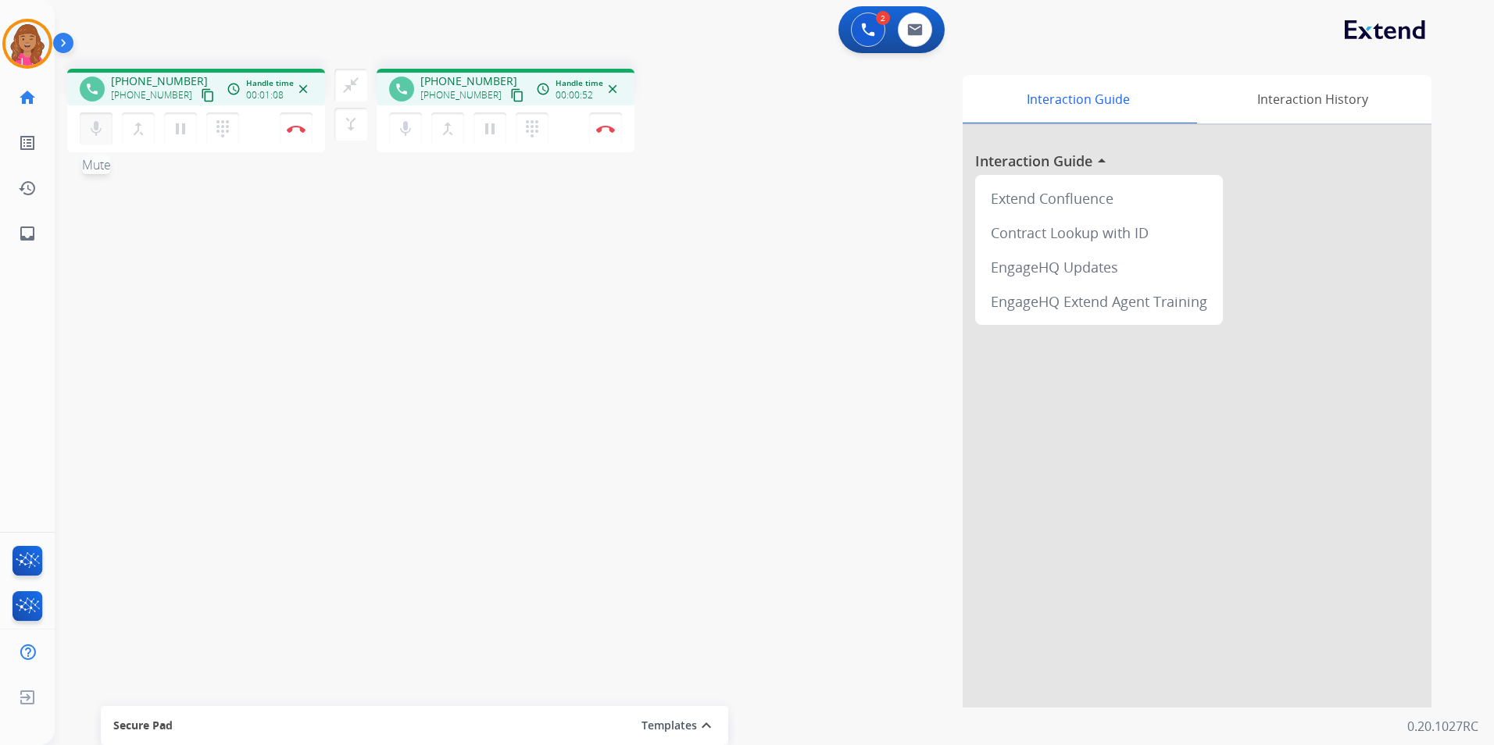
click at [95, 134] on mat-icon "mic" at bounding box center [96, 129] width 19 height 19
click at [87, 127] on mat-icon "mic_off" at bounding box center [96, 129] width 19 height 19
click at [201, 92] on mat-icon "content_copy" at bounding box center [208, 95] width 14 height 14
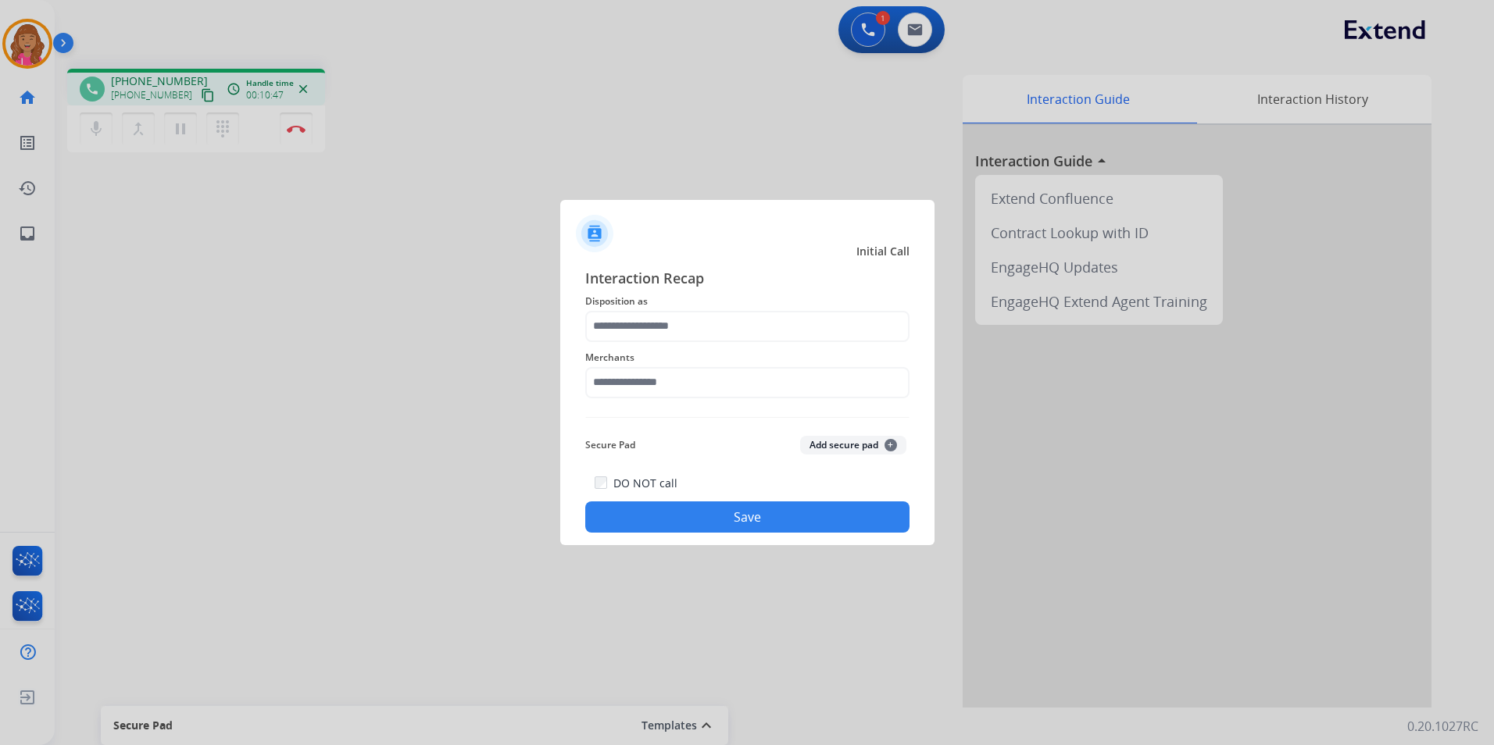
drag, startPoint x: 554, startPoint y: 497, endPoint x: 606, endPoint y: 433, distance: 82.2
click at [557, 491] on div at bounding box center [747, 372] width 1494 height 745
click at [686, 327] on input "text" at bounding box center [747, 326] width 324 height 31
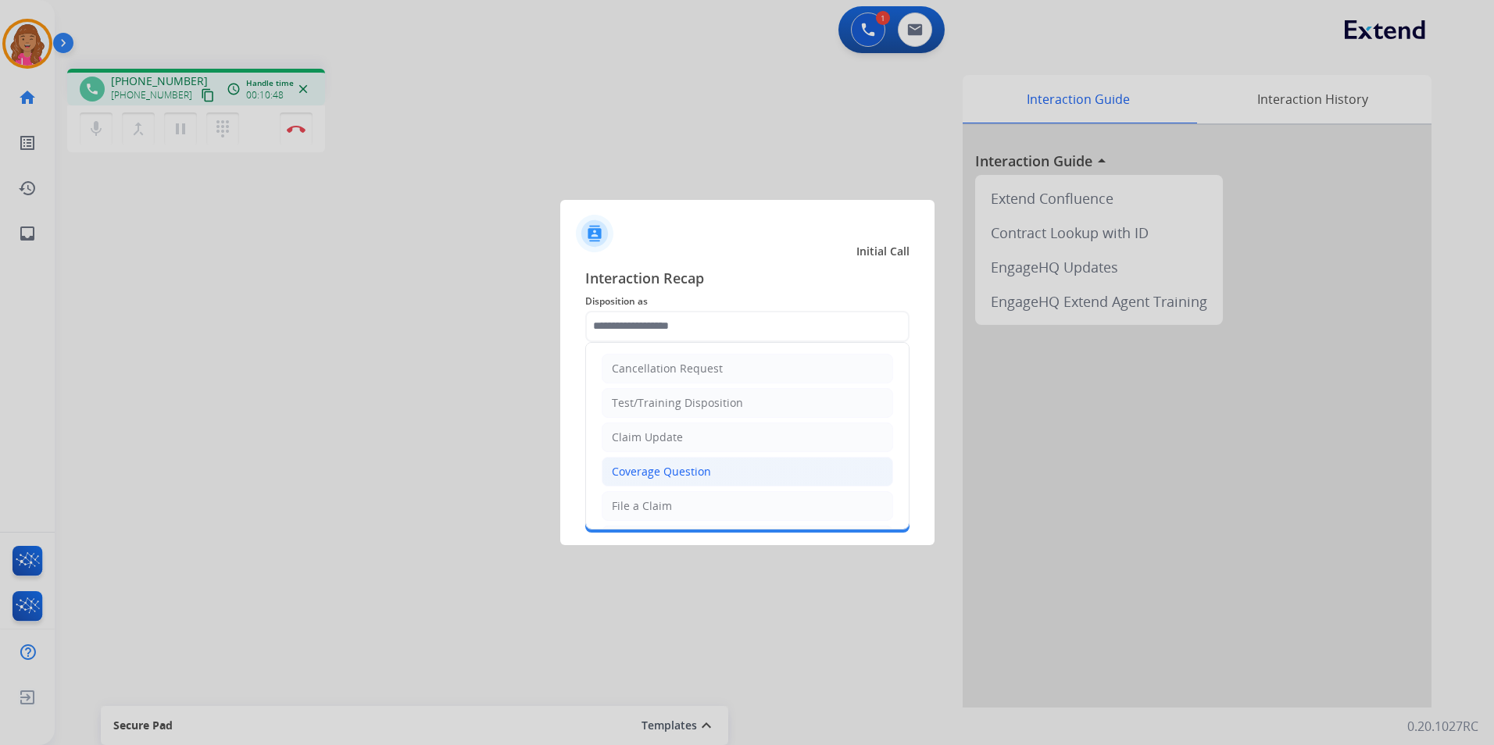
click at [708, 473] on div "Coverage Question" at bounding box center [661, 472] width 99 height 16
type input "**********"
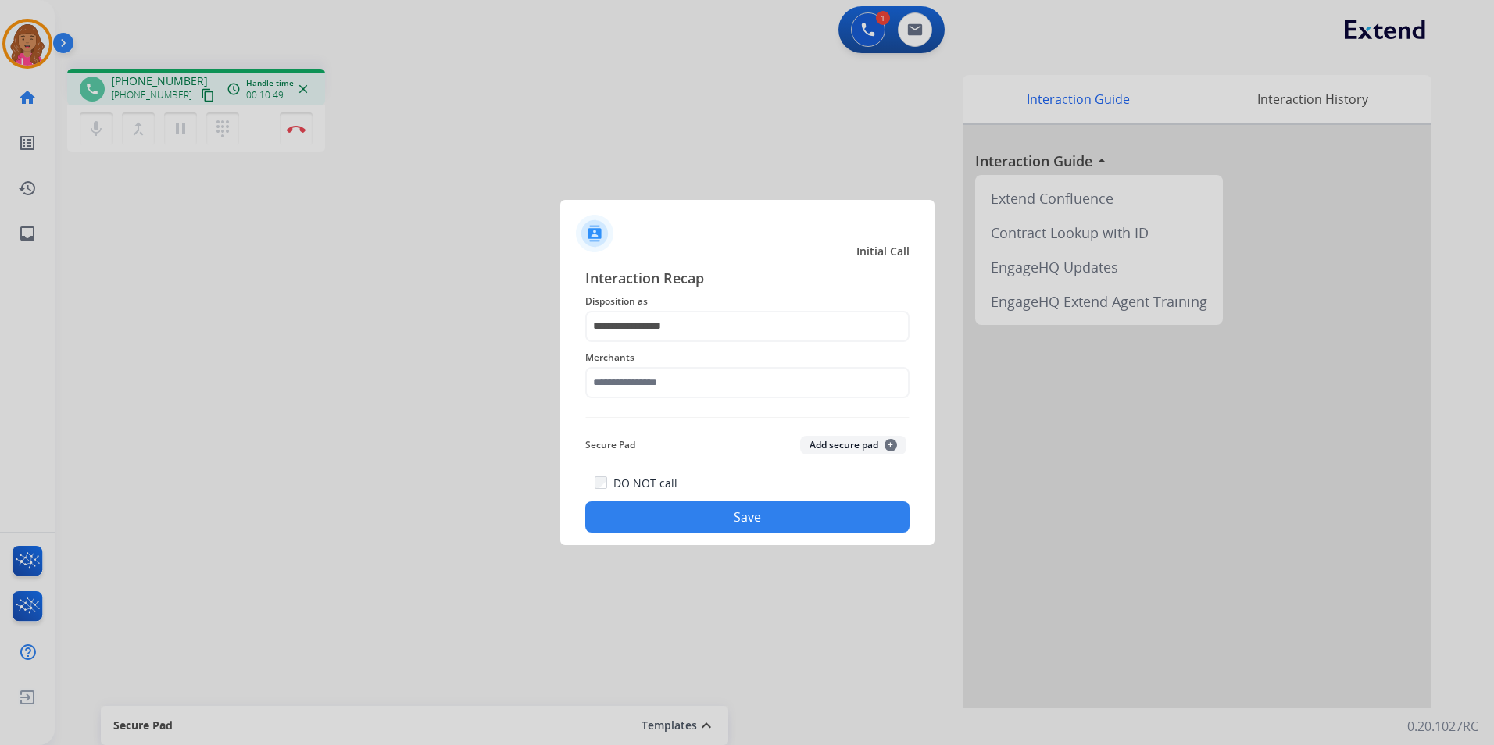
click at [667, 404] on div "**********" at bounding box center [747, 400] width 324 height 266
click at [680, 385] on input "text" at bounding box center [747, 382] width 324 height 31
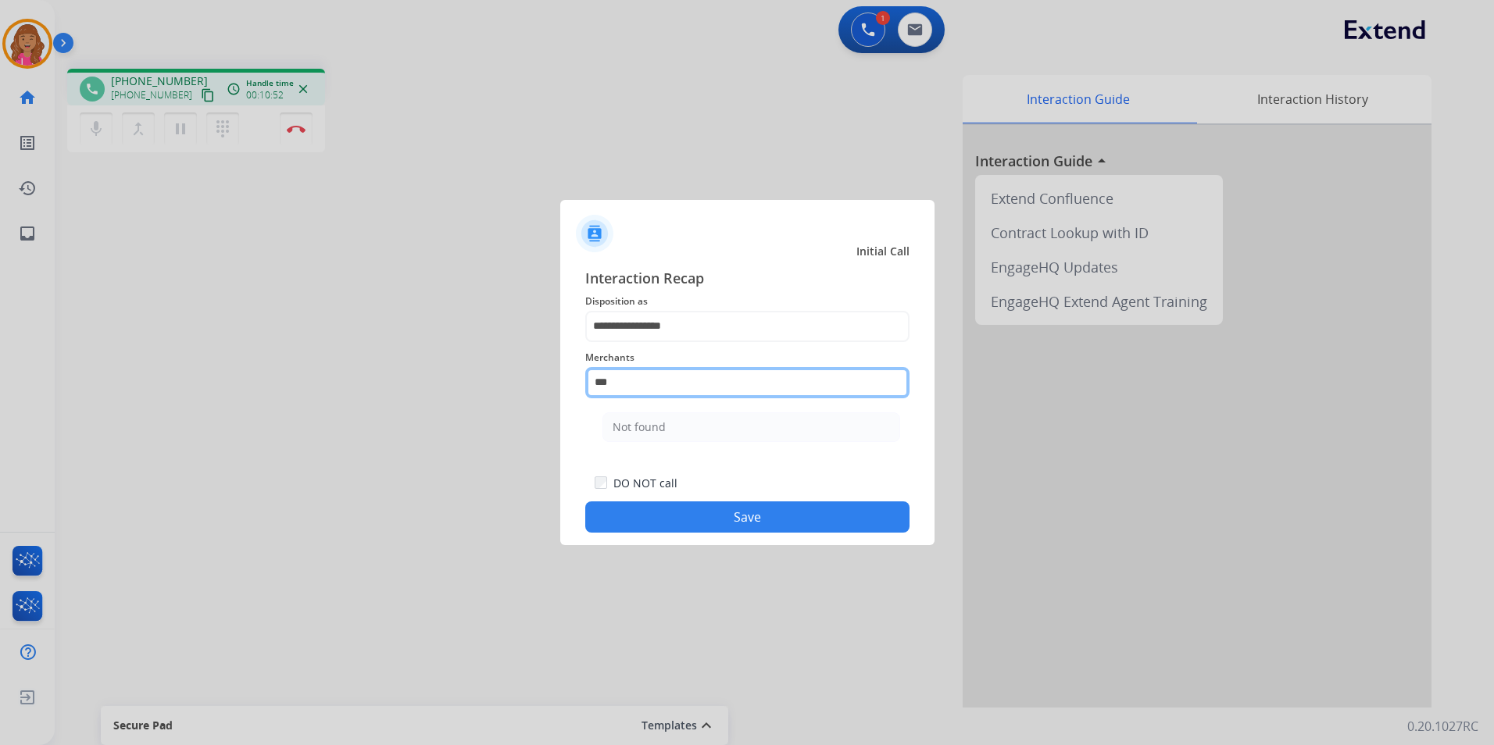
type input "***"
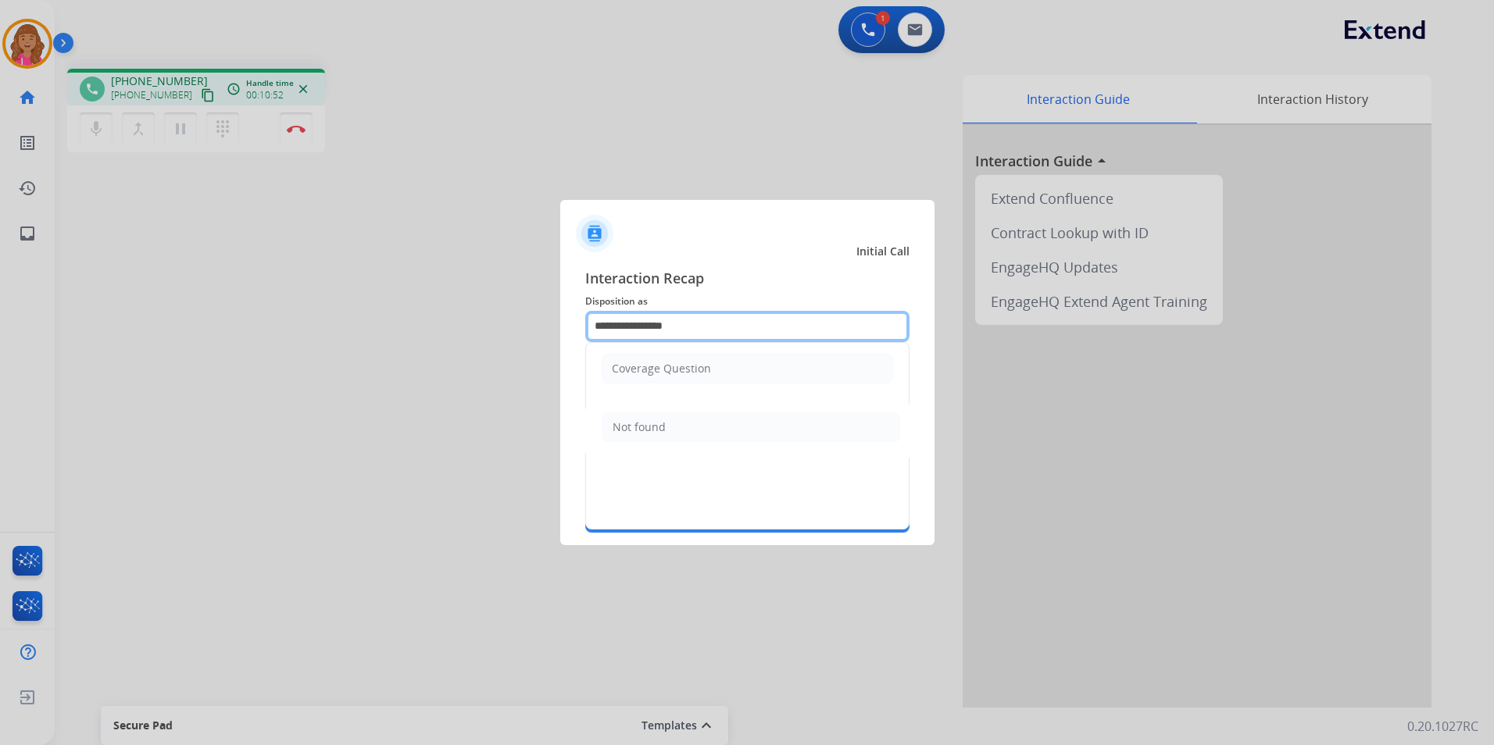
drag, startPoint x: 713, startPoint y: 322, endPoint x: 474, endPoint y: 329, distance: 238.4
click at [0, 329] on app-contact-recap-modal "**********" at bounding box center [0, 372] width 0 height 745
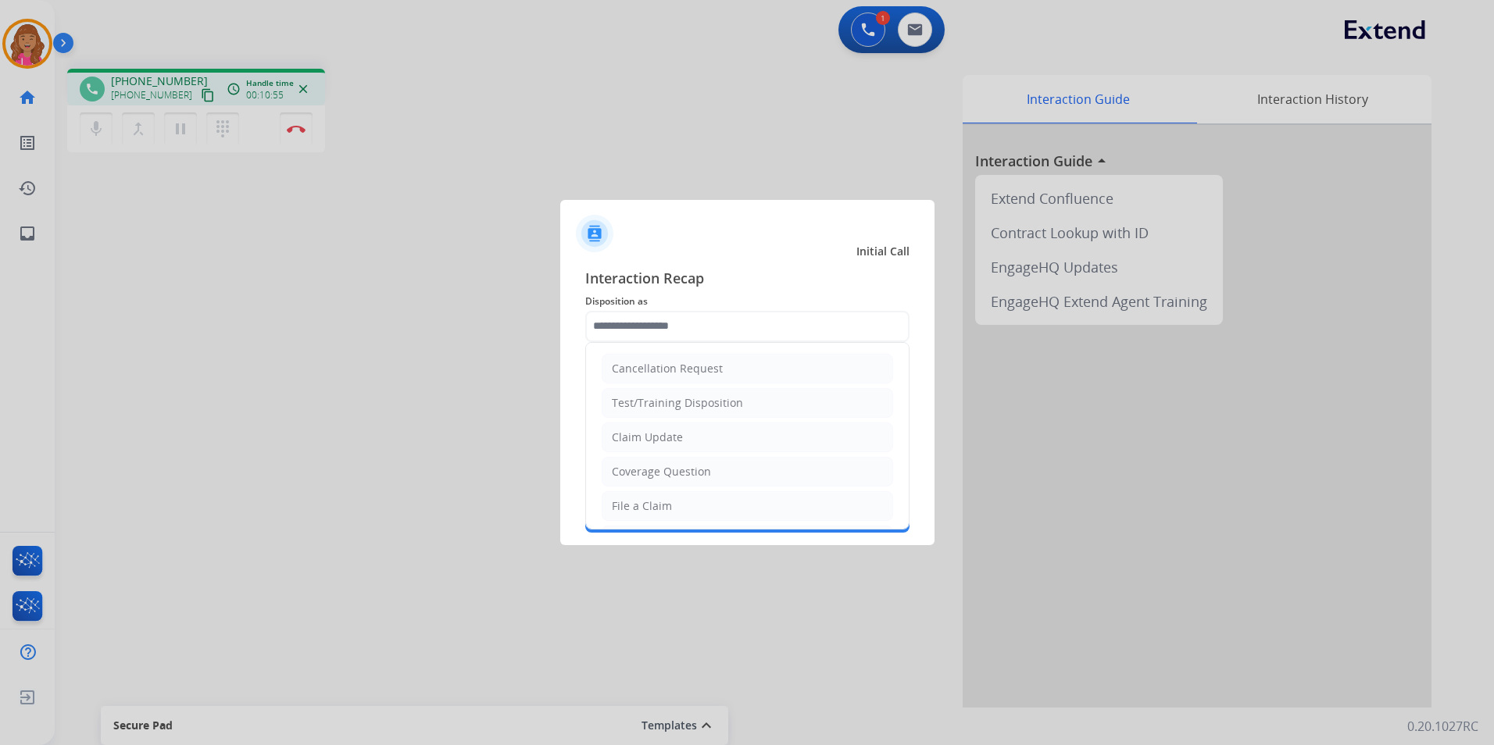
click at [694, 404] on div "Test/Training Disposition" at bounding box center [677, 403] width 131 height 16
type input "**********"
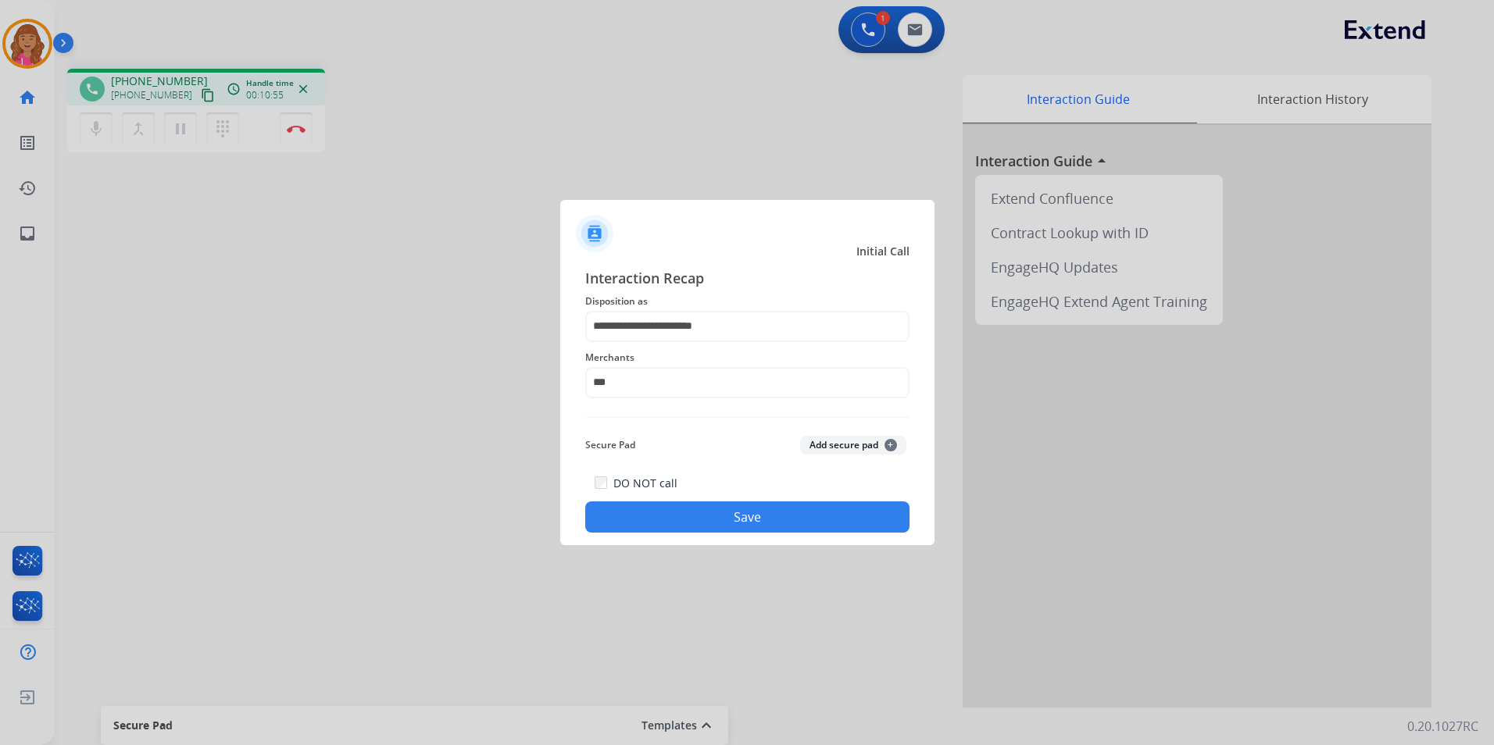
drag, startPoint x: 704, startPoint y: 359, endPoint x: 704, endPoint y: 373, distance: 14.1
click at [705, 358] on span "Merchants" at bounding box center [747, 357] width 324 height 19
click at [699, 382] on input "***" at bounding box center [747, 382] width 324 height 31
type input "*"
click at [654, 411] on ul "Jomashop" at bounding box center [751, 431] width 307 height 53
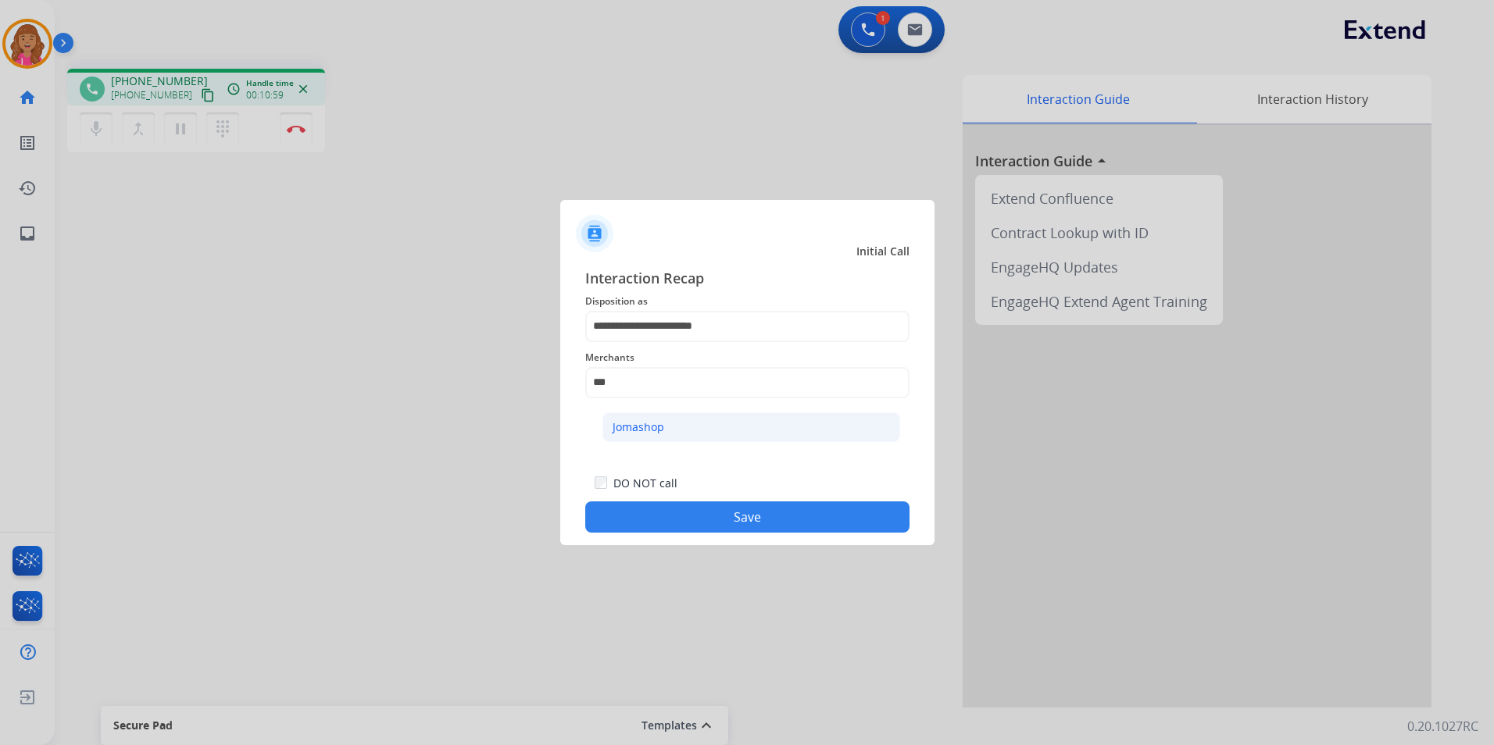
click at [650, 425] on div "Jomashop" at bounding box center [639, 428] width 52 height 16
type input "********"
click at [685, 545] on div "**********" at bounding box center [747, 400] width 374 height 291
click at [690, 529] on button "Save" at bounding box center [747, 517] width 324 height 31
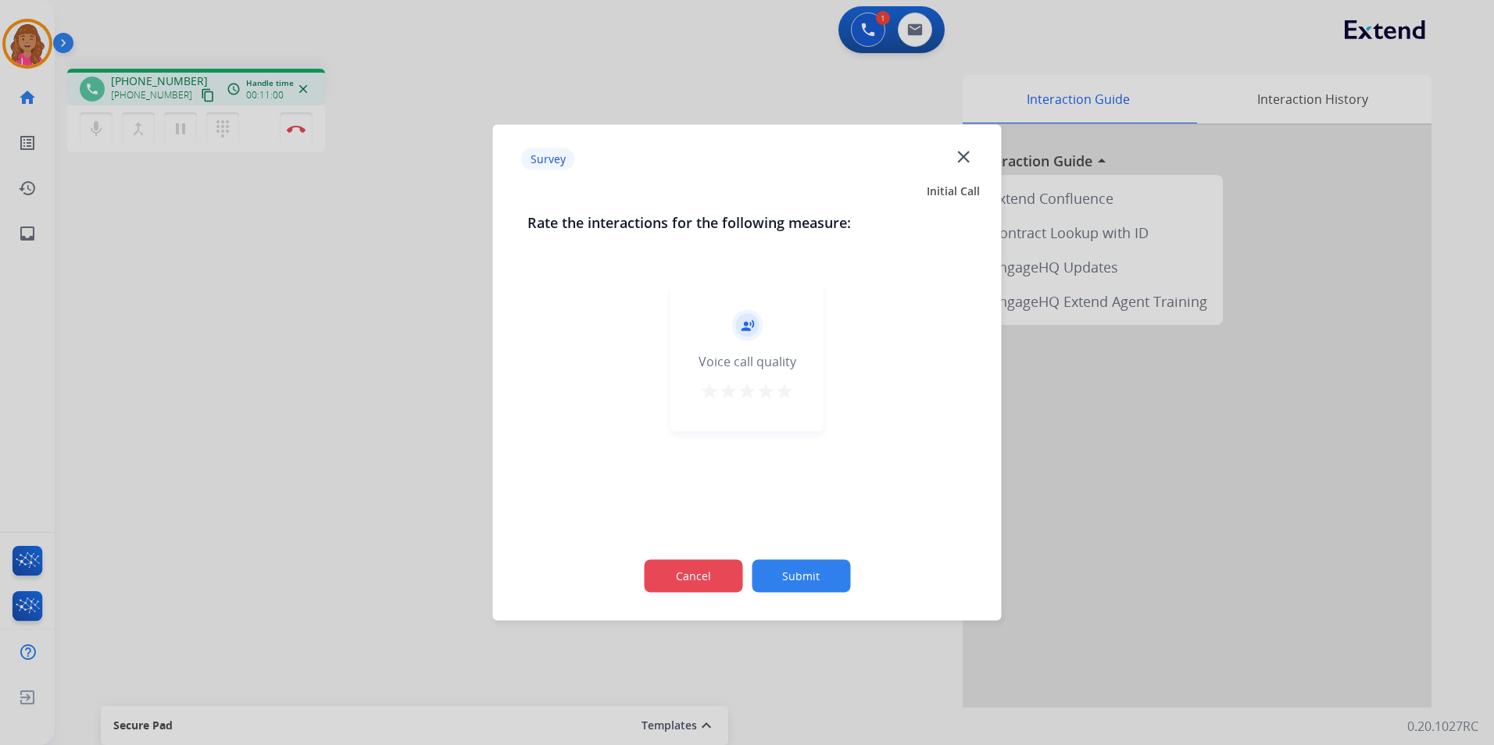
click at [723, 581] on button "Cancel" at bounding box center [693, 576] width 98 height 33
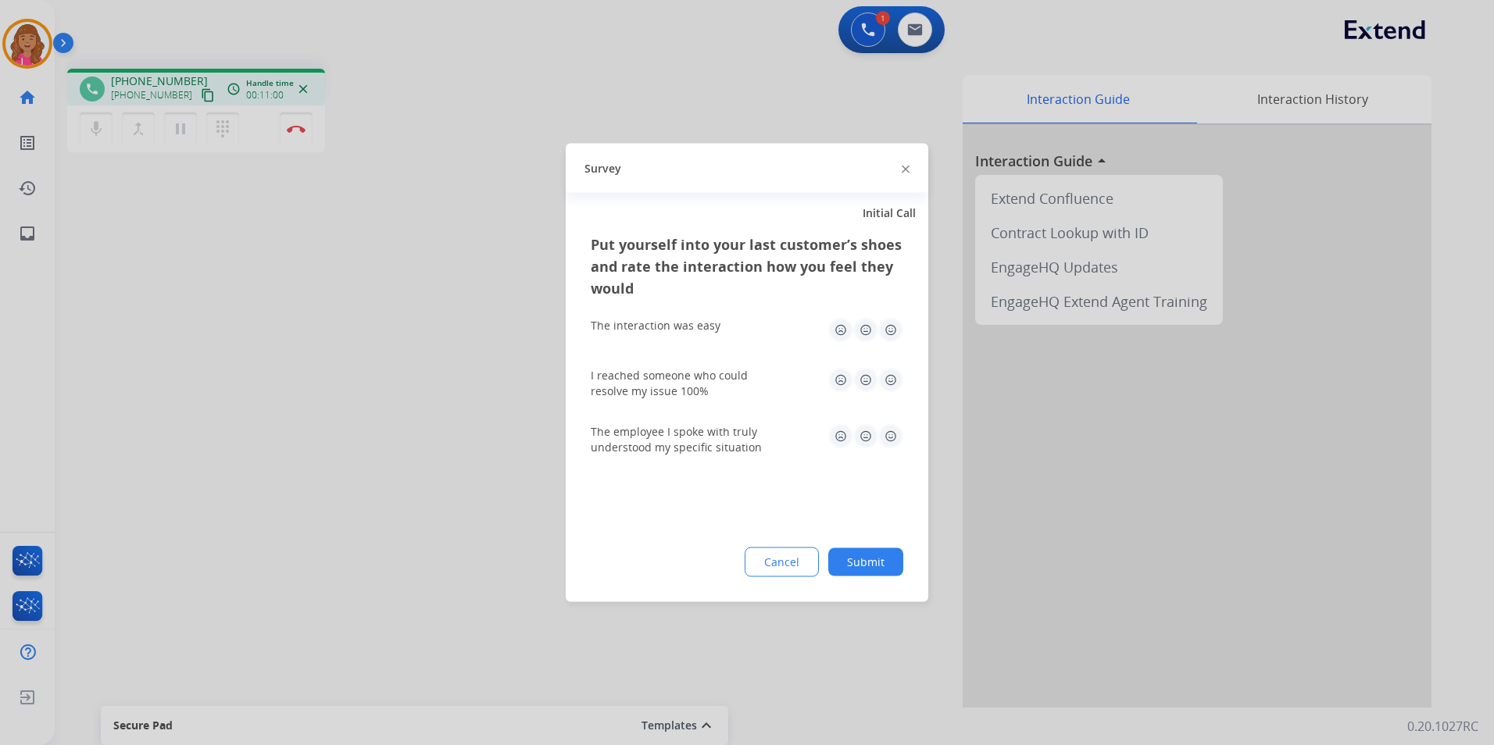
click at [799, 559] on button "Cancel" at bounding box center [782, 563] width 74 height 30
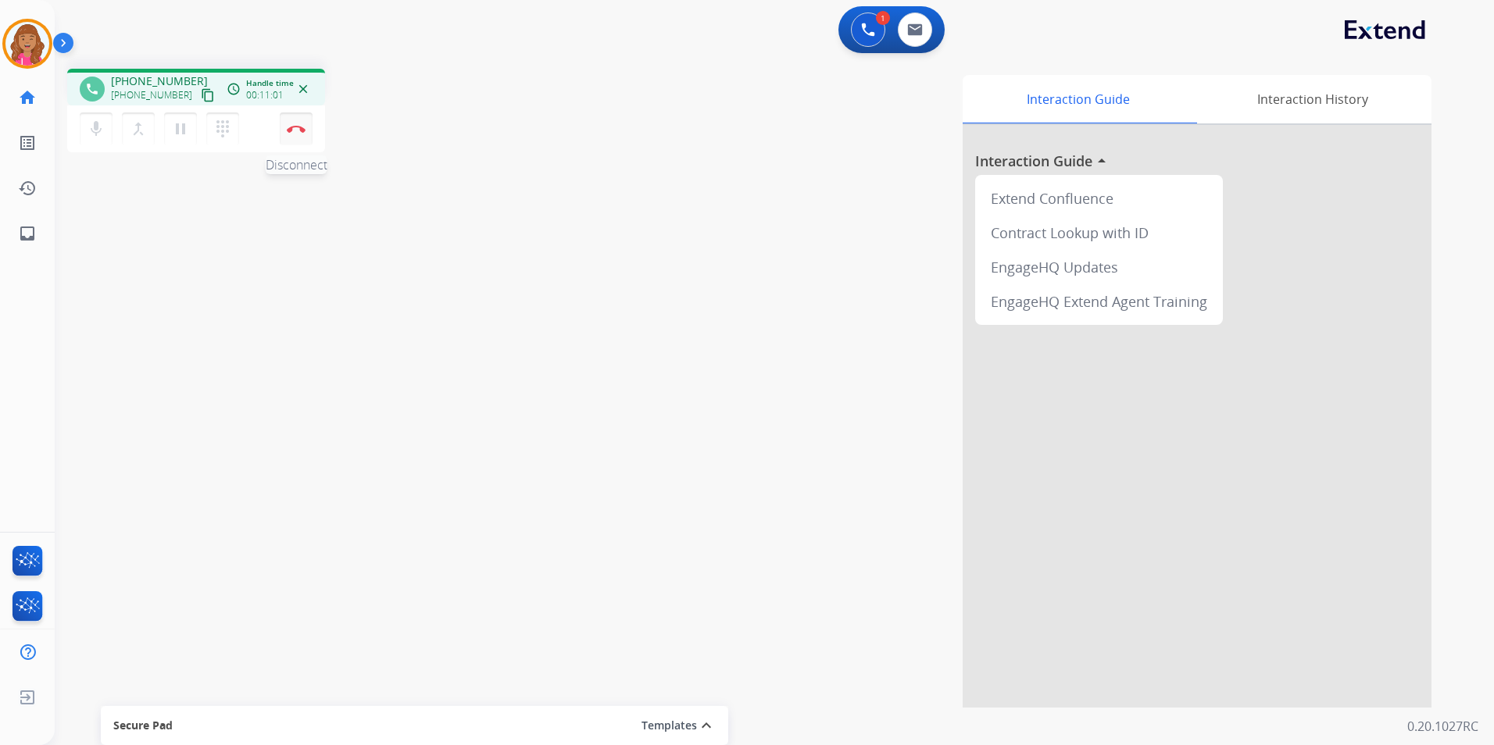
click at [300, 129] on img at bounding box center [296, 129] width 19 height 8
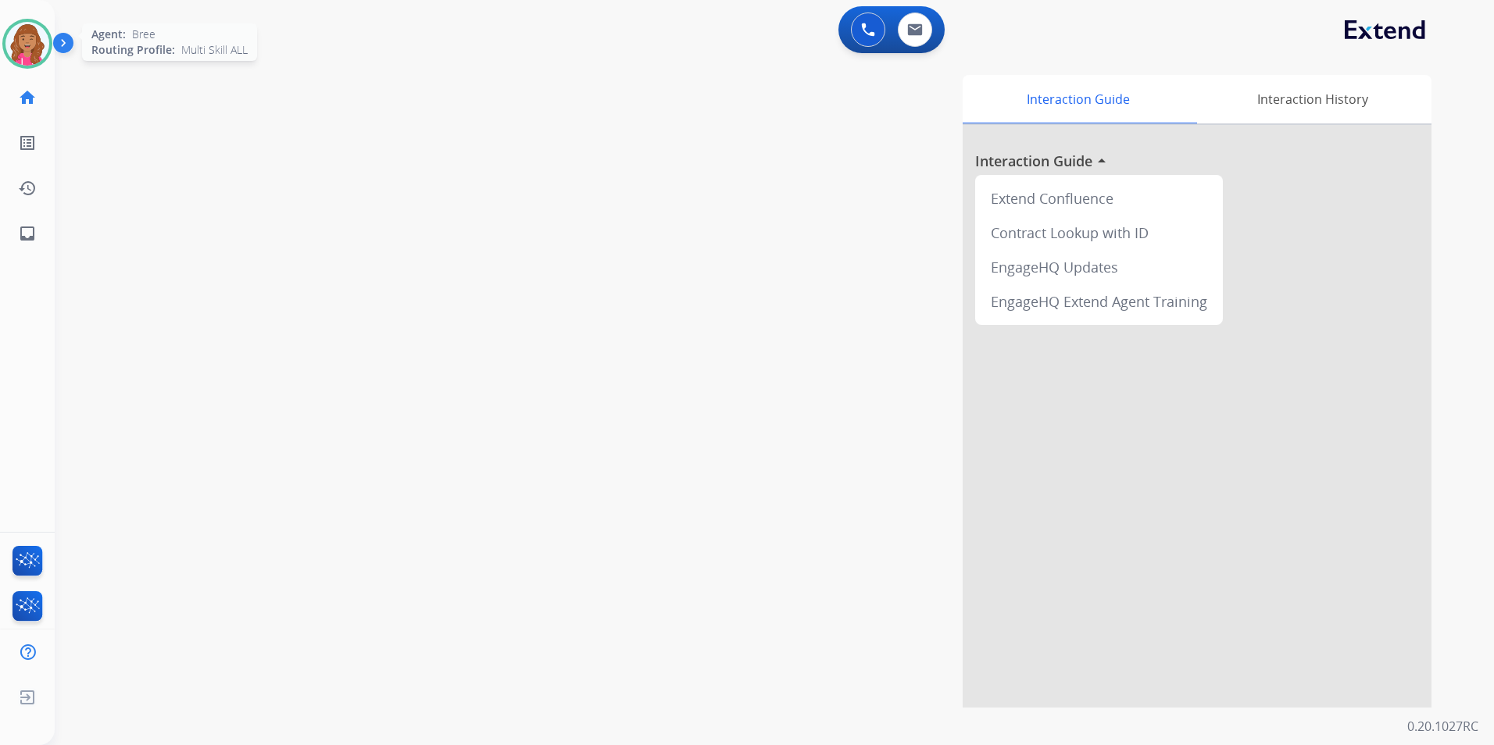
drag, startPoint x: 5, startPoint y: 57, endPoint x: 34, endPoint y: 67, distance: 30.6
click at [5, 57] on div "Agent: [PERSON_NAME] Profile: Multi Skill ALL" at bounding box center [27, 44] width 50 height 50
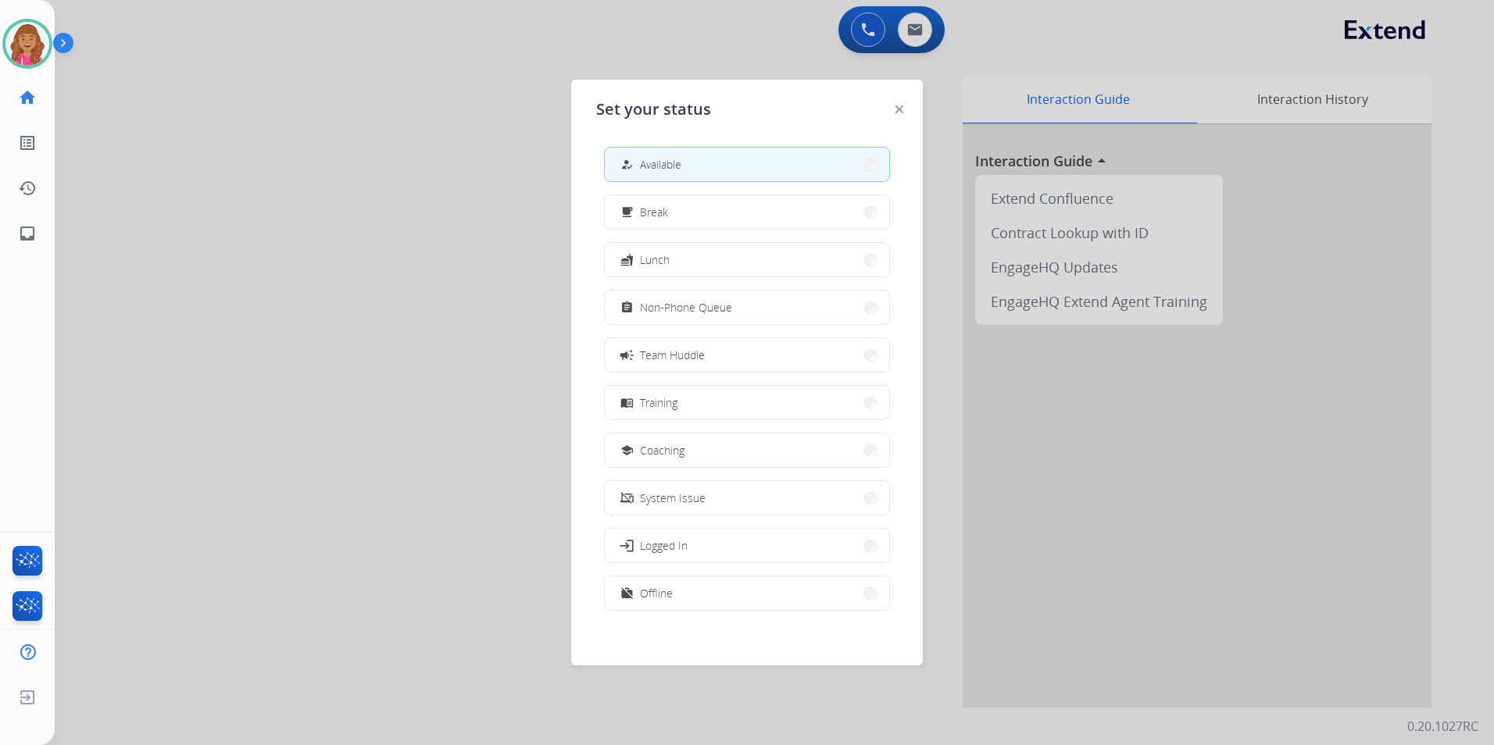
click at [703, 300] on span "Non-Phone Queue" at bounding box center [686, 307] width 92 height 16
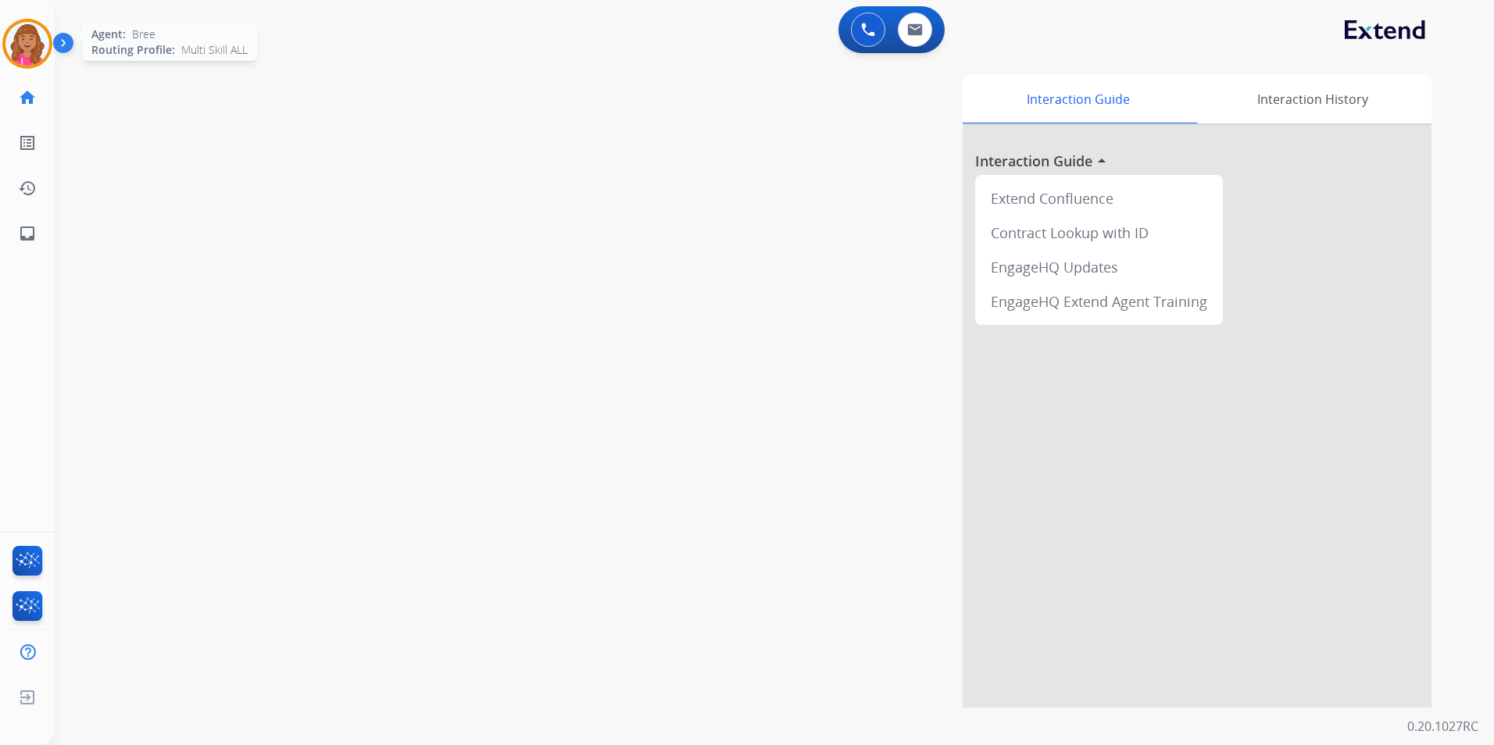
click at [23, 41] on img at bounding box center [27, 44] width 44 height 44
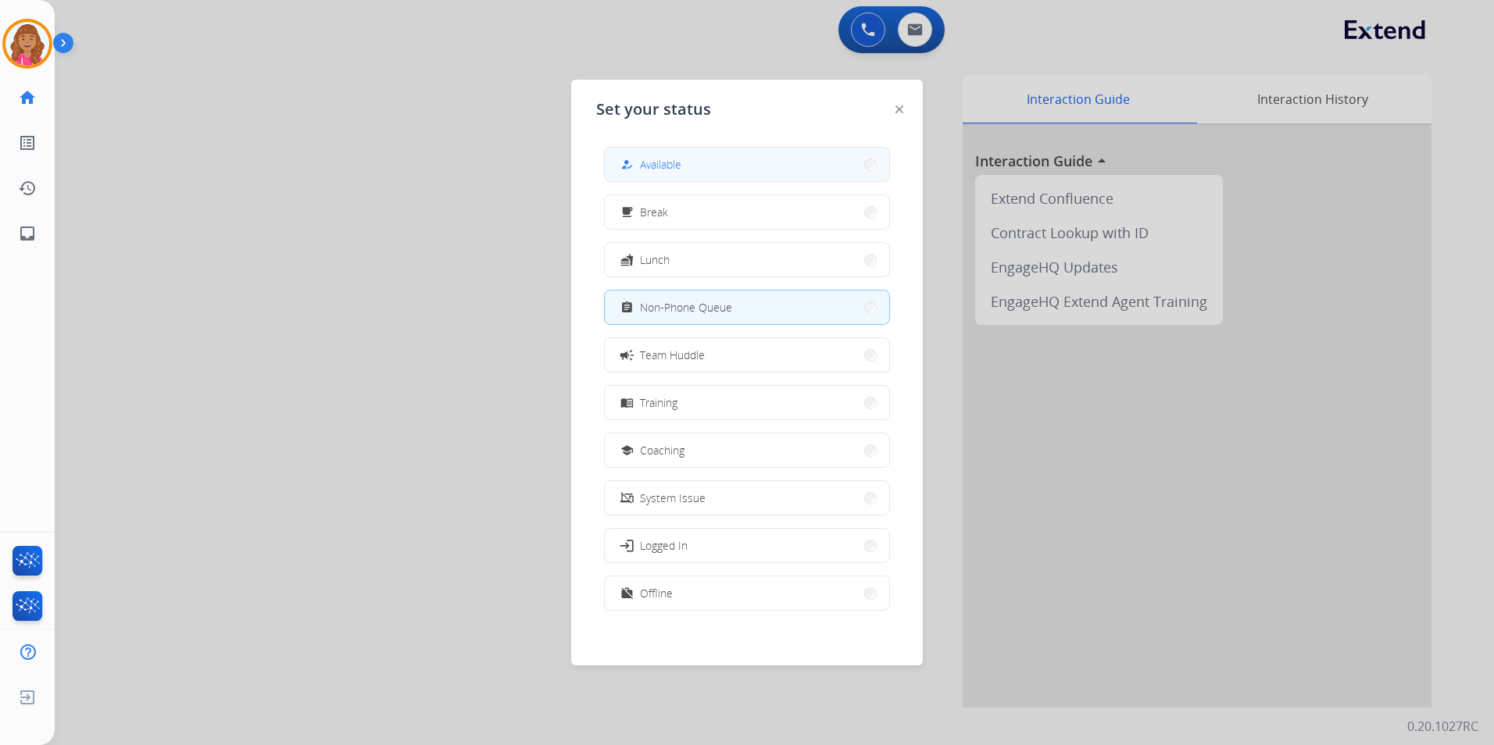
click at [684, 161] on button "how_to_reg Available" at bounding box center [747, 165] width 284 height 34
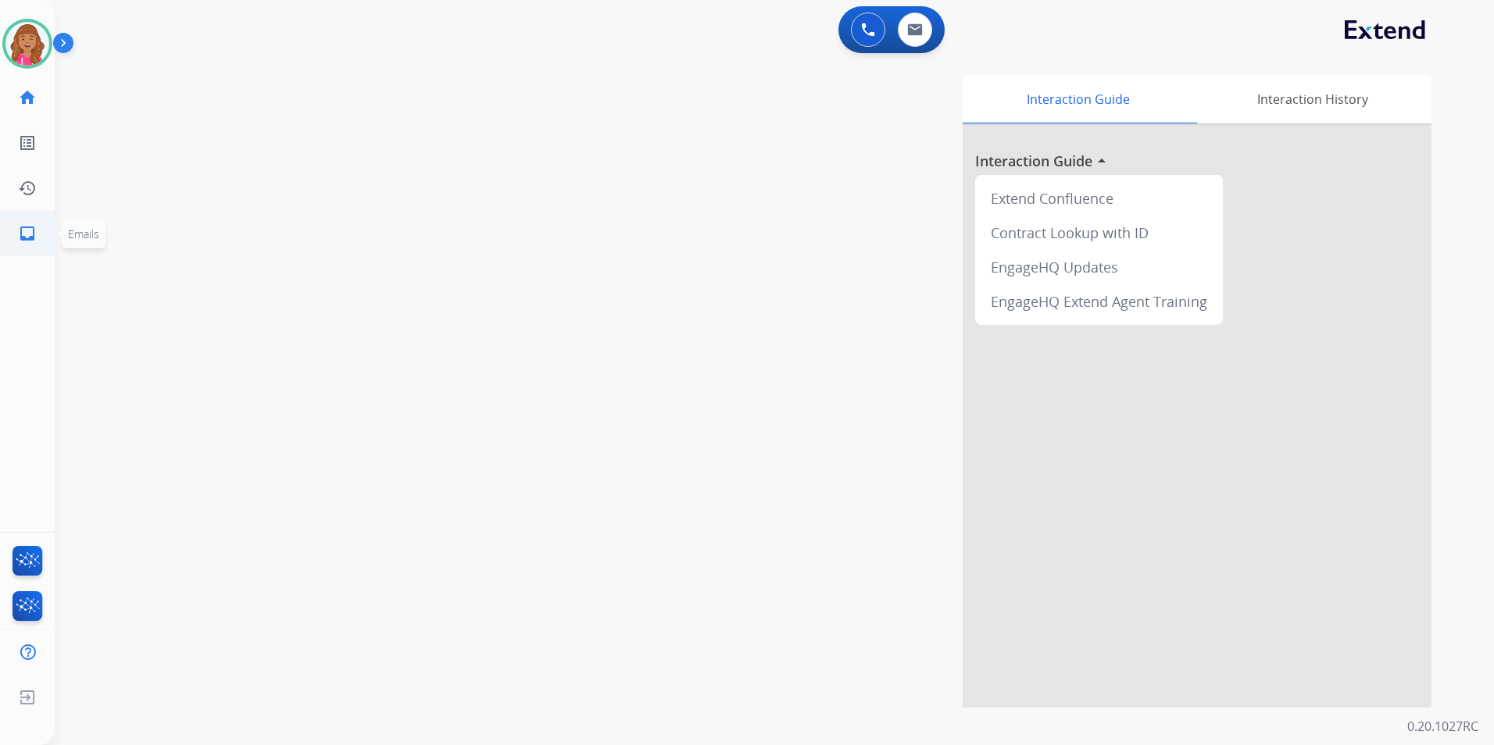
click at [38, 223] on link "inbox Emails" at bounding box center [27, 234] width 44 height 44
select select "**********"
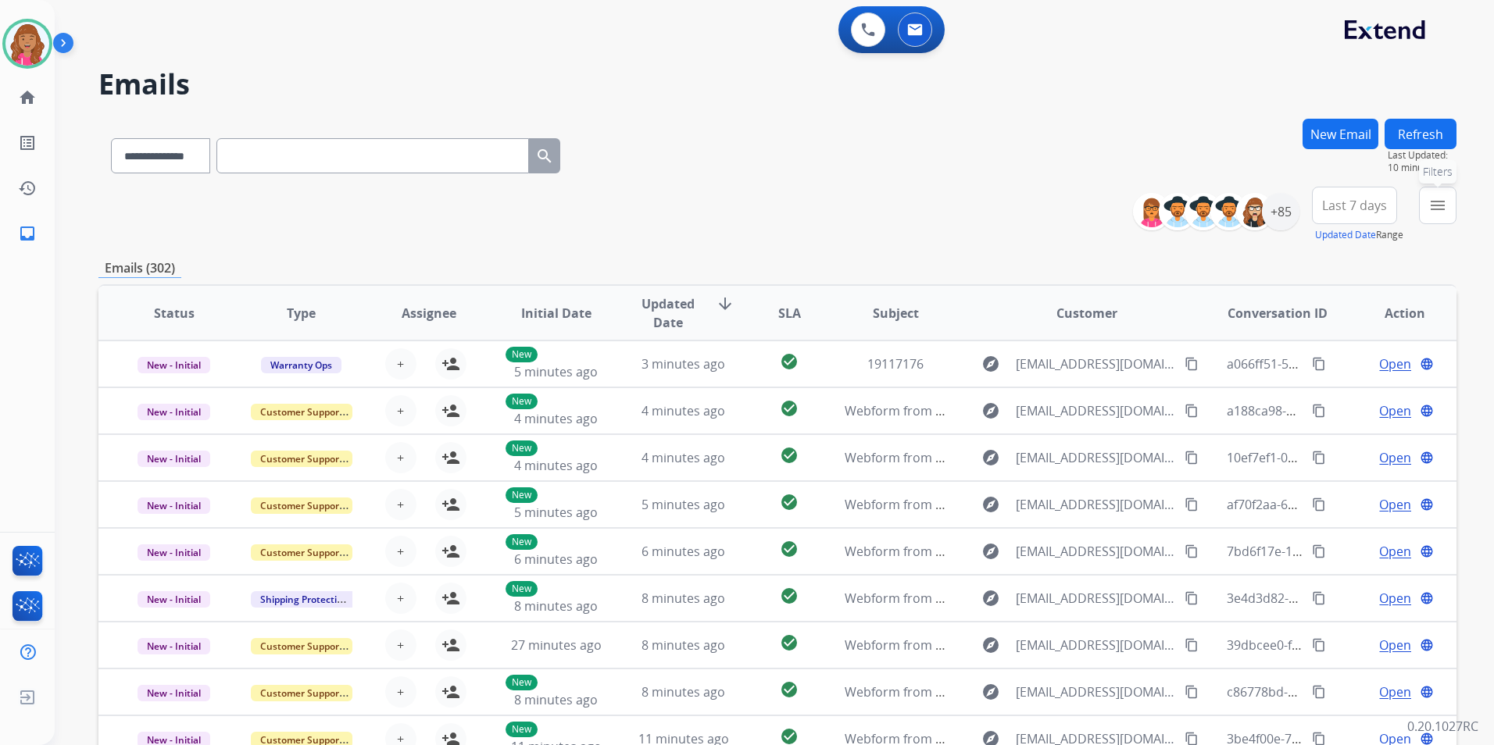
click at [1446, 204] on mat-icon "menu" at bounding box center [1437, 205] width 19 height 19
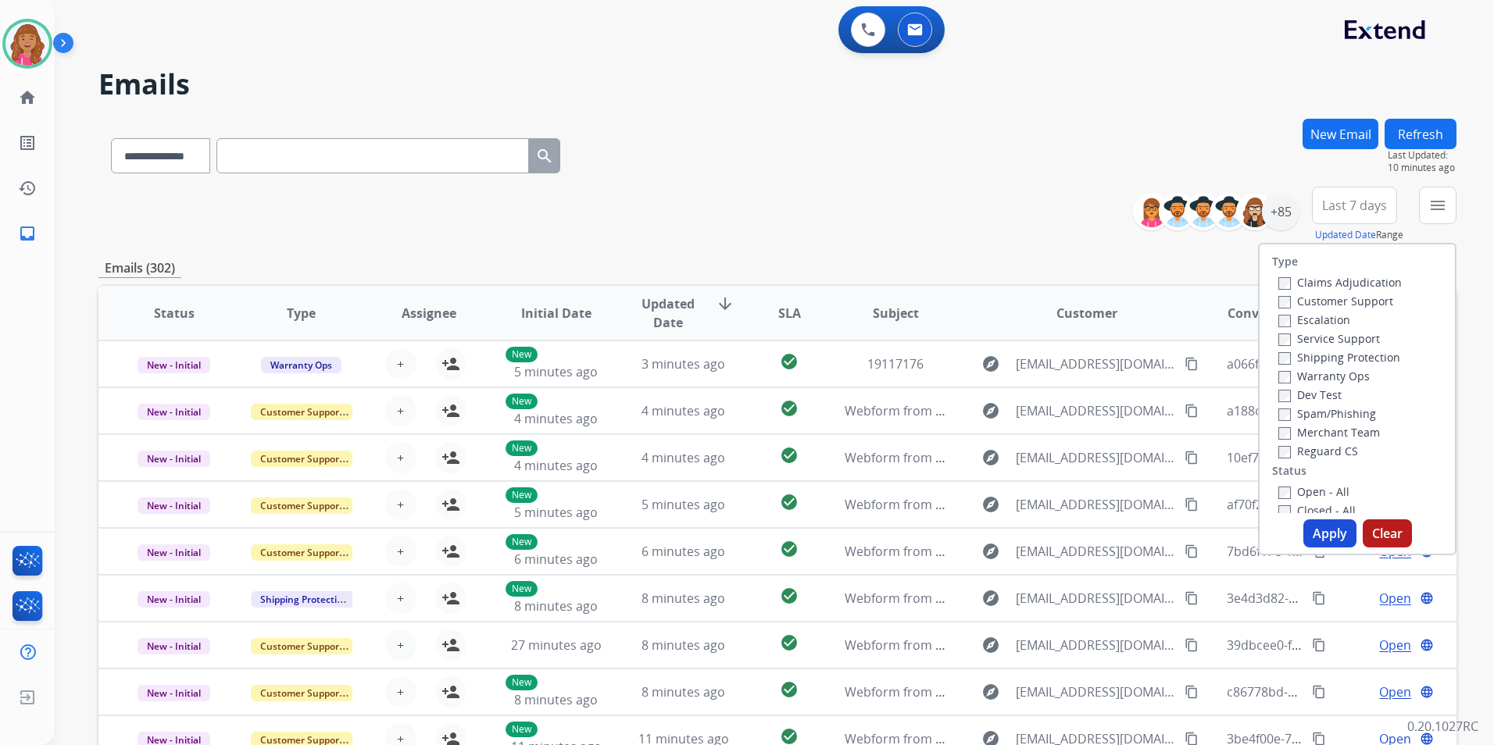
click at [1307, 489] on label "Open - All" at bounding box center [1313, 491] width 71 height 15
click at [1312, 459] on div "Reguard CS" at bounding box center [1339, 450] width 123 height 19
click at [1312, 447] on label "Reguard CS" at bounding box center [1318, 451] width 80 height 15
click at [1342, 357] on label "Shipping Protection" at bounding box center [1339, 357] width 122 height 15
click at [1333, 299] on label "Customer Support" at bounding box center [1335, 301] width 115 height 15
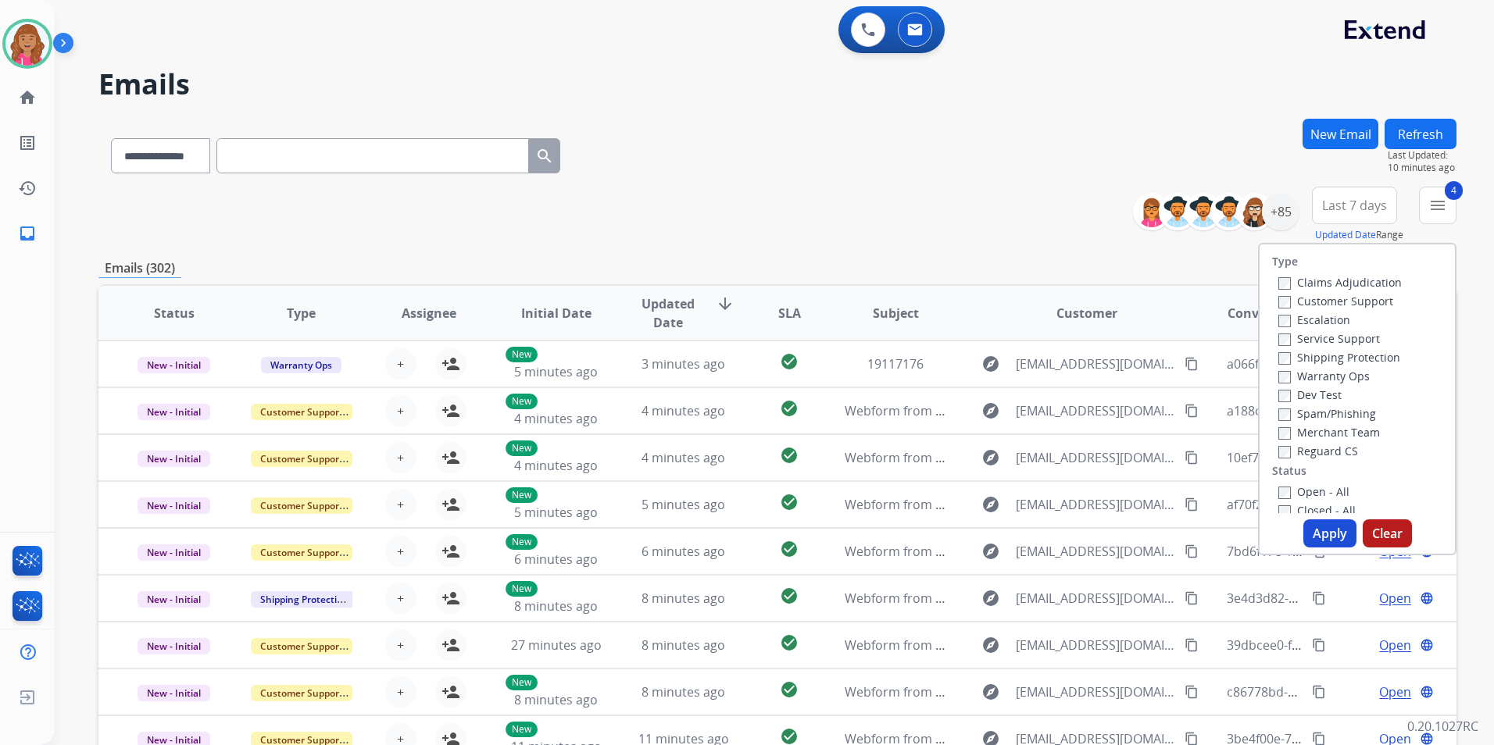
drag, startPoint x: 1331, startPoint y: 530, endPoint x: 659, endPoint y: 497, distance: 673.5
click at [1331, 529] on button "Apply" at bounding box center [1329, 534] width 53 height 28
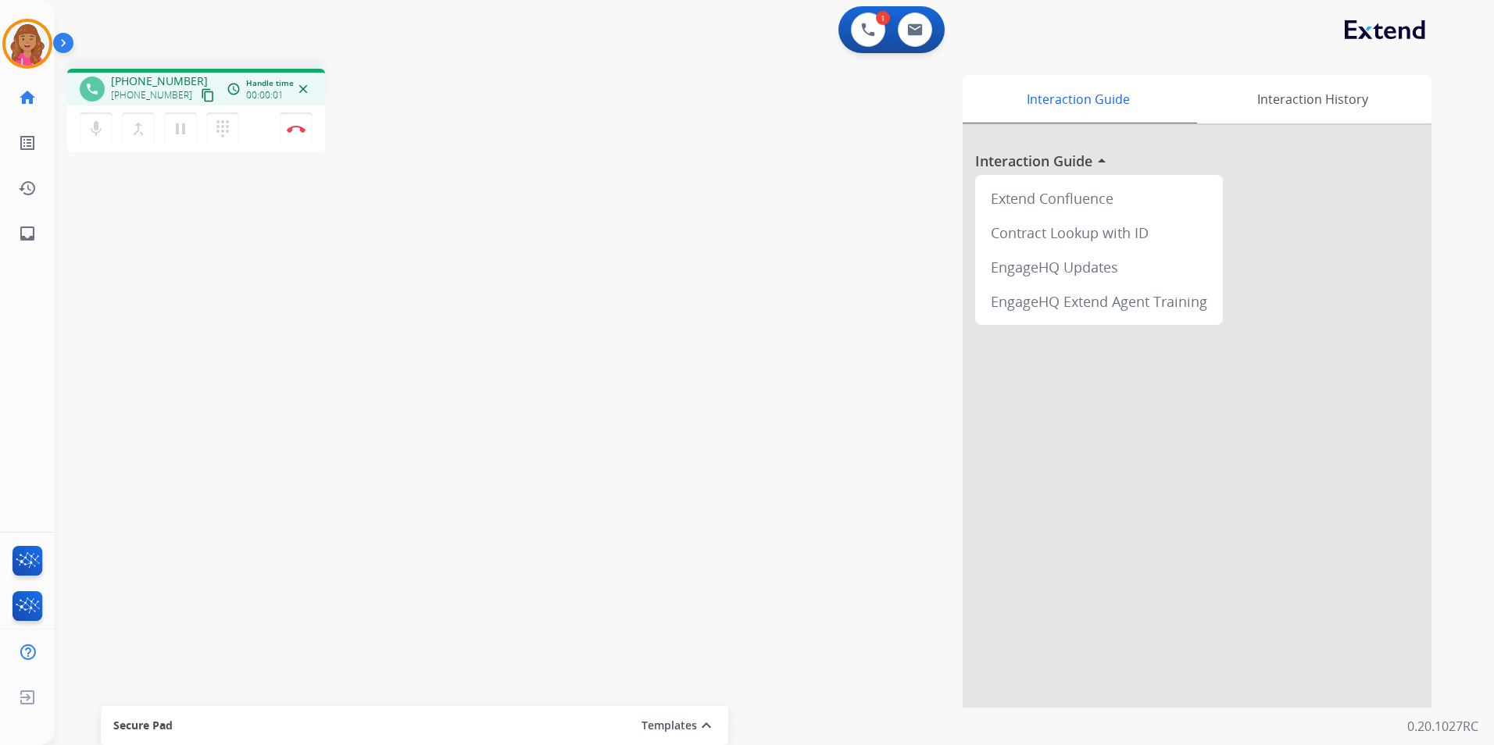
click at [201, 88] on mat-icon "content_copy" at bounding box center [208, 95] width 14 height 14
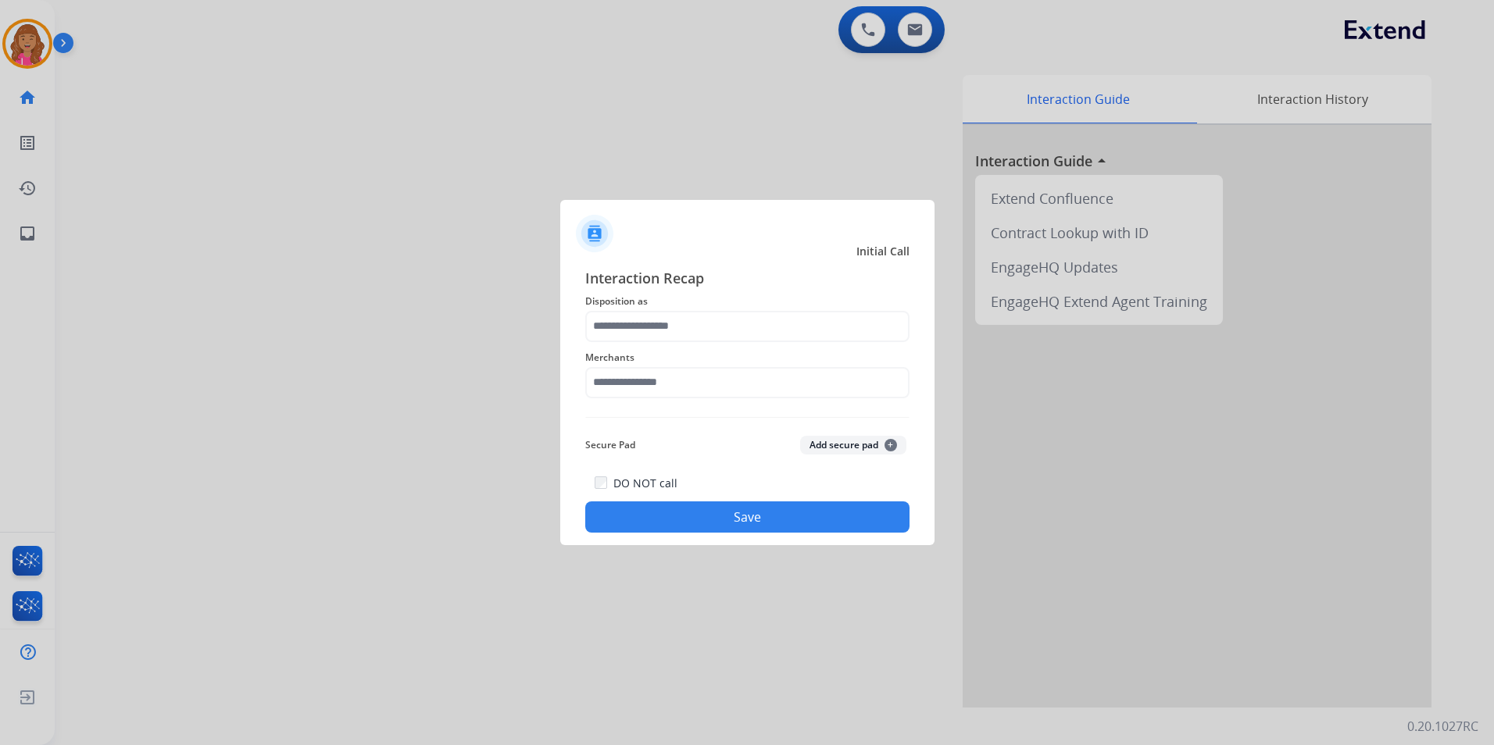
click at [753, 309] on span "Disposition as" at bounding box center [747, 301] width 324 height 19
click at [731, 309] on span "Disposition as" at bounding box center [747, 301] width 324 height 19
click at [731, 327] on input "text" at bounding box center [747, 326] width 324 height 31
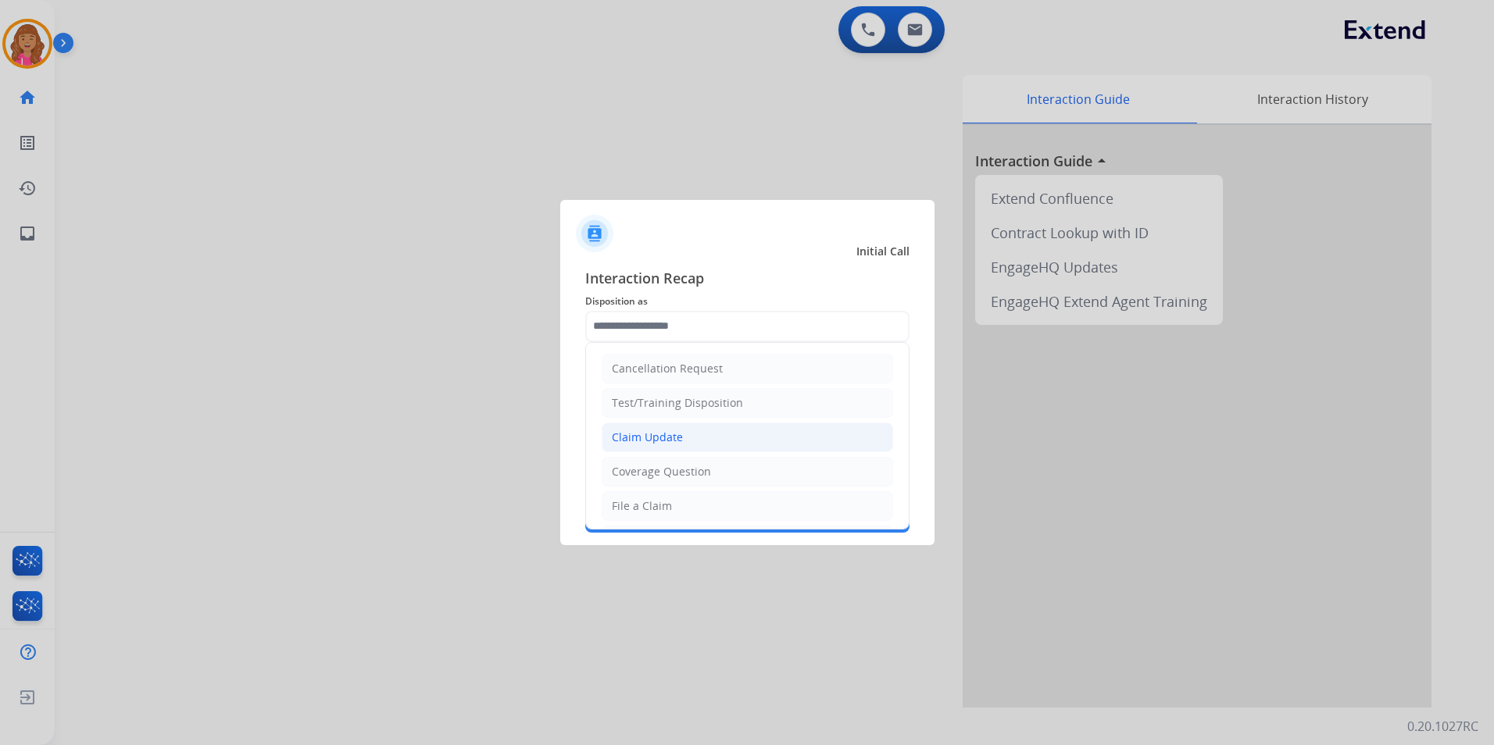
click at [662, 438] on div "Claim Update" at bounding box center [647, 438] width 71 height 16
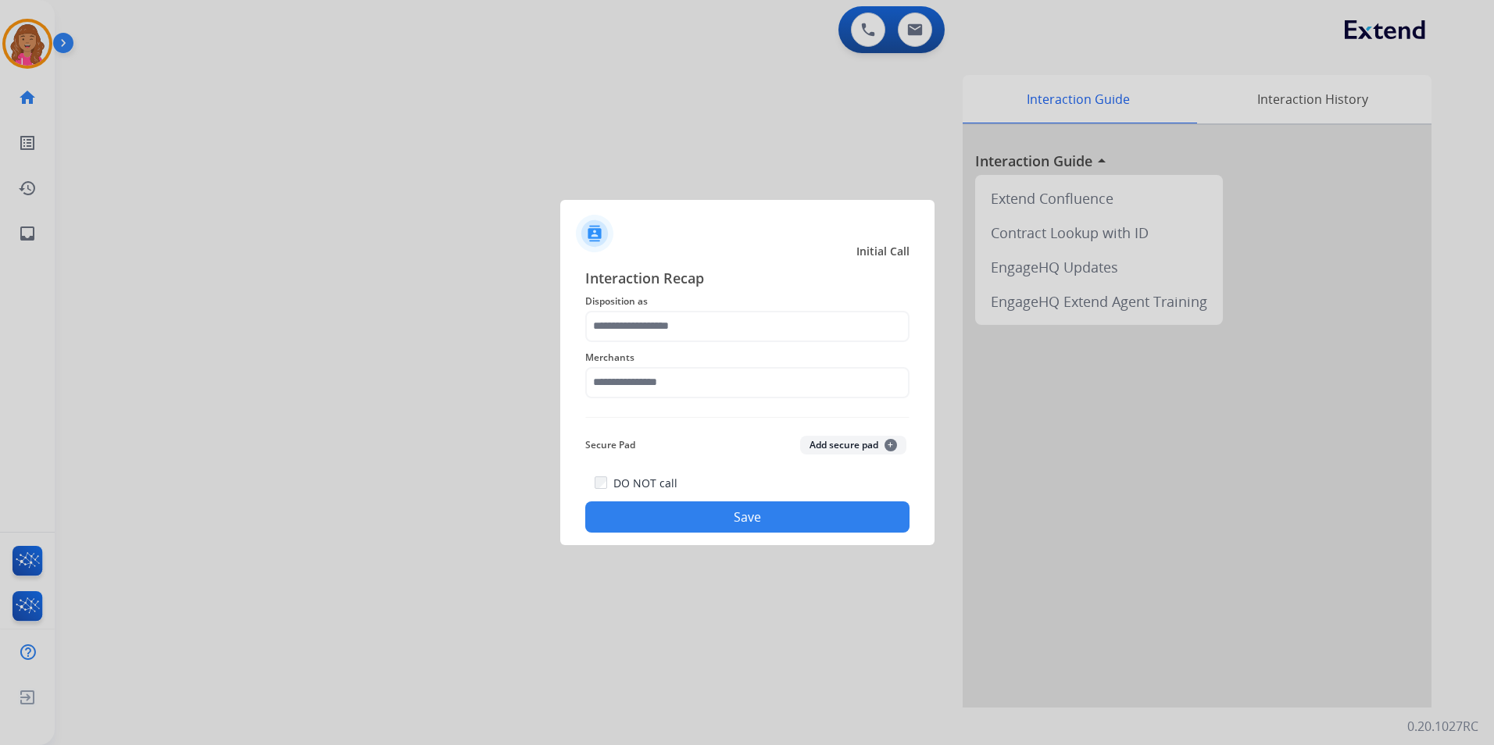
type input "**********"
click at [670, 385] on input "text" at bounding box center [747, 382] width 324 height 31
click at [660, 384] on input "text" at bounding box center [747, 382] width 324 height 31
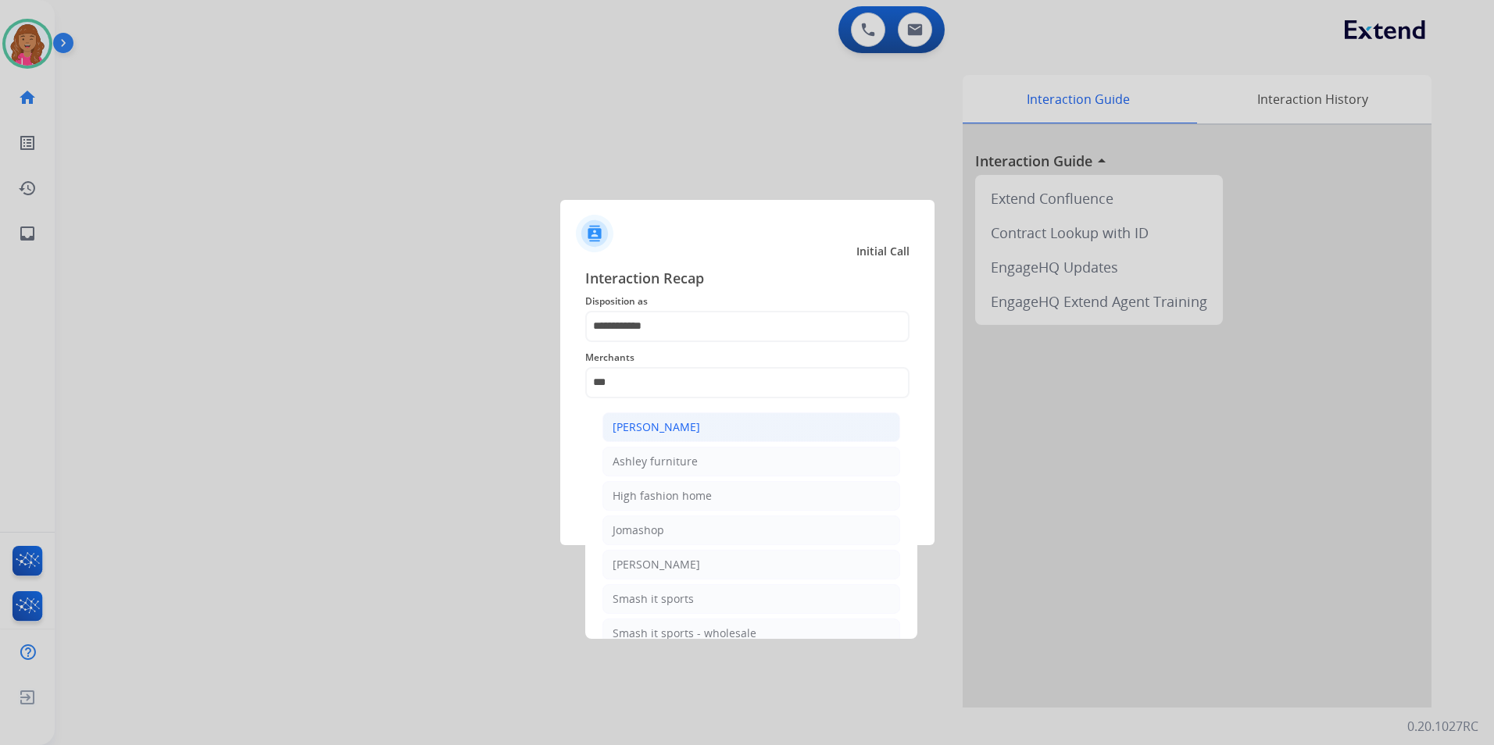
click at [648, 427] on div "[PERSON_NAME]" at bounding box center [657, 428] width 88 height 16
type input "**********"
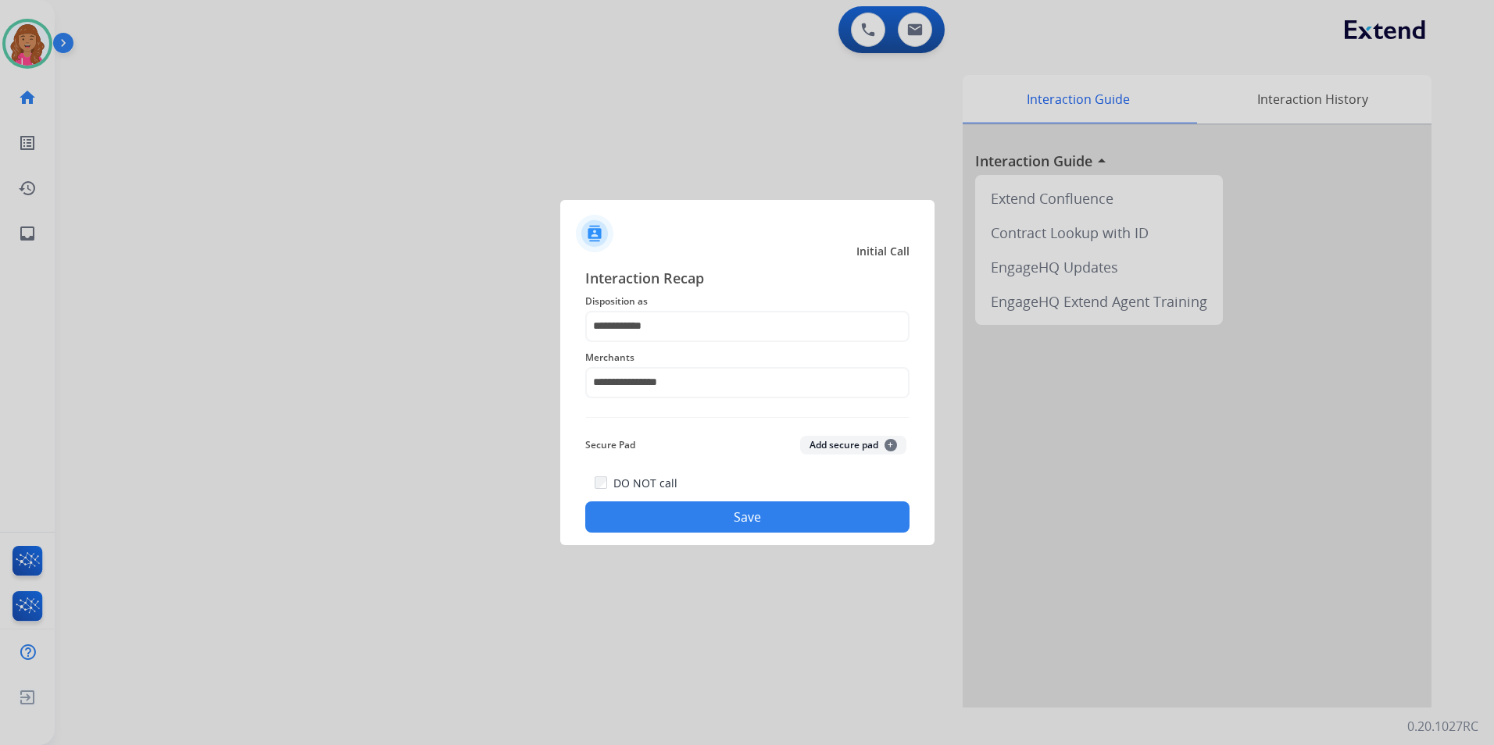
click at [731, 516] on button "Save" at bounding box center [747, 517] width 324 height 31
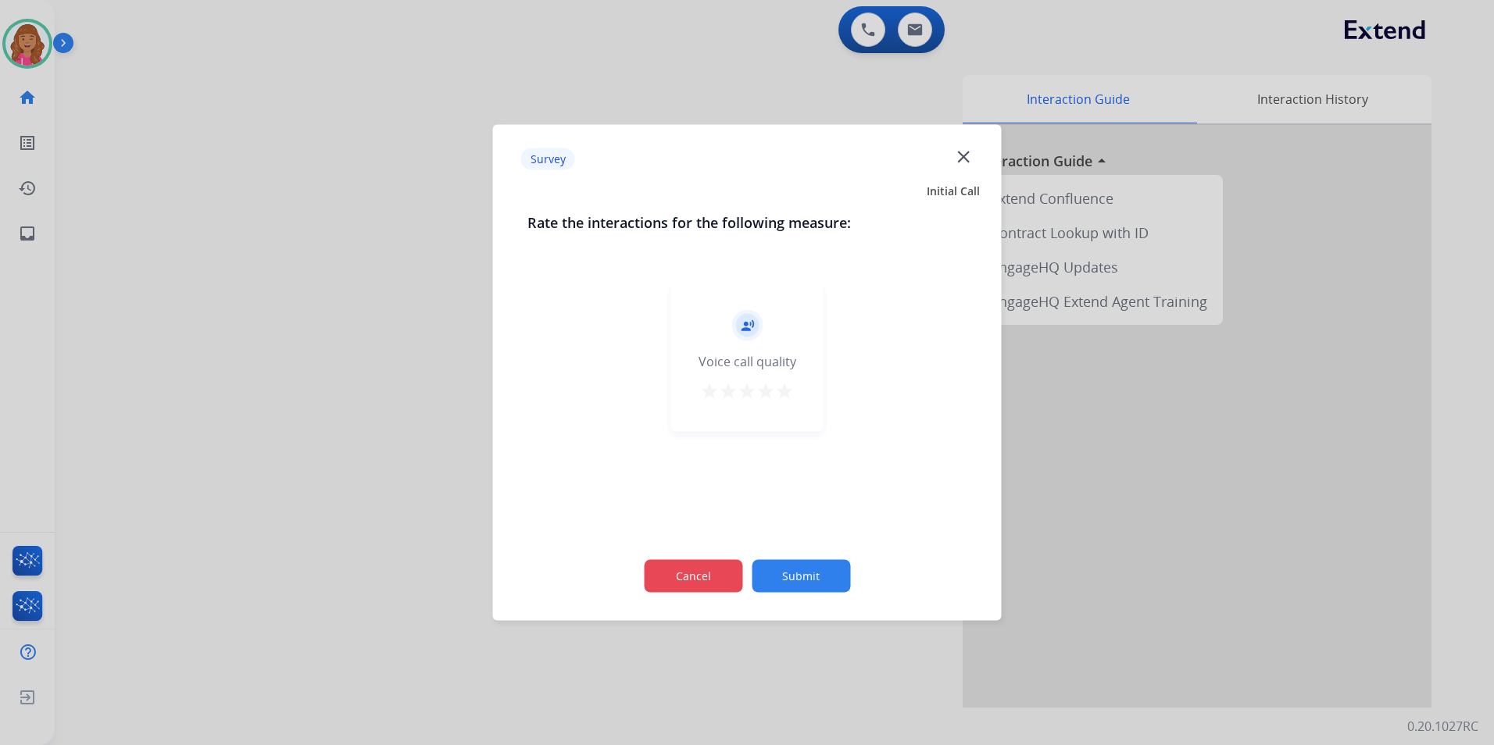
click at [704, 590] on button "Cancel" at bounding box center [693, 576] width 98 height 33
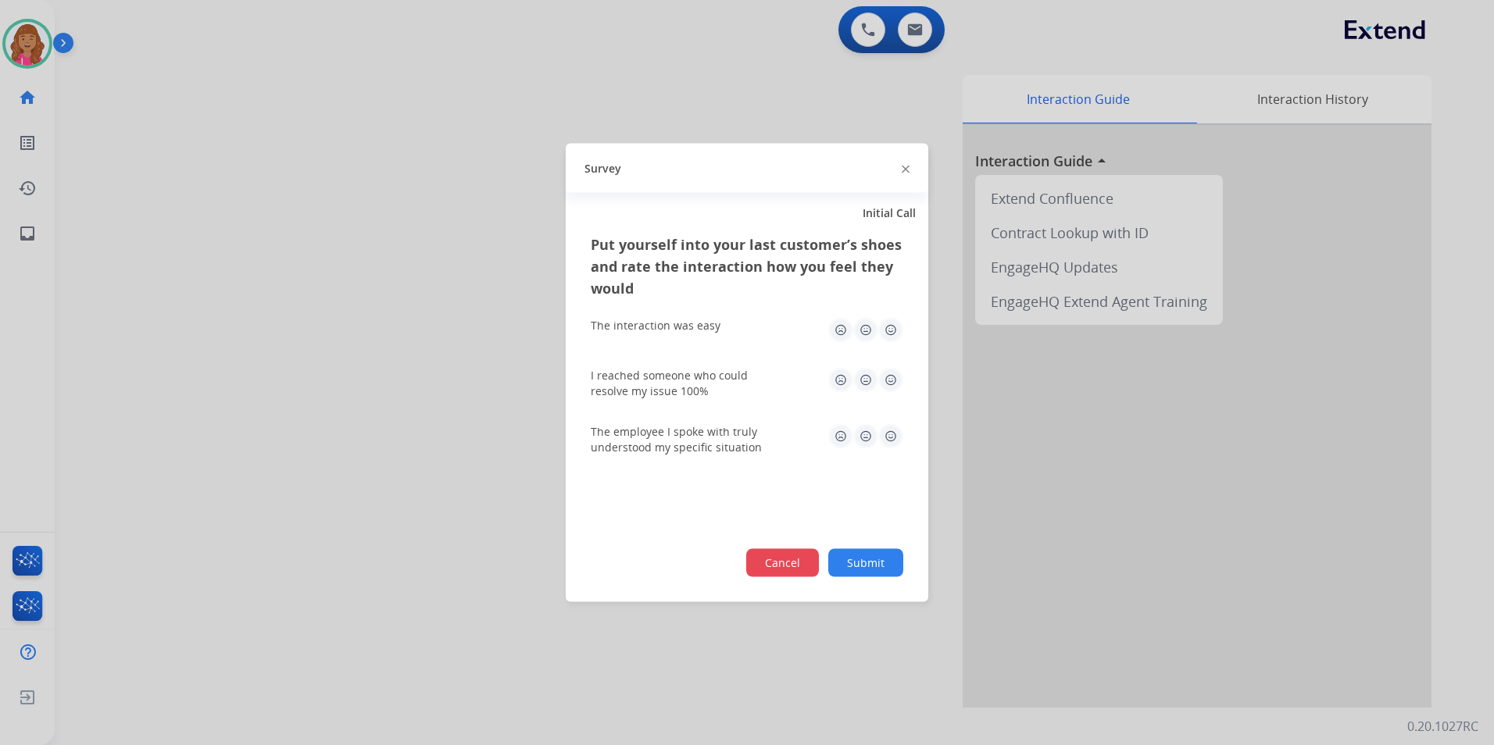
click at [795, 553] on button "Cancel" at bounding box center [782, 563] width 73 height 28
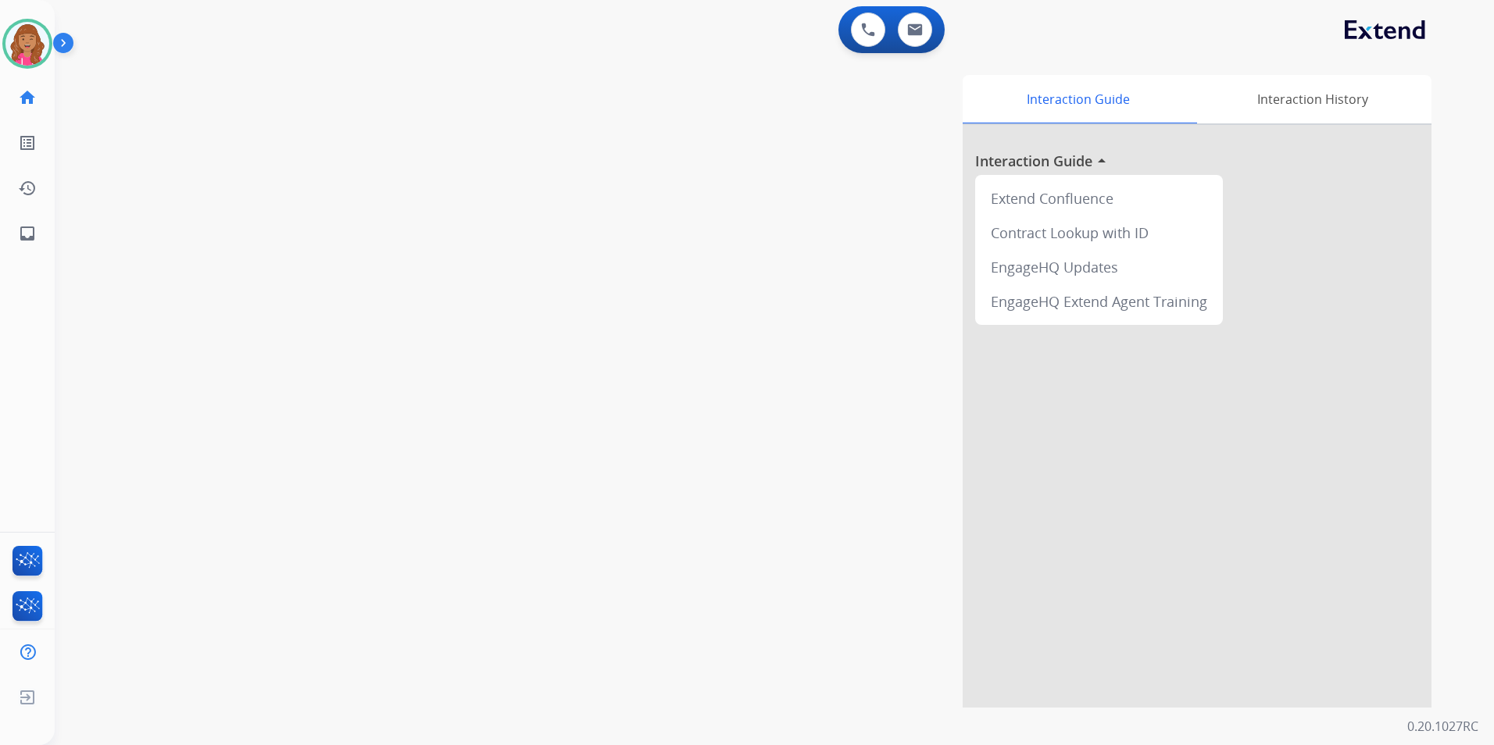
click at [818, 103] on div "Interaction Guide Interaction History Interaction Guide arrow_drop_up Extend Co…" at bounding box center [973, 391] width 915 height 633
click at [43, 242] on link "inbox Emails" at bounding box center [27, 234] width 44 height 44
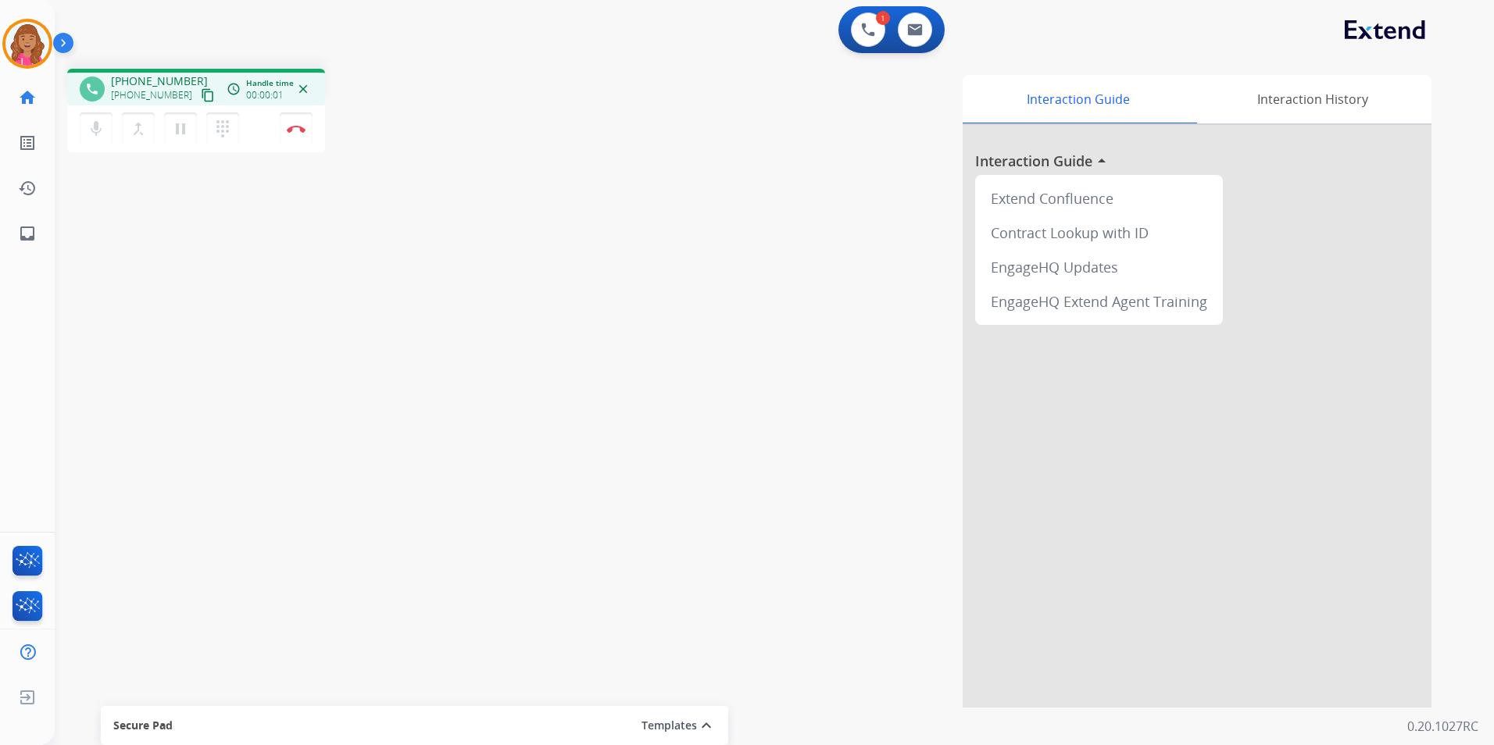
click at [201, 100] on mat-icon "content_copy" at bounding box center [208, 95] width 14 height 14
click at [201, 97] on mat-icon "content_copy" at bounding box center [208, 95] width 14 height 14
click at [171, 132] on mat-icon "pause" at bounding box center [180, 129] width 19 height 19
click at [188, 128] on mat-icon "play_arrow" at bounding box center [180, 129] width 19 height 19
click at [298, 130] on img at bounding box center [296, 129] width 19 height 8
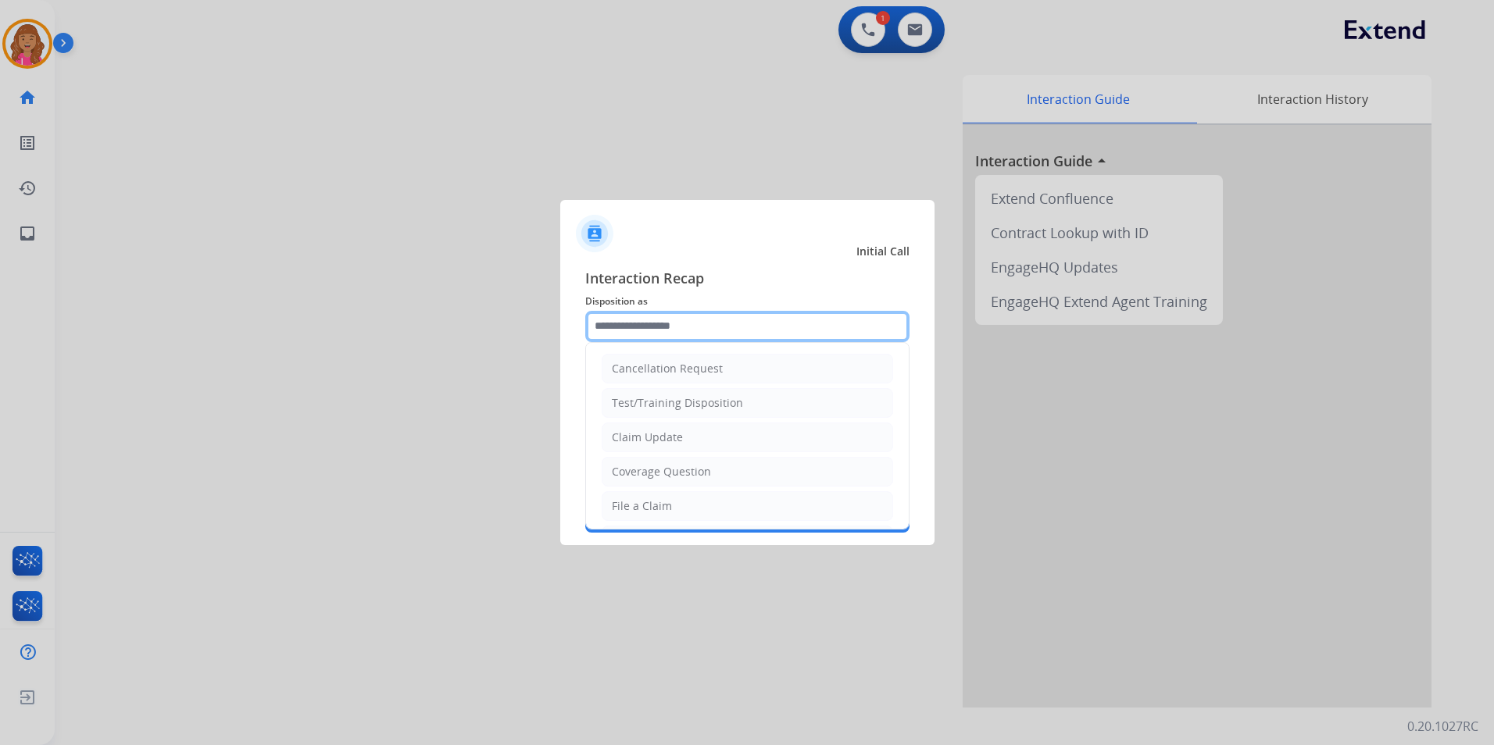
click at [748, 340] on input "text" at bounding box center [747, 326] width 324 height 31
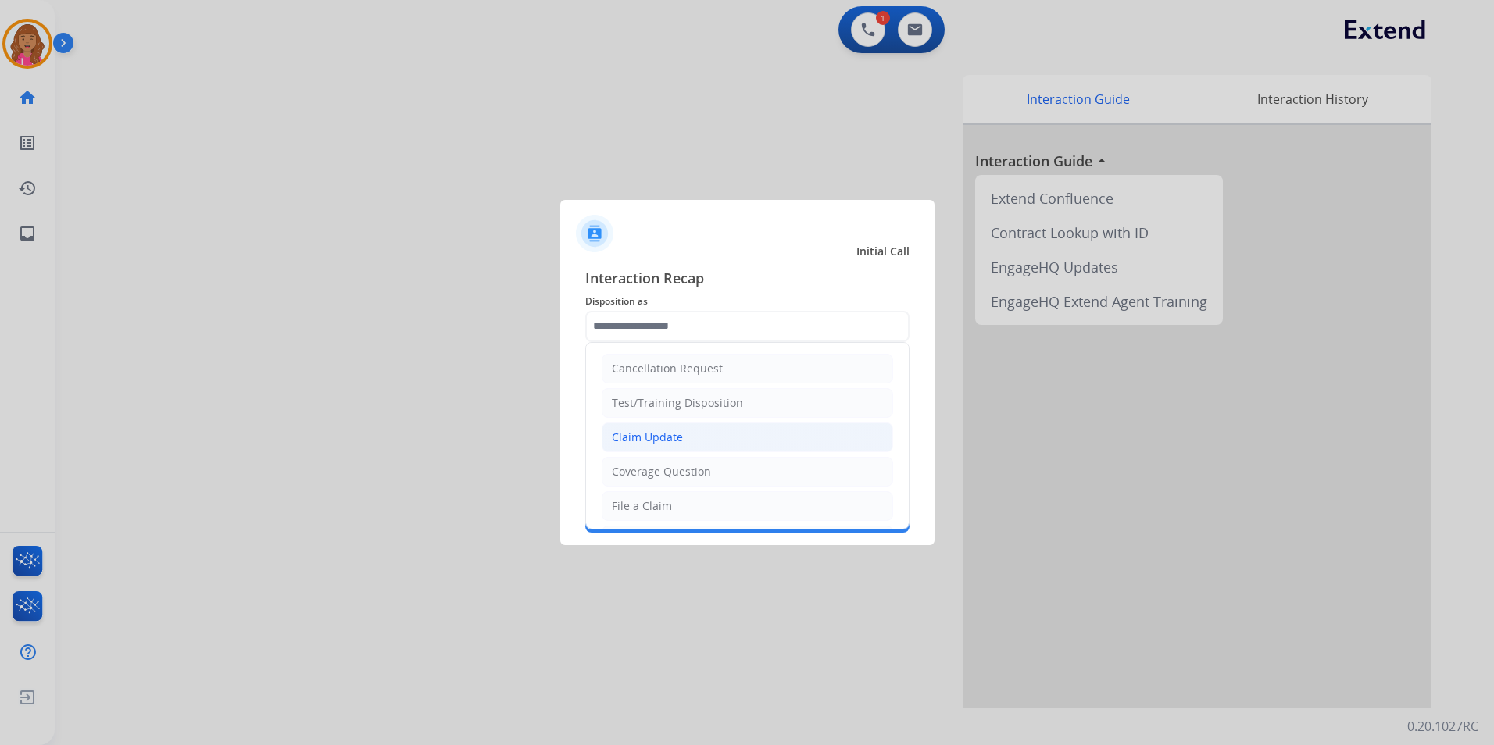
click at [678, 441] on div "Claim Update" at bounding box center [647, 438] width 71 height 16
type input "**********"
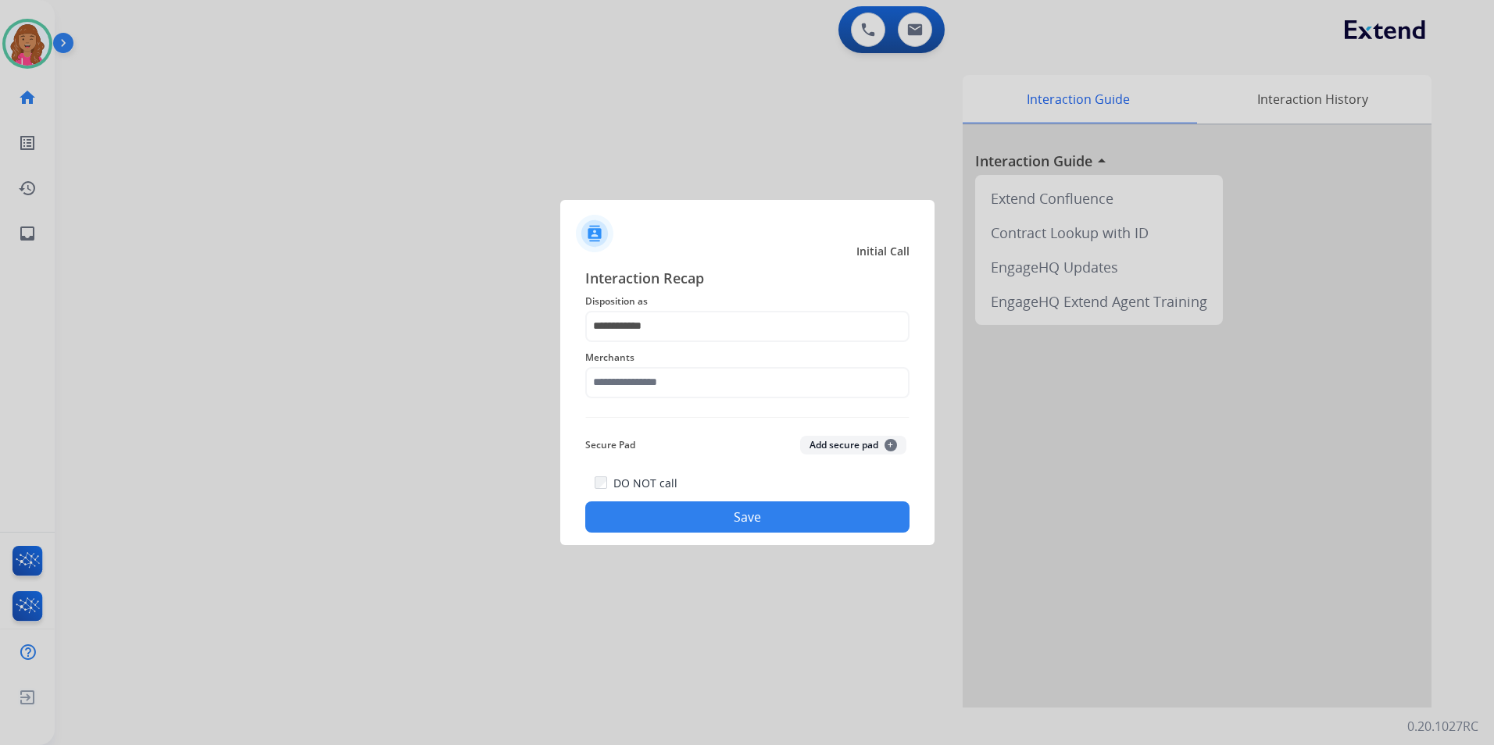
drag, startPoint x: 676, startPoint y: 439, endPoint x: 674, endPoint y: 405, distance: 34.4
click at [674, 437] on div "Secure Pad Add secure pad +" at bounding box center [747, 445] width 324 height 31
drag, startPoint x: 681, startPoint y: 410, endPoint x: 677, endPoint y: 420, distance: 10.2
click at [679, 406] on div "**********" at bounding box center [747, 400] width 324 height 266
click at [677, 420] on div "**********" at bounding box center [747, 400] width 324 height 266
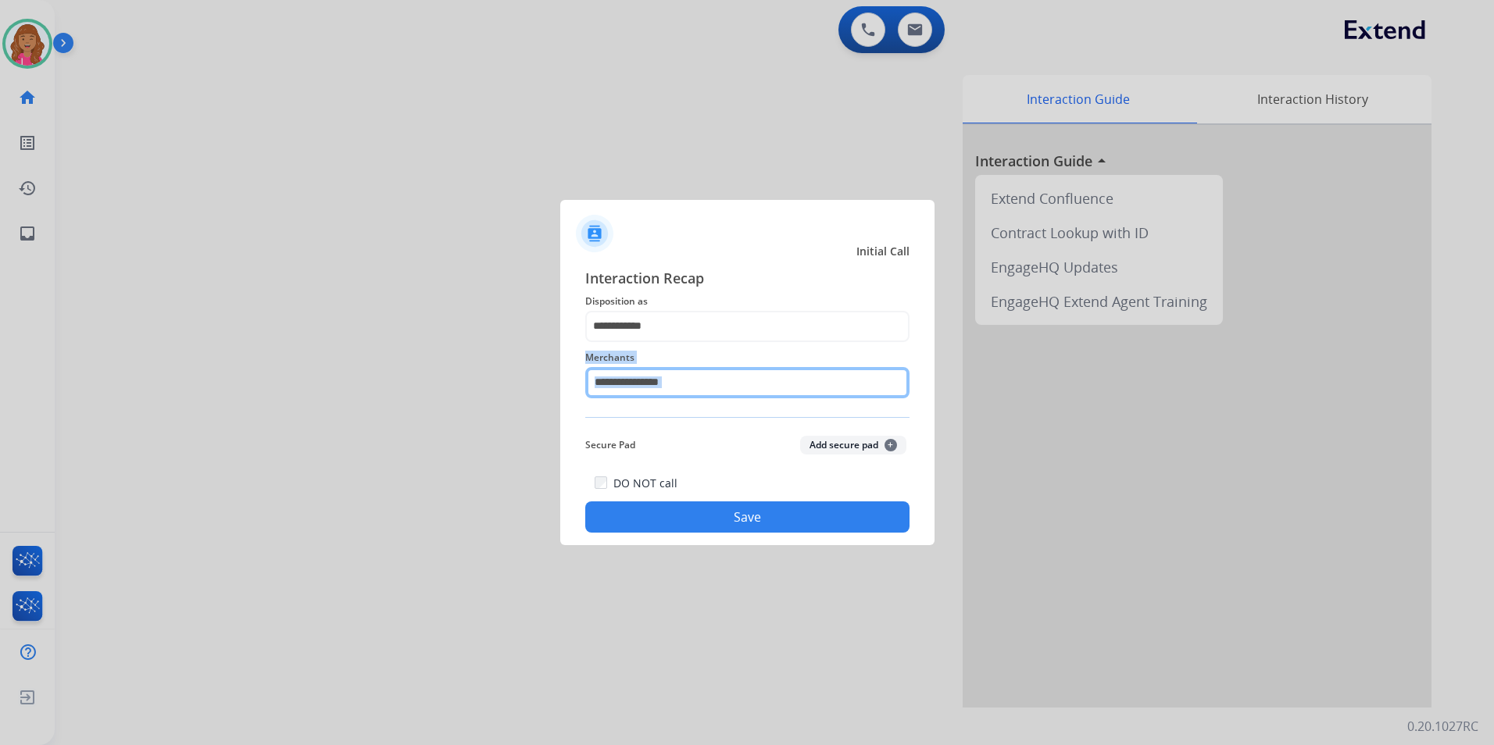
drag, startPoint x: 677, startPoint y: 421, endPoint x: 681, endPoint y: 374, distance: 47.0
click at [681, 374] on input "text" at bounding box center [747, 382] width 324 height 31
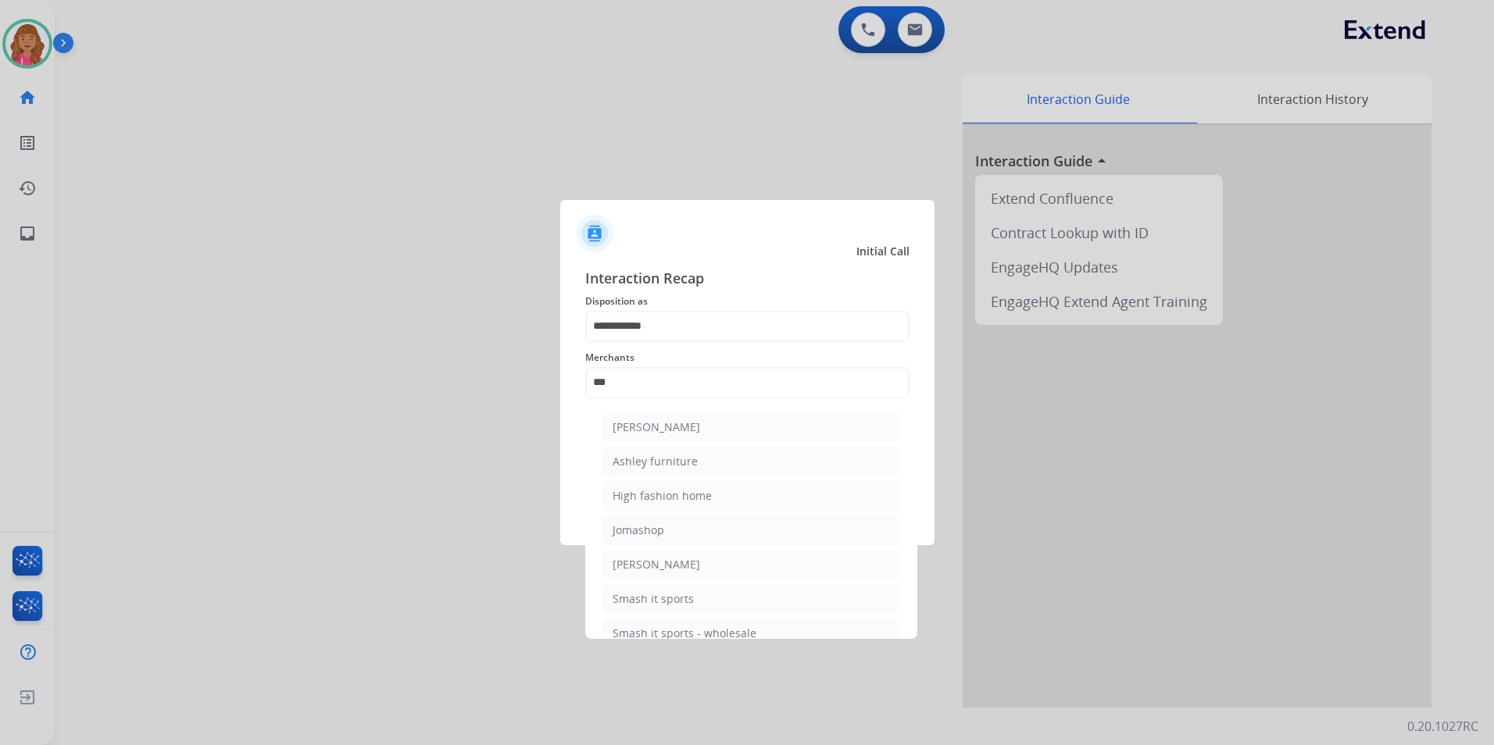
click at [672, 427] on div "[PERSON_NAME]" at bounding box center [657, 428] width 88 height 16
type input "**********"
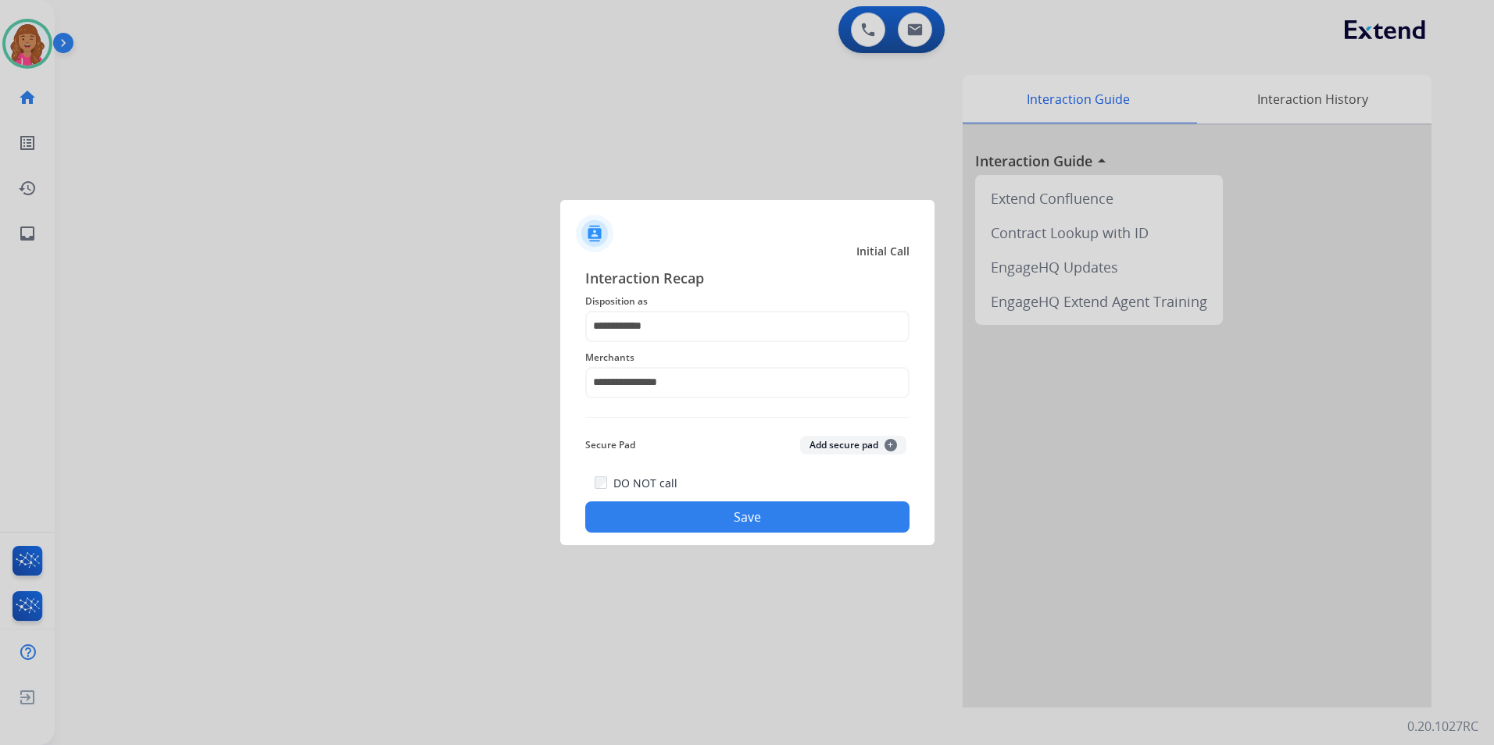
click at [656, 505] on button "Save" at bounding box center [747, 517] width 324 height 31
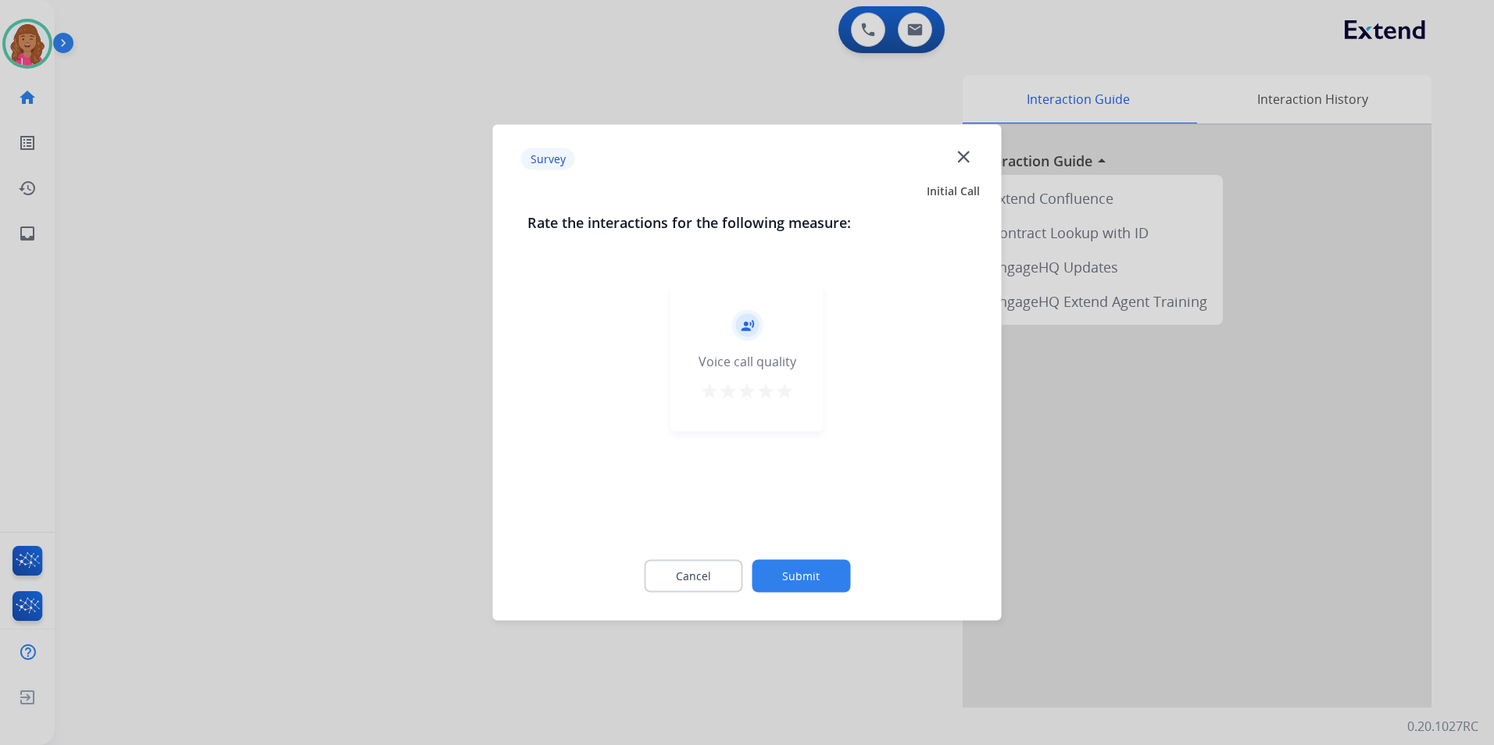
click at [708, 553] on div "Cancel Submit" at bounding box center [747, 576] width 440 height 70
click at [720, 585] on button "Cancel" at bounding box center [693, 576] width 98 height 33
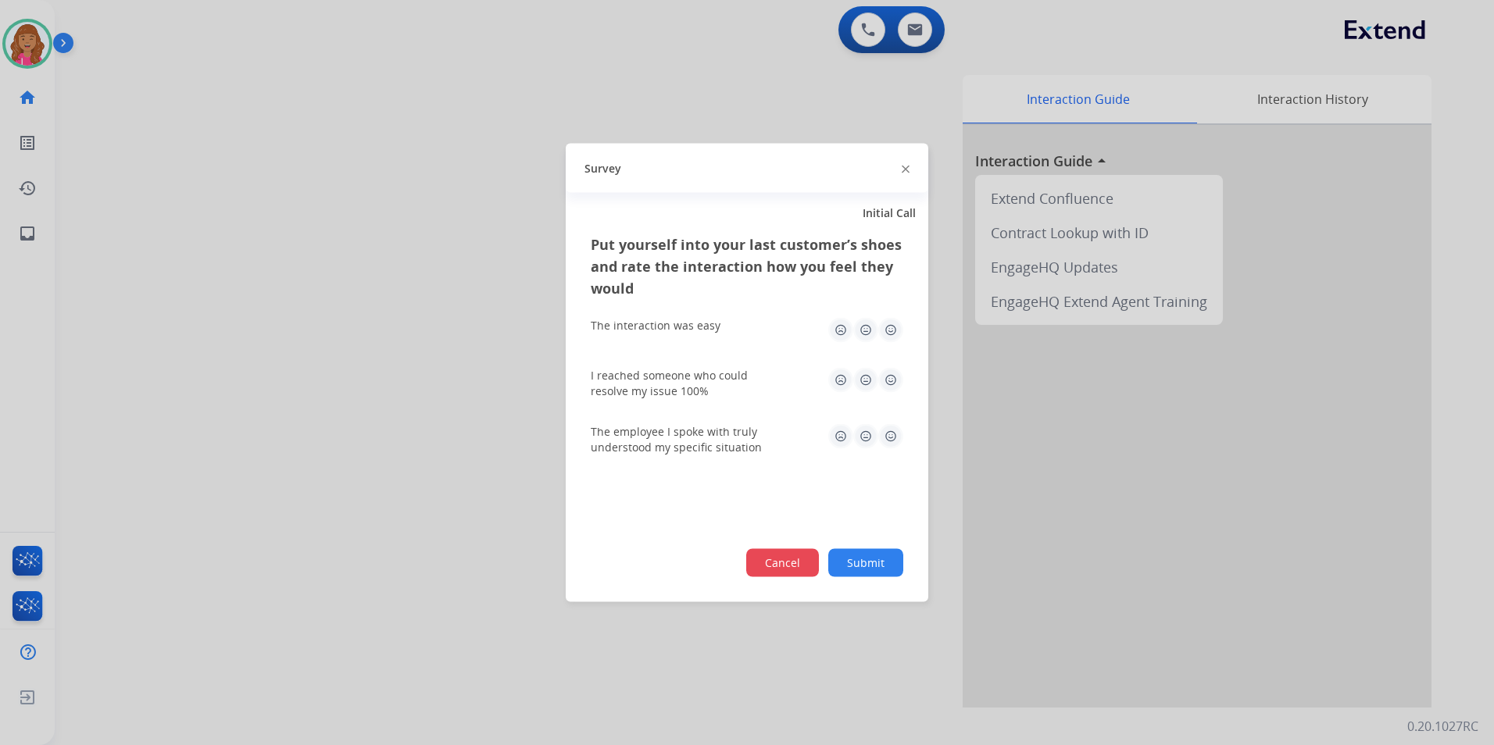
click at [784, 562] on button "Cancel" at bounding box center [782, 563] width 73 height 28
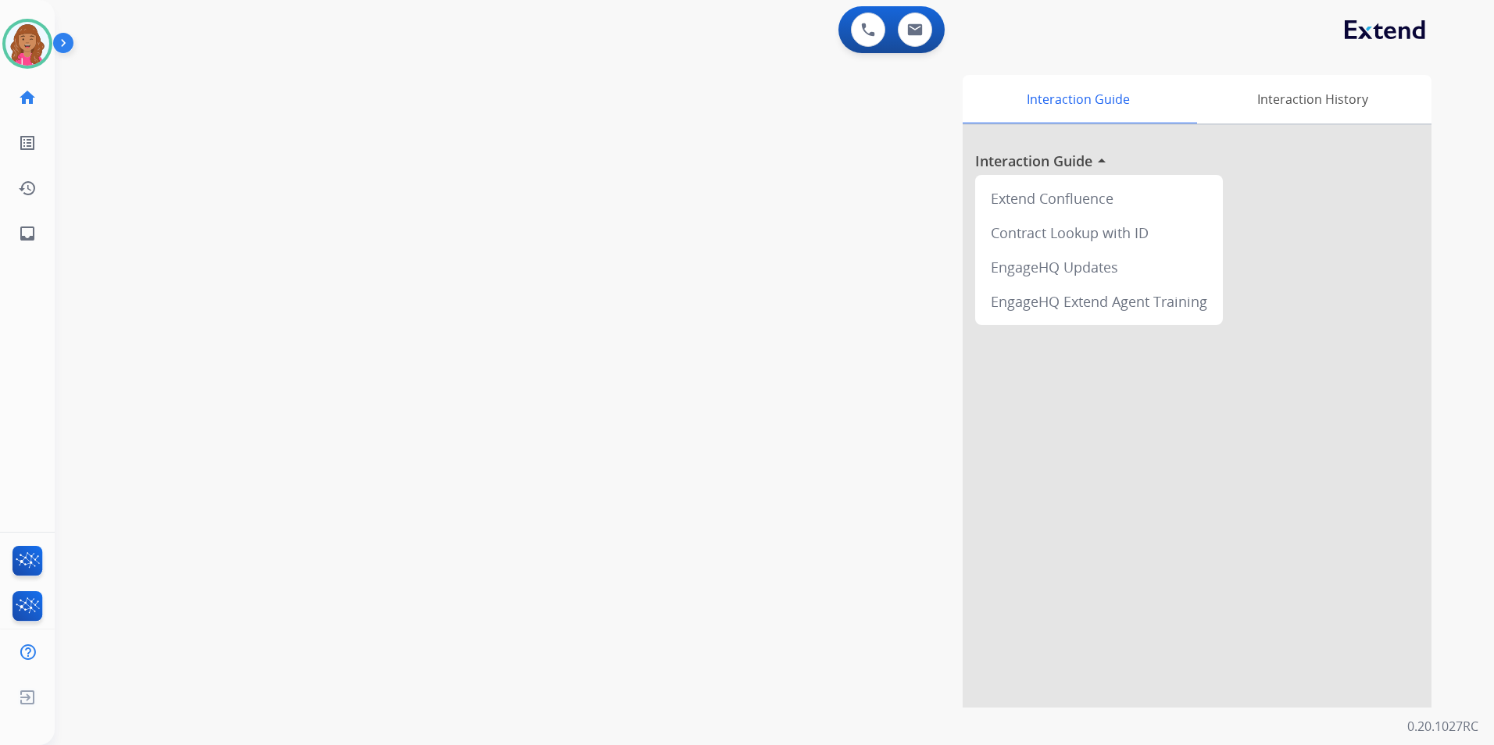
drag, startPoint x: 6, startPoint y: 605, endPoint x: -2, endPoint y: 602, distance: 8.2
click at [0, 602] on html "Outbound call Quit Outbound call Quit Schedule interaction + Add to my list Cus…" at bounding box center [747, 372] width 1494 height 745
click at [27, 37] on img at bounding box center [27, 44] width 44 height 44
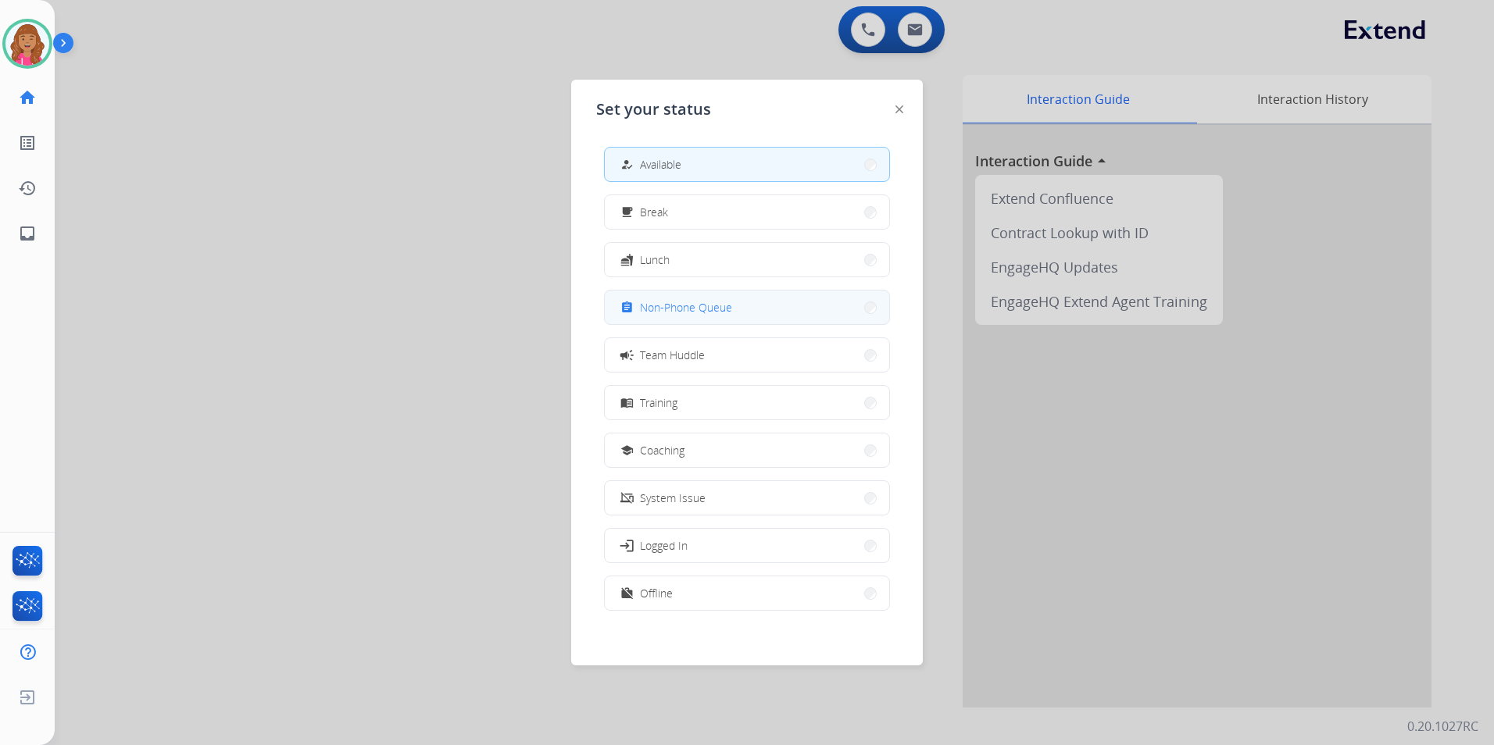
click at [737, 305] on button "assignment Non-Phone Queue" at bounding box center [747, 308] width 284 height 34
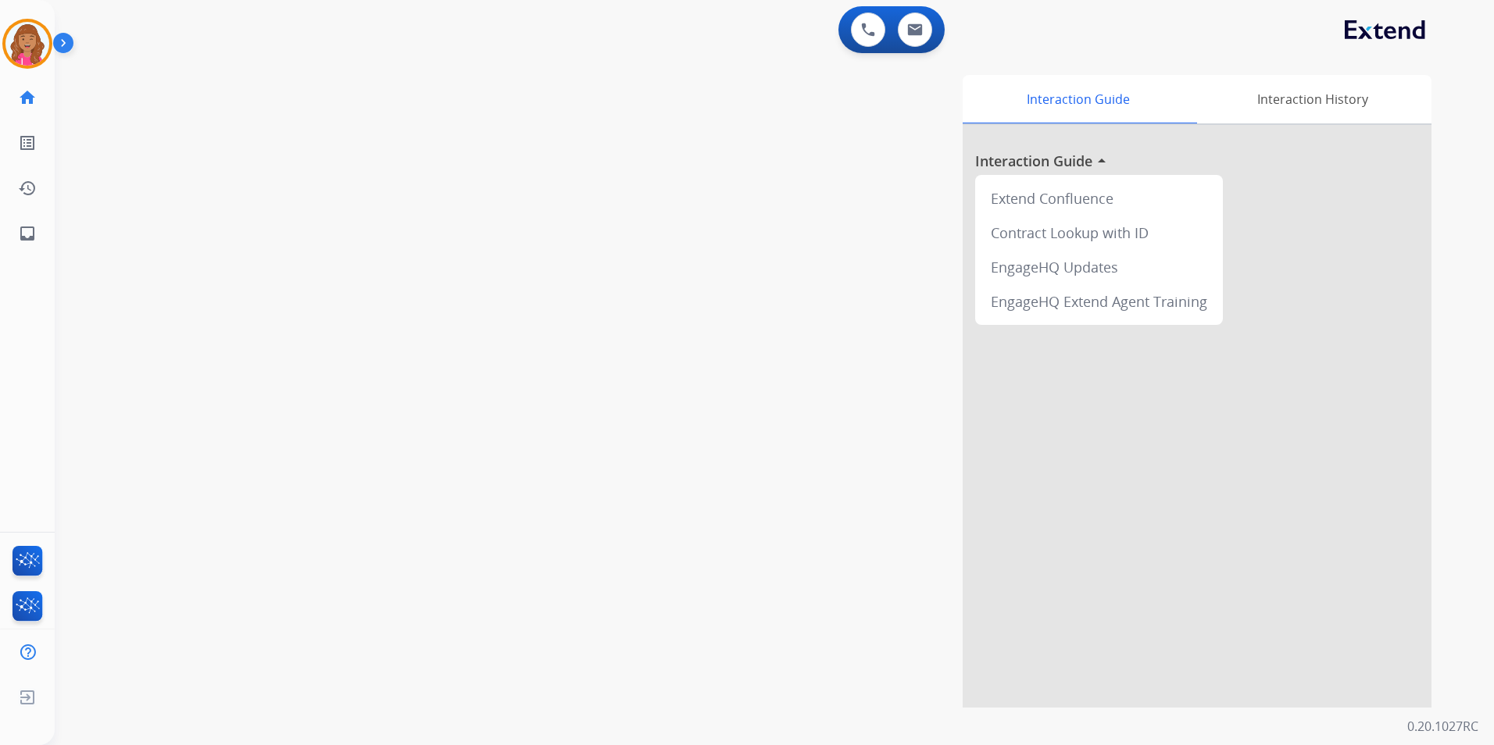
click at [728, 313] on div "Interaction Guide Interaction History Interaction Guide arrow_drop_up Extend Co…" at bounding box center [973, 391] width 915 height 633
click at [34, 42] on img at bounding box center [27, 44] width 44 height 44
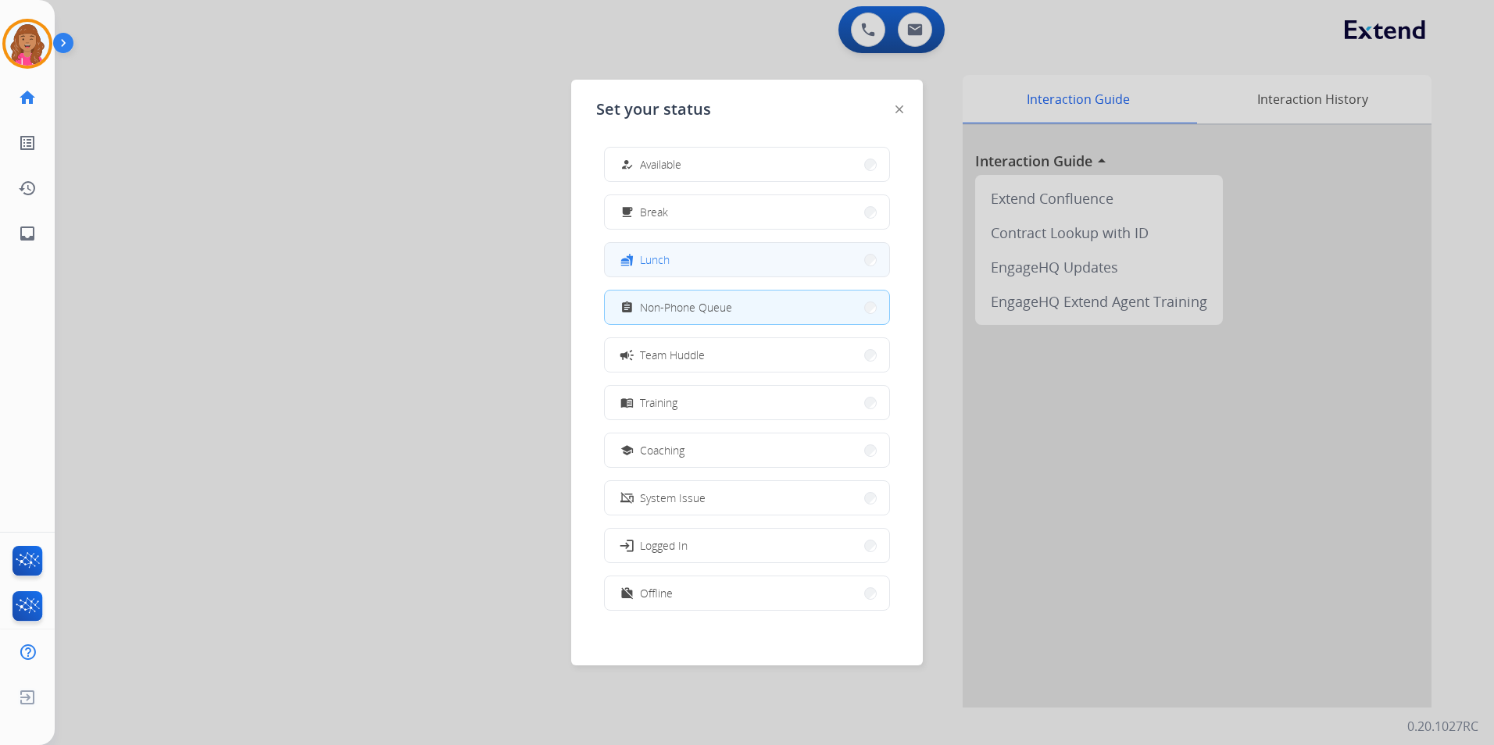
click at [704, 261] on button "fastfood Lunch" at bounding box center [747, 260] width 284 height 34
